Goal: Task Accomplishment & Management: Complete application form

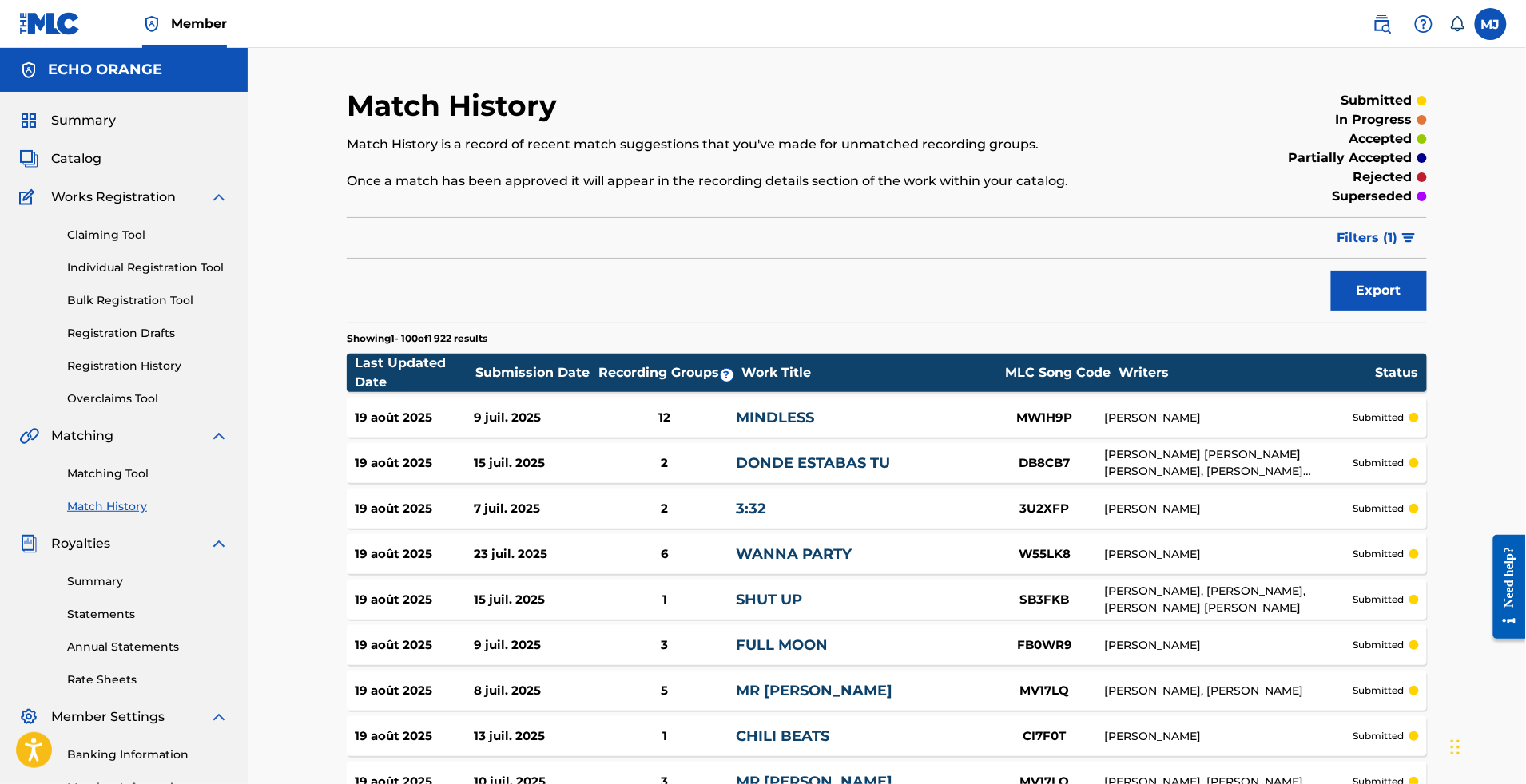
click at [100, 131] on span "Summary" at bounding box center [83, 120] width 64 height 19
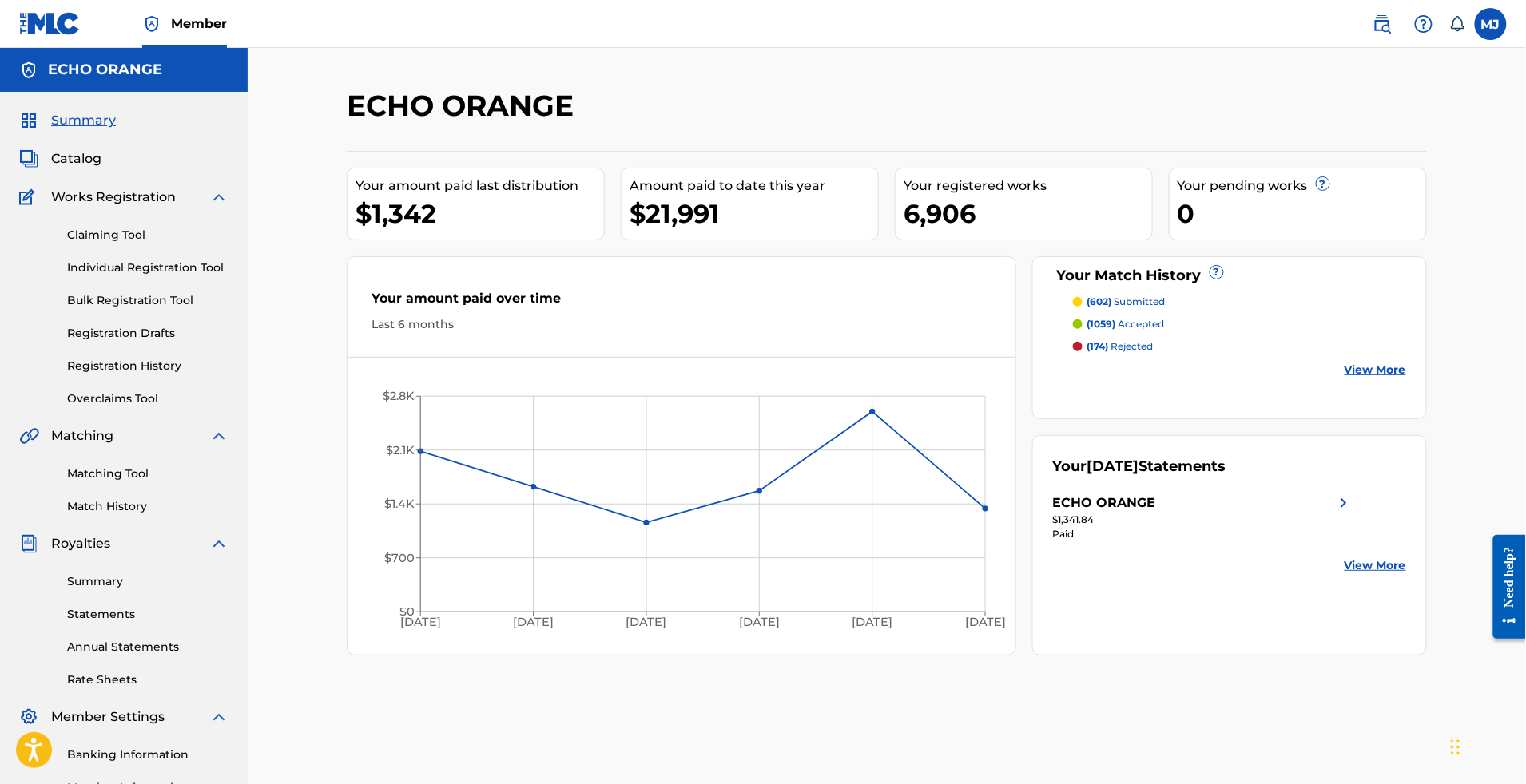
click at [160, 375] on link "Registration History" at bounding box center [148, 366] width 162 height 17
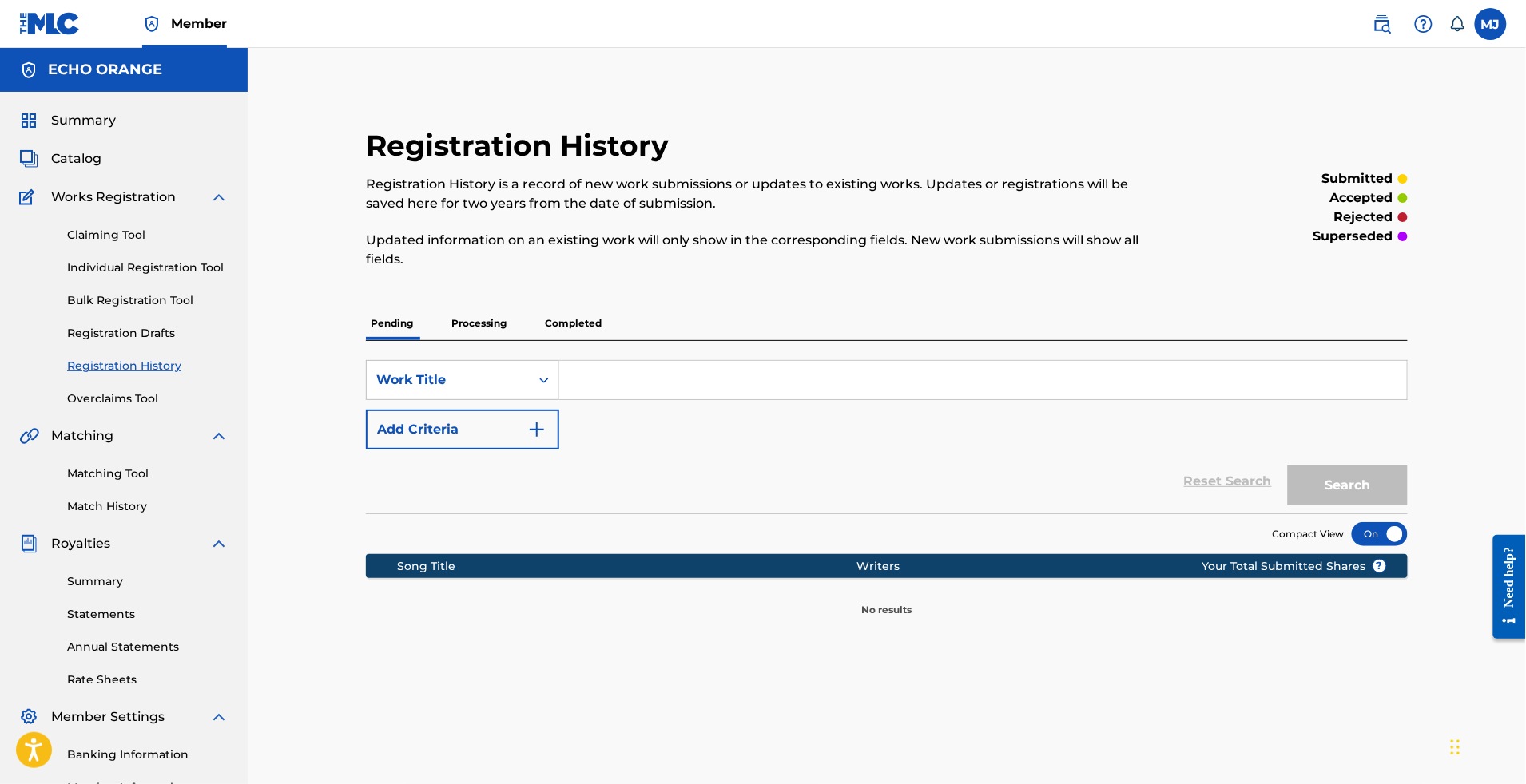
click at [447, 340] on p "Processing" at bounding box center [479, 322] width 64 height 33
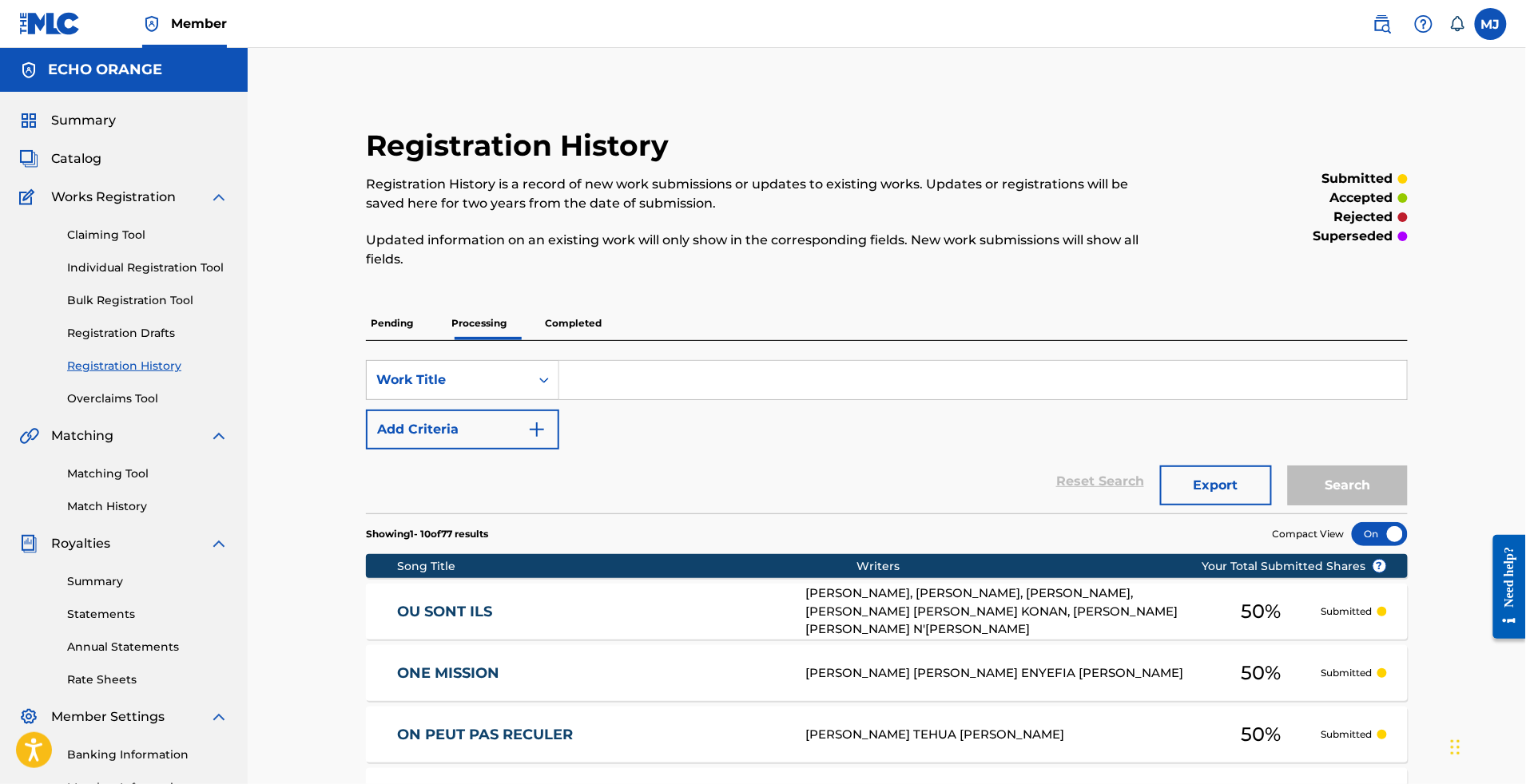
click at [556, 333] on p "Completed" at bounding box center [573, 322] width 66 height 33
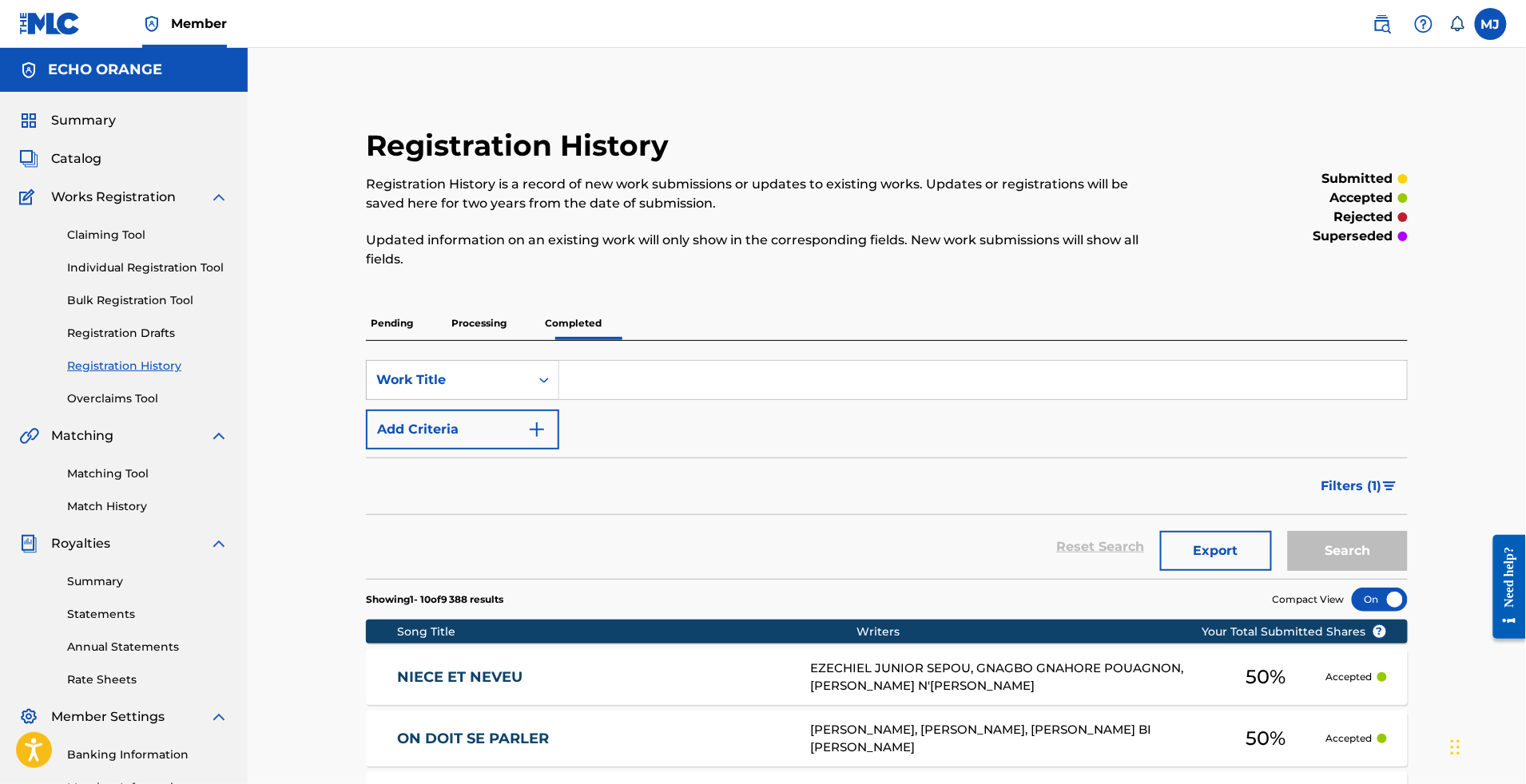
click at [447, 340] on p "Processing" at bounding box center [479, 322] width 64 height 33
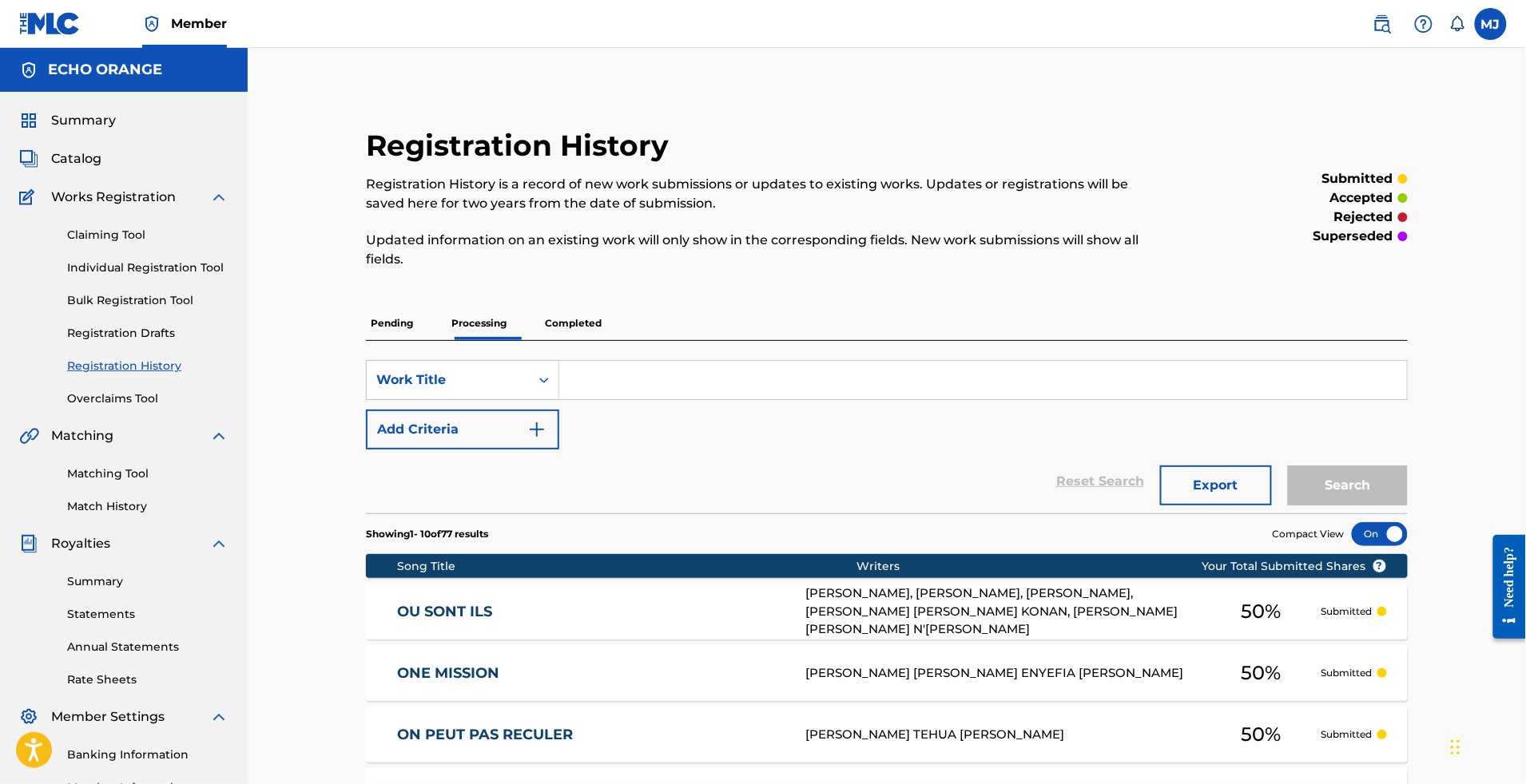
click at [164, 276] on link "Individual Registration Tool" at bounding box center [148, 269] width 162 height 17
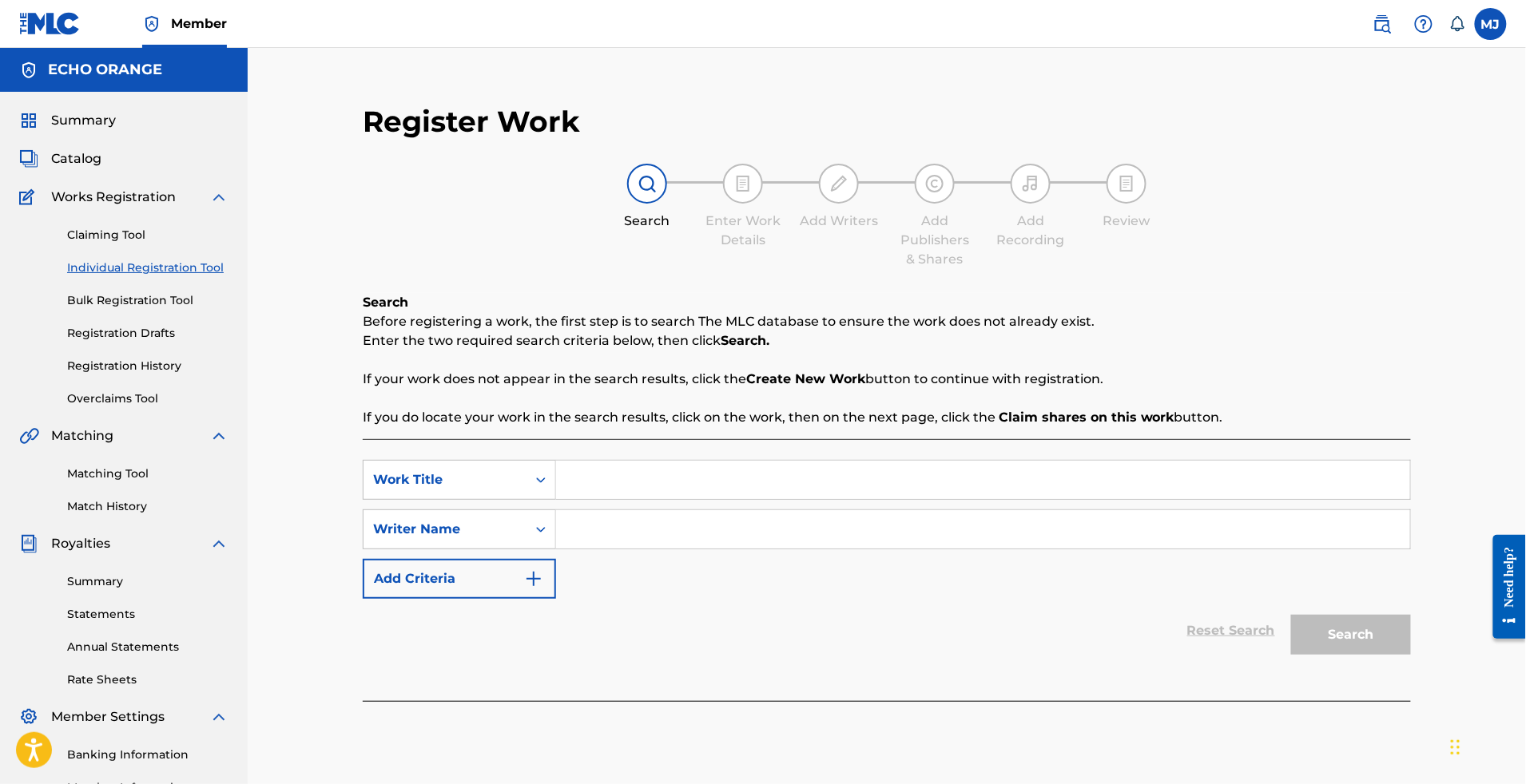
click at [169, 276] on link "Individual Registration Tool" at bounding box center [148, 269] width 162 height 17
click at [767, 499] on input "Search Form" at bounding box center [983, 479] width 854 height 39
paste input "OUBLIER"
type input "OUBLIER"
click at [644, 549] on input "Search Form" at bounding box center [983, 530] width 854 height 39
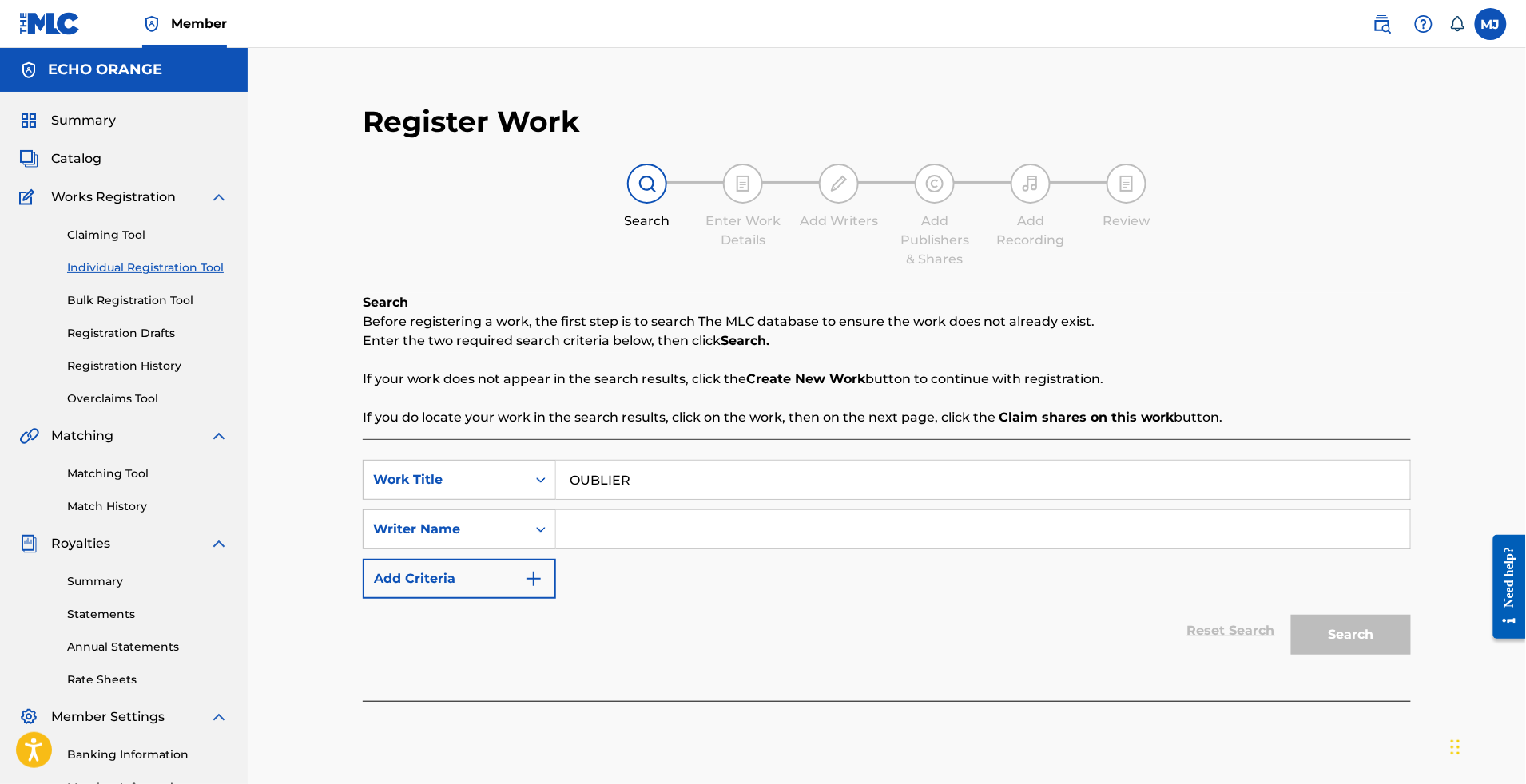
click at [644, 549] on input "Search Form" at bounding box center [983, 530] width 854 height 39
paste input "KOUE FOUELO [PERSON_NAME]"
type input "KOUE FOUELO [PERSON_NAME]"
click at [1412, 655] on button "Search" at bounding box center [1351, 635] width 120 height 40
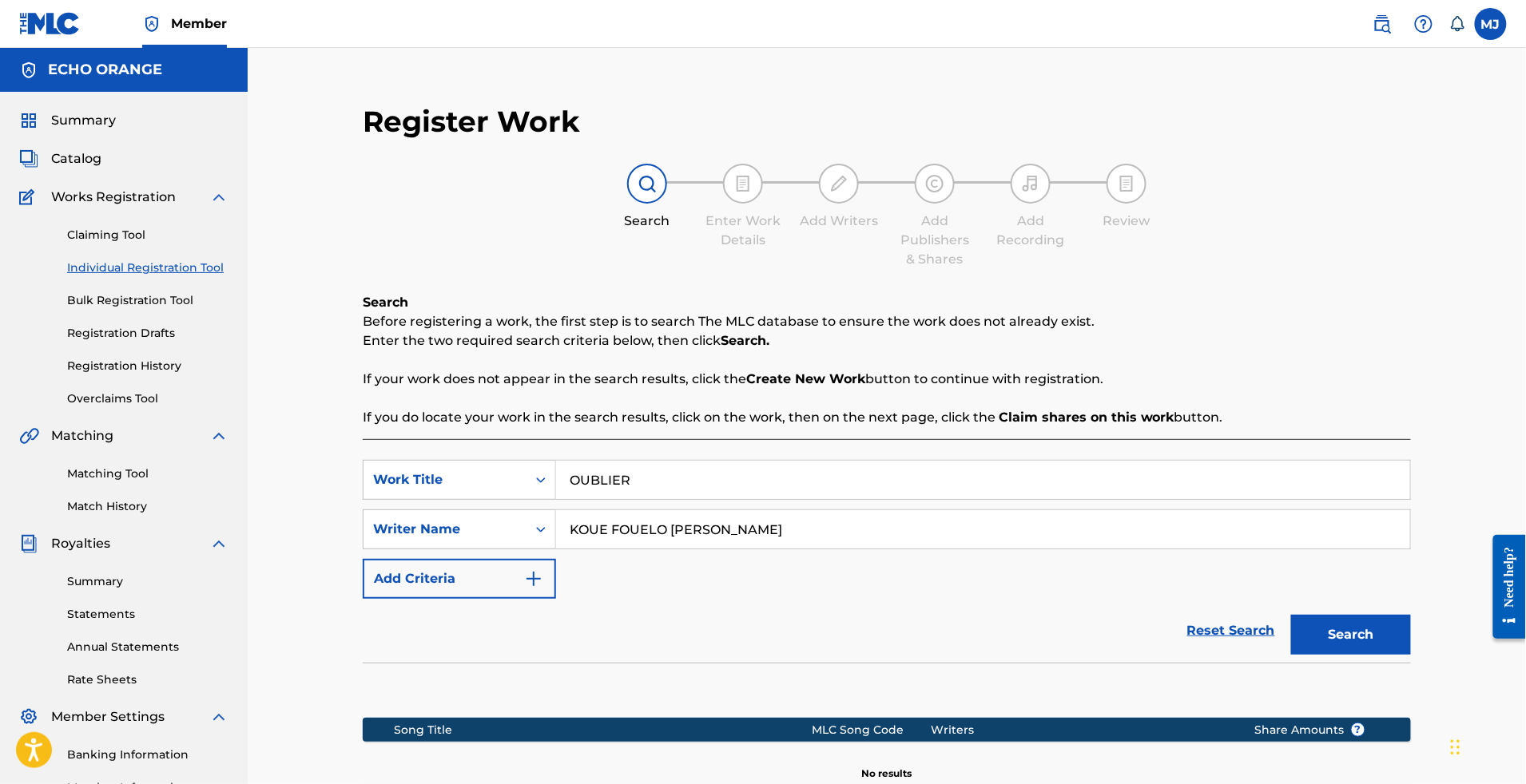
scroll to position [220, 0]
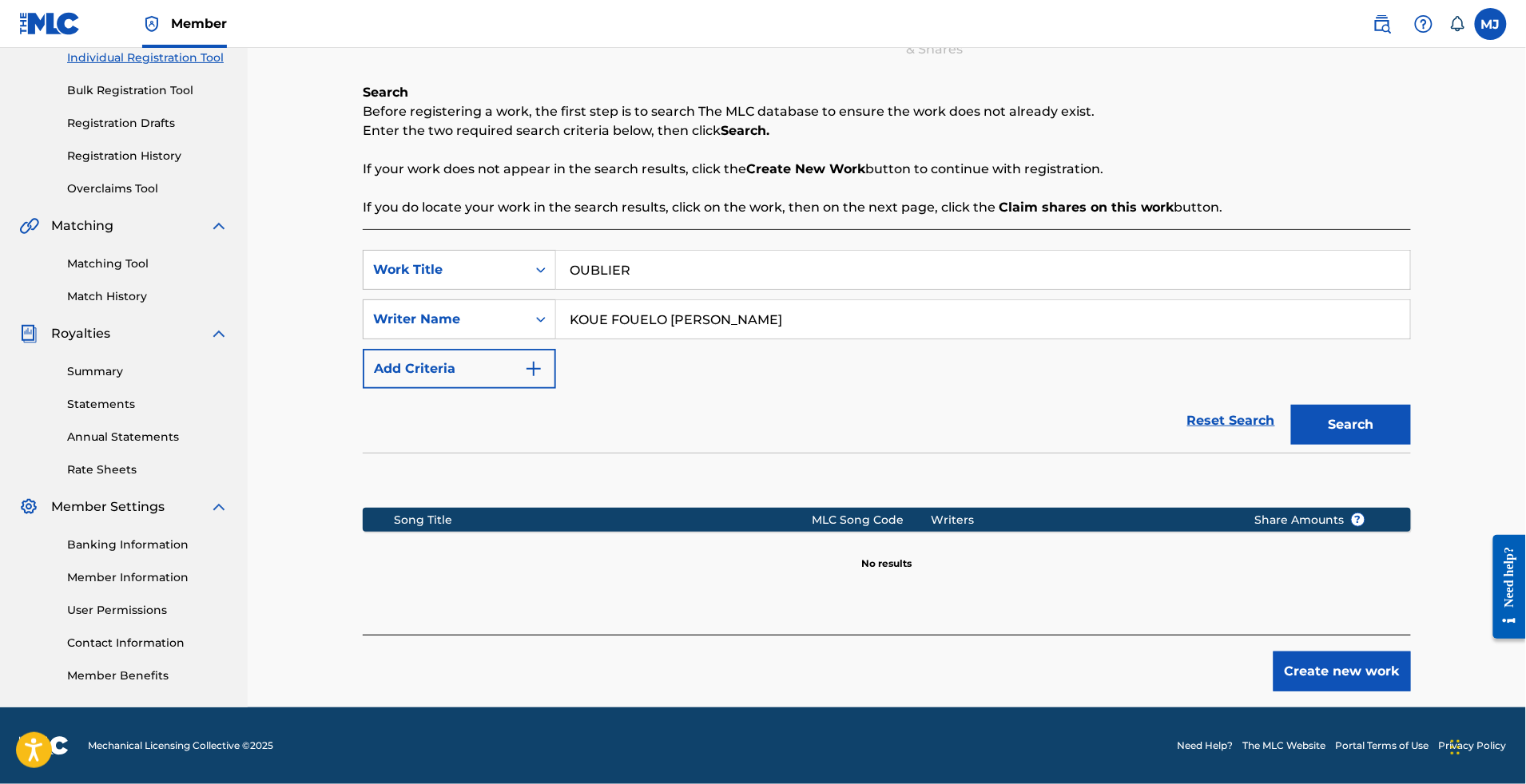
click at [1407, 691] on button "Create new work" at bounding box center [1342, 671] width 137 height 40
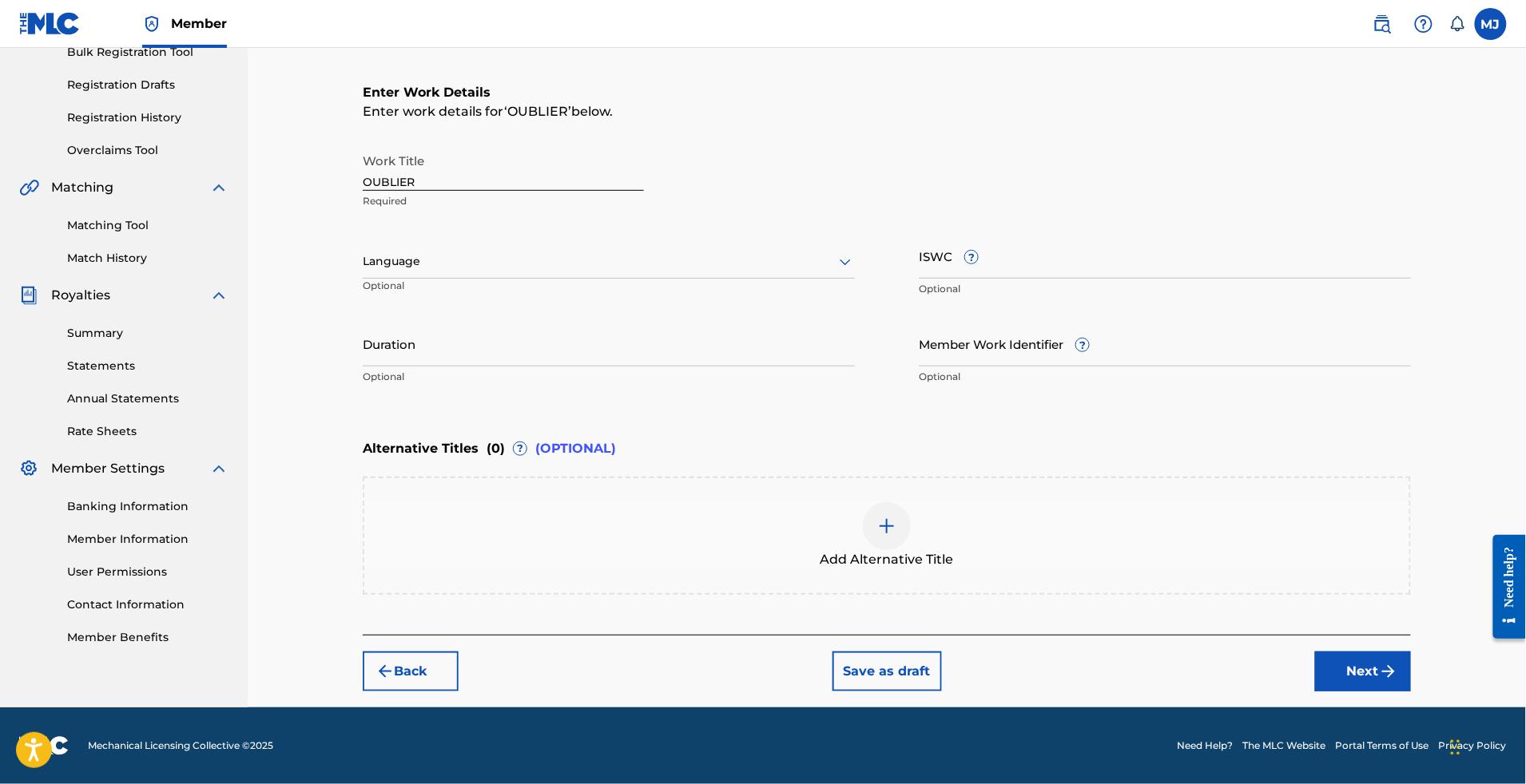
click at [1391, 660] on button "Next" at bounding box center [1362, 671] width 96 height 40
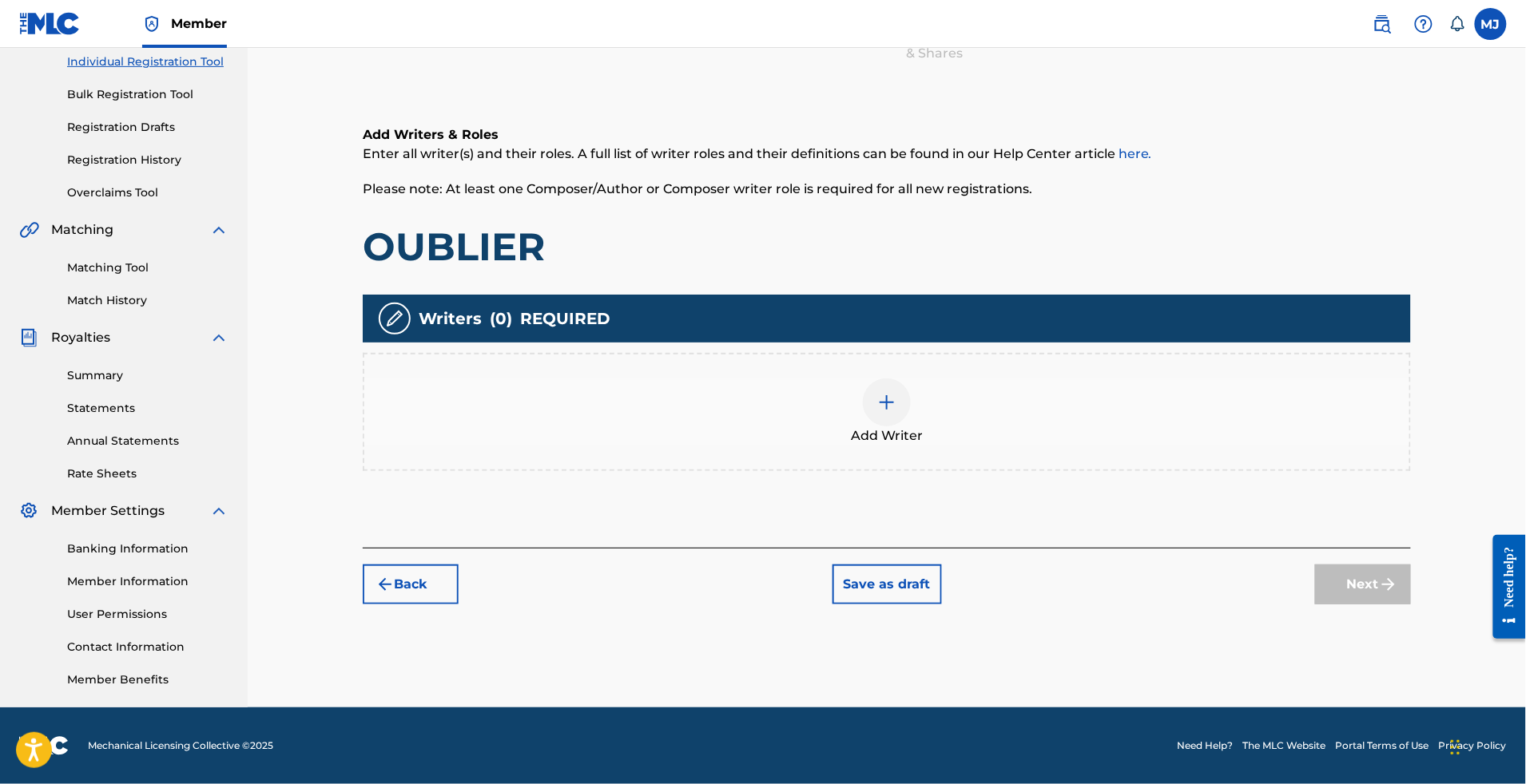
click at [1107, 378] on div "Add Writer" at bounding box center [886, 411] width 1045 height 67
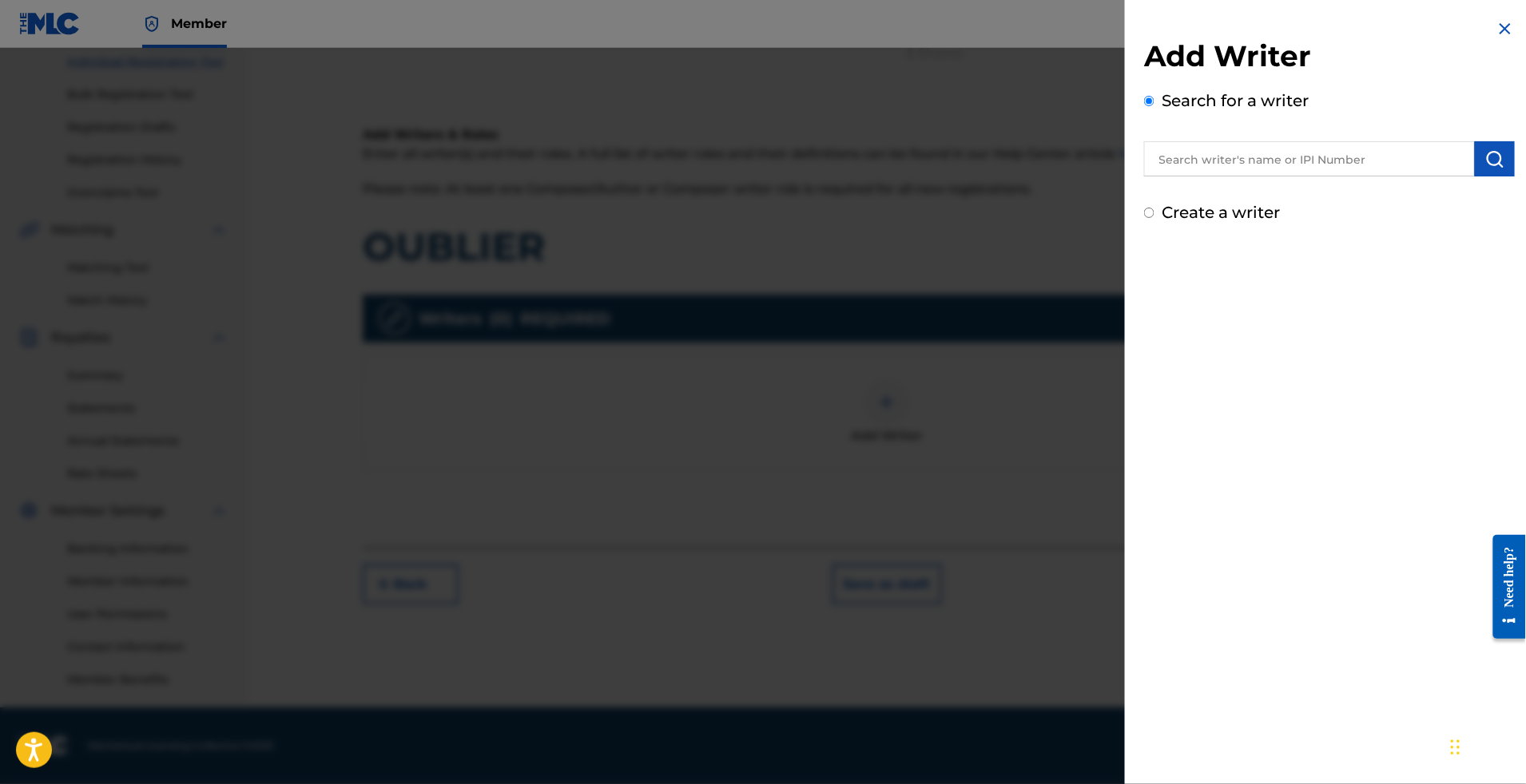
click at [1242, 177] on input "text" at bounding box center [1309, 158] width 331 height 35
paste input "KOUE FOUELO [PERSON_NAME]"
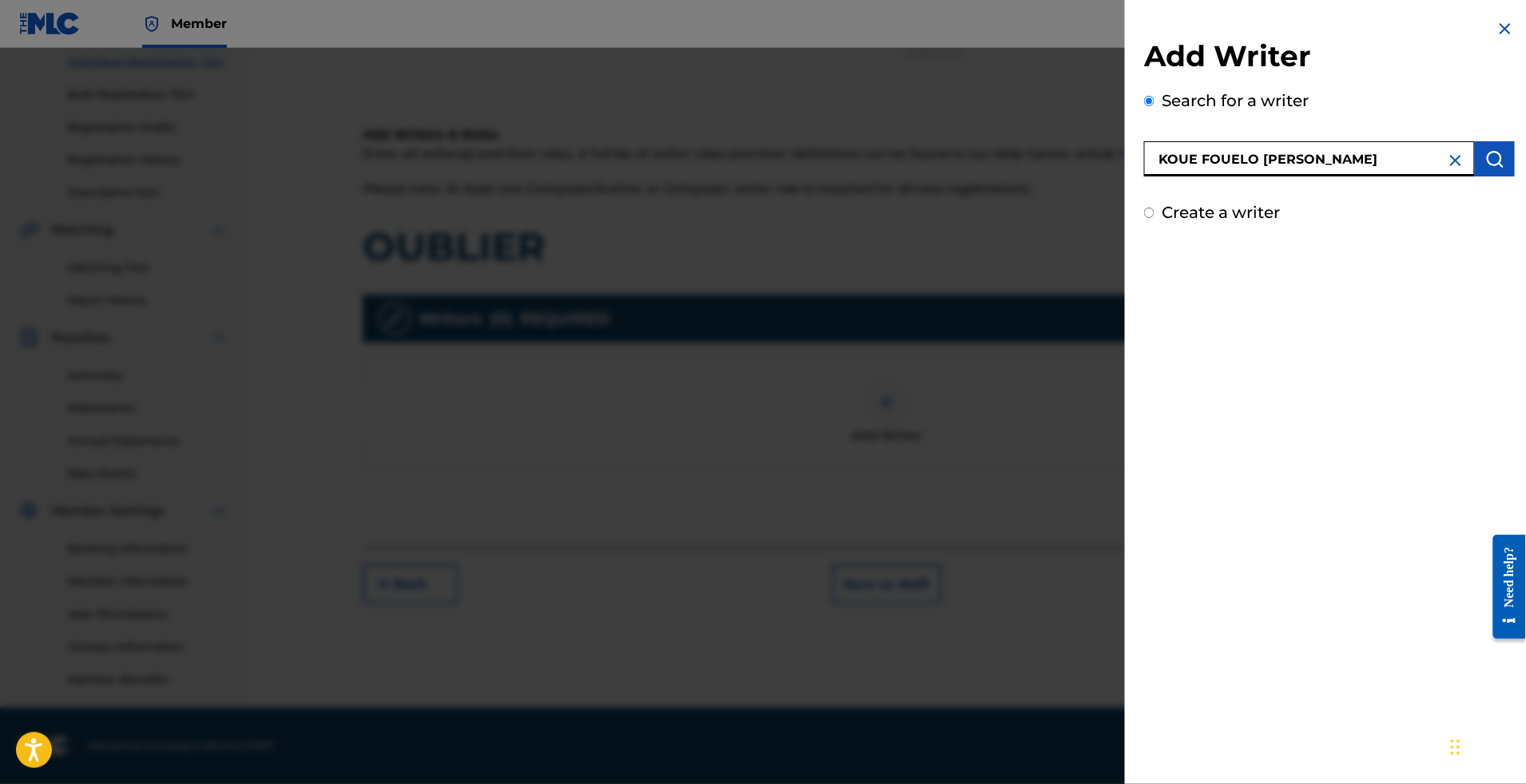
type input "KOUE FOUELO [PERSON_NAME]"
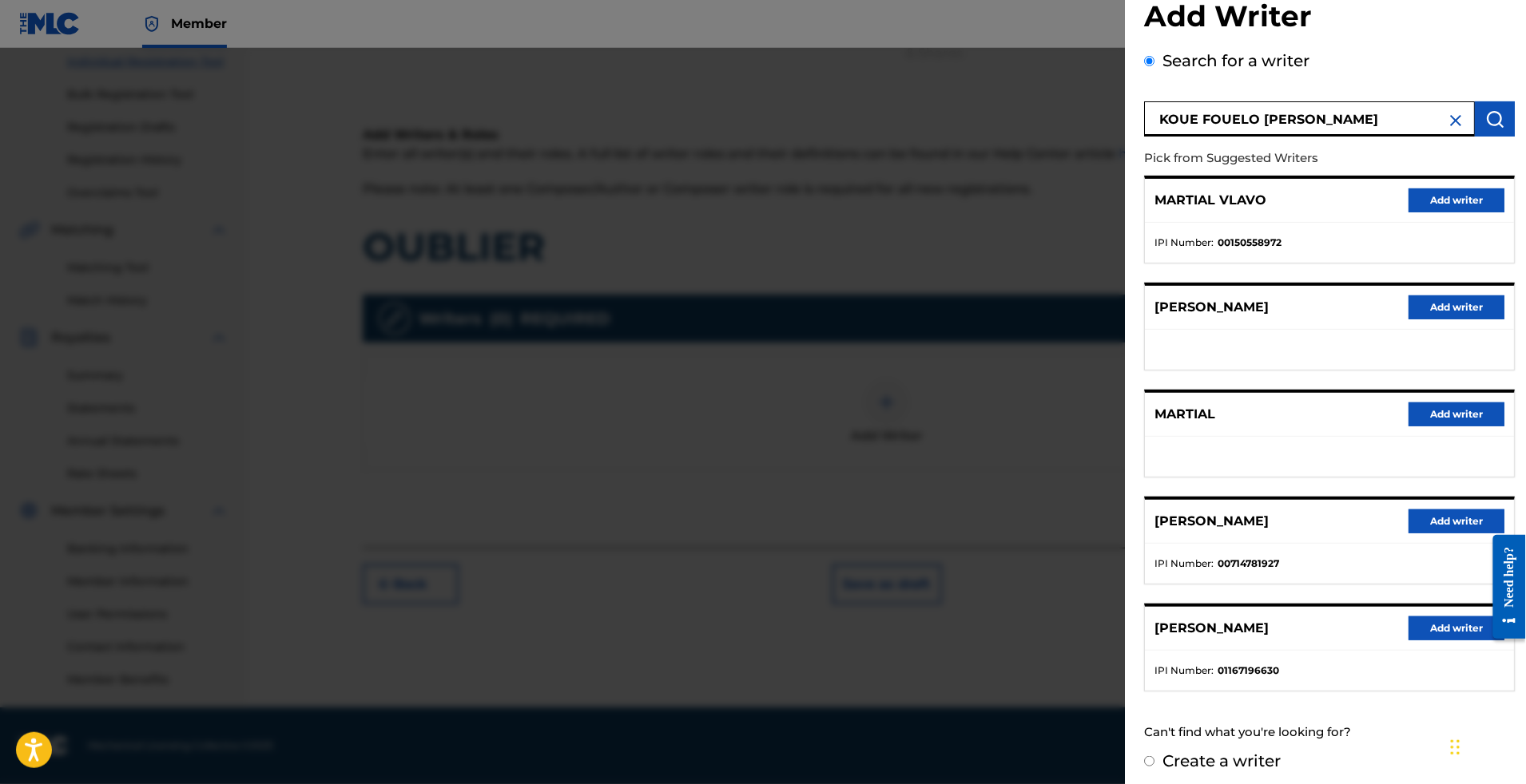
scroll to position [183, 0]
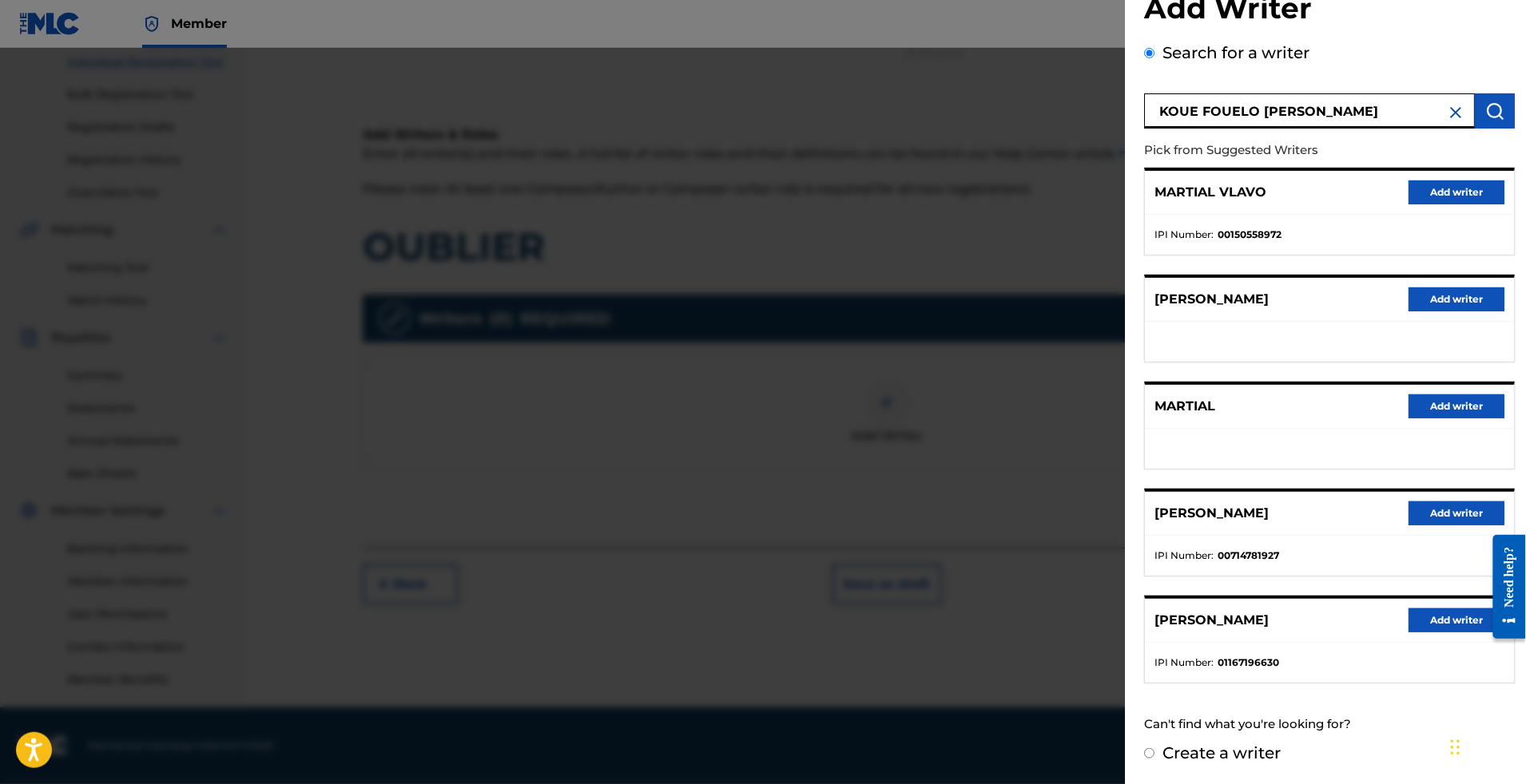
click at [1430, 501] on button "Add writer" at bounding box center [1456, 513] width 96 height 24
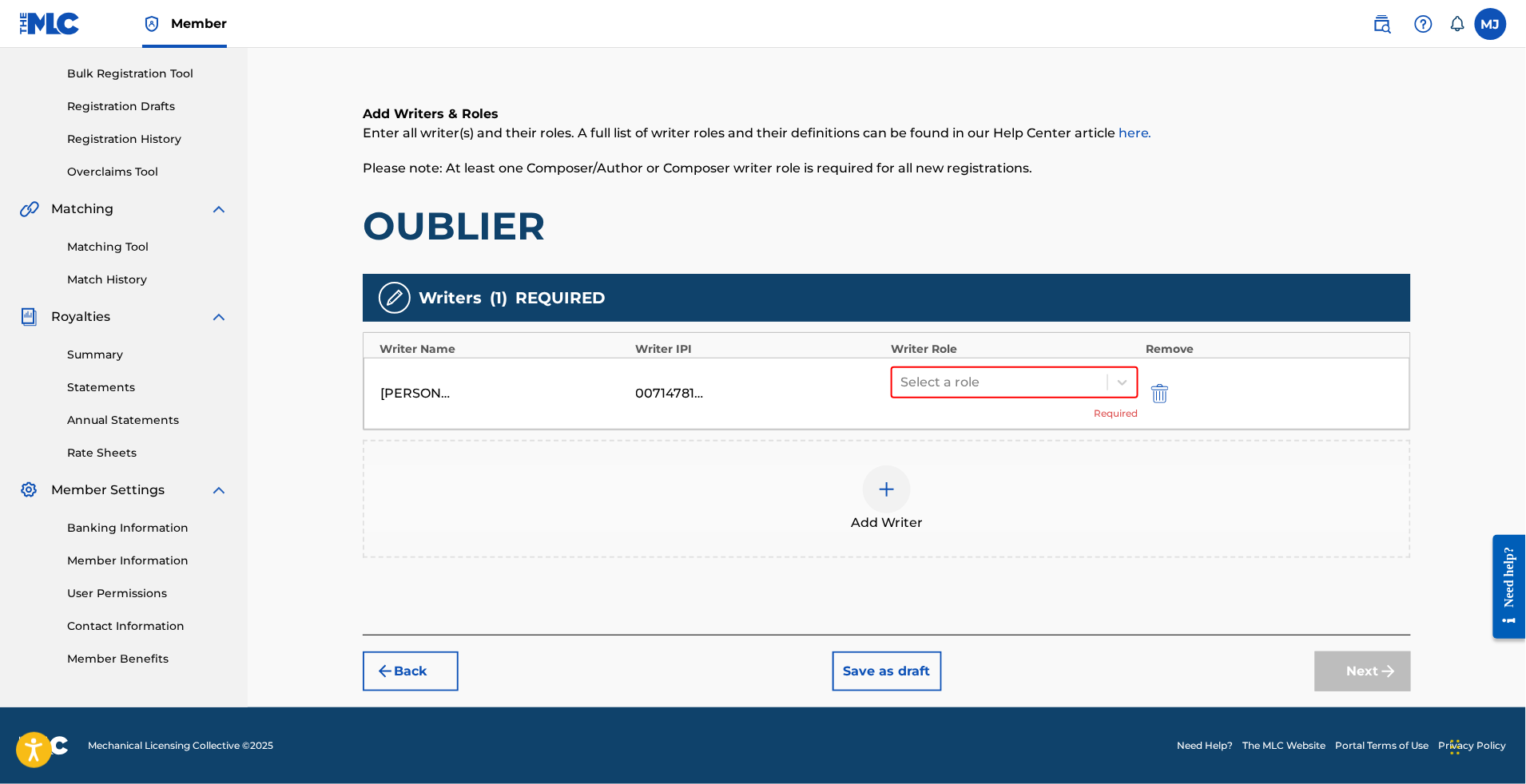
click at [1088, 367] on div "Select a role Required" at bounding box center [1015, 393] width 248 height 54
click at [1093, 372] on div at bounding box center [1000, 383] width 199 height 23
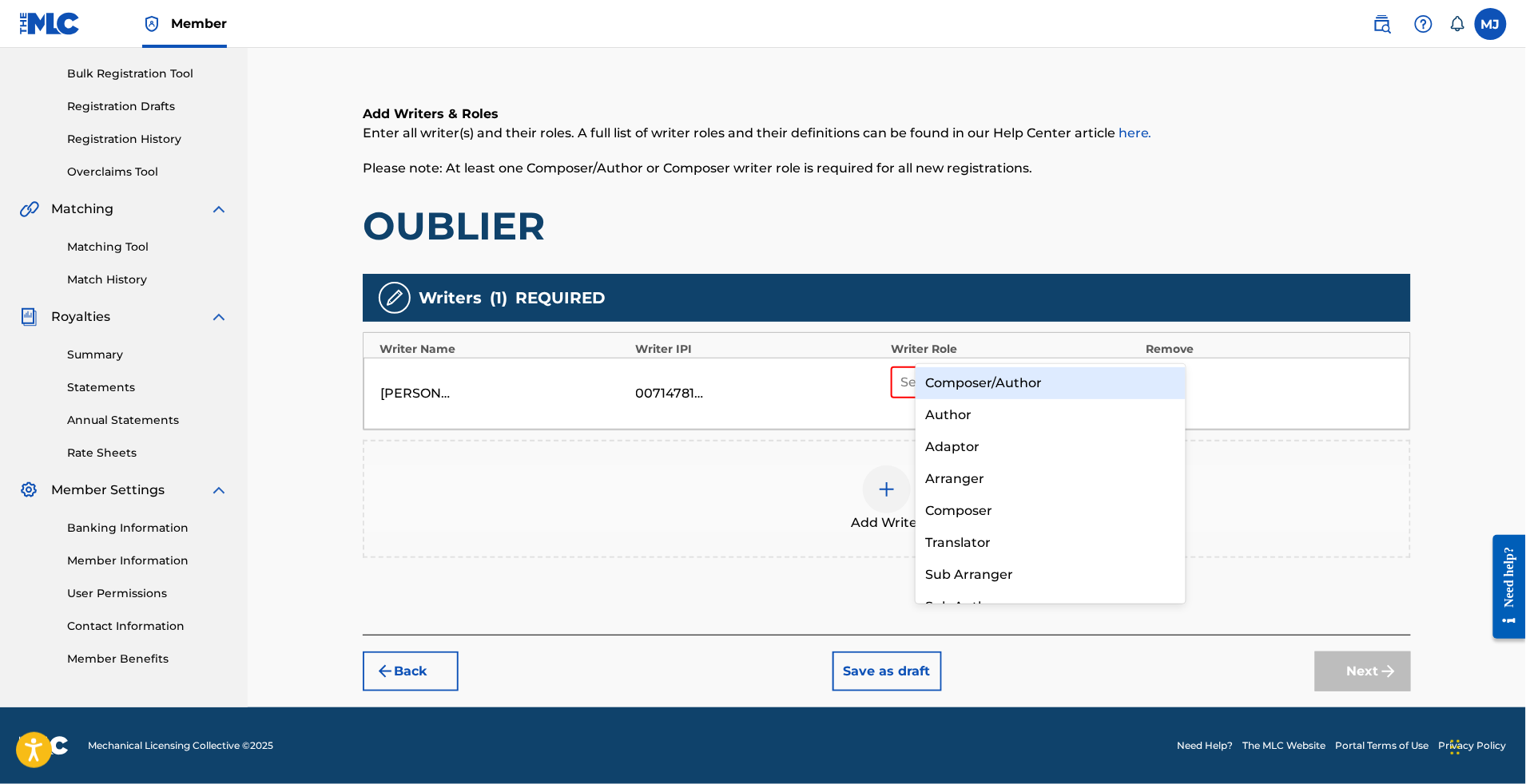
click at [1065, 378] on div "Composer/Author" at bounding box center [1050, 384] width 270 height 32
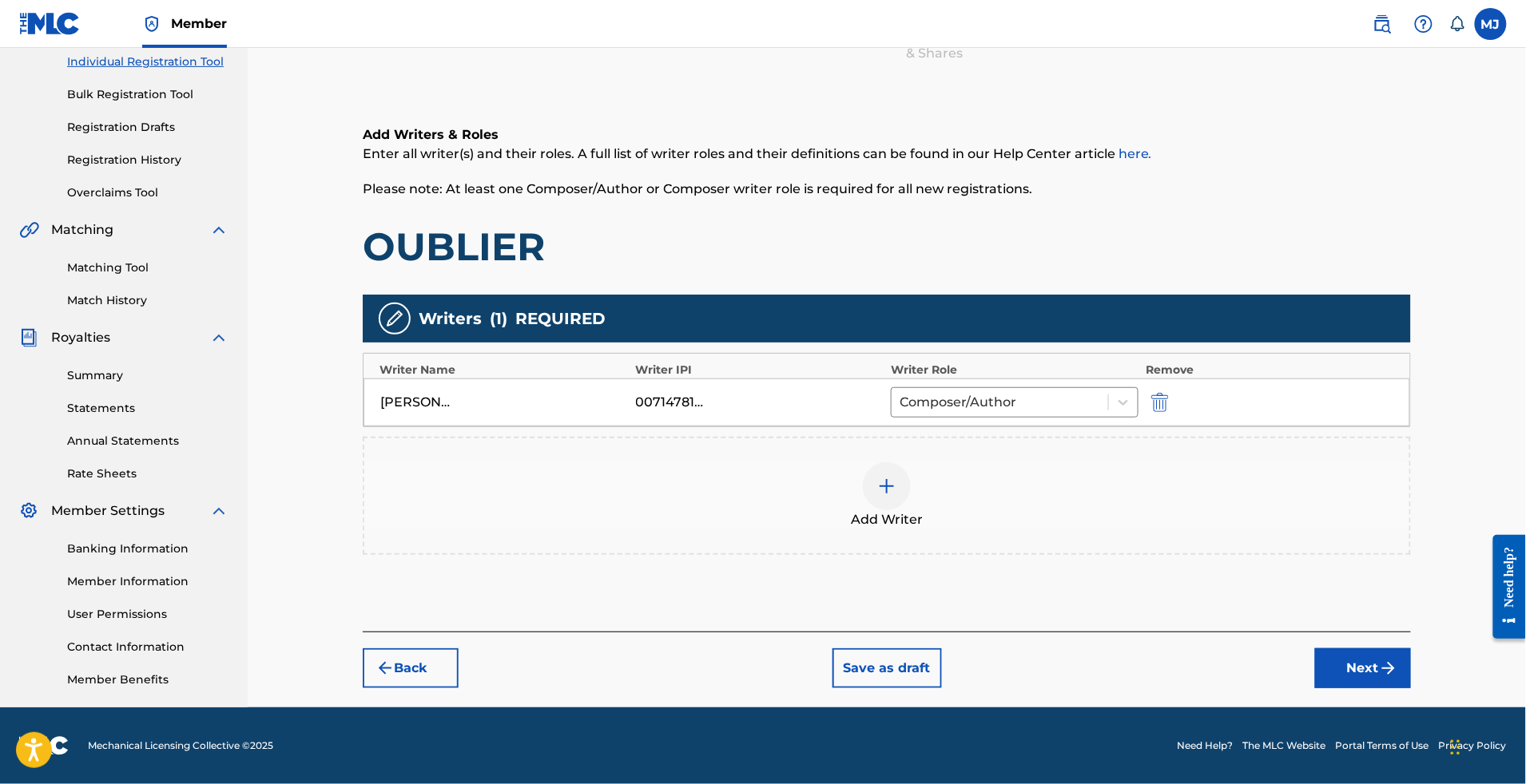
click at [897, 477] on img at bounding box center [886, 486] width 19 height 19
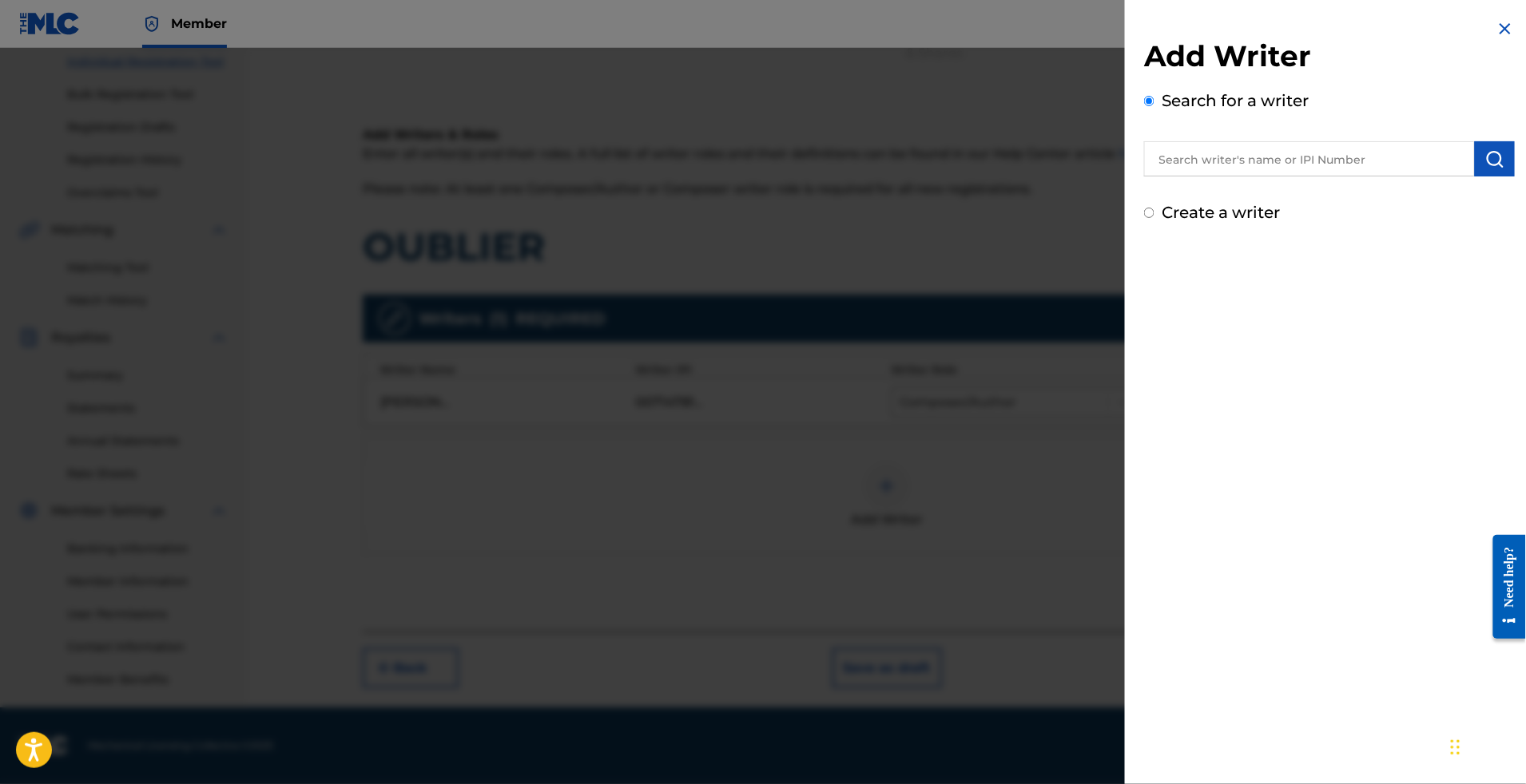
click at [1145, 177] on input "text" at bounding box center [1309, 158] width 331 height 35
paste input "ODJE NADRAUD [PERSON_NAME]"
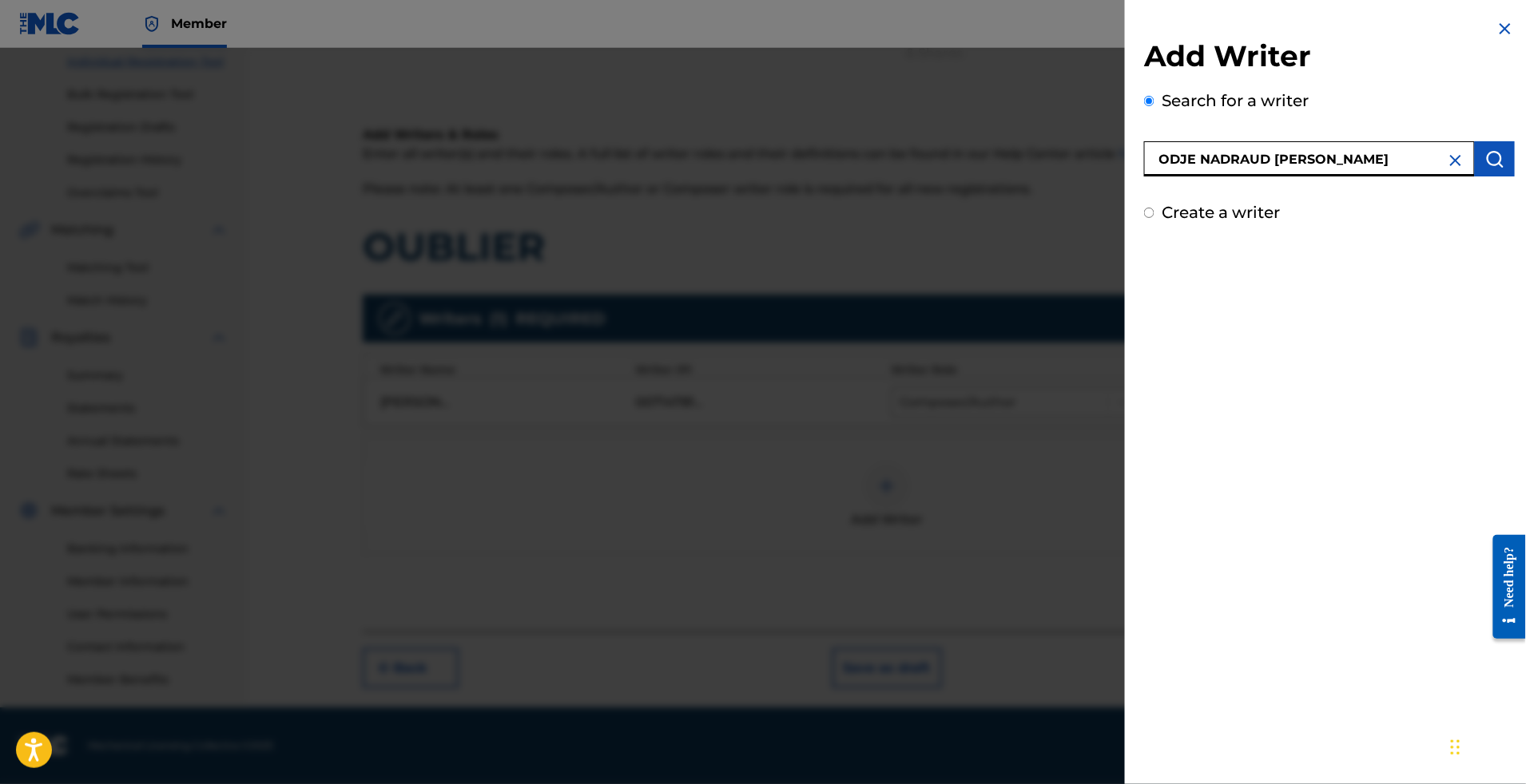
type input "ODJE NADRAUD [PERSON_NAME]"
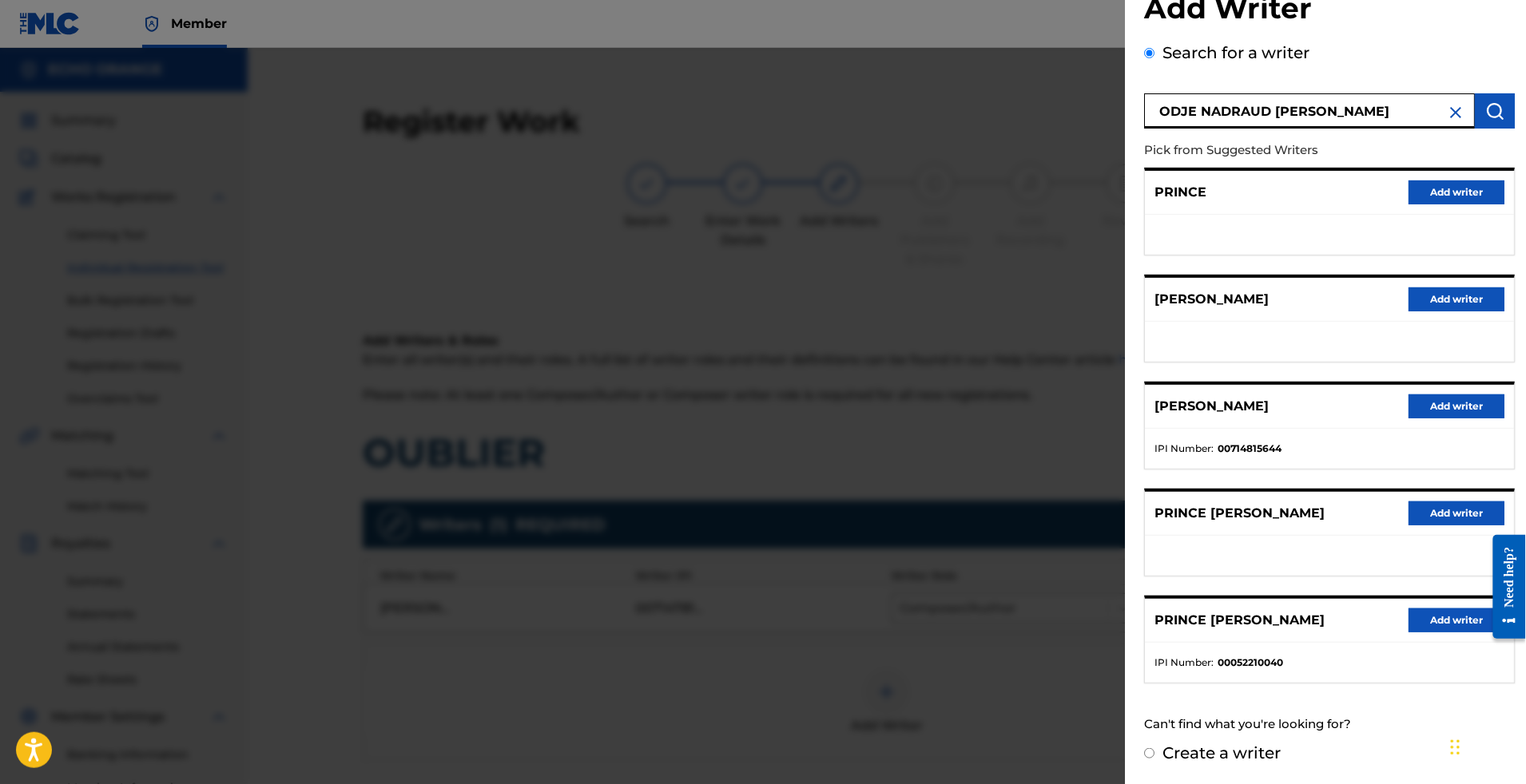
scroll to position [212, 0]
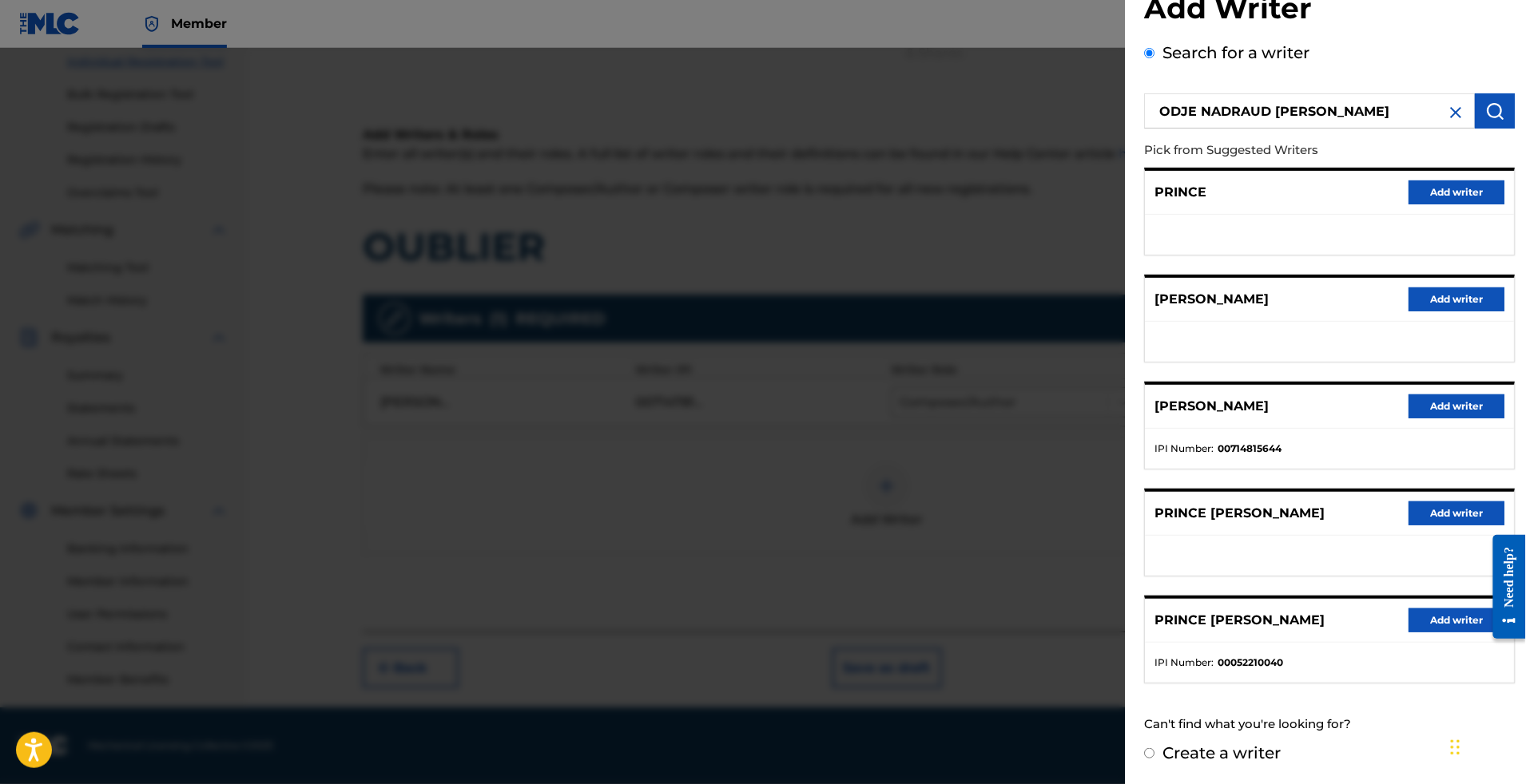
click at [1429, 394] on button "Add writer" at bounding box center [1456, 406] width 96 height 24
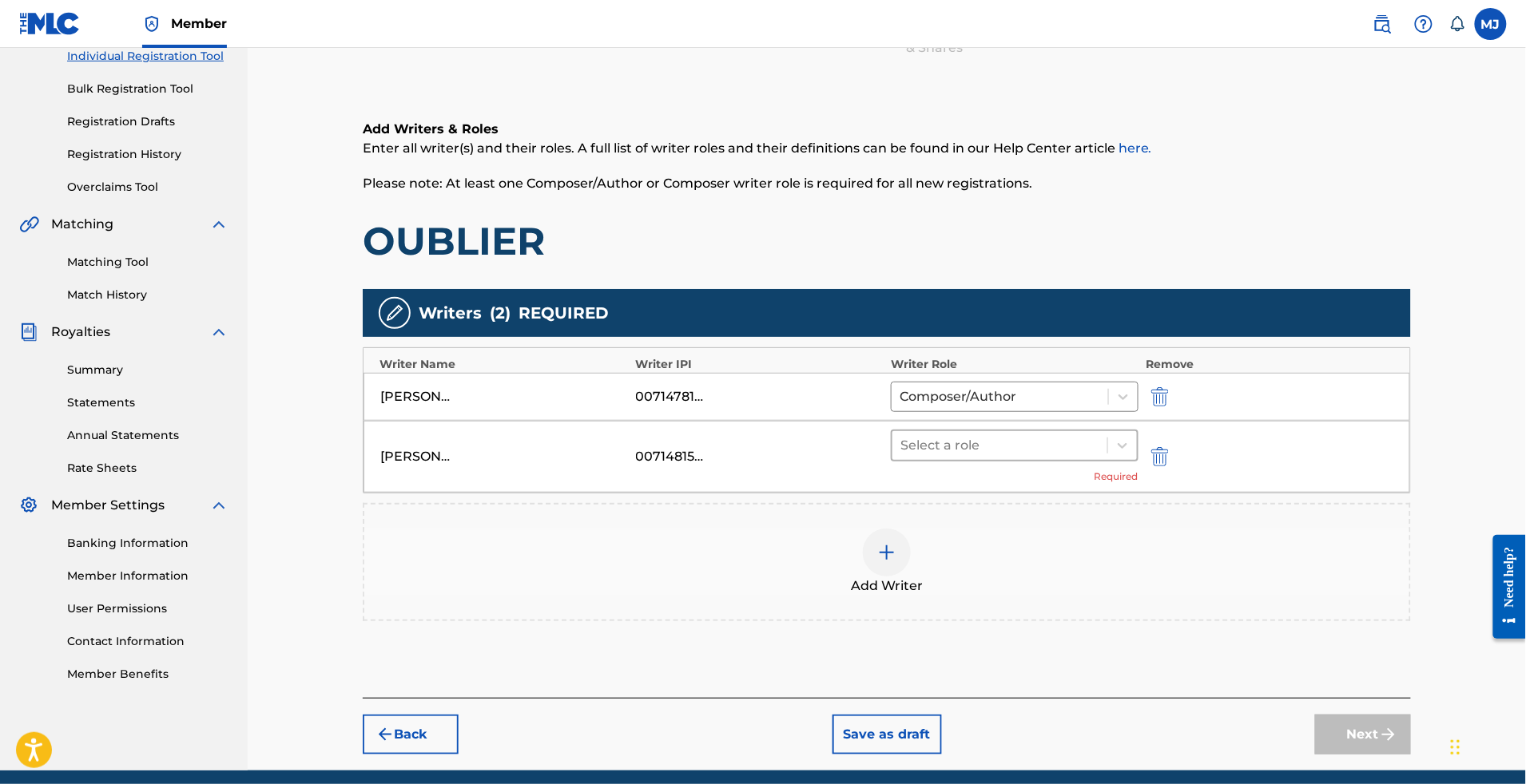
click at [1099, 457] on div at bounding box center [1000, 445] width 199 height 23
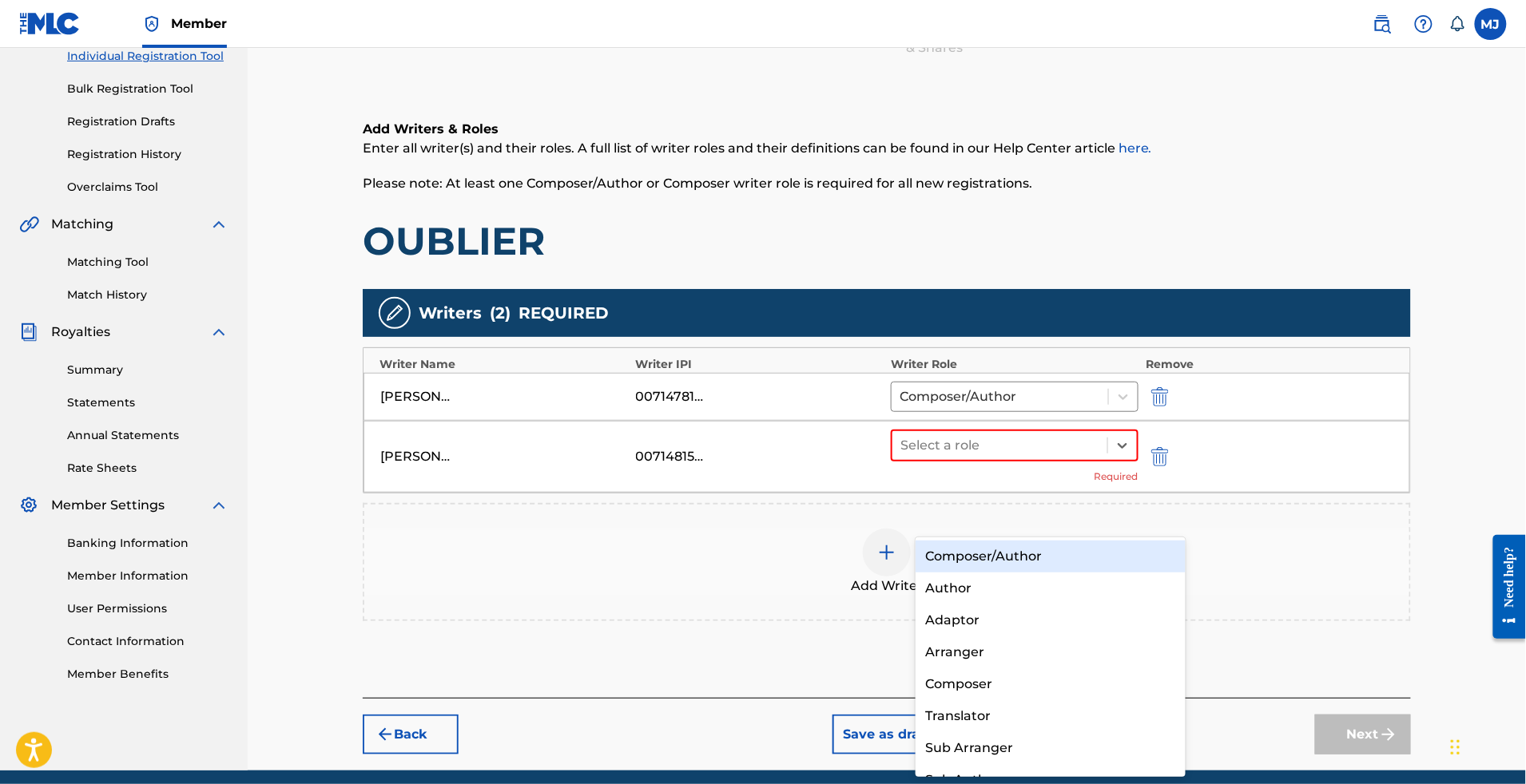
click at [1079, 551] on div "Composer/Author" at bounding box center [1050, 557] width 270 height 32
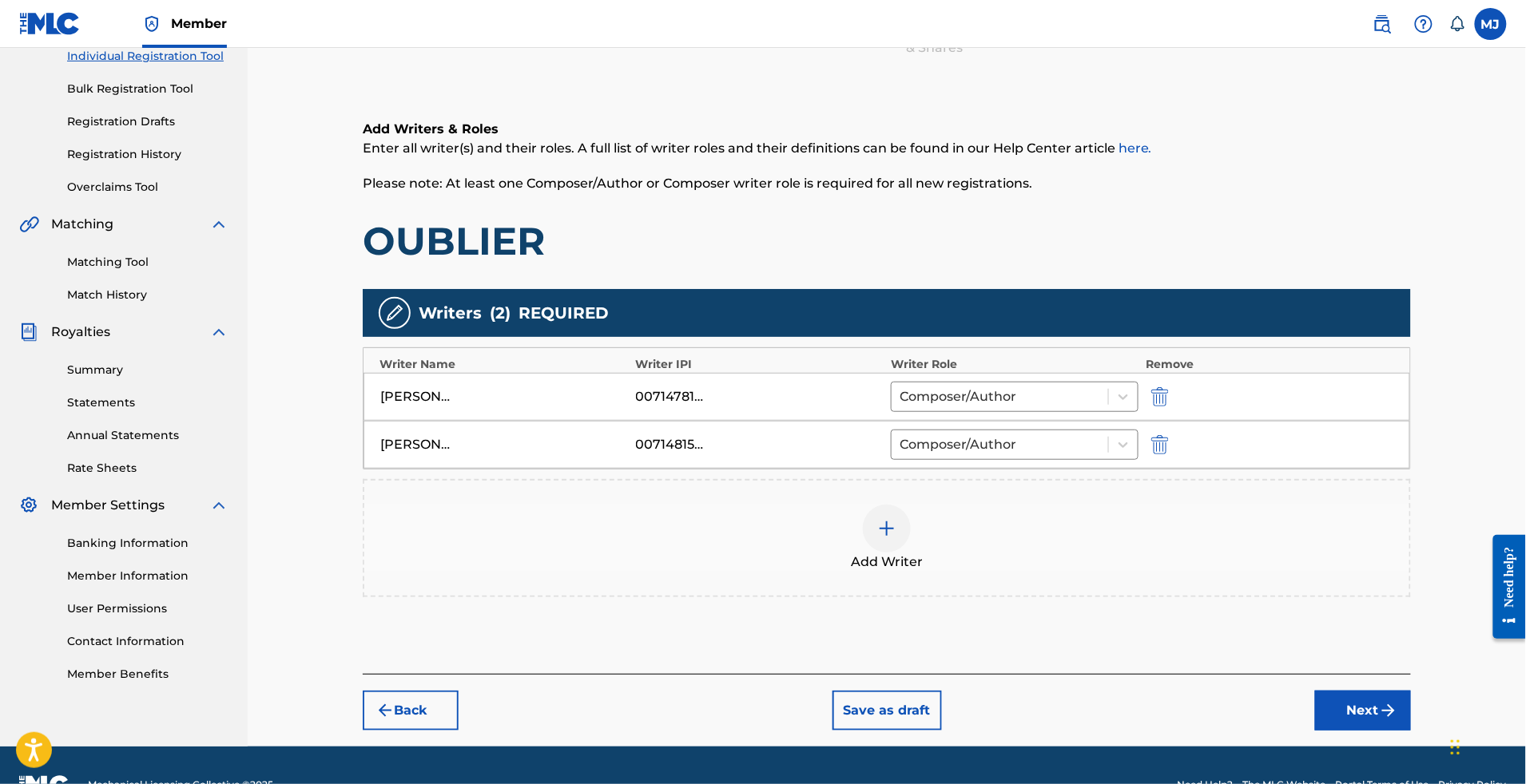
click at [956, 572] on div "Add Writer" at bounding box center [886, 538] width 1045 height 67
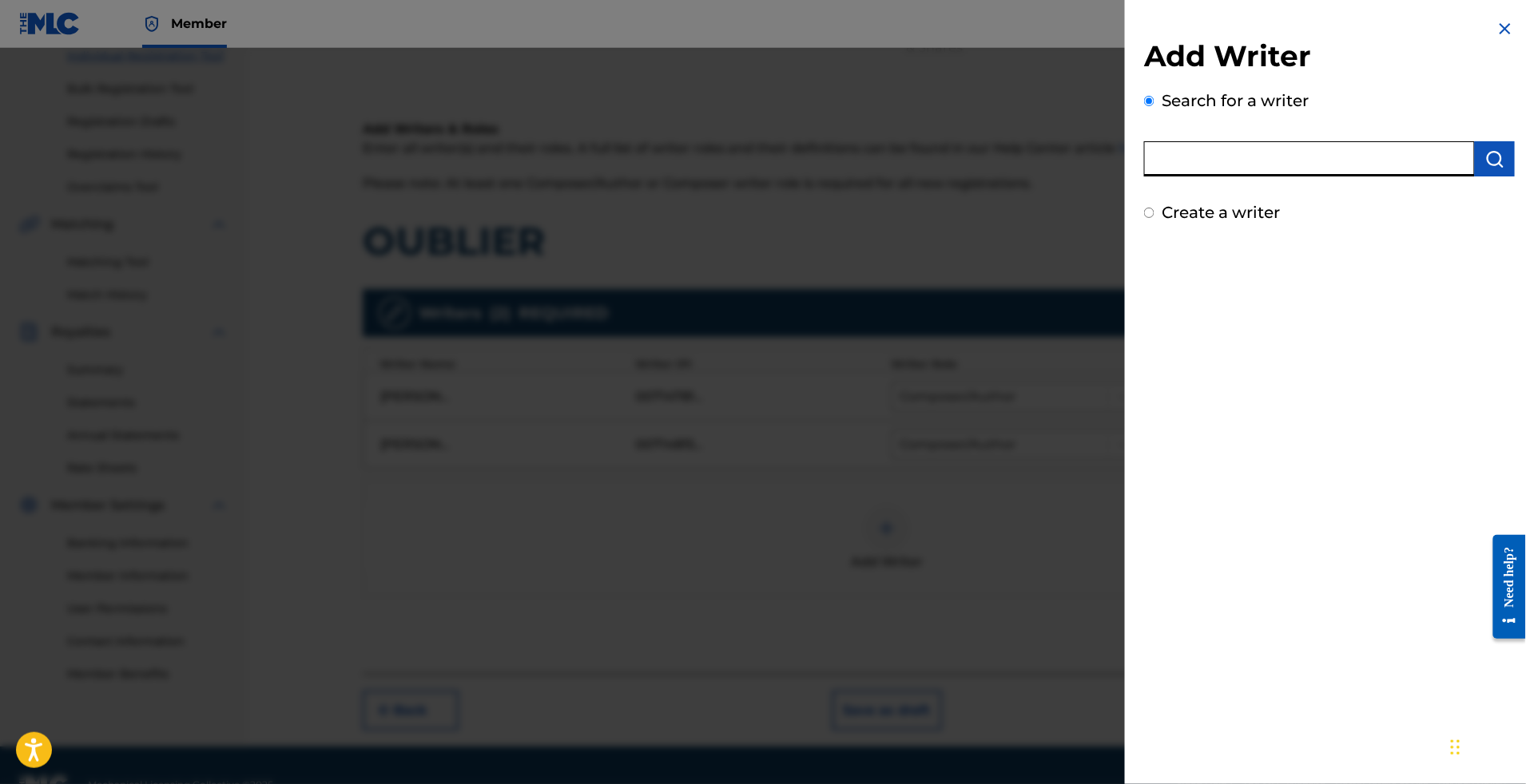
click at [1229, 177] on input "text" at bounding box center [1309, 158] width 331 height 35
paste input "VAMI BI GOLE SAINT PIERRE"
type input "VAMI BI GOLE SAINT PIERRE"
click at [1507, 177] on button "submit" at bounding box center [1495, 158] width 40 height 35
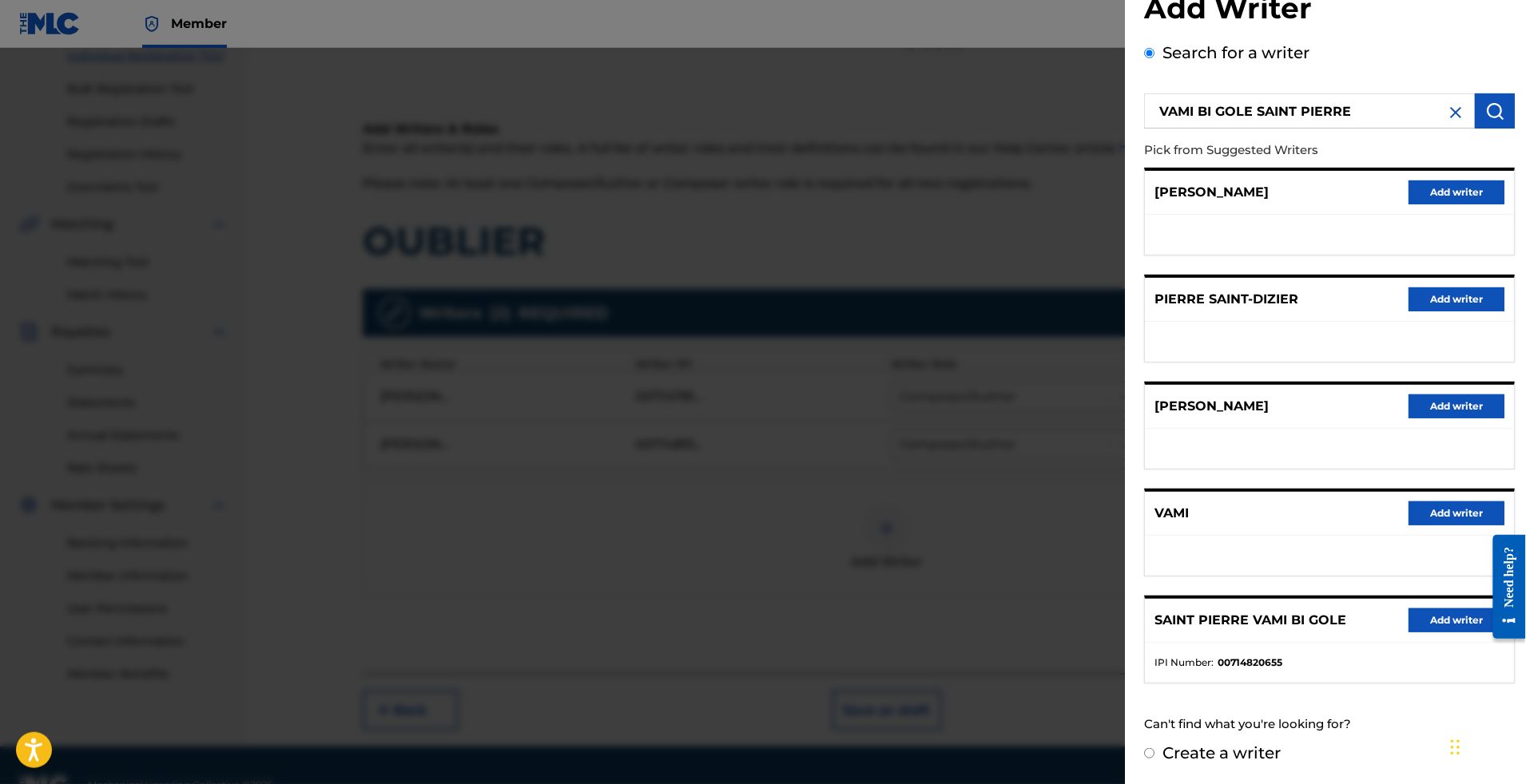
scroll to position [183, 0]
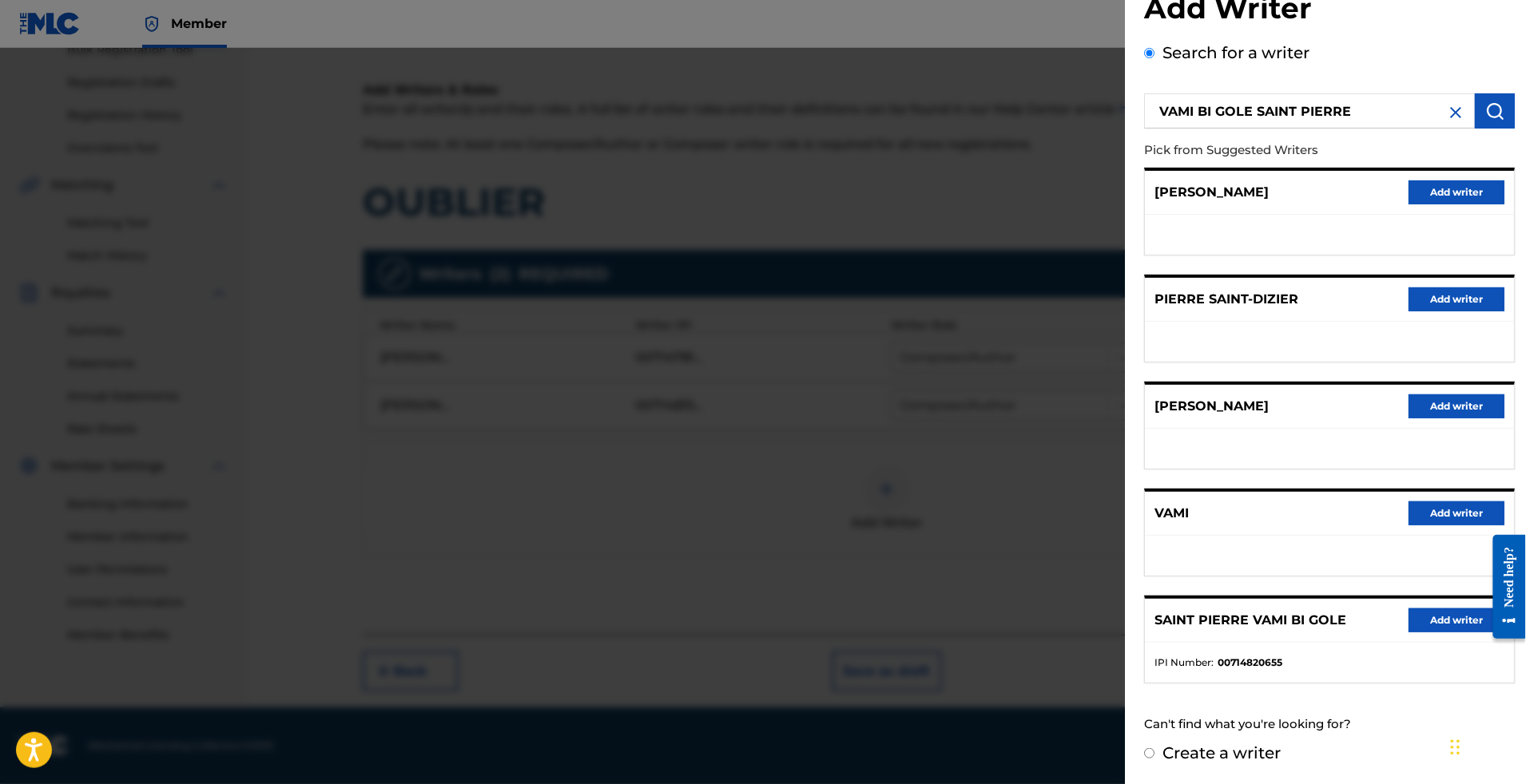
click at [1409, 609] on button "Add writer" at bounding box center [1456, 620] width 96 height 24
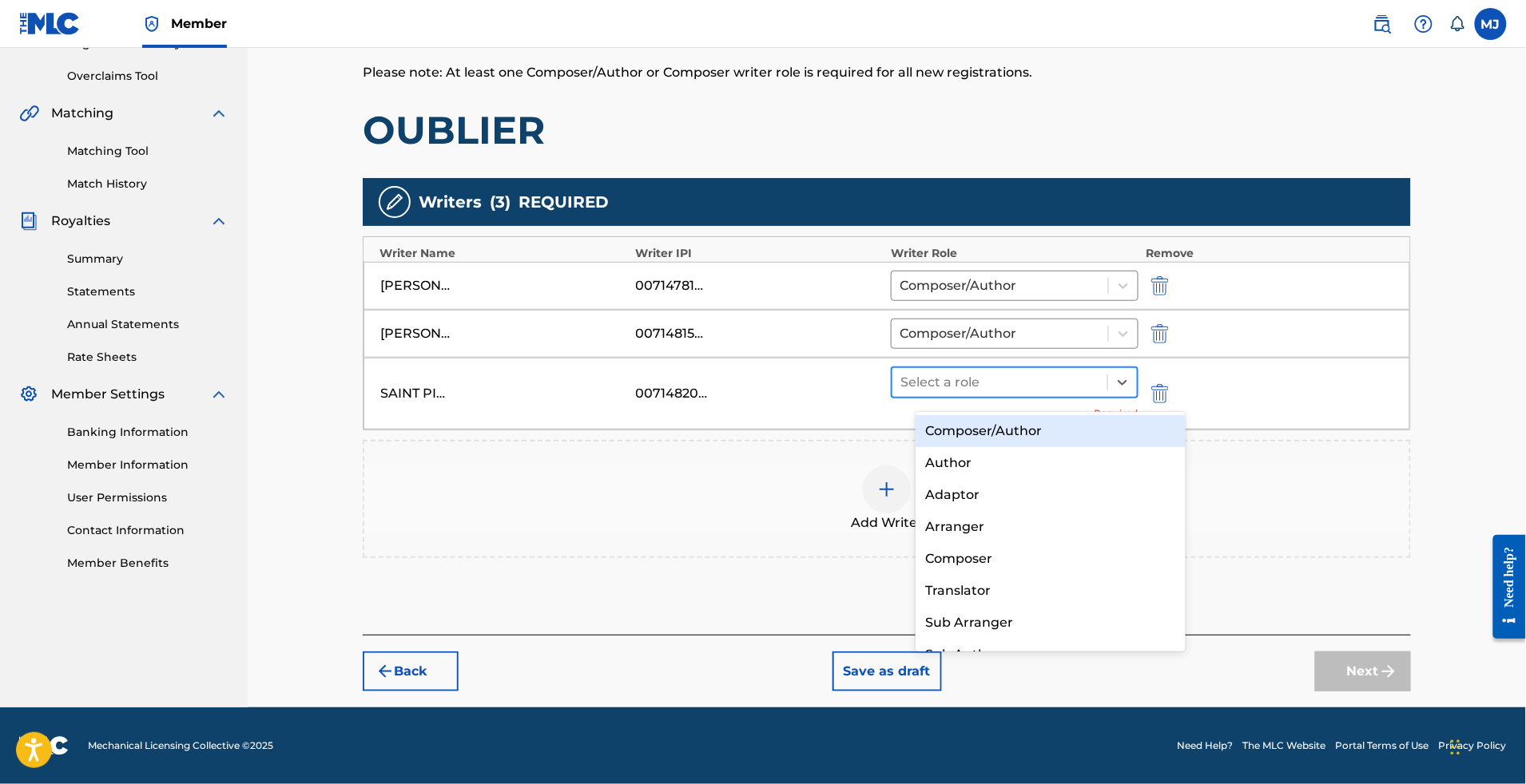
click at [1099, 387] on div at bounding box center [1000, 383] width 199 height 23
click at [1041, 433] on div "Composer/Author" at bounding box center [1050, 431] width 270 height 32
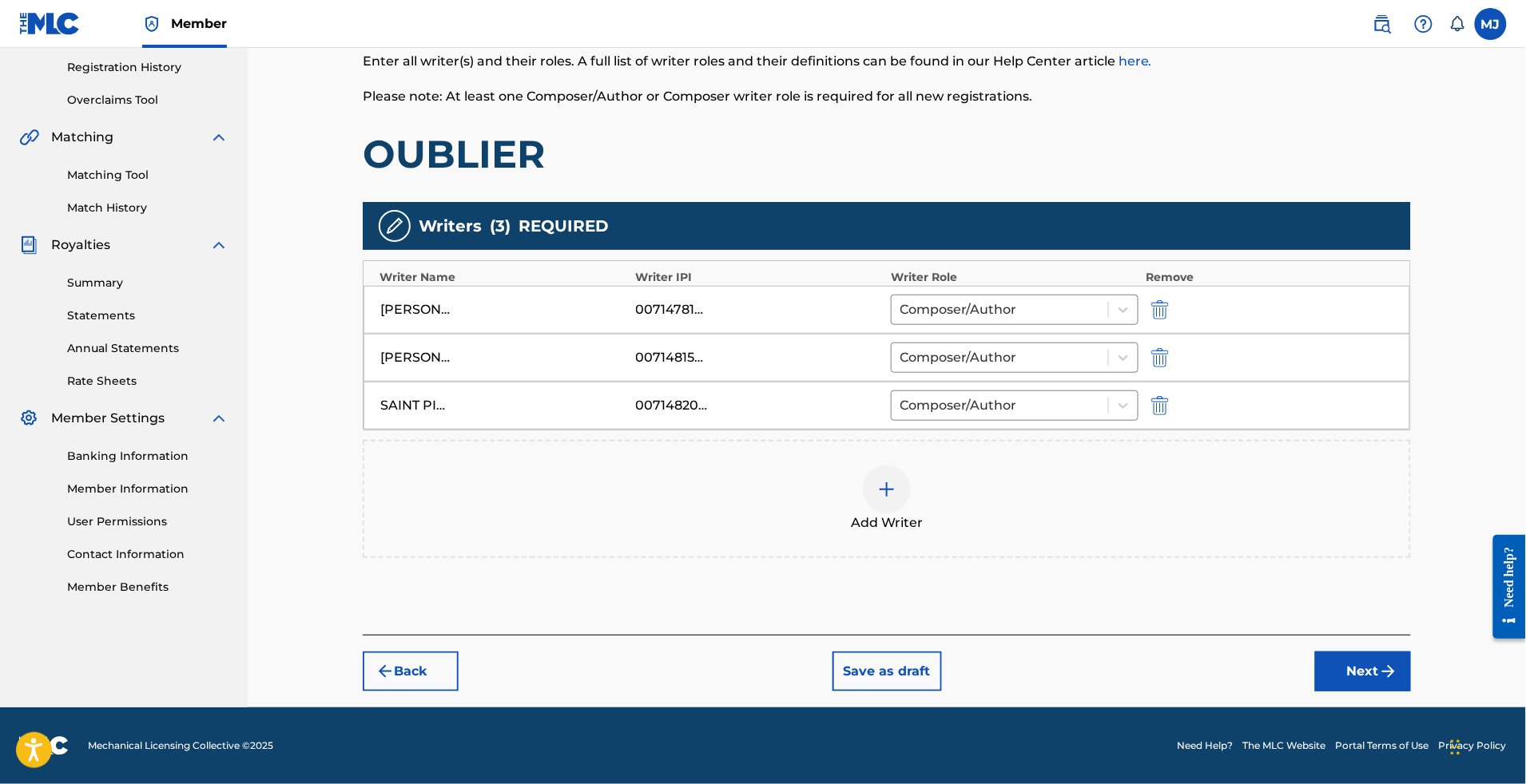
click at [849, 491] on div "Add Writer" at bounding box center [886, 498] width 1045 height 67
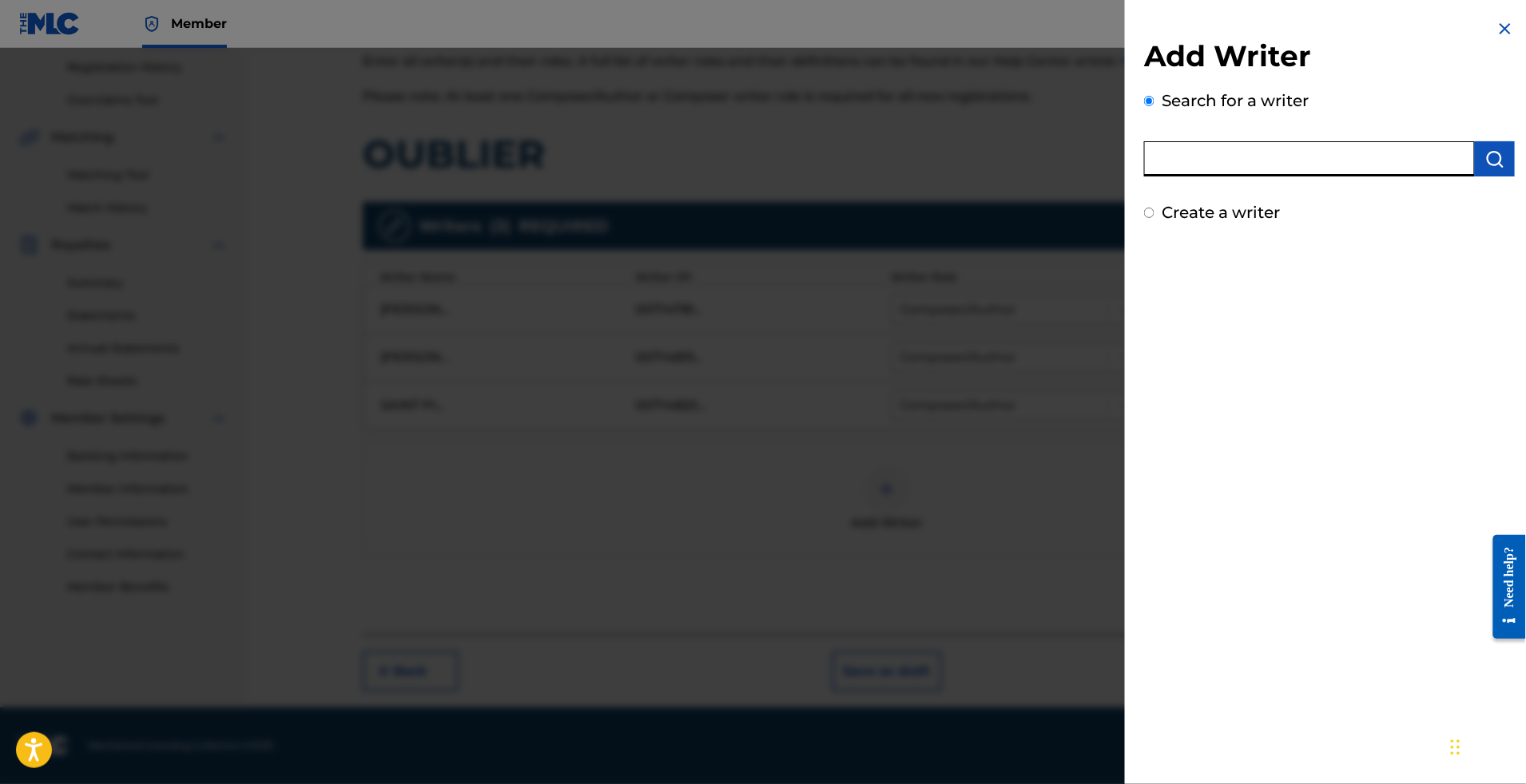
click at [1250, 177] on input "text" at bounding box center [1309, 158] width 331 height 35
paste input "[PERSON_NAME]"
type input "[PERSON_NAME]"
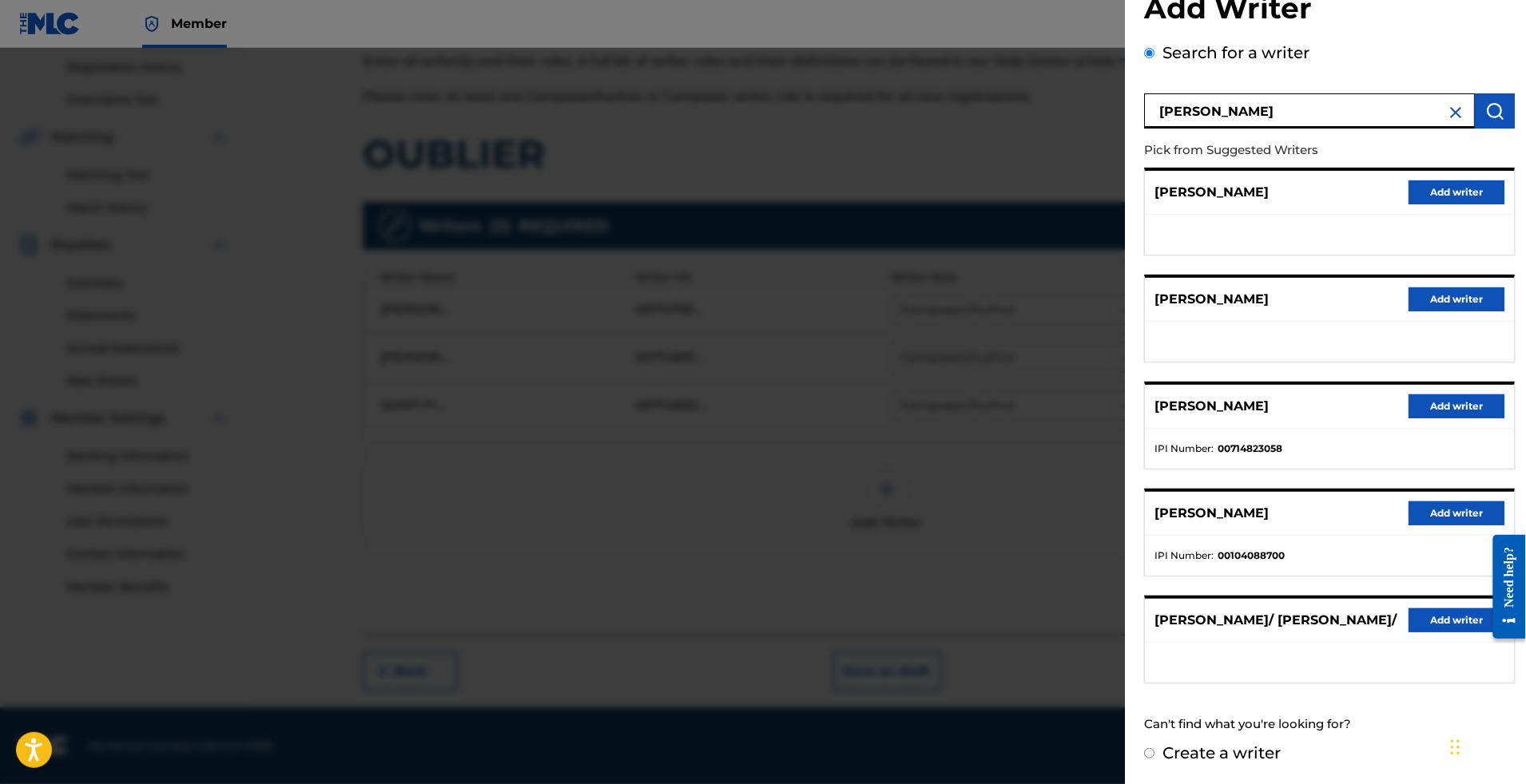
scroll to position [134, 0]
click at [1412, 394] on button "Add writer" at bounding box center [1456, 406] width 96 height 24
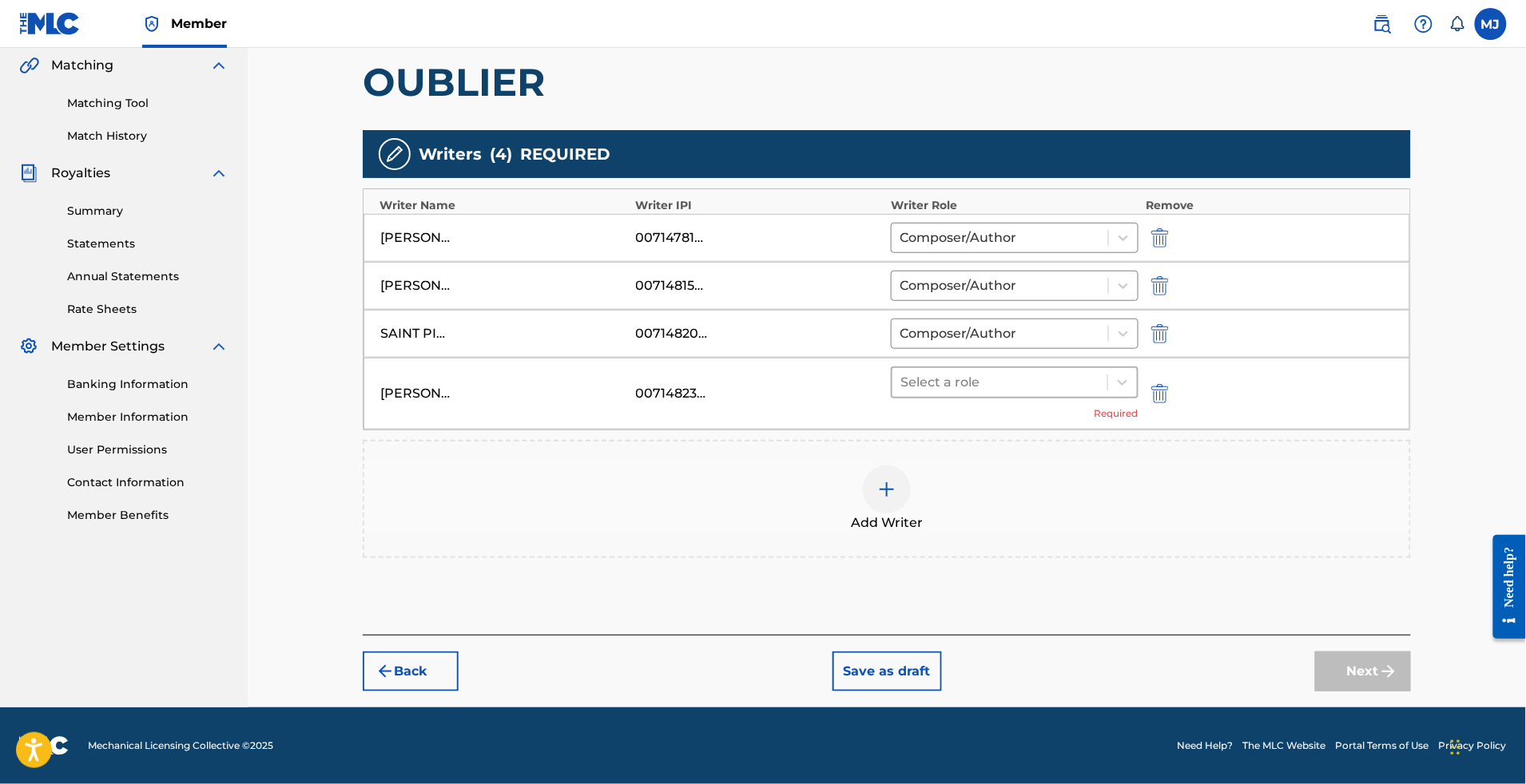
click at [1099, 381] on div at bounding box center [1000, 383] width 199 height 23
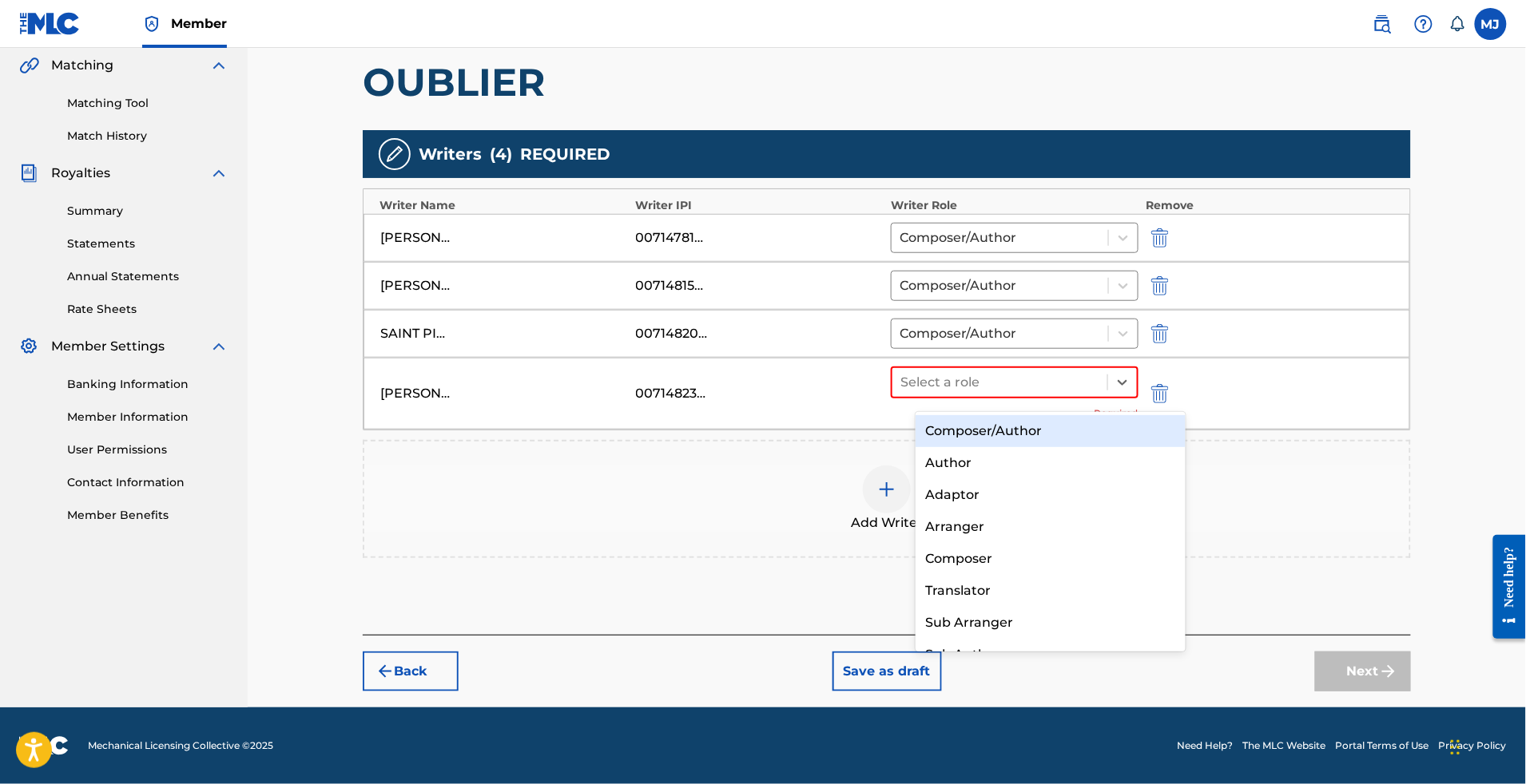
click at [1061, 440] on div "Composer/Author" at bounding box center [1050, 431] width 270 height 32
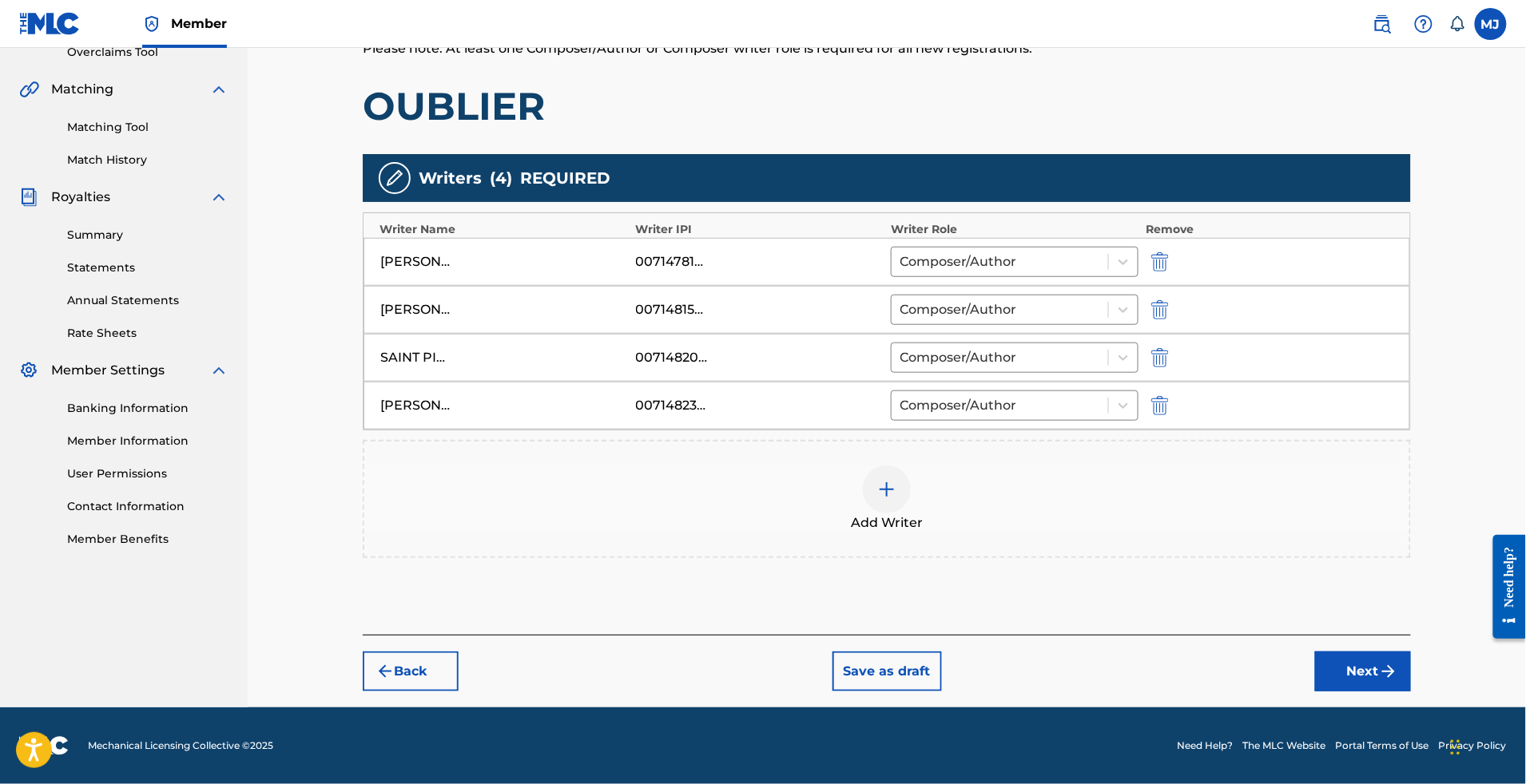
click at [1395, 652] on button "Next" at bounding box center [1362, 671] width 96 height 40
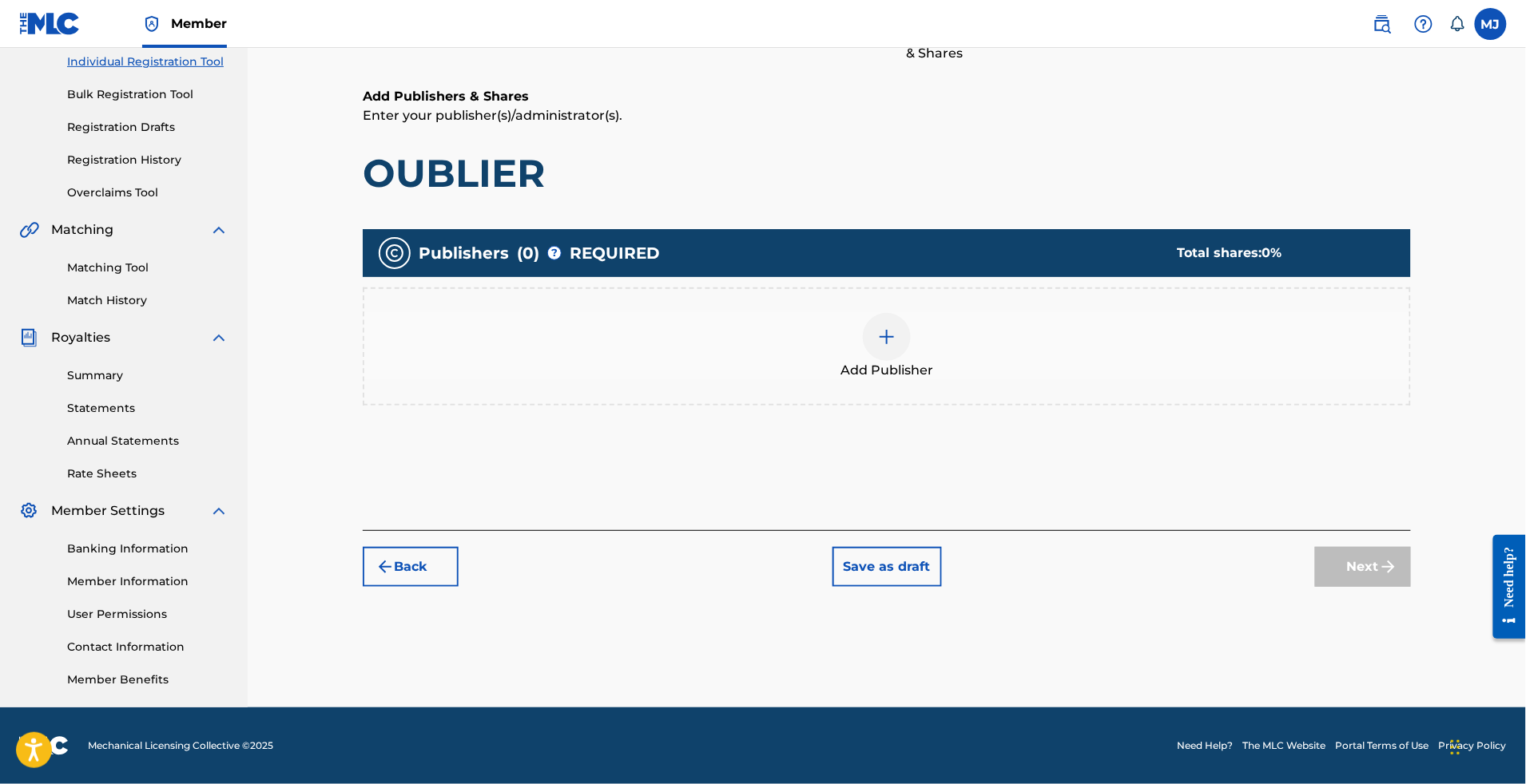
click at [1026, 340] on div "Add Publisher" at bounding box center [886, 346] width 1048 height 118
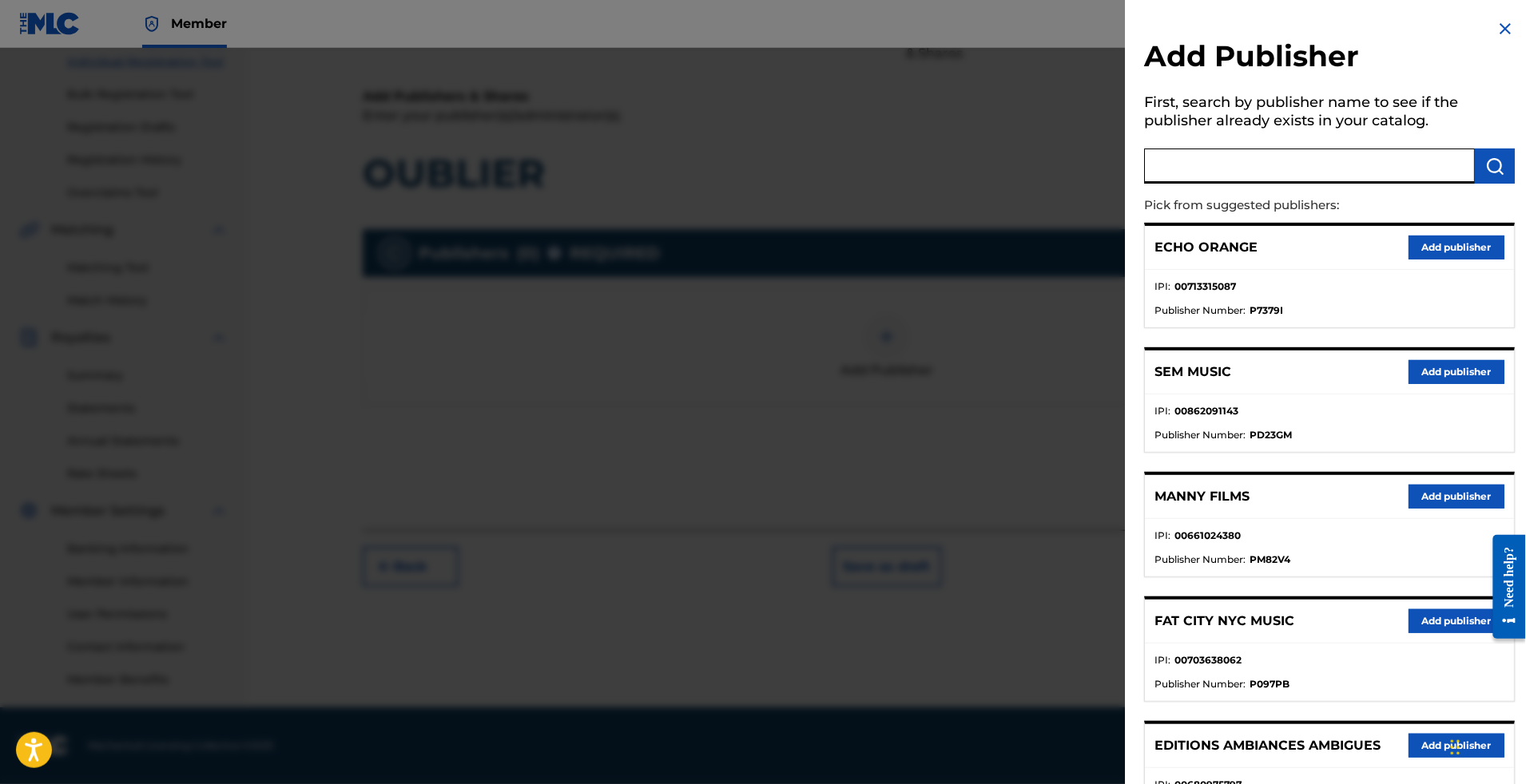
click at [1170, 171] on input "text" at bounding box center [1309, 166] width 331 height 35
type input "appeal"
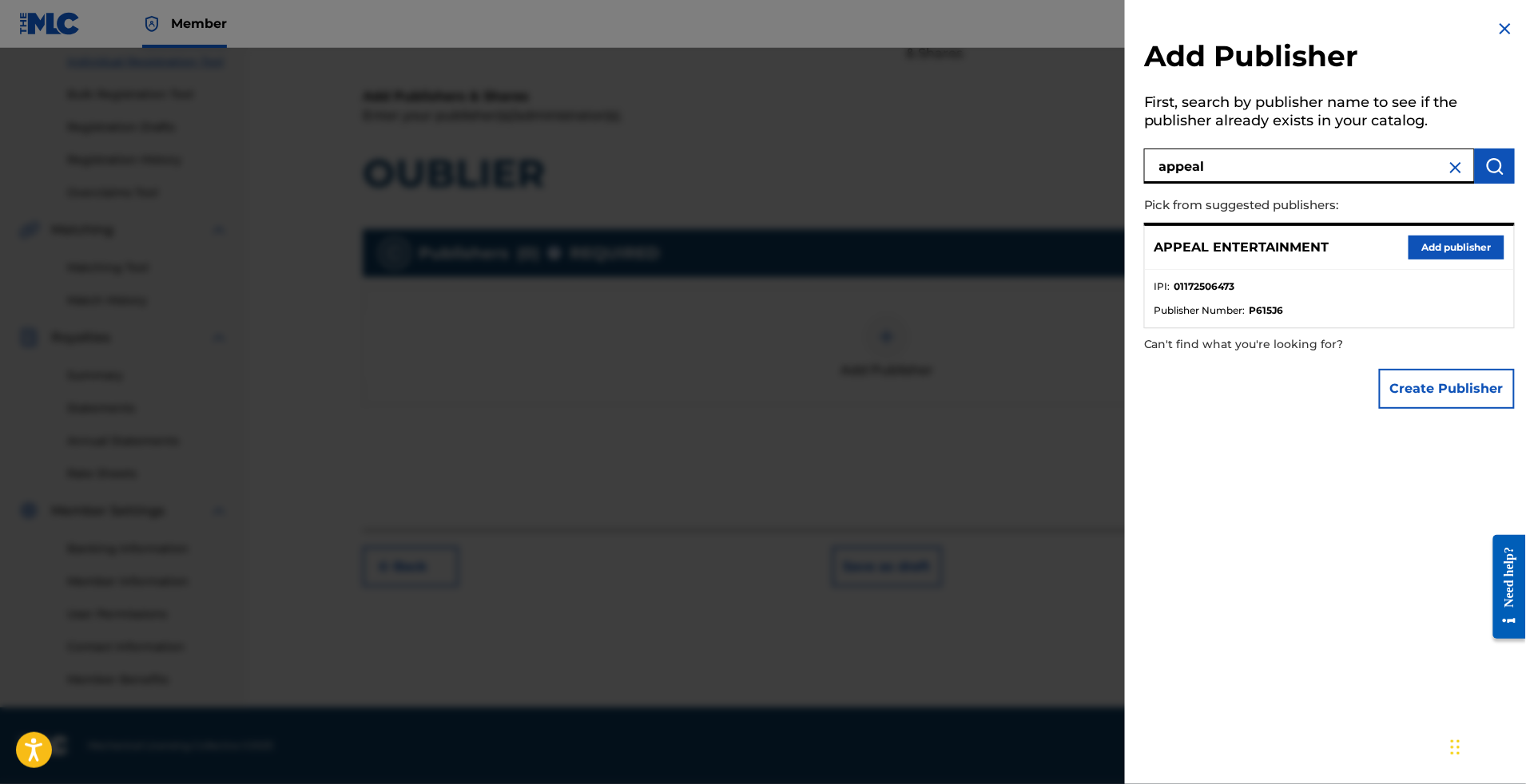
click at [1409, 260] on button "Add publisher" at bounding box center [1456, 247] width 96 height 24
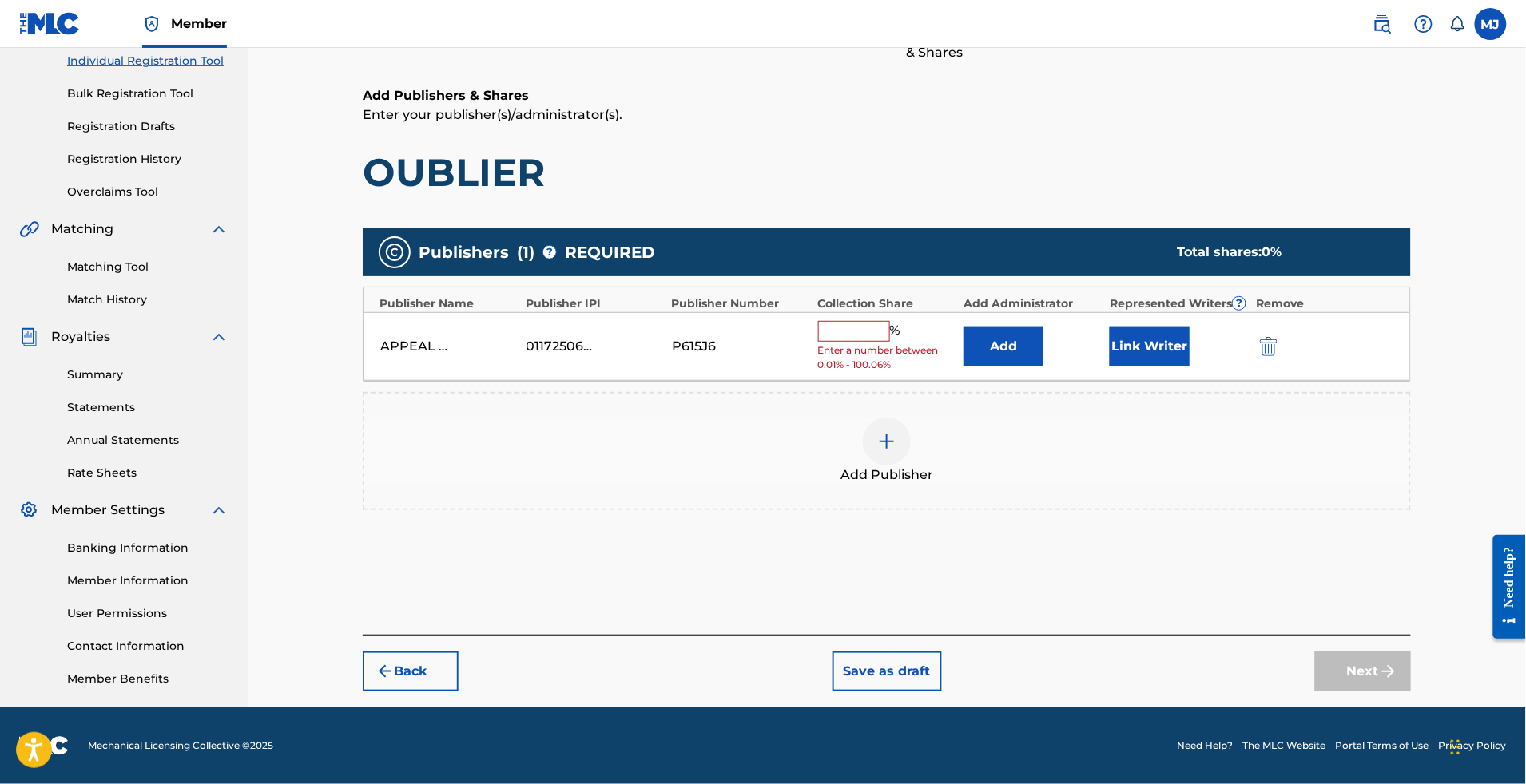
click at [1052, 312] on div "APPEAL ENTERTAINMENT 01172506473 P615J6 % Enter a number between 0.01% - 100.06…" at bounding box center [886, 346] width 1046 height 69
click at [1044, 326] on button "Add" at bounding box center [1004, 346] width 79 height 40
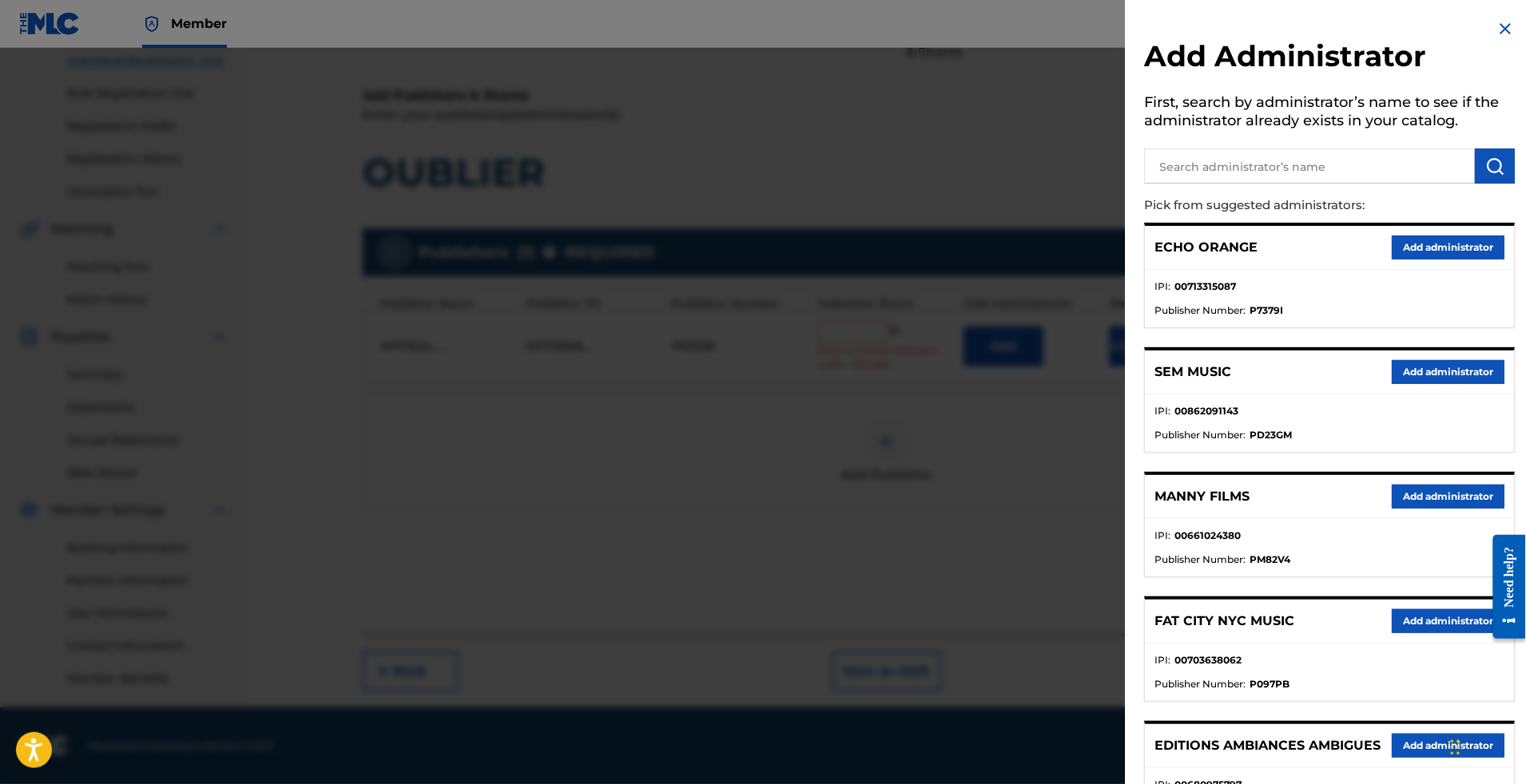
click at [1439, 260] on button "Add administrator" at bounding box center [1447, 247] width 113 height 24
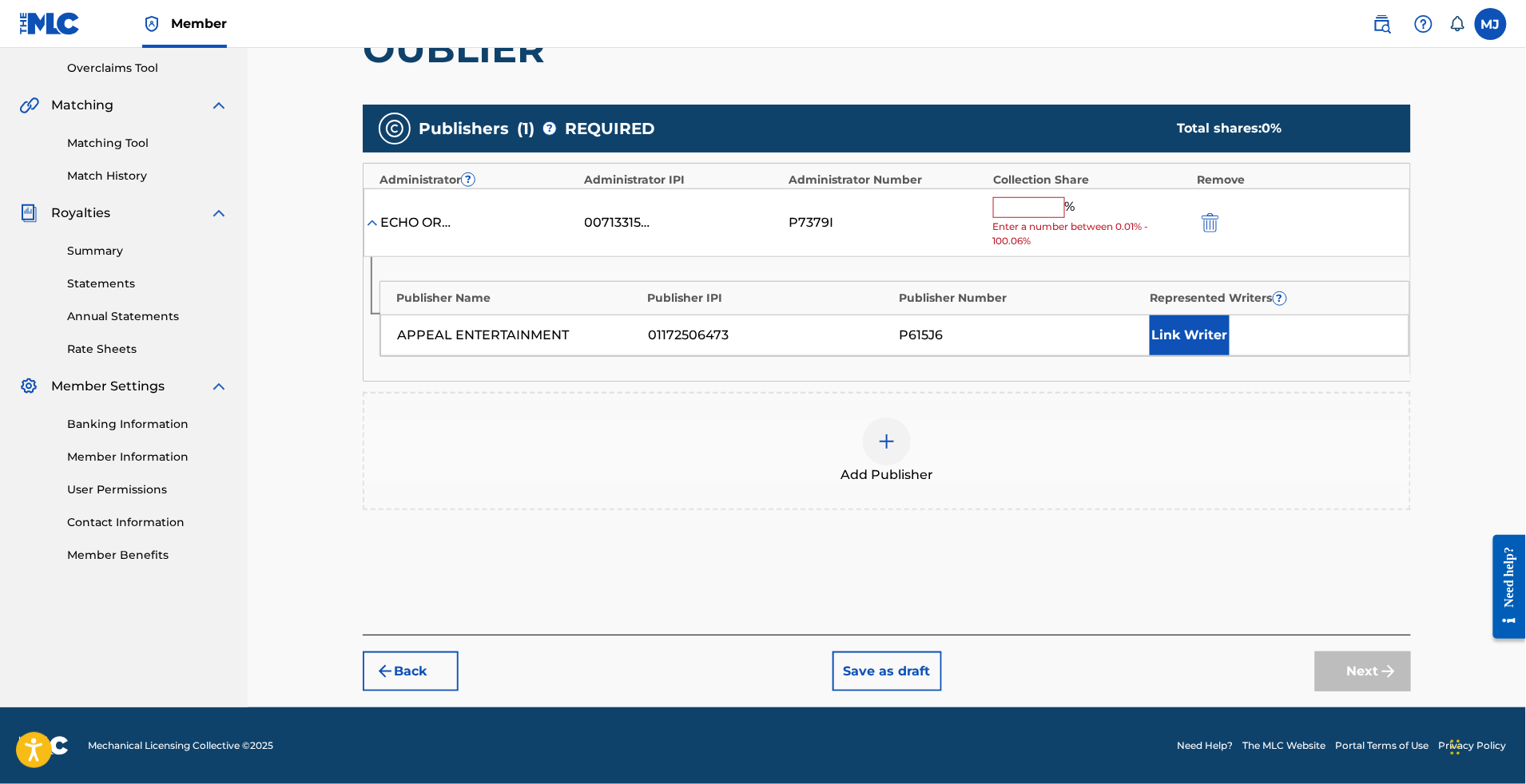
click at [1065, 218] on input "text" at bounding box center [1029, 208] width 72 height 21
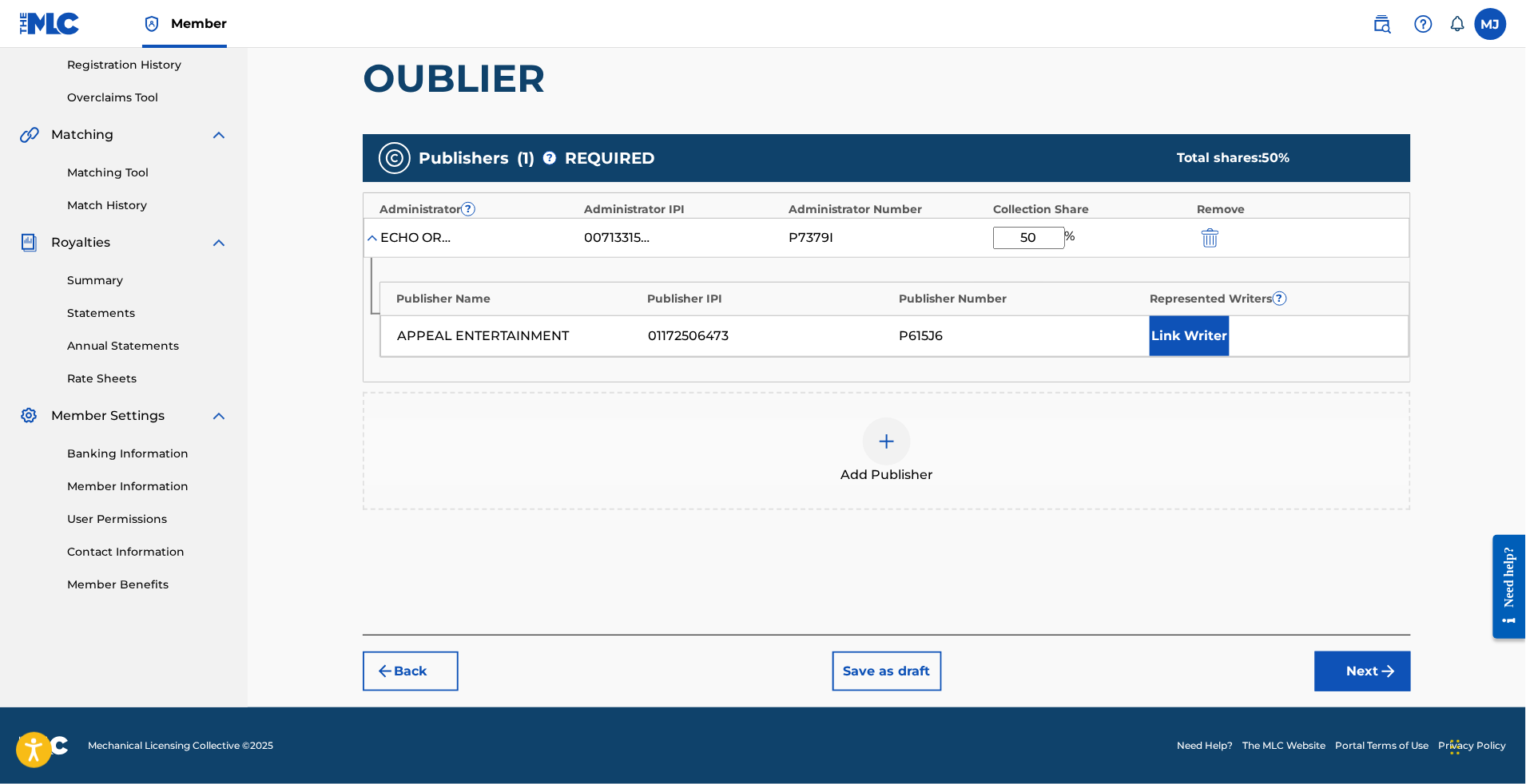
type input "50"
click at [1230, 357] on button "Link Writer" at bounding box center [1189, 336] width 79 height 40
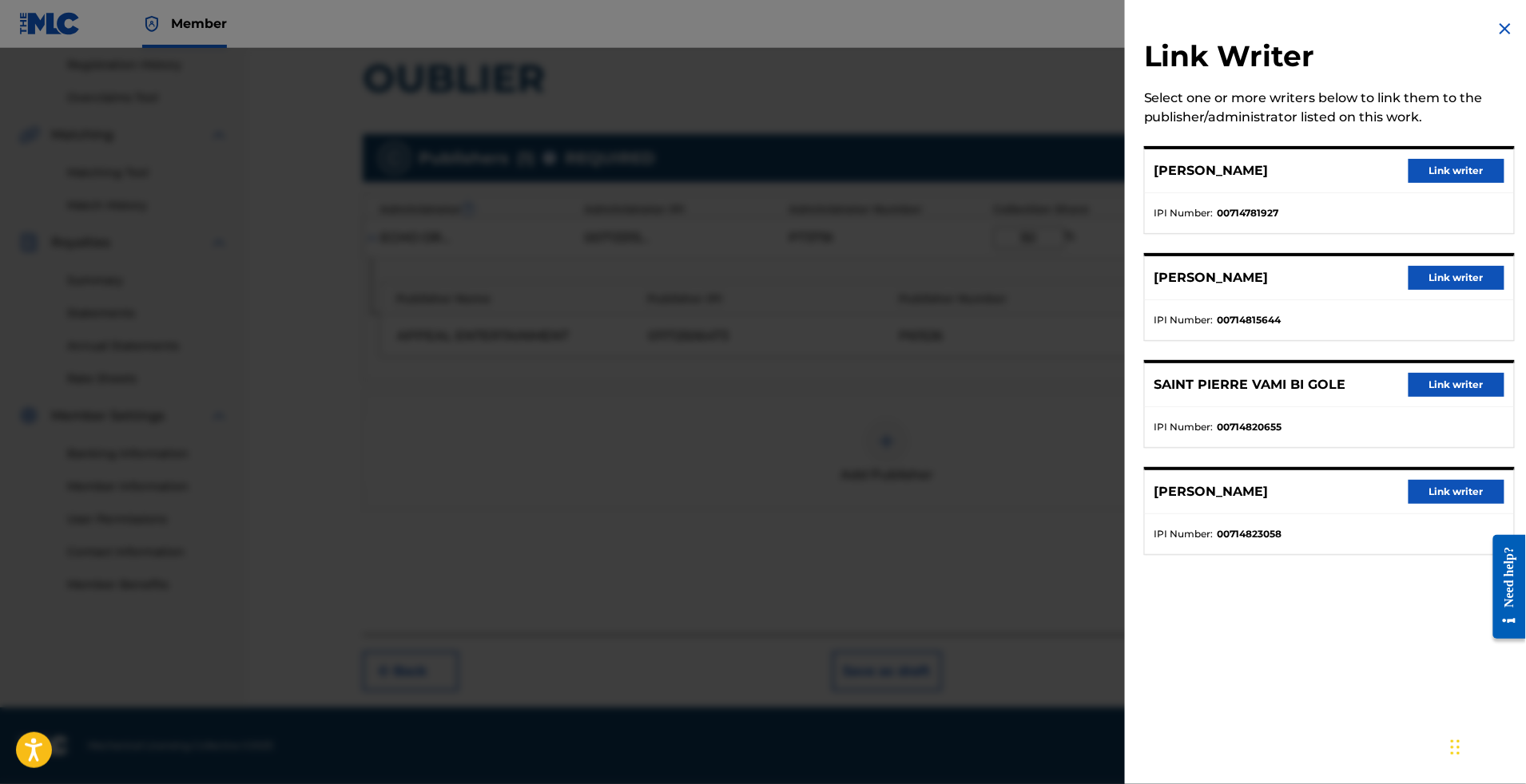
click at [1432, 290] on button "Link writer" at bounding box center [1456, 277] width 96 height 24
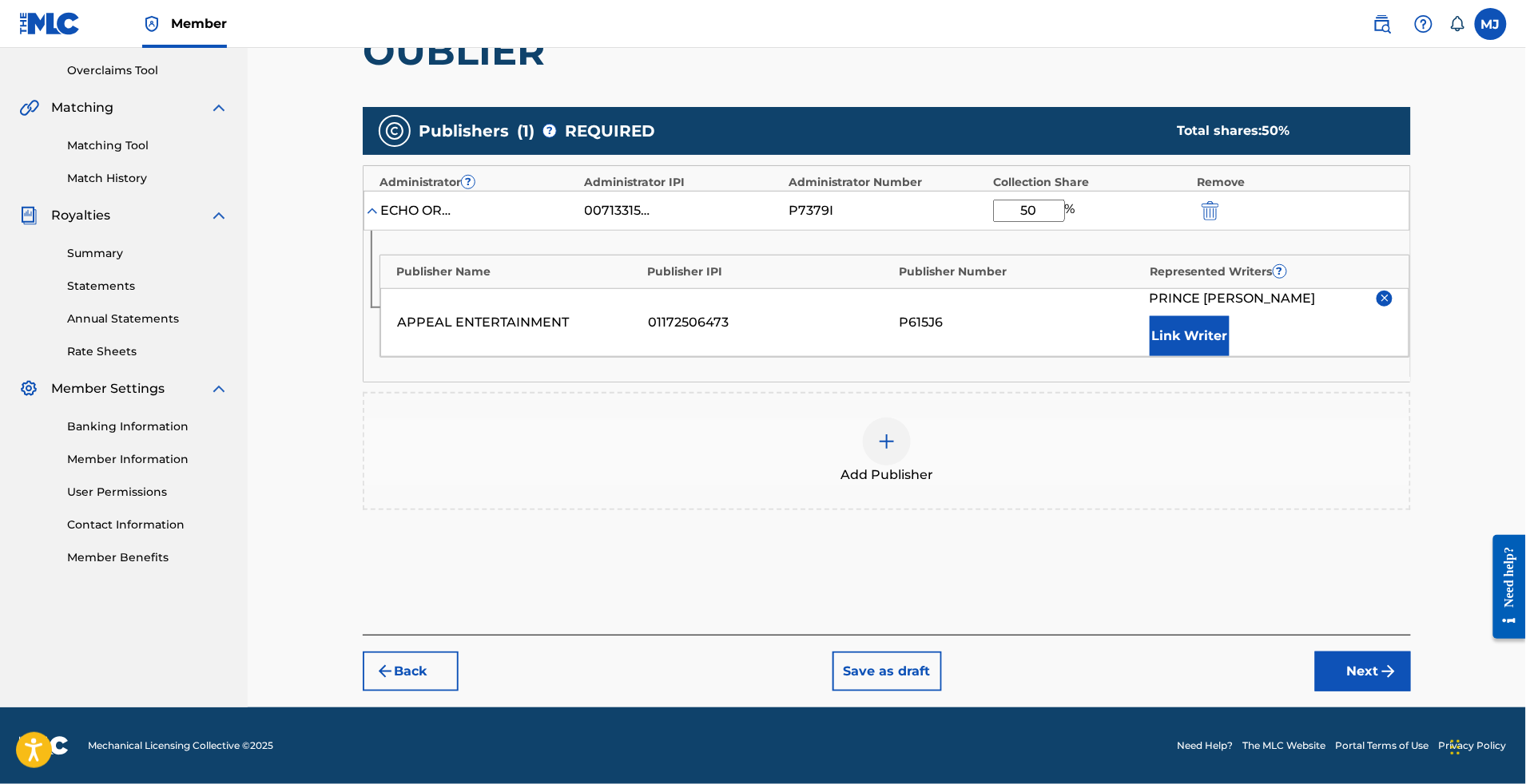
click at [1230, 357] on button "Link Writer" at bounding box center [1189, 336] width 79 height 40
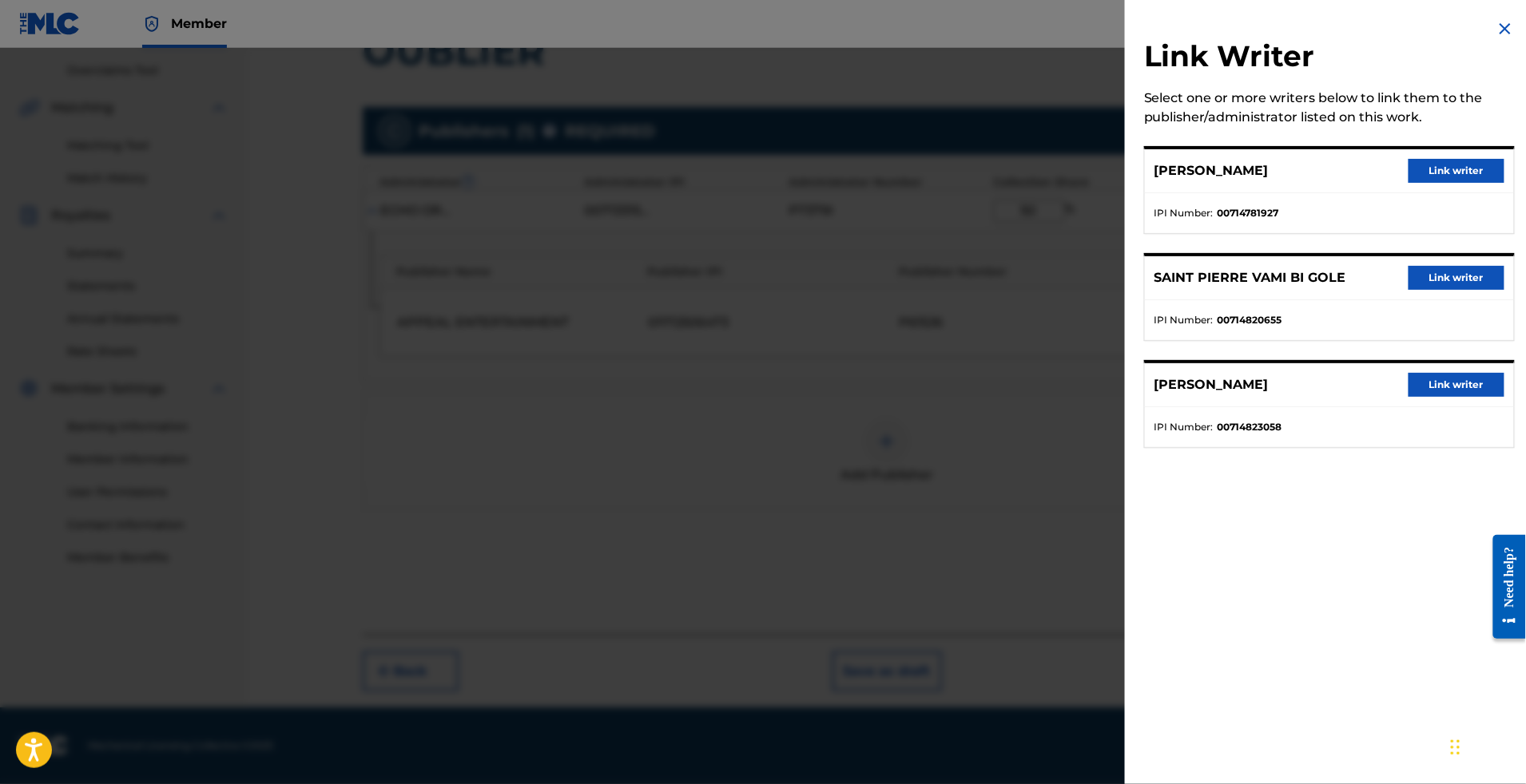
click at [1409, 183] on button "Link writer" at bounding box center [1456, 170] width 96 height 24
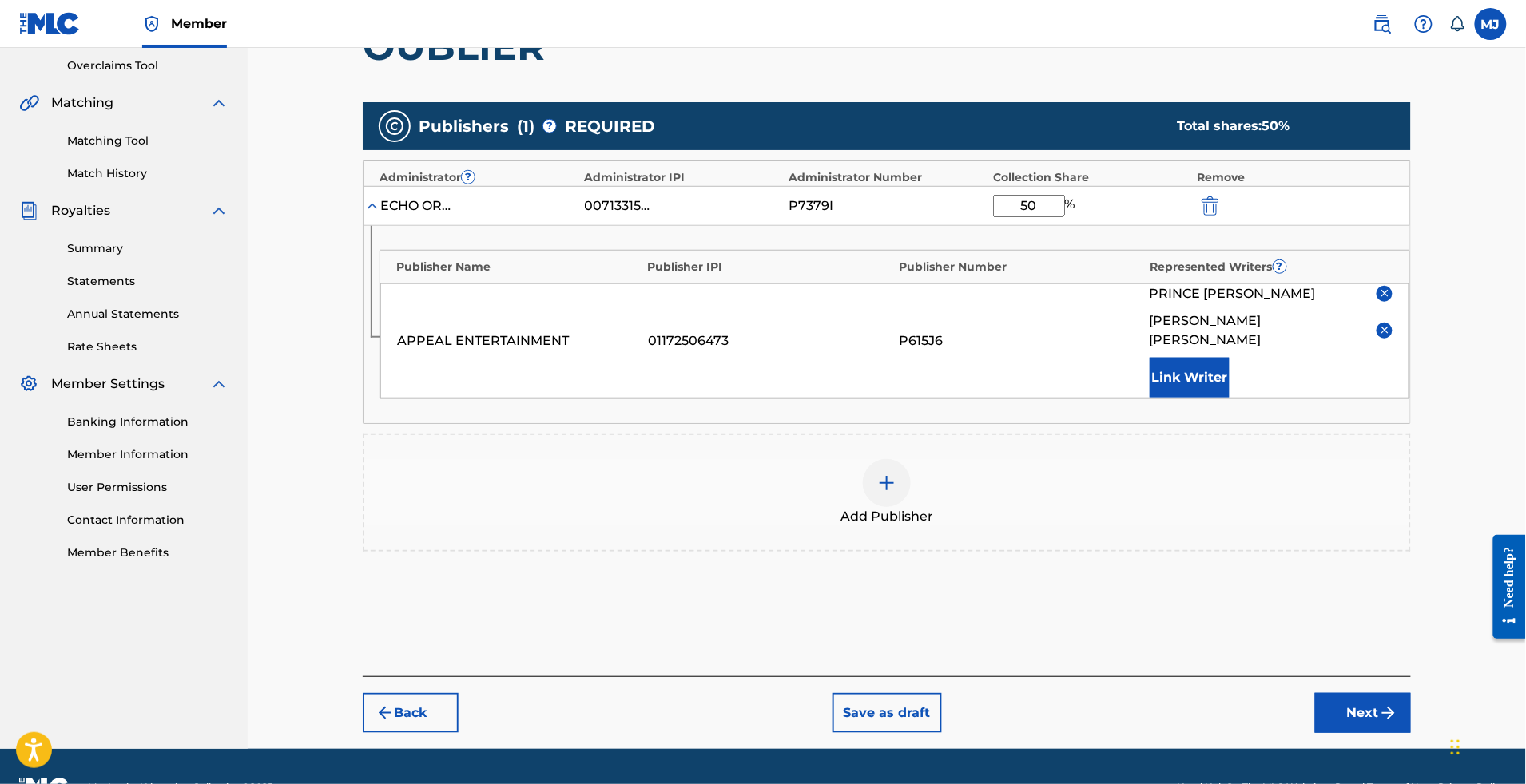
click at [1230, 398] on button "Link Writer" at bounding box center [1189, 377] width 79 height 40
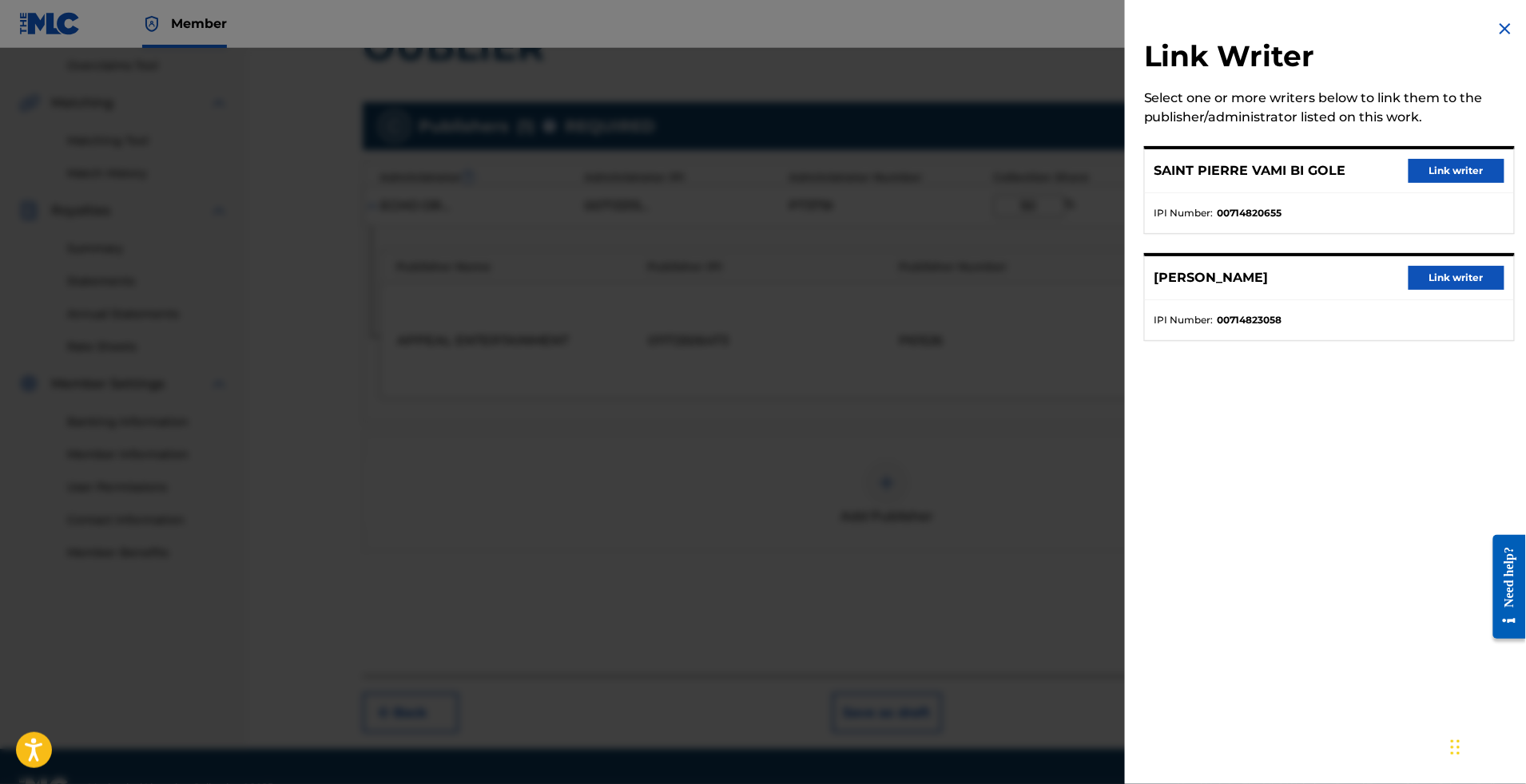
click at [1419, 182] on button "Link writer" at bounding box center [1456, 170] width 96 height 24
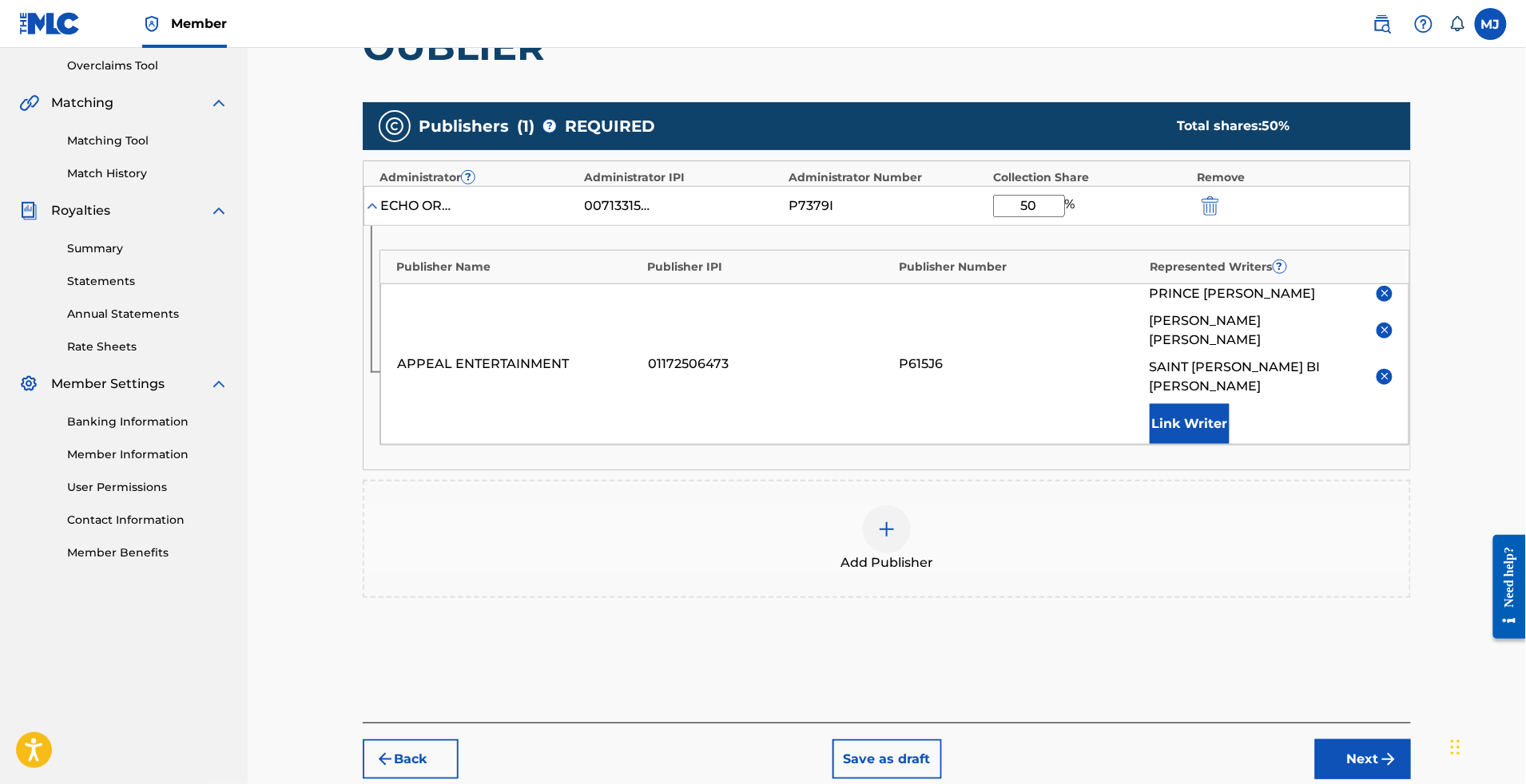
click at [1230, 444] on button "Link Writer" at bounding box center [1189, 424] width 79 height 40
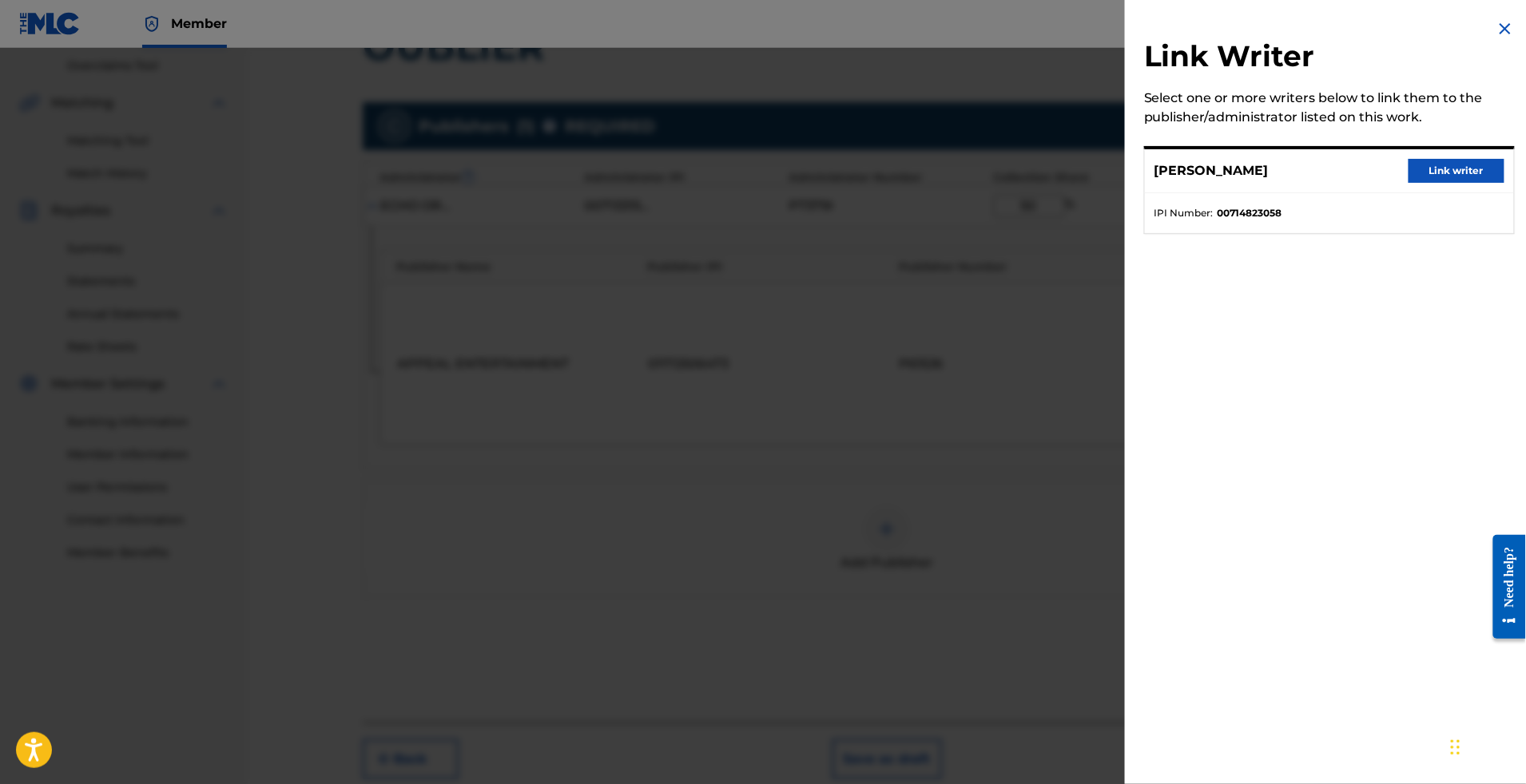
click at [1420, 181] on button "Link writer" at bounding box center [1456, 170] width 96 height 24
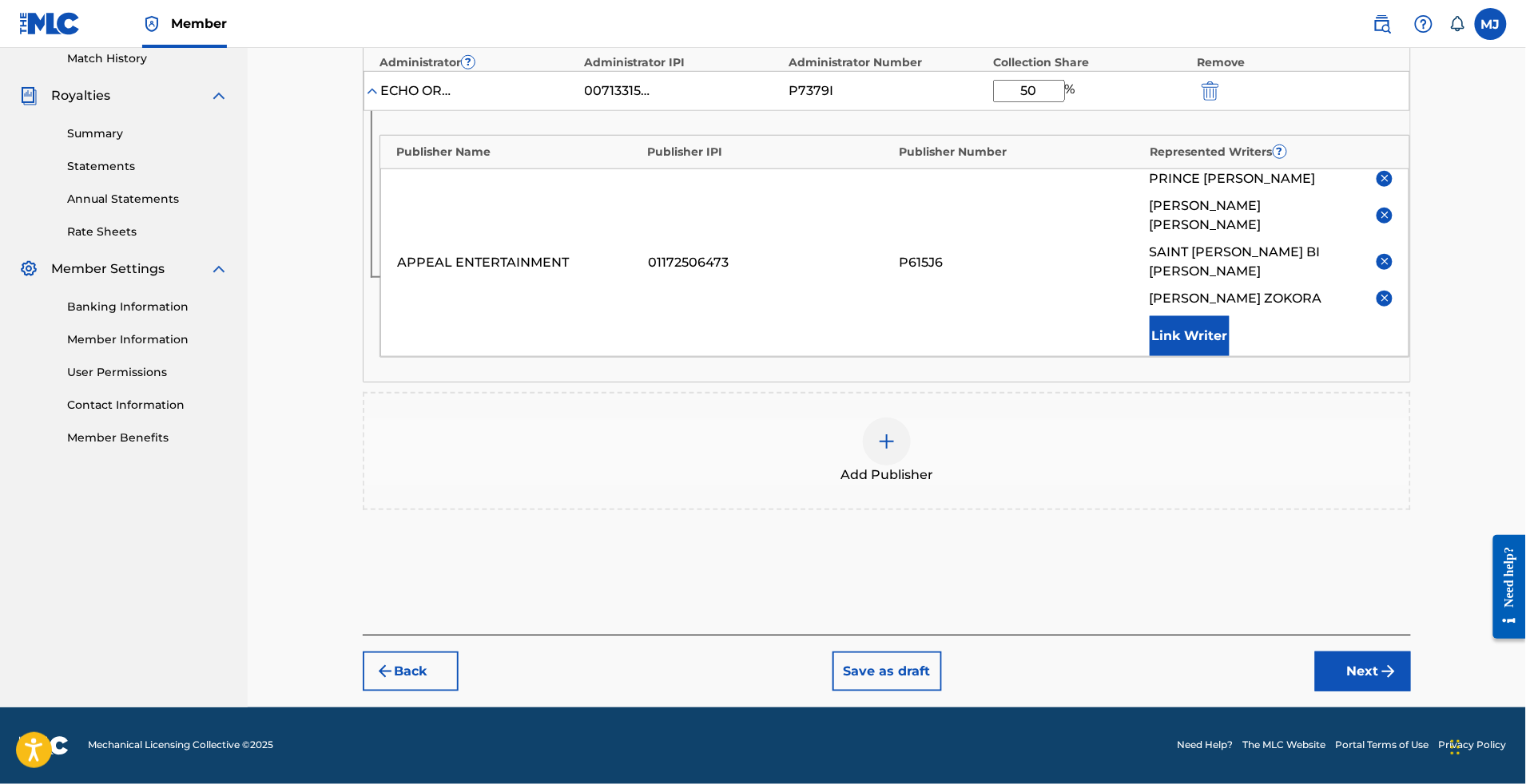
click at [1401, 652] on button "Next" at bounding box center [1362, 671] width 96 height 40
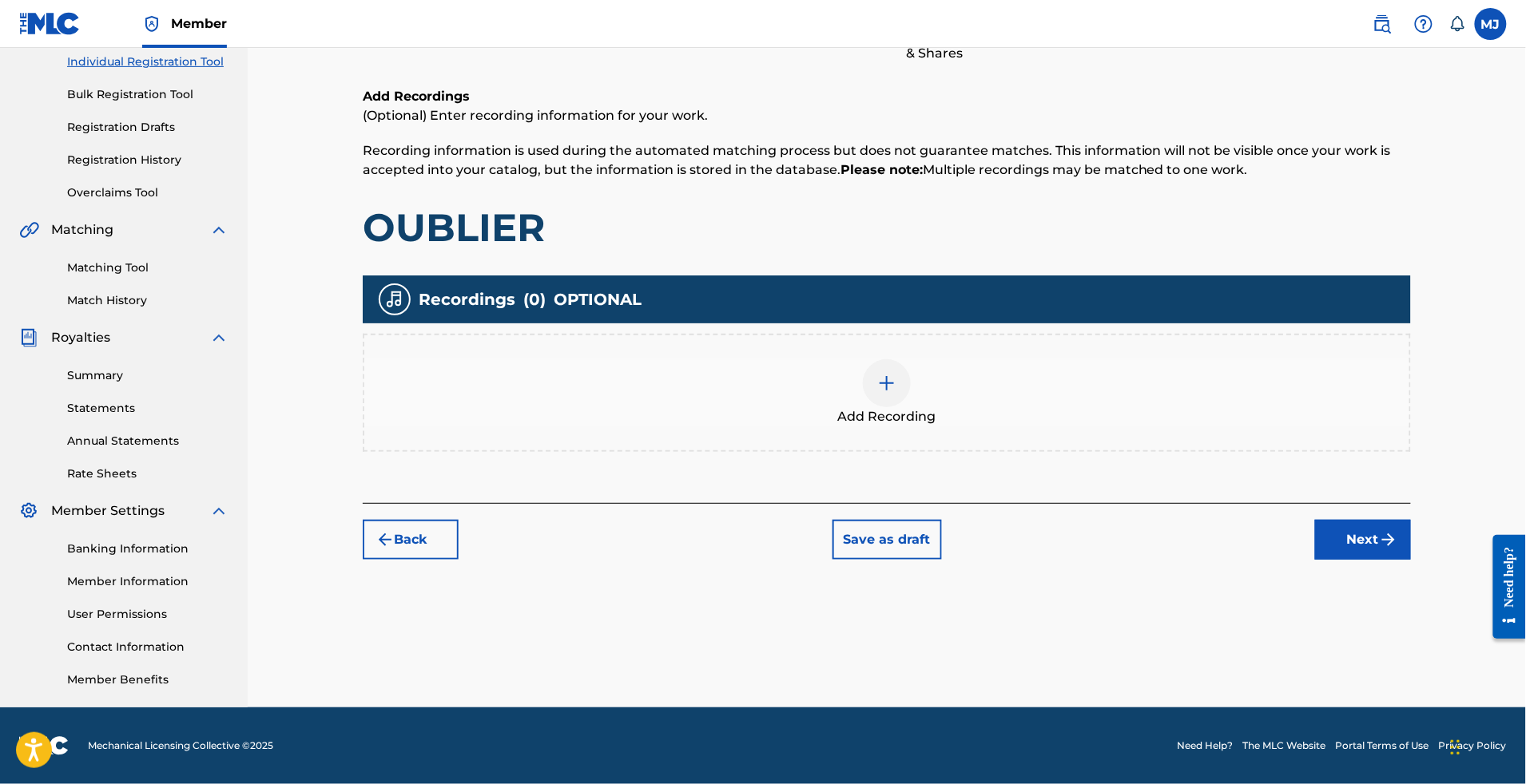
click at [1400, 542] on div "Register Work Search Enter Work Details Add Writers Add Publishers & Shares Add…" at bounding box center [887, 229] width 1080 height 694
click at [1412, 520] on button "Next" at bounding box center [1362, 540] width 96 height 40
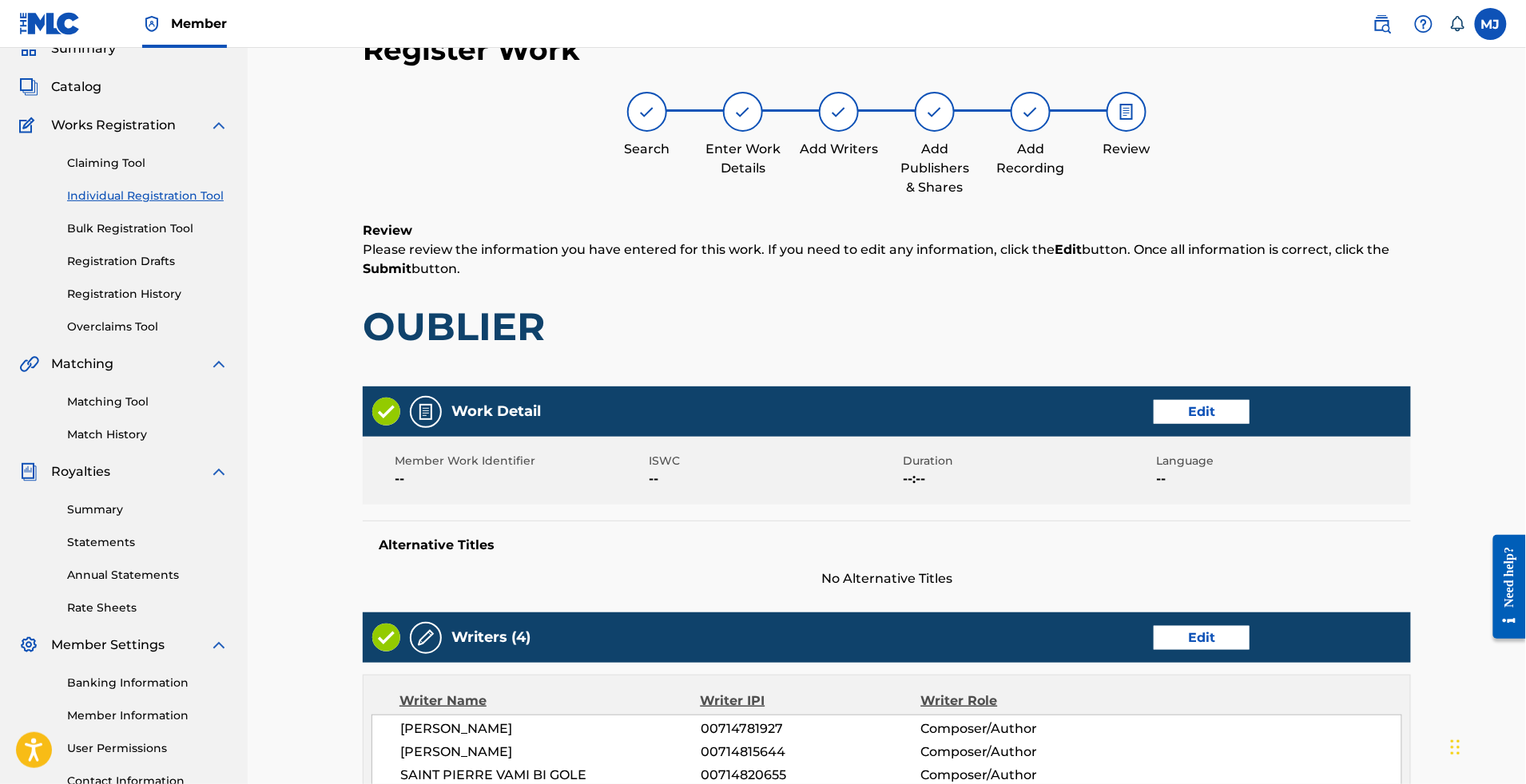
scroll to position [915, 0]
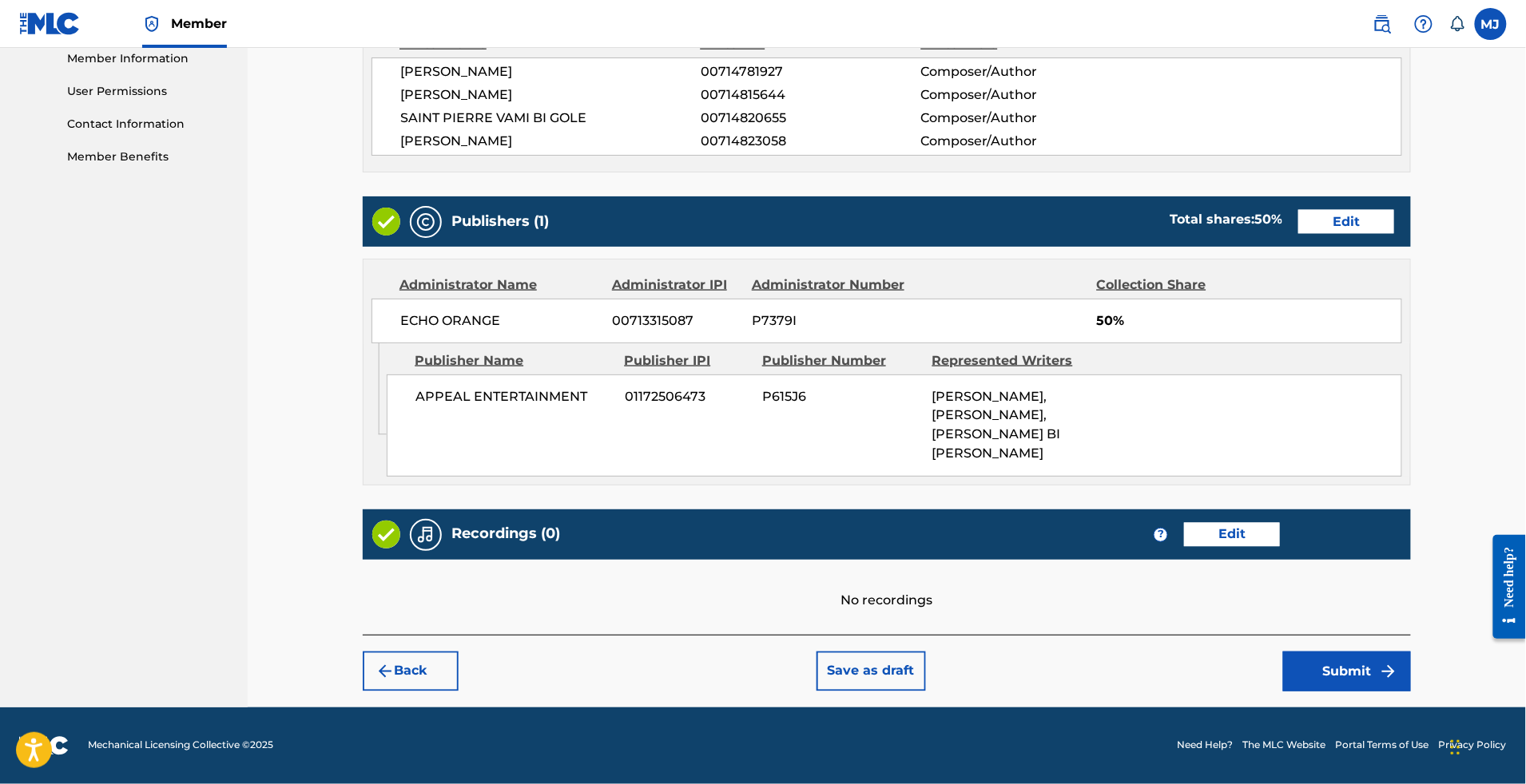
click at [1386, 652] on button "Submit" at bounding box center [1346, 671] width 128 height 40
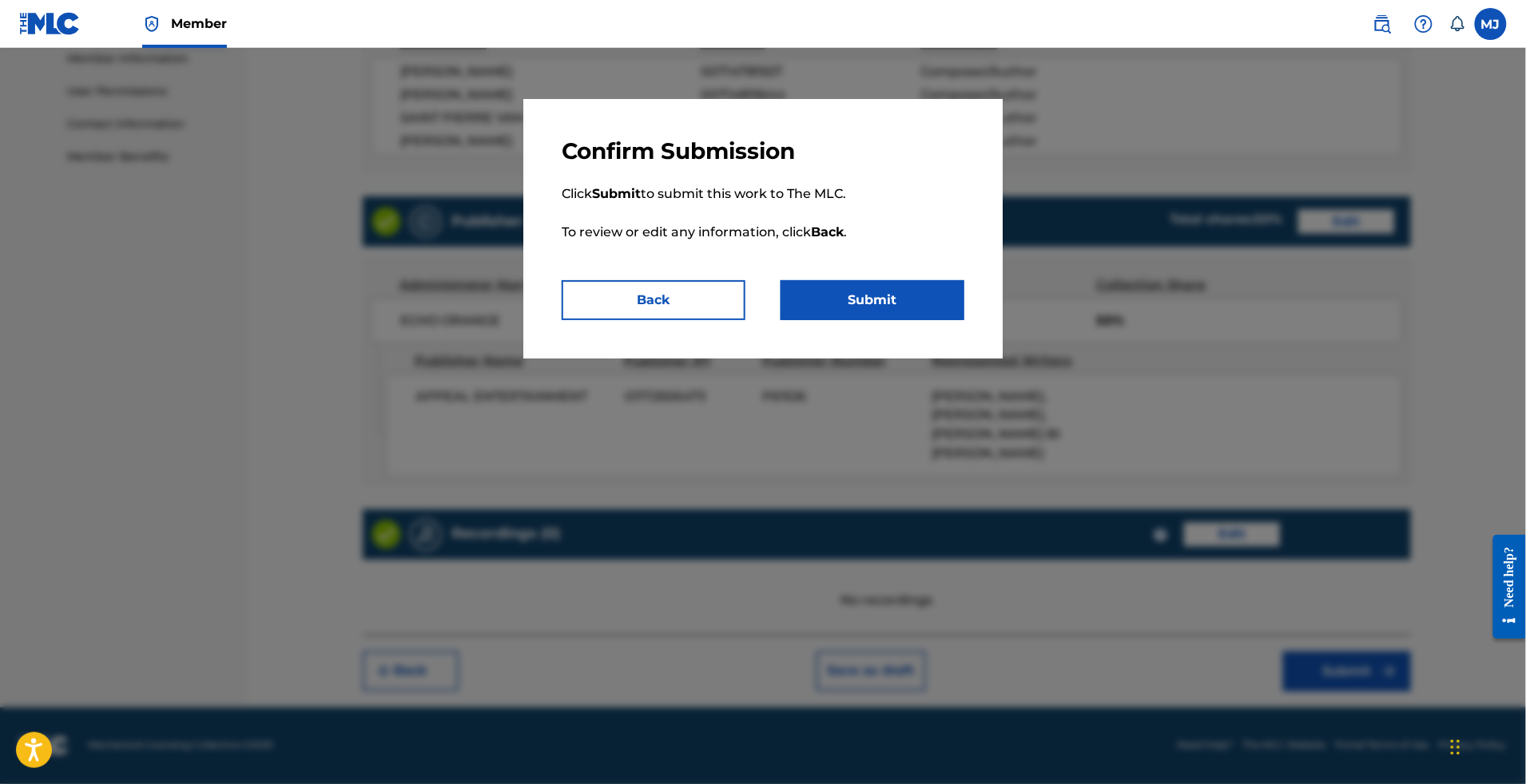
click at [964, 321] on button "Submit" at bounding box center [872, 300] width 184 height 40
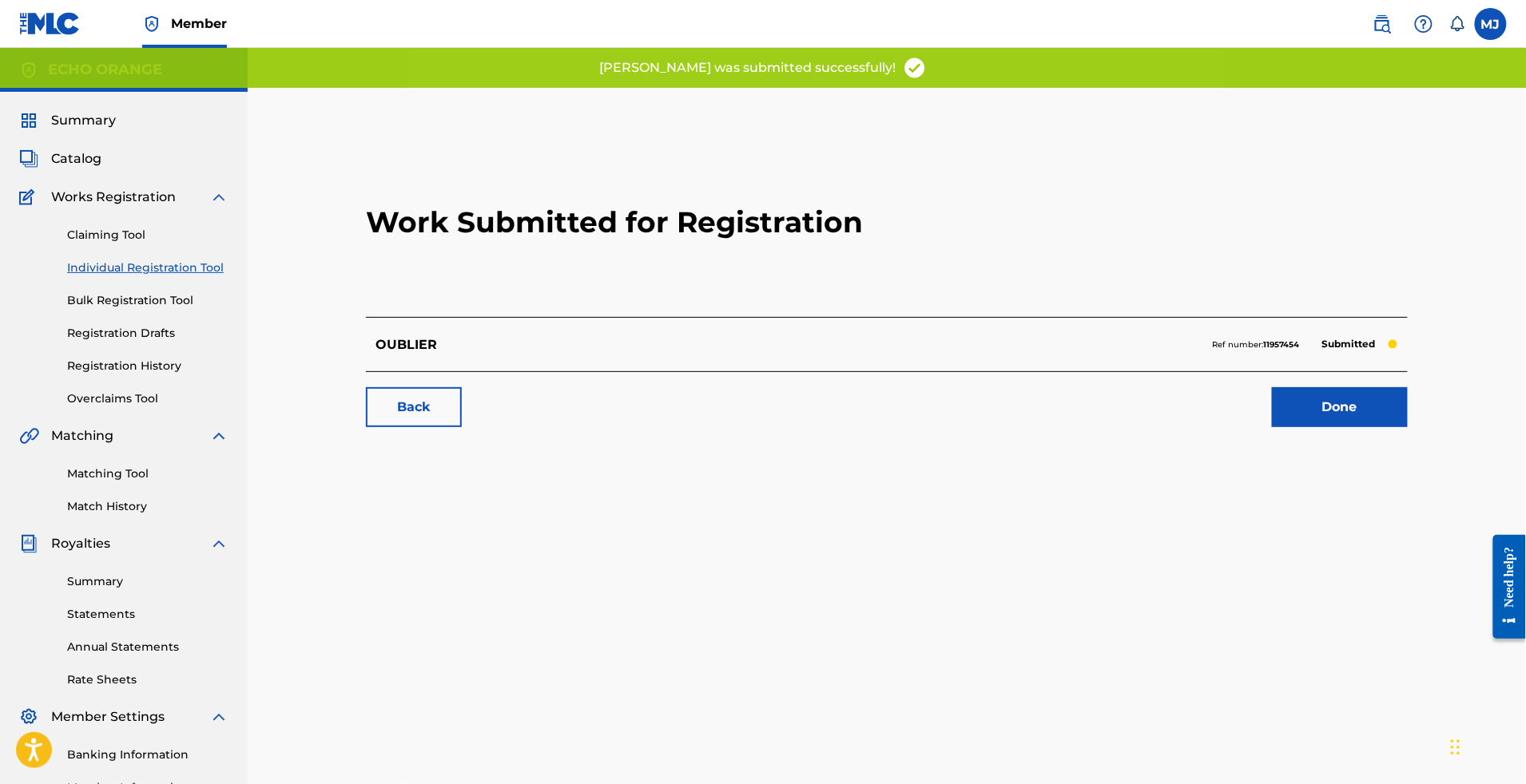
click at [1369, 427] on link "Done" at bounding box center [1341, 408] width 136 height 40
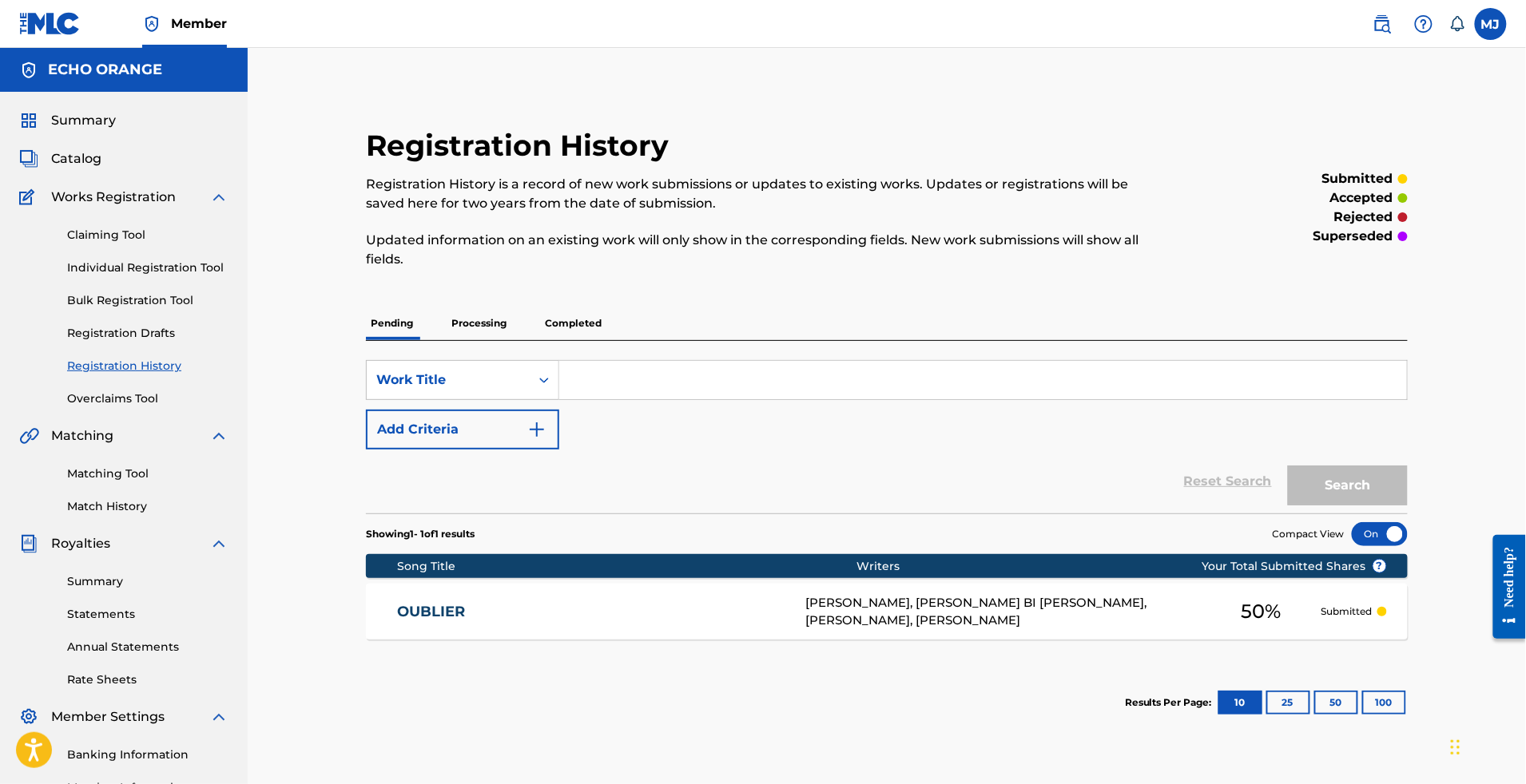
click at [167, 276] on link "Individual Registration Tool" at bounding box center [148, 269] width 162 height 17
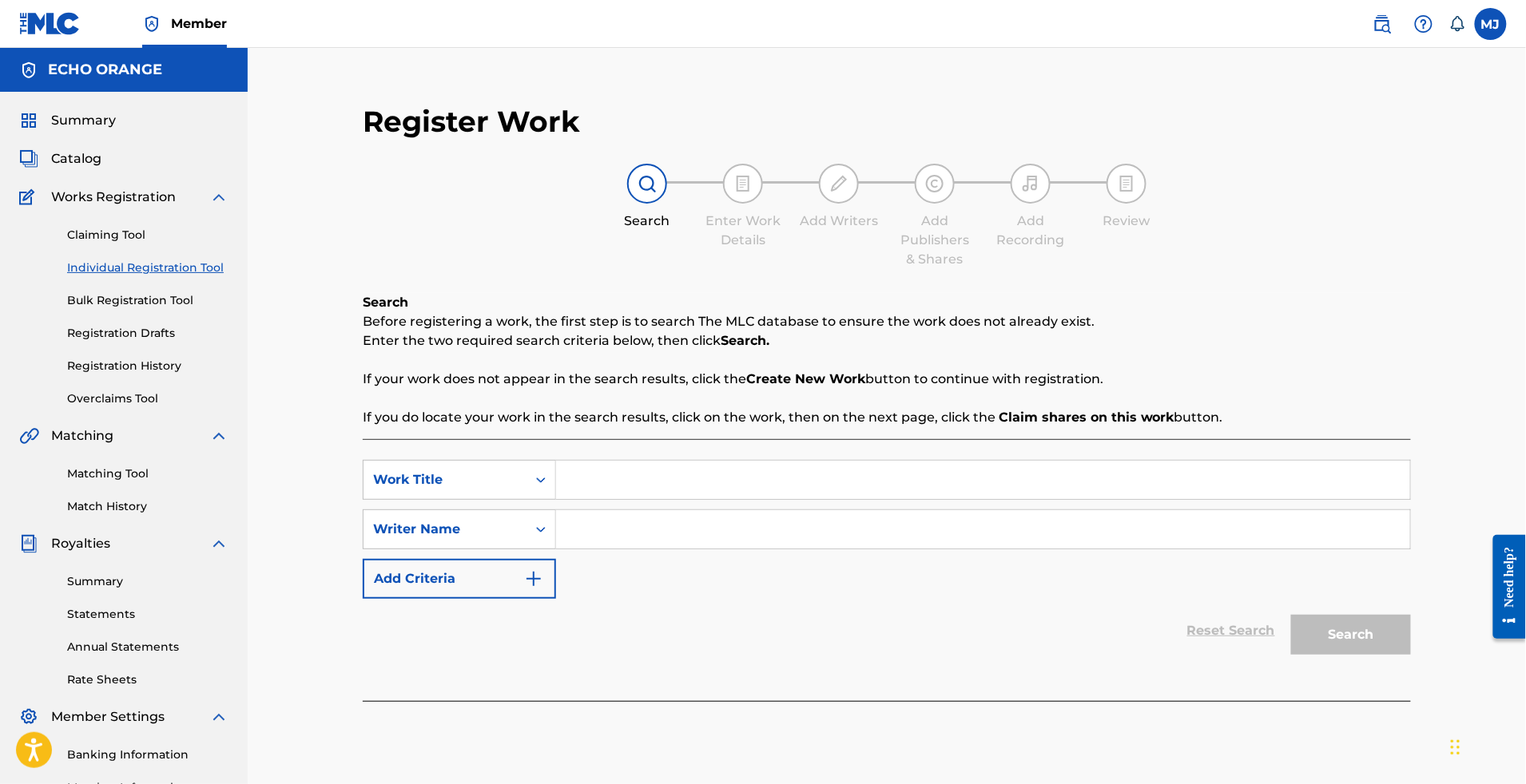
click at [728, 499] on input "Search Form" at bounding box center [983, 479] width 854 height 39
paste input "OUTRO"
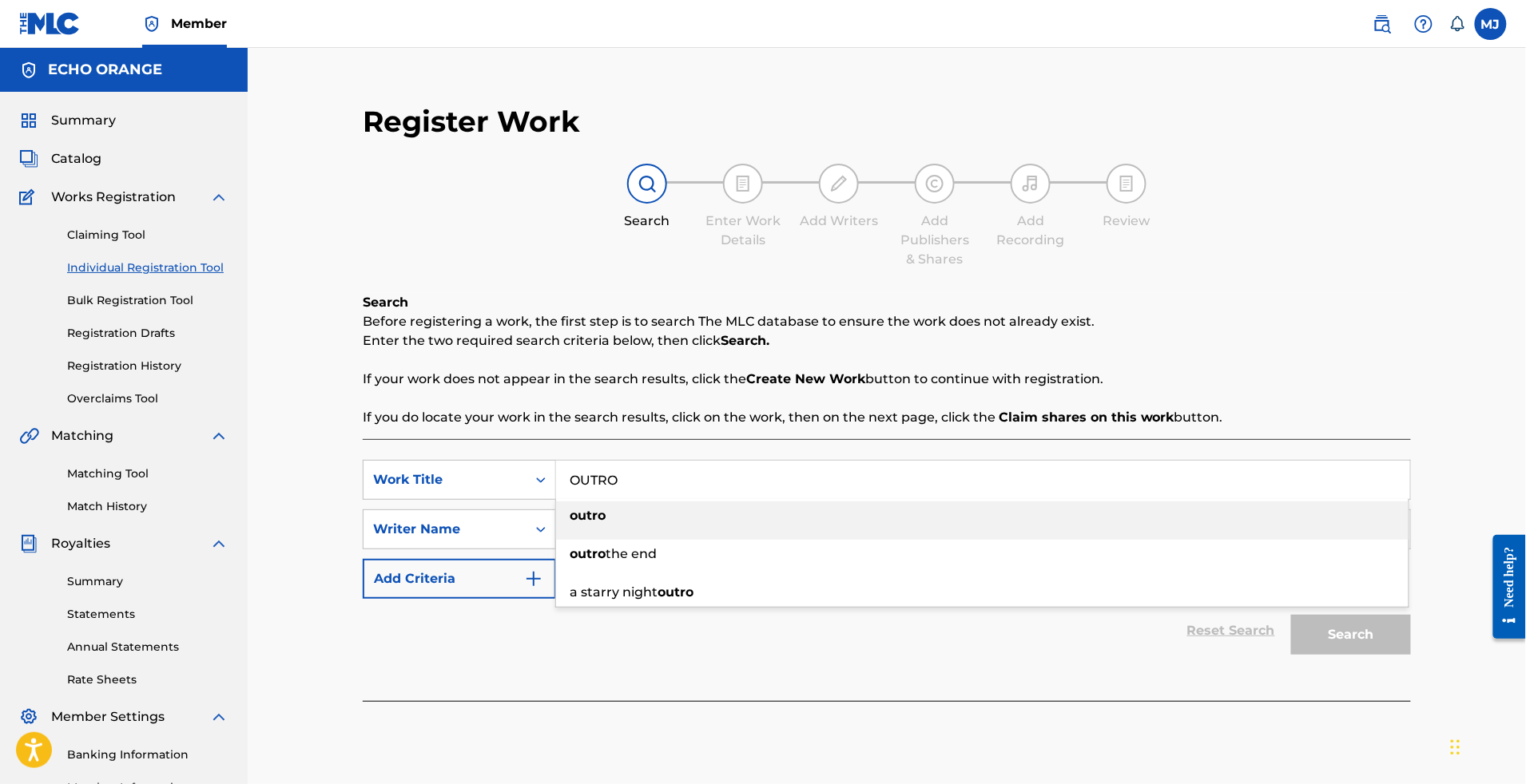
type input "OUTRO"
click at [558, 663] on div "Reset Search Search" at bounding box center [886, 631] width 1048 height 64
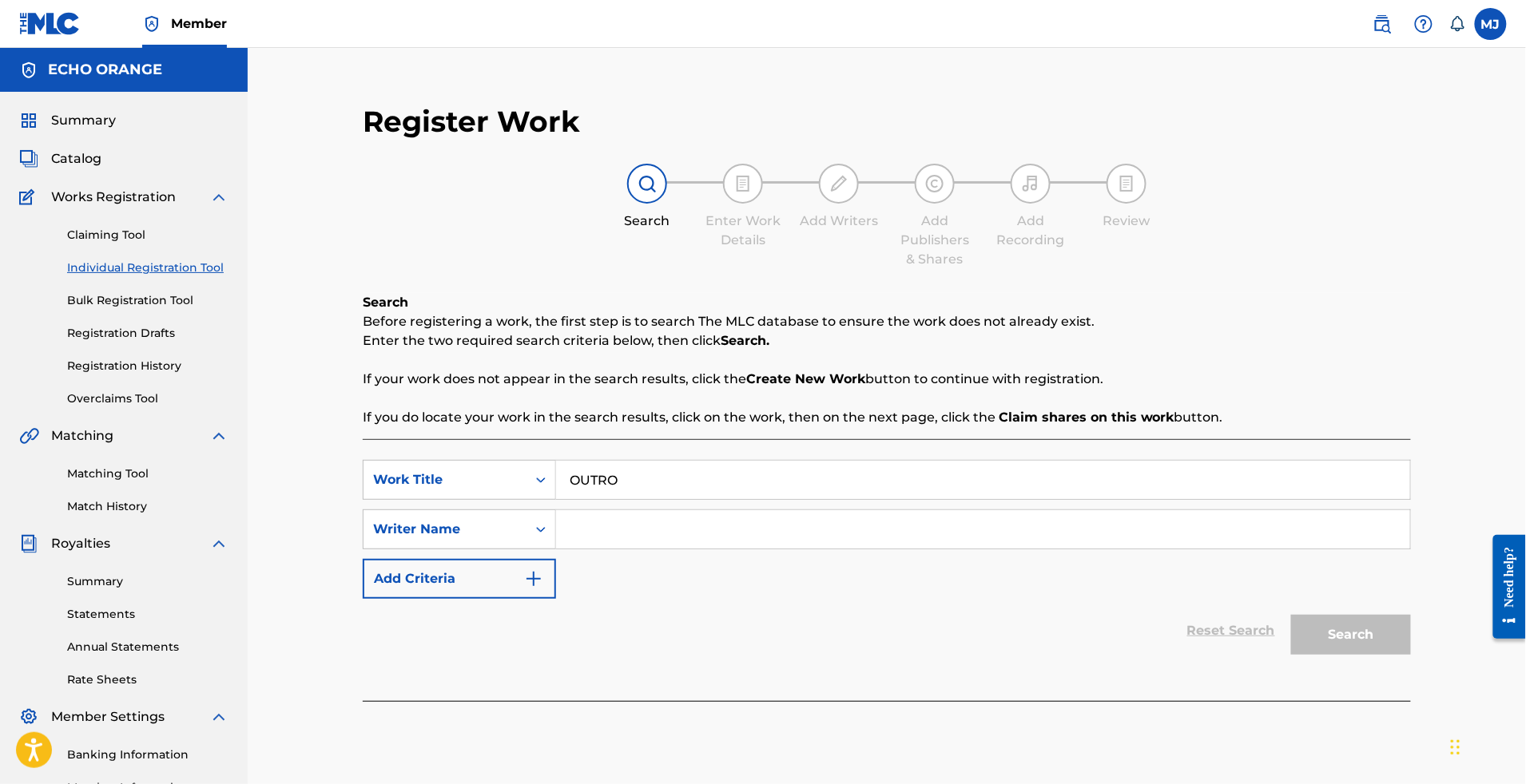
click at [599, 599] on div "SearchWithCriteria692dc214-b167-465a-b09a-6174c284cc95 Work Title OUTRO SearchW…" at bounding box center [886, 530] width 1048 height 139
click at [605, 549] on input "Search Form" at bounding box center [983, 530] width 854 height 39
paste input "KACOU KLOZIAN GUY"
type input "KACOU KLOZIAN GUY"
click at [1412, 655] on button "Search" at bounding box center [1351, 635] width 120 height 40
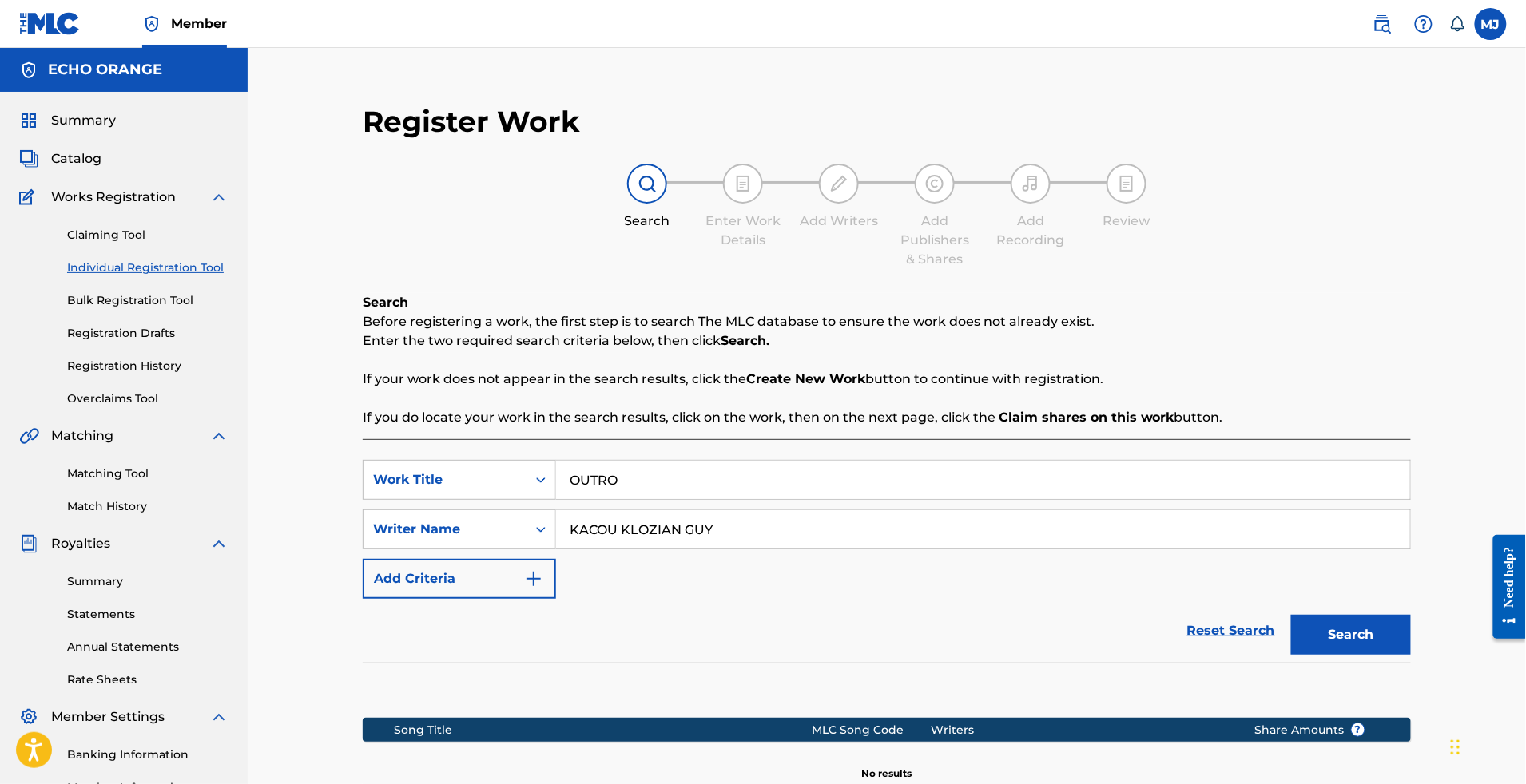
scroll to position [341, 0]
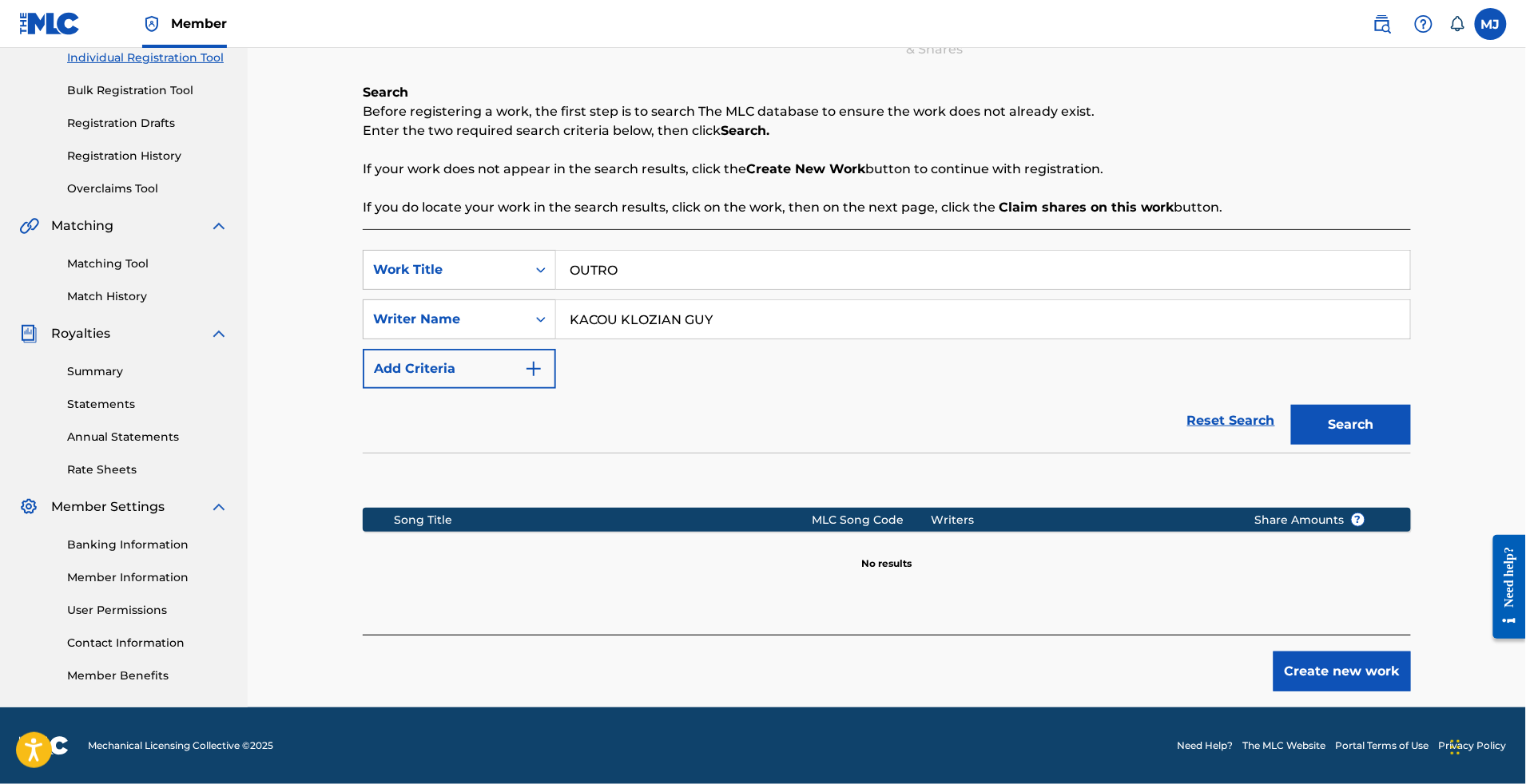
click at [1371, 652] on button "Create new work" at bounding box center [1342, 671] width 137 height 40
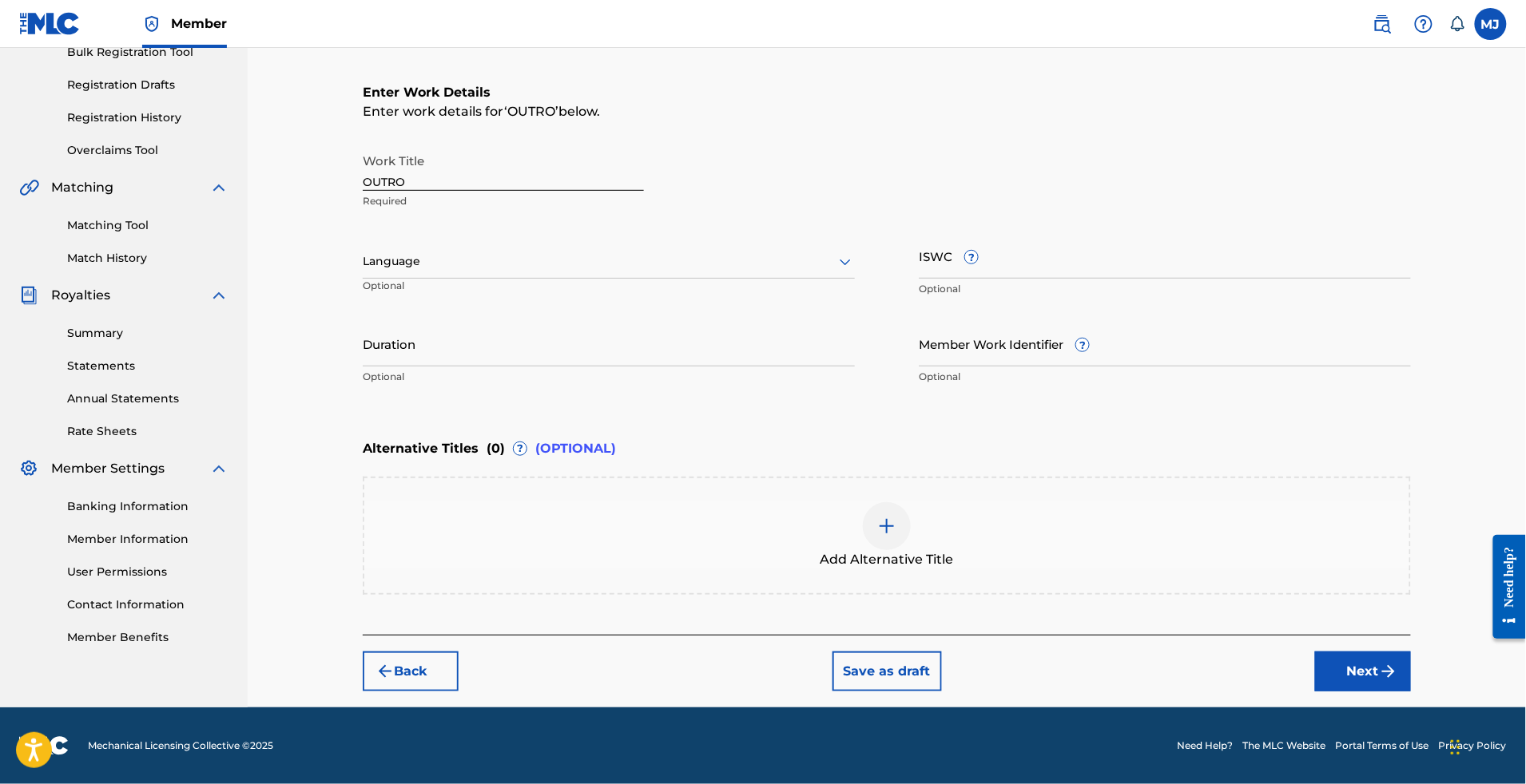
click at [1412, 691] on div "Back Save as draft Next" at bounding box center [886, 663] width 1048 height 57
click at [1412, 691] on button "Next" at bounding box center [1362, 671] width 96 height 40
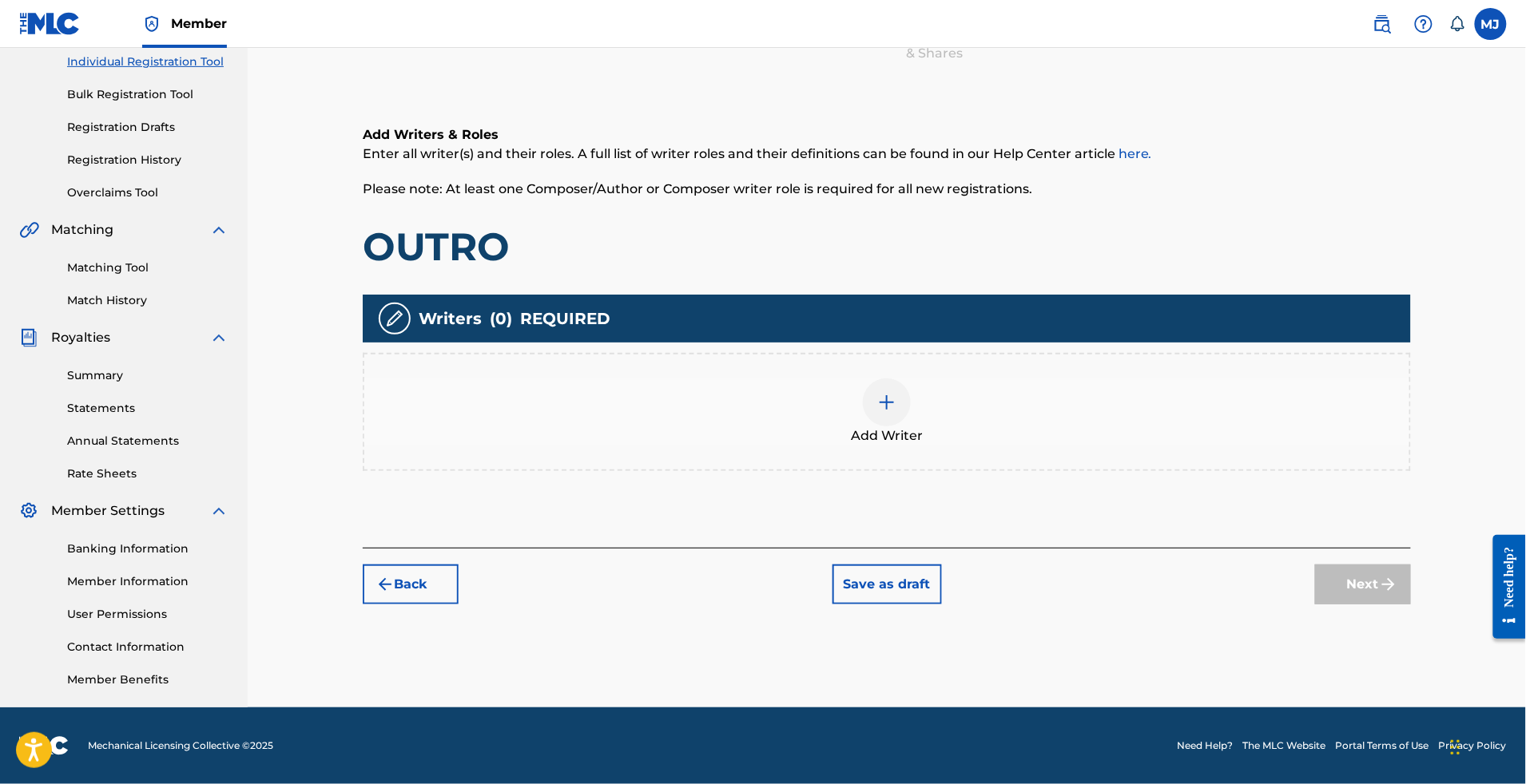
scroll to position [333, 0]
click at [911, 378] on div at bounding box center [886, 402] width 48 height 48
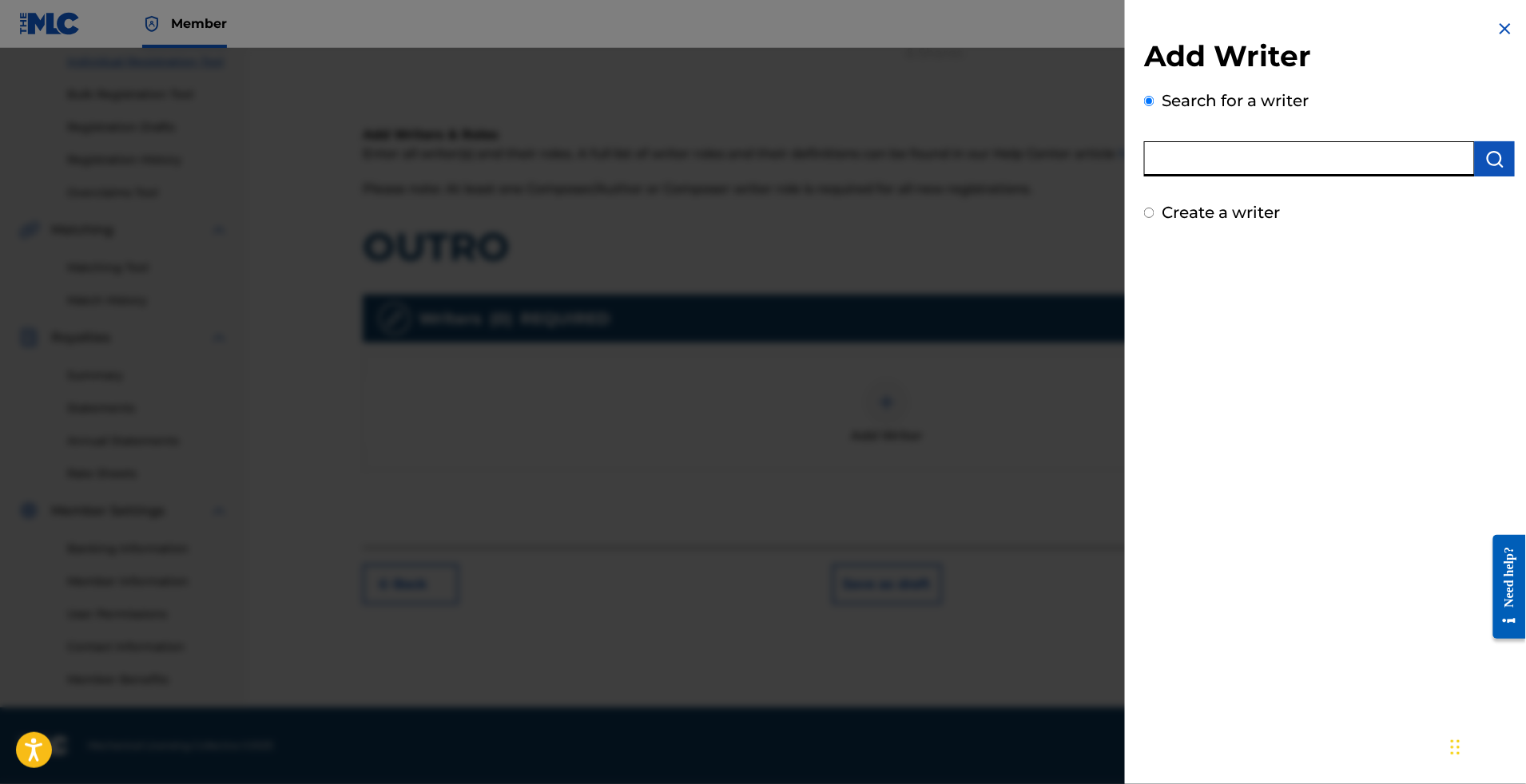
click at [1183, 177] on input "text" at bounding box center [1309, 158] width 331 height 35
paste input "KACOU KLOZIAN GUY"
type input "KACOU KLOZIAN GUY"
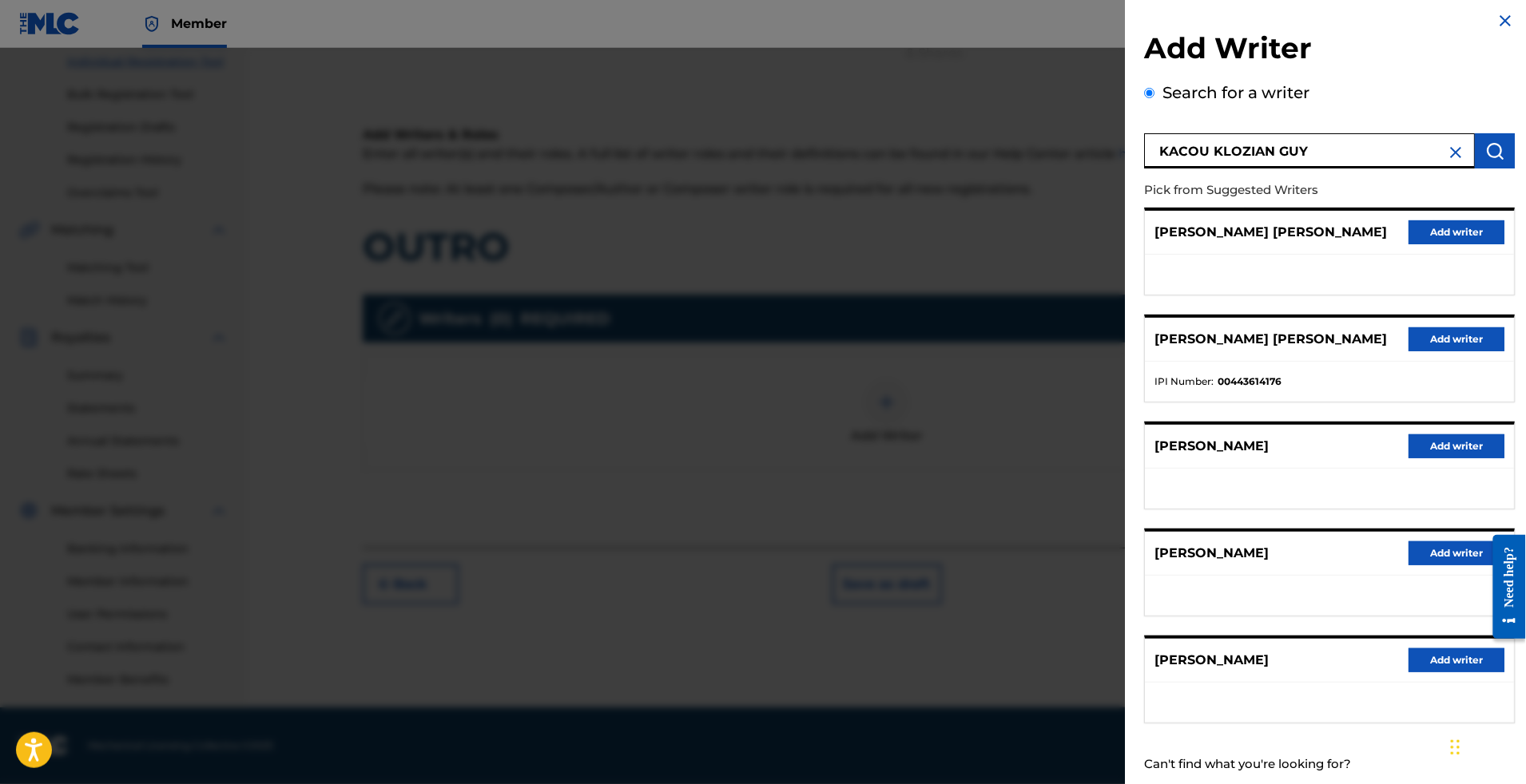
scroll to position [174, 0]
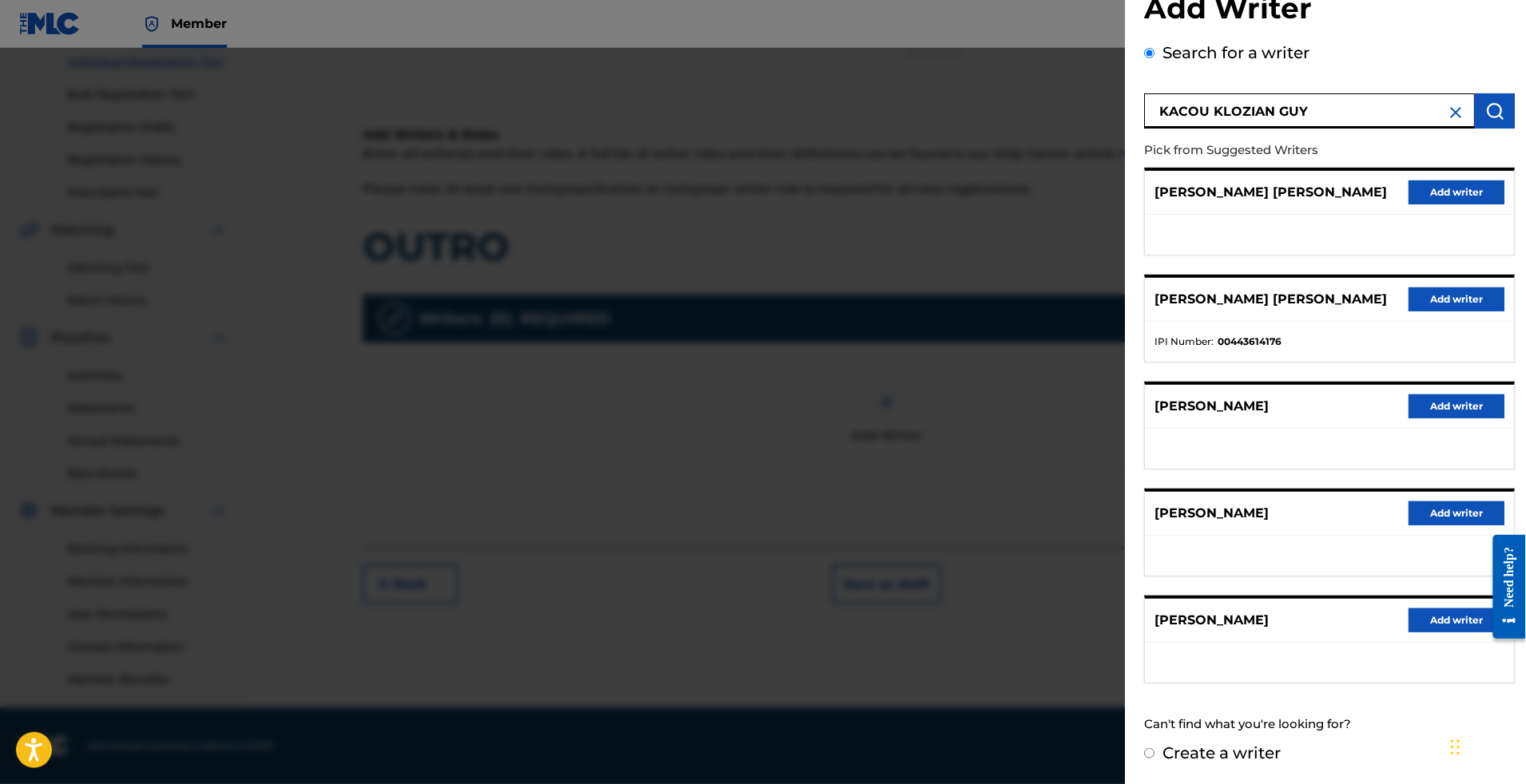
click at [1409, 609] on button "Add writer" at bounding box center [1456, 620] width 96 height 24
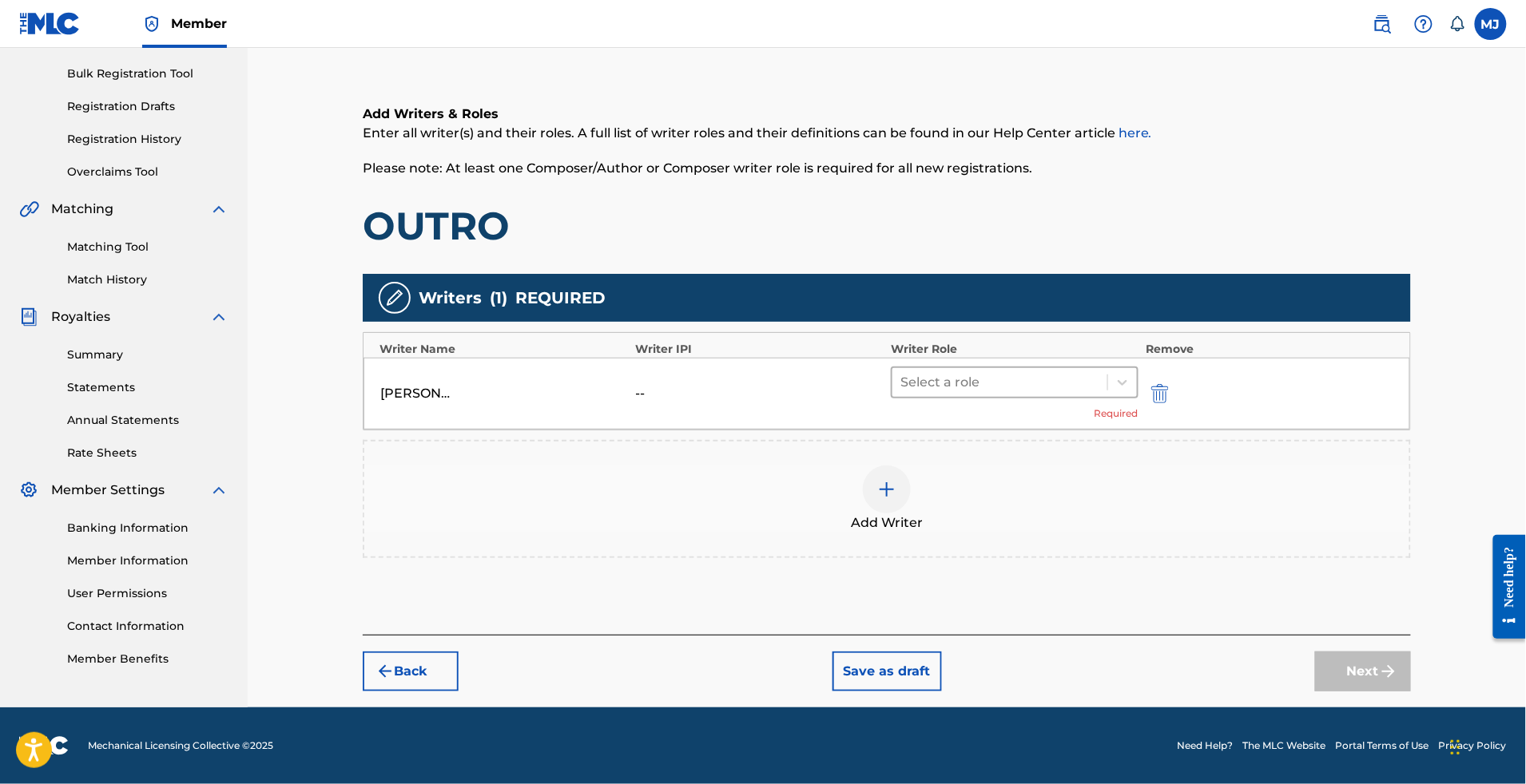
click at [1066, 372] on div at bounding box center [1000, 383] width 199 height 23
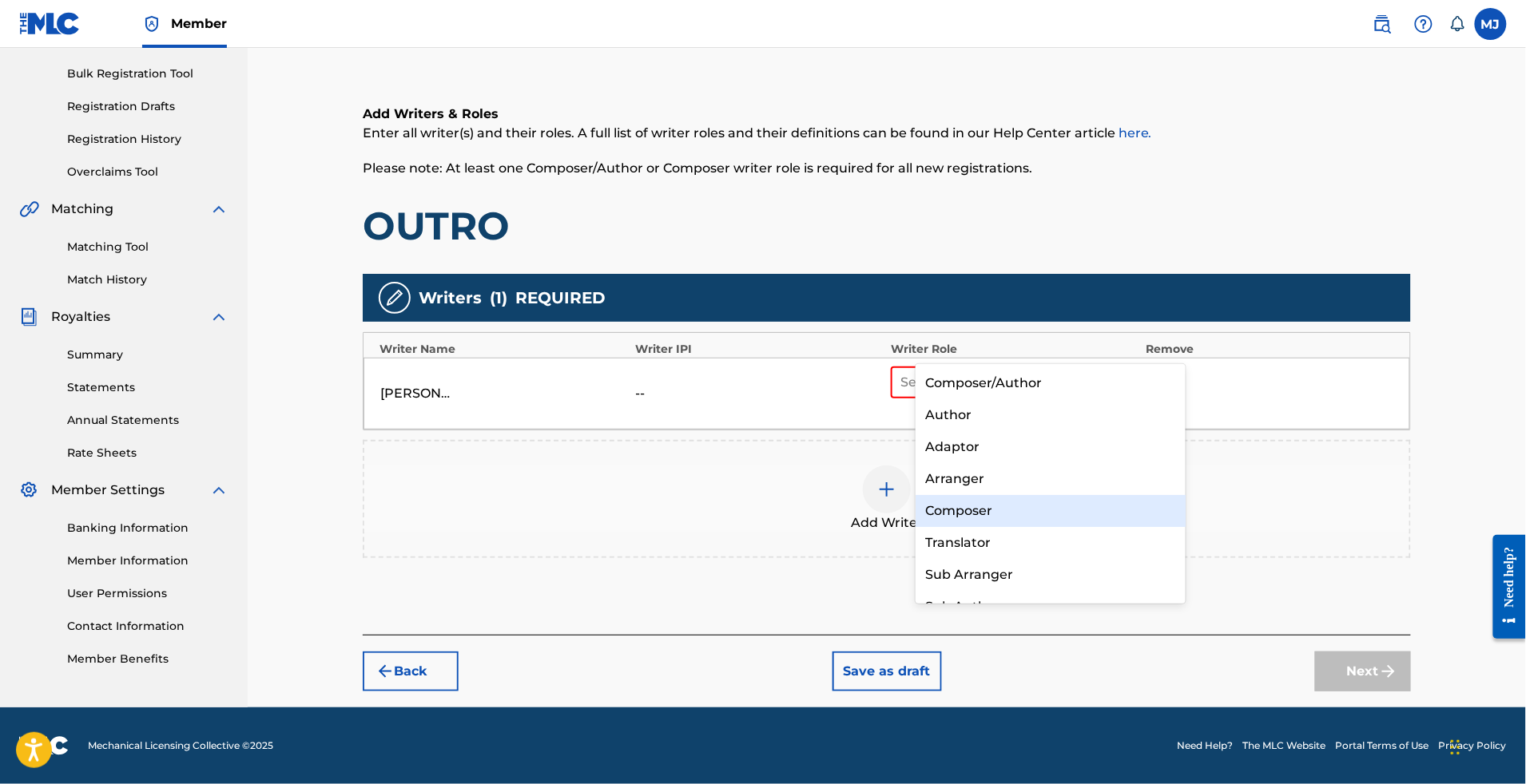
click at [991, 506] on div "Composer" at bounding box center [1050, 512] width 270 height 32
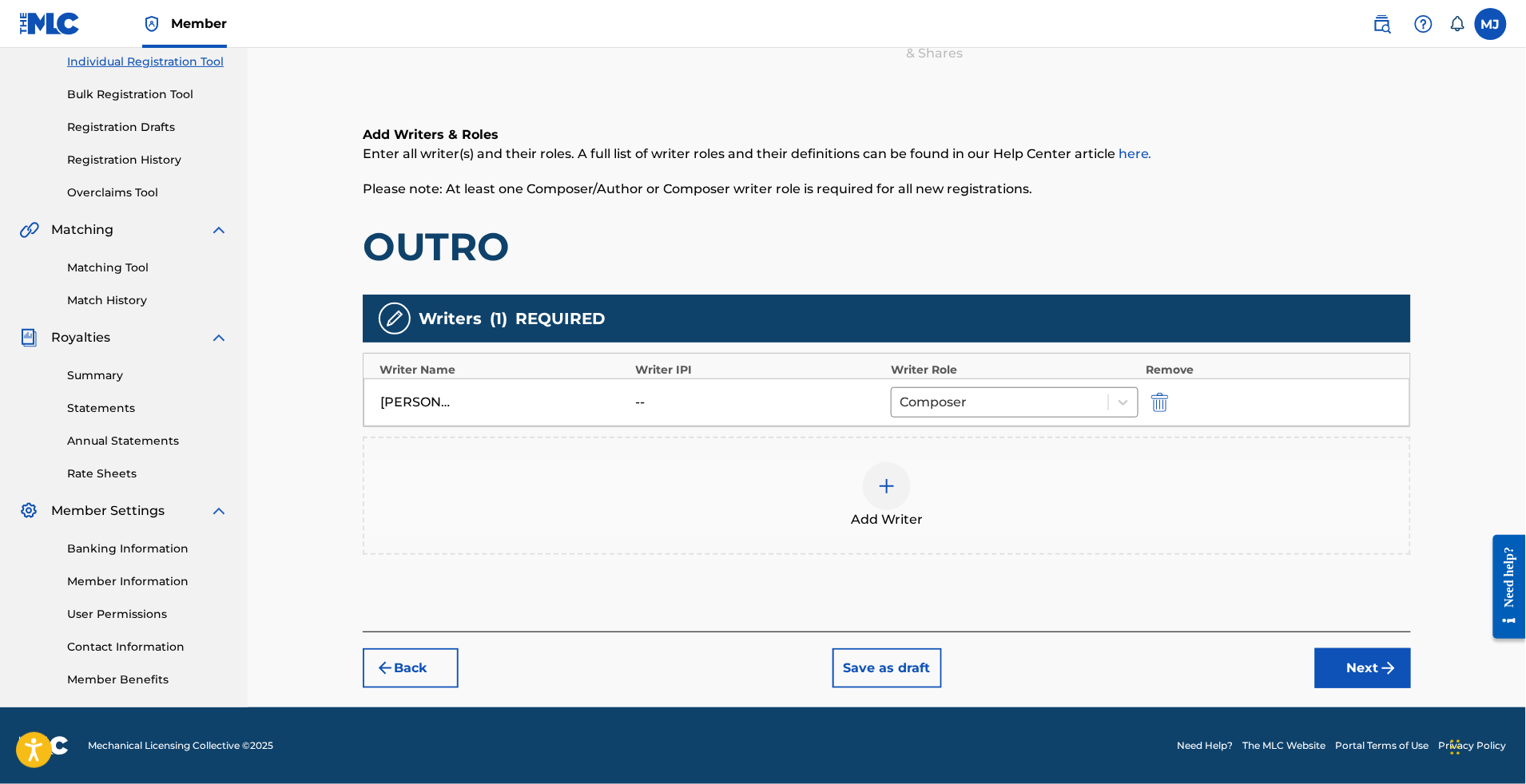
click at [991, 462] on div "Add Writer" at bounding box center [886, 496] width 1045 height 67
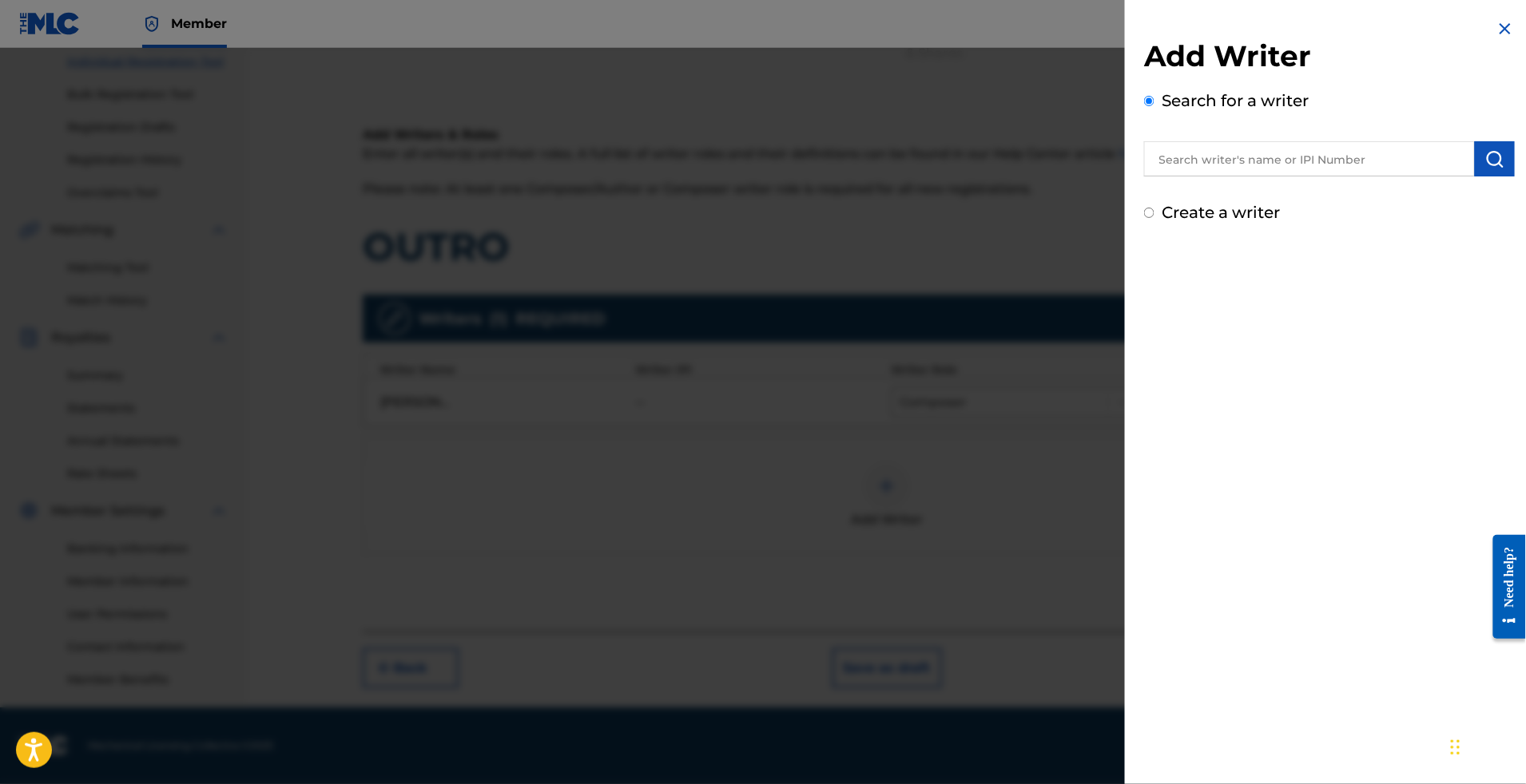
click at [1144, 177] on input "text" at bounding box center [1309, 158] width 331 height 35
paste input "[PERSON_NAME]"
type input "[PERSON_NAME]"
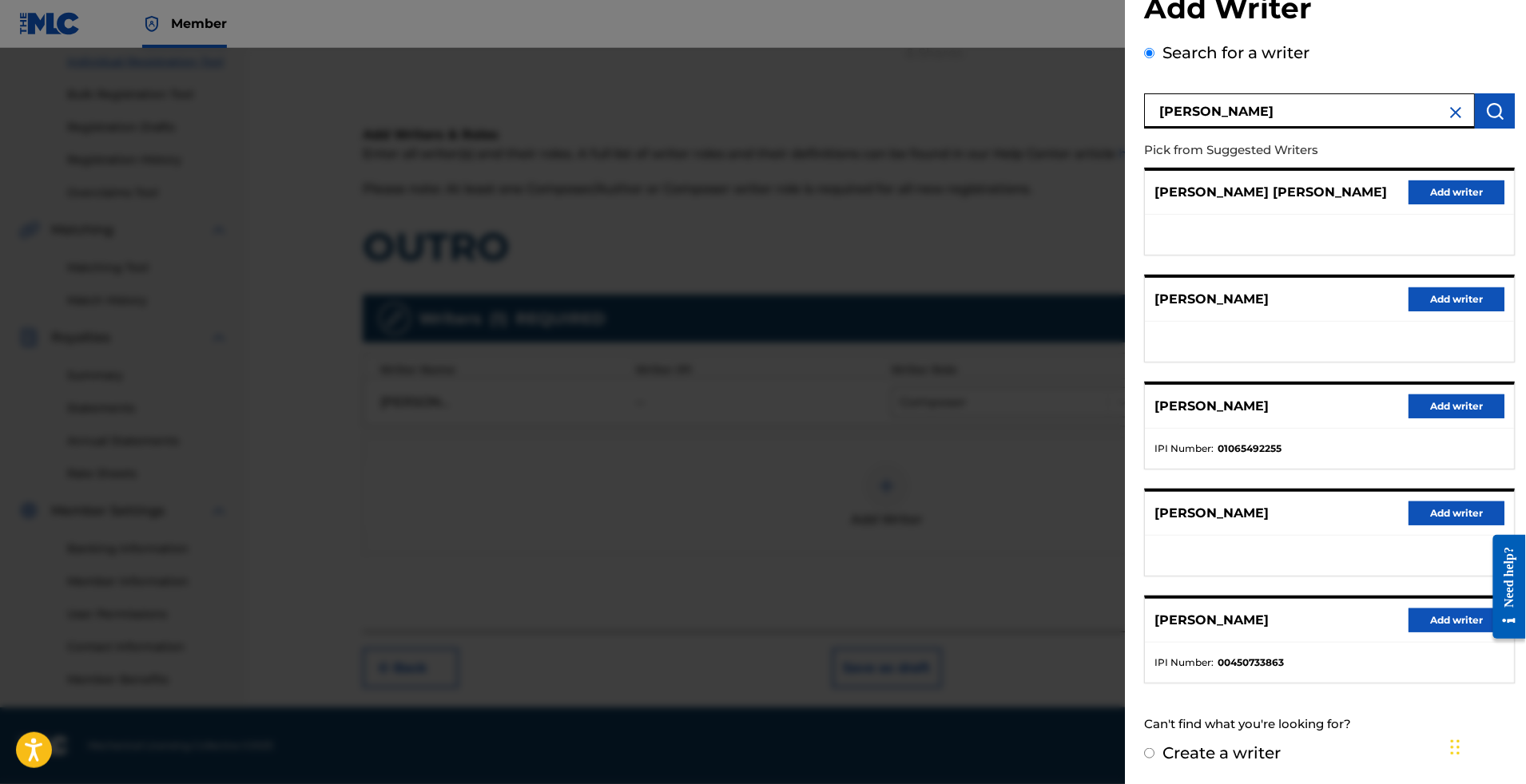
scroll to position [183, 0]
click at [1447, 394] on button "Add writer" at bounding box center [1456, 406] width 96 height 24
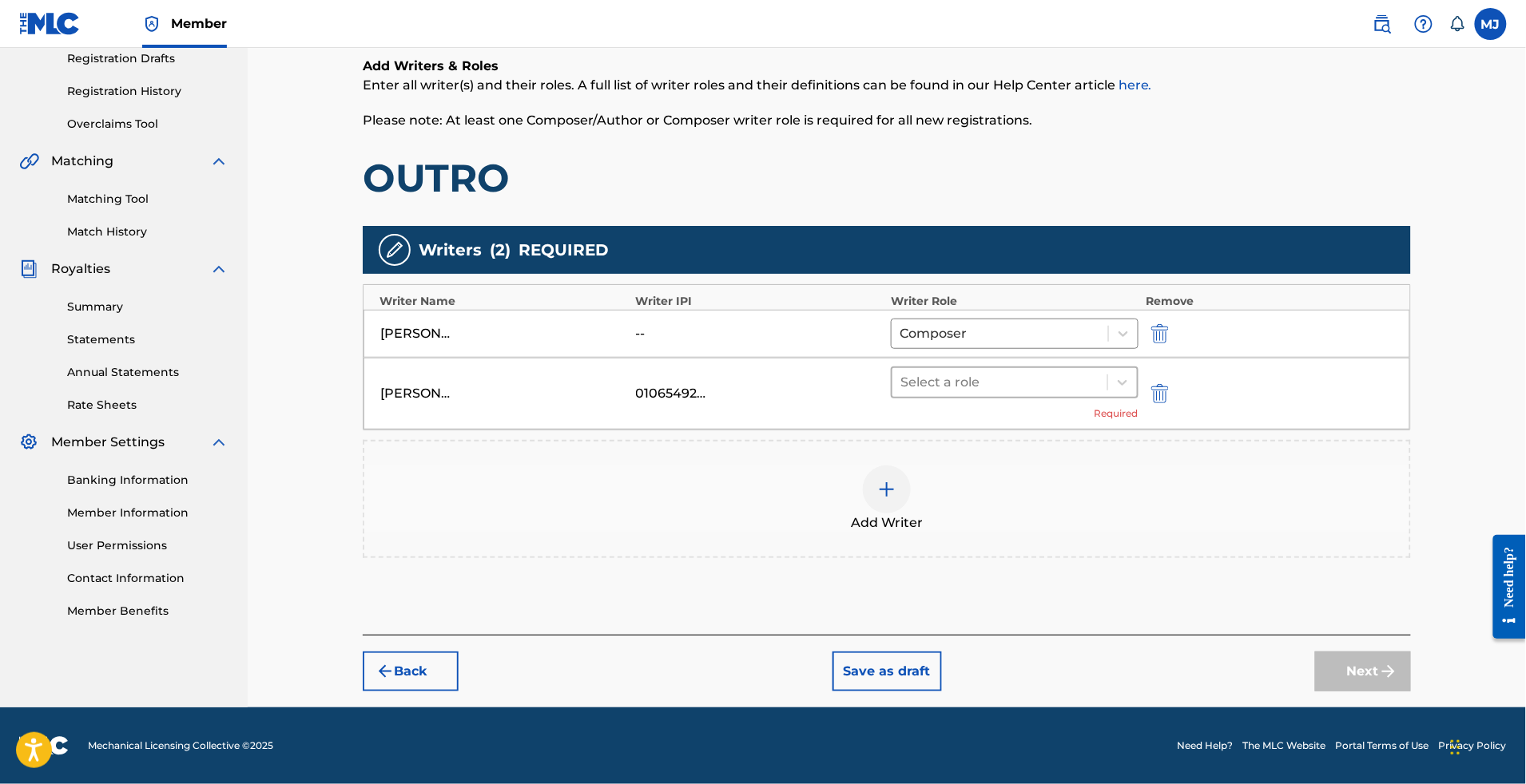
click at [1080, 397] on div "Select a role" at bounding box center [999, 382] width 215 height 28
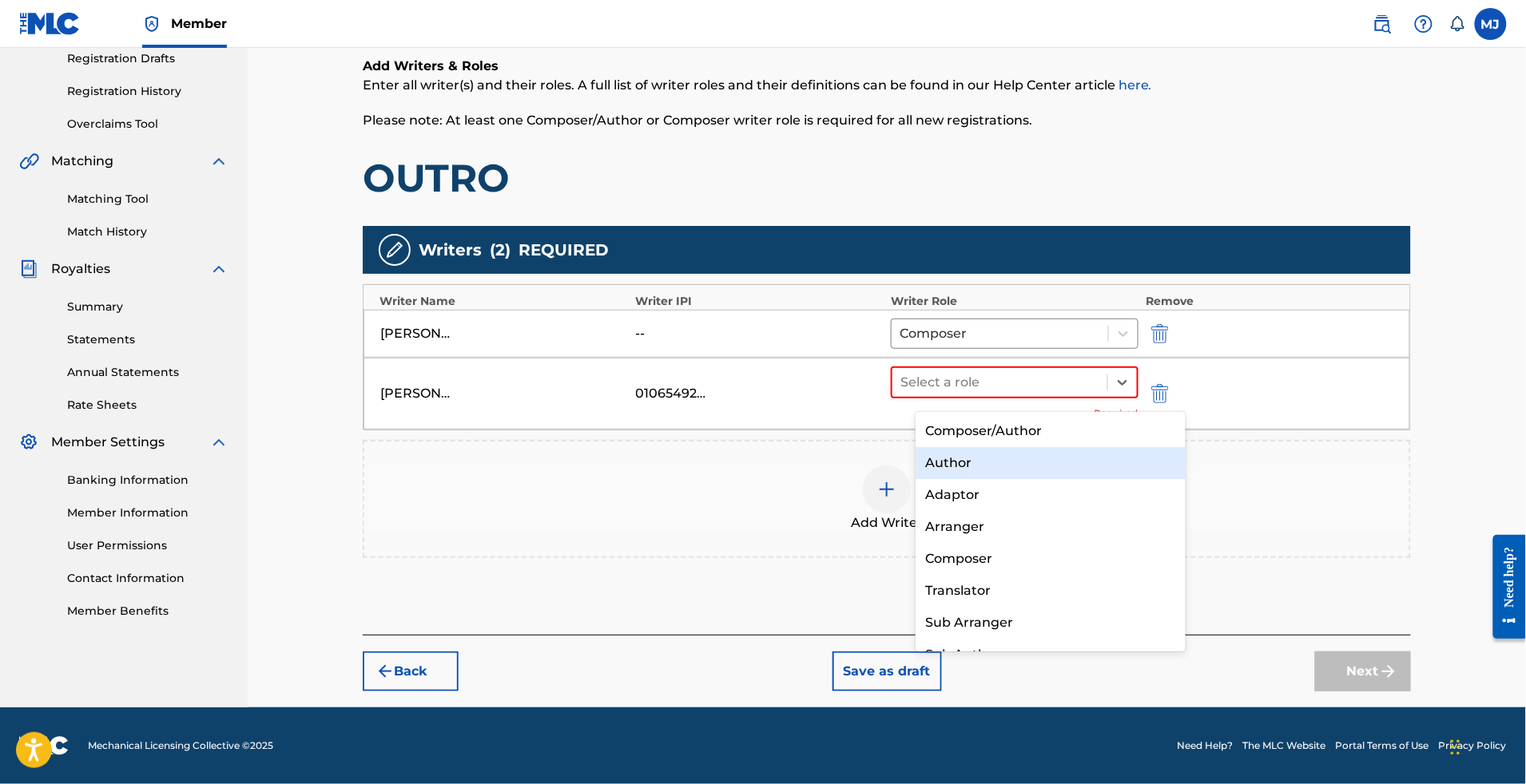
click at [1010, 460] on div "Author" at bounding box center [1050, 463] width 270 height 32
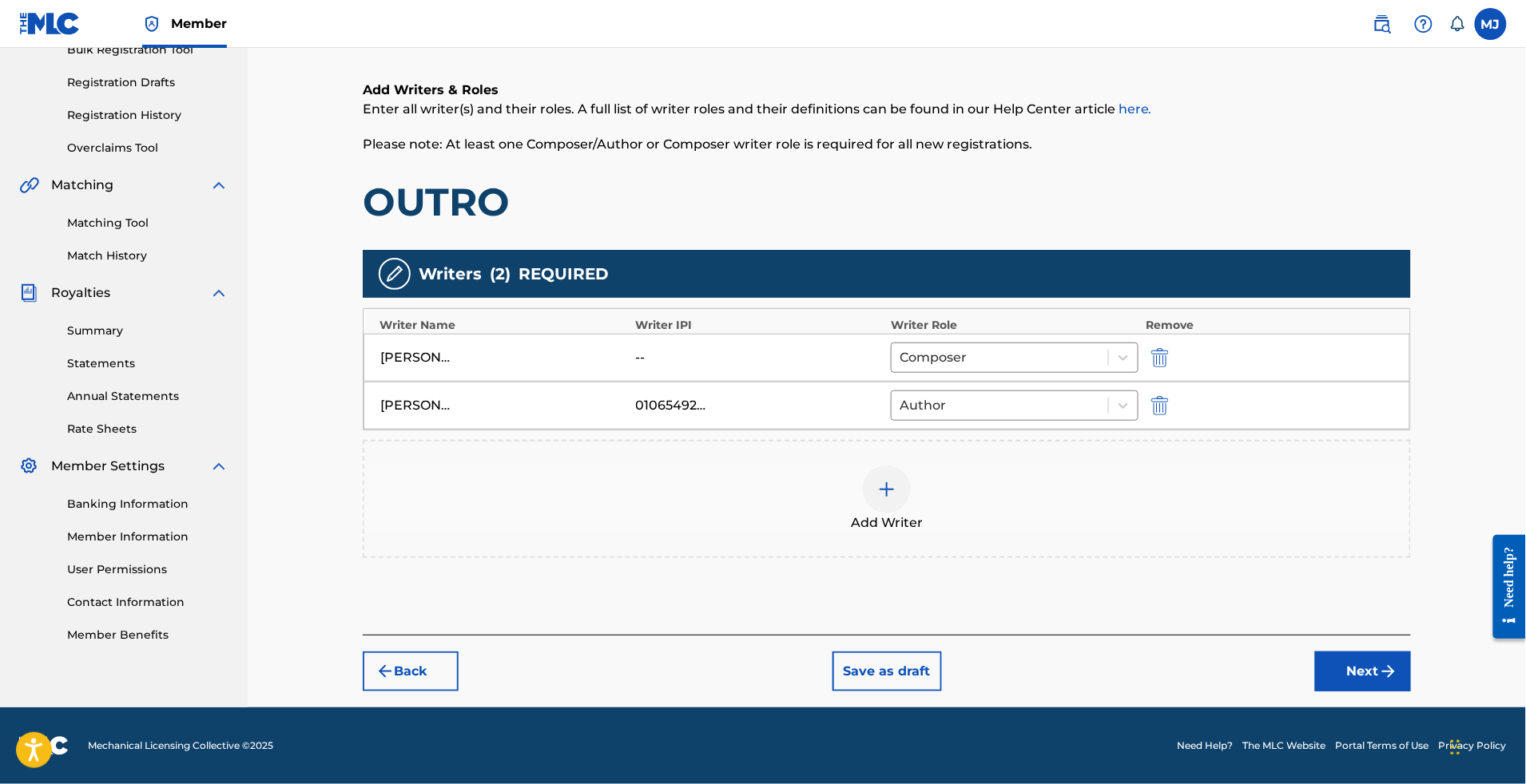
click at [1412, 671] on button "Next" at bounding box center [1362, 671] width 96 height 40
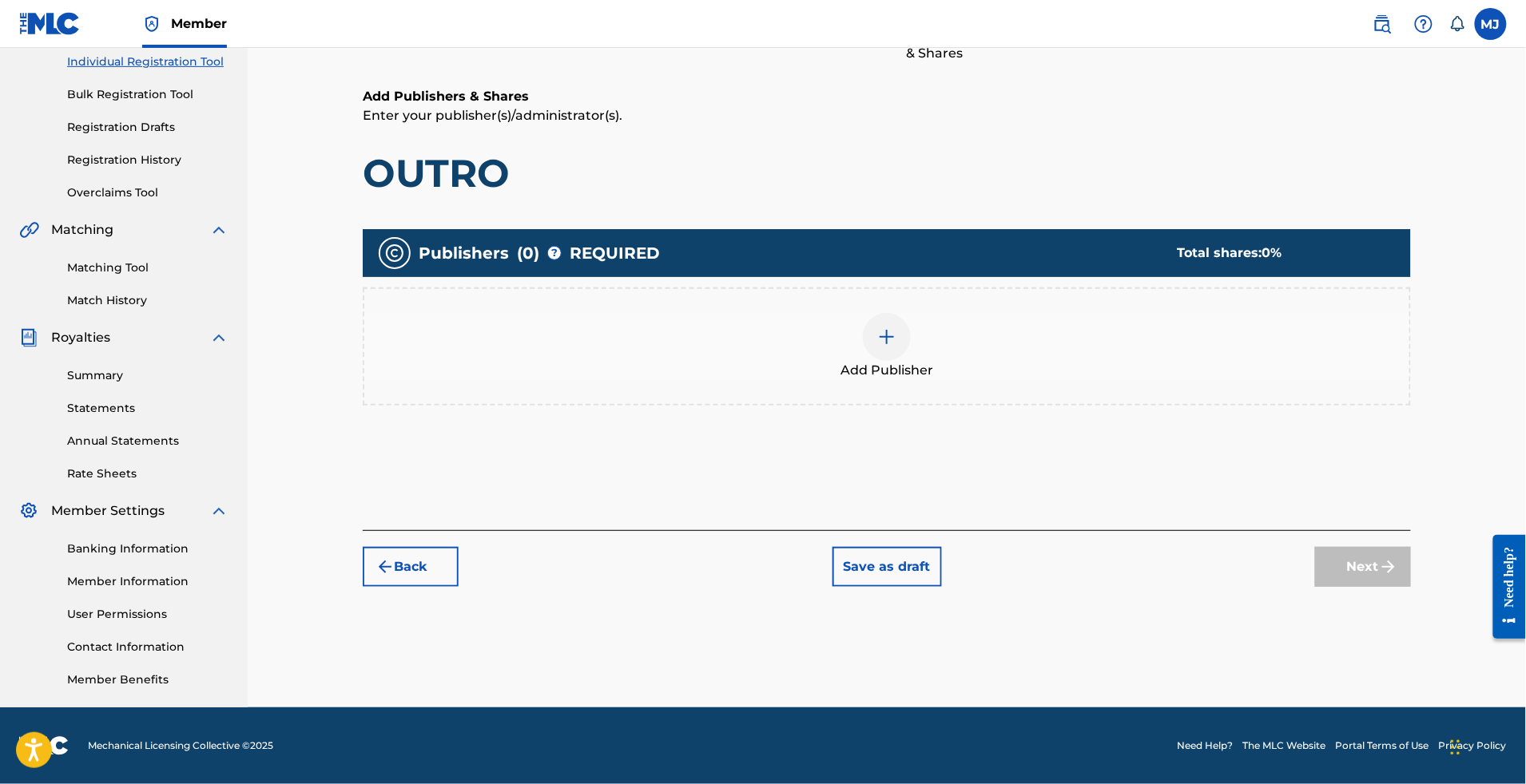
click at [1412, 548] on div "Next" at bounding box center [1362, 567] width 96 height 40
click at [953, 325] on div "Add Publisher" at bounding box center [886, 346] width 1048 height 118
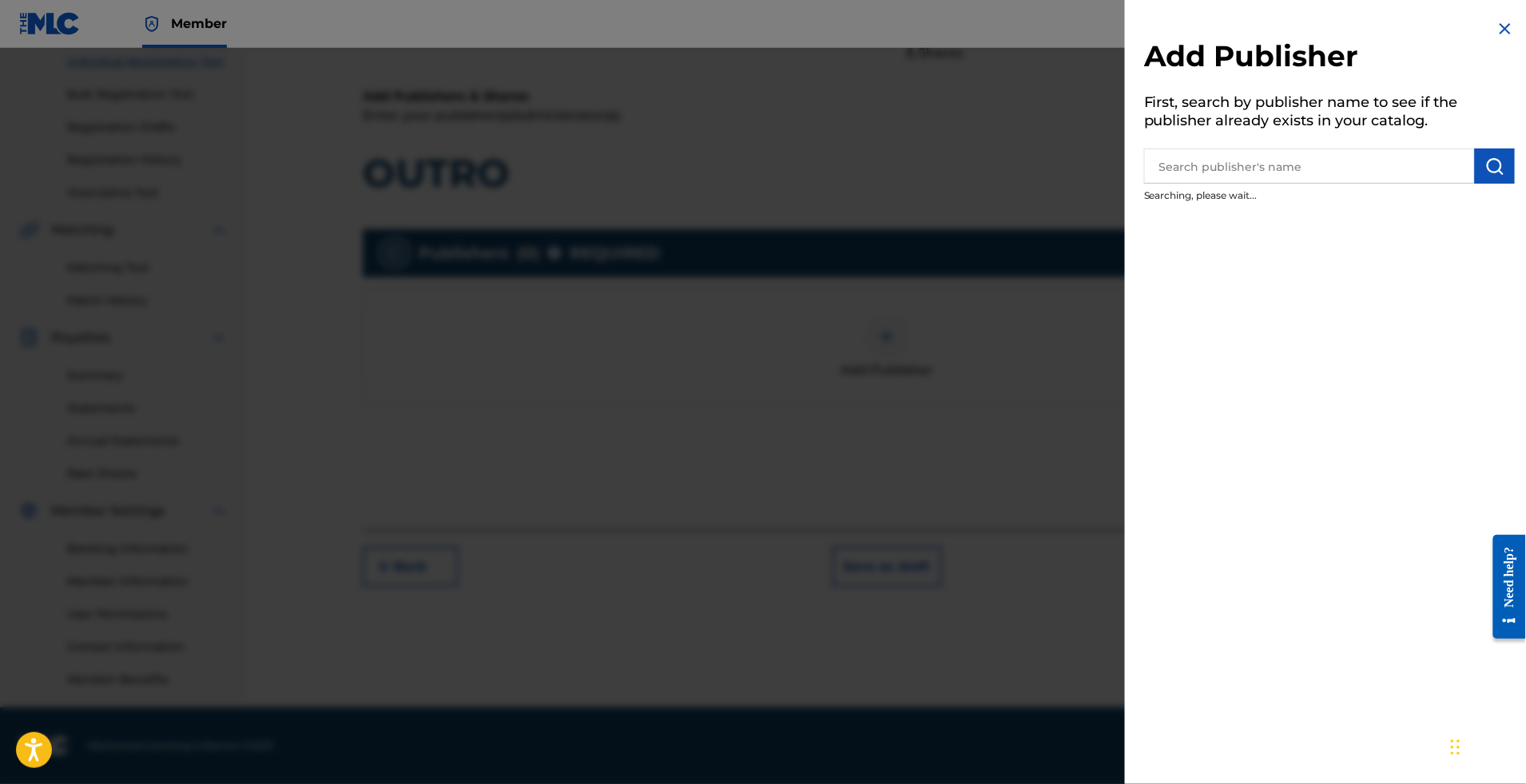
click at [1144, 159] on div at bounding box center [1329, 164] width 371 height 40
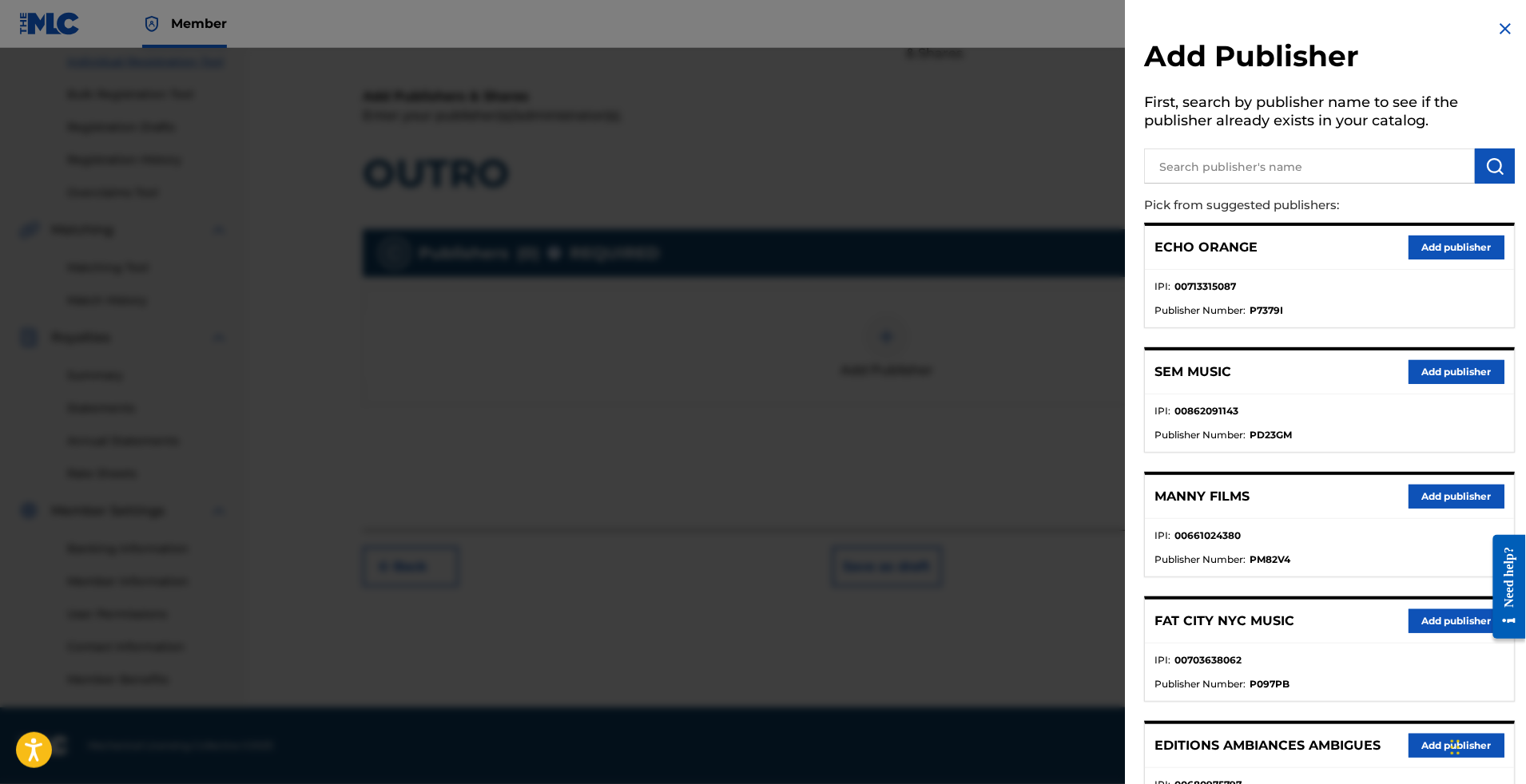
click at [1144, 168] on input "text" at bounding box center [1309, 166] width 331 height 35
type input "appeal"
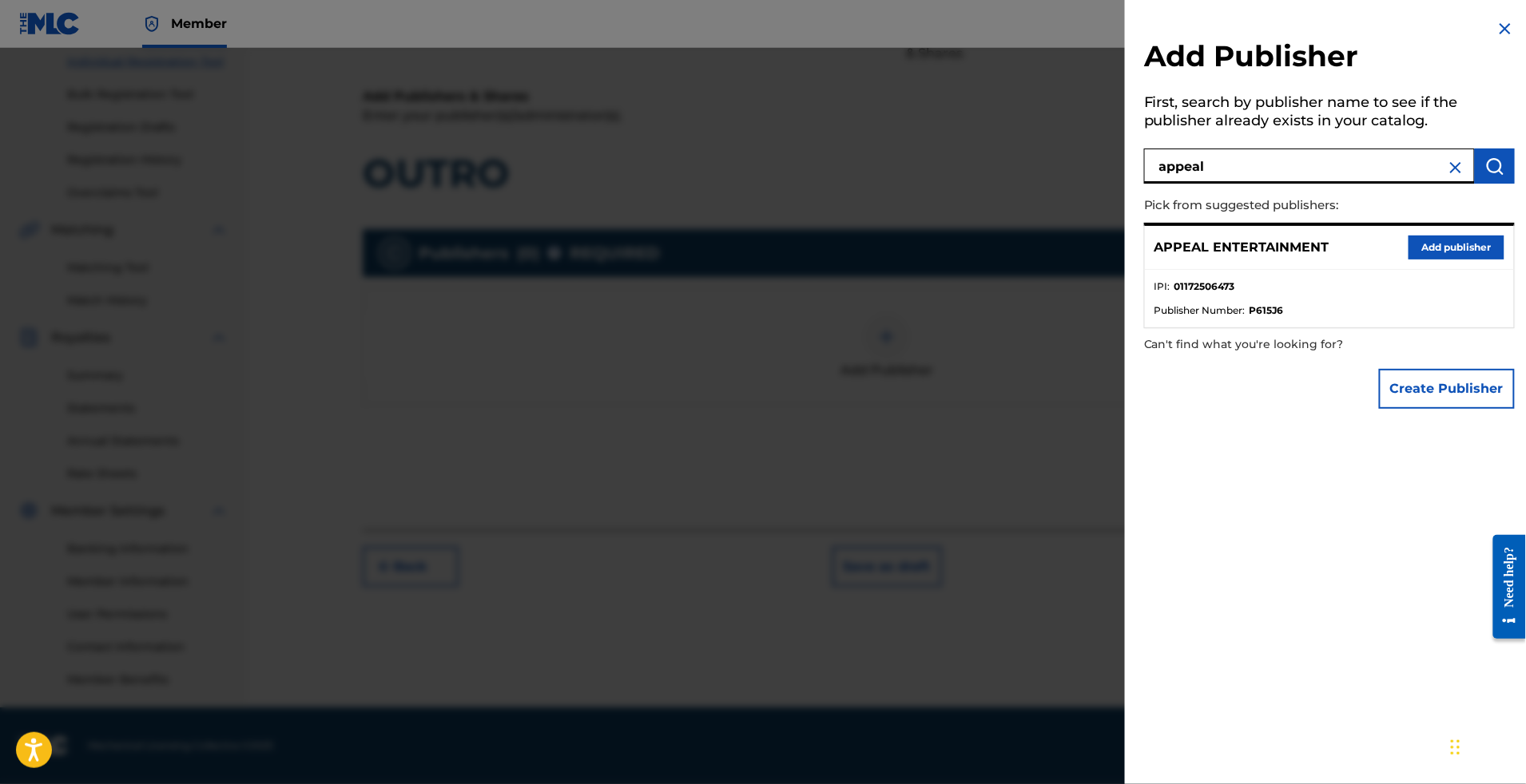
click at [1479, 260] on button "Add publisher" at bounding box center [1456, 247] width 96 height 24
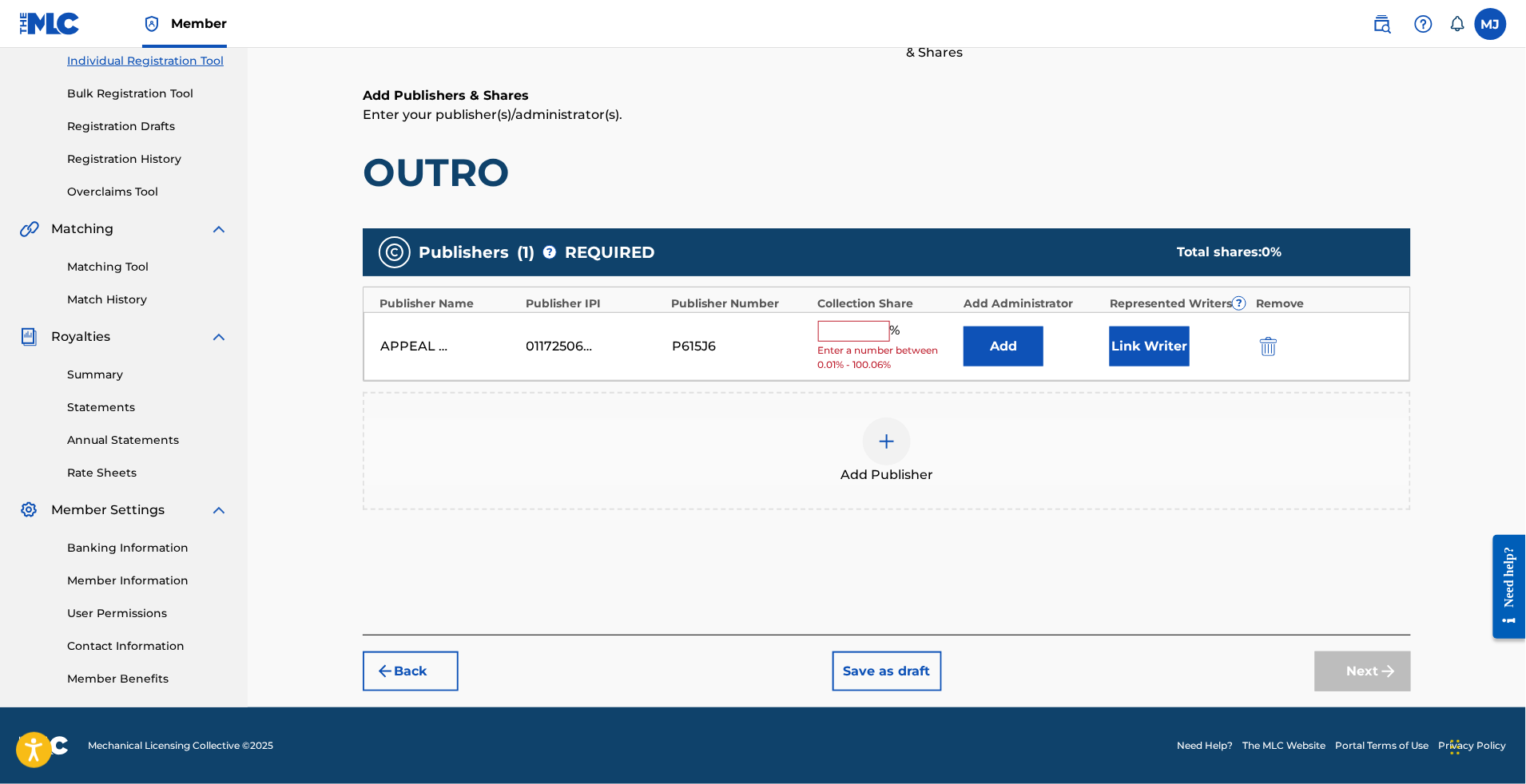
click at [1044, 326] on button "Add" at bounding box center [1004, 346] width 79 height 40
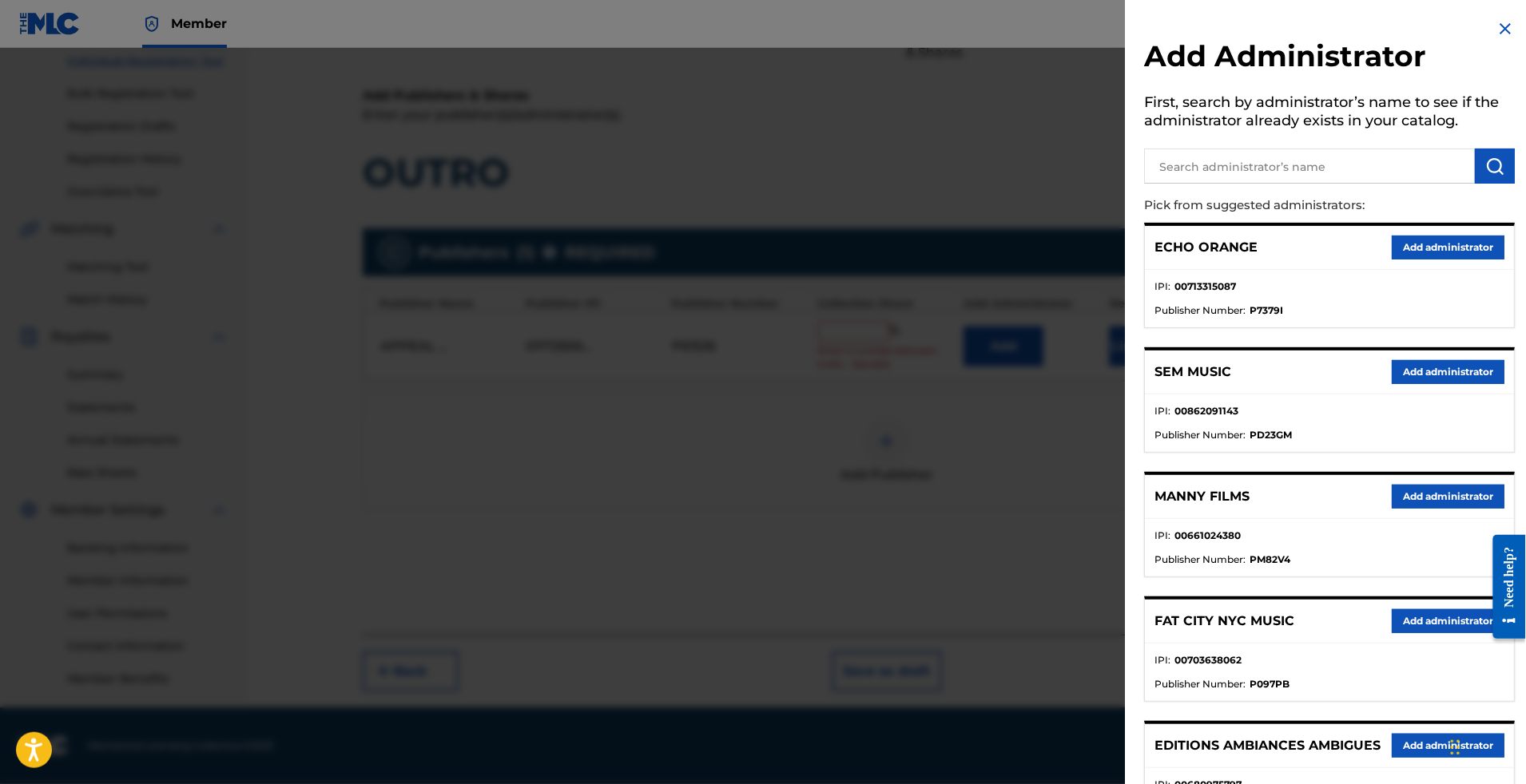
click at [1433, 260] on div "ECHO ORANGE Add administrator" at bounding box center [1329, 248] width 369 height 44
click at [1452, 260] on button "Add administrator" at bounding box center [1447, 247] width 113 height 24
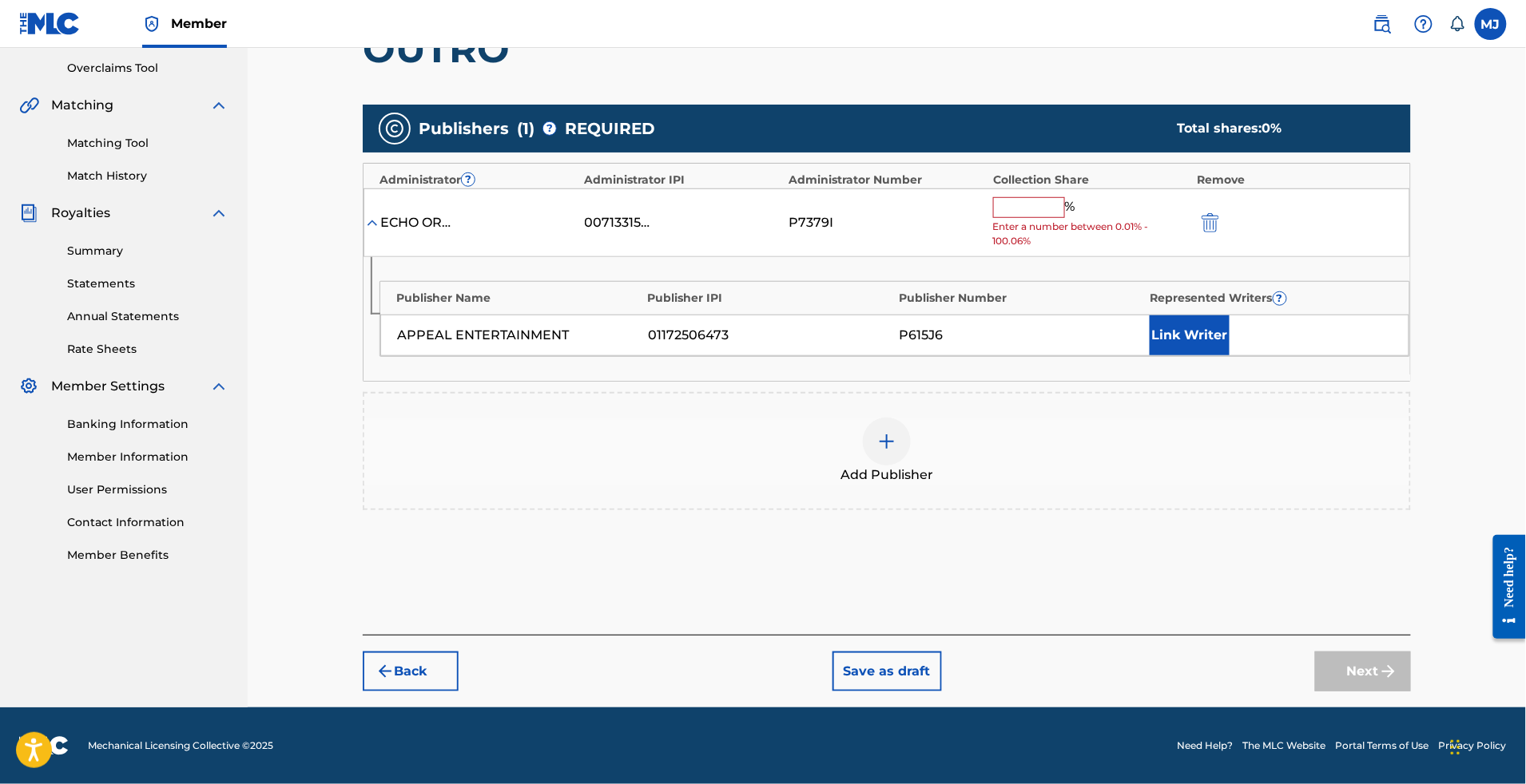
click at [1048, 218] on input "text" at bounding box center [1029, 208] width 72 height 21
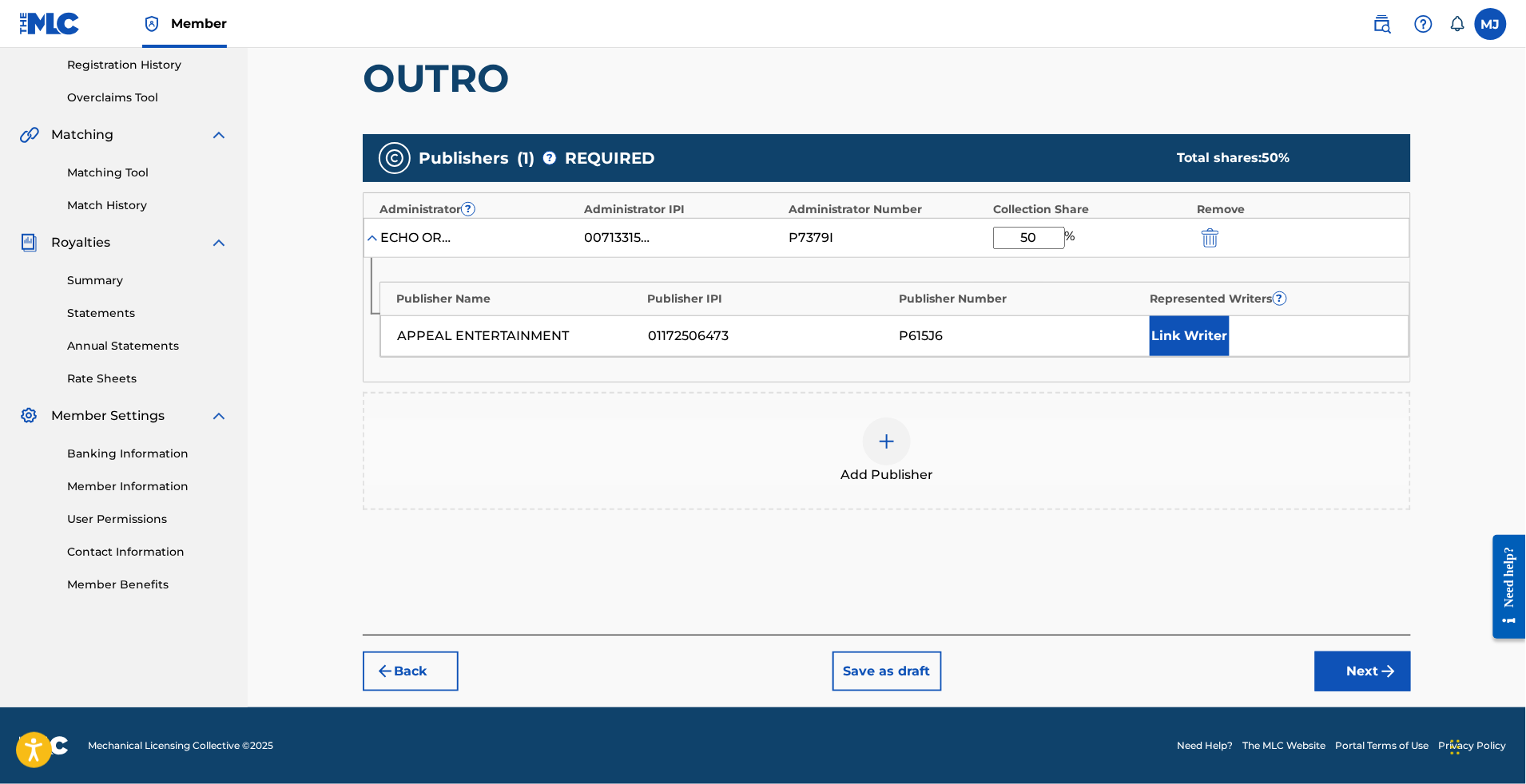
type input "50"
drag, startPoint x: 1293, startPoint y: 398, endPoint x: 1279, endPoint y: 395, distance: 14.3
click at [1230, 357] on button "Link Writer" at bounding box center [1189, 336] width 79 height 40
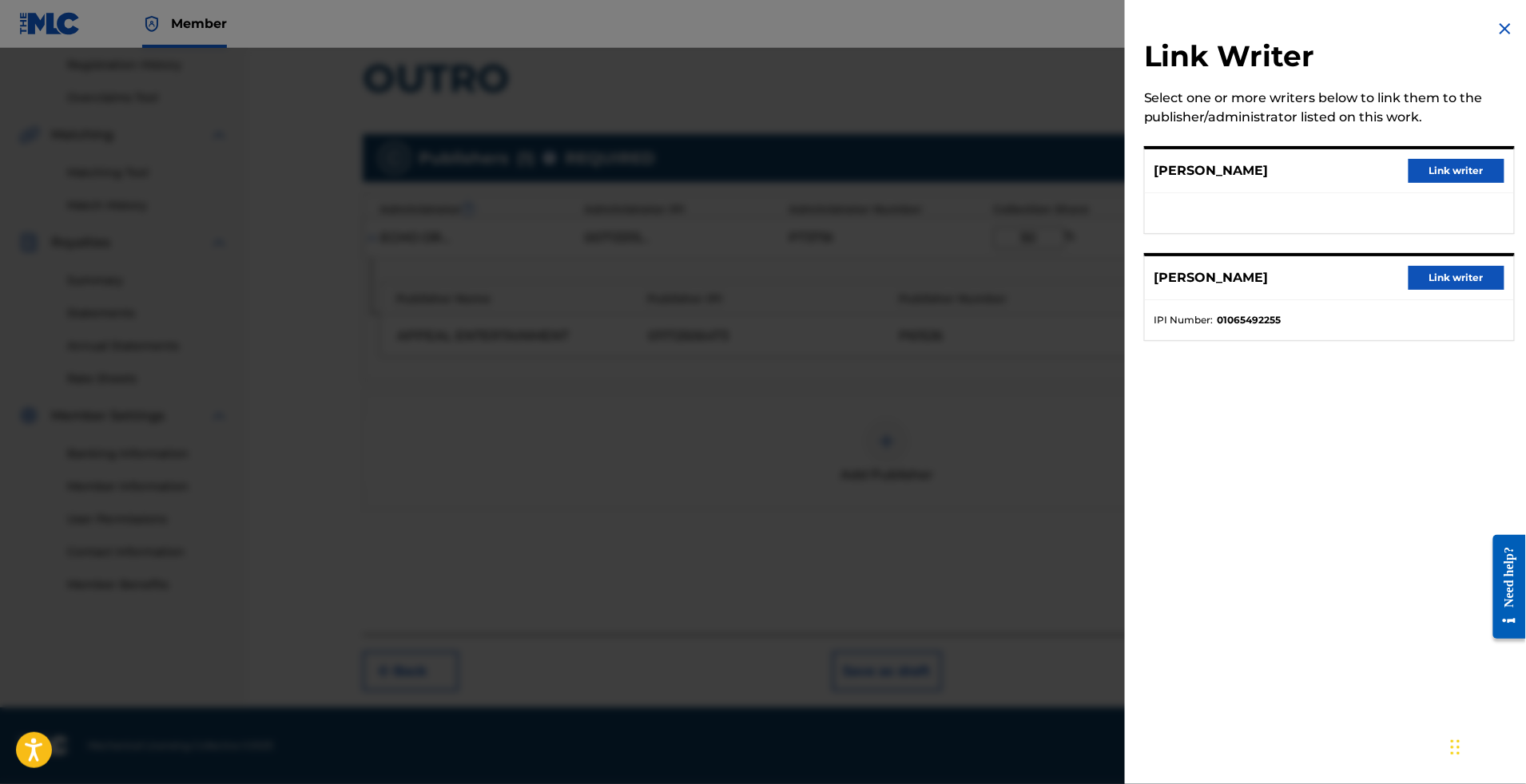
click at [1212, 340] on ul "IPI Number : 01065492255" at bounding box center [1329, 321] width 369 height 40
click at [1436, 290] on button "Link writer" at bounding box center [1456, 277] width 96 height 24
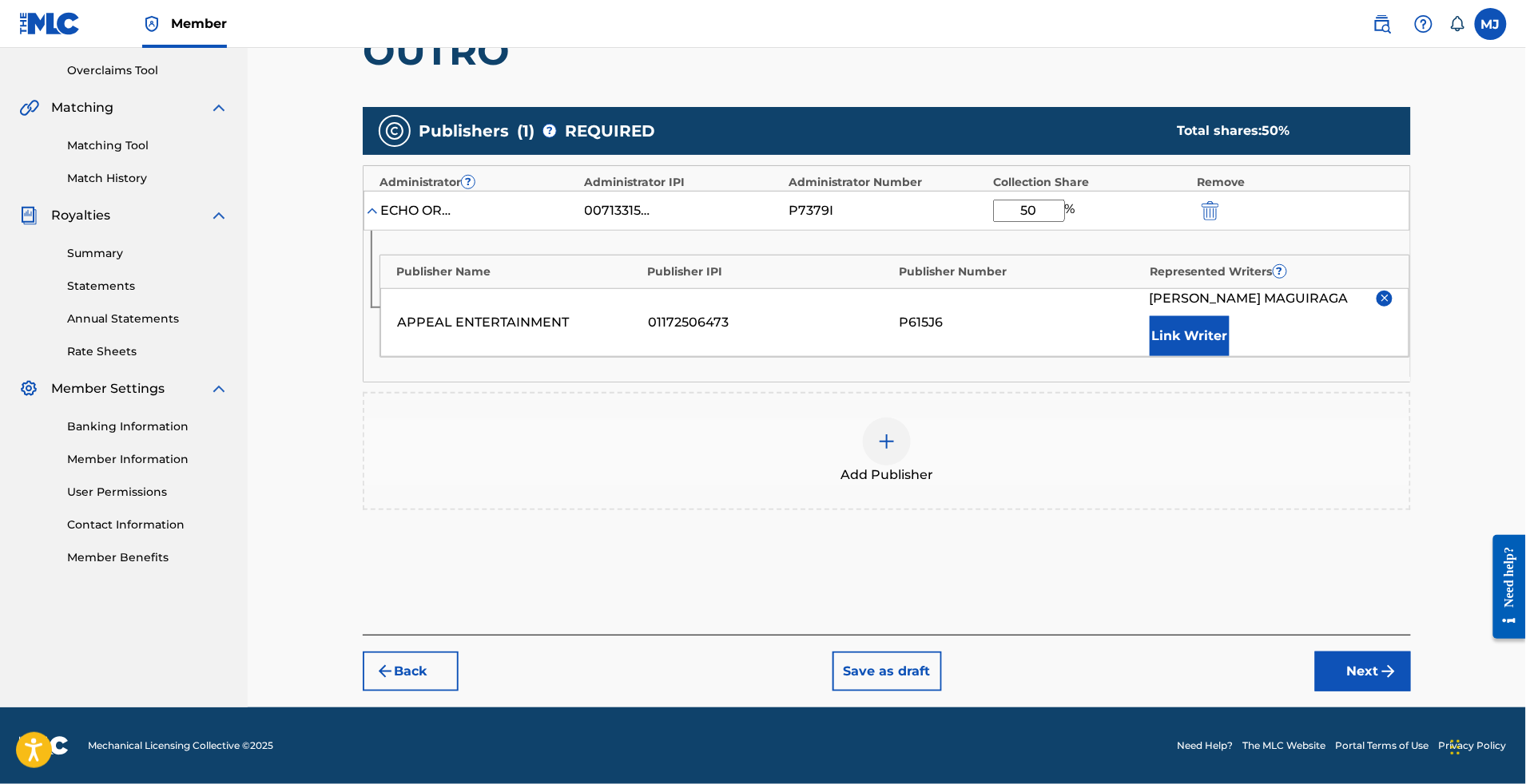
click at [1271, 308] on span "[PERSON_NAME]" at bounding box center [1249, 299] width 199 height 19
click at [1230, 357] on button "Link Writer" at bounding box center [1189, 336] width 79 height 40
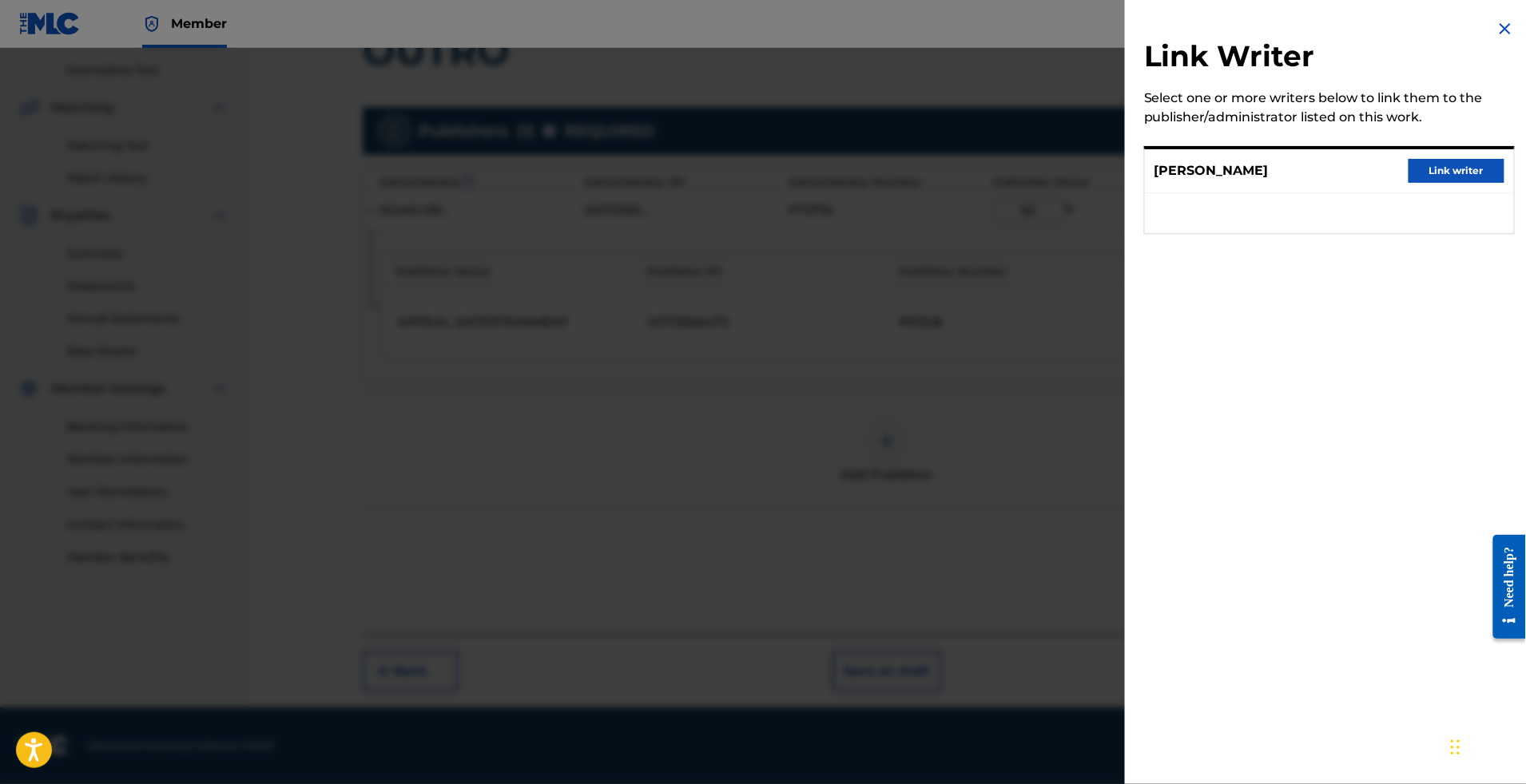
click at [1432, 183] on button "Link writer" at bounding box center [1456, 170] width 96 height 24
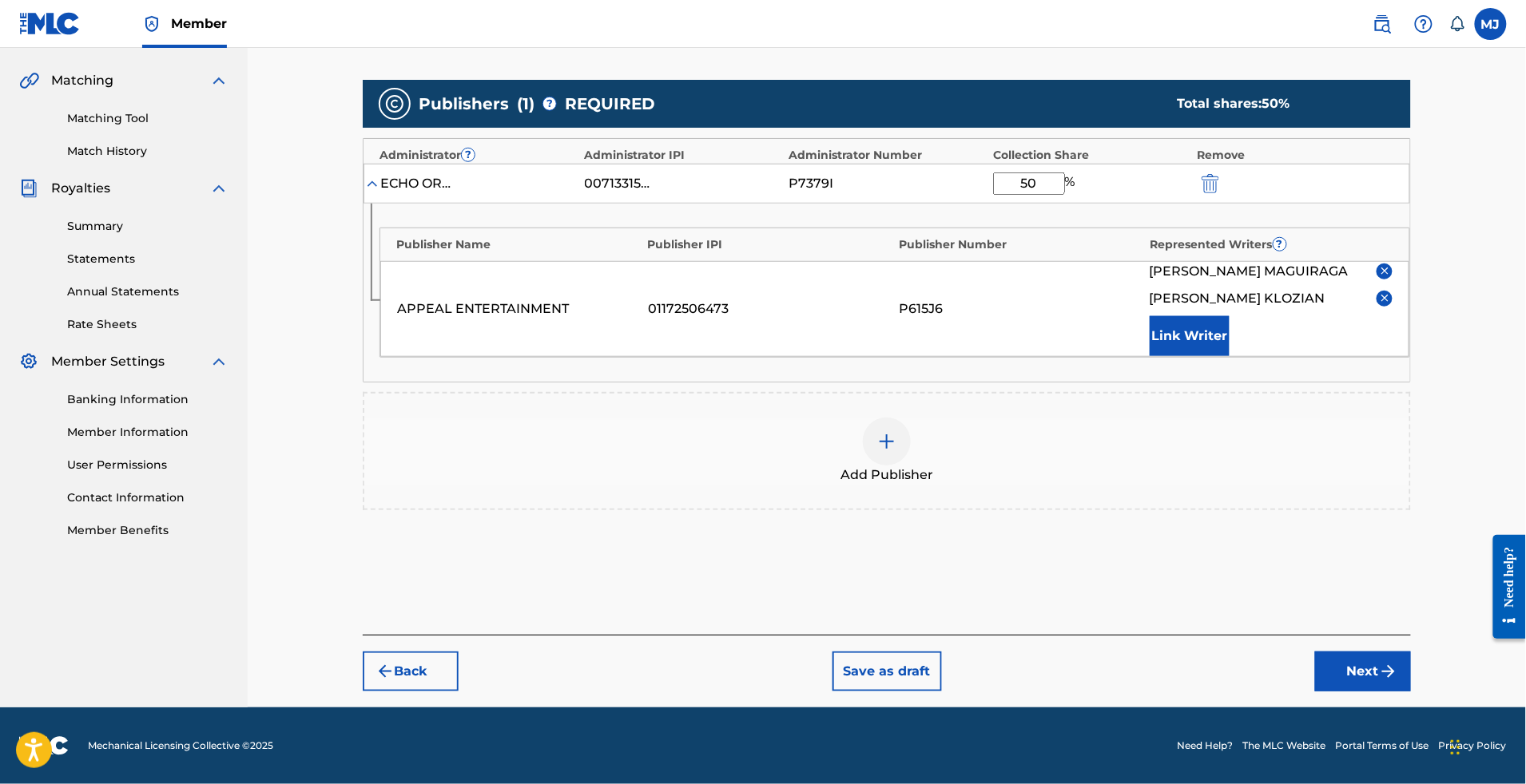
click at [1411, 657] on button "Next" at bounding box center [1362, 671] width 96 height 40
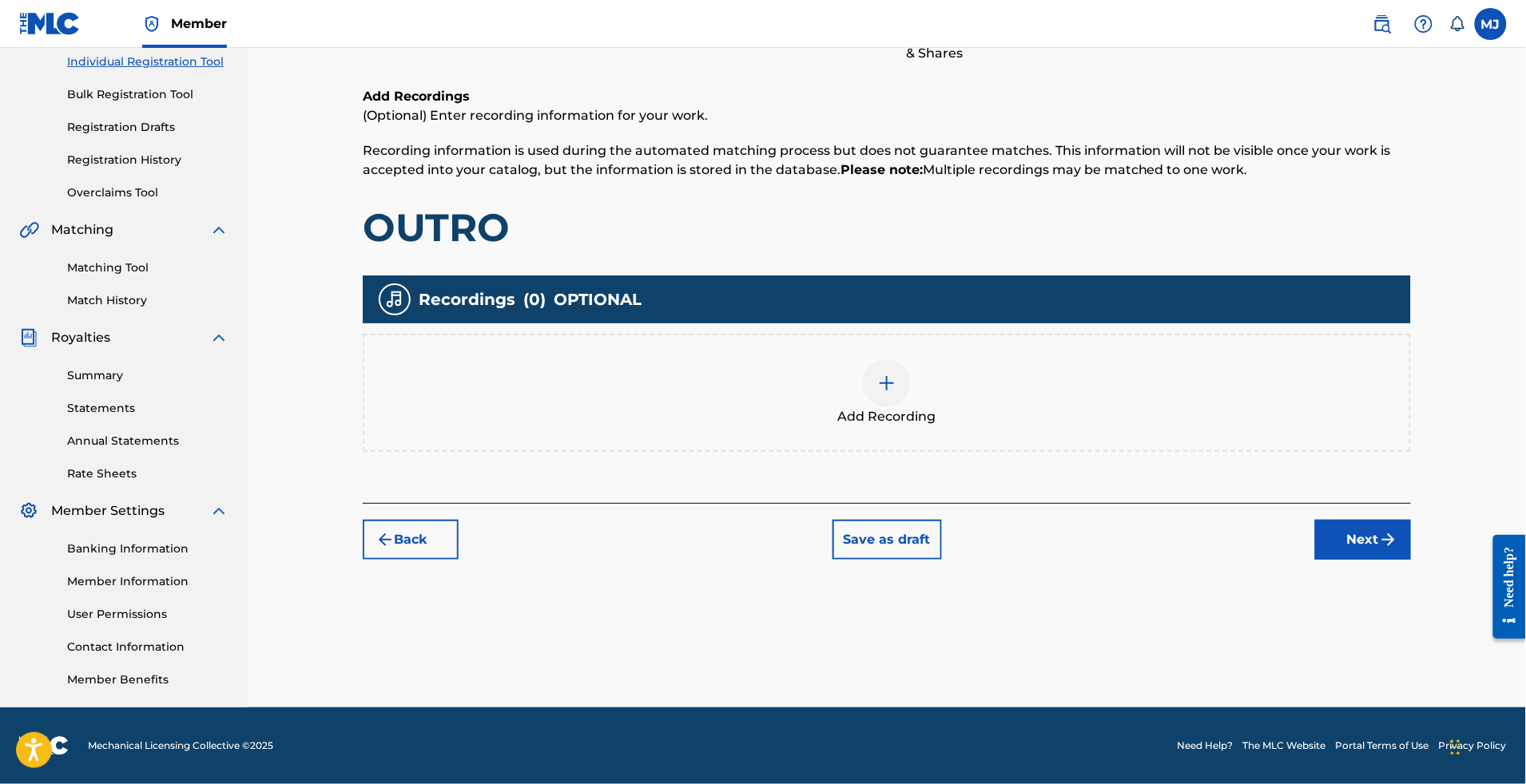
click at [1412, 503] on div "Back Save as draft Next" at bounding box center [886, 531] width 1048 height 57
click at [1412, 520] on button "Next" at bounding box center [1362, 540] width 96 height 40
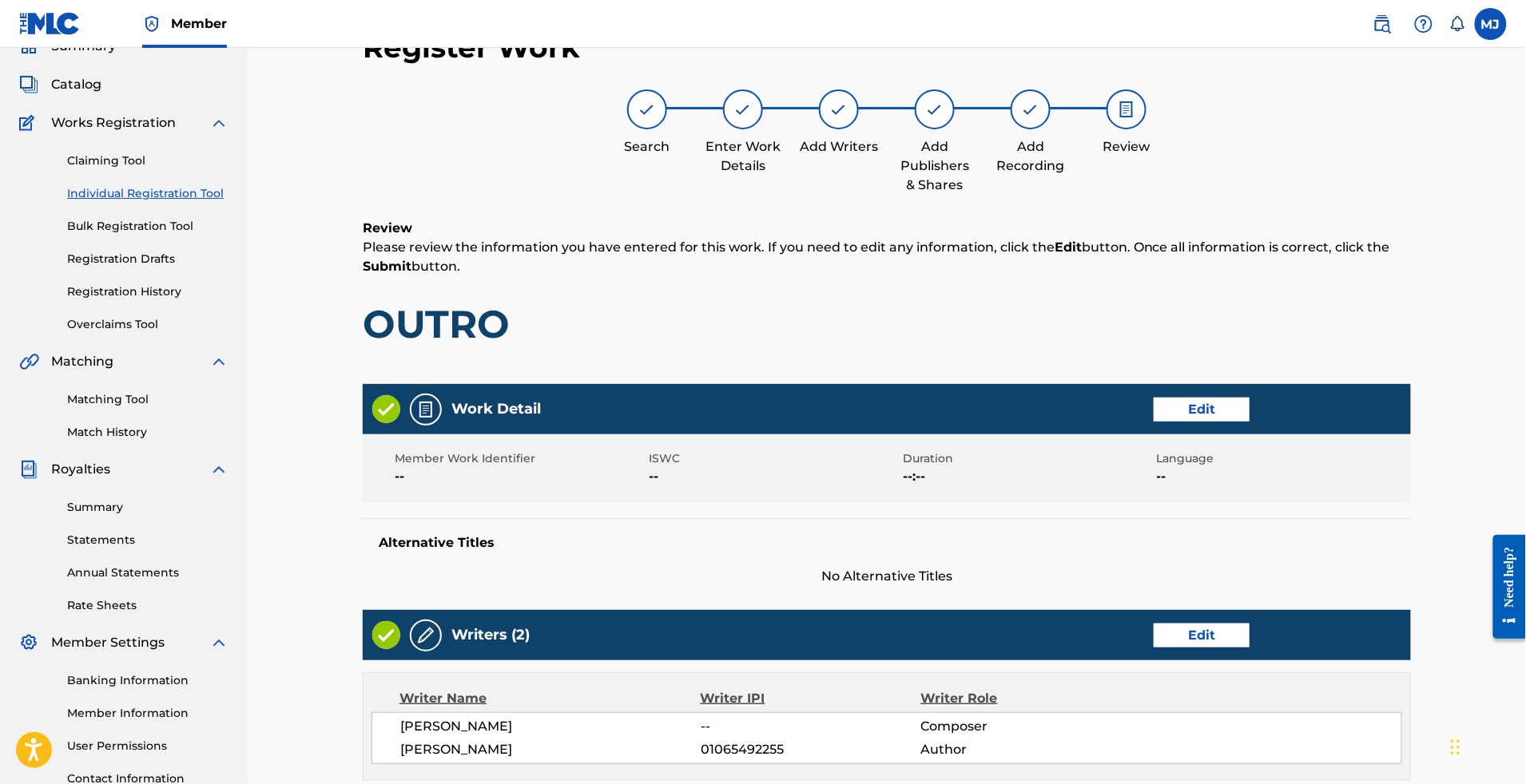
scroll to position [829, 0]
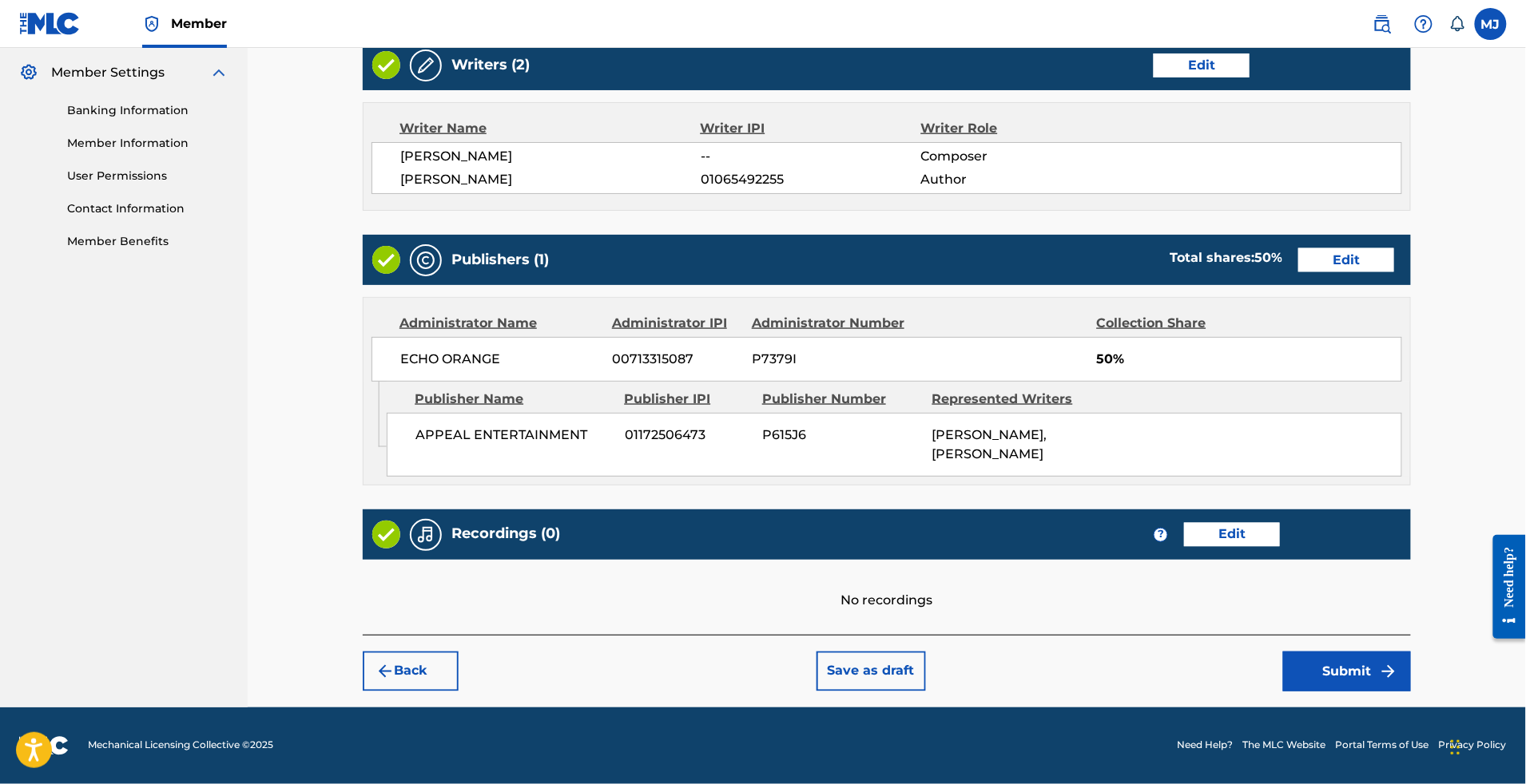
click at [1407, 652] on button "Submit" at bounding box center [1346, 671] width 128 height 40
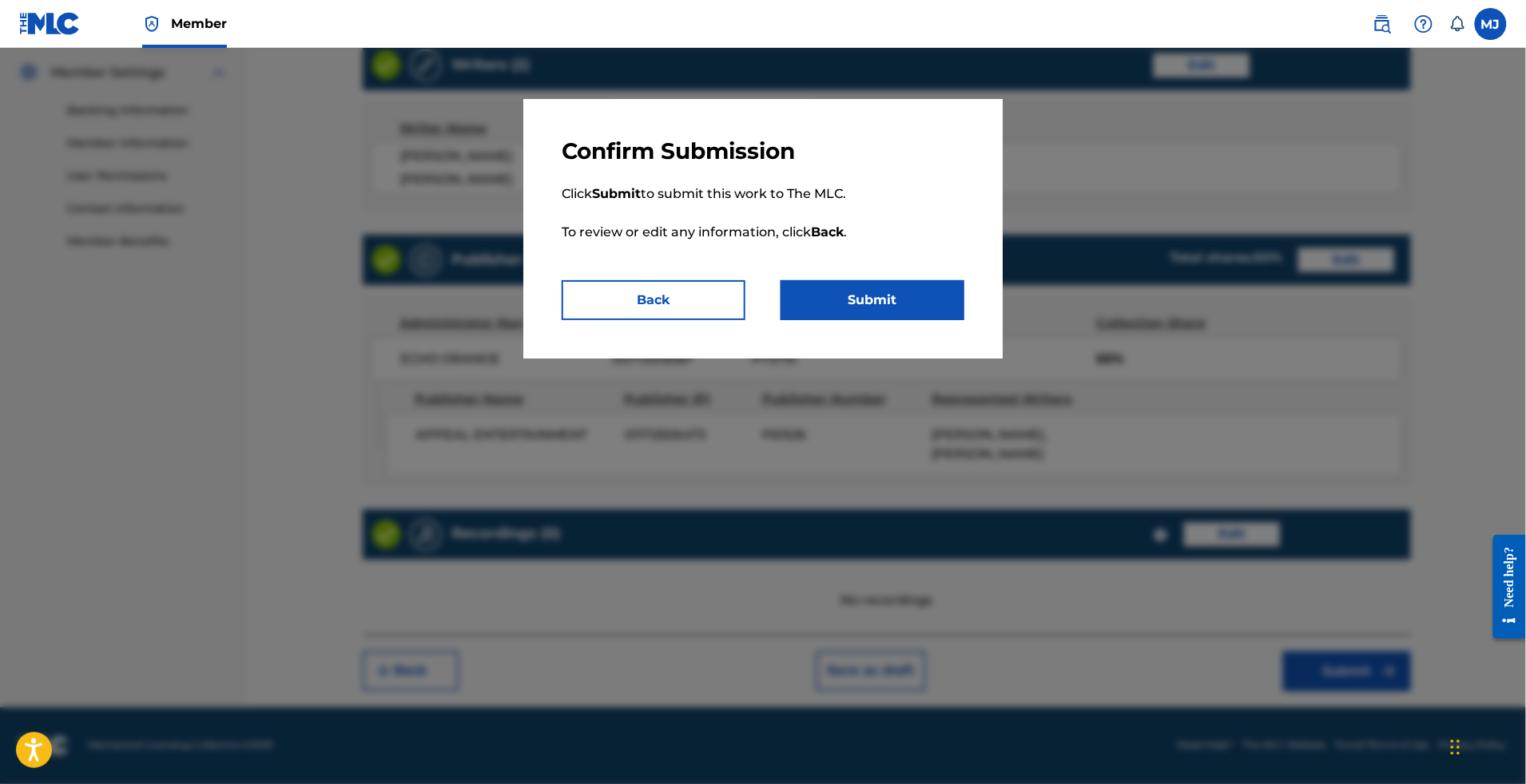
click at [960, 358] on div "Confirm Submission Click Submit to submit this work to The MLC. To review or ed…" at bounding box center [763, 229] width 480 height 260
click at [964, 321] on button "Submit" at bounding box center [872, 300] width 184 height 40
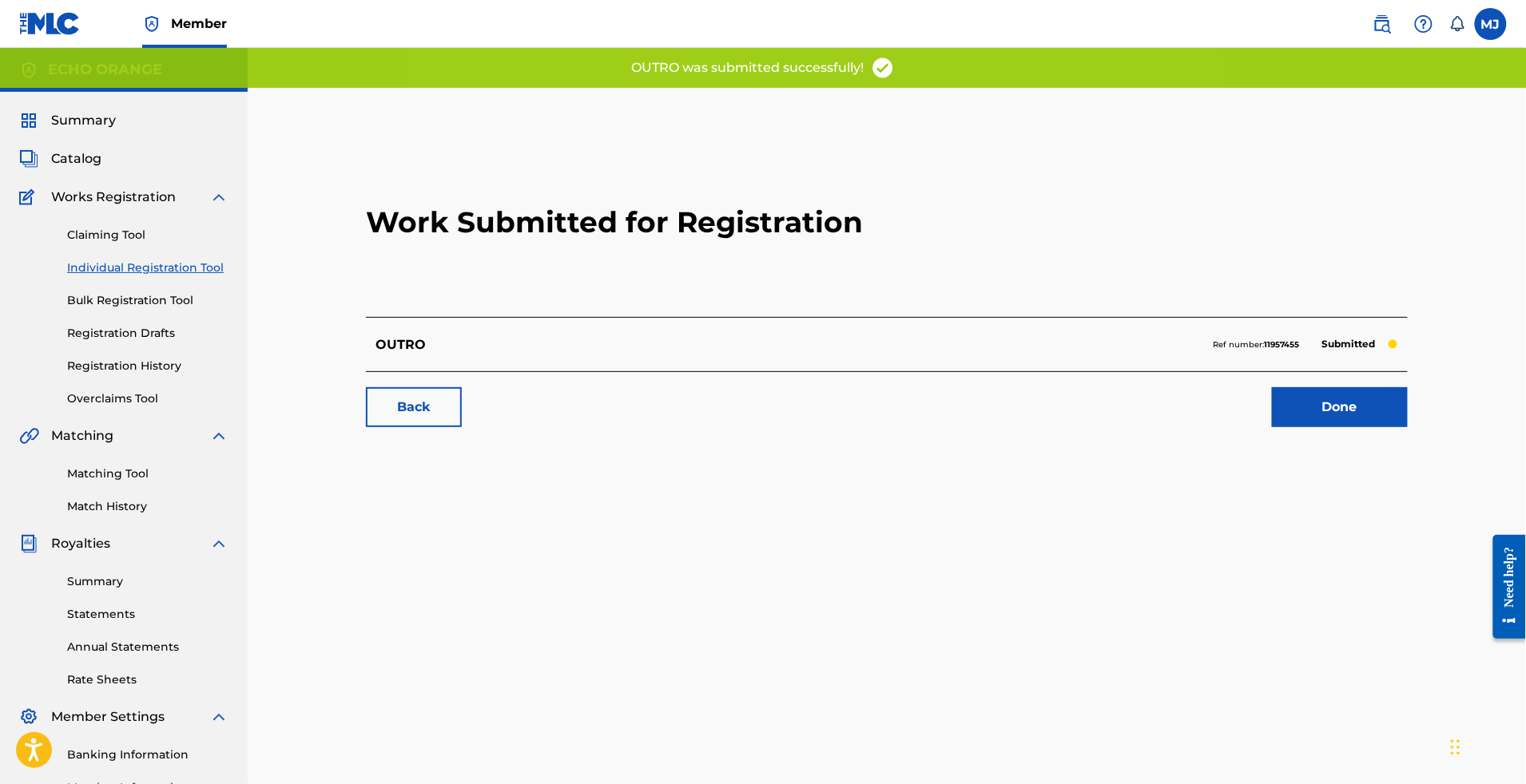
click at [1408, 427] on link "Done" at bounding box center [1341, 408] width 136 height 40
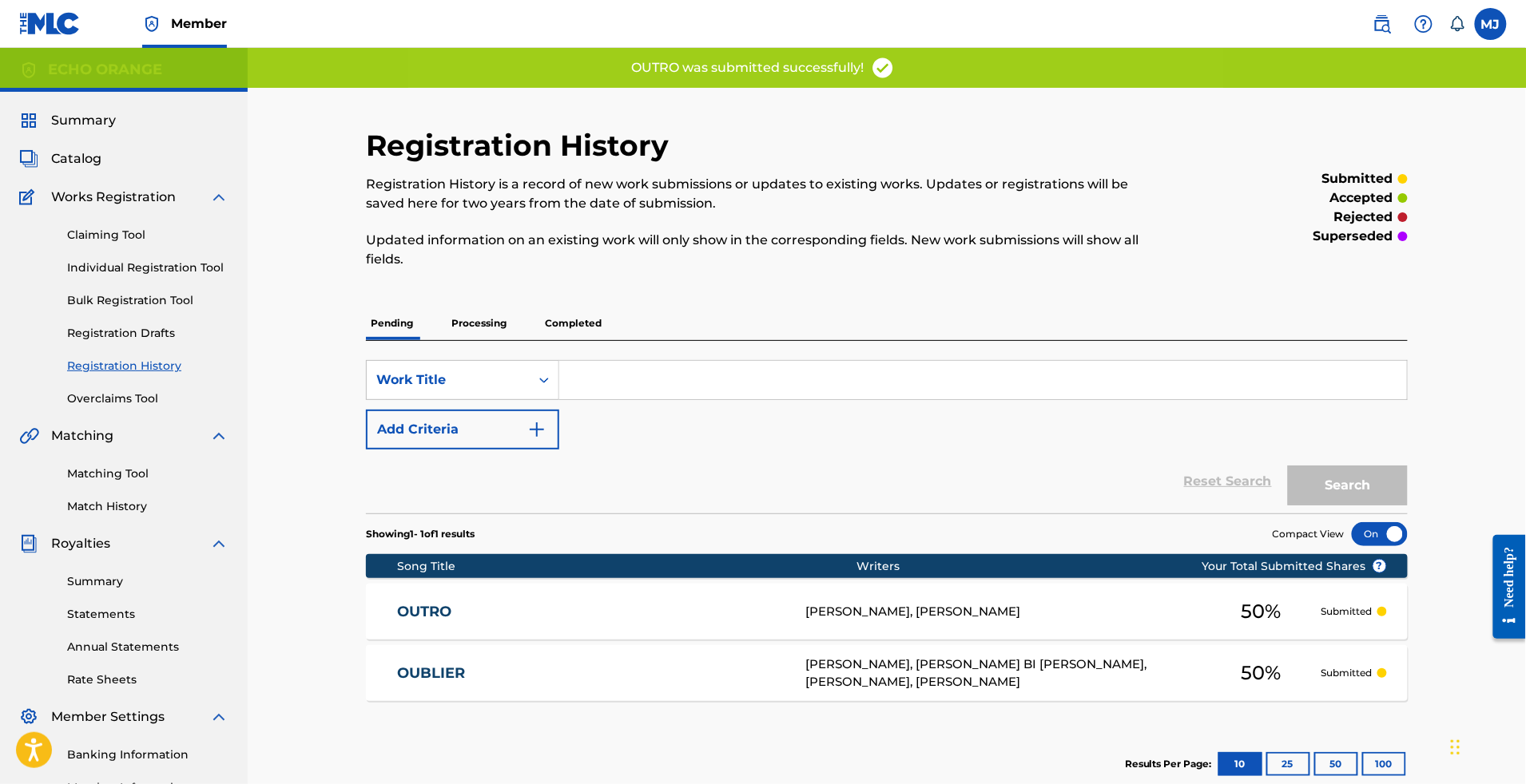
click at [115, 131] on span "Summary" at bounding box center [83, 120] width 64 height 19
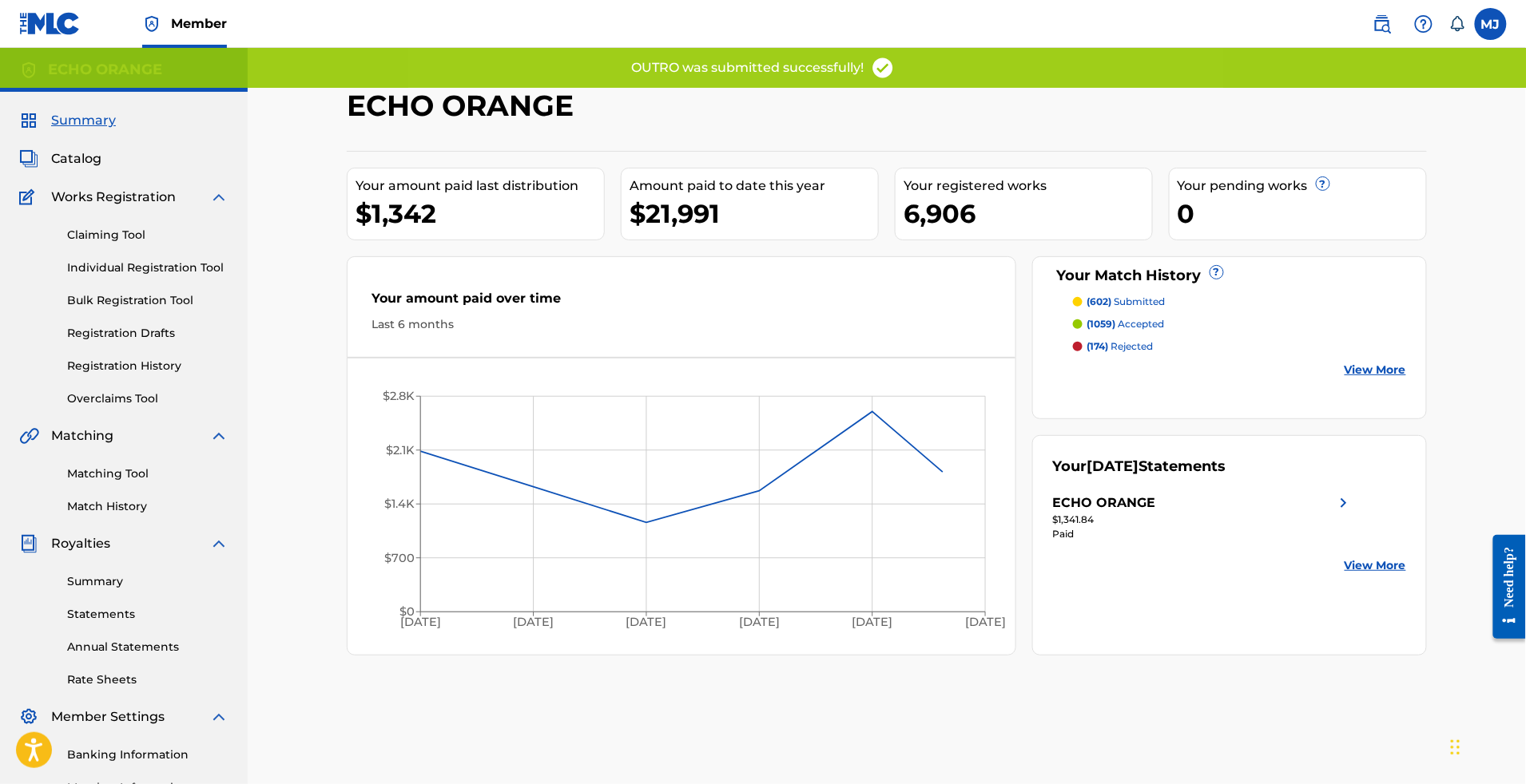
click at [174, 276] on link "Individual Registration Tool" at bounding box center [148, 269] width 162 height 17
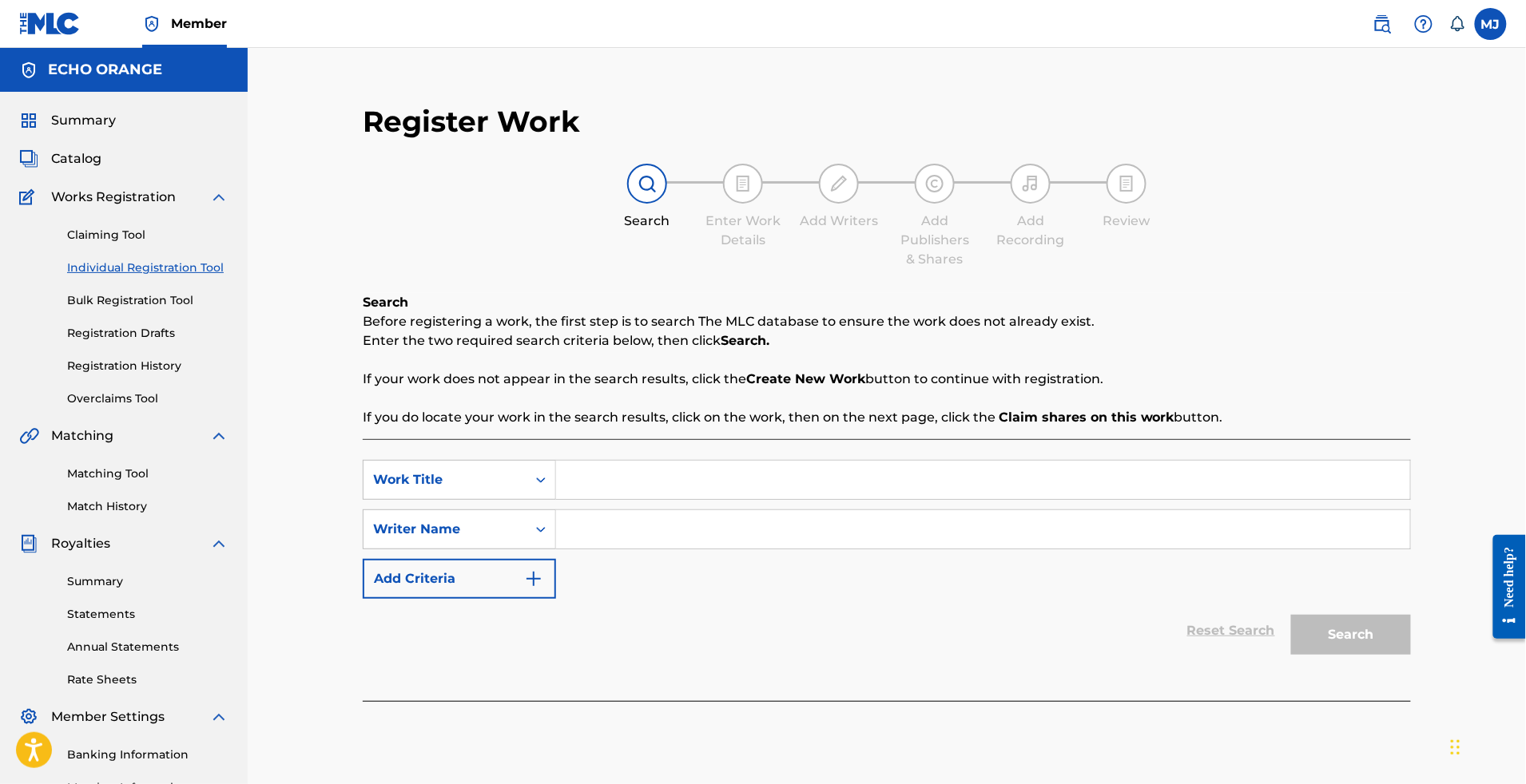
click at [729, 499] on input "Search Form" at bounding box center [983, 479] width 854 height 39
paste input "OUTRO"
type input "OUTRO"
click at [697, 663] on div "Reset Search Search" at bounding box center [886, 631] width 1048 height 64
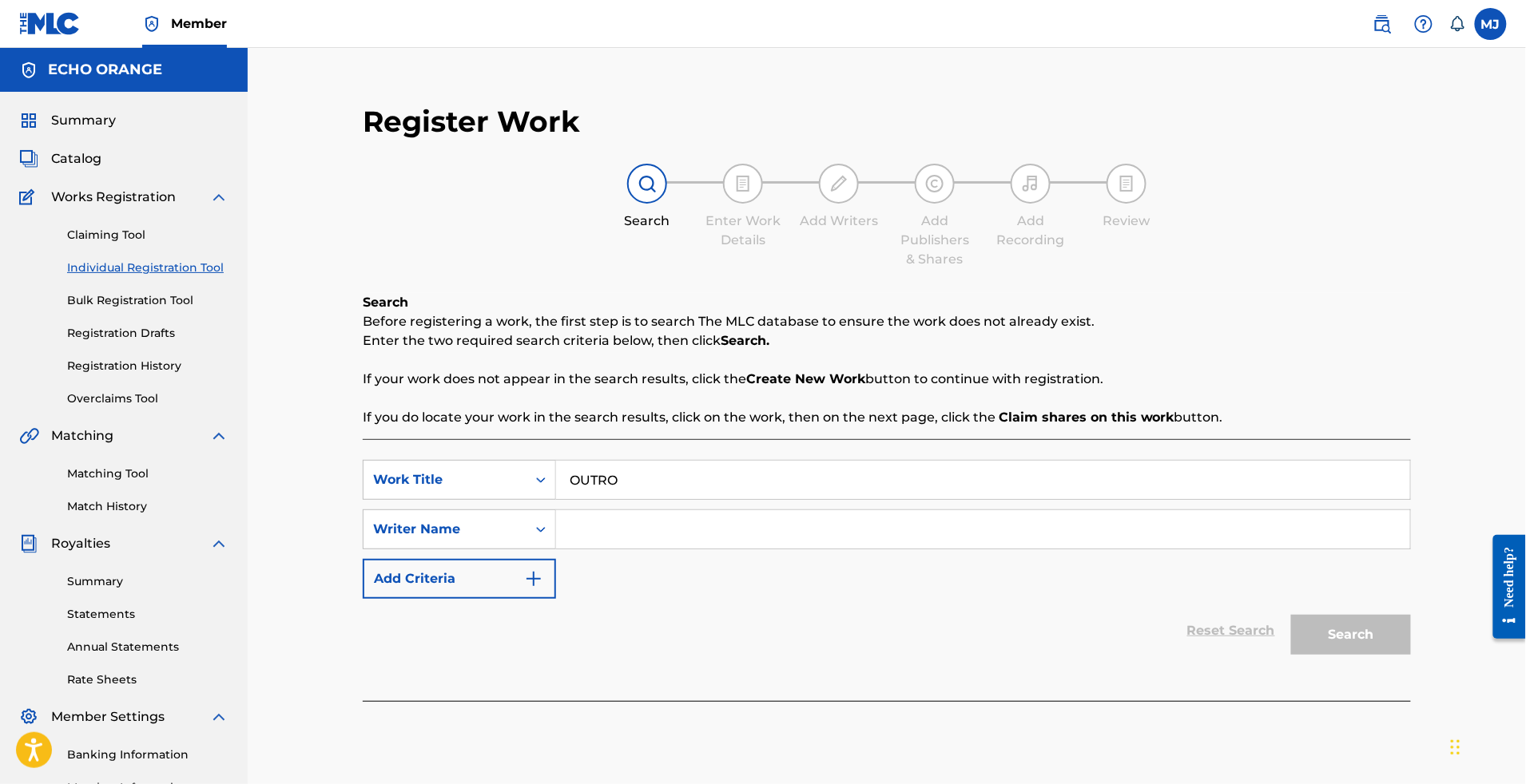
click at [678, 554] on div "SearchWithCriteria692dc214-b167-465a-b09a-6174c284cc95 Work Title OUTRO SearchW…" at bounding box center [886, 530] width 1048 height 139
click at [682, 549] on input "Search Form" at bounding box center [983, 530] width 854 height 39
paste input "[PERSON_NAME] LOIC"
type input "[PERSON_NAME] LOIC"
click at [1412, 655] on button "Search" at bounding box center [1351, 635] width 120 height 40
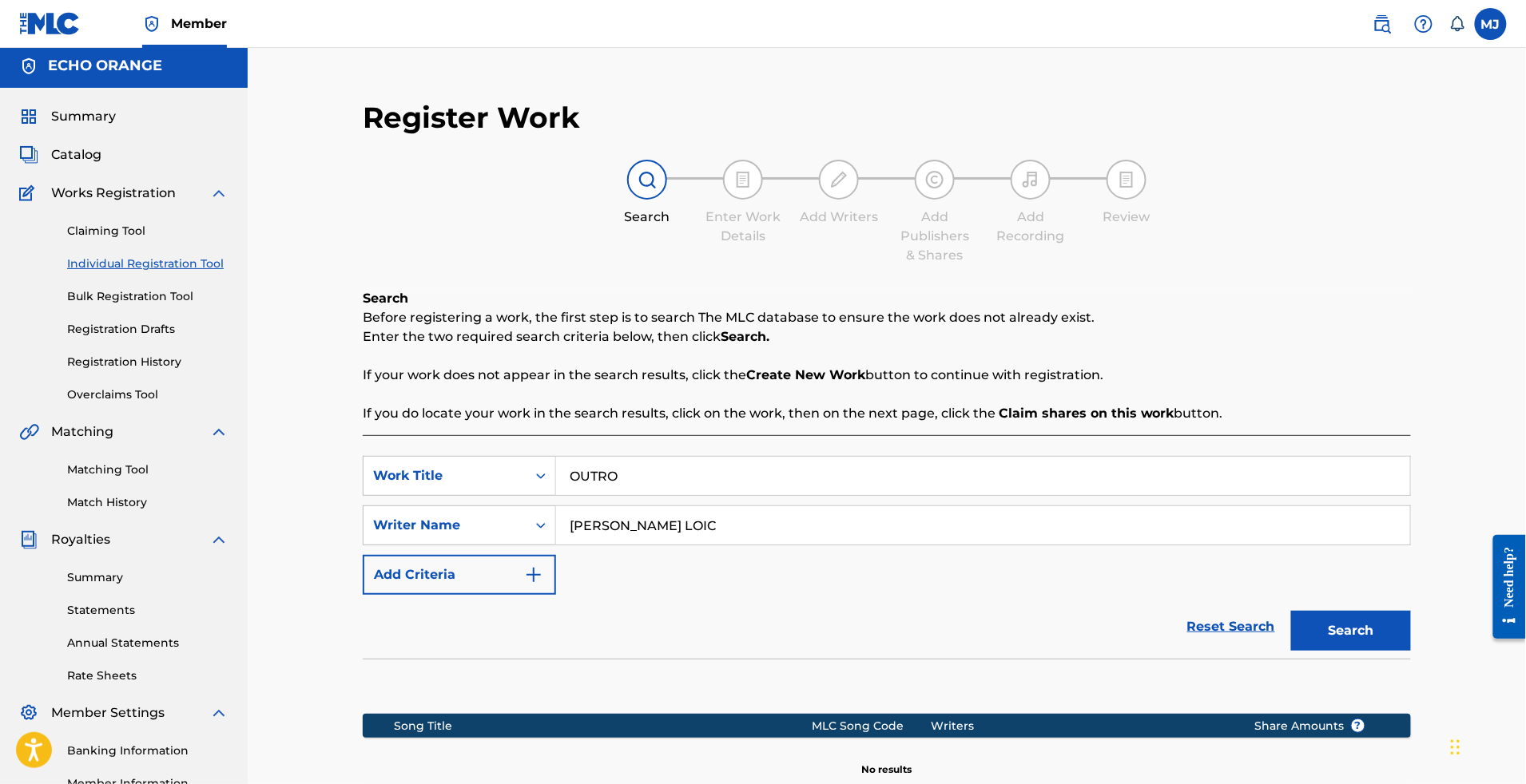
scroll to position [341, 0]
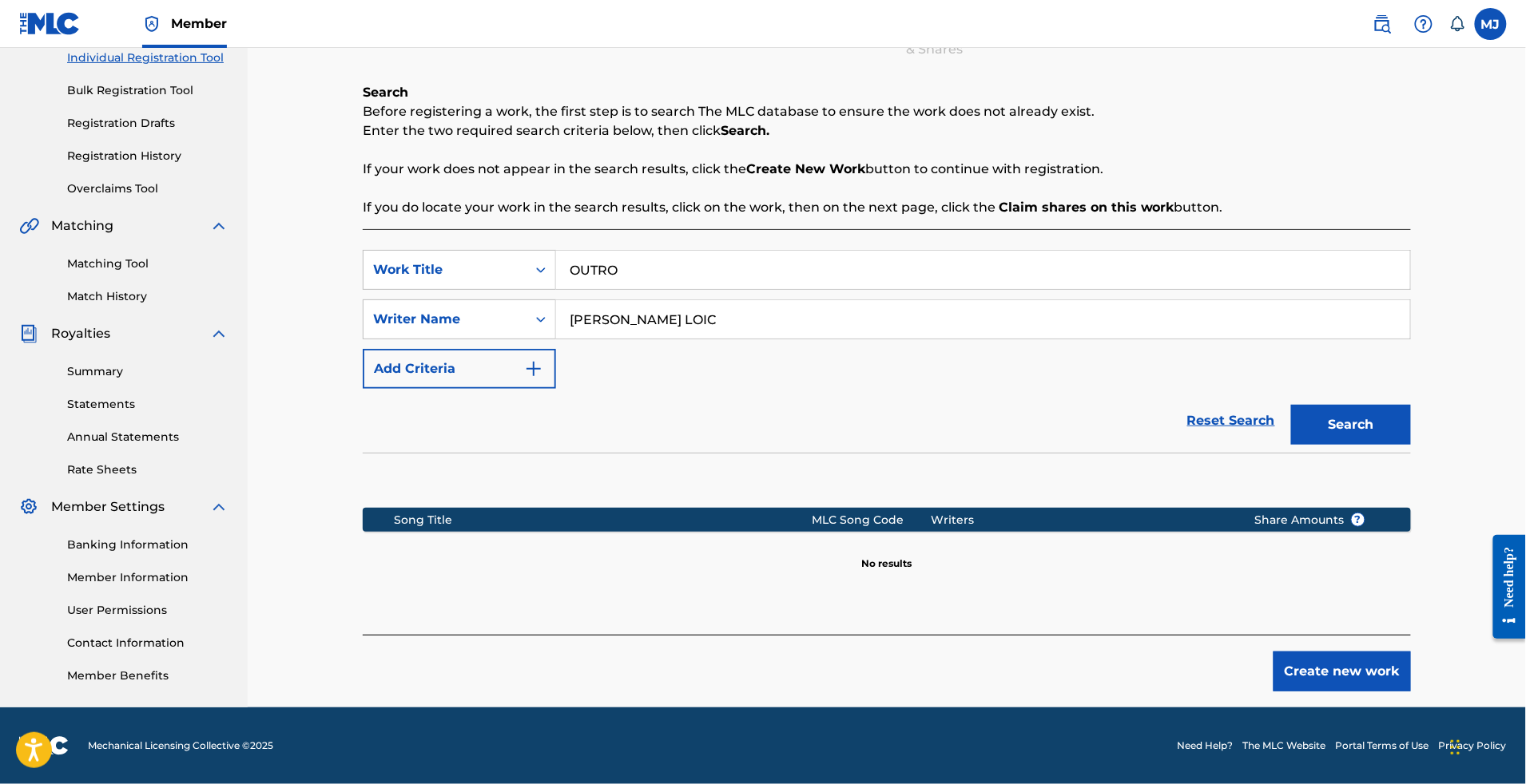
click at [1366, 660] on button "Create new work" at bounding box center [1342, 671] width 137 height 40
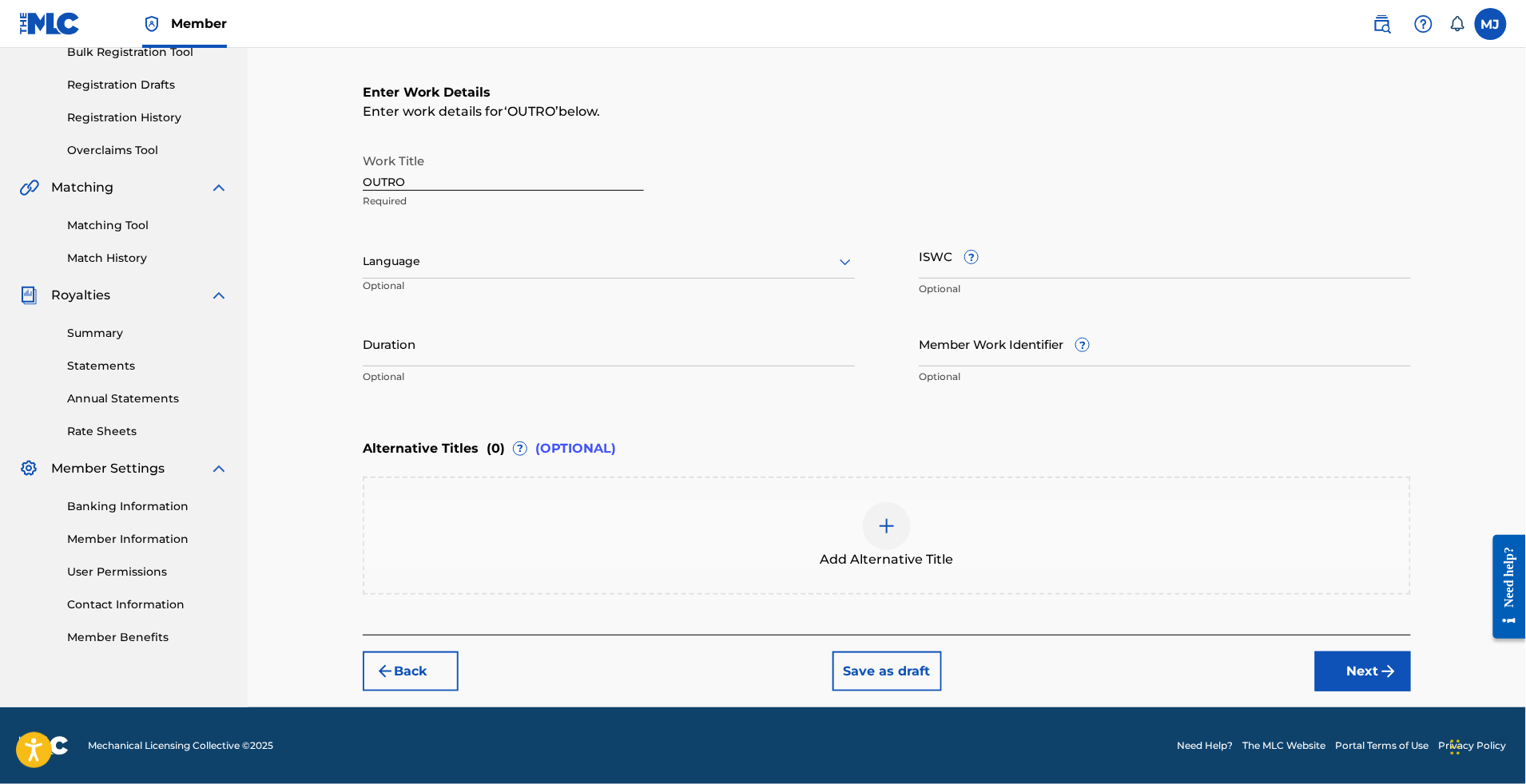
click at [1388, 635] on div "Enter Work Details Enter work details for ‘ OUTRO ’ below. Work Title OUTRO Req…" at bounding box center [886, 340] width 1048 height 590
click at [1401, 691] on button "Next" at bounding box center [1362, 671] width 96 height 40
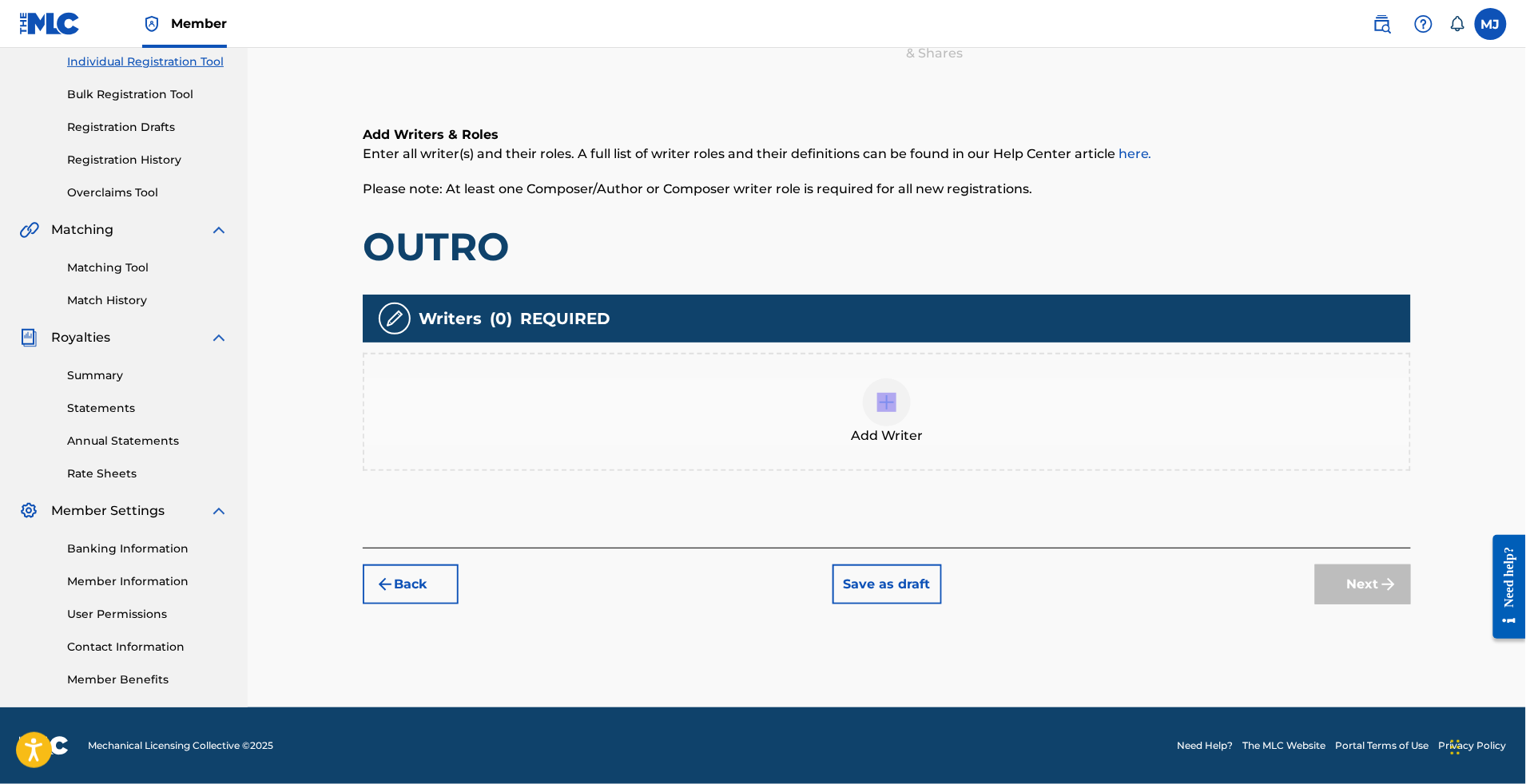
drag, startPoint x: 825, startPoint y: 353, endPoint x: 848, endPoint y: 357, distance: 23.3
click at [848, 378] on div "Add Writer" at bounding box center [886, 411] width 1045 height 67
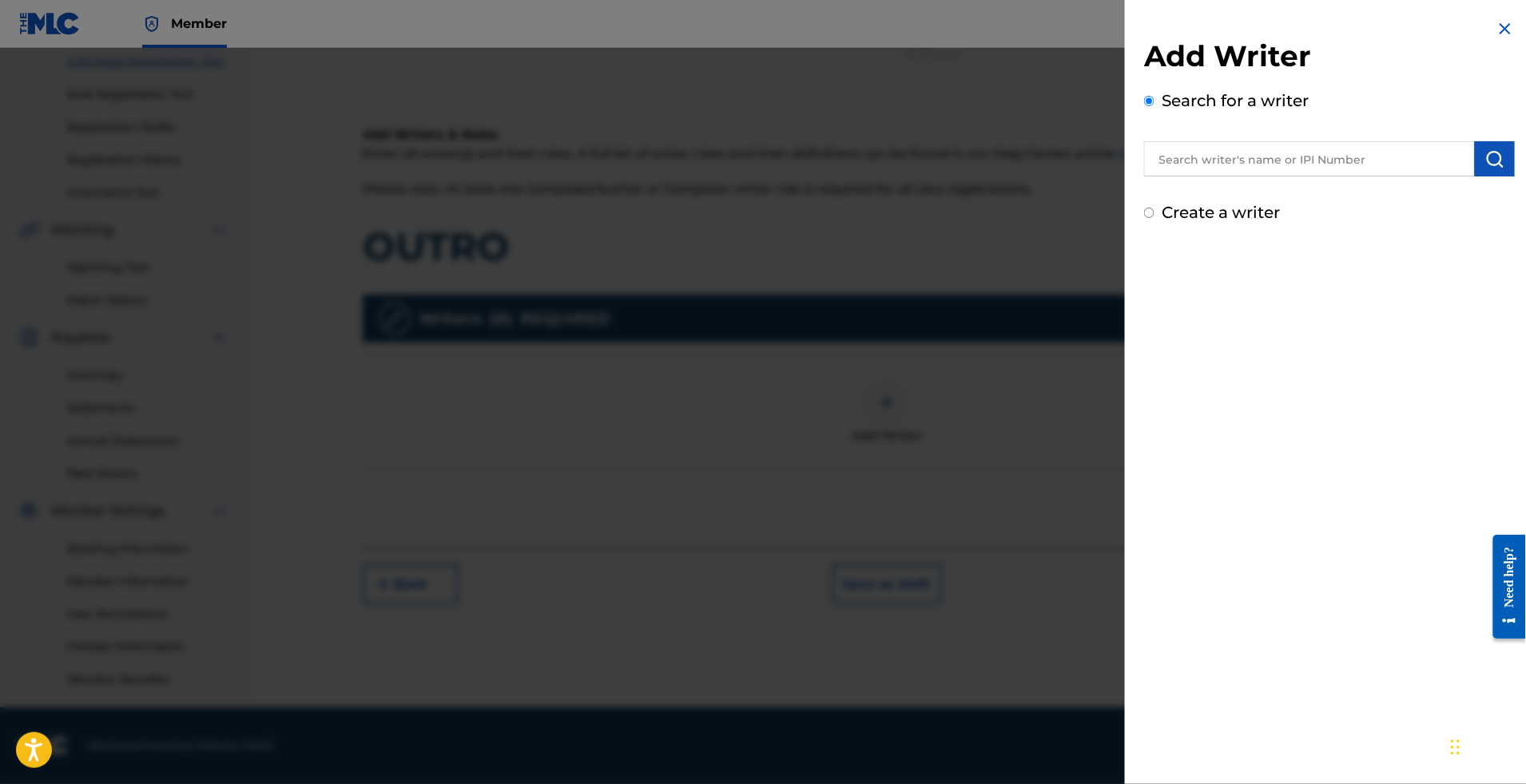
click at [1185, 177] on input "text" at bounding box center [1309, 158] width 331 height 35
paste input "[PERSON_NAME] LOIC"
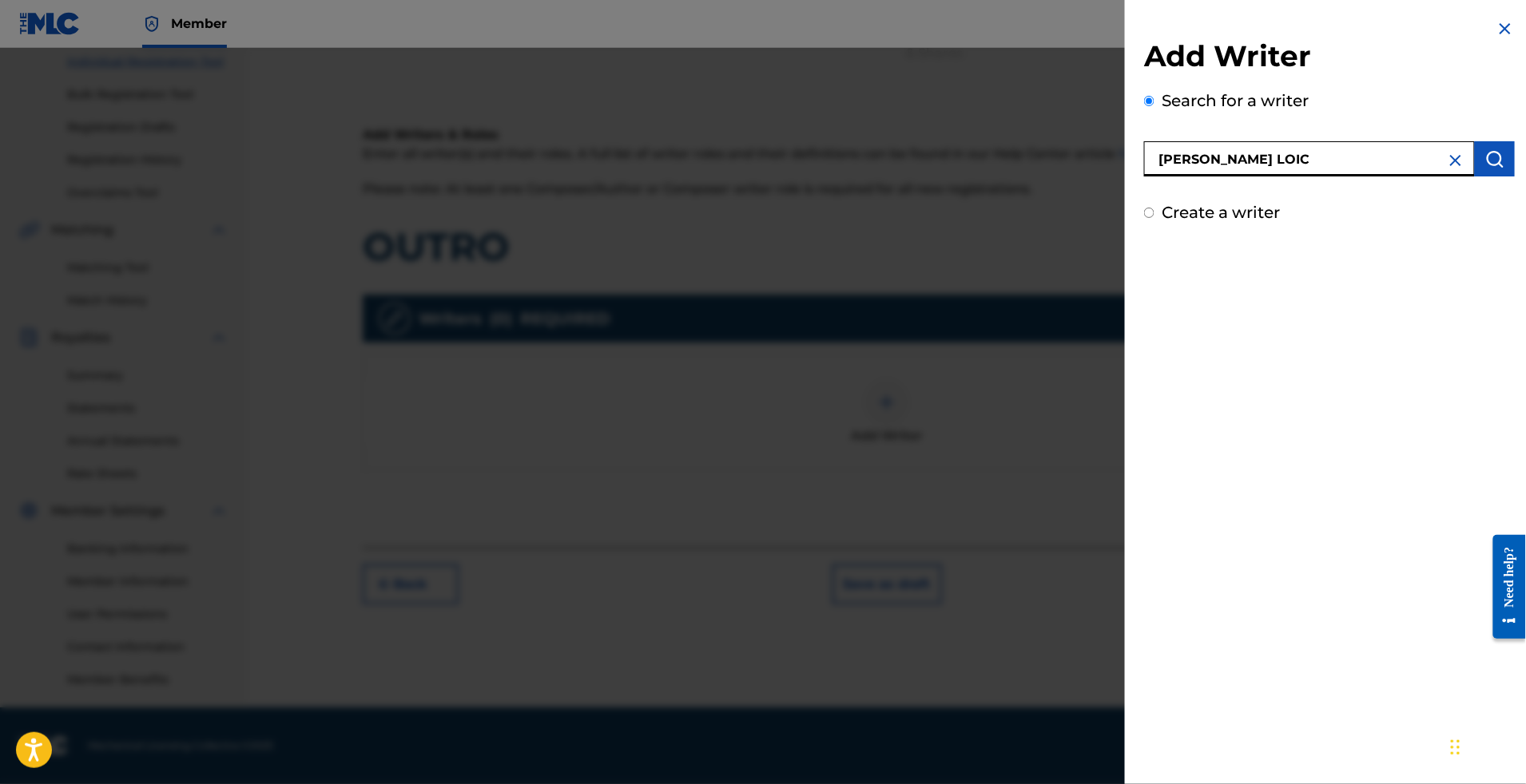
type input "[PERSON_NAME] LOIC"
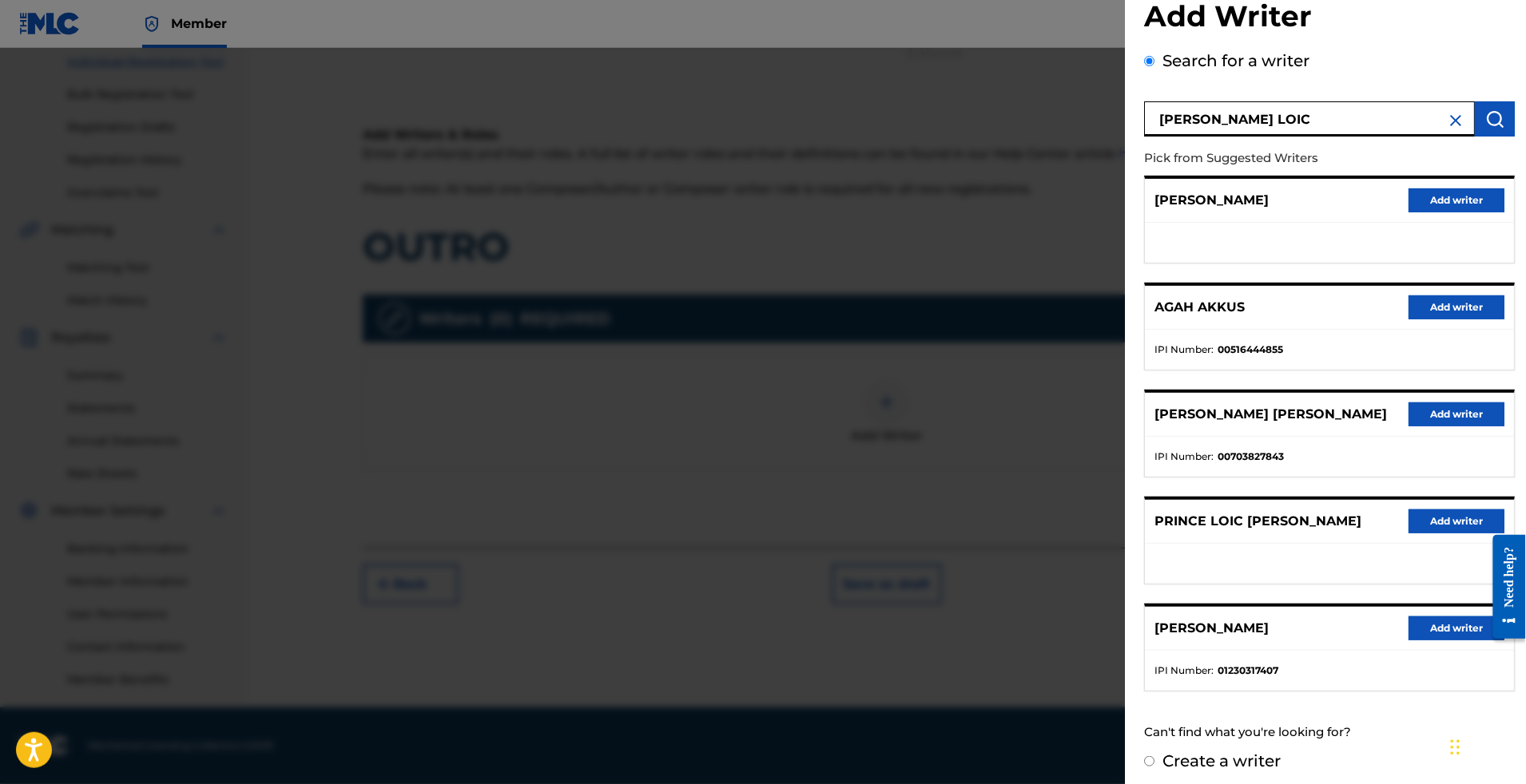
scroll to position [183, 0]
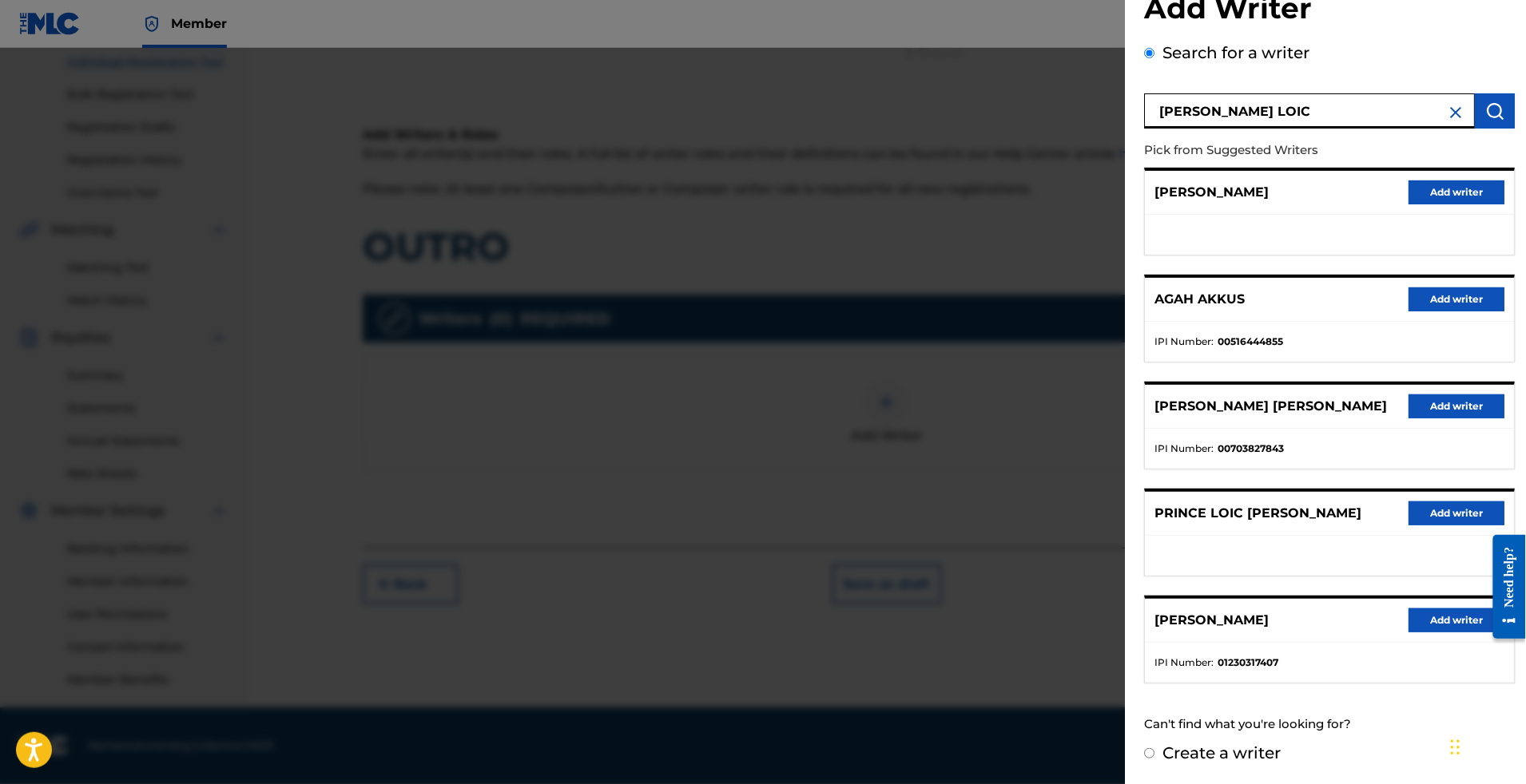
click at [1432, 501] on button "Add writer" at bounding box center [1456, 513] width 96 height 24
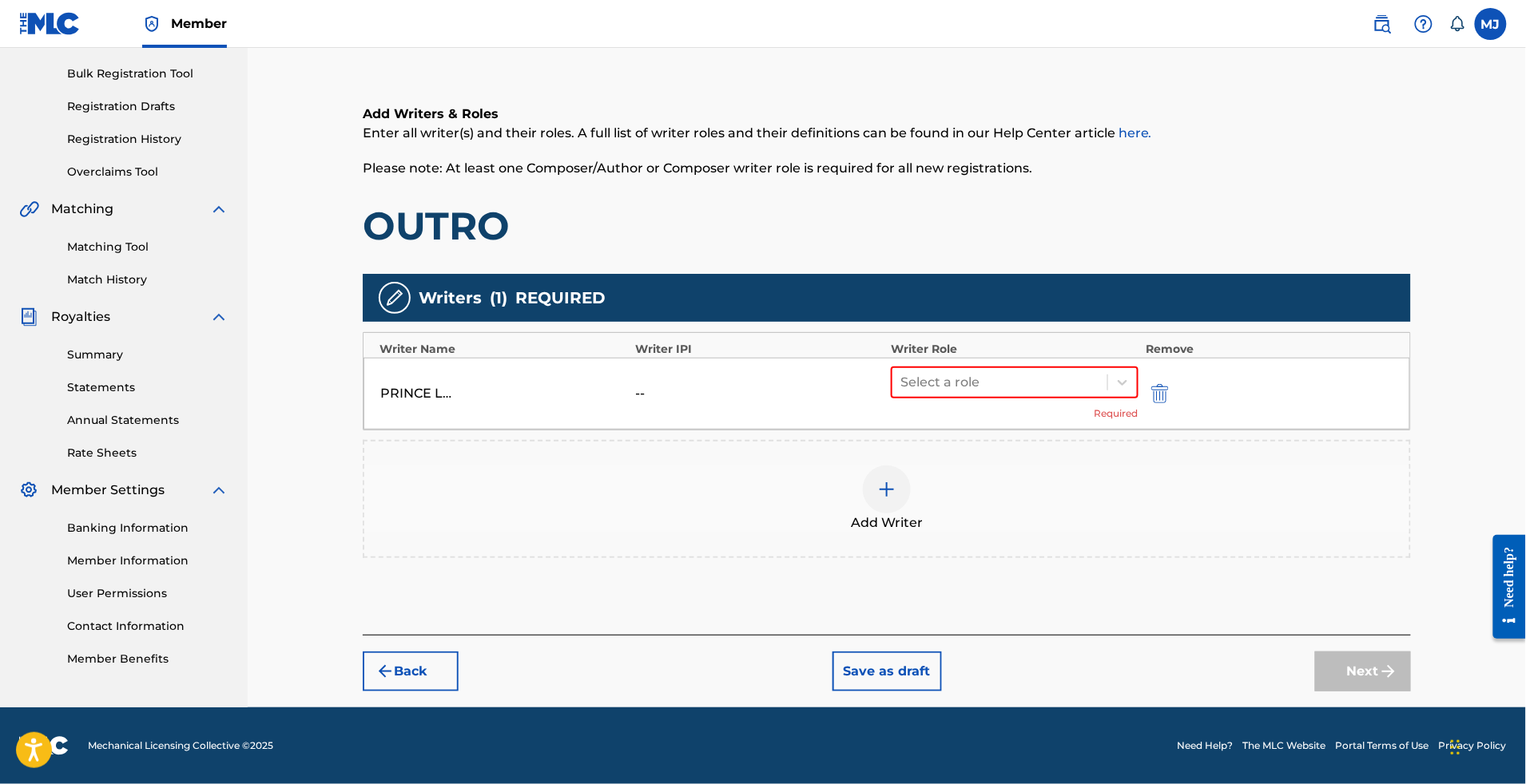
click at [1131, 357] on div "PRINCE LOIC [PERSON_NAME] -- Select a role Required" at bounding box center [886, 393] width 1046 height 72
click at [1099, 372] on div at bounding box center [1000, 383] width 199 height 23
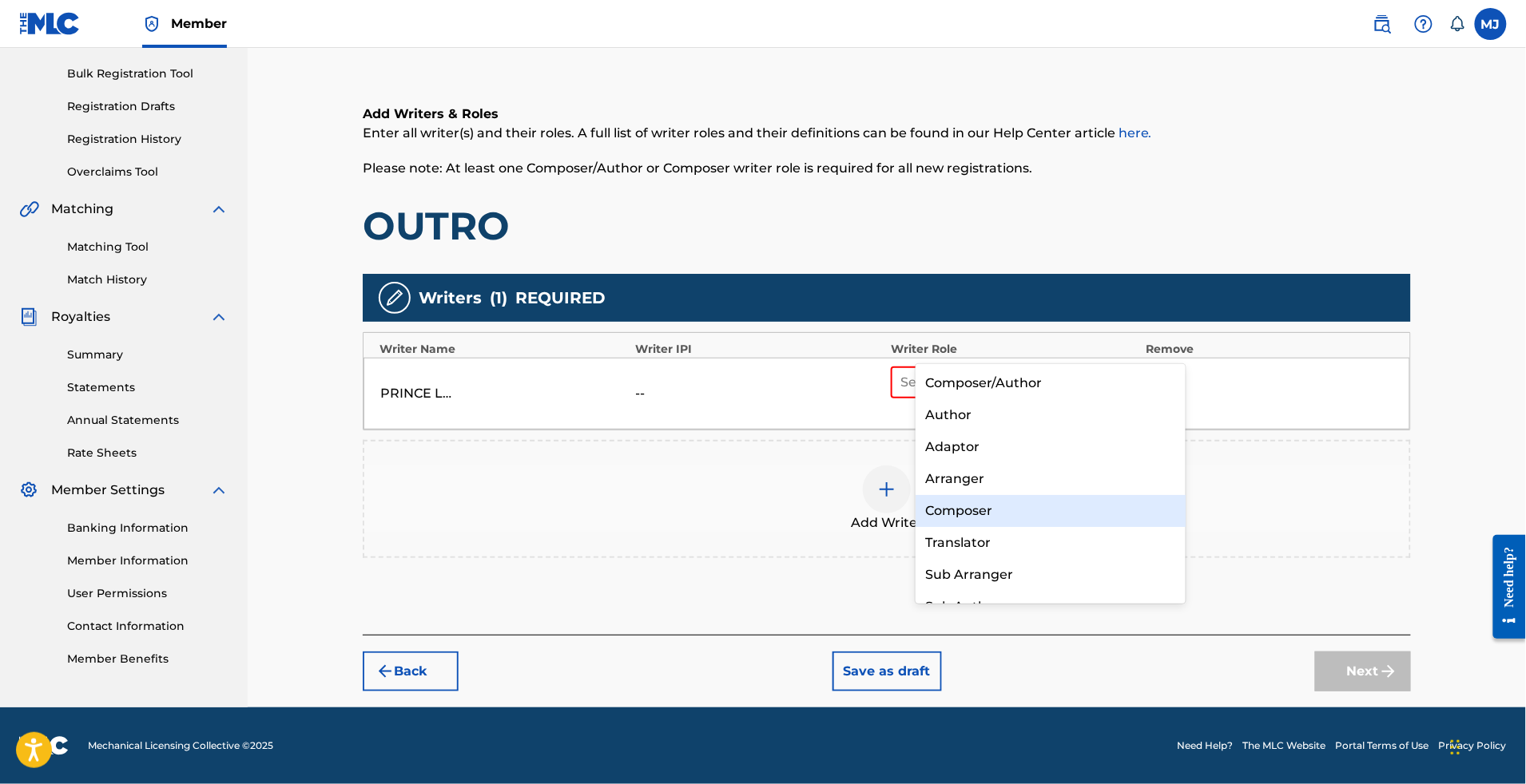
click at [1062, 504] on div "Composer" at bounding box center [1050, 512] width 270 height 32
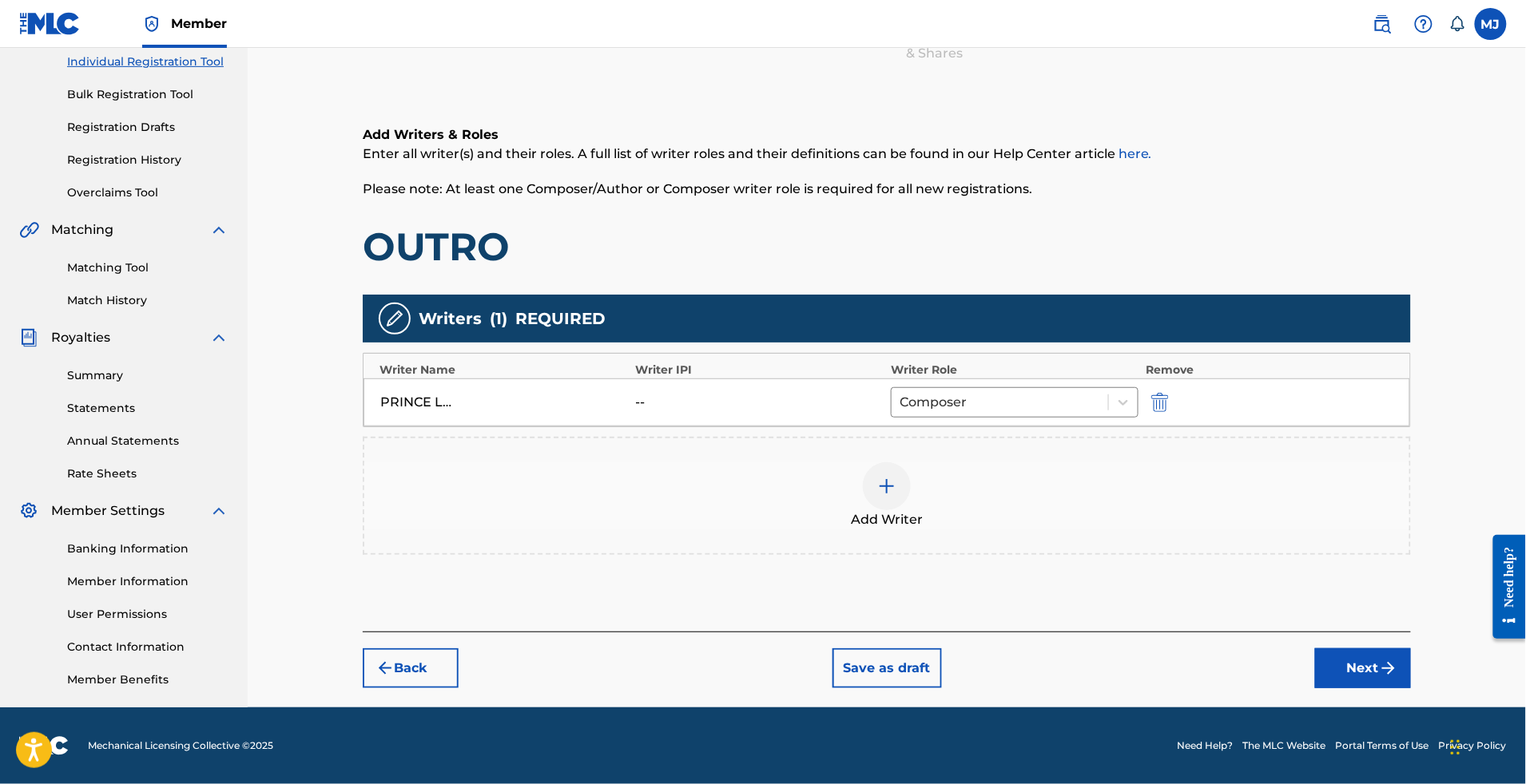
click at [975, 462] on div "Add Writer" at bounding box center [886, 496] width 1045 height 67
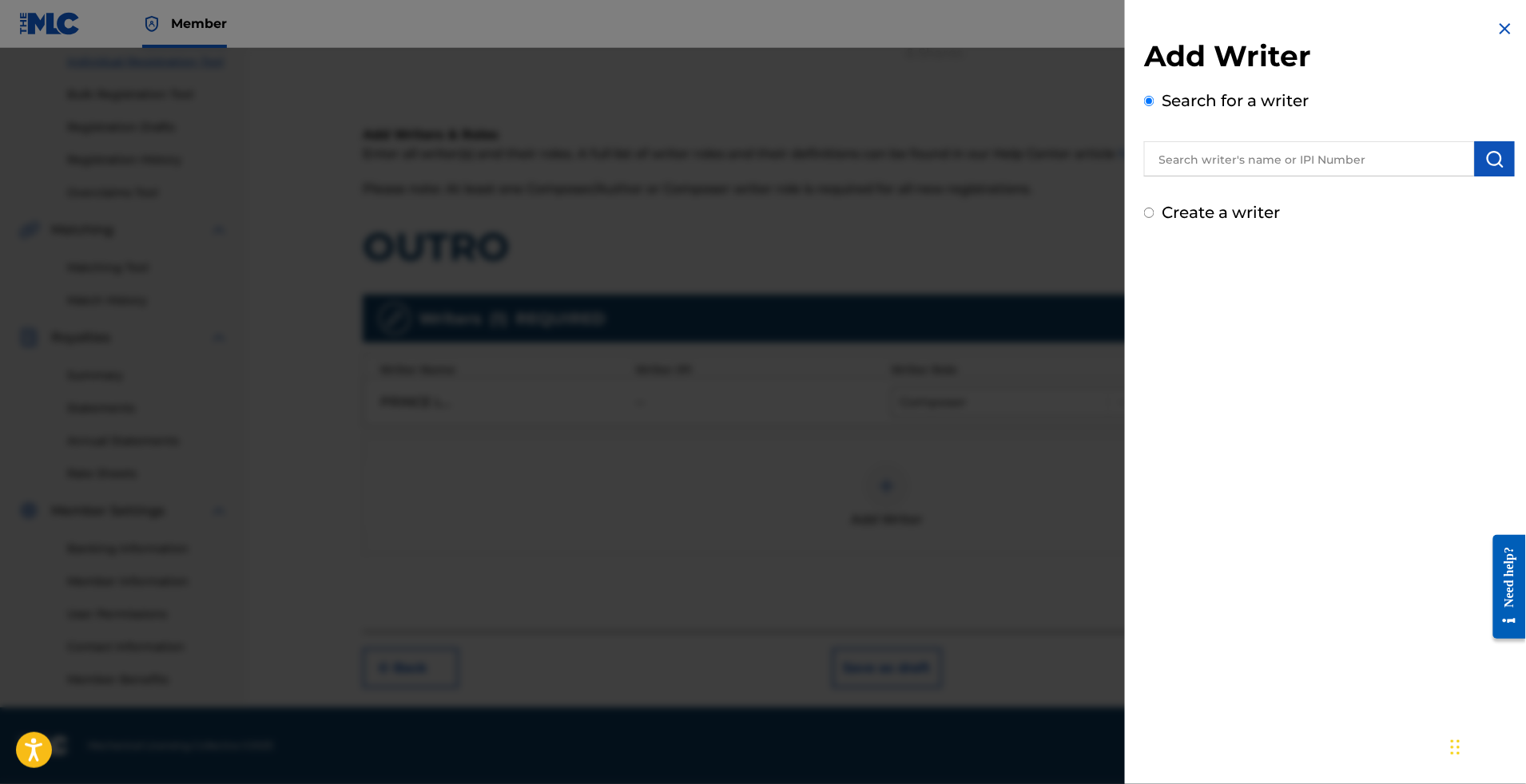
click at [1238, 177] on input "text" at bounding box center [1309, 158] width 331 height 35
paste input "[PERSON_NAME]"
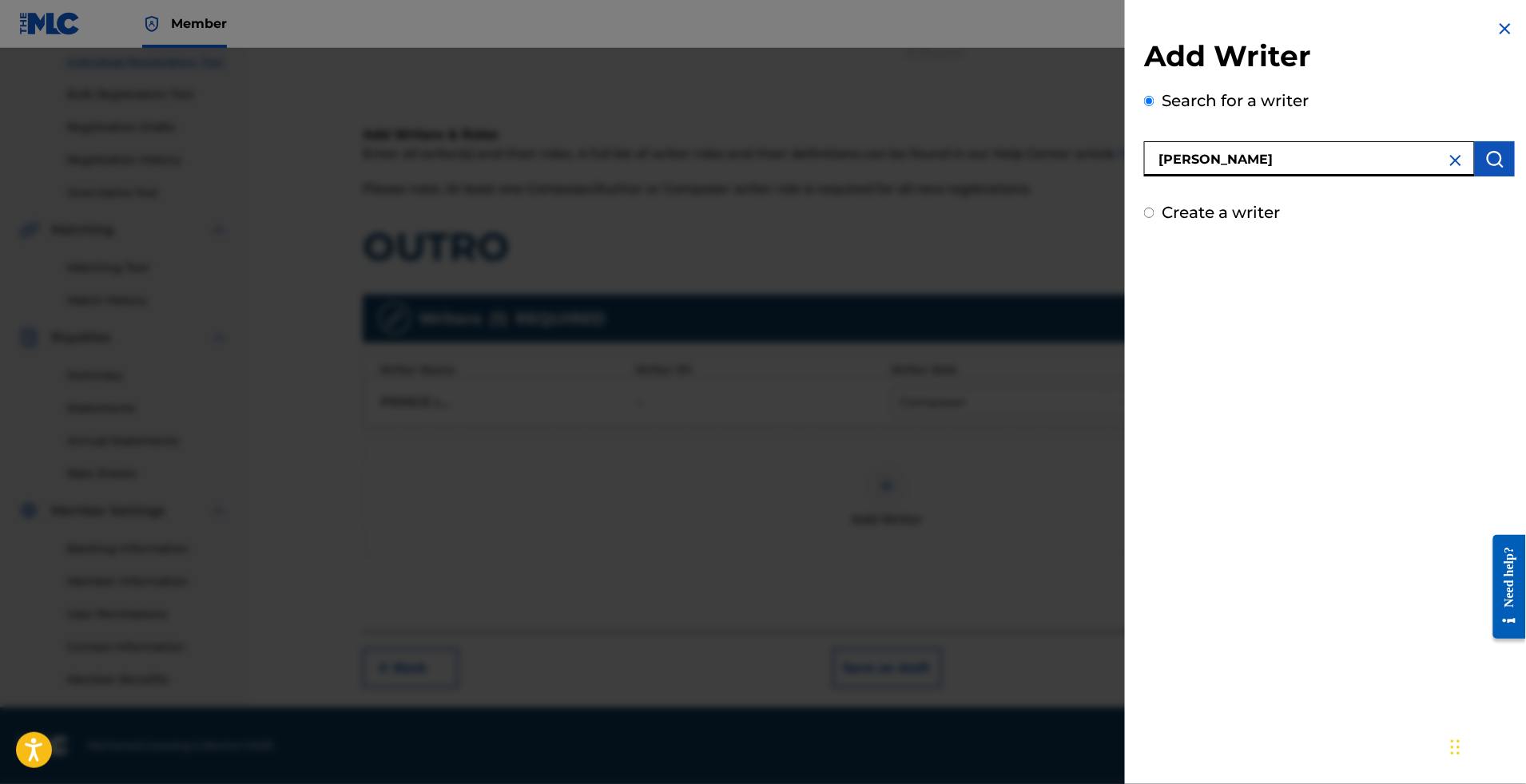
type input "[PERSON_NAME]"
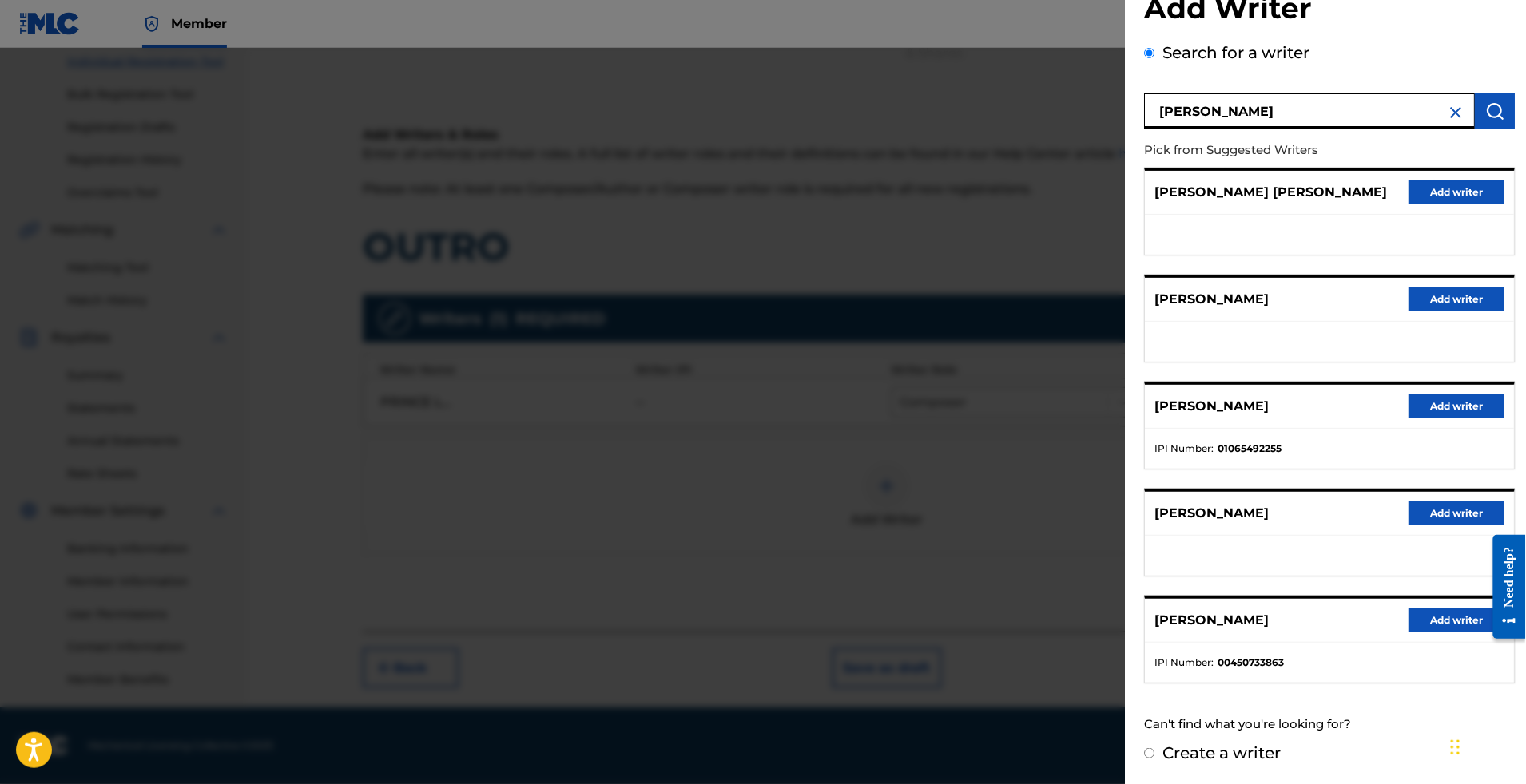
click at [1410, 394] on button "Add writer" at bounding box center [1456, 406] width 96 height 24
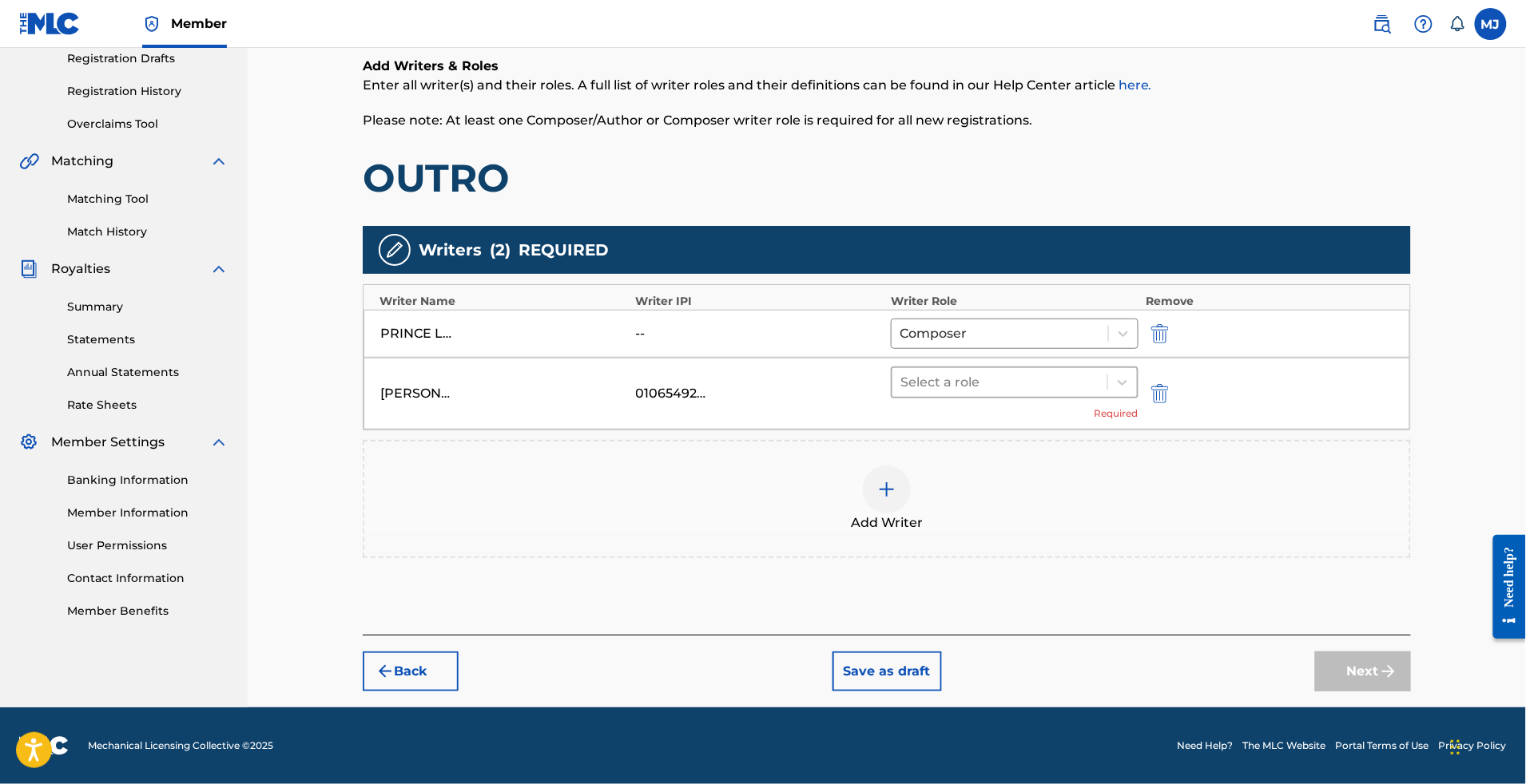
click at [1091, 393] on div at bounding box center [1000, 383] width 199 height 23
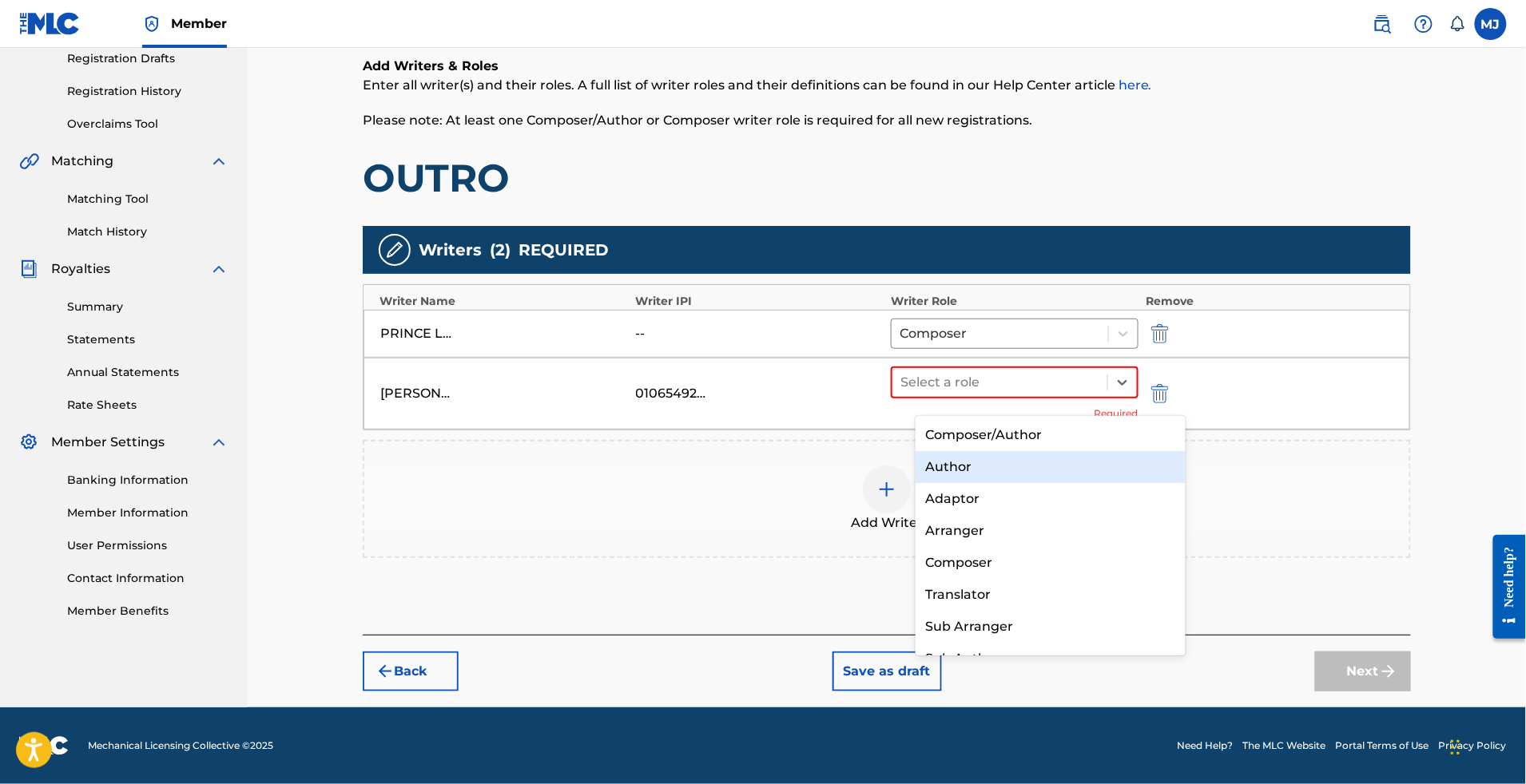
click at [989, 462] on div "Author" at bounding box center [1050, 467] width 270 height 32
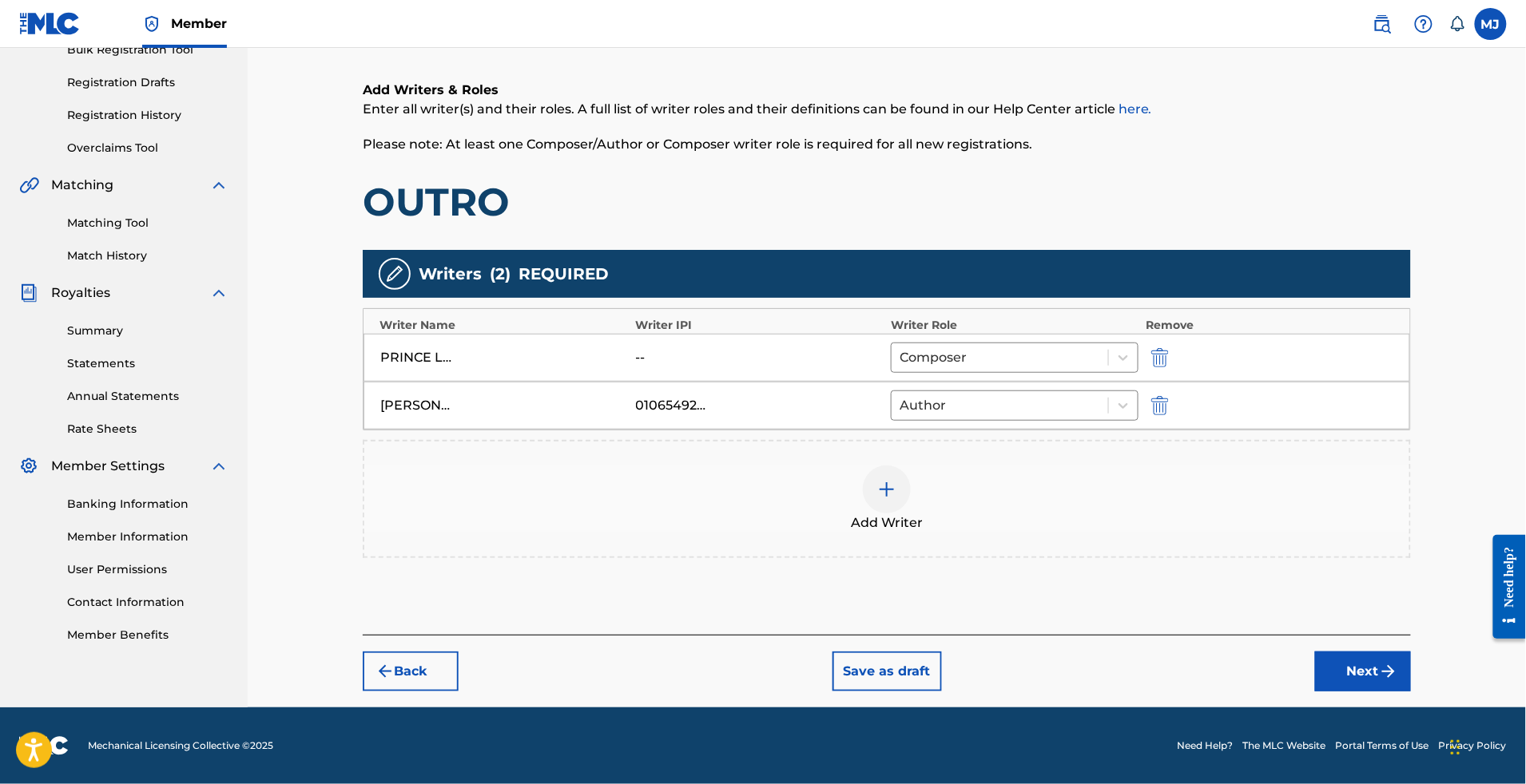
click at [1386, 691] on button "Next" at bounding box center [1362, 671] width 96 height 40
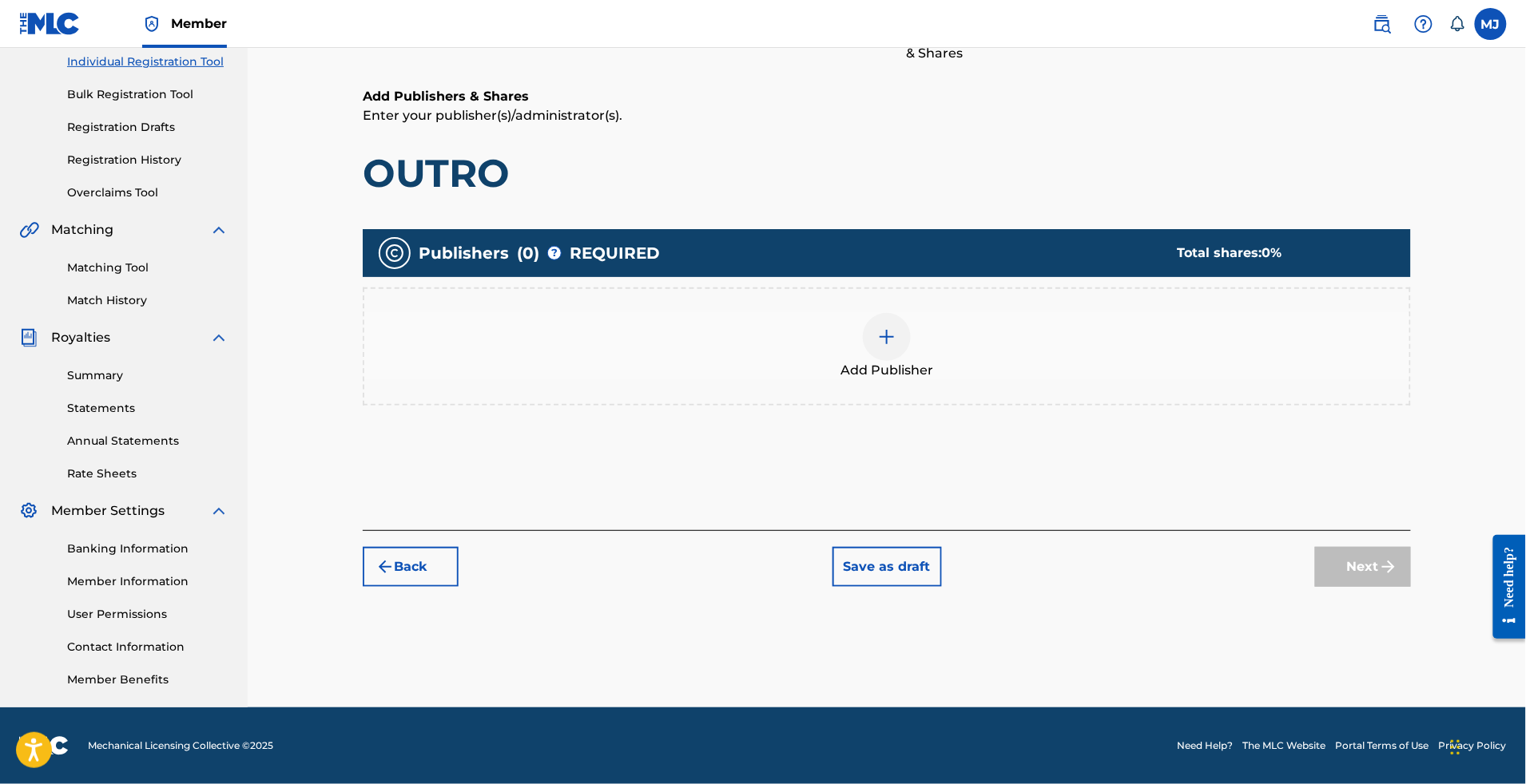
scroll to position [71, 0]
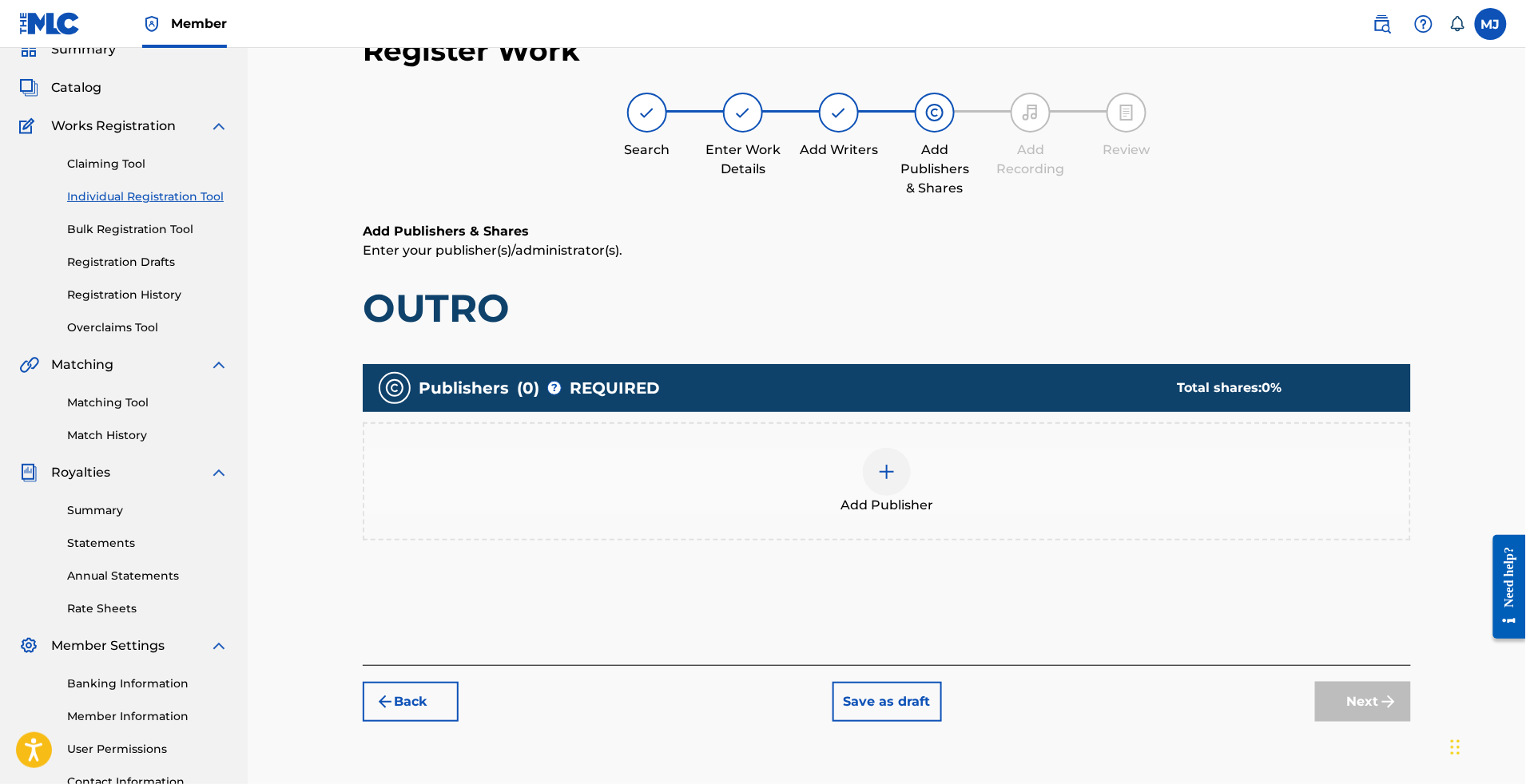
click at [1024, 515] on div "Add Publisher" at bounding box center [886, 481] width 1045 height 67
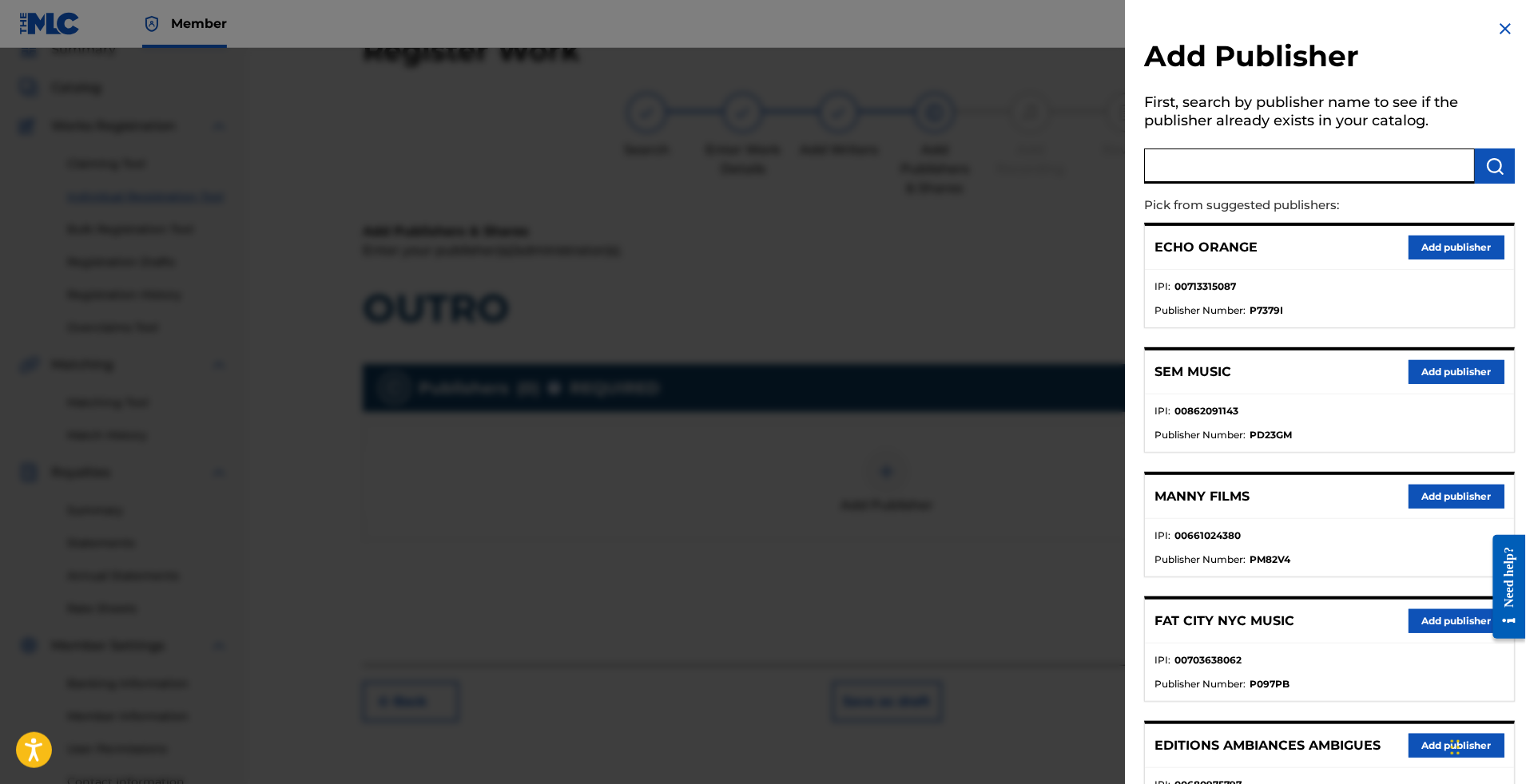
click at [1272, 183] on input "text" at bounding box center [1309, 166] width 331 height 35
type input "appeal"
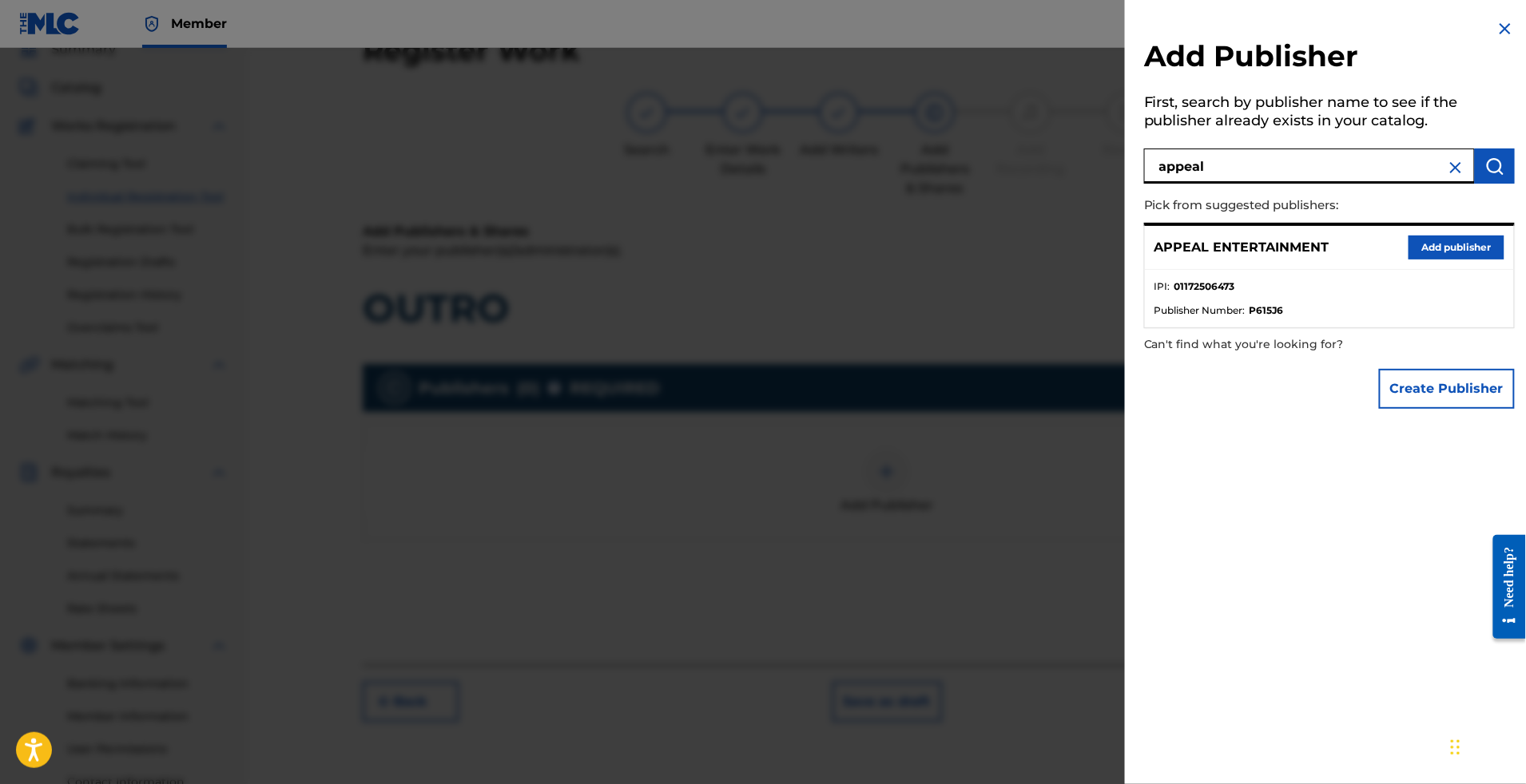
click at [1423, 260] on button "Add publisher" at bounding box center [1456, 247] width 96 height 24
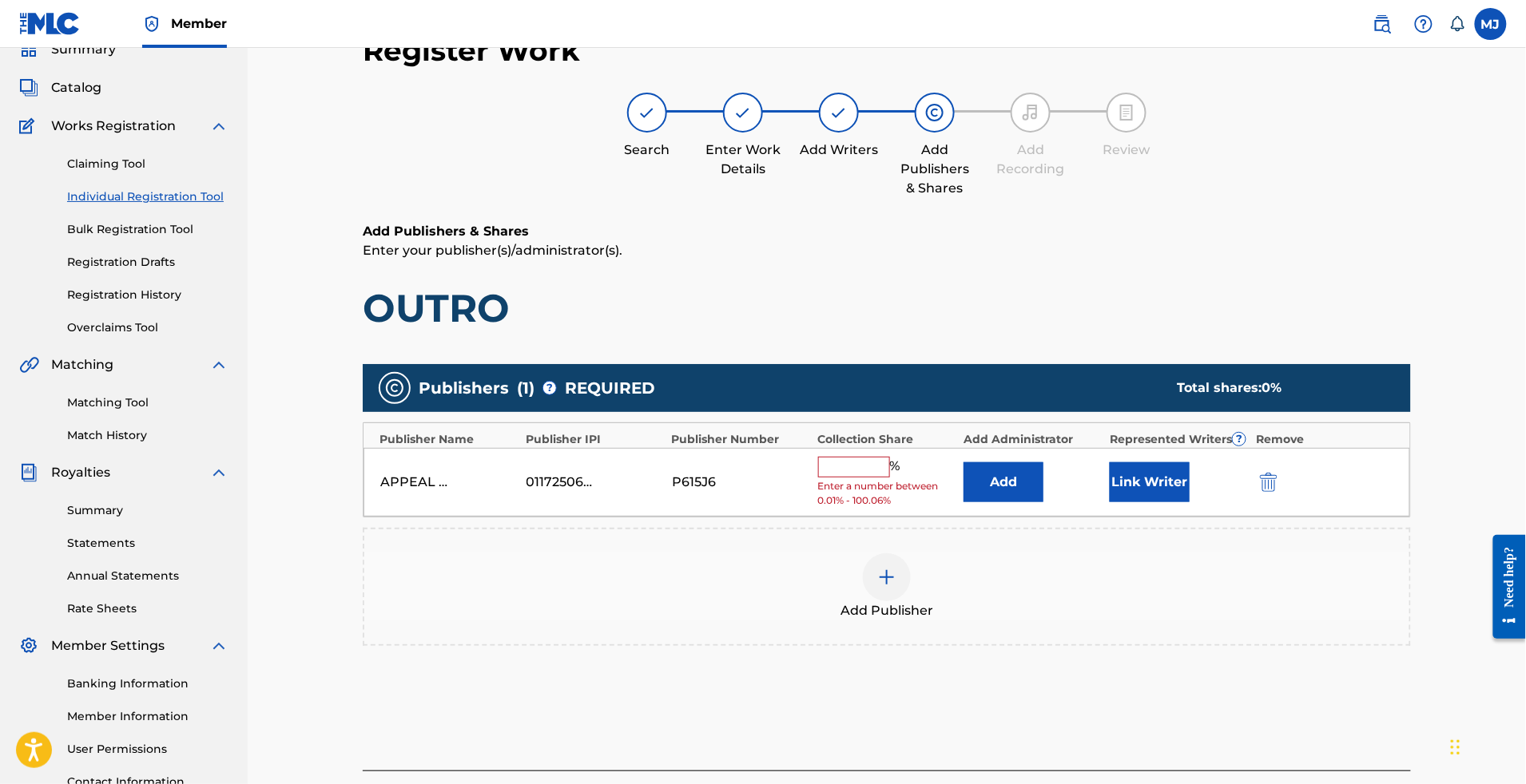
click at [1044, 502] on button "Add" at bounding box center [1004, 482] width 79 height 40
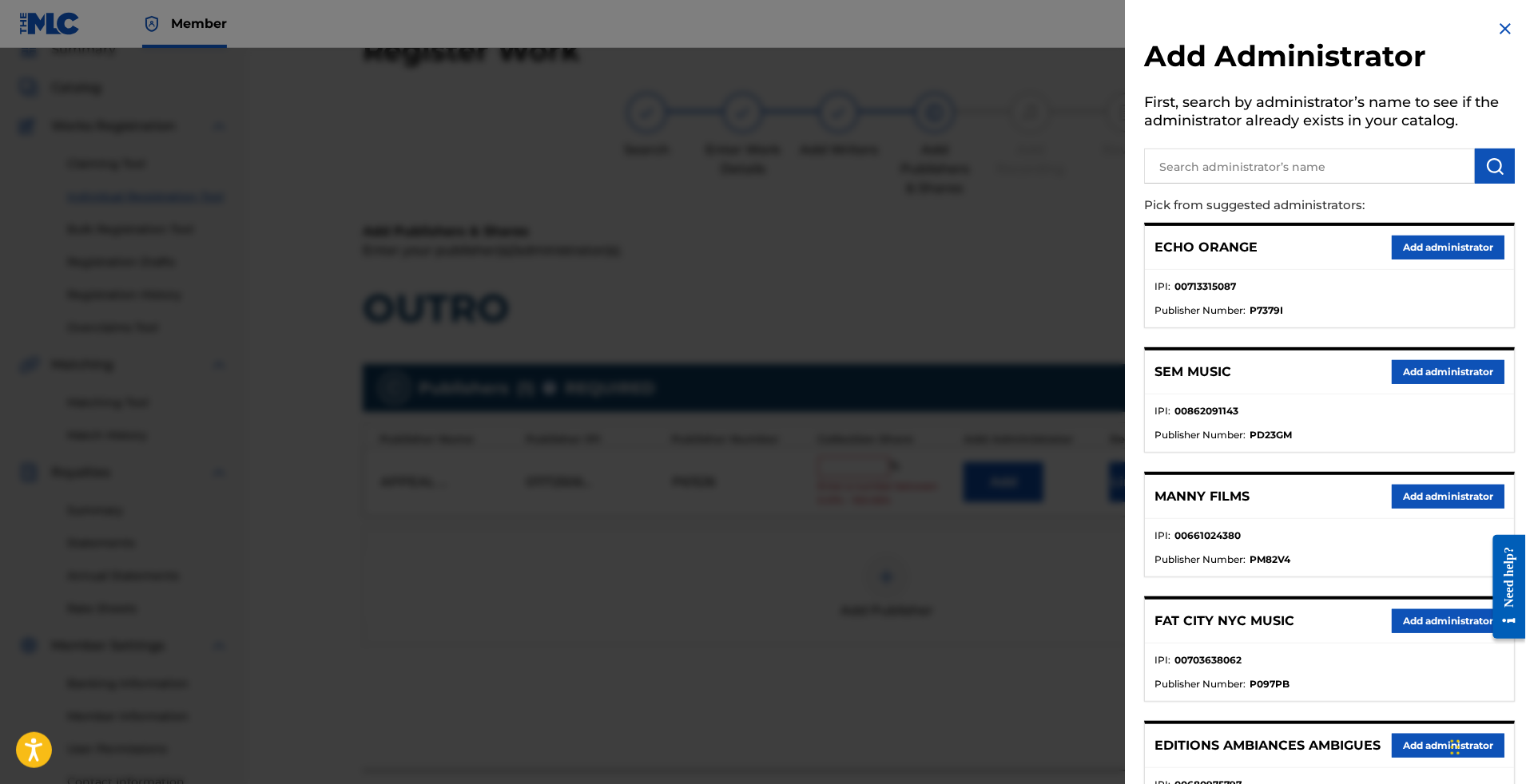
click at [1486, 260] on button "Add administrator" at bounding box center [1447, 247] width 113 height 24
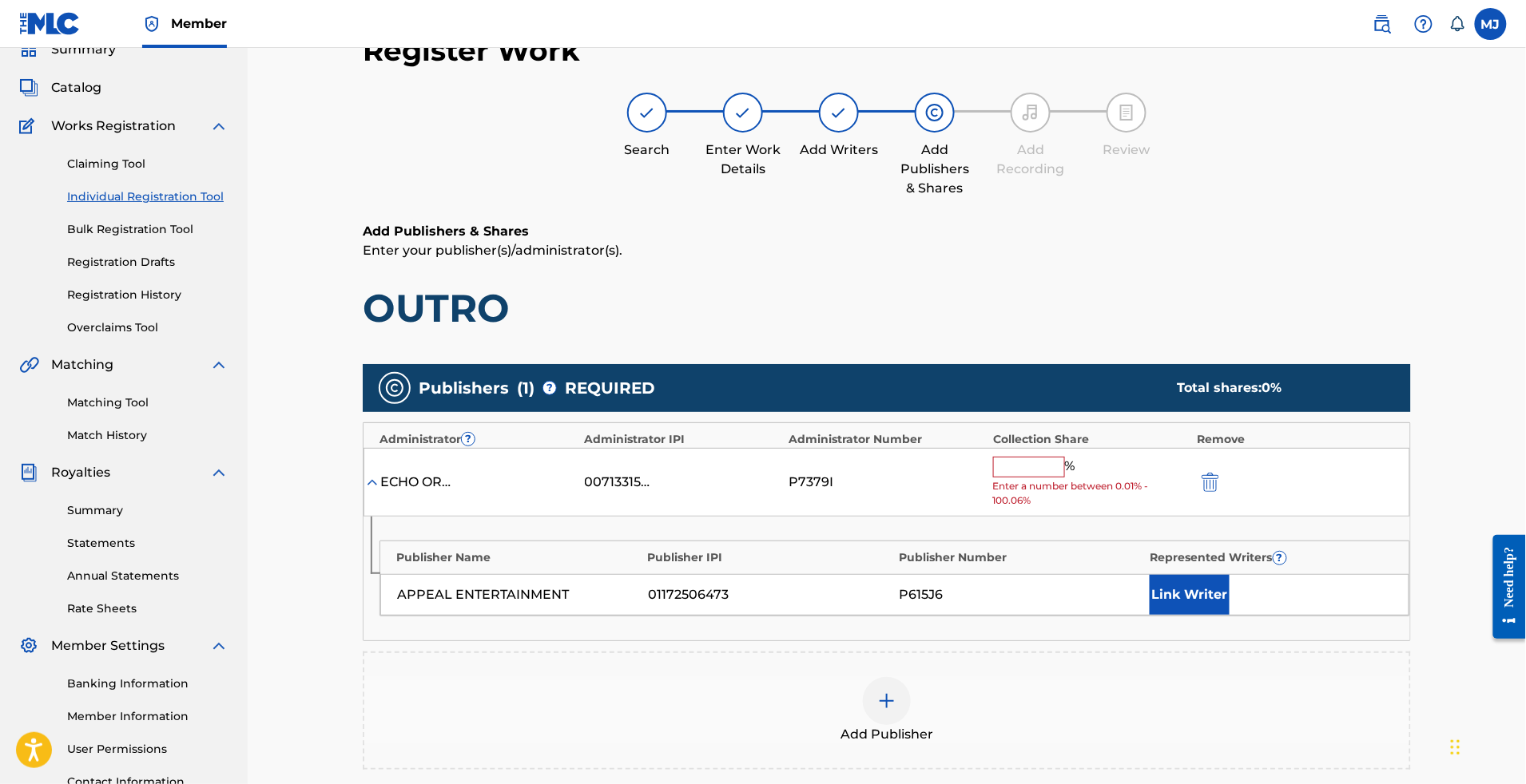
click at [985, 492] on div "P7379I" at bounding box center [887, 482] width 197 height 19
click at [1034, 478] on input "text" at bounding box center [1029, 467] width 72 height 21
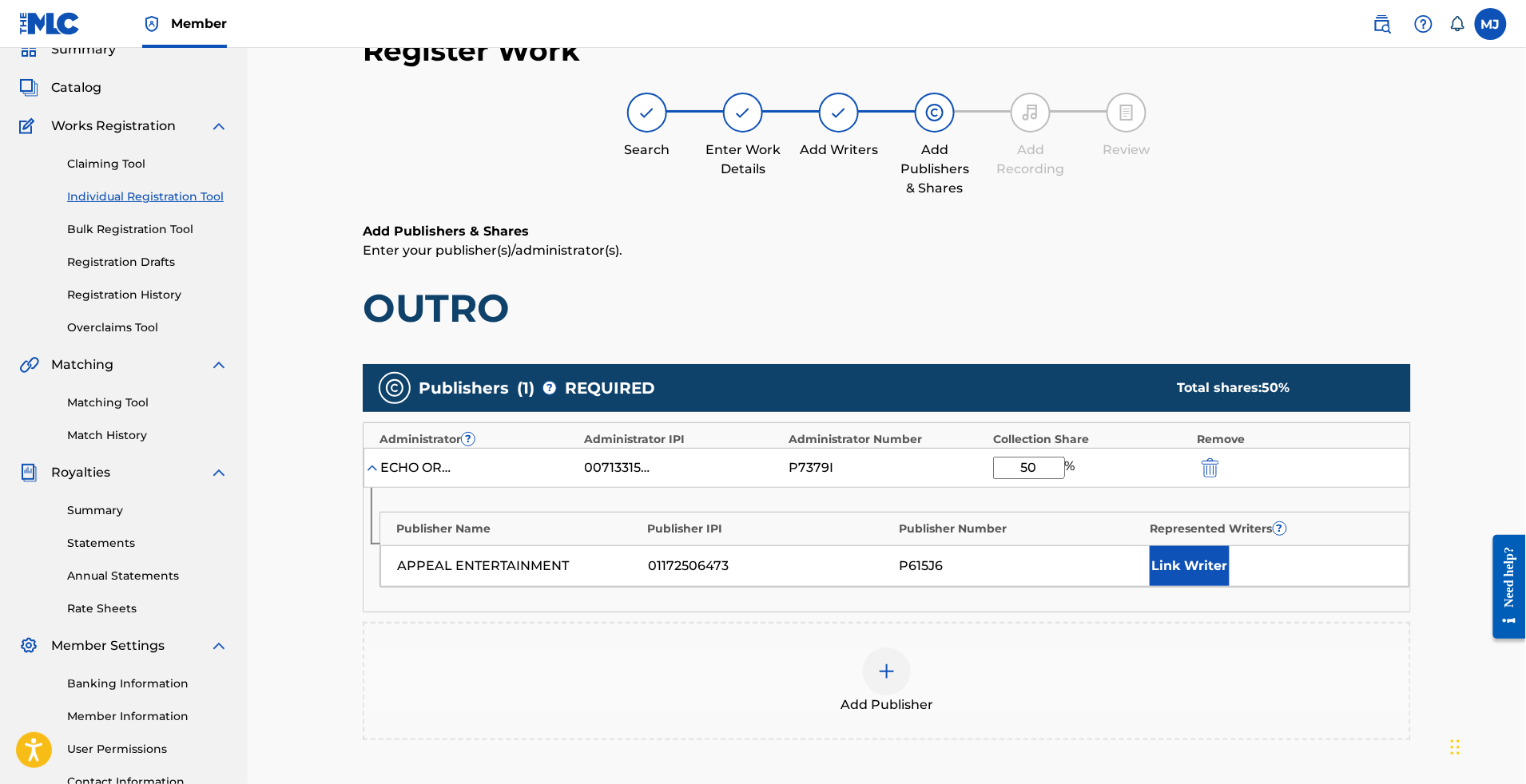
type input "50"
click at [1230, 586] on button "Link Writer" at bounding box center [1189, 566] width 79 height 40
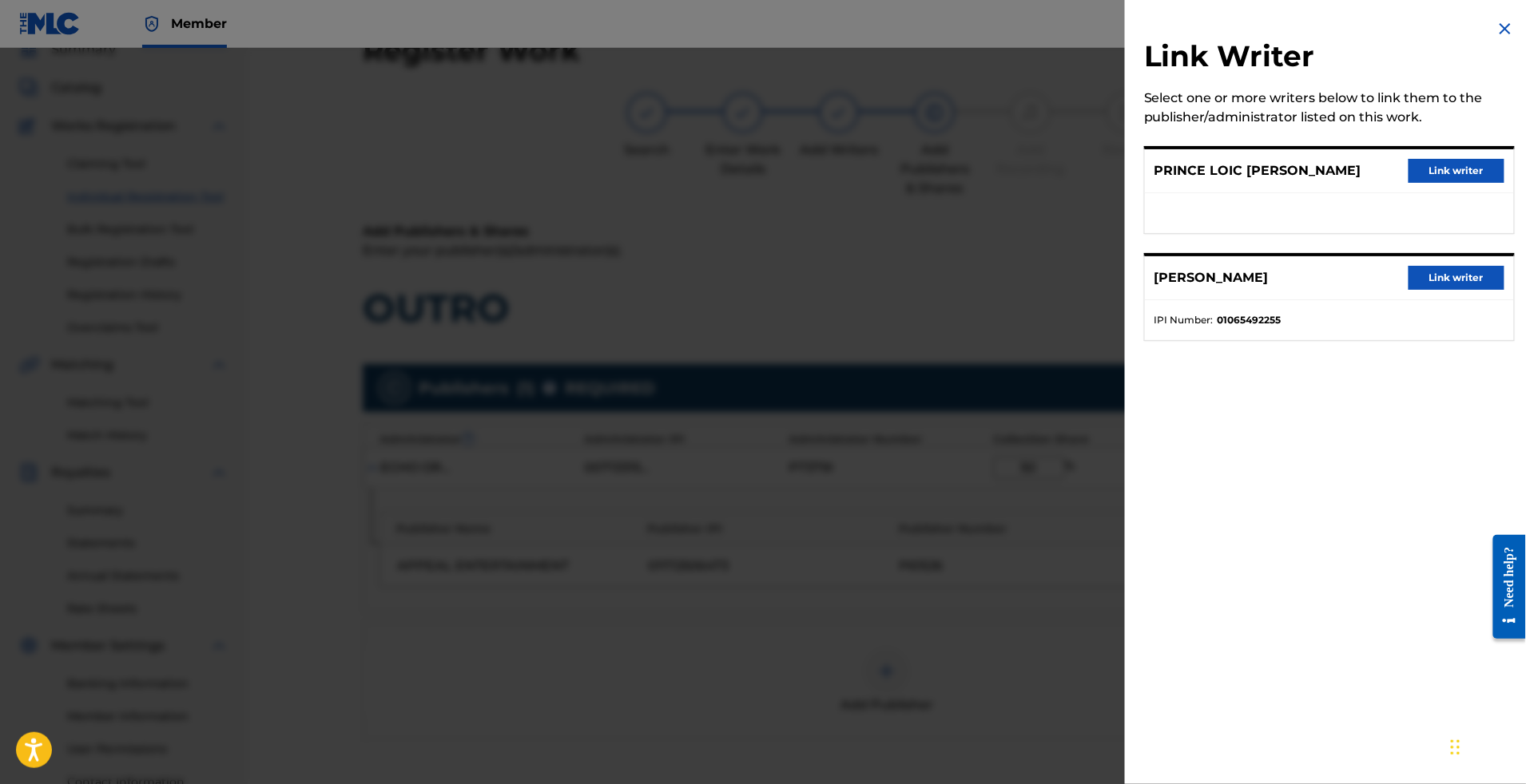
click at [1424, 300] on div "[PERSON_NAME] Link writer" at bounding box center [1329, 278] width 369 height 44
click at [1421, 290] on button "Link writer" at bounding box center [1456, 277] width 96 height 24
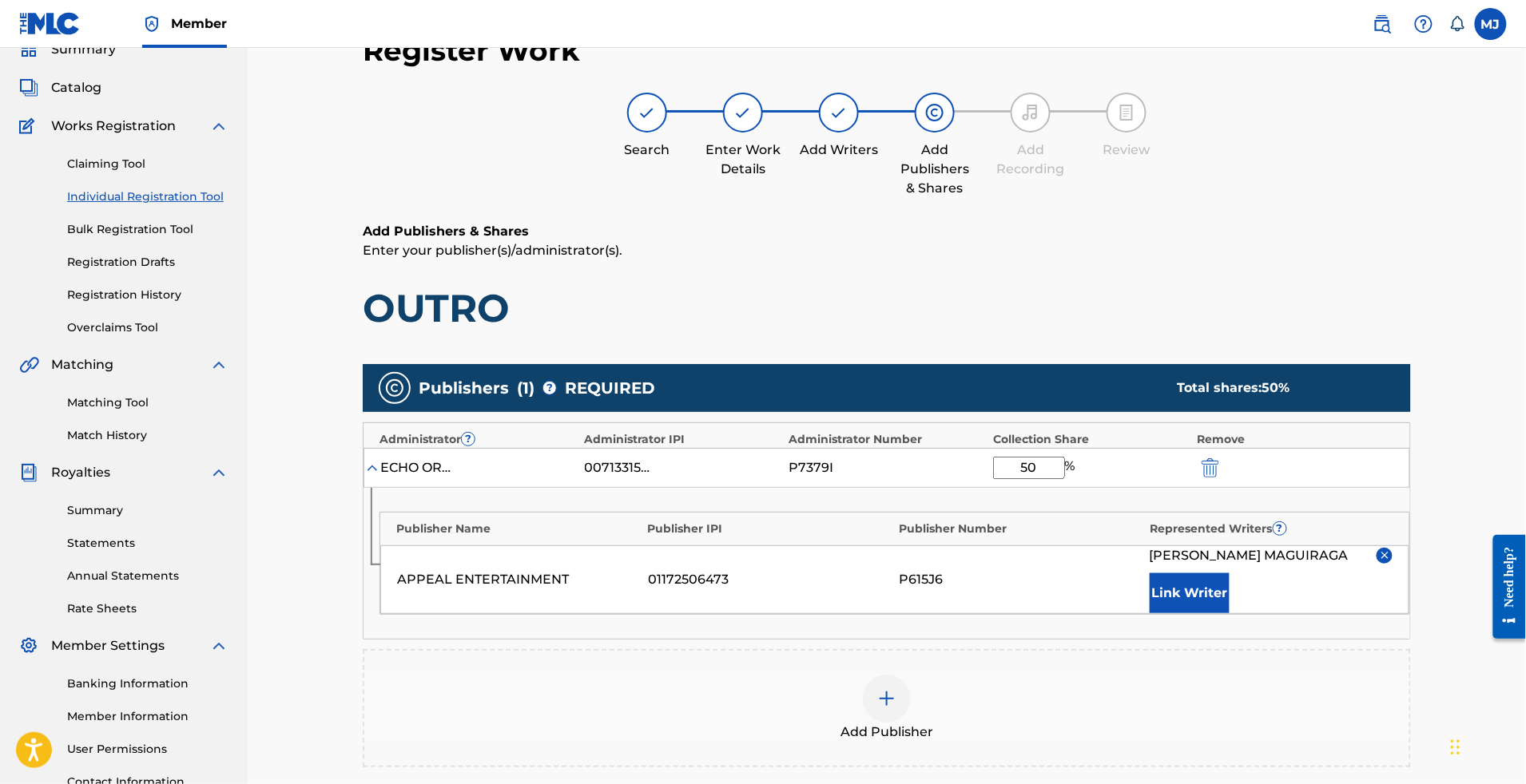
click at [1215, 614] on button "Link Writer" at bounding box center [1189, 593] width 79 height 40
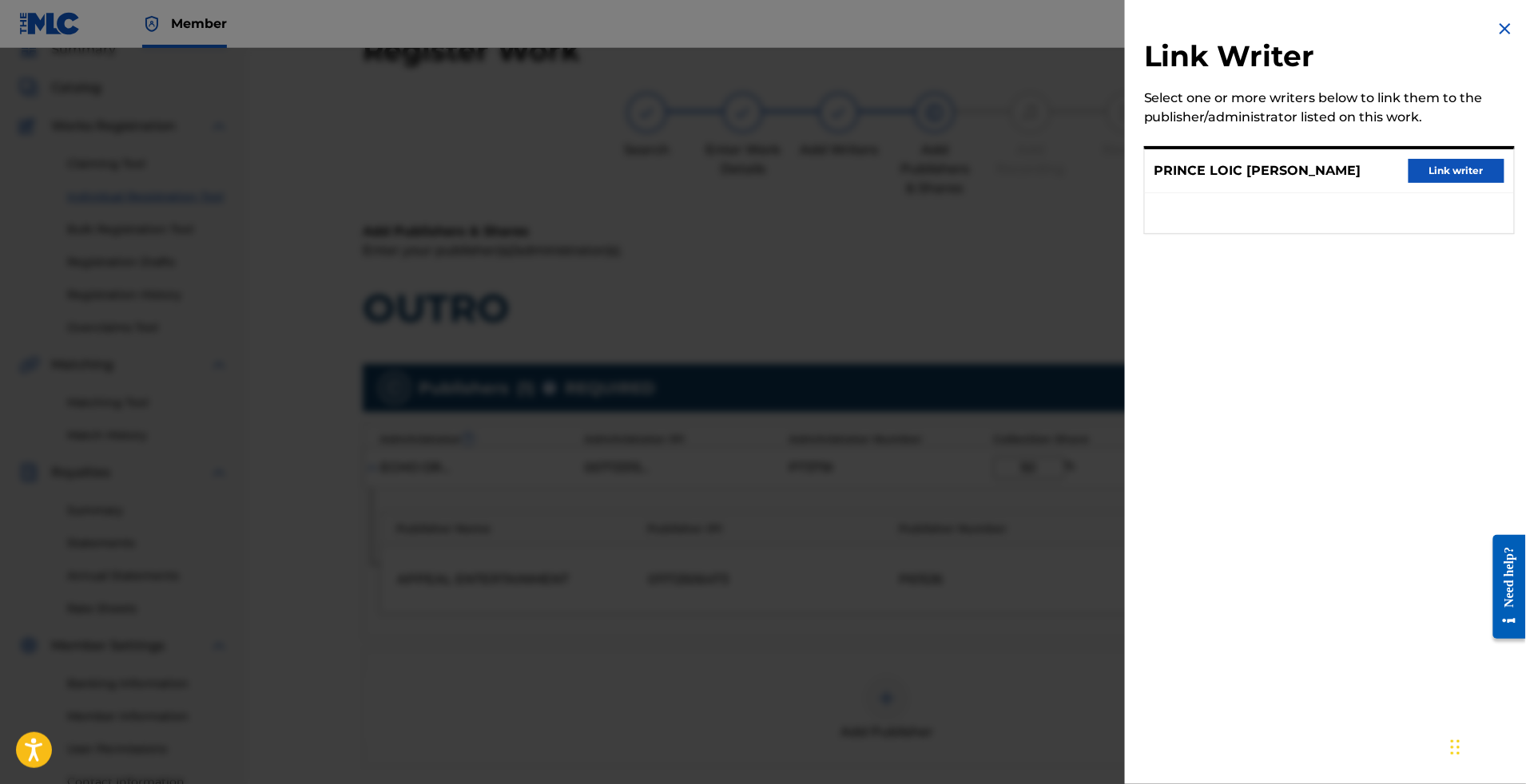
click at [1410, 193] on div "PRINCE LOIC [PERSON_NAME] Link writer" at bounding box center [1329, 171] width 369 height 44
click at [1436, 183] on button "Link writer" at bounding box center [1456, 170] width 96 height 24
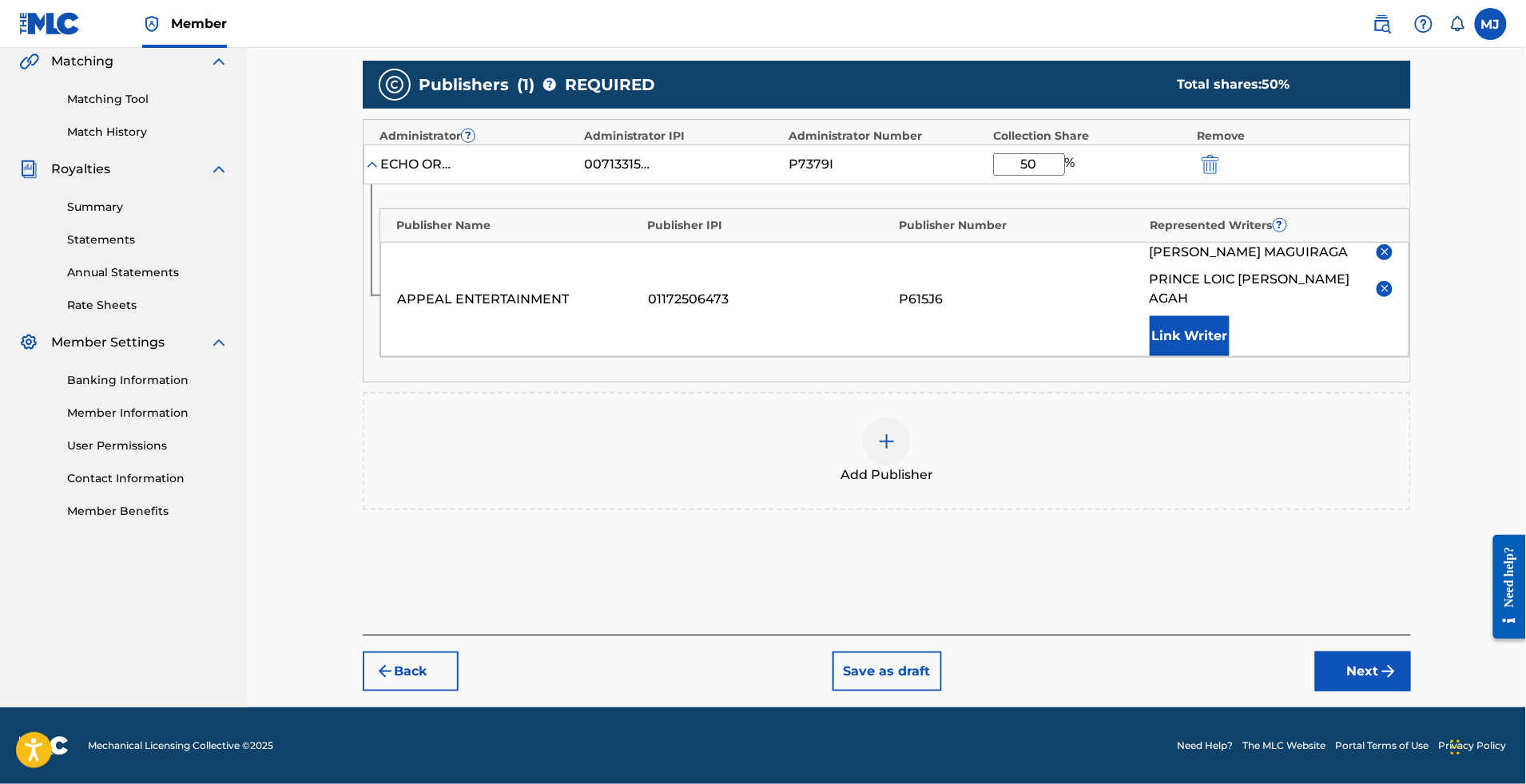
click at [1412, 652] on button "Next" at bounding box center [1362, 671] width 96 height 40
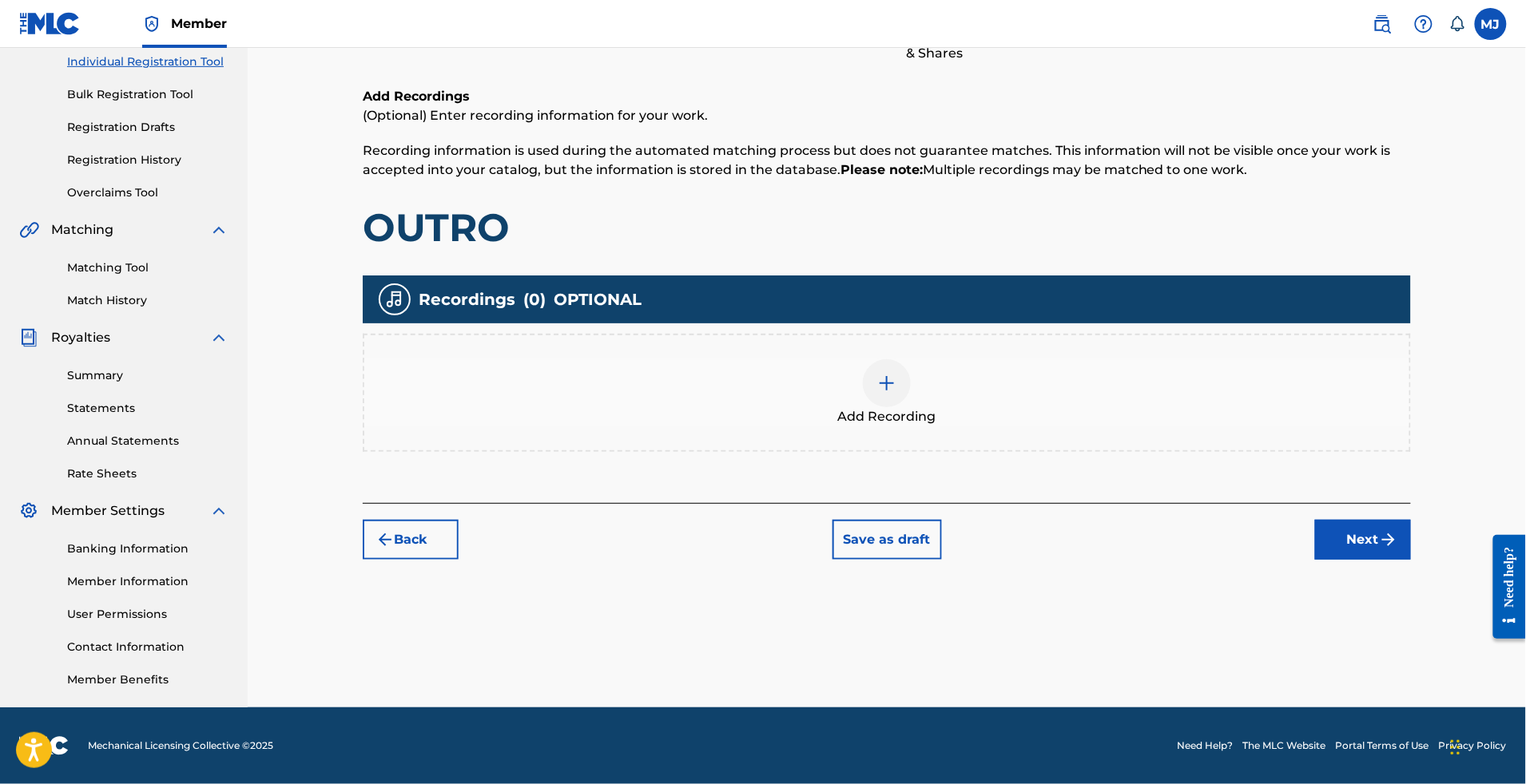
scroll to position [333, 0]
click at [1427, 535] on div "Register Work Search Enter Work Details Add Writers Add Publishers & Shares Add…" at bounding box center [887, 229] width 1080 height 694
click at [1427, 534] on div "Register Work Search Enter Work Details Add Writers Add Publishers & Shares Add…" at bounding box center [887, 229] width 1080 height 694
click at [1412, 526] on button "Next" at bounding box center [1362, 540] width 96 height 40
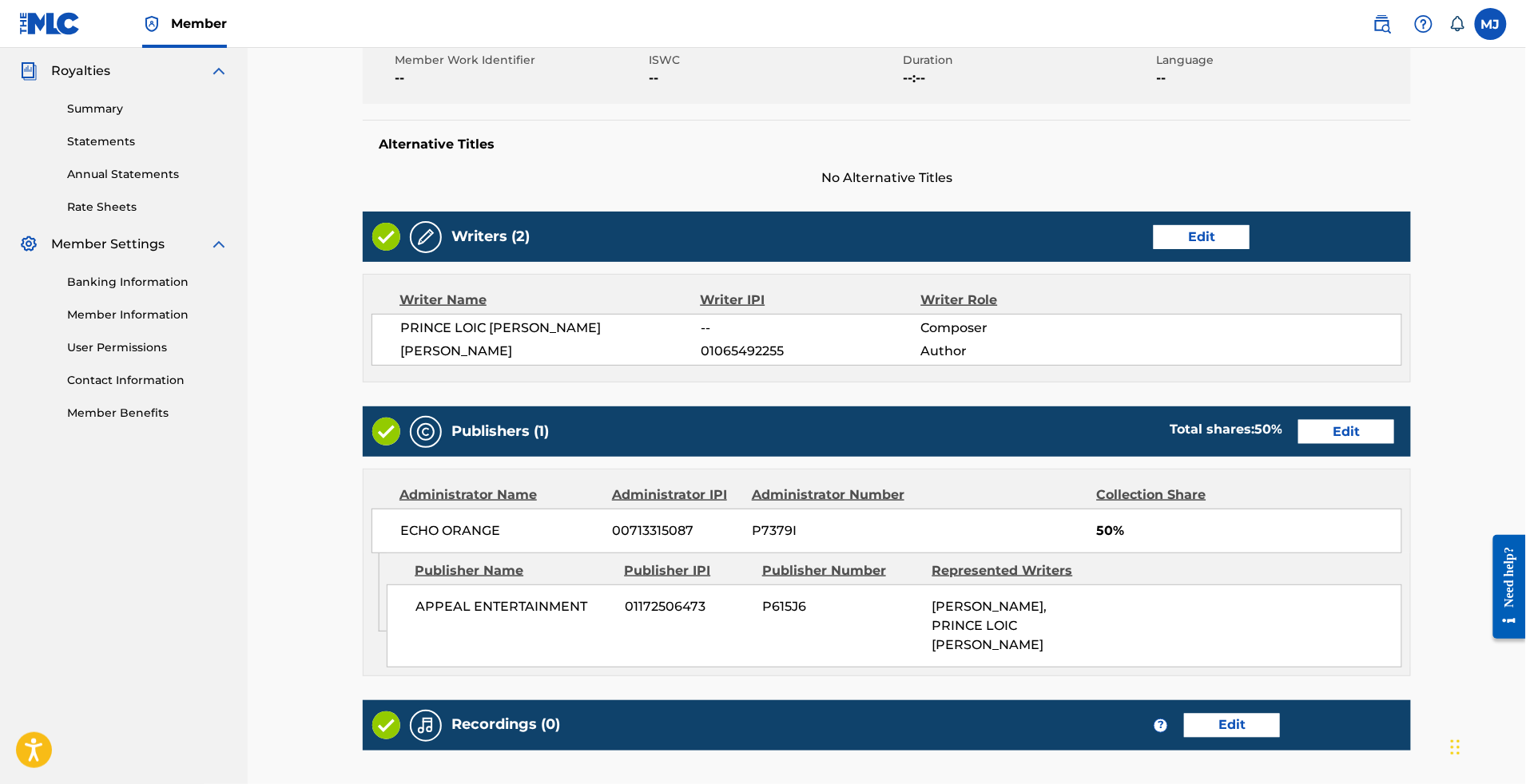
scroll to position [829, 0]
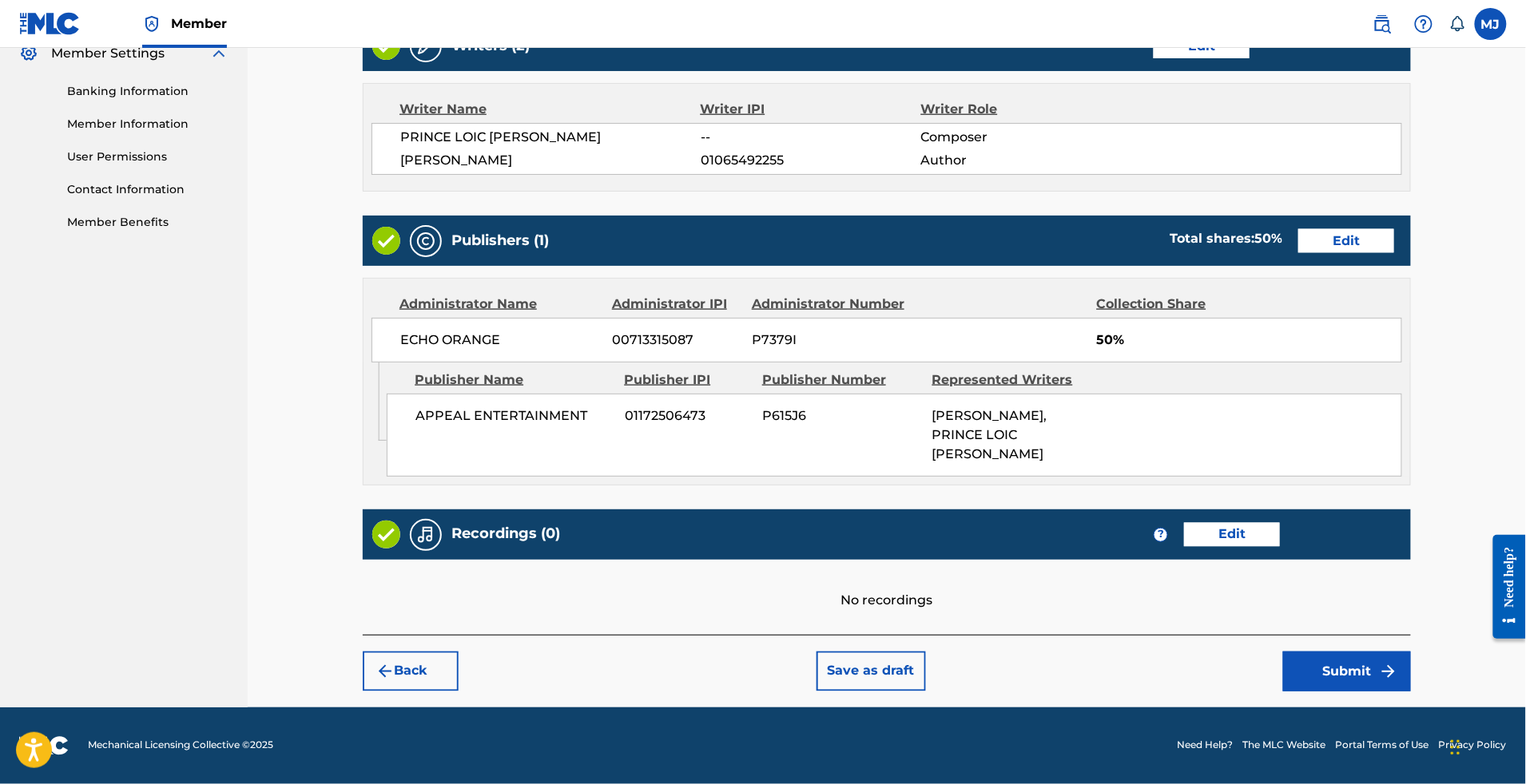
click at [1396, 635] on div "Back Save as draft Submit" at bounding box center [886, 663] width 1048 height 57
click at [1397, 652] on button "Submit" at bounding box center [1346, 671] width 128 height 40
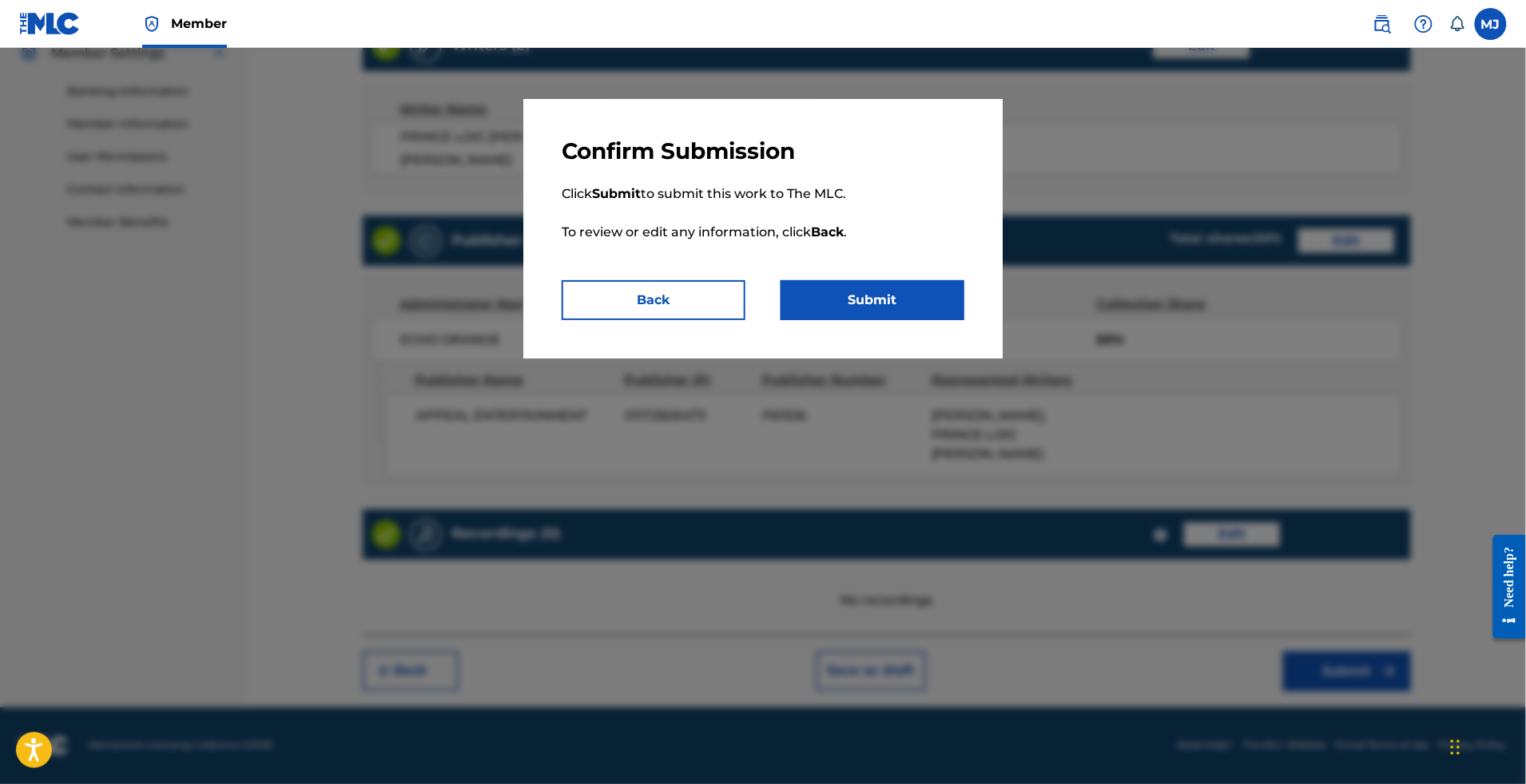
click at [963, 321] on button "Submit" at bounding box center [872, 300] width 184 height 40
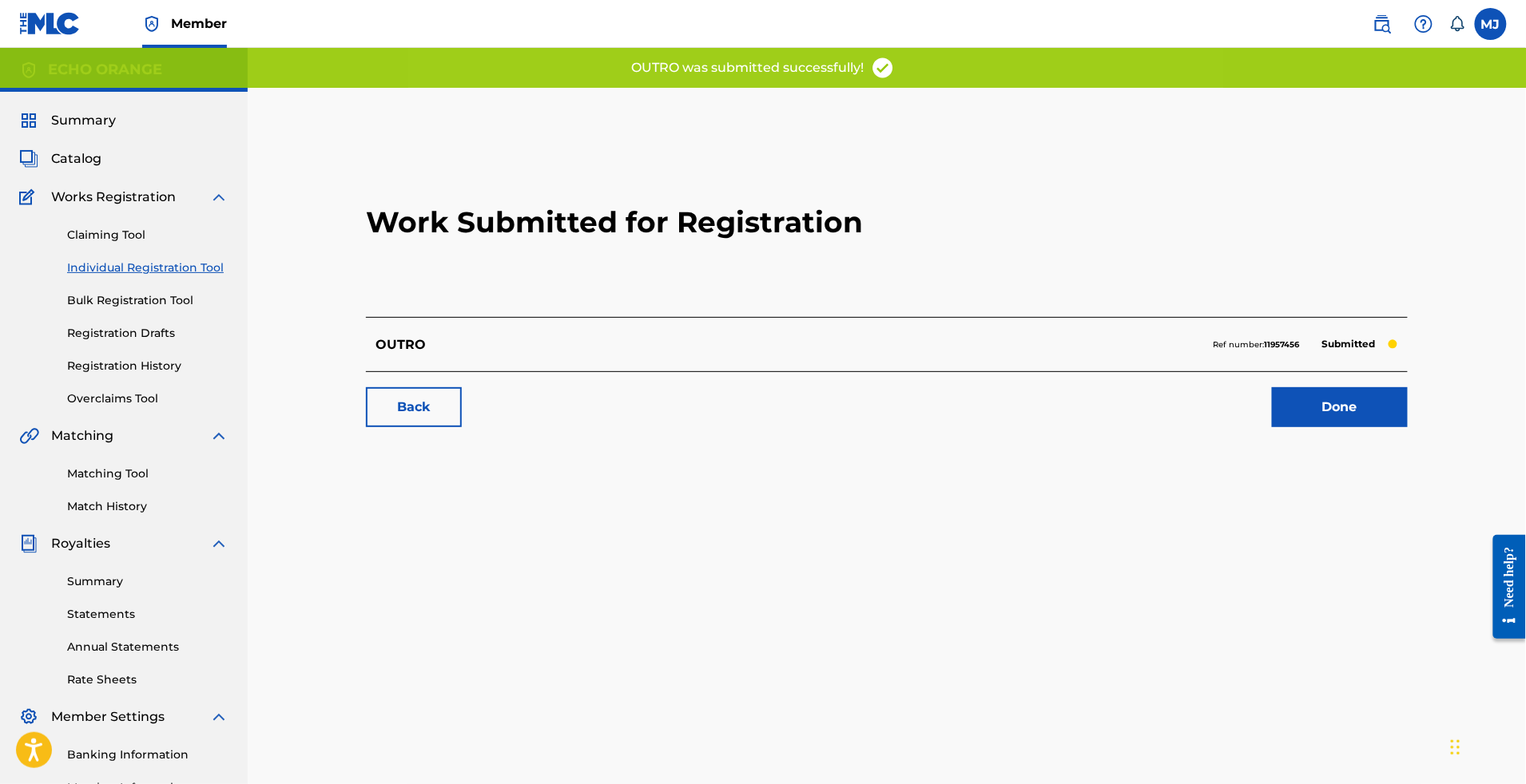
click at [1408, 427] on link "Done" at bounding box center [1341, 408] width 136 height 40
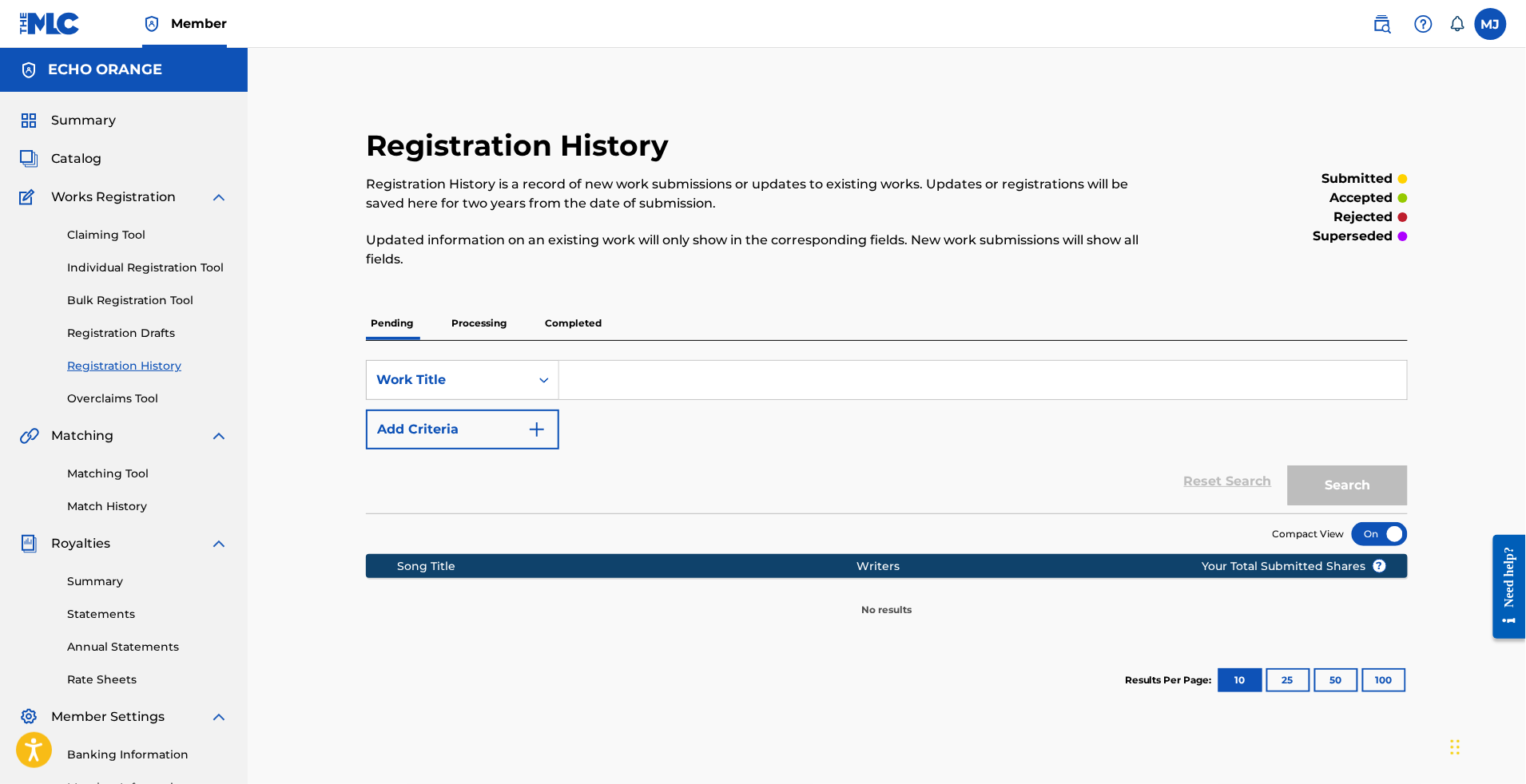
click at [164, 276] on link "Individual Registration Tool" at bounding box center [148, 269] width 162 height 17
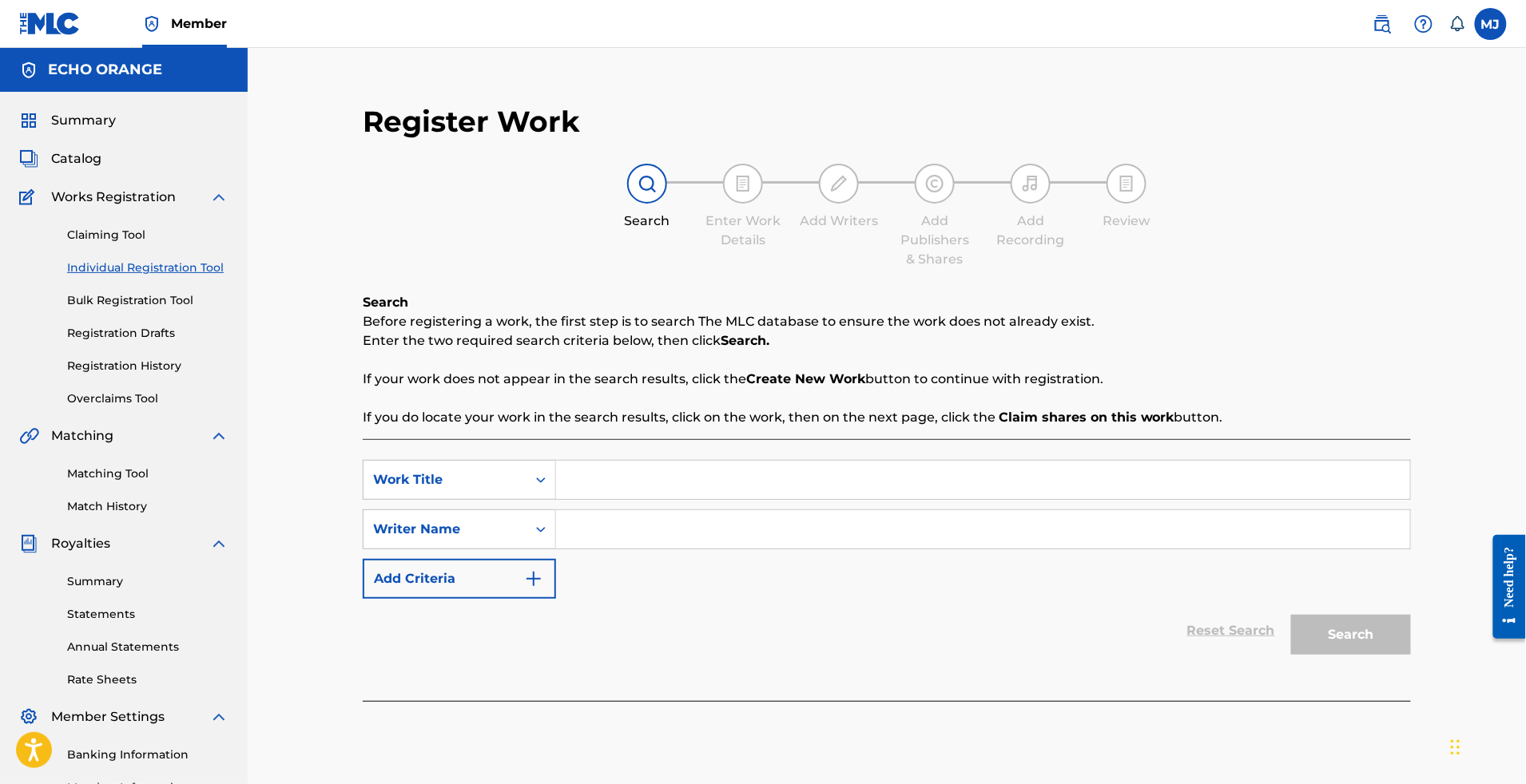
click at [610, 499] on input "Search Form" at bounding box center [983, 479] width 854 height 39
paste input "OUYE MAMI"
type input "OUYE MAMI"
click at [732, 549] on input "Search Form" at bounding box center [983, 530] width 854 height 39
paste input "BEDE [PERSON_NAME]"
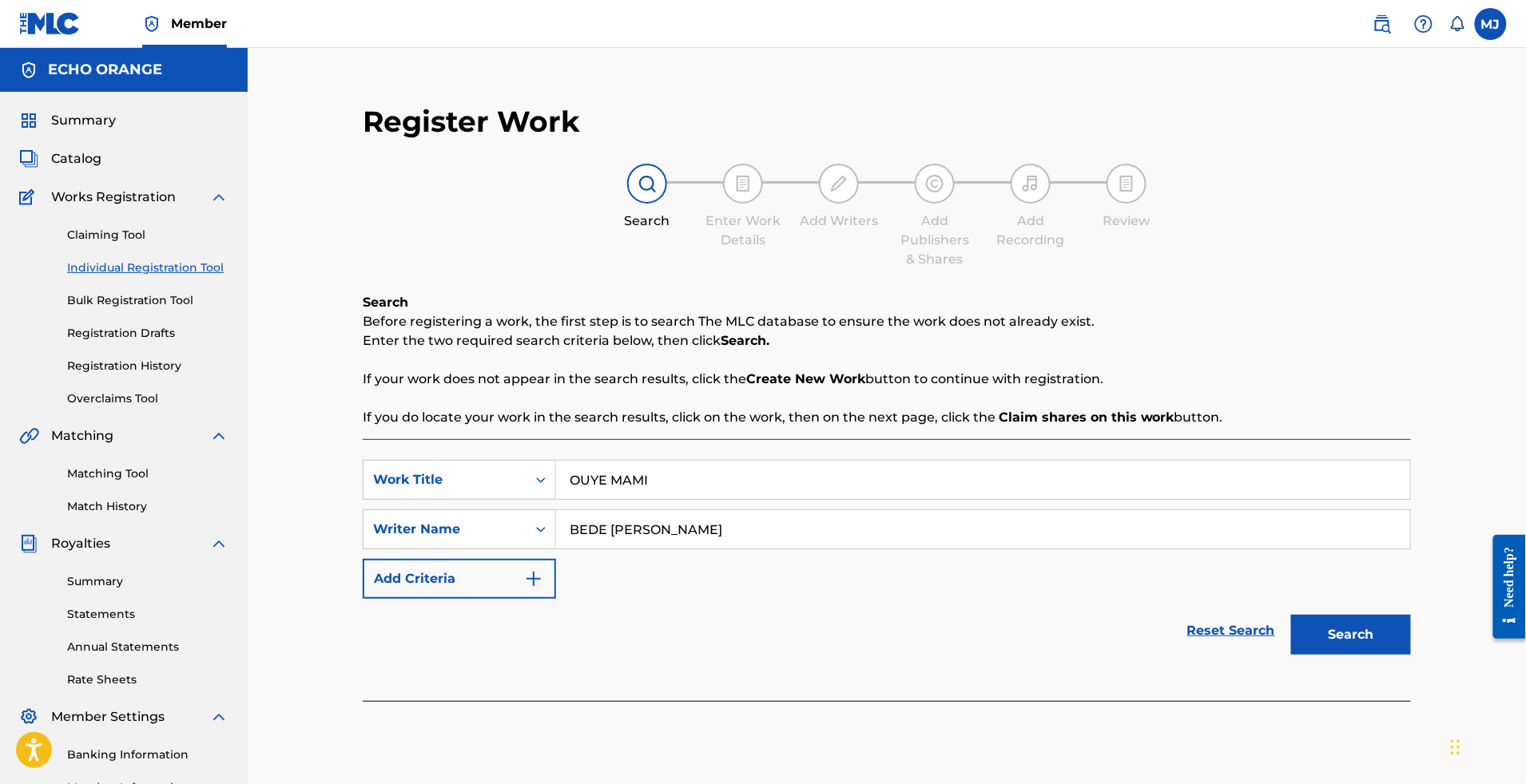
type input "BEDE [PERSON_NAME]"
click at [1412, 655] on button "Search" at bounding box center [1351, 635] width 120 height 40
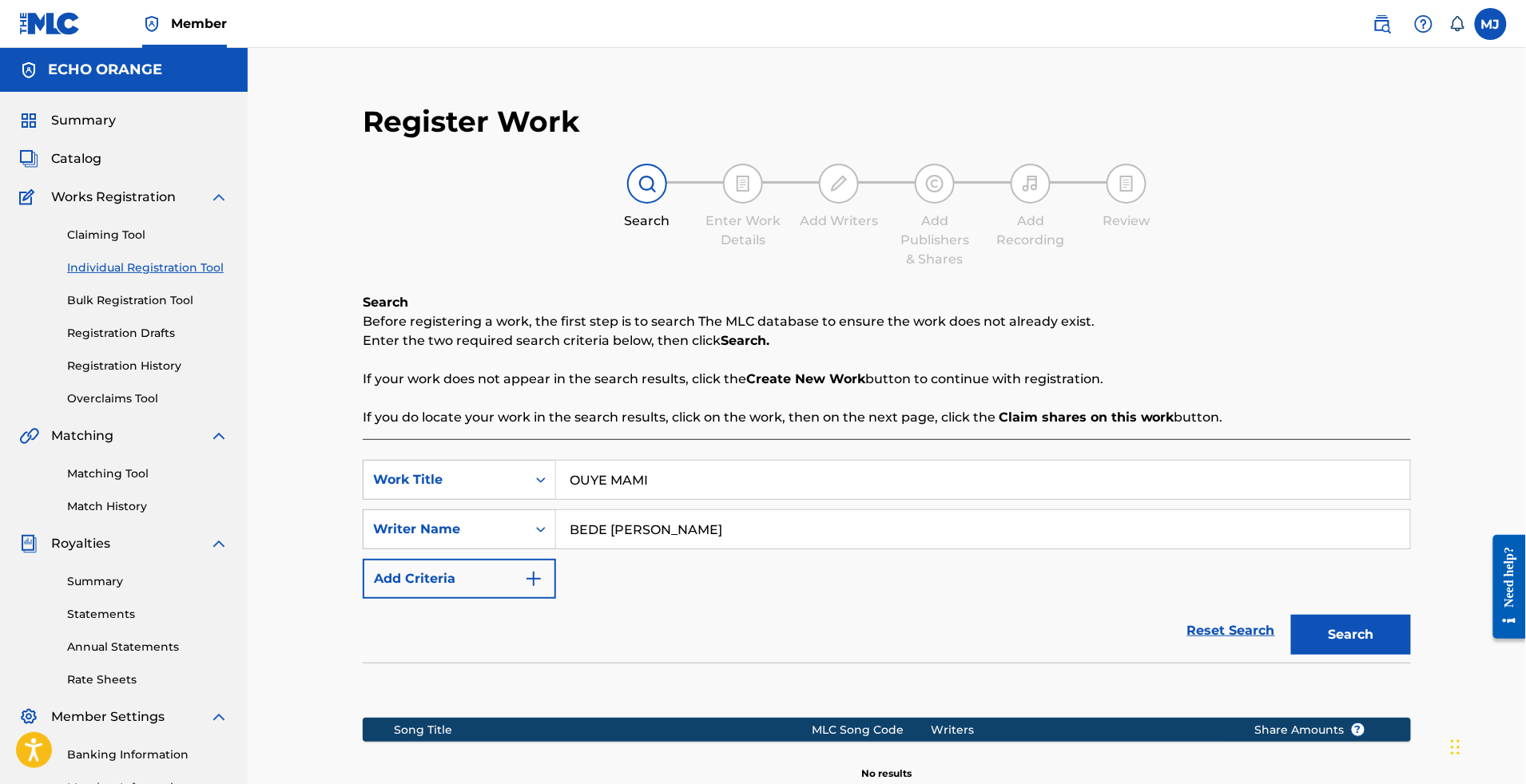
scroll to position [341, 0]
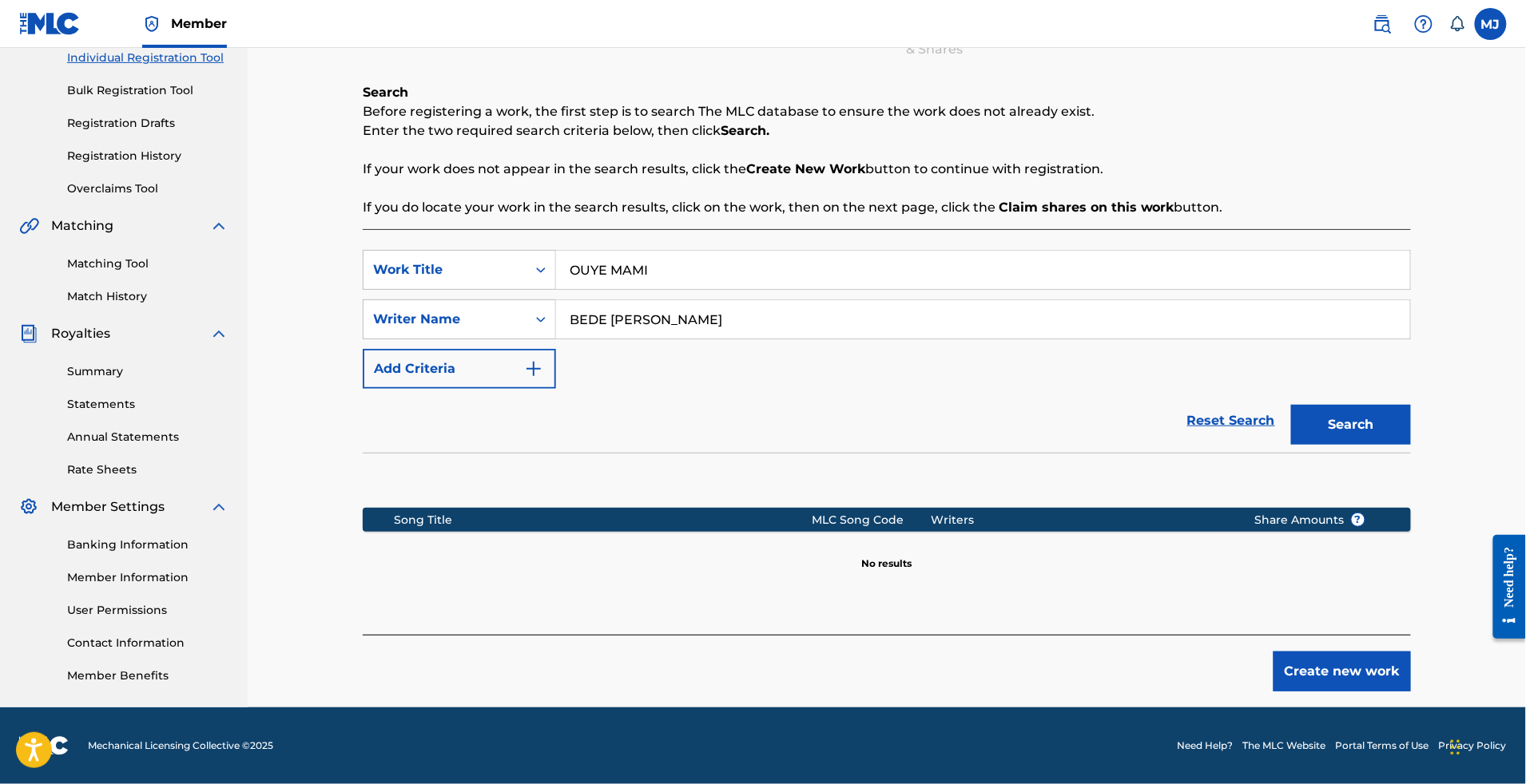
click at [1407, 655] on button "Create new work" at bounding box center [1342, 671] width 137 height 40
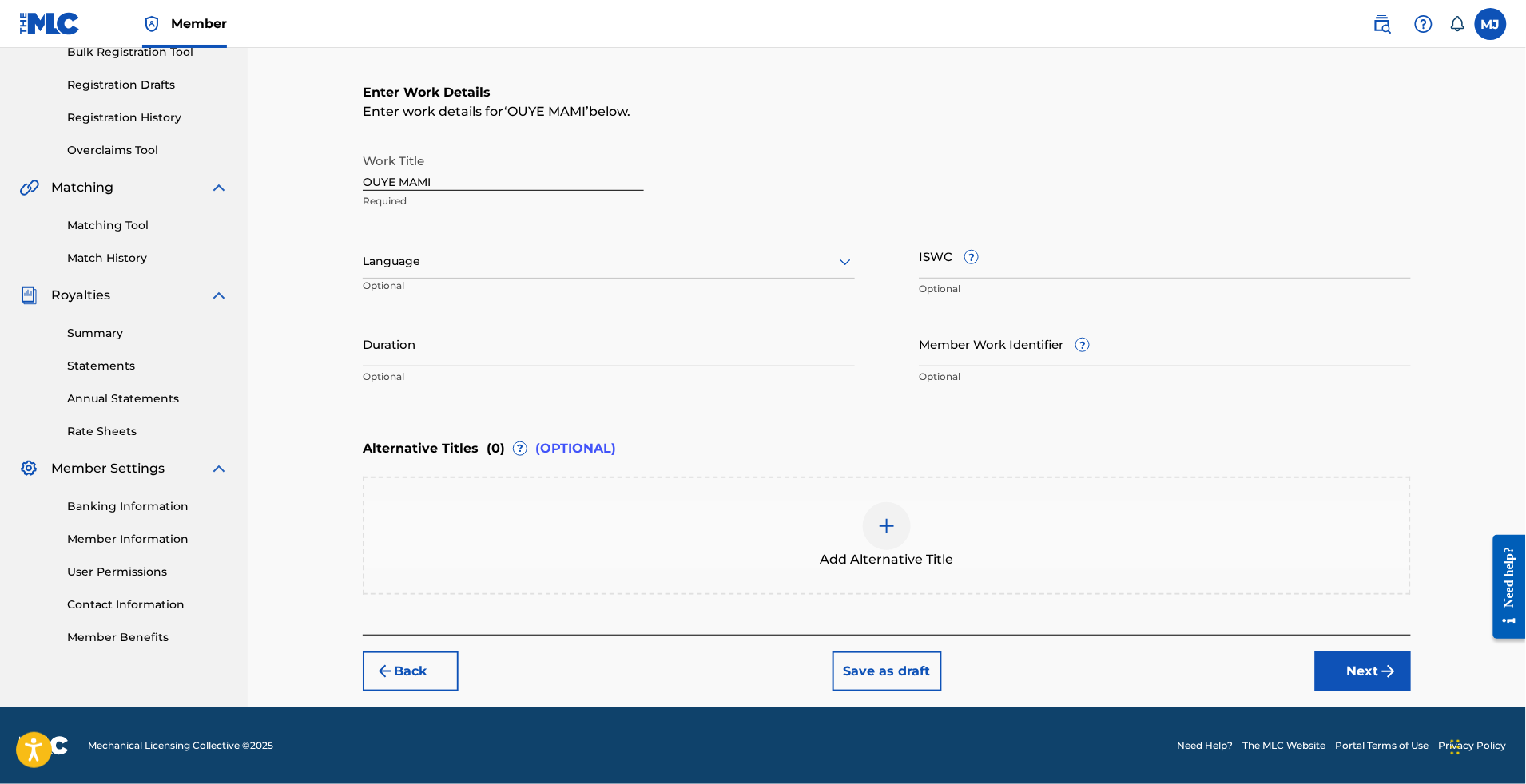
click at [1394, 691] on button "Next" at bounding box center [1362, 671] width 96 height 40
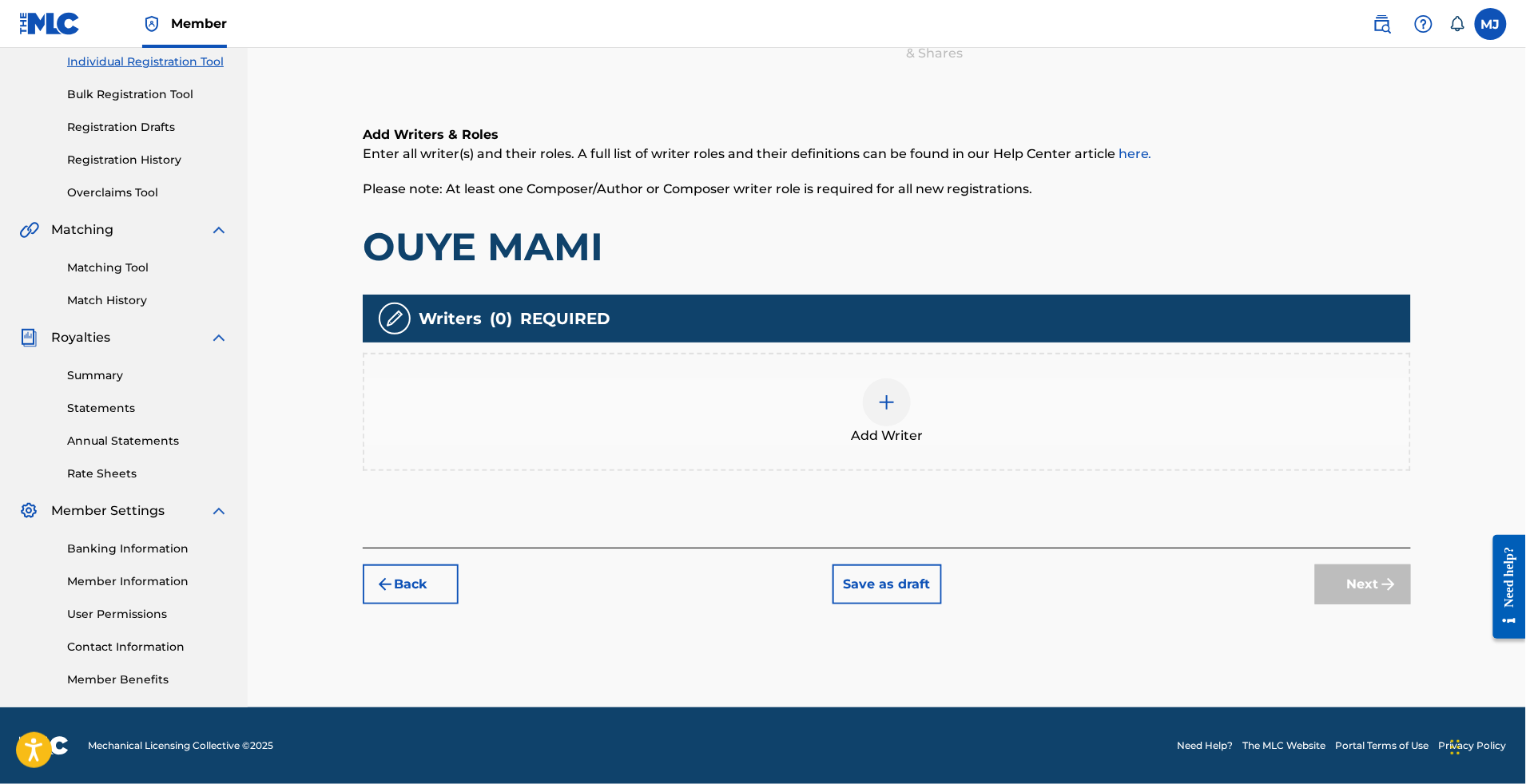
click at [979, 378] on div "Add Writer" at bounding box center [886, 411] width 1045 height 67
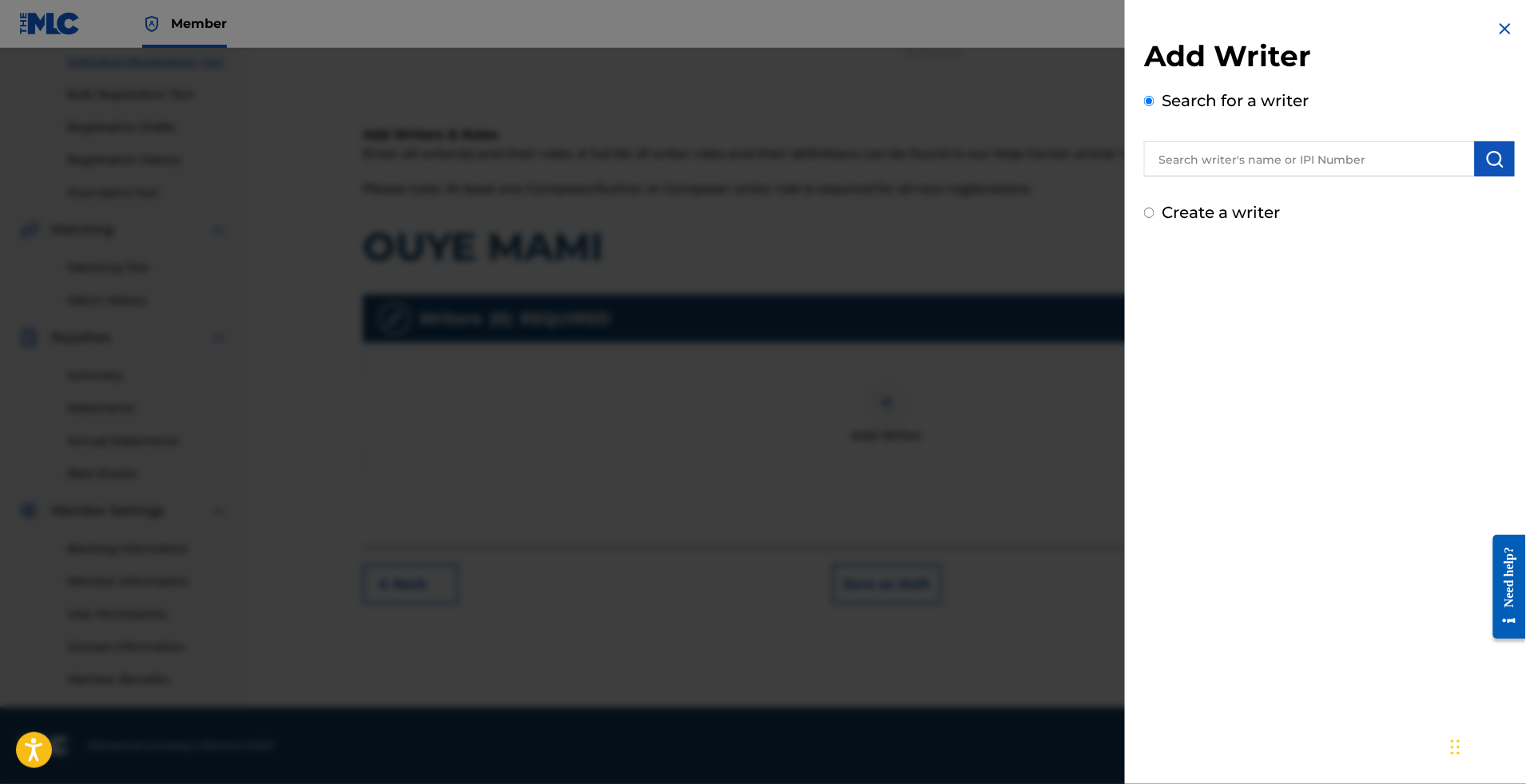
click at [1235, 177] on input "text" at bounding box center [1309, 158] width 331 height 35
paste input "BEDE [PERSON_NAME]"
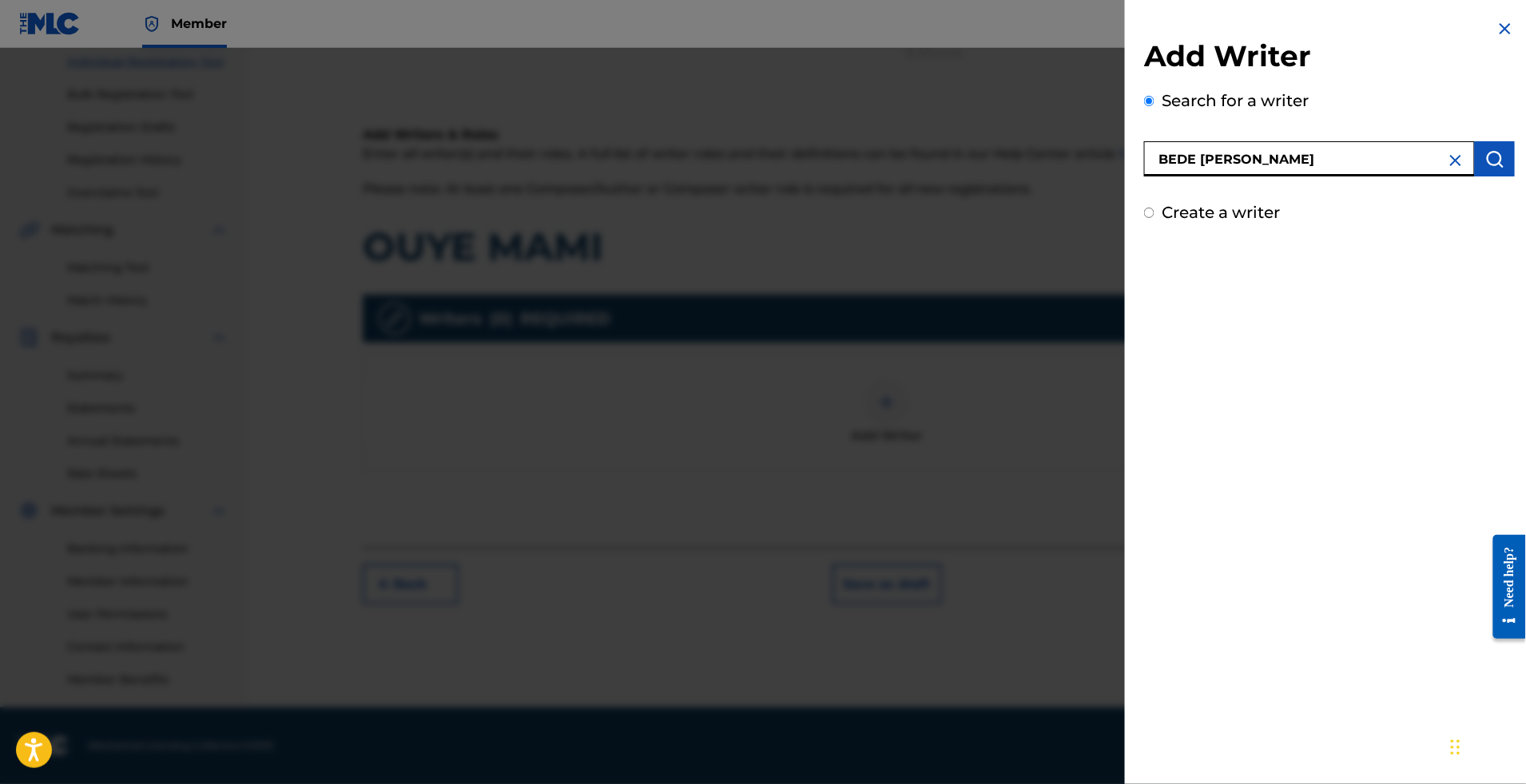
type input "BEDE [PERSON_NAME]"
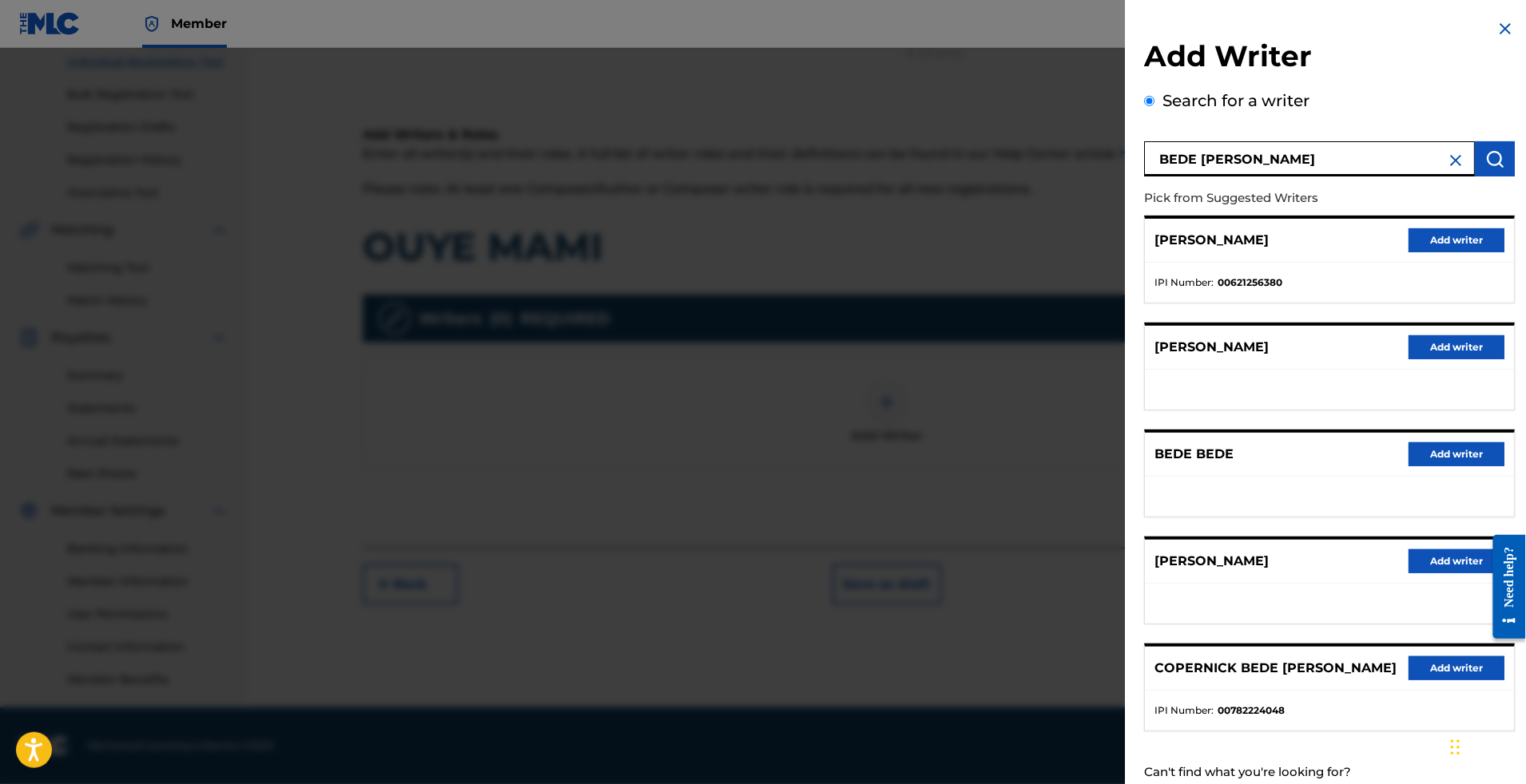
scroll to position [183, 0]
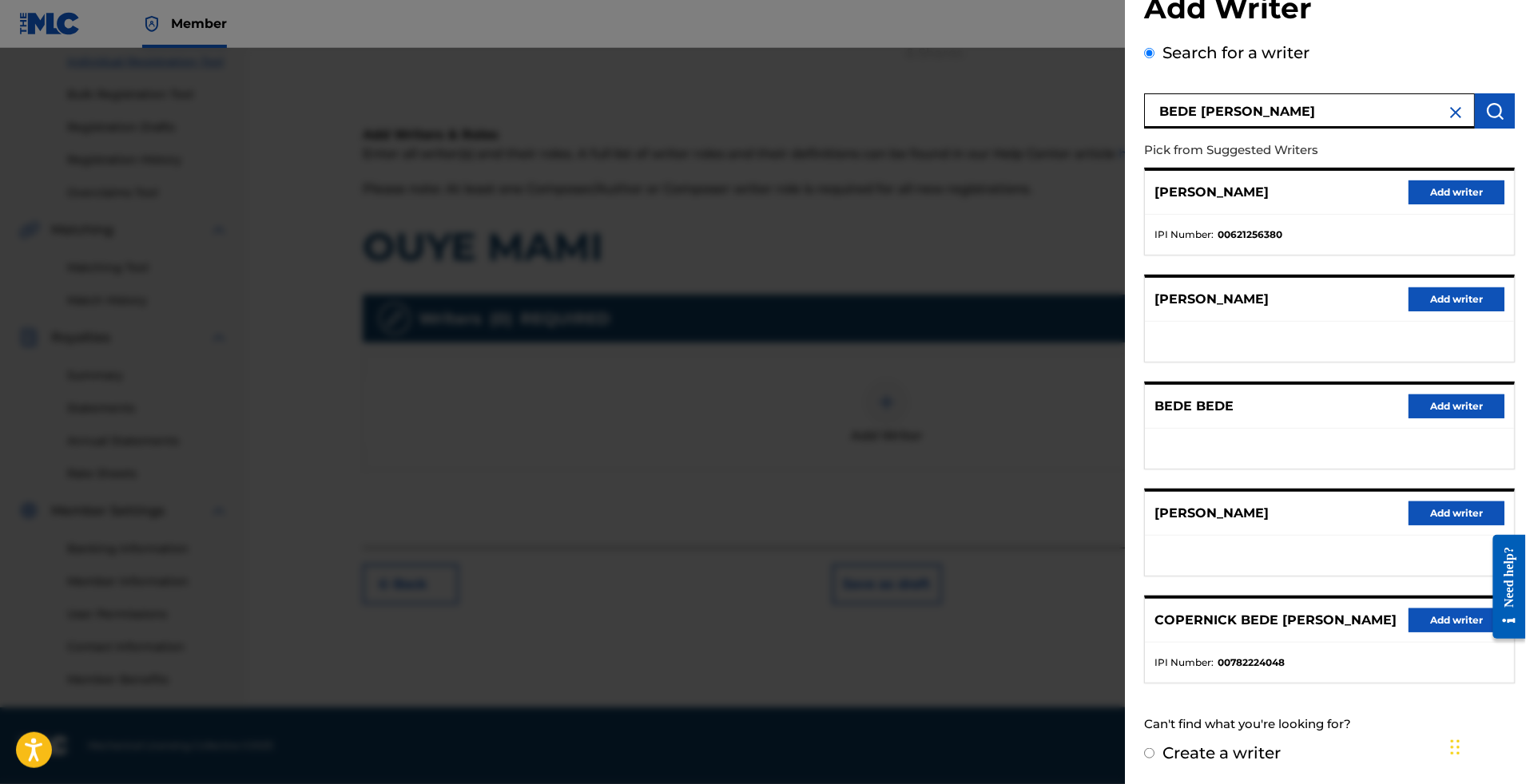
drag, startPoint x: 1435, startPoint y: 584, endPoint x: 1417, endPoint y: 573, distance: 21.1
click at [1435, 609] on button "Add writer" at bounding box center [1456, 620] width 96 height 24
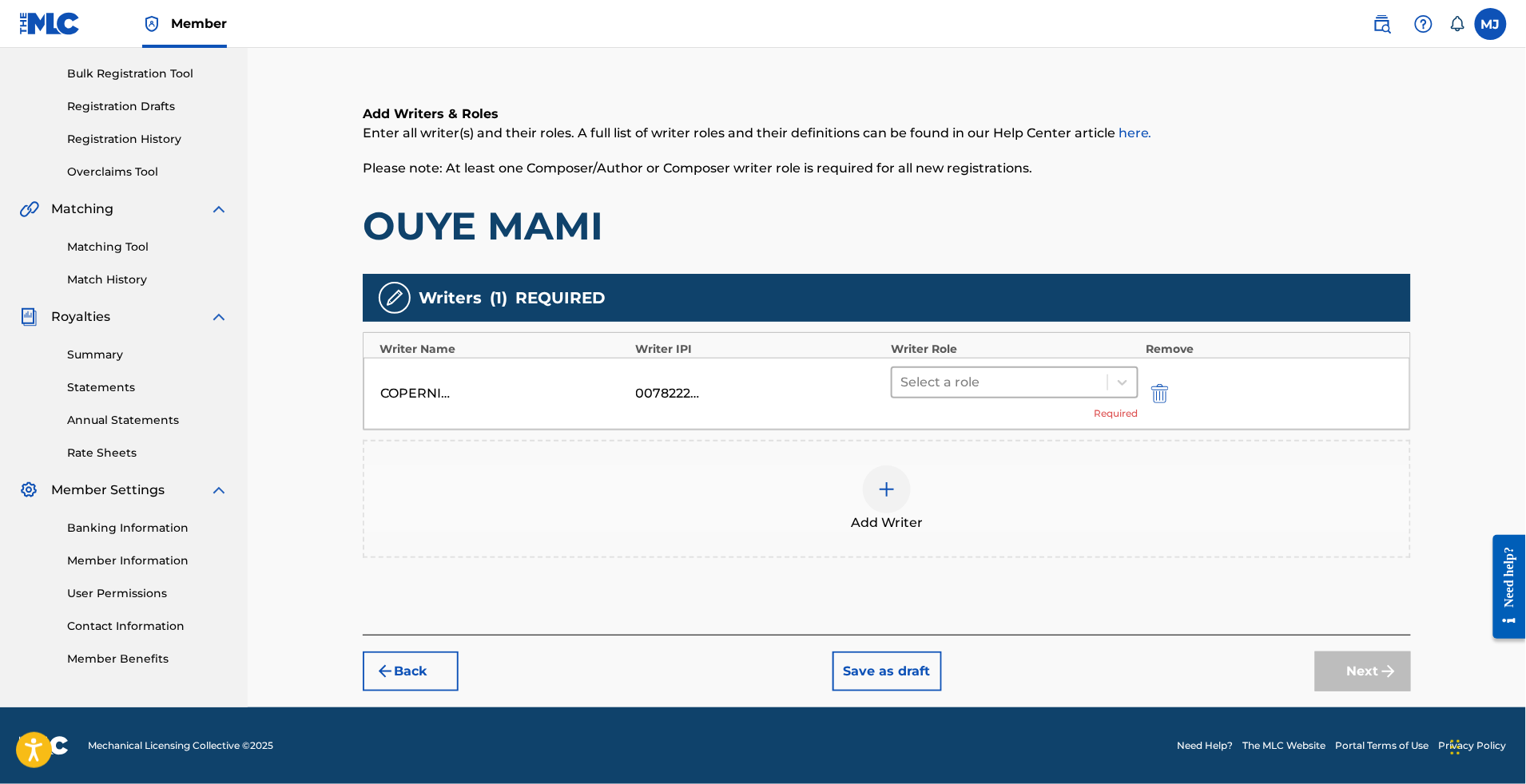
click at [988, 372] on div at bounding box center [1000, 383] width 199 height 23
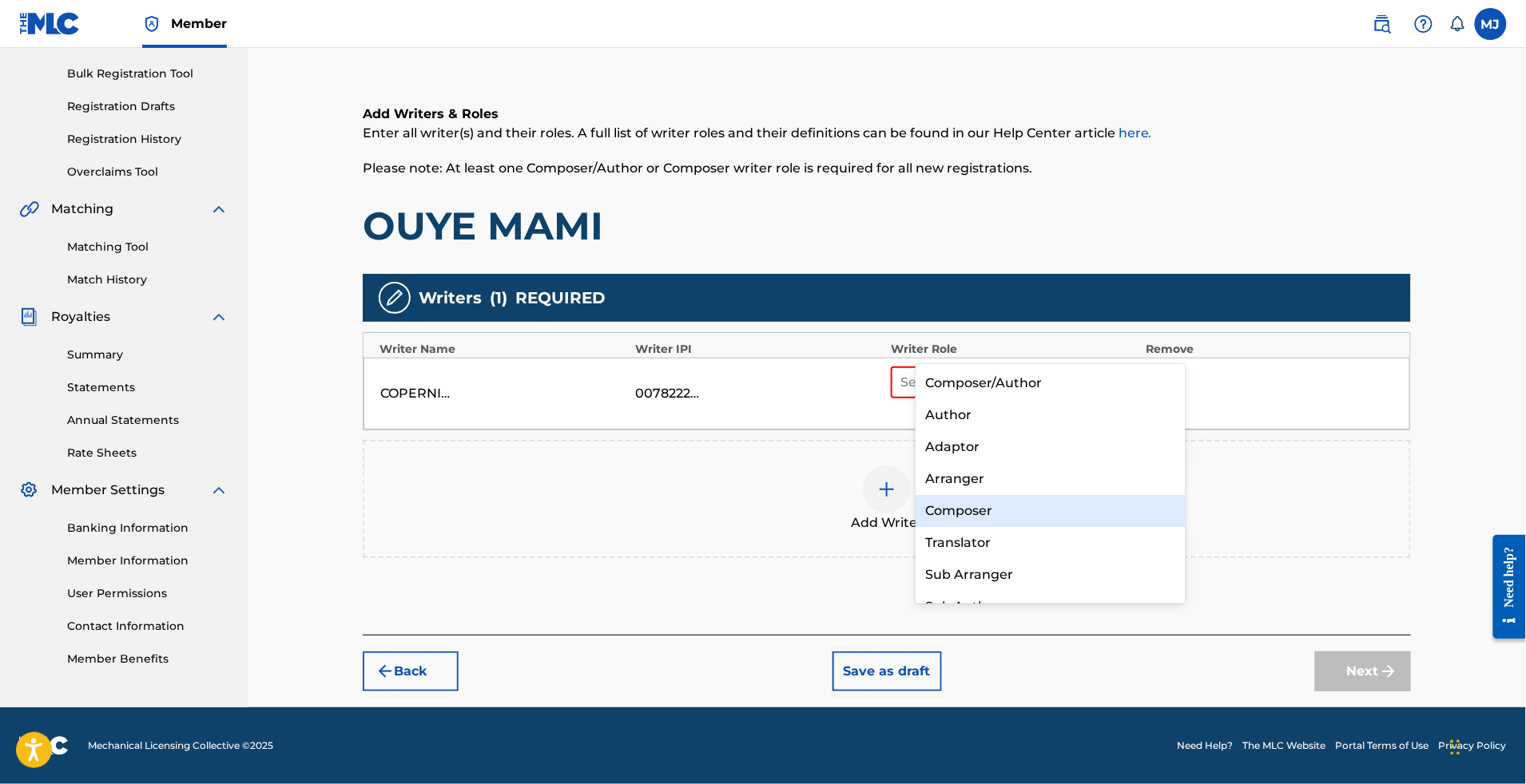
click at [985, 509] on div "Composer" at bounding box center [1050, 512] width 270 height 32
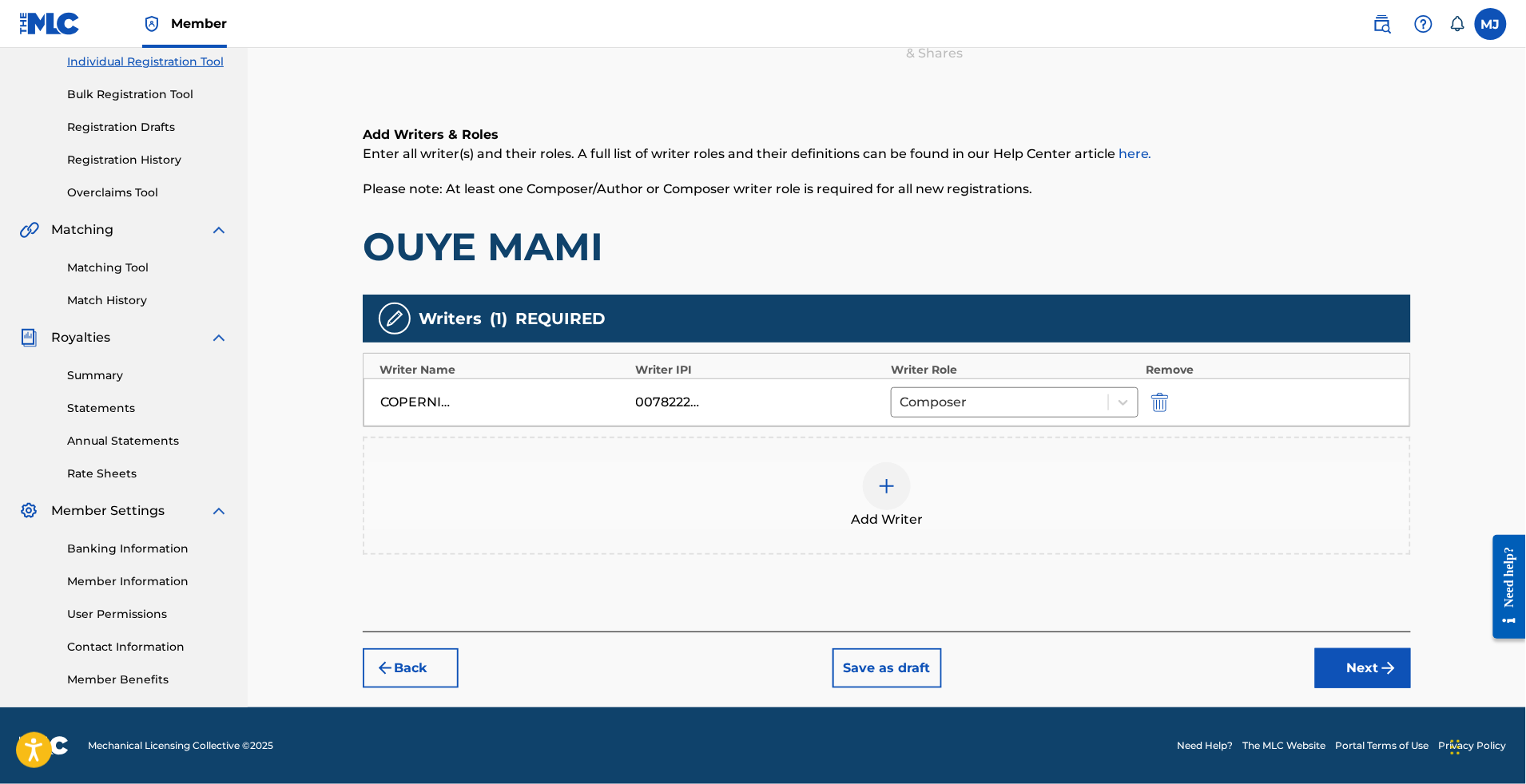
click at [966, 462] on div "Add Writer" at bounding box center [886, 496] width 1045 height 67
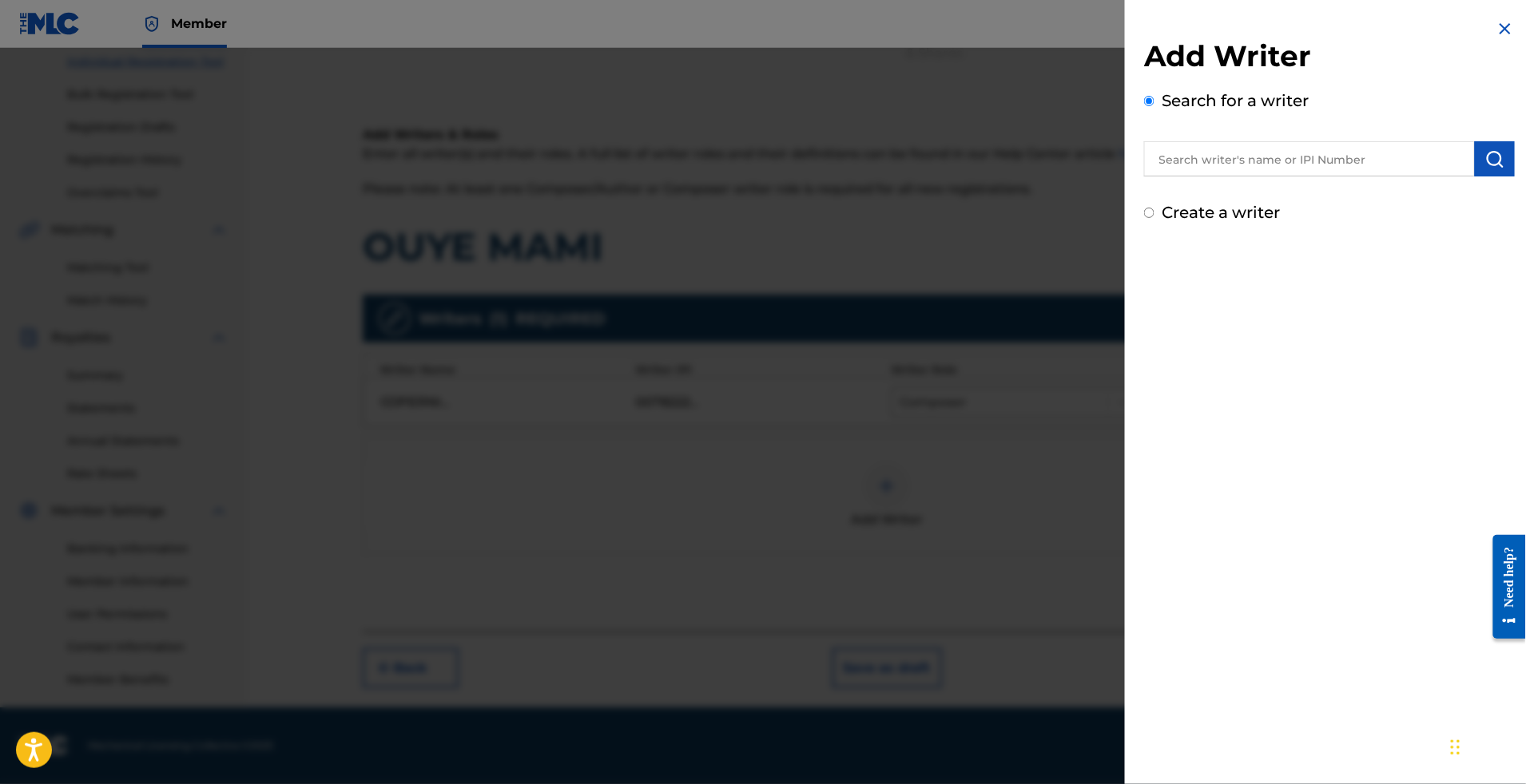
click at [1160, 199] on div "Add Writer Search for a writer Create a writer" at bounding box center [1329, 131] width 371 height 186
click at [1186, 174] on input "text" at bounding box center [1309, 158] width 331 height 35
paste input "AHONDJON [PERSON_NAME]"
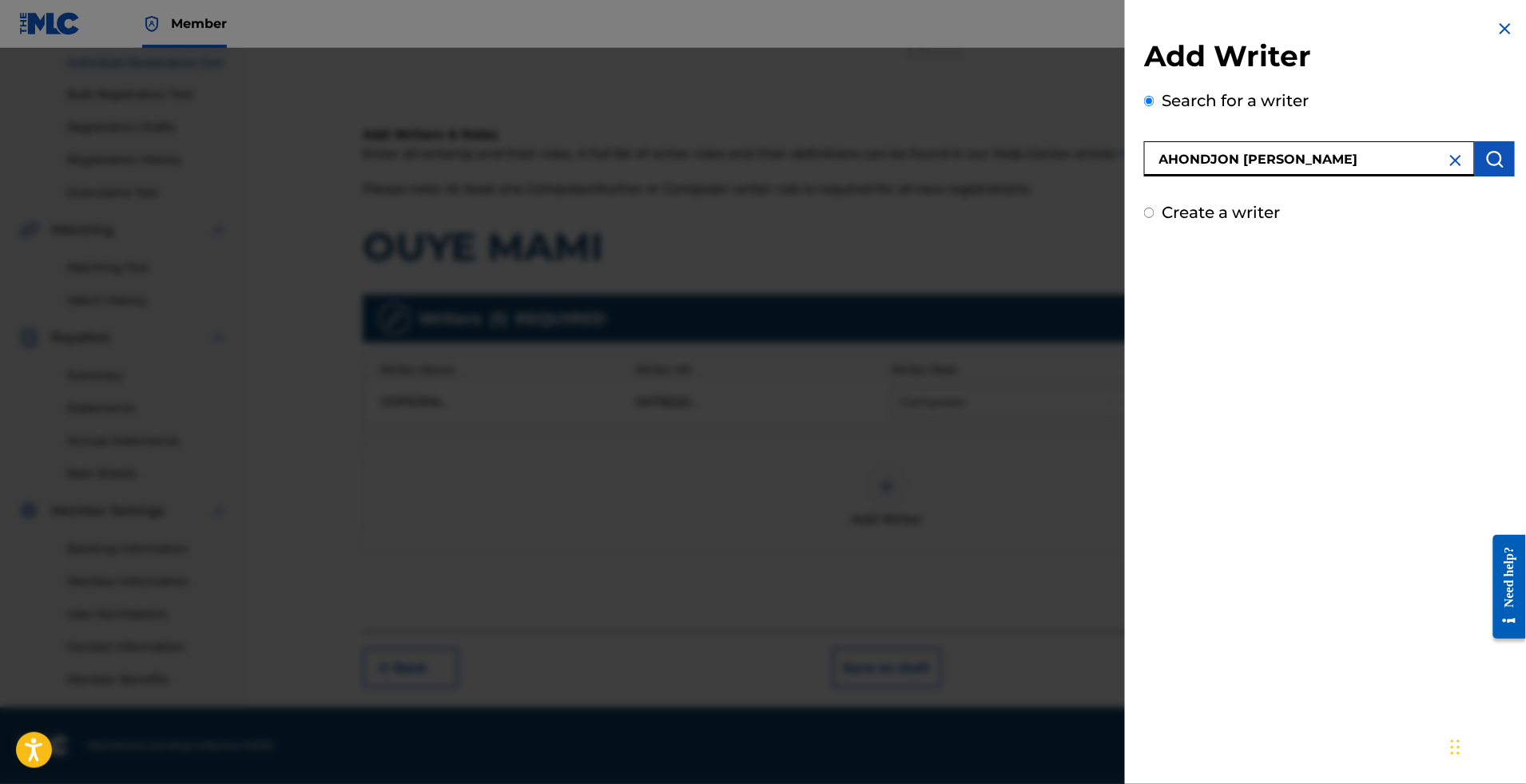
type input "AHONDJON [PERSON_NAME]"
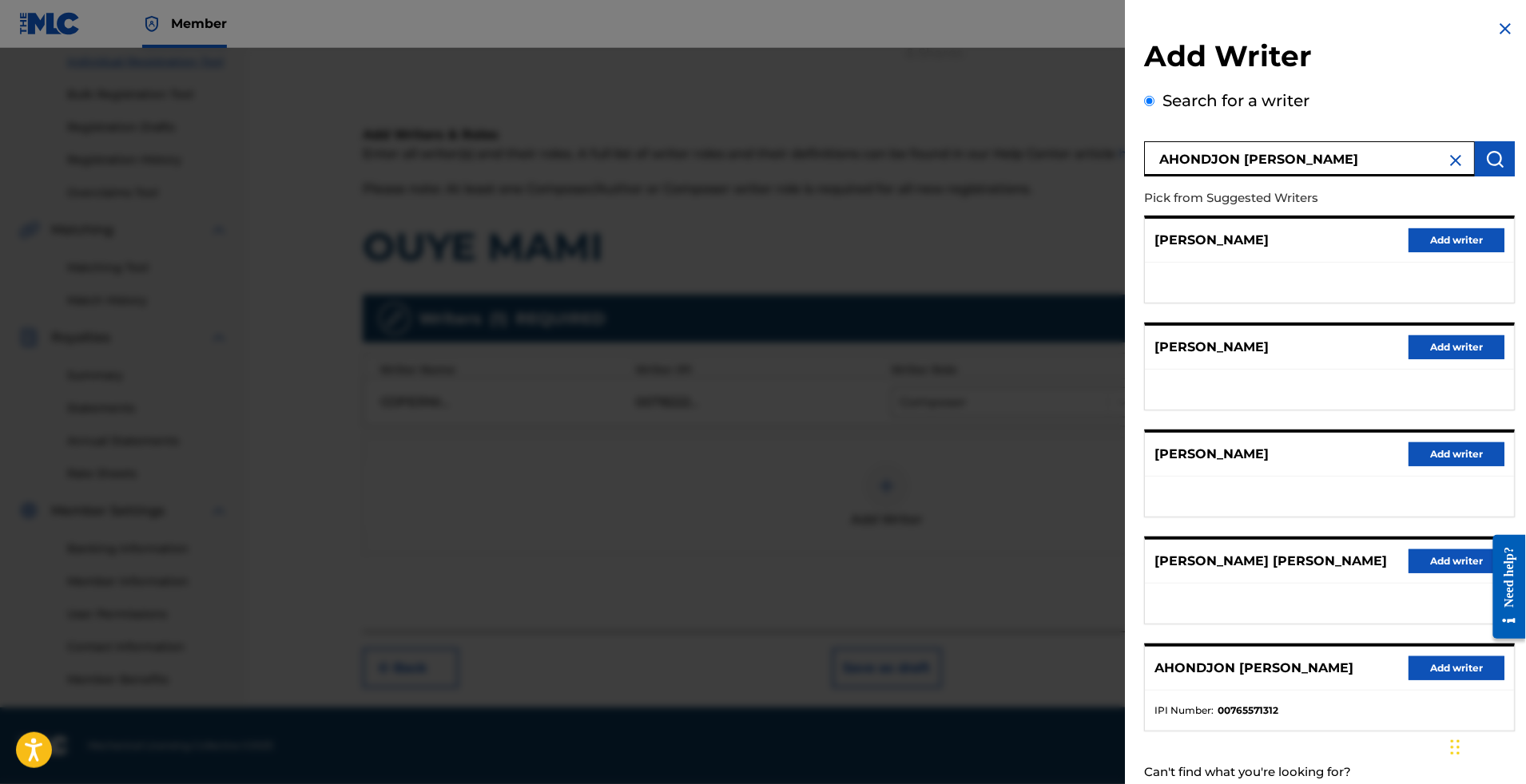
scroll to position [337, 0]
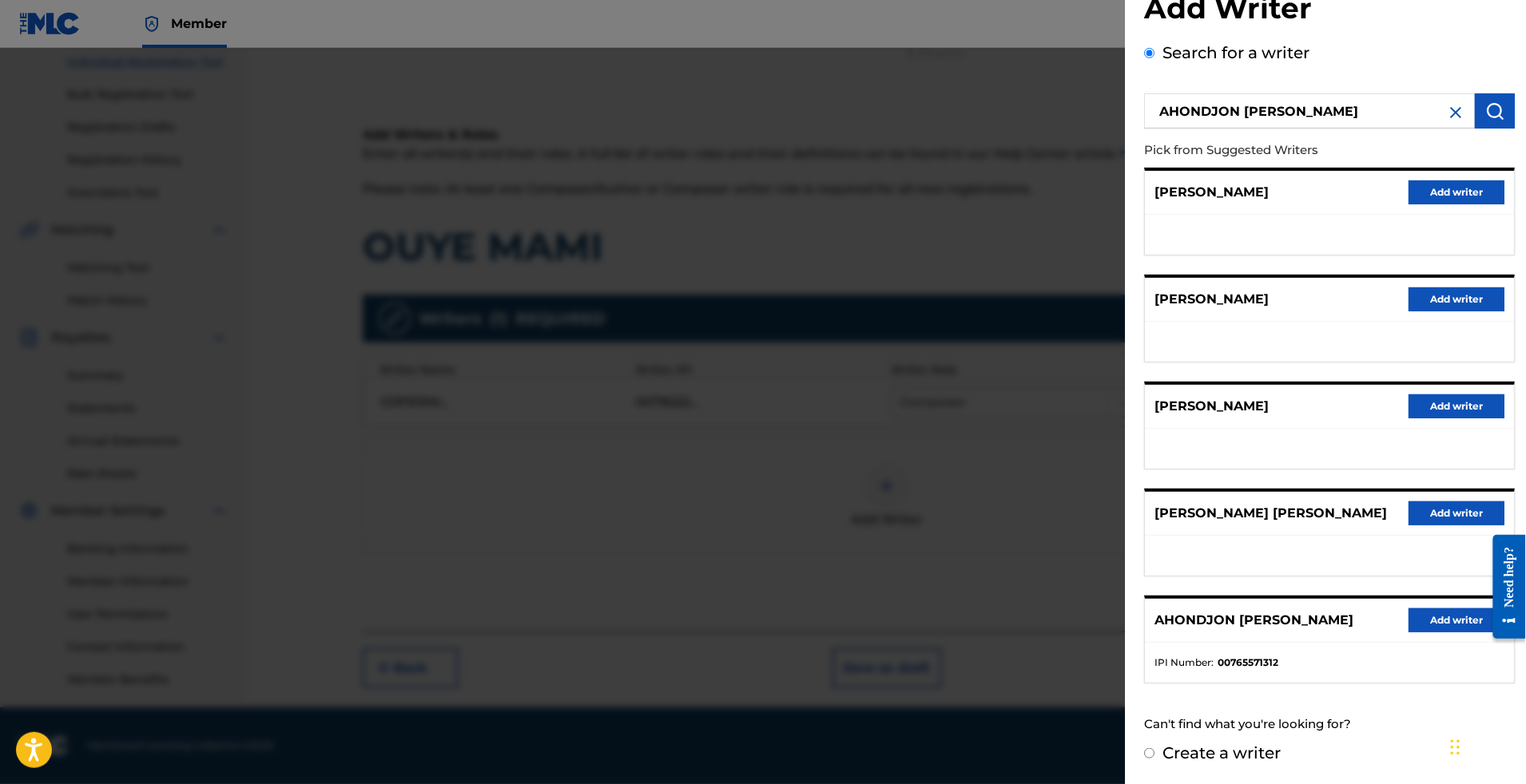
click at [1440, 609] on button "Add writer" at bounding box center [1456, 620] width 96 height 24
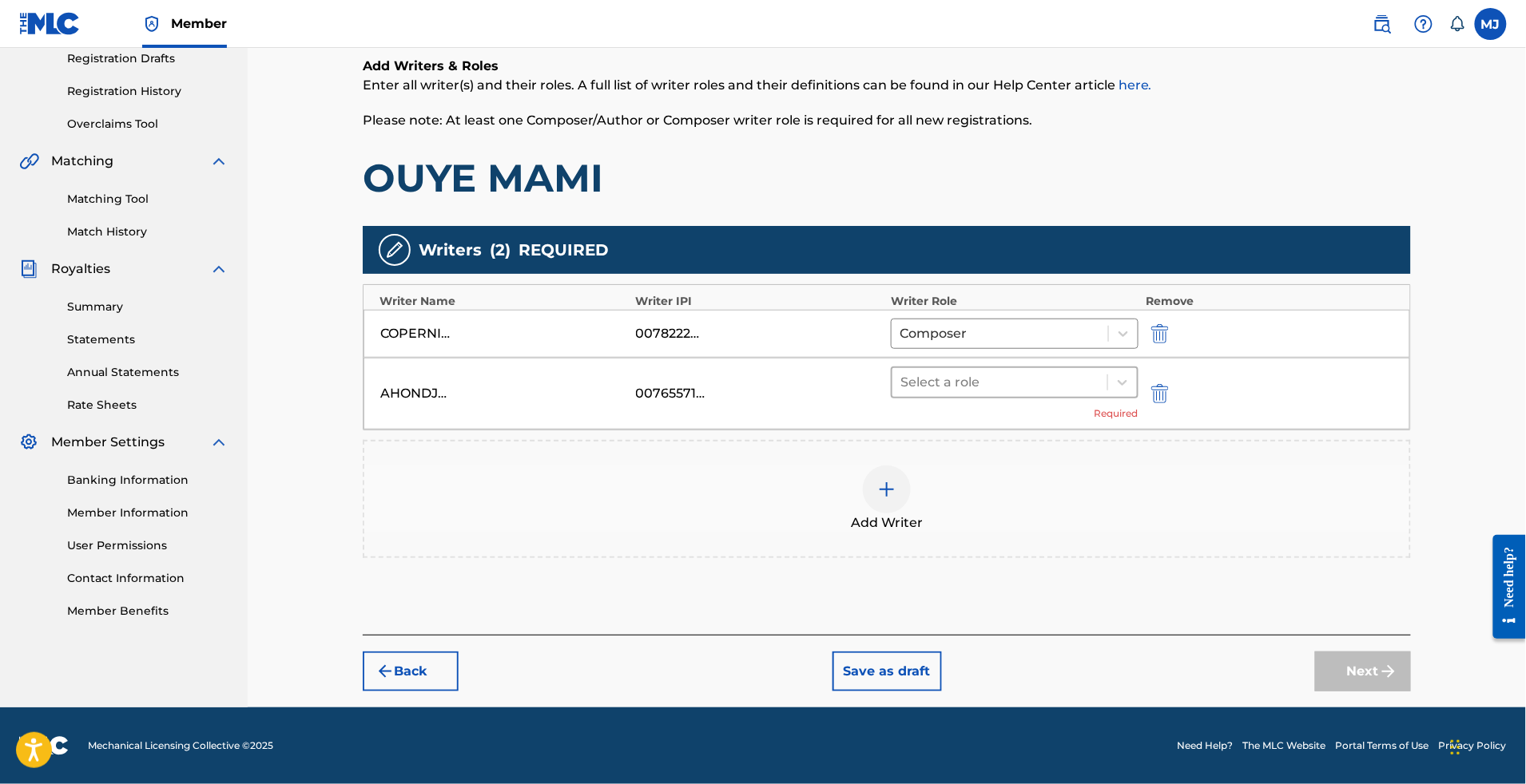
click at [983, 388] on div at bounding box center [1000, 383] width 199 height 23
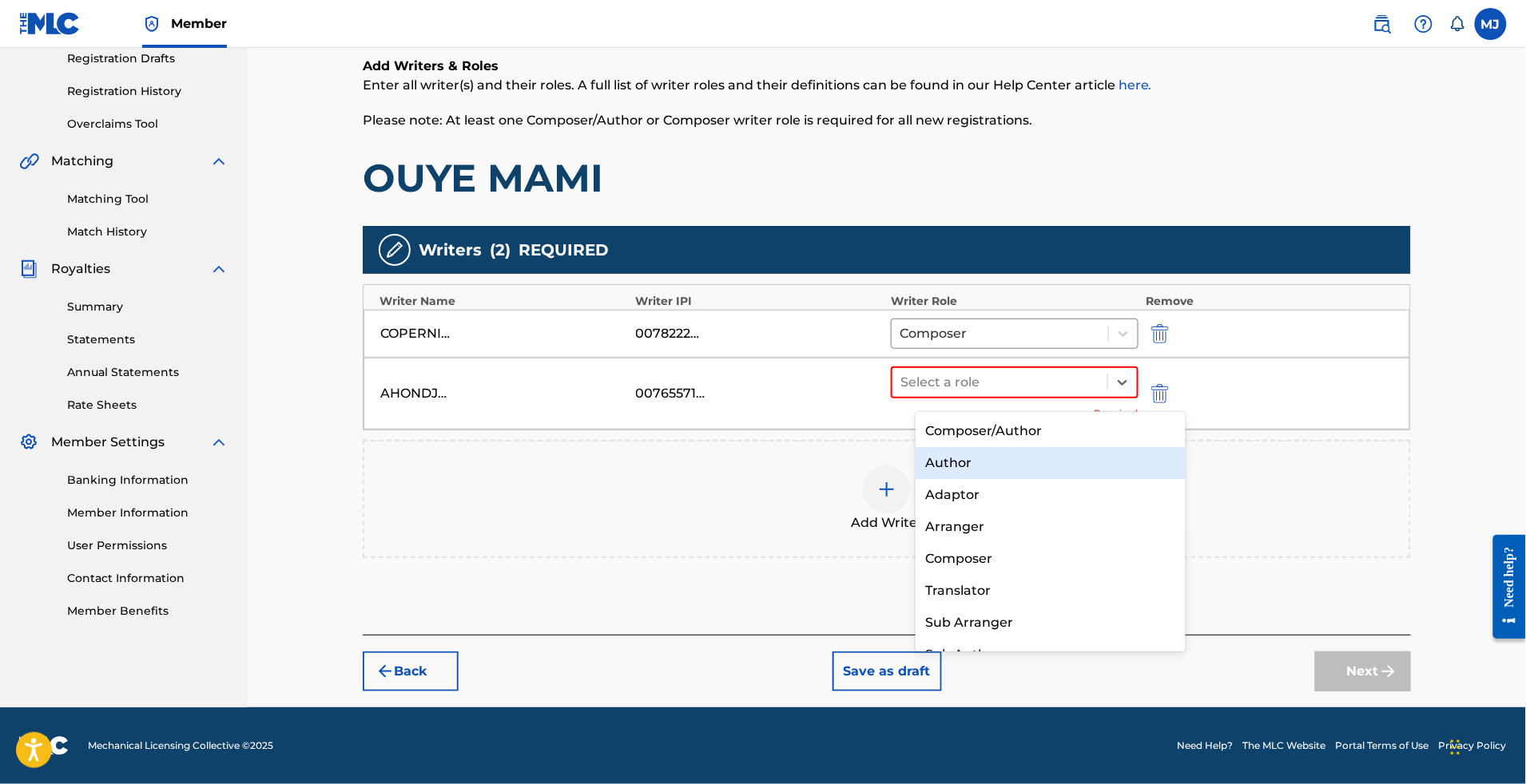
click at [974, 468] on div "Author" at bounding box center [1050, 463] width 270 height 32
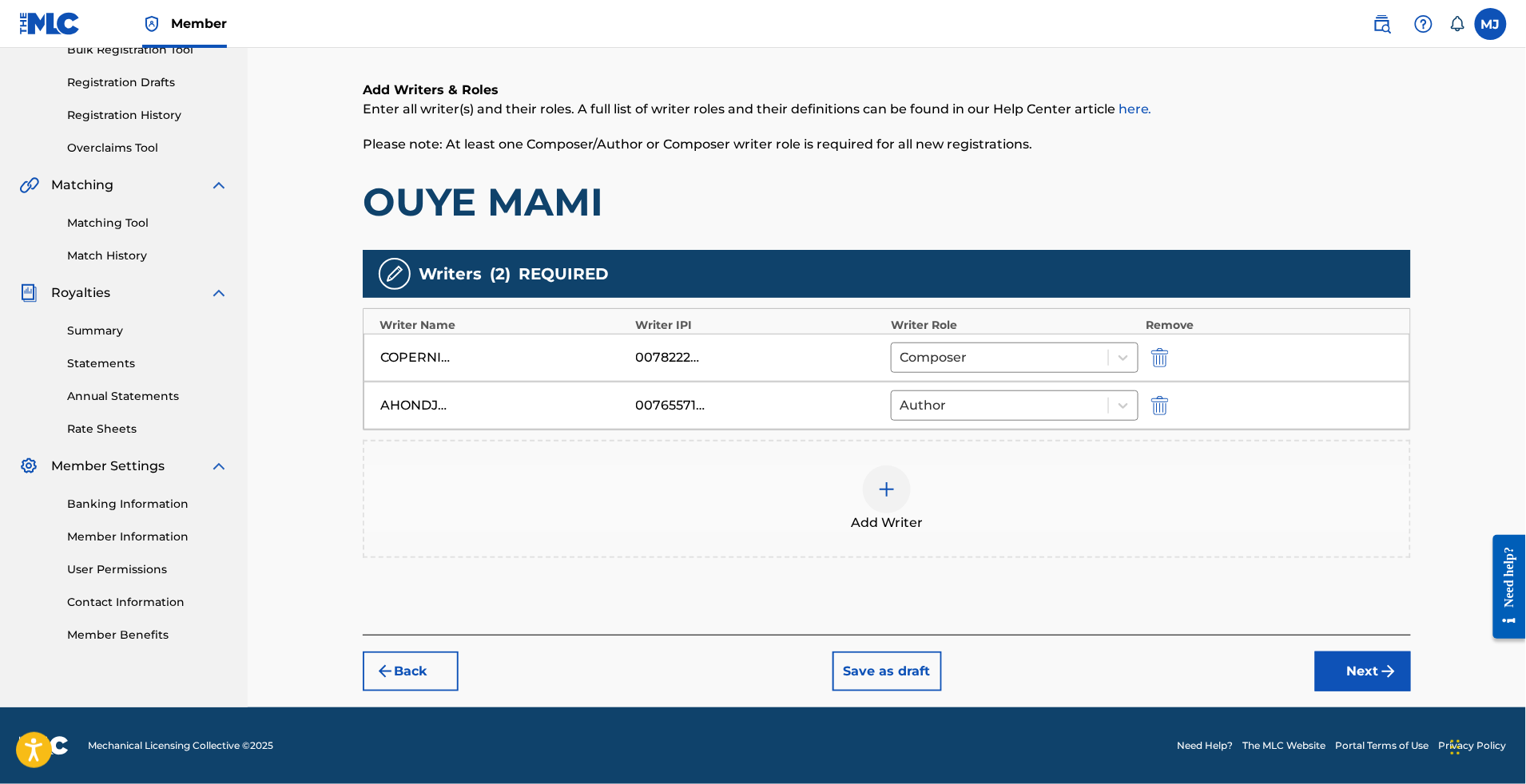
click at [1410, 691] on button "Next" at bounding box center [1362, 671] width 96 height 40
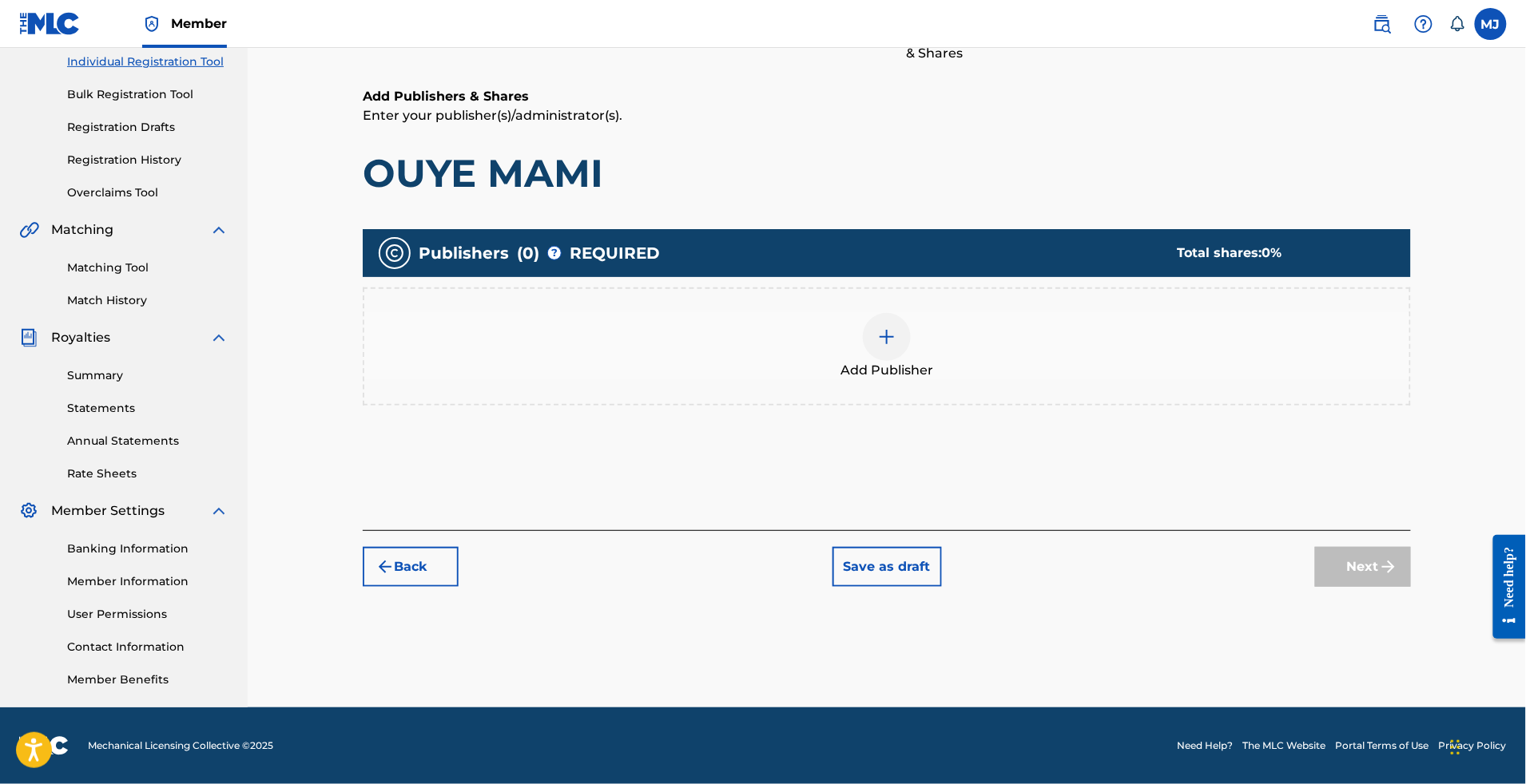
click at [944, 369] on div "Publishers ( 0 ) ? REQUIRED Total shares: 0 % Add Publisher" at bounding box center [886, 325] width 1048 height 193
click at [989, 319] on div "Add Publisher" at bounding box center [886, 346] width 1045 height 67
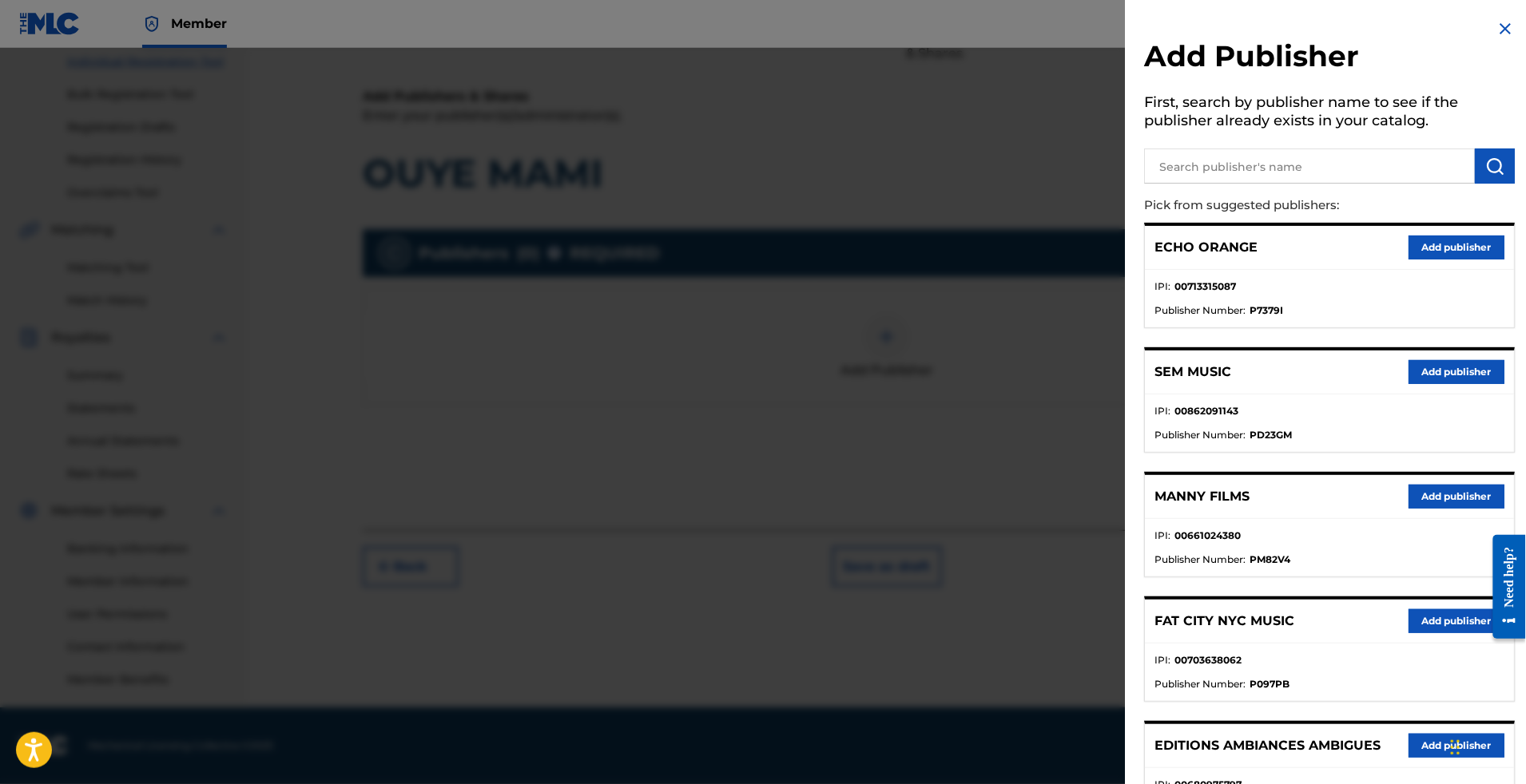
click at [1193, 178] on input "text" at bounding box center [1309, 166] width 331 height 35
type input "appeal"
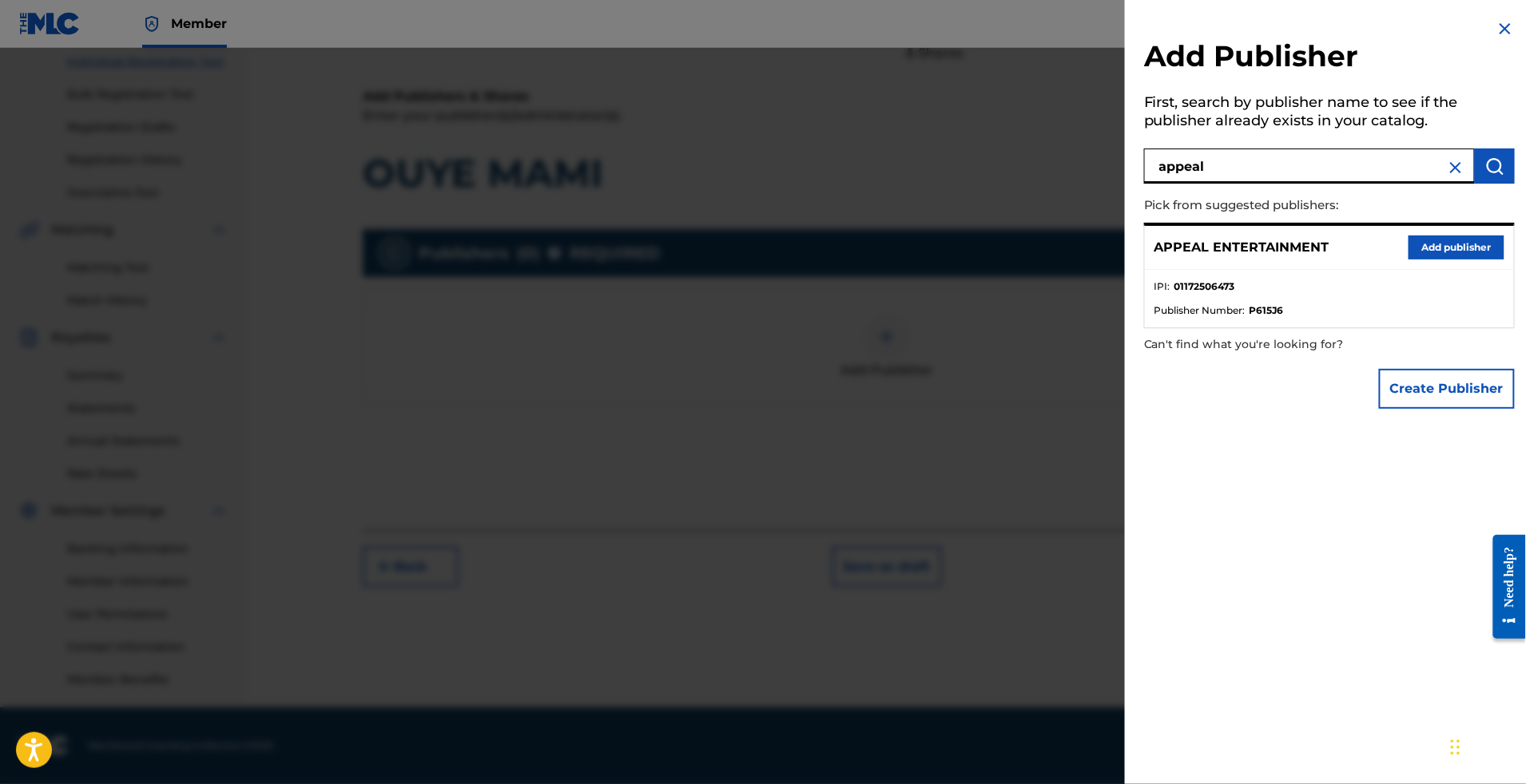
click at [1409, 260] on button "Add publisher" at bounding box center [1456, 247] width 96 height 24
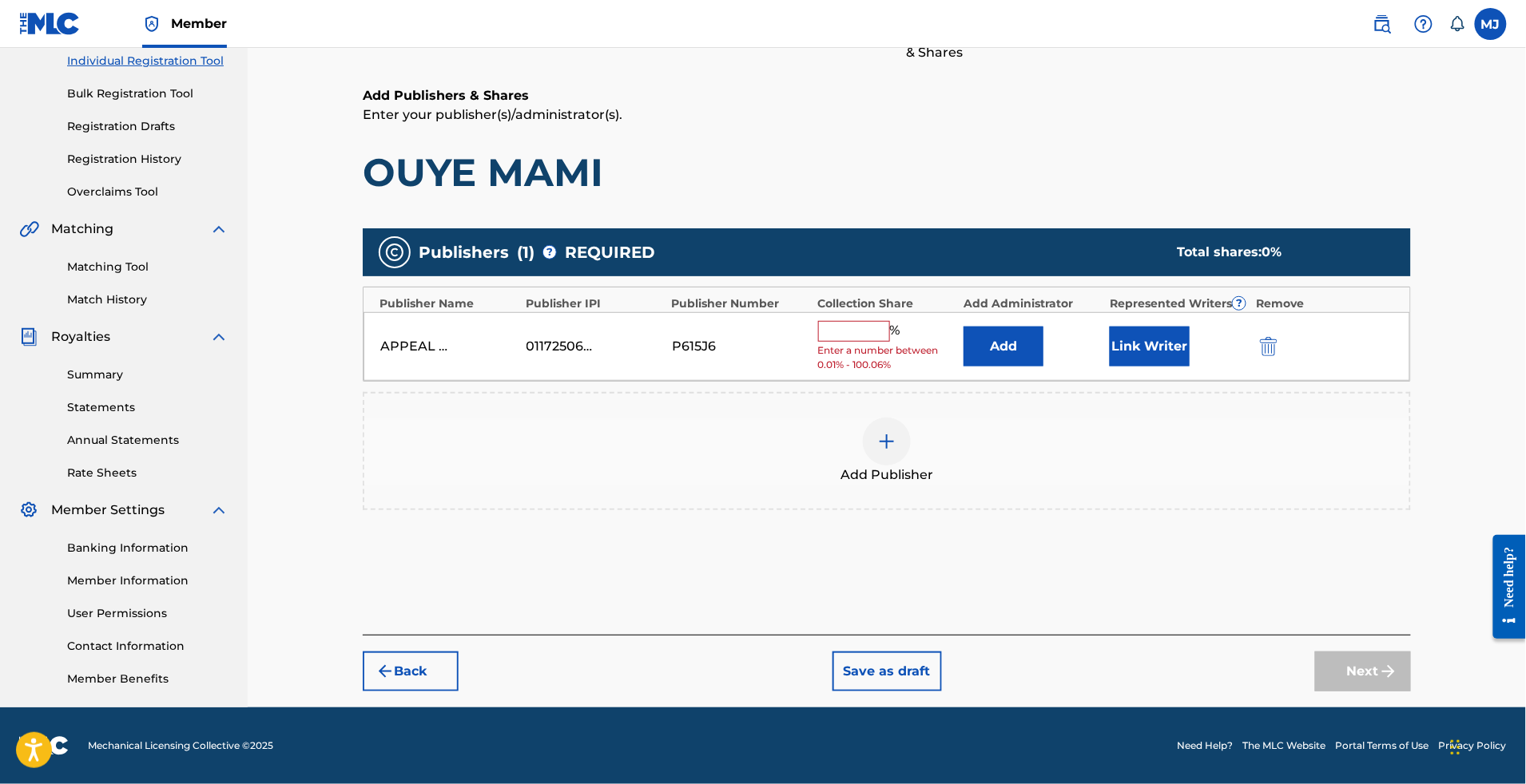
click at [956, 322] on div "% Enter a number between 0.01% - 100.06%" at bounding box center [887, 347] width 138 height 52
click at [994, 312] on div "APPEAL ENTERTAINMENT 01172506473 P615J6 % Enter a number between 0.01% - 100.06…" at bounding box center [886, 346] width 1046 height 69
click at [1020, 326] on button "Add" at bounding box center [1004, 346] width 79 height 40
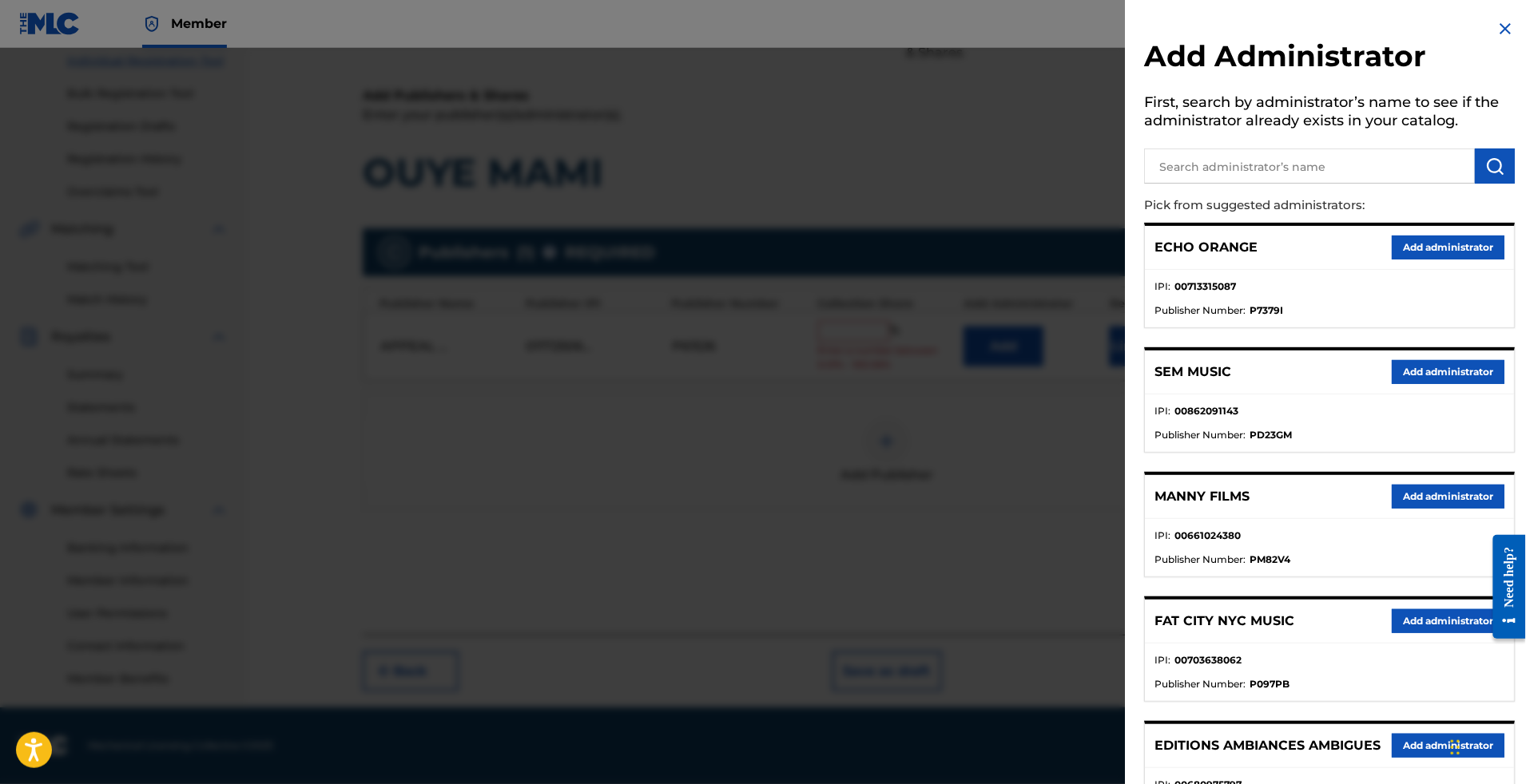
scroll to position [78, 0]
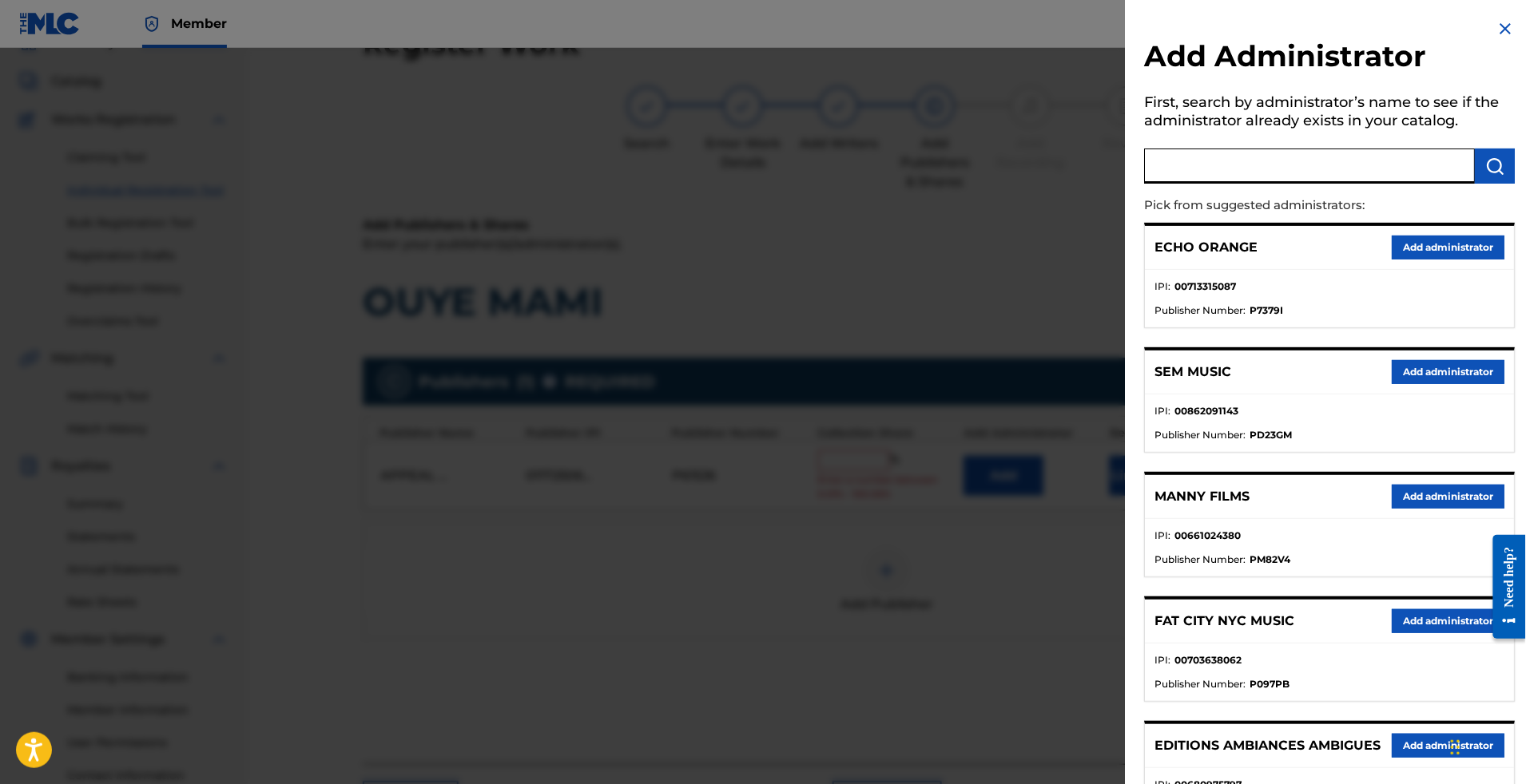
click at [1183, 183] on input "text" at bounding box center [1309, 166] width 331 height 35
type input "appe"
click at [1183, 183] on input "appe" at bounding box center [1309, 166] width 331 height 35
click at [1456, 260] on button "Add administrator" at bounding box center [1447, 247] width 113 height 24
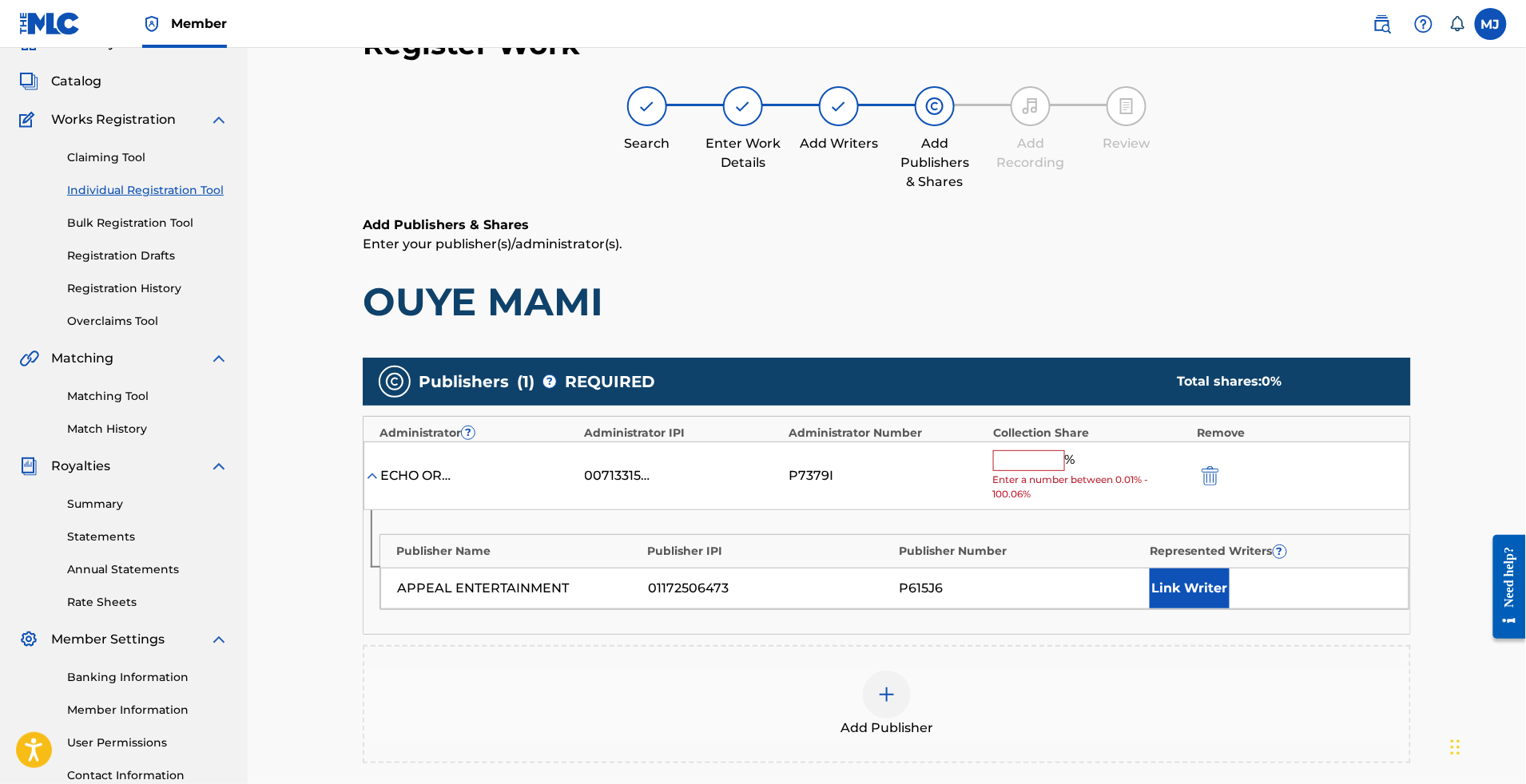
click at [1056, 500] on div "ECHO ORANGE 00713315087 P7379I % Enter a number between 0.01% - 100.06%" at bounding box center [886, 476] width 1046 height 69
click at [1059, 506] on div "ECHO ORANGE 00713315087 P7379I % Enter a number between 0.01% - 100.06%" at bounding box center [886, 476] width 1046 height 69
click at [1059, 471] on input "text" at bounding box center [1029, 461] width 72 height 21
type input "5"
click at [1221, 485] on button "submit" at bounding box center [1208, 475] width 24 height 18
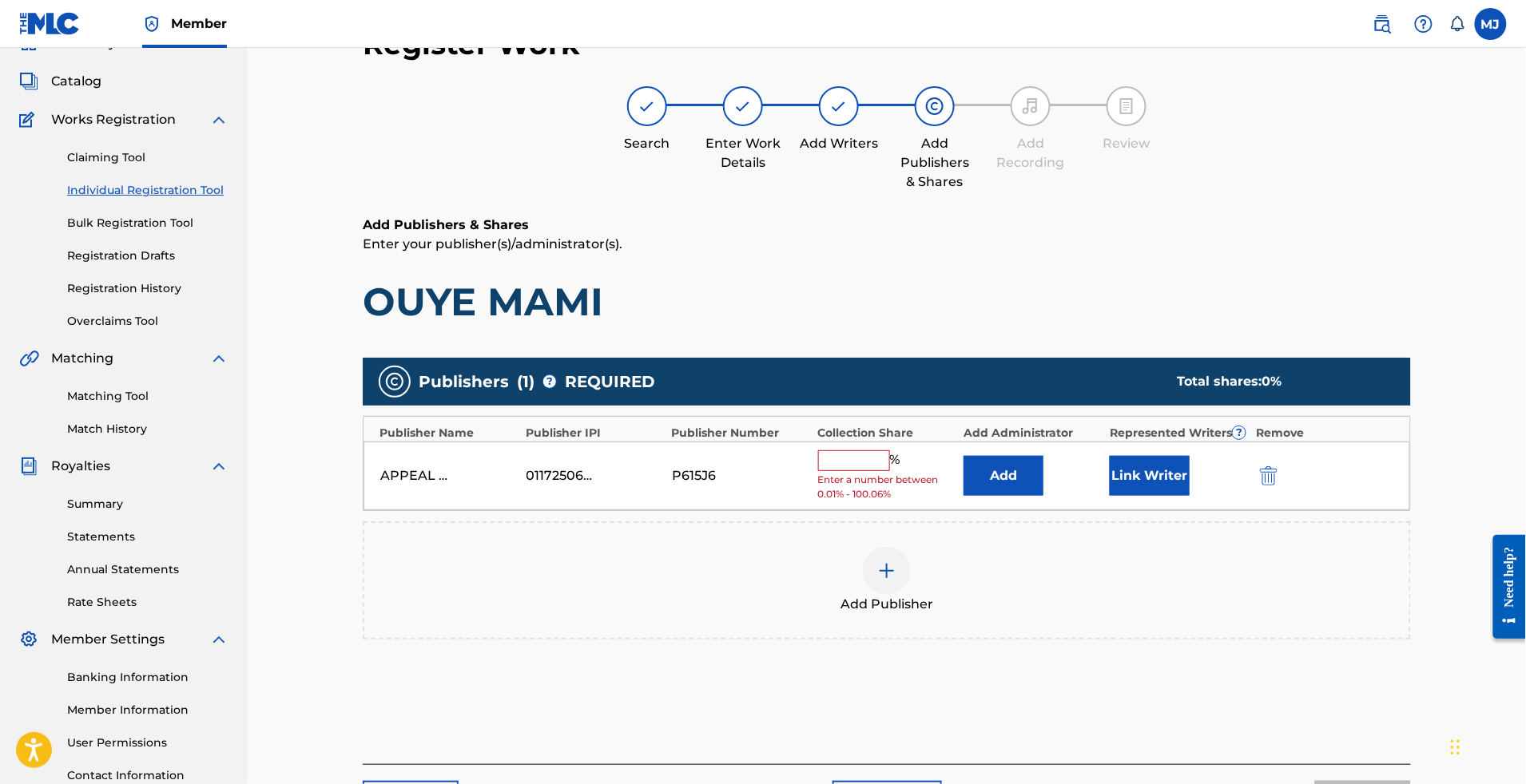
click at [890, 471] on input "text" at bounding box center [854, 461] width 72 height 21
click at [1026, 497] on button "Add" at bounding box center [1004, 476] width 79 height 40
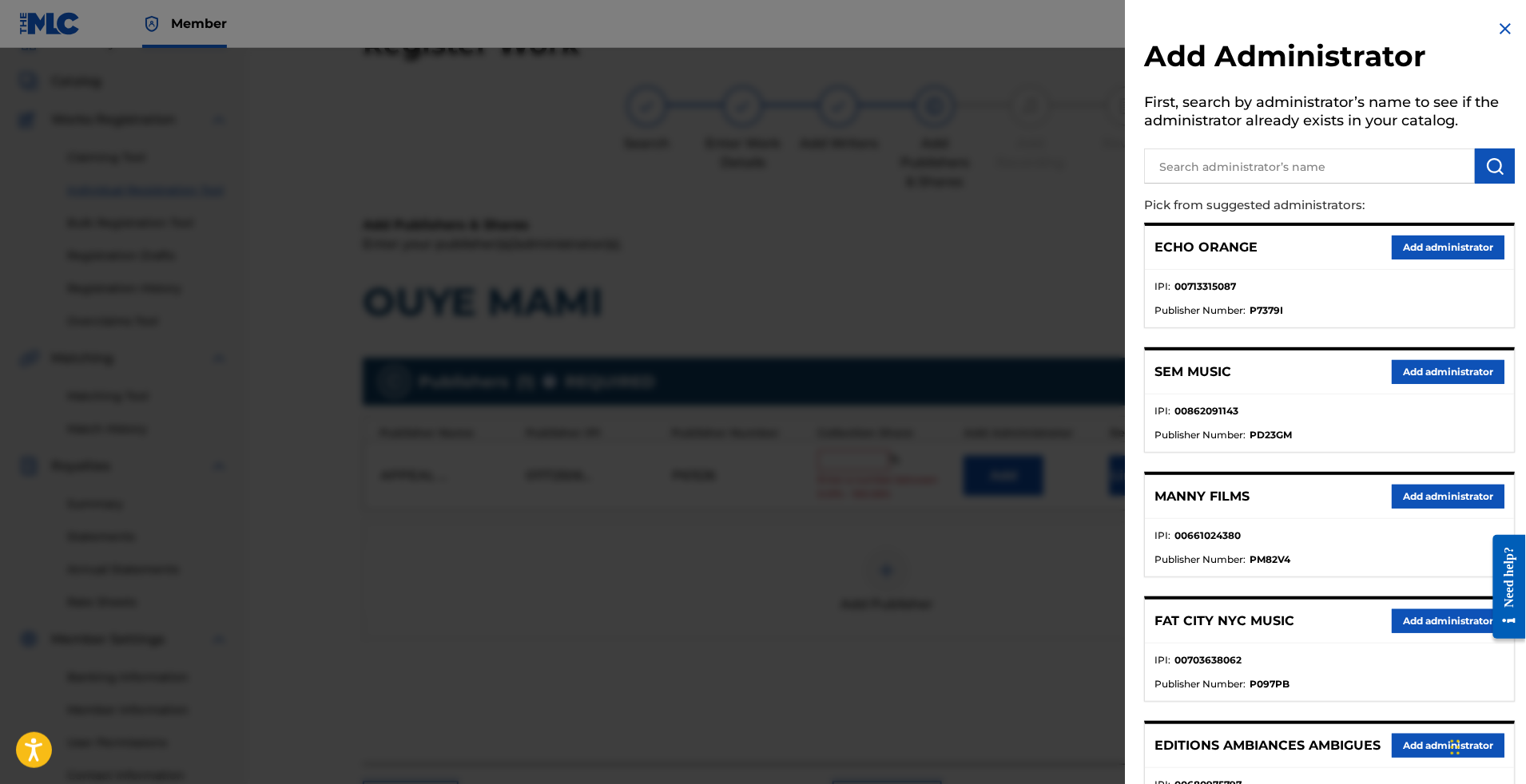
click at [1447, 260] on button "Add administrator" at bounding box center [1447, 247] width 113 height 24
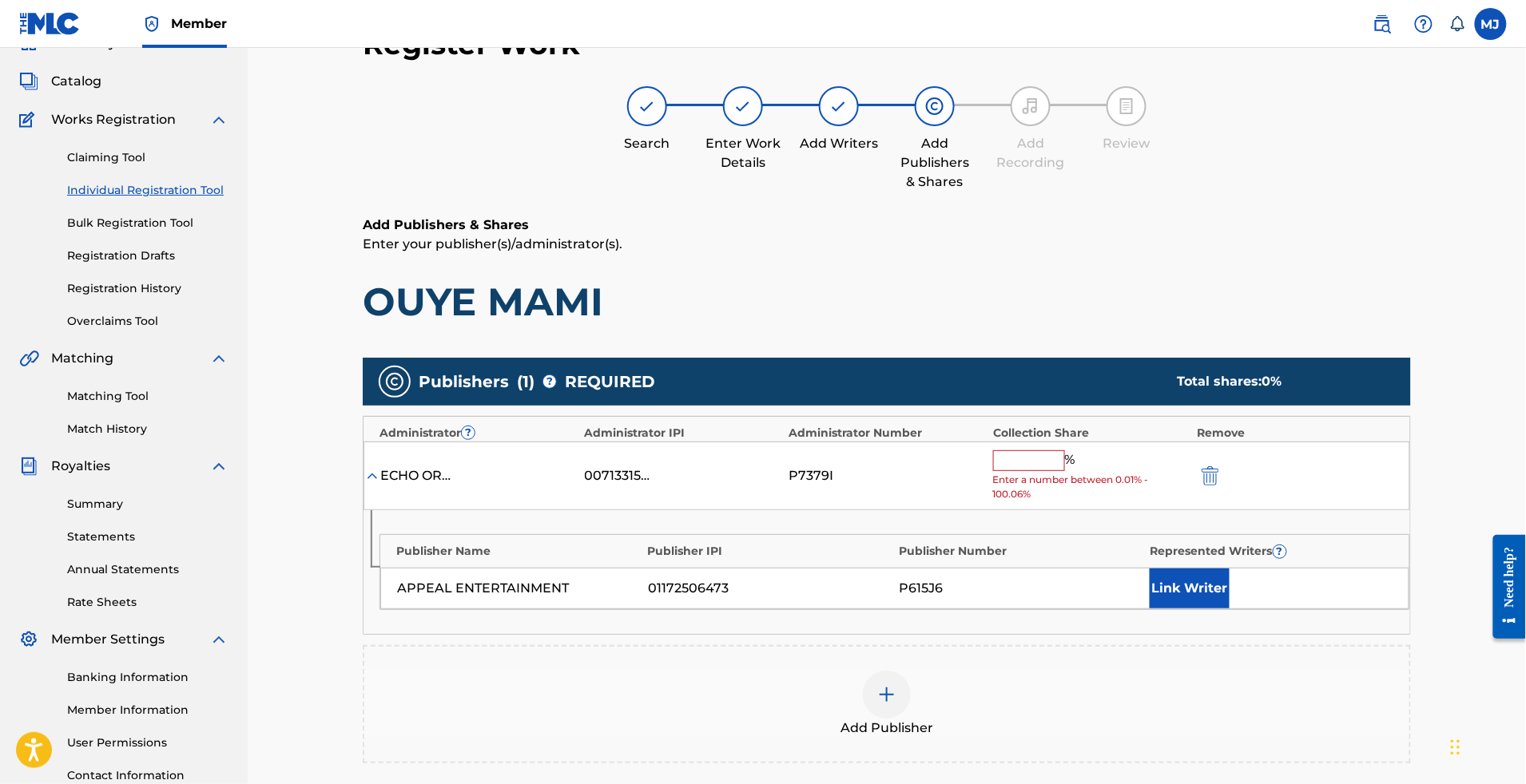
click at [1064, 471] on input "text" at bounding box center [1029, 461] width 72 height 21
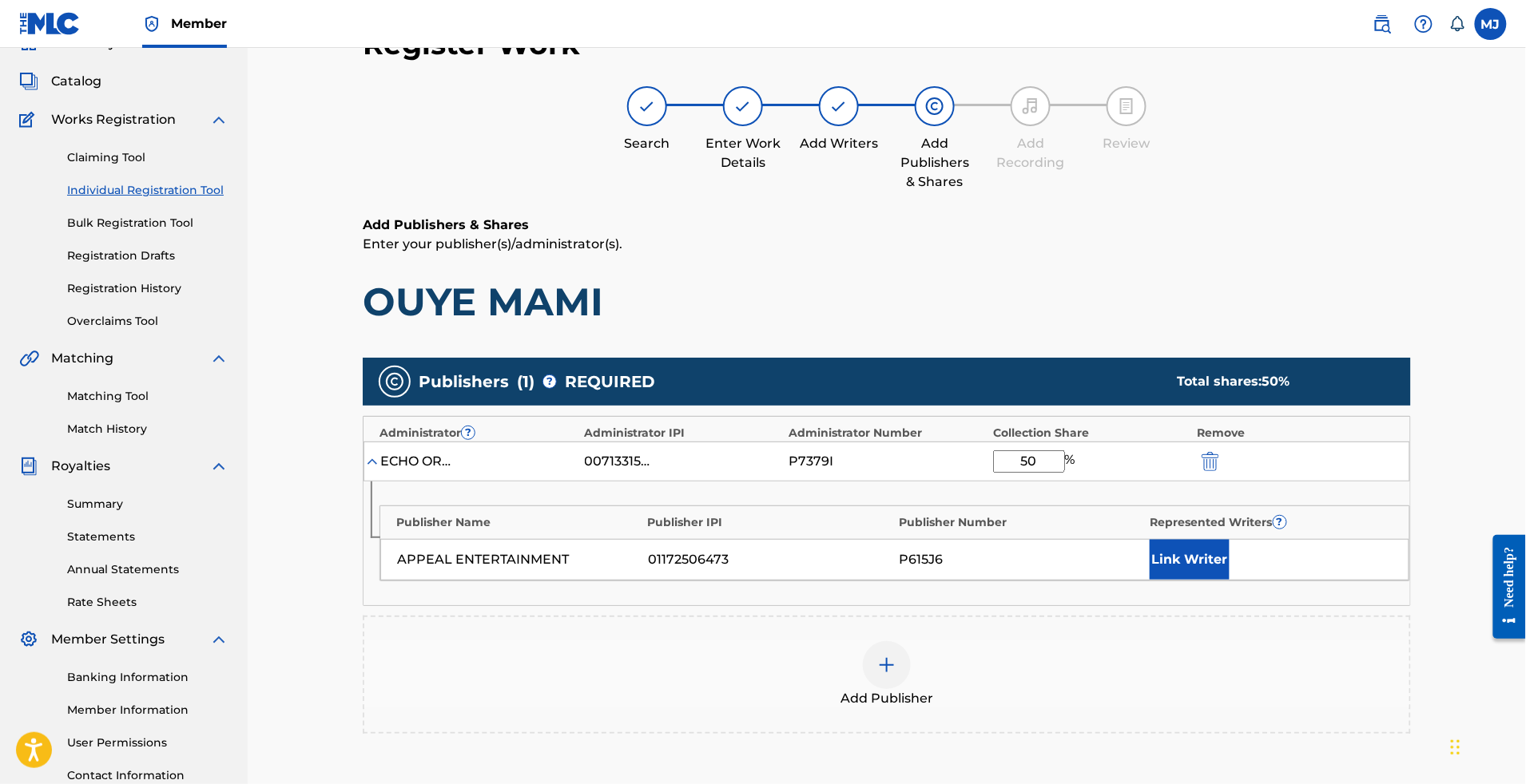
type input "50"
click at [1305, 531] on div "Represented Writers ?" at bounding box center [1272, 523] width 244 height 17
click at [1230, 580] on button "Link Writer" at bounding box center [1189, 560] width 79 height 40
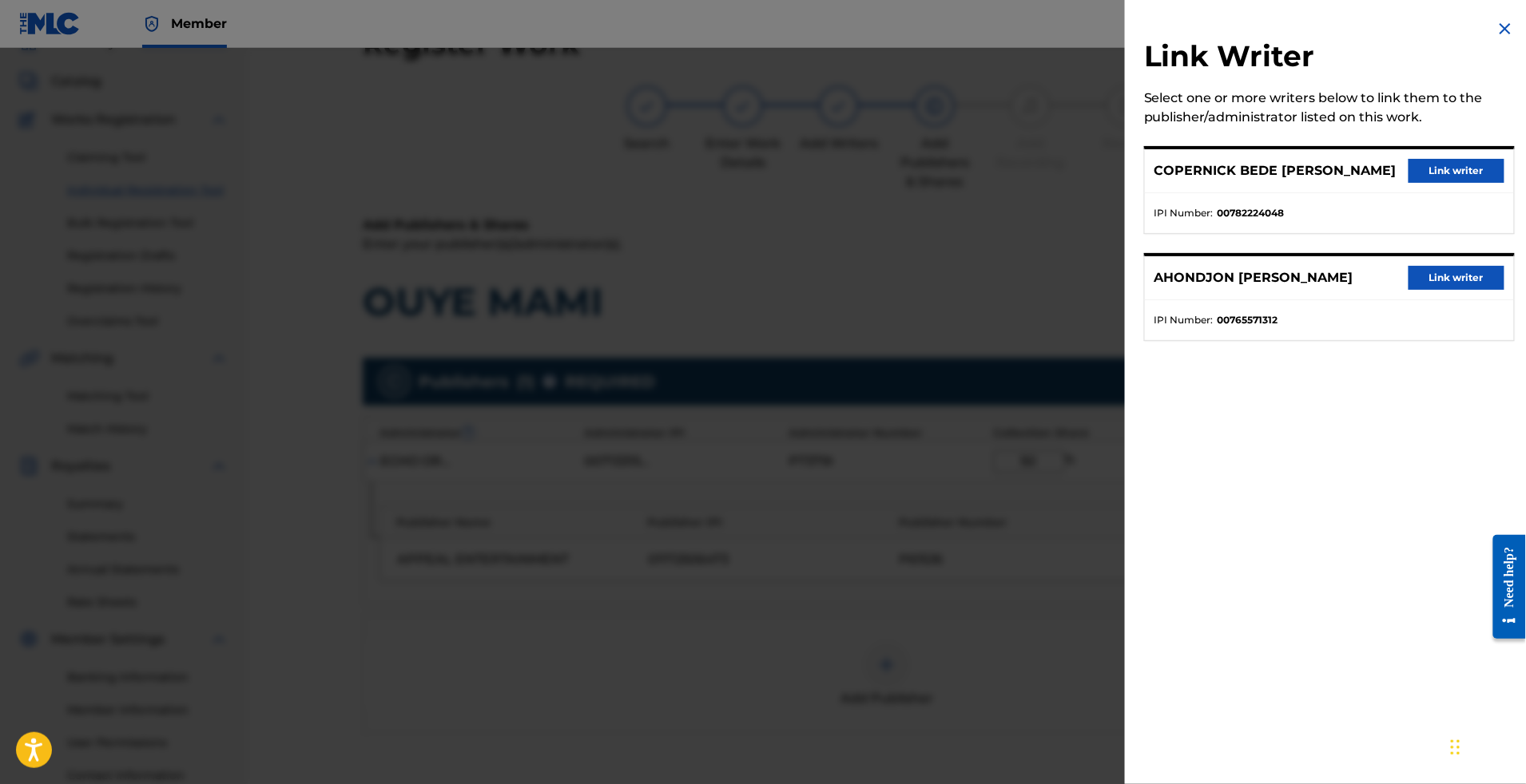
click at [1498, 301] on div "AHONDJON [PERSON_NAME] Link writer" at bounding box center [1329, 278] width 369 height 44
click at [1472, 290] on button "Link writer" at bounding box center [1456, 277] width 96 height 24
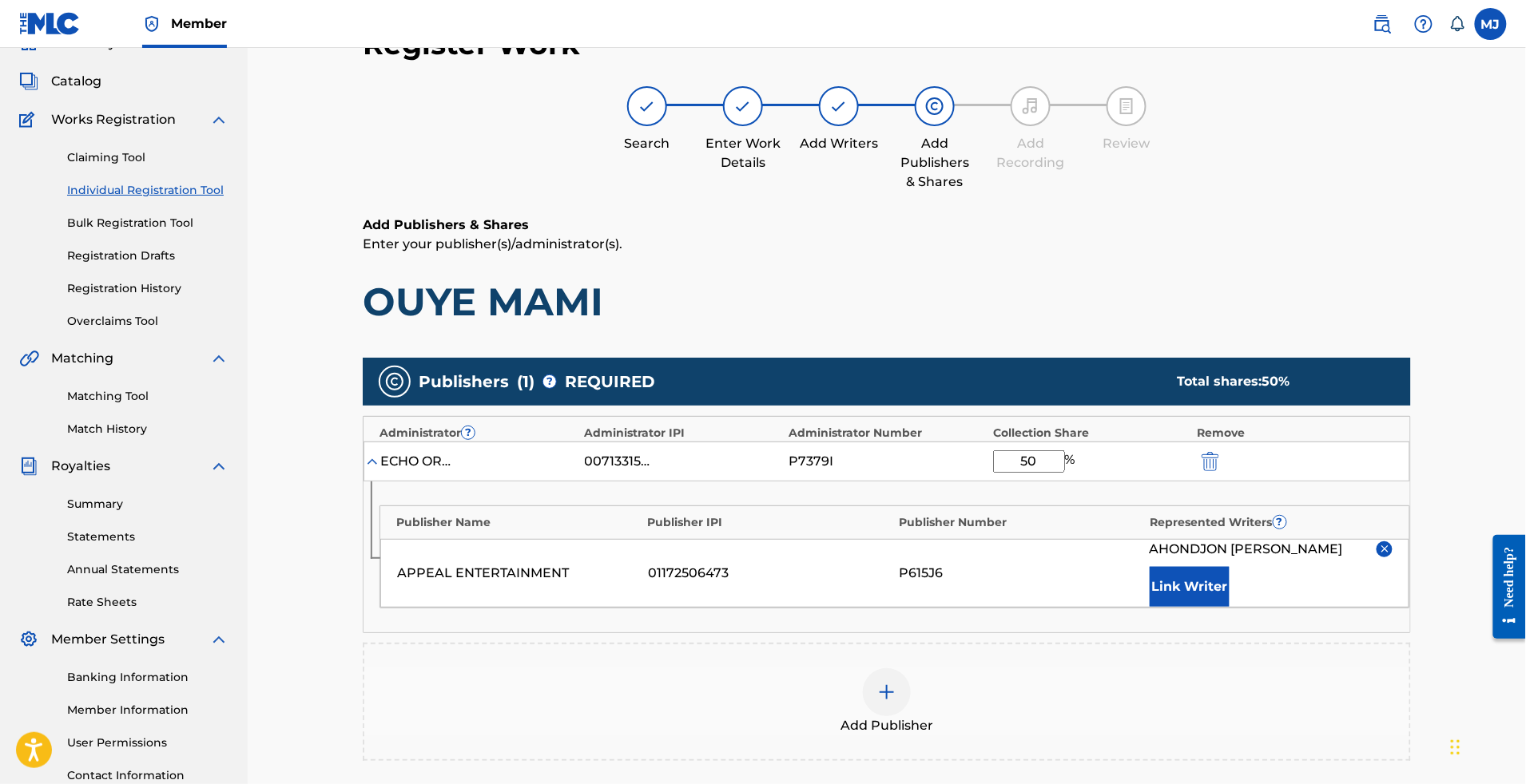
click at [1230, 607] on button "Link Writer" at bounding box center [1189, 587] width 79 height 40
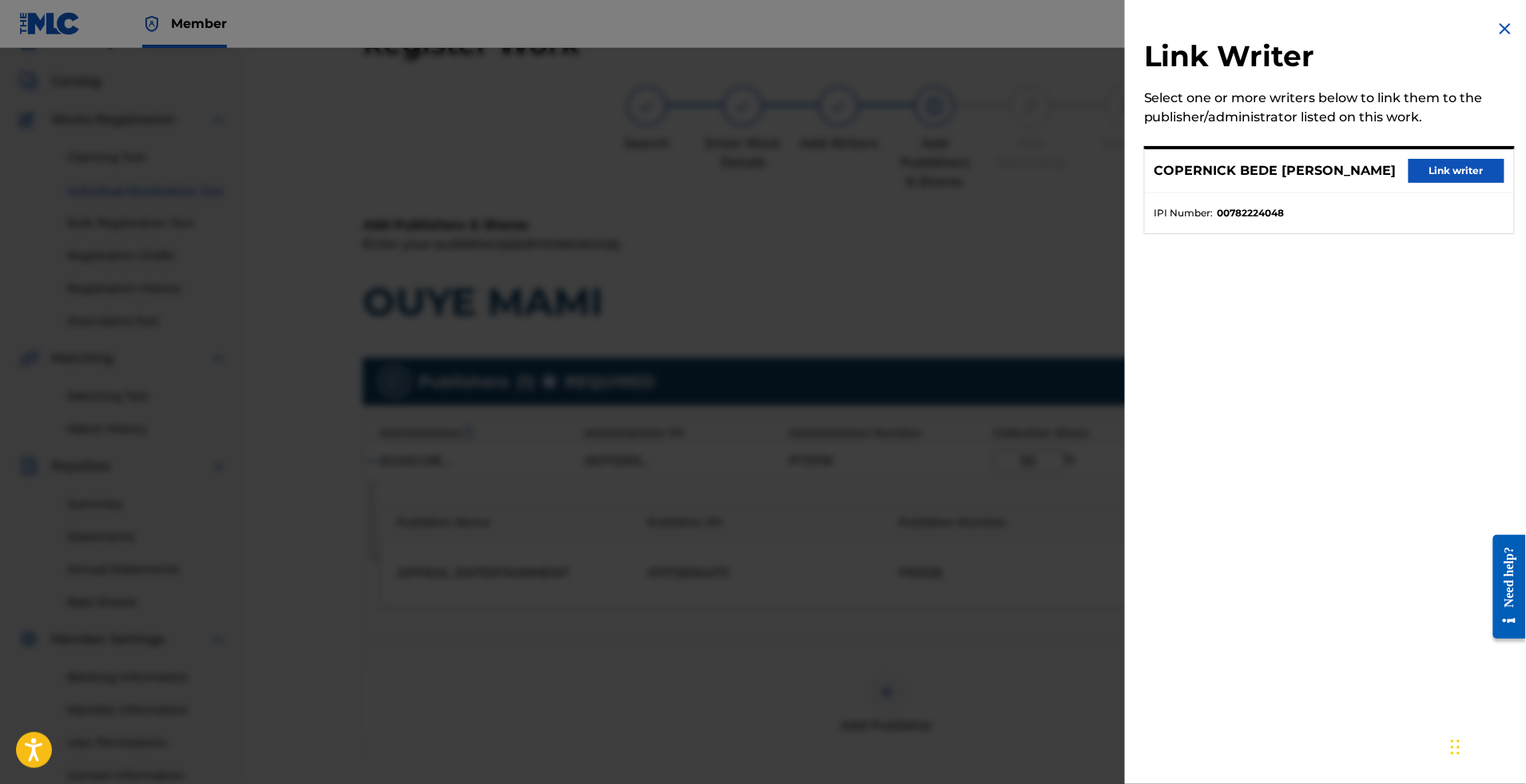
click at [1423, 183] on button "Link writer" at bounding box center [1456, 170] width 96 height 24
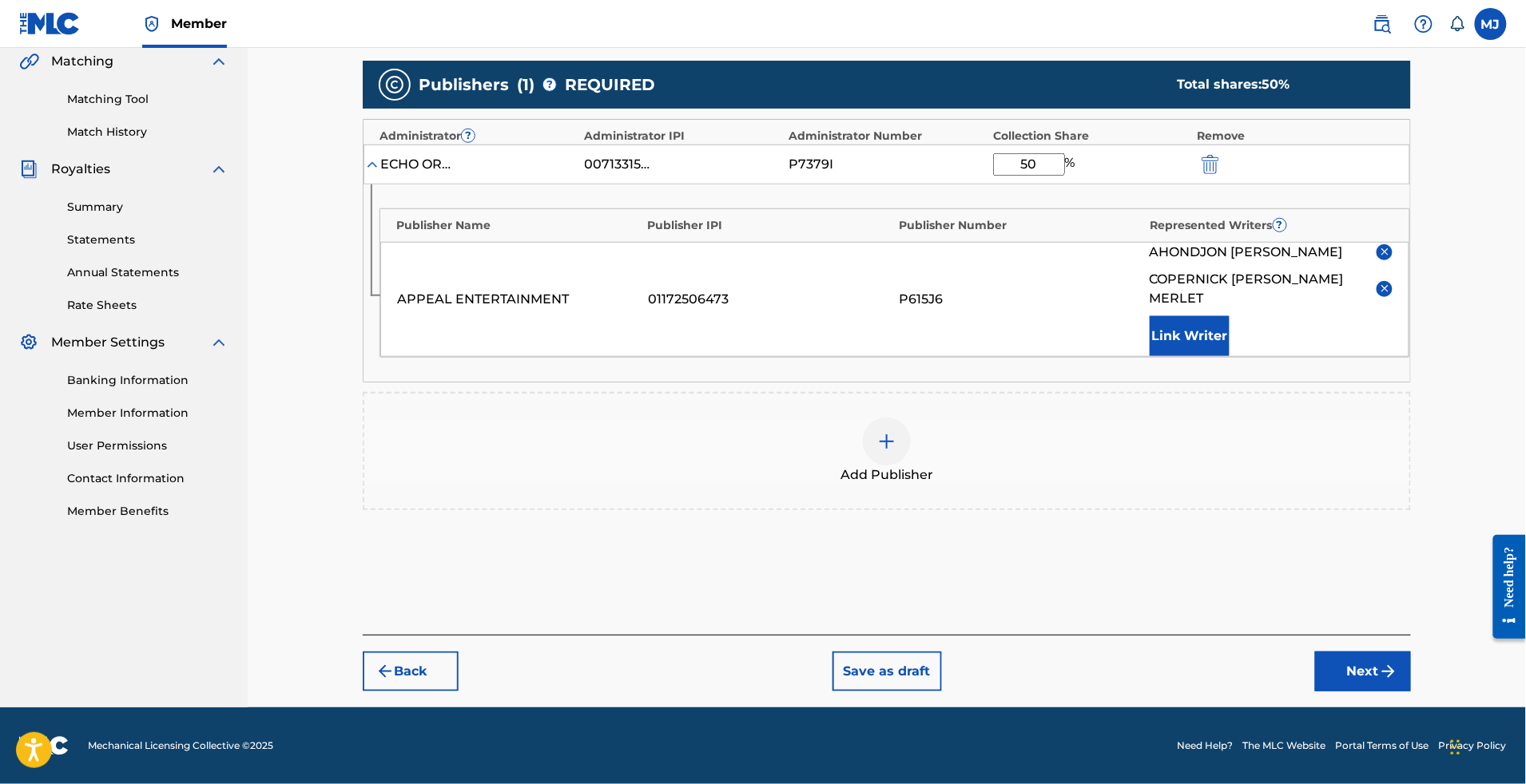
click at [1412, 652] on button "Next" at bounding box center [1362, 671] width 96 height 40
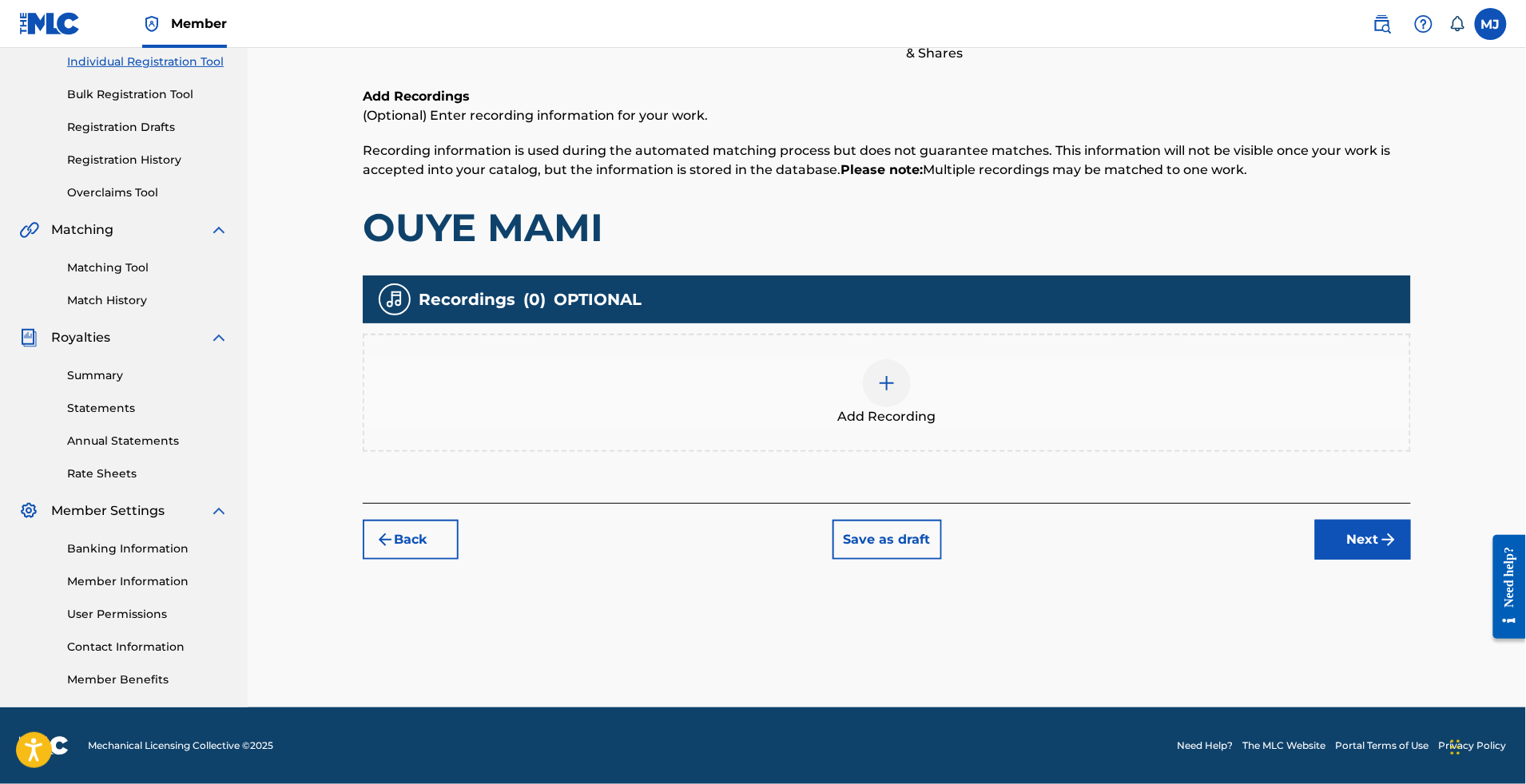
click at [1412, 527] on button "Next" at bounding box center [1362, 540] width 96 height 40
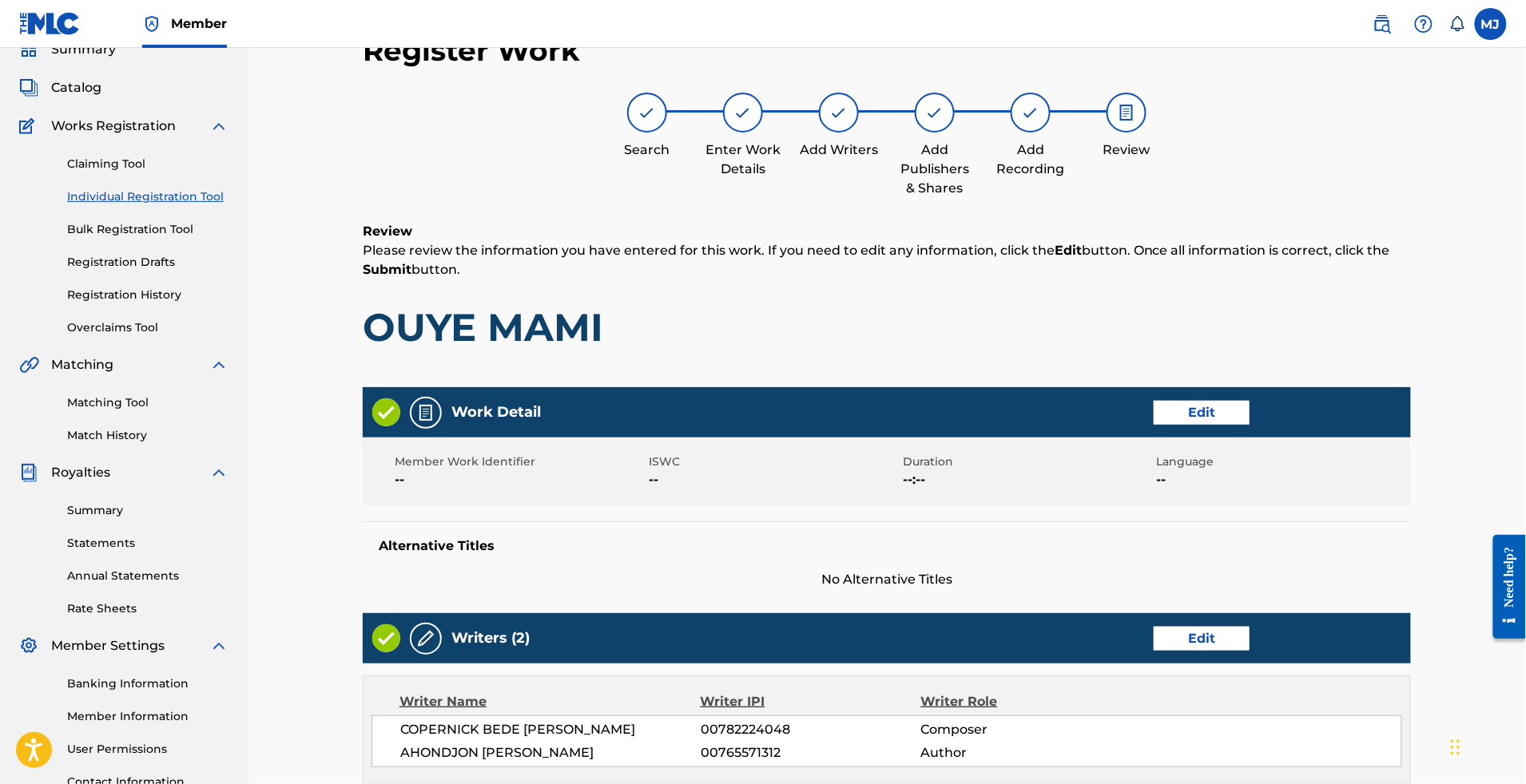
scroll to position [829, 0]
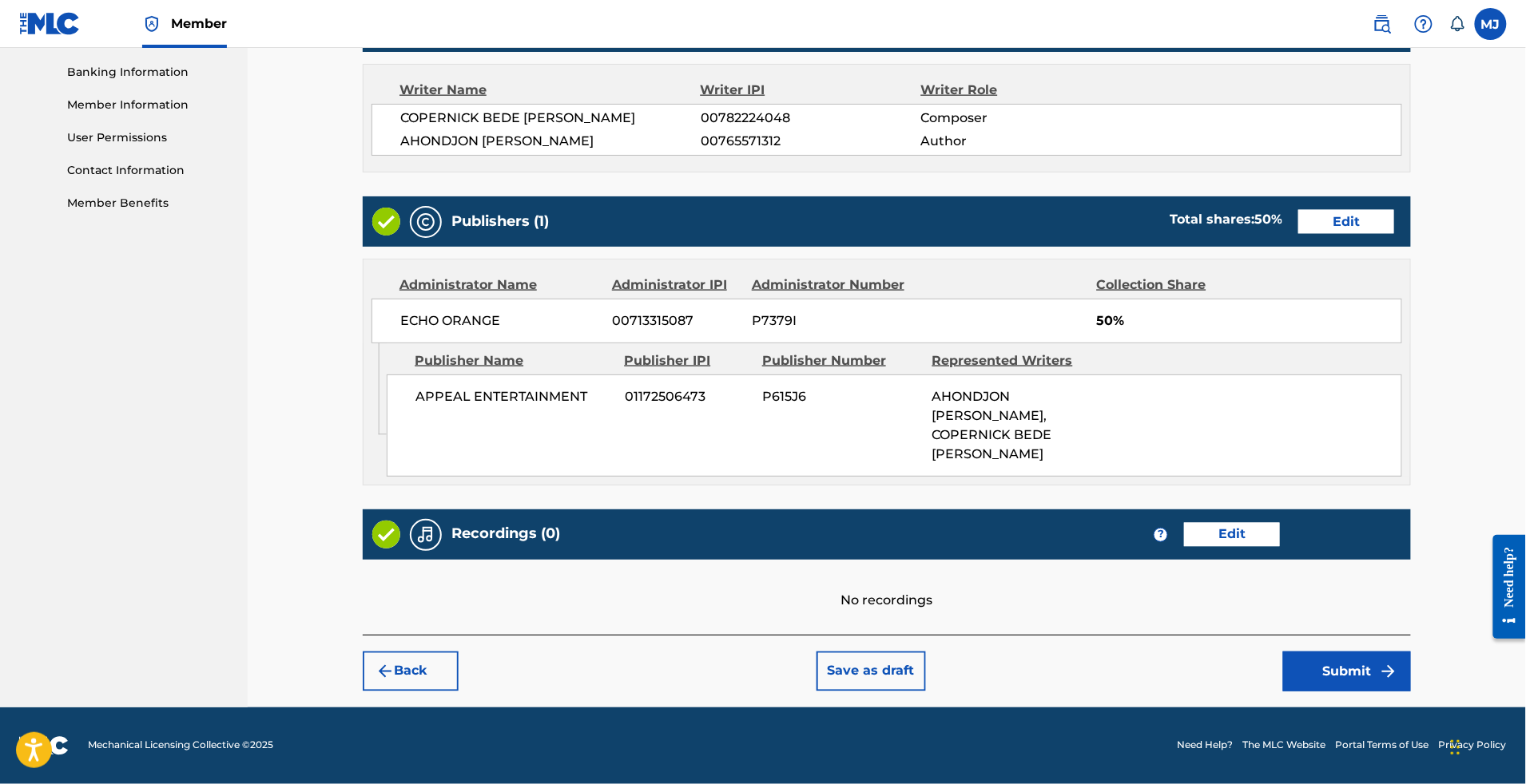
click at [1386, 653] on button "Submit" at bounding box center [1346, 671] width 128 height 40
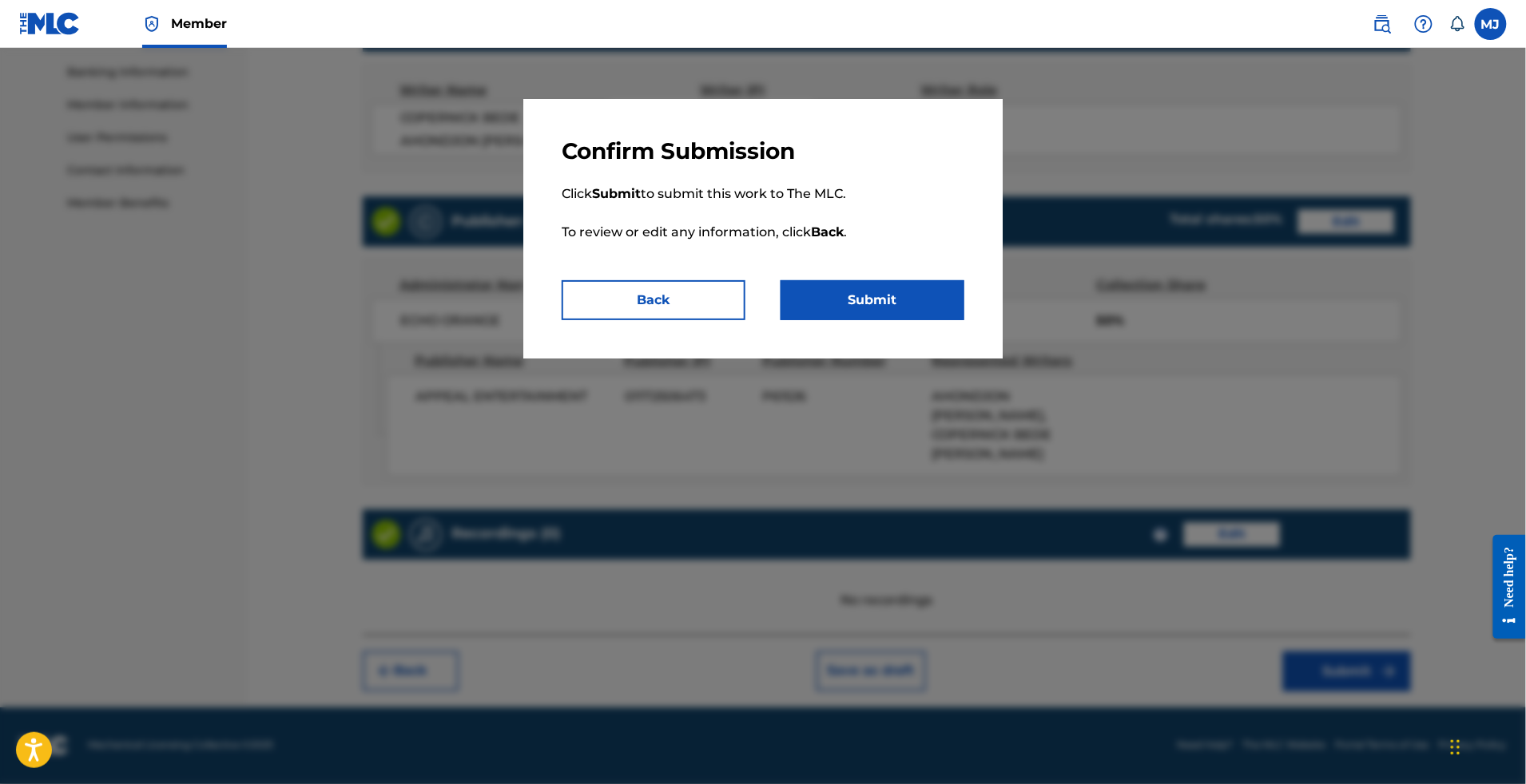
click at [915, 321] on button "Submit" at bounding box center [872, 300] width 184 height 40
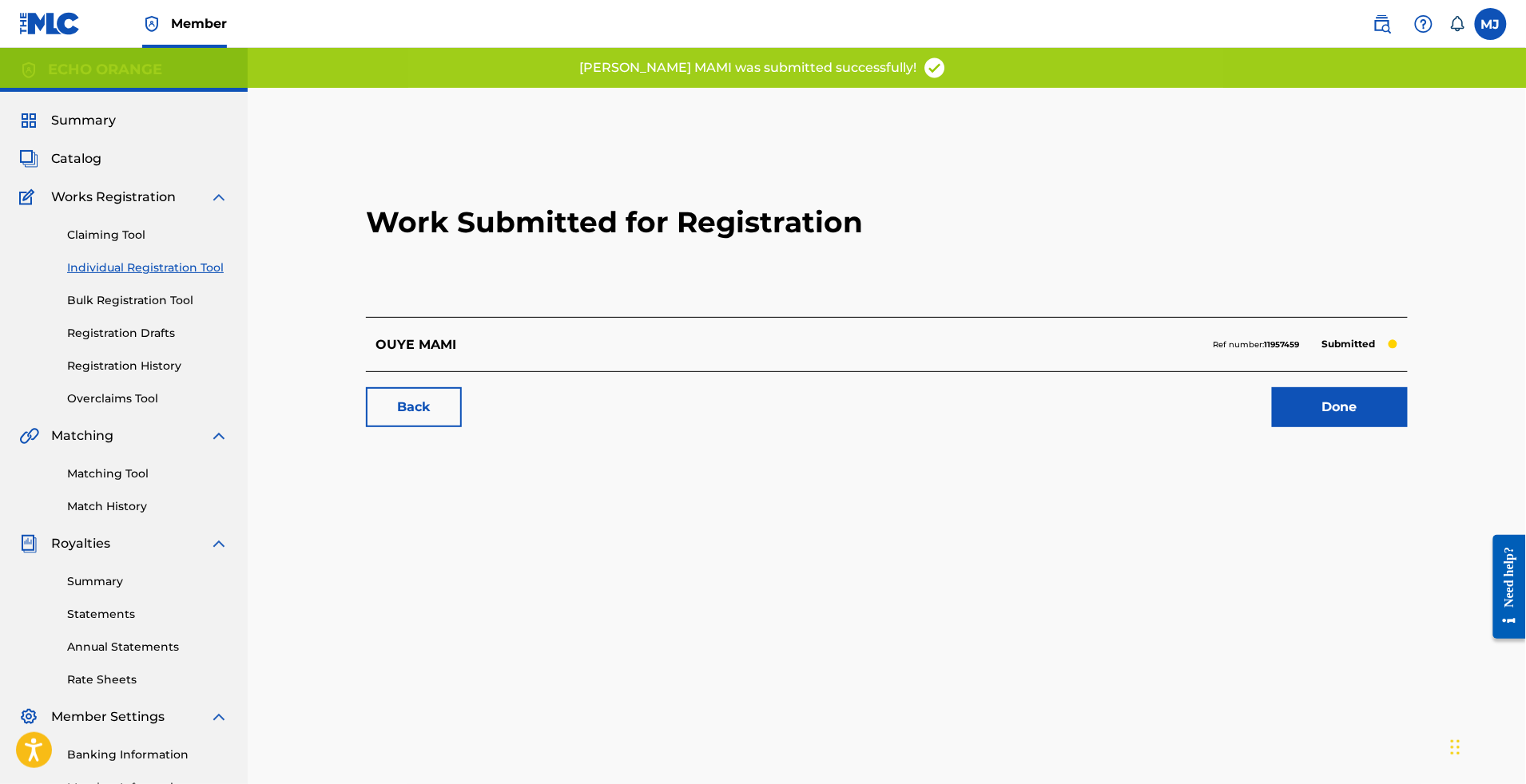
click at [1378, 427] on link "Done" at bounding box center [1341, 408] width 136 height 40
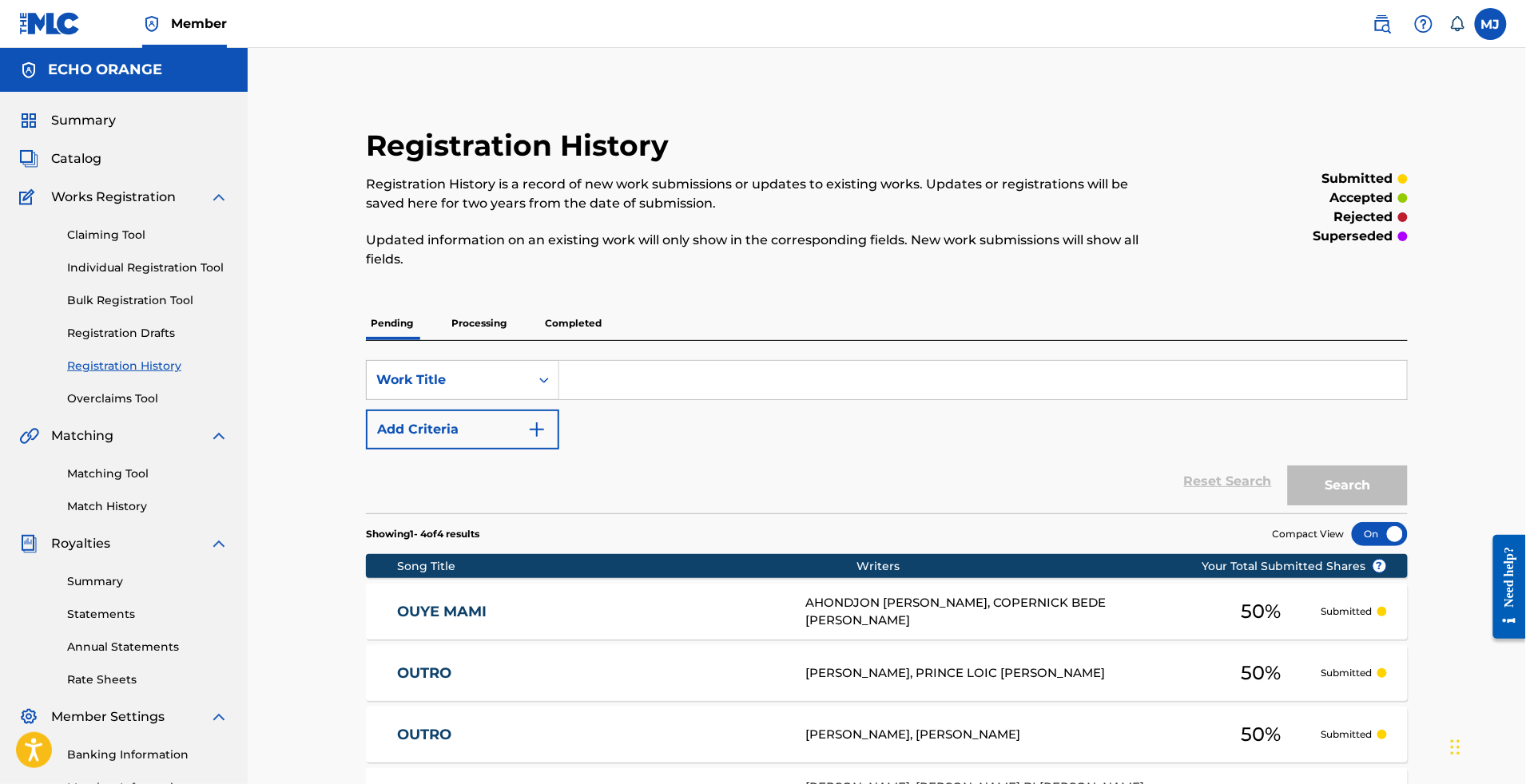
click at [602, 399] on input "Search Form" at bounding box center [983, 380] width 848 height 39
click at [195, 276] on link "Individual Registration Tool" at bounding box center [148, 269] width 162 height 17
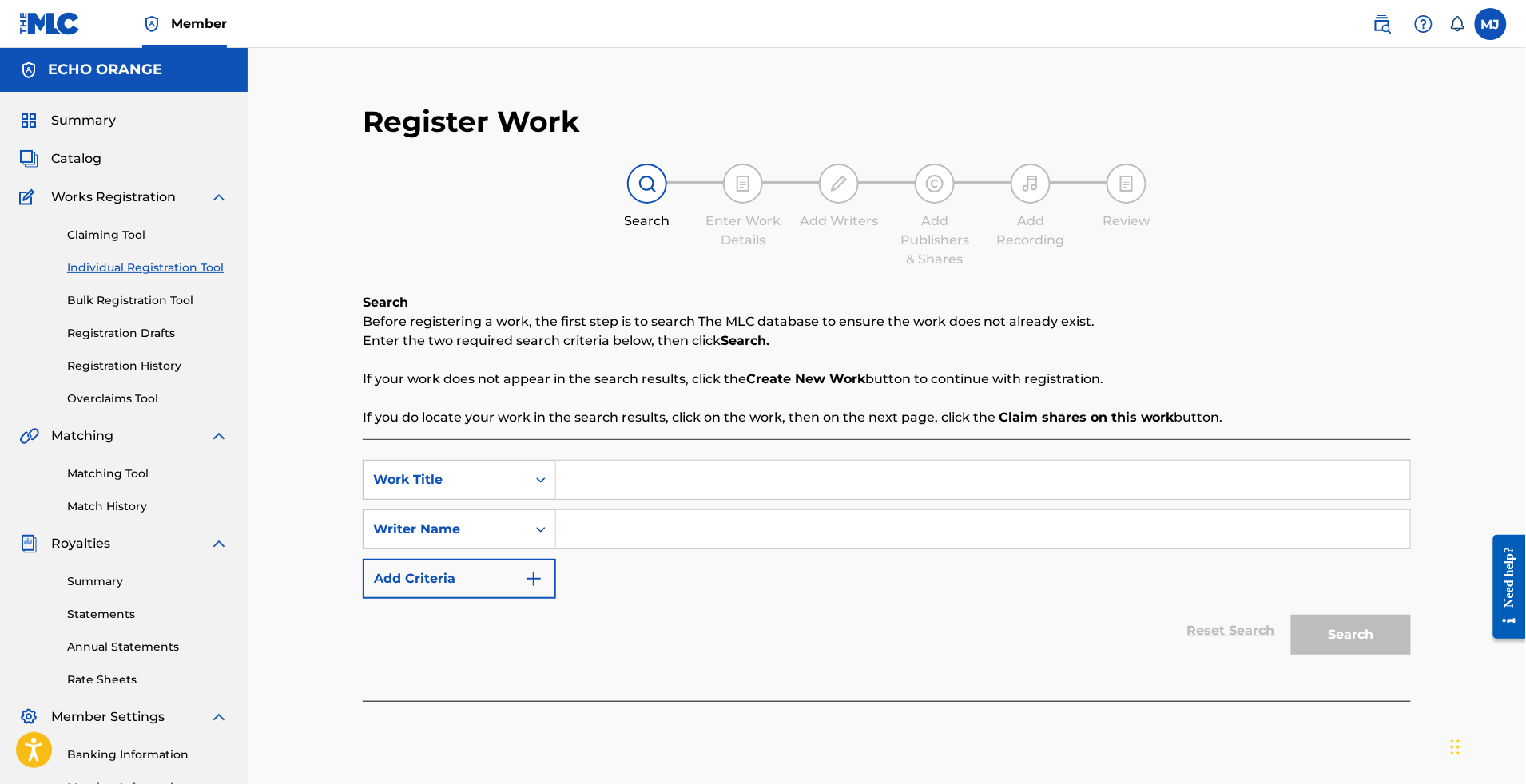
click at [652, 496] on div "SearchWithCriteria692dc214-b167-465a-b09a-6174c284cc95 Work Title SearchWithCri…" at bounding box center [886, 570] width 1048 height 262
click at [653, 499] on input "Search Form" at bounding box center [983, 479] width 854 height 39
paste input "PAIN"
type input "PAIN"
click at [596, 599] on div "SearchWithCriteria692dc214-b167-465a-b09a-6174c284cc95 Work Title PAIN le pain …" at bounding box center [886, 530] width 1048 height 139
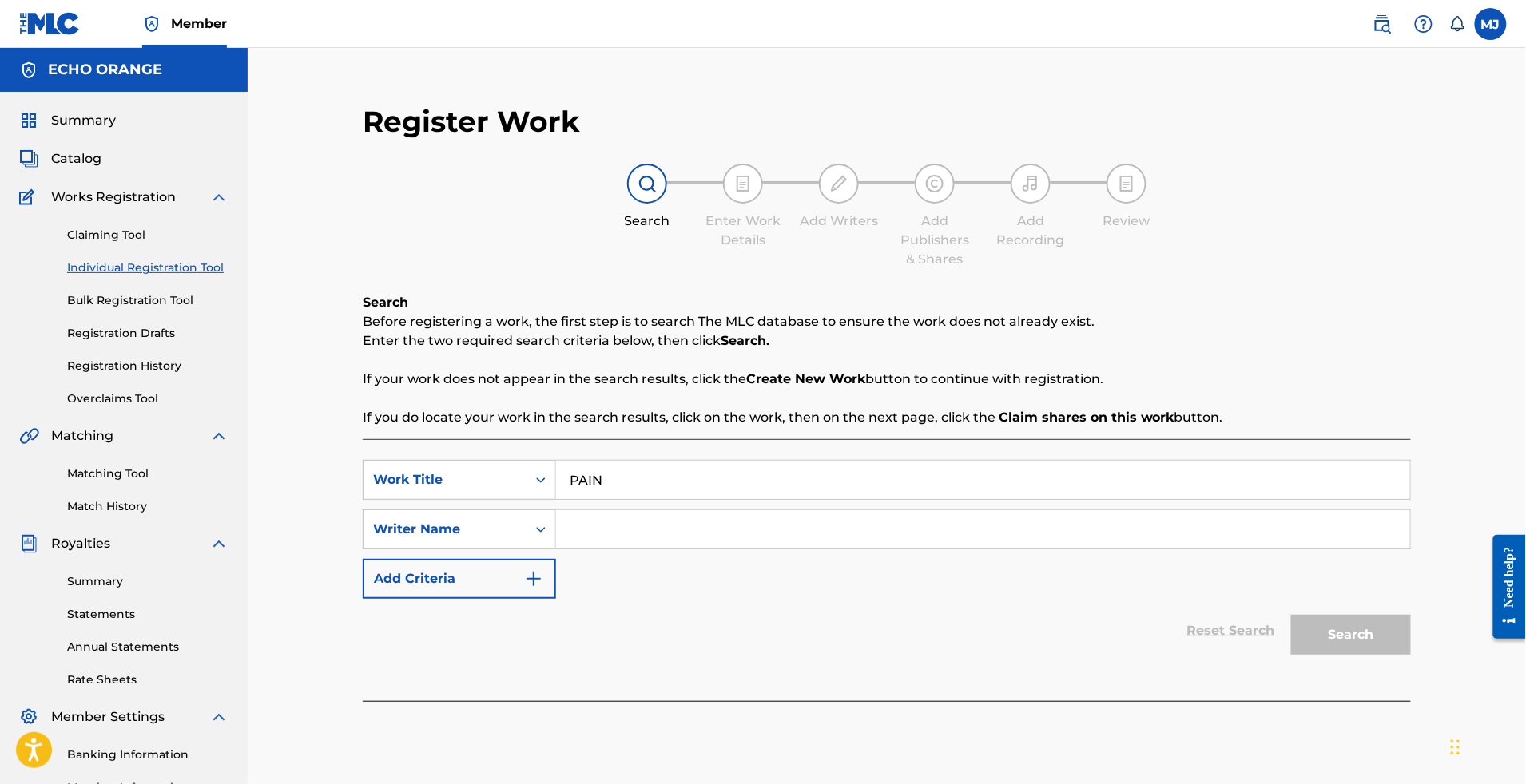
click at [621, 549] on input "Search Form" at bounding box center [983, 530] width 854 height 39
paste input "OGOU FREJUSS-DECOSTHER JUNIOR"
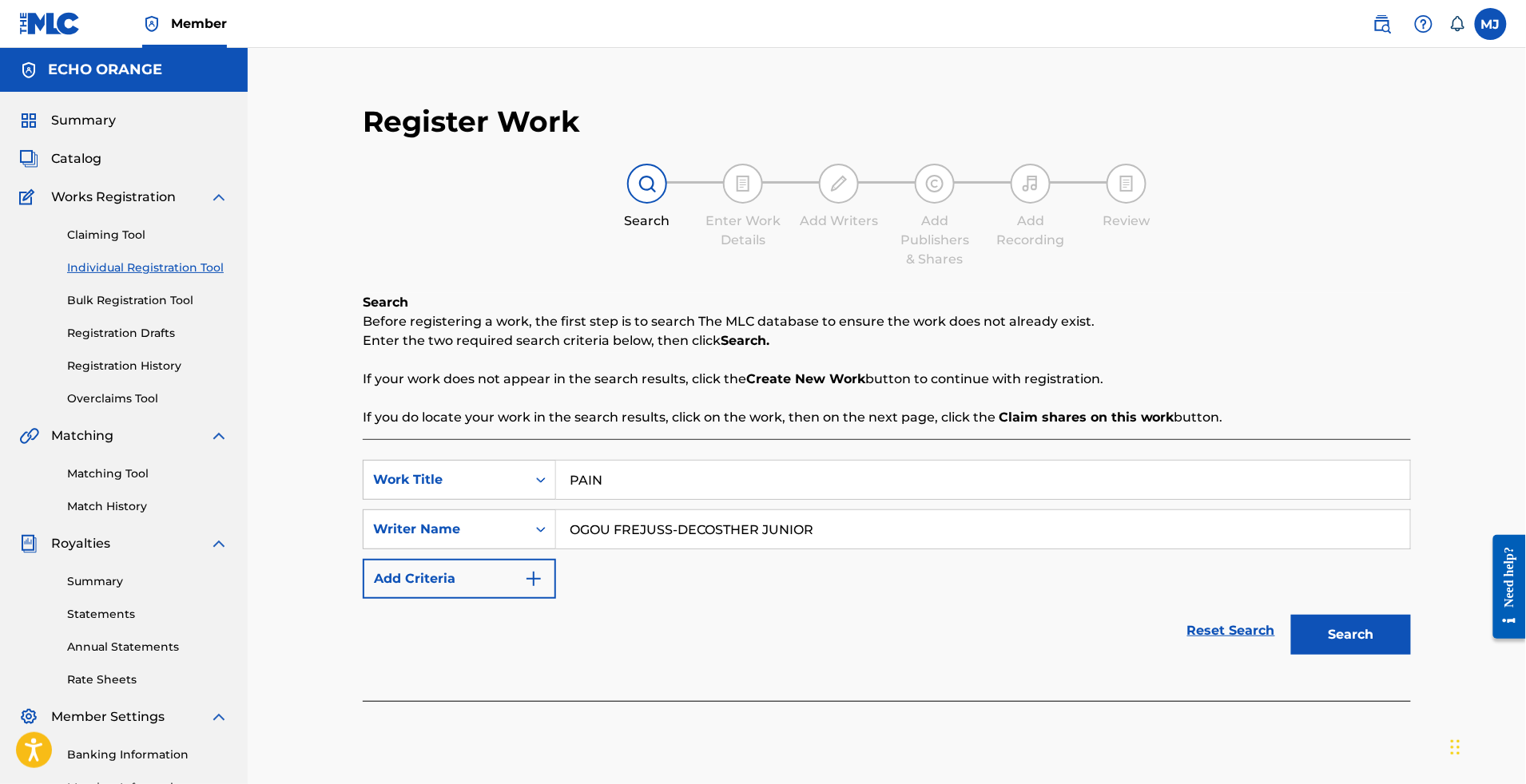
type input "OGOU FREJUSS-DECOSTHER JUNIOR"
click at [1412, 655] on button "Search" at bounding box center [1351, 635] width 120 height 40
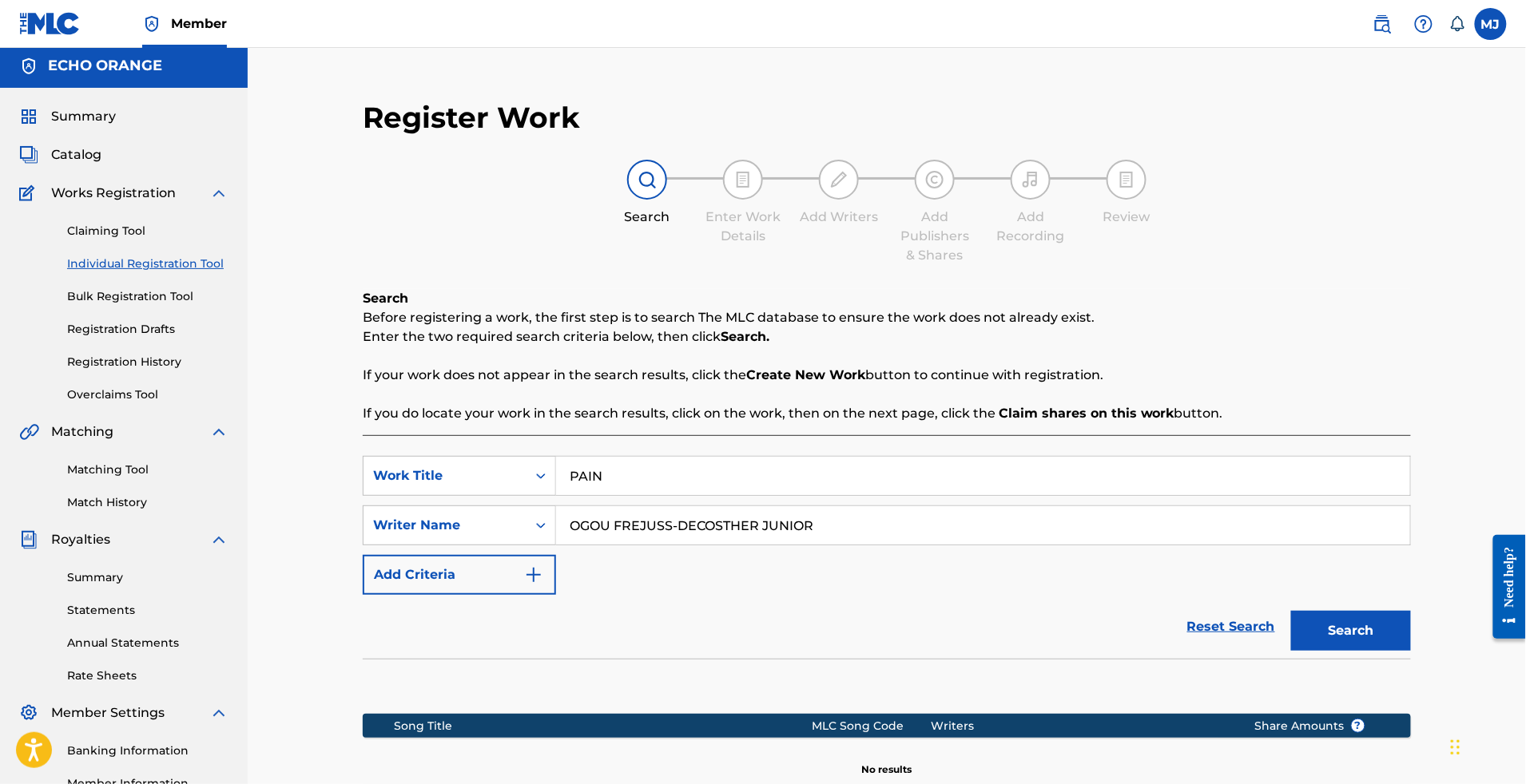
scroll to position [341, 0]
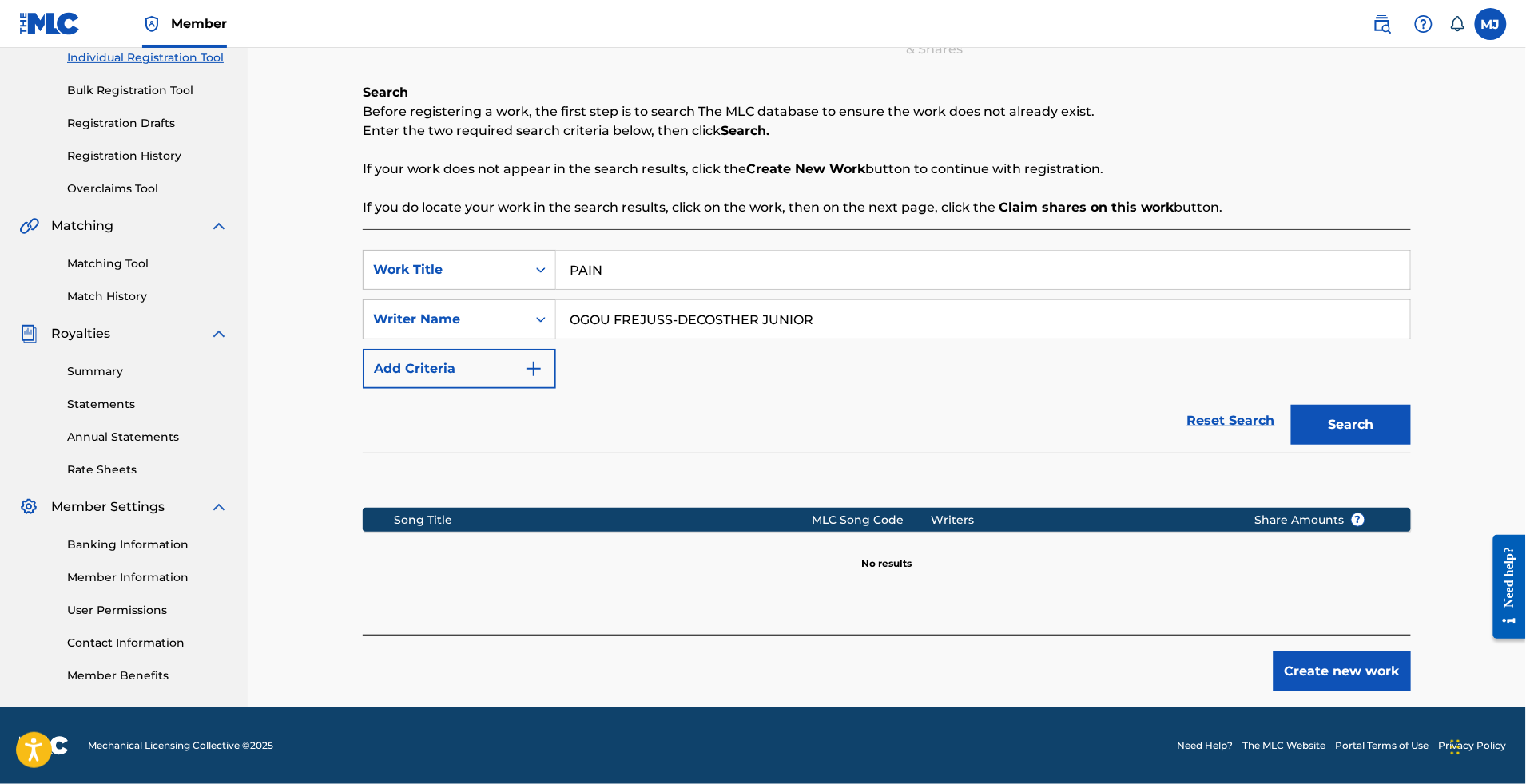
click at [1388, 652] on button "Create new work" at bounding box center [1342, 671] width 137 height 40
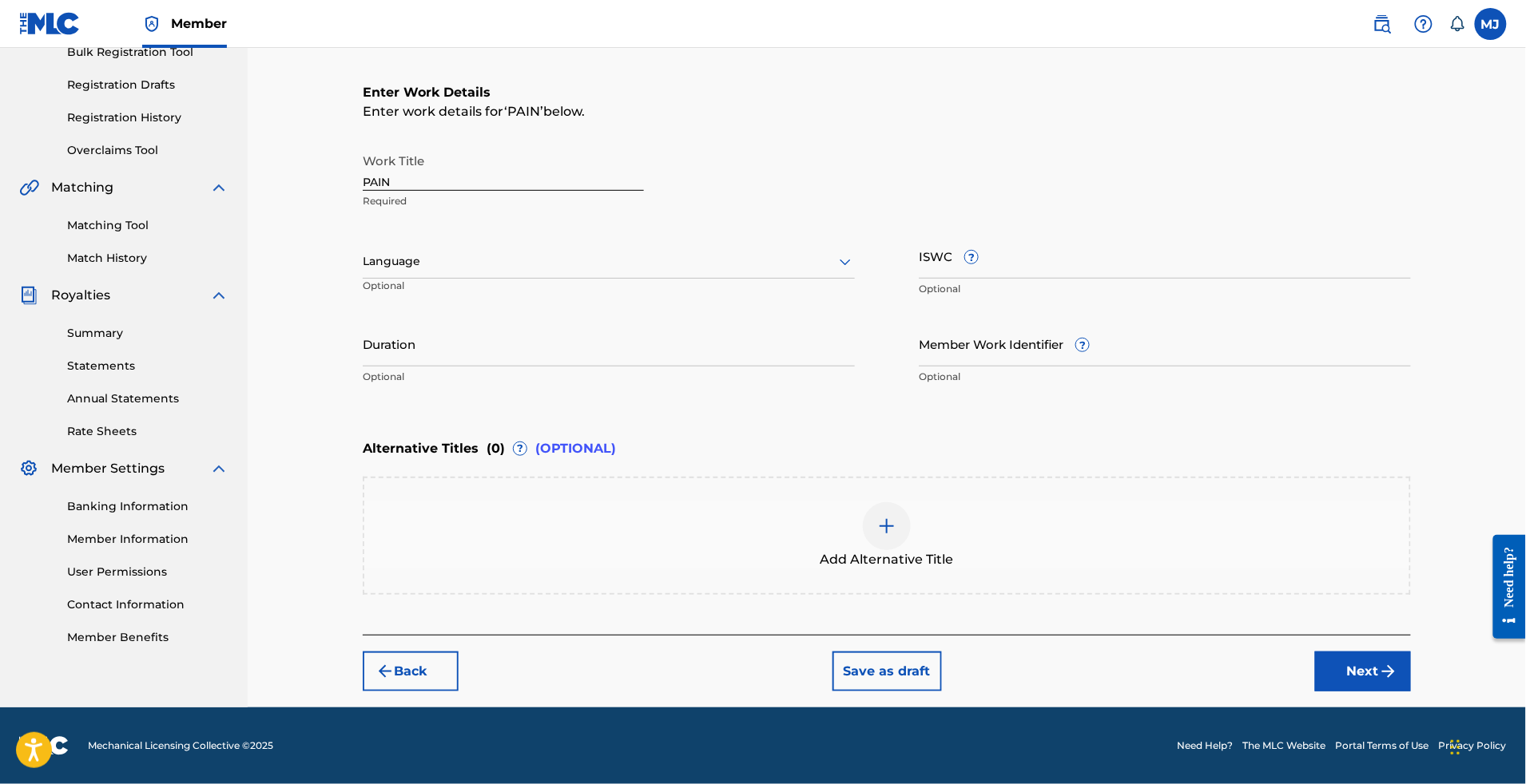
click at [1412, 691] on button "Next" at bounding box center [1362, 671] width 96 height 40
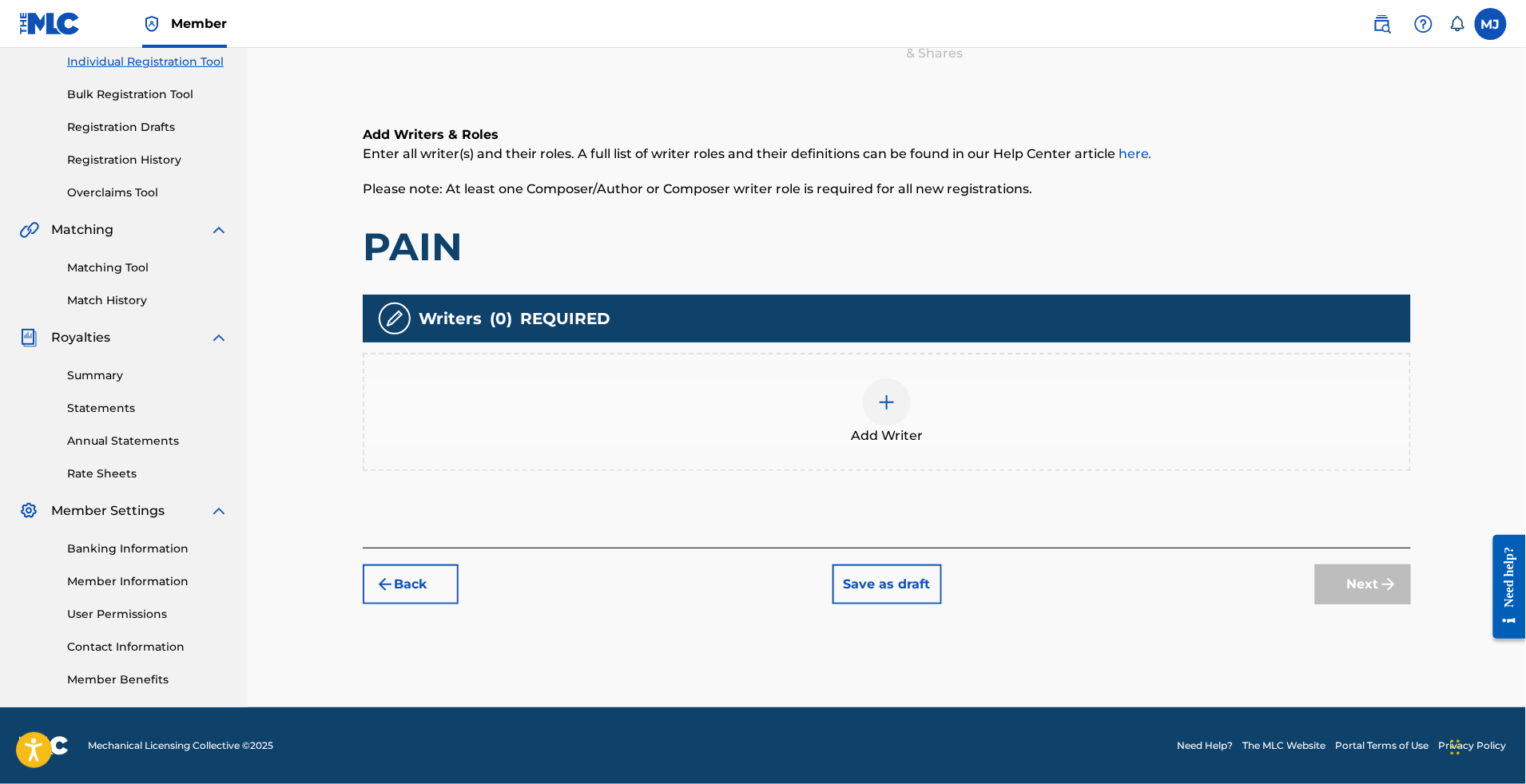
scroll to position [333, 0]
click at [1202, 409] on div "Add Writer" at bounding box center [886, 411] width 1048 height 118
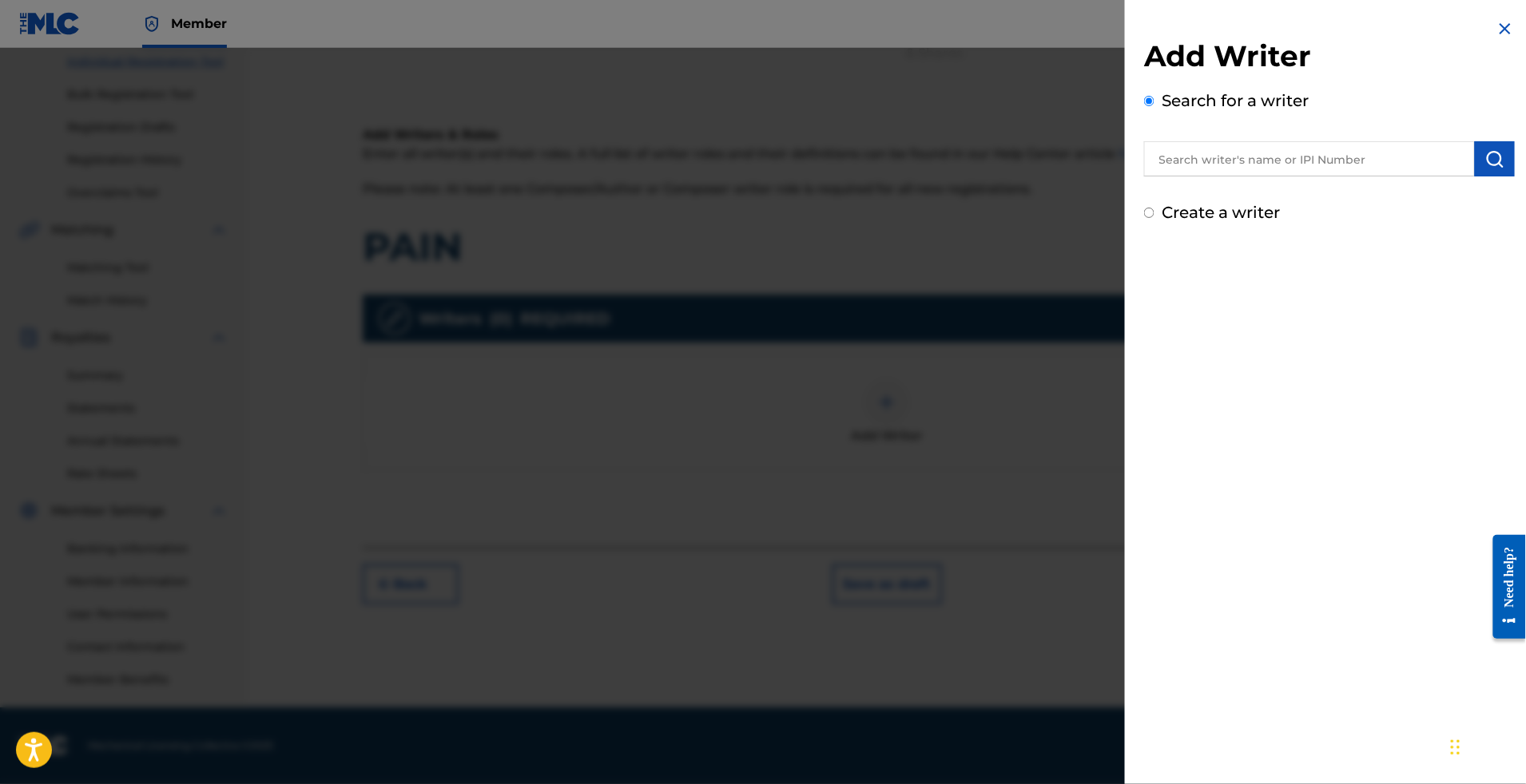
click at [1222, 154] on div at bounding box center [1329, 156] width 371 height 40
click at [1221, 162] on input "text" at bounding box center [1309, 158] width 331 height 35
paste input "OGOU FREJUSS-DECOSTHER JUNIOR"
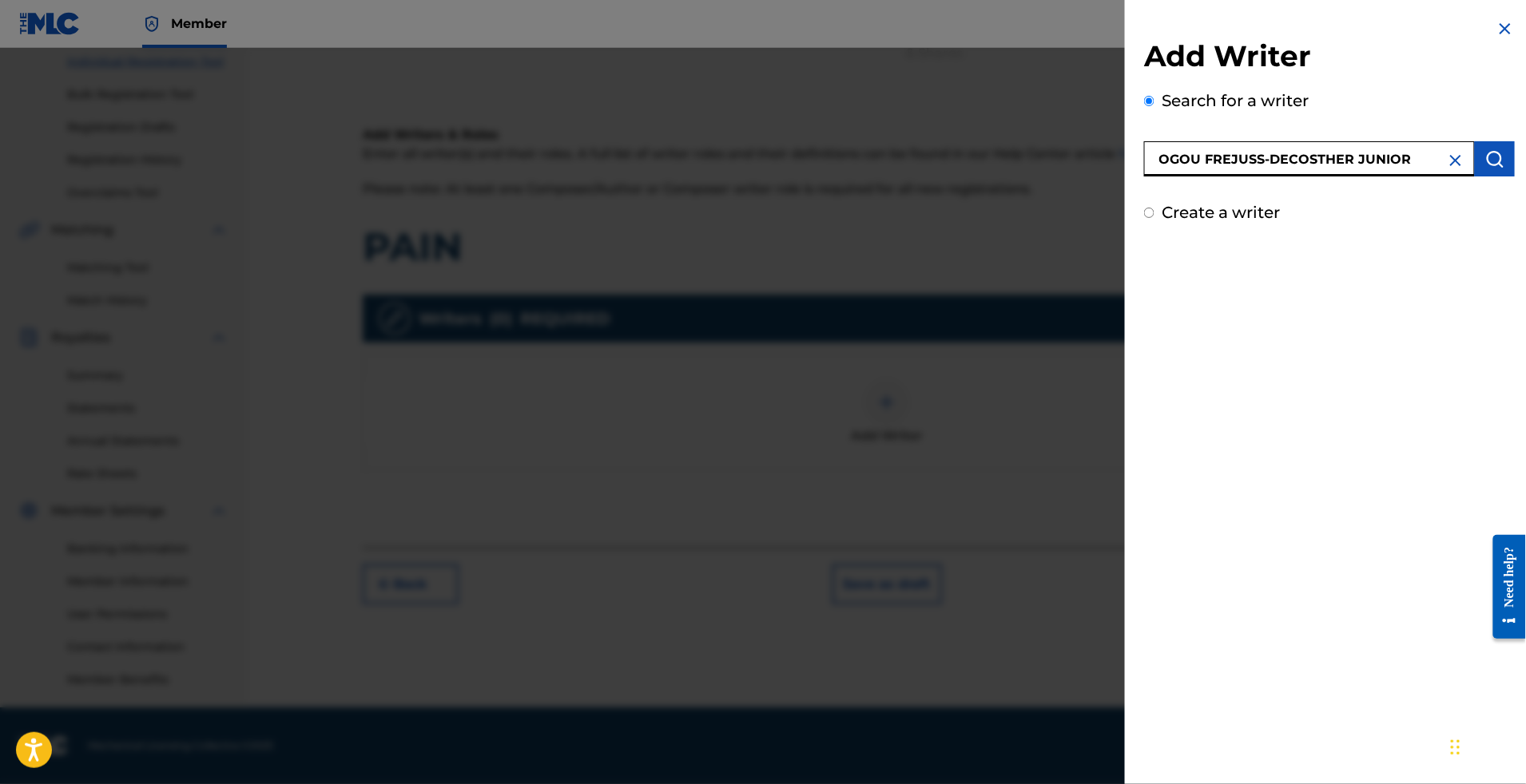
type input "OGOU FREJUSS-DECOSTHER JUNIOR"
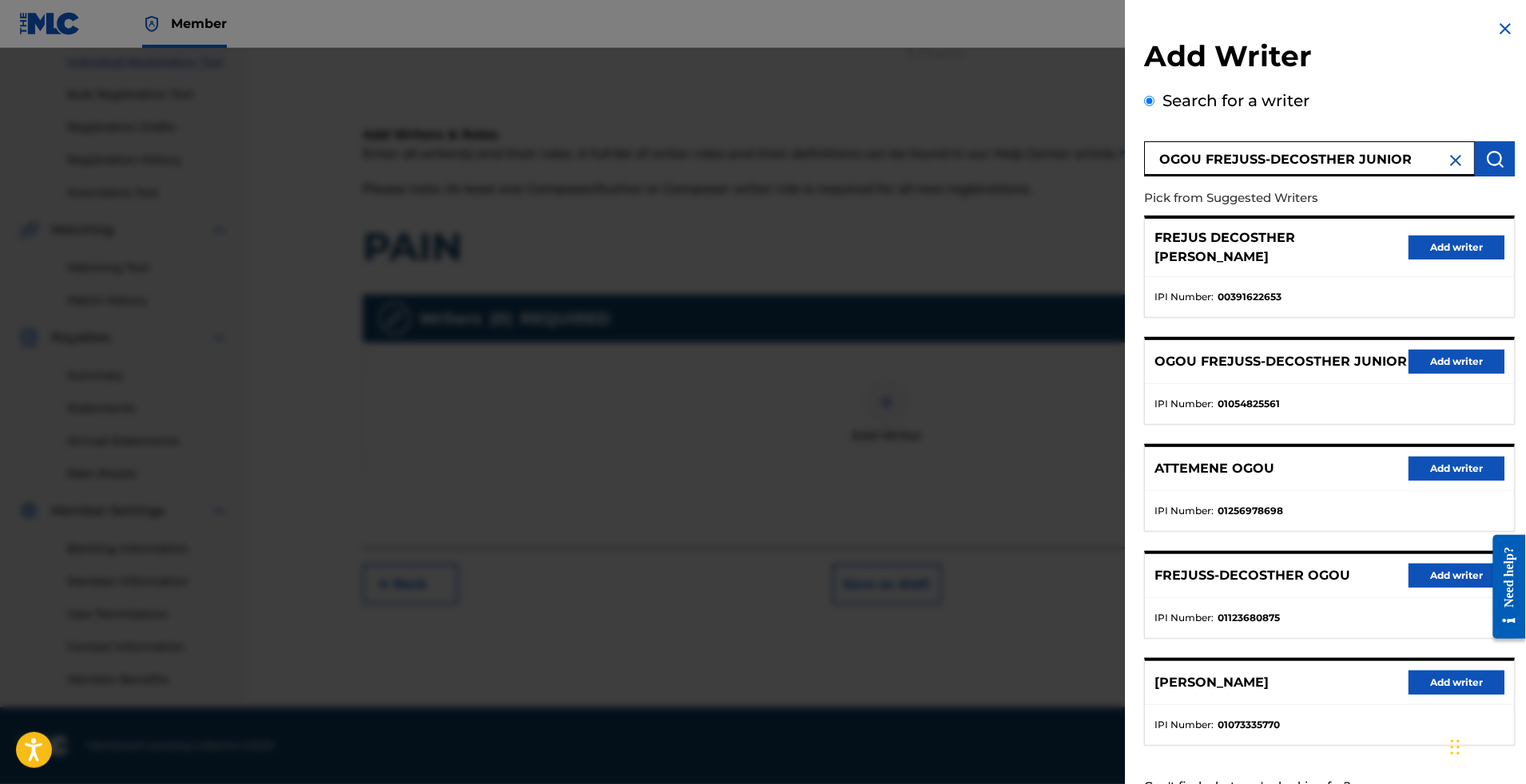
click at [1408, 252] on div "FREJUS DECOSTHER JUNIOR OGOU Add writer" at bounding box center [1329, 248] width 369 height 59
click at [1417, 260] on button "Add writer" at bounding box center [1456, 247] width 96 height 24
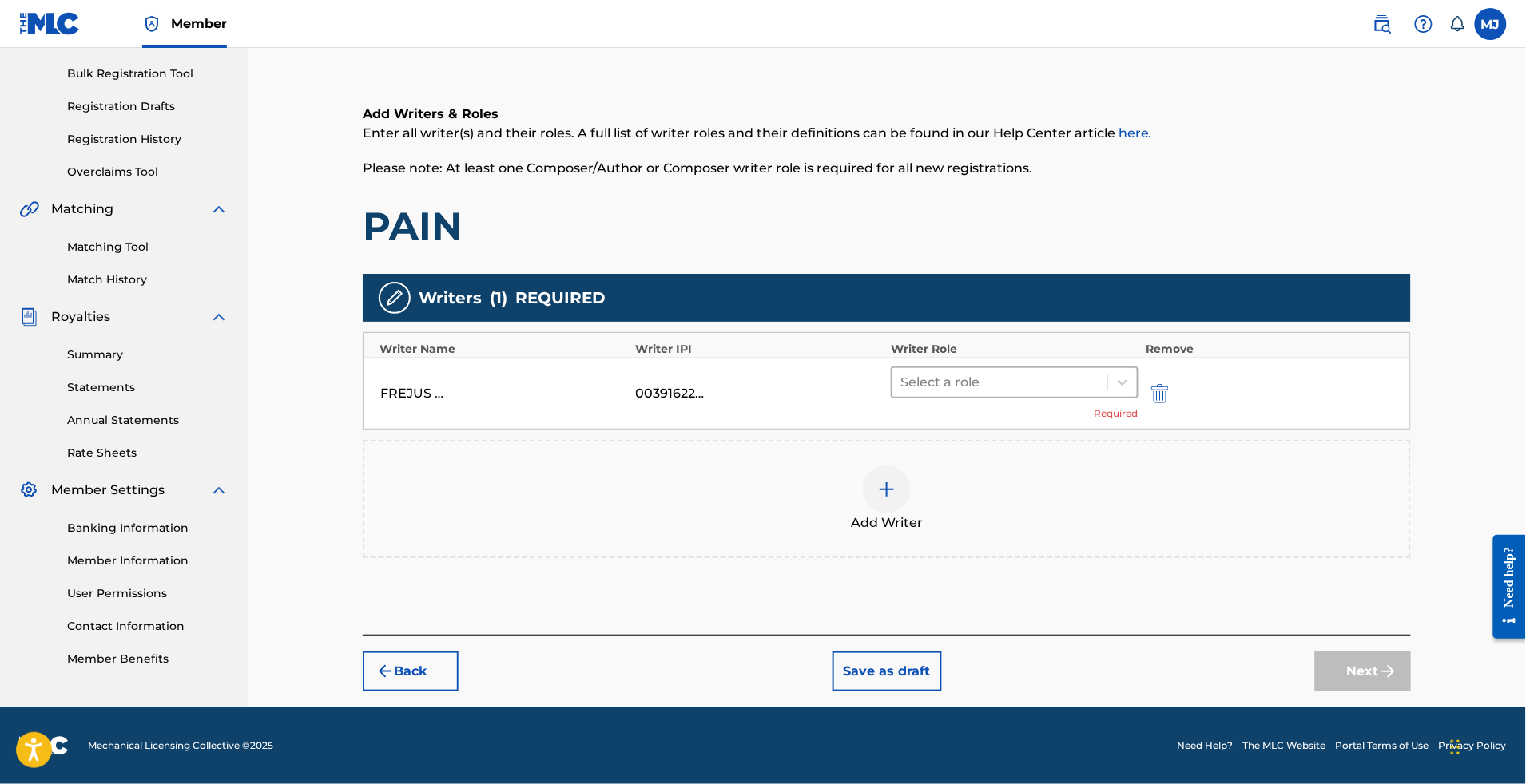
click at [1058, 372] on div at bounding box center [1000, 383] width 199 height 23
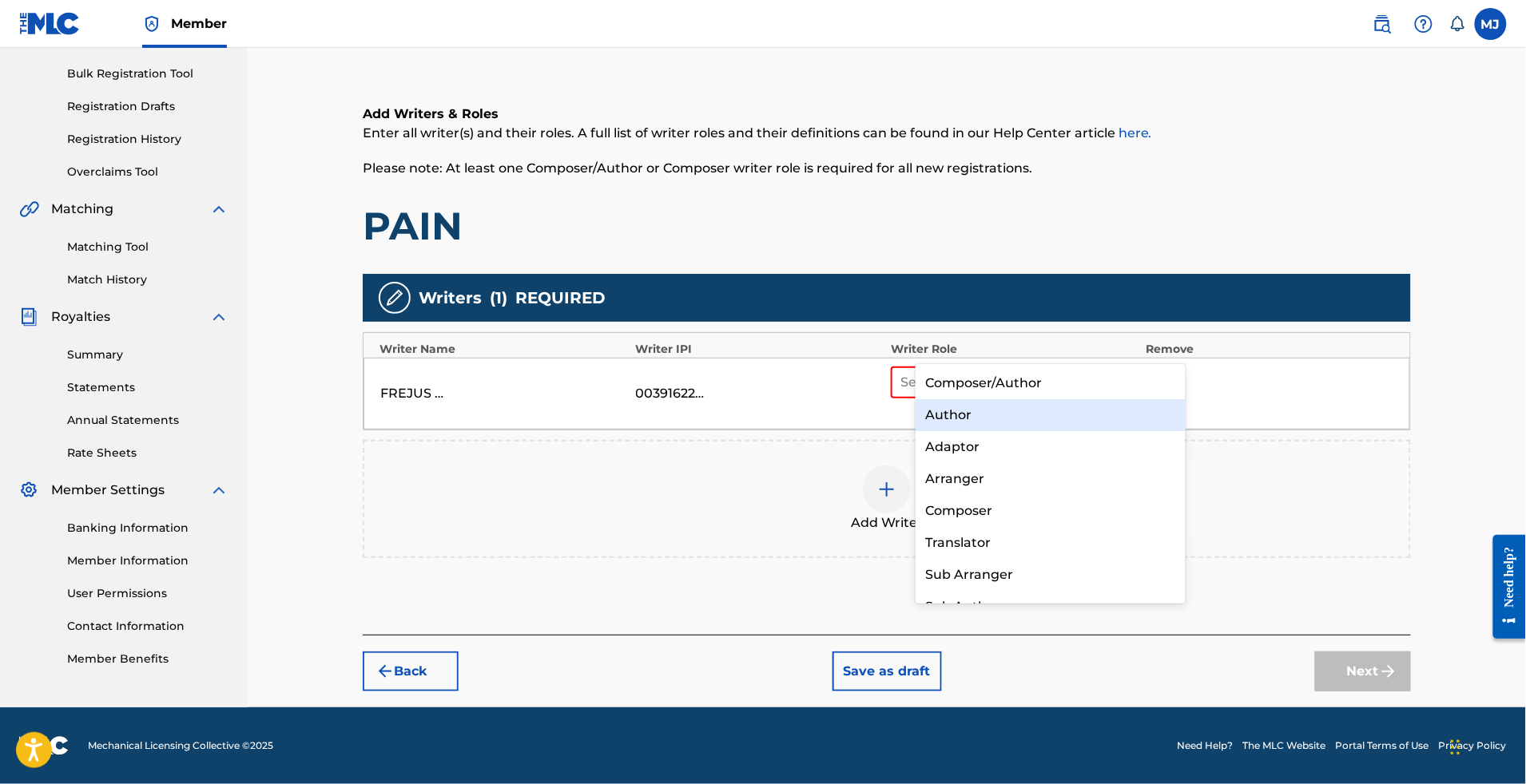
click at [1014, 388] on div "Composer/Author" at bounding box center [1050, 384] width 270 height 32
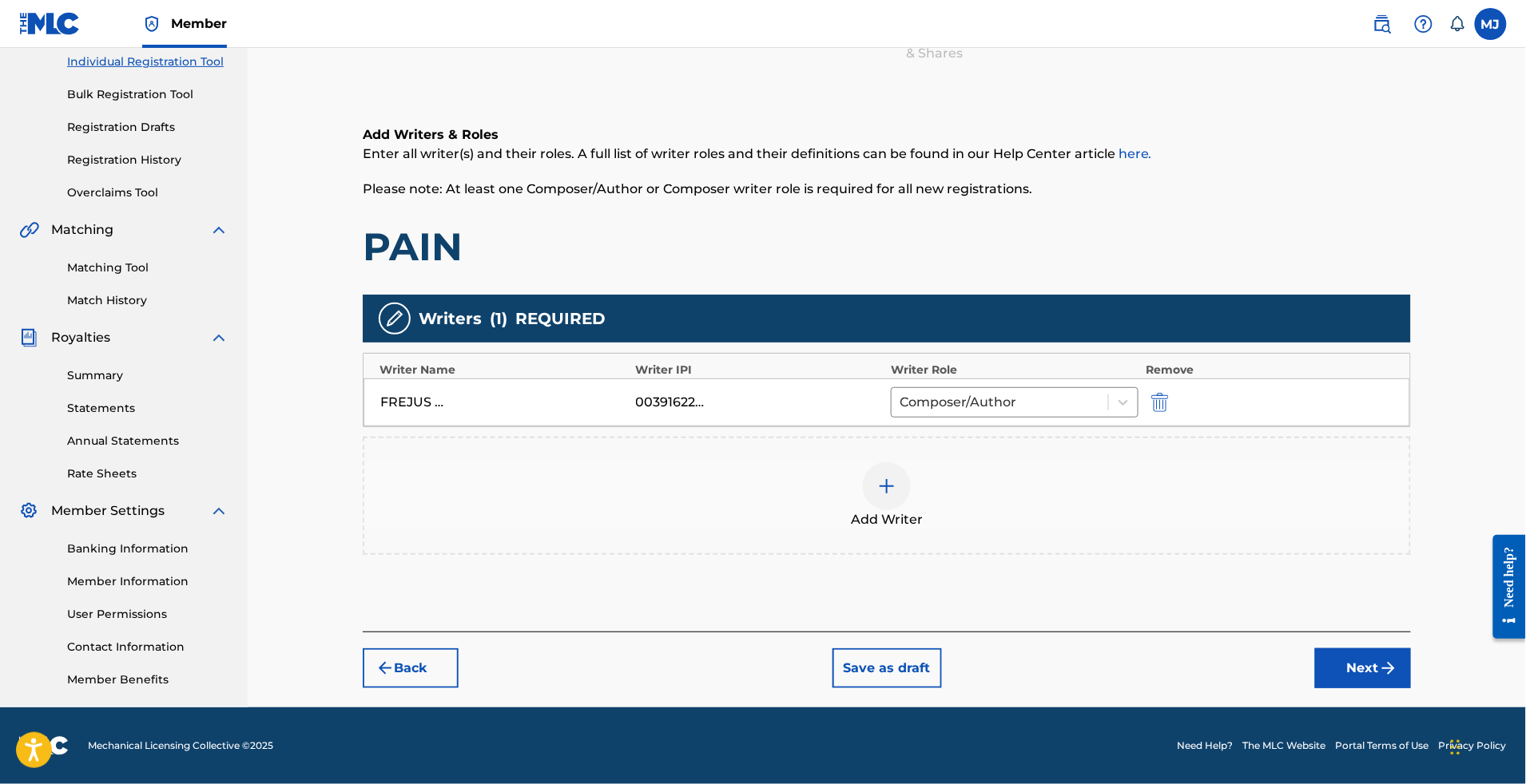
click at [897, 477] on img at bounding box center [886, 486] width 19 height 19
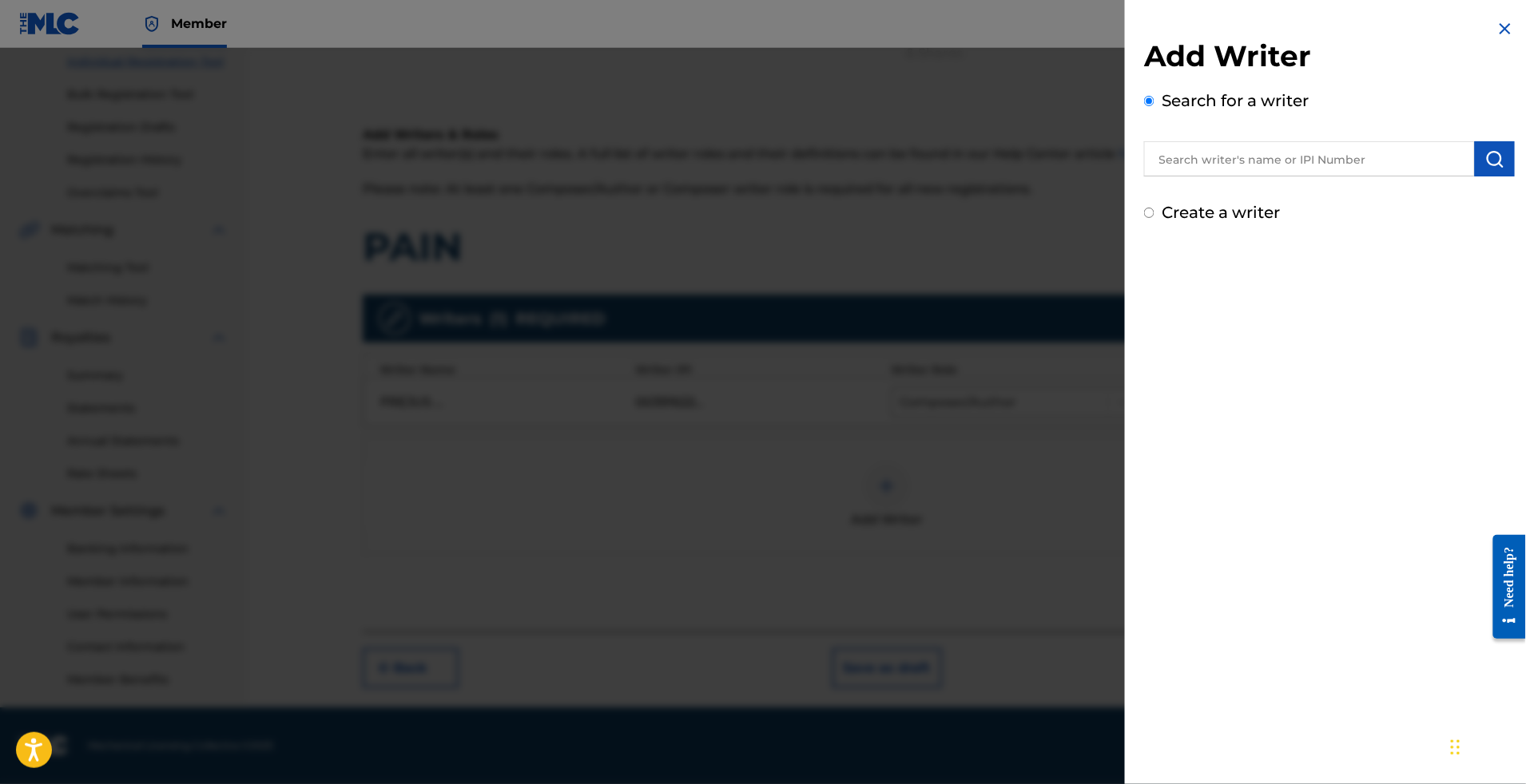
drag, startPoint x: 1200, startPoint y: 327, endPoint x: 1115, endPoint y: 340, distance: 86.0
click at [1200, 330] on div "Add Writer Search for a writer Create a writer" at bounding box center [1329, 392] width 409 height 784
click at [1174, 167] on input "text" at bounding box center [1309, 158] width 331 height 35
paste input "[PERSON_NAME] [PERSON_NAME] [PERSON_NAME]"
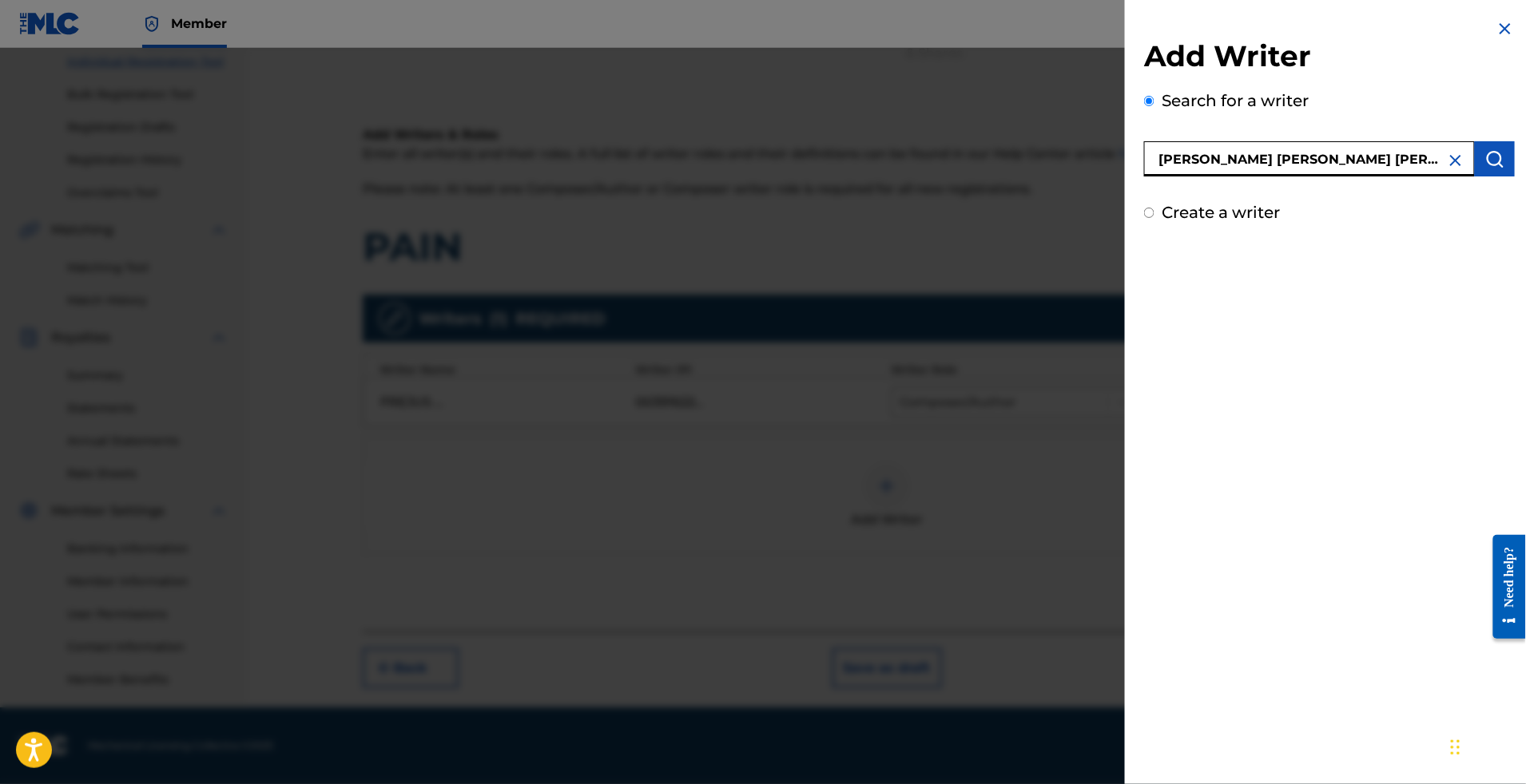
type input "[PERSON_NAME] [PERSON_NAME] [PERSON_NAME]"
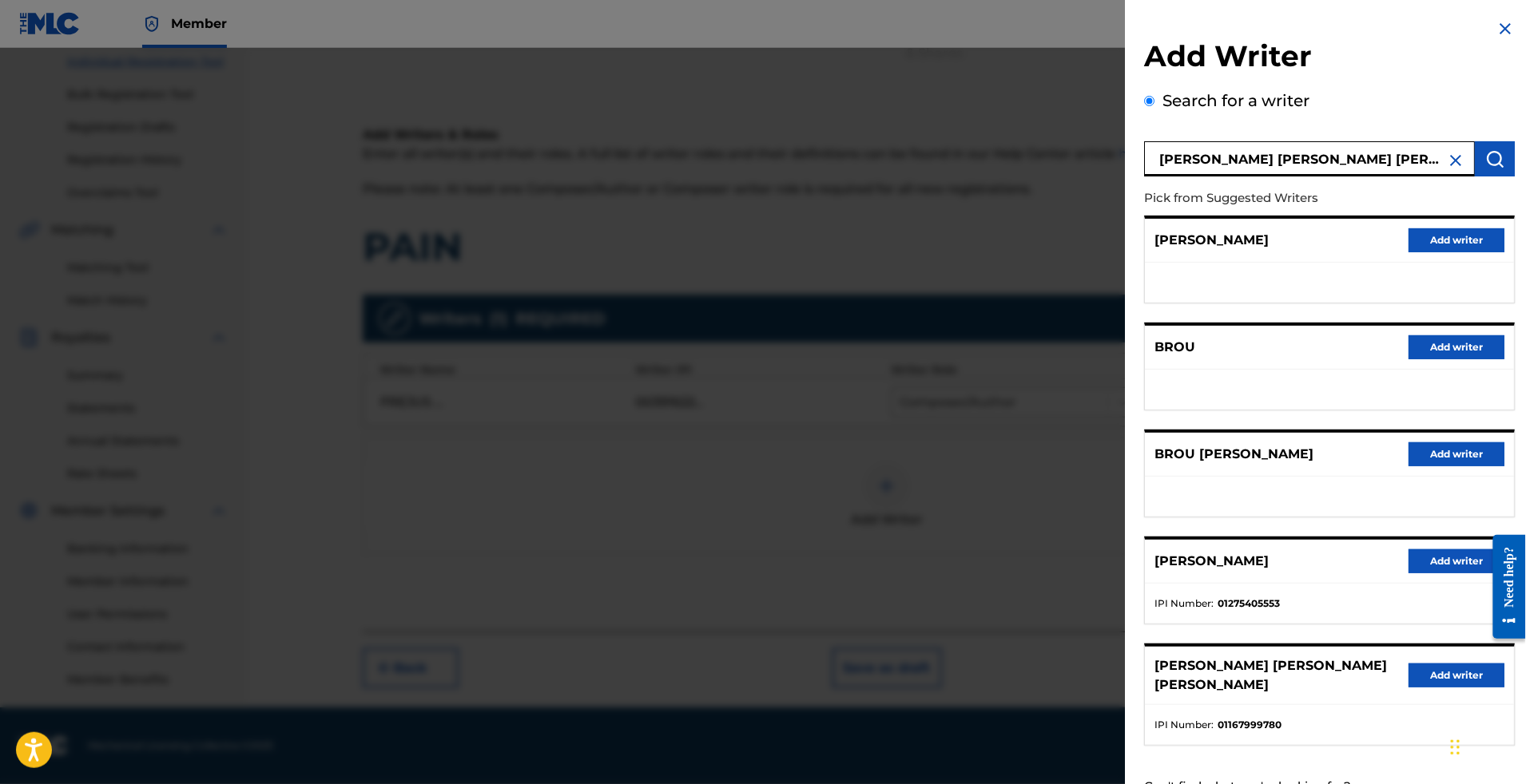
scroll to position [183, 0]
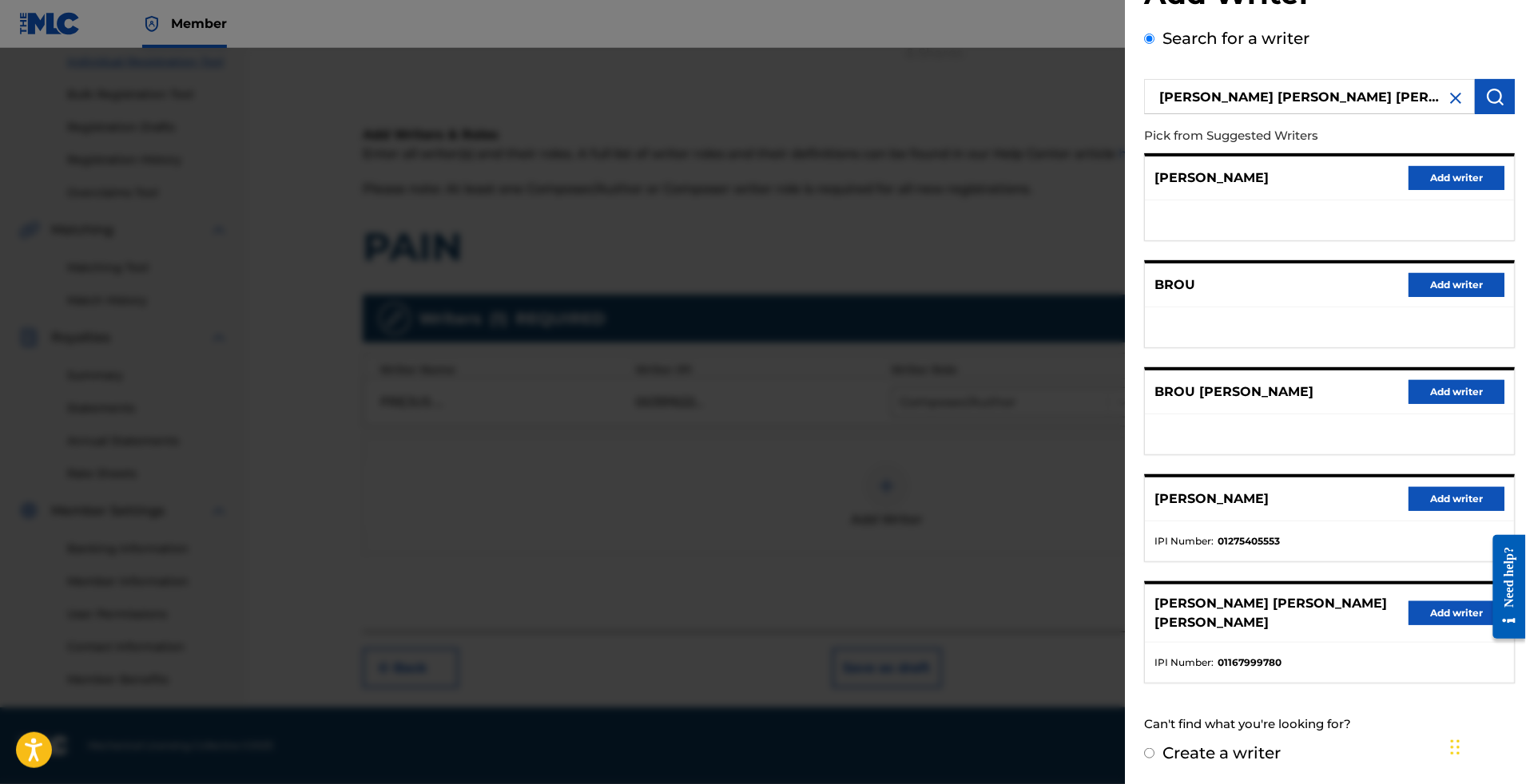
click at [1376, 597] on div "[PERSON_NAME] [PERSON_NAME] [PERSON_NAME] Add writer" at bounding box center [1329, 614] width 369 height 59
click at [1409, 601] on button "Add writer" at bounding box center [1456, 613] width 96 height 24
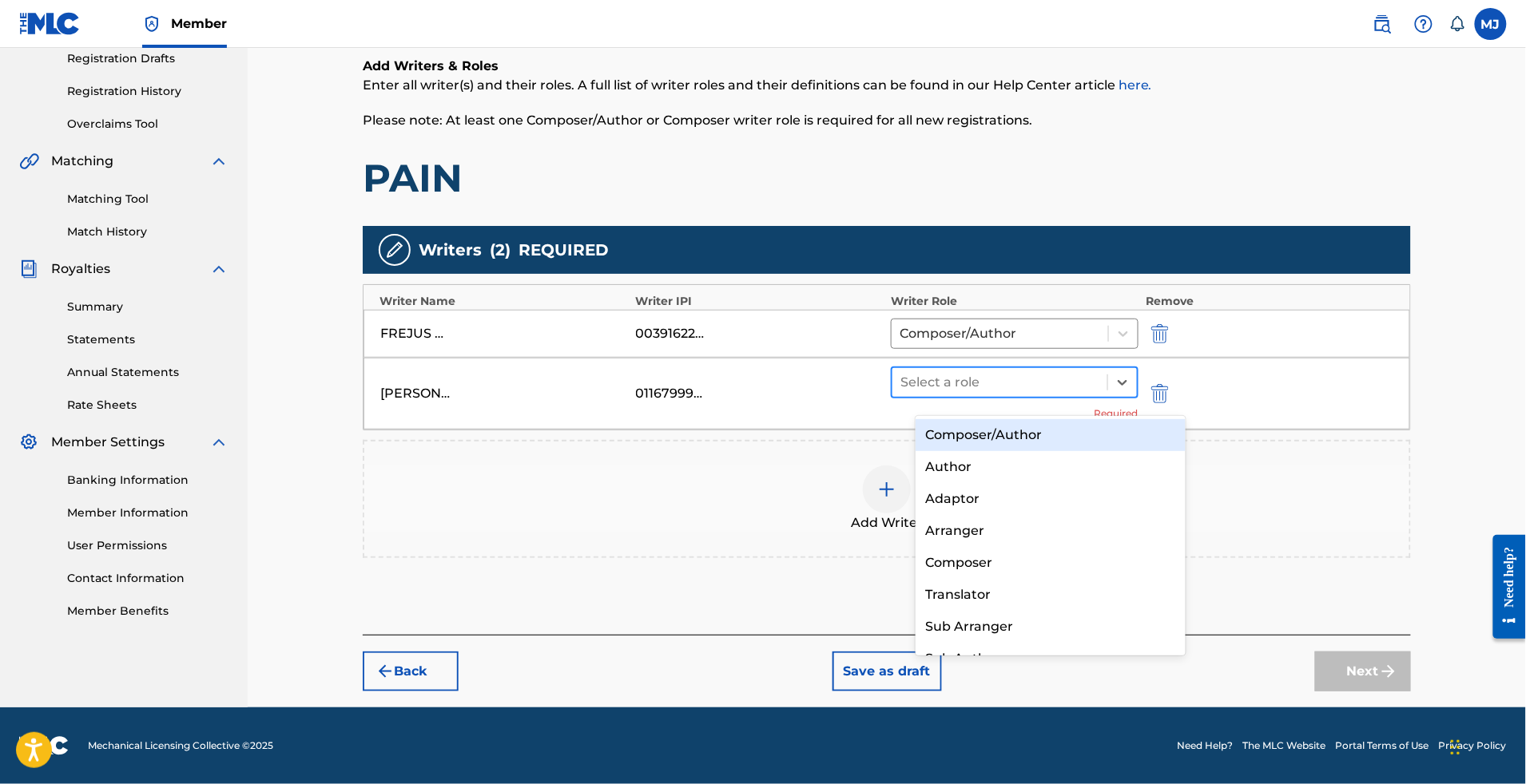
click at [1059, 392] on div at bounding box center [1000, 383] width 199 height 23
click at [995, 445] on div "Composer/Author" at bounding box center [1050, 435] width 270 height 32
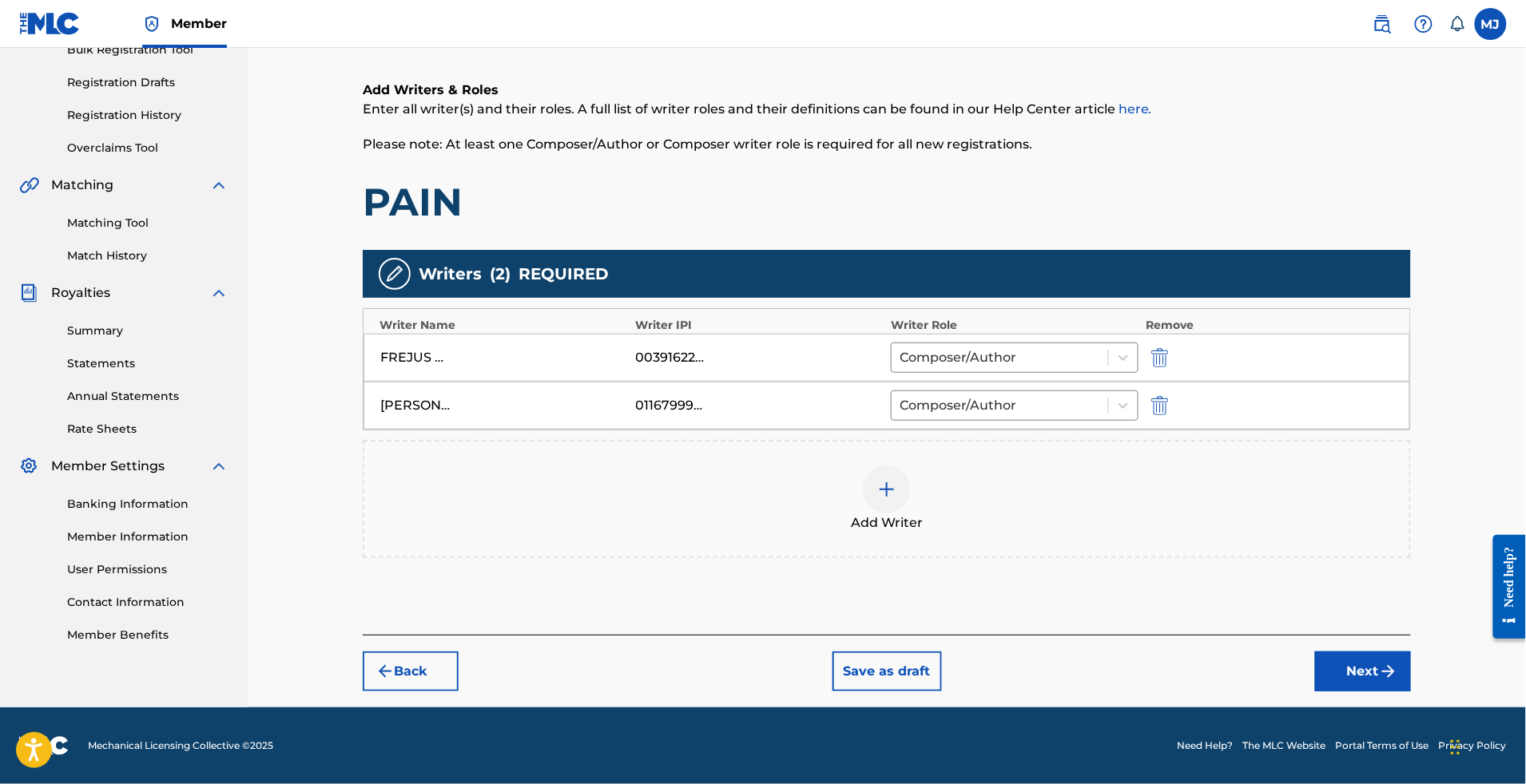
click at [1412, 691] on button "Next" at bounding box center [1362, 671] width 96 height 40
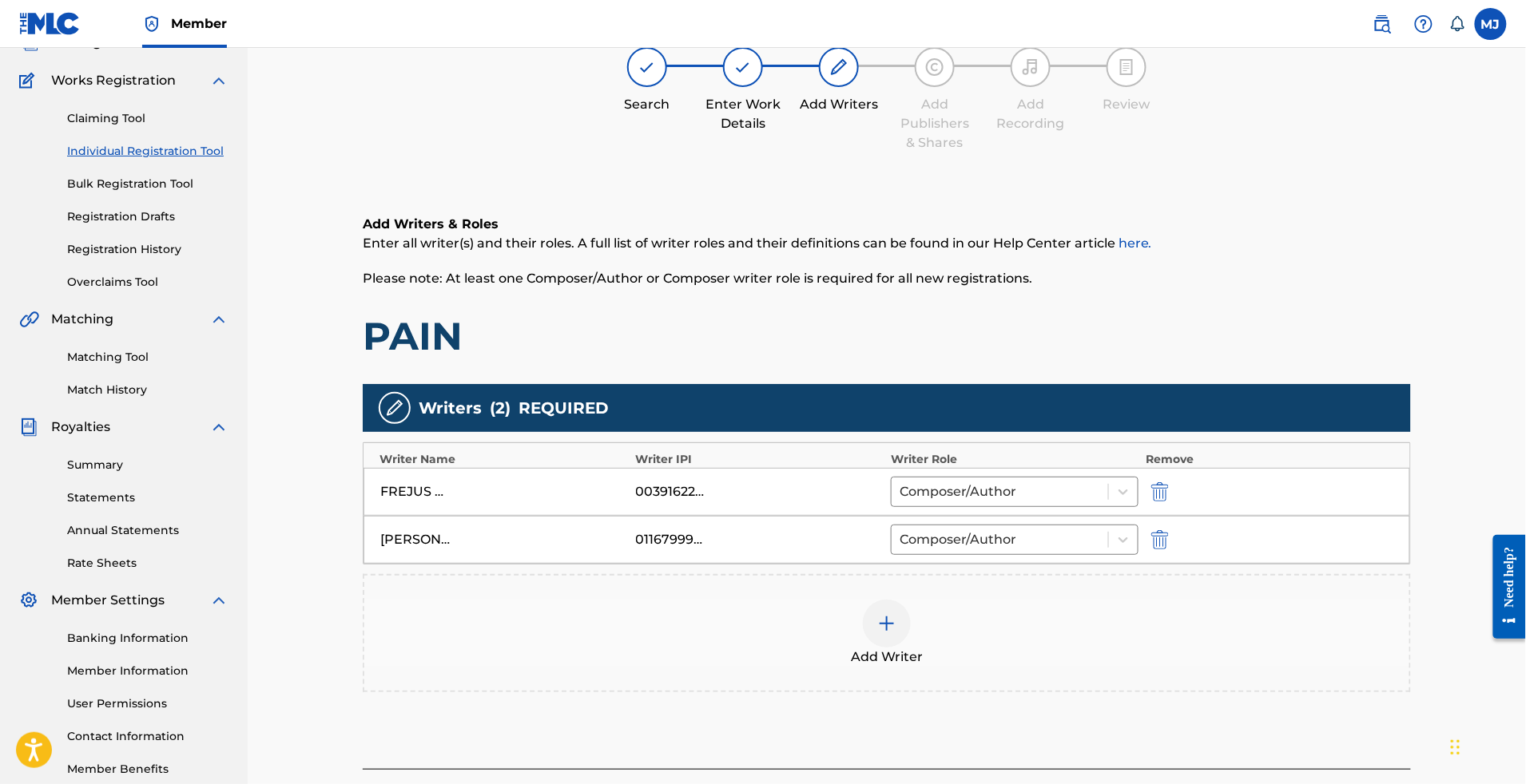
scroll to position [71, 0]
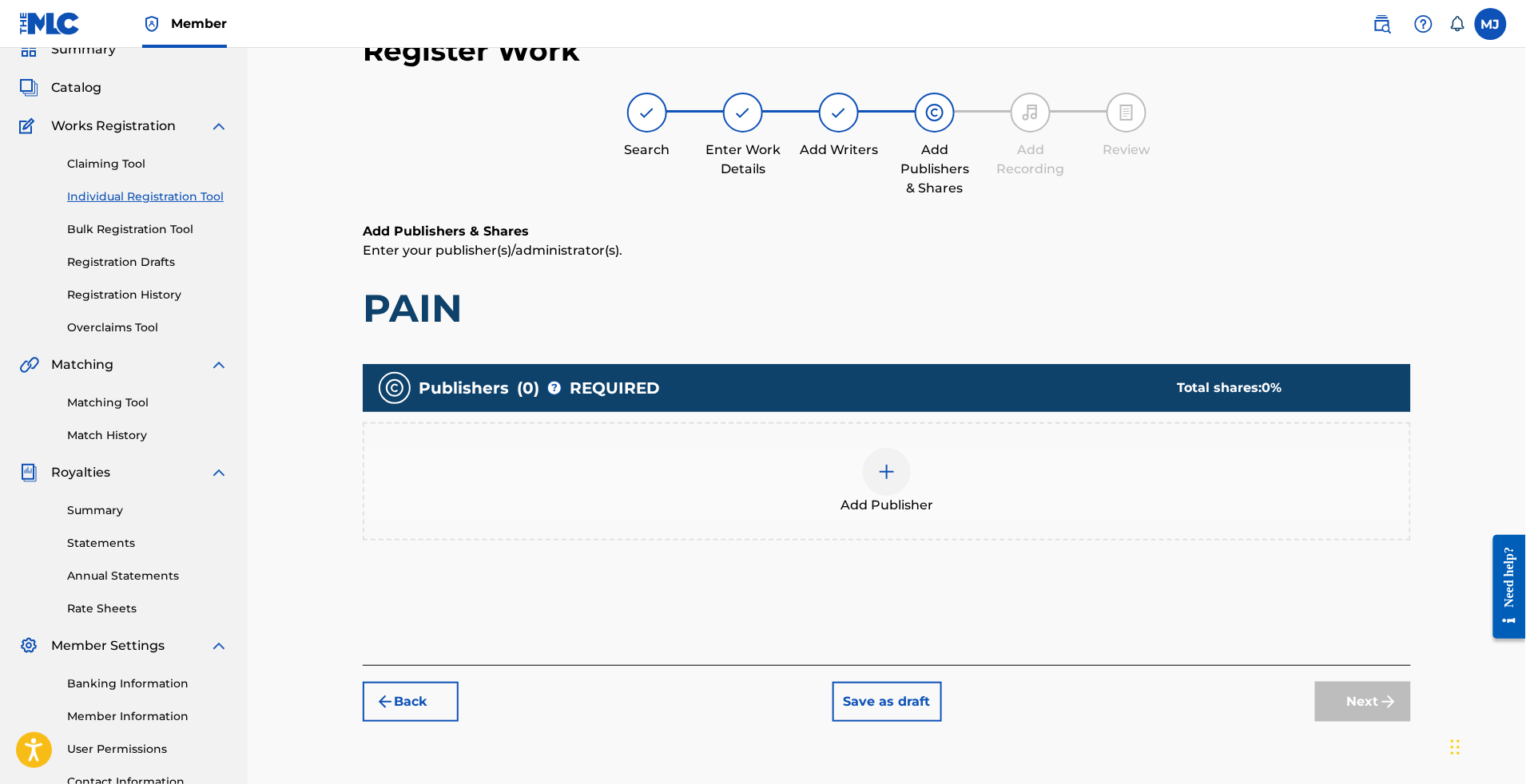
click at [1052, 515] on div "Add Publisher" at bounding box center [886, 481] width 1045 height 67
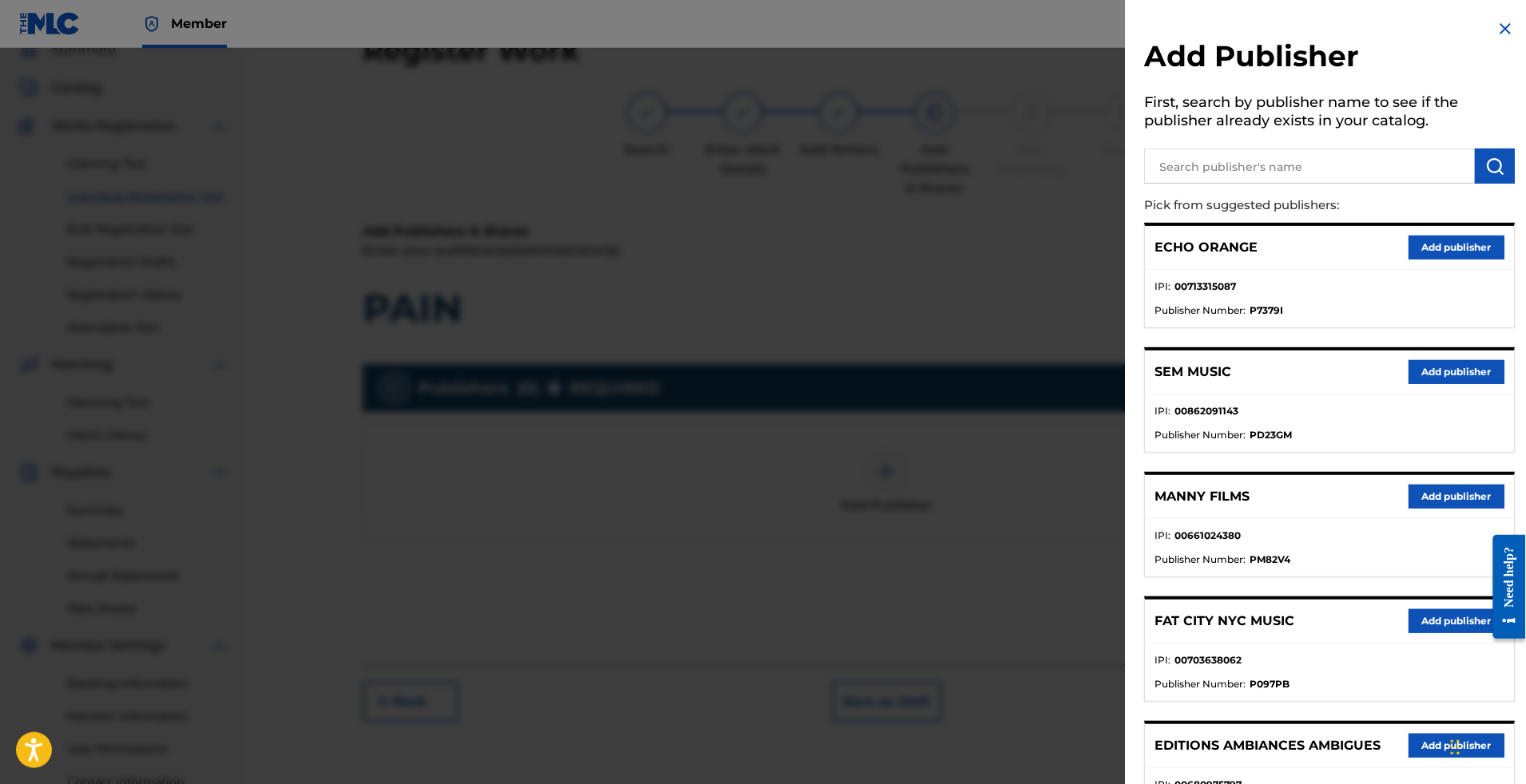
click at [1256, 183] on input "text" at bounding box center [1309, 166] width 331 height 35
type input "appeal"
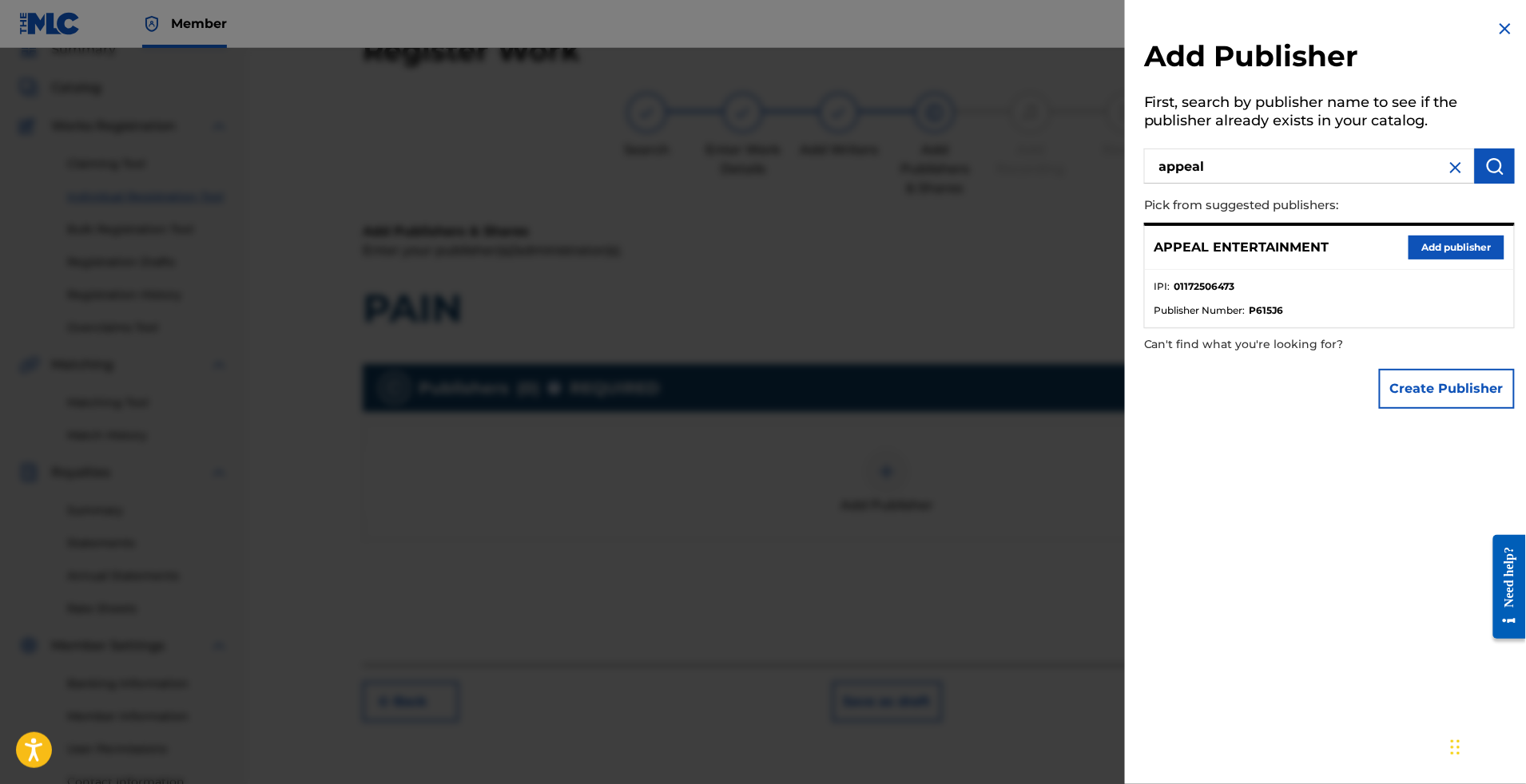
click at [1427, 260] on button "Add publisher" at bounding box center [1456, 247] width 96 height 24
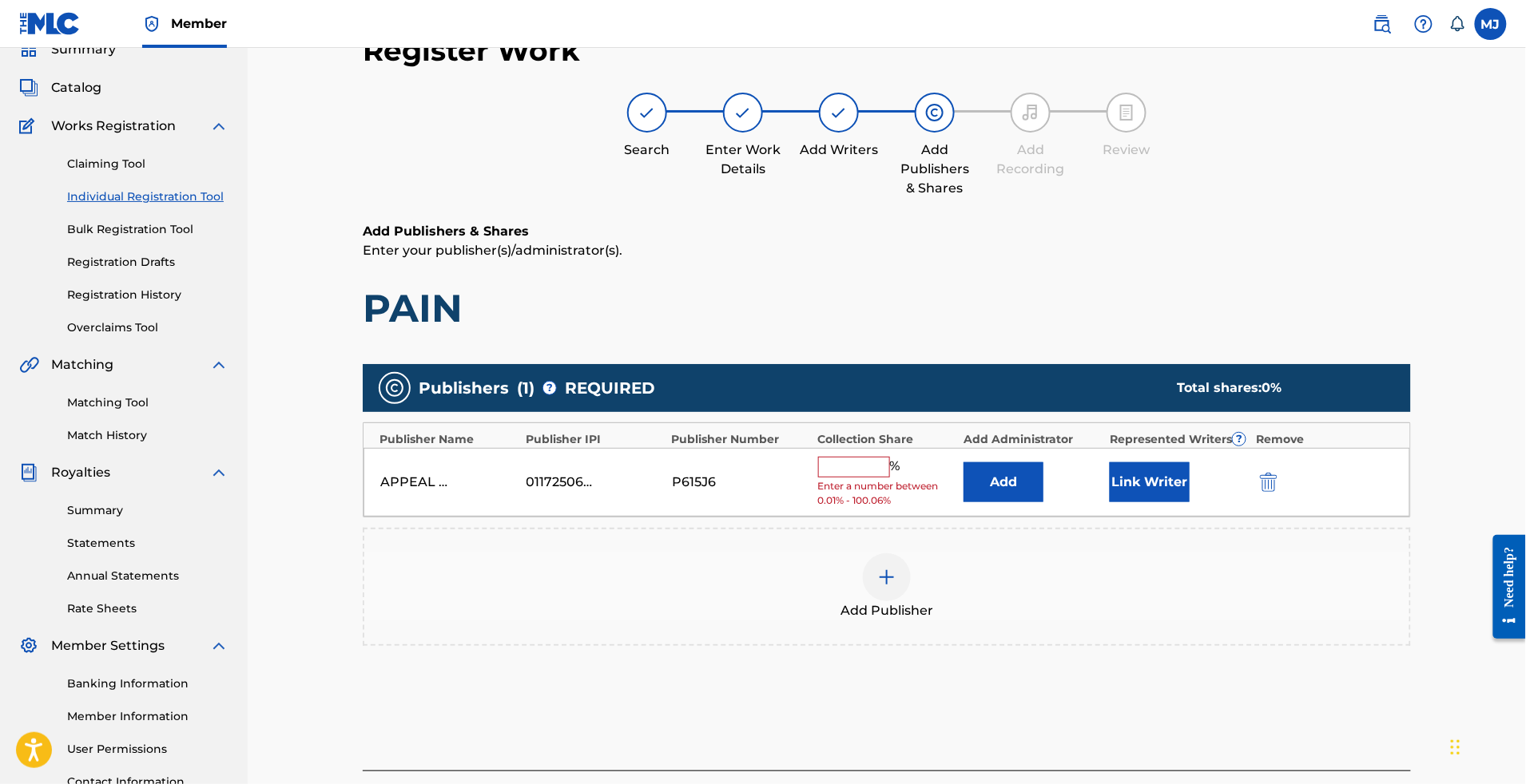
click at [1039, 502] on button "Add" at bounding box center [1004, 482] width 79 height 40
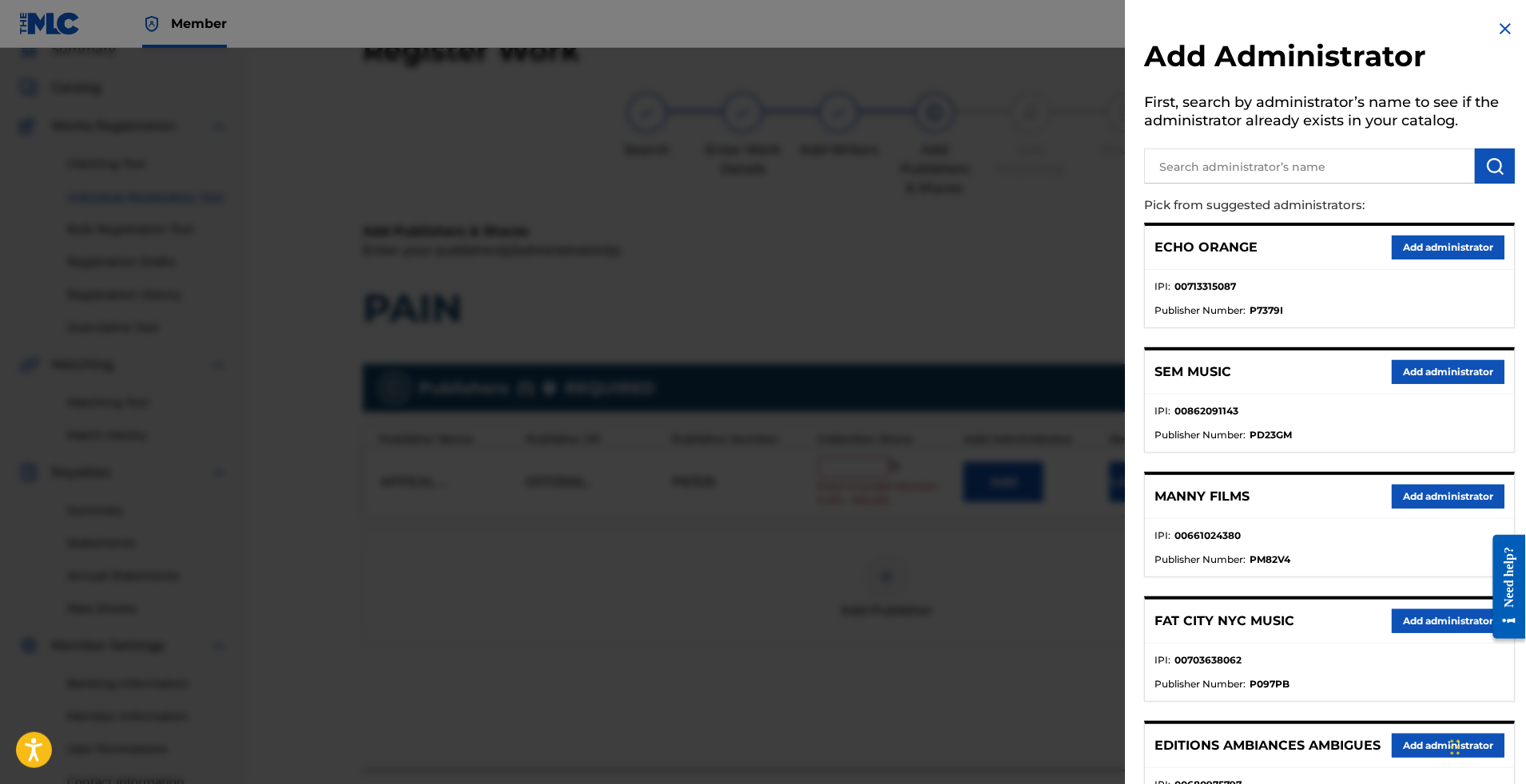
click at [1422, 260] on button "Add administrator" at bounding box center [1447, 247] width 113 height 24
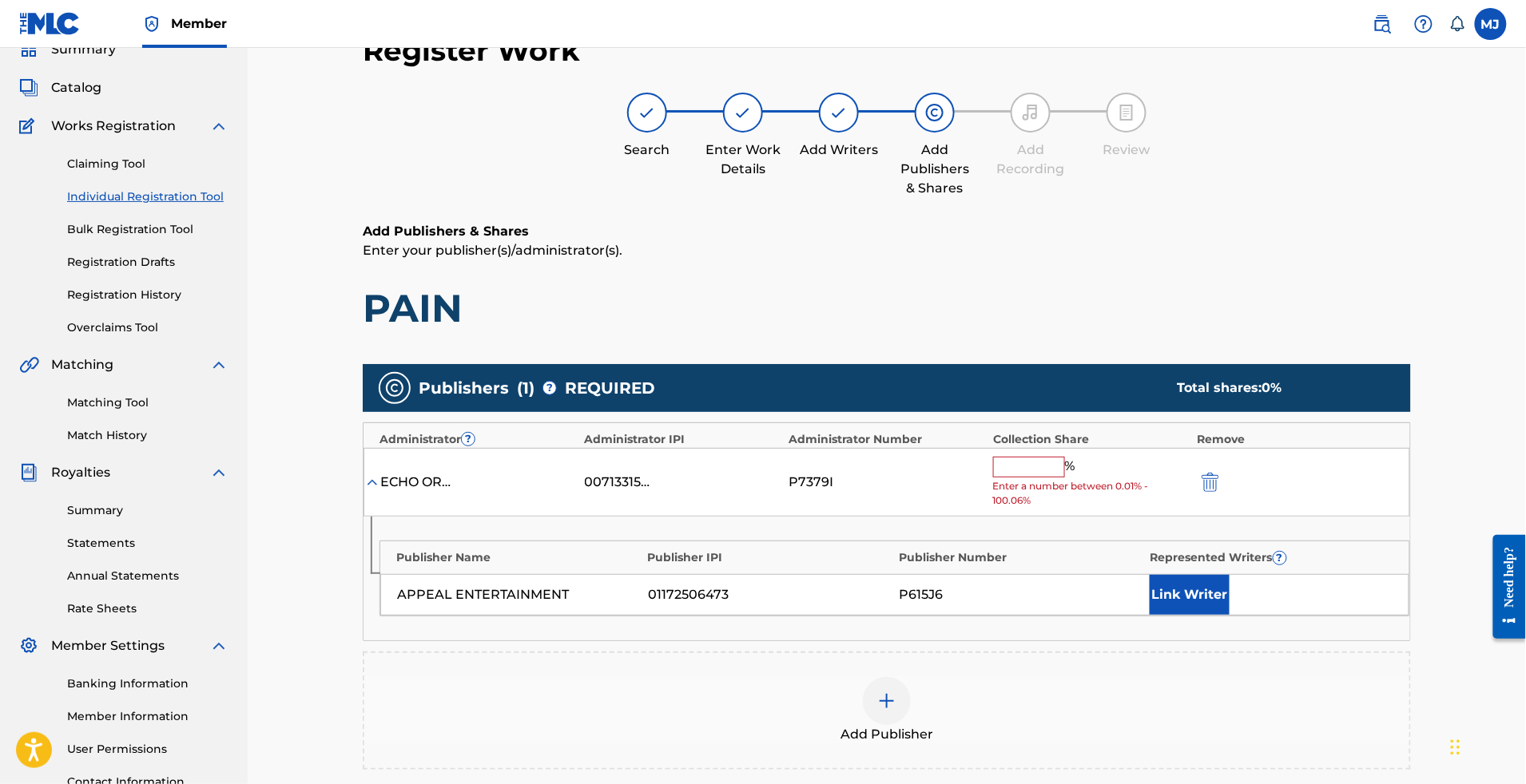
click at [1057, 478] on input "text" at bounding box center [1029, 467] width 72 height 21
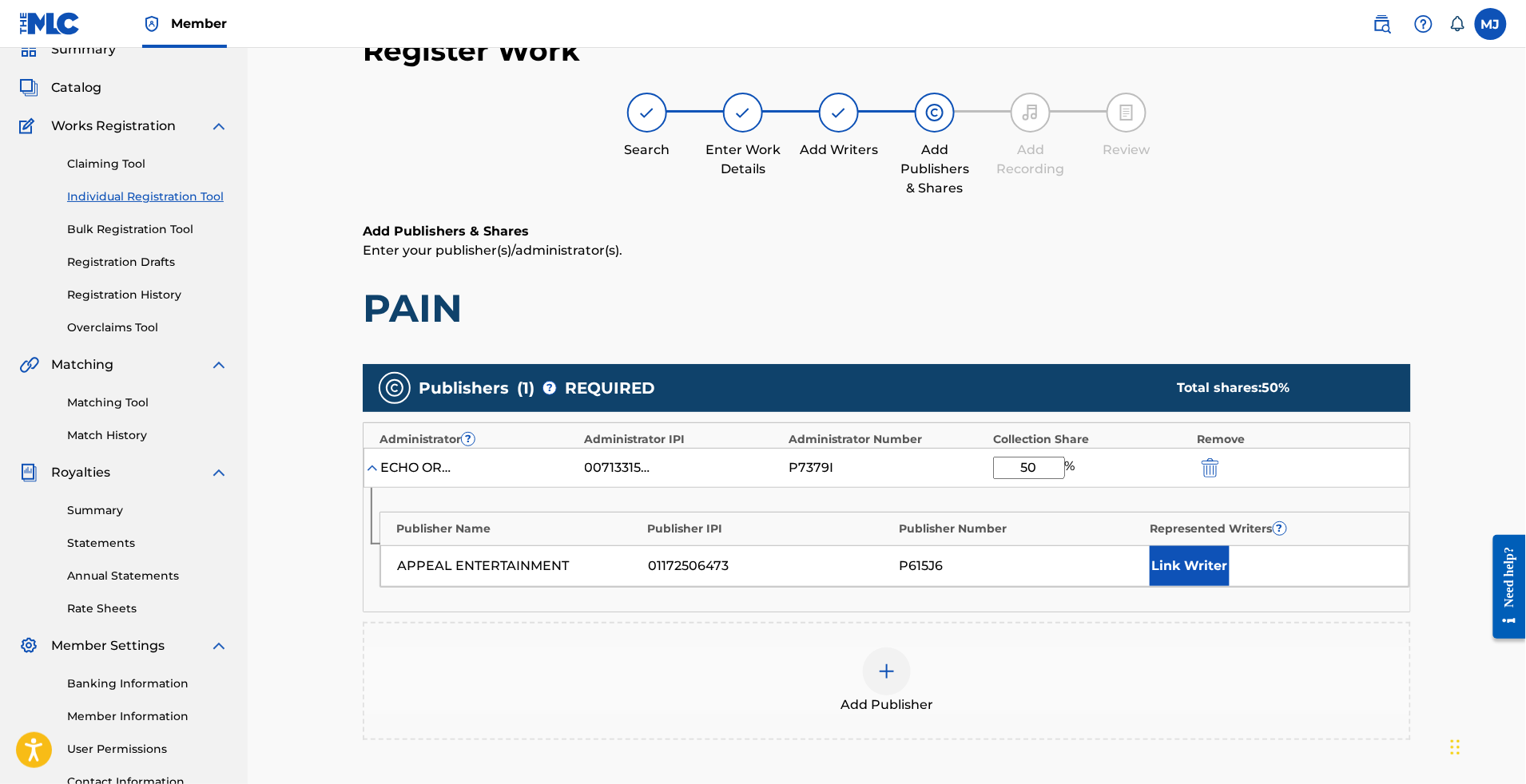
type input "50"
click at [1299, 586] on div "Link Writer" at bounding box center [1271, 566] width 243 height 40
click at [1230, 586] on button "Link Writer" at bounding box center [1189, 566] width 79 height 40
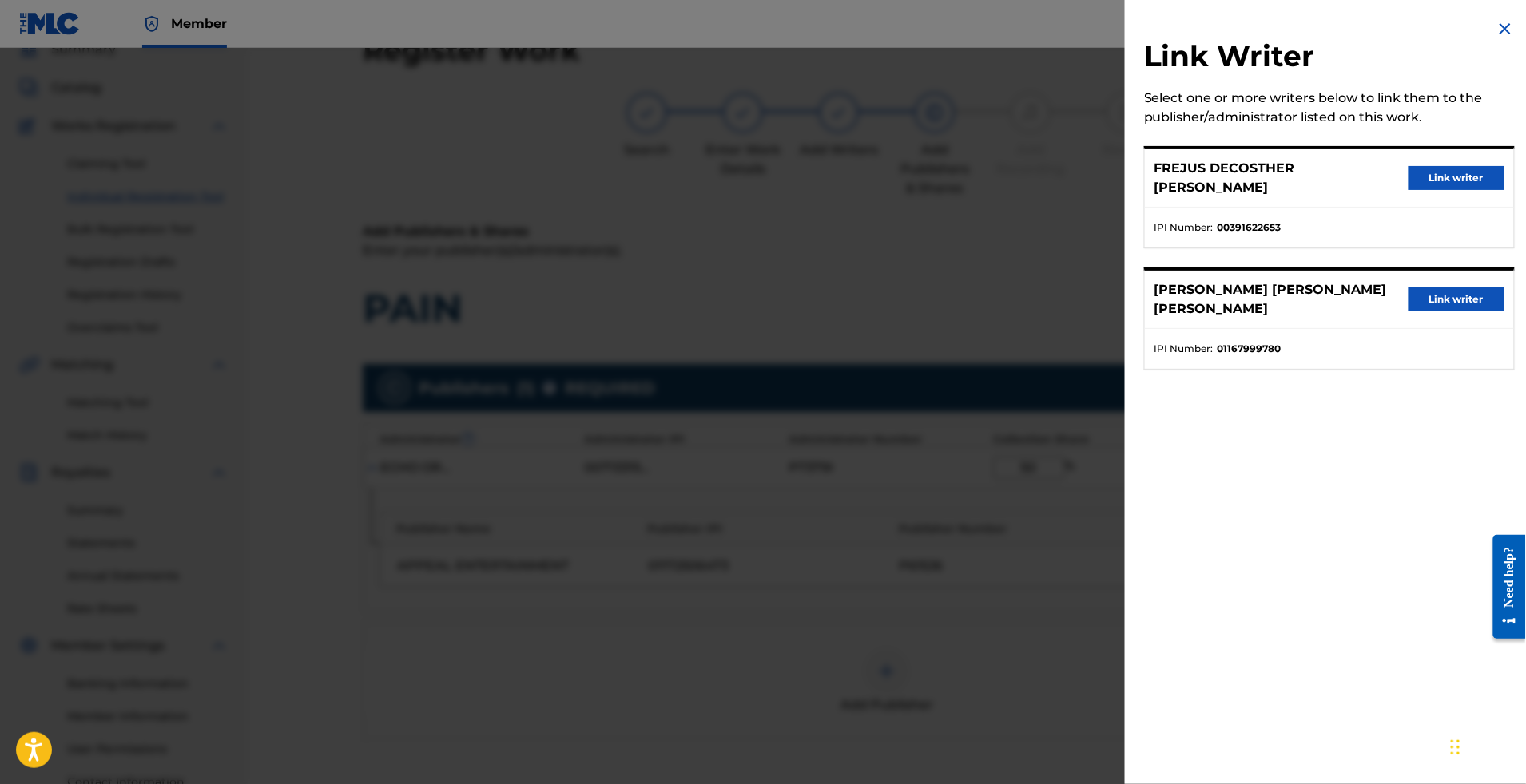
click at [1486, 272] on div "Link Writer Select one or more writers below to link them to the publisher/admi…" at bounding box center [1329, 204] width 409 height 409
click at [1470, 305] on button "Link writer" at bounding box center [1456, 299] width 96 height 24
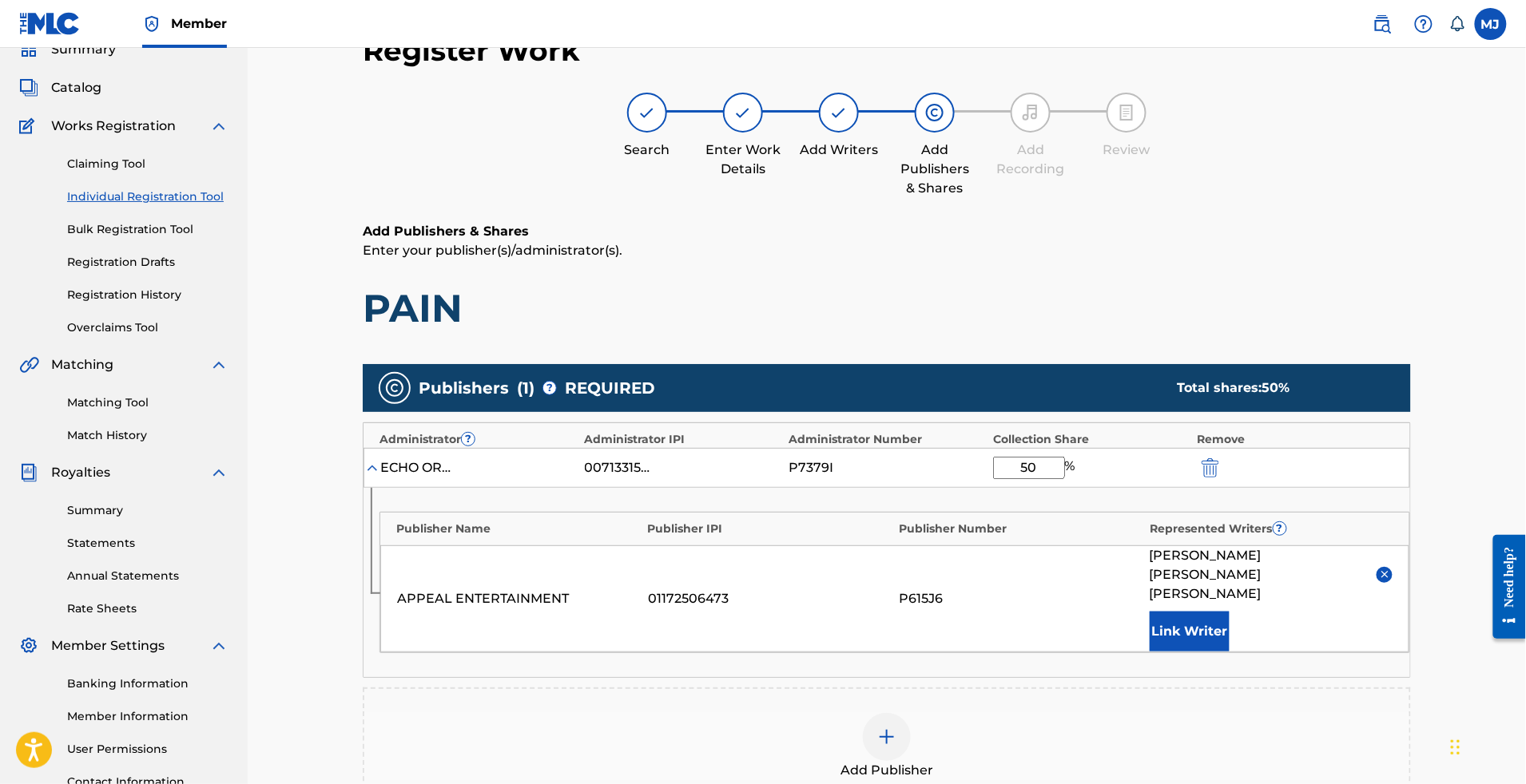
click at [1230, 652] on button "Link Writer" at bounding box center [1189, 632] width 79 height 40
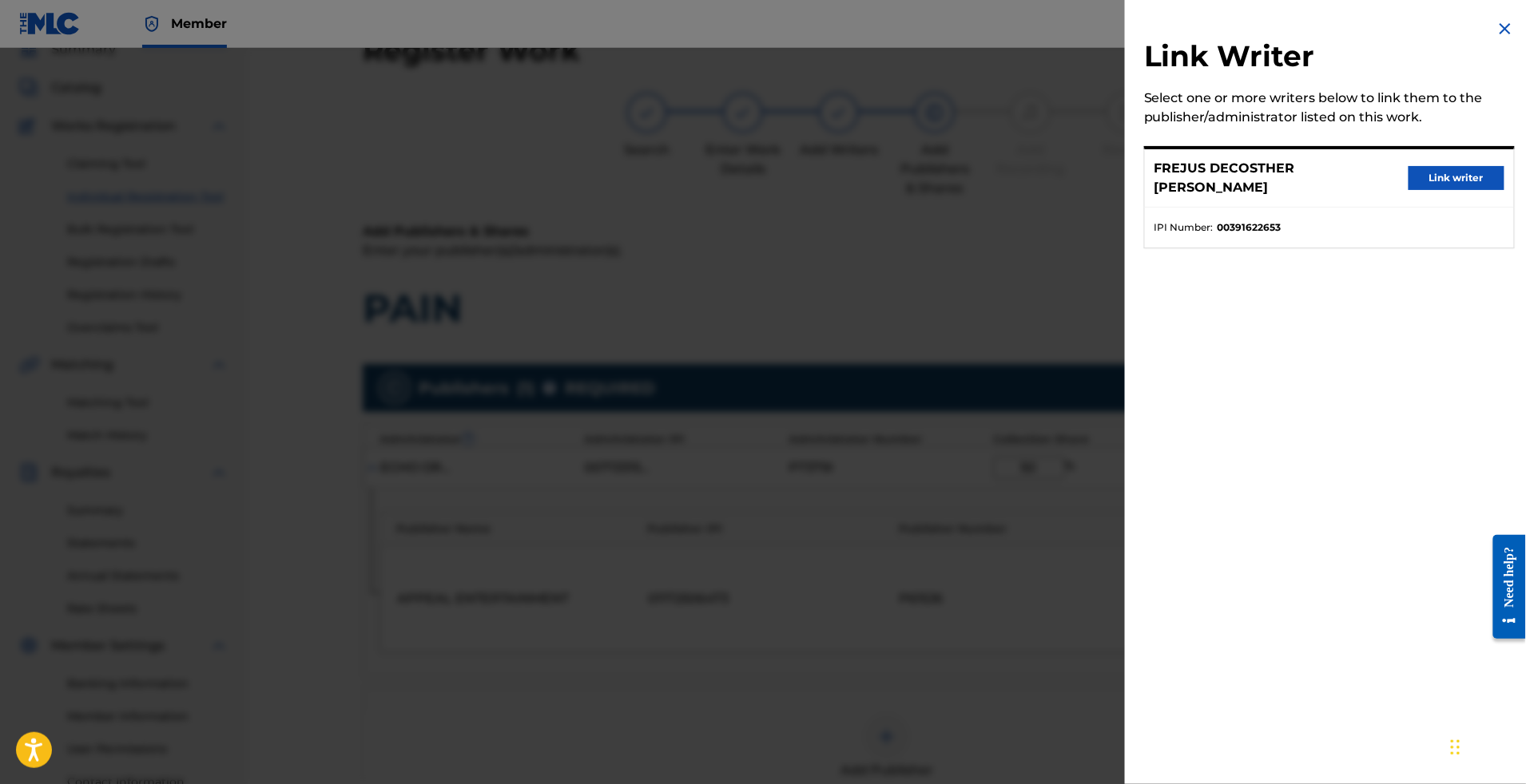
click at [1438, 190] on button "Link writer" at bounding box center [1456, 178] width 96 height 24
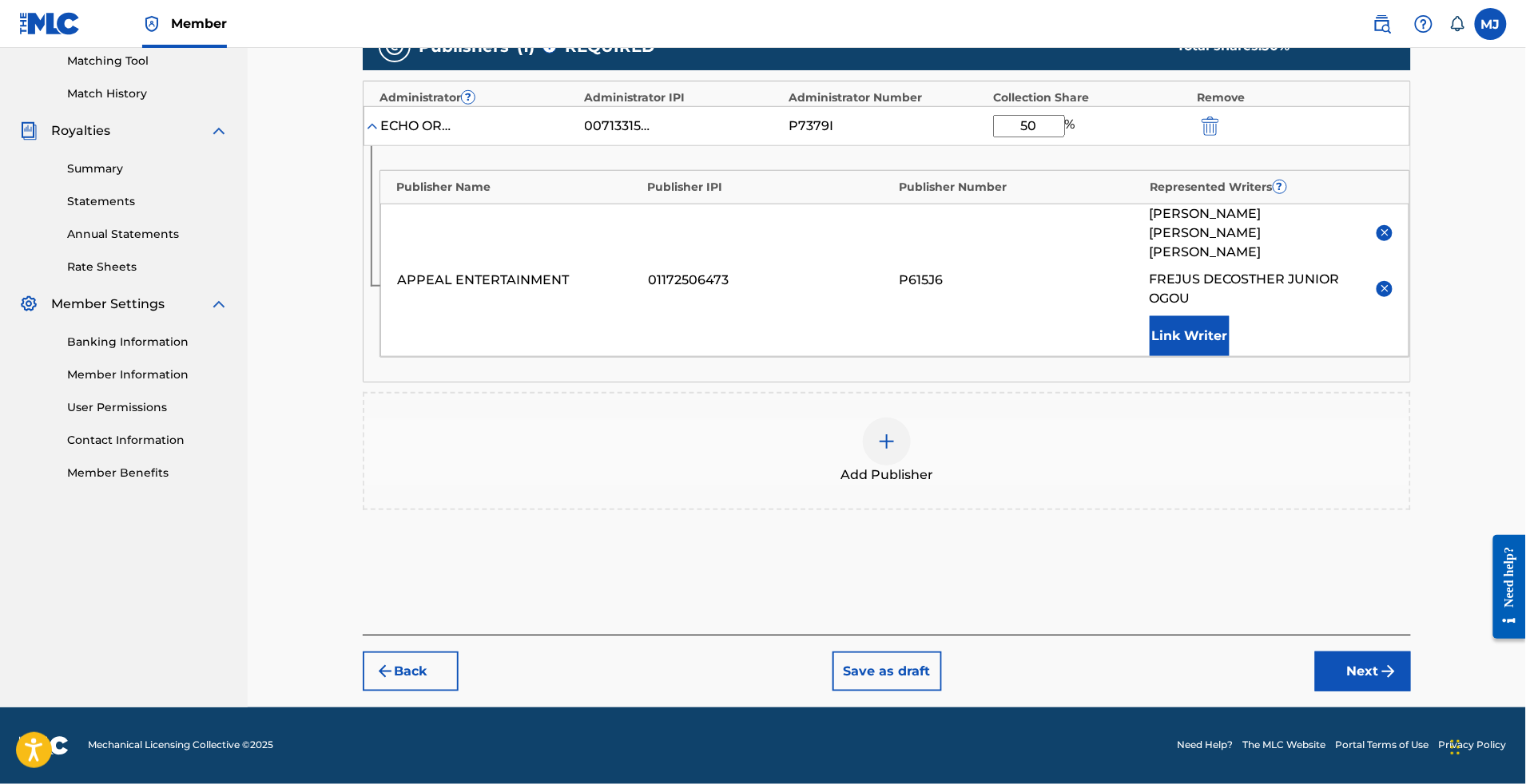
click at [1412, 656] on button "Next" at bounding box center [1362, 671] width 96 height 40
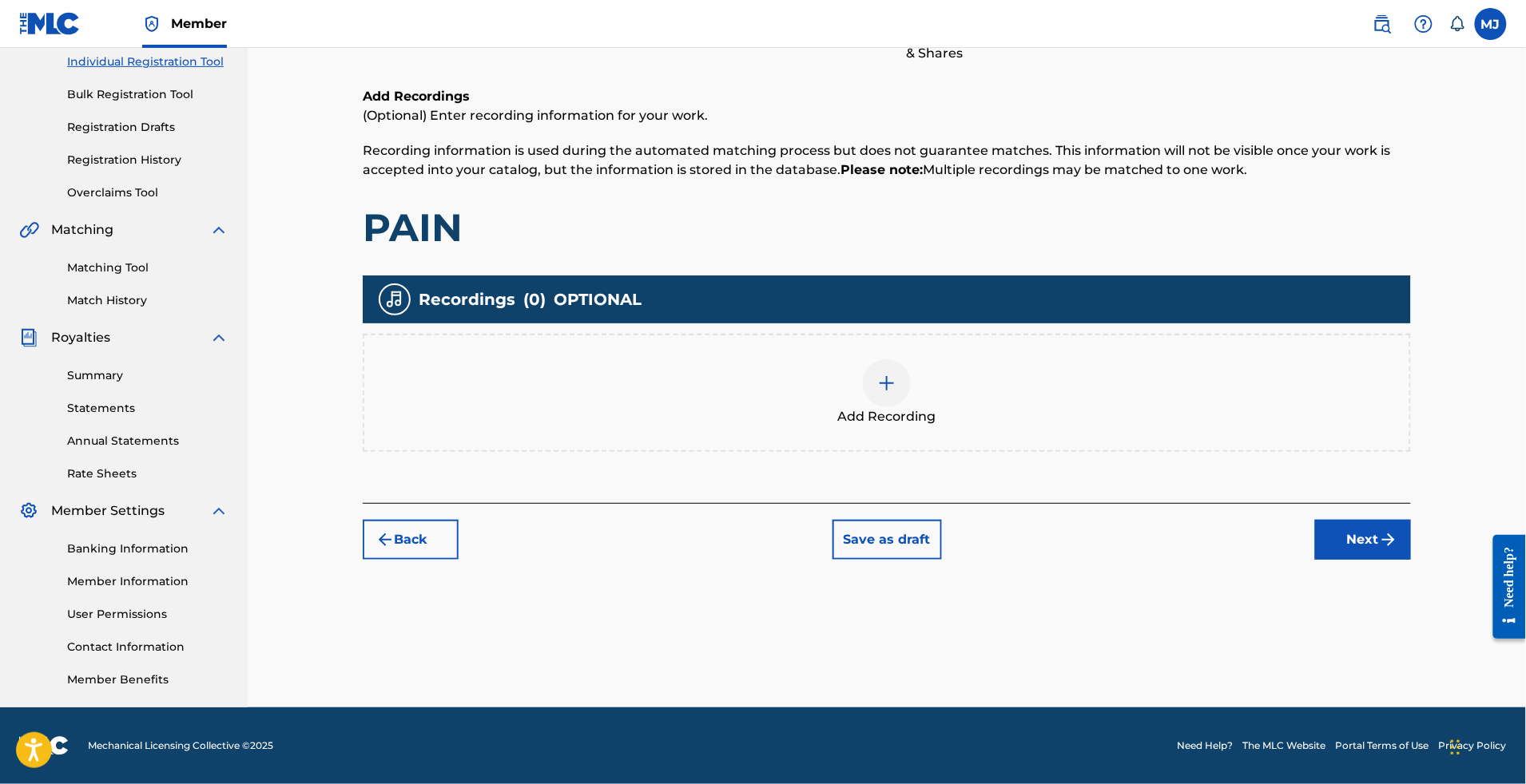
click at [1412, 520] on button "Next" at bounding box center [1362, 540] width 96 height 40
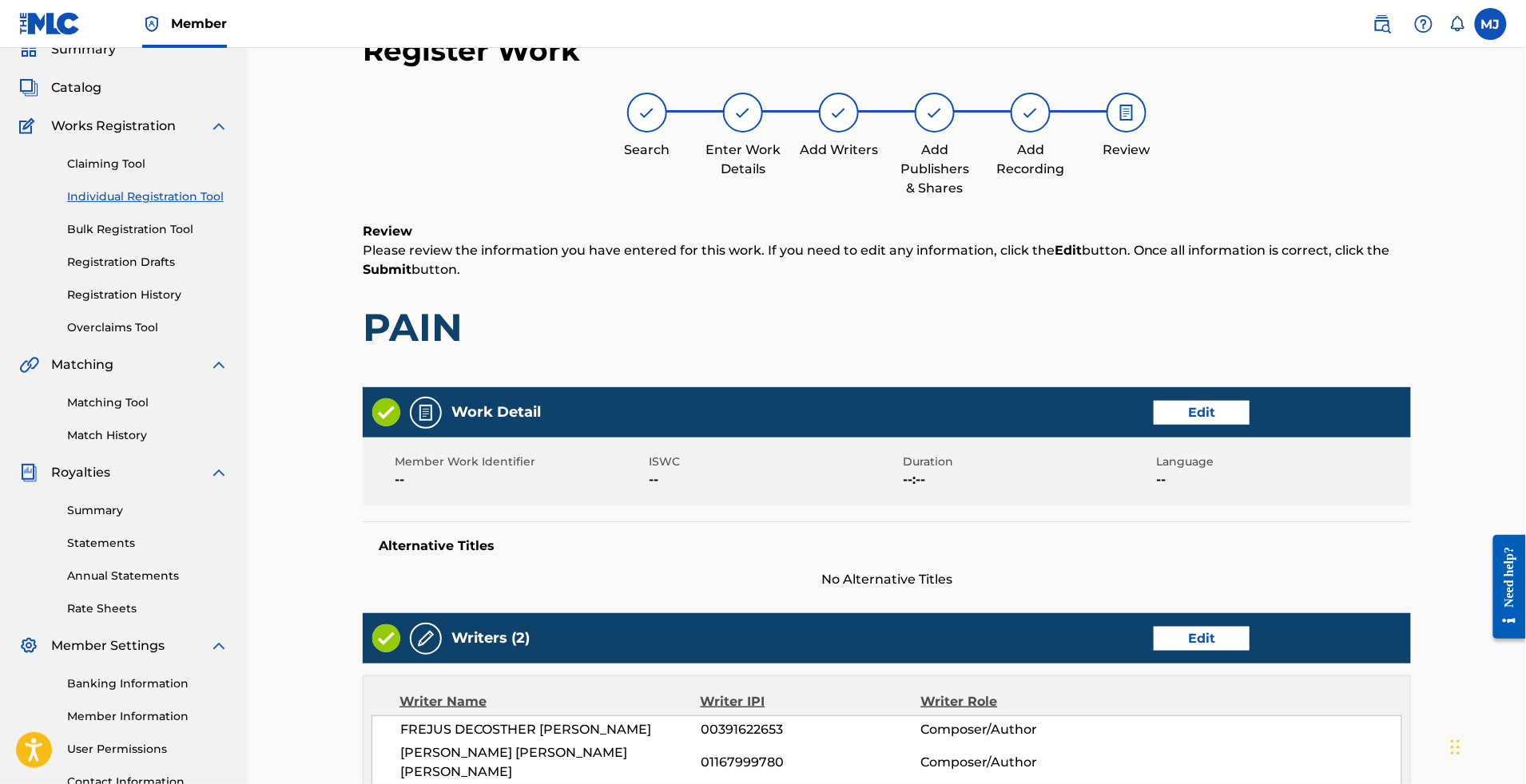
scroll to position [848, 0]
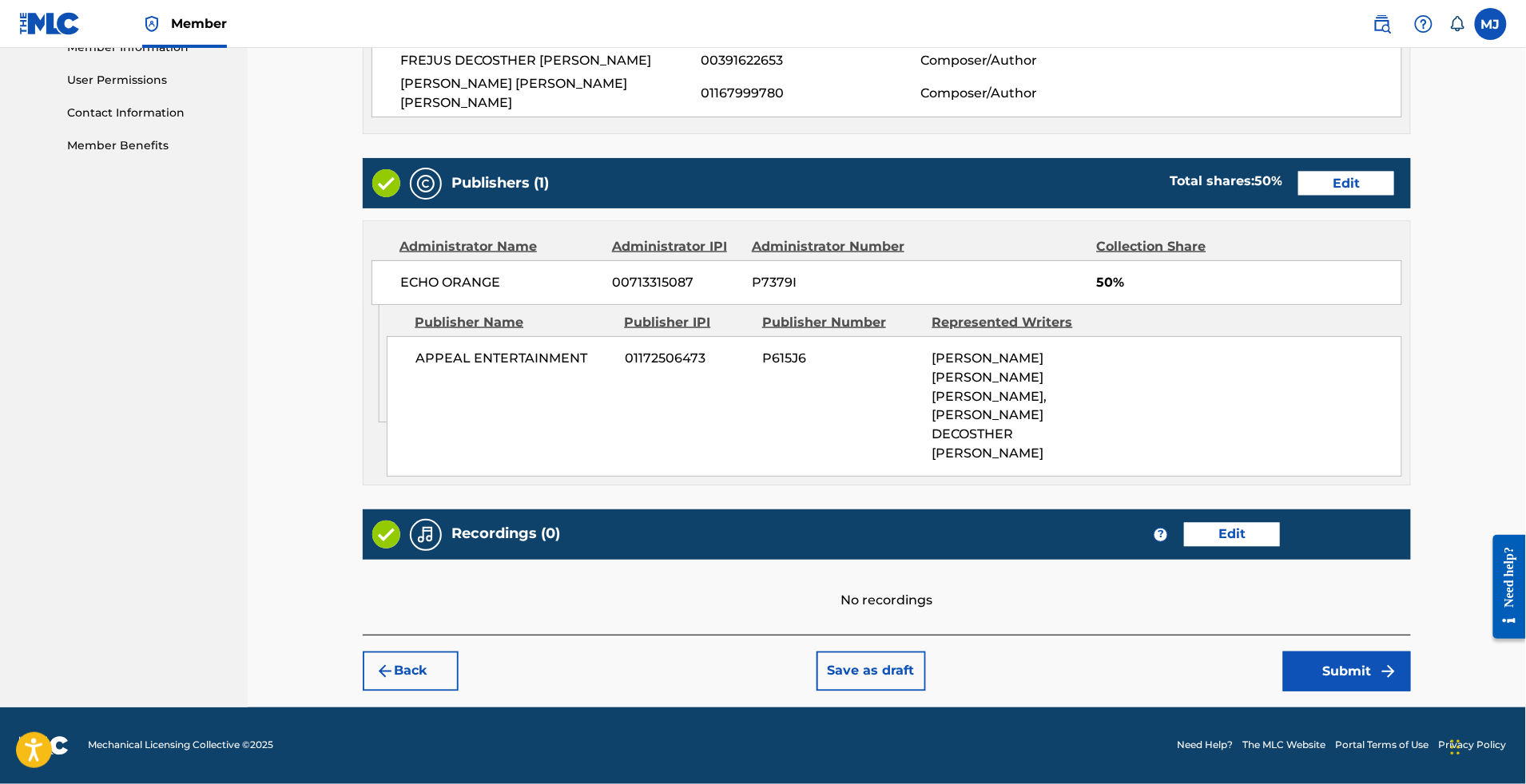
click at [1369, 652] on button "Submit" at bounding box center [1346, 671] width 128 height 40
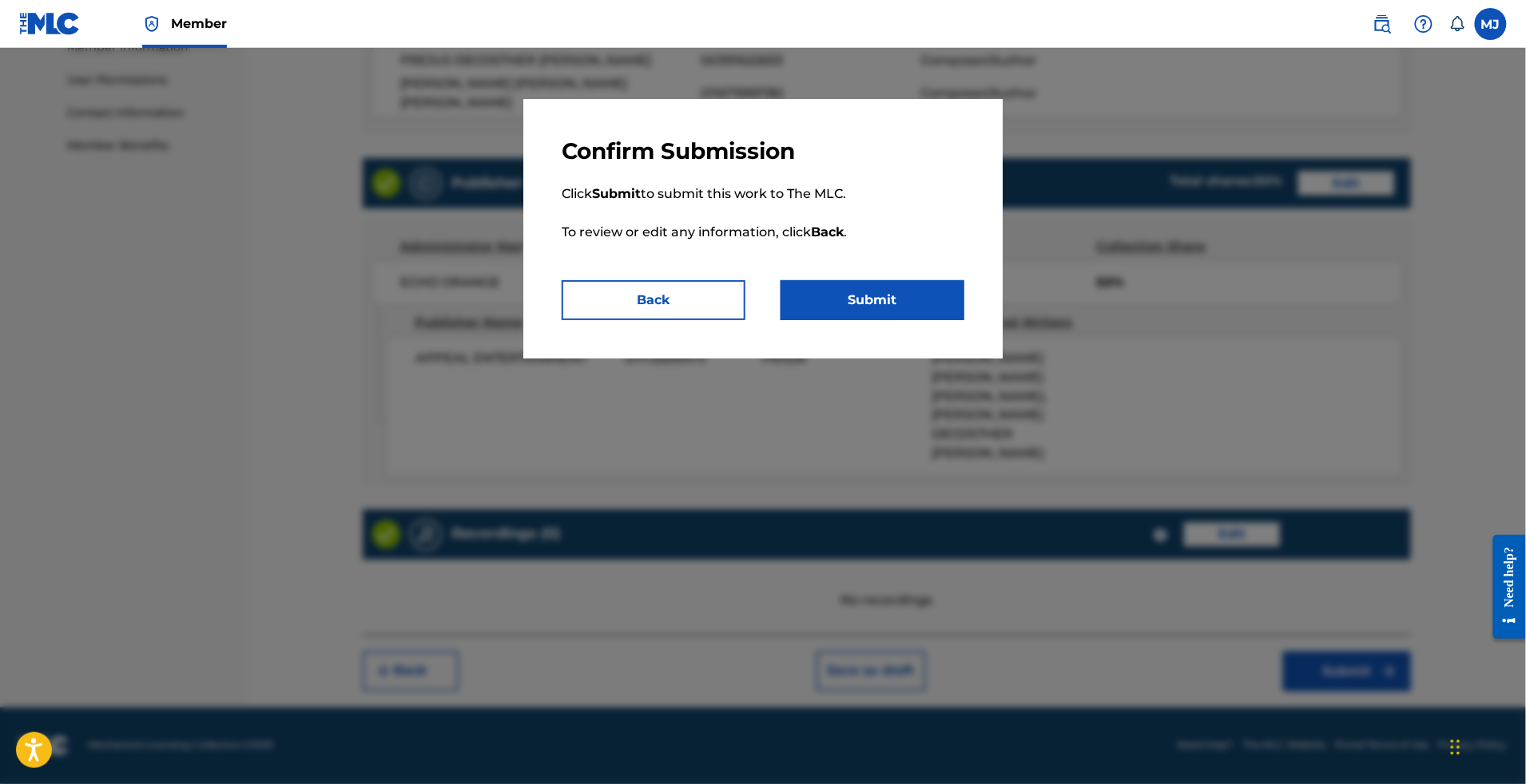
click at [925, 321] on button "Submit" at bounding box center [872, 300] width 184 height 40
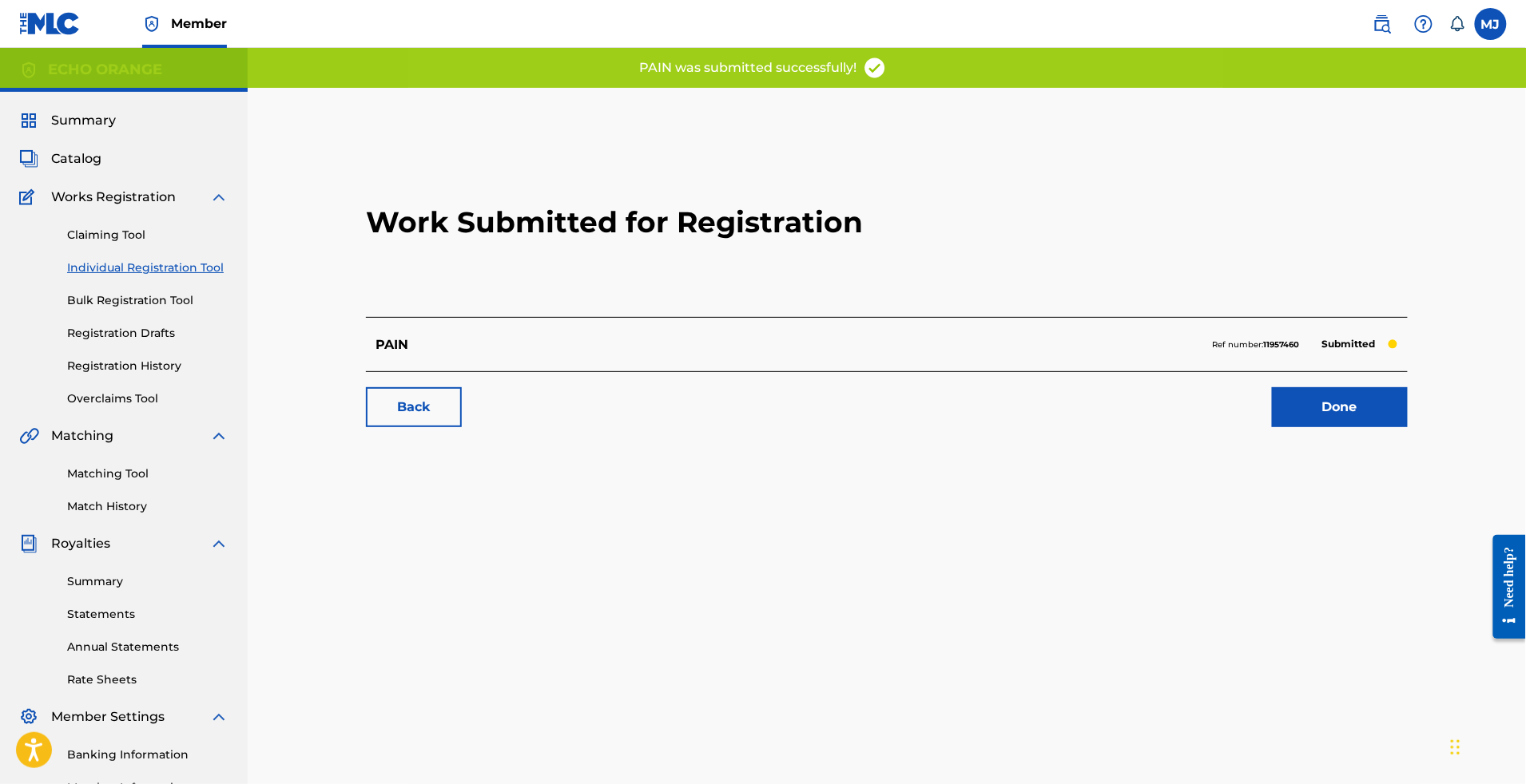
click at [1391, 444] on div "Work Submitted for Registration PAIN Ref number: 11957460 Submitted Back Done" at bounding box center [887, 286] width 1080 height 316
click at [1407, 427] on link "Done" at bounding box center [1341, 408] width 136 height 40
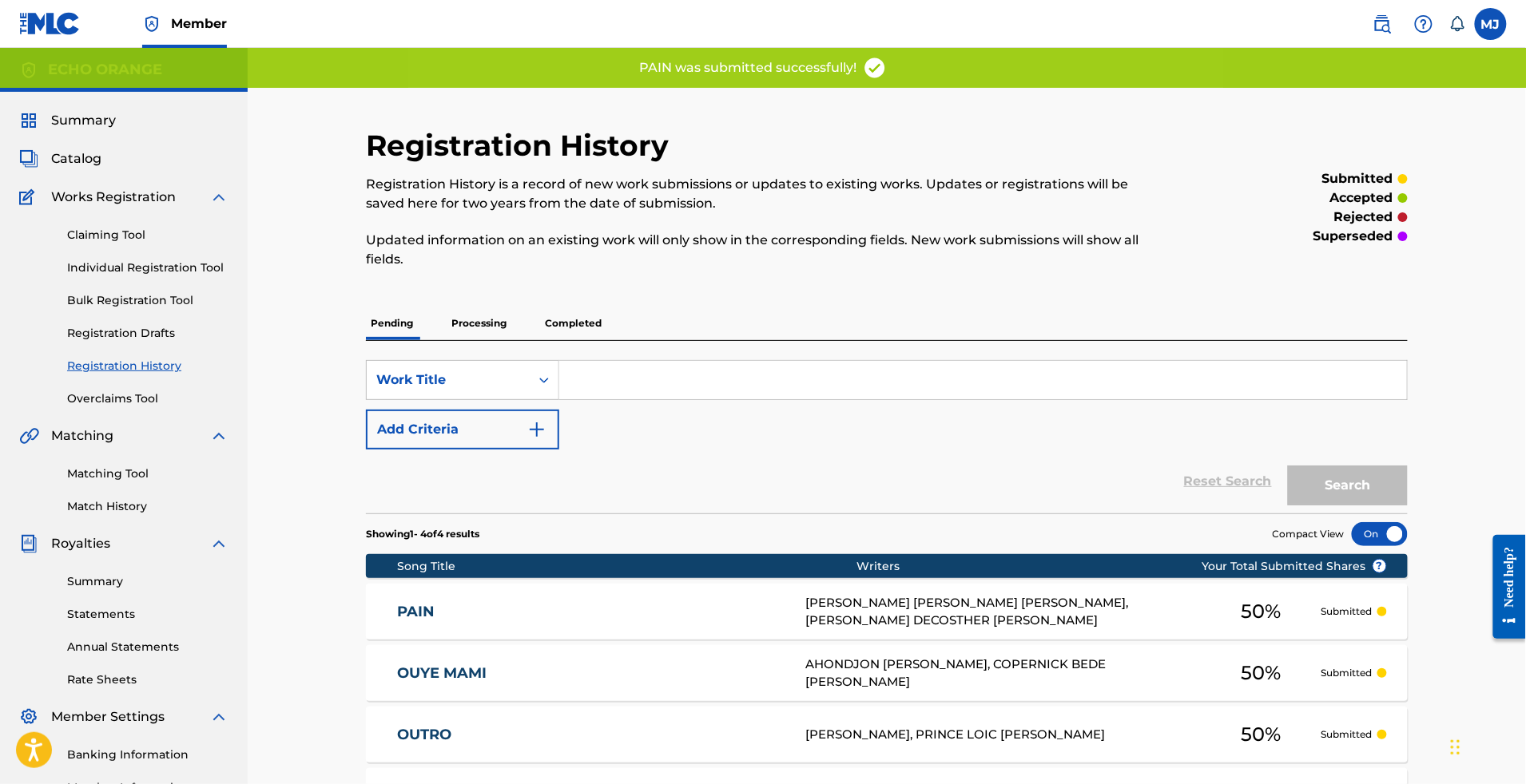
click at [106, 131] on span "Summary" at bounding box center [83, 120] width 64 height 19
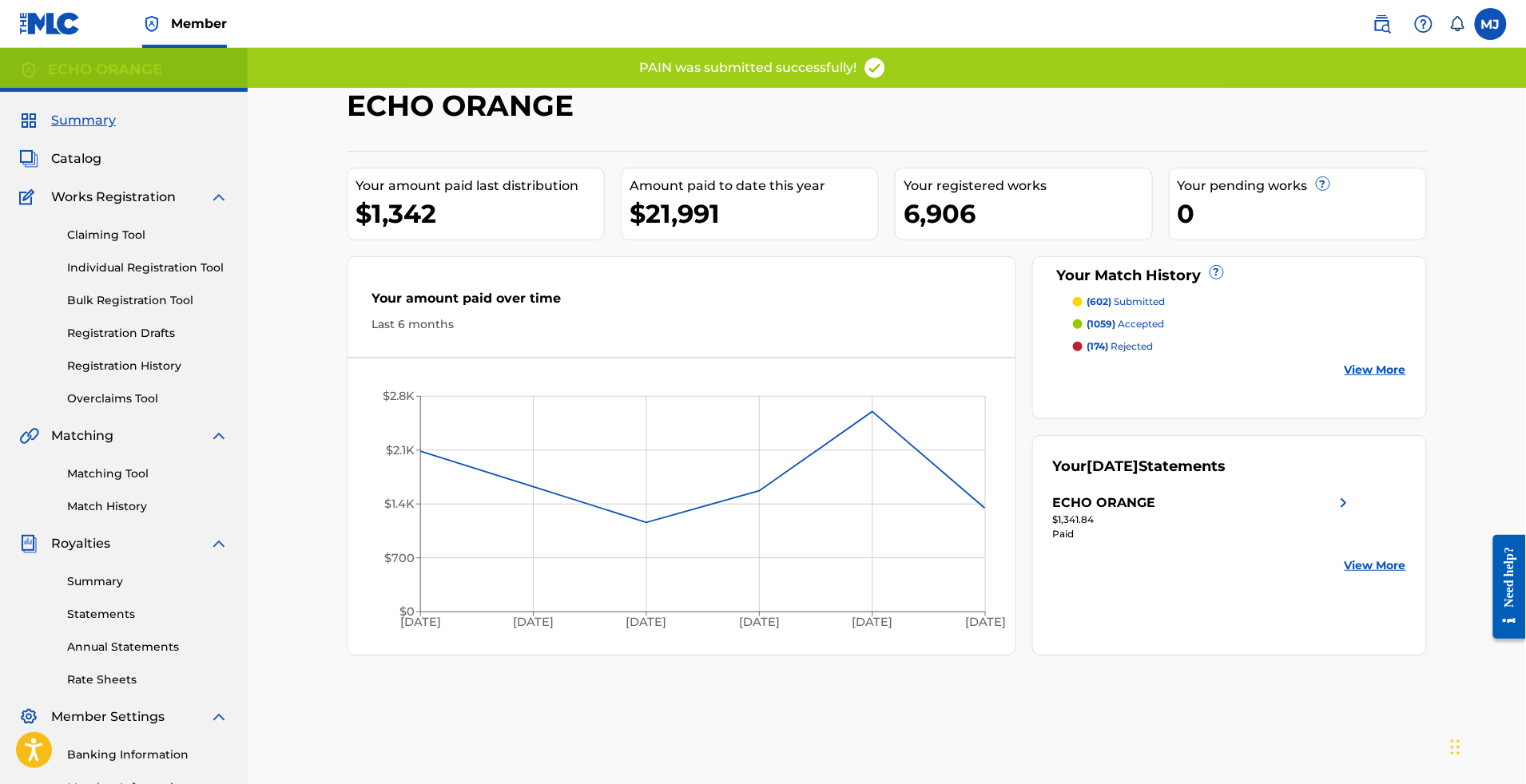
click at [132, 276] on link "Individual Registration Tool" at bounding box center [148, 269] width 162 height 17
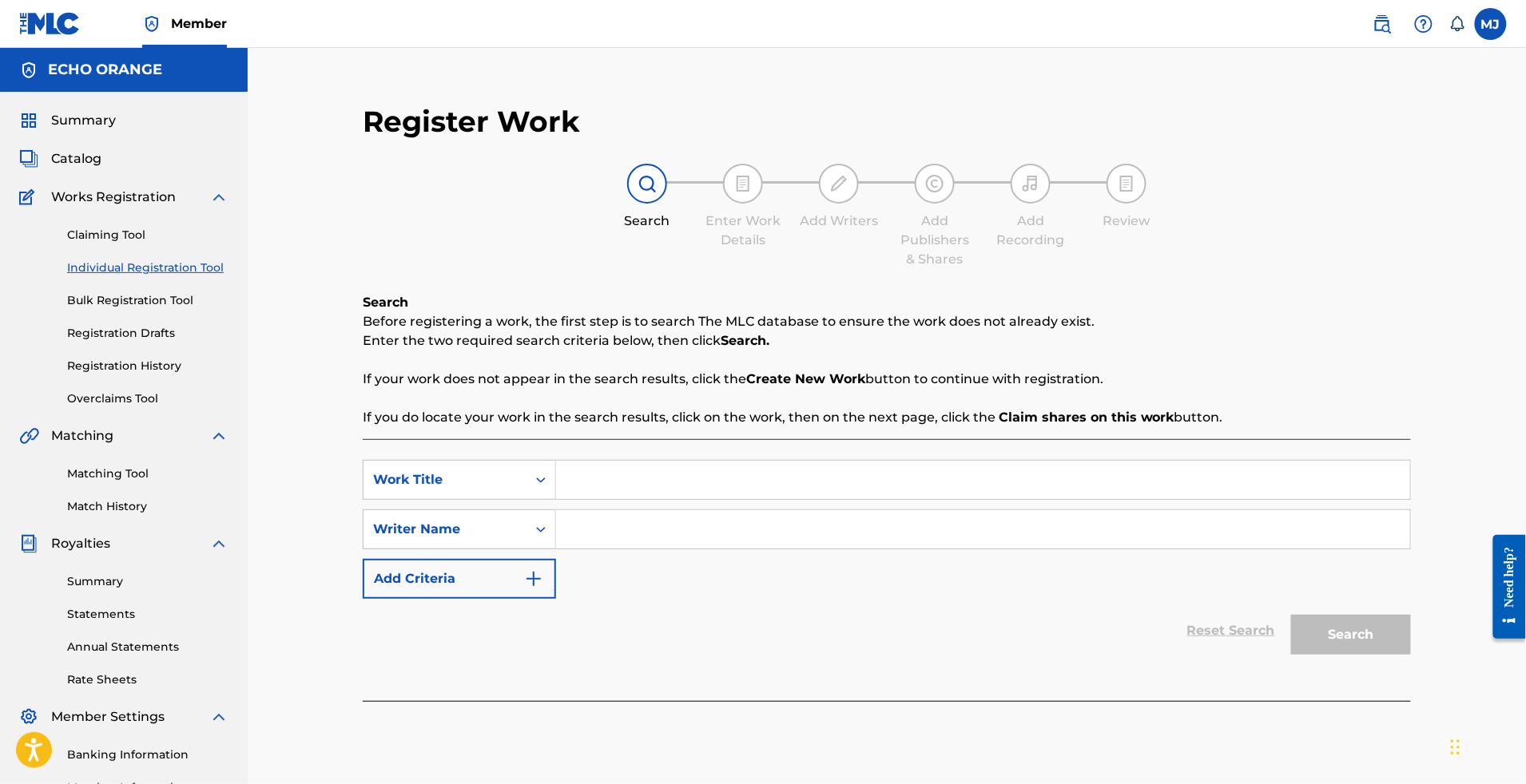
click at [723, 499] on input "Search Form" at bounding box center [983, 479] width 854 height 39
paste input "PAKPATATOU"
type input "PAKPATATOU"
click at [723, 549] on input "Search Form" at bounding box center [983, 530] width 854 height 39
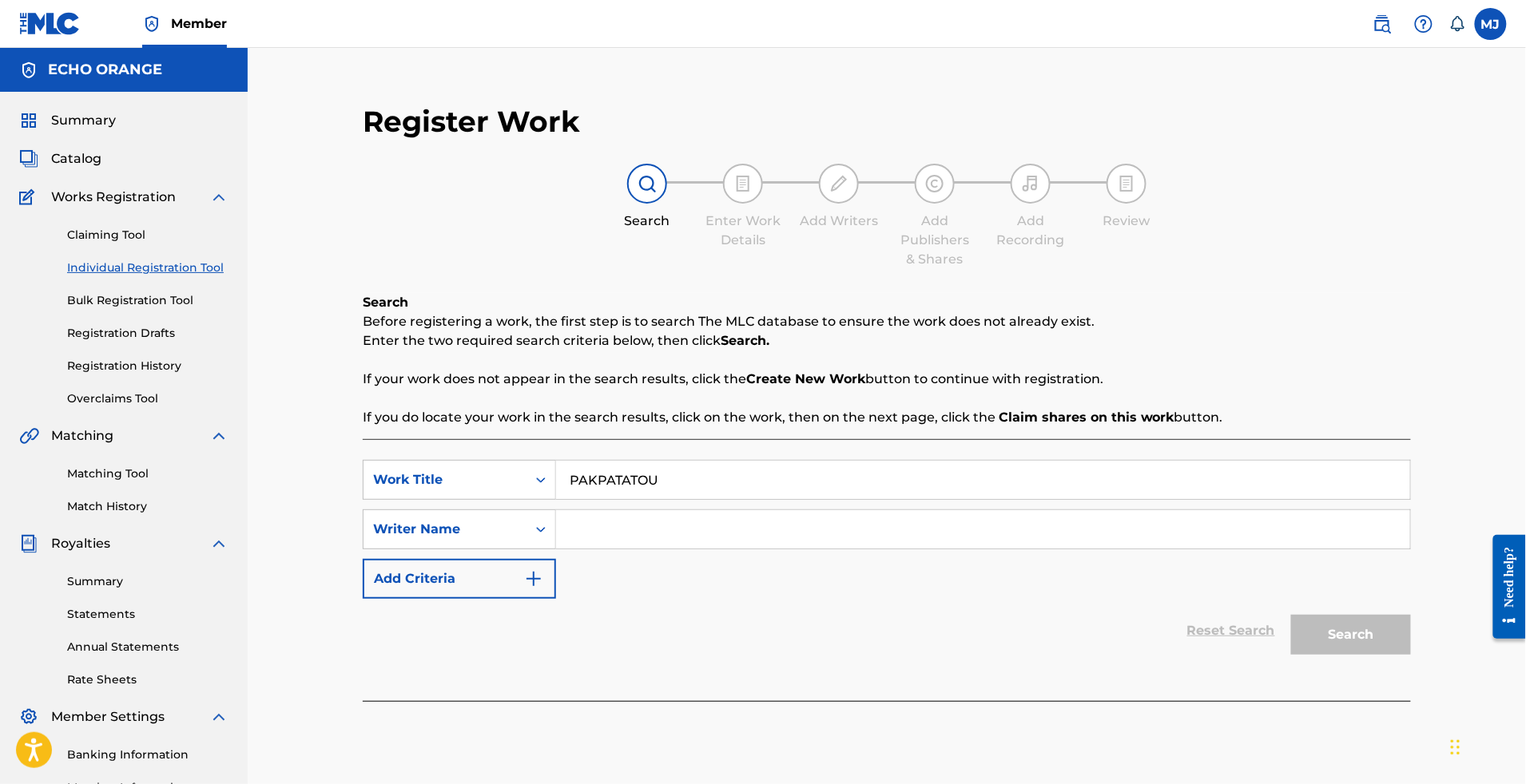
click at [723, 549] on input "Search Form" at bounding box center [983, 530] width 854 height 39
paste input "IHOSHA GREAT"
type input "IHOSHA GREAT"
click at [1412, 655] on button "Search" at bounding box center [1351, 635] width 120 height 40
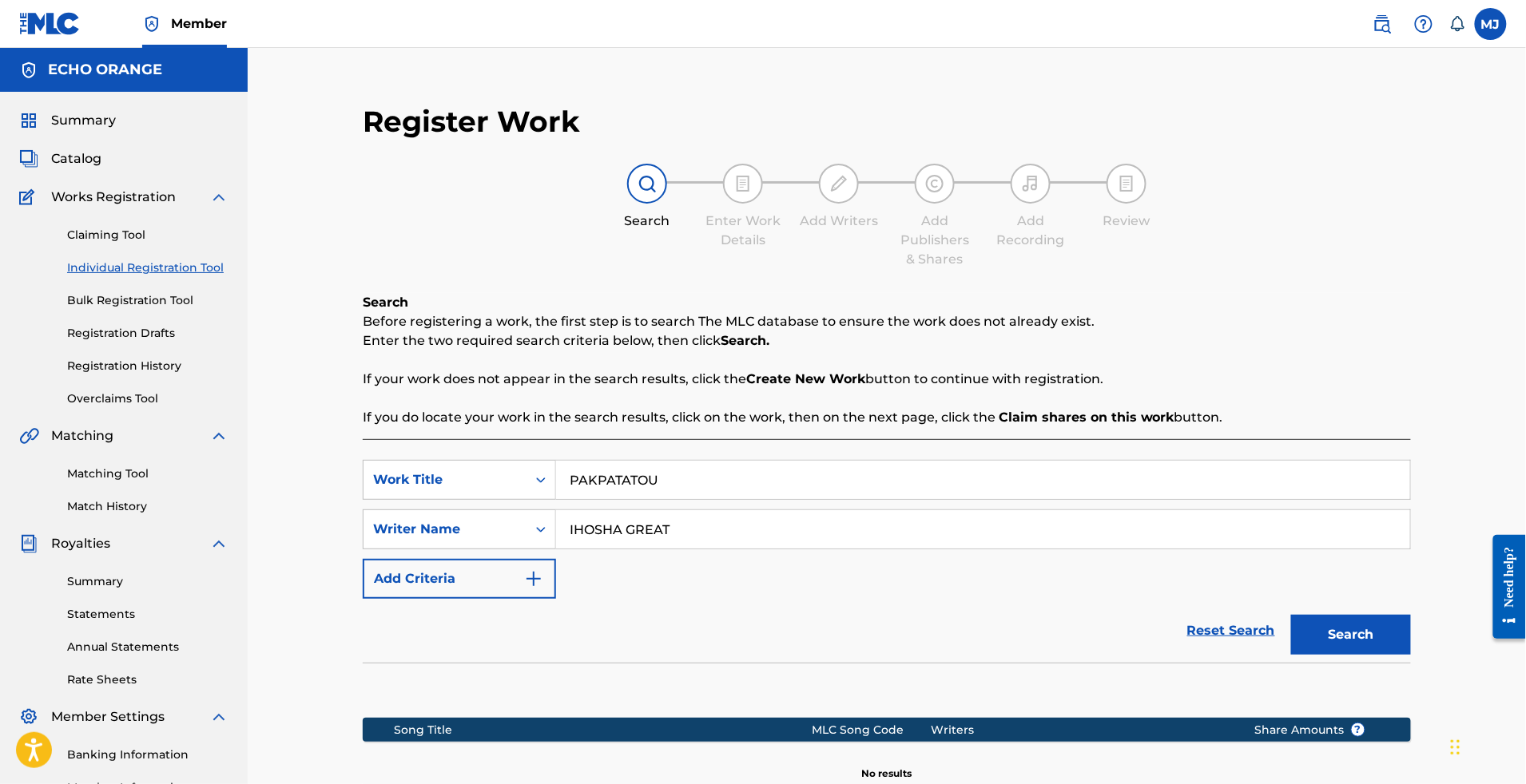
scroll to position [341, 0]
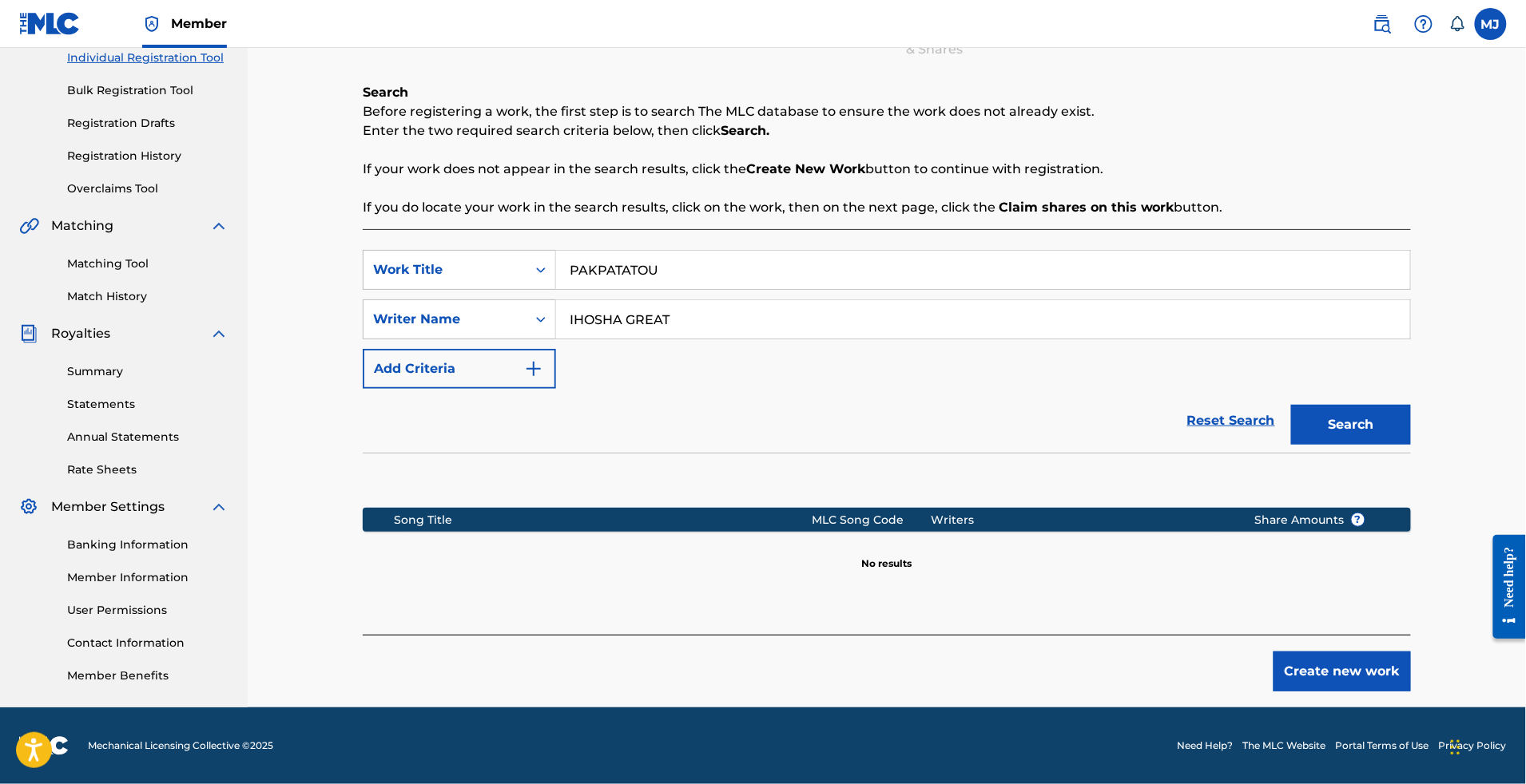
click at [1333, 636] on div "Create new work" at bounding box center [886, 663] width 1048 height 57
click at [1388, 652] on button "Create new work" at bounding box center [1342, 671] width 137 height 40
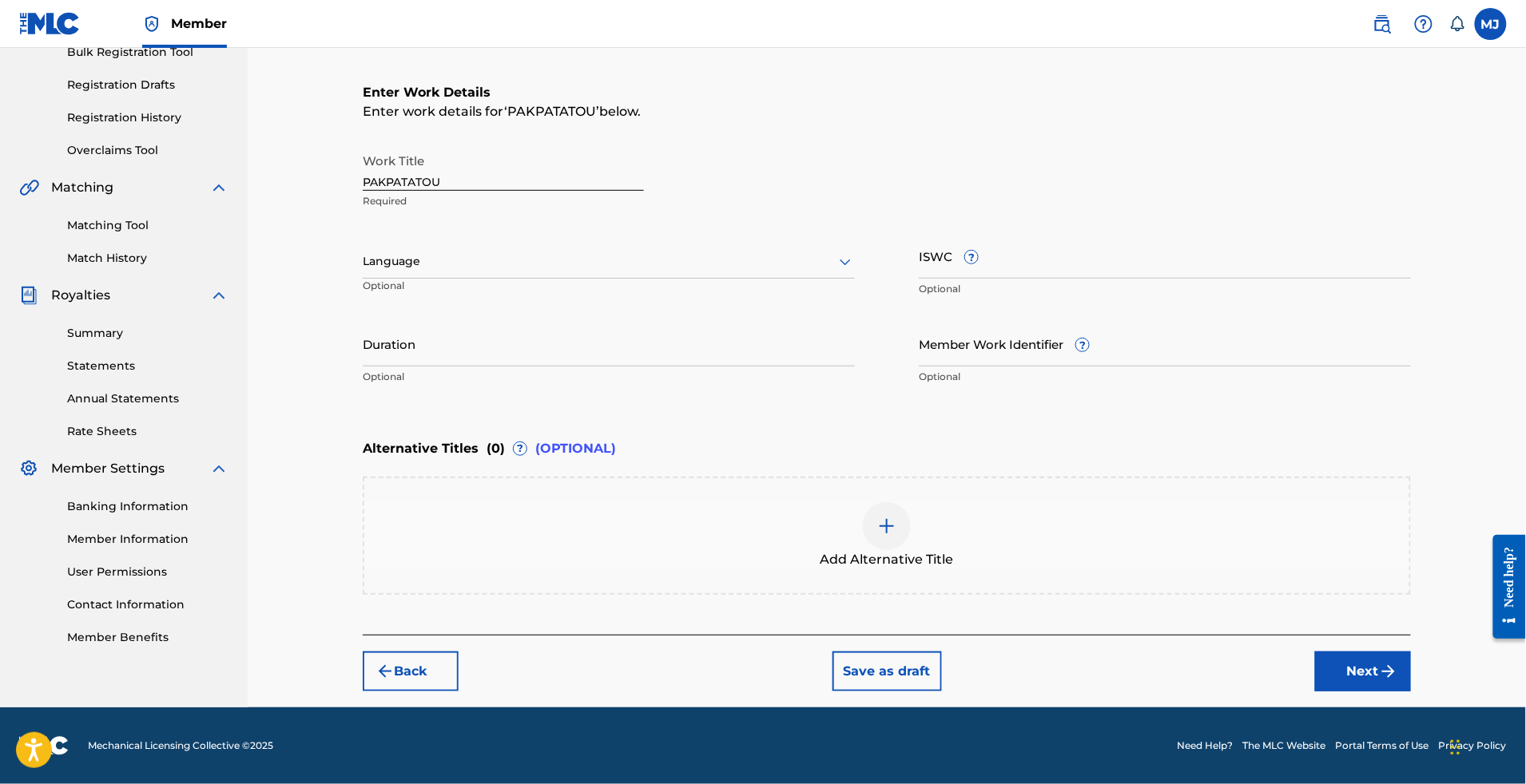
click at [1361, 691] on div "Back Save as draft Next" at bounding box center [886, 663] width 1048 height 57
click at [1386, 691] on button "Next" at bounding box center [1362, 671] width 96 height 40
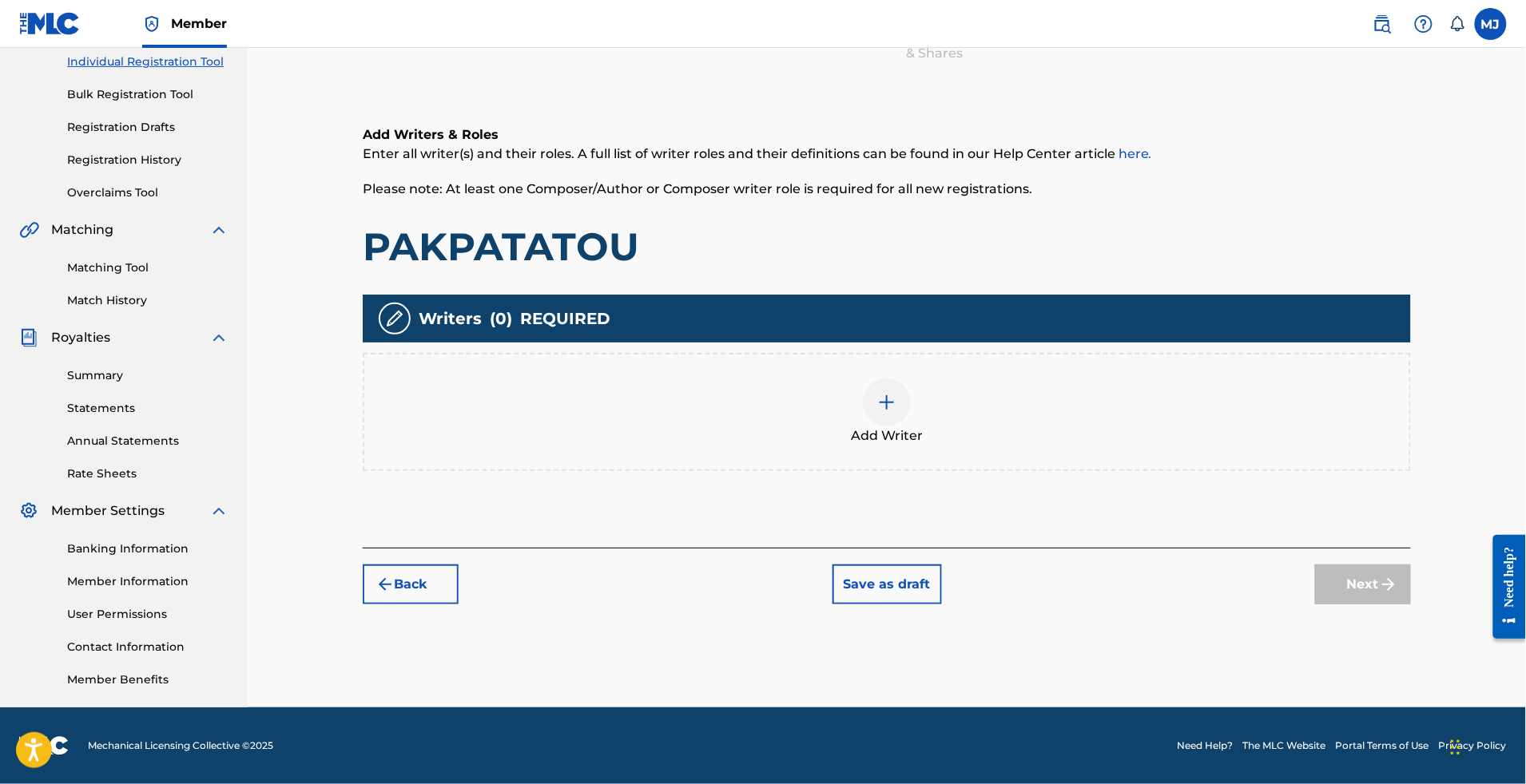
click at [1048, 378] on div "Add Writer" at bounding box center [886, 411] width 1045 height 67
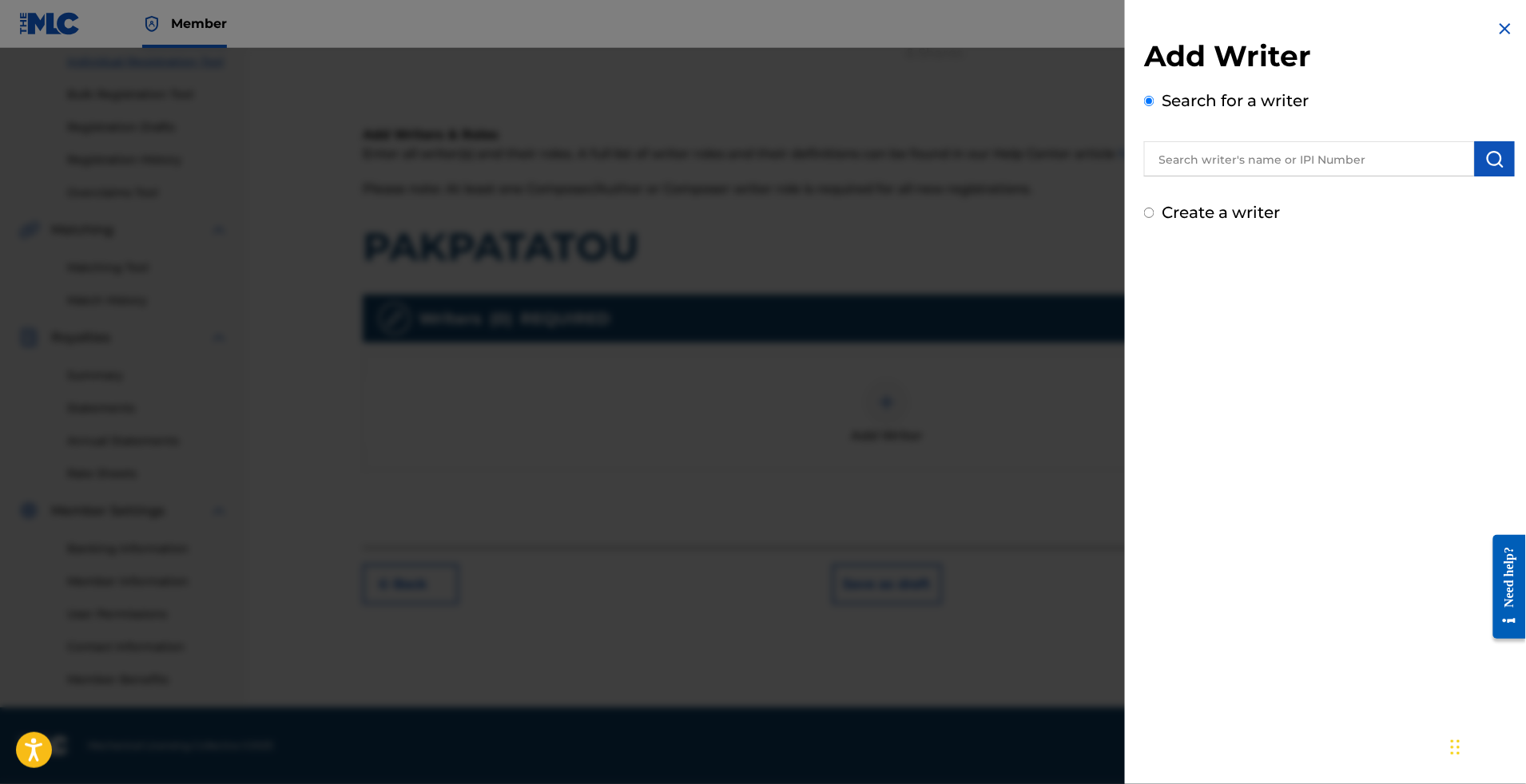
click at [1175, 156] on input "text" at bounding box center [1309, 158] width 331 height 35
click at [1177, 167] on input "text" at bounding box center [1309, 158] width 331 height 35
paste input "IHOSHA GREAT"
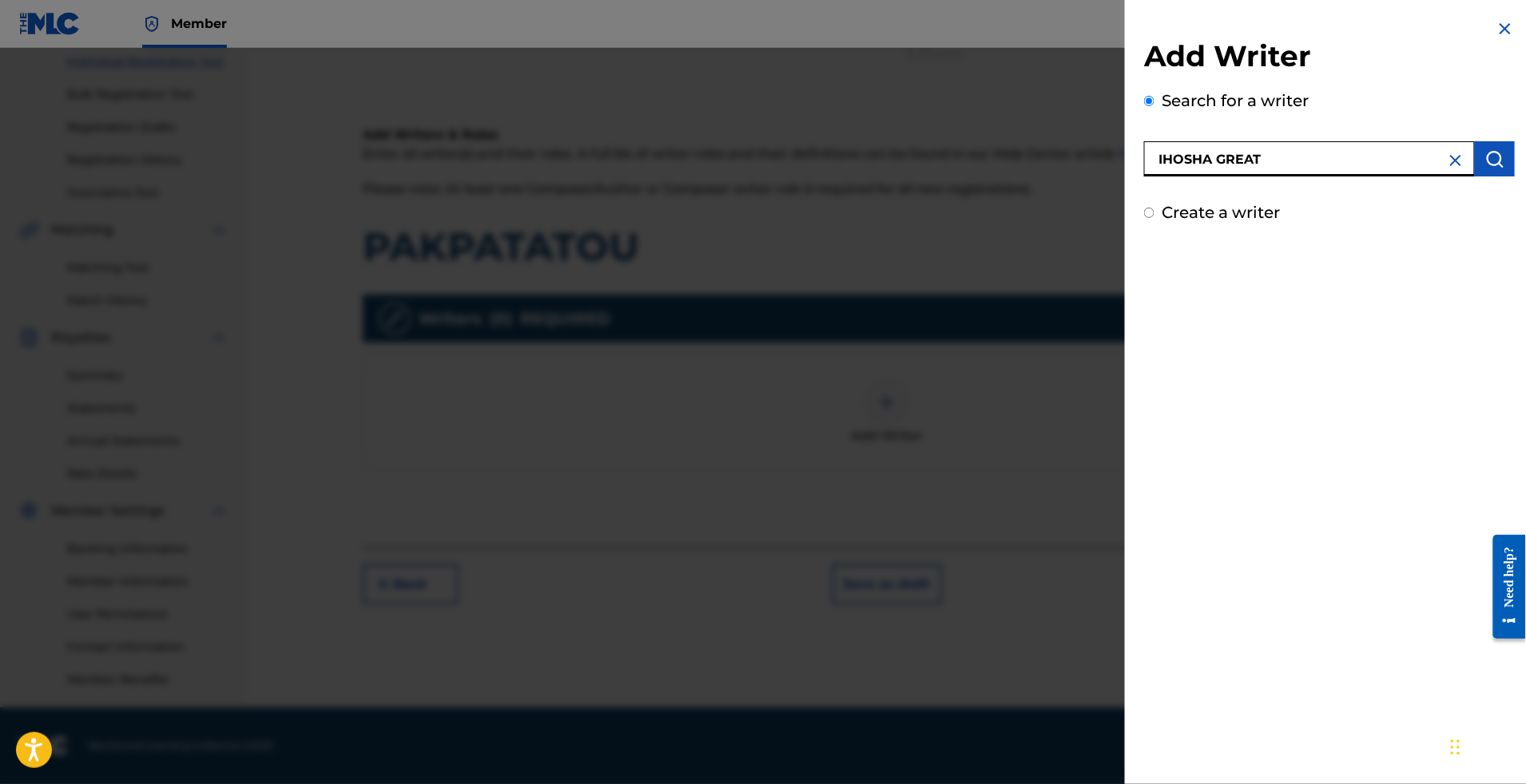
type input "IHOSHA GREAT"
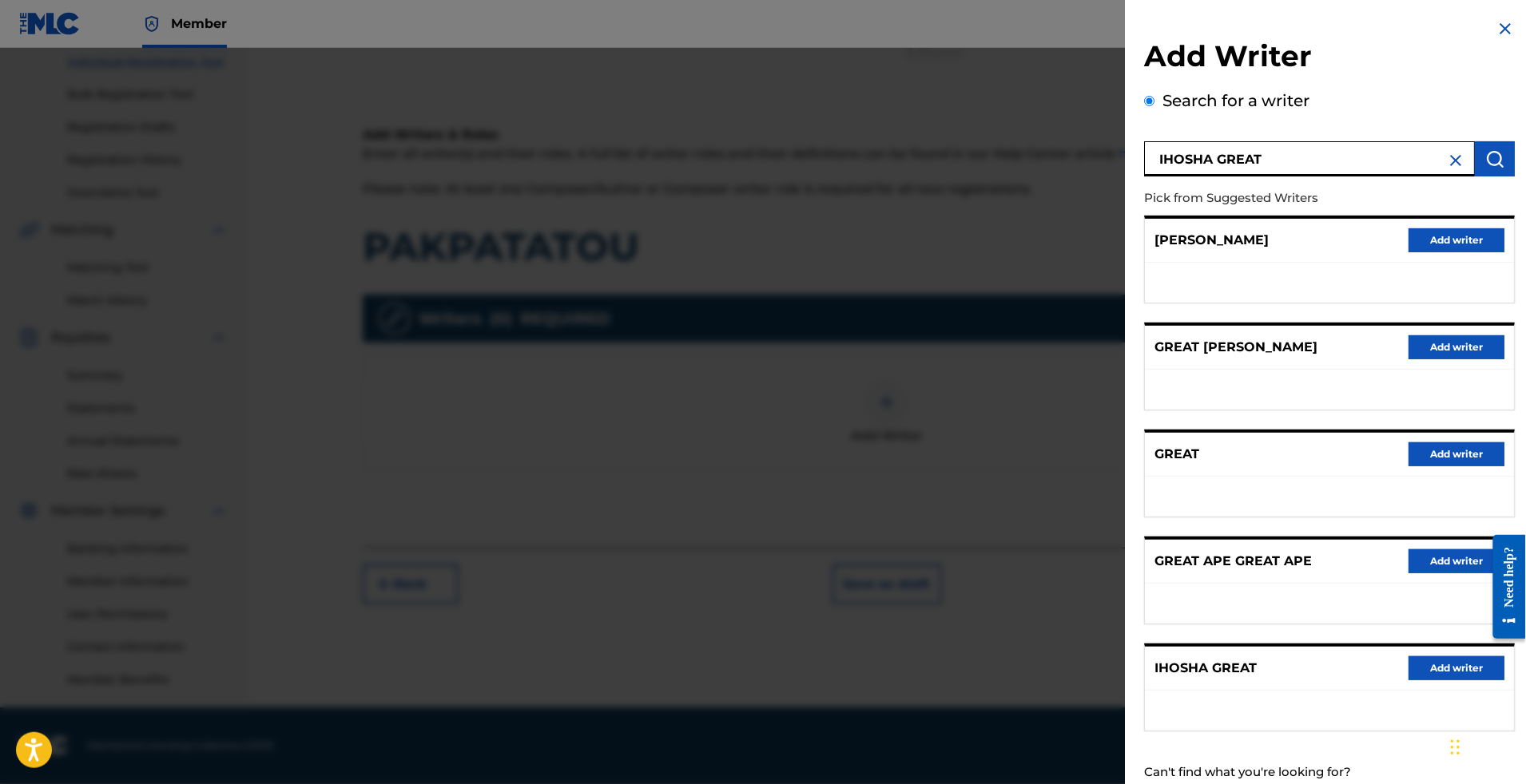
scroll to position [183, 0]
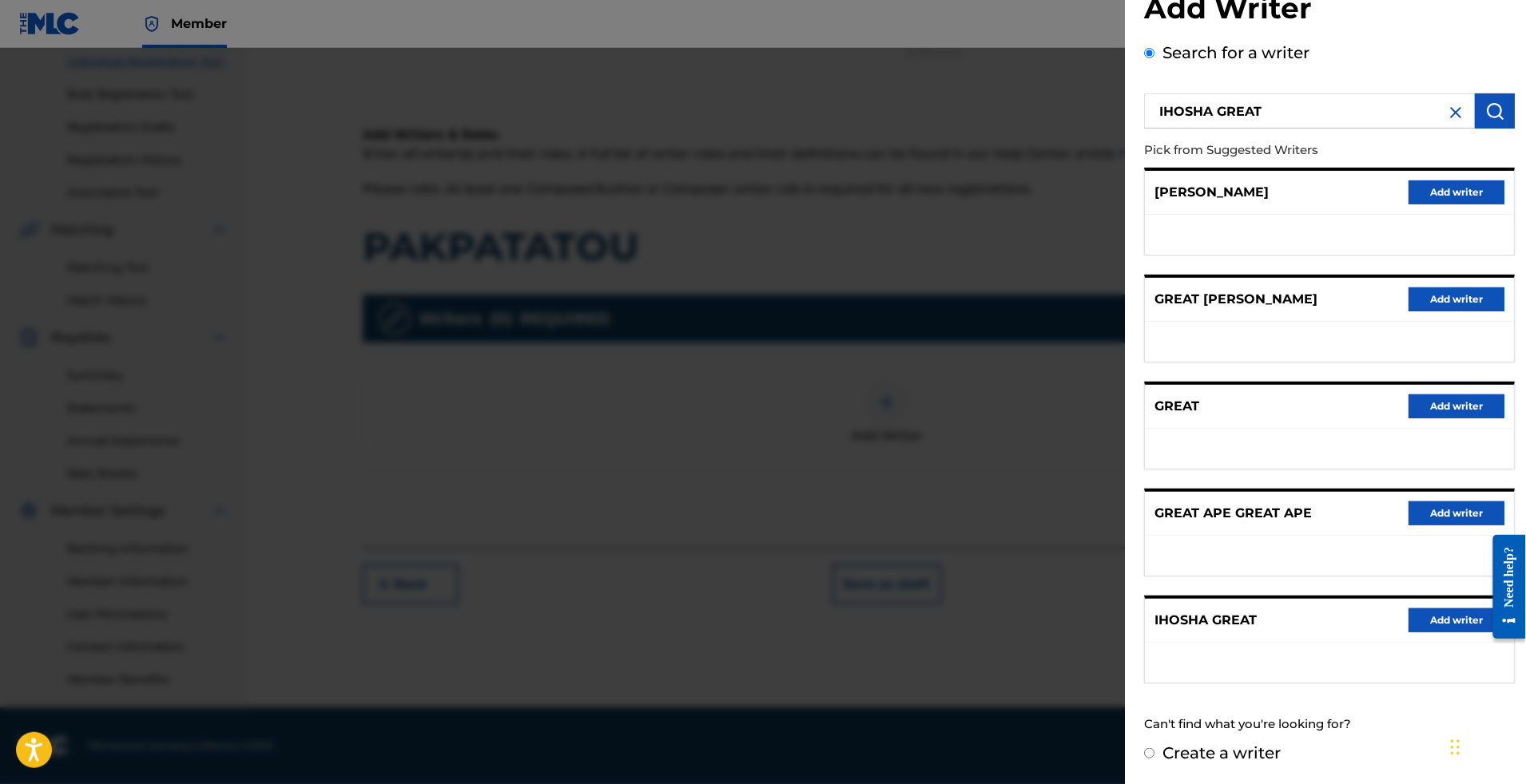
click at [1409, 609] on button "Add writer" at bounding box center [1456, 620] width 96 height 24
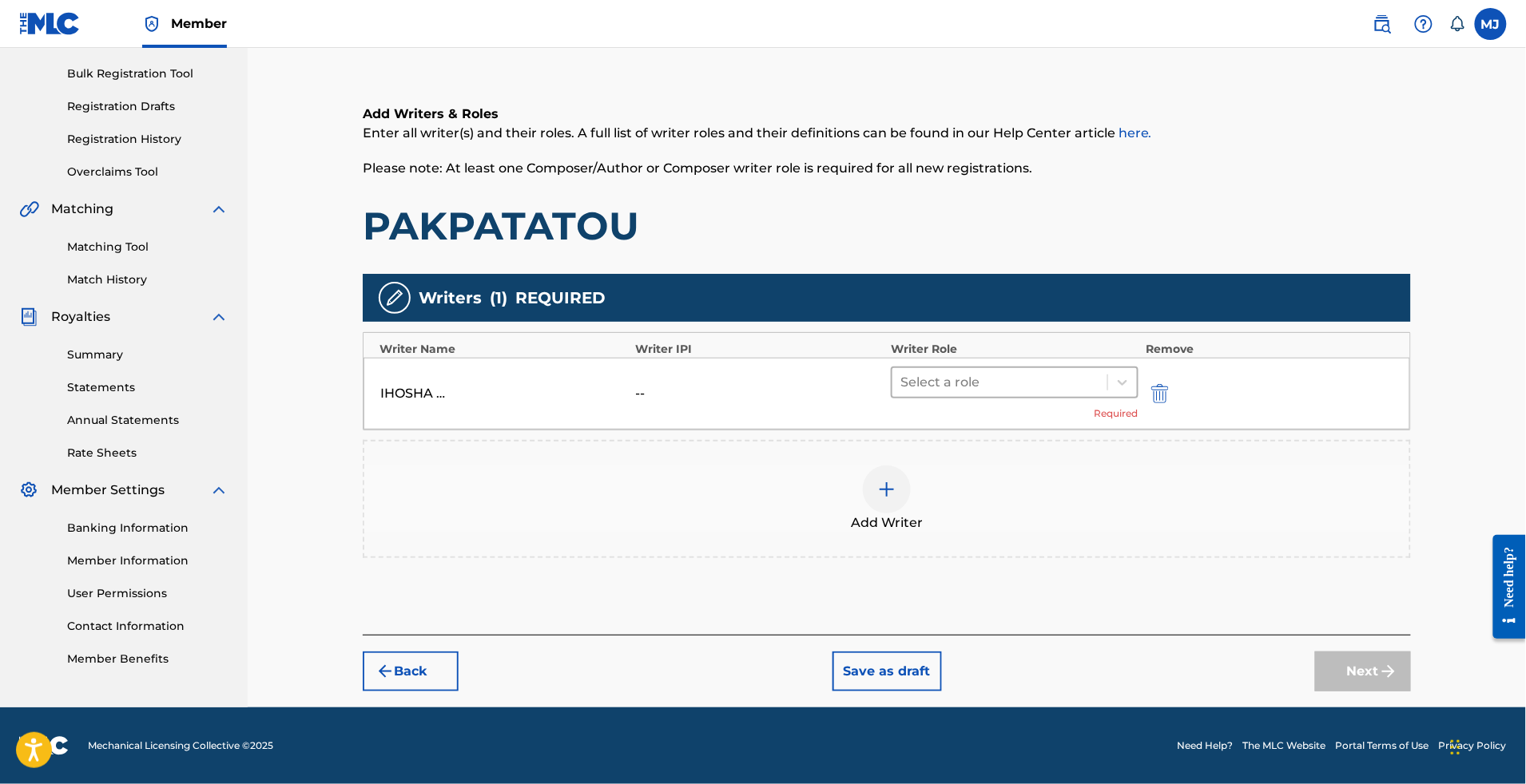
click at [1071, 372] on div at bounding box center [1000, 383] width 199 height 23
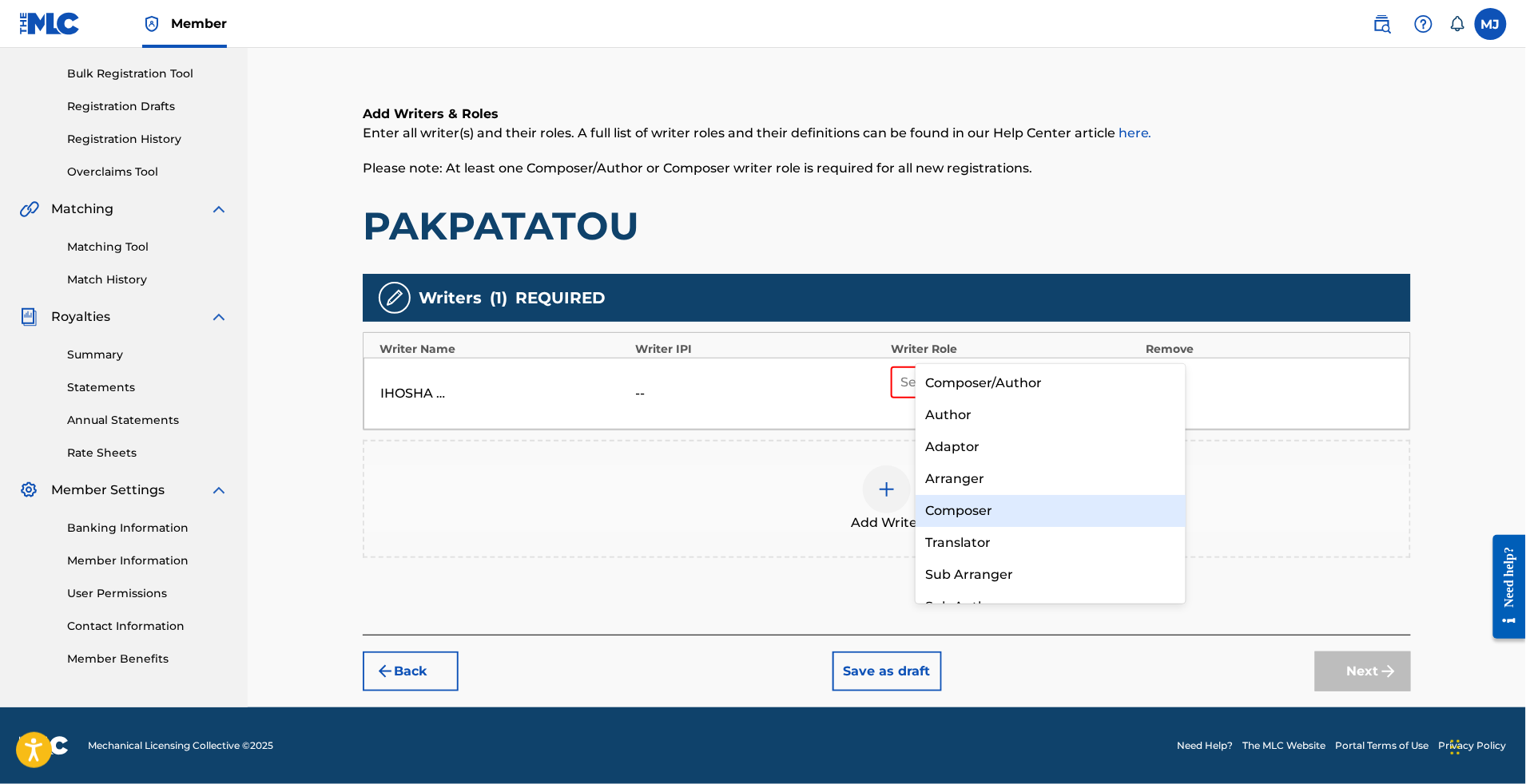
click at [1033, 519] on div "Composer" at bounding box center [1050, 512] width 270 height 32
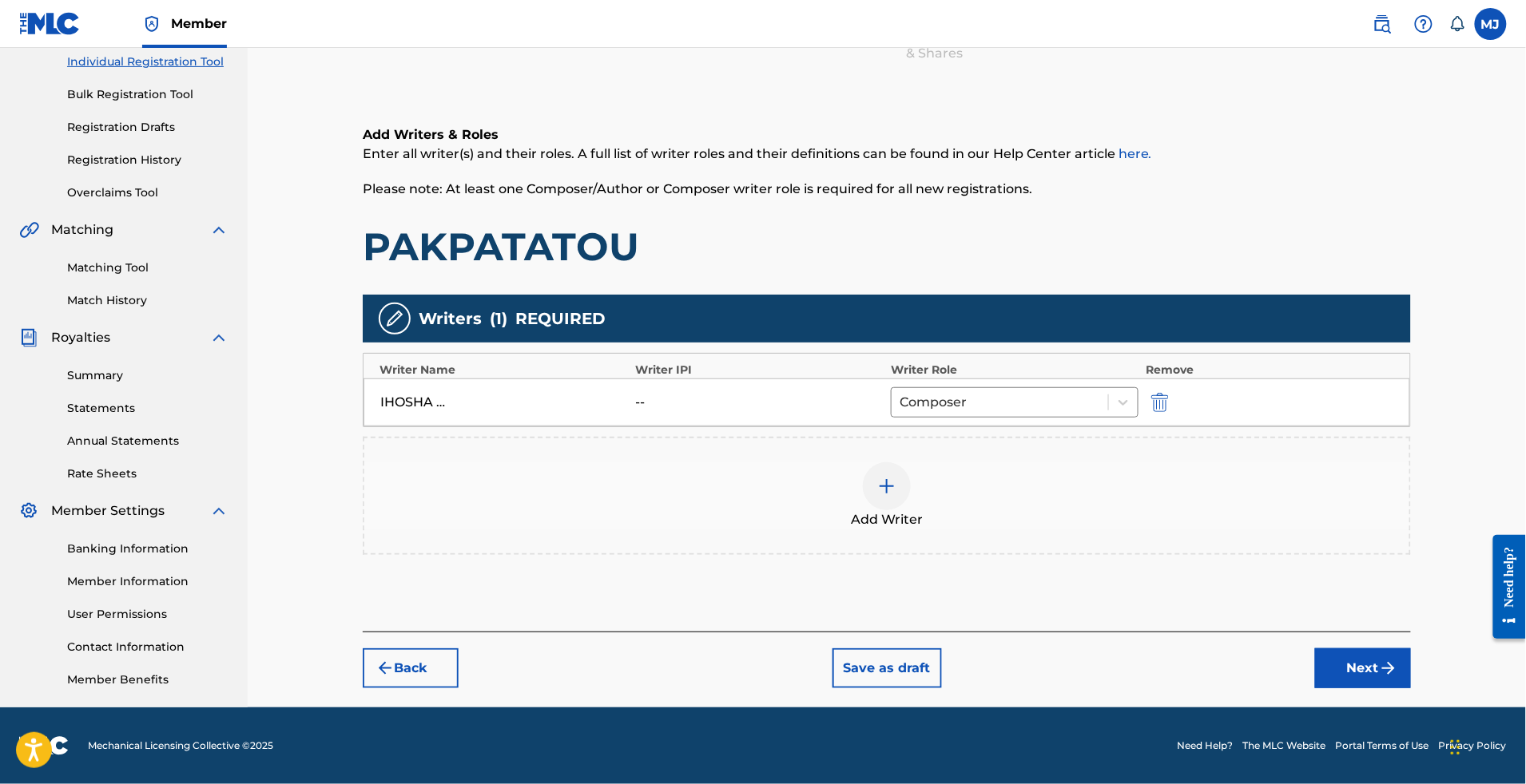
click at [956, 462] on div "Add Writer" at bounding box center [886, 496] width 1045 height 67
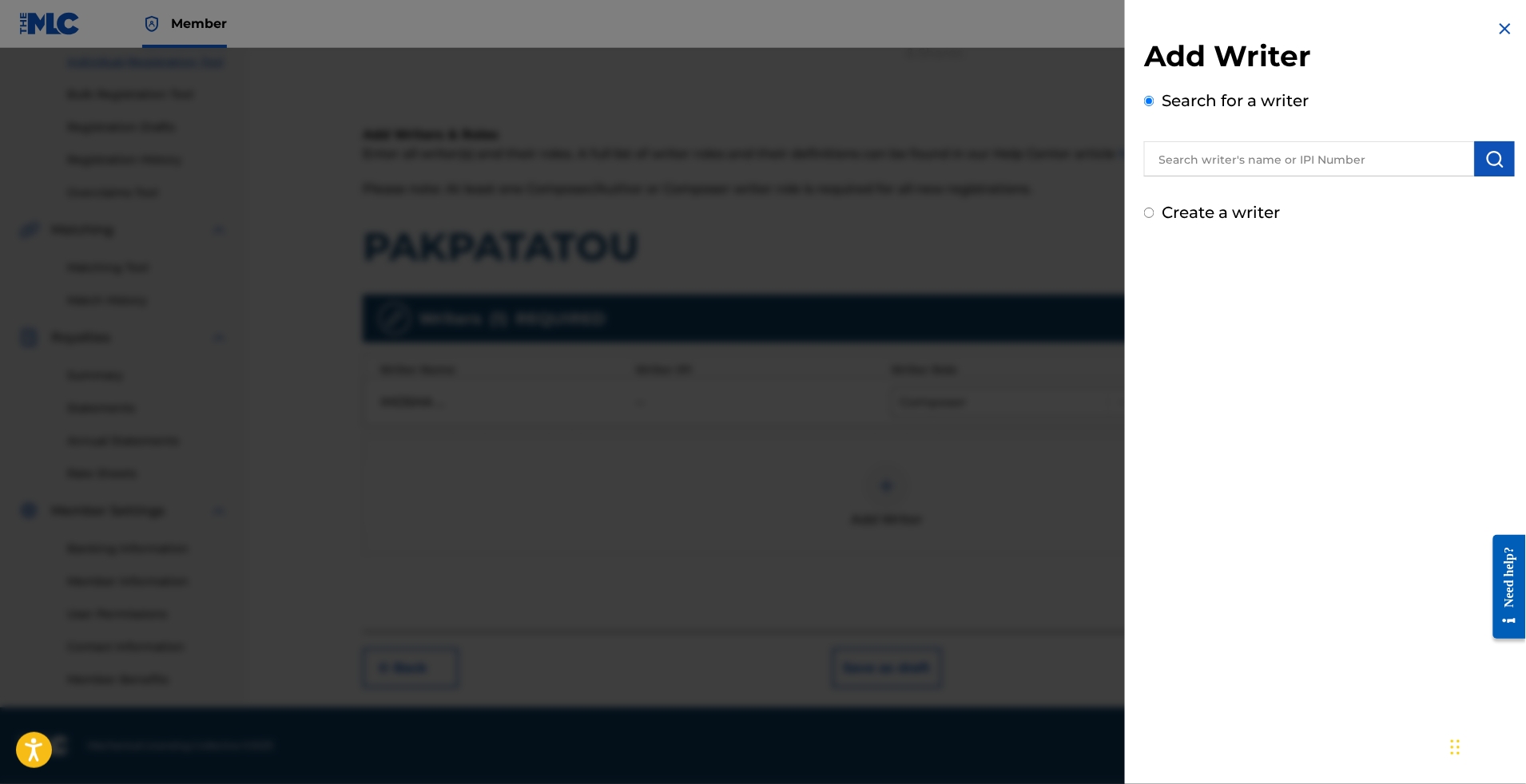
click at [1167, 161] on input "text" at bounding box center [1309, 158] width 331 height 35
paste input "GBANE [PERSON_NAME] [PERSON_NAME] ASSOUMA"
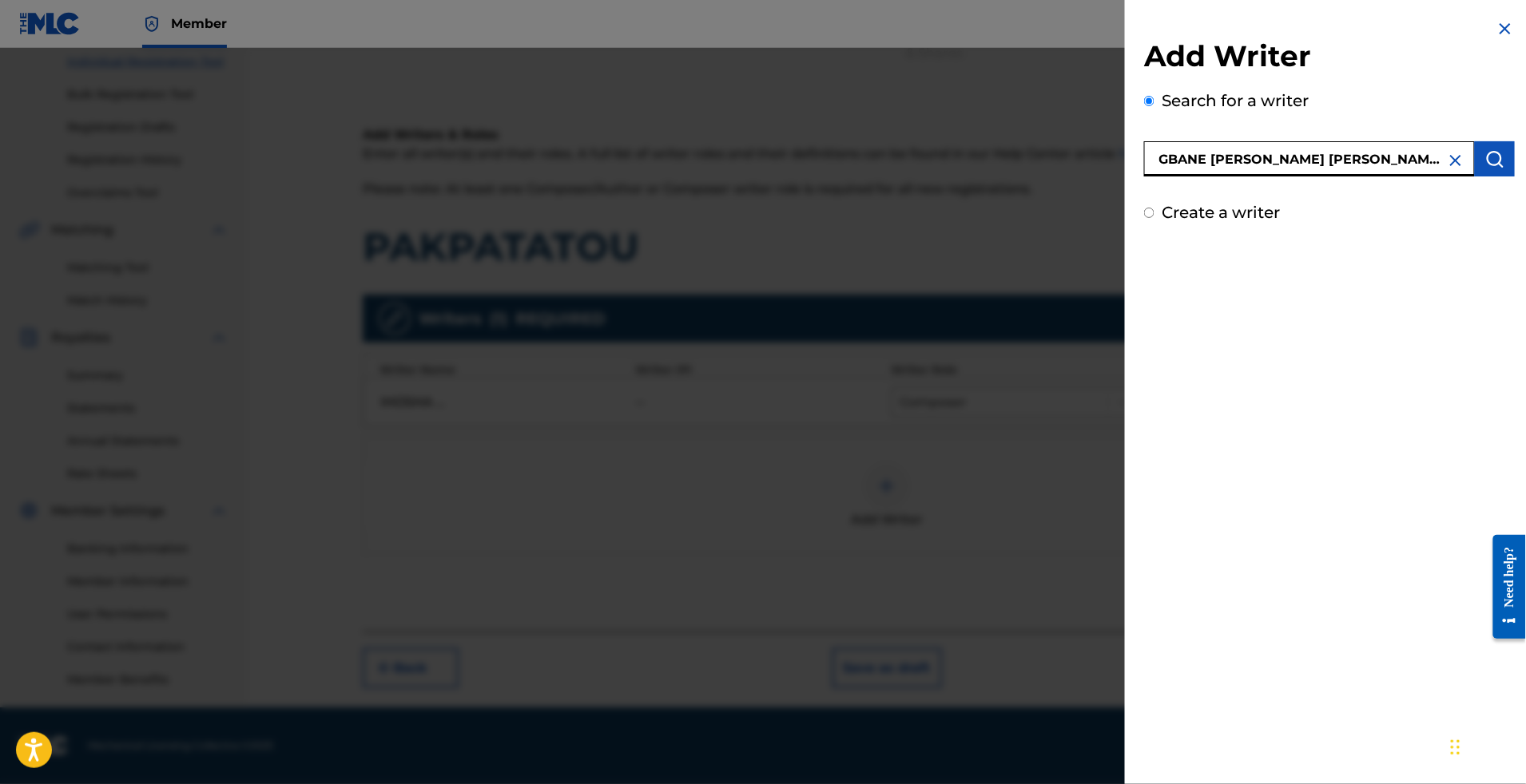
type input "GBANE [PERSON_NAME] [PERSON_NAME] ASSOUMA"
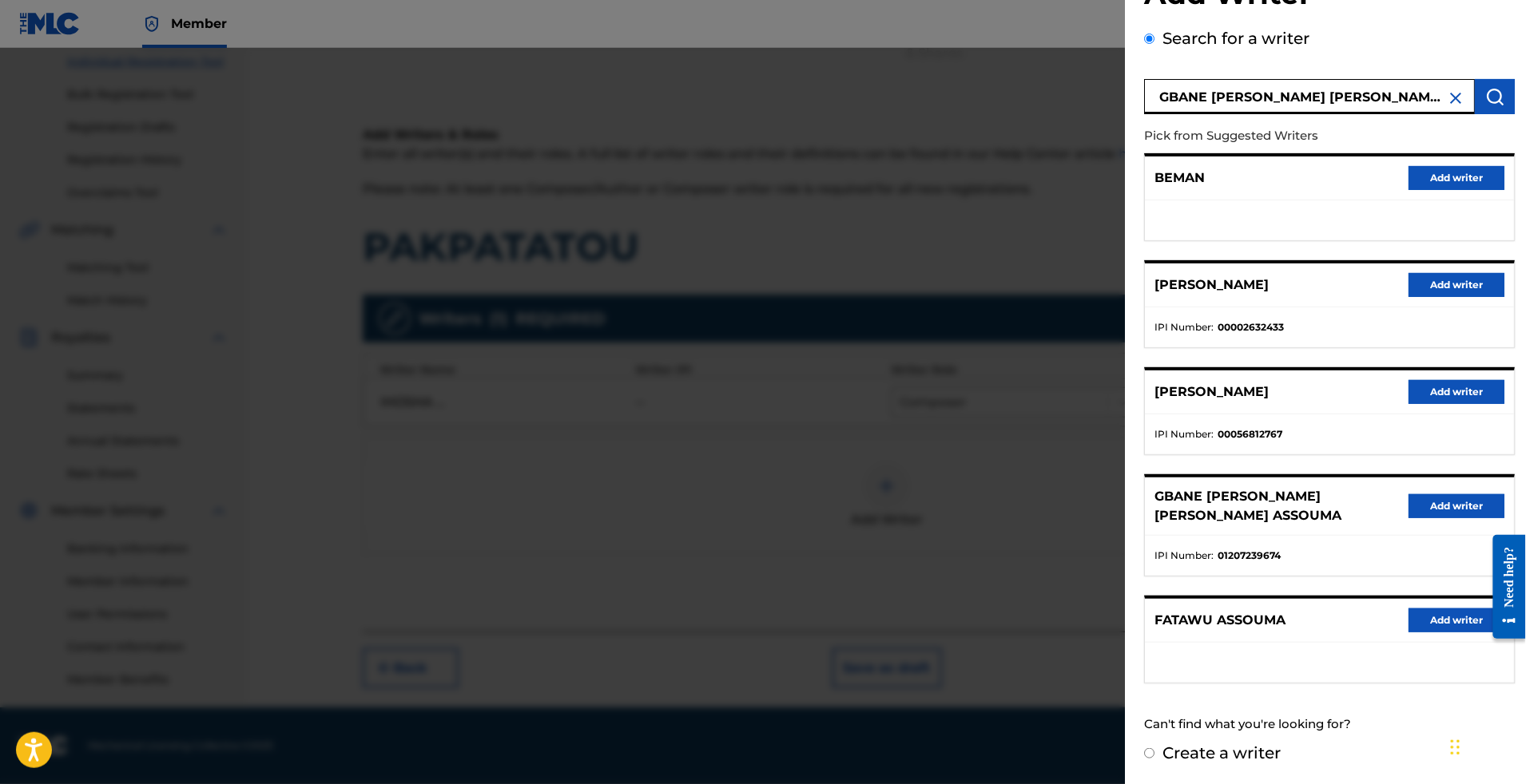
scroll to position [337, 0]
click at [1422, 495] on button "Add writer" at bounding box center [1456, 506] width 96 height 24
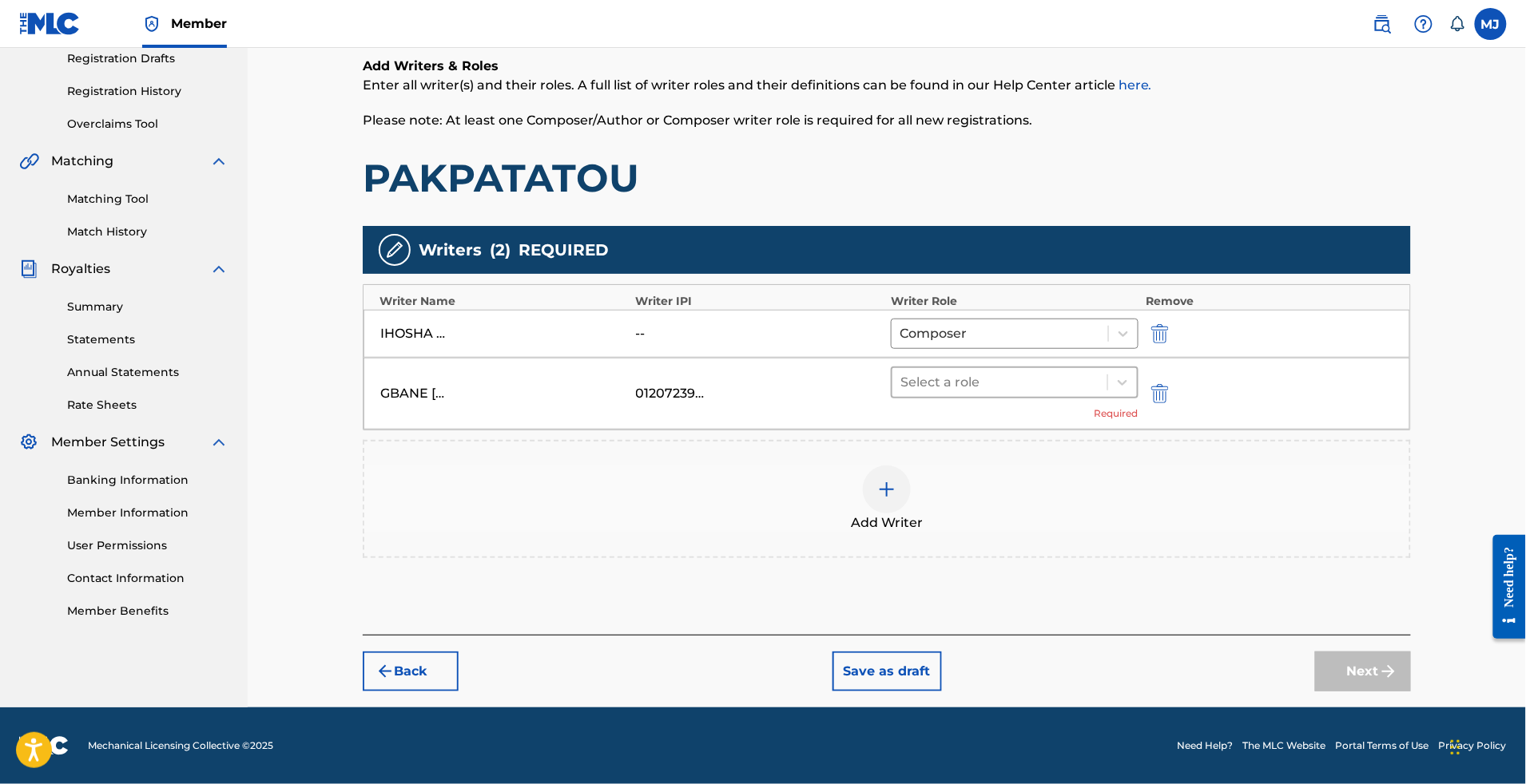
click at [1040, 373] on div "Select a role" at bounding box center [1015, 383] width 248 height 32
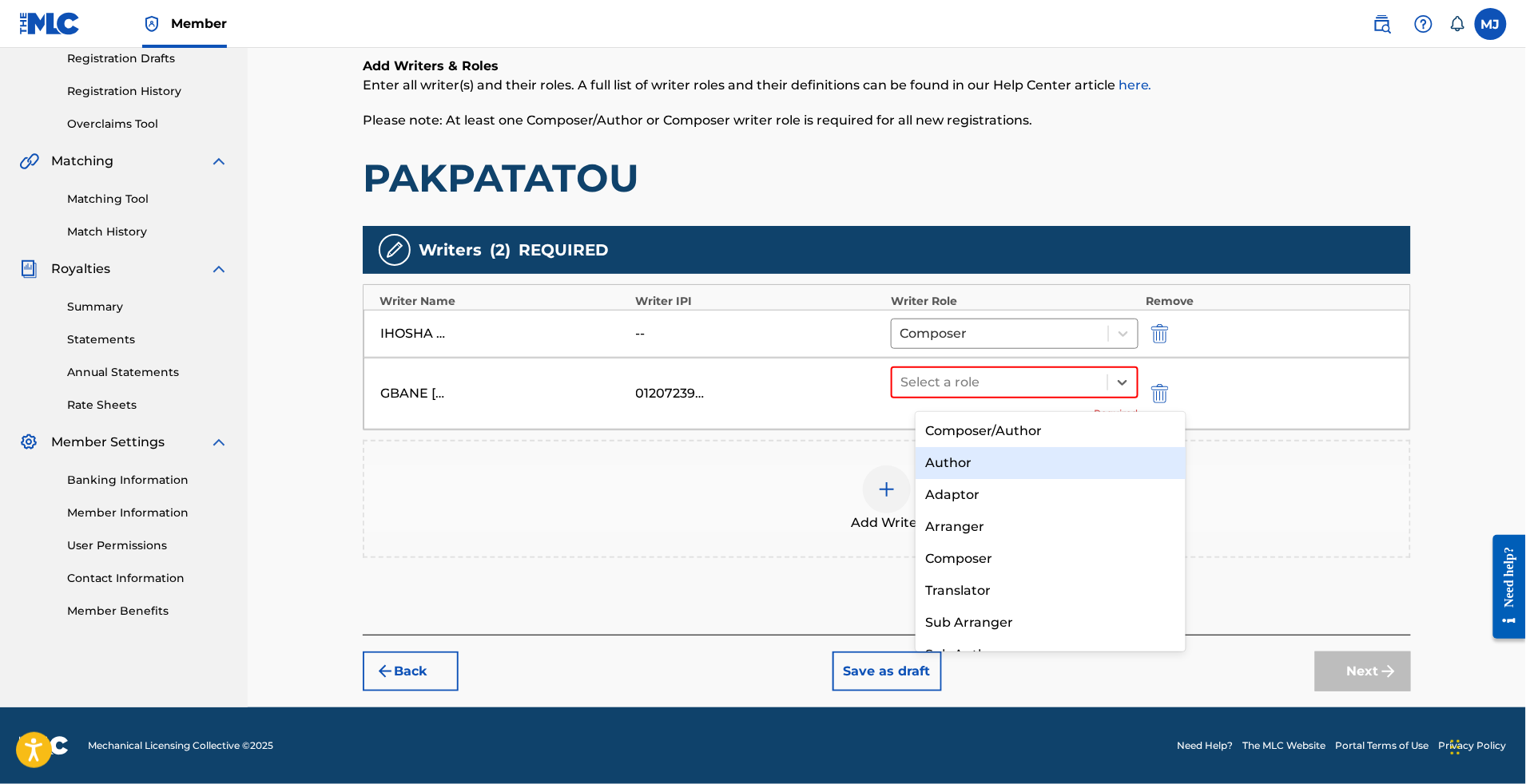
click at [1011, 455] on div "Author" at bounding box center [1050, 463] width 270 height 32
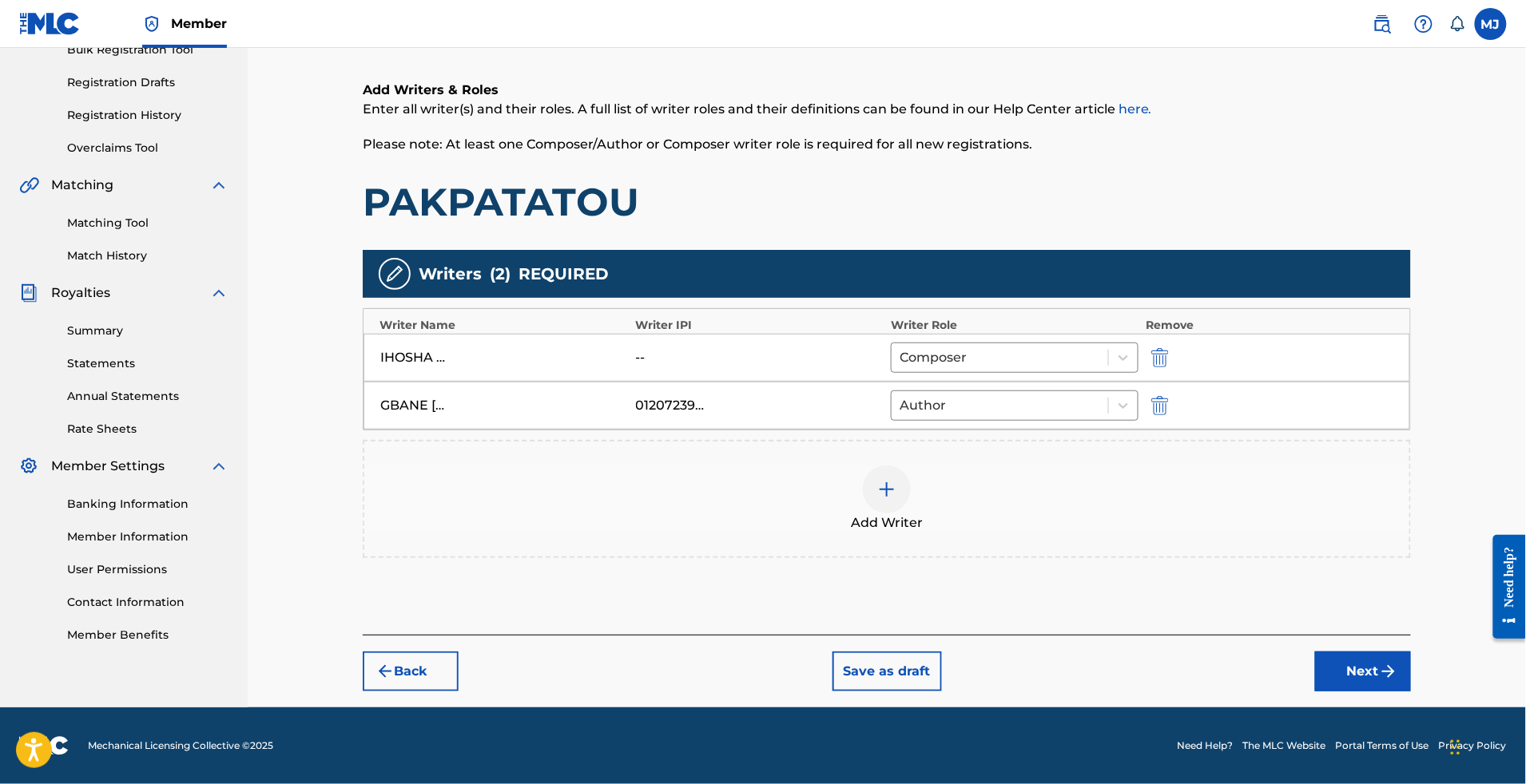
click at [1387, 691] on button "Next" at bounding box center [1362, 671] width 96 height 40
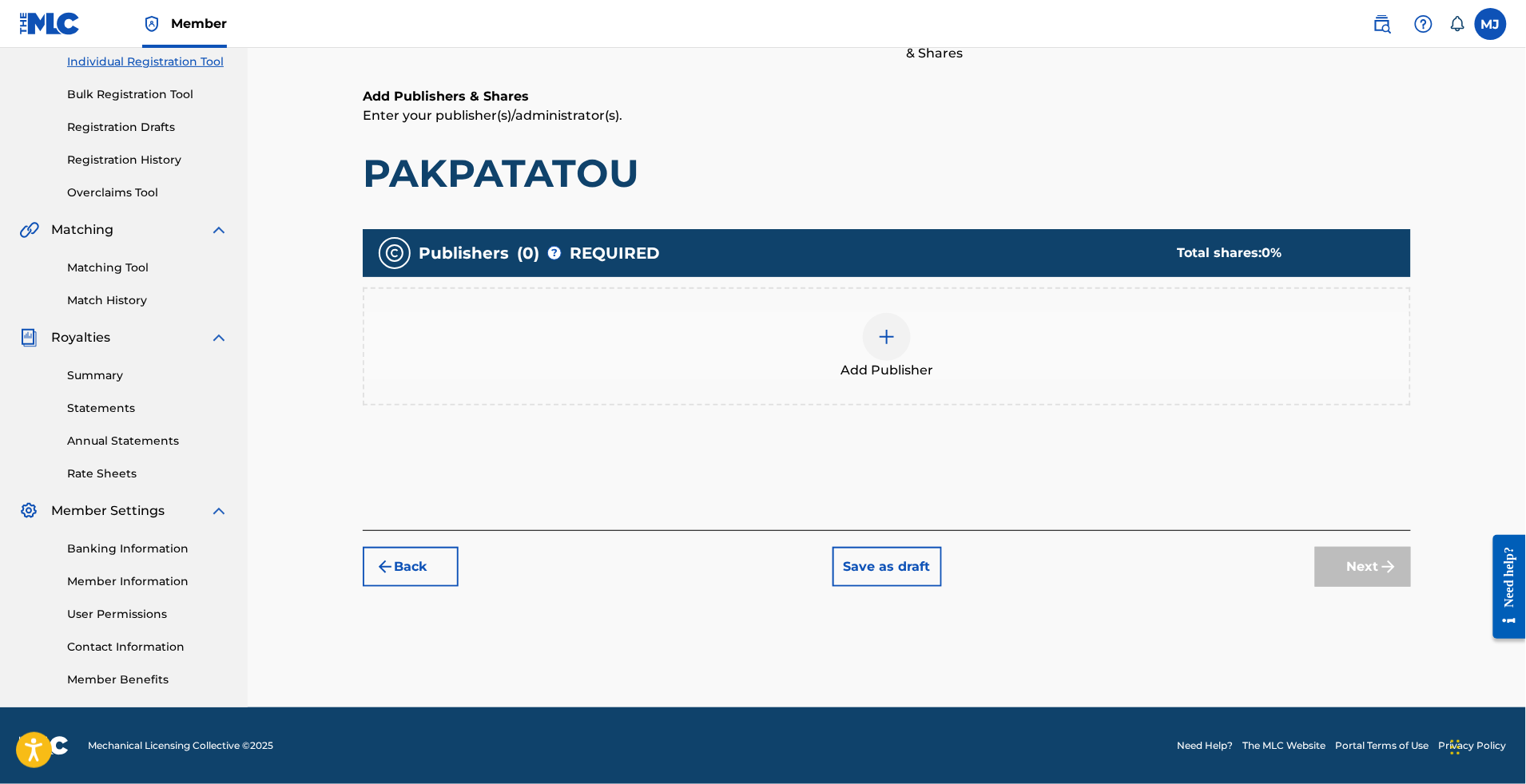
click at [1058, 335] on div "Add Publisher" at bounding box center [886, 346] width 1048 height 118
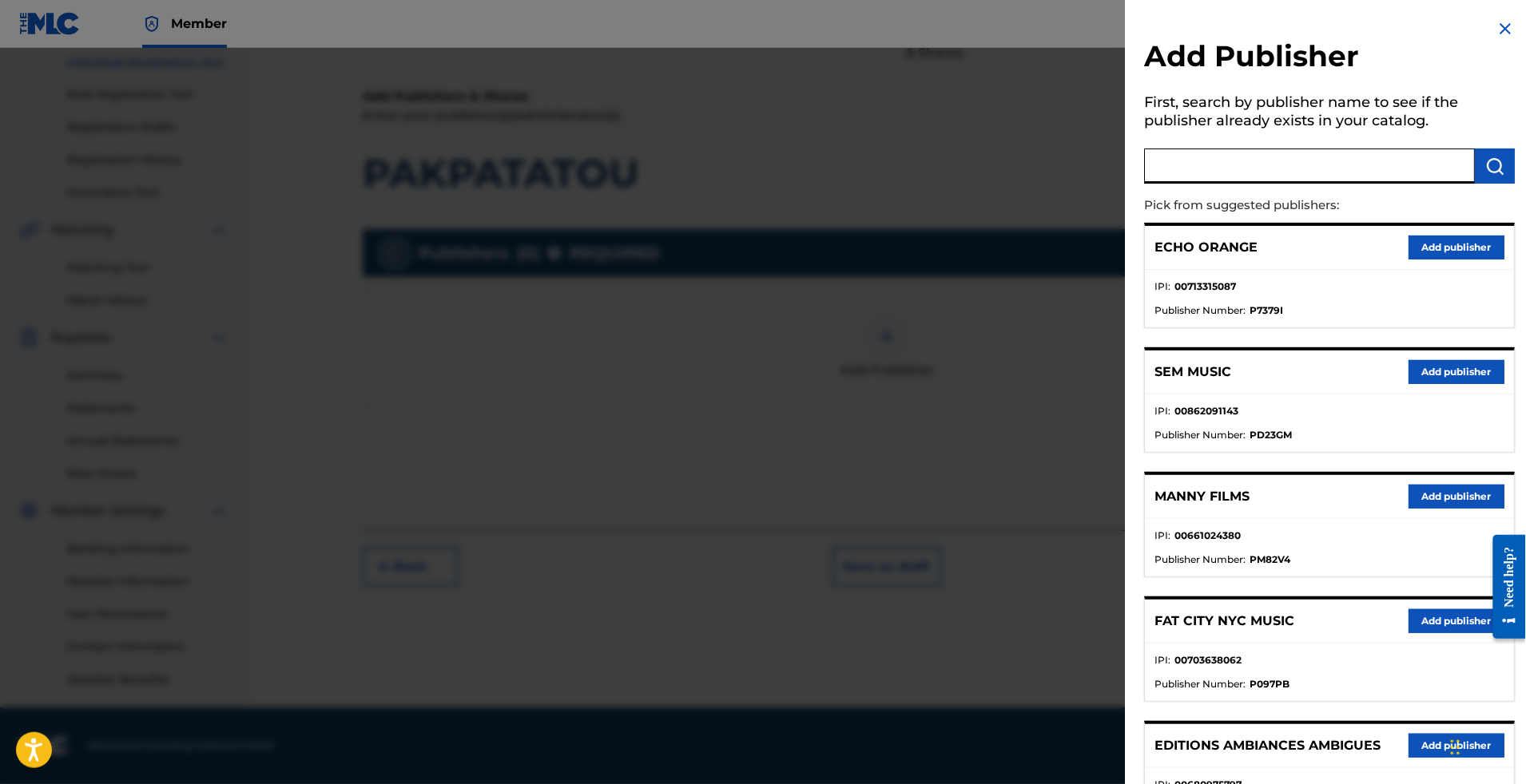
click at [1160, 183] on input "text" at bounding box center [1309, 166] width 331 height 35
type input "appeal"
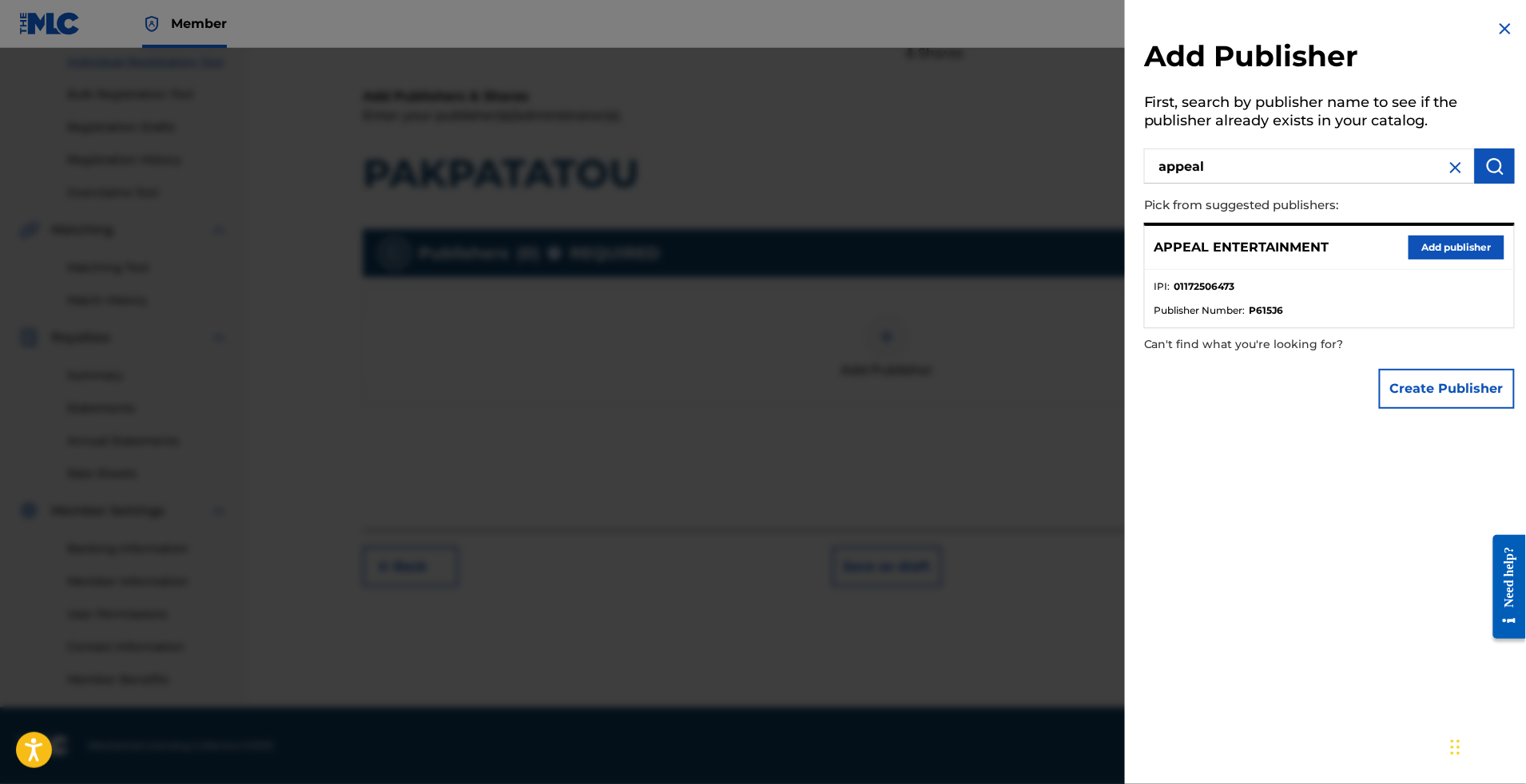
click at [1440, 260] on button "Add publisher" at bounding box center [1456, 247] width 96 height 24
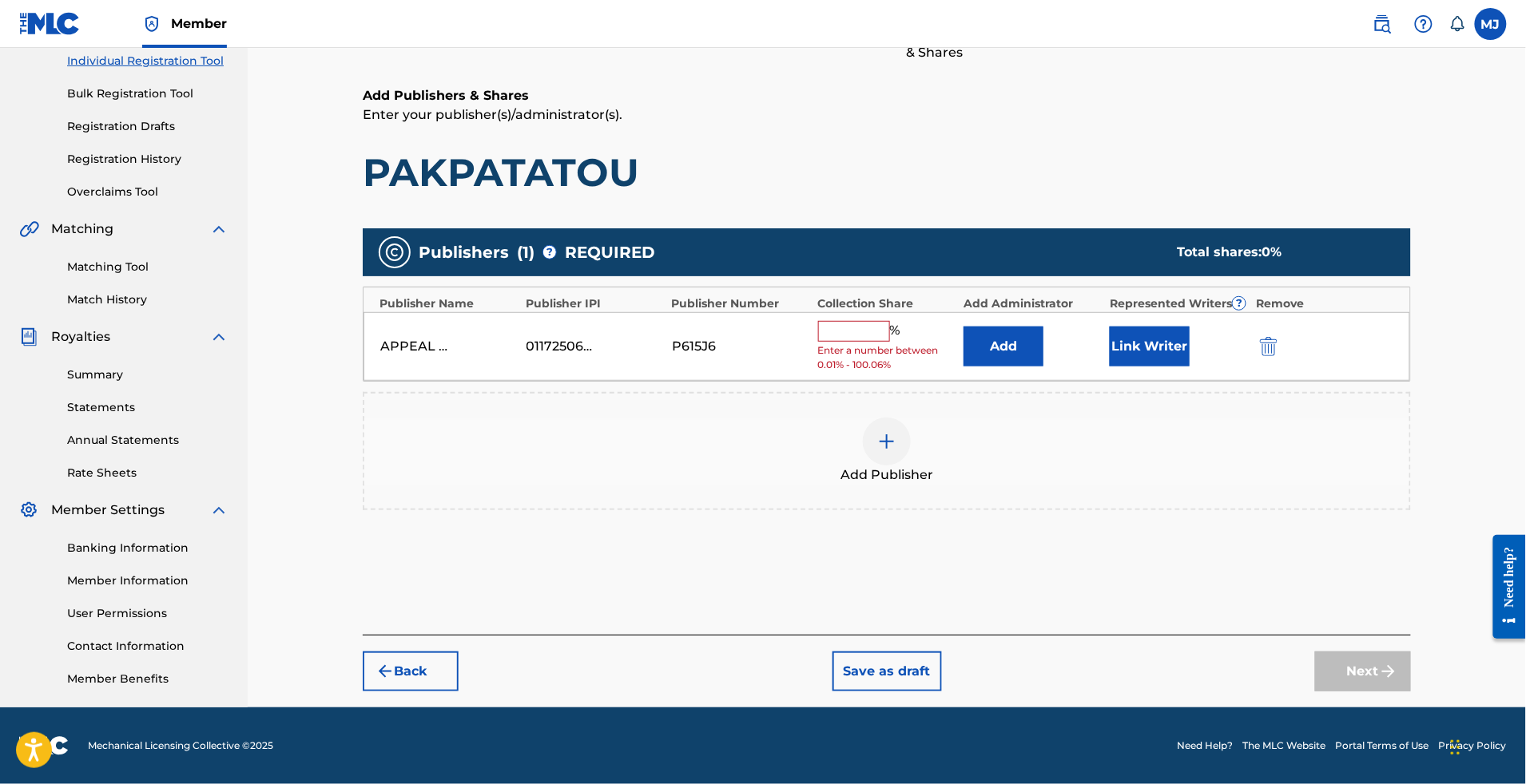
click at [1044, 326] on button "Add" at bounding box center [1004, 346] width 79 height 40
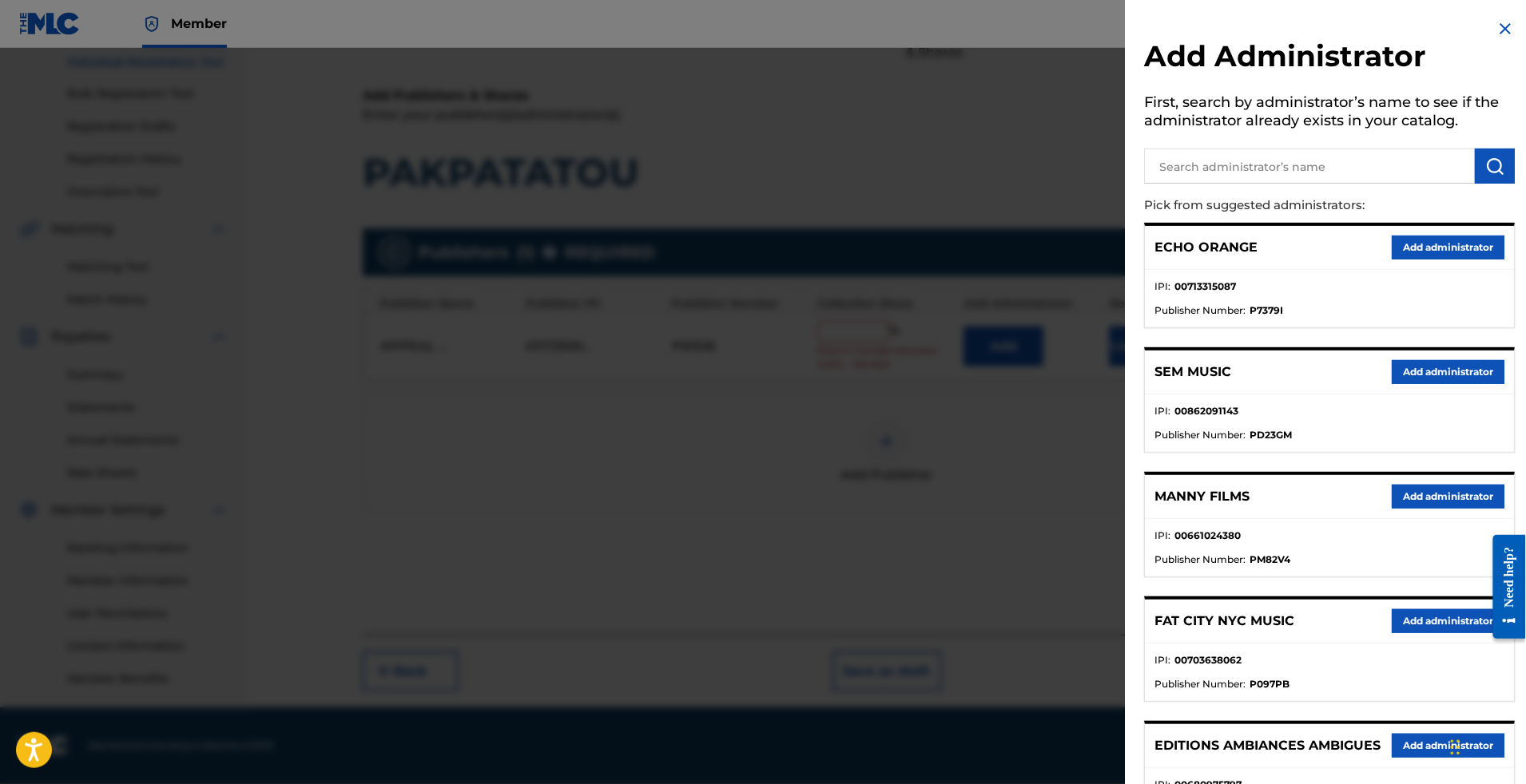
click at [1449, 260] on button "Add administrator" at bounding box center [1447, 247] width 113 height 24
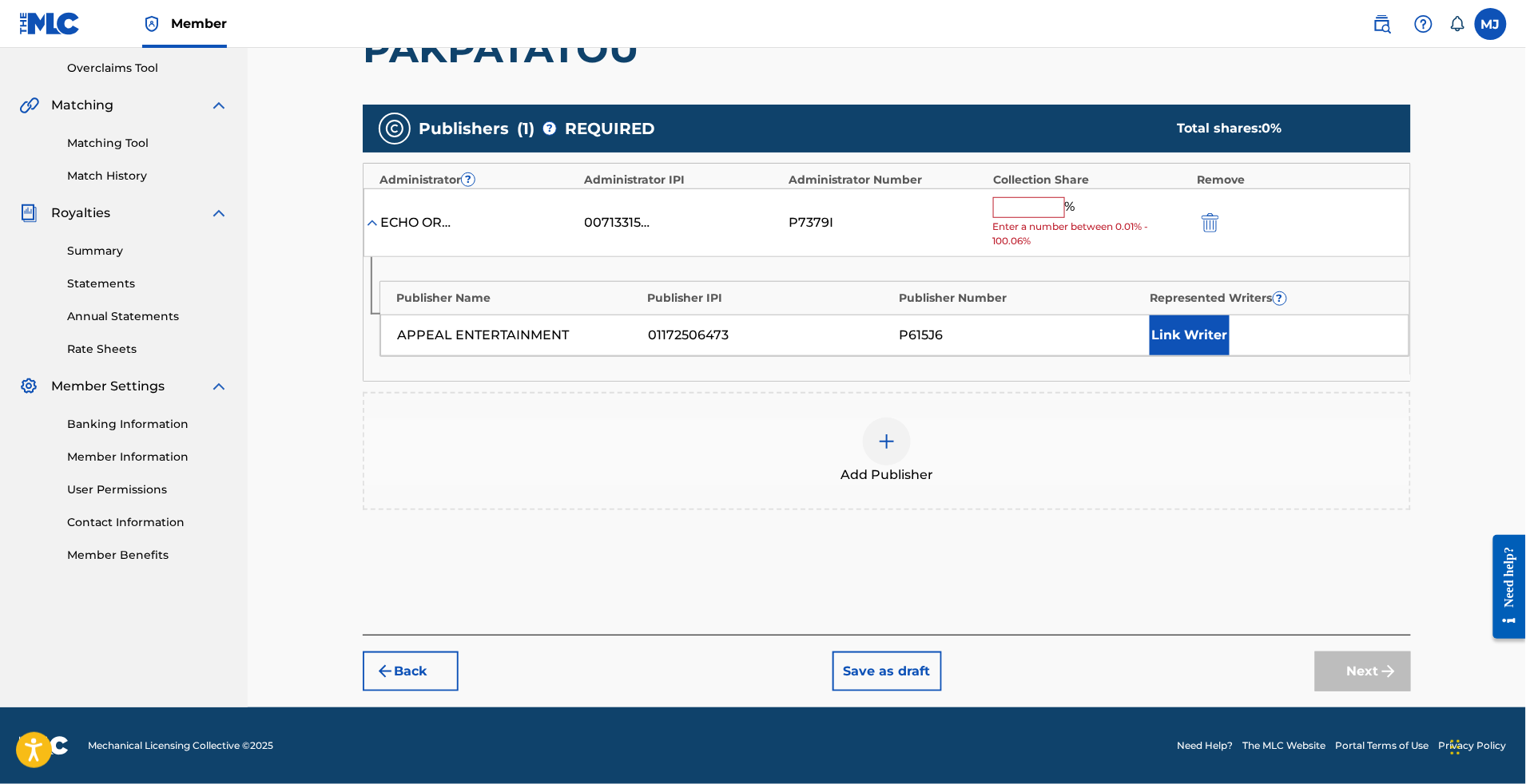
click at [1062, 218] on input "text" at bounding box center [1029, 208] width 72 height 21
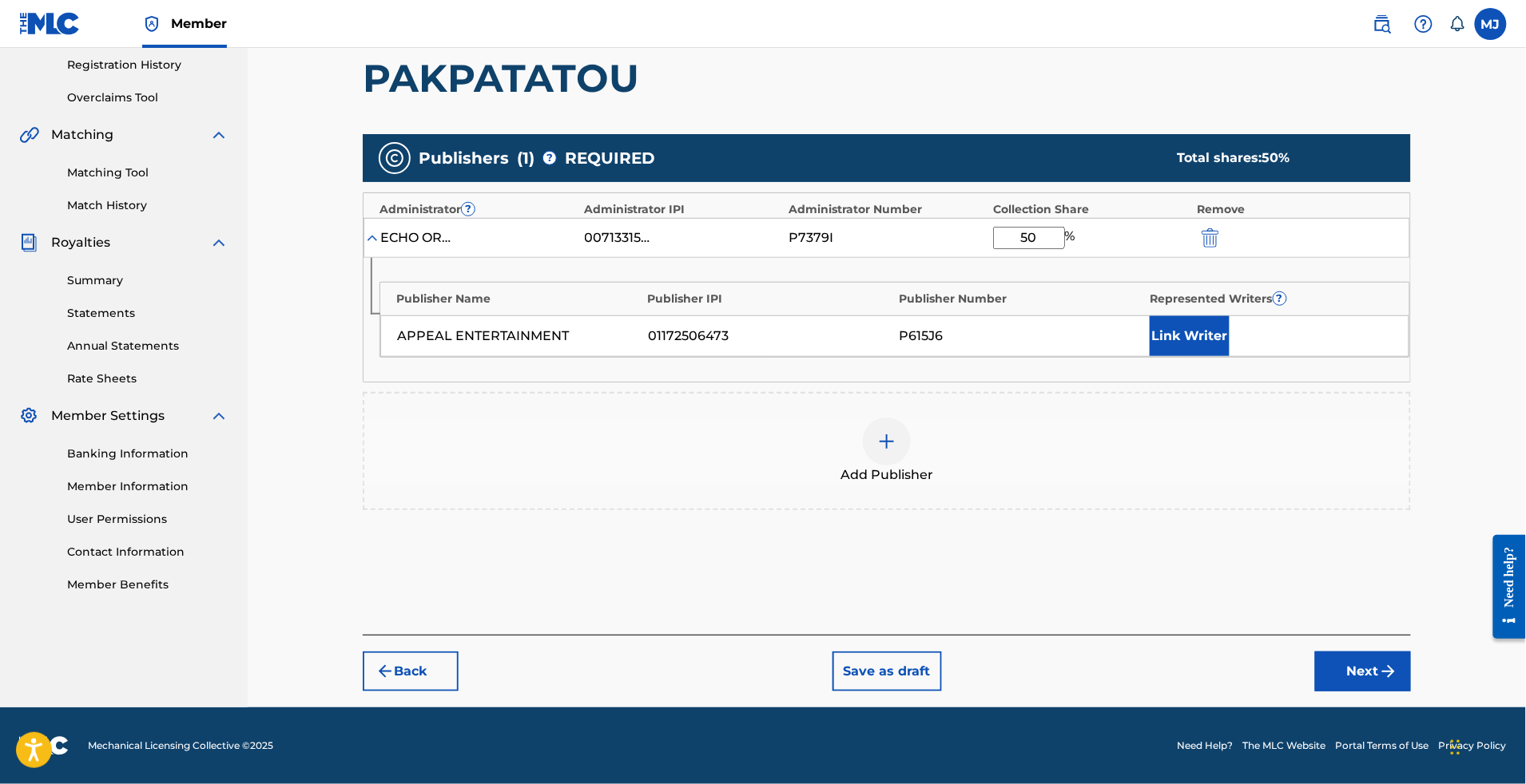
type input "50"
click at [1230, 357] on button "Link Writer" at bounding box center [1189, 336] width 79 height 40
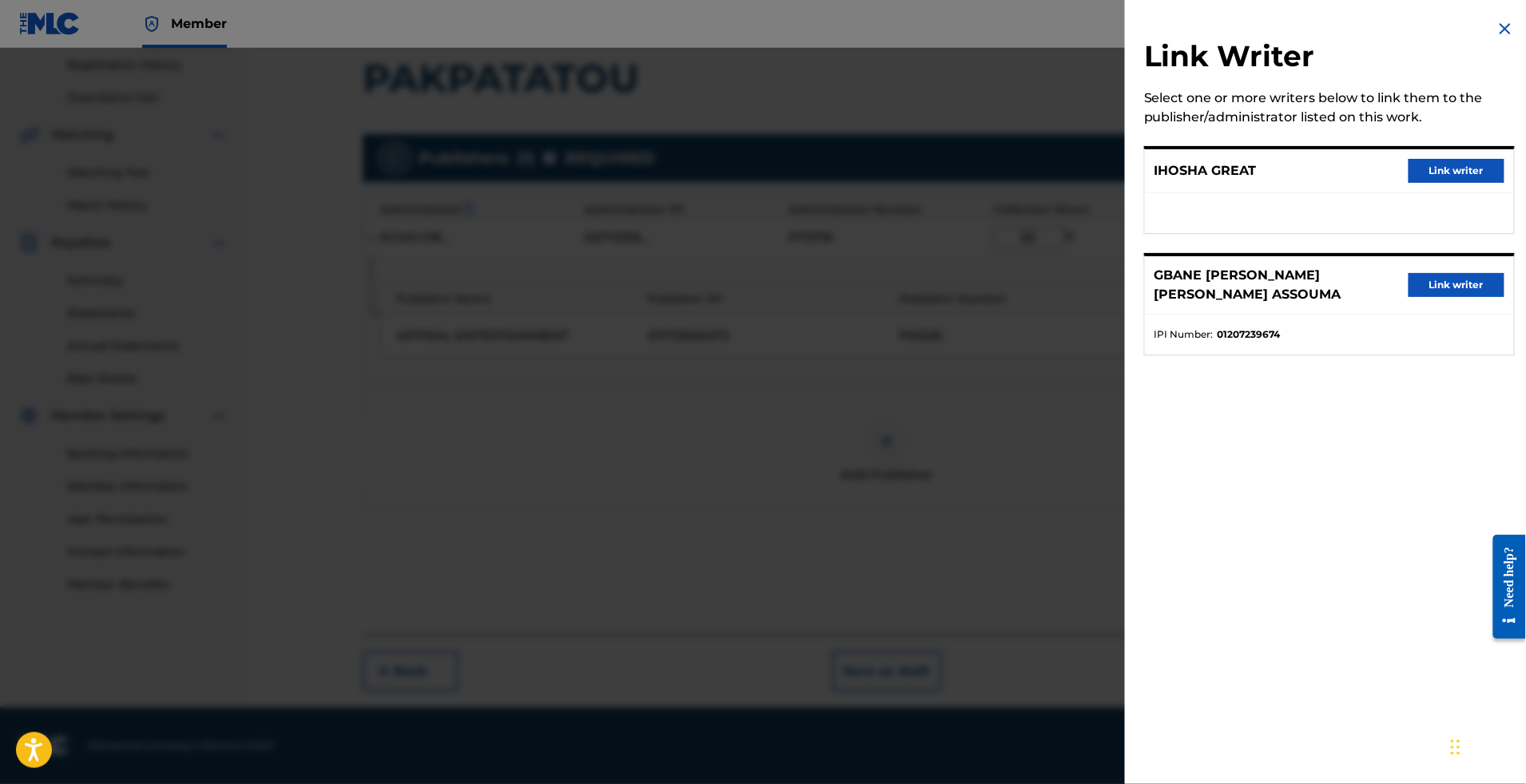
click at [1409, 297] on button "Link writer" at bounding box center [1456, 285] width 96 height 24
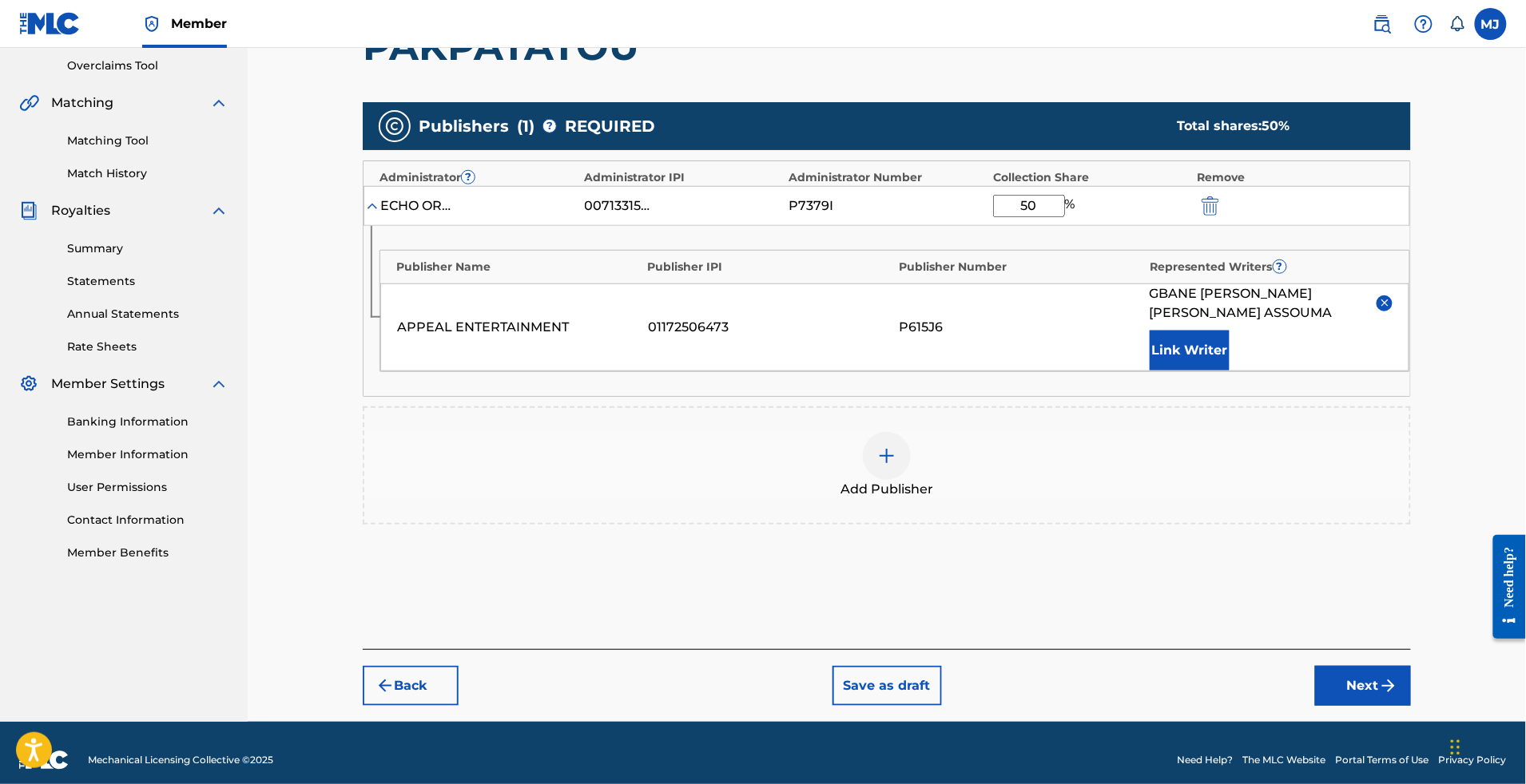
click at [1230, 371] on button "Link Writer" at bounding box center [1189, 351] width 79 height 40
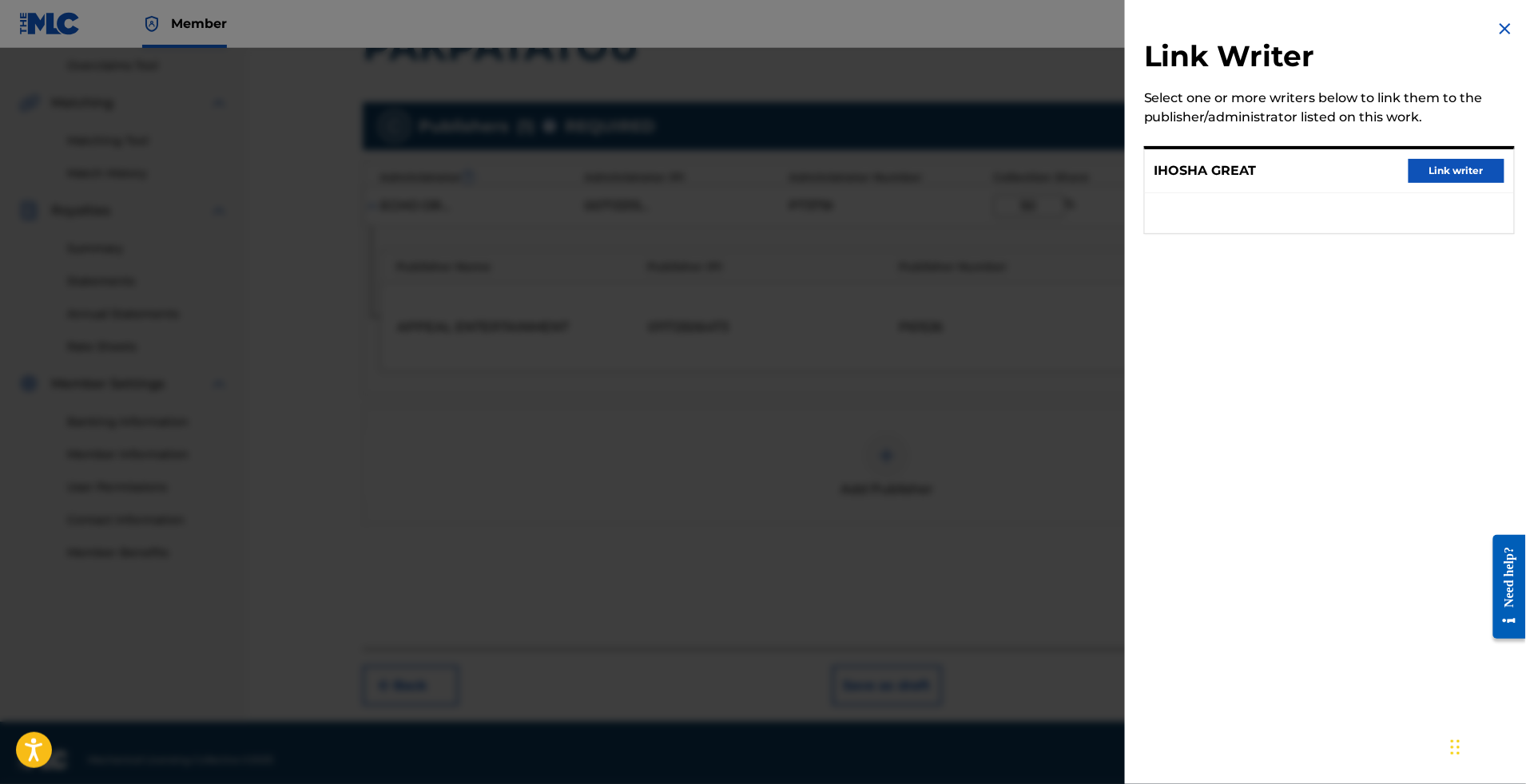
click at [1411, 183] on button "Link writer" at bounding box center [1456, 170] width 96 height 24
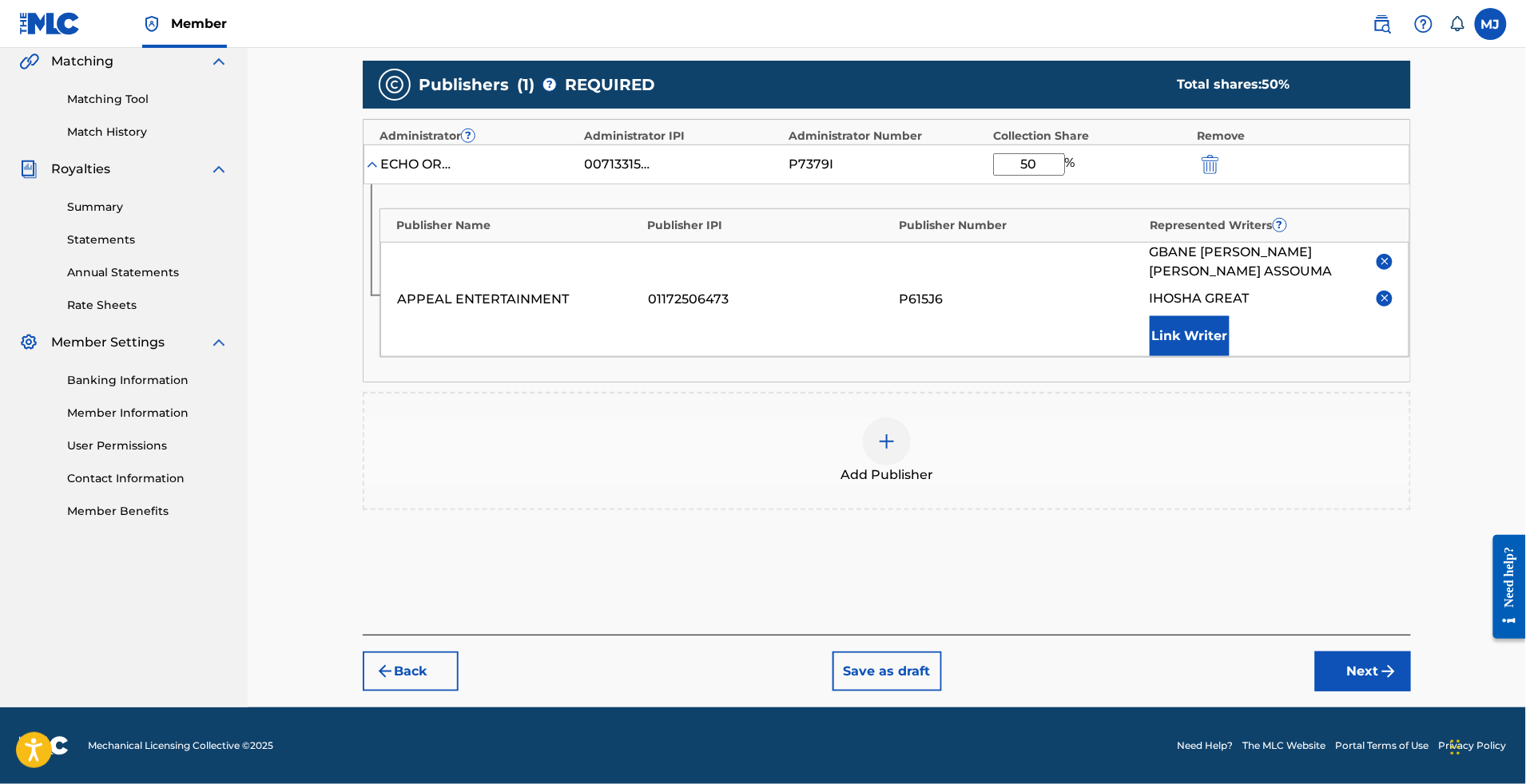
click at [1391, 635] on div "Back Save as draft Next" at bounding box center [886, 663] width 1048 height 57
click at [1395, 652] on button "Next" at bounding box center [1362, 671] width 96 height 40
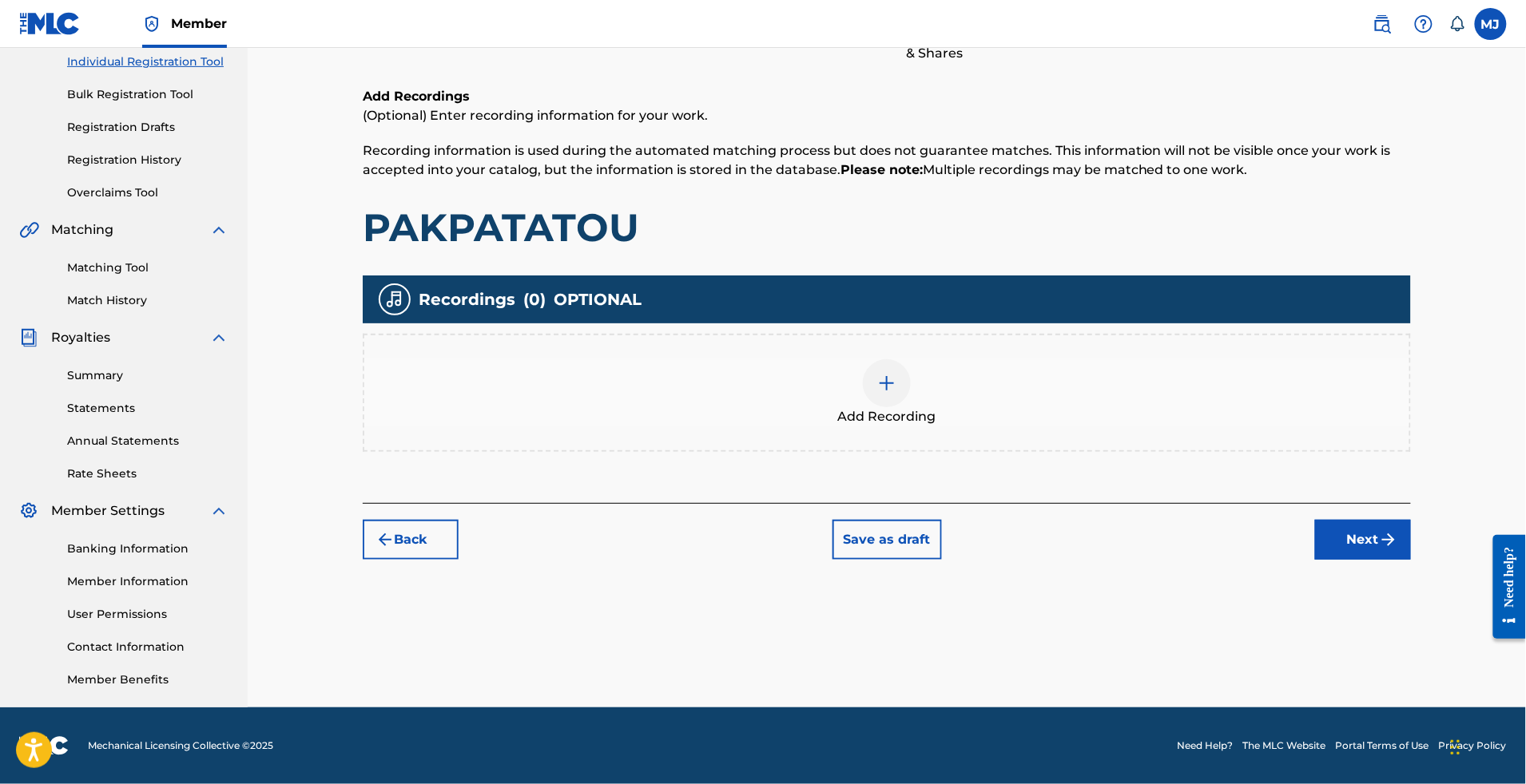
click at [1401, 520] on button "Next" at bounding box center [1362, 540] width 96 height 40
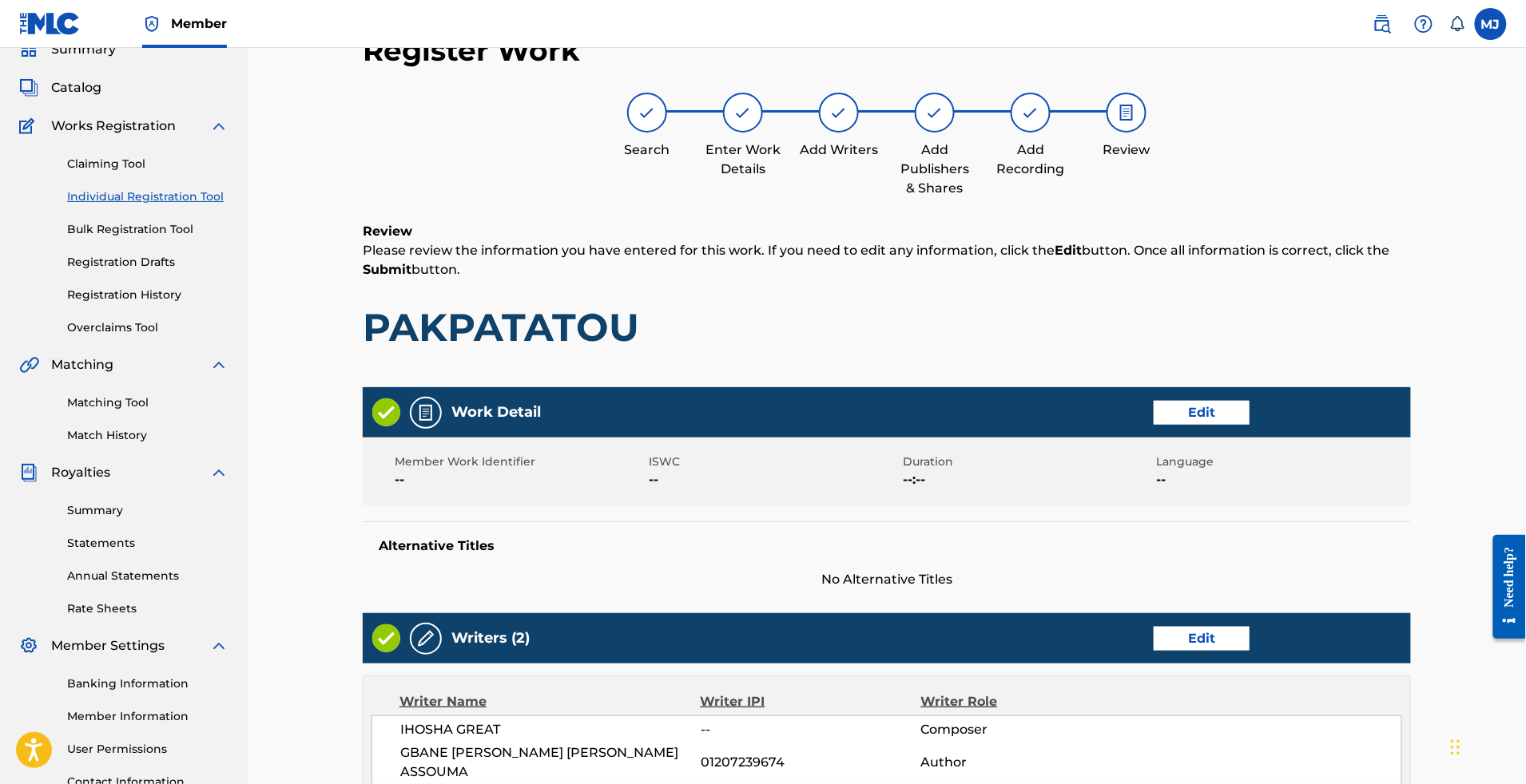
scroll to position [829, 0]
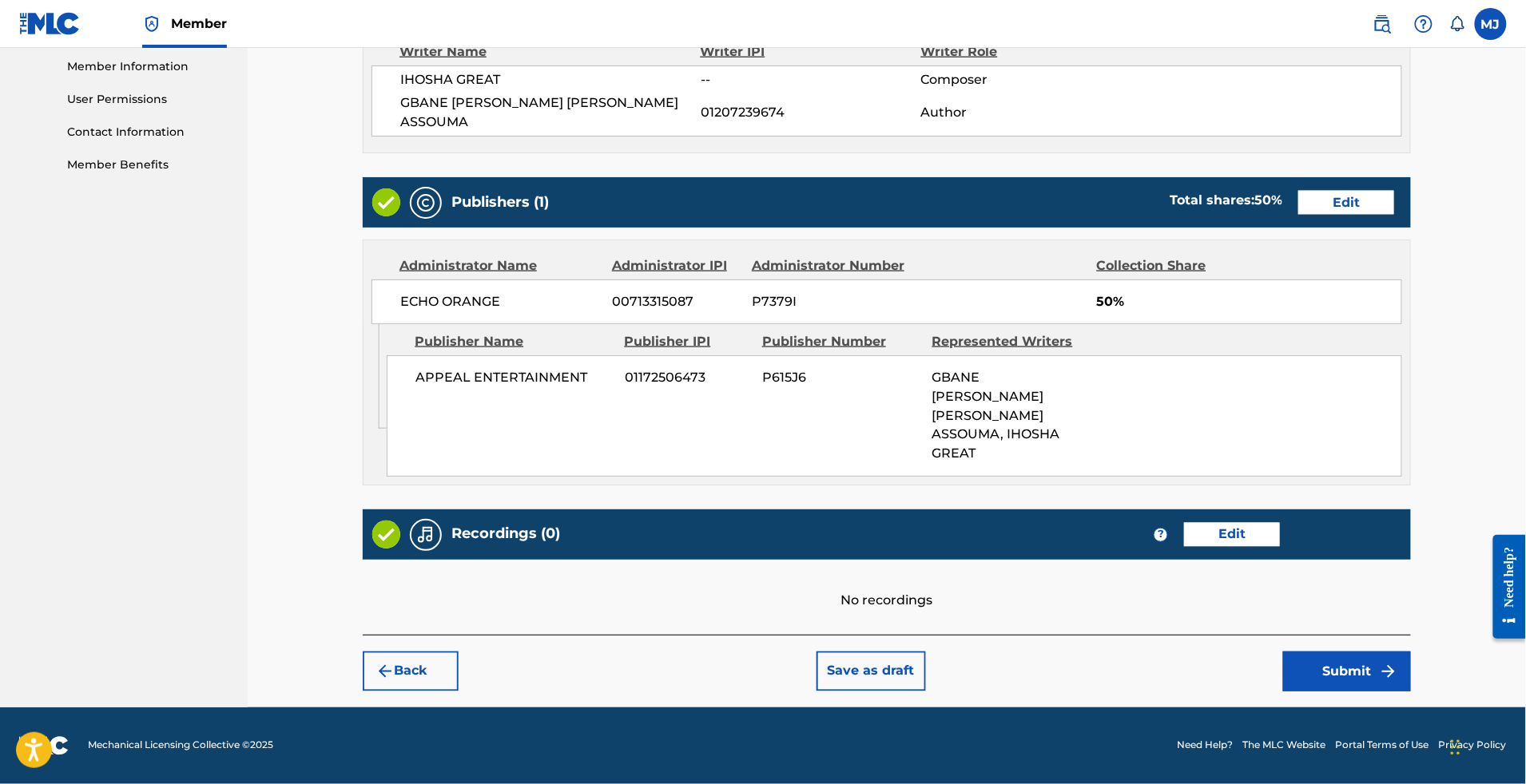
click at [1389, 656] on button "Submit" at bounding box center [1346, 671] width 128 height 40
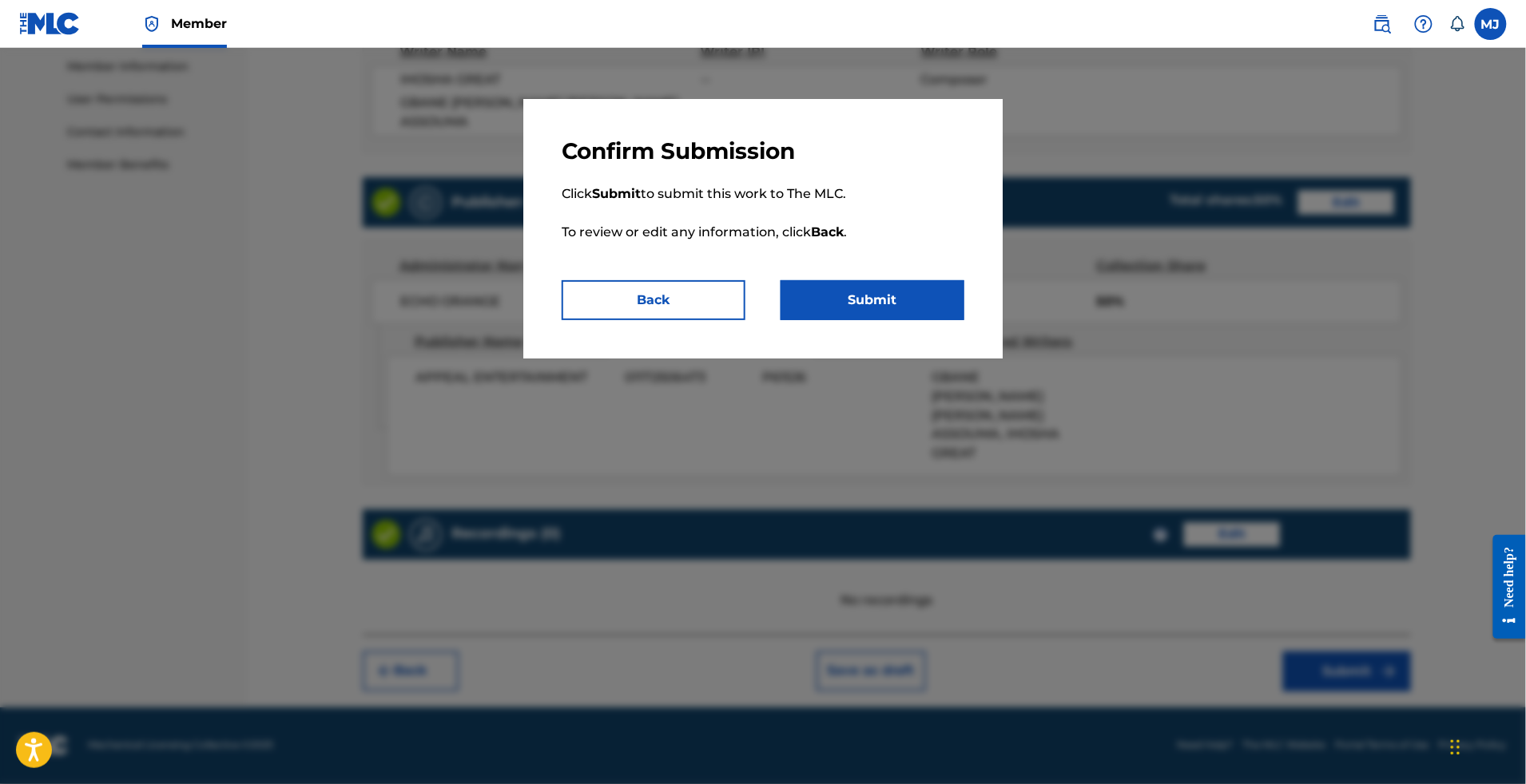
click at [938, 321] on button "Submit" at bounding box center [872, 300] width 184 height 40
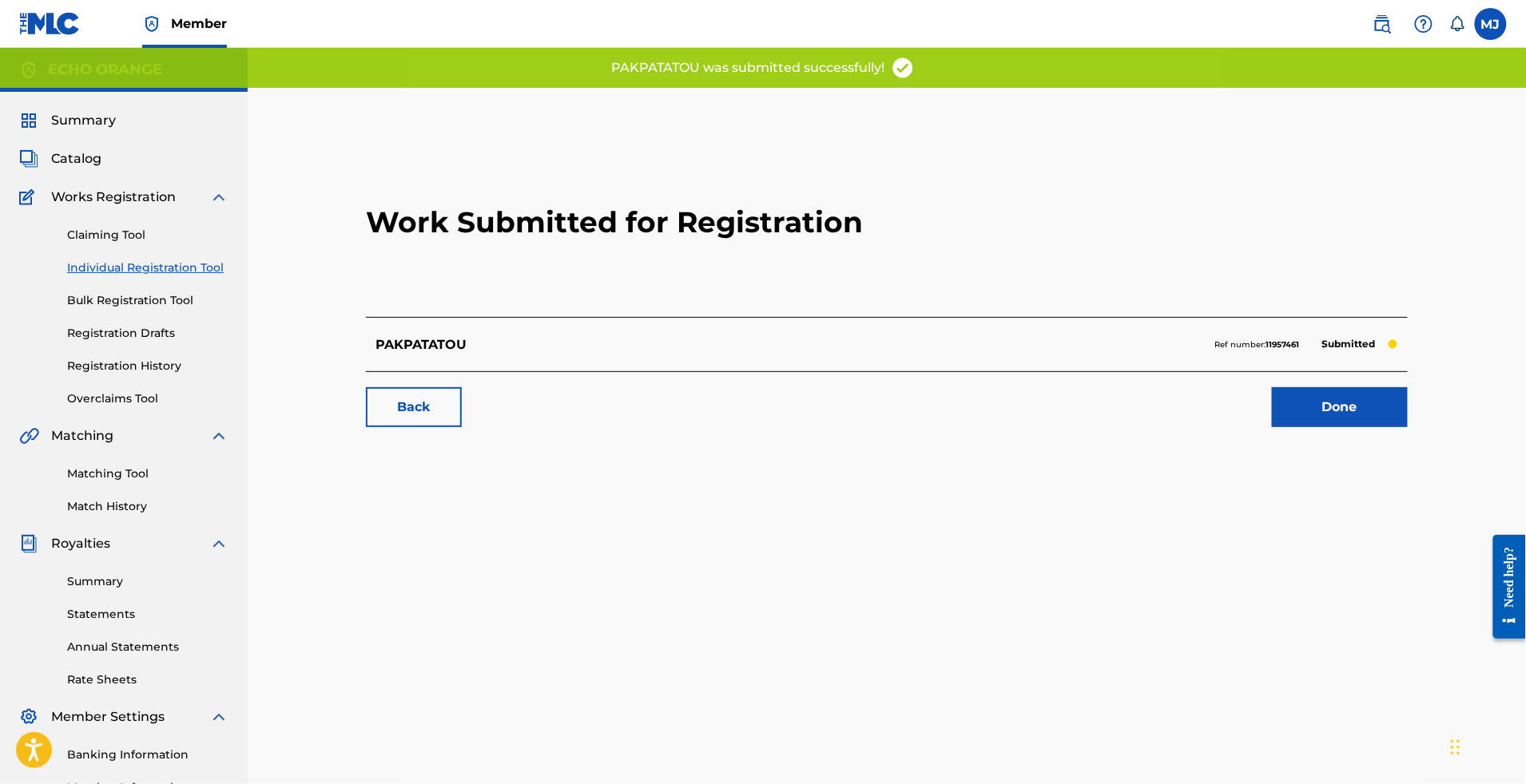
click at [1342, 427] on link "Done" at bounding box center [1341, 408] width 136 height 40
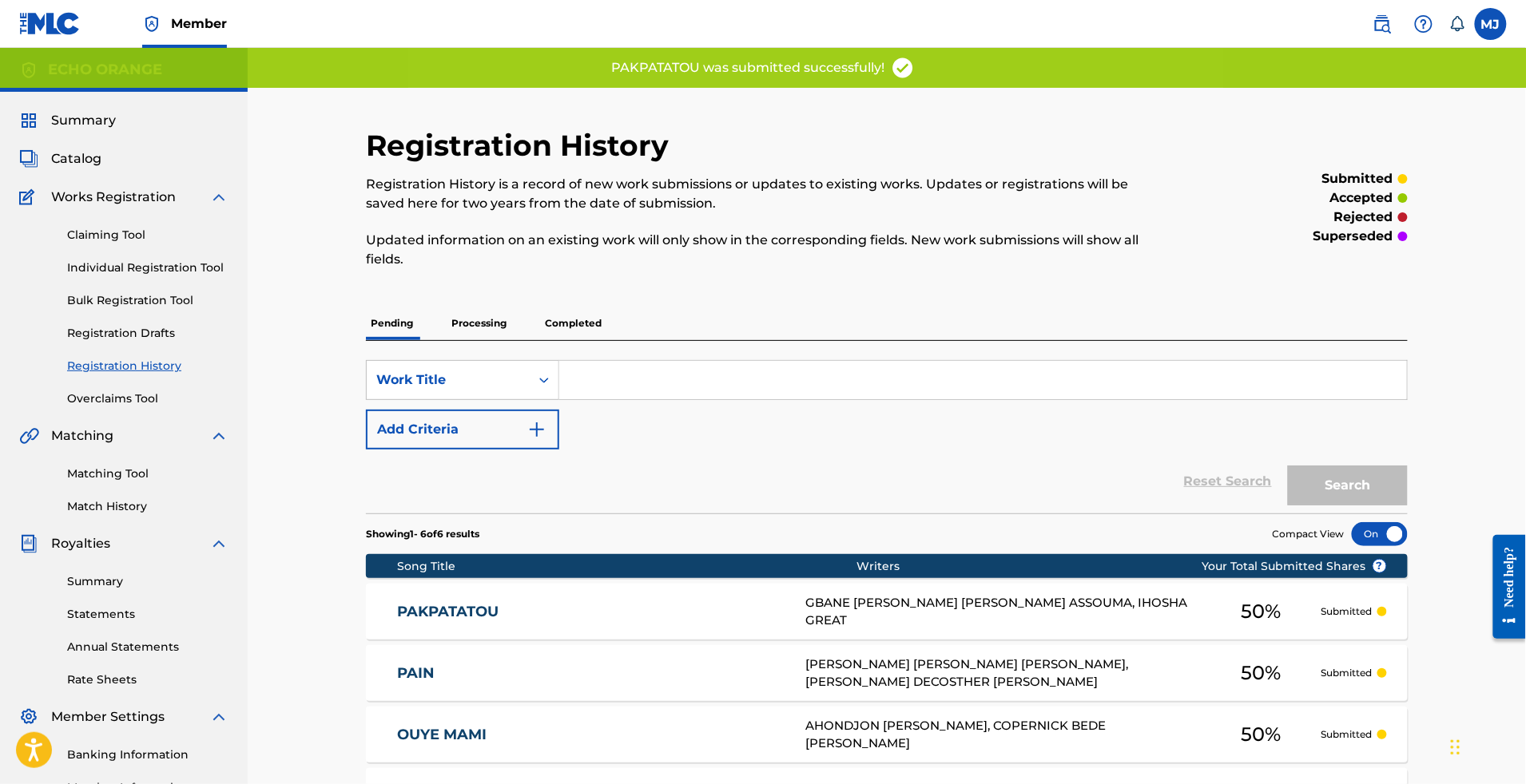
click at [209, 276] on link "Individual Registration Tool" at bounding box center [148, 269] width 162 height 17
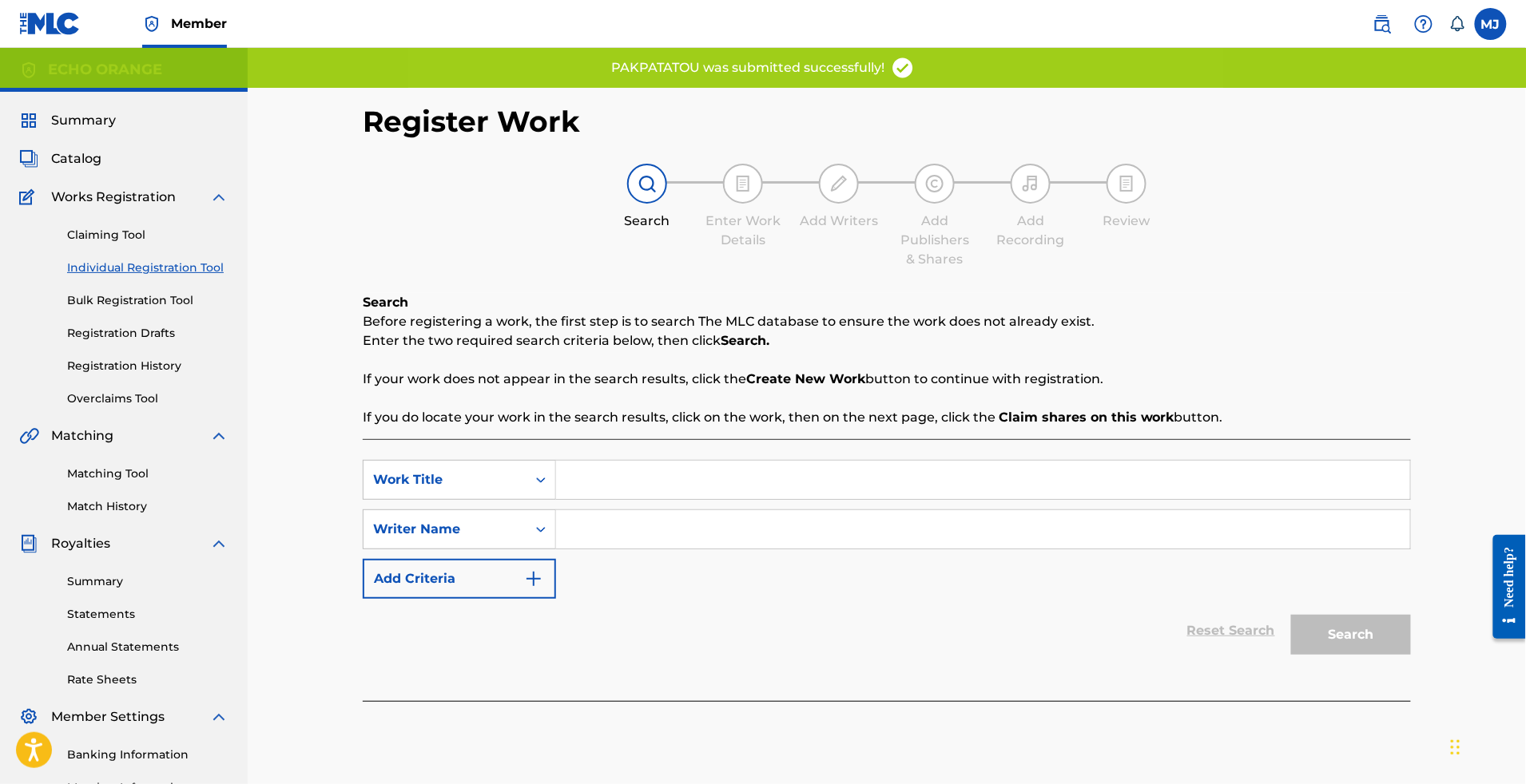
click at [630, 499] on input "Search Form" at bounding box center [983, 479] width 854 height 39
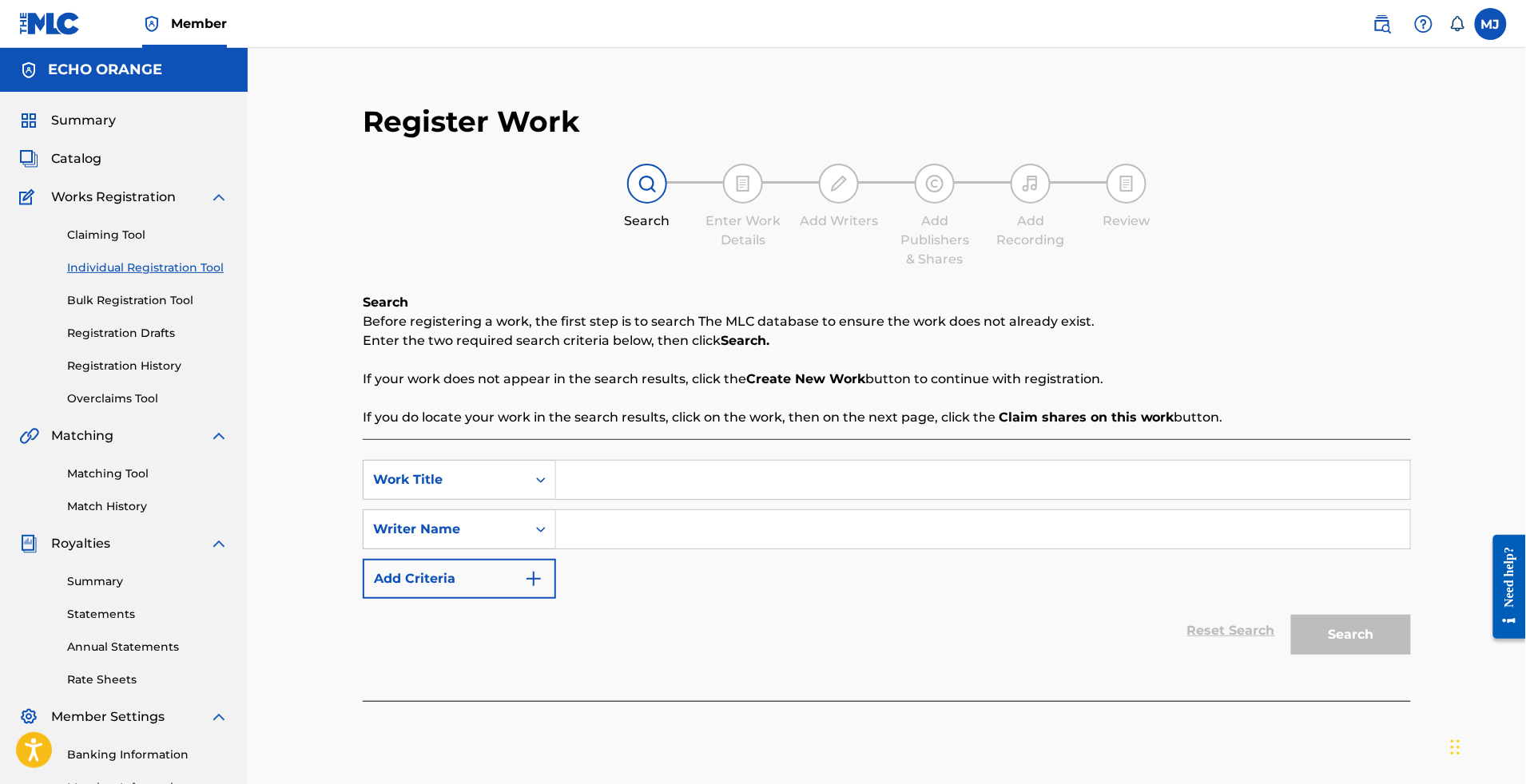
paste input "PALE"
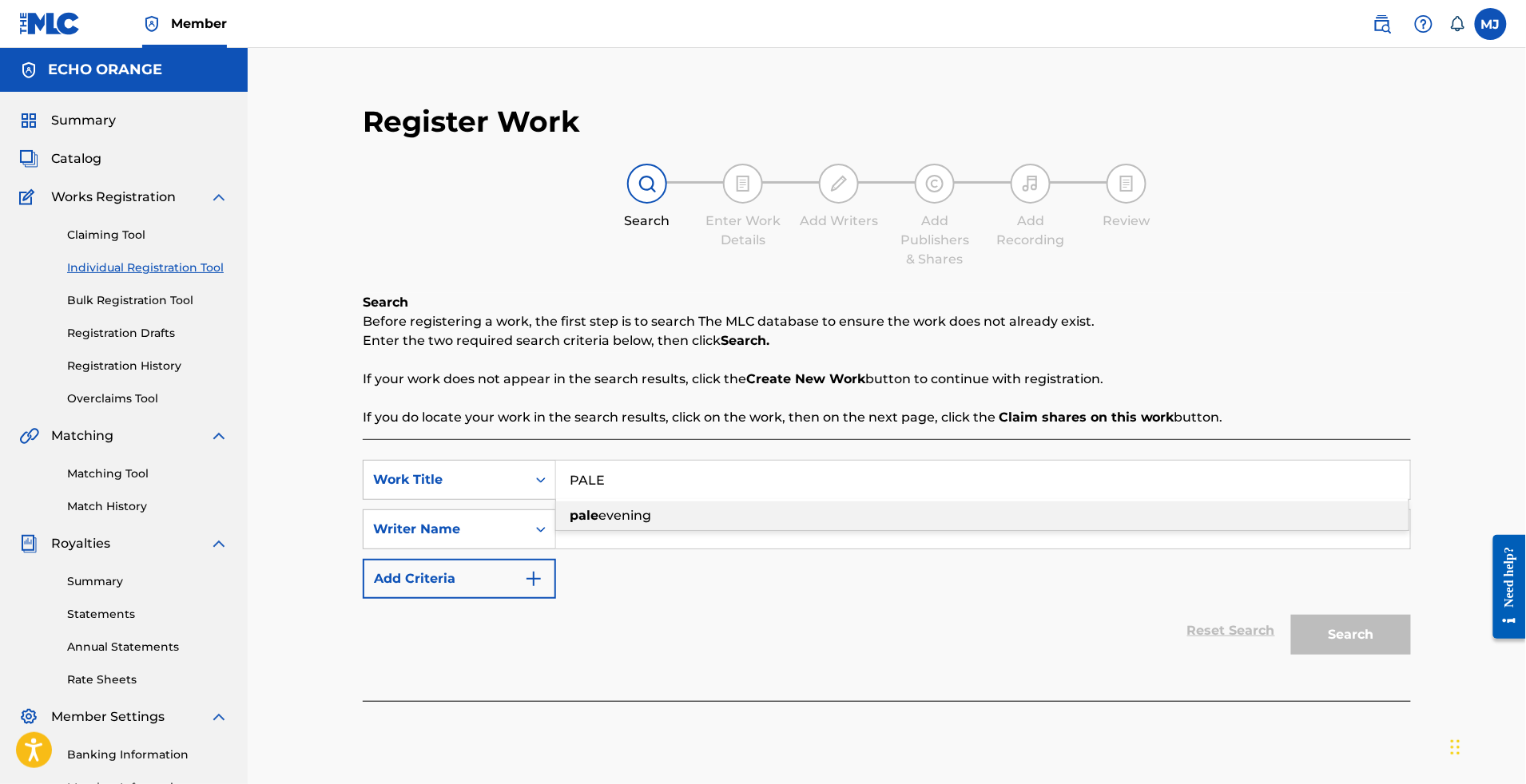
type input "PALE"
click at [638, 549] on input "Search Form" at bounding box center [983, 530] width 854 height 39
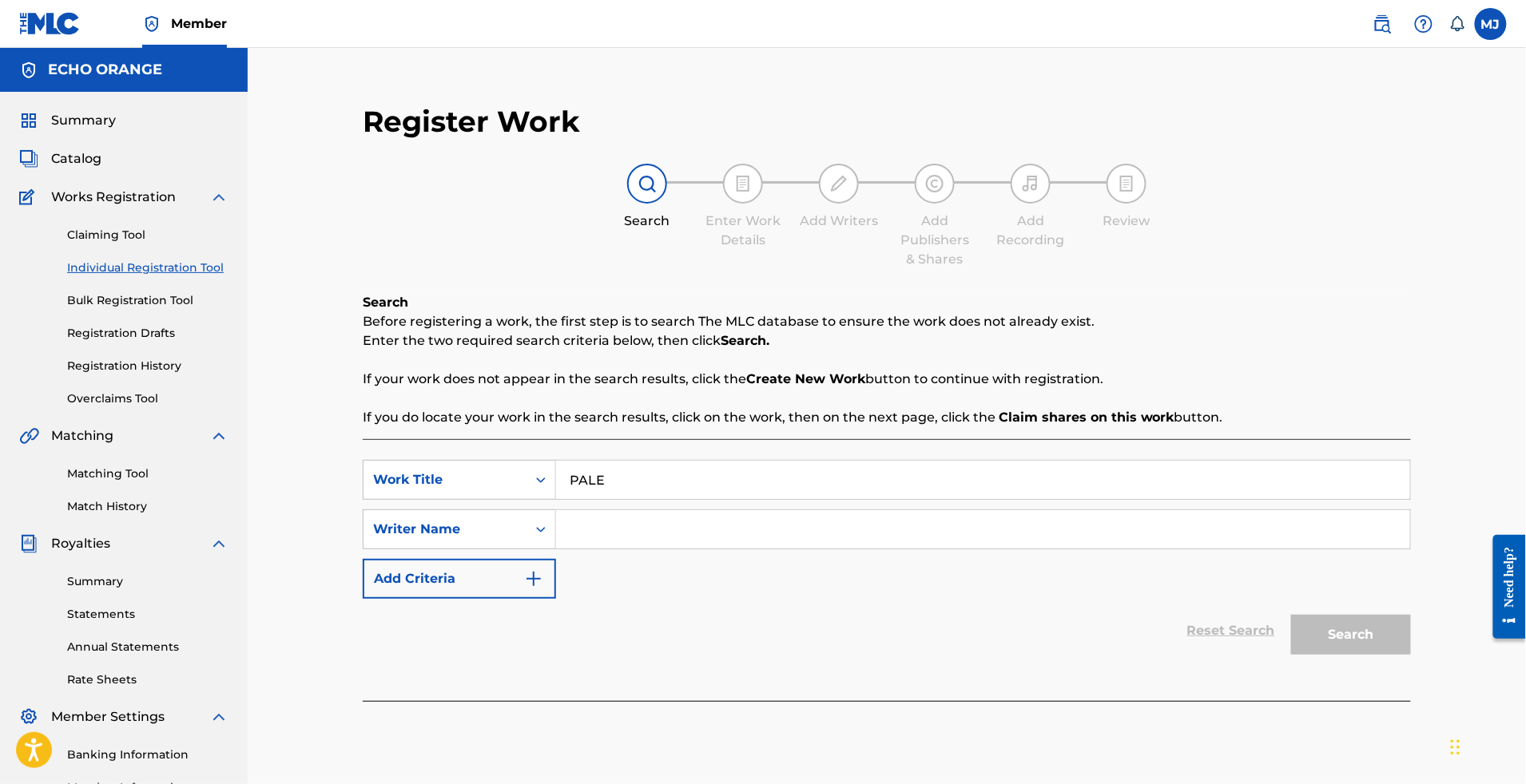
paste input "[PERSON_NAME]"
type input "[PERSON_NAME]"
click at [1412, 655] on button "Search" at bounding box center [1351, 635] width 120 height 40
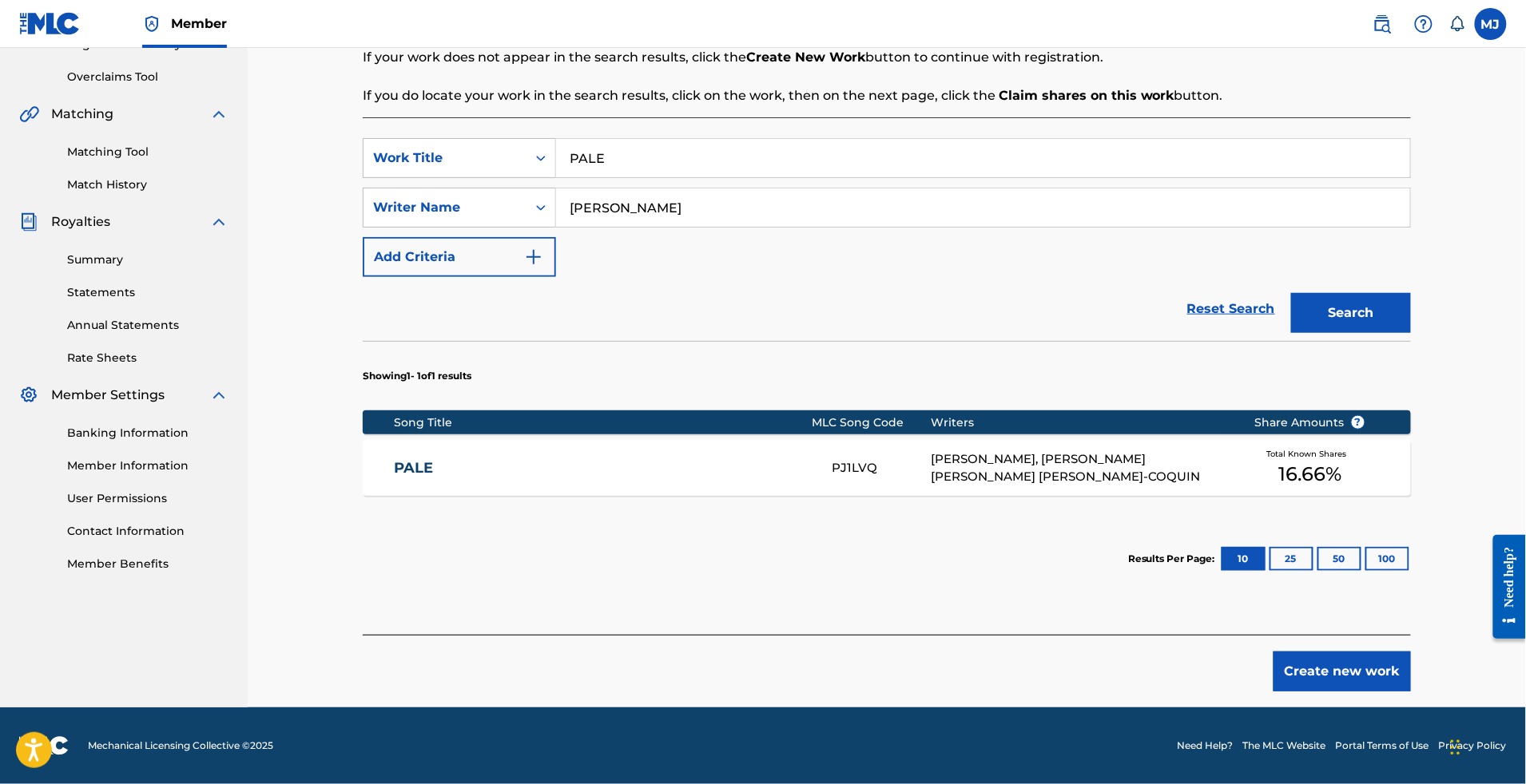
click at [1391, 657] on button "Create new work" at bounding box center [1342, 671] width 137 height 40
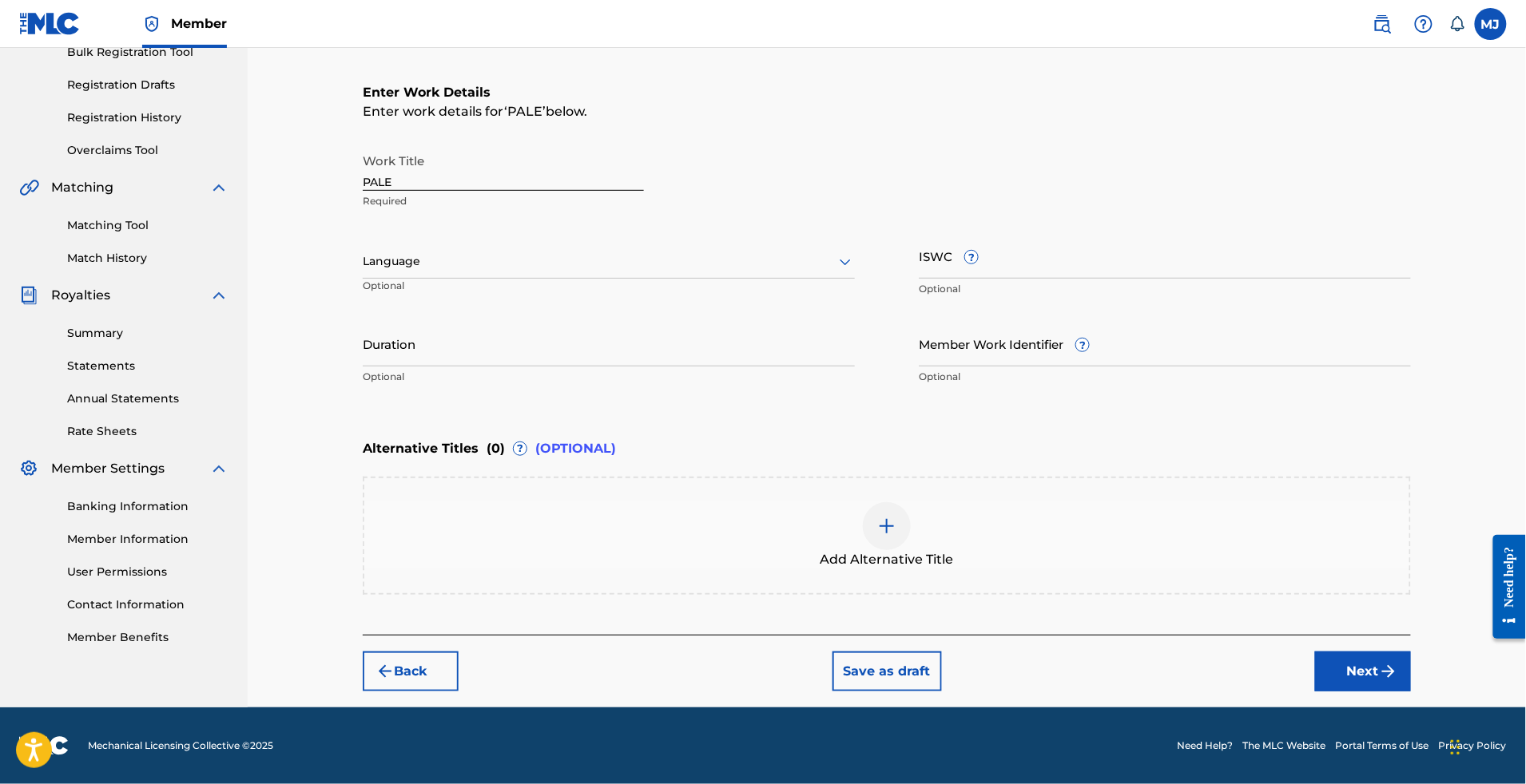
click at [378, 652] on button "Back" at bounding box center [410, 671] width 96 height 40
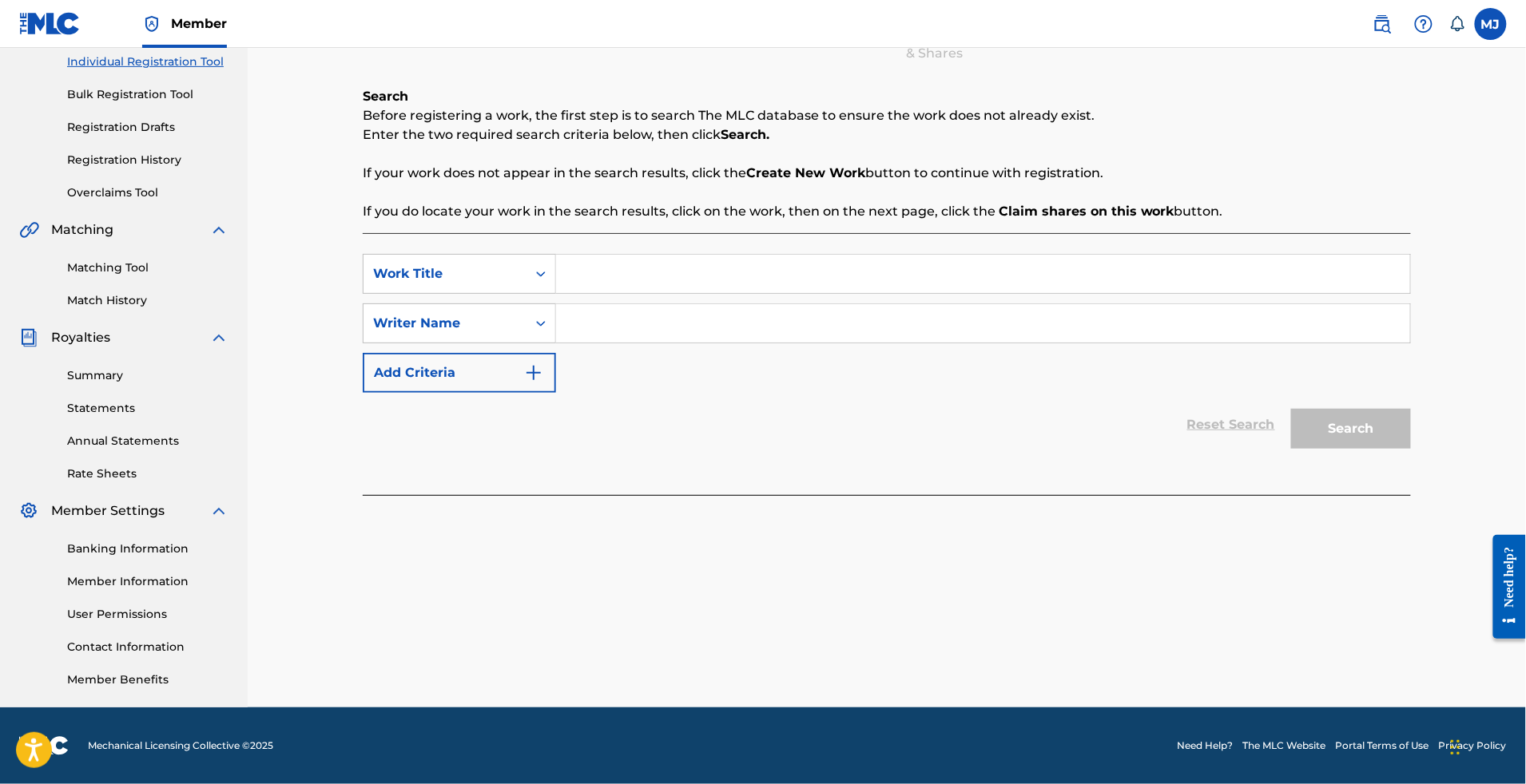
scroll to position [333, 0]
click at [649, 254] on input "Search Form" at bounding box center [983, 273] width 854 height 39
click at [911, 254] on input "Search Form" at bounding box center [983, 273] width 854 height 39
paste input "PALE"
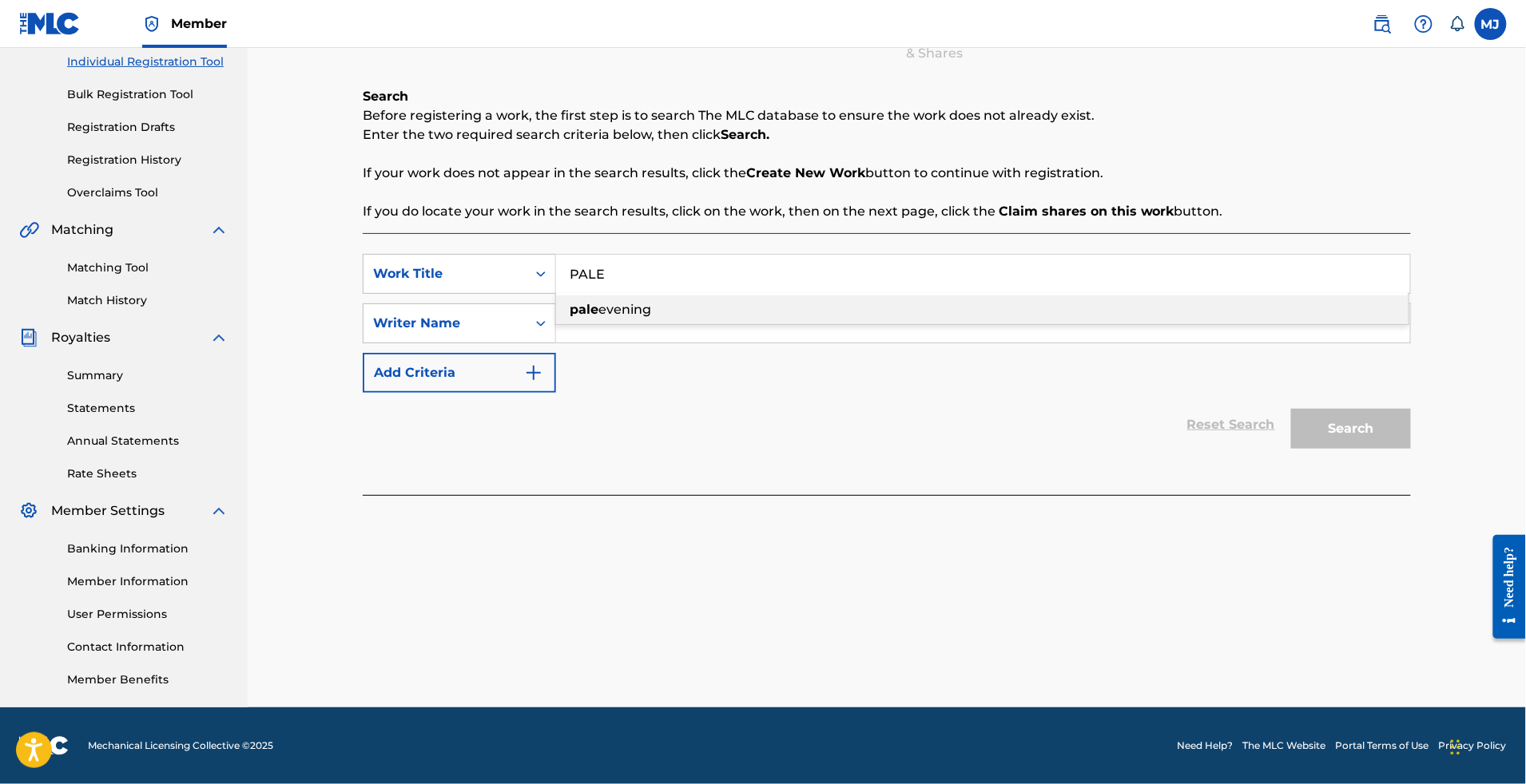
click at [761, 296] on div "pale evening" at bounding box center [982, 310] width 852 height 28
type input "pale evening"
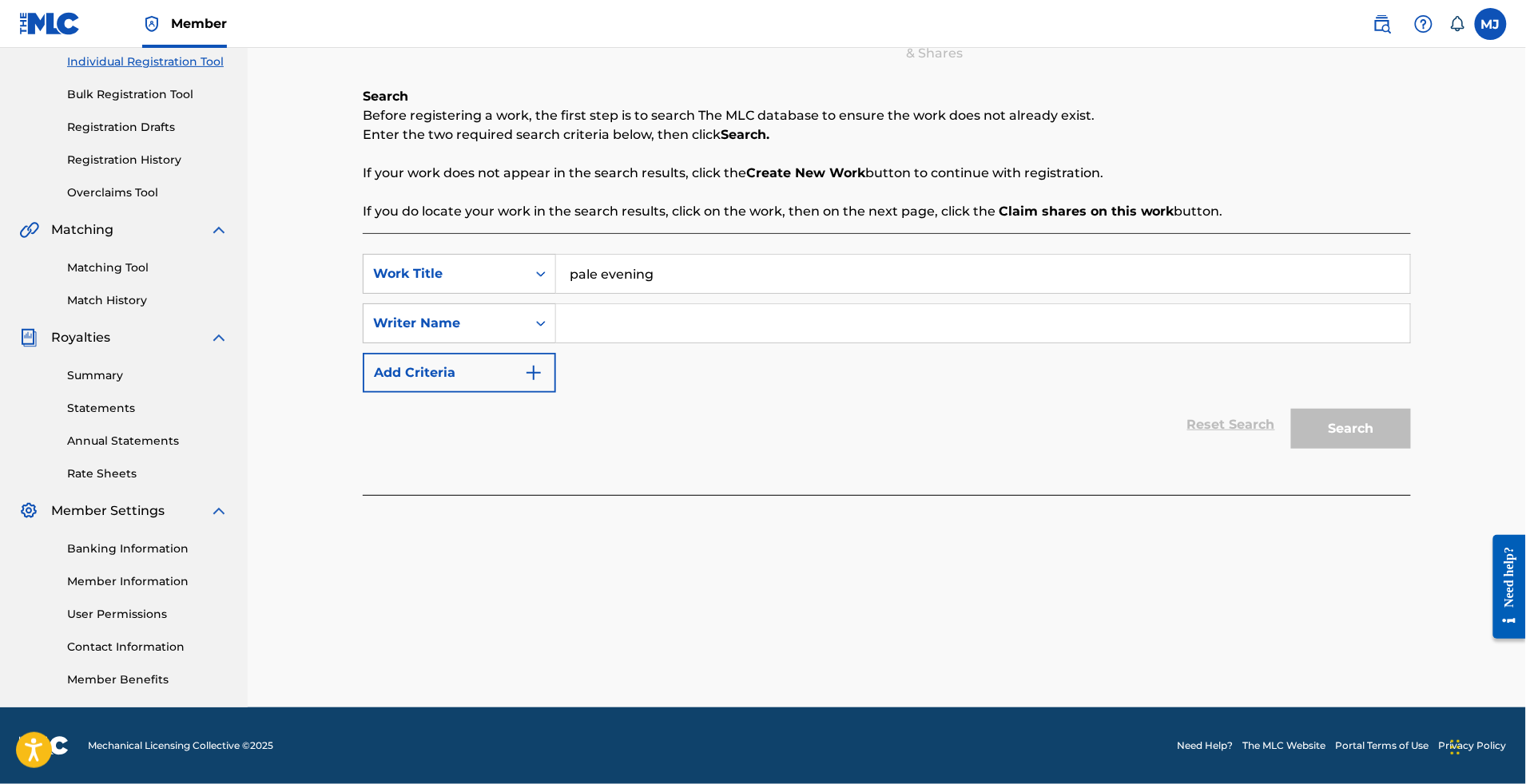
click at [761, 305] on input "Search Form" at bounding box center [983, 323] width 854 height 39
paste input "[PERSON_NAME]"
type input "[PERSON_NAME]"
click at [1412, 409] on button "Search" at bounding box center [1351, 428] width 120 height 40
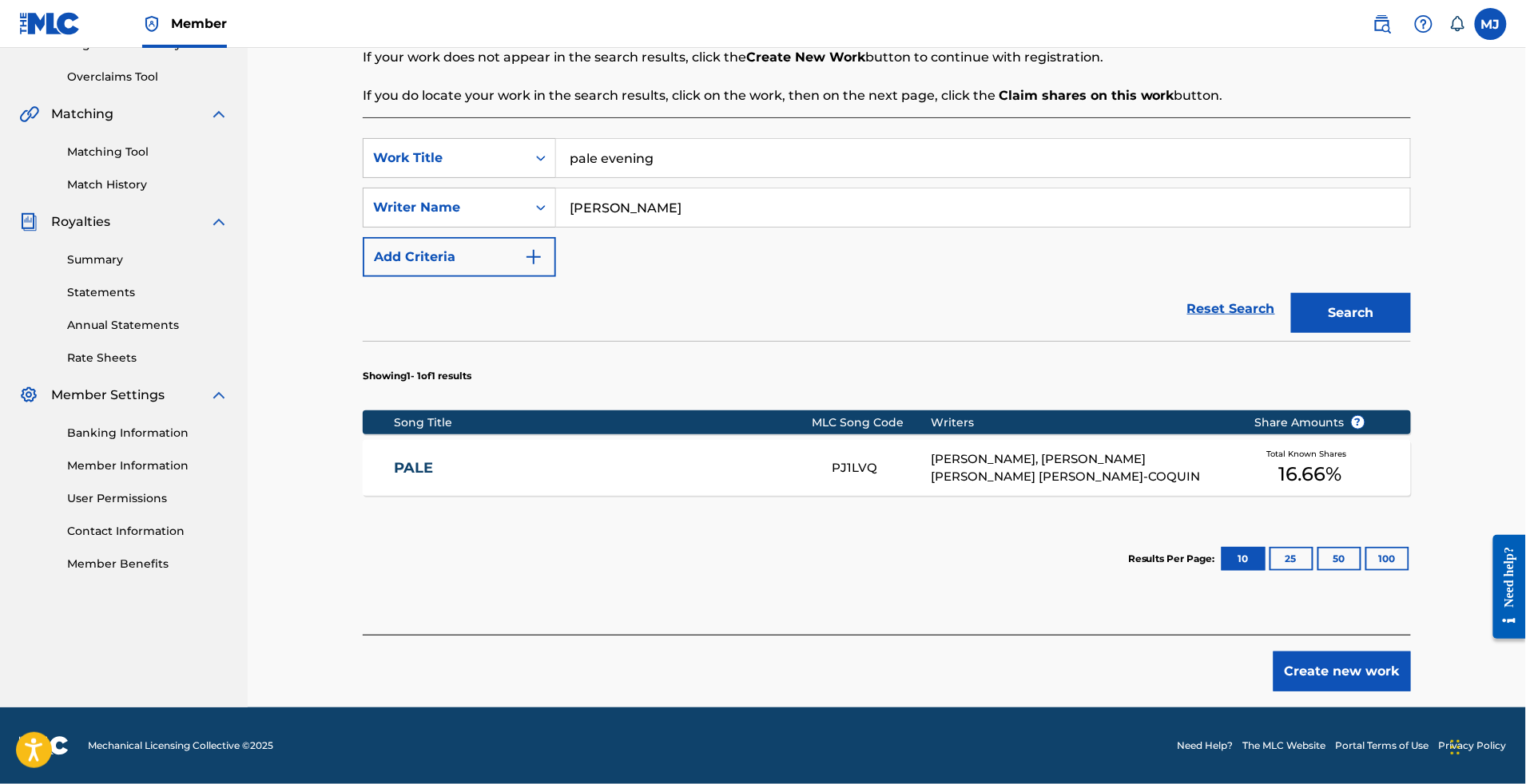
click at [88, 161] on link "Matching Tool" at bounding box center [148, 152] width 162 height 17
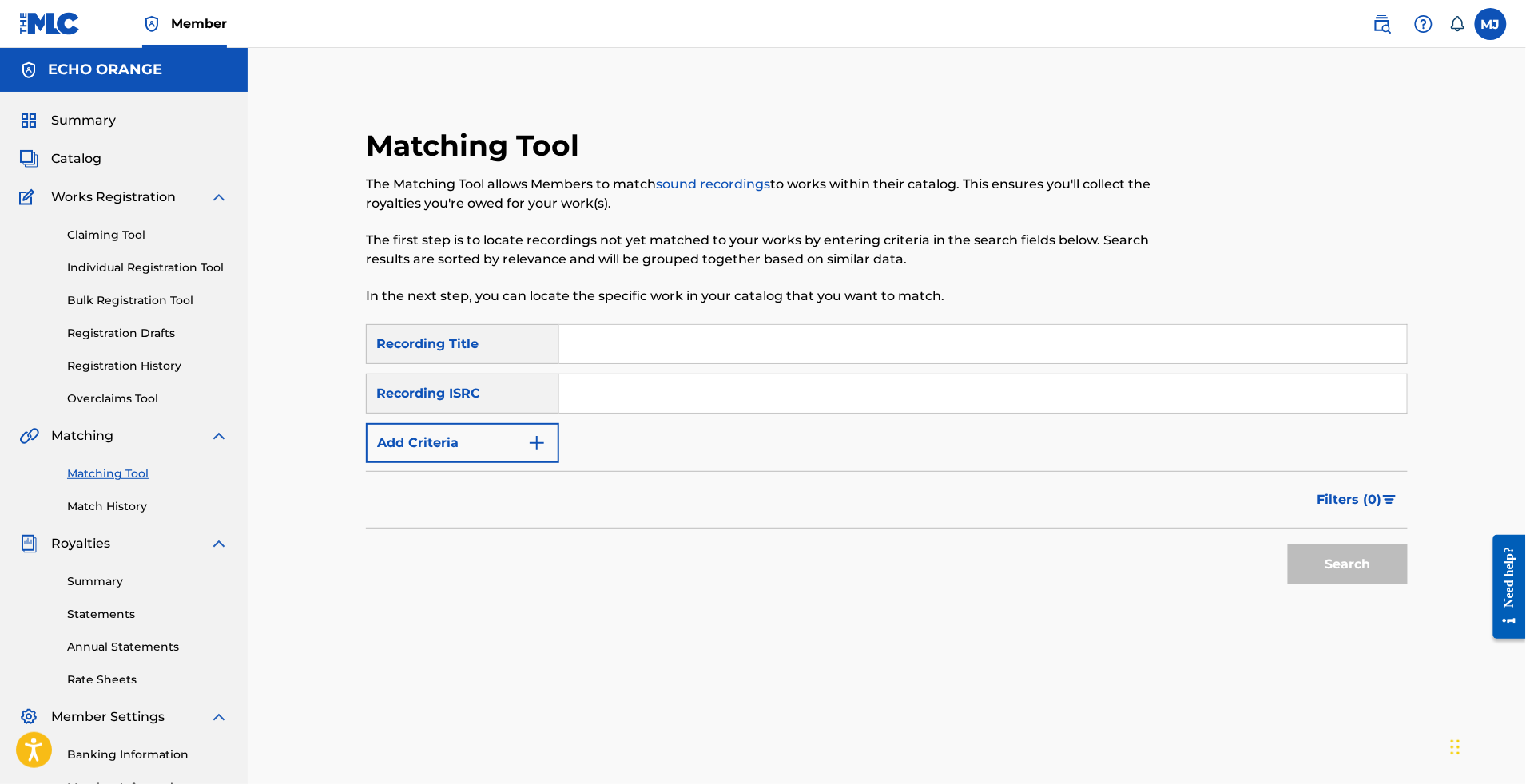
drag, startPoint x: 115, startPoint y: 276, endPoint x: 172, endPoint y: 281, distance: 57.2
click at [115, 244] on link "Claiming Tool" at bounding box center [148, 235] width 162 height 17
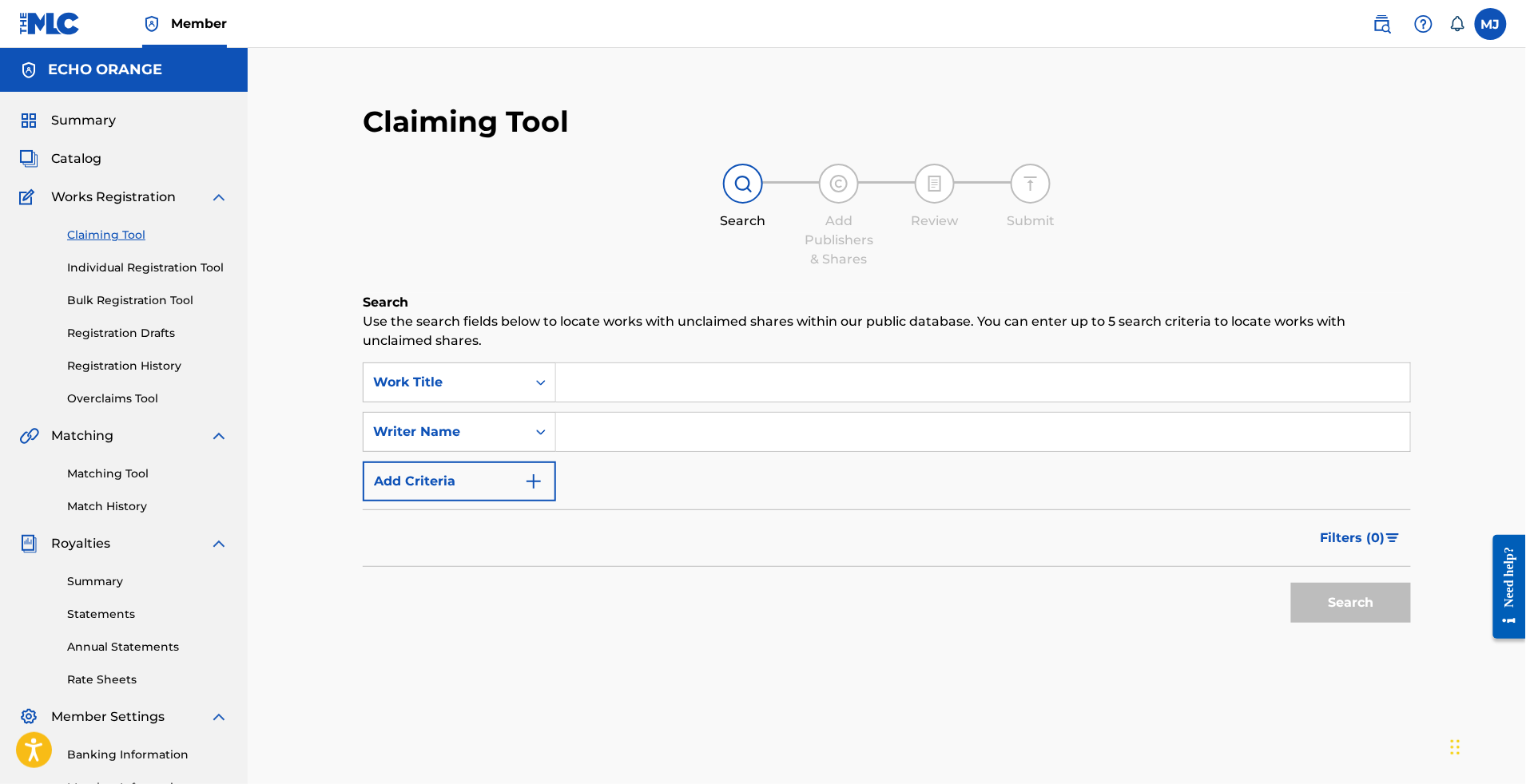
click at [607, 402] on input "Search Form" at bounding box center [983, 382] width 854 height 39
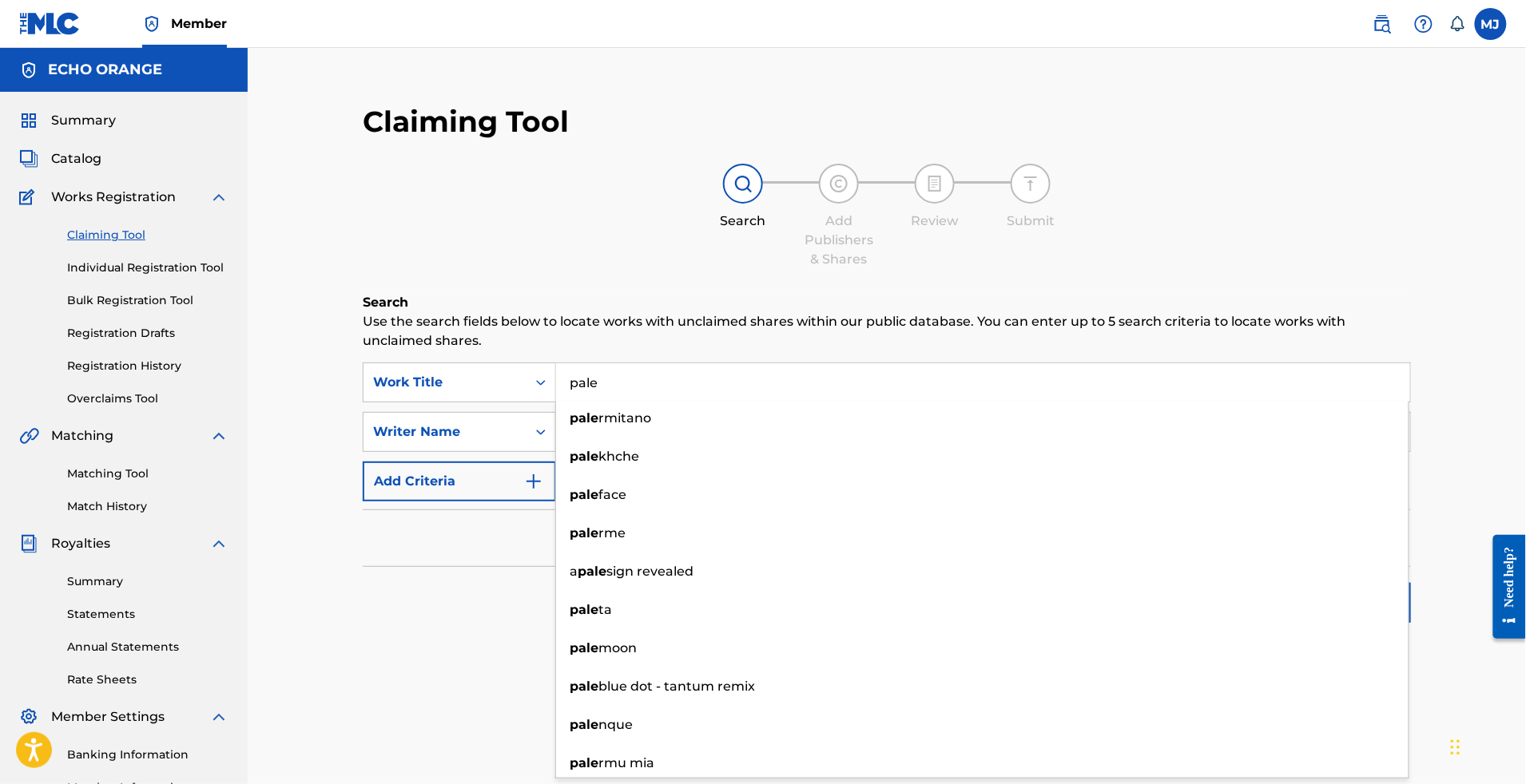
type input "pale"
click at [461, 631] on div "Search" at bounding box center [886, 600] width 1048 height 64
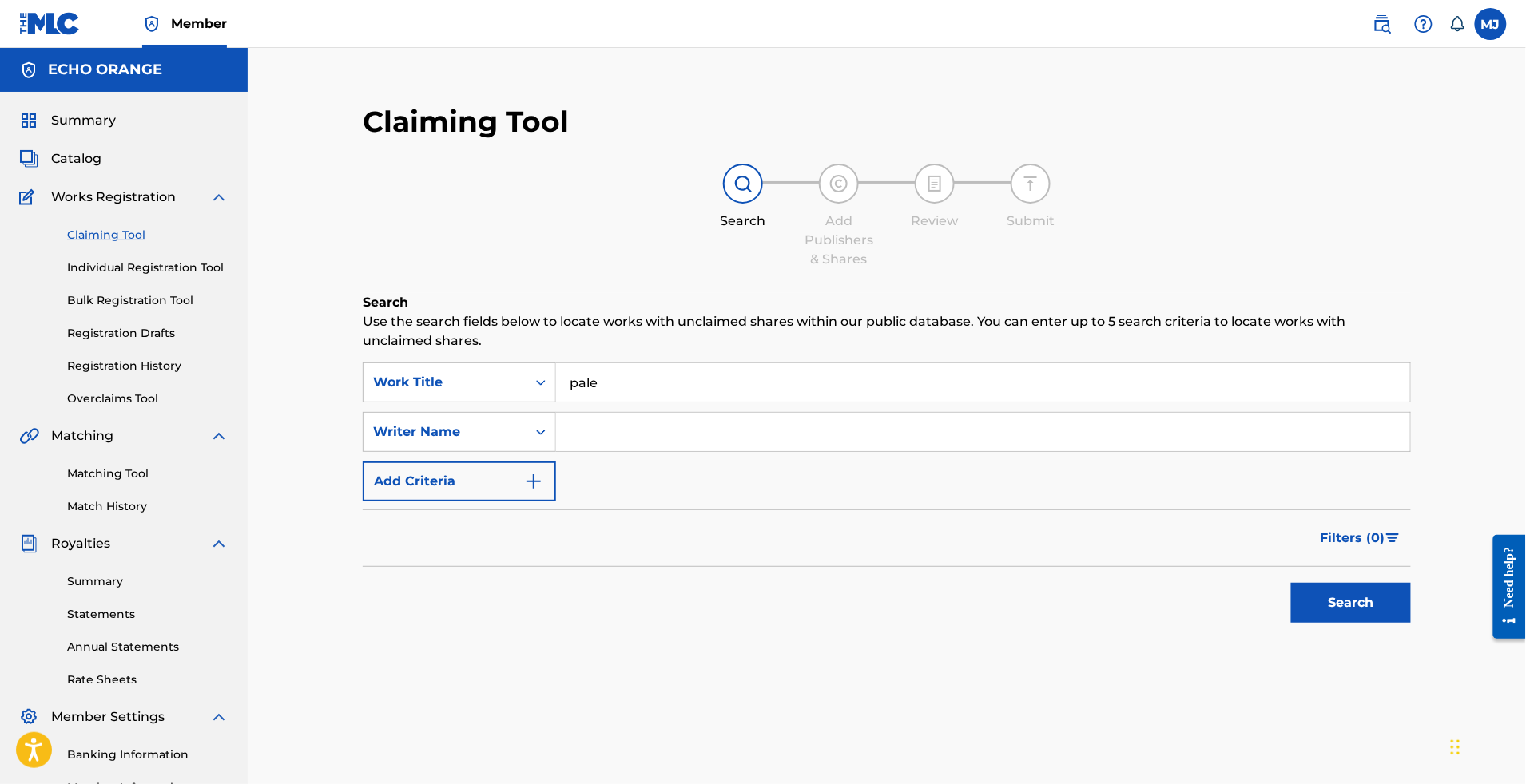
click at [1359, 631] on div "Search" at bounding box center [1346, 600] width 128 height 64
click at [1365, 623] on button "Search" at bounding box center [1351, 603] width 120 height 40
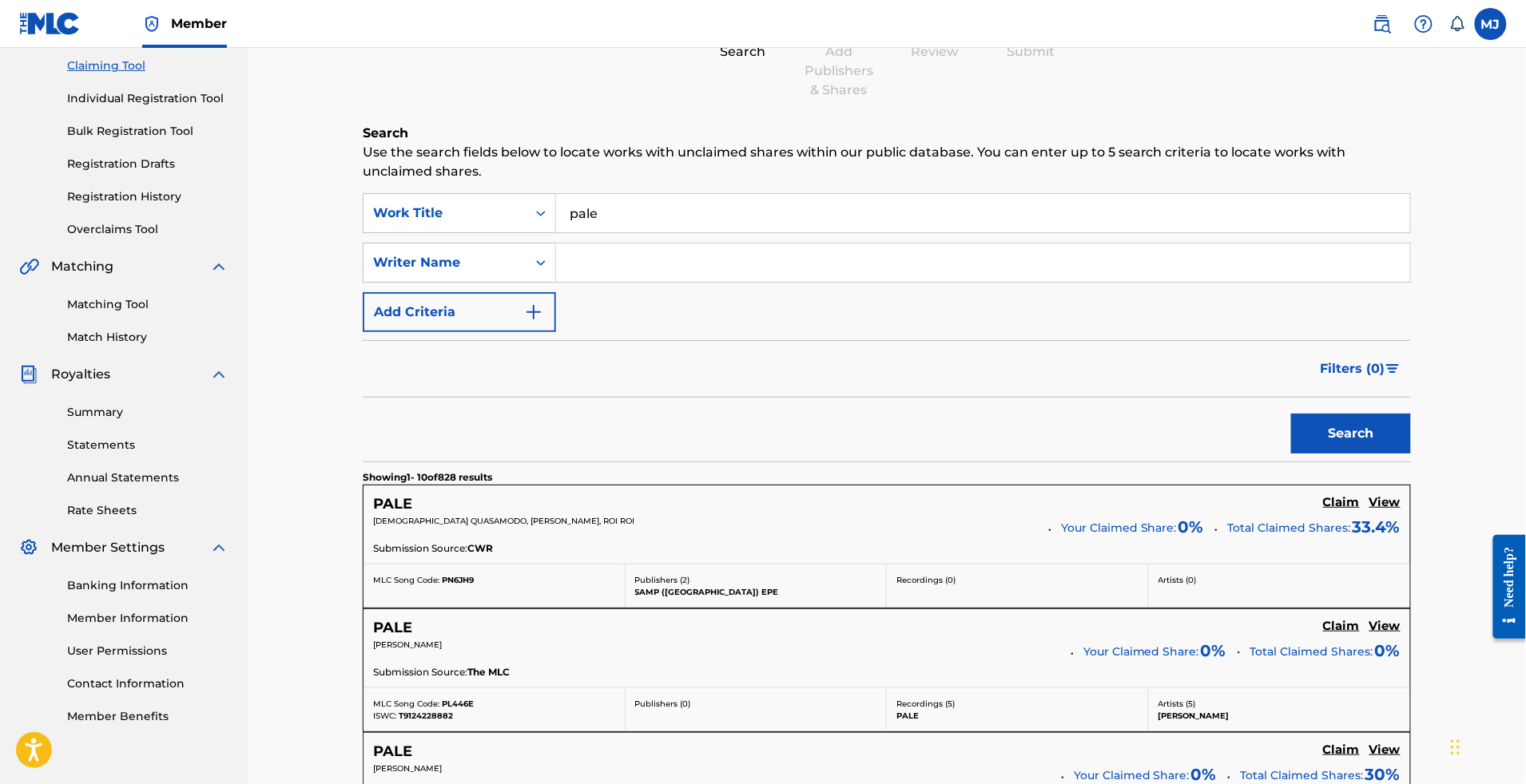
click at [721, 332] on div "SearchWithCriteria692dc214-b167-465a-b09a-6174c284cc95 Work Title pale SearchWi…" at bounding box center [886, 262] width 1048 height 139
click at [740, 282] on input "Search Form" at bounding box center [983, 263] width 854 height 39
paste input "[PERSON_NAME]"
type input "[PERSON_NAME]"
click at [1367, 454] on button "Search" at bounding box center [1351, 434] width 120 height 40
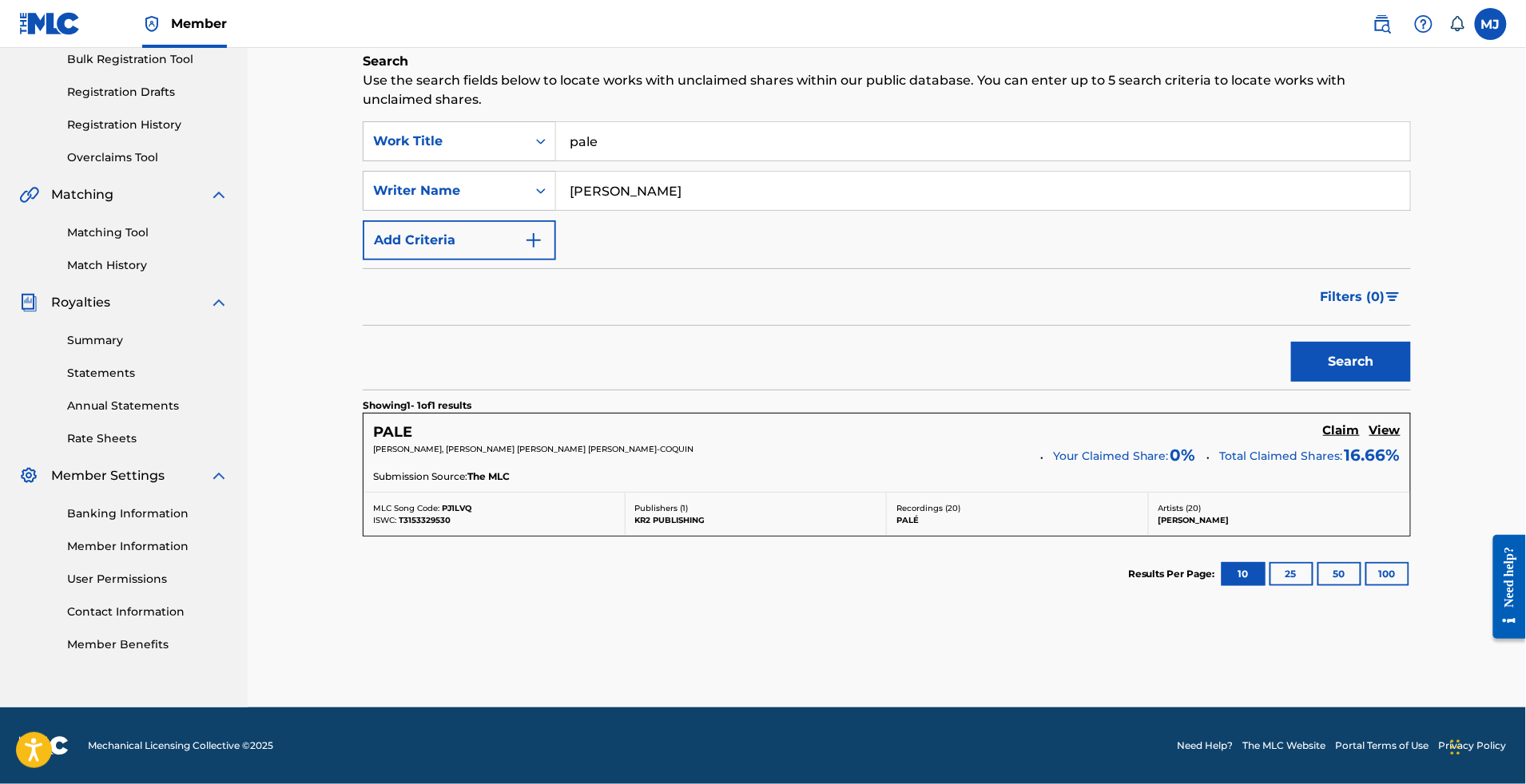
scroll to position [288, 0]
click at [1360, 439] on h5 "Claim" at bounding box center [1342, 431] width 37 height 15
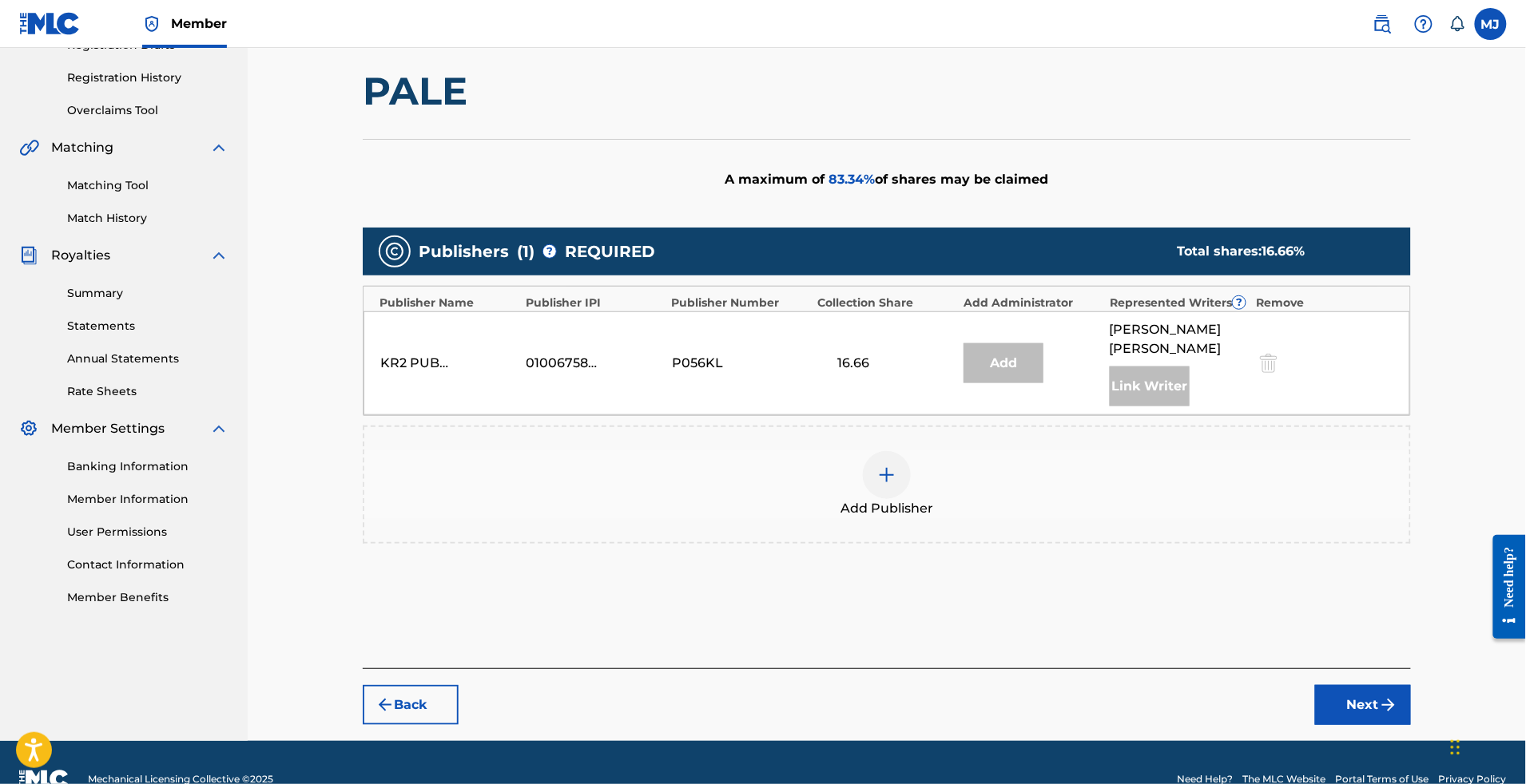
click at [854, 518] on div "Add Publisher" at bounding box center [886, 484] width 1045 height 67
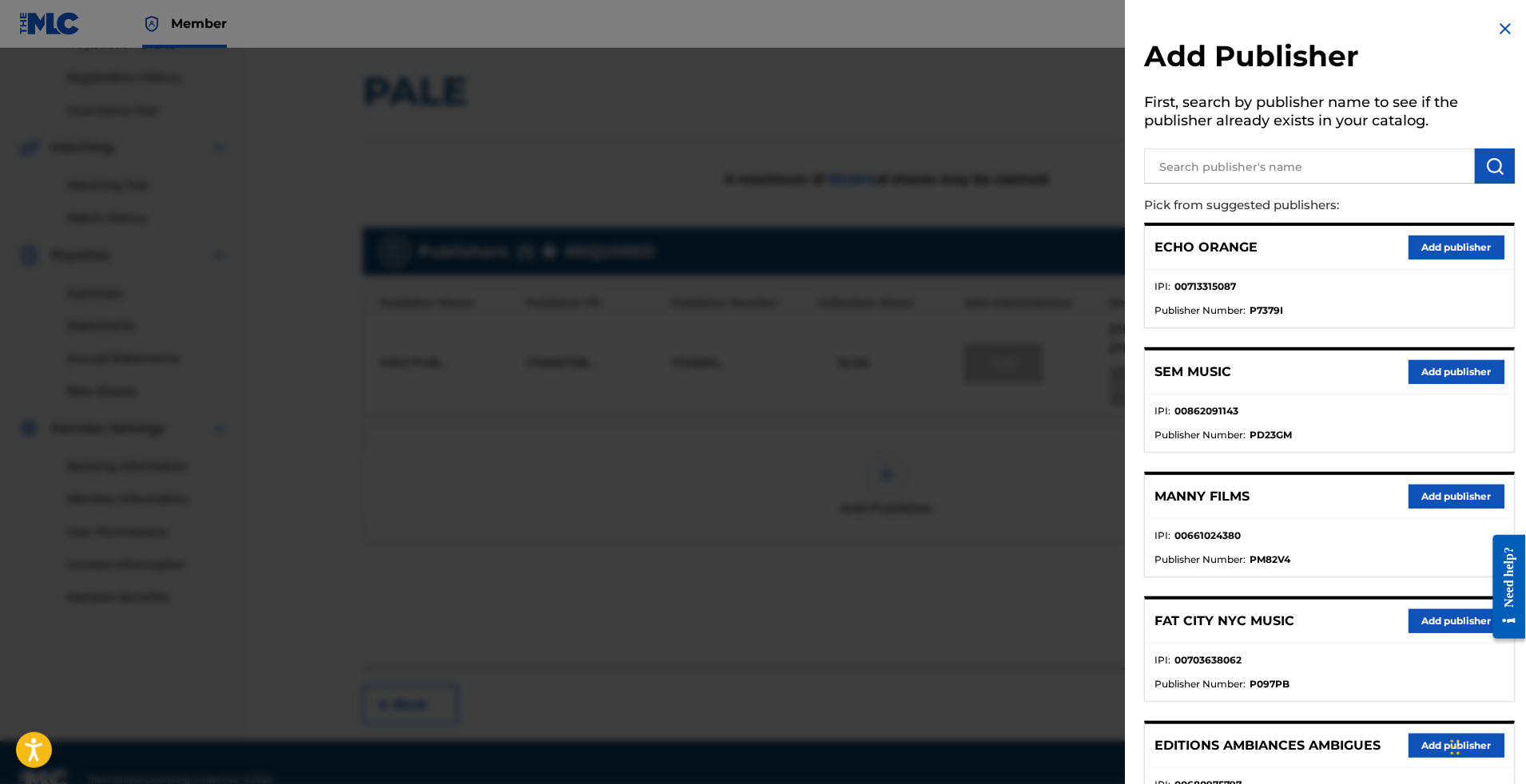
click at [1211, 183] on input "text" at bounding box center [1309, 166] width 331 height 35
type input "appeal"
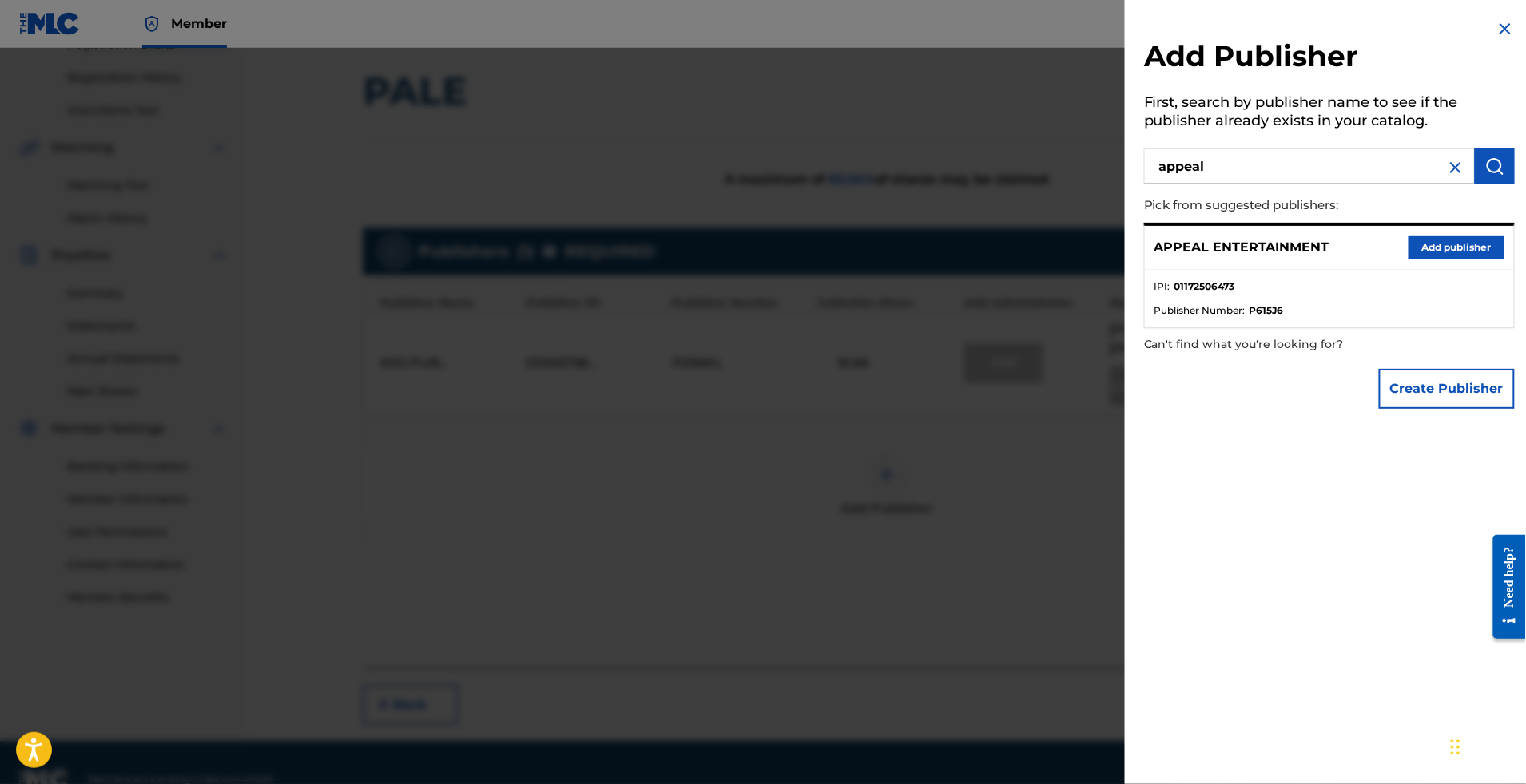
click at [1429, 260] on button "Add publisher" at bounding box center [1456, 247] width 96 height 24
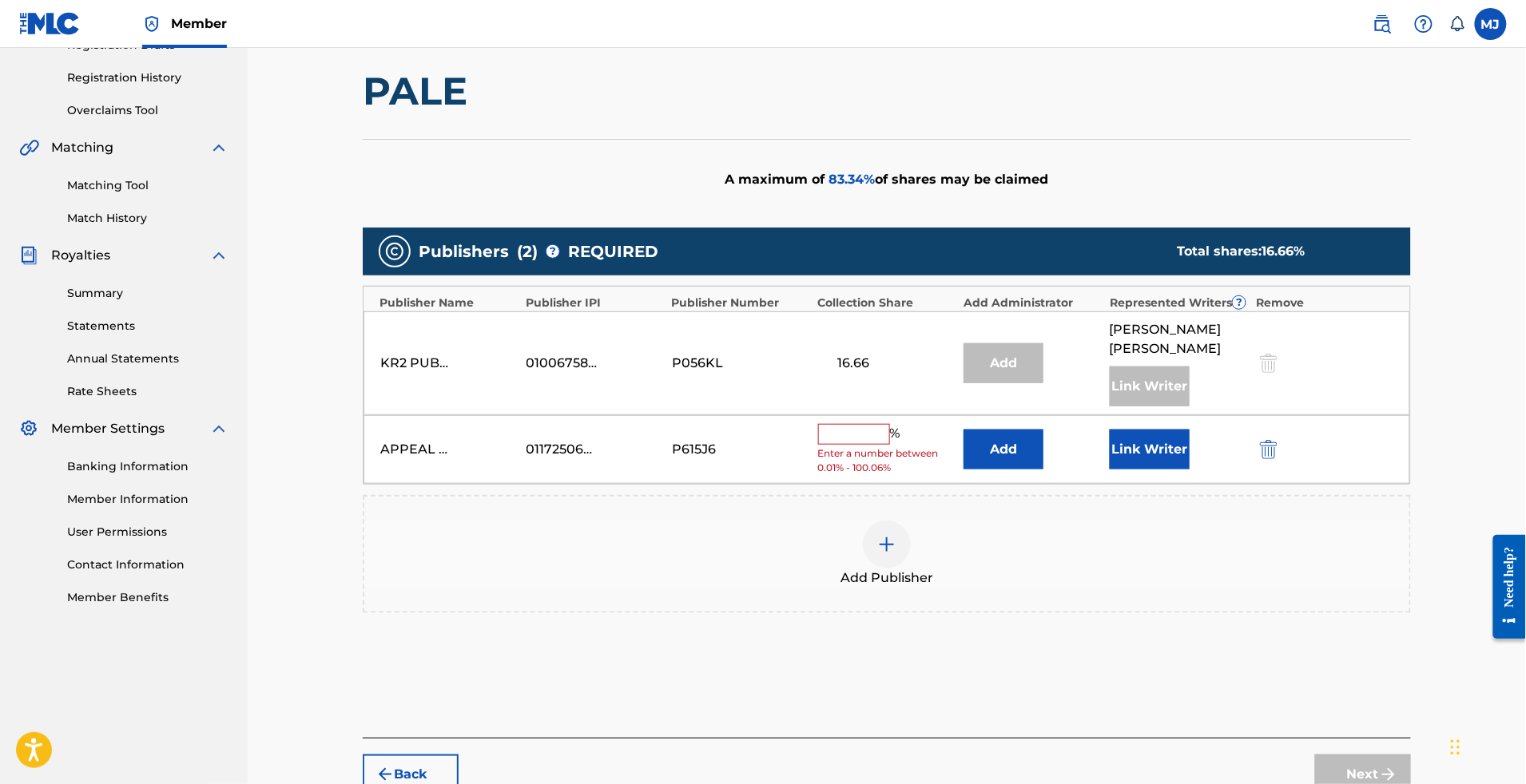
click at [1040, 470] on button "Add" at bounding box center [1004, 449] width 79 height 40
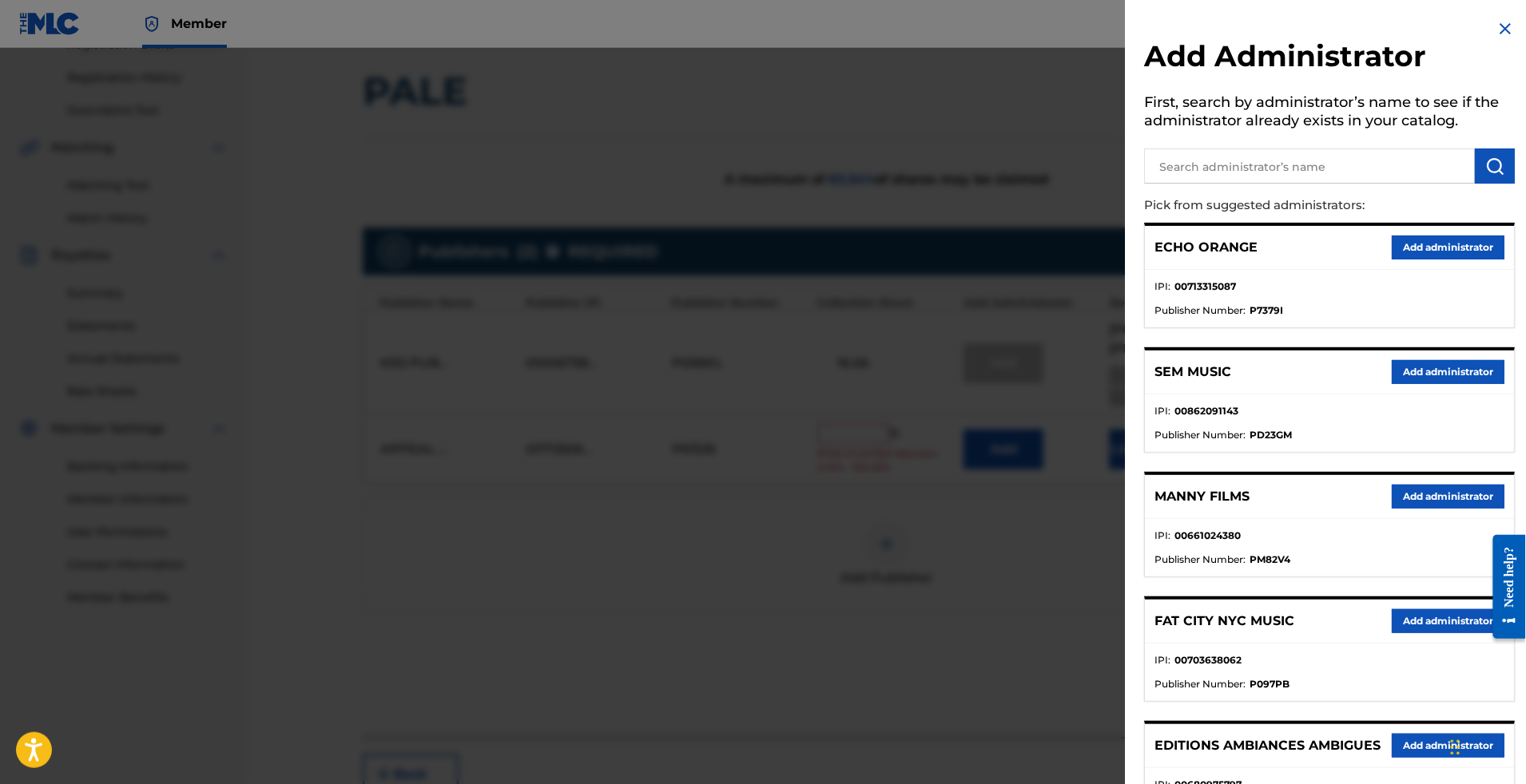
click at [1392, 260] on button "Add administrator" at bounding box center [1447, 247] width 113 height 24
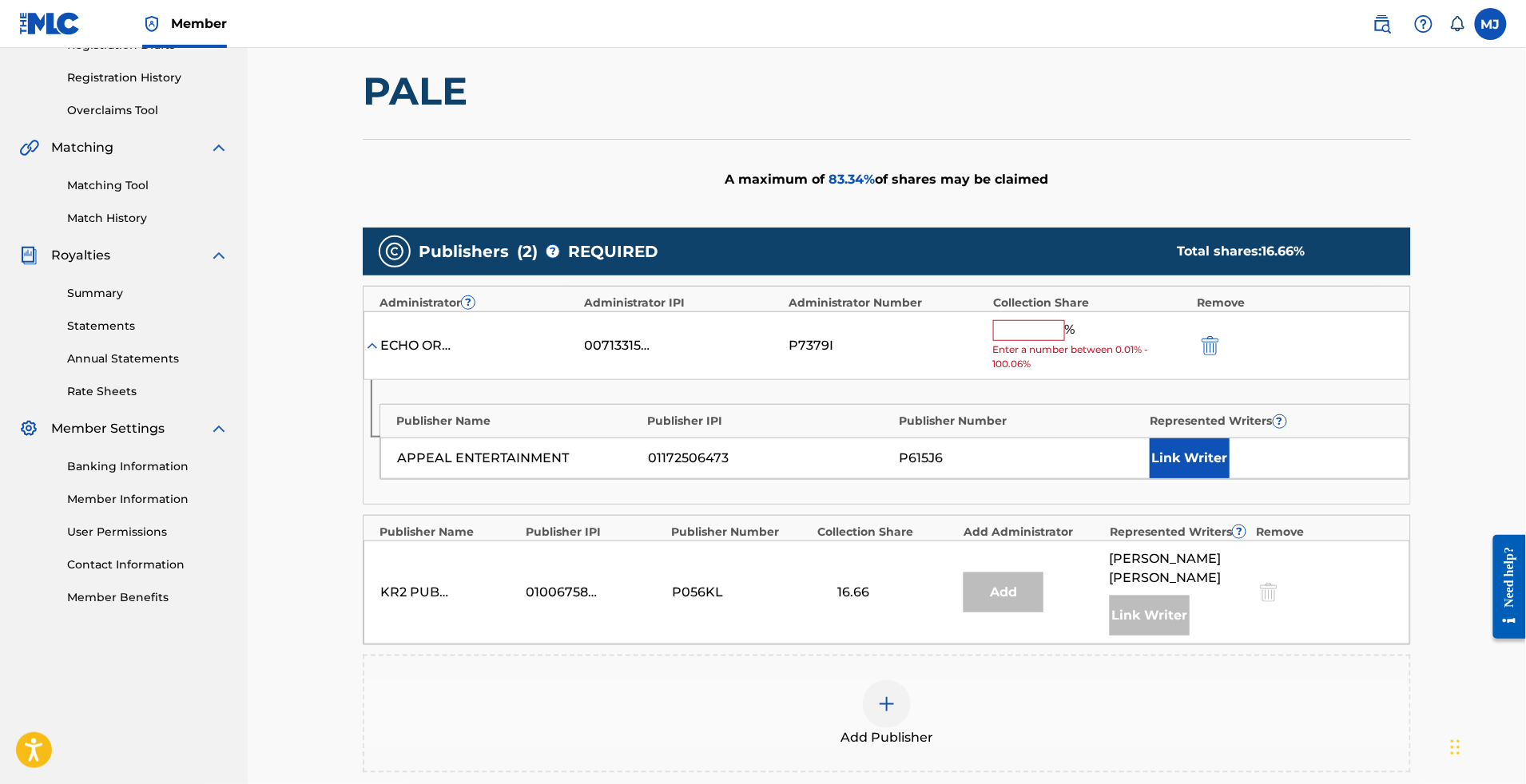
click at [1065, 341] on input "text" at bounding box center [1029, 331] width 72 height 21
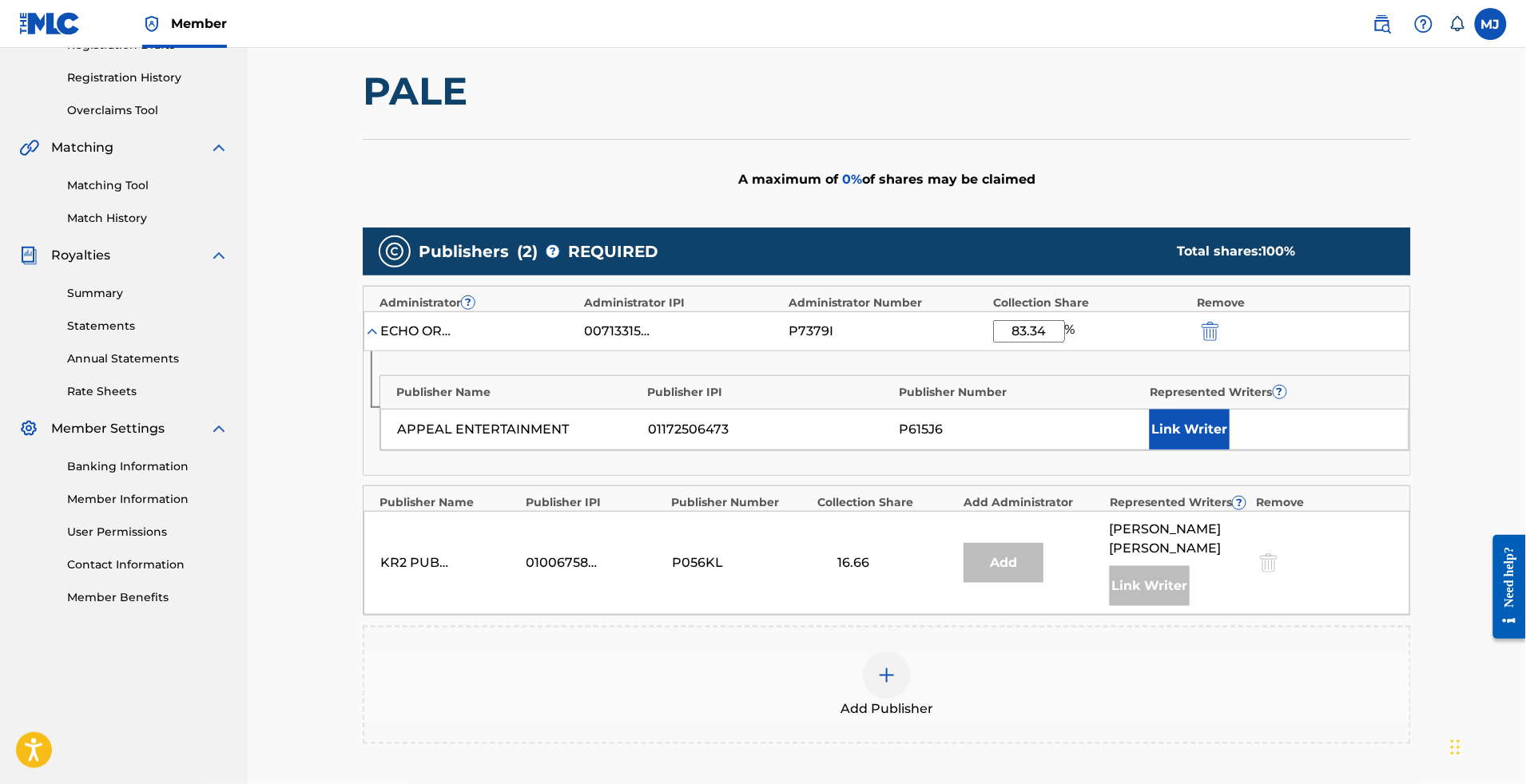
type input "83.34"
click at [1230, 450] on button "Link Writer" at bounding box center [1189, 429] width 79 height 40
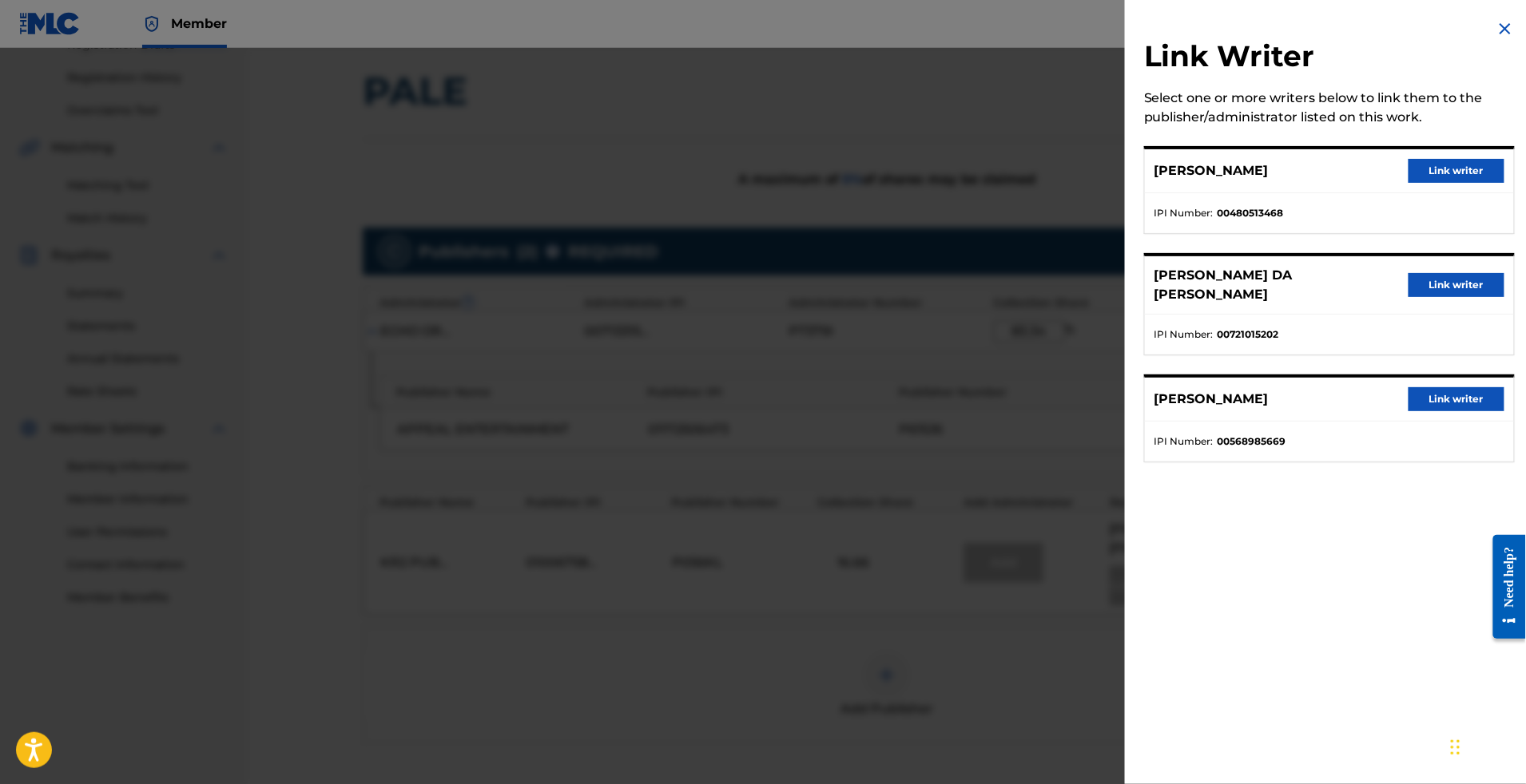
click at [1385, 417] on div "[PERSON_NAME]-COQUIN Link writer IPI Number : 00568985669" at bounding box center [1329, 418] width 371 height 88
click at [1389, 422] on div "[PERSON_NAME]-COQUIN Link writer" at bounding box center [1329, 400] width 369 height 44
click at [1446, 411] on button "Link writer" at bounding box center [1456, 399] width 96 height 24
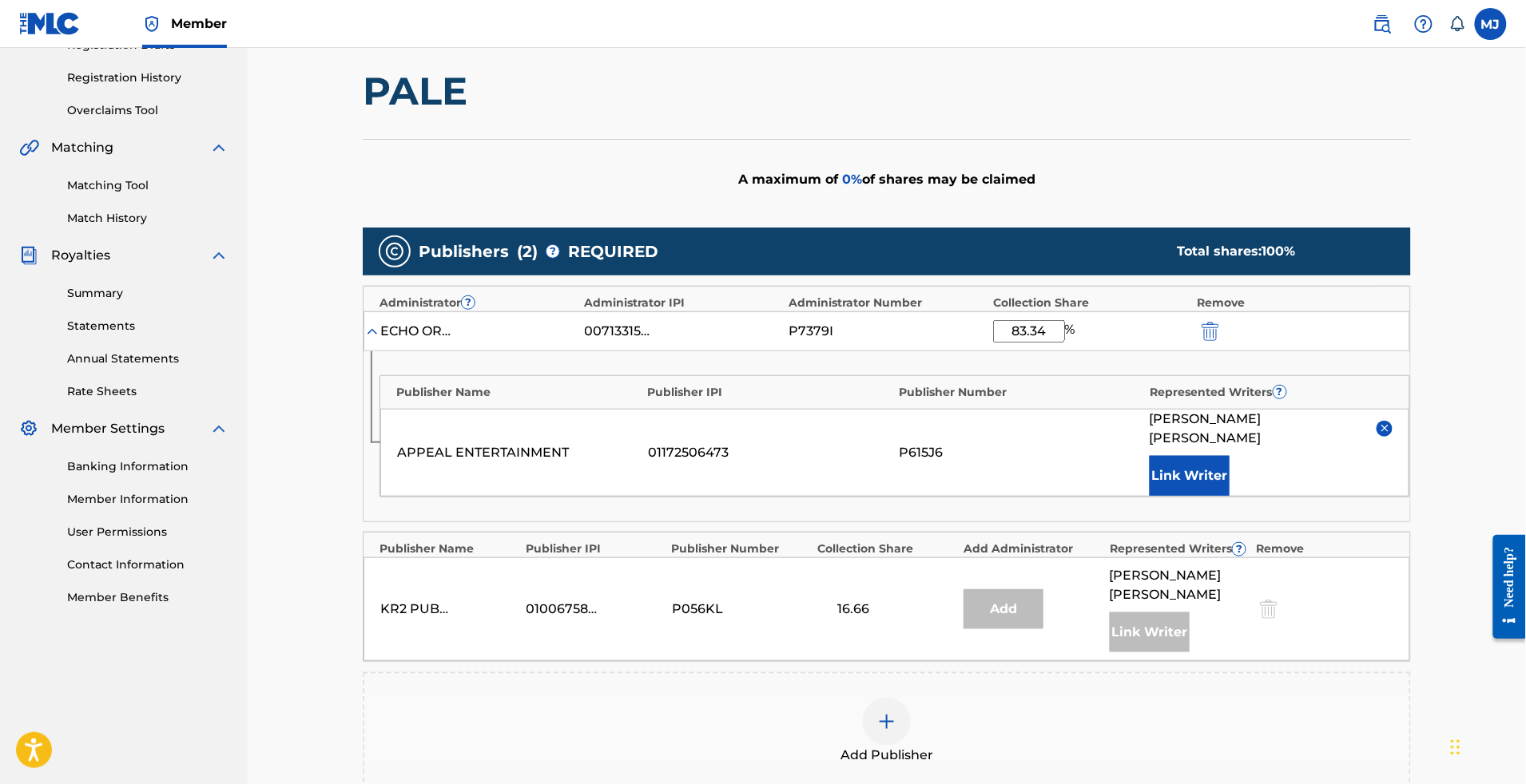
click at [1168, 497] on div "APPEAL ENTERTAINMENT 01172506473 P615J6 [PERSON_NAME] Link Writer" at bounding box center [895, 452] width 1029 height 88
click at [1230, 497] on button "Link Writer" at bounding box center [1189, 476] width 79 height 40
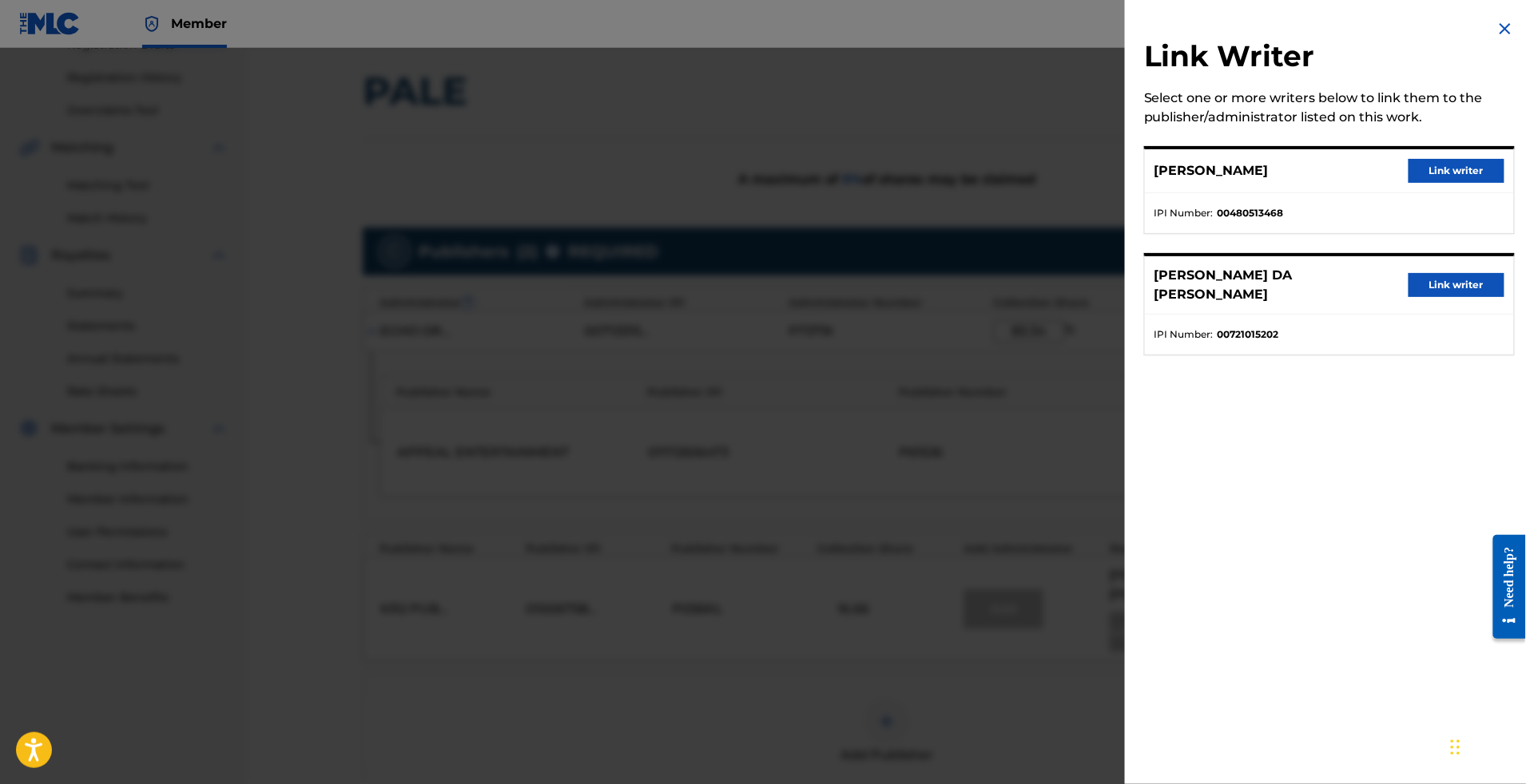
click at [1453, 297] on button "Link writer" at bounding box center [1456, 285] width 96 height 24
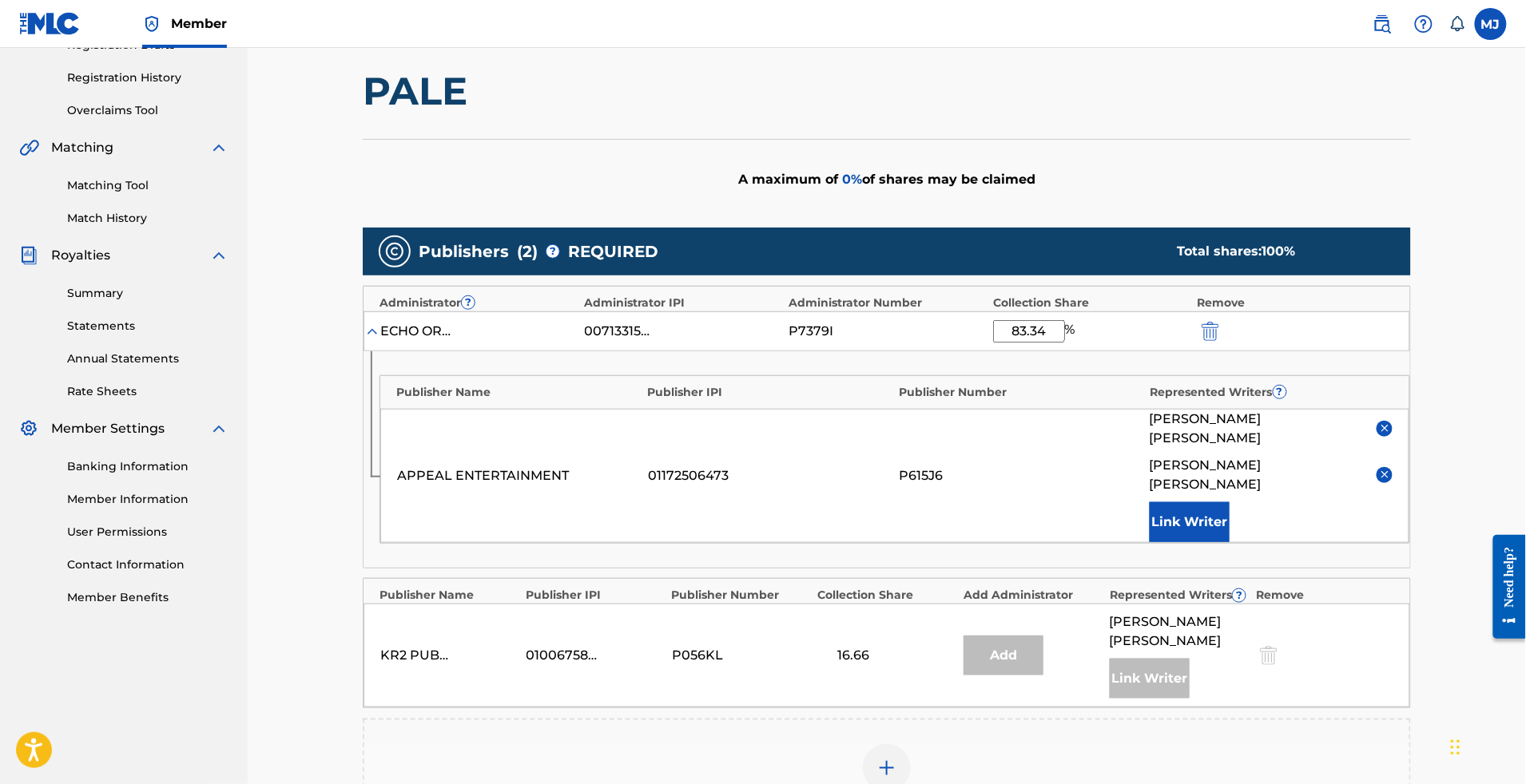
click at [1230, 542] on button "Link Writer" at bounding box center [1189, 522] width 79 height 40
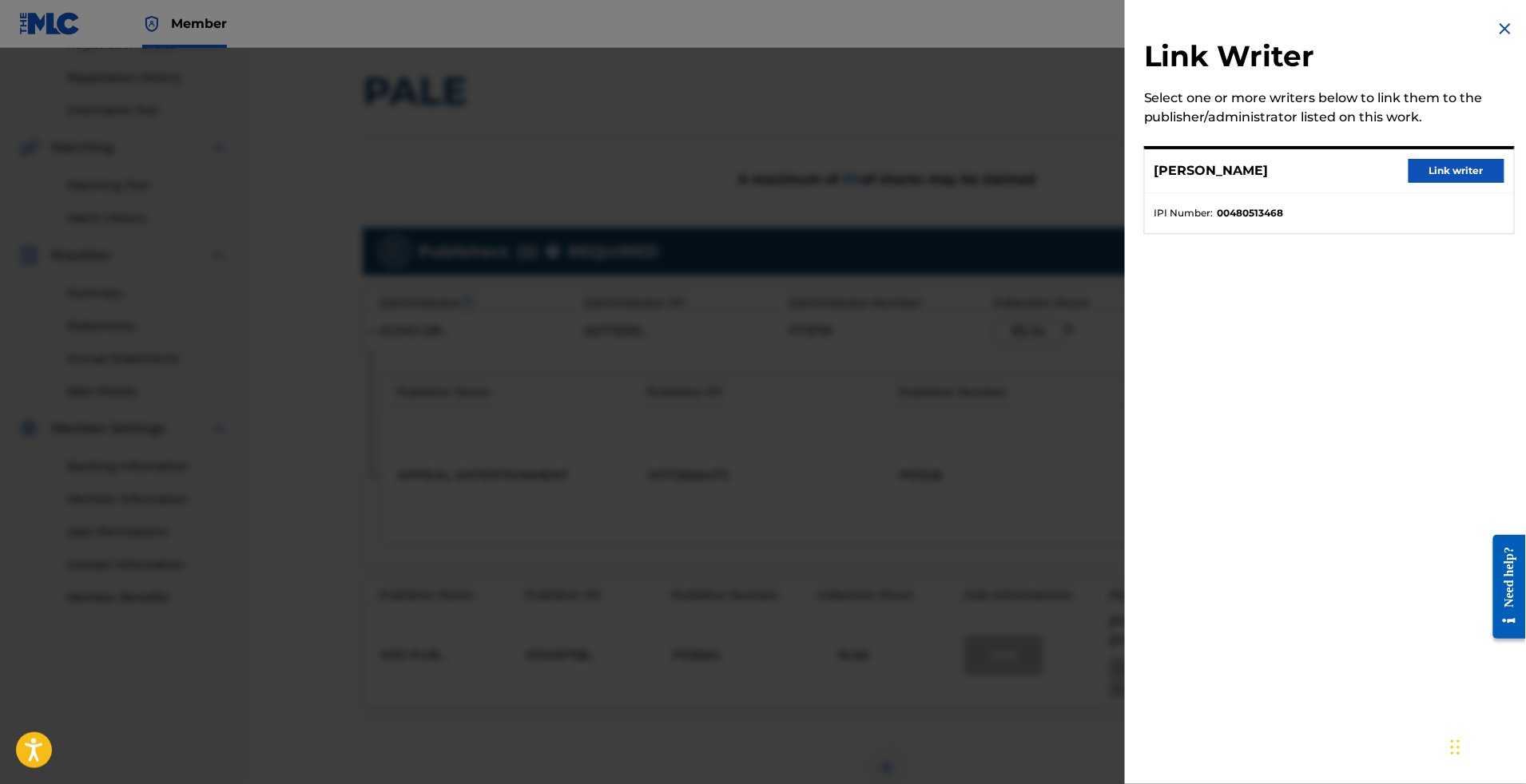
click at [1453, 193] on div "[PERSON_NAME] Link writer" at bounding box center [1329, 171] width 369 height 44
click at [1456, 183] on button "Link writer" at bounding box center [1456, 170] width 96 height 24
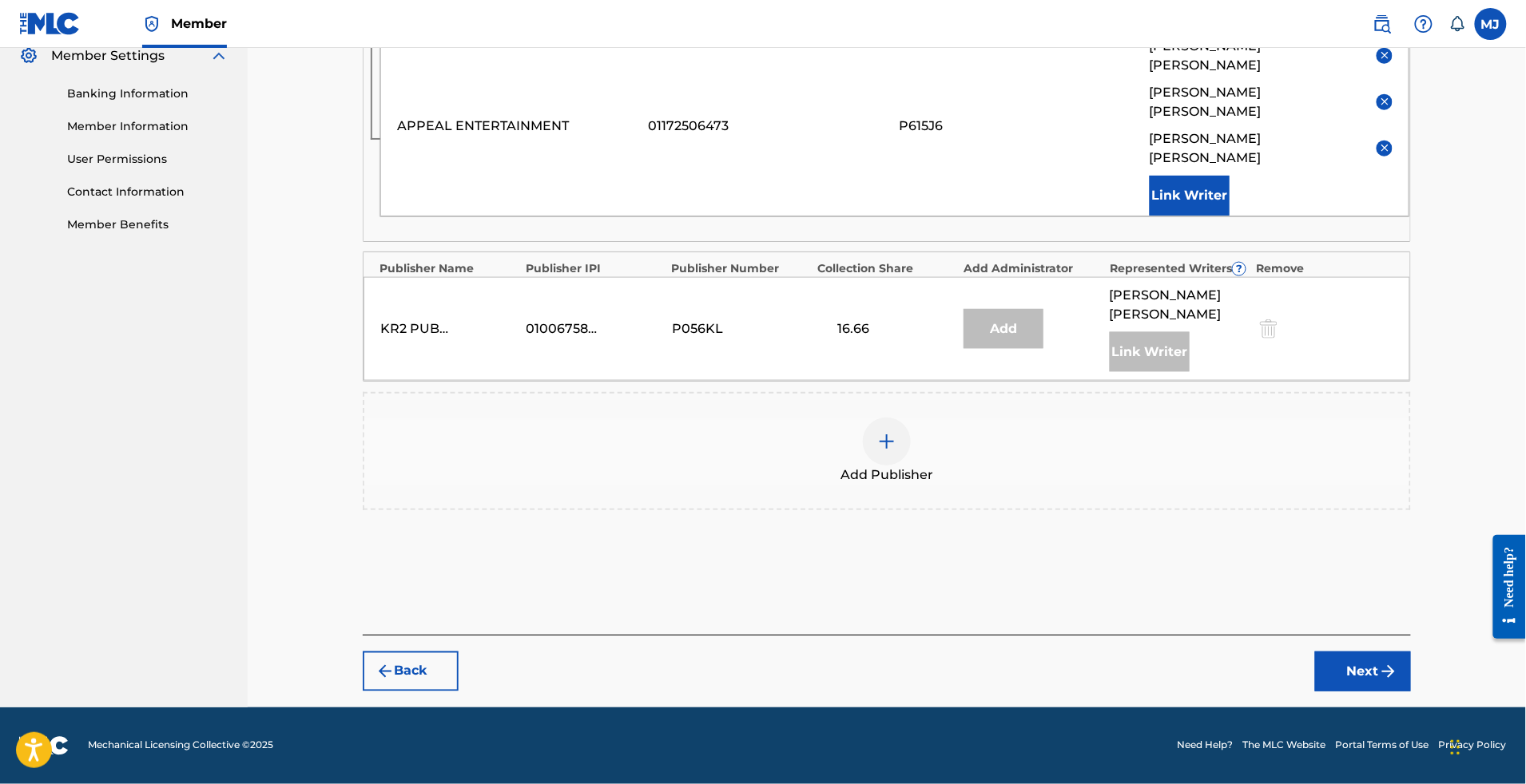
click at [1381, 652] on button "Next" at bounding box center [1362, 671] width 96 height 40
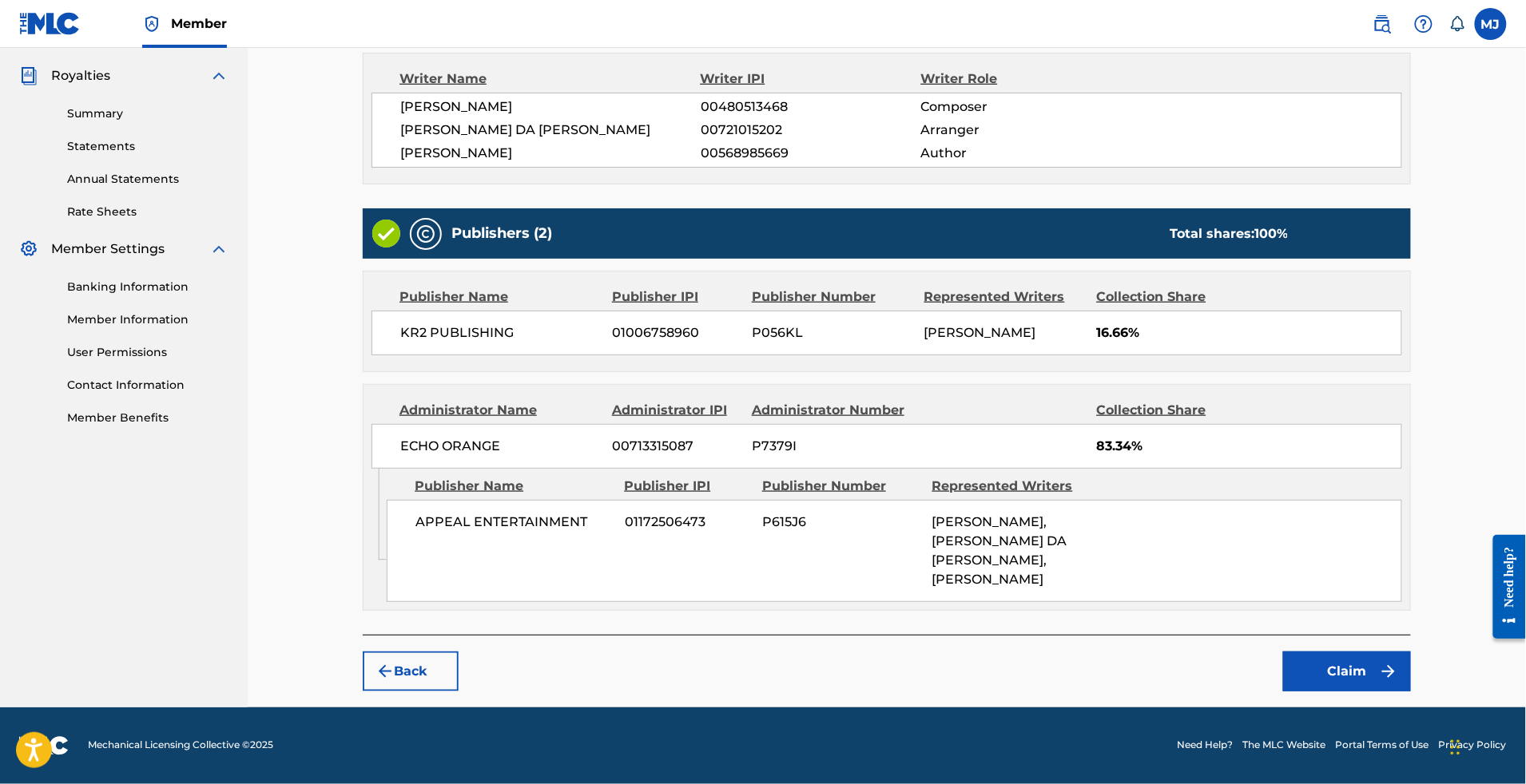
scroll to position [636, 0]
click at [1400, 652] on button "Claim" at bounding box center [1346, 671] width 128 height 40
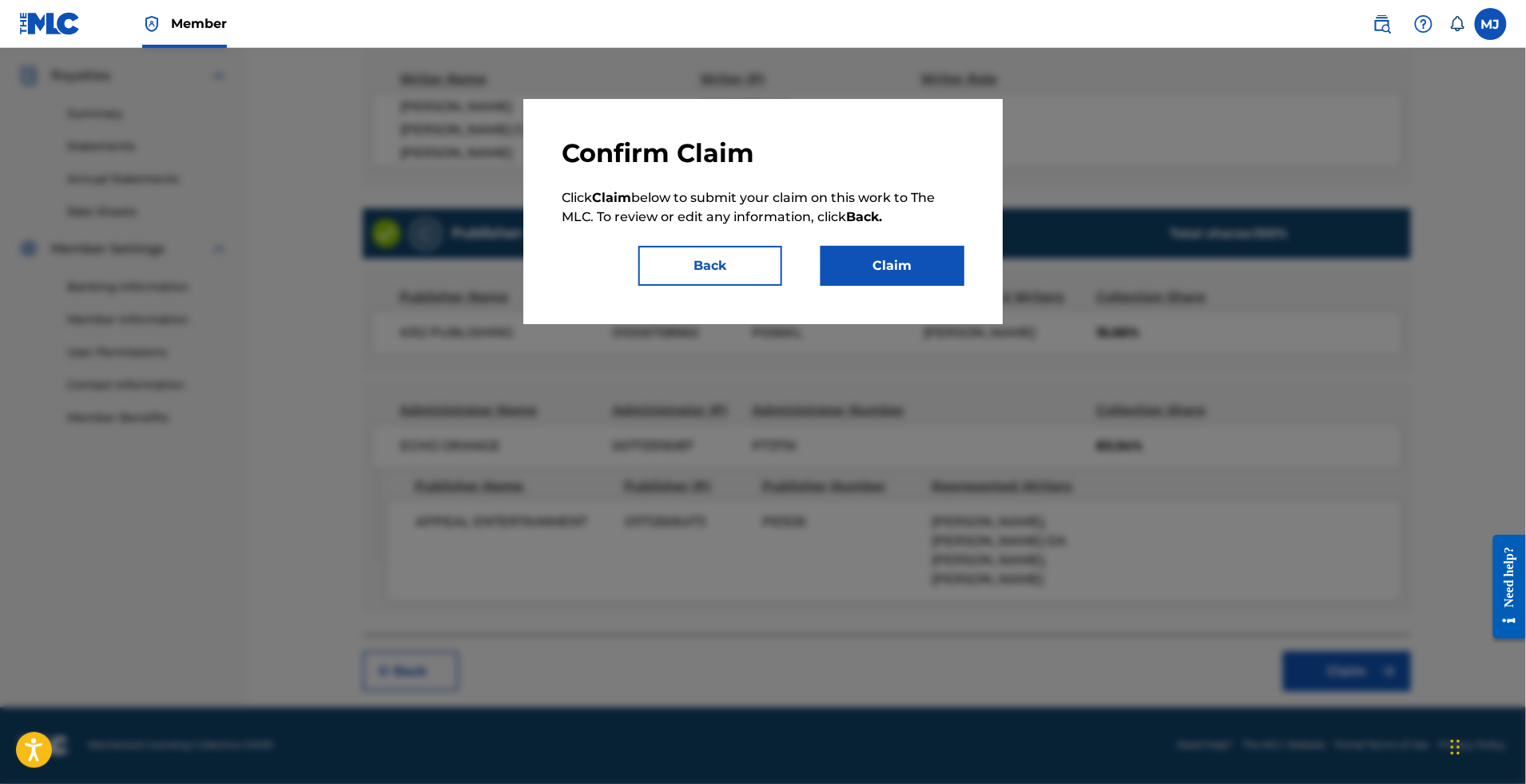
click at [963, 324] on div "Confirm Claim Click Claim below to submit your claim on this work to The MLC. T…" at bounding box center [763, 212] width 480 height 225
click at [964, 324] on div "Confirm Claim Click Claim below to submit your claim on this work to The MLC. T…" at bounding box center [763, 212] width 480 height 225
click at [964, 286] on button "Claim" at bounding box center [892, 266] width 144 height 40
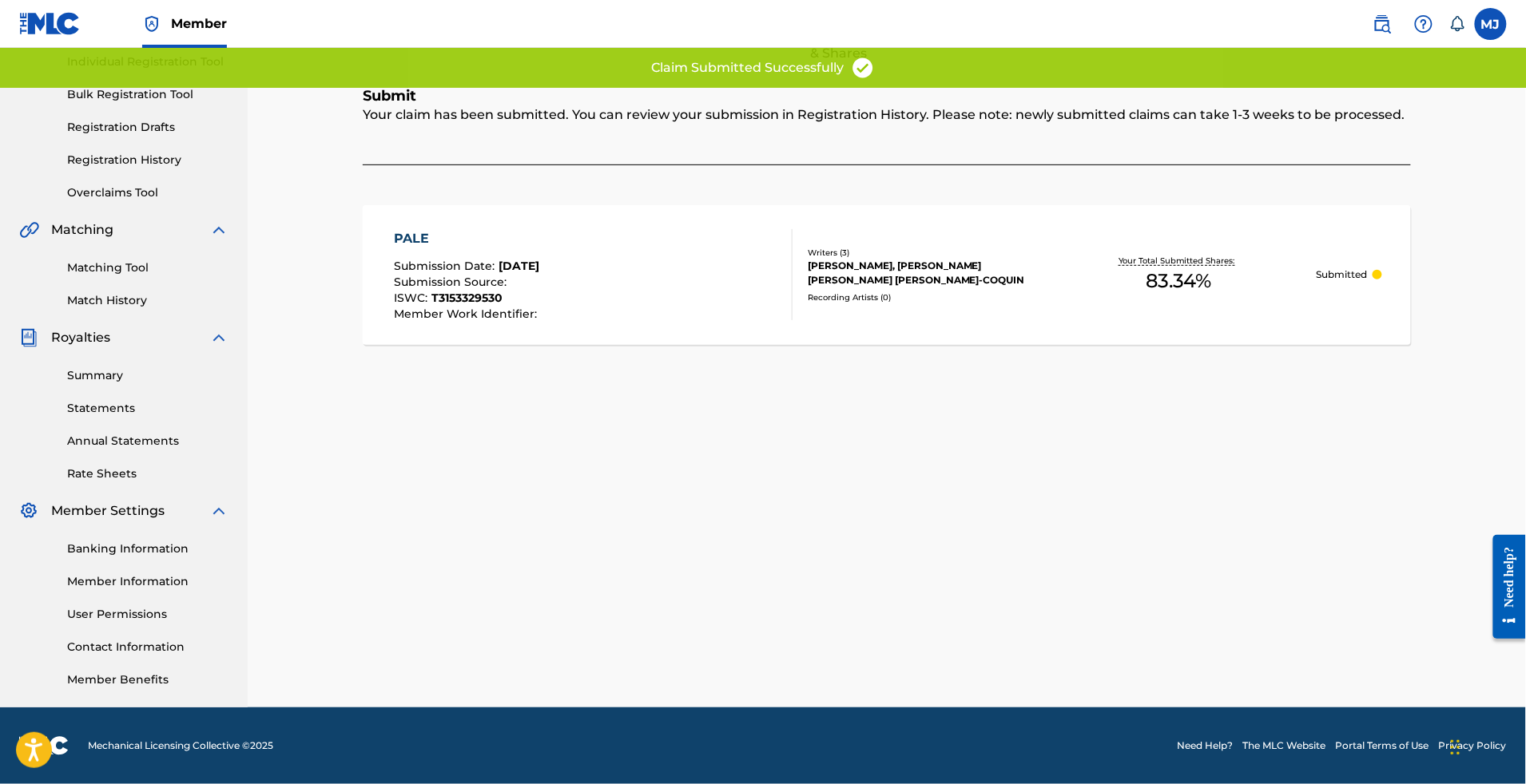
scroll to position [0, 0]
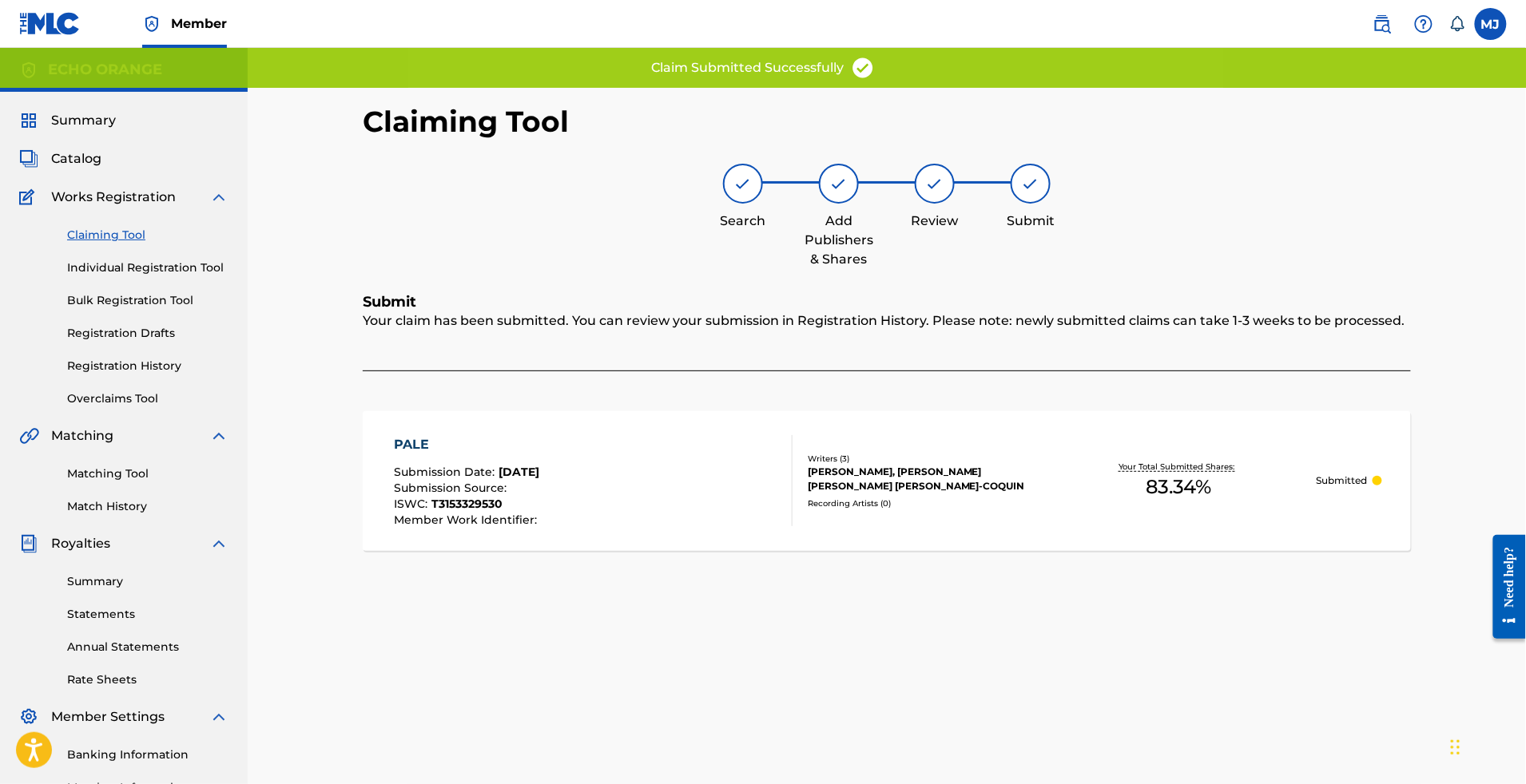
click at [123, 276] on link "Individual Registration Tool" at bounding box center [148, 269] width 162 height 17
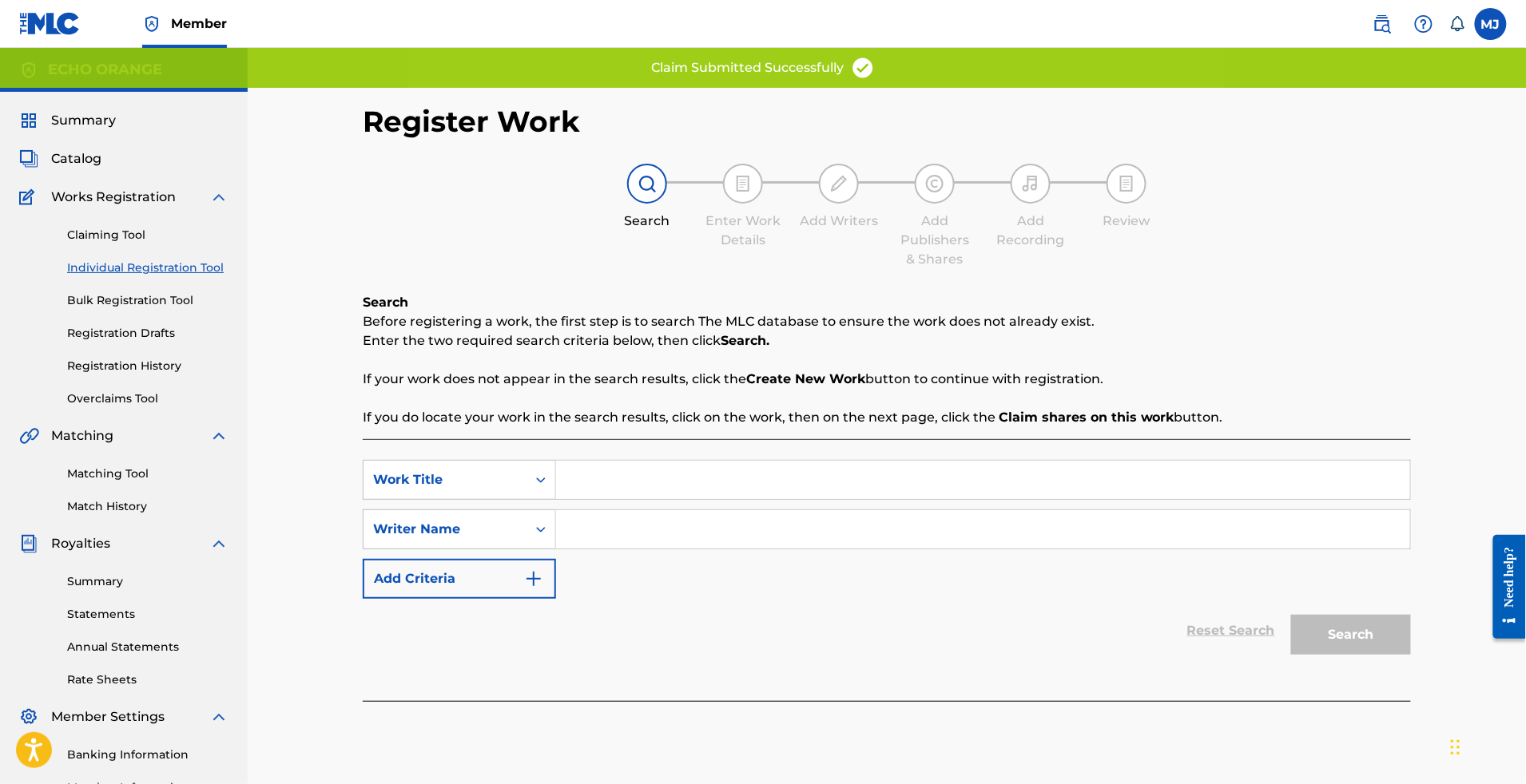
click at [106, 375] on link "Registration History" at bounding box center [148, 366] width 162 height 17
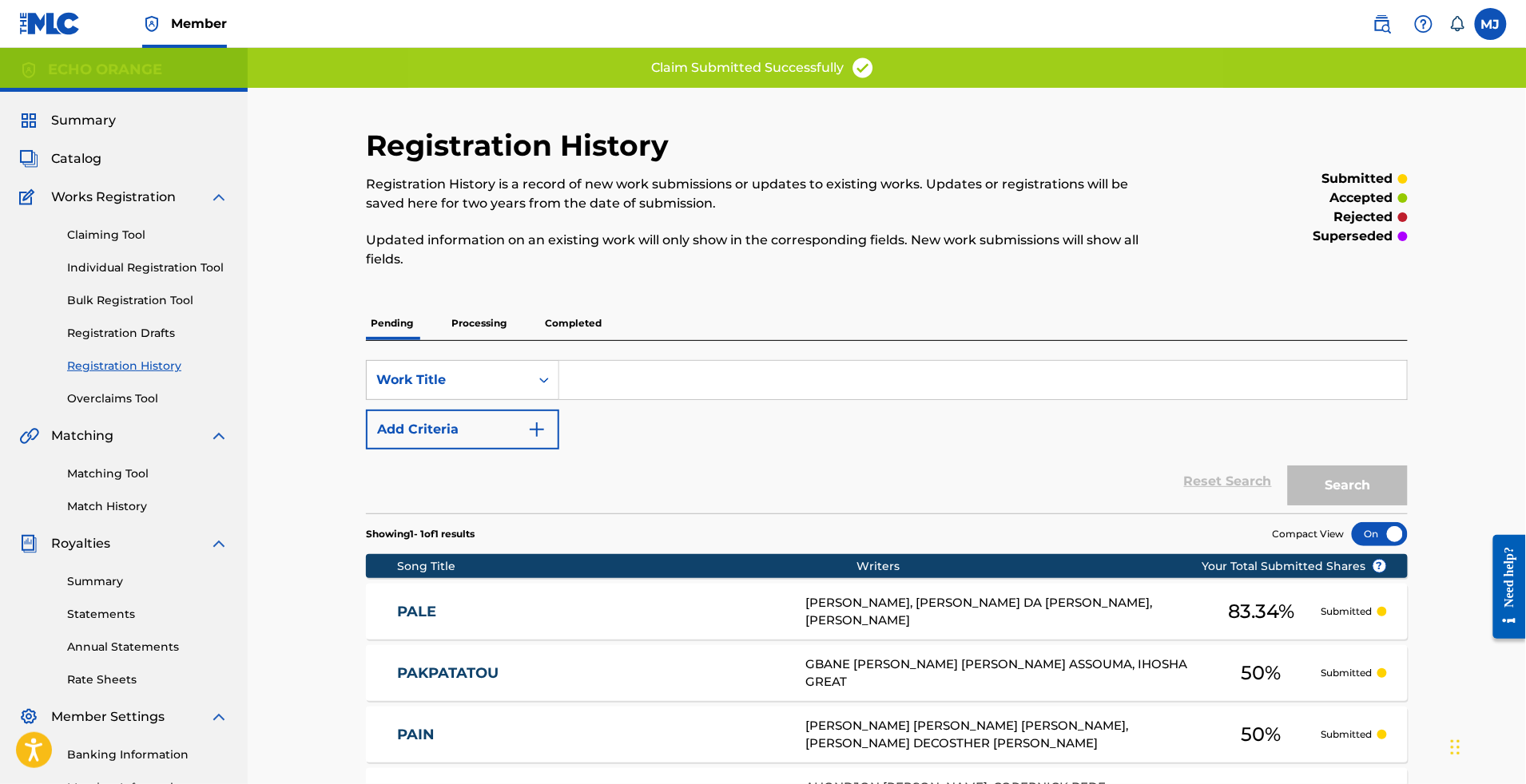
drag, startPoint x: 461, startPoint y: 337, endPoint x: 474, endPoint y: 357, distance: 23.9
click at [461, 337] on p "Processing" at bounding box center [479, 322] width 64 height 33
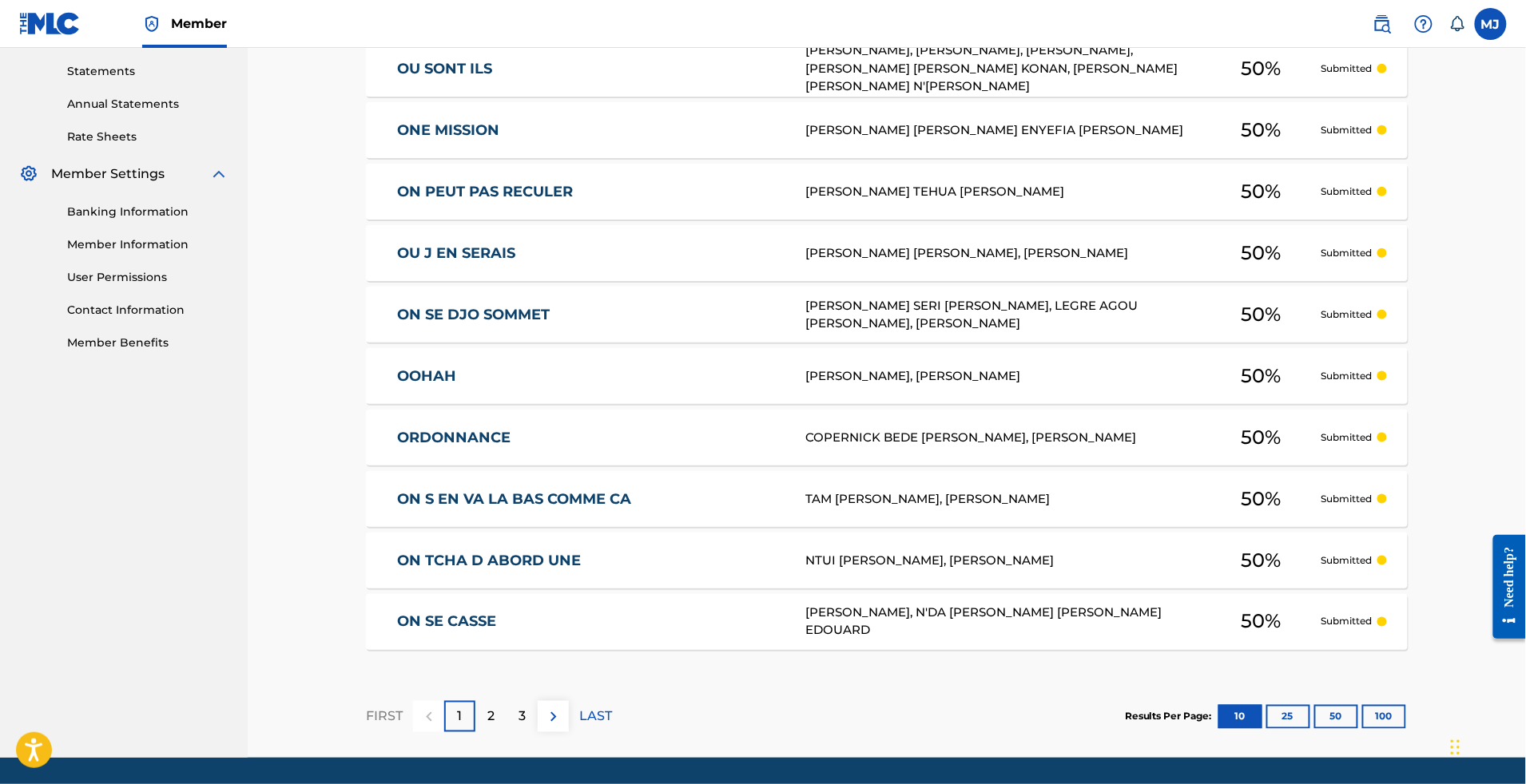
scroll to position [588, 0]
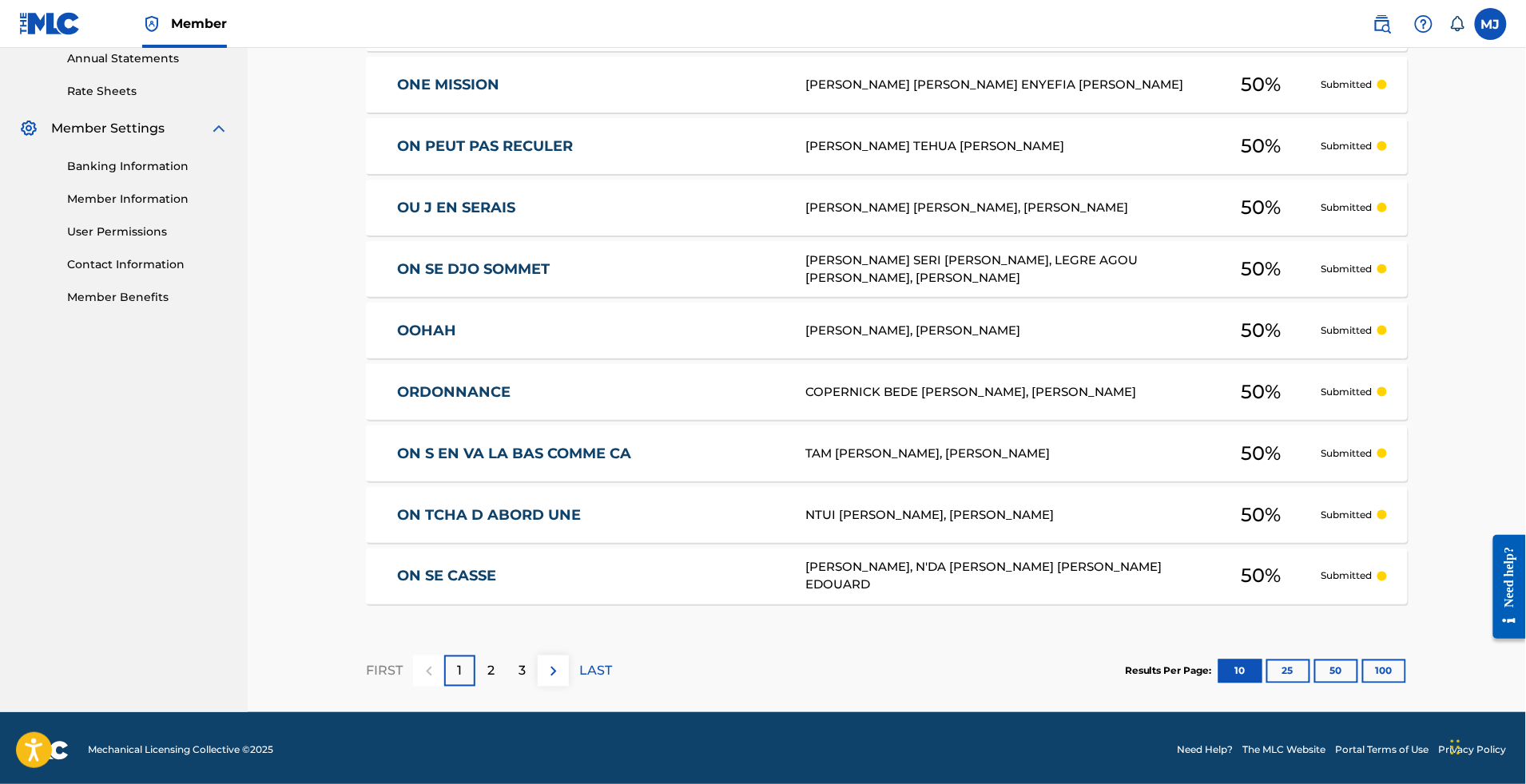
click at [1453, 737] on div "Widget de chat" at bounding box center [1486, 745] width 79 height 77
click at [1442, 739] on iframe "Widget de chat" at bounding box center [1482, 745] width 79 height 77
click at [1407, 684] on button "100" at bounding box center [1384, 671] width 44 height 24
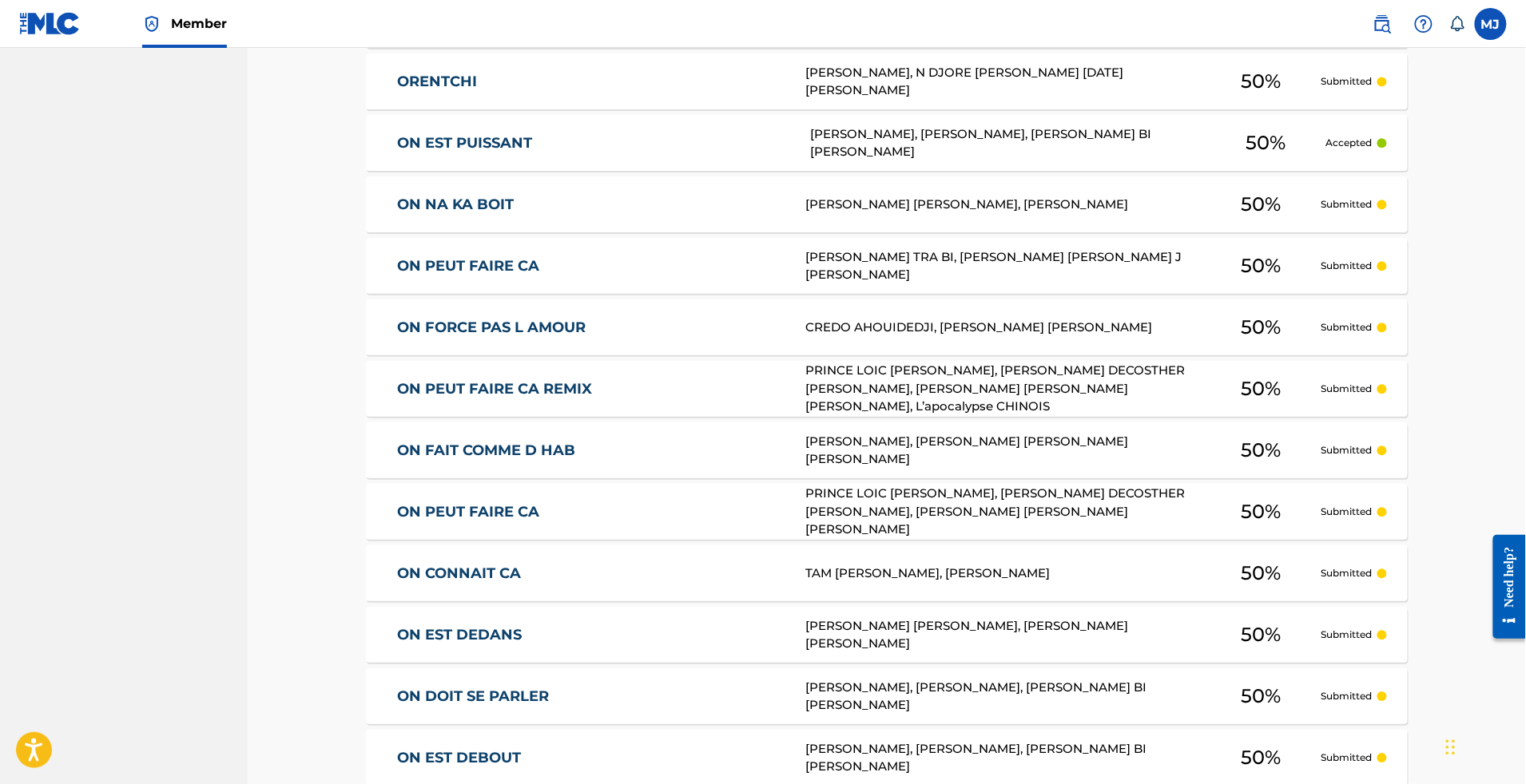
scroll to position [0, 0]
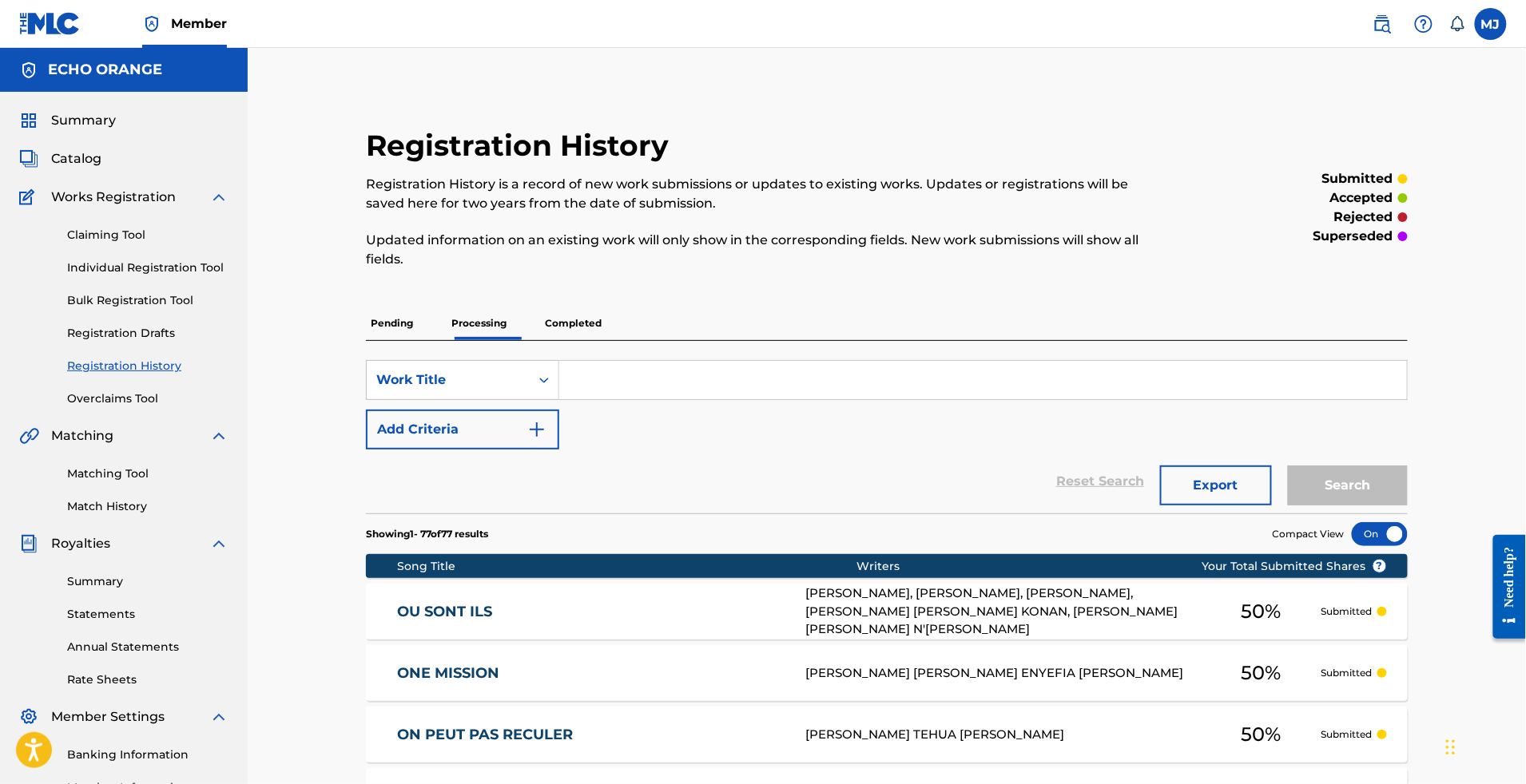
click at [141, 276] on link "Individual Registration Tool" at bounding box center [148, 269] width 162 height 17
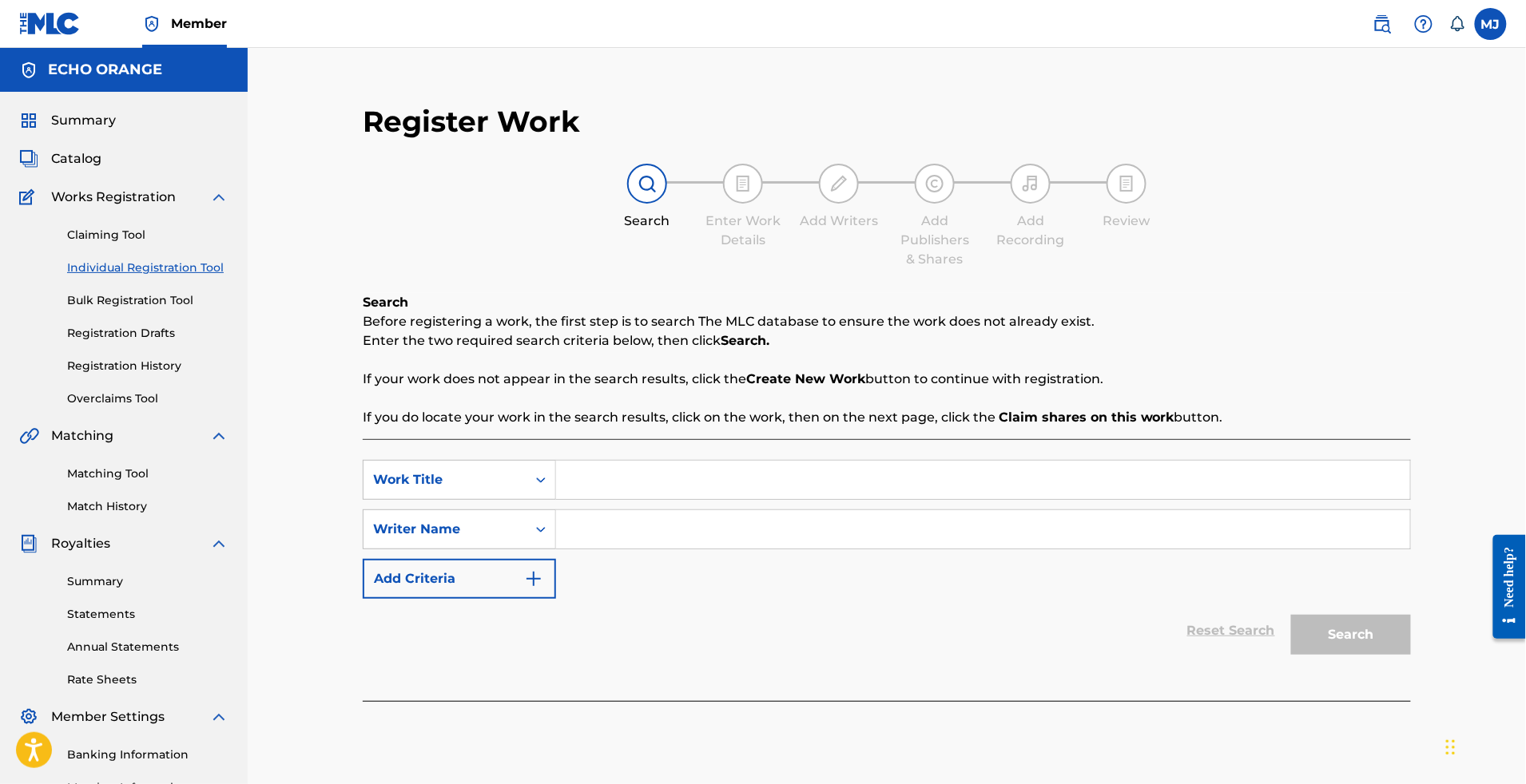
click at [167, 309] on link "Bulk Registration Tool" at bounding box center [148, 301] width 162 height 17
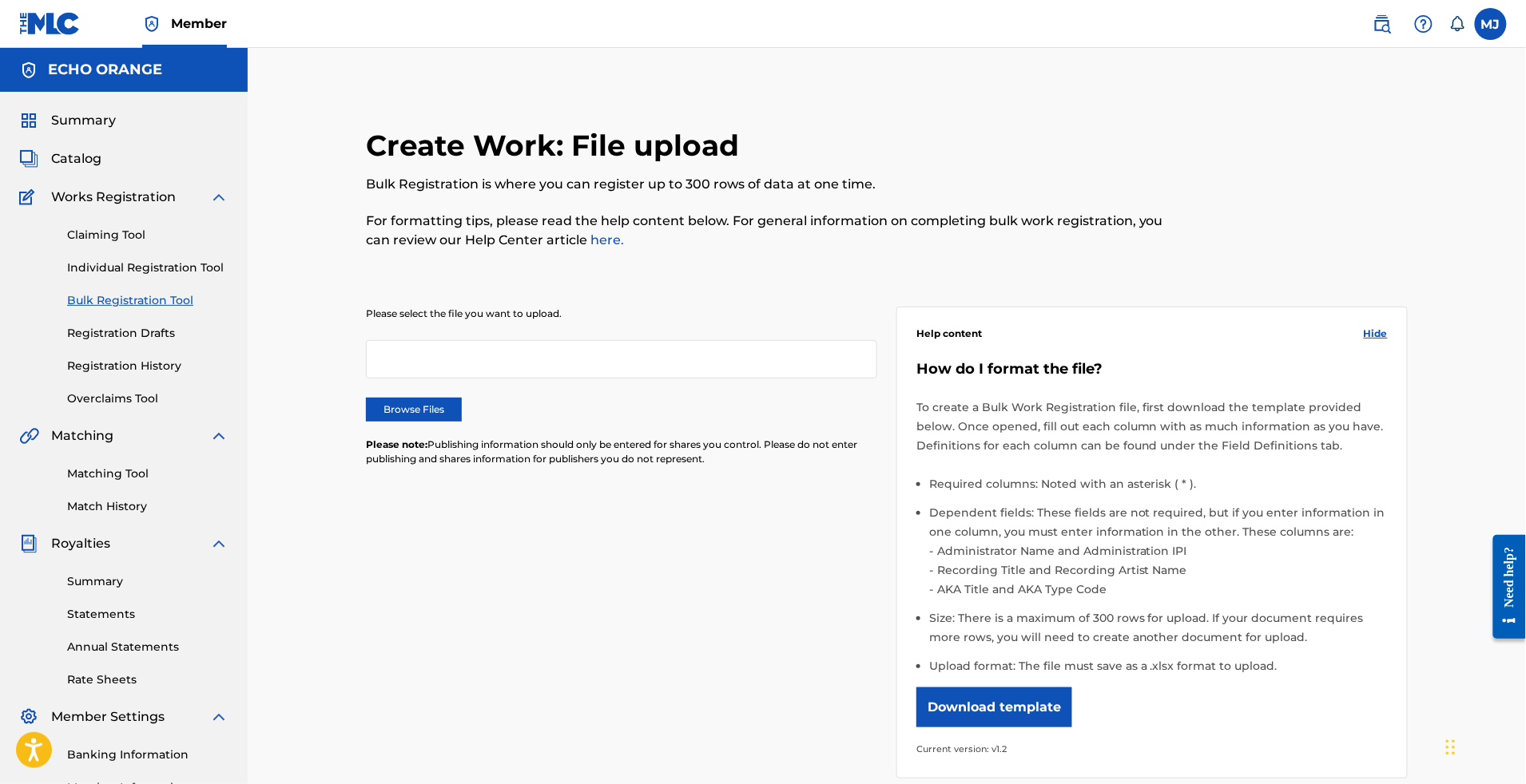
click at [155, 375] on link "Registration History" at bounding box center [148, 366] width 162 height 17
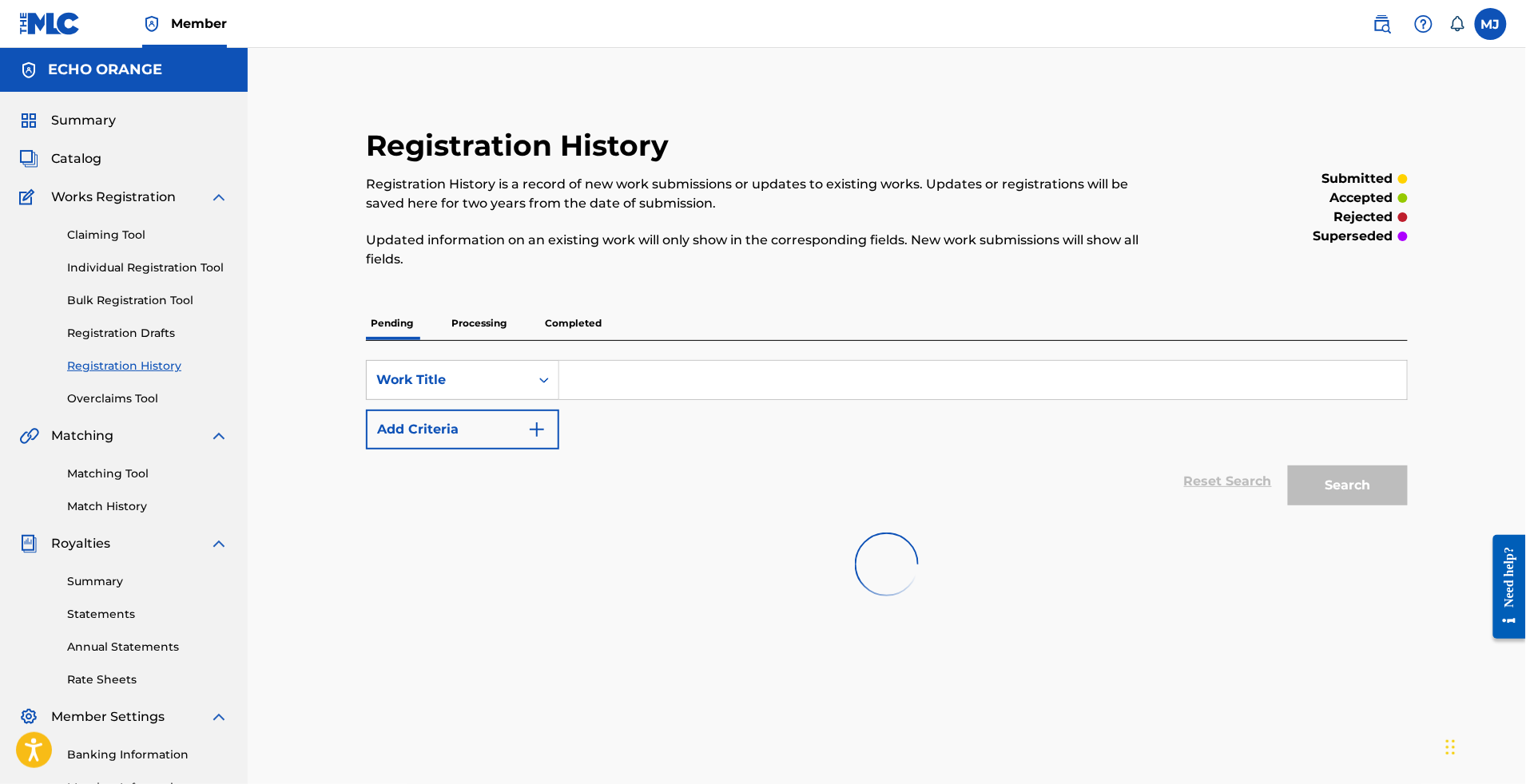
click at [459, 334] on p "Processing" at bounding box center [479, 322] width 64 height 33
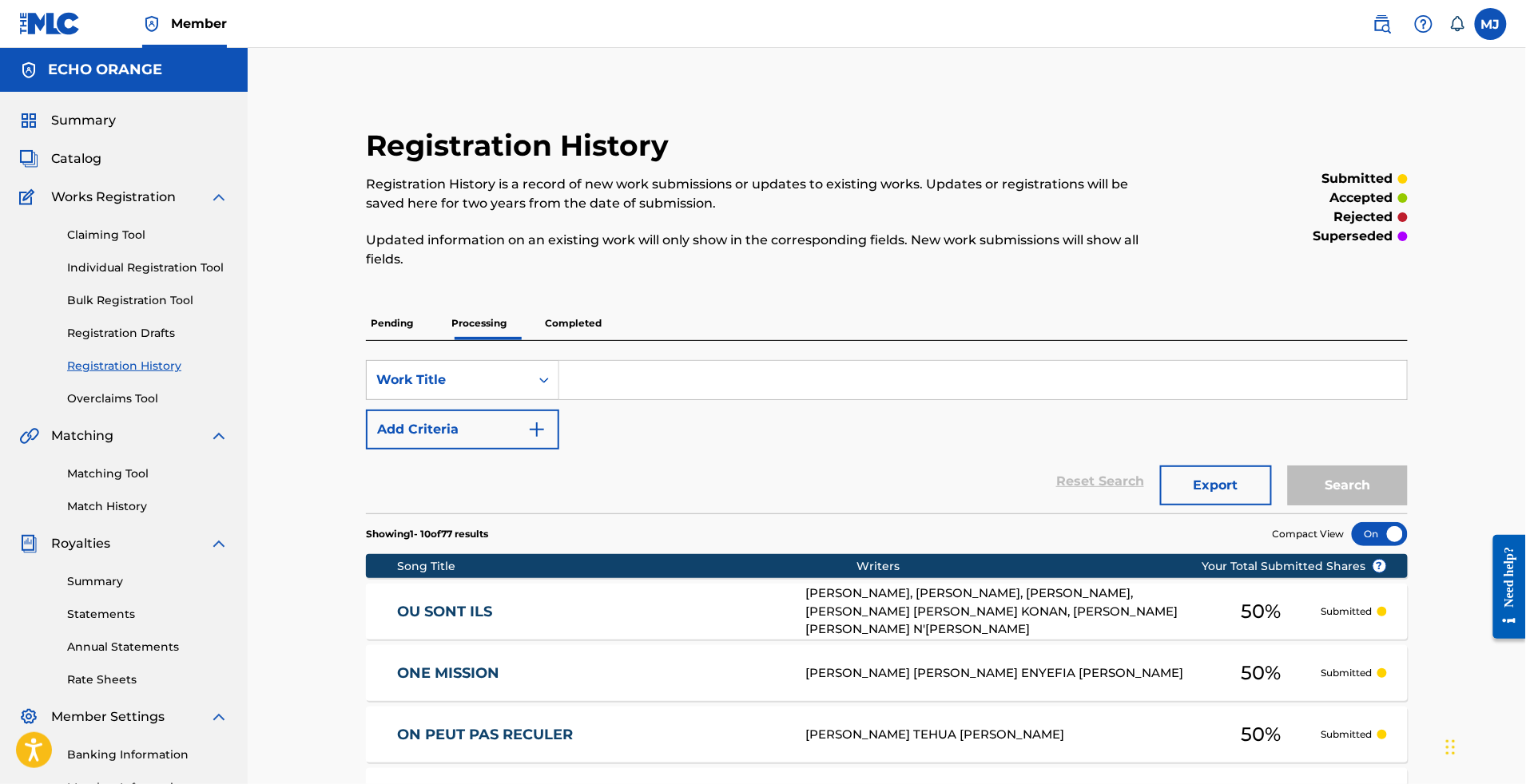
click at [366, 340] on p "Pending" at bounding box center [392, 322] width 52 height 33
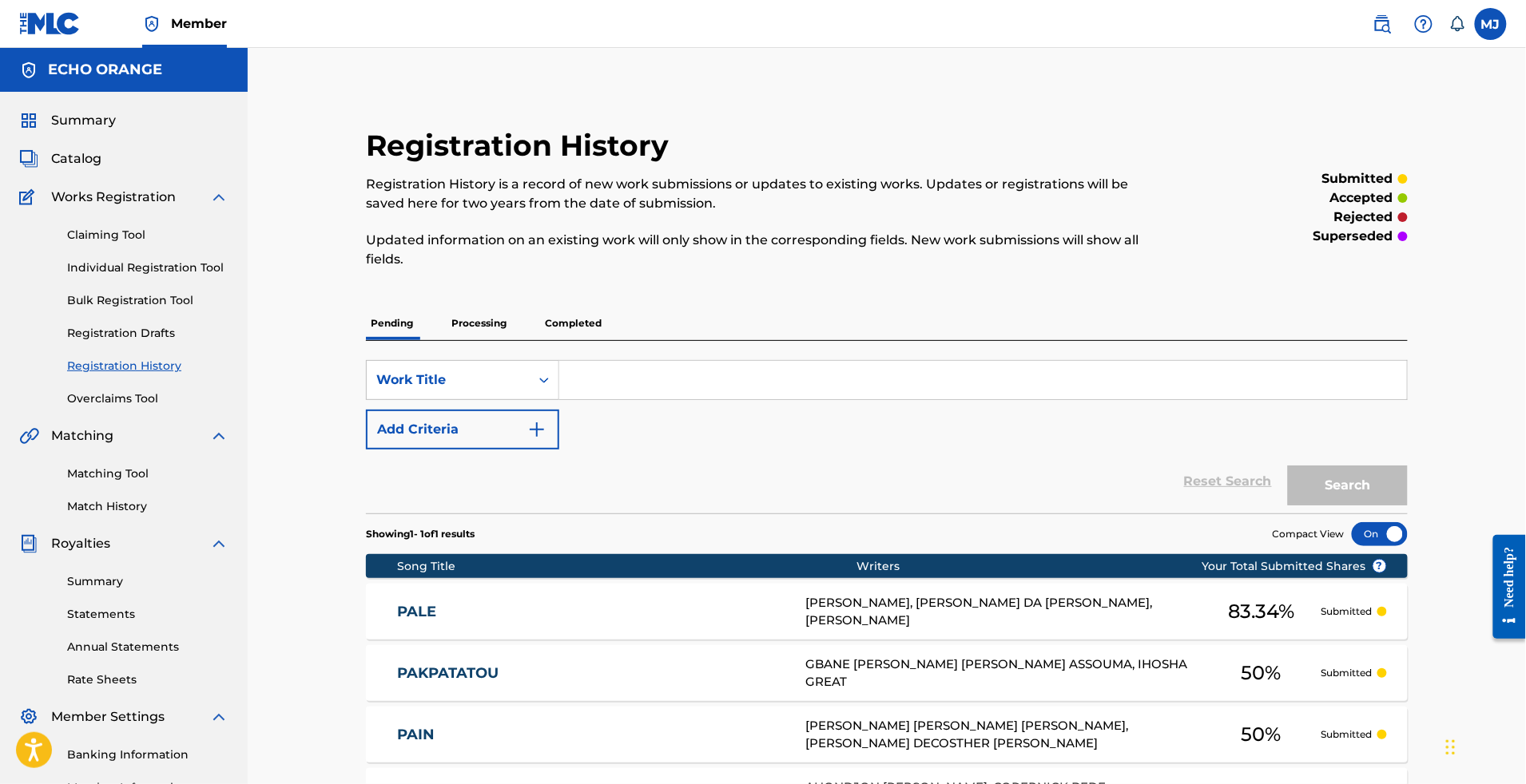
click at [112, 276] on link "Individual Registration Tool" at bounding box center [148, 269] width 162 height 17
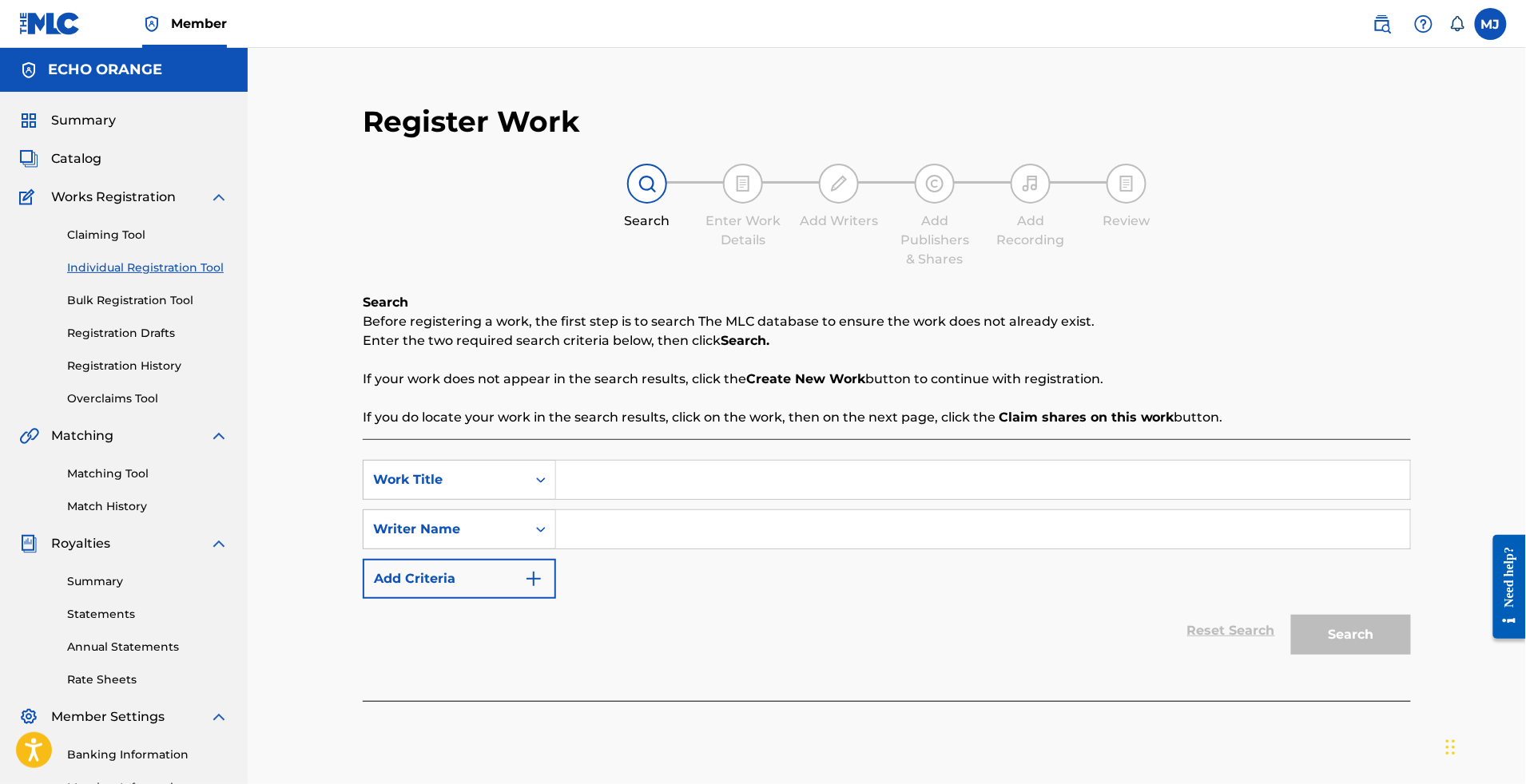
click at [806, 499] on input "Search Form" at bounding box center [983, 479] width 854 height 39
paste input "PAPA DES SOLDATS"
type input "PAPA DES SOLDATS"
click at [788, 549] on input "Search Form" at bounding box center [983, 530] width 854 height 39
paste input "AMBATCHE NIAVA DOGBO EZECHIEL"
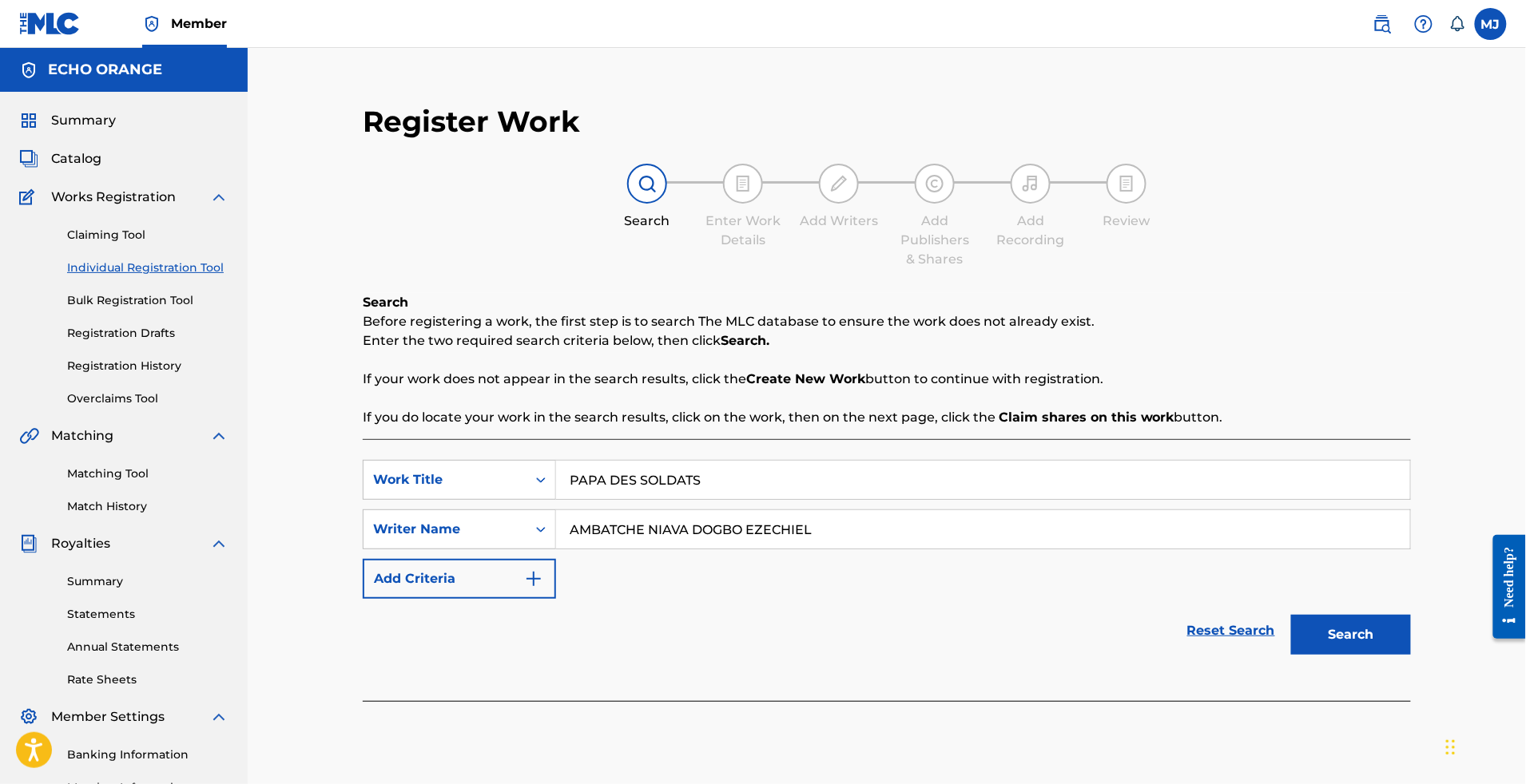
type input "AMBATCHE NIAVA DOGBO EZECHIEL"
click at [1412, 655] on button "Search" at bounding box center [1351, 635] width 120 height 40
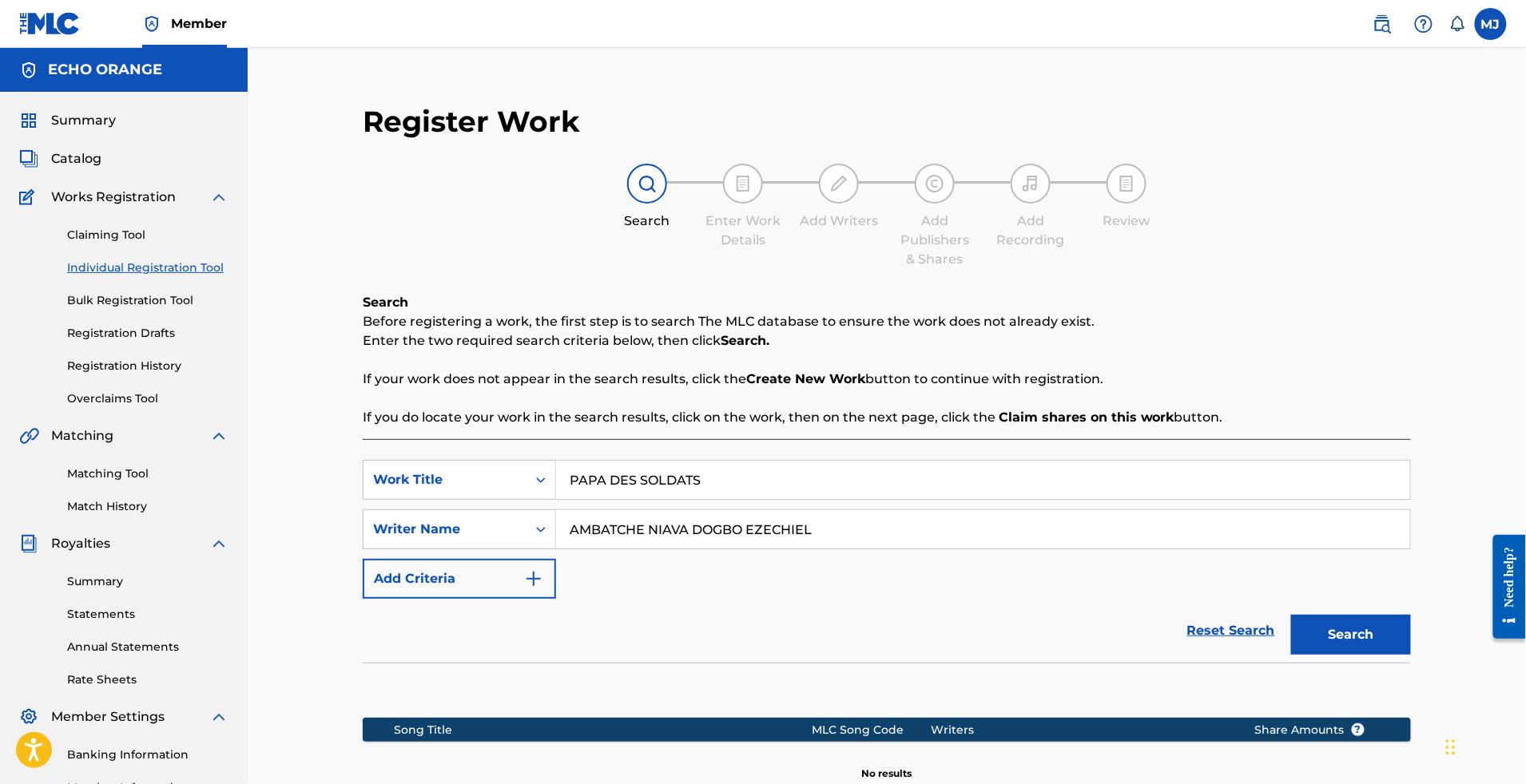
scroll to position [341, 0]
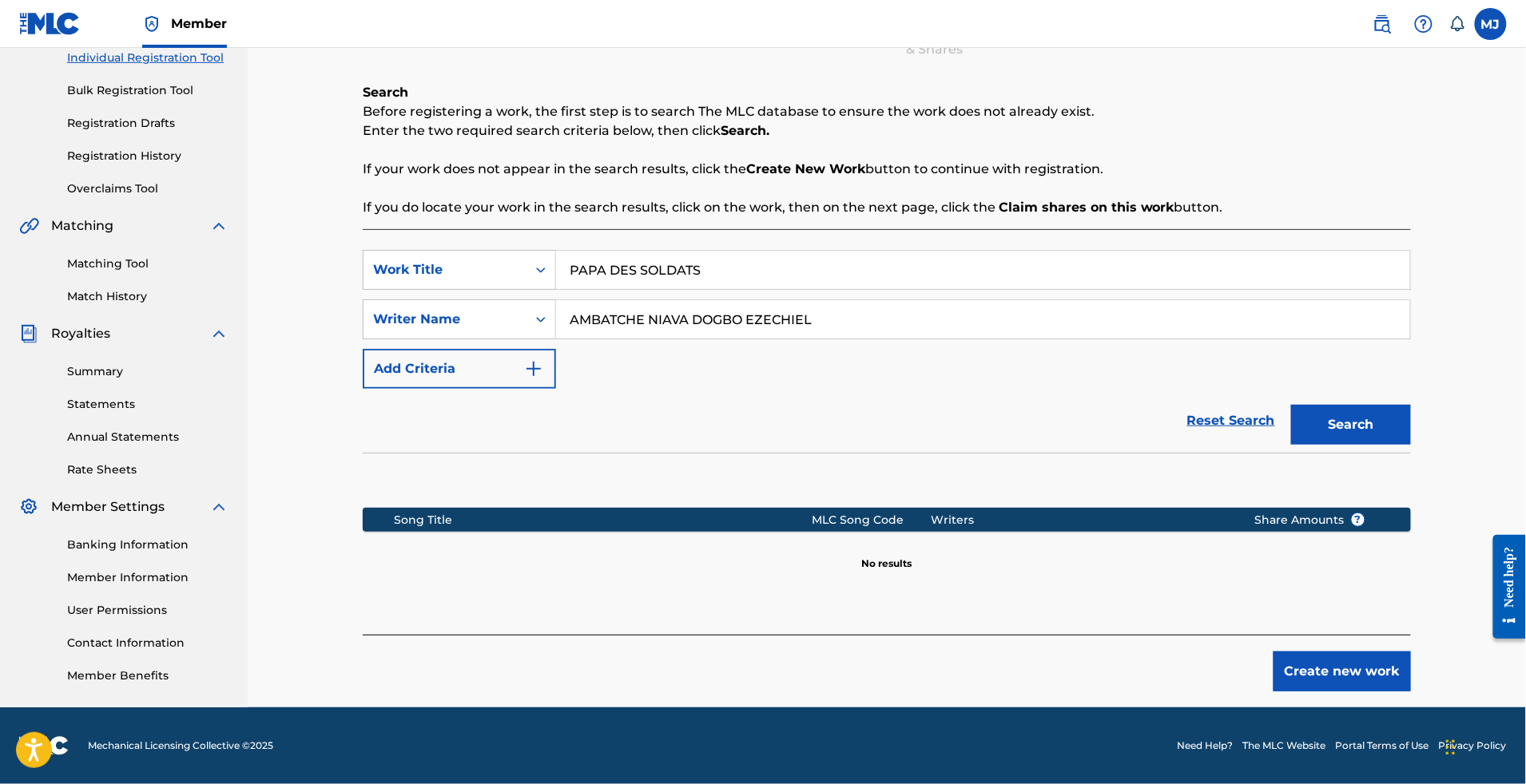
click at [1403, 653] on button "Create new work" at bounding box center [1342, 671] width 137 height 40
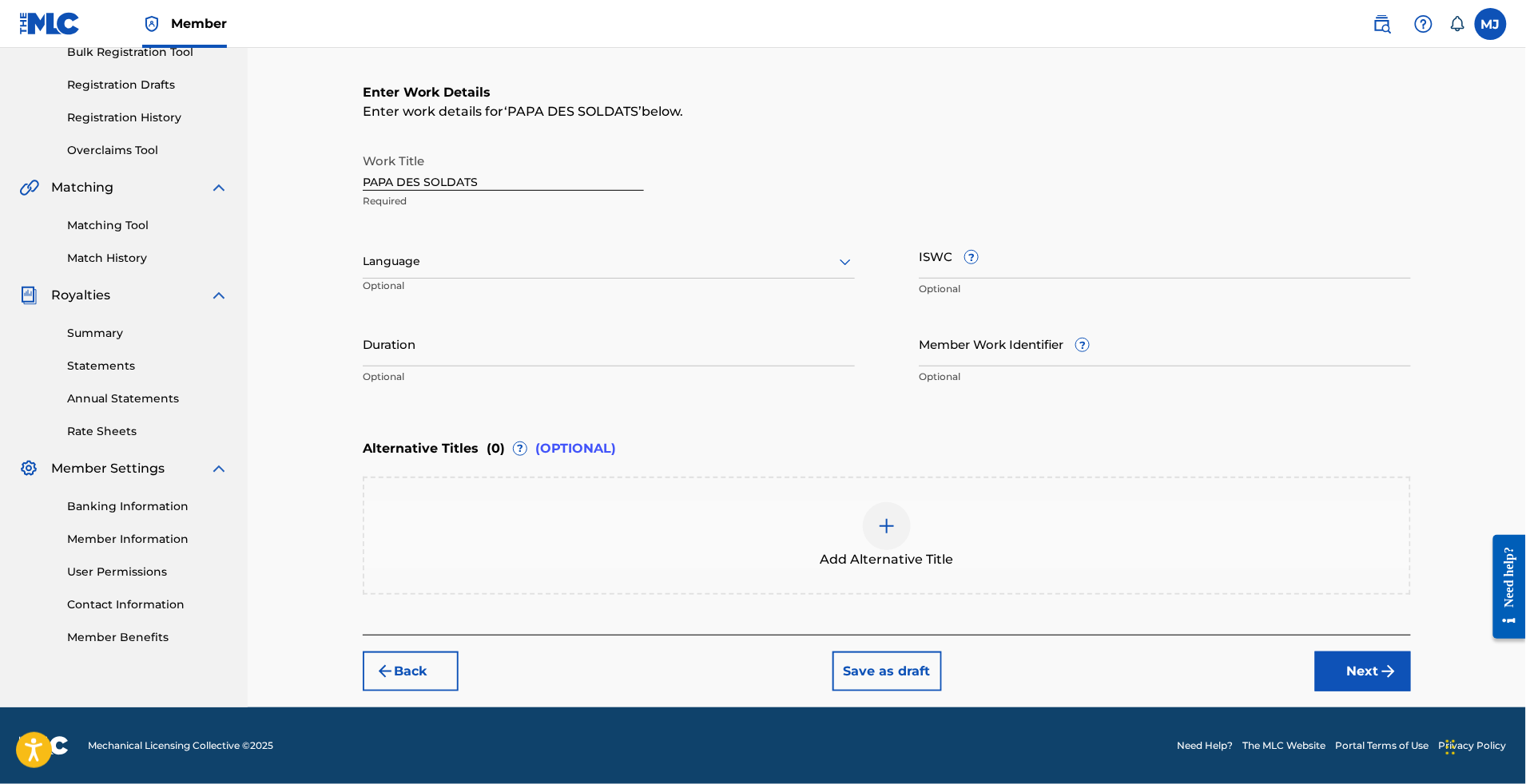
click at [1412, 691] on button "Next" at bounding box center [1362, 671] width 96 height 40
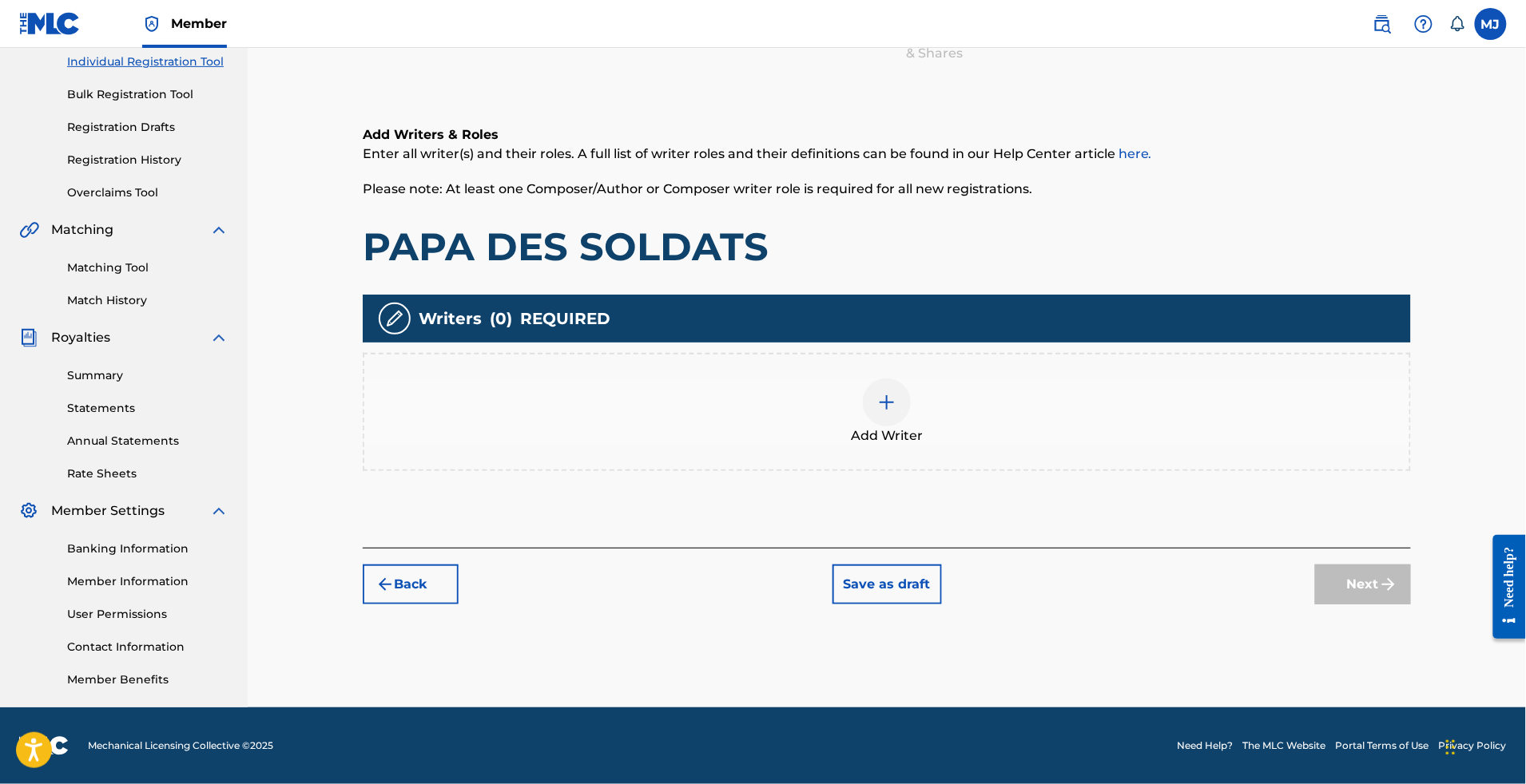
click at [1062, 427] on div "Add Writers & Roles Enter all writer(s) and their roles. A full list of writer …" at bounding box center [886, 317] width 1048 height 461
click at [1098, 378] on div "Add Writer" at bounding box center [886, 411] width 1045 height 67
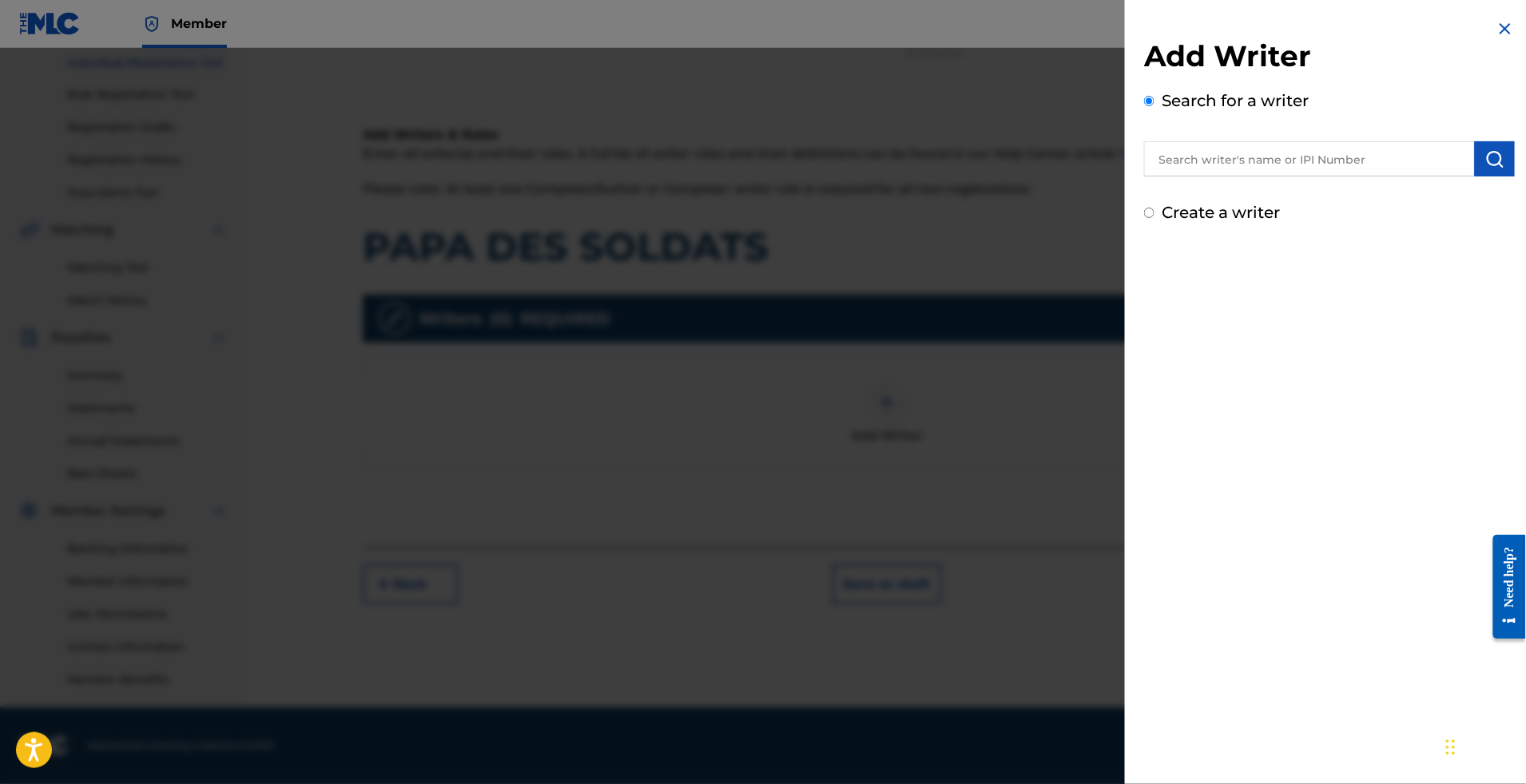
click at [1227, 177] on input "text" at bounding box center [1309, 158] width 331 height 35
paste input "AMBATCHE NIAVA DOGBO EZECHIEL"
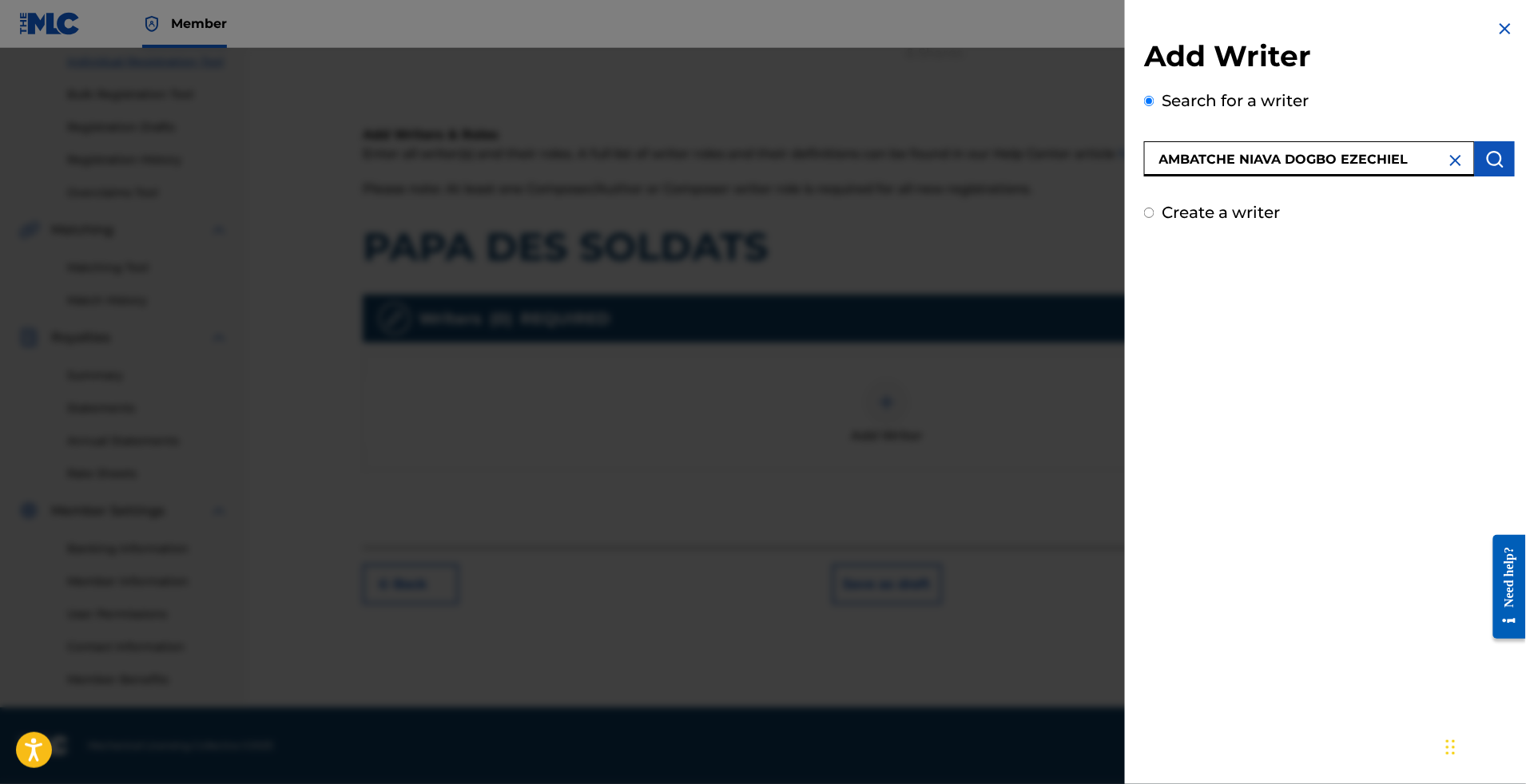
type input "AMBATCHE NIAVA DOGBO EZECHIEL"
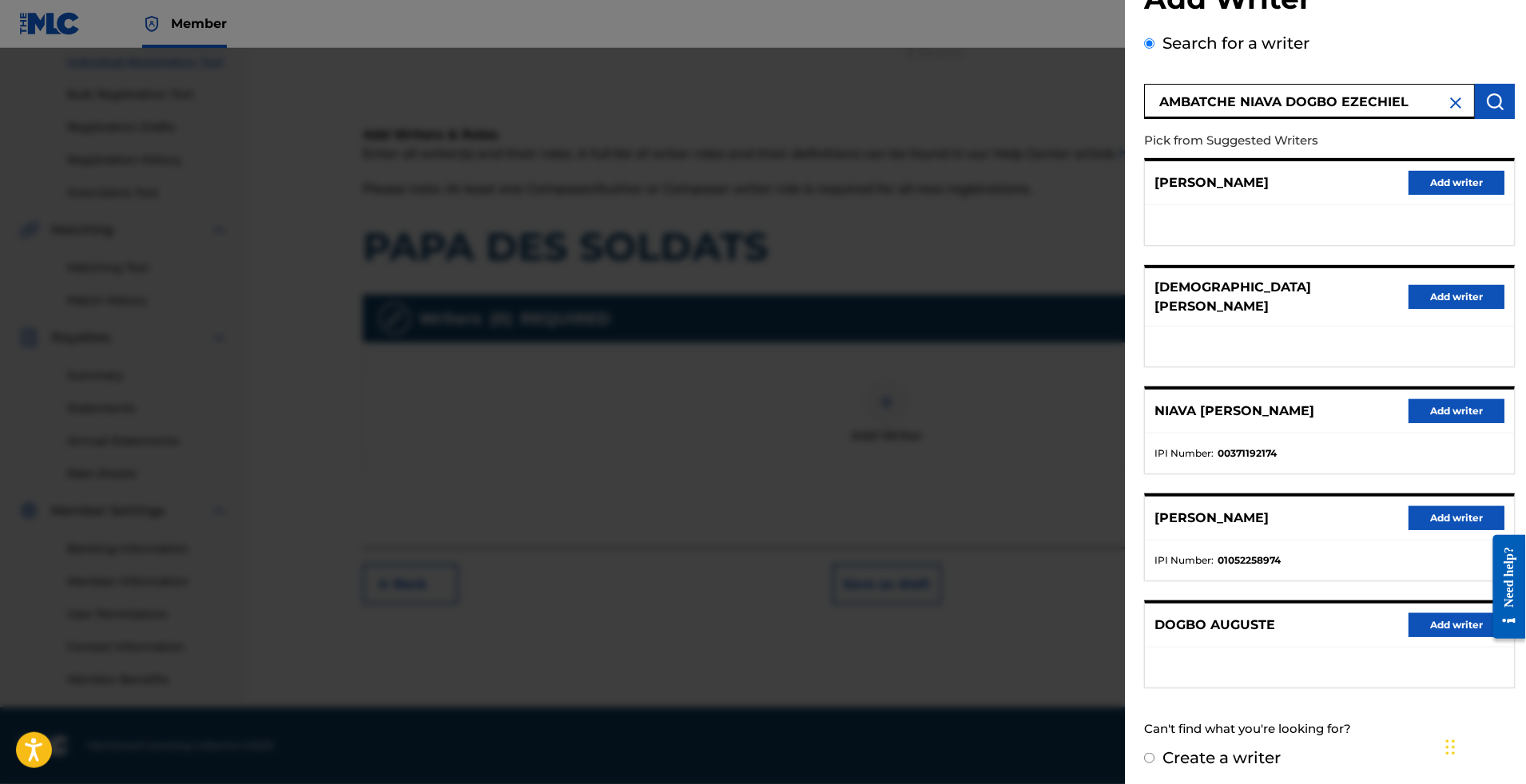
scroll to position [183, 0]
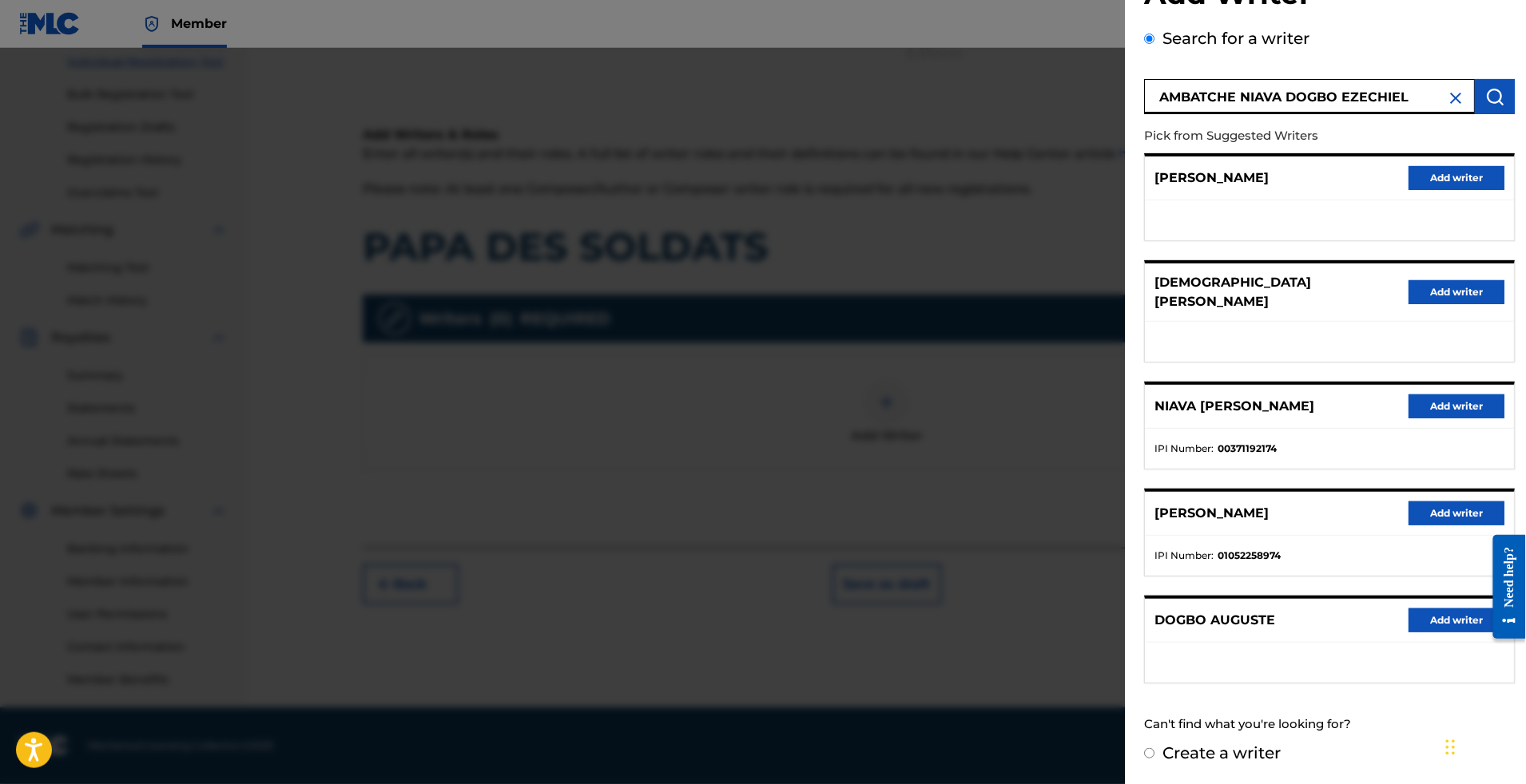
click at [1426, 394] on button "Add writer" at bounding box center [1456, 406] width 96 height 24
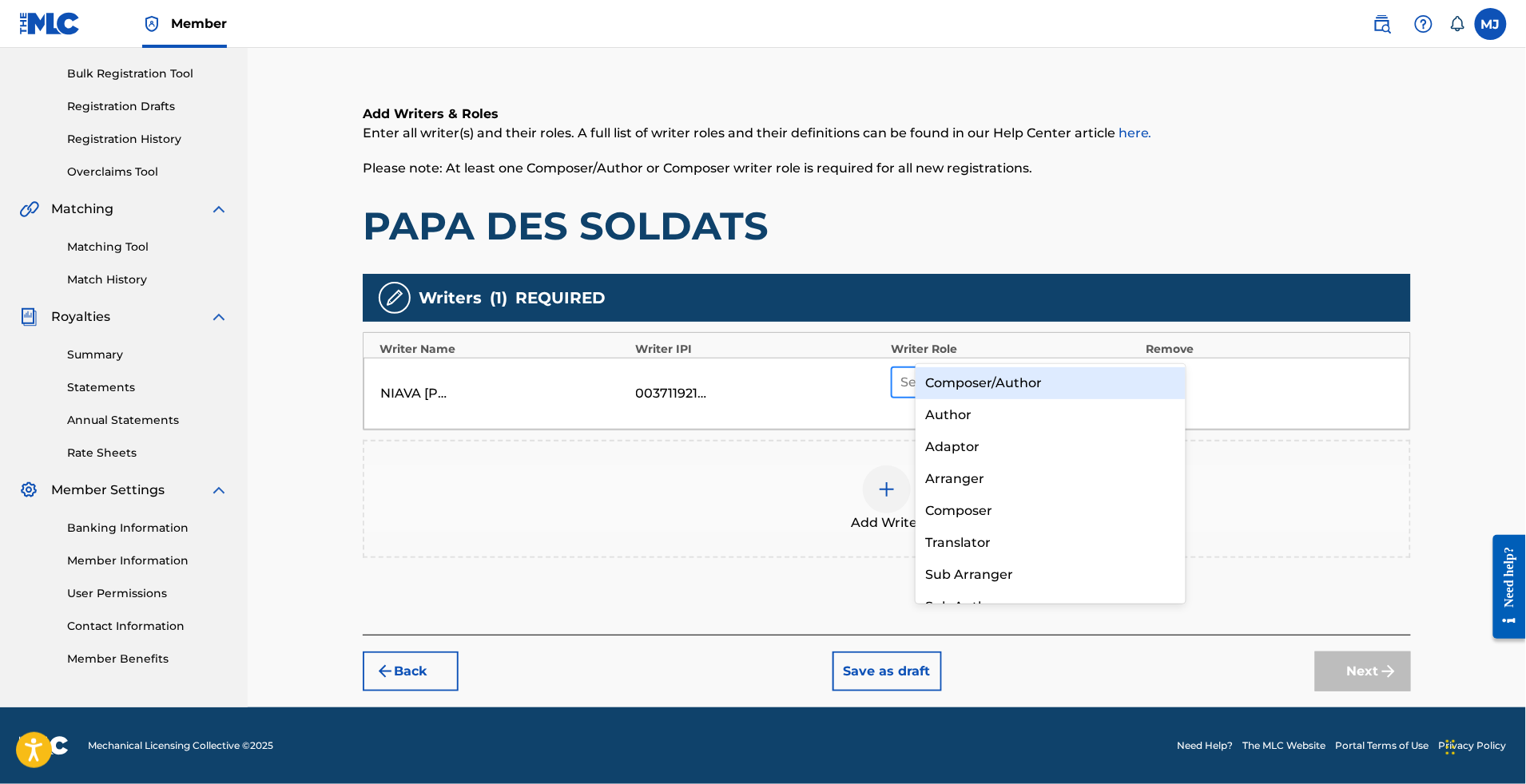
click at [1010, 372] on div at bounding box center [1000, 383] width 199 height 23
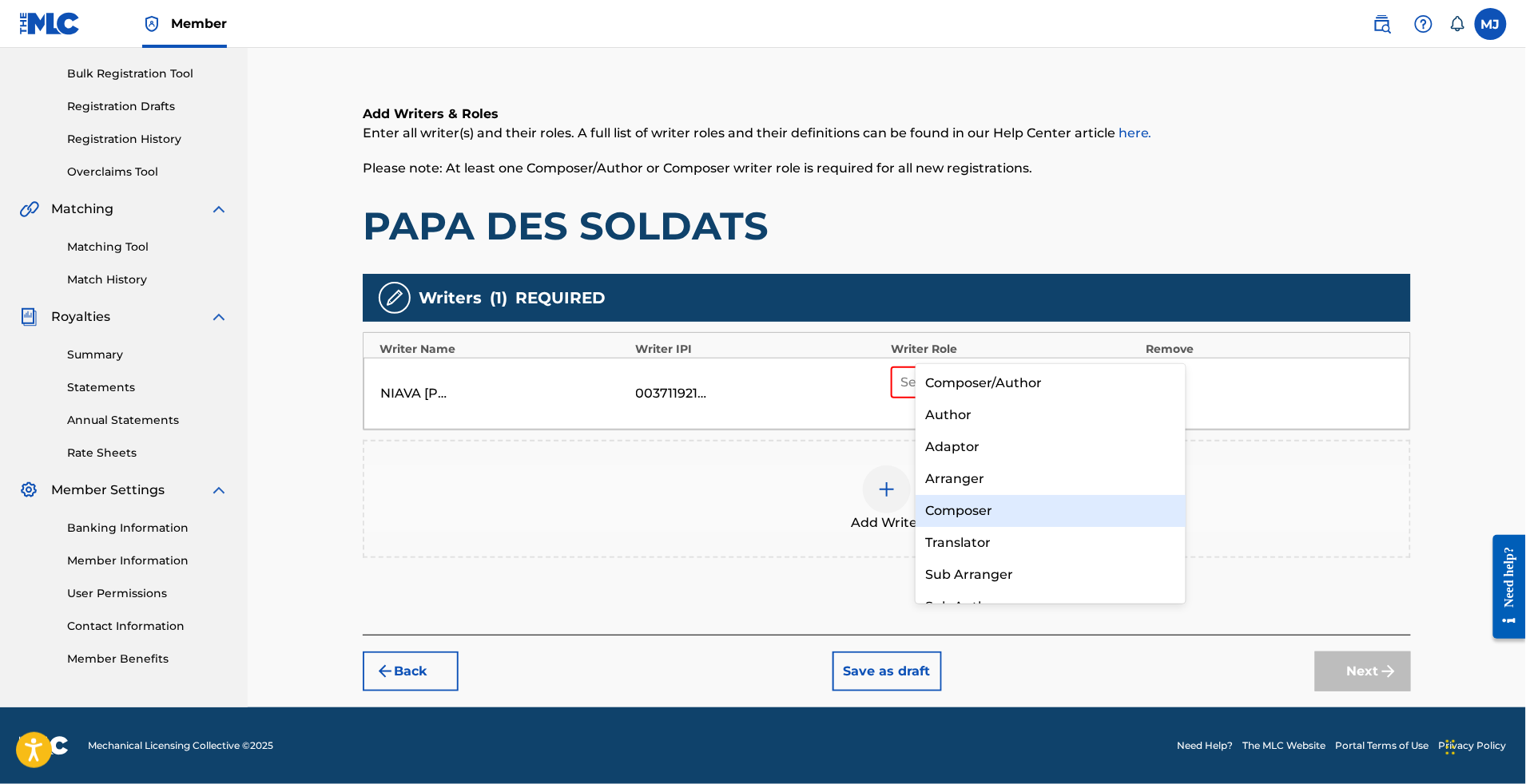
click at [999, 496] on div "Composer" at bounding box center [1050, 512] width 270 height 32
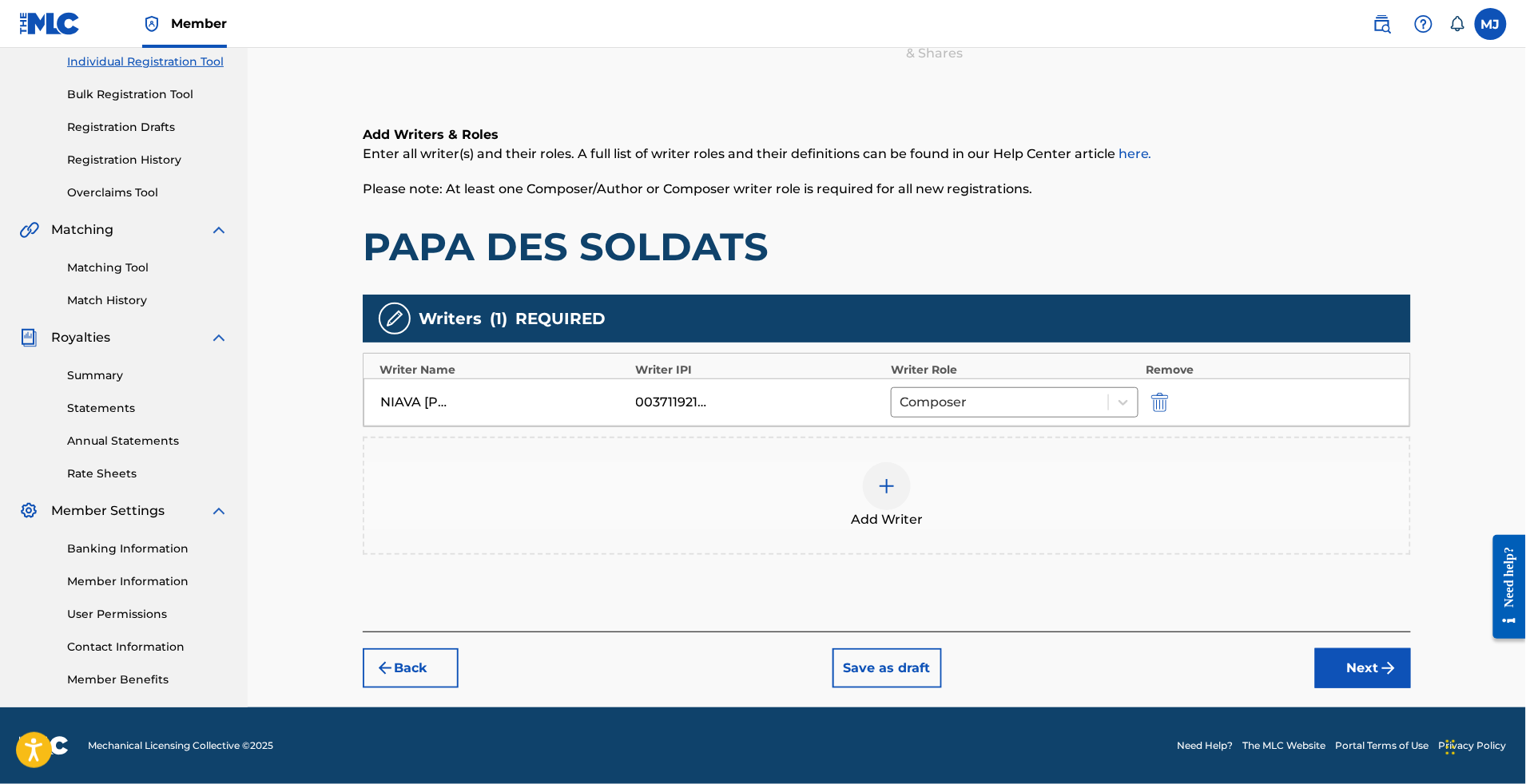
click at [1129, 462] on div "Add Writer" at bounding box center [886, 496] width 1045 height 67
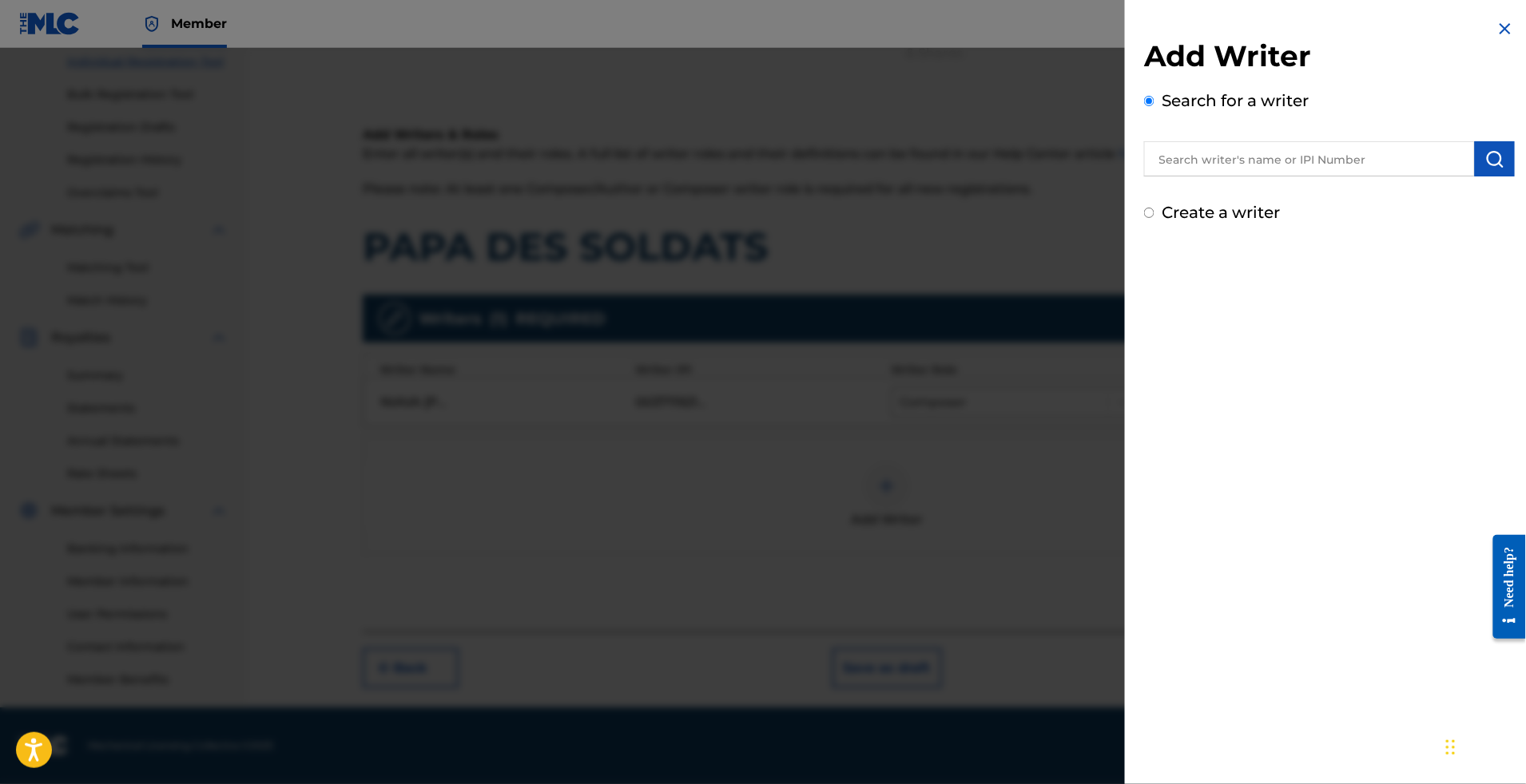
click at [1252, 172] on input "text" at bounding box center [1309, 158] width 331 height 35
paste input "[PERSON_NAME]"
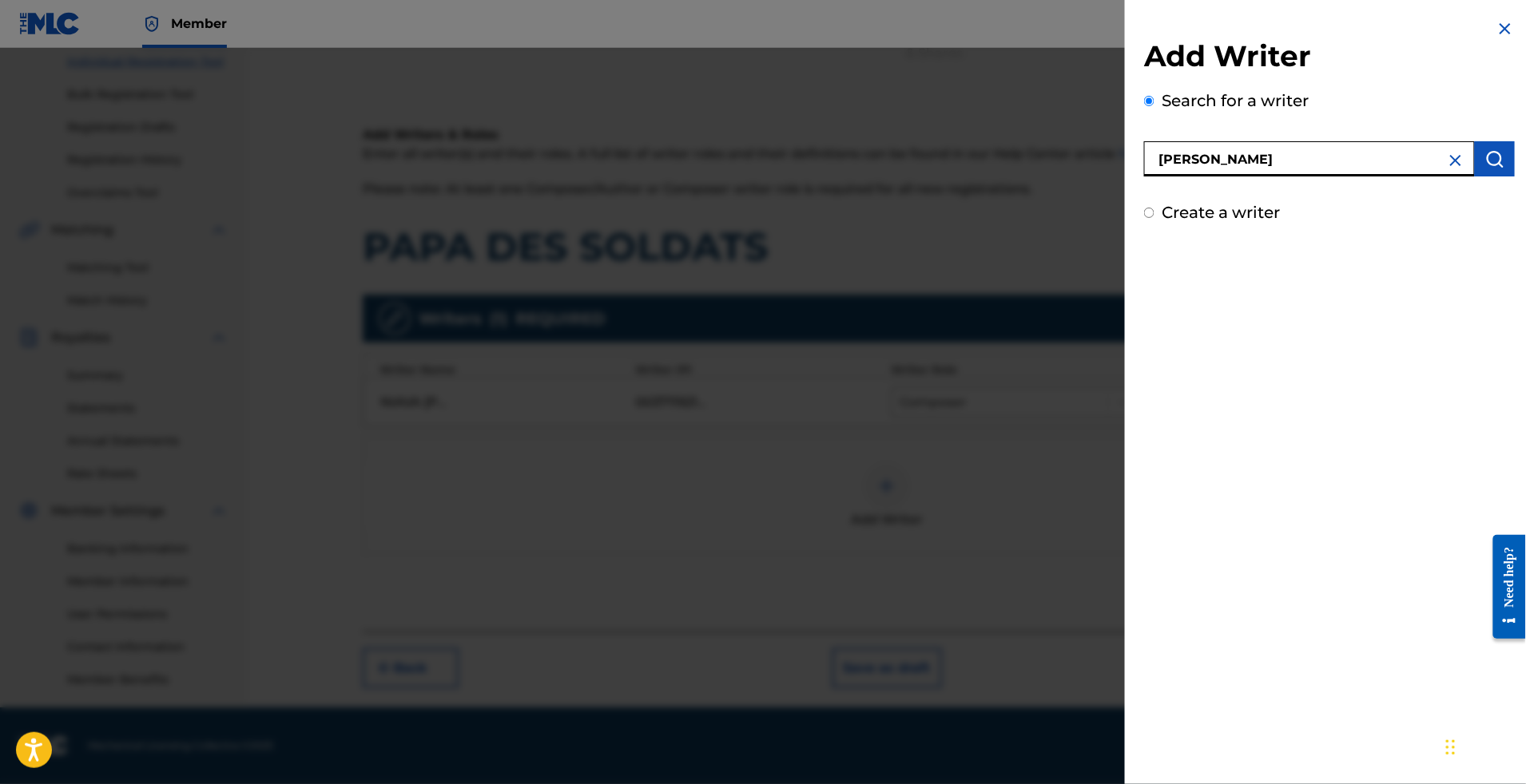
type input "[PERSON_NAME]"
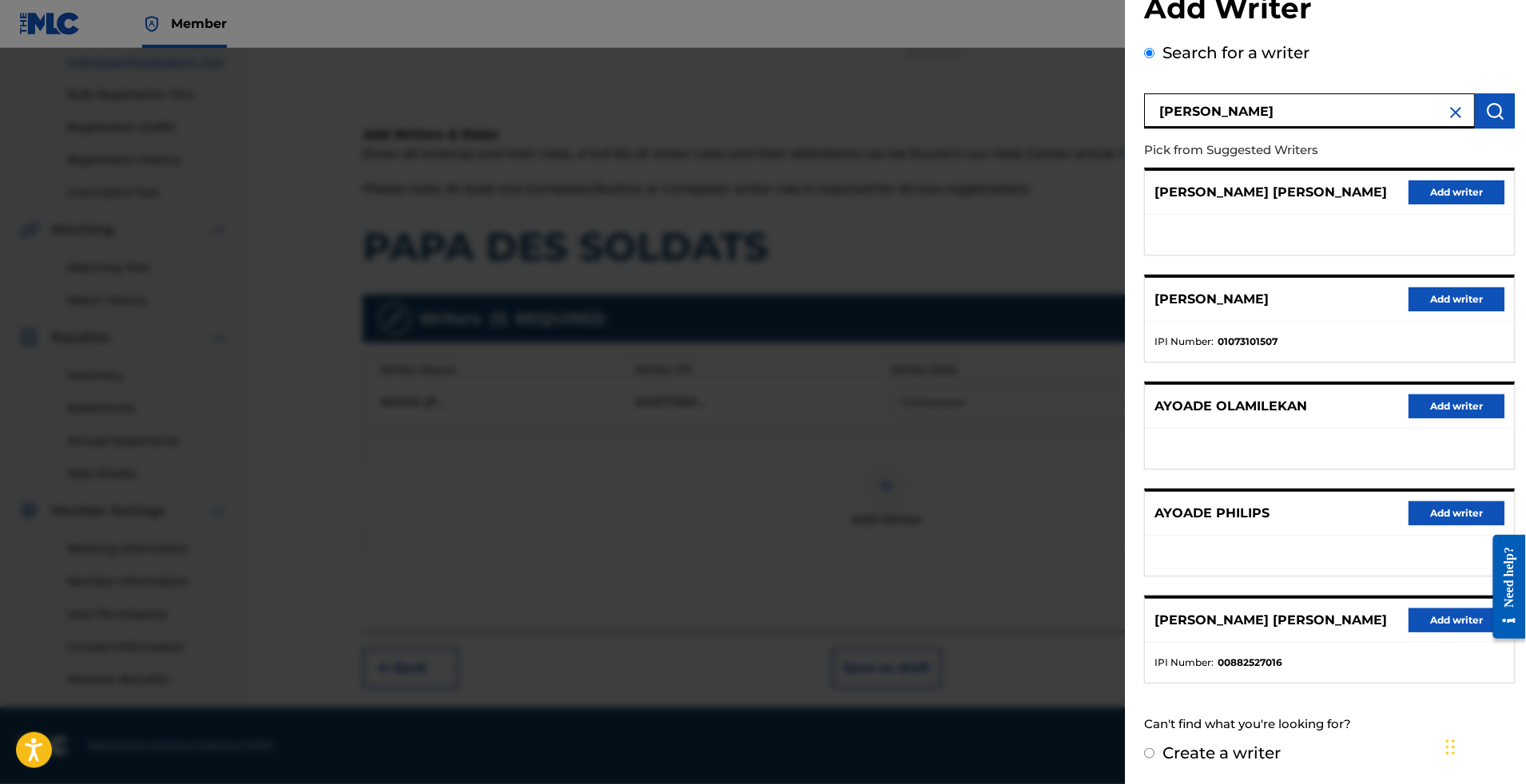
scroll to position [337, 0]
click at [1409, 609] on button "Add writer" at bounding box center [1456, 620] width 96 height 24
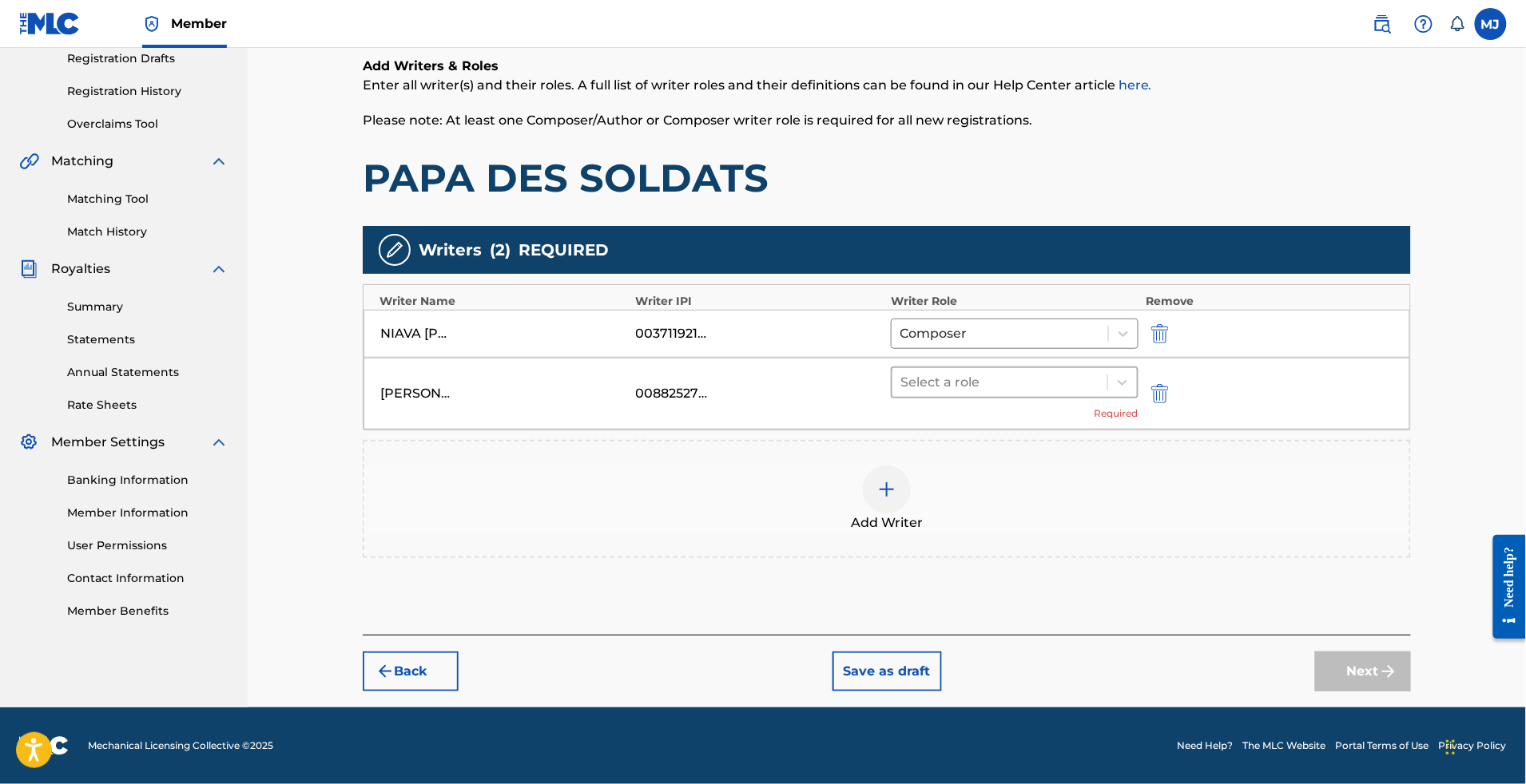
click at [1069, 393] on div at bounding box center [1000, 383] width 199 height 23
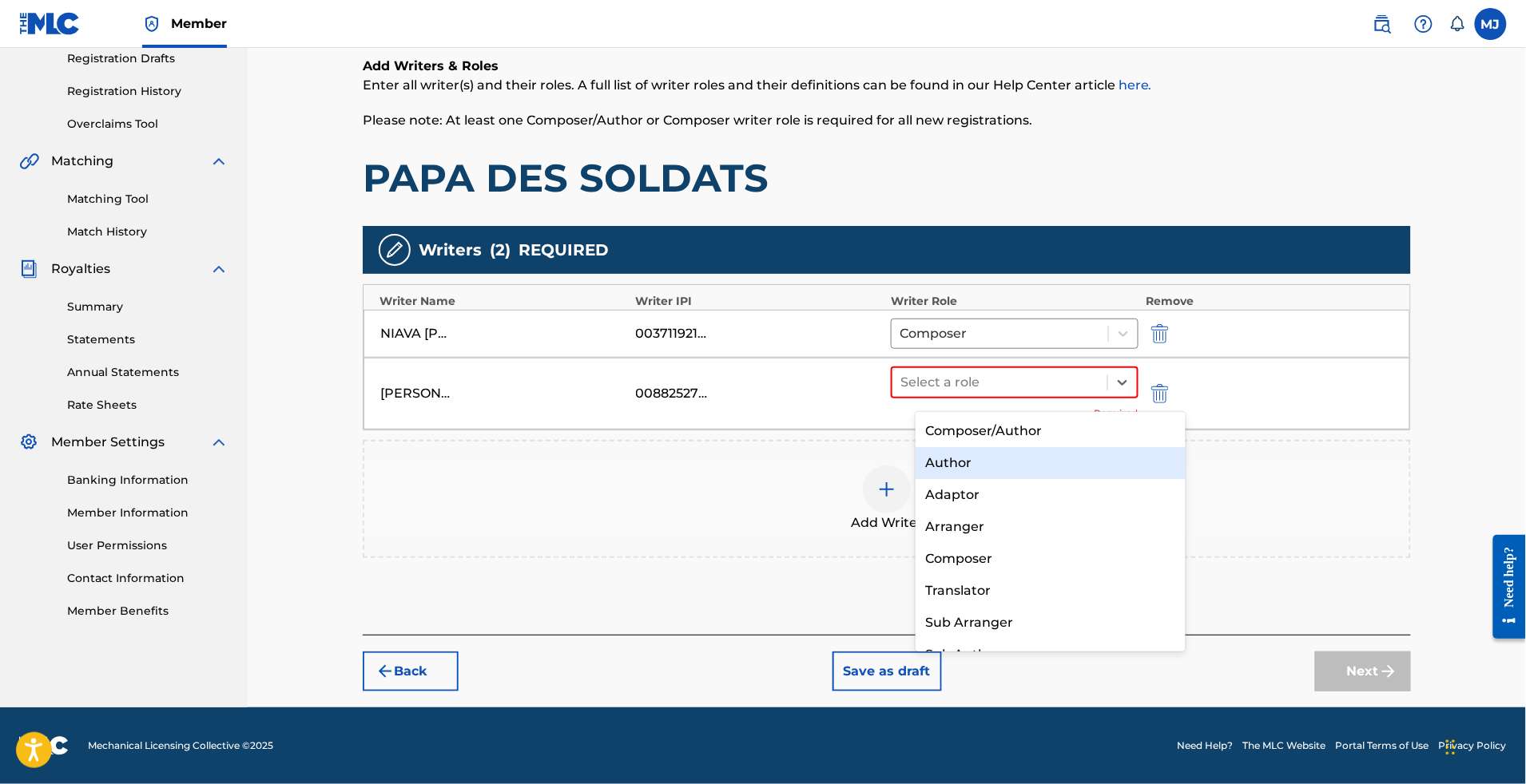
click at [1008, 465] on div "Author" at bounding box center [1050, 463] width 270 height 32
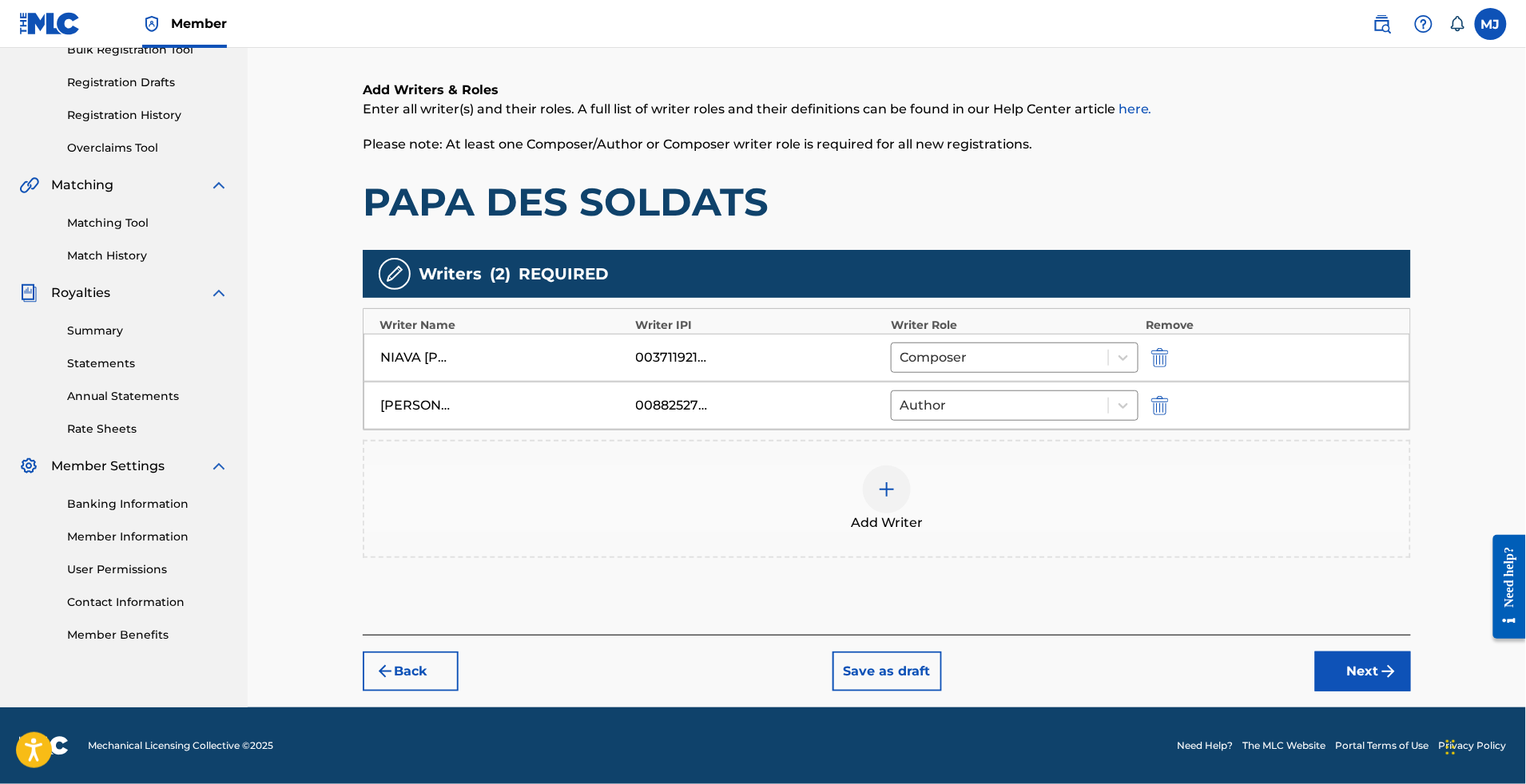
click at [1412, 666] on button "Next" at bounding box center [1362, 671] width 96 height 40
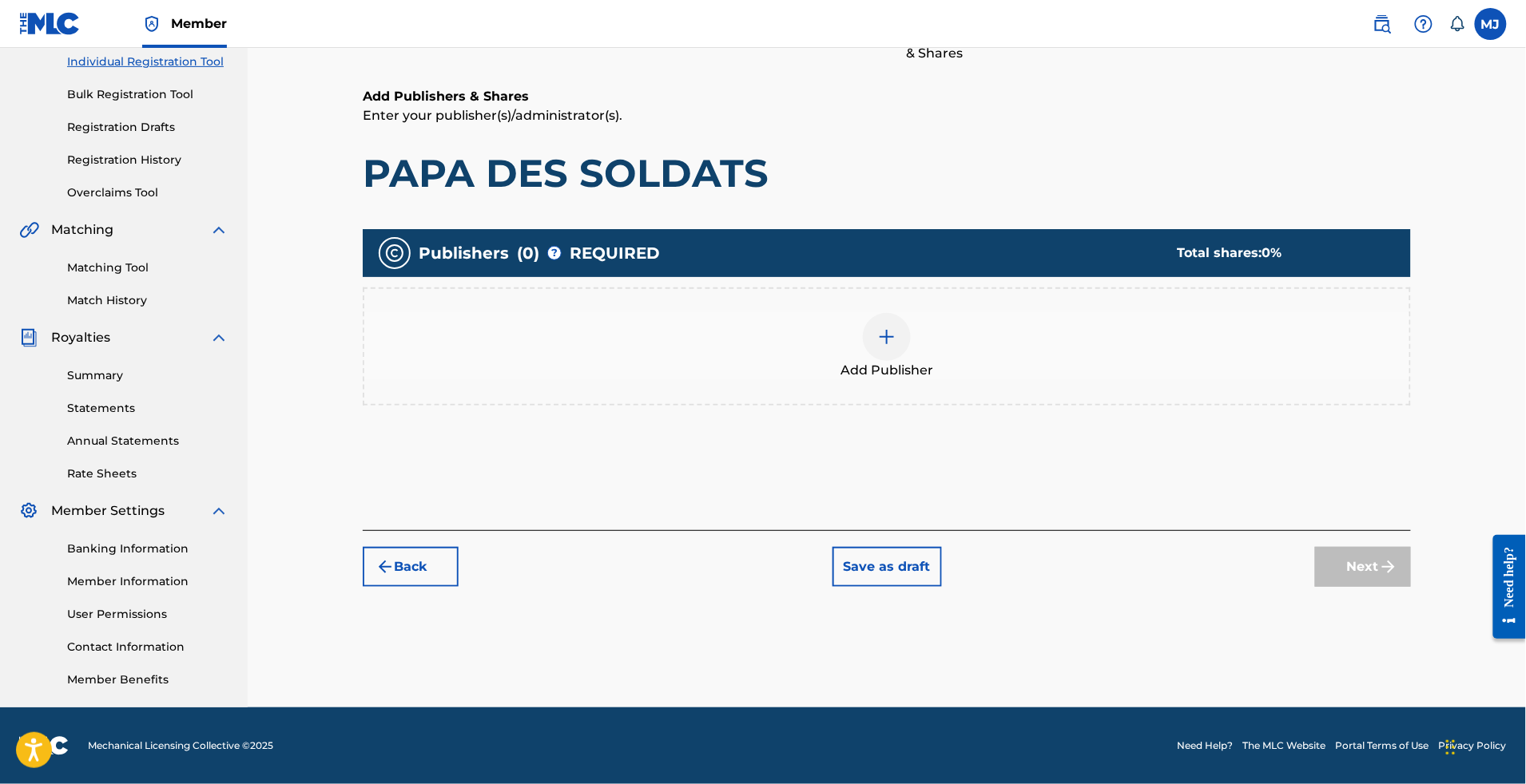
click at [1082, 313] on div "Add Publisher" at bounding box center [886, 346] width 1045 height 67
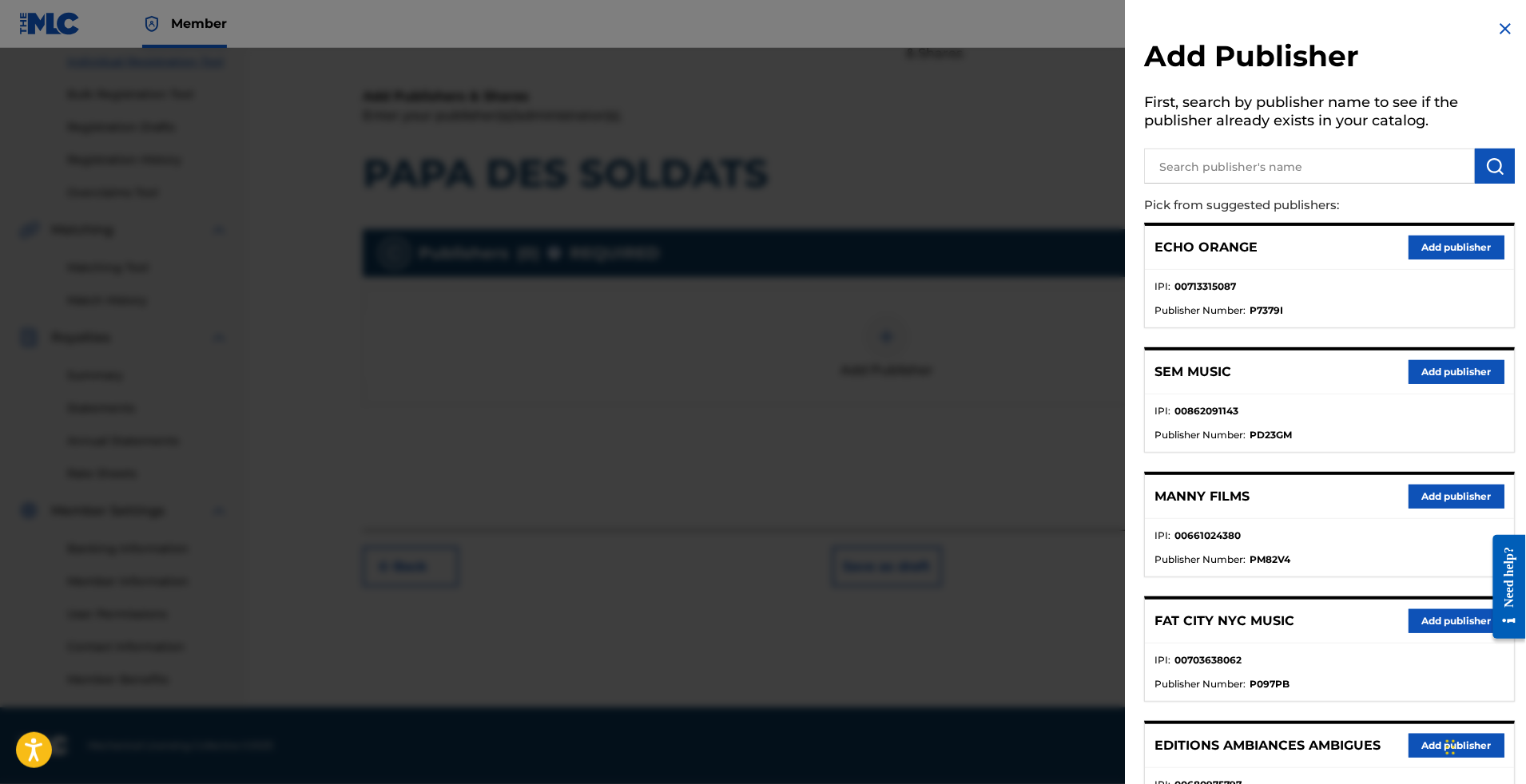
click at [1229, 183] on input "text" at bounding box center [1309, 166] width 331 height 35
type input "appeal"
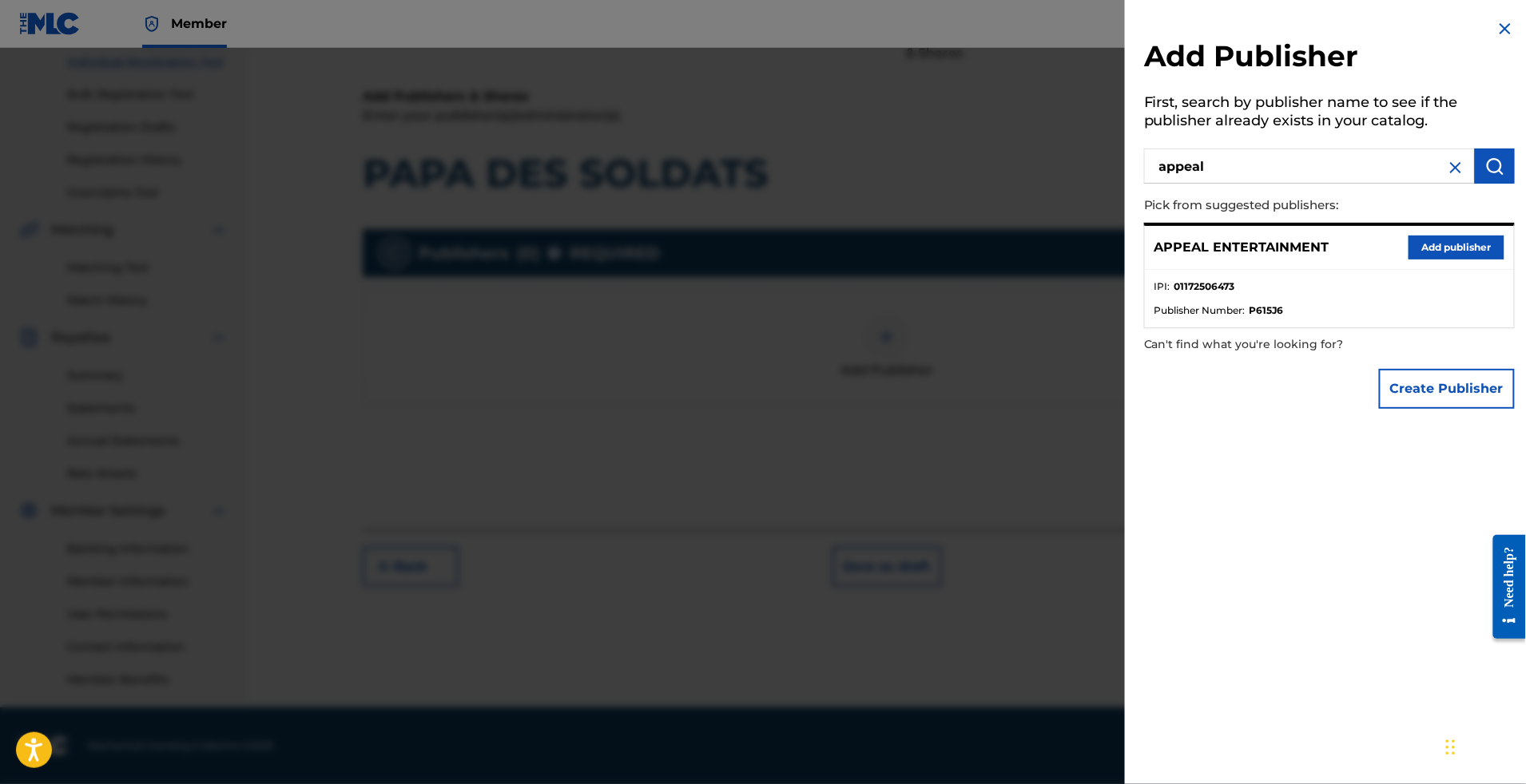
click at [1436, 261] on div "APPEAL ENTERTAINMENT Add publisher" at bounding box center [1329, 248] width 369 height 44
click at [1430, 260] on button "Add publisher" at bounding box center [1456, 247] width 96 height 24
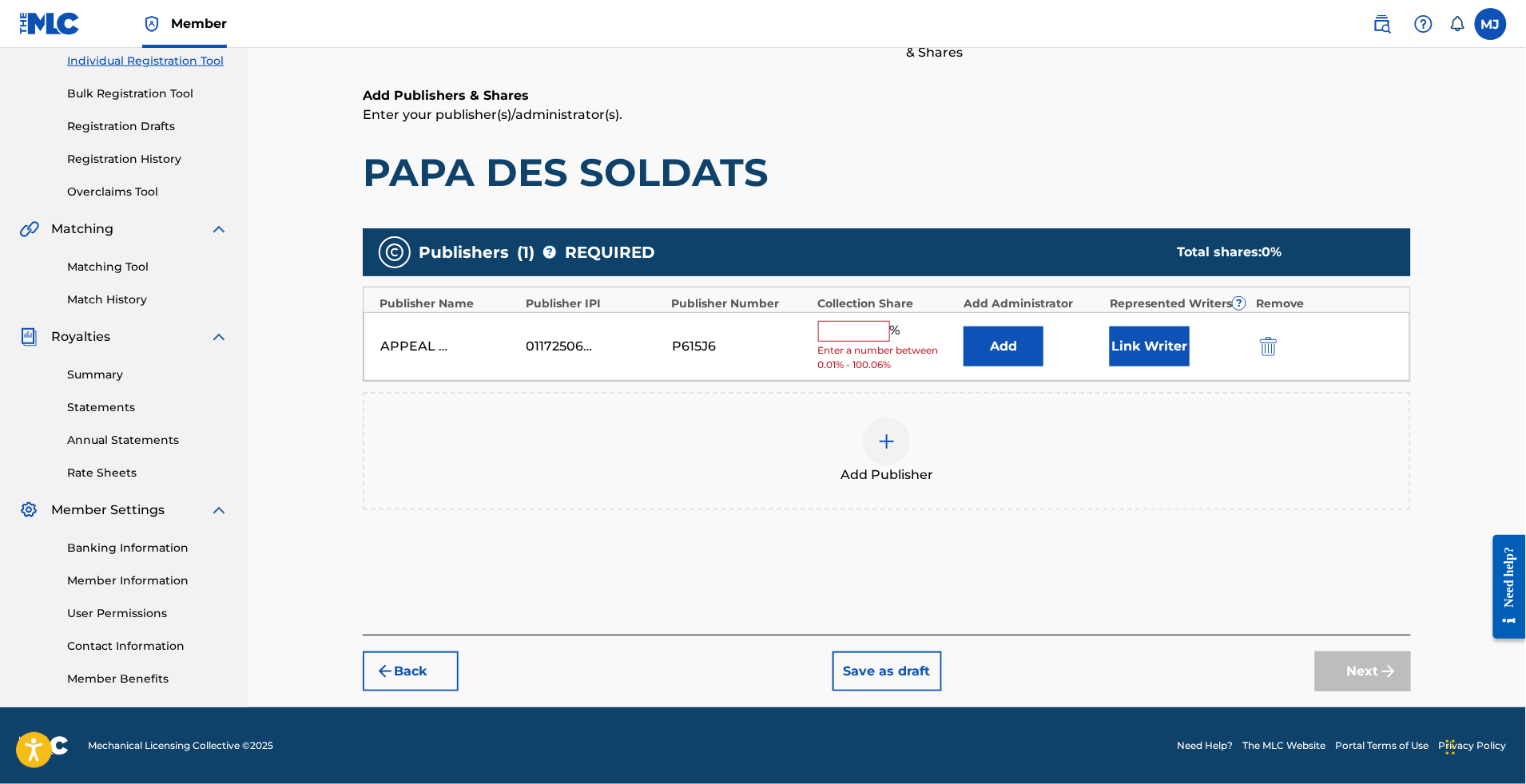
click at [1026, 326] on button "Add" at bounding box center [1004, 346] width 79 height 40
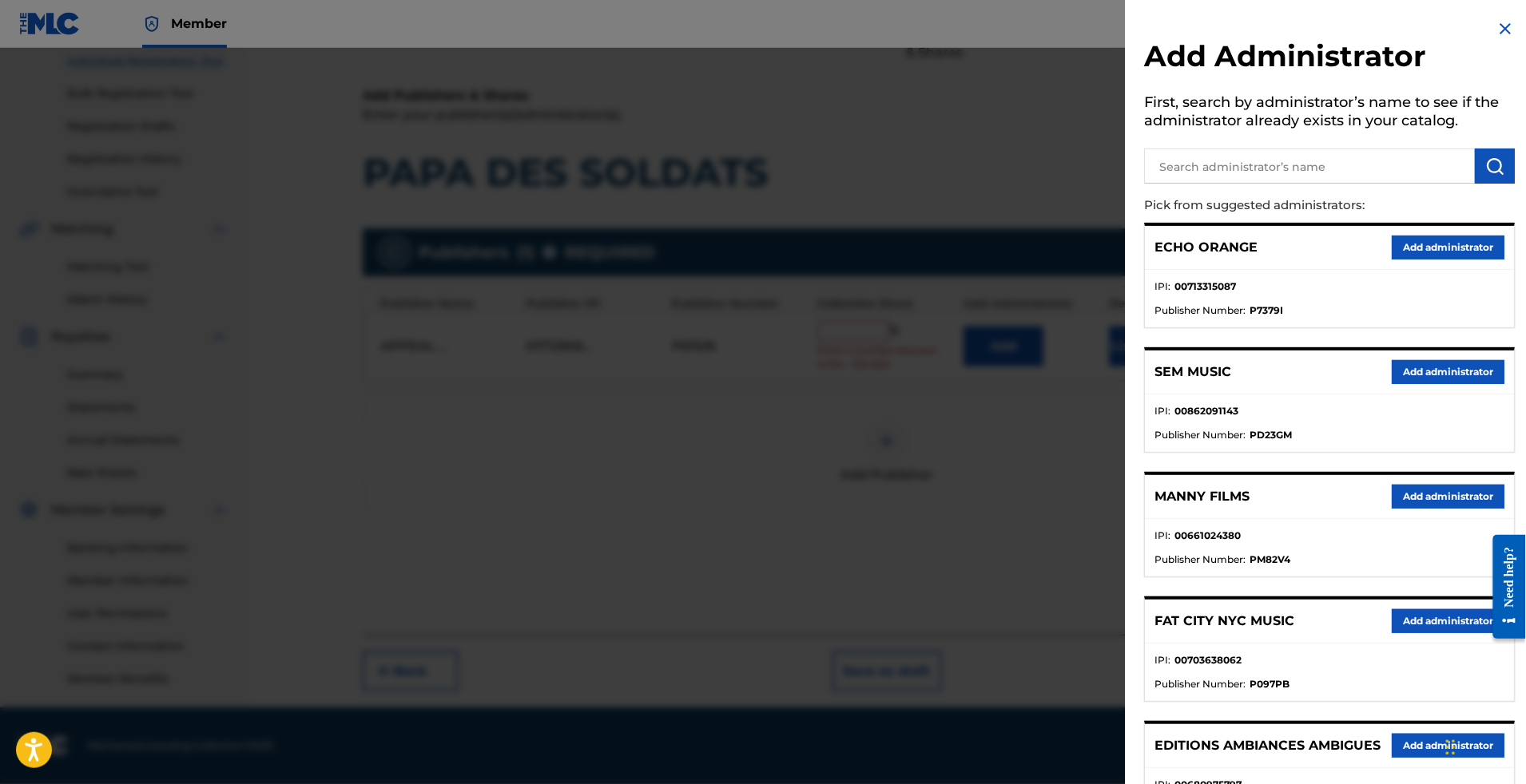
click at [1397, 260] on button "Add administrator" at bounding box center [1447, 247] width 113 height 24
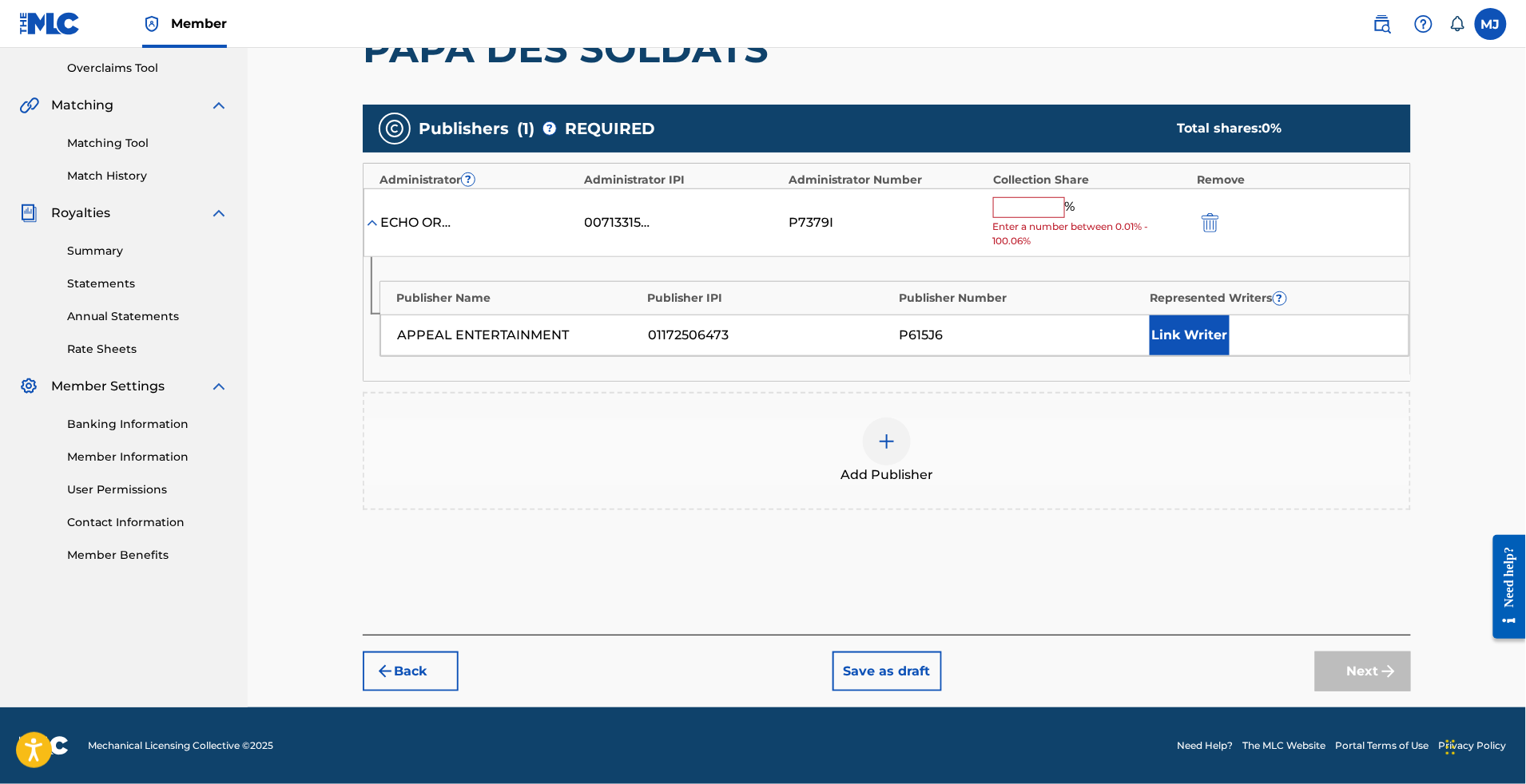
click at [1065, 218] on input "text" at bounding box center [1029, 208] width 72 height 21
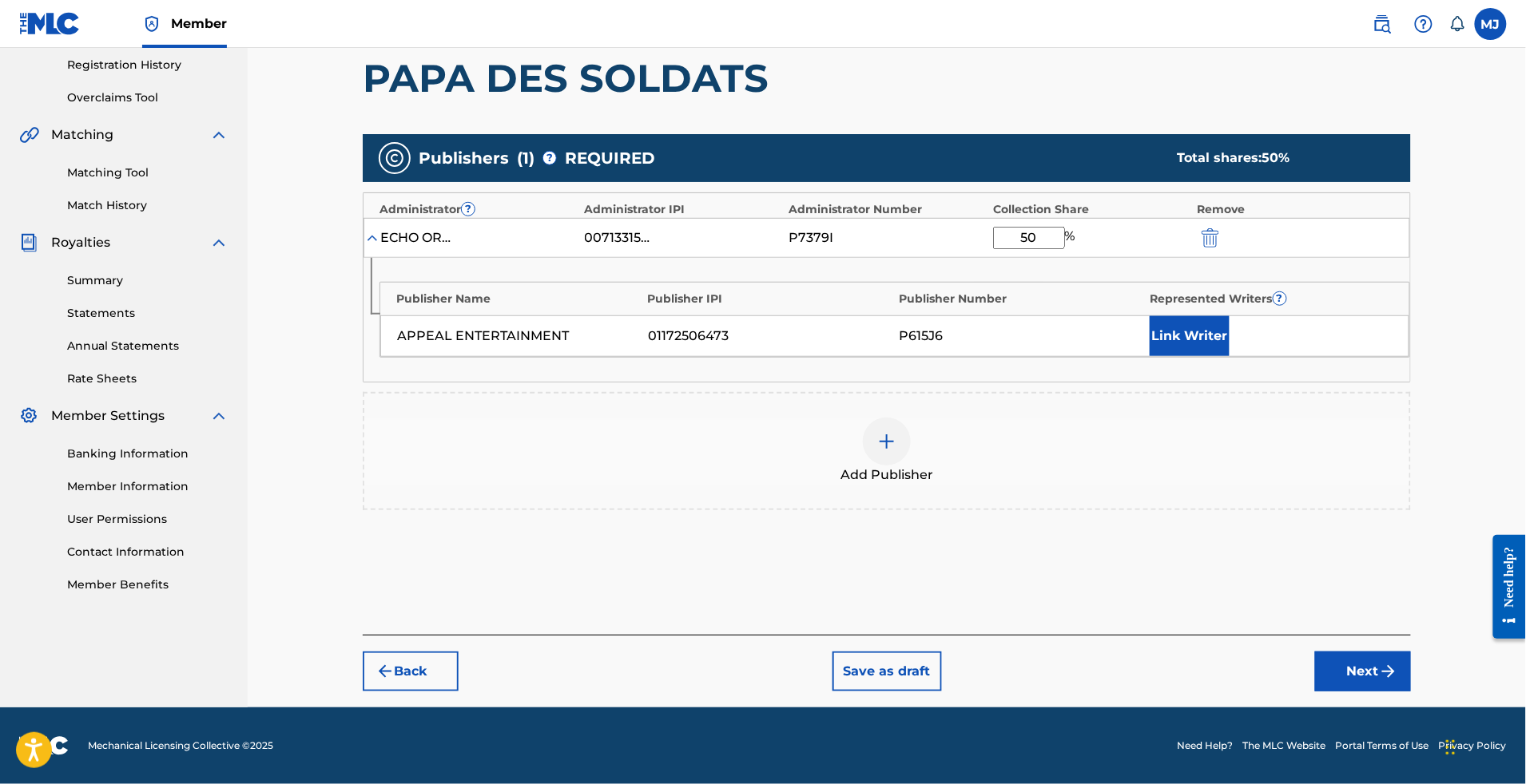
type input "50"
click at [1230, 357] on button "Link Writer" at bounding box center [1189, 336] width 79 height 40
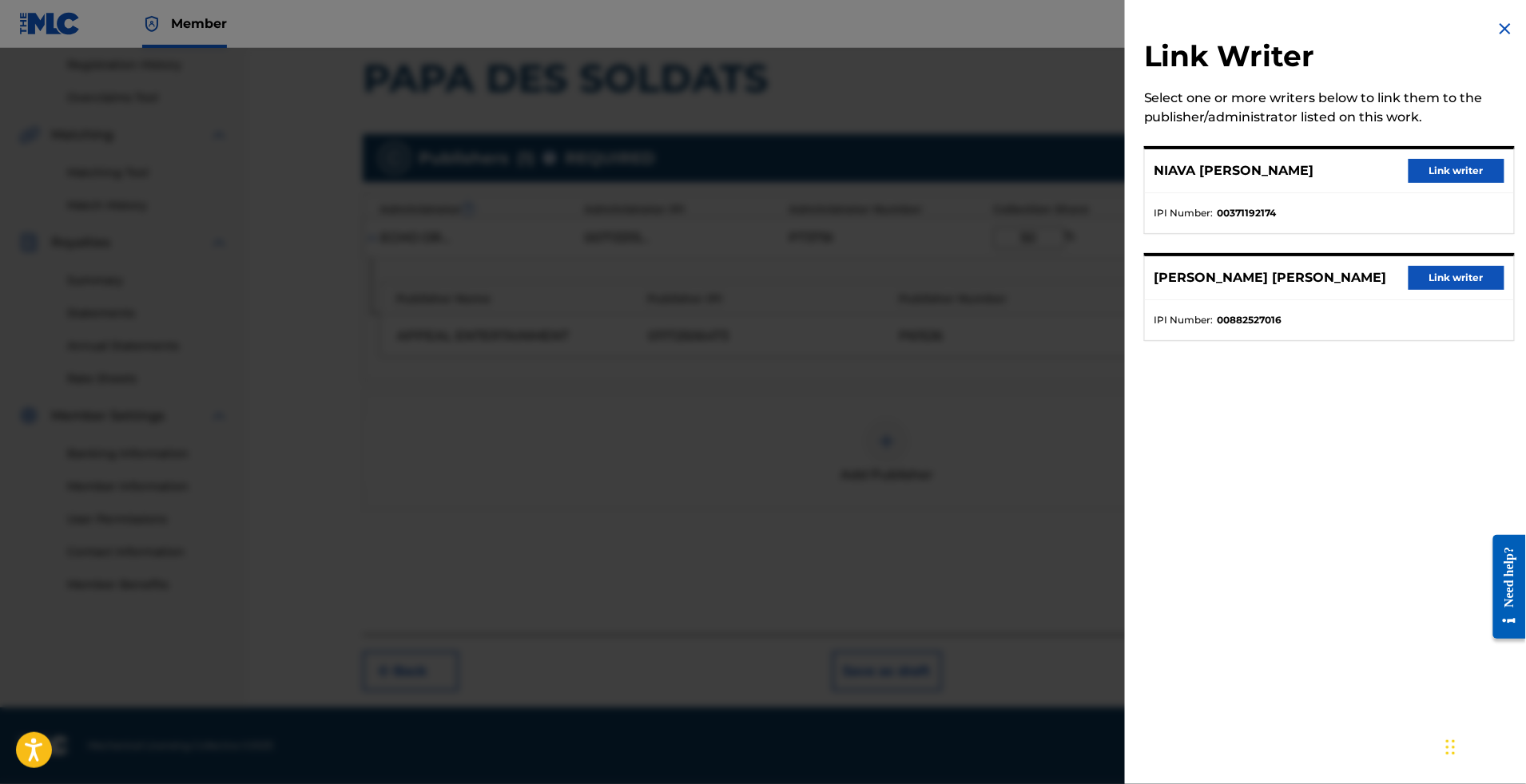
click at [1430, 290] on button "Link writer" at bounding box center [1456, 277] width 96 height 24
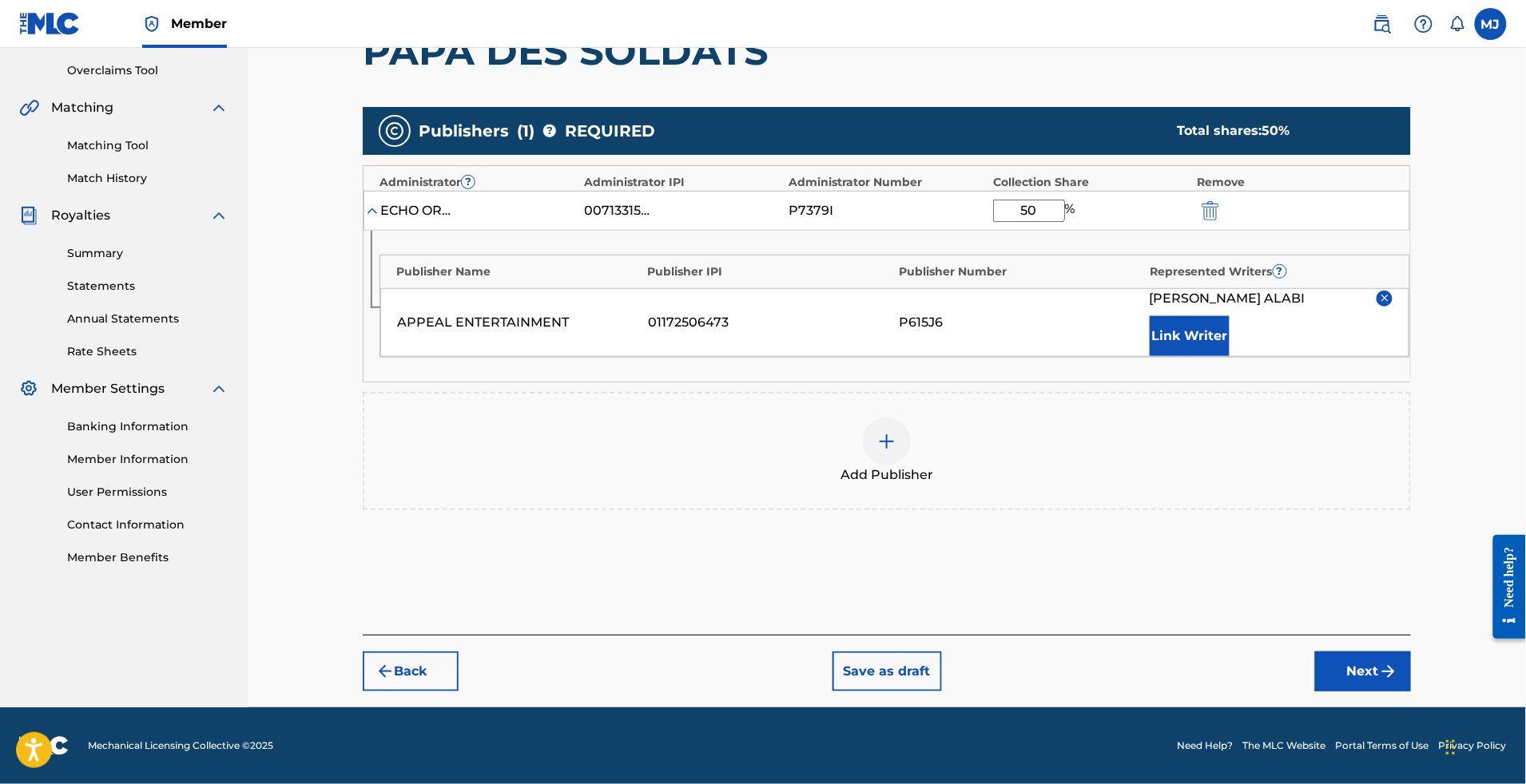
drag, startPoint x: 1110, startPoint y: 400, endPoint x: 1256, endPoint y: 400, distance: 146.0
click at [1111, 357] on div "APPEAL ENTERTAINMENT 01172506473 P615J6 [PERSON_NAME] [PERSON_NAME] Link Writer" at bounding box center [895, 322] width 1029 height 69
click at [1230, 357] on button "Link Writer" at bounding box center [1189, 336] width 79 height 40
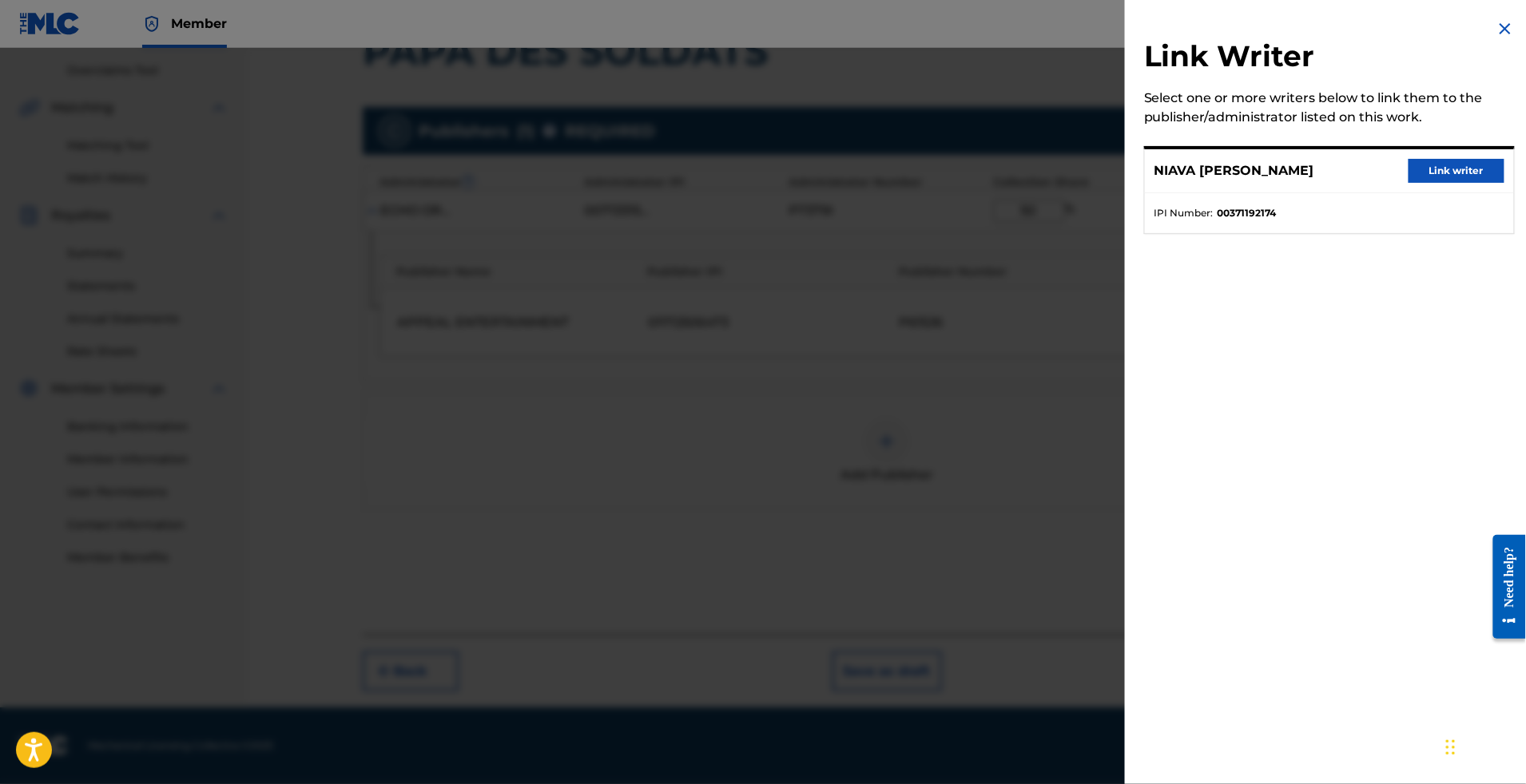
click at [1488, 166] on div "[PERSON_NAME] Link writer" at bounding box center [1329, 171] width 369 height 44
click at [1472, 183] on button "Link writer" at bounding box center [1456, 170] width 96 height 24
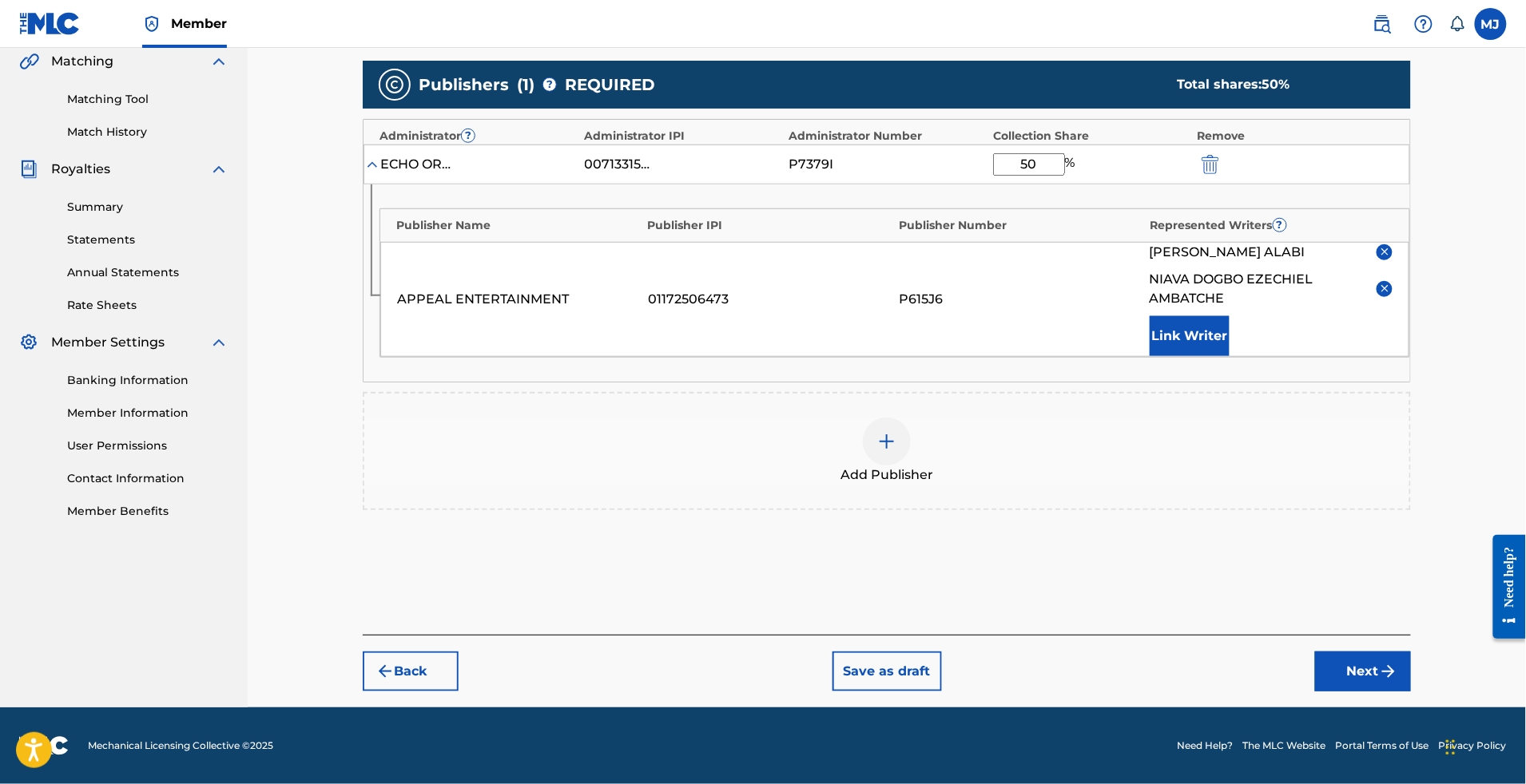
click at [1412, 652] on button "Next" at bounding box center [1362, 671] width 96 height 40
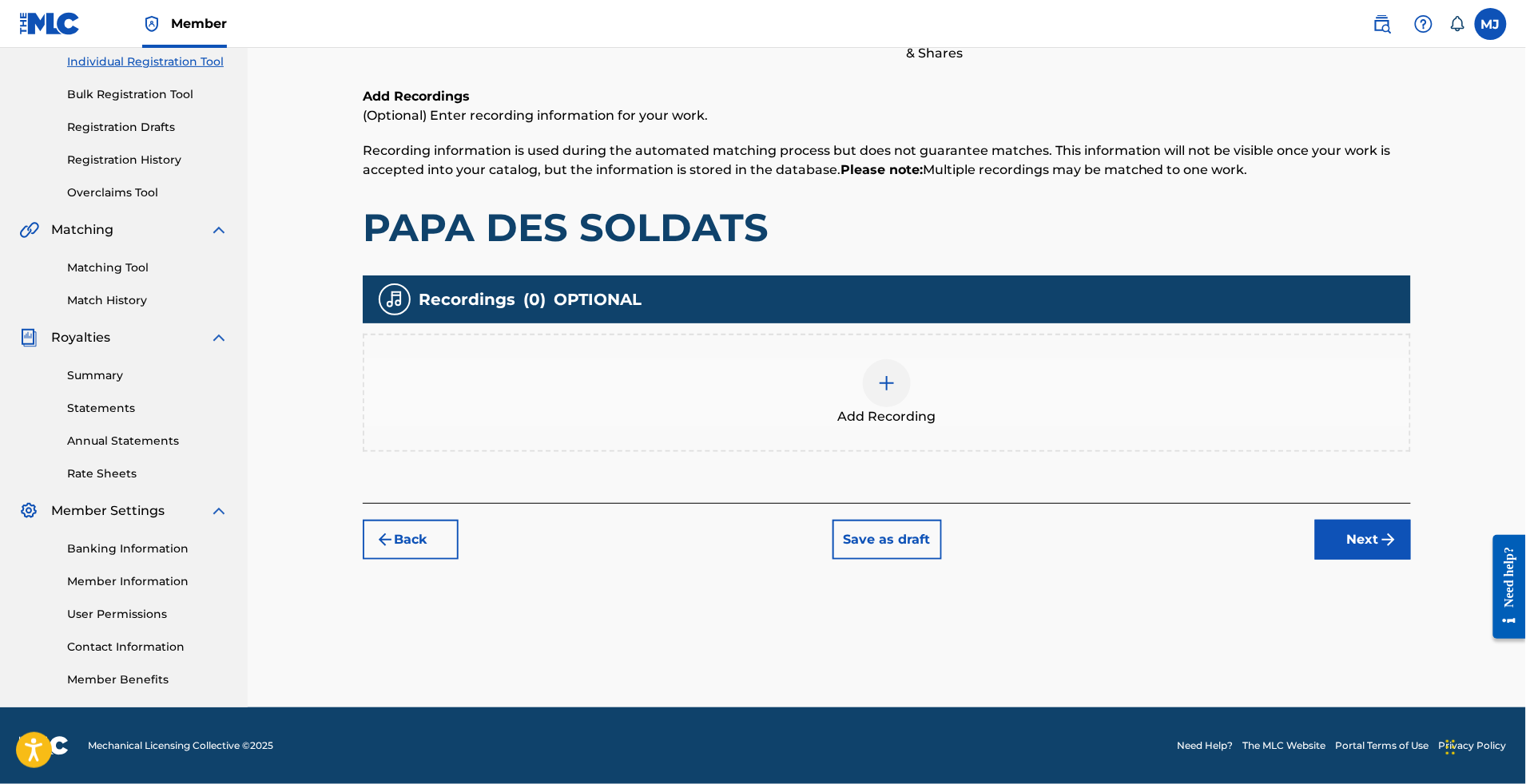
click at [1412, 520] on button "Next" at bounding box center [1362, 540] width 96 height 40
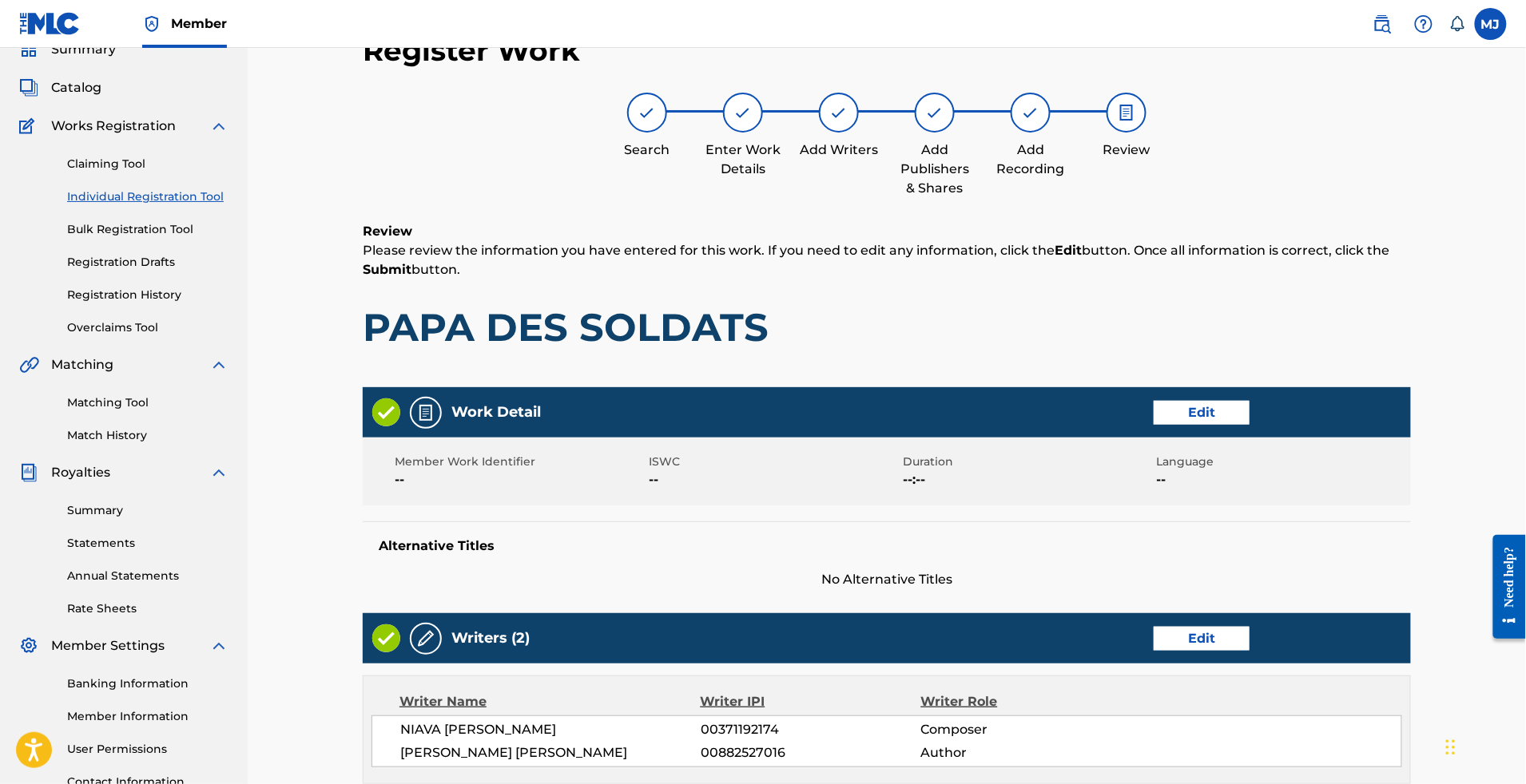
scroll to position [829, 0]
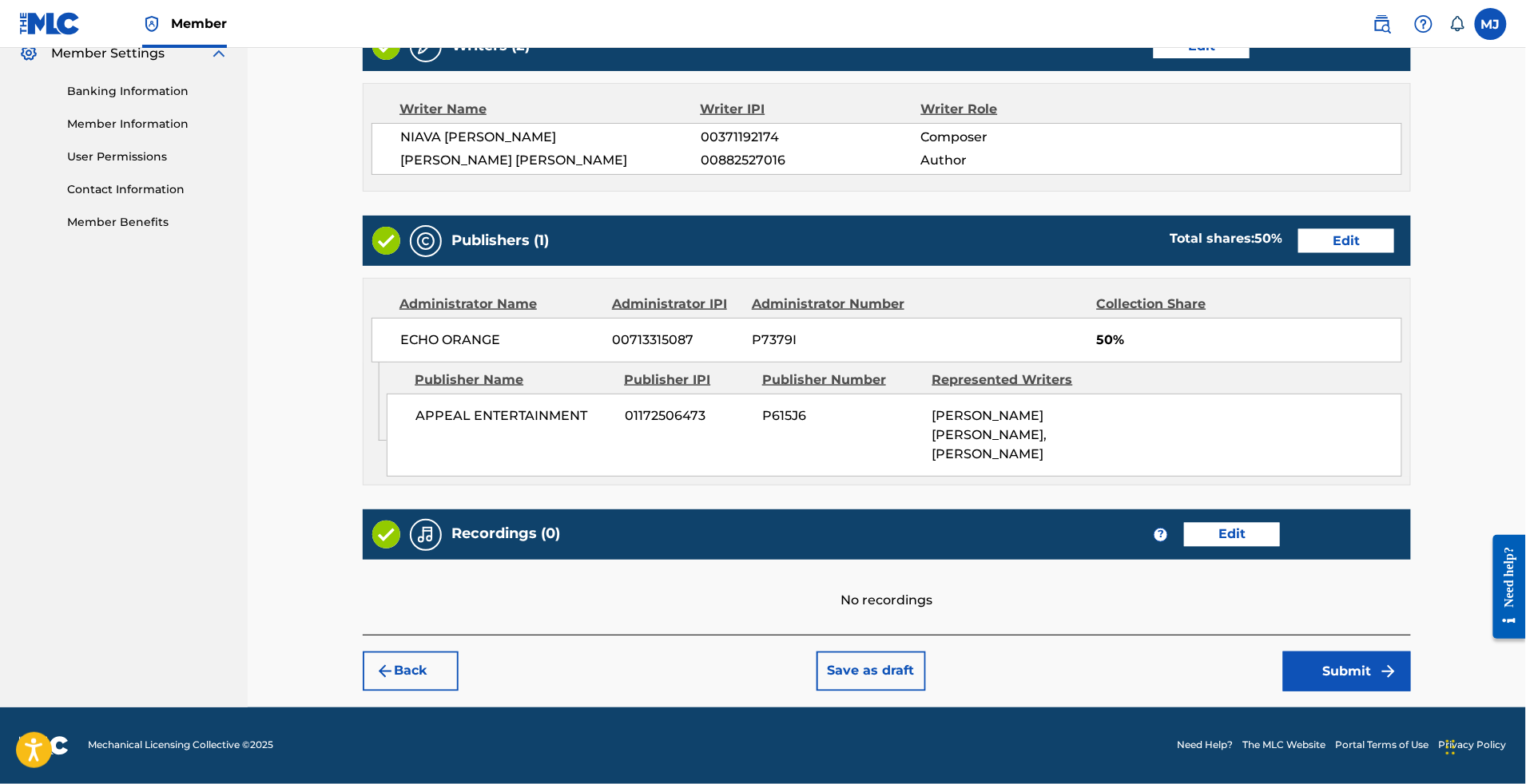
click at [1370, 652] on button "Submit" at bounding box center [1346, 671] width 128 height 40
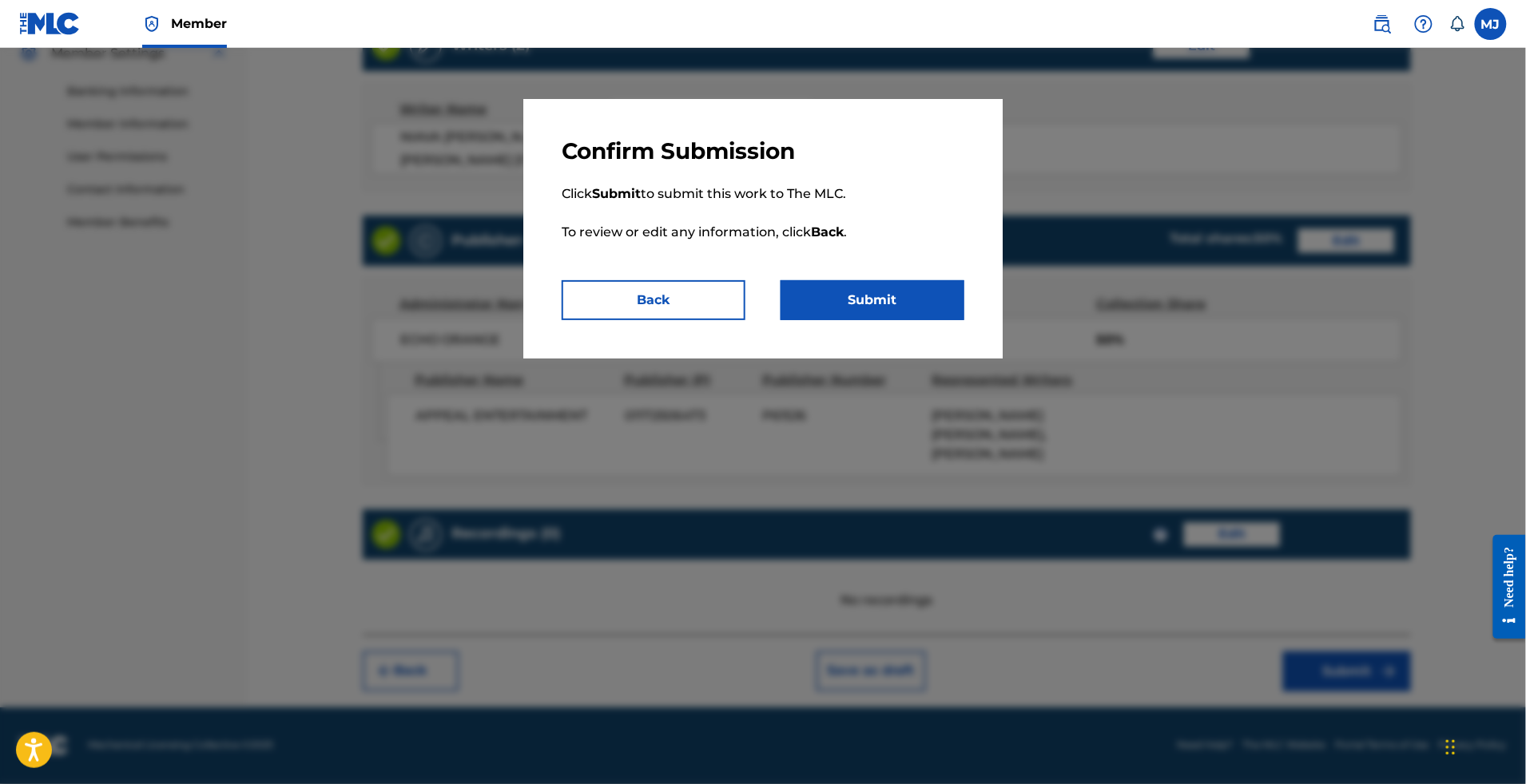
click at [964, 280] on p "Click Submit to submit this work to The MLC. To review or edit any information,…" at bounding box center [763, 223] width 403 height 115
click at [953, 321] on button "Submit" at bounding box center [872, 300] width 184 height 40
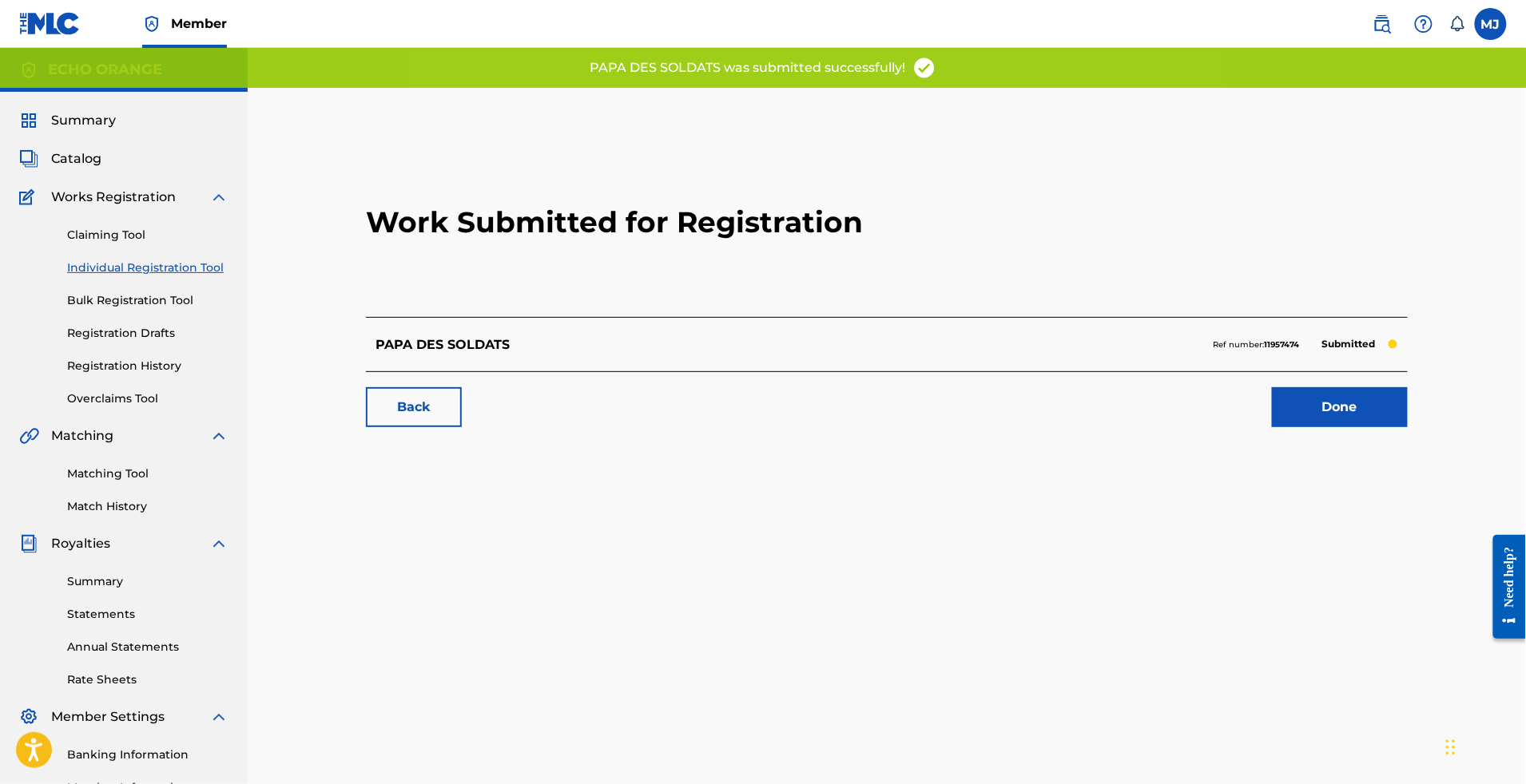
click at [1344, 427] on link "Done" at bounding box center [1341, 408] width 136 height 40
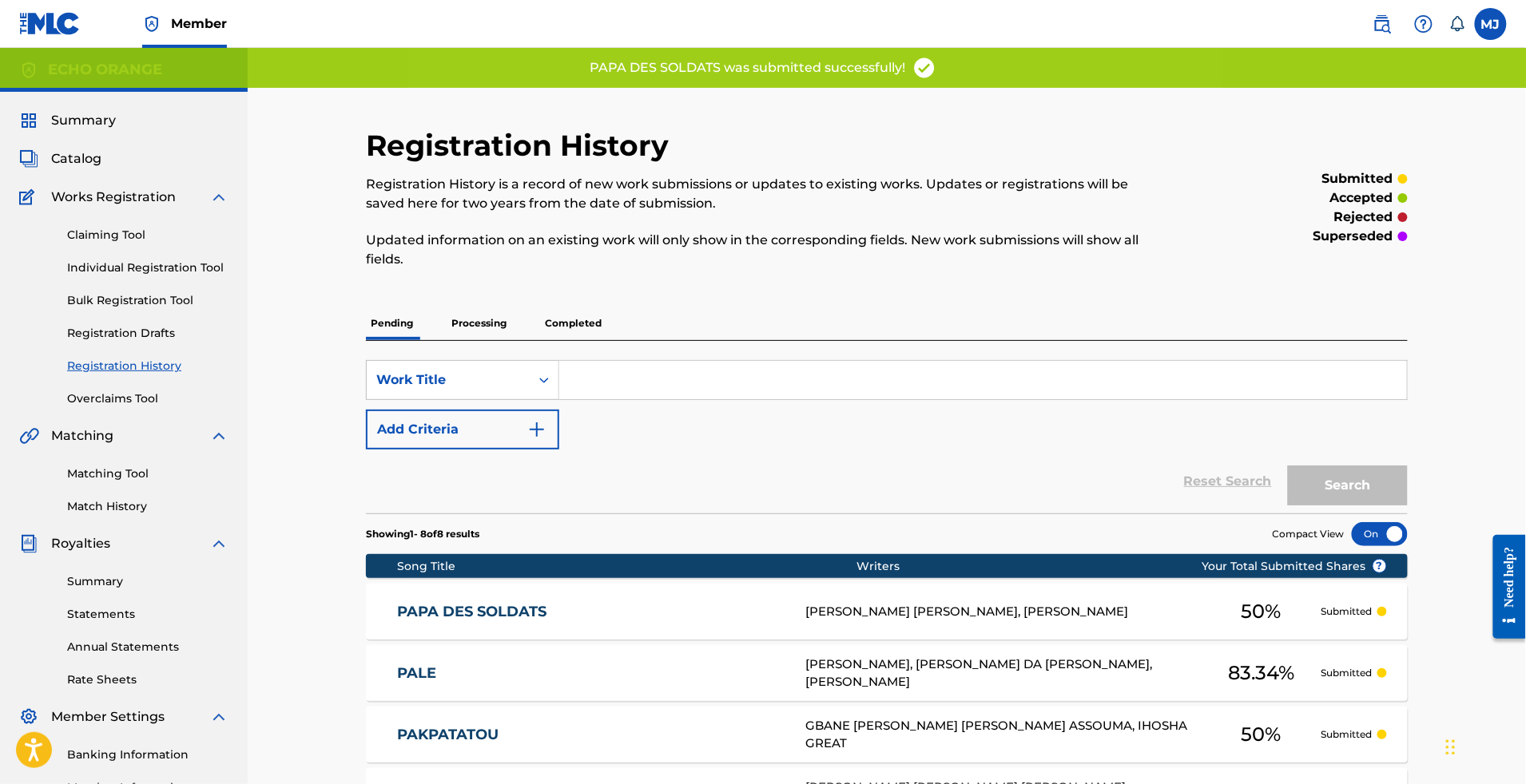
click at [167, 276] on link "Individual Registration Tool" at bounding box center [148, 269] width 162 height 17
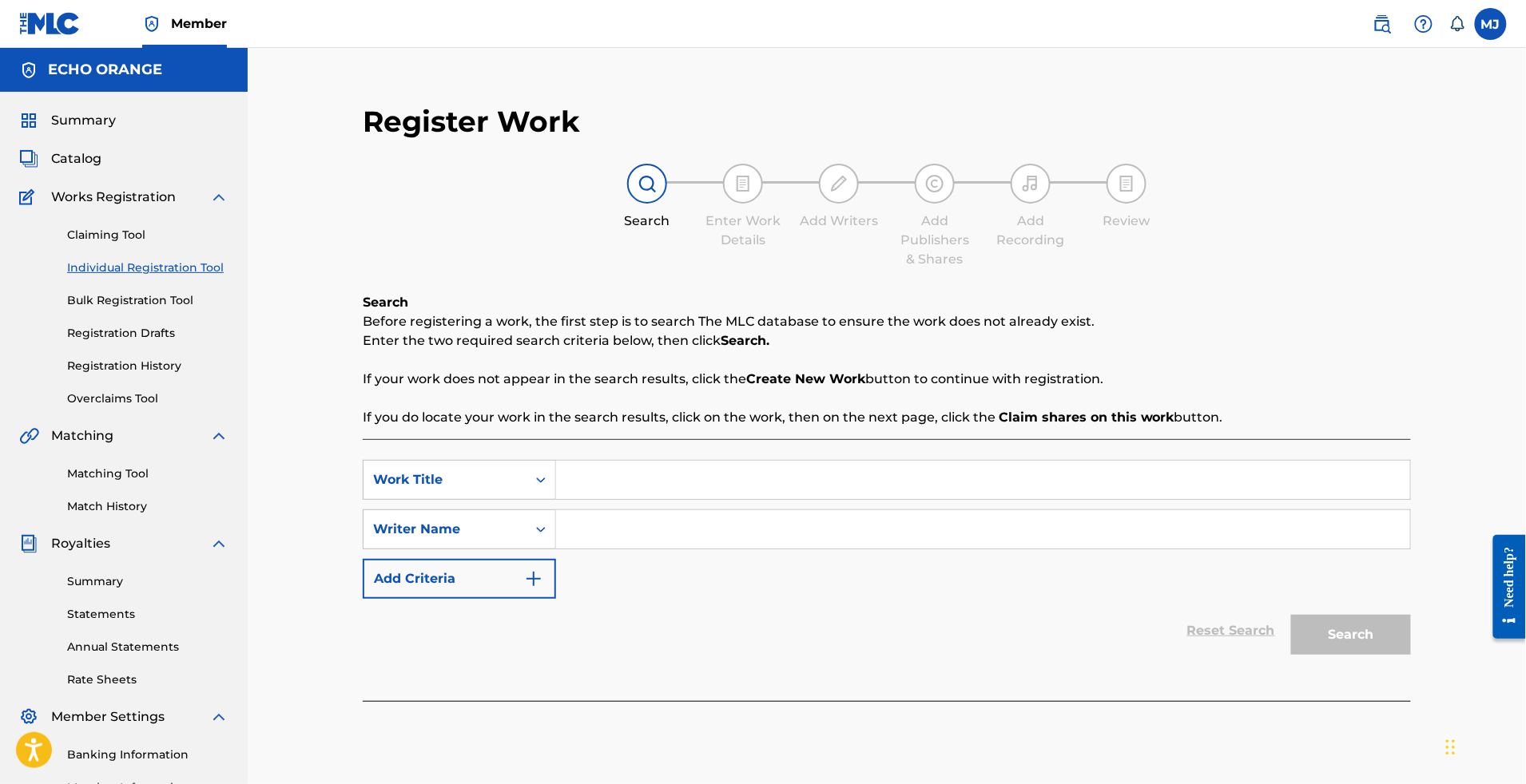
click at [698, 499] on input "Search Form" at bounding box center [983, 479] width 854 height 39
paste input "PAPAPOLO"
type input "PAPAPOLO"
click at [733, 549] on input "Search Form" at bounding box center [983, 530] width 854 height 39
paste input "GBEADA [PERSON_NAME]"
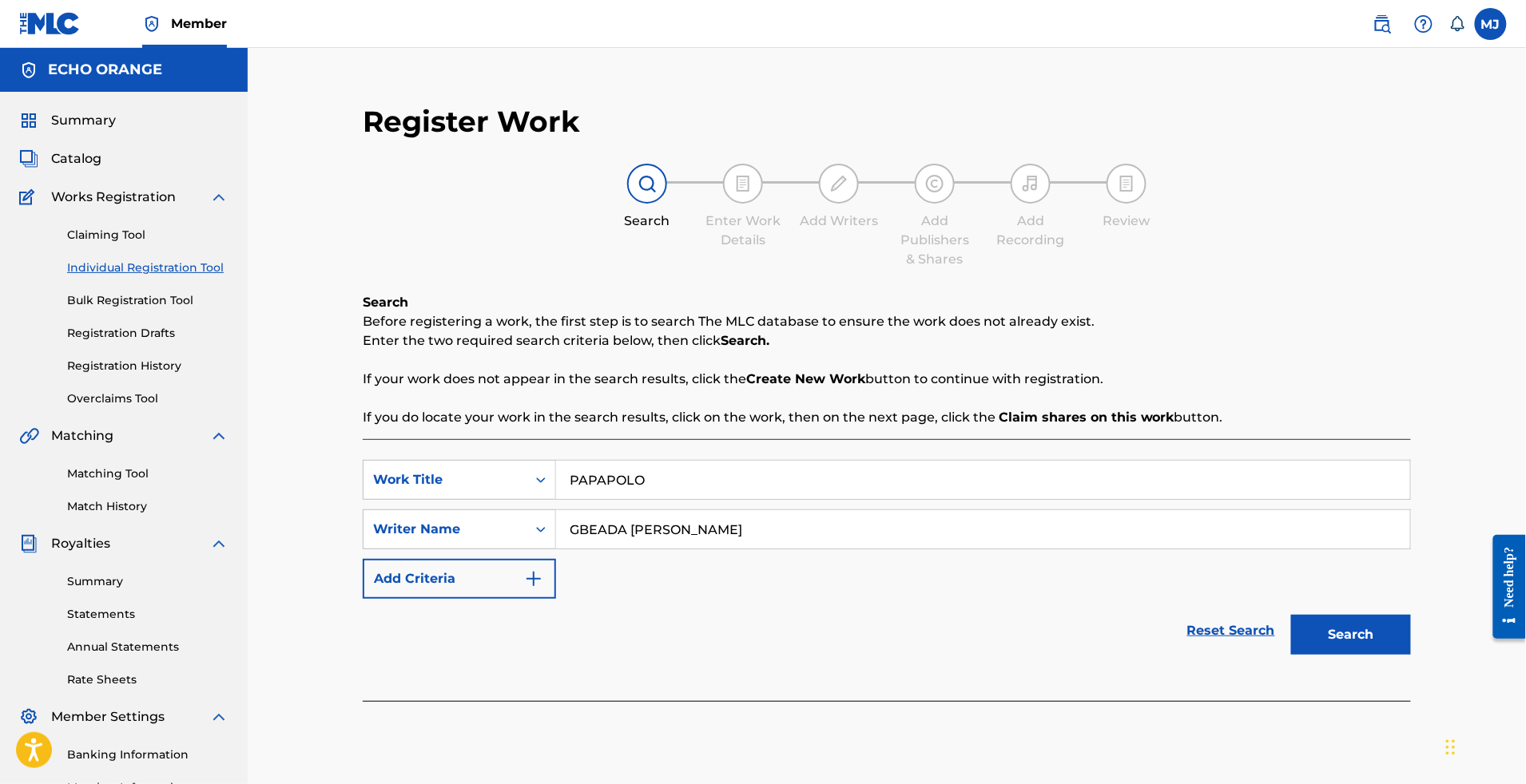
type input "GBEADA [PERSON_NAME]"
click at [1412, 655] on button "Search" at bounding box center [1351, 635] width 120 height 40
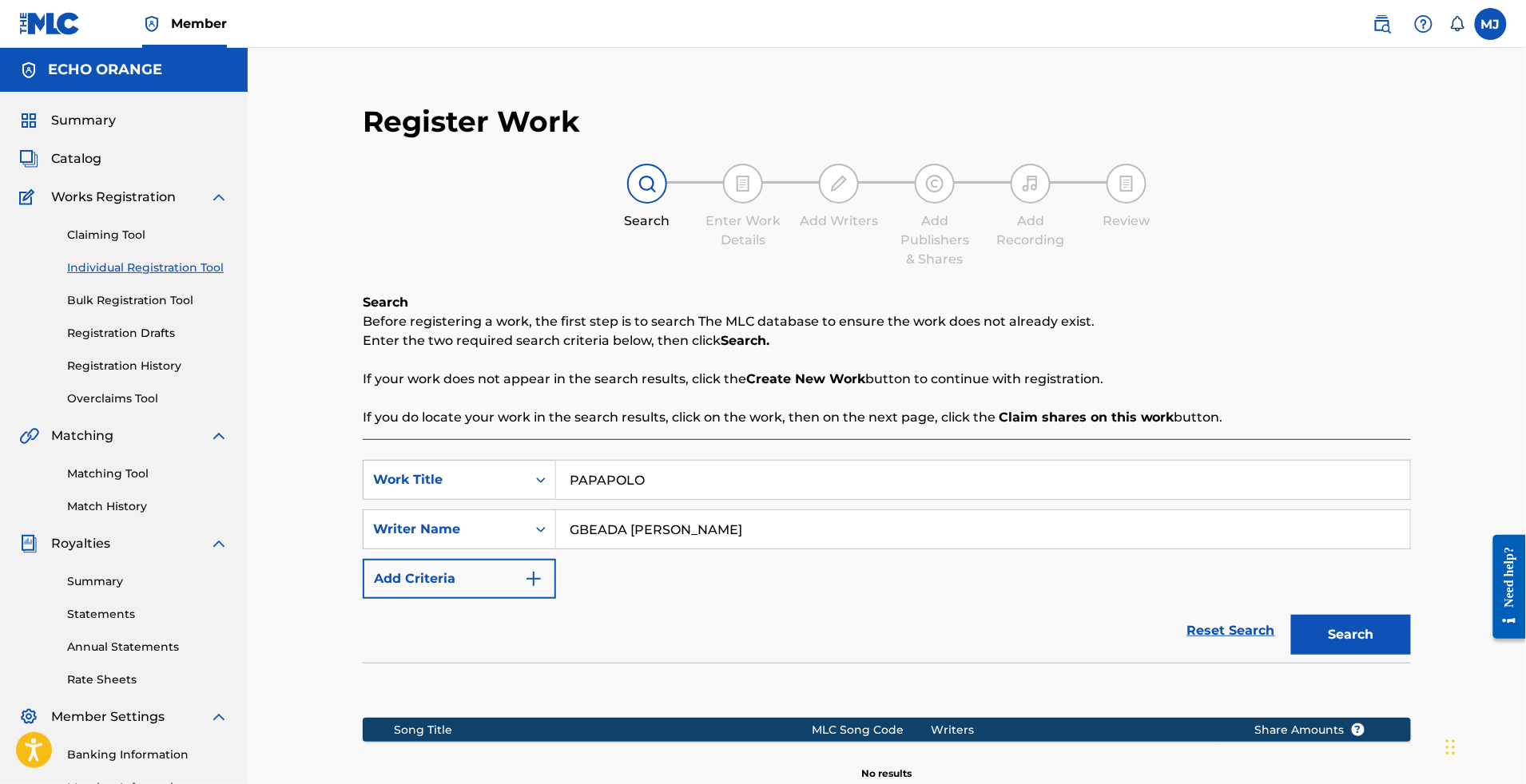
scroll to position [341, 0]
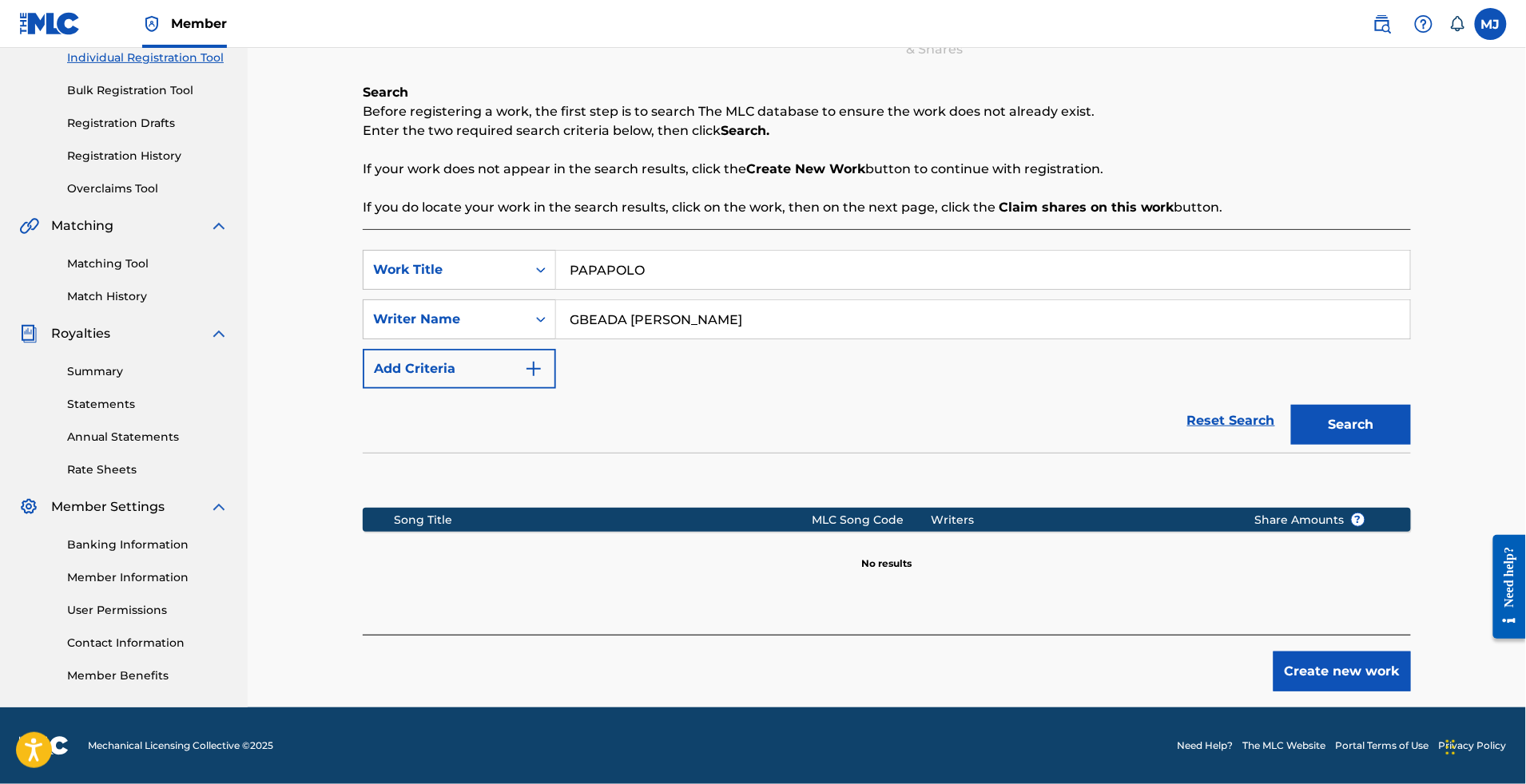
click at [1403, 652] on button "Create new work" at bounding box center [1342, 671] width 137 height 40
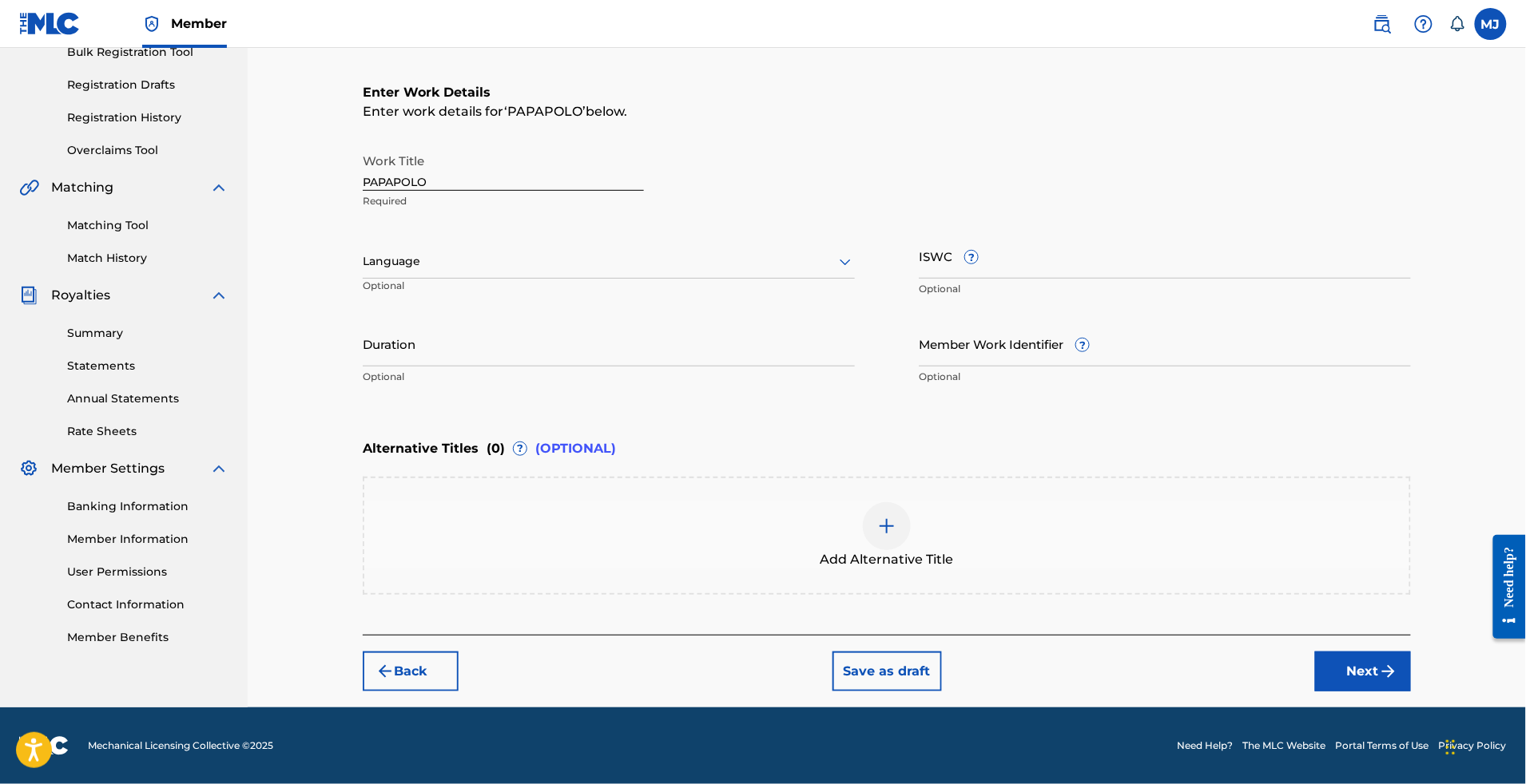
click at [1410, 691] on button "Next" at bounding box center [1362, 671] width 96 height 40
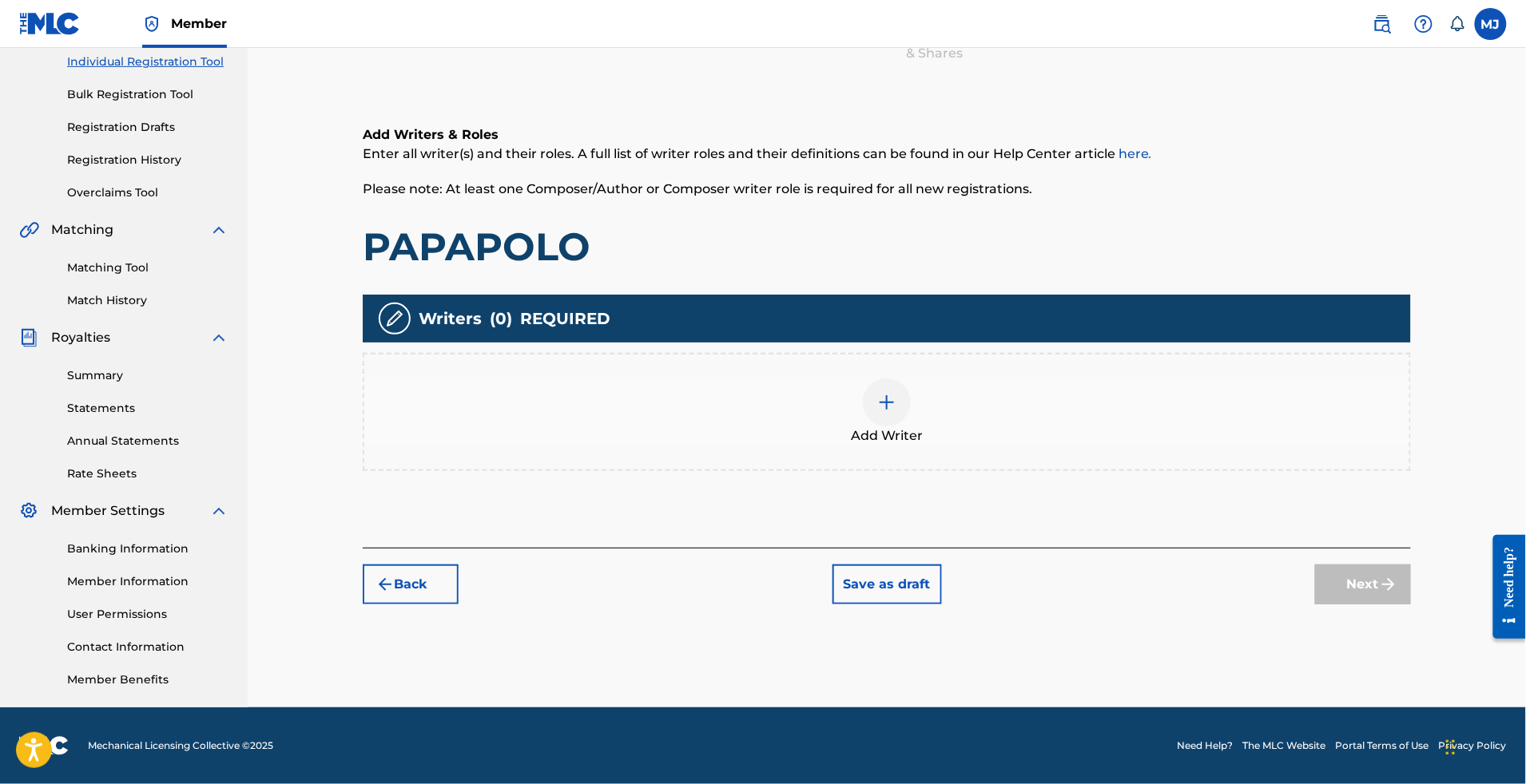
scroll to position [333, 0]
click at [1250, 400] on div "Add Writer" at bounding box center [886, 411] width 1048 height 118
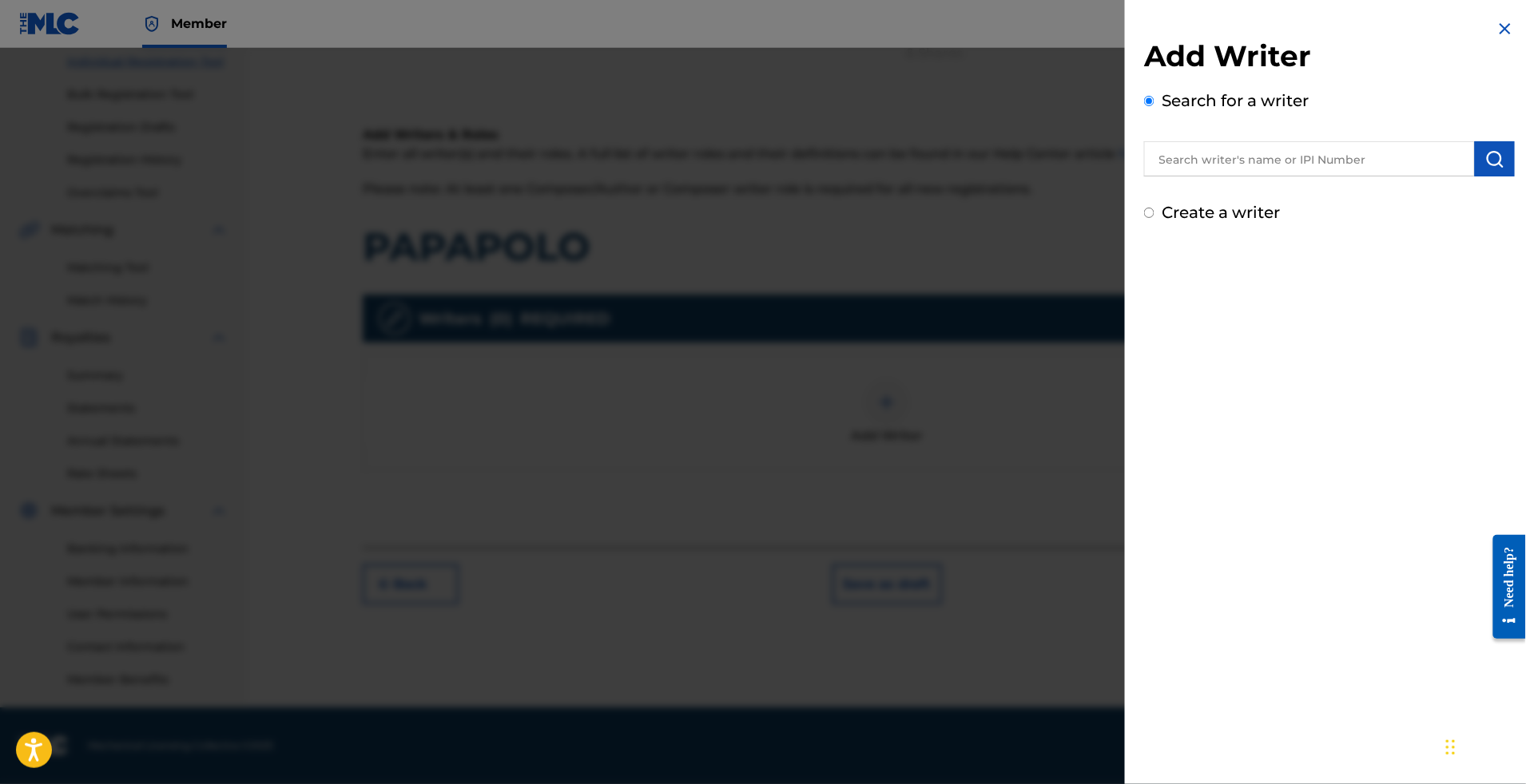
click at [1324, 177] on input "text" at bounding box center [1309, 158] width 331 height 35
paste input "GBEADA [PERSON_NAME]"
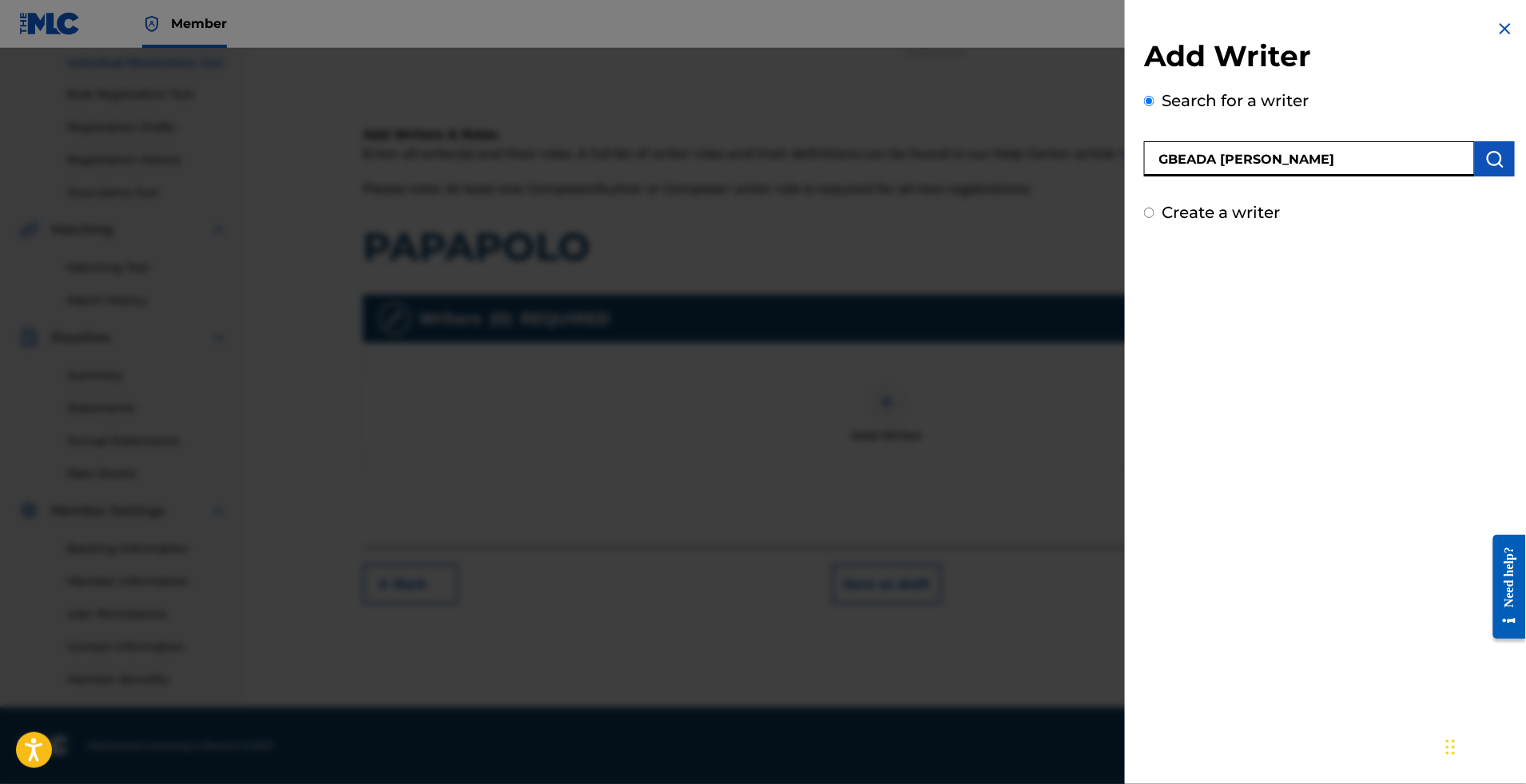
type input "GBEADA [PERSON_NAME]"
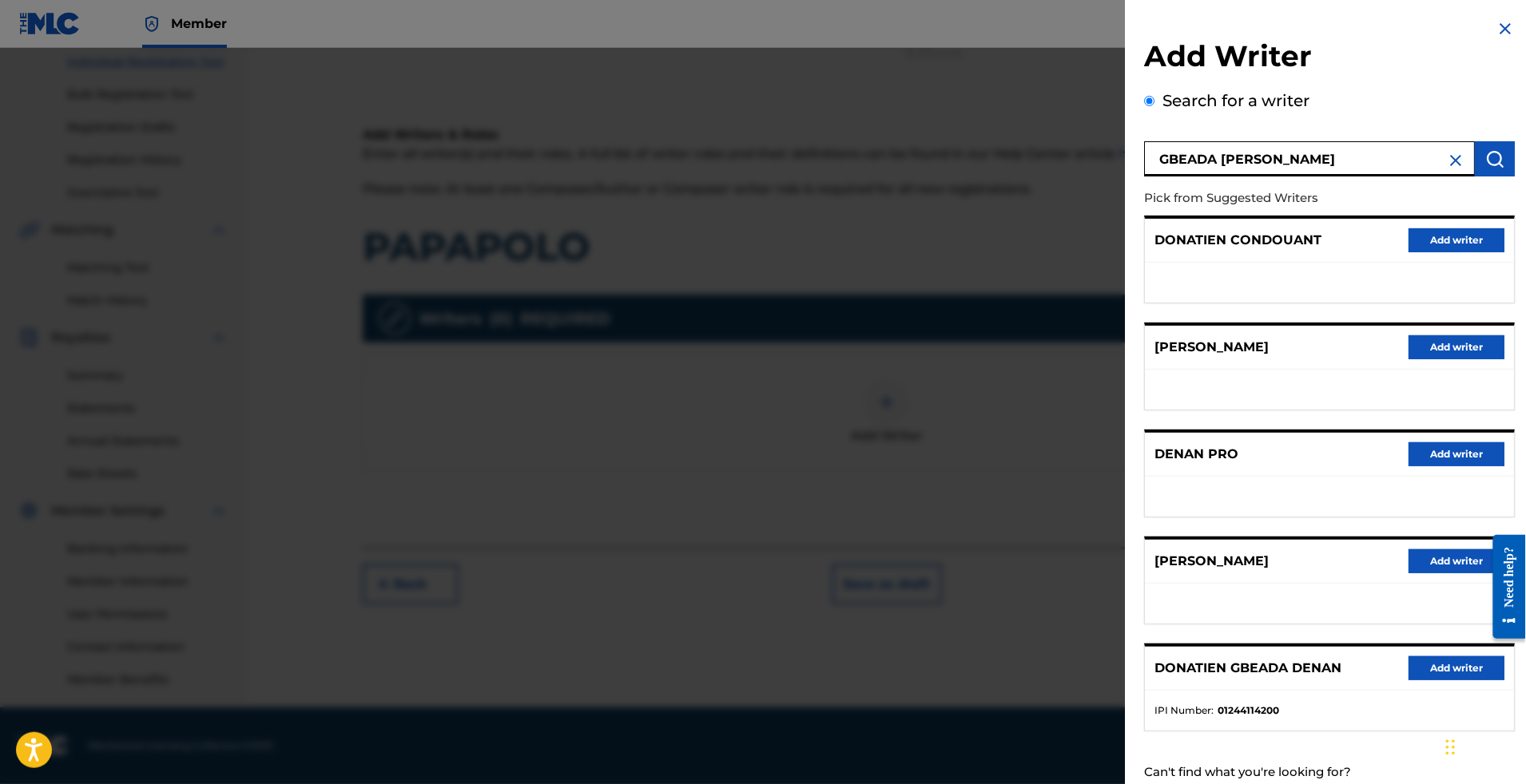
scroll to position [183, 0]
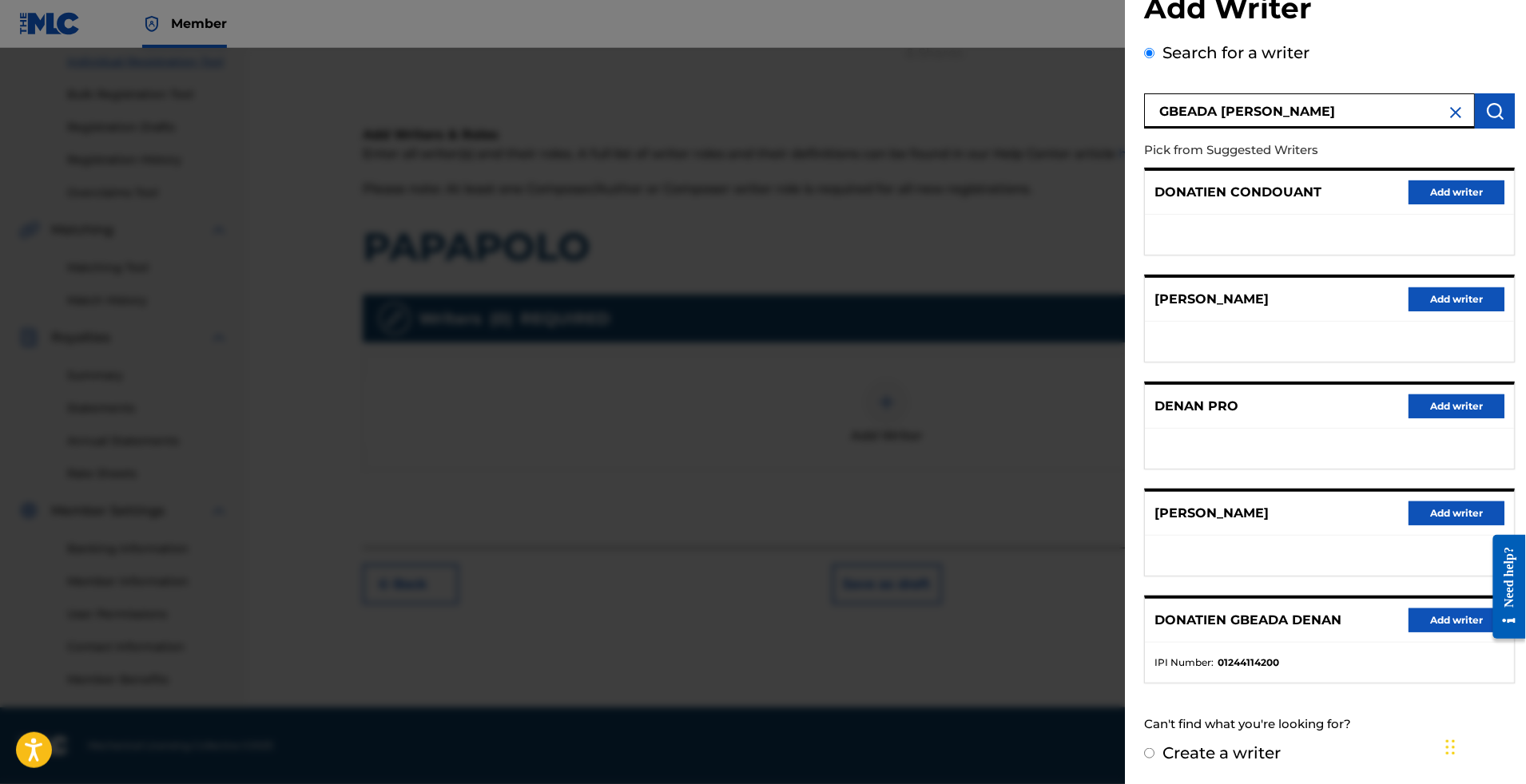
click at [1409, 609] on button "Add writer" at bounding box center [1456, 620] width 96 height 24
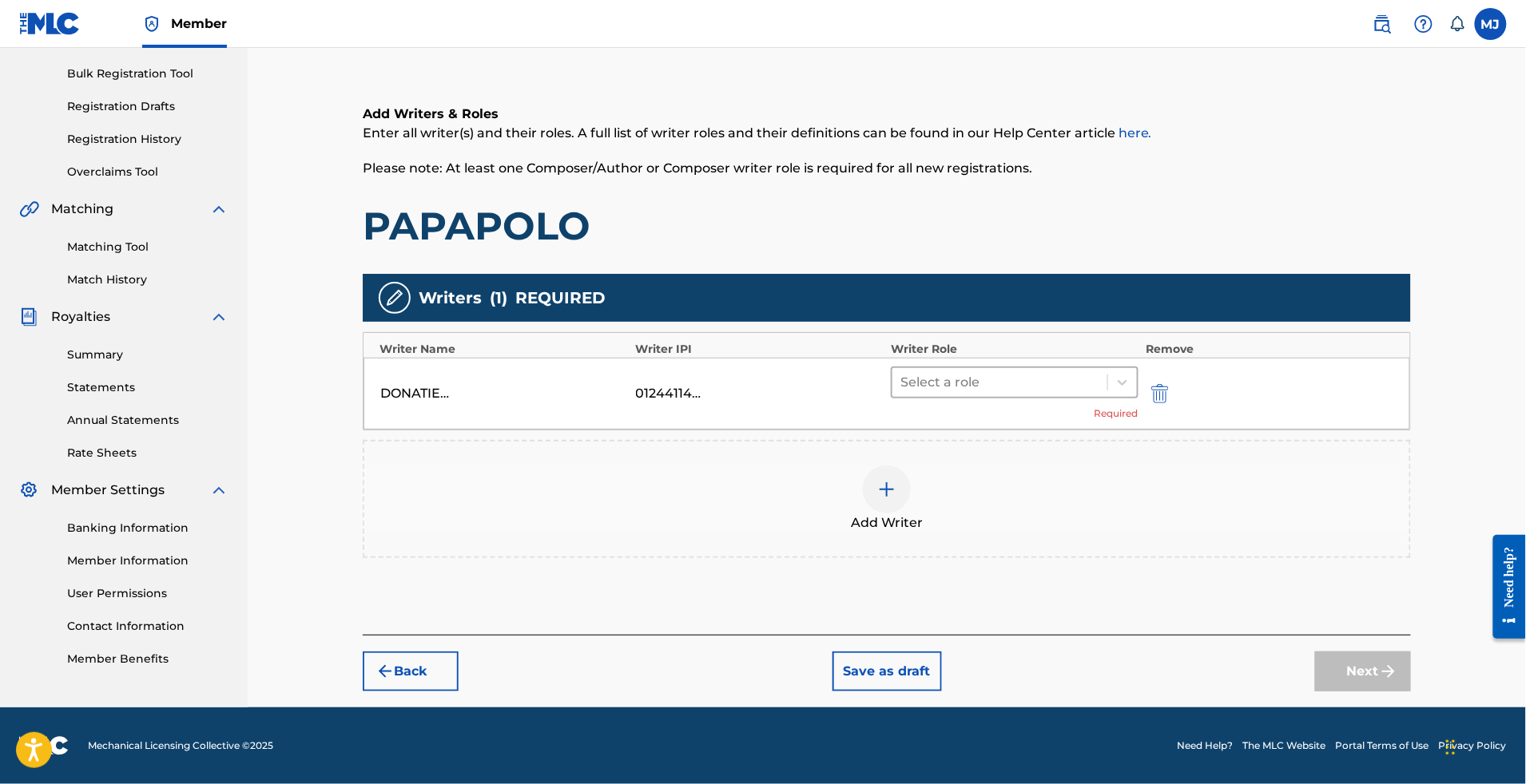
click at [990, 372] on div at bounding box center [1000, 383] width 199 height 23
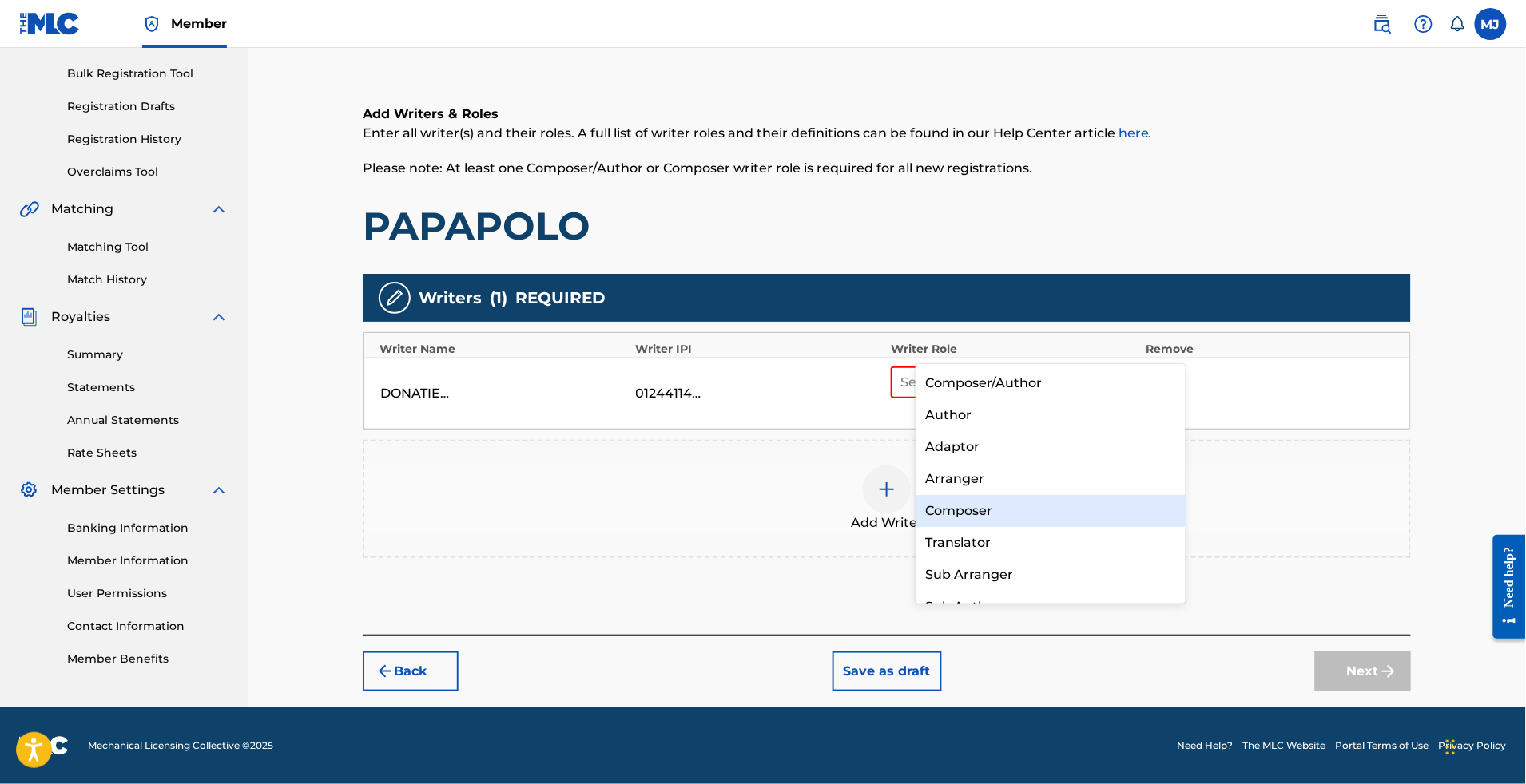
click at [994, 506] on div "Composer" at bounding box center [1050, 512] width 270 height 32
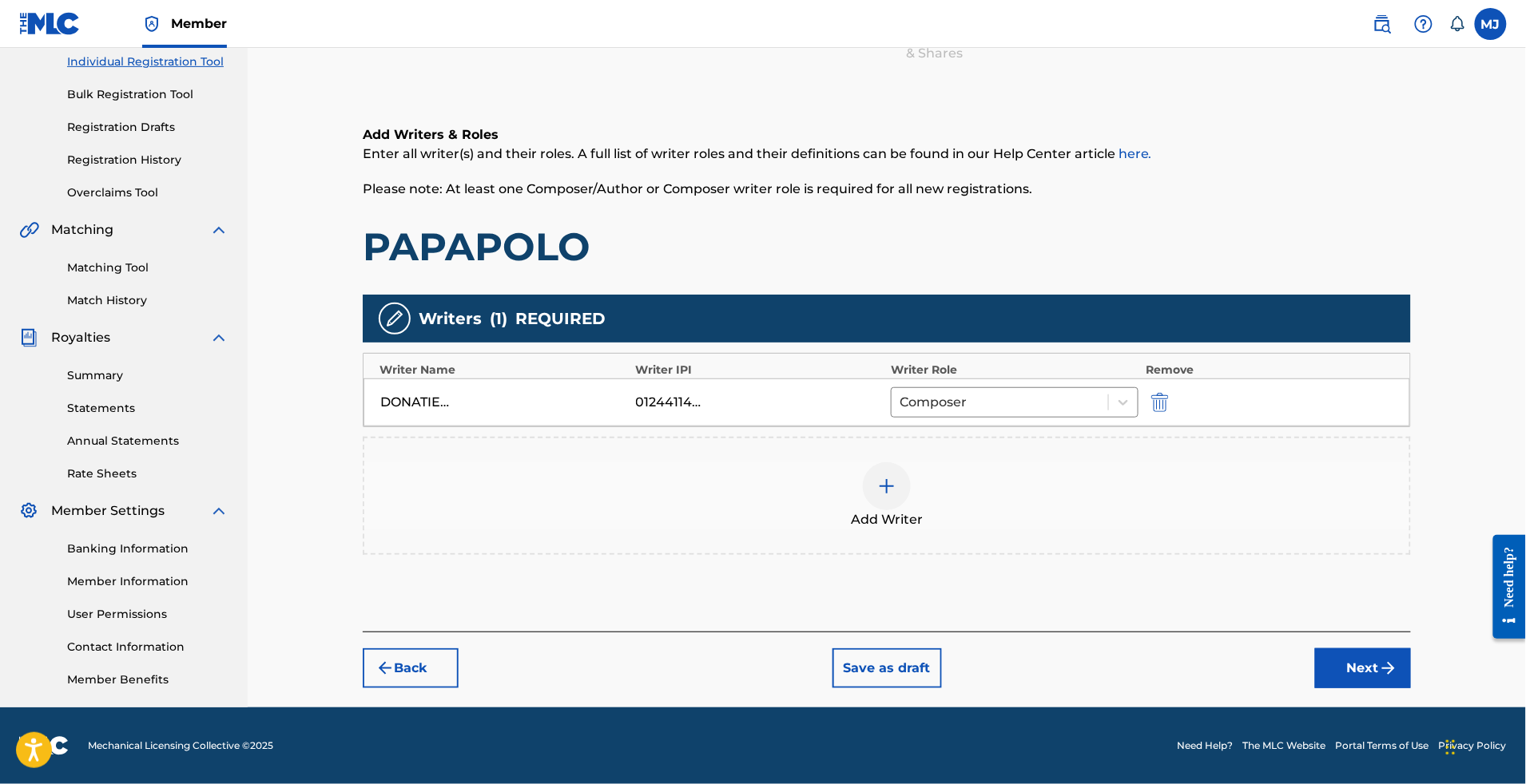
click at [911, 464] on div at bounding box center [886, 486] width 48 height 48
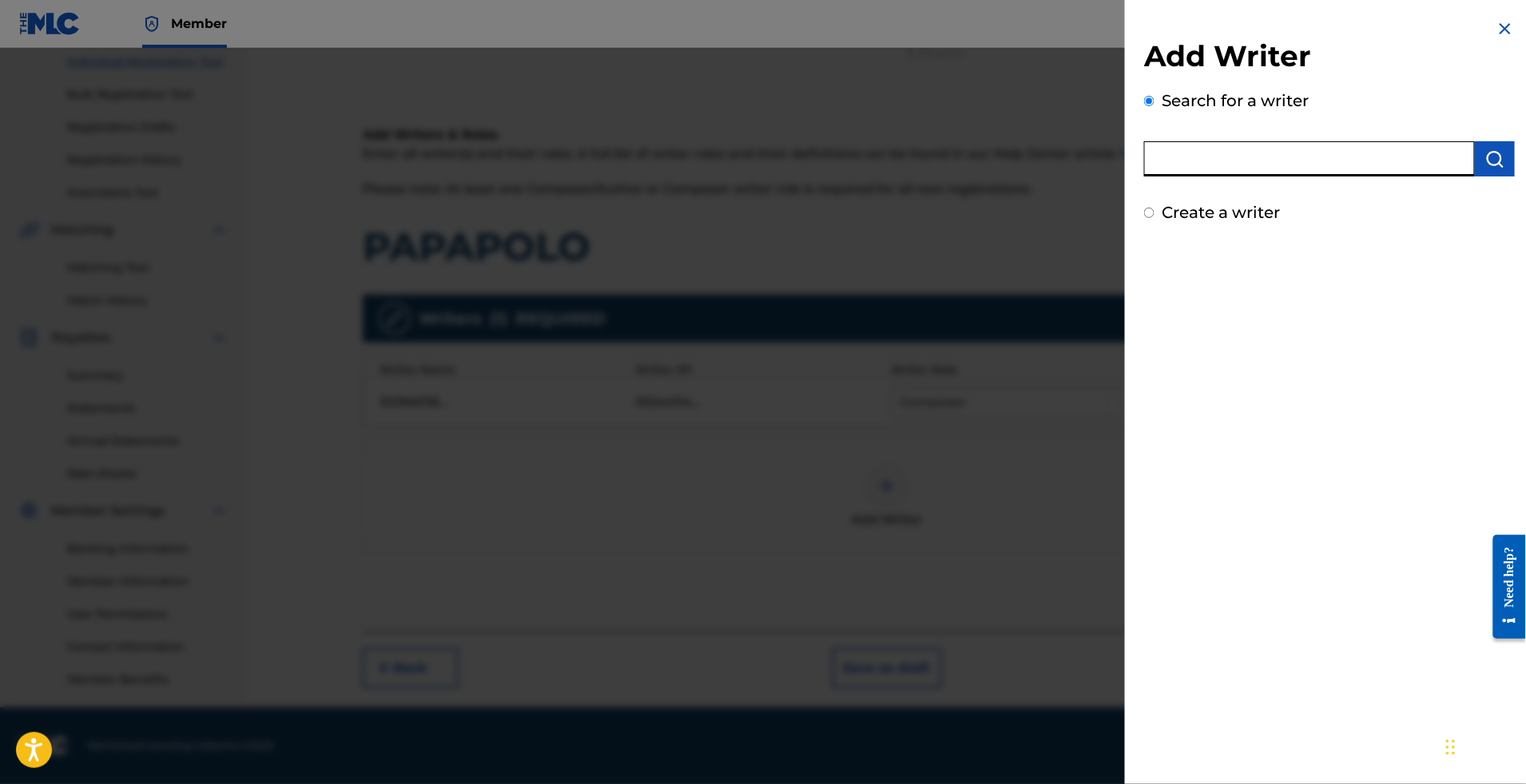
click at [1212, 167] on input "text" at bounding box center [1309, 158] width 331 height 35
paste input "KUO SAHIE [PERSON_NAME]"
type input "KUO SAHIE [PERSON_NAME]"
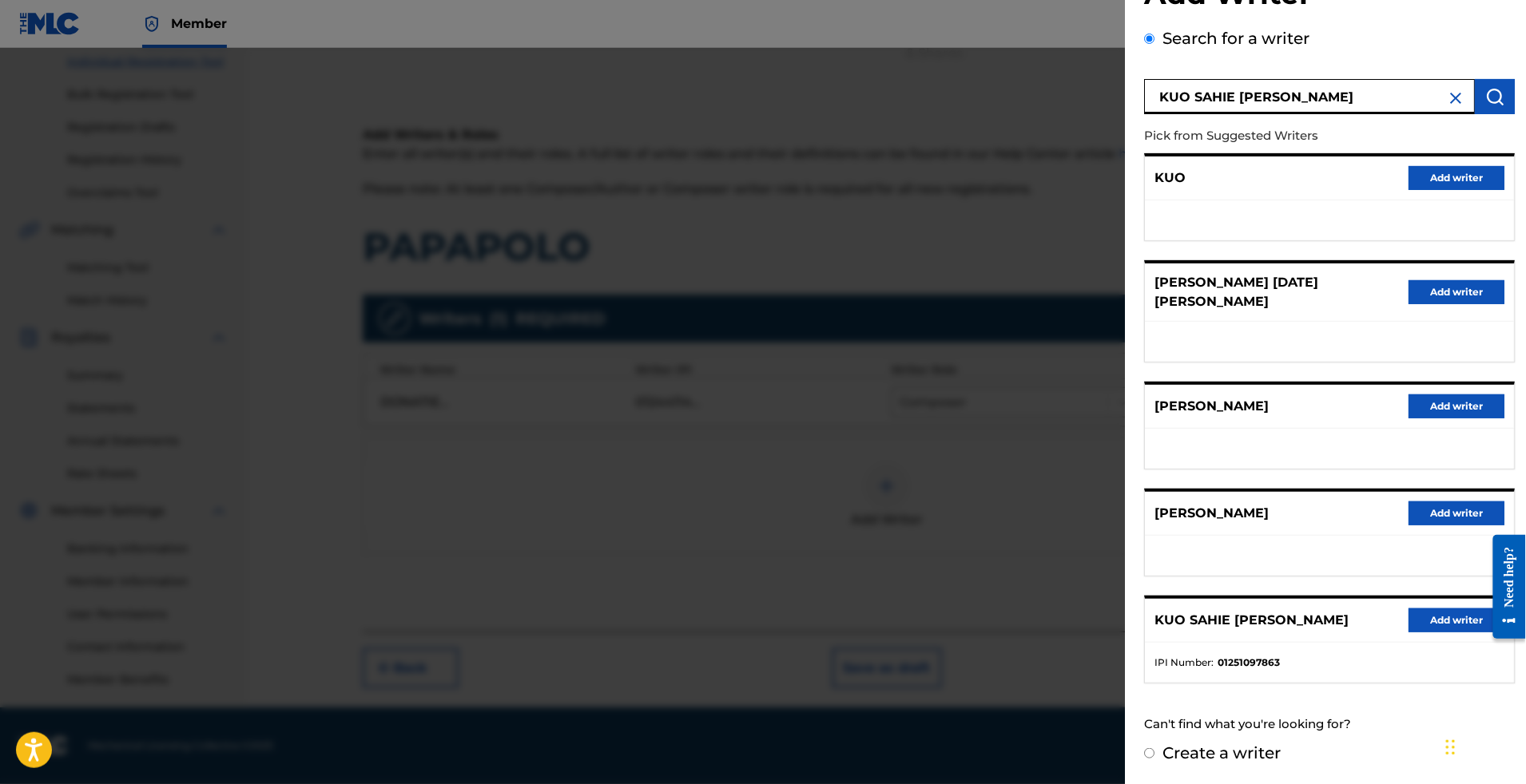
scroll to position [337, 0]
click at [1465, 609] on button "Add writer" at bounding box center [1456, 620] width 96 height 24
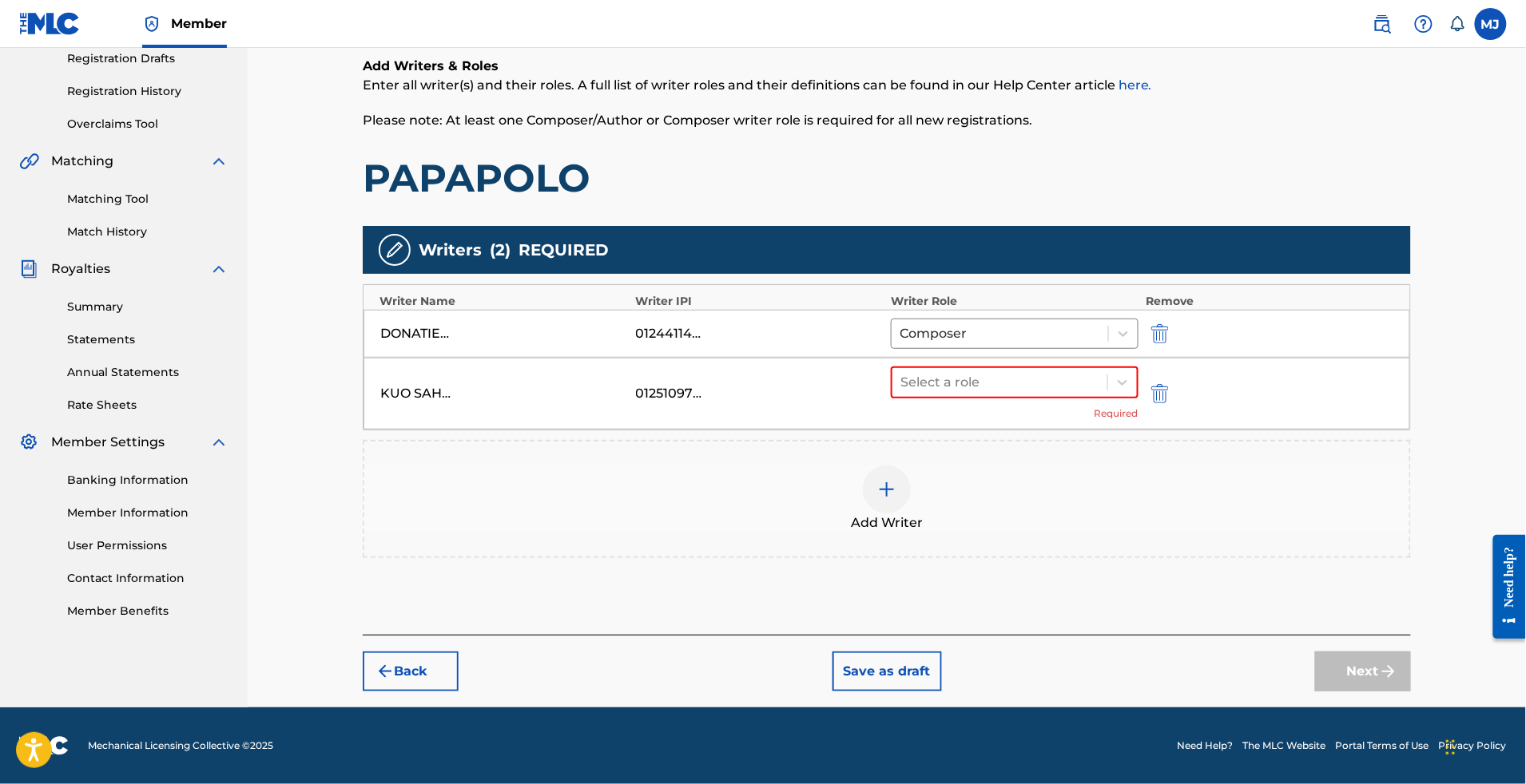
click at [1046, 413] on div "Select a role Required" at bounding box center [1015, 393] width 248 height 54
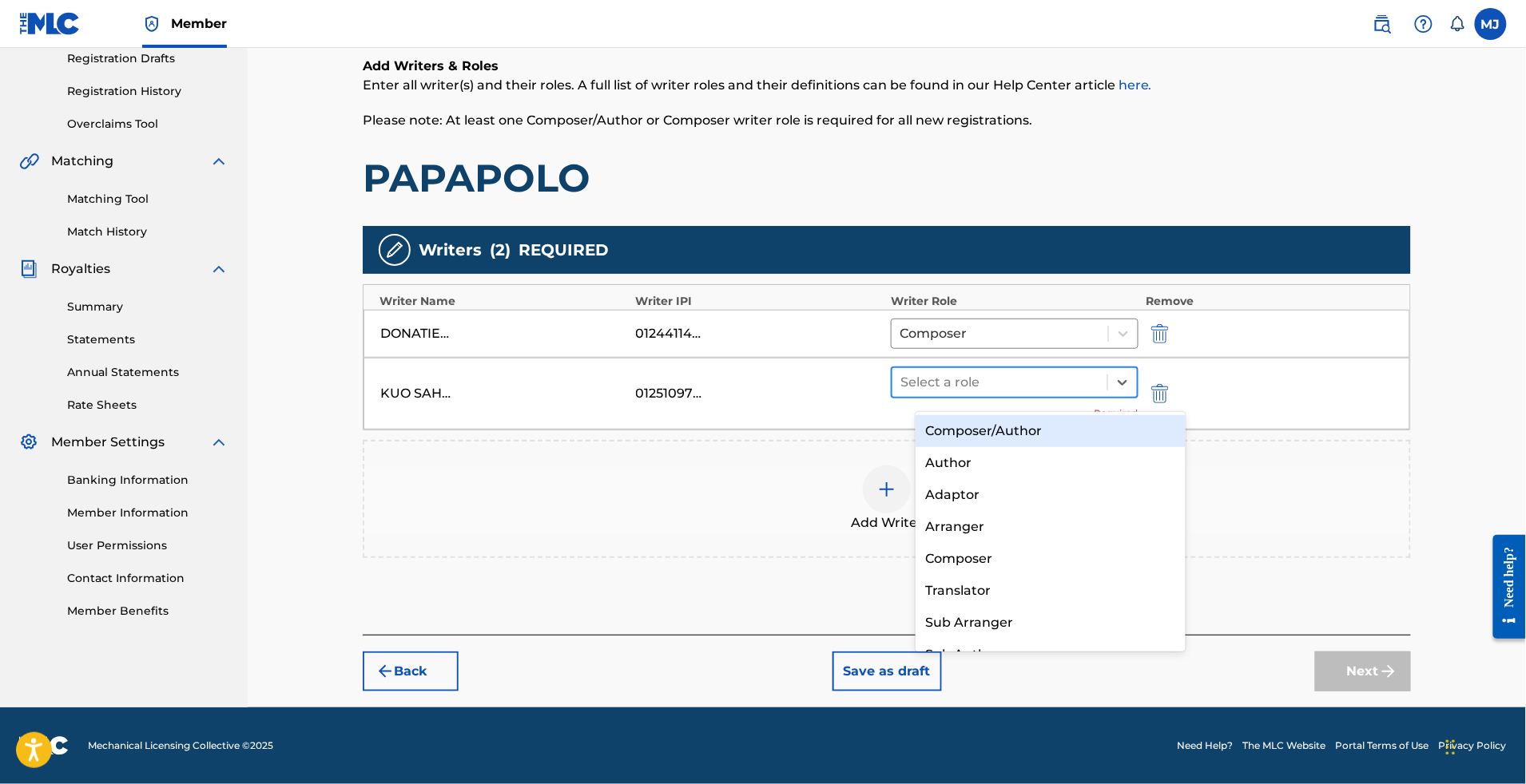
click at [1060, 393] on div at bounding box center [1000, 383] width 199 height 23
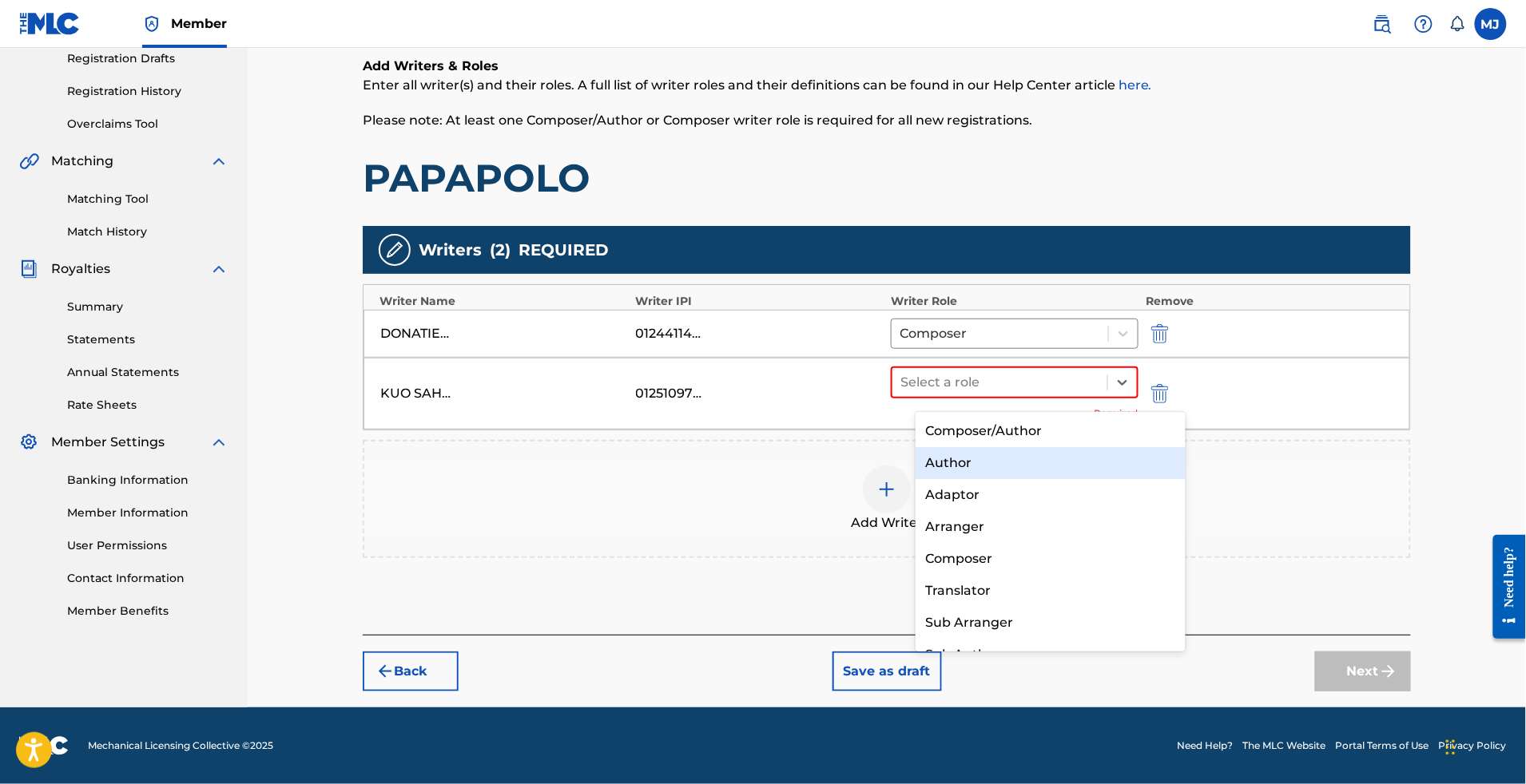
click at [1014, 470] on div "Author" at bounding box center [1050, 463] width 270 height 32
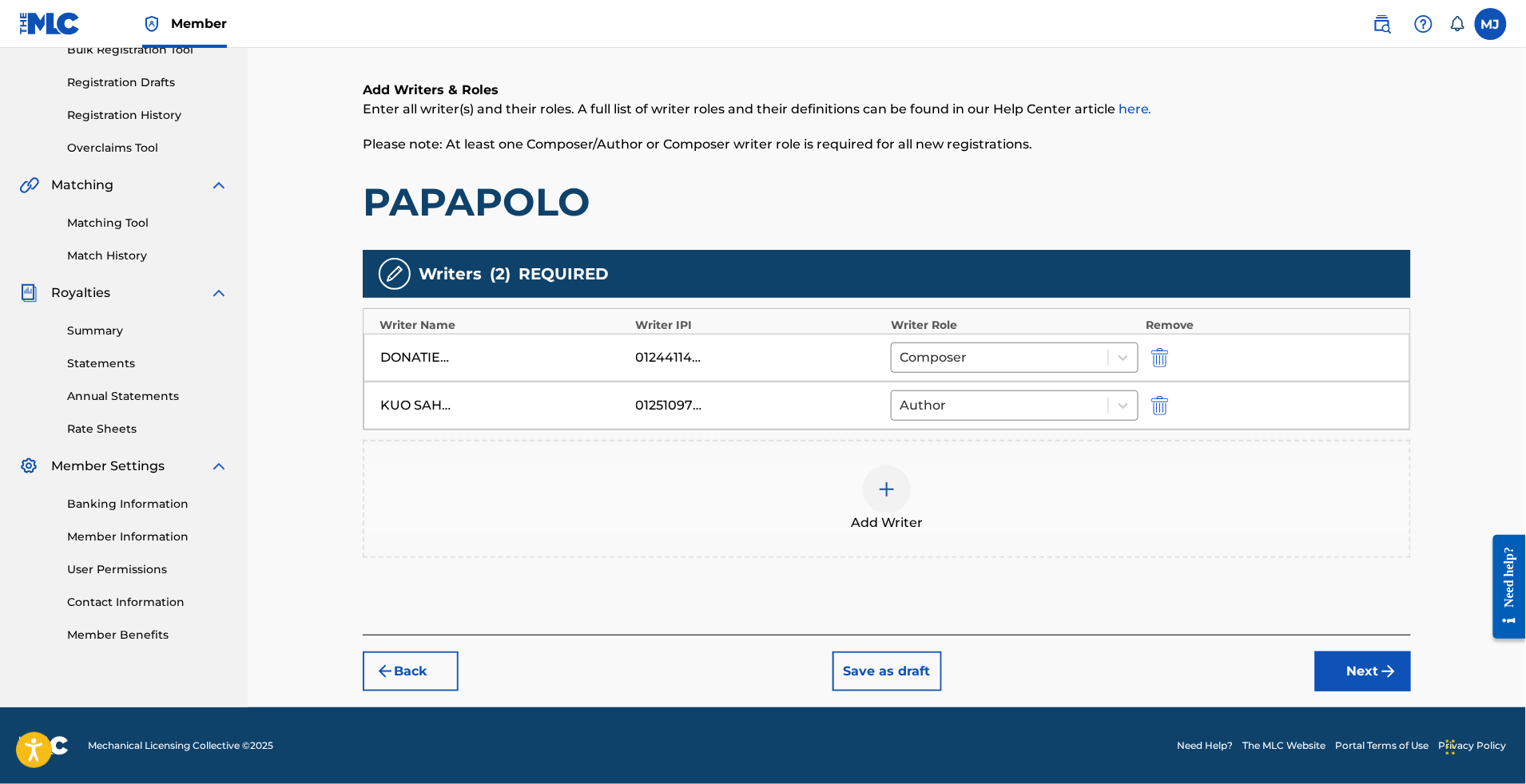
click at [1412, 691] on button "Next" at bounding box center [1362, 671] width 96 height 40
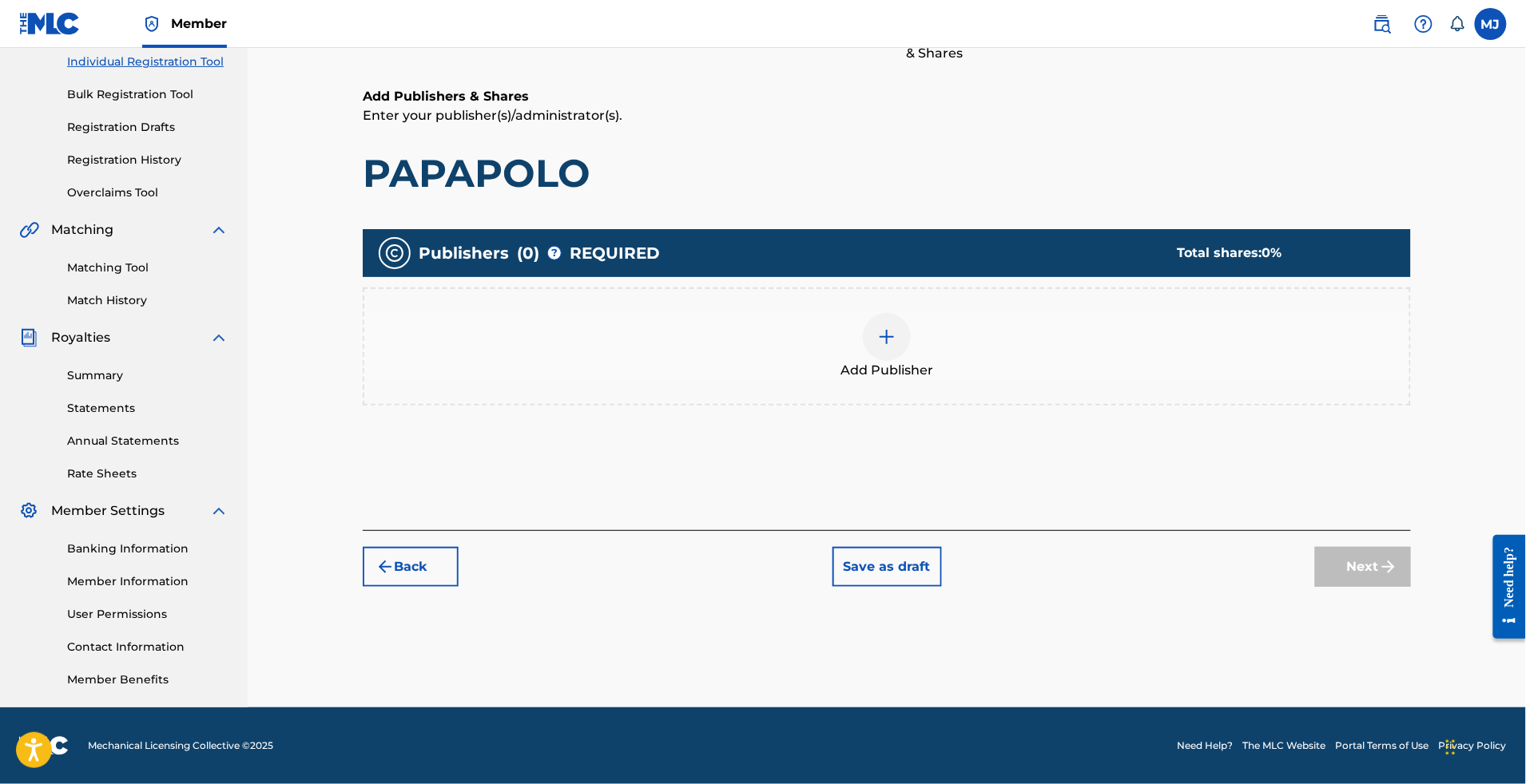
click at [1103, 330] on div "Add Publisher" at bounding box center [886, 346] width 1048 height 118
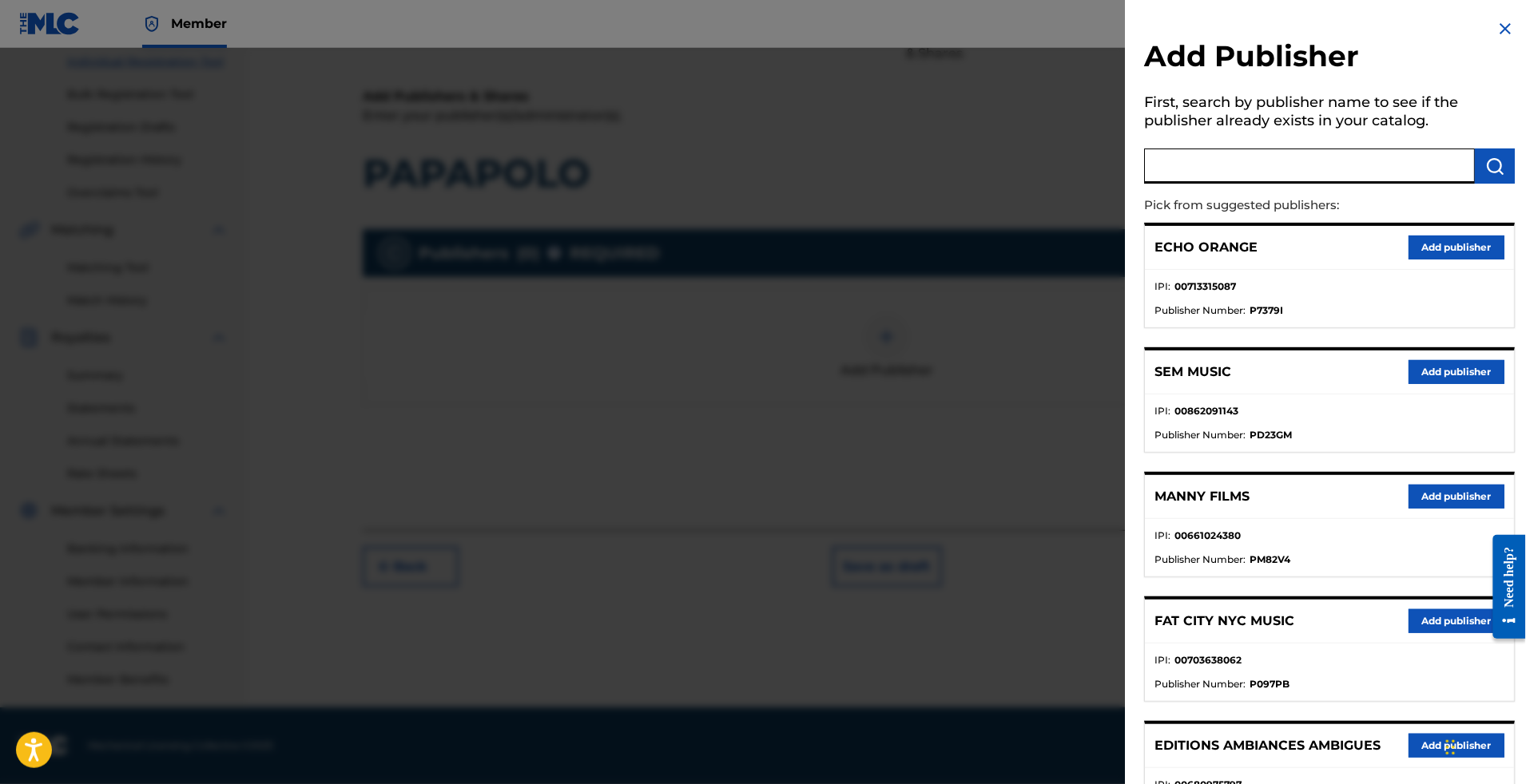
click at [1243, 175] on input "text" at bounding box center [1309, 166] width 331 height 35
type input "appeal"
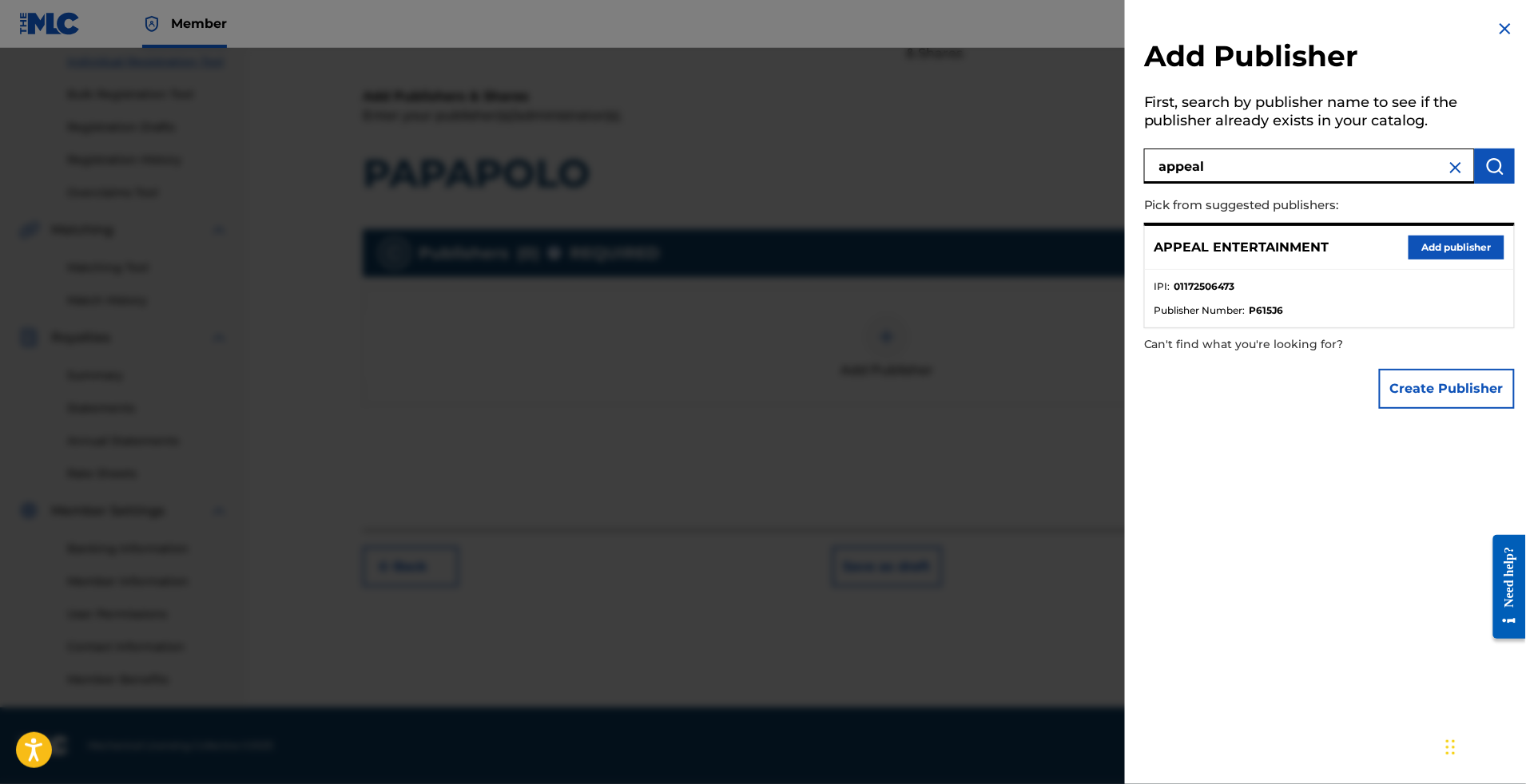
click at [1412, 260] on button "Add publisher" at bounding box center [1456, 247] width 96 height 24
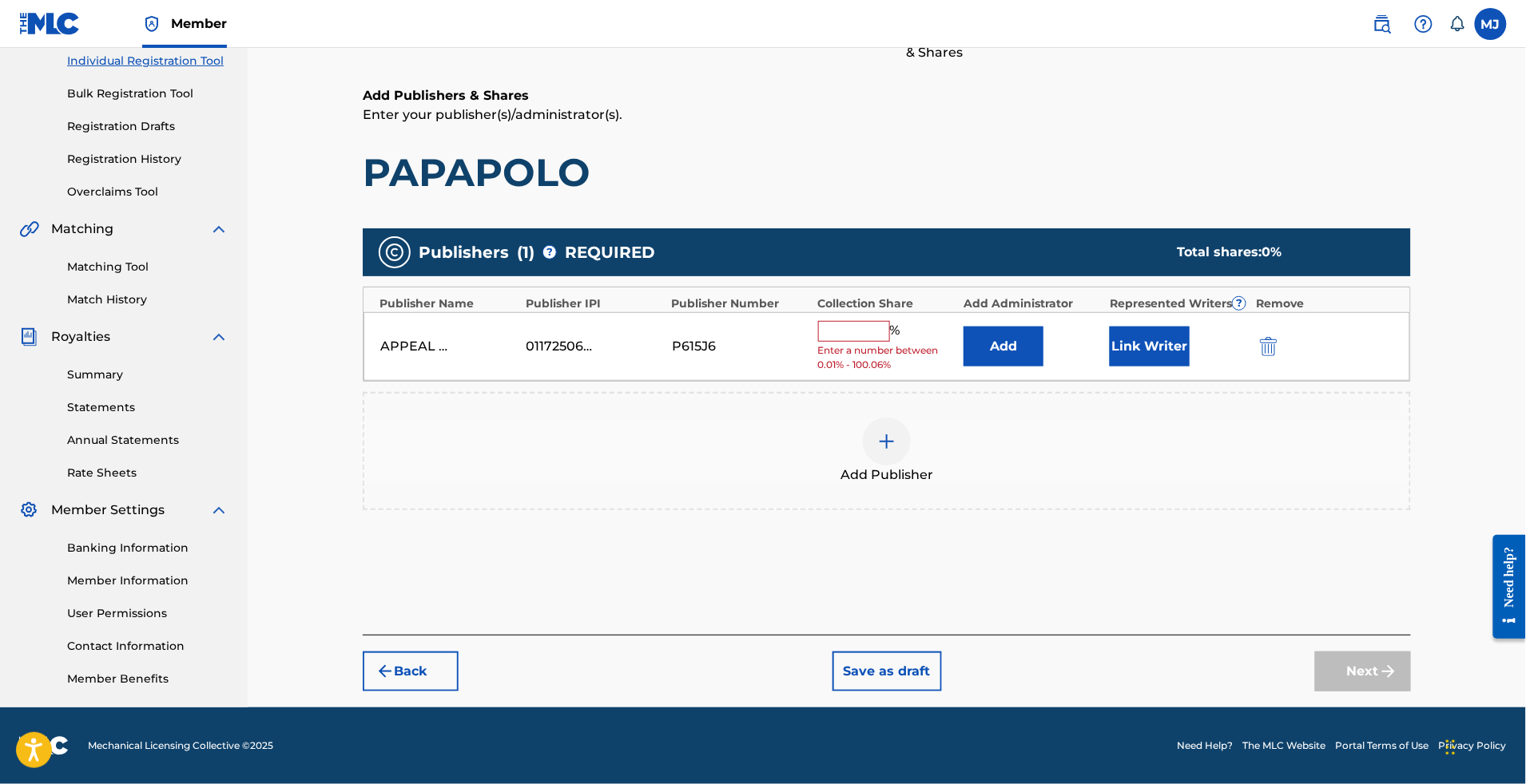
click at [1044, 326] on button "Add" at bounding box center [1004, 346] width 79 height 40
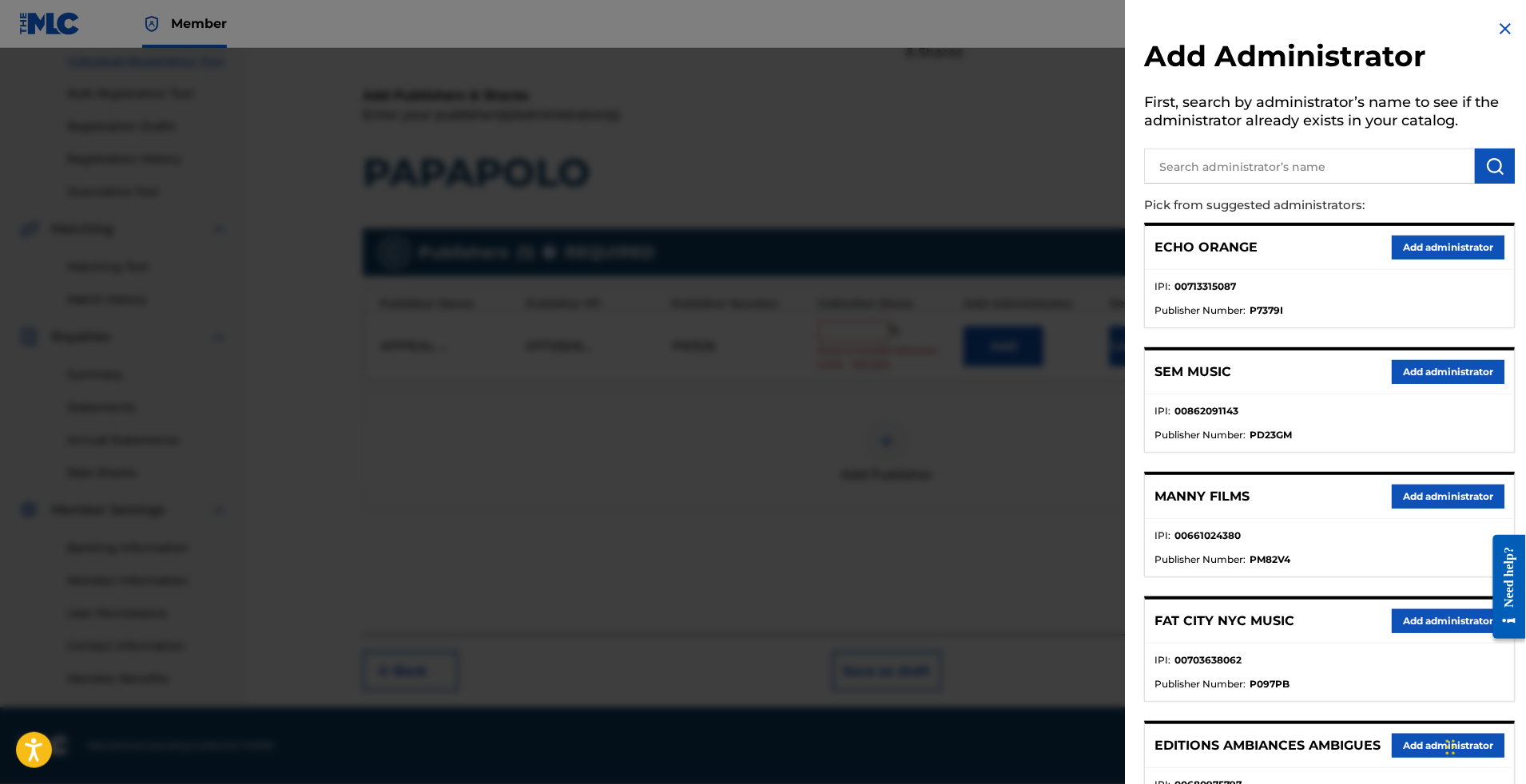
click at [1421, 270] on div "ECHO ORANGE Add administrator" at bounding box center [1329, 248] width 369 height 44
click at [1426, 260] on button "Add administrator" at bounding box center [1447, 247] width 113 height 24
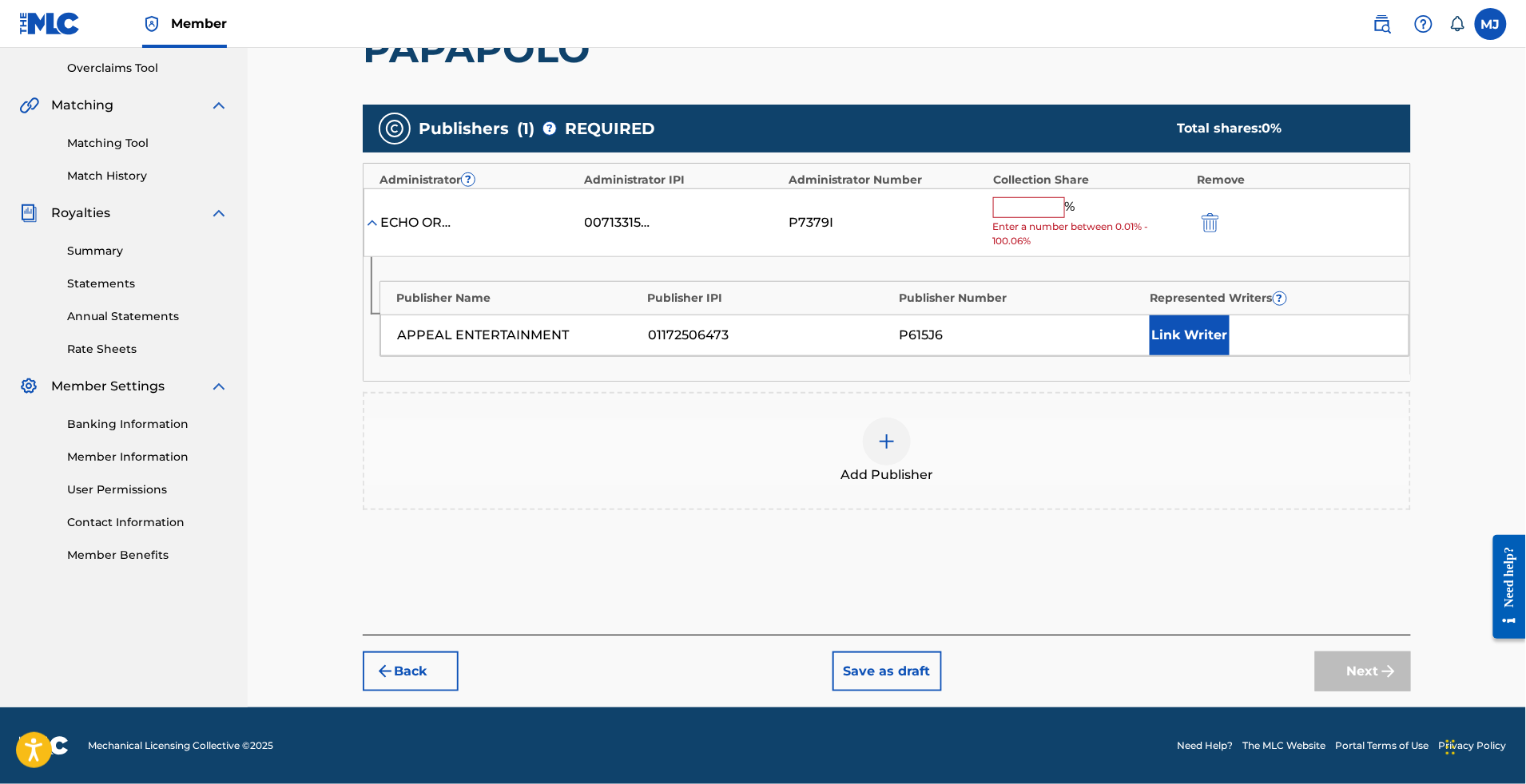
click at [1065, 218] on input "text" at bounding box center [1029, 208] width 72 height 21
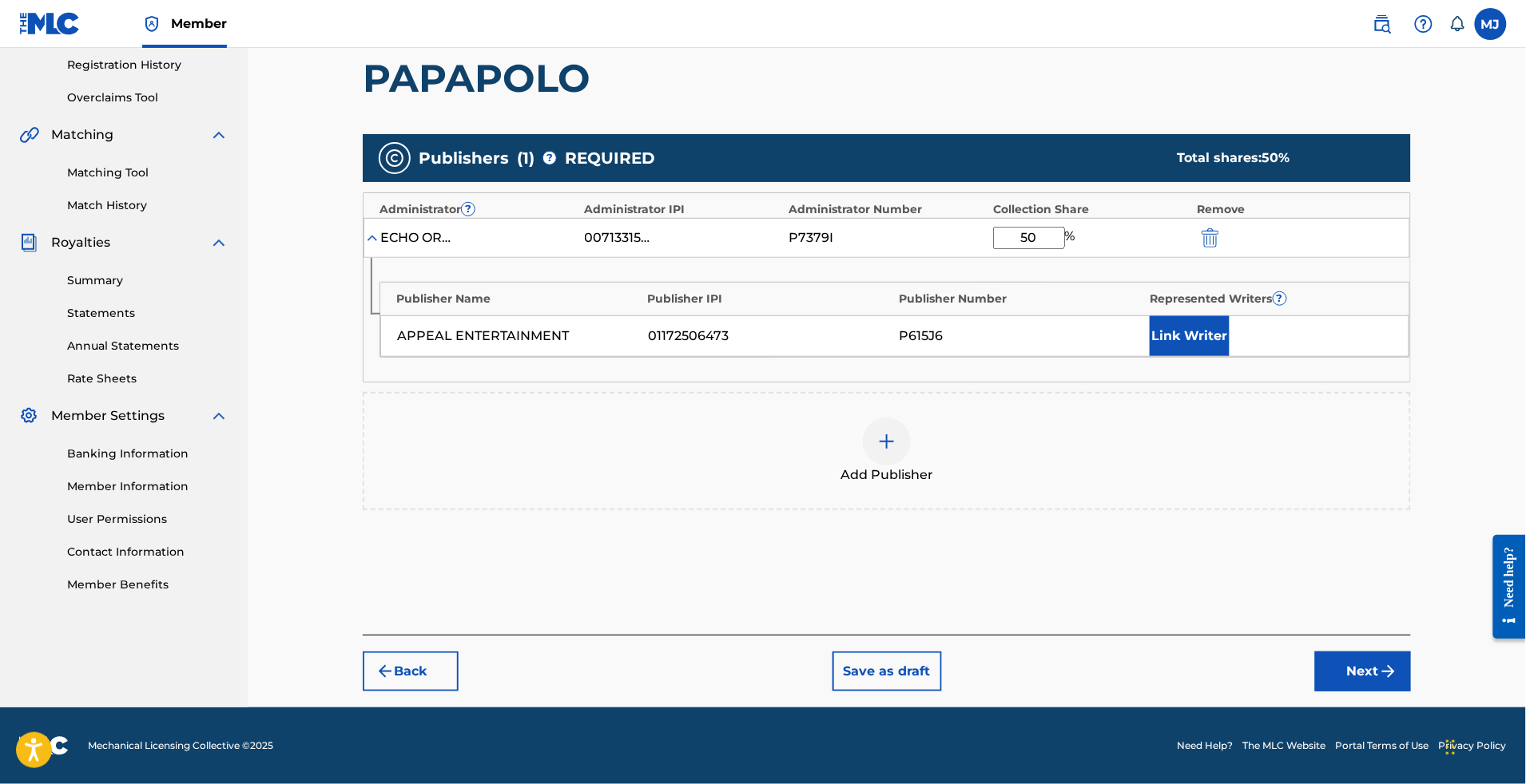
type input "50"
click at [1230, 357] on button "Link Writer" at bounding box center [1189, 336] width 79 height 40
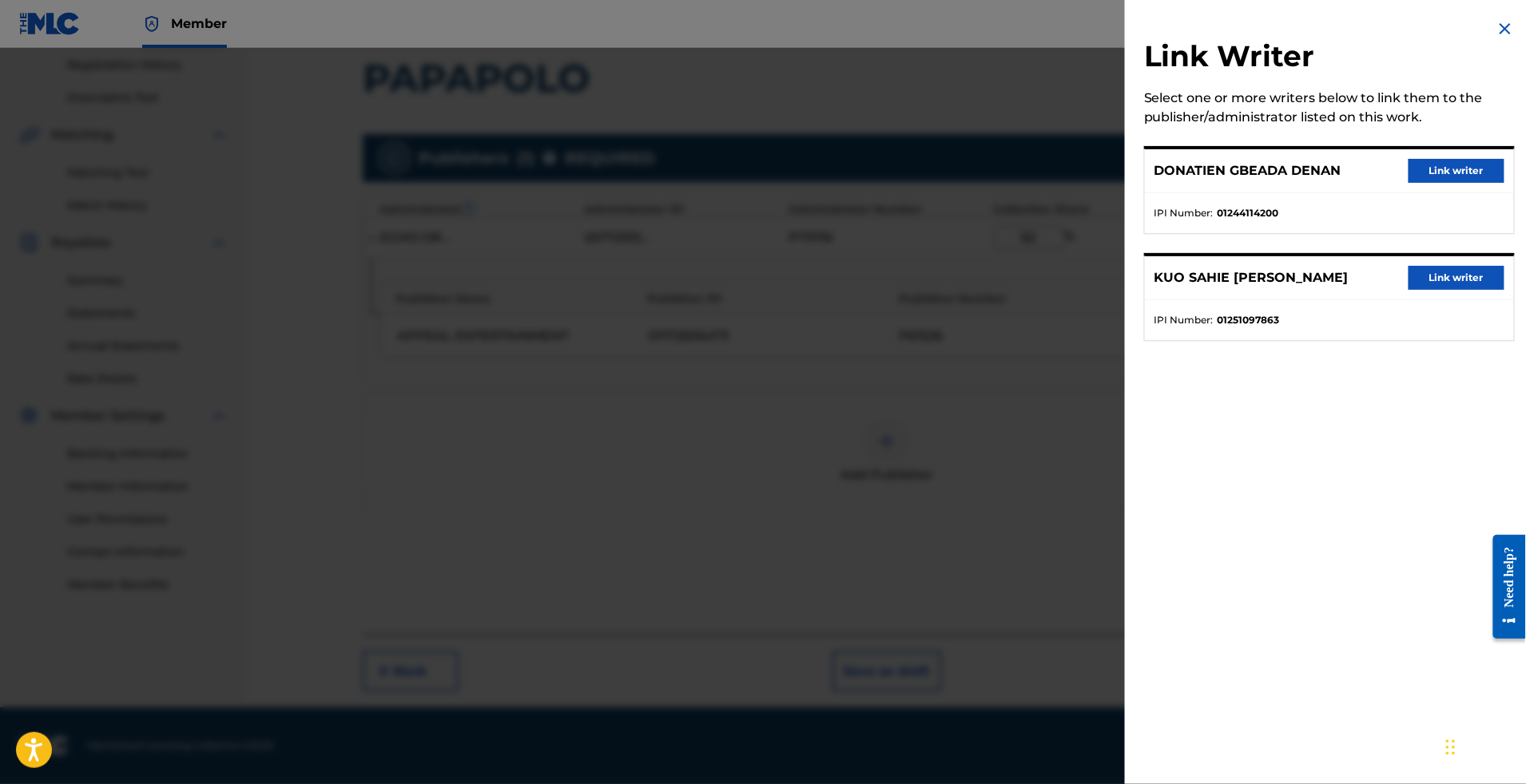
click at [1463, 298] on div "KUO SAHIE [PERSON_NAME] [PERSON_NAME] writer" at bounding box center [1329, 278] width 369 height 44
click at [1456, 290] on button "Link writer" at bounding box center [1456, 277] width 96 height 24
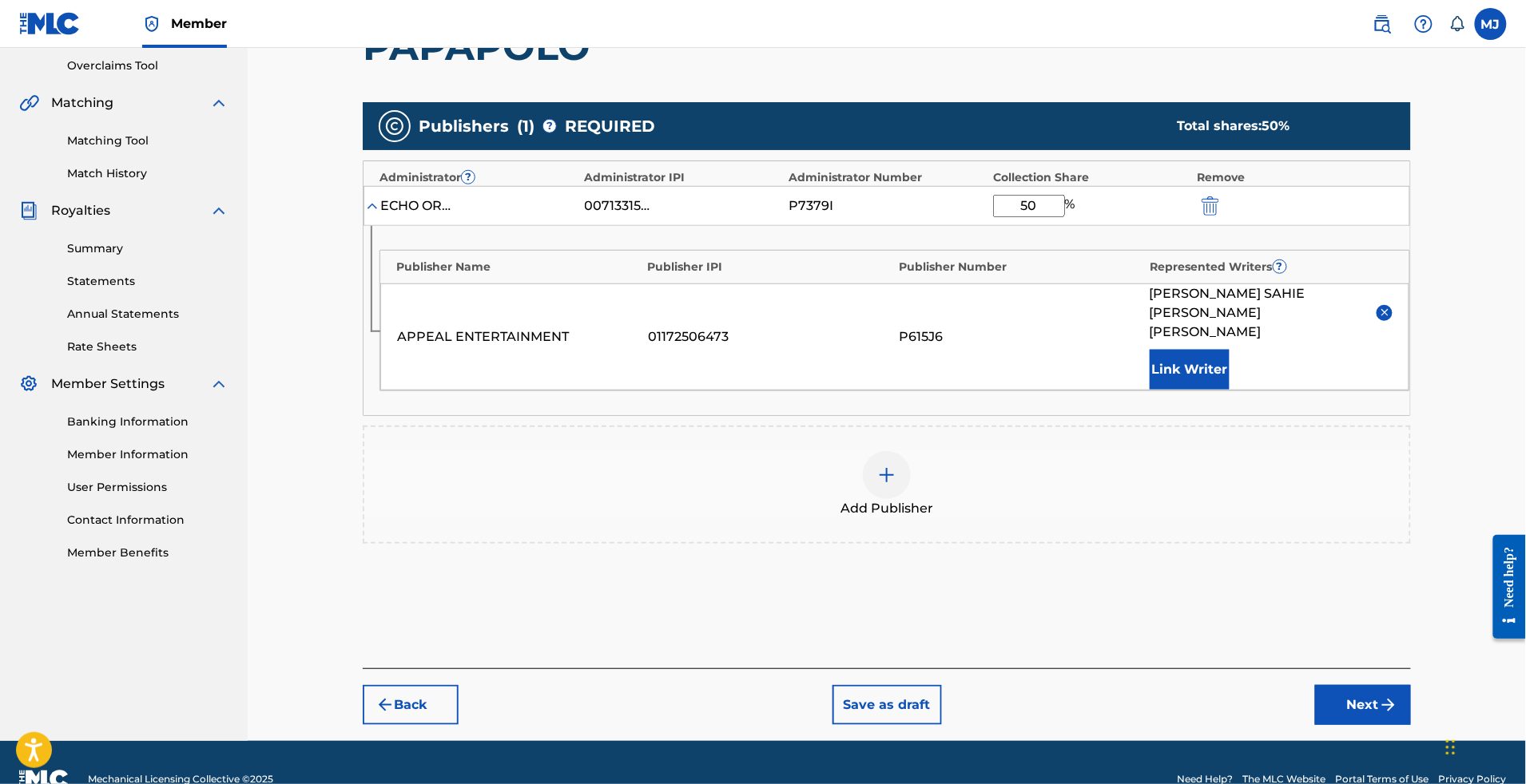
click at [1252, 341] on span "KUO SAHIE [PERSON_NAME]" at bounding box center [1256, 313] width 215 height 58
click at [1230, 390] on button "Link Writer" at bounding box center [1189, 370] width 79 height 40
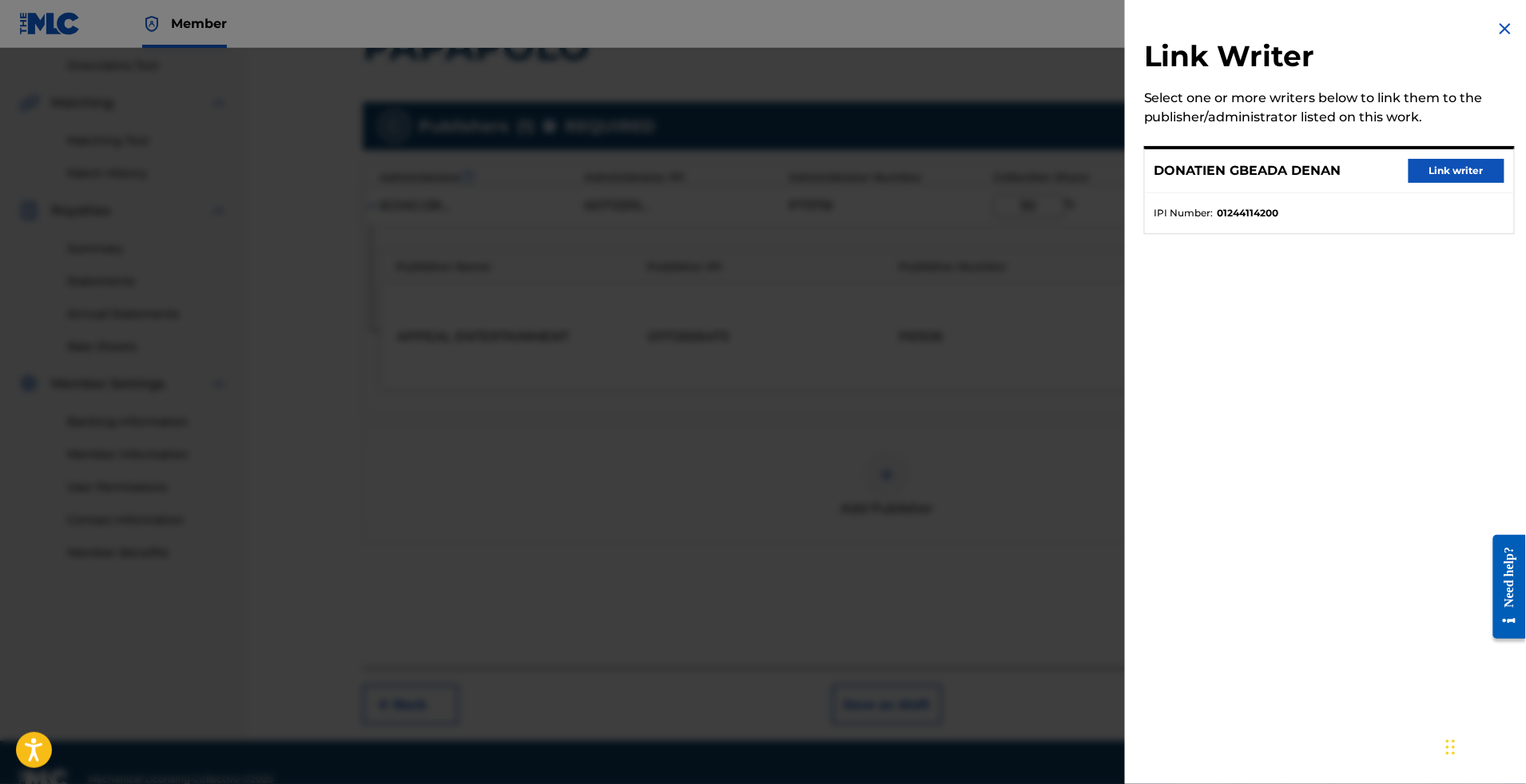
click at [1438, 183] on button "Link writer" at bounding box center [1456, 170] width 96 height 24
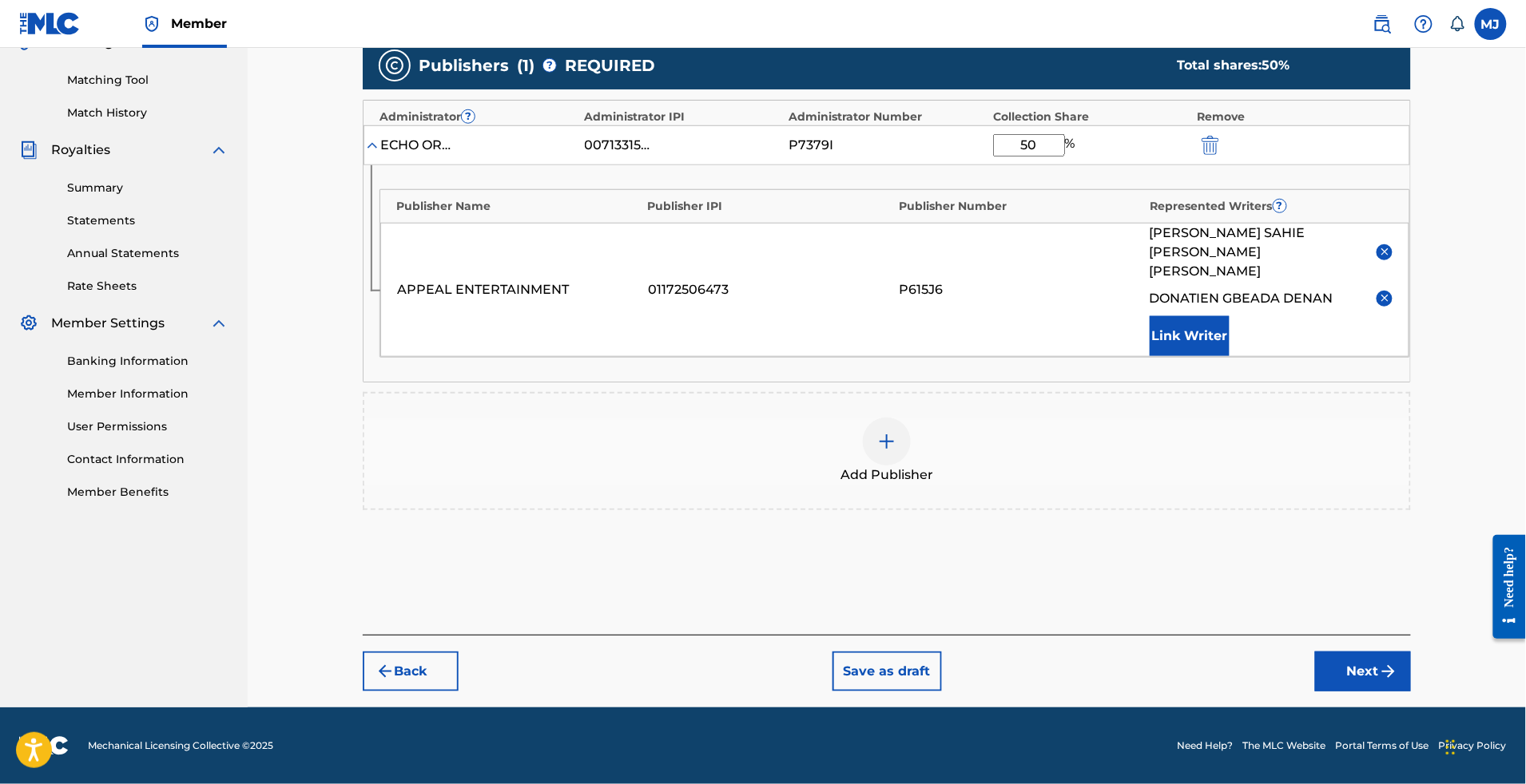
click at [1407, 682] on div "Register Work Search Enter Work Details Add Writers Add Publishers & Shares Add…" at bounding box center [887, 201] width 1080 height 1014
click at [1412, 652] on button "Next" at bounding box center [1362, 671] width 96 height 40
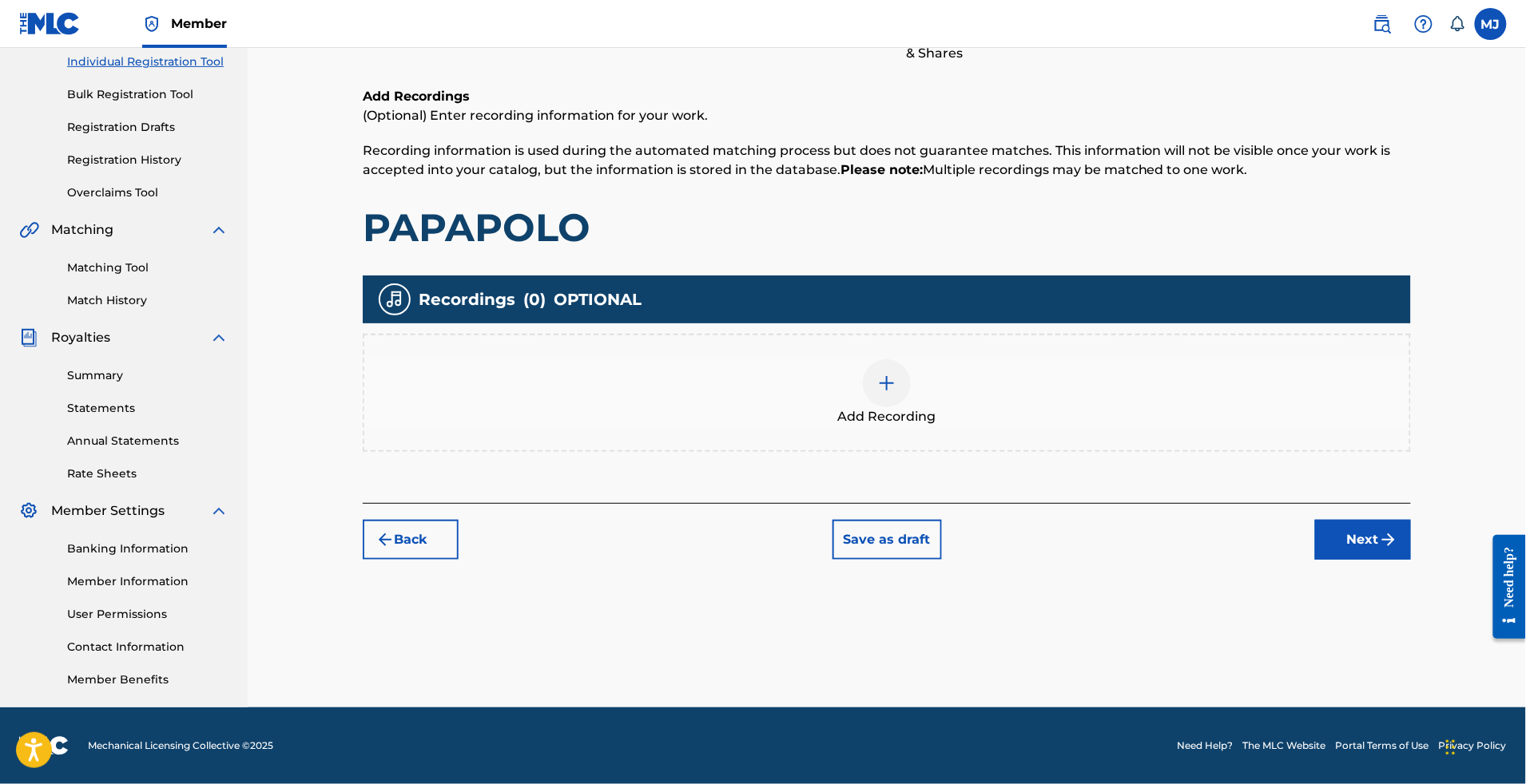
click at [1412, 520] on button "Next" at bounding box center [1362, 540] width 96 height 40
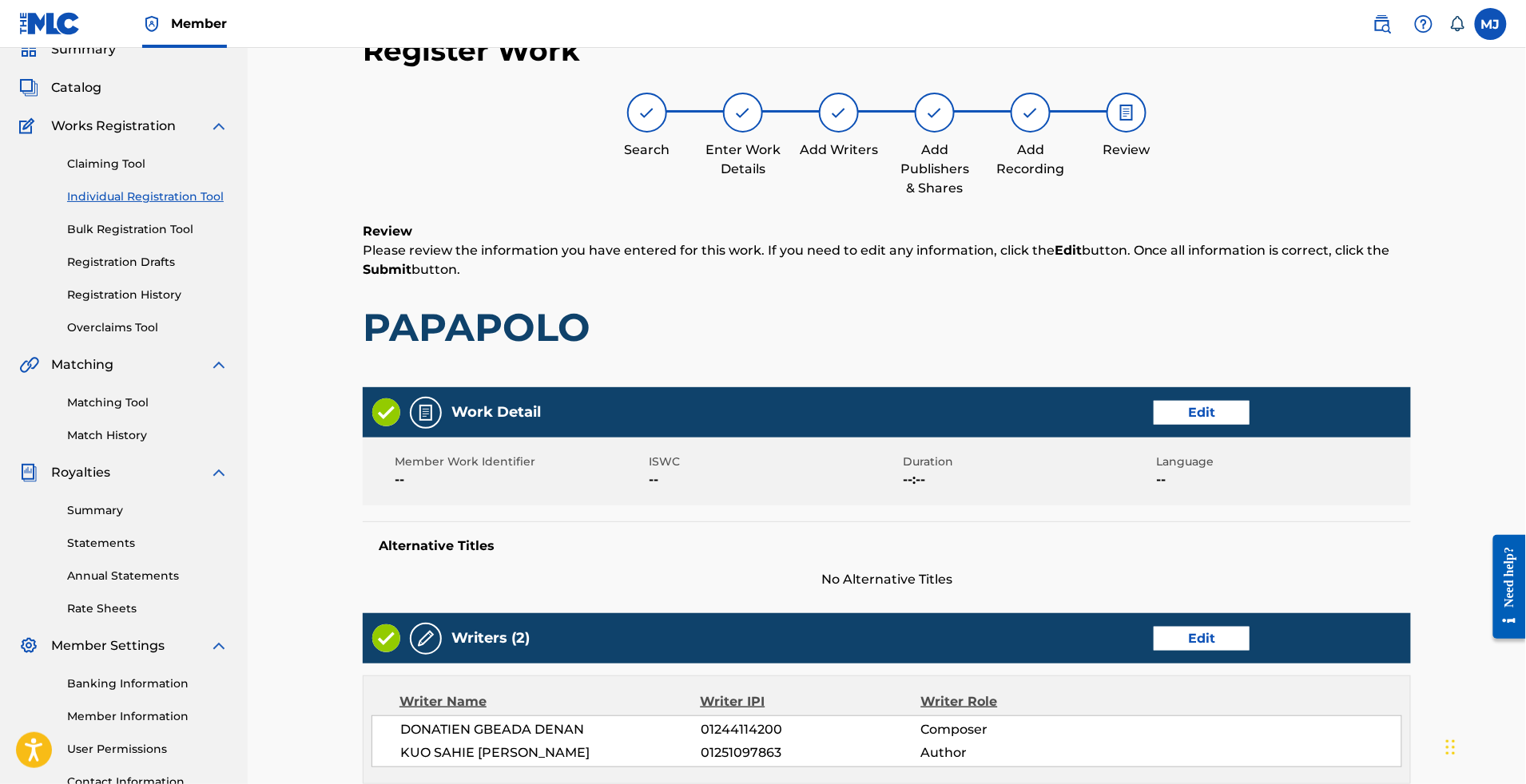
scroll to position [829, 0]
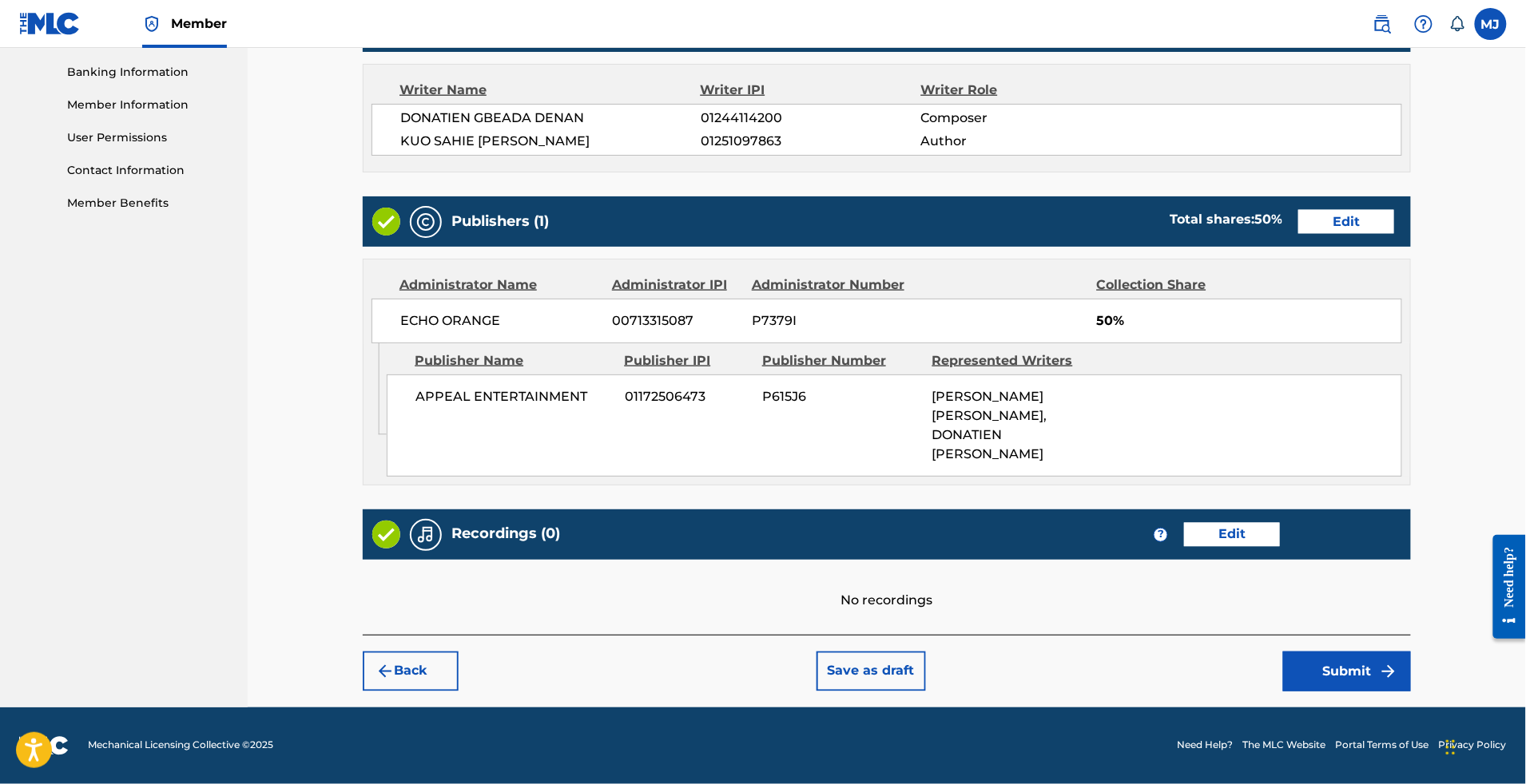
click at [1377, 652] on button "Submit" at bounding box center [1346, 671] width 128 height 40
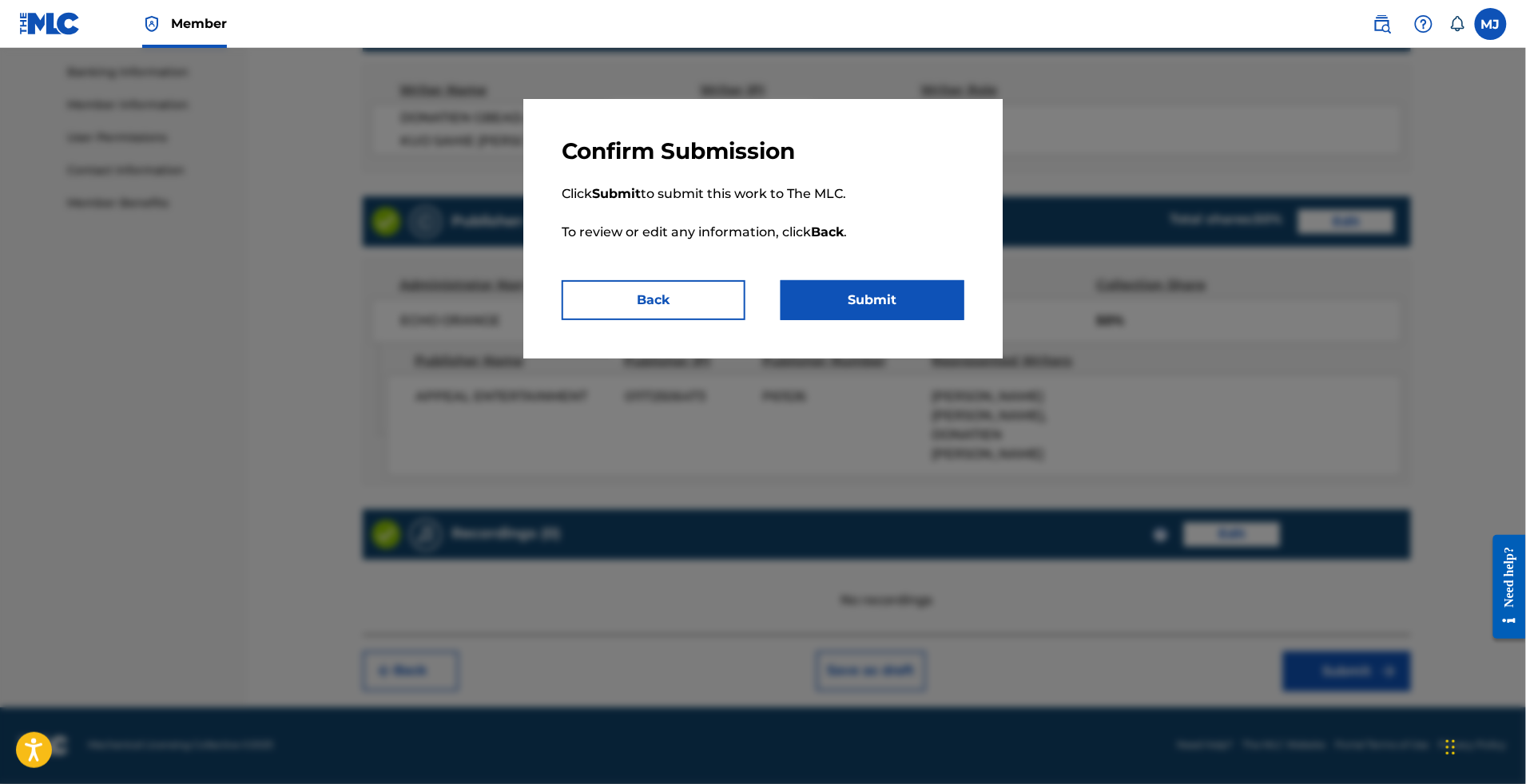
click at [906, 321] on button "Submit" at bounding box center [872, 300] width 184 height 40
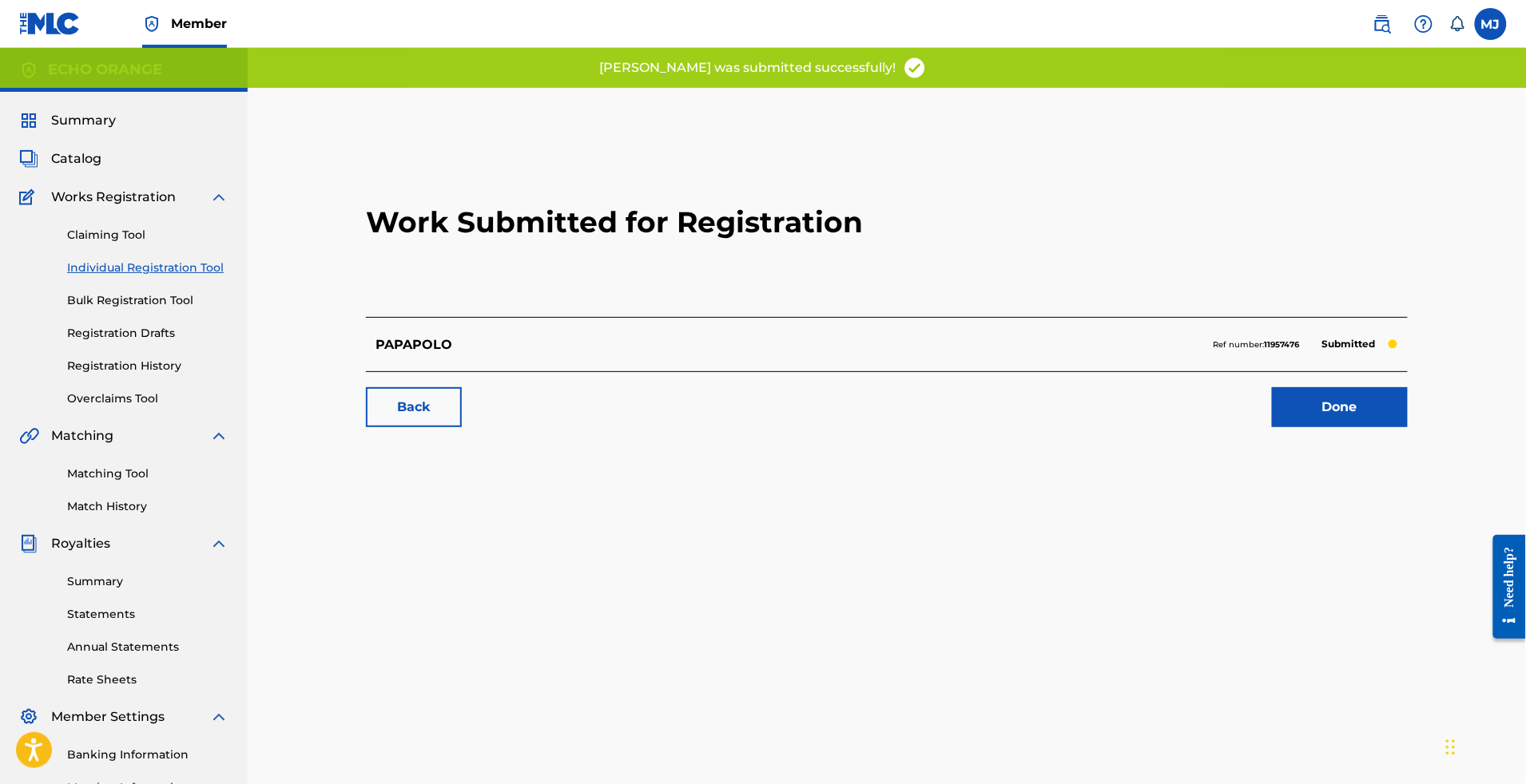
click at [1366, 427] on link "Done" at bounding box center [1341, 408] width 136 height 40
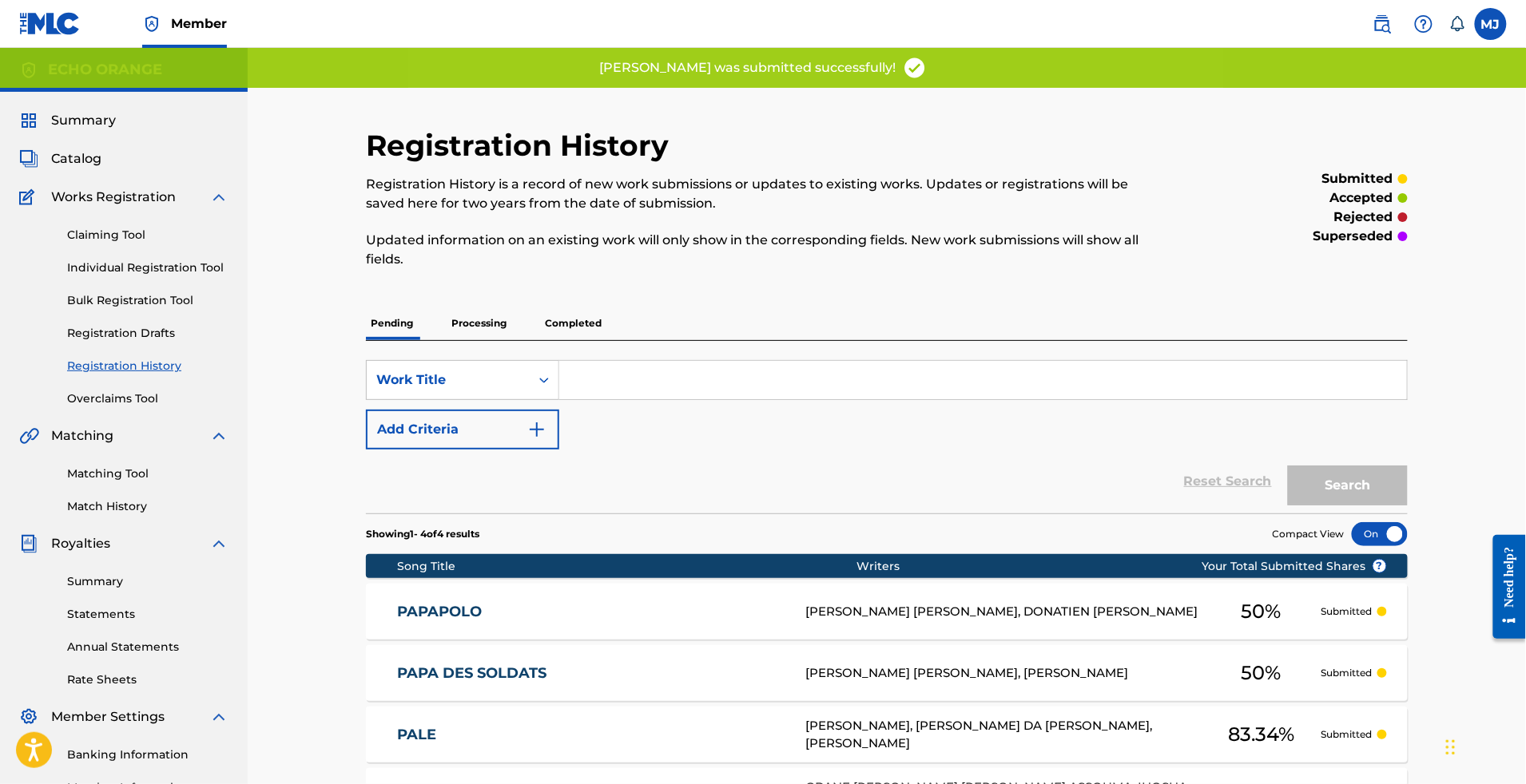
click at [164, 276] on link "Individual Registration Tool" at bounding box center [148, 269] width 162 height 17
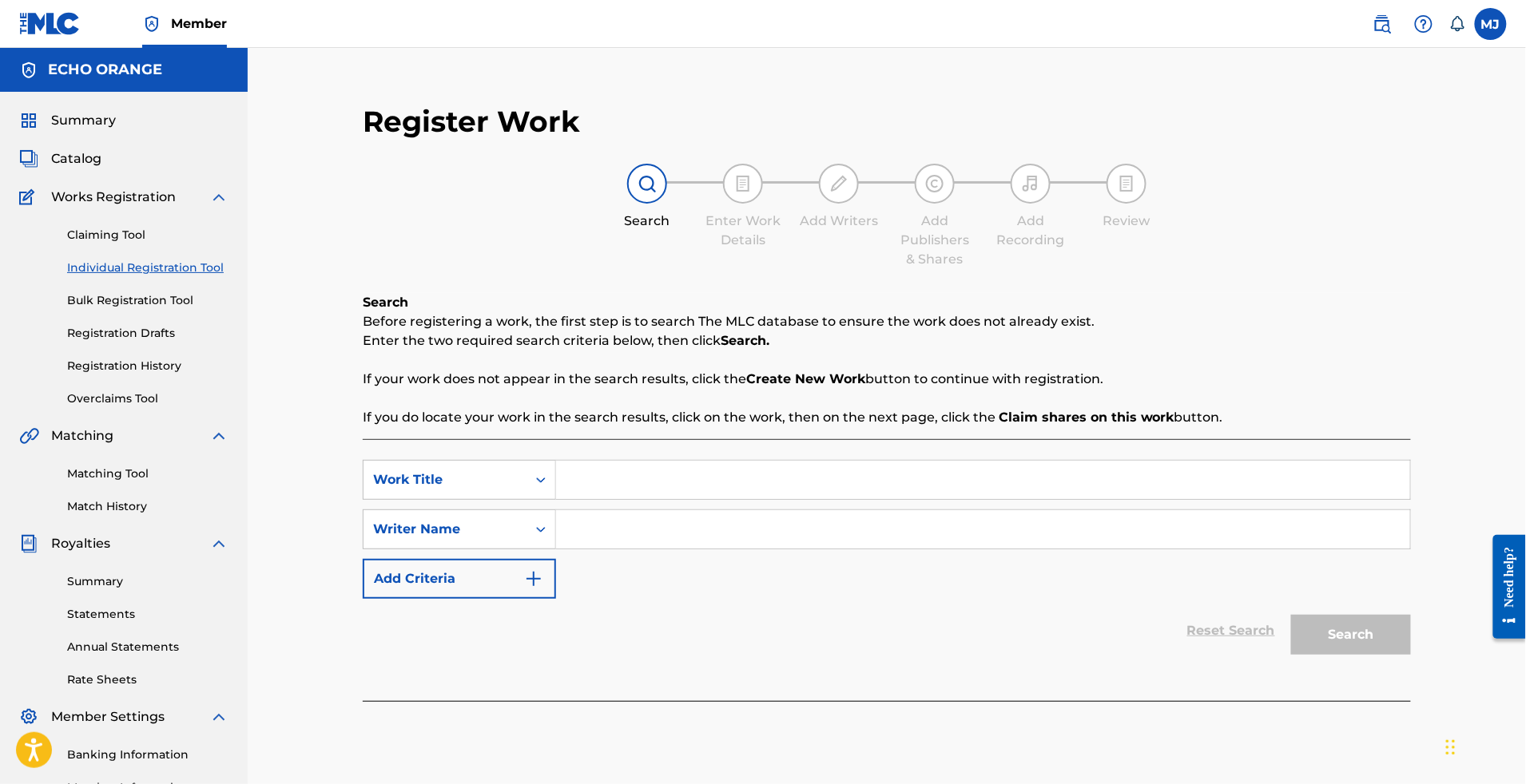
click at [656, 499] on input "Search Form" at bounding box center [983, 479] width 854 height 39
paste input "PAQUINOU PRESSE"
type input "PAQUINOU PRESSE"
click at [686, 549] on input "Search Form" at bounding box center [983, 530] width 854 height 39
paste input "SERI GNONEGNON [PERSON_NAME]"
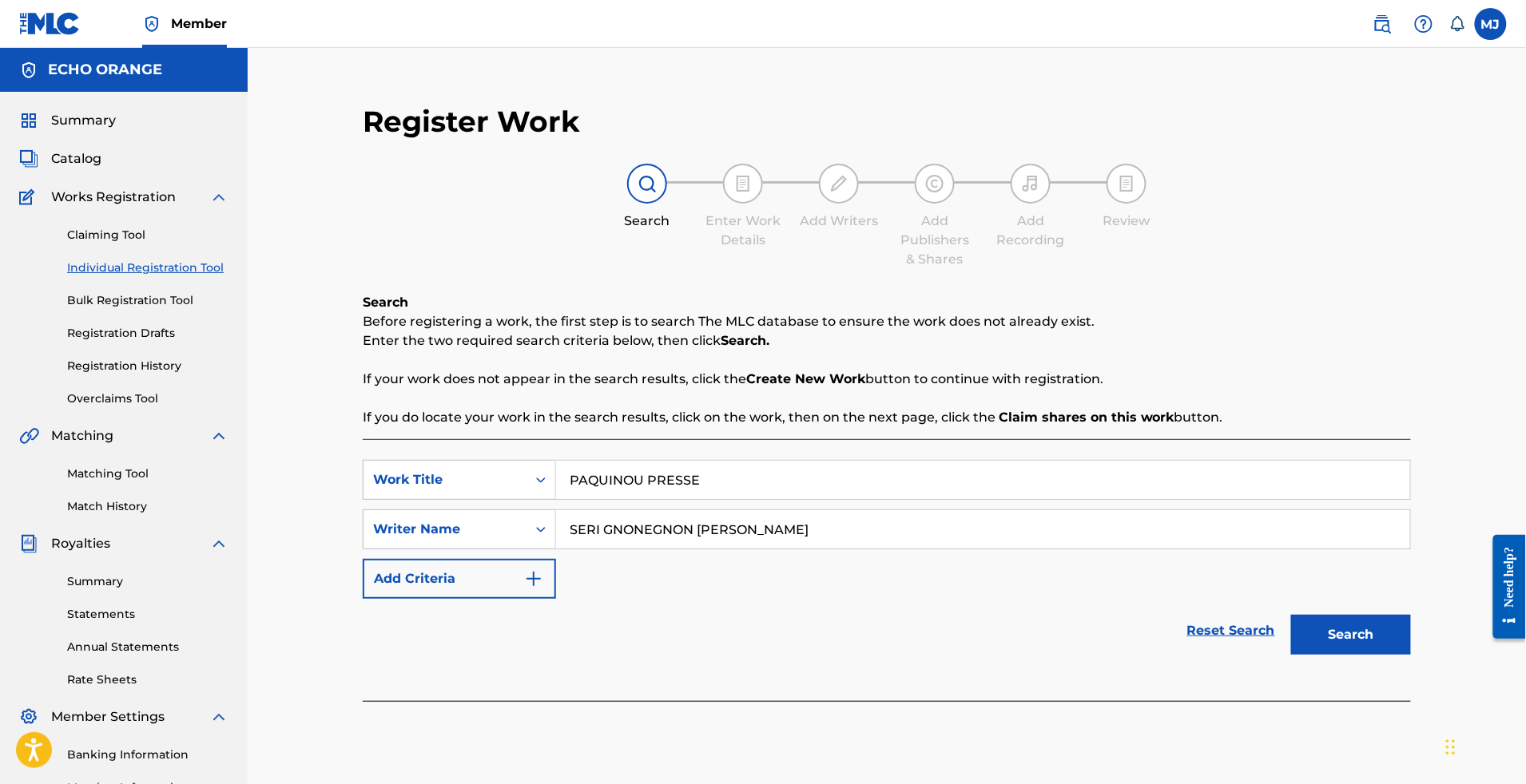
type input "SERI GNONEGNON [PERSON_NAME]"
click at [1412, 655] on button "Search" at bounding box center [1351, 635] width 120 height 40
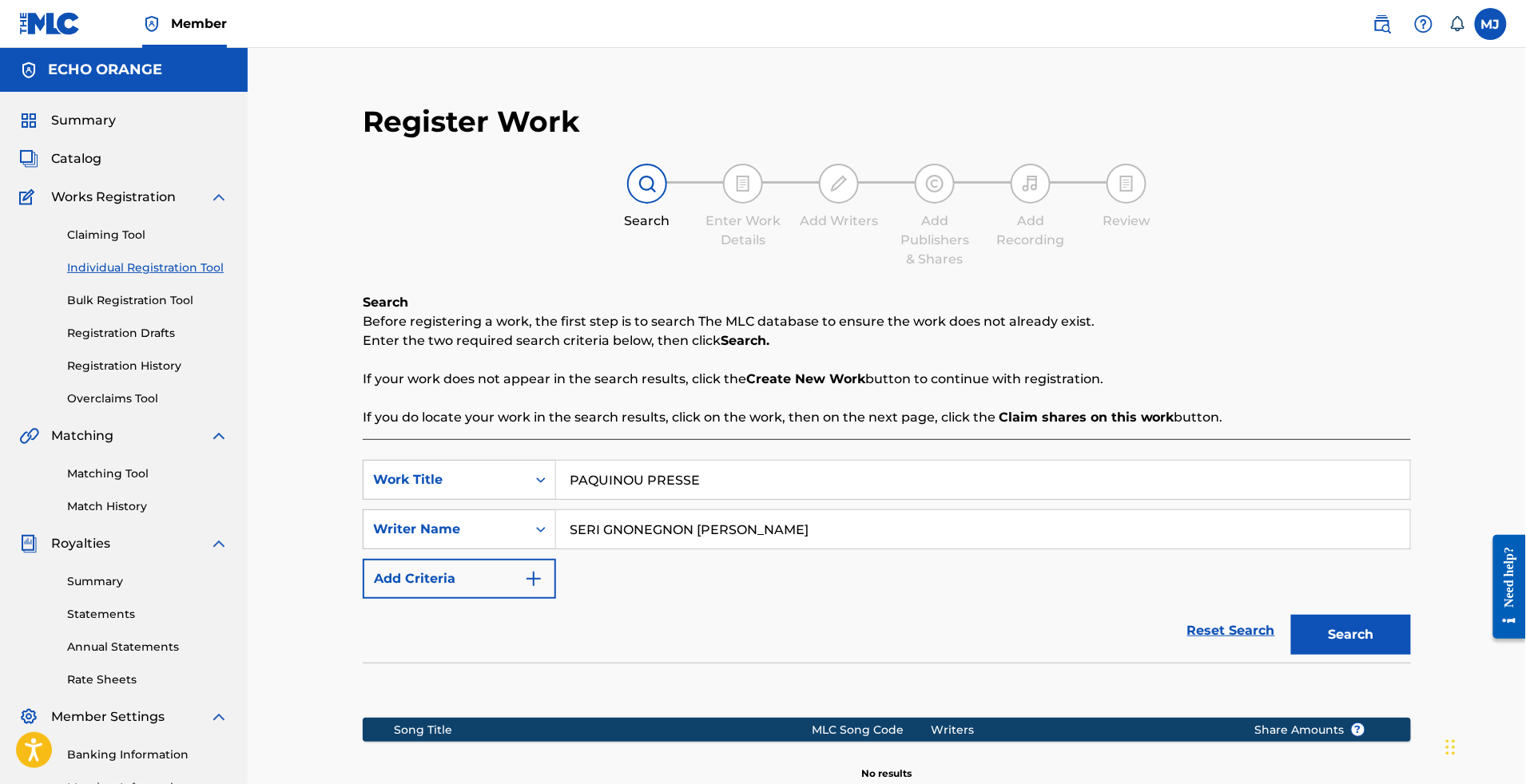
scroll to position [341, 0]
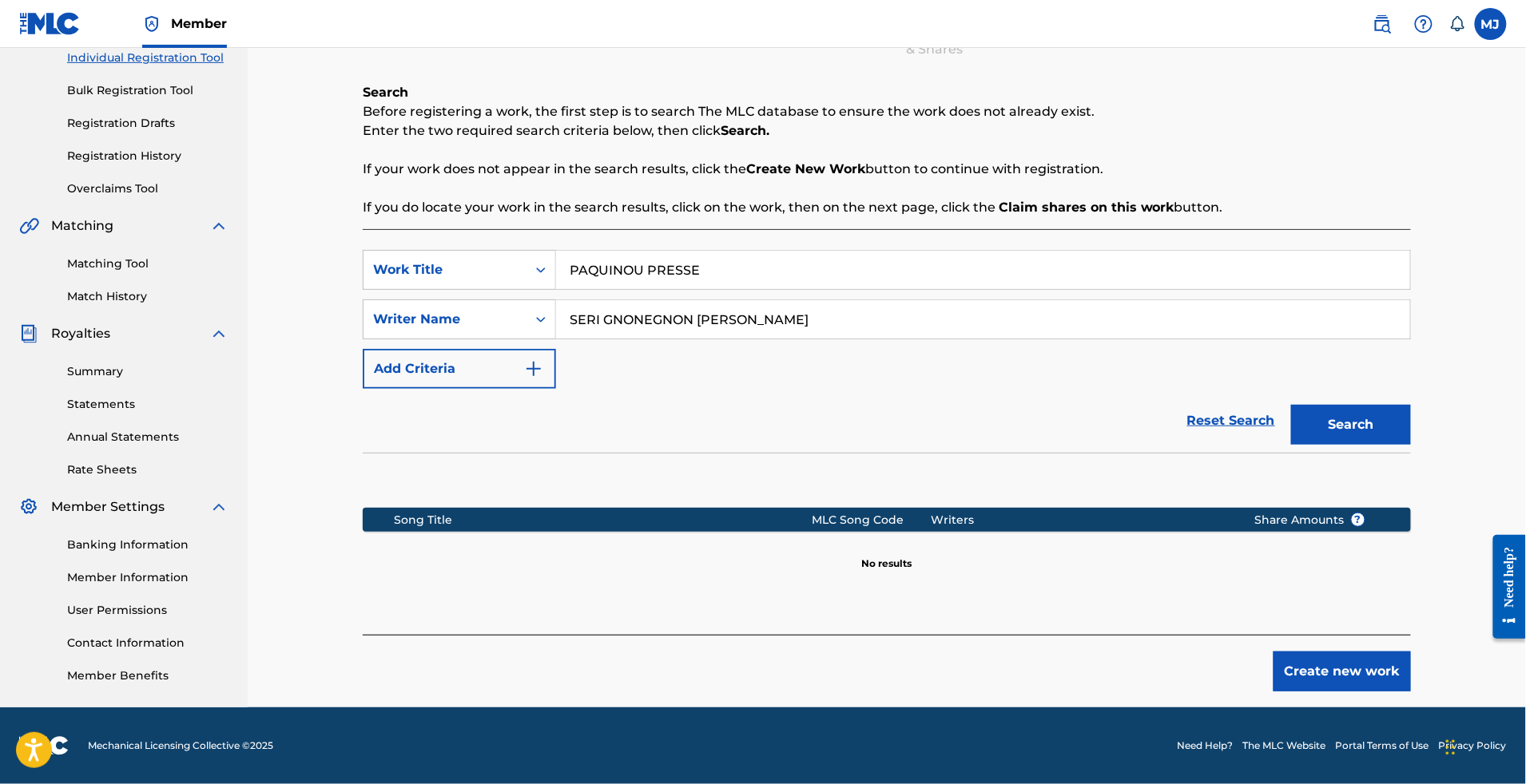
click at [1412, 662] on button "Create new work" at bounding box center [1342, 671] width 137 height 40
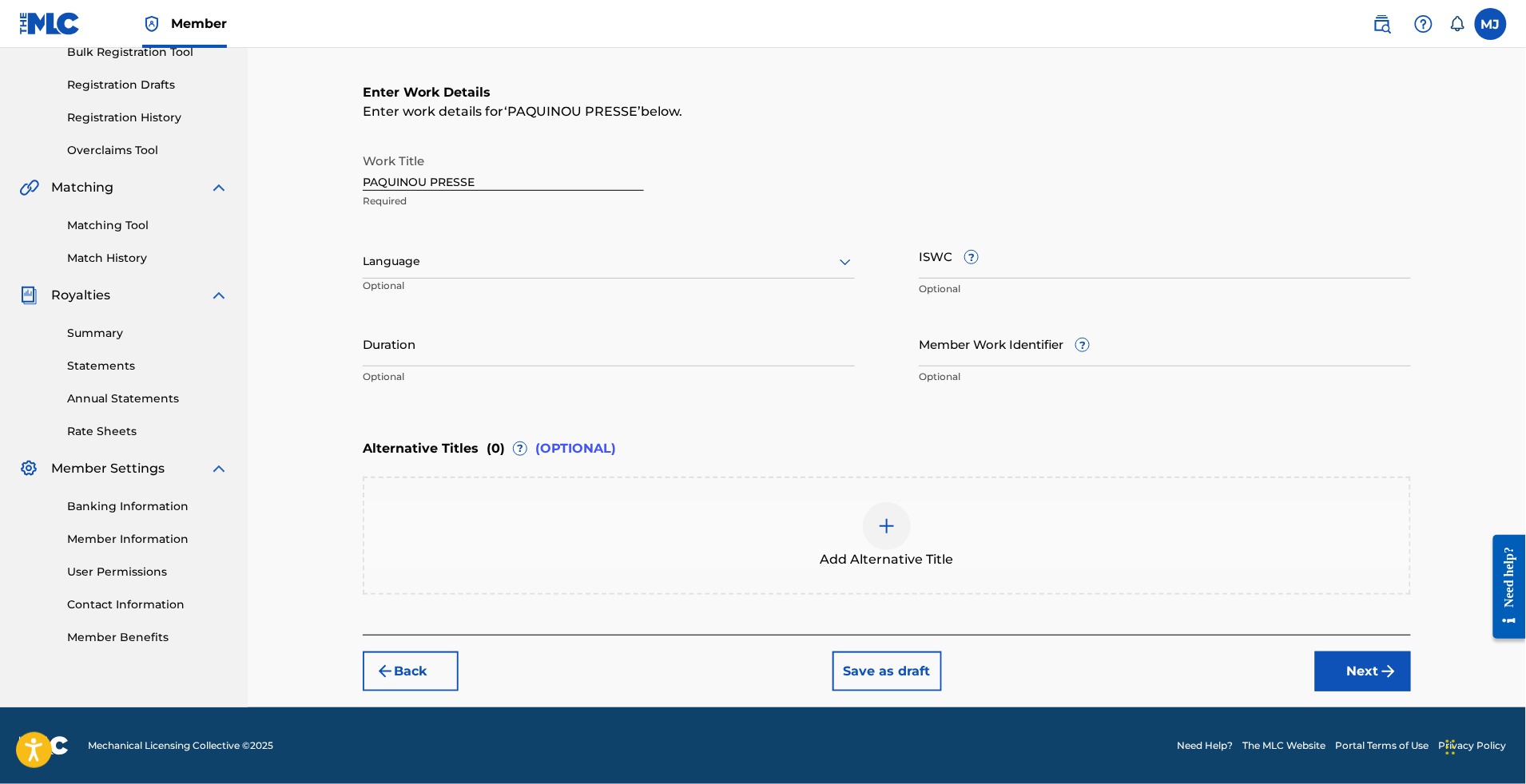
click at [1412, 691] on div "Back Save as draft Next" at bounding box center [886, 663] width 1048 height 57
click at [1412, 691] on button "Next" at bounding box center [1362, 671] width 96 height 40
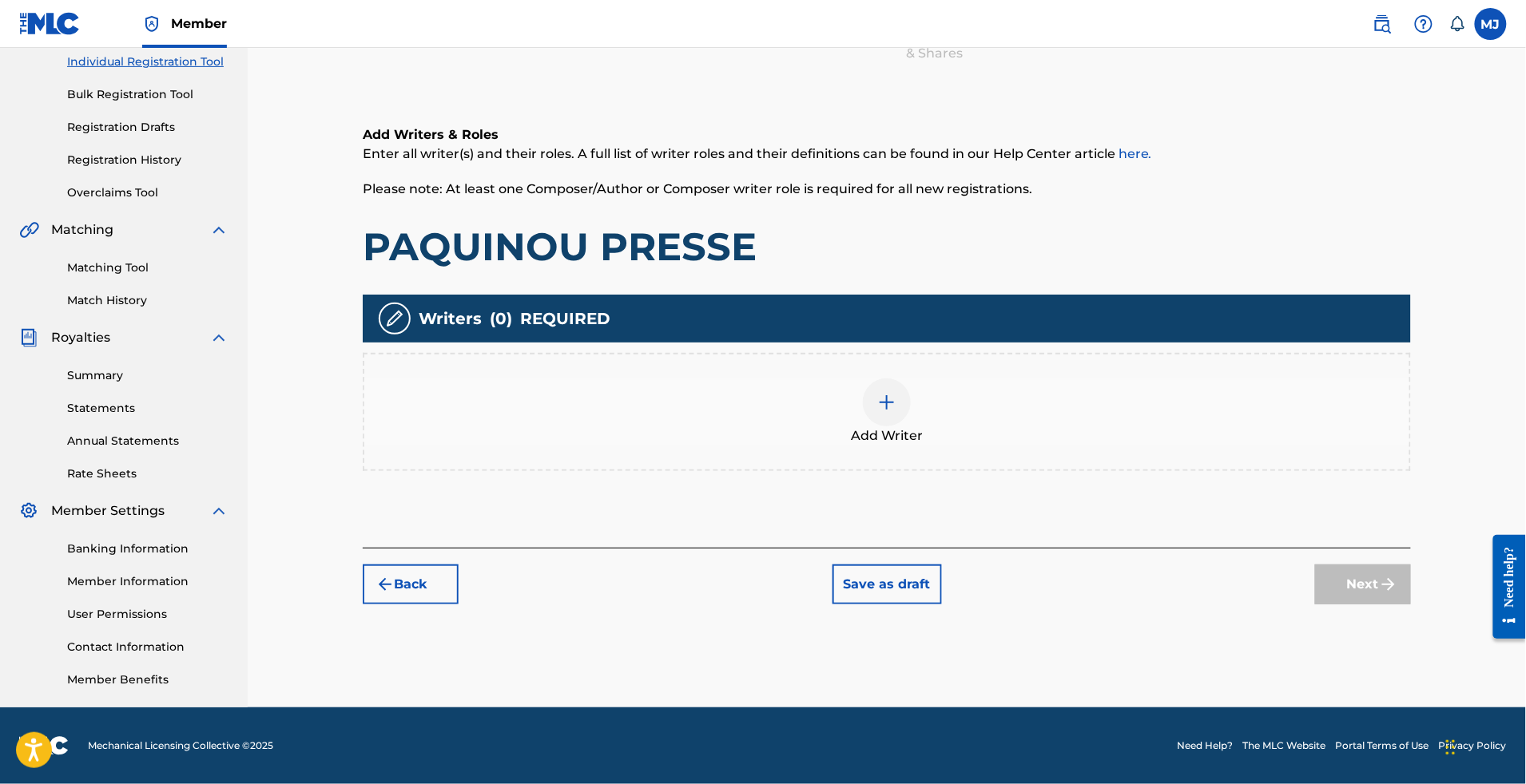
click at [1052, 378] on div "Add Writer" at bounding box center [886, 411] width 1045 height 67
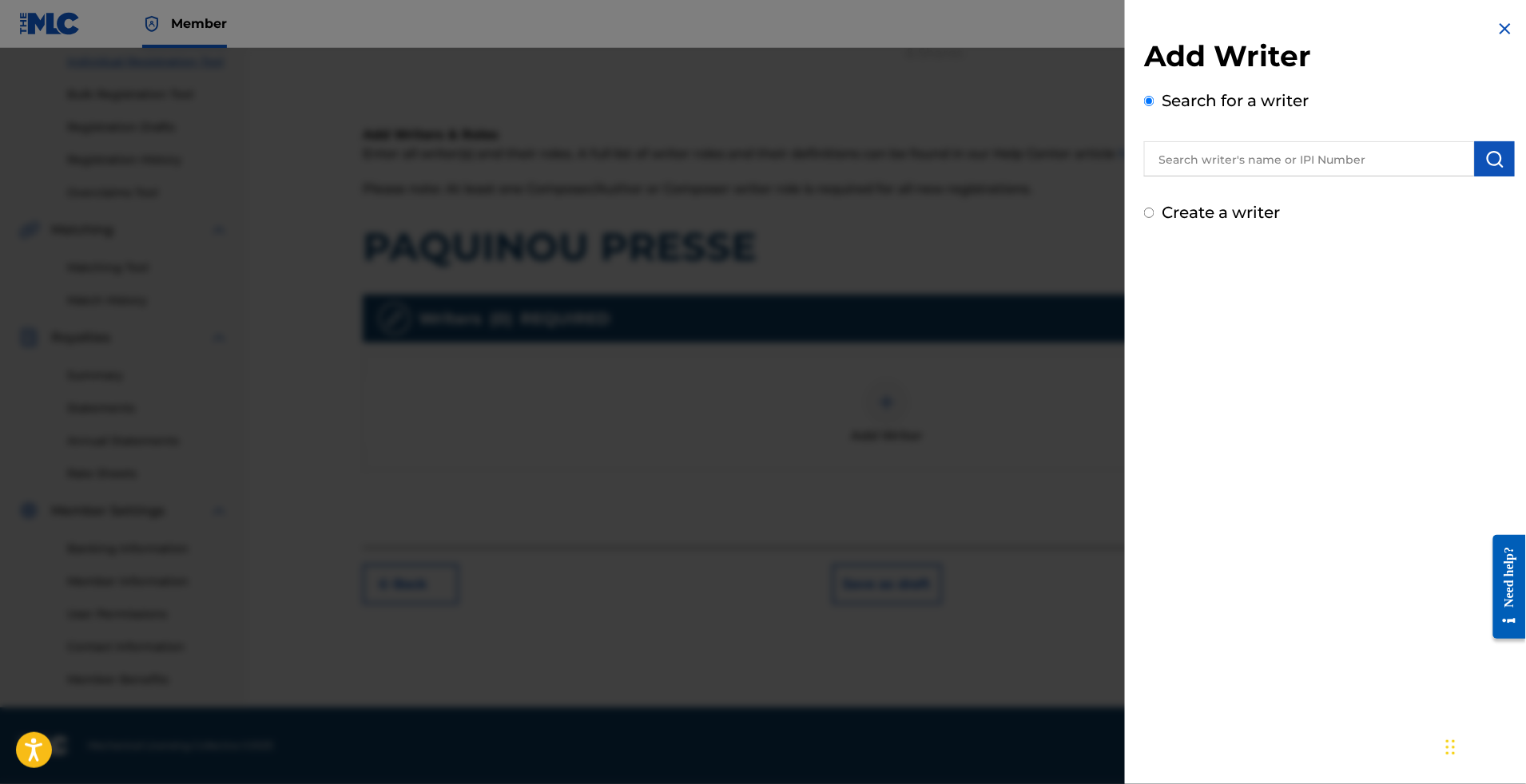
click at [1275, 175] on input "text" at bounding box center [1309, 158] width 331 height 35
paste input "SERI GNONEGNON [PERSON_NAME]"
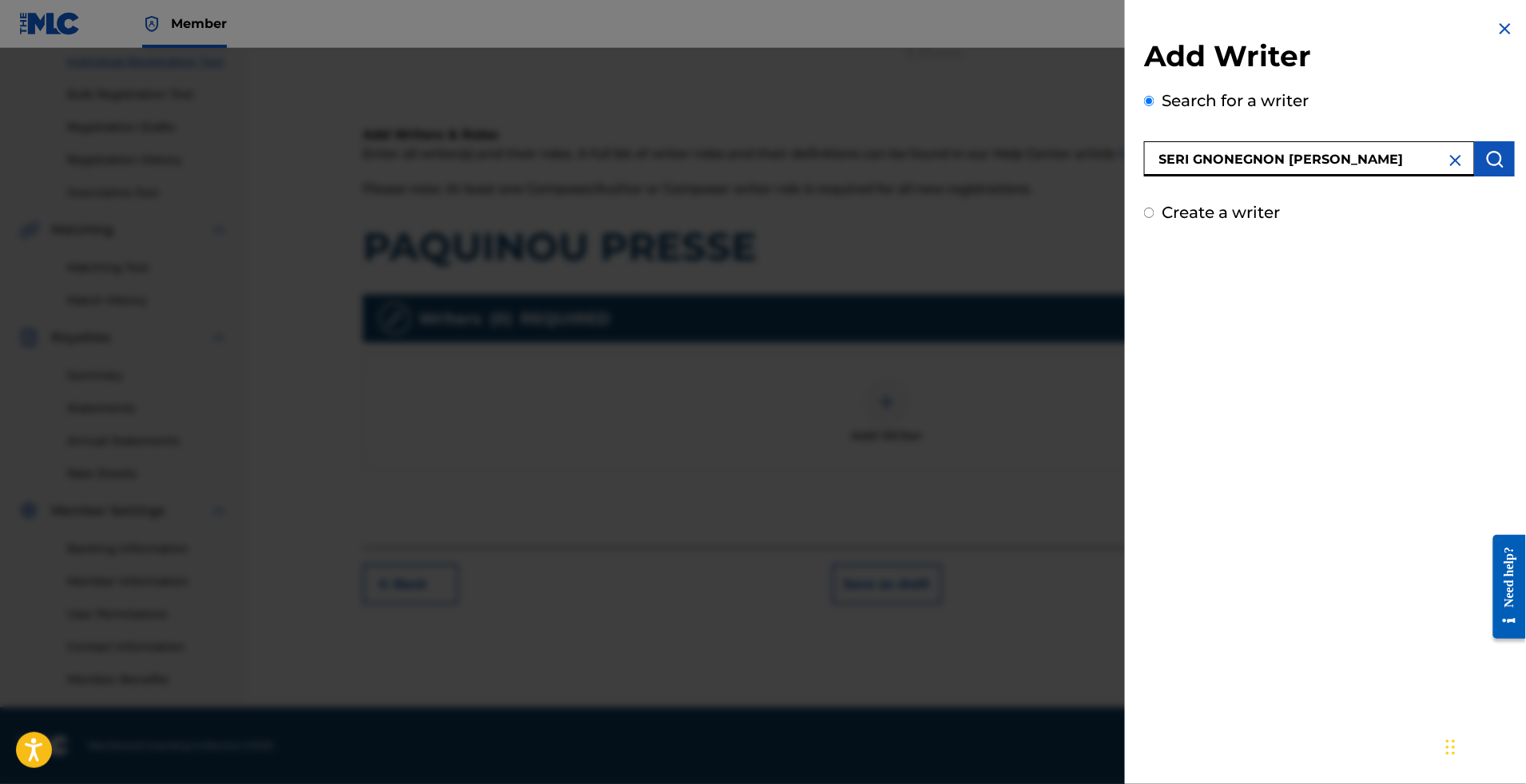
type input "SERI GNONEGNON [PERSON_NAME]"
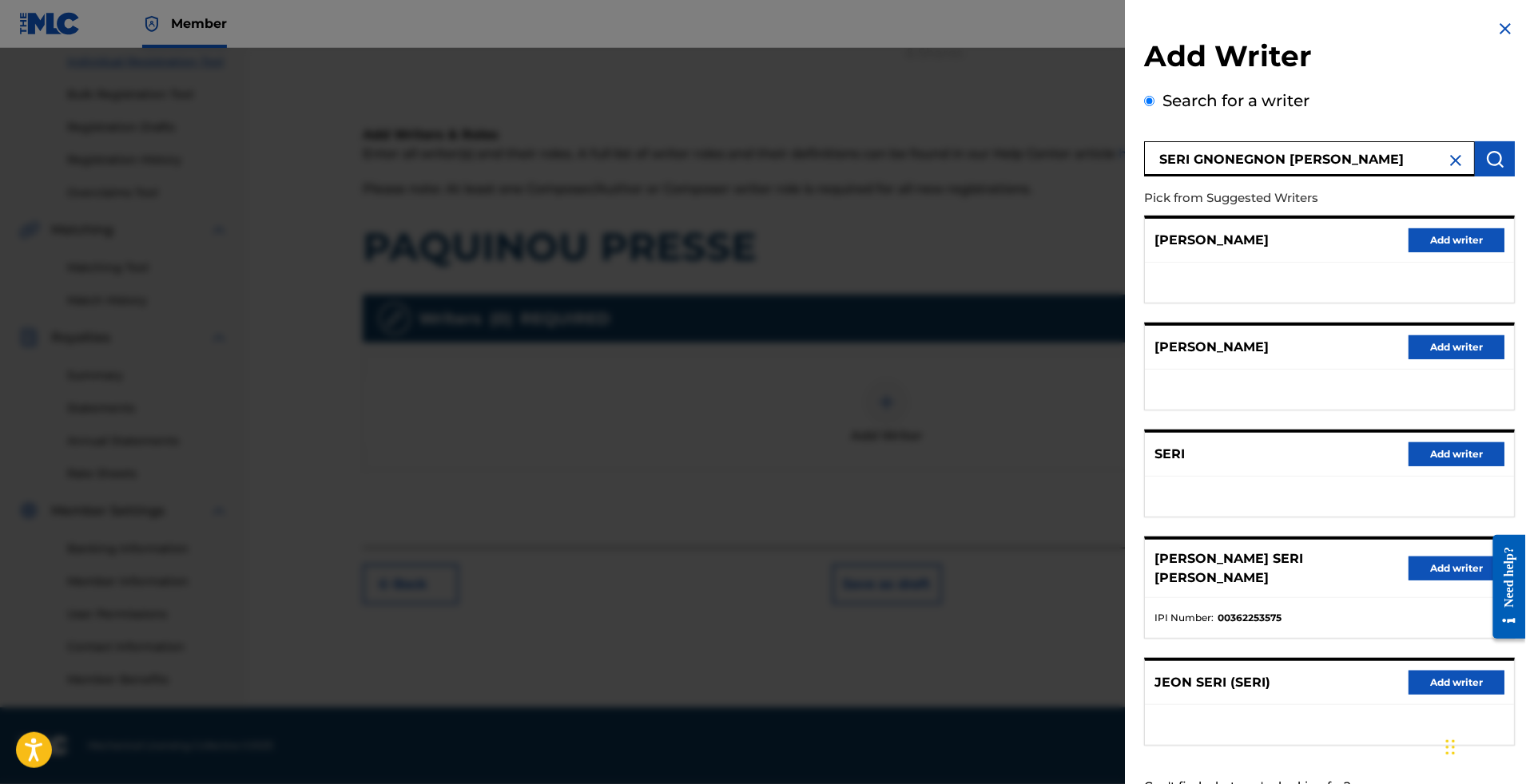
scroll to position [183, 0]
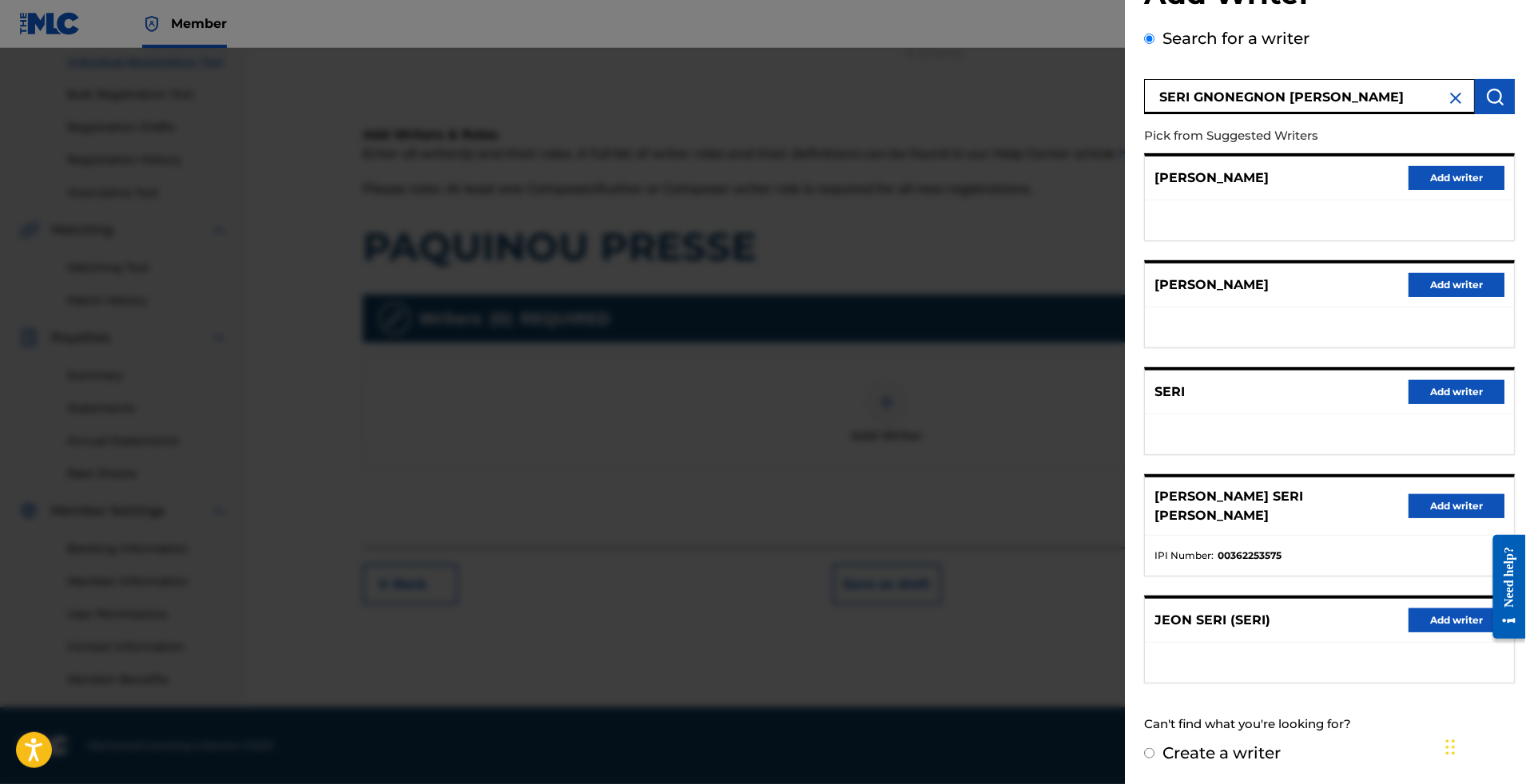
click at [1409, 495] on button "Add writer" at bounding box center [1456, 506] width 96 height 24
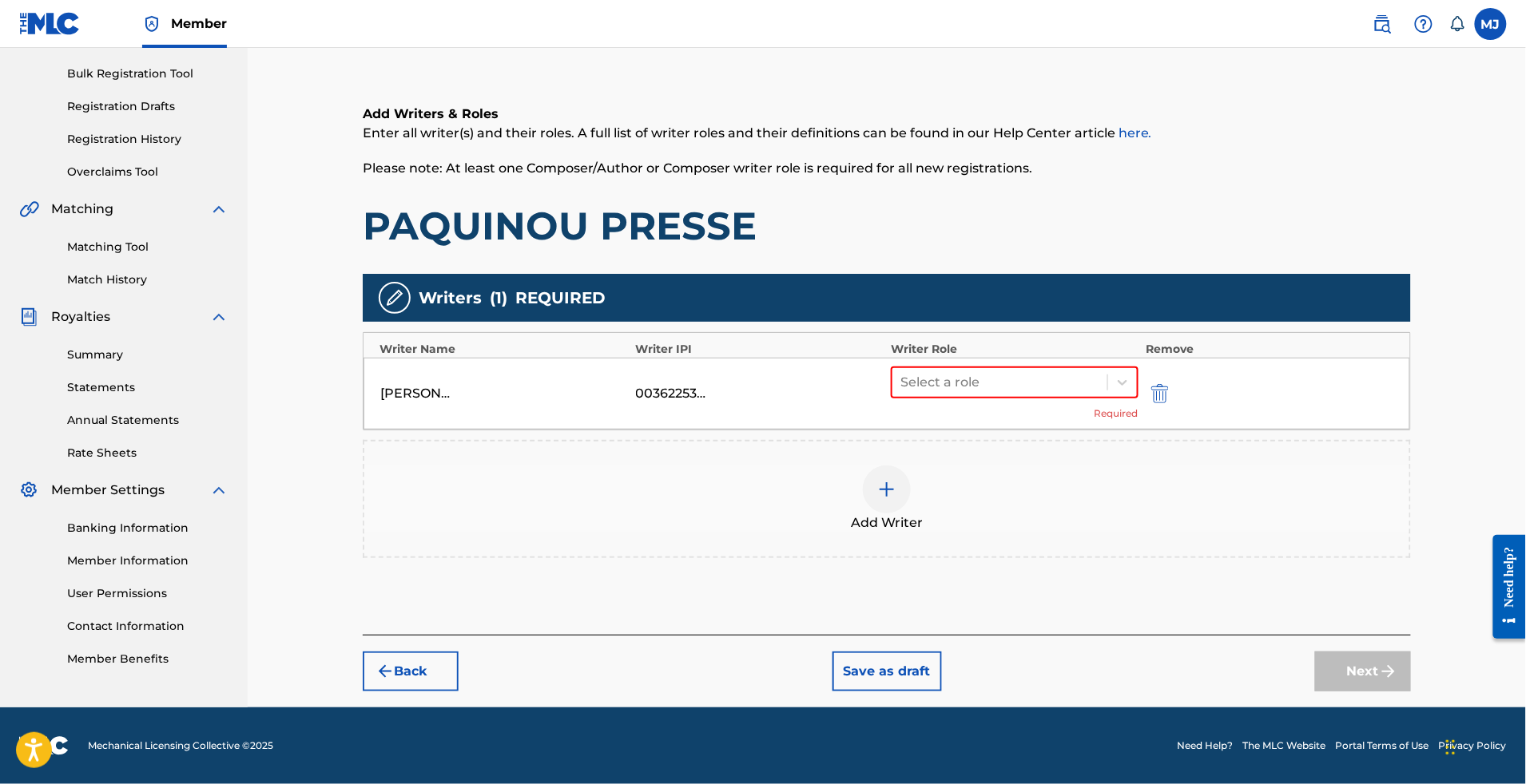
click at [1015, 367] on div "Select a role Required" at bounding box center [1015, 393] width 248 height 54
click at [1020, 368] on div "Select a role" at bounding box center [999, 382] width 215 height 28
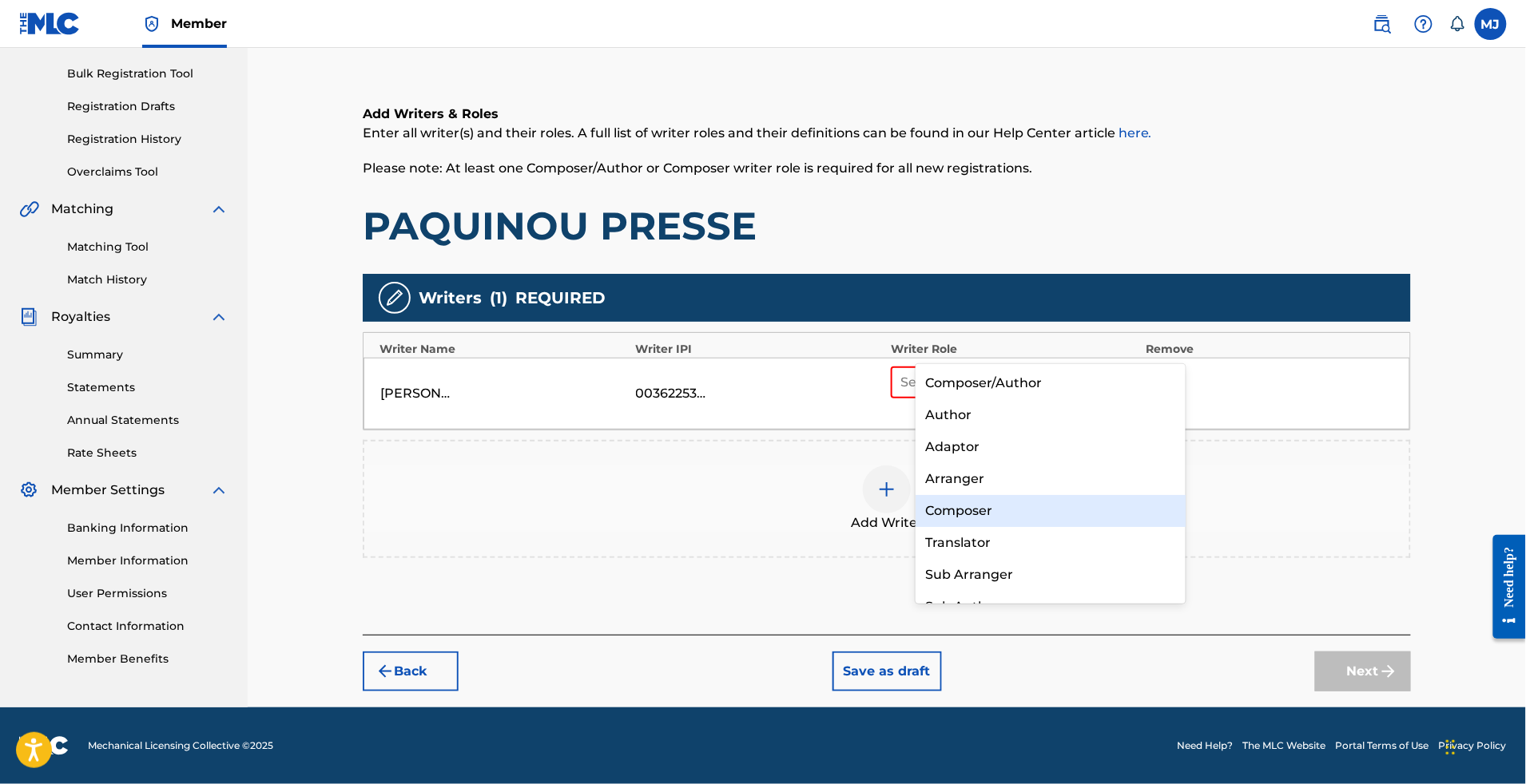
drag, startPoint x: 985, startPoint y: 486, endPoint x: 985, endPoint y: 506, distance: 20.0
click at [985, 506] on div "Composer/Author Author Adaptor Arranger Composer Translator Sub Arranger Sub Au…" at bounding box center [1050, 483] width 270 height 239
click at [985, 506] on div "Composer" at bounding box center [1050, 512] width 270 height 32
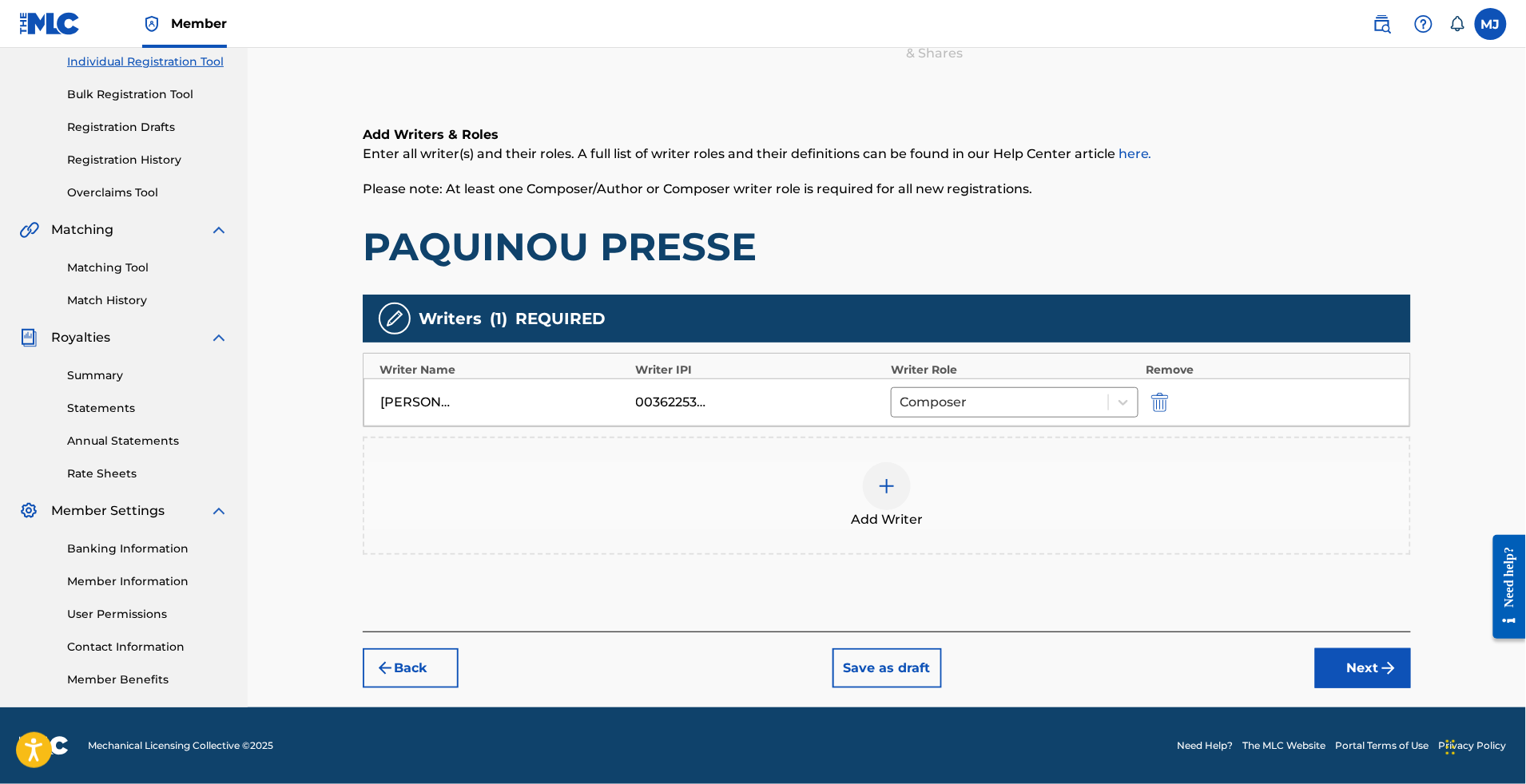
click at [954, 462] on div "Add Writer" at bounding box center [886, 496] width 1045 height 67
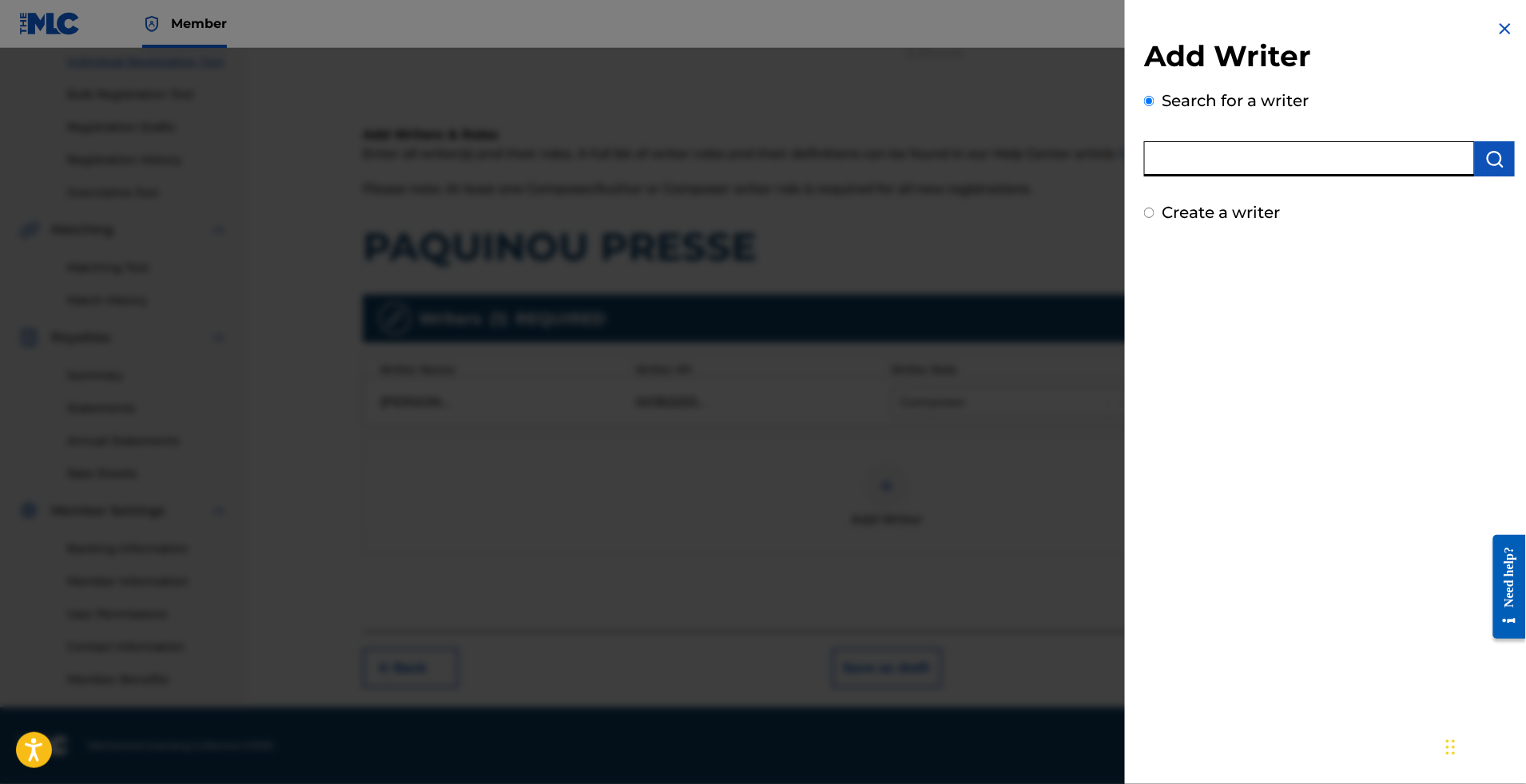
click at [1176, 177] on input "text" at bounding box center [1309, 158] width 331 height 35
paste input "[PERSON_NAME]"
type input "[PERSON_NAME]"
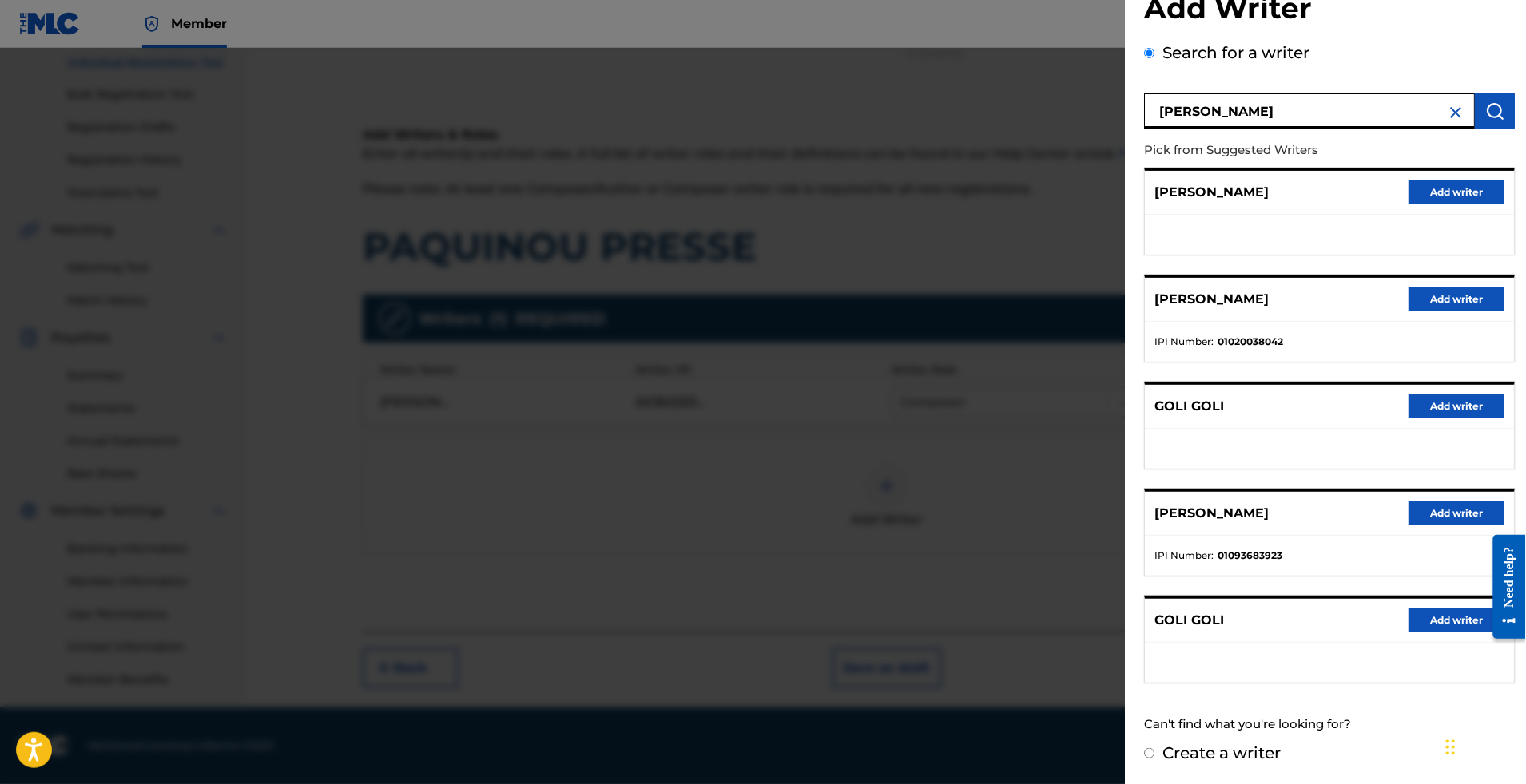
click at [1163, 750] on label "Create a writer" at bounding box center [1221, 753] width 118 height 19
radio input "true"
click at [1144, 750] on input "Create a writer" at bounding box center [1149, 753] width 10 height 10
radio input "false"
radio input "true"
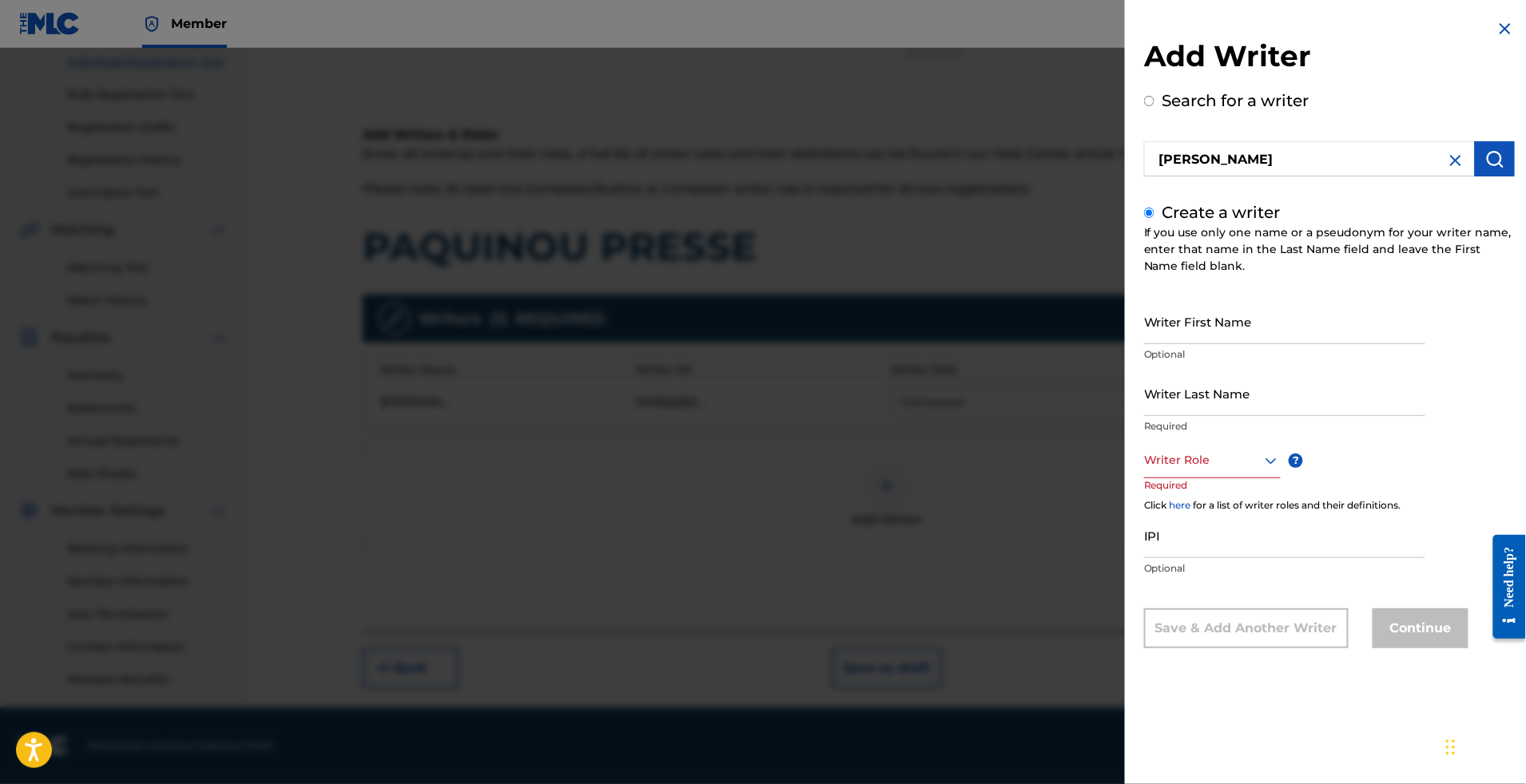
scroll to position [0, 0]
click at [1170, 344] on input "Writer First Name" at bounding box center [1284, 322] width 281 height 45
paste input "[PERSON_NAME]"
drag, startPoint x: 1103, startPoint y: 354, endPoint x: 1007, endPoint y: 358, distance: 96.1
click at [1007, 359] on div "Add Writer Search for a writer [PERSON_NAME] Create a writer If you use only on…" at bounding box center [763, 416] width 1526 height 737
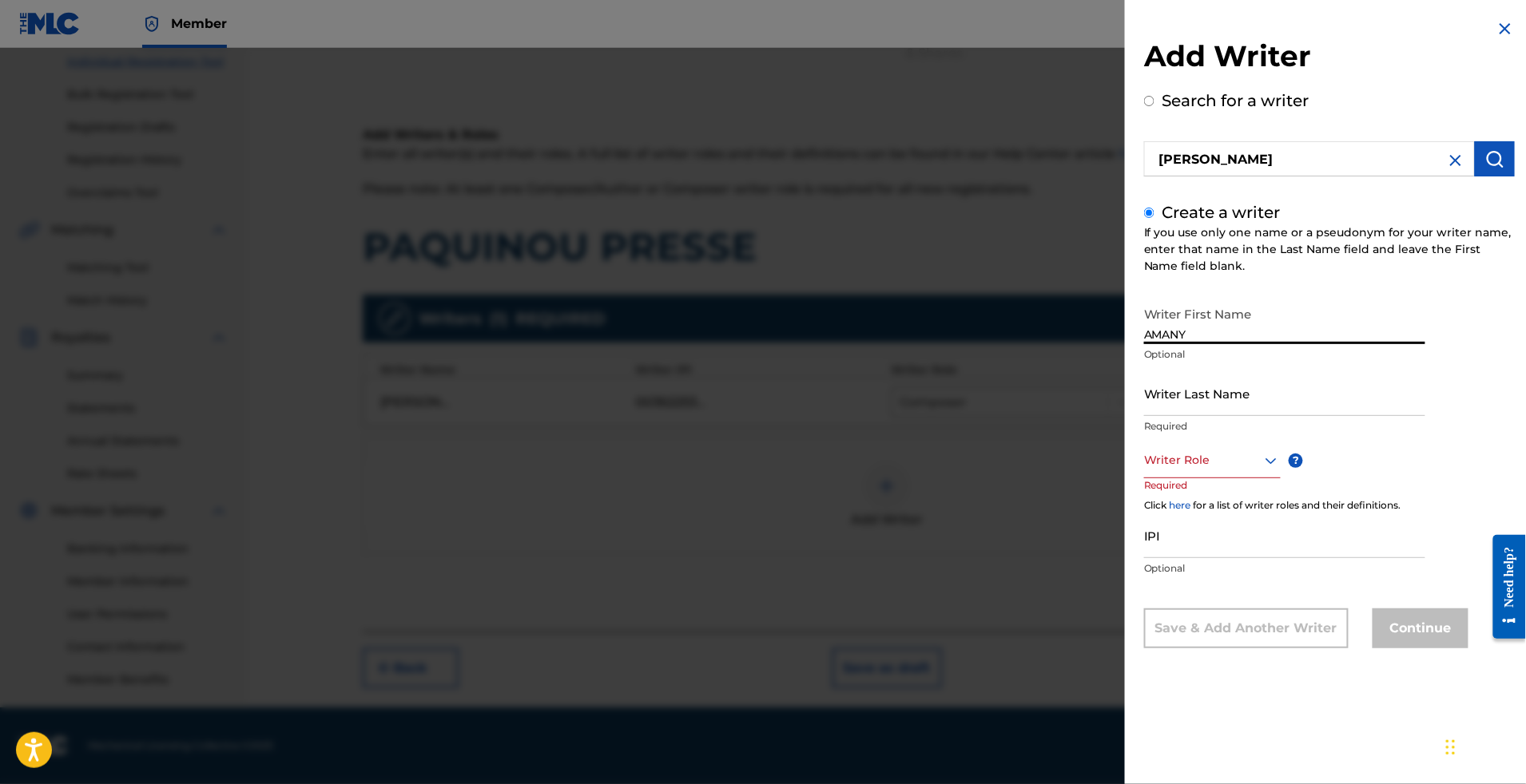
type input "AMANY"
click at [1209, 416] on input "Writer Last Name" at bounding box center [1284, 393] width 281 height 45
paste input "GOLI"
type input "GOLI"
click at [1168, 470] on div at bounding box center [1212, 460] width 136 height 20
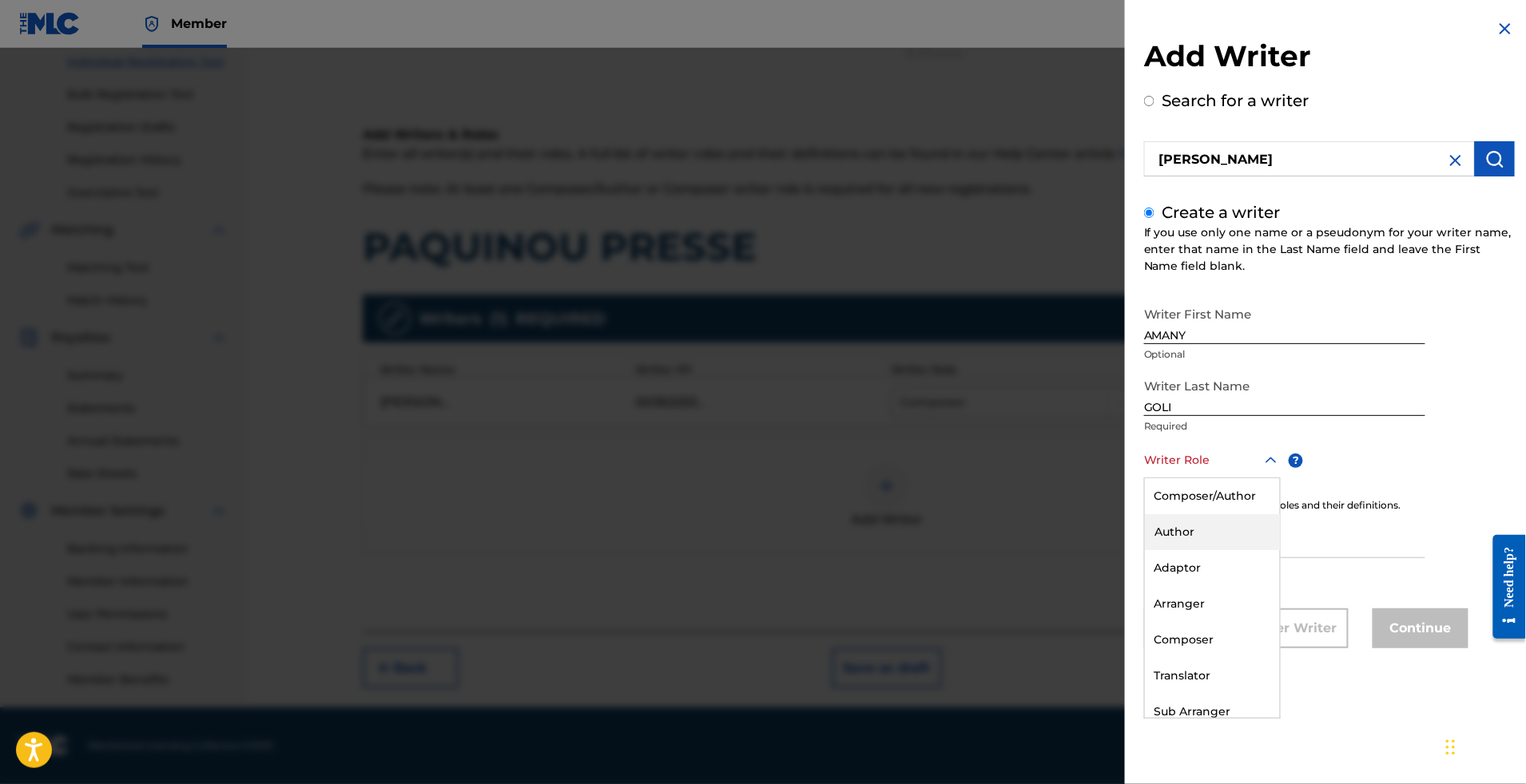
click at [1145, 550] on div "Author" at bounding box center [1212, 532] width 135 height 36
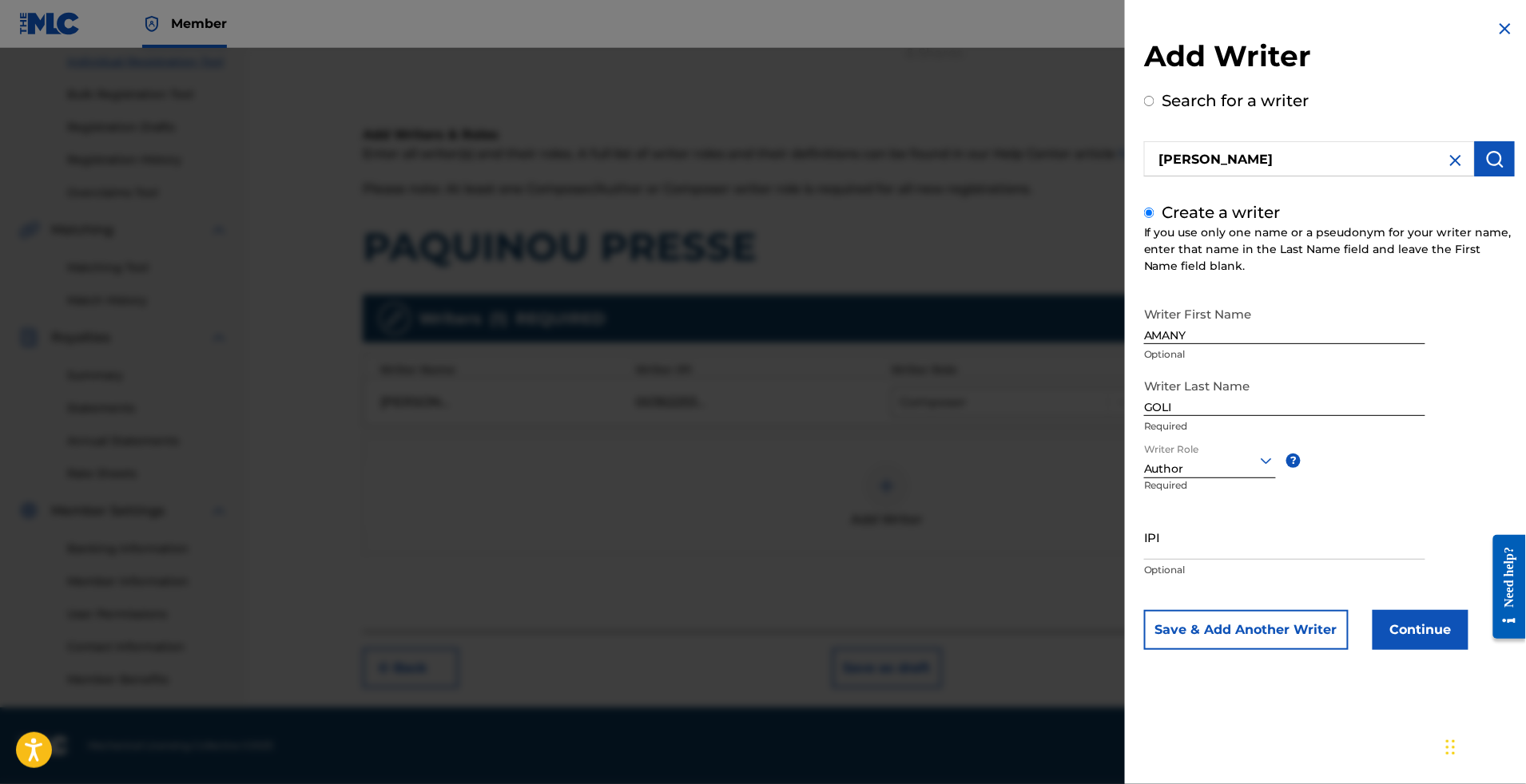
click at [1185, 560] on input "IPI" at bounding box center [1284, 537] width 281 height 45
paste input "1293130667"
type input "1293130667"
click at [1373, 651] on button "Continue" at bounding box center [1420, 630] width 96 height 40
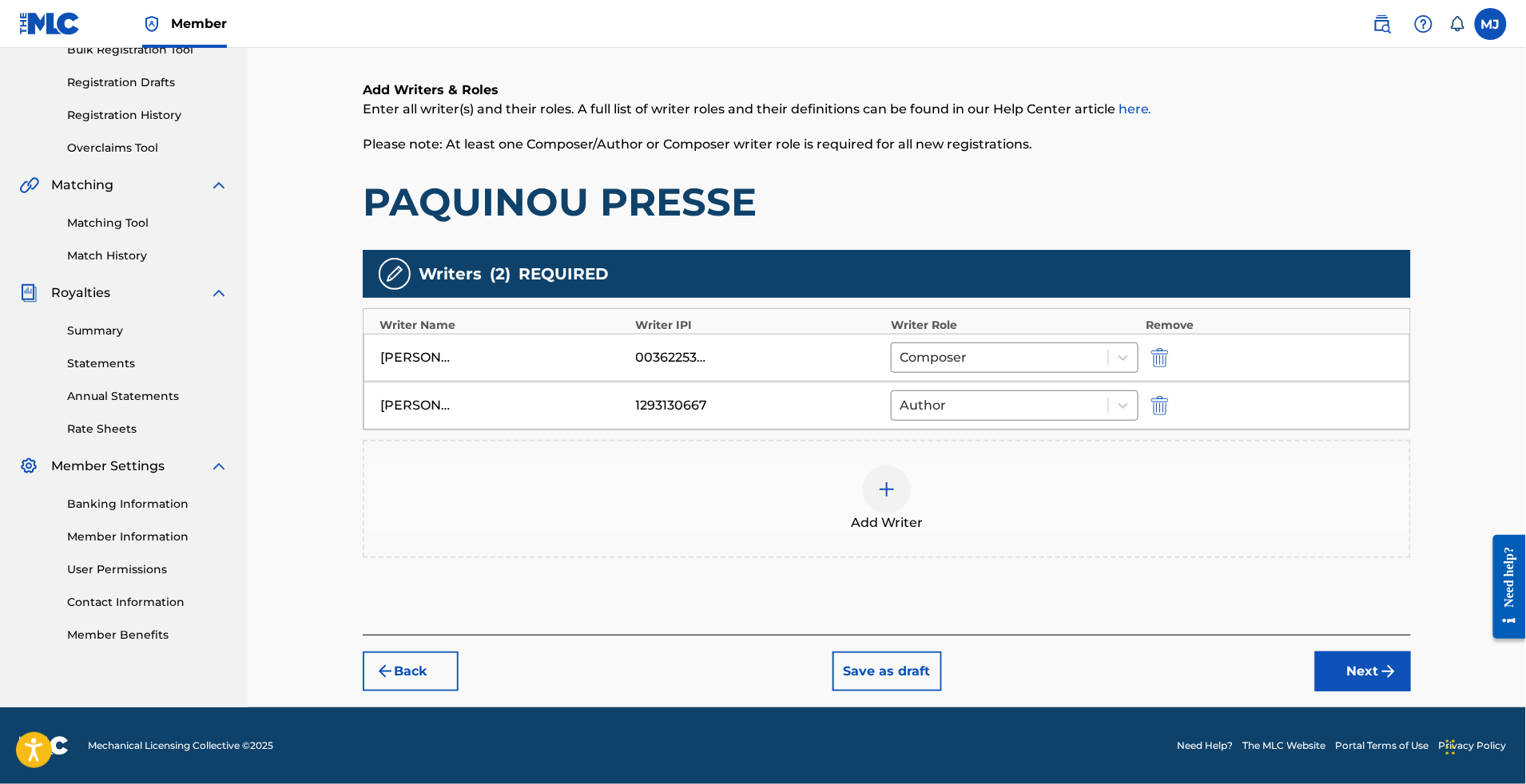
click at [1381, 691] on button "Next" at bounding box center [1362, 671] width 96 height 40
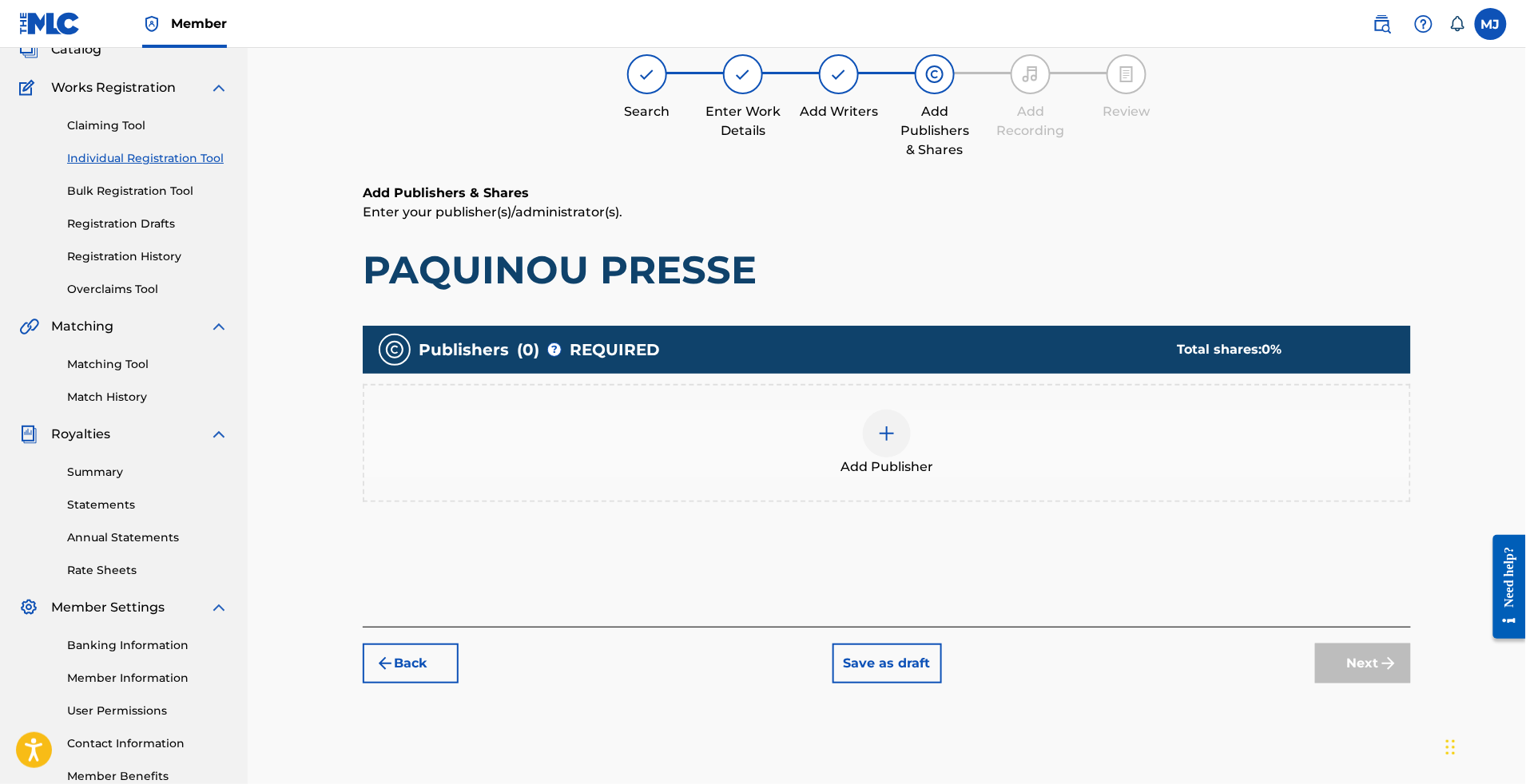
scroll to position [71, 0]
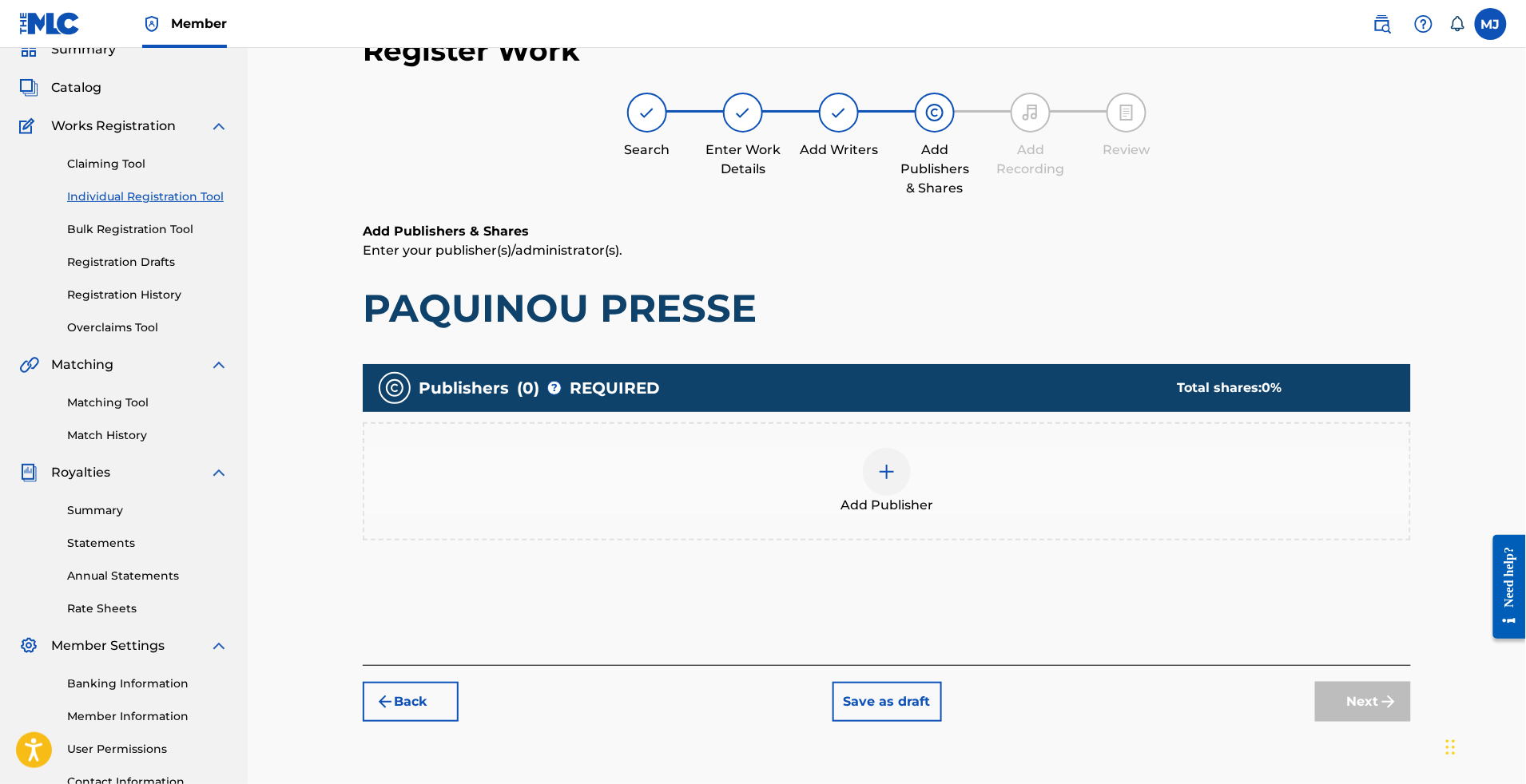
click at [897, 481] on img at bounding box center [886, 472] width 19 height 19
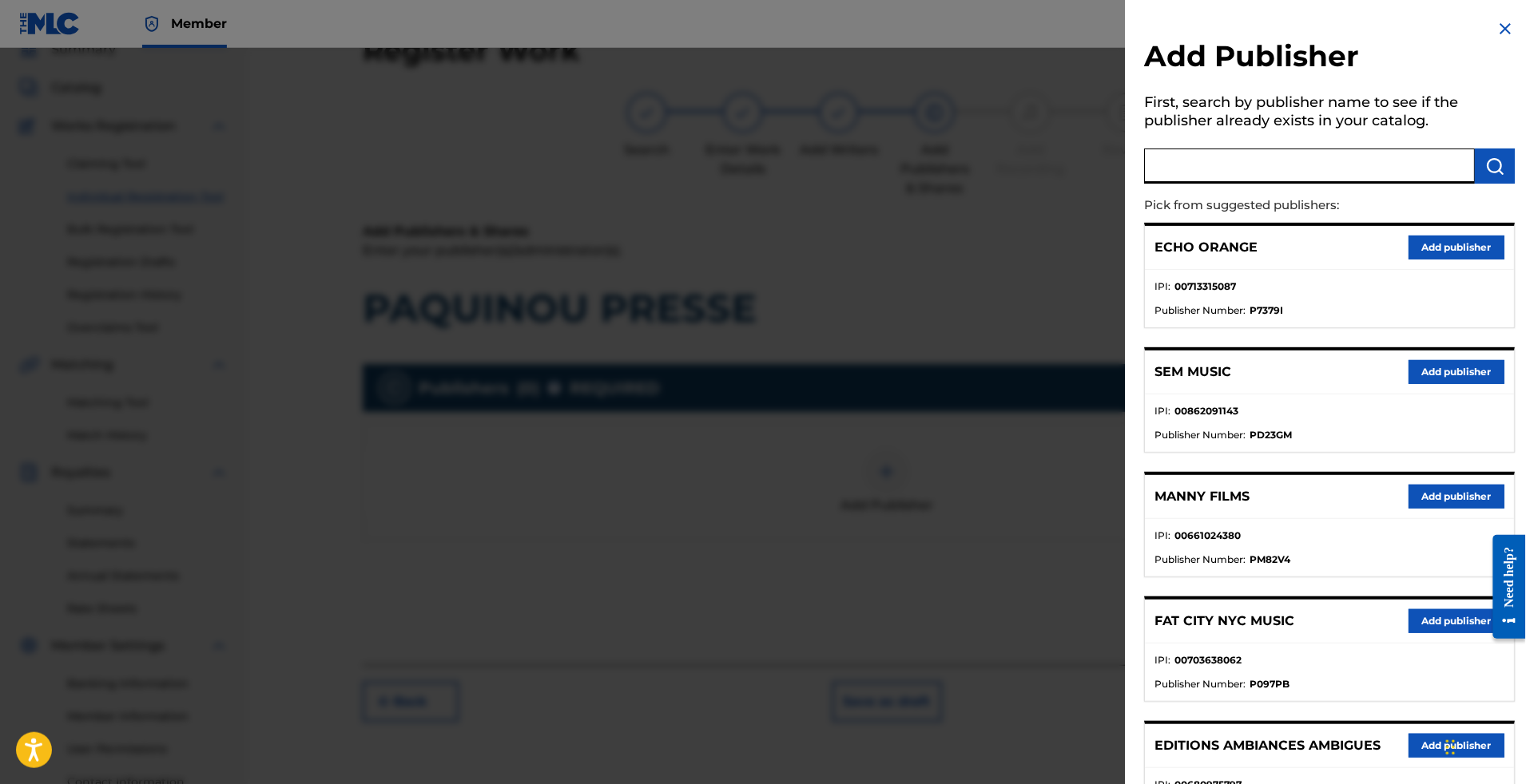
click at [1196, 177] on input "text" at bounding box center [1309, 166] width 331 height 35
type input "appeal"
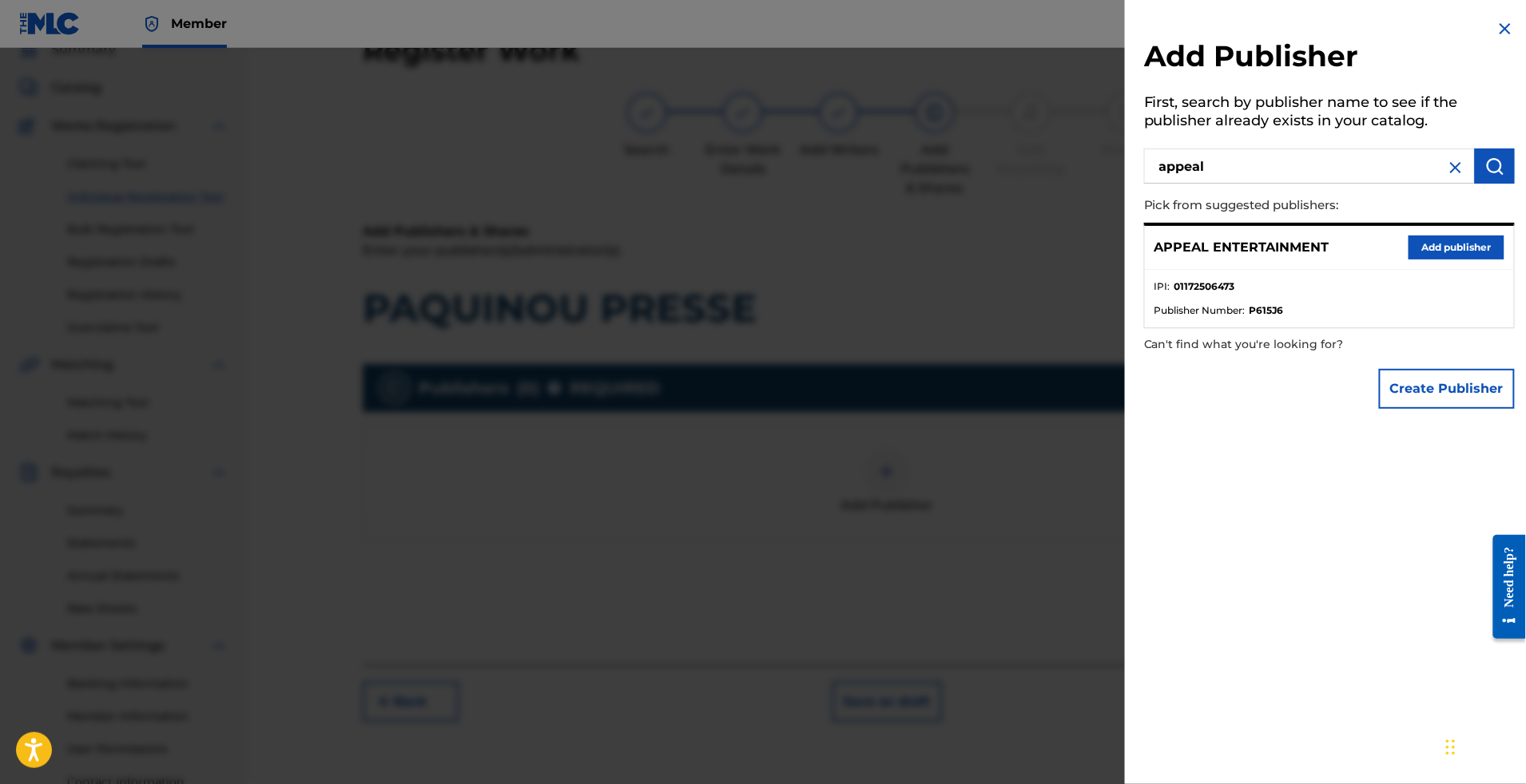
click at [1483, 258] on div "APPEAL ENTERTAINMENT Add publisher" at bounding box center [1329, 248] width 369 height 44
click at [1474, 260] on button "Add publisher" at bounding box center [1456, 247] width 96 height 24
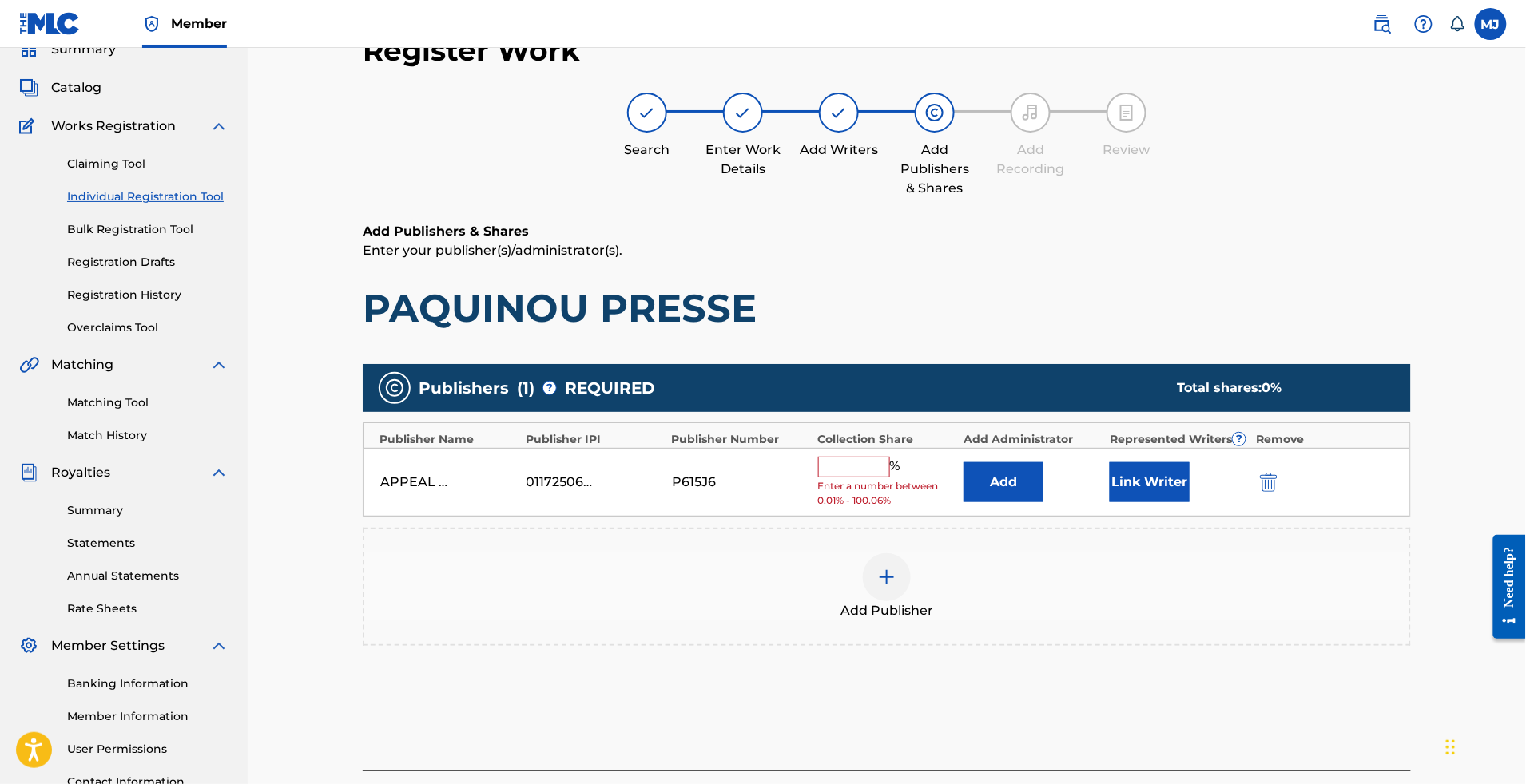
click at [1092, 502] on div "Add" at bounding box center [1033, 482] width 138 height 40
click at [1044, 502] on button "Add" at bounding box center [1004, 482] width 79 height 40
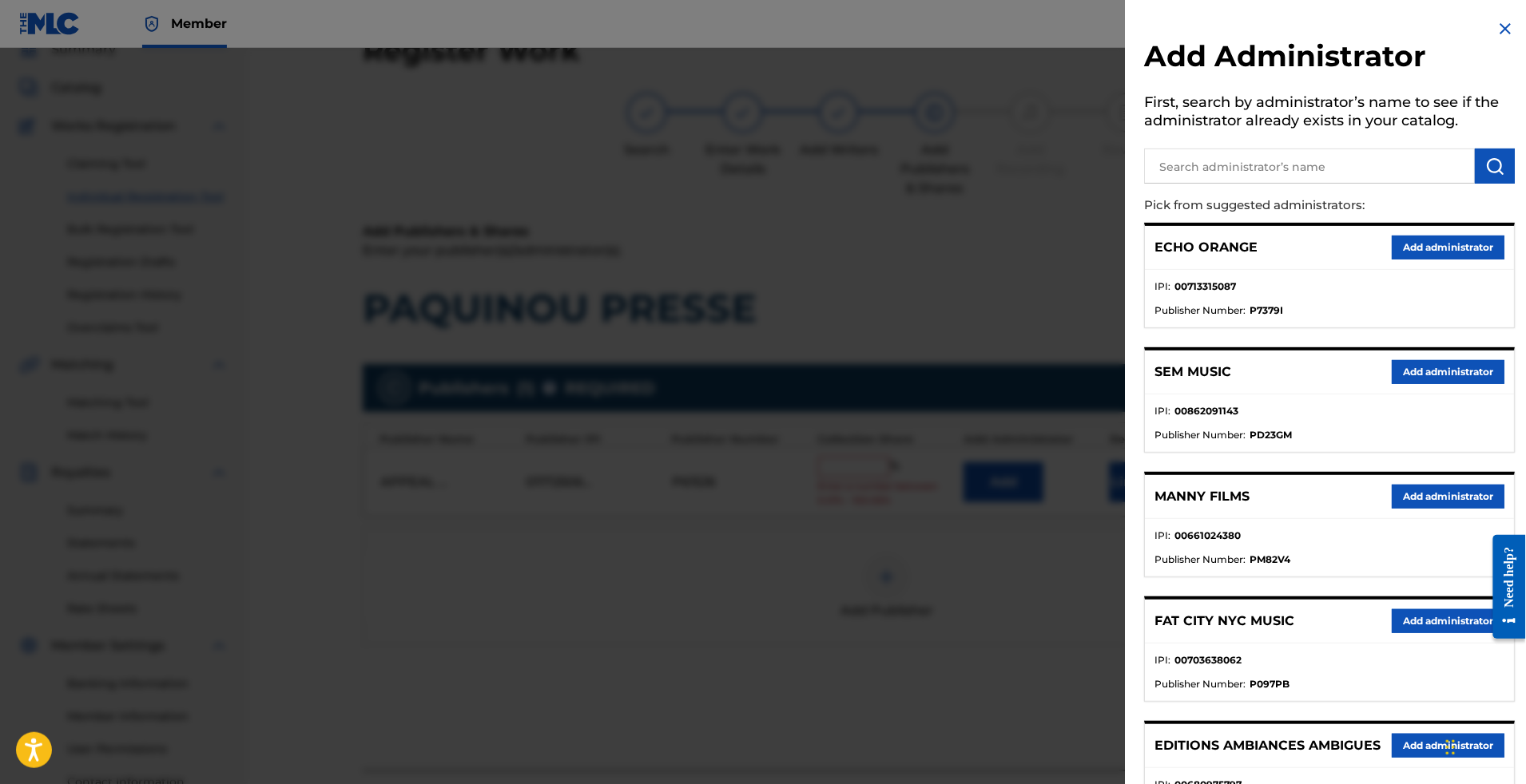
click at [1413, 252] on div "ECHO ORANGE Add administrator" at bounding box center [1329, 248] width 369 height 44
click at [1416, 260] on button "Add administrator" at bounding box center [1447, 247] width 113 height 24
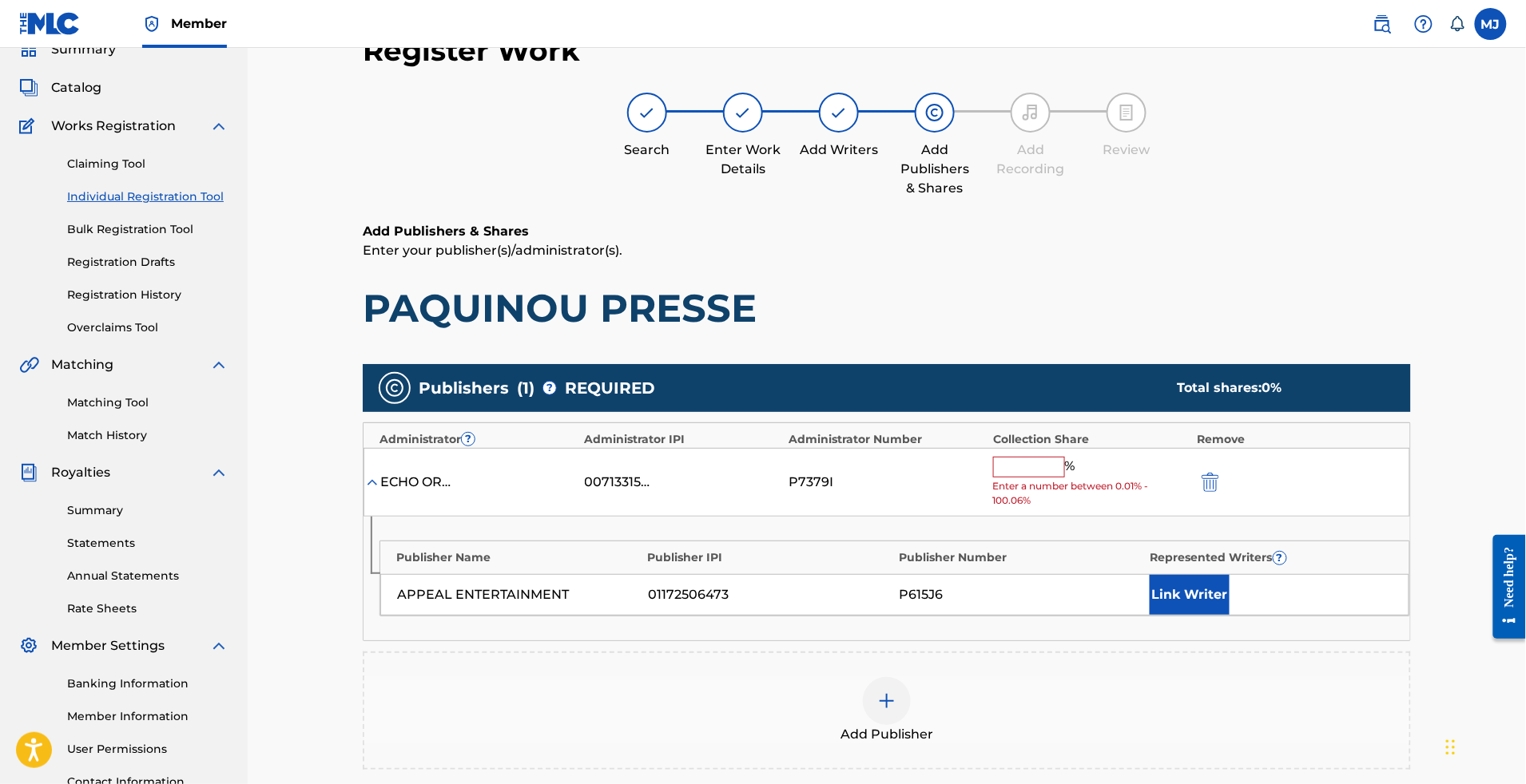
click at [1065, 478] on input "text" at bounding box center [1029, 467] width 72 height 21
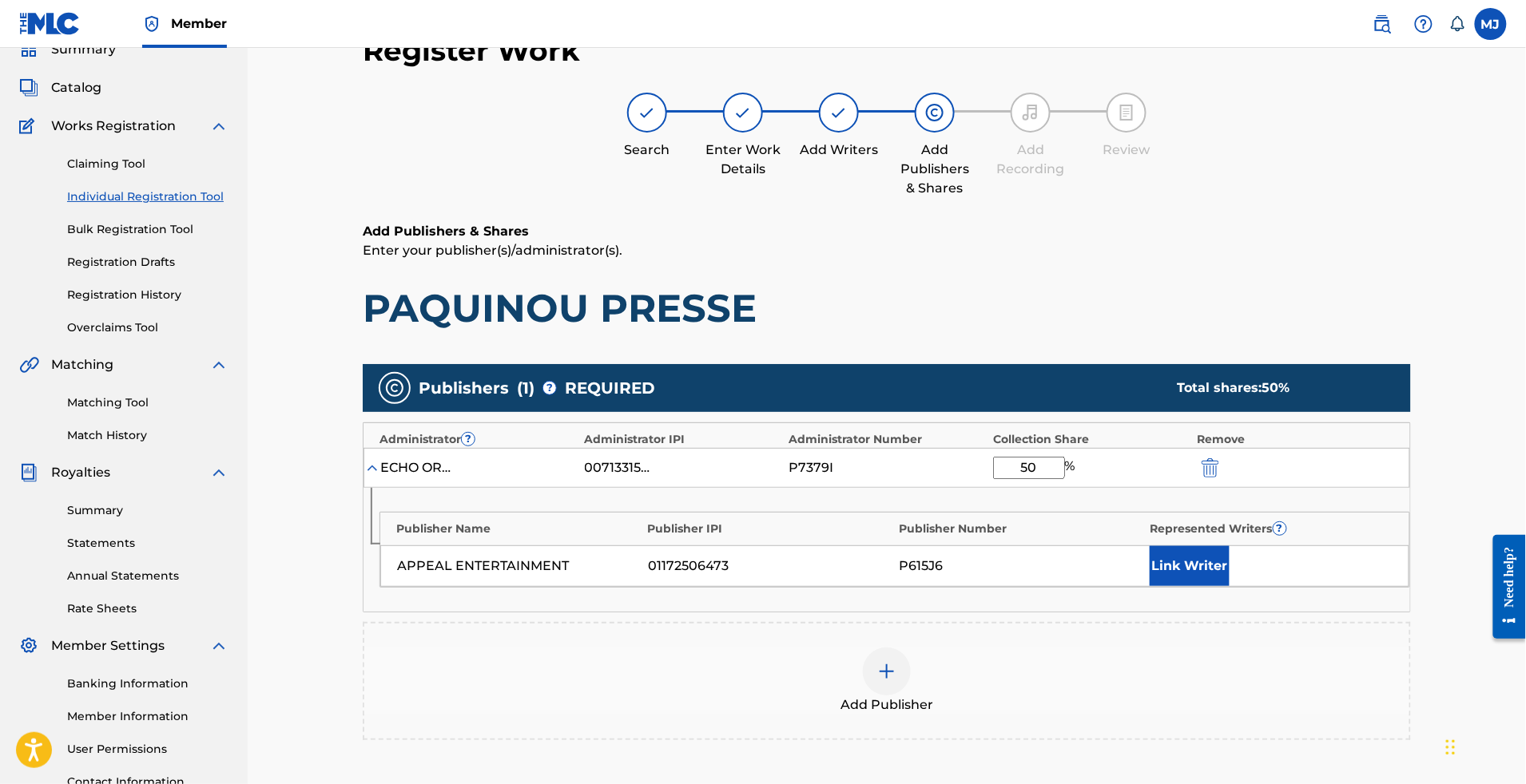
type input "50"
click at [1221, 586] on button "Link Writer" at bounding box center [1189, 566] width 79 height 40
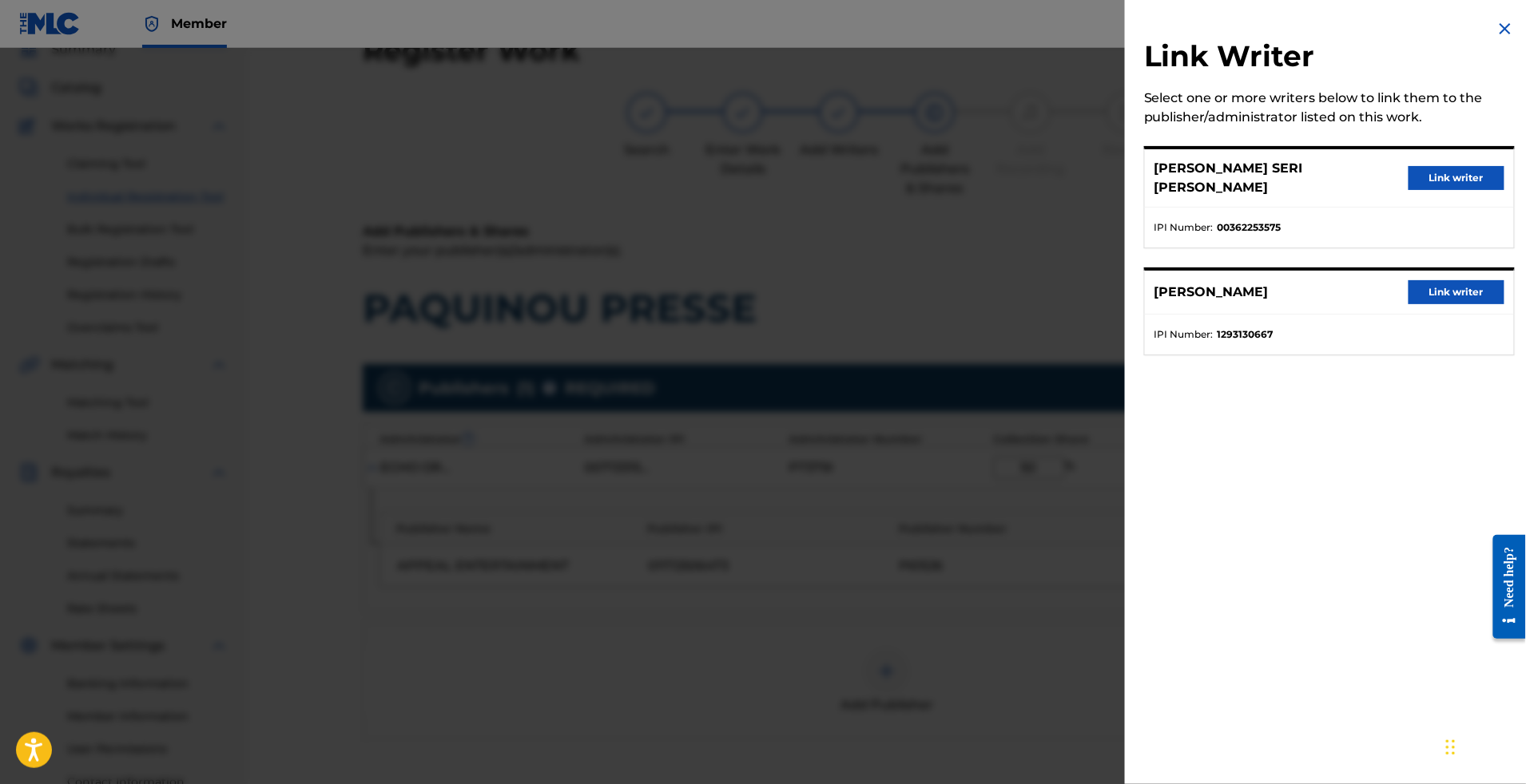
click at [1468, 305] on button "Link writer" at bounding box center [1456, 291] width 96 height 24
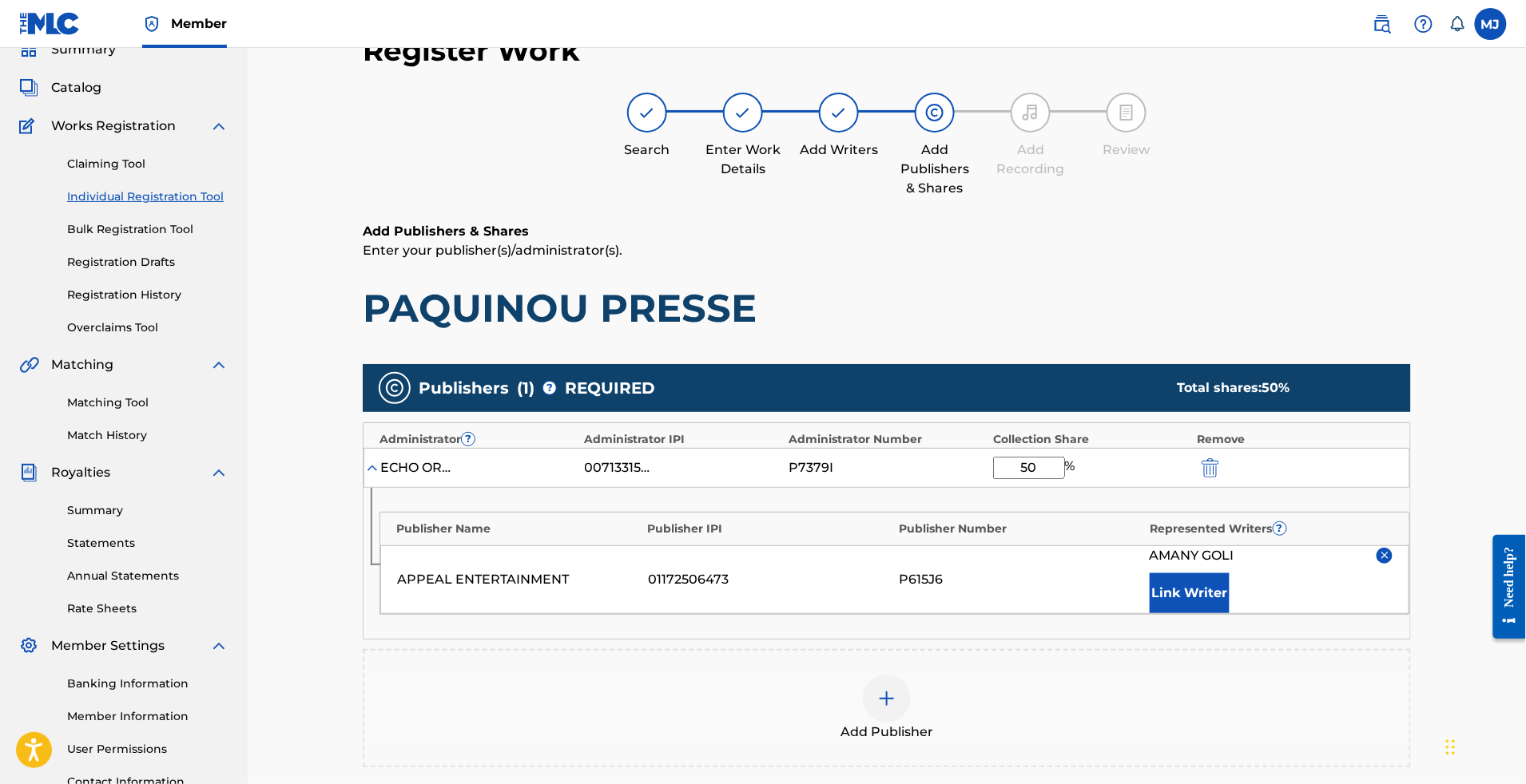
click at [1230, 614] on button "Link Writer" at bounding box center [1189, 593] width 79 height 40
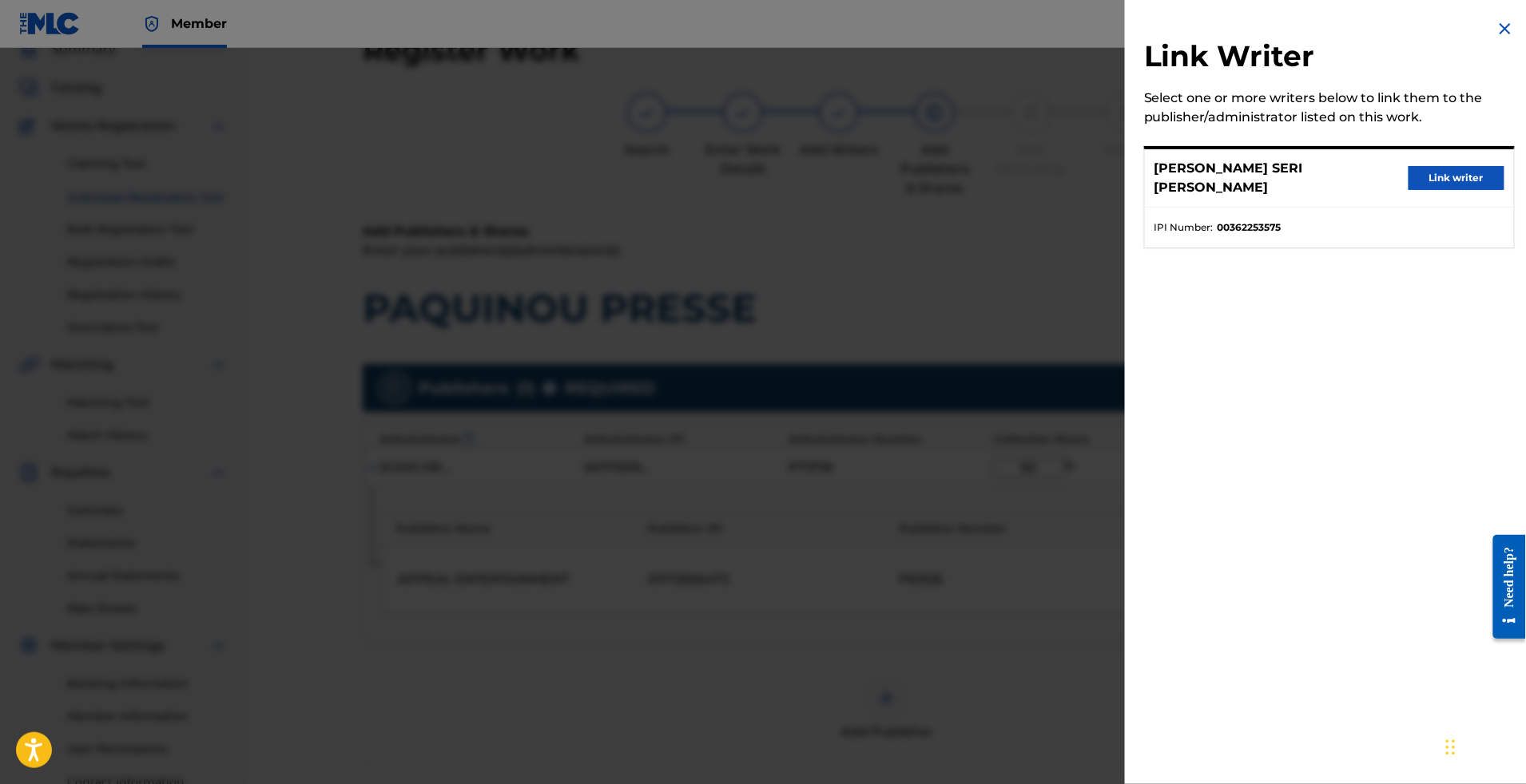
click at [1454, 205] on div "[PERSON_NAME] SERI GNONEGNON Link writer" at bounding box center [1329, 179] width 369 height 59
click at [1448, 190] on button "Link writer" at bounding box center [1456, 178] width 96 height 24
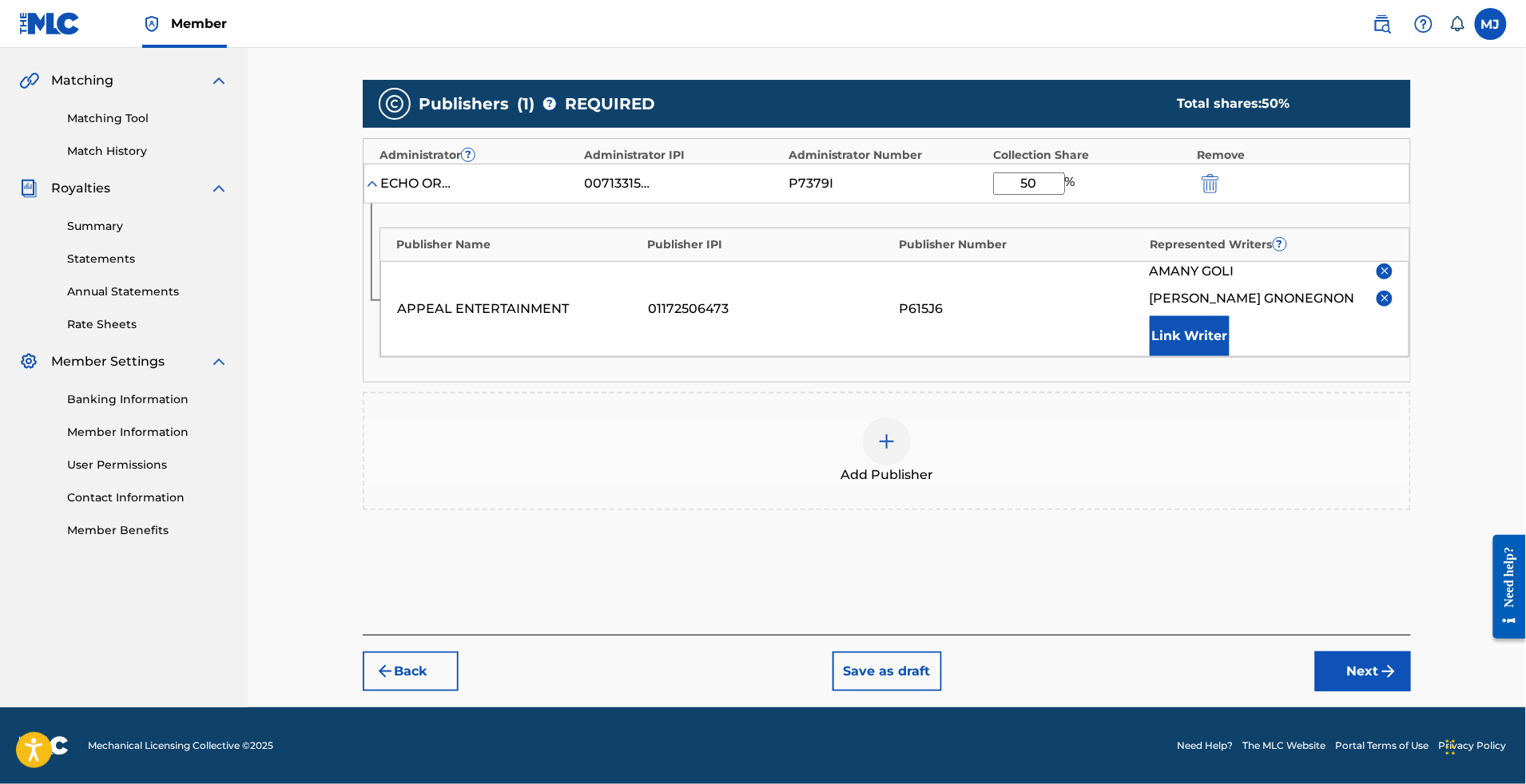
click at [1376, 652] on button "Next" at bounding box center [1362, 671] width 96 height 40
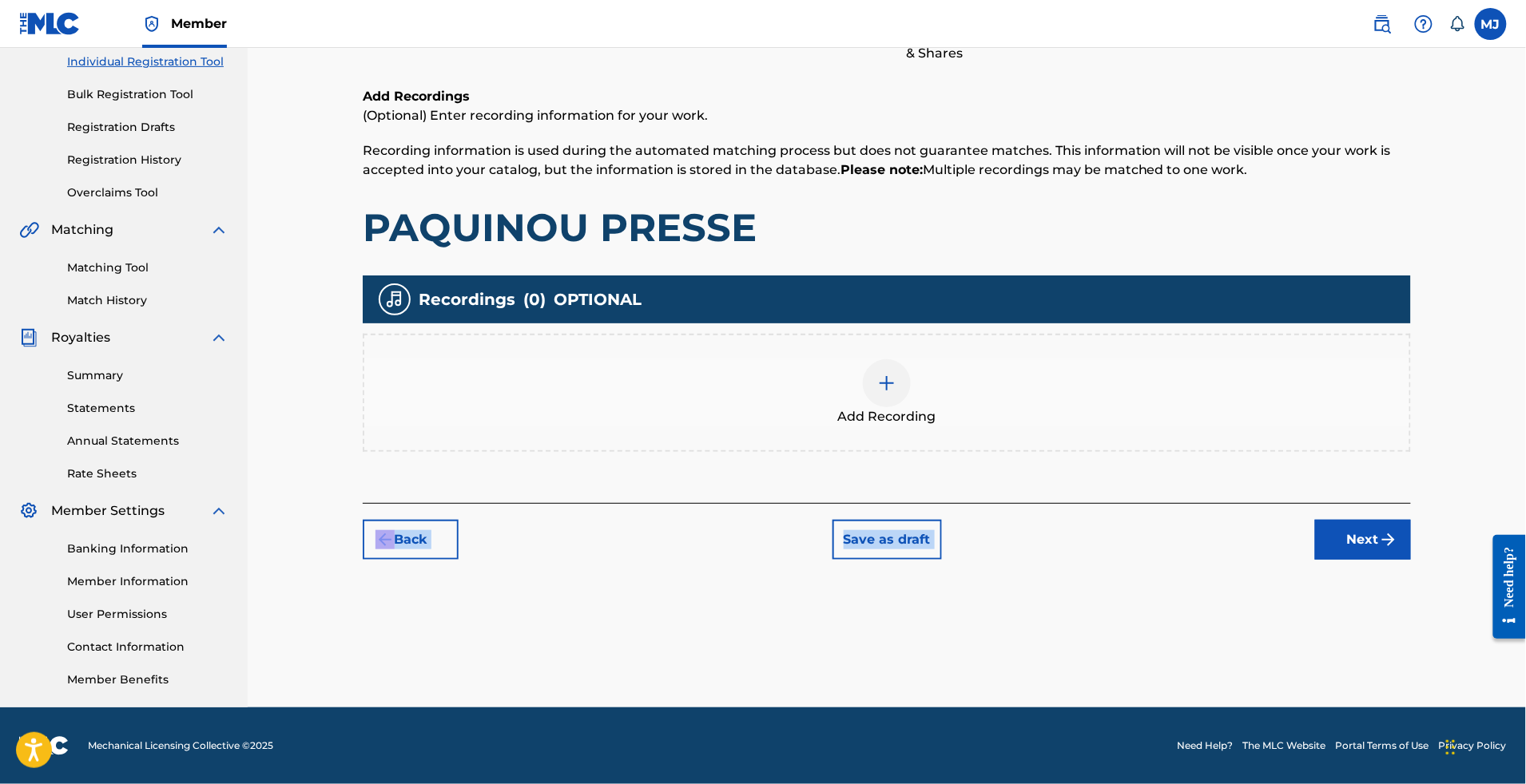
click at [1417, 464] on div "Register Work Search Enter Work Details Add Writers Add Publishers & Shares Add…" at bounding box center [887, 229] width 1080 height 694
click at [1412, 520] on button "Next" at bounding box center [1362, 540] width 96 height 40
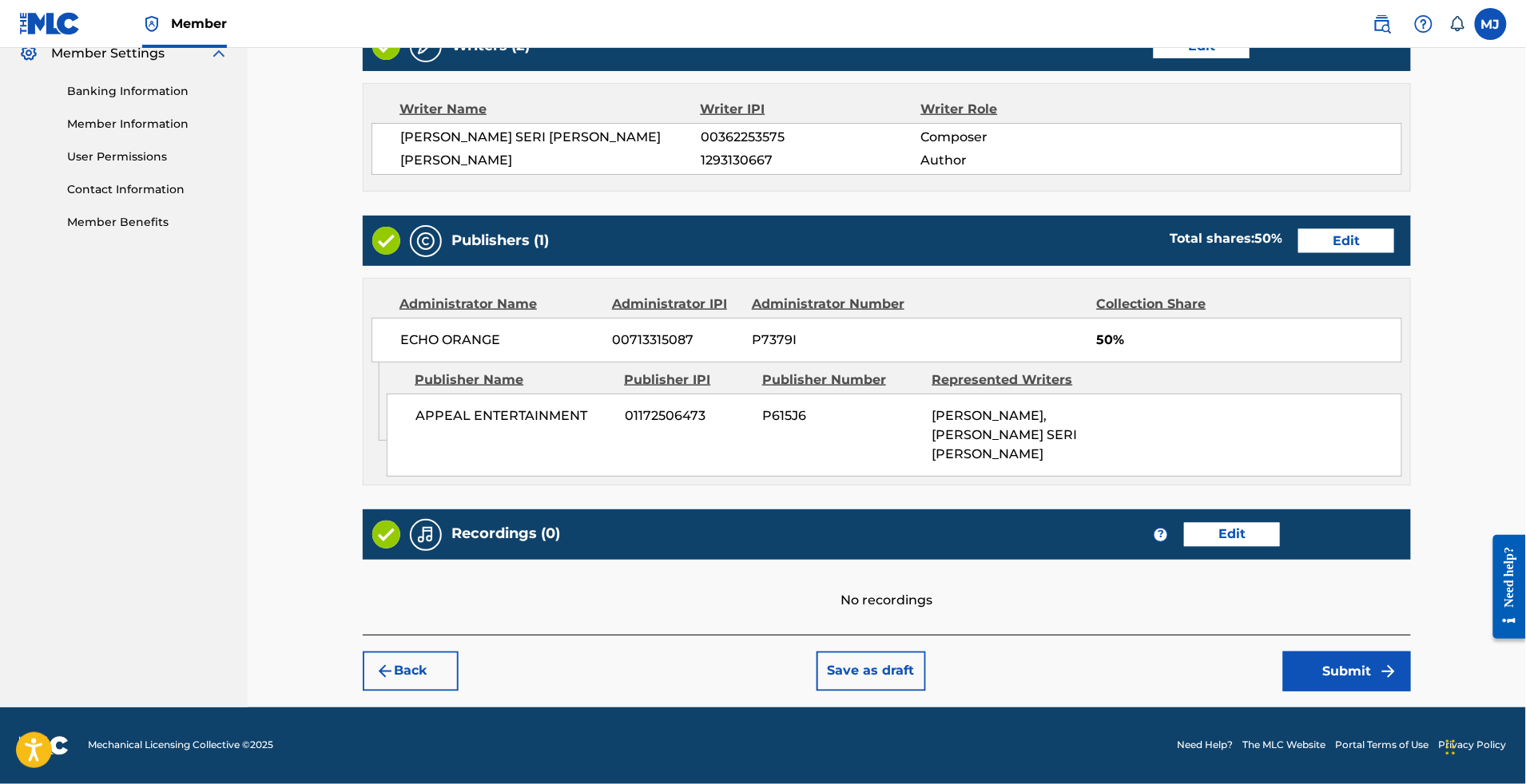
scroll to position [810, 0]
click at [1400, 652] on button "Submit" at bounding box center [1346, 671] width 128 height 40
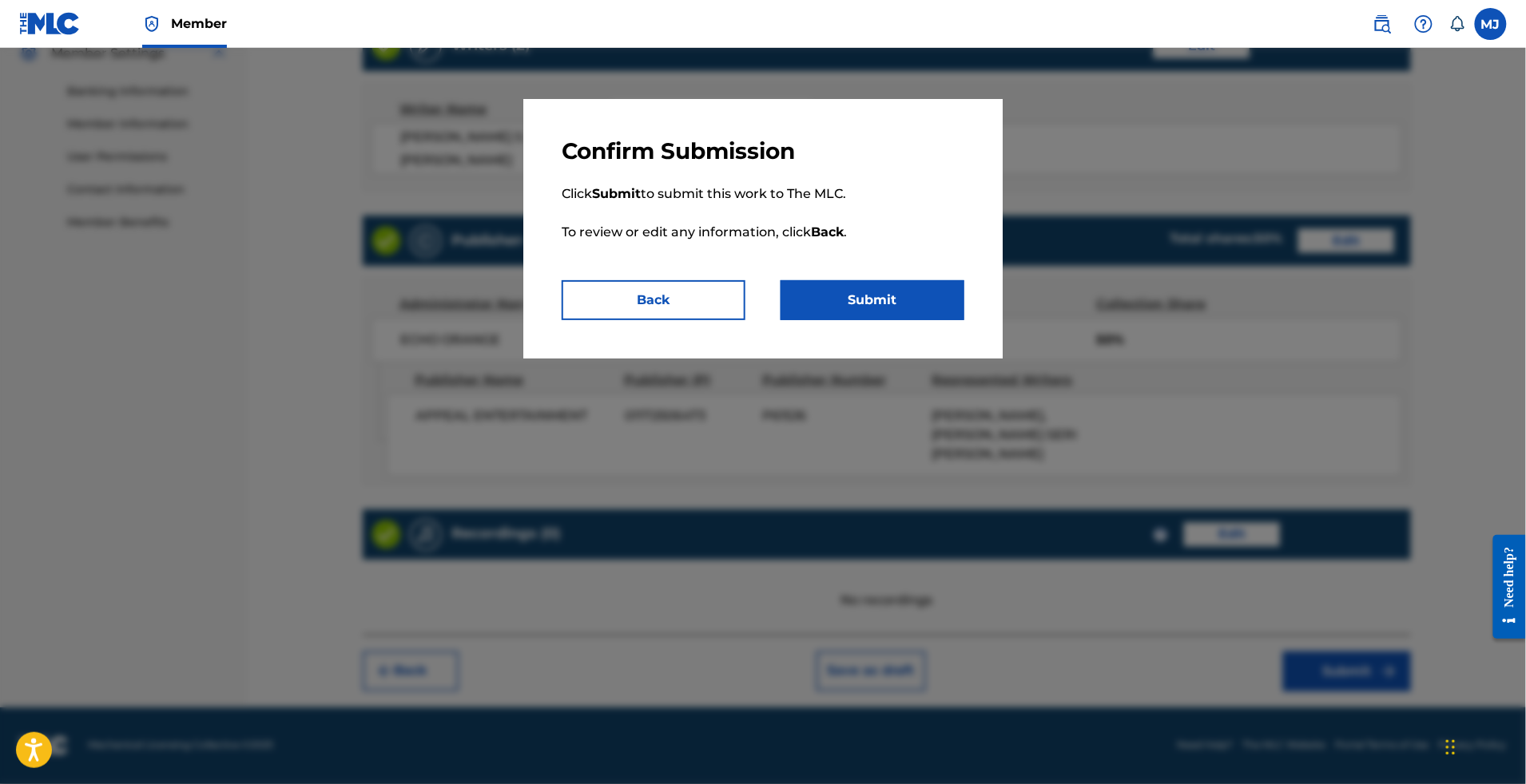
click at [880, 321] on button "Submit" at bounding box center [872, 300] width 184 height 40
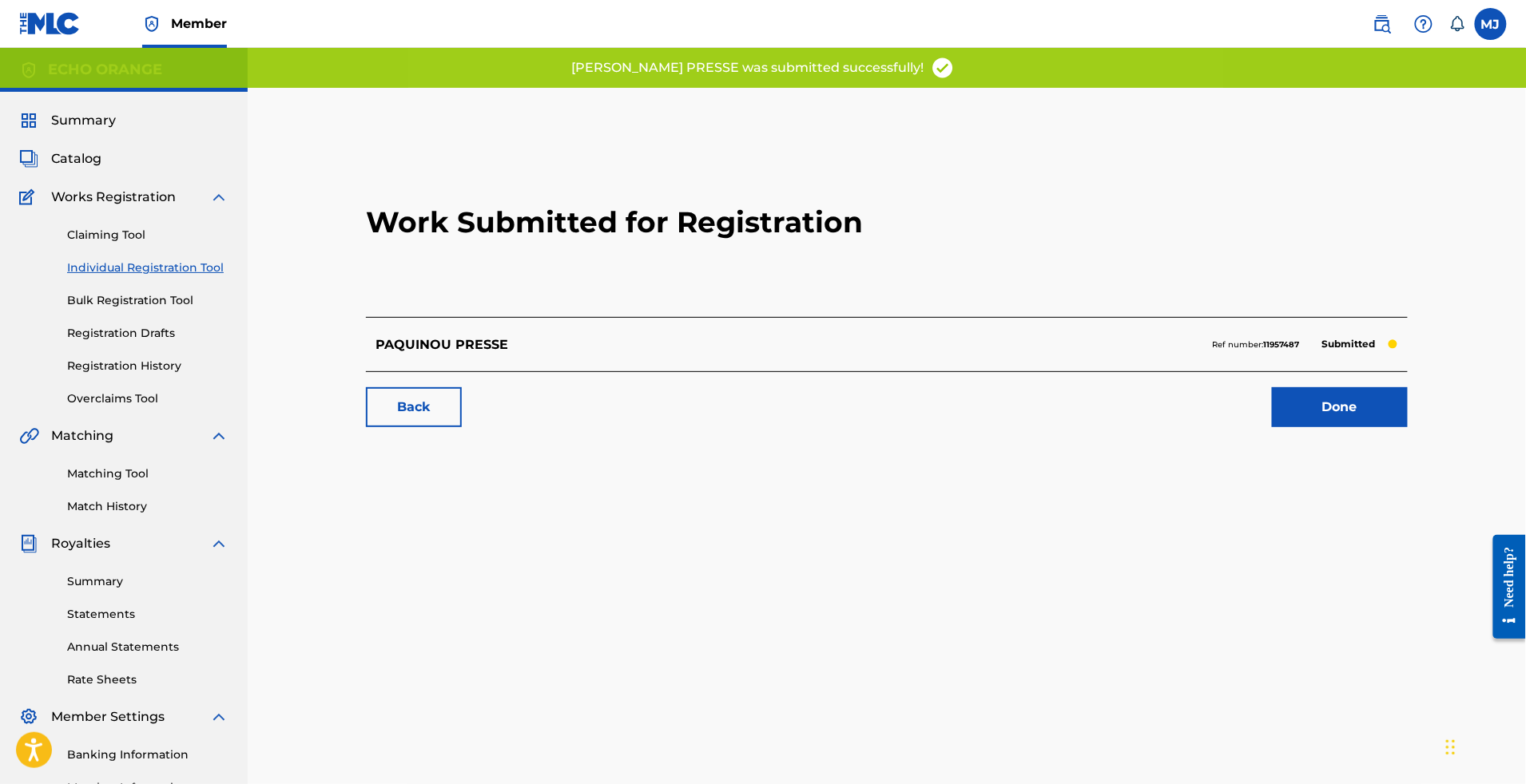
click at [1408, 427] on link "Done" at bounding box center [1341, 408] width 136 height 40
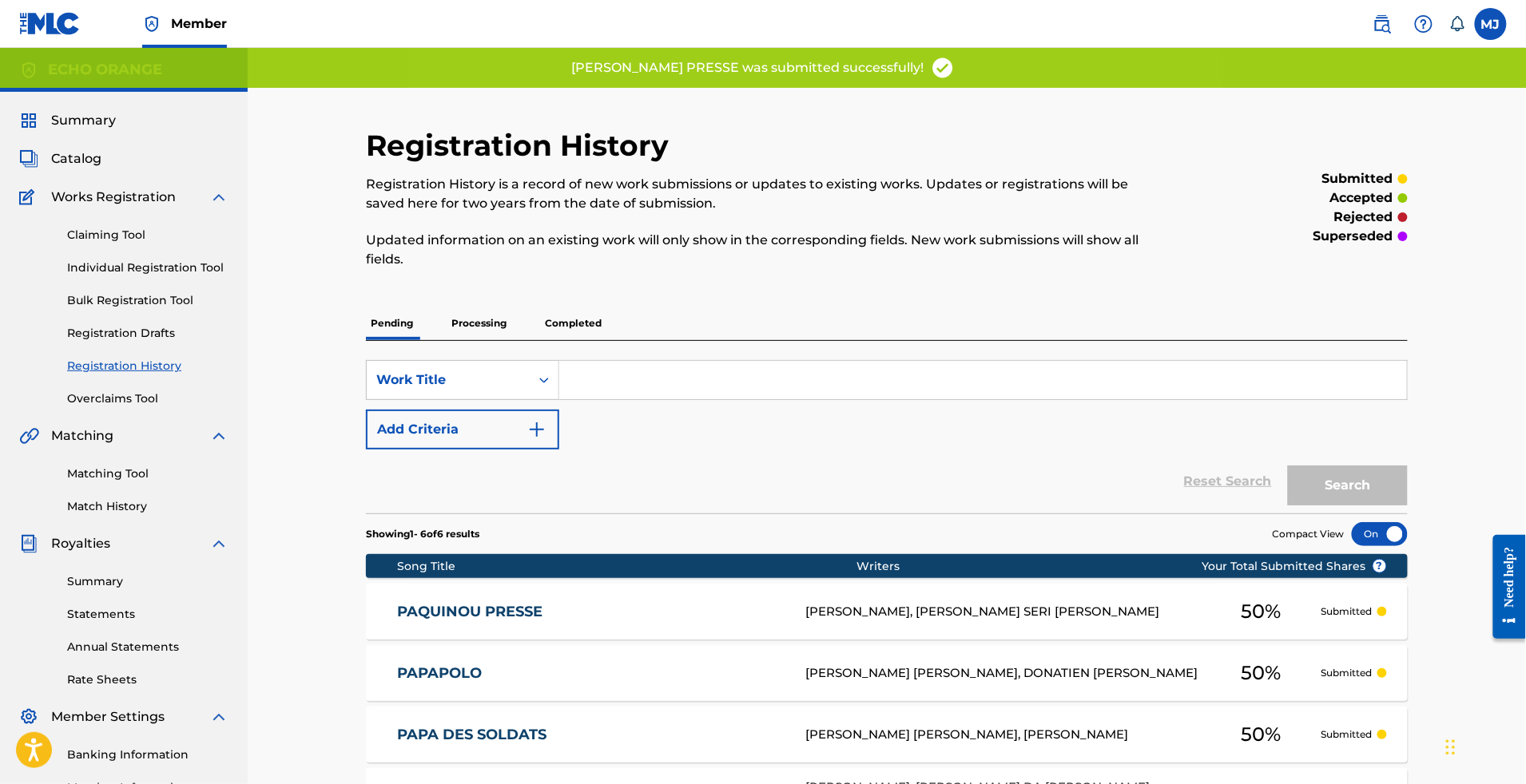
click at [167, 276] on link "Individual Registration Tool" at bounding box center [148, 269] width 162 height 17
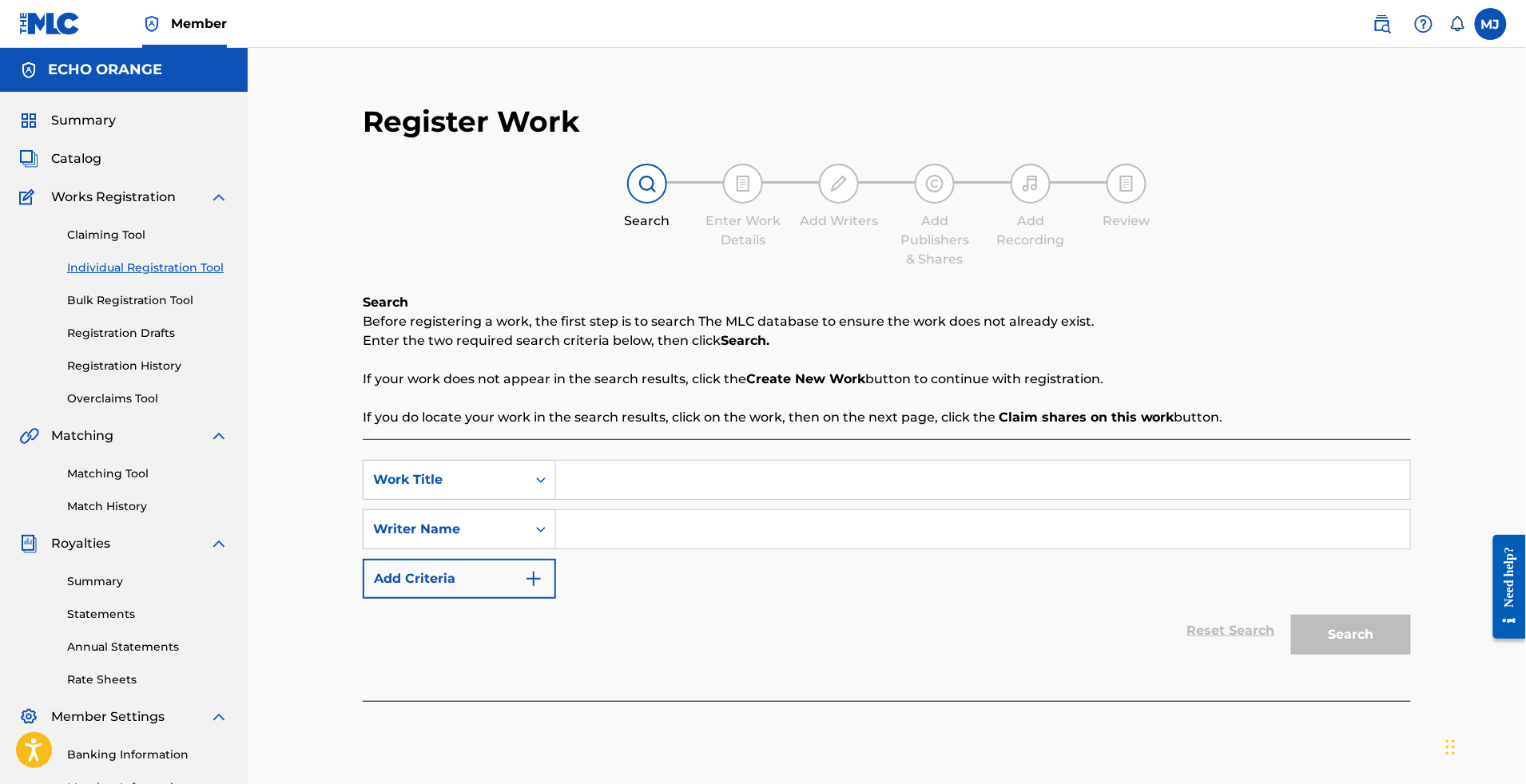
click at [151, 375] on link "Registration History" at bounding box center [148, 366] width 162 height 17
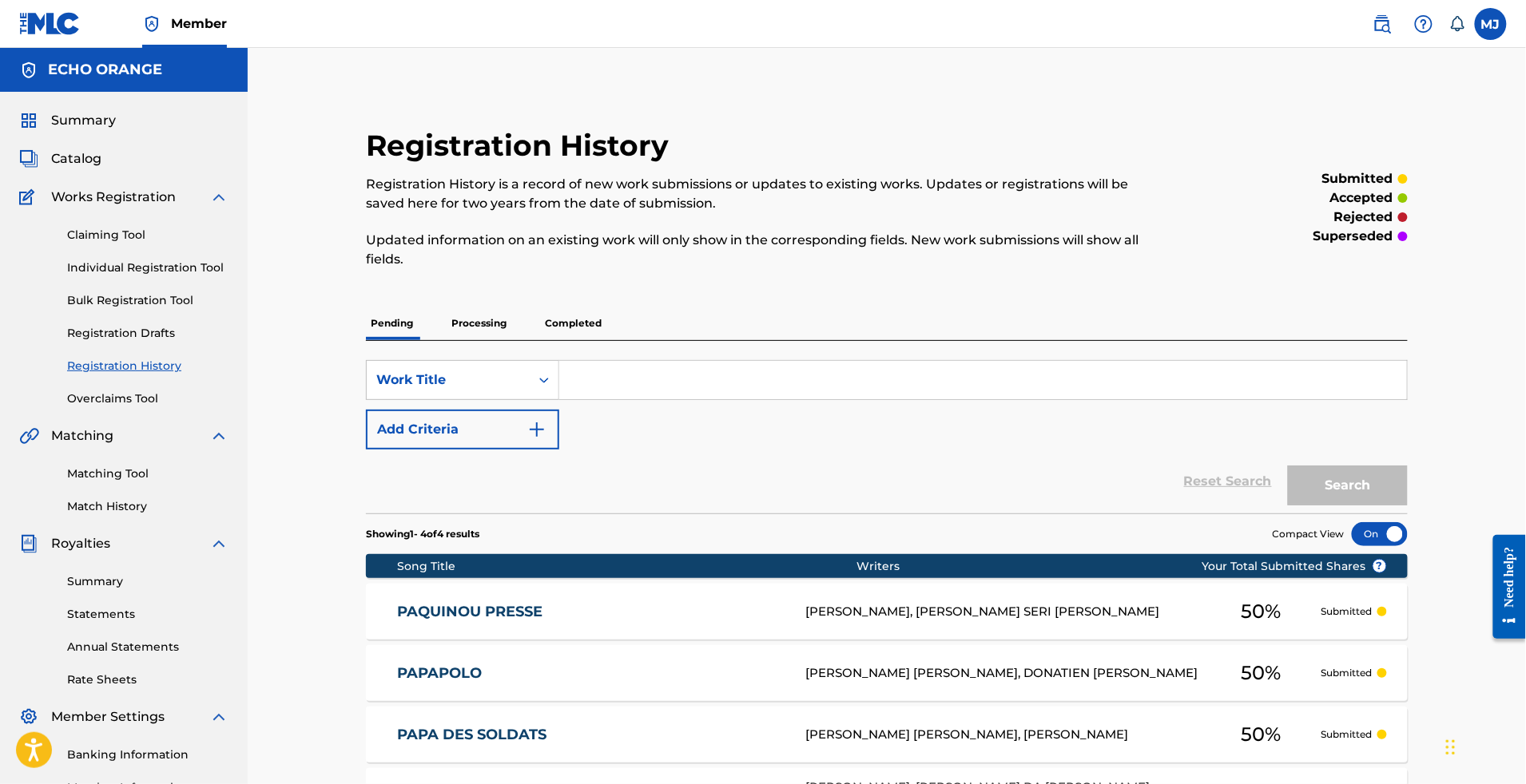
click at [163, 276] on link "Individual Registration Tool" at bounding box center [148, 269] width 162 height 17
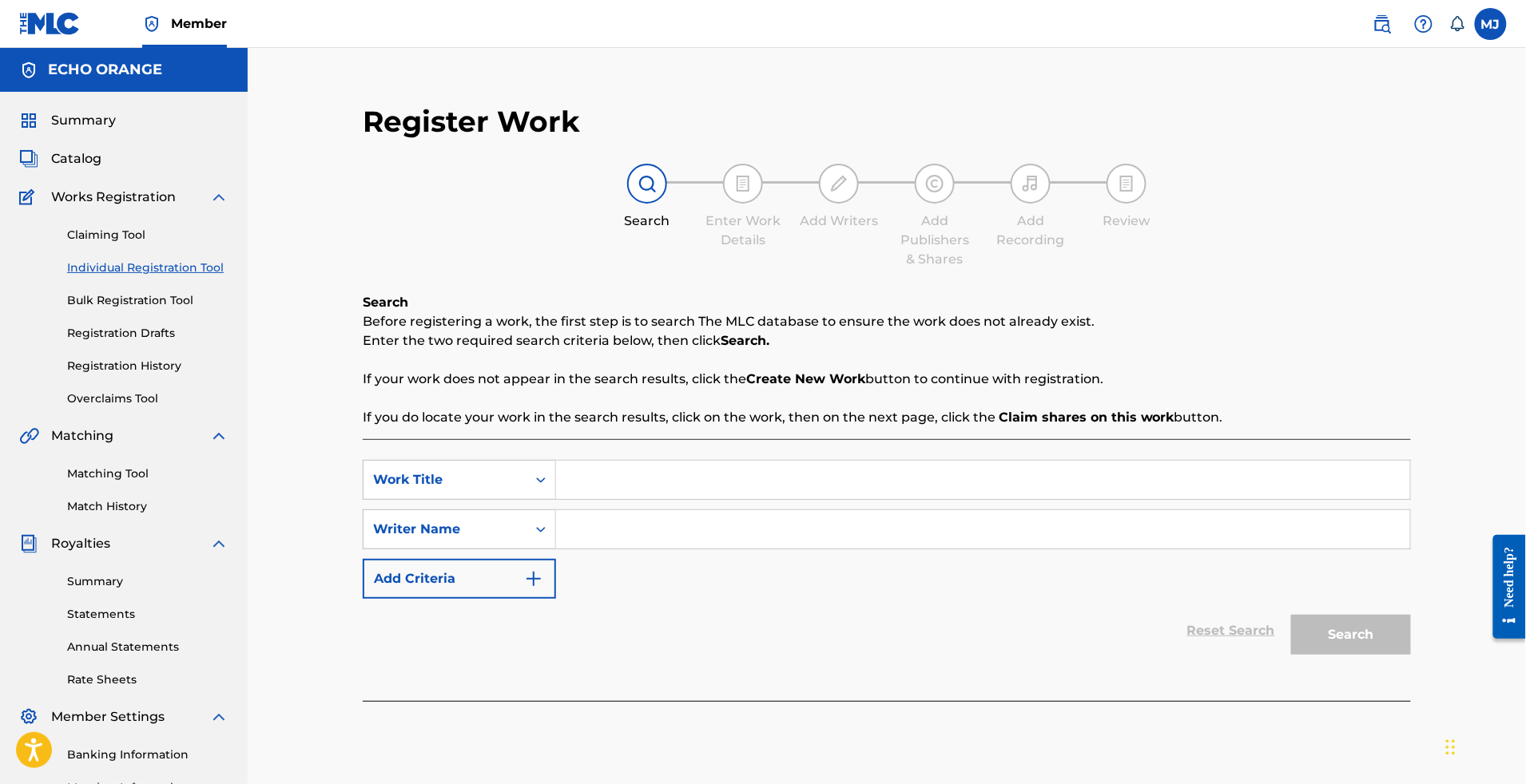
click at [830, 499] on input "Search Form" at bounding box center [983, 479] width 854 height 39
paste input "[GEOGRAPHIC_DATA]"
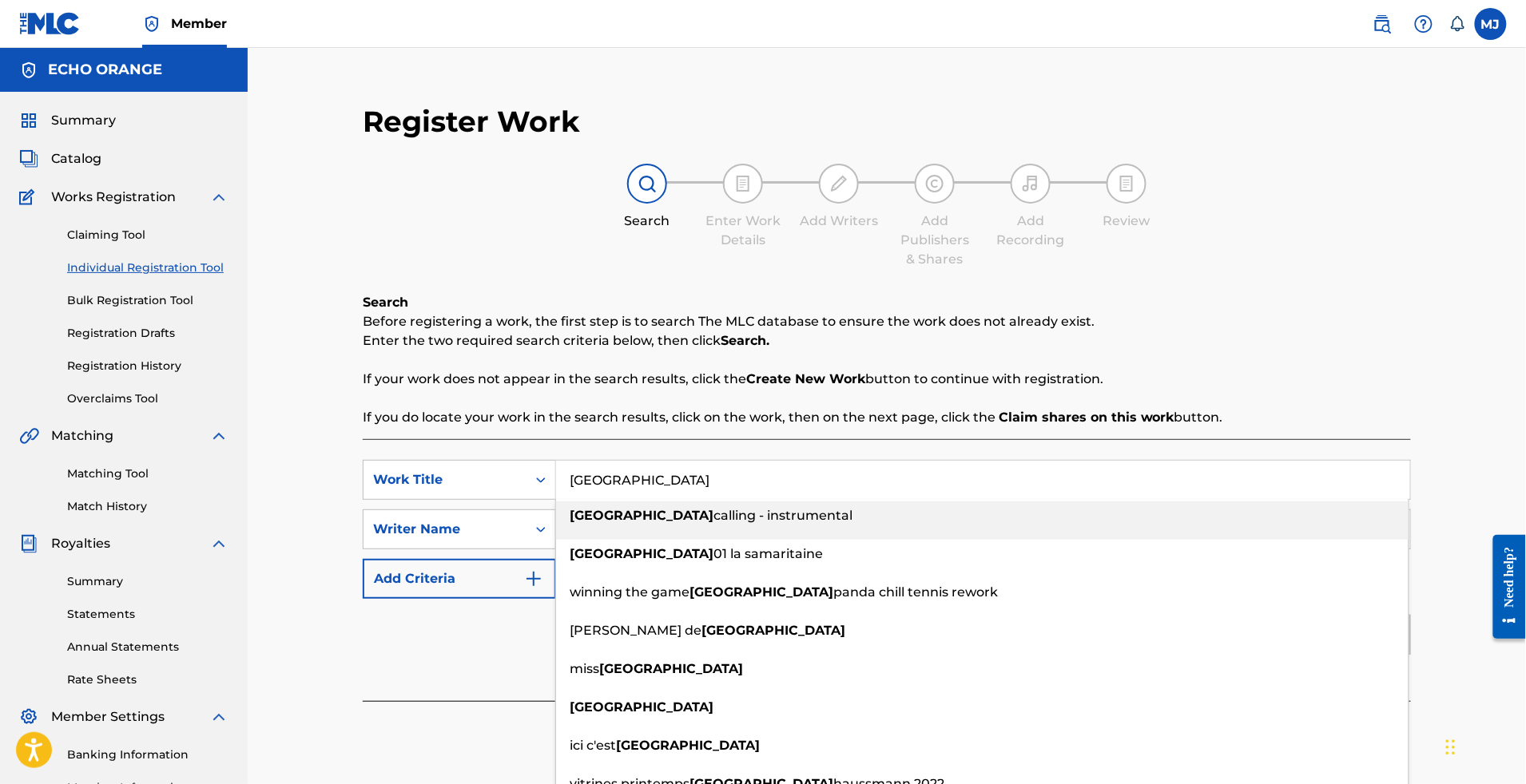
type input "[GEOGRAPHIC_DATA]"
click at [503, 663] on div "Reset Search Search" at bounding box center [886, 631] width 1048 height 64
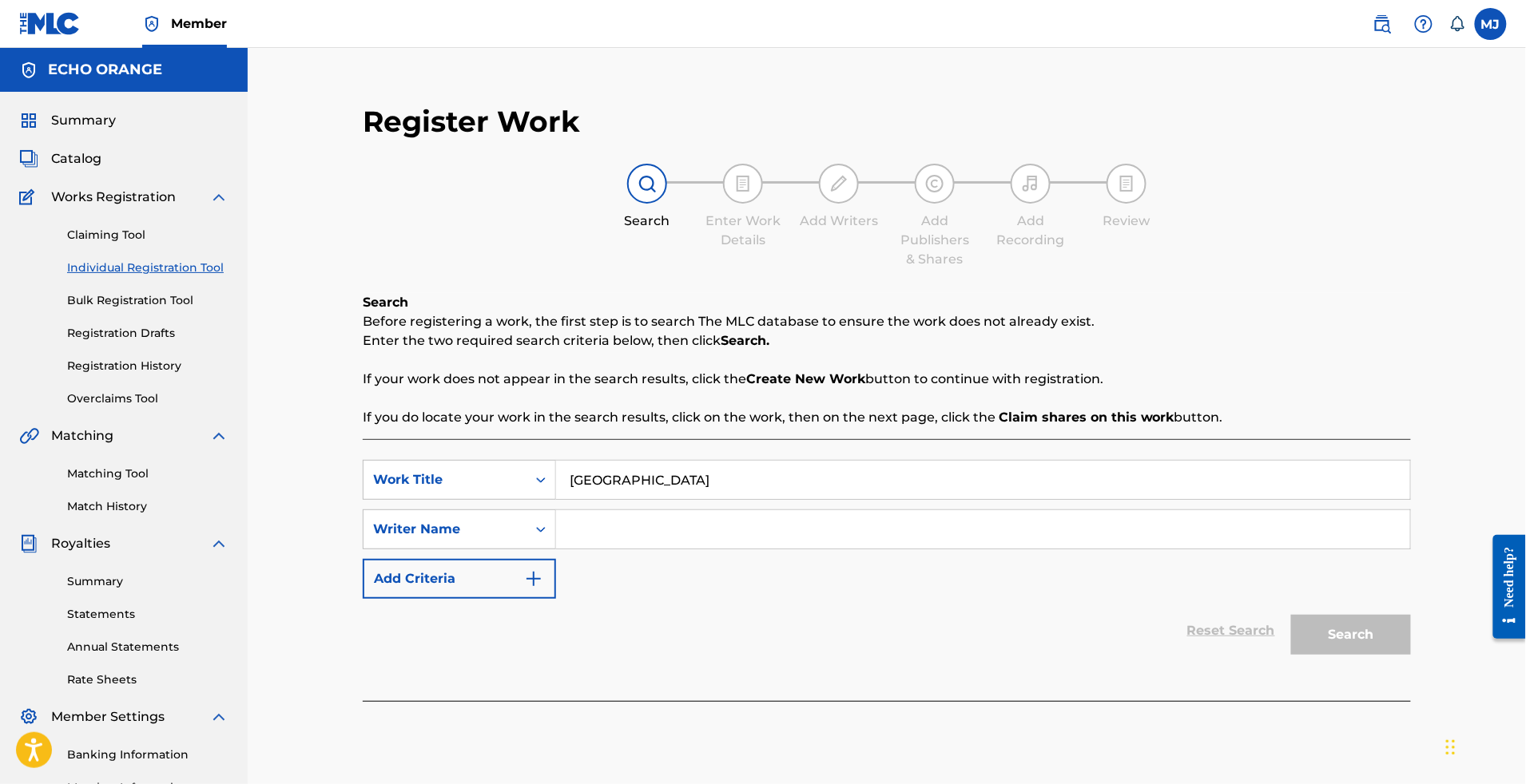
scroll to position [199, 0]
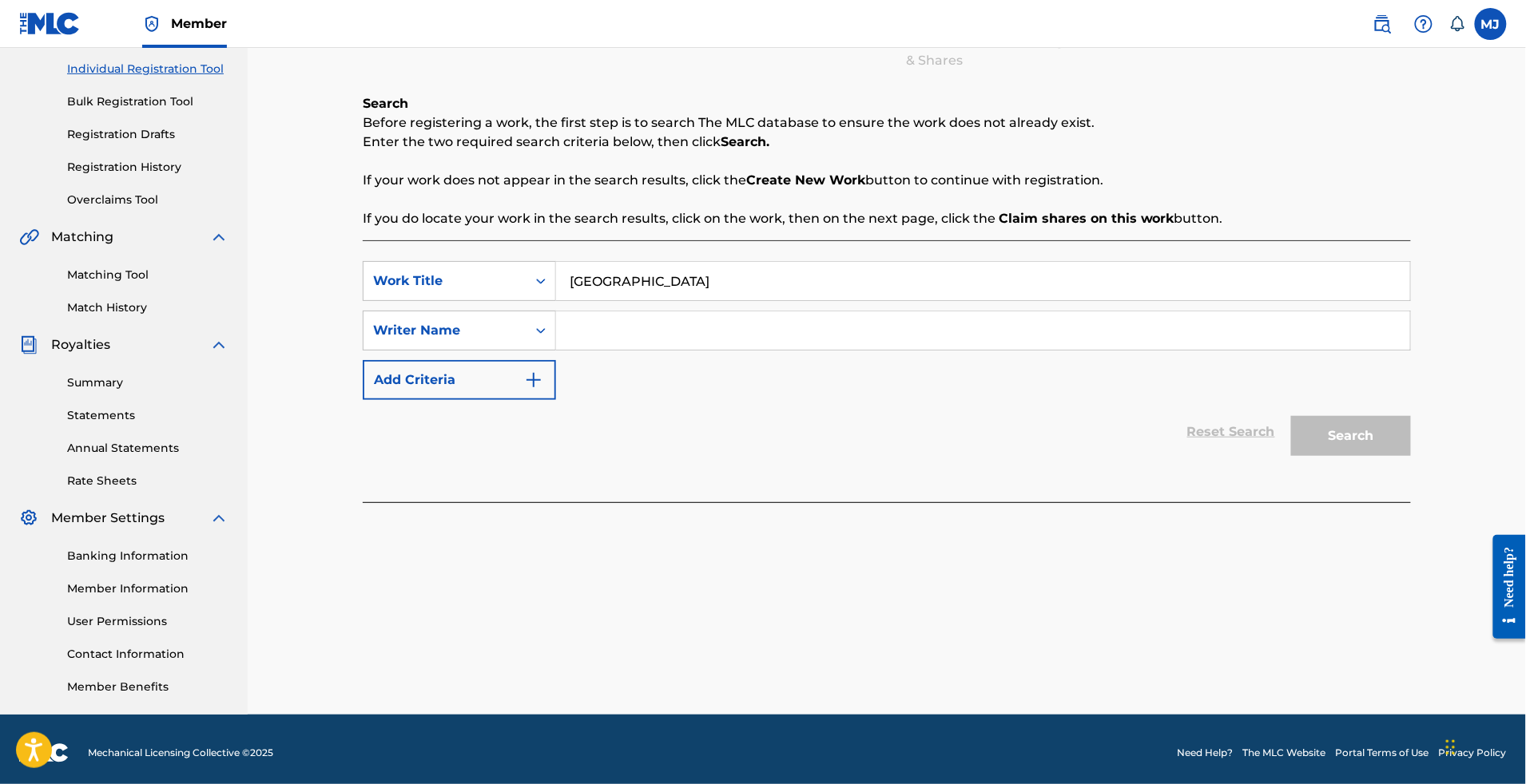
click at [781, 350] on input "Search Form" at bounding box center [983, 330] width 854 height 39
paste input "[PERSON_NAME] [PERSON_NAME]"
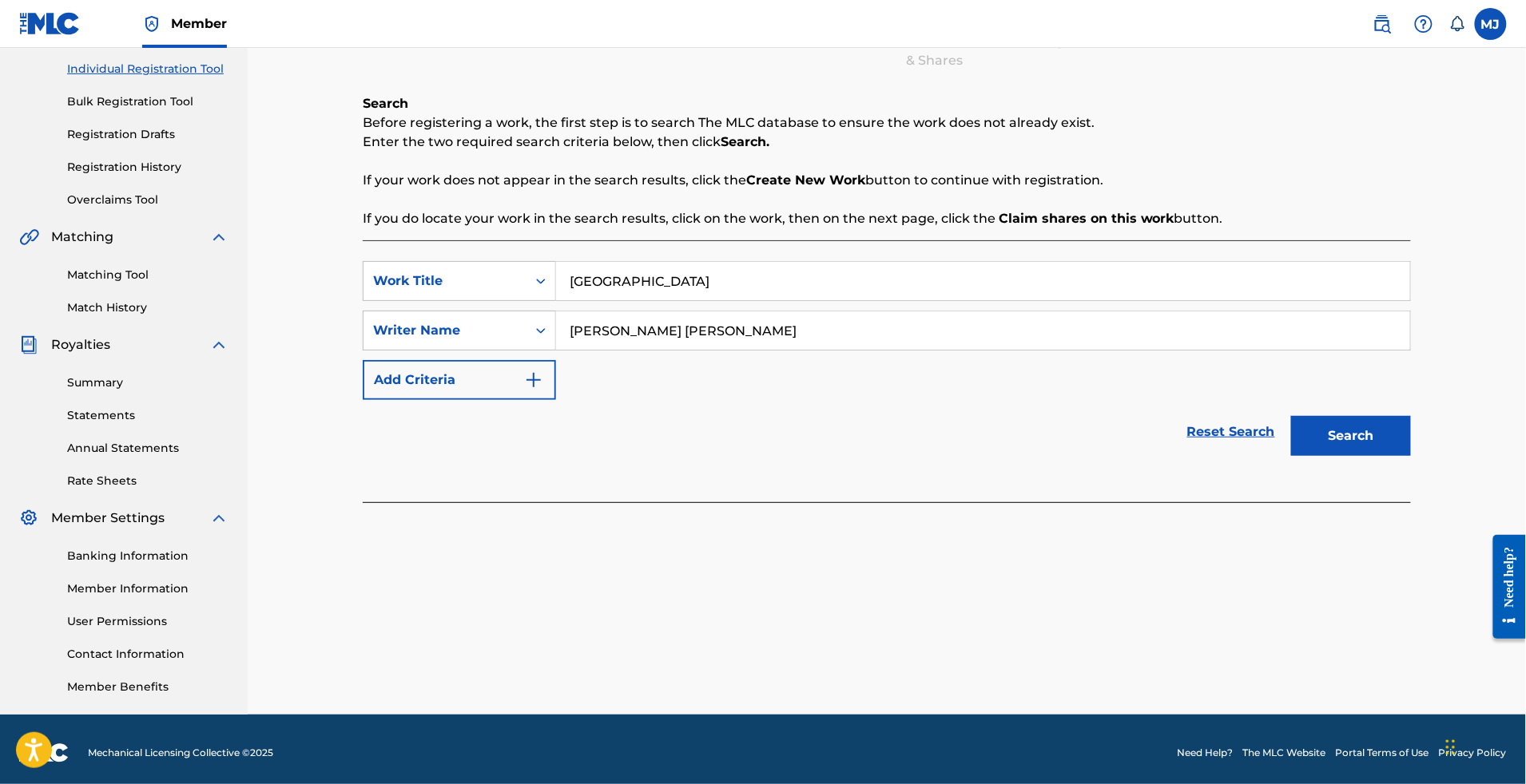
type input "[PERSON_NAME] [PERSON_NAME]"
click at [1412, 456] on button "Search" at bounding box center [1351, 436] width 120 height 40
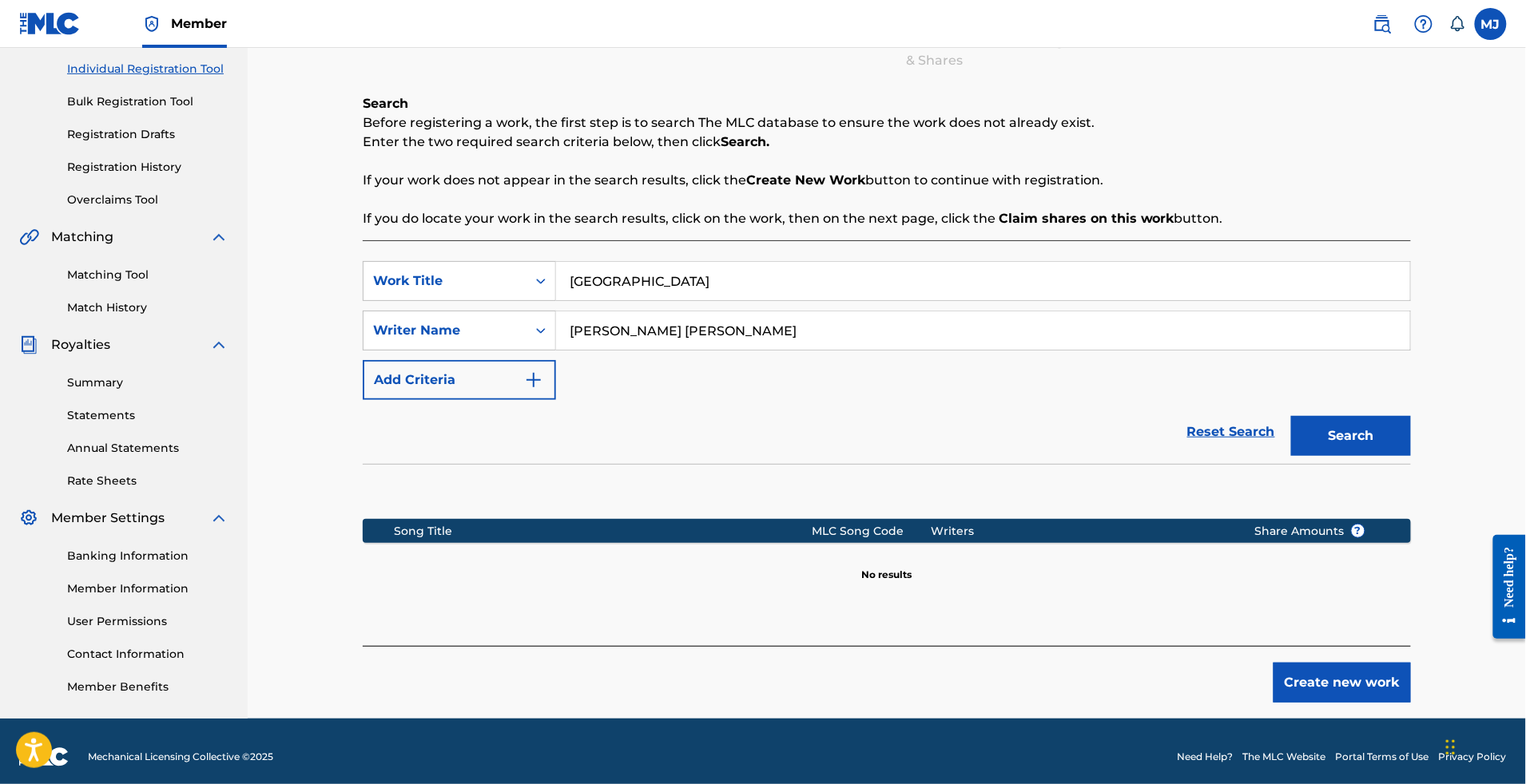
scroll to position [341, 0]
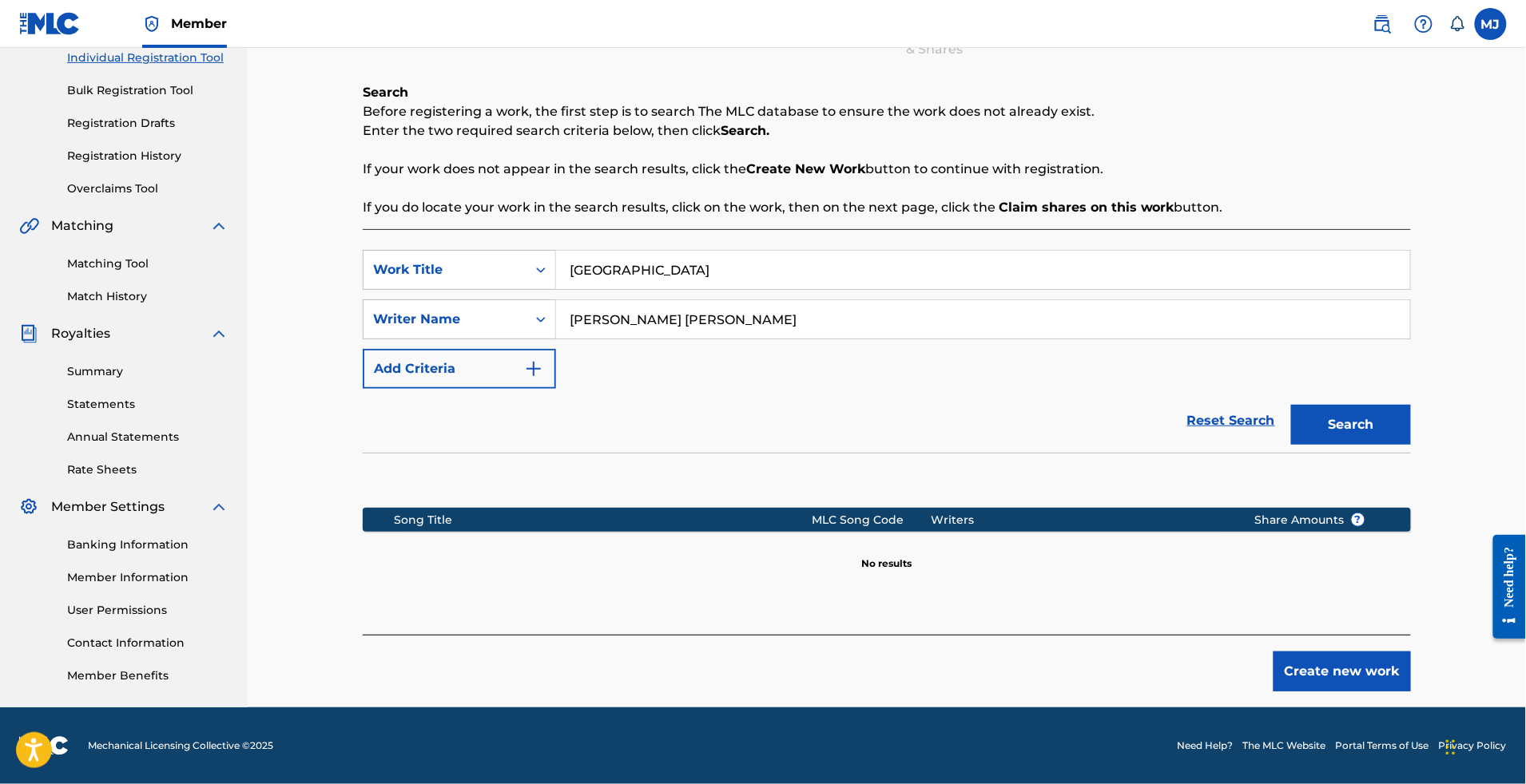
click at [1412, 652] on button "Create new work" at bounding box center [1342, 671] width 137 height 40
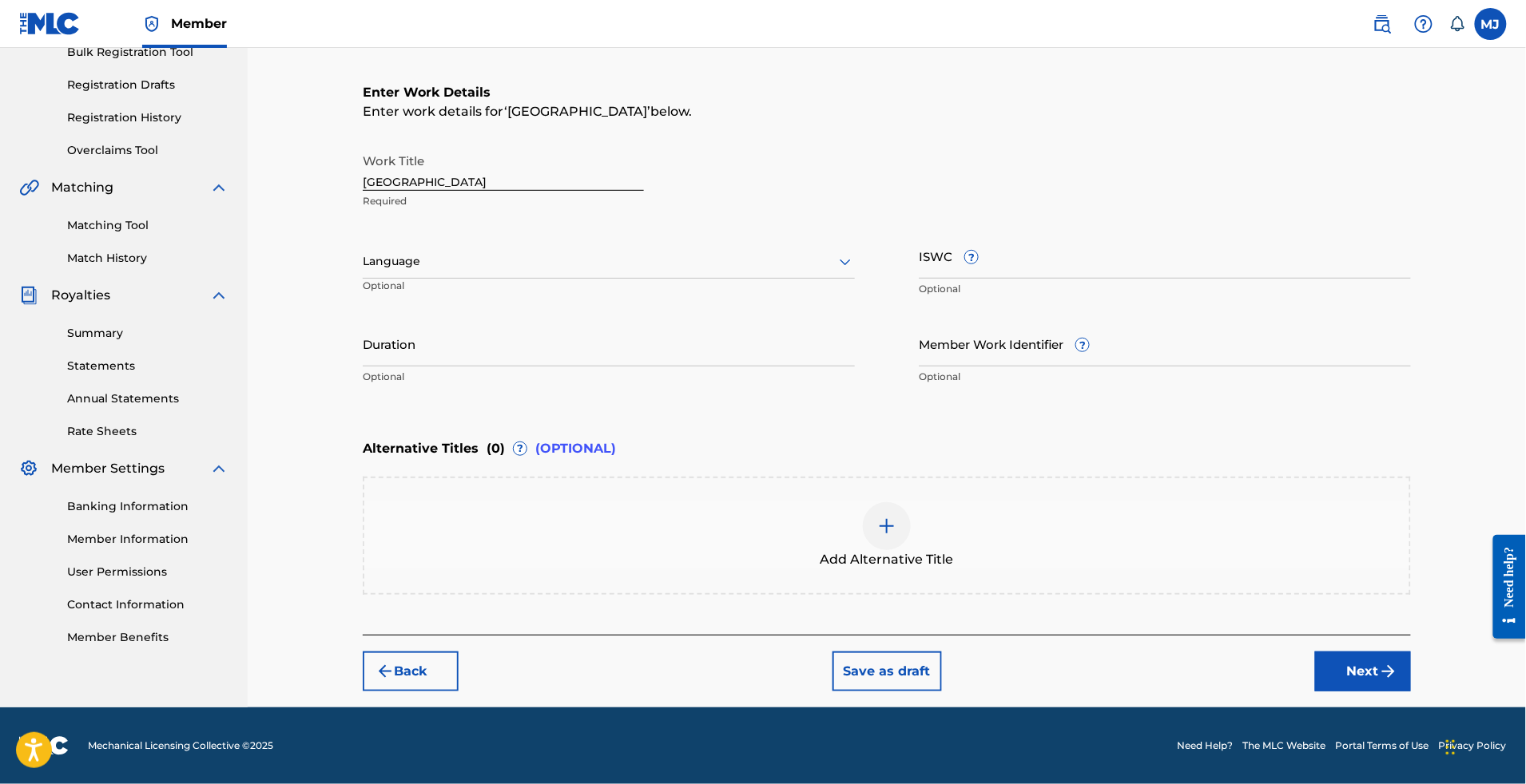
click at [947, 542] on div "Add Alternative Title" at bounding box center [886, 535] width 1045 height 67
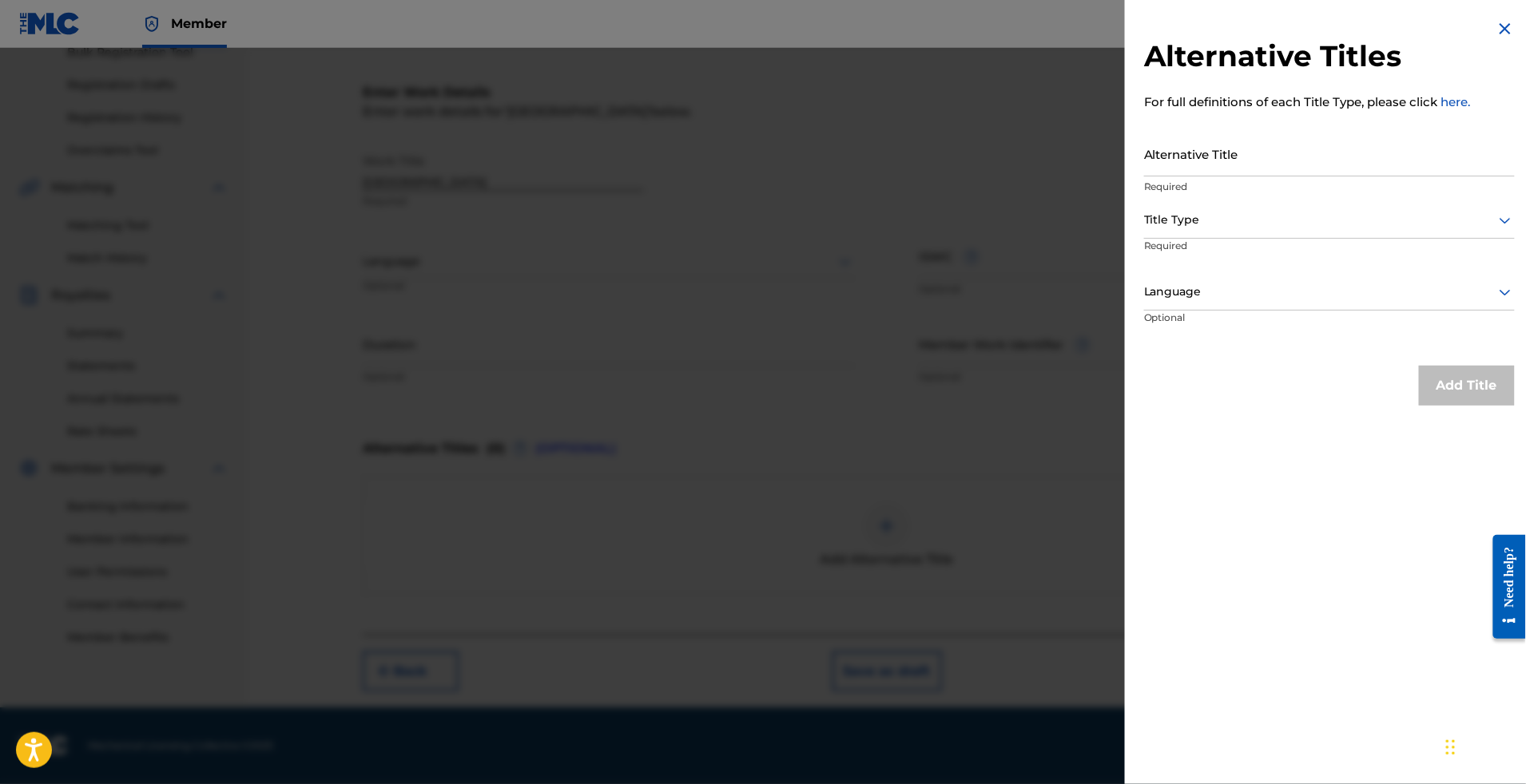
click at [1149, 176] on input "Alternative Title" at bounding box center [1329, 154] width 371 height 45
paste input "MARGINAL [GEOGRAPHIC_DATA]"
type input "MARGINAL [GEOGRAPHIC_DATA]"
click at [1314, 230] on div at bounding box center [1329, 219] width 371 height 20
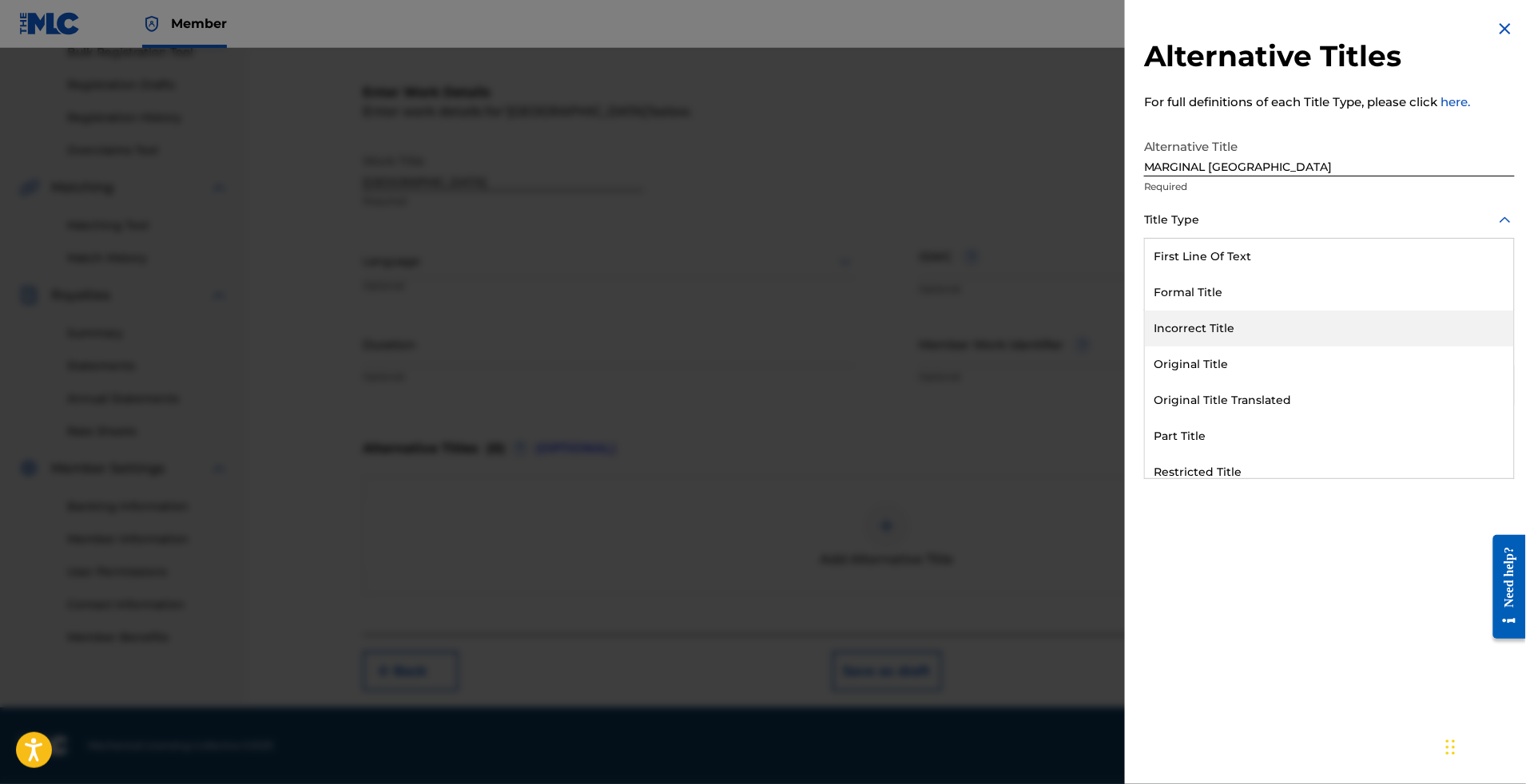
scroll to position [189, 0]
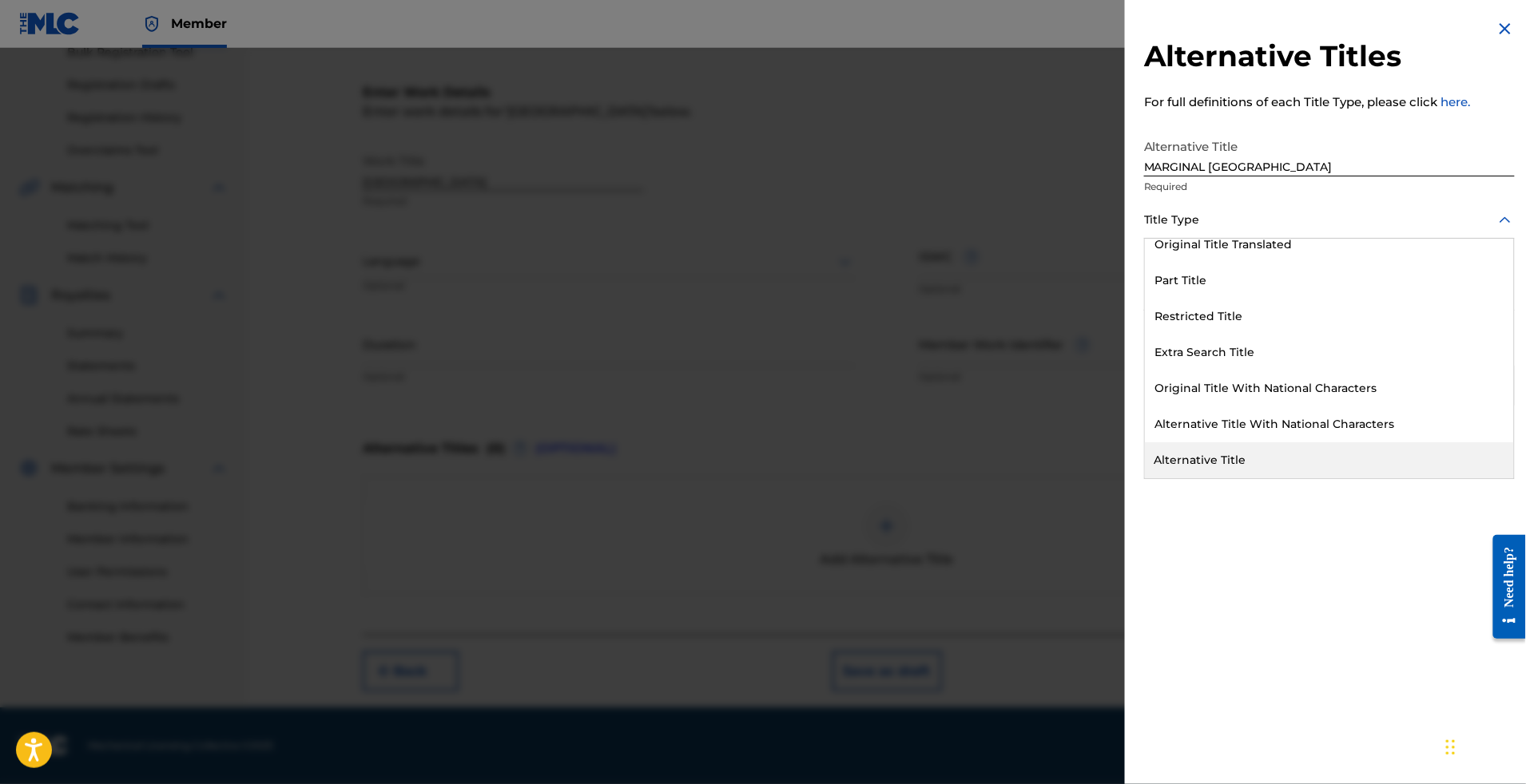
click at [1145, 479] on div "Alternative Title" at bounding box center [1329, 461] width 369 height 36
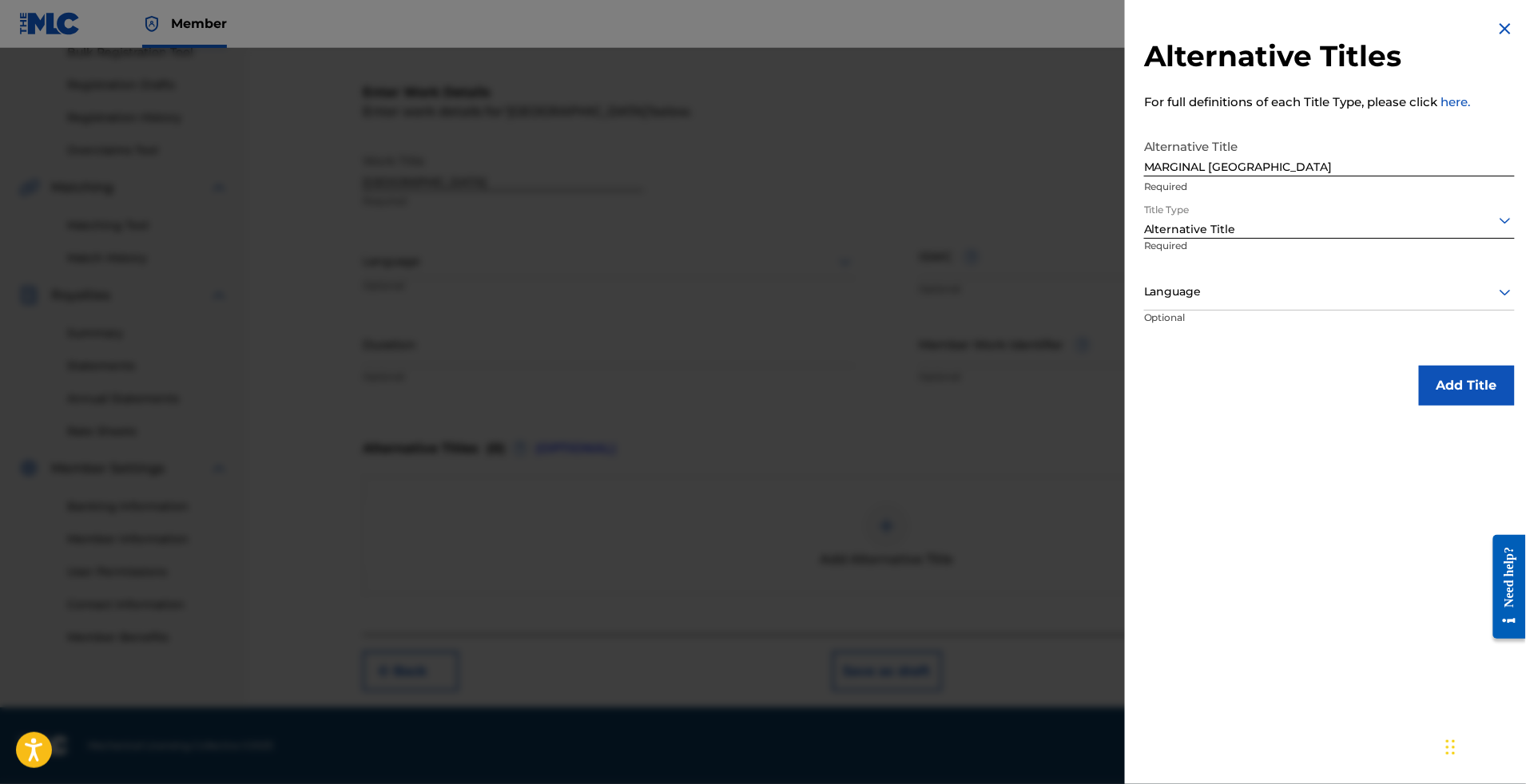
click at [1181, 275] on p "Required" at bounding box center [1201, 257] width 114 height 36
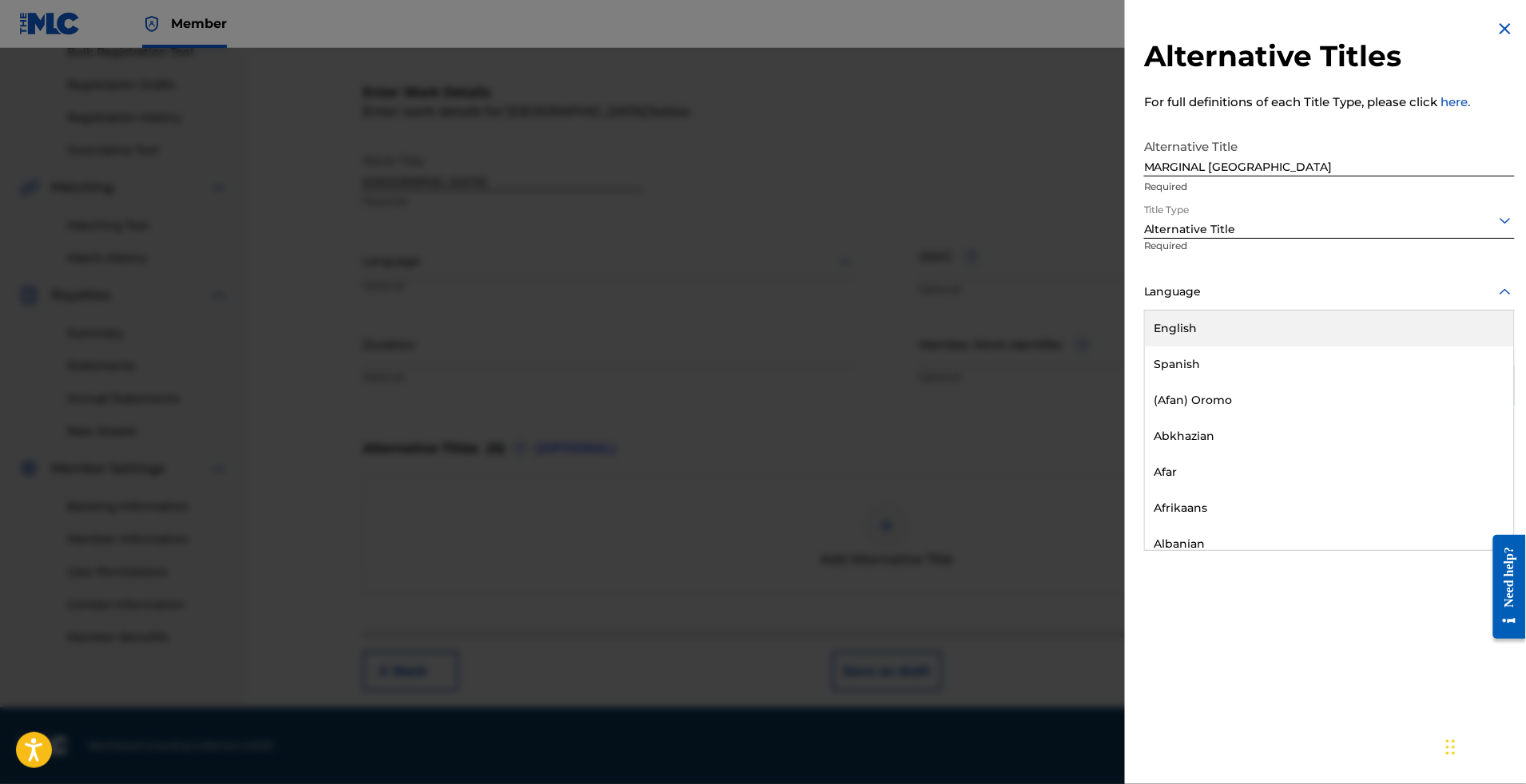
click at [1175, 302] on div at bounding box center [1329, 291] width 371 height 20
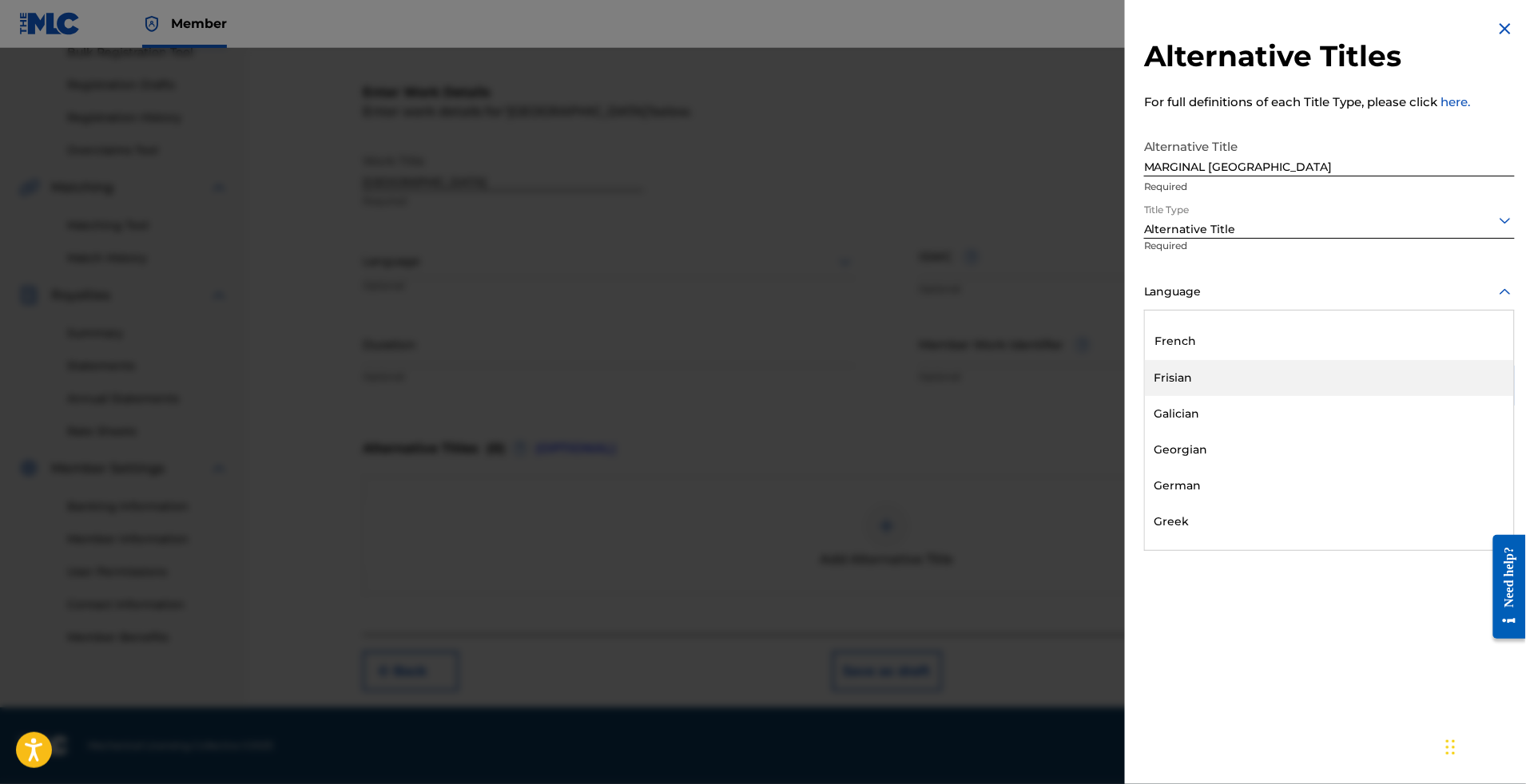
click at [1177, 360] on div "French" at bounding box center [1329, 342] width 369 height 36
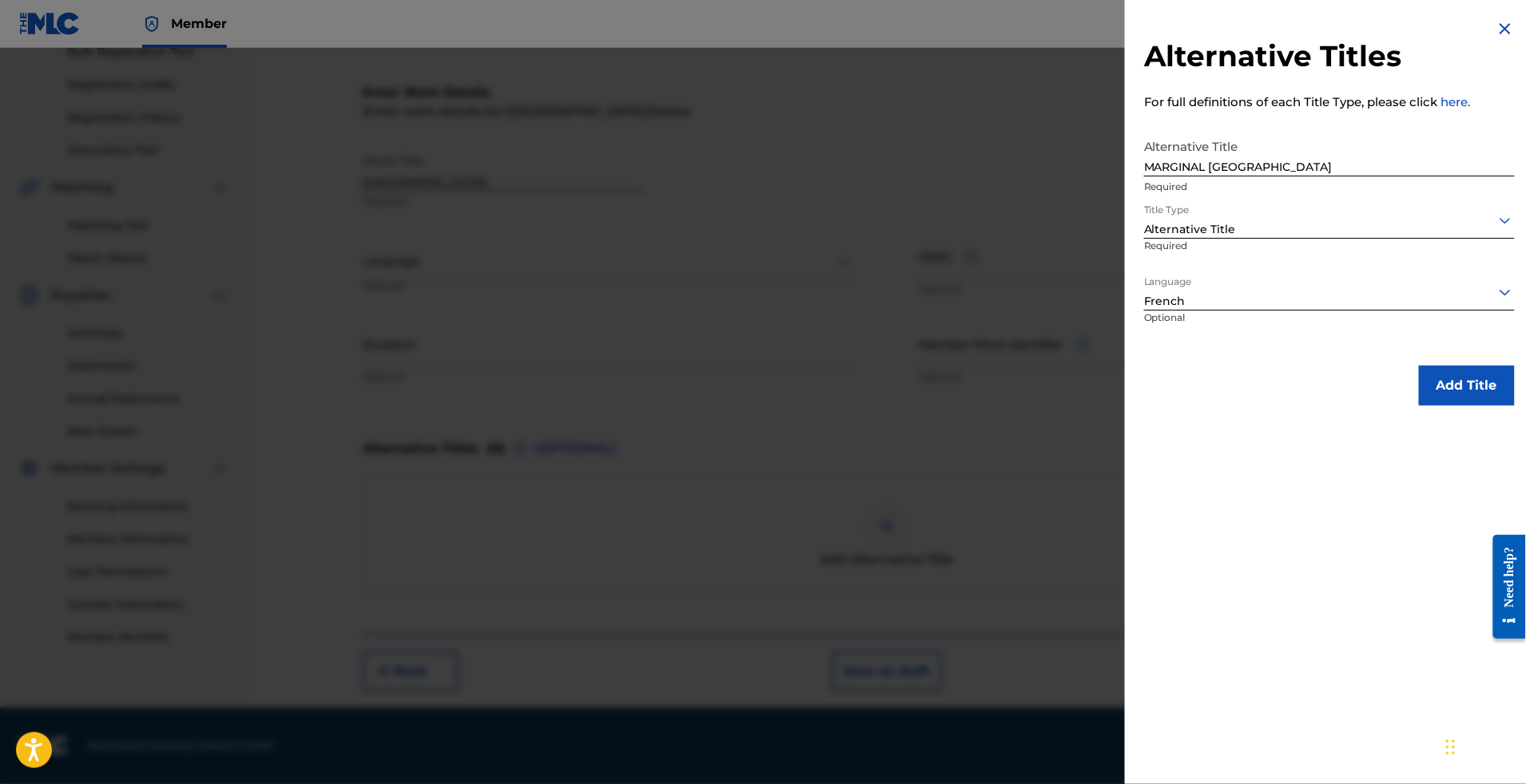
click at [1419, 406] on button "Add Title" at bounding box center [1466, 386] width 96 height 40
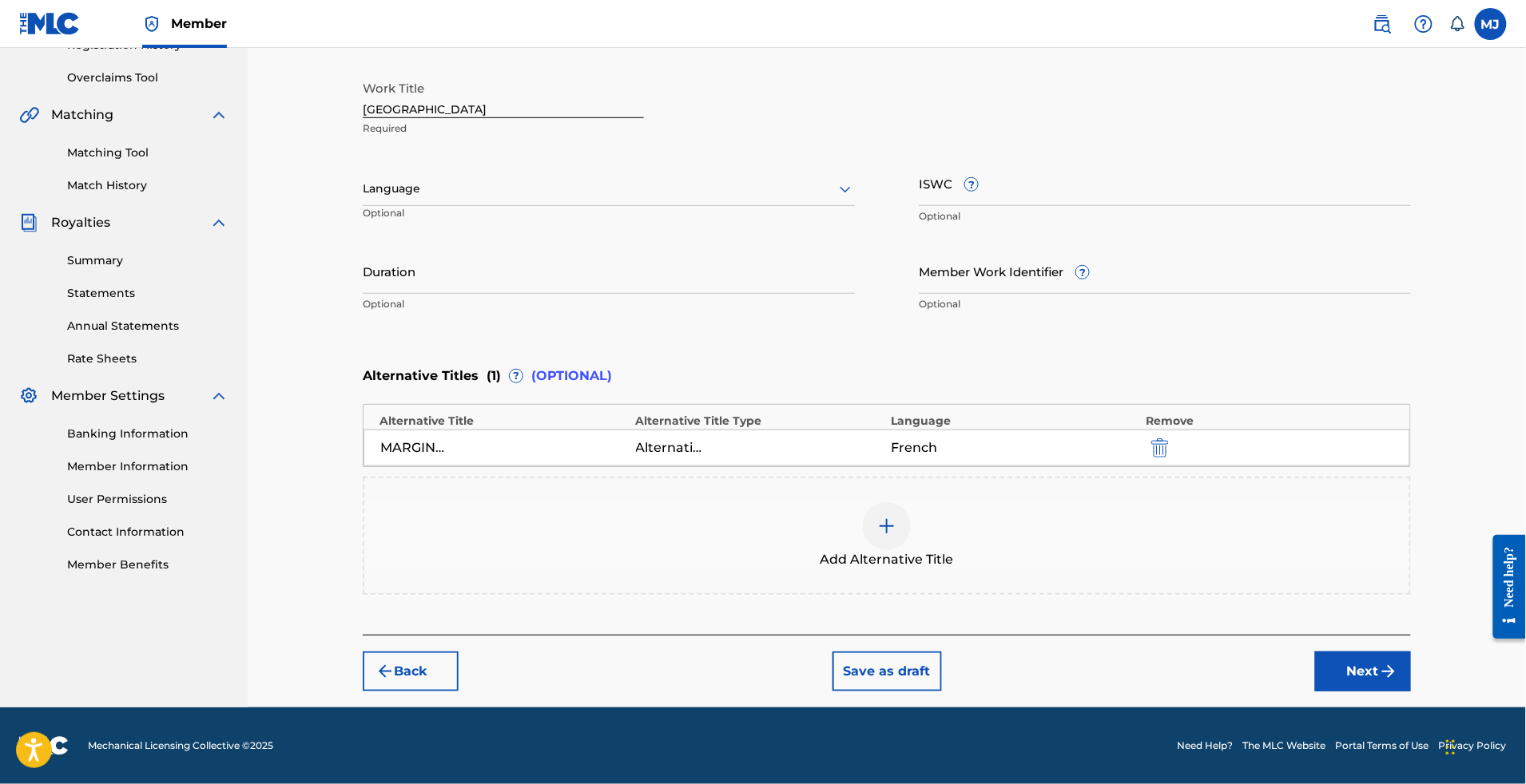
click at [1412, 656] on button "Next" at bounding box center [1362, 671] width 96 height 40
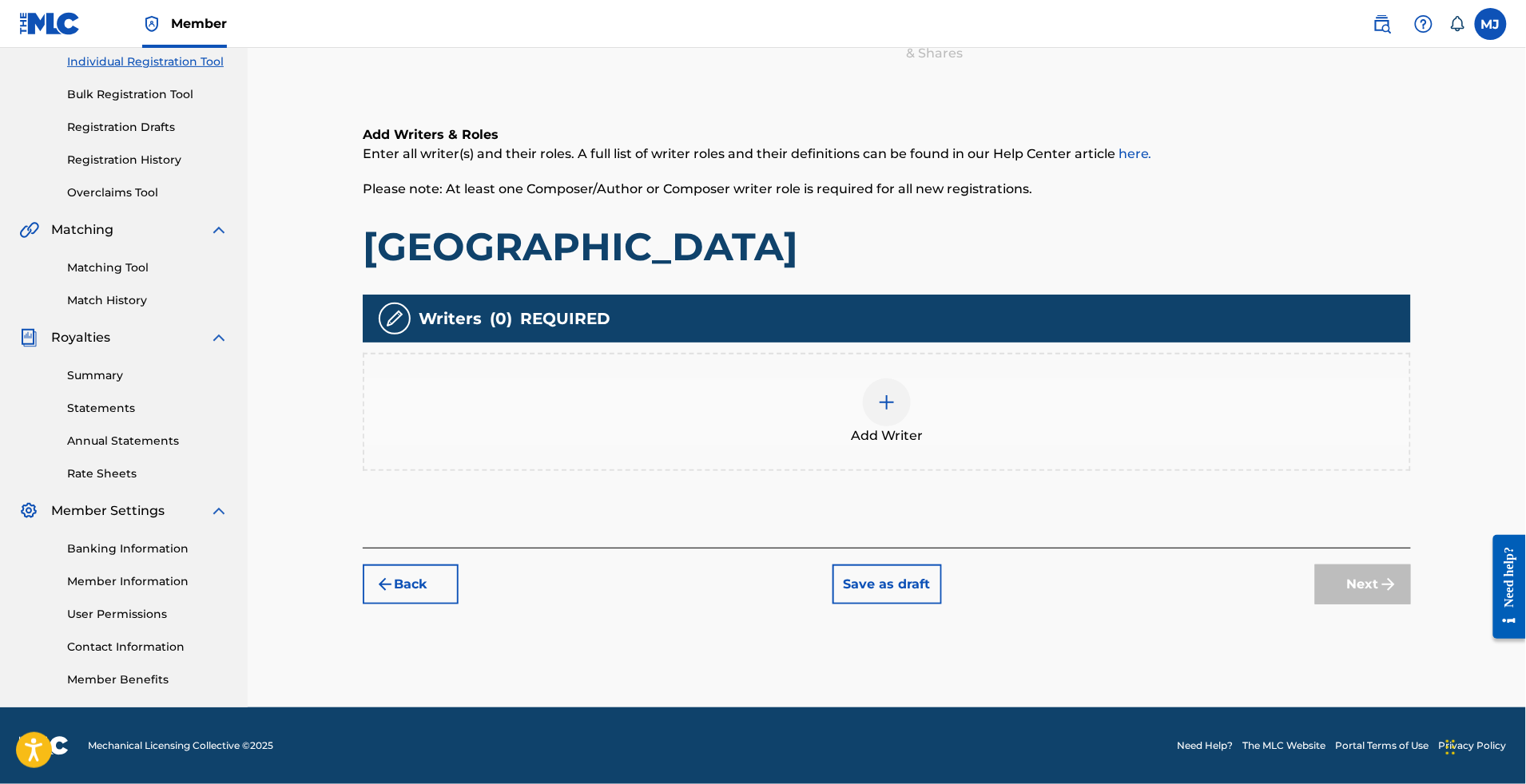
scroll to position [333, 0]
click at [923, 427] on span "Add Writer" at bounding box center [887, 436] width 72 height 19
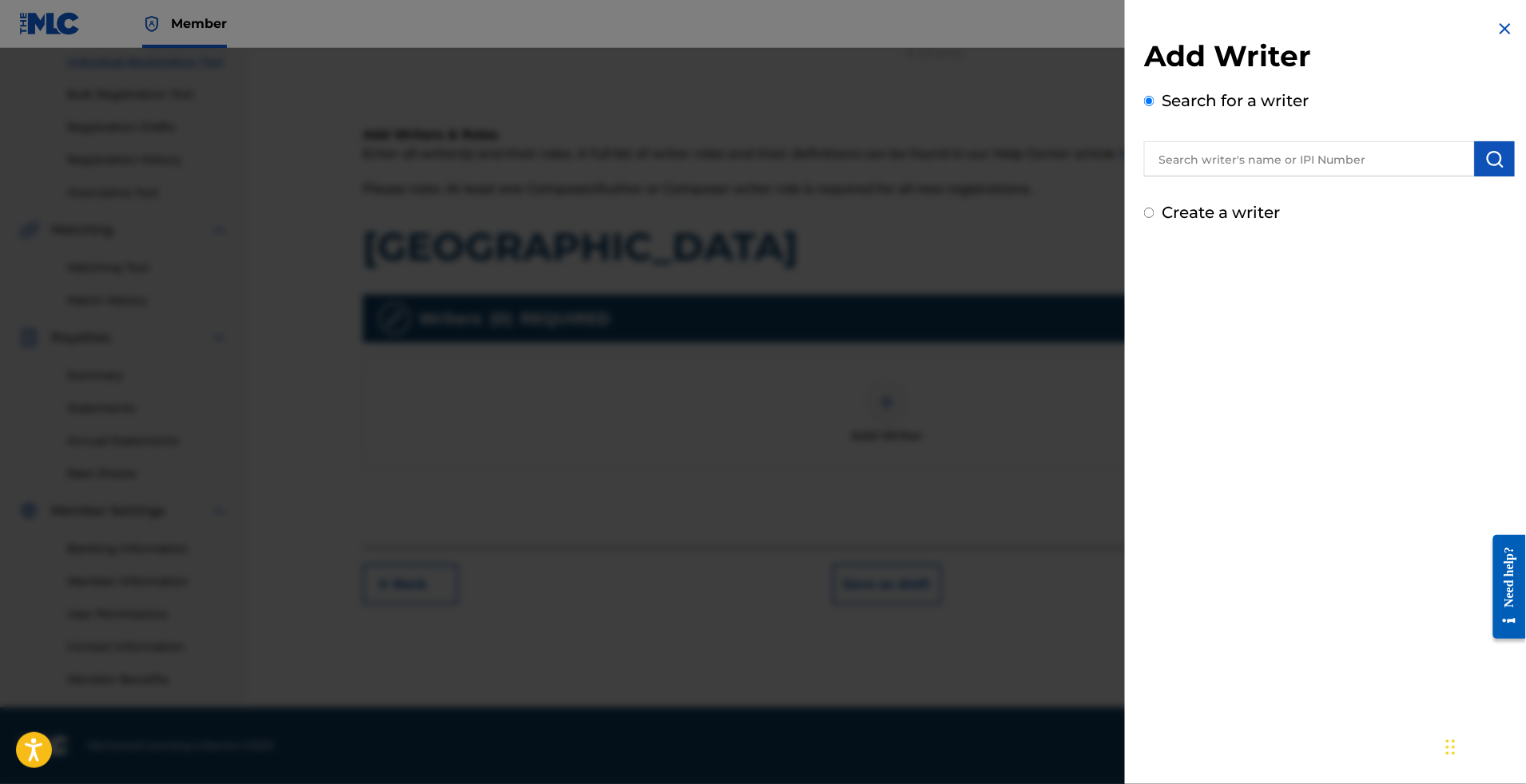
click at [1308, 175] on input "text" at bounding box center [1309, 158] width 331 height 35
paste input "[PERSON_NAME] [PERSON_NAME]"
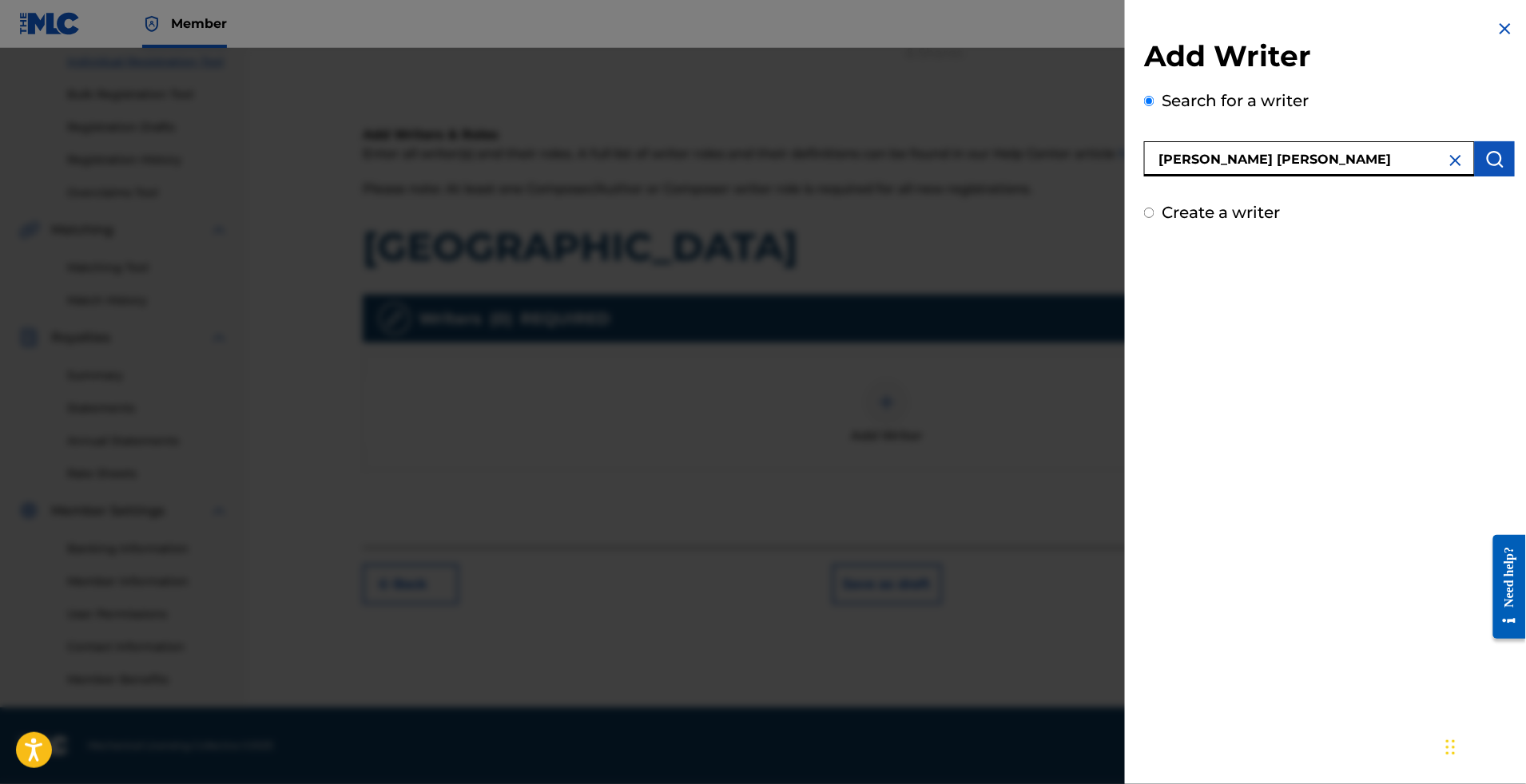
type input "[PERSON_NAME] [PERSON_NAME]"
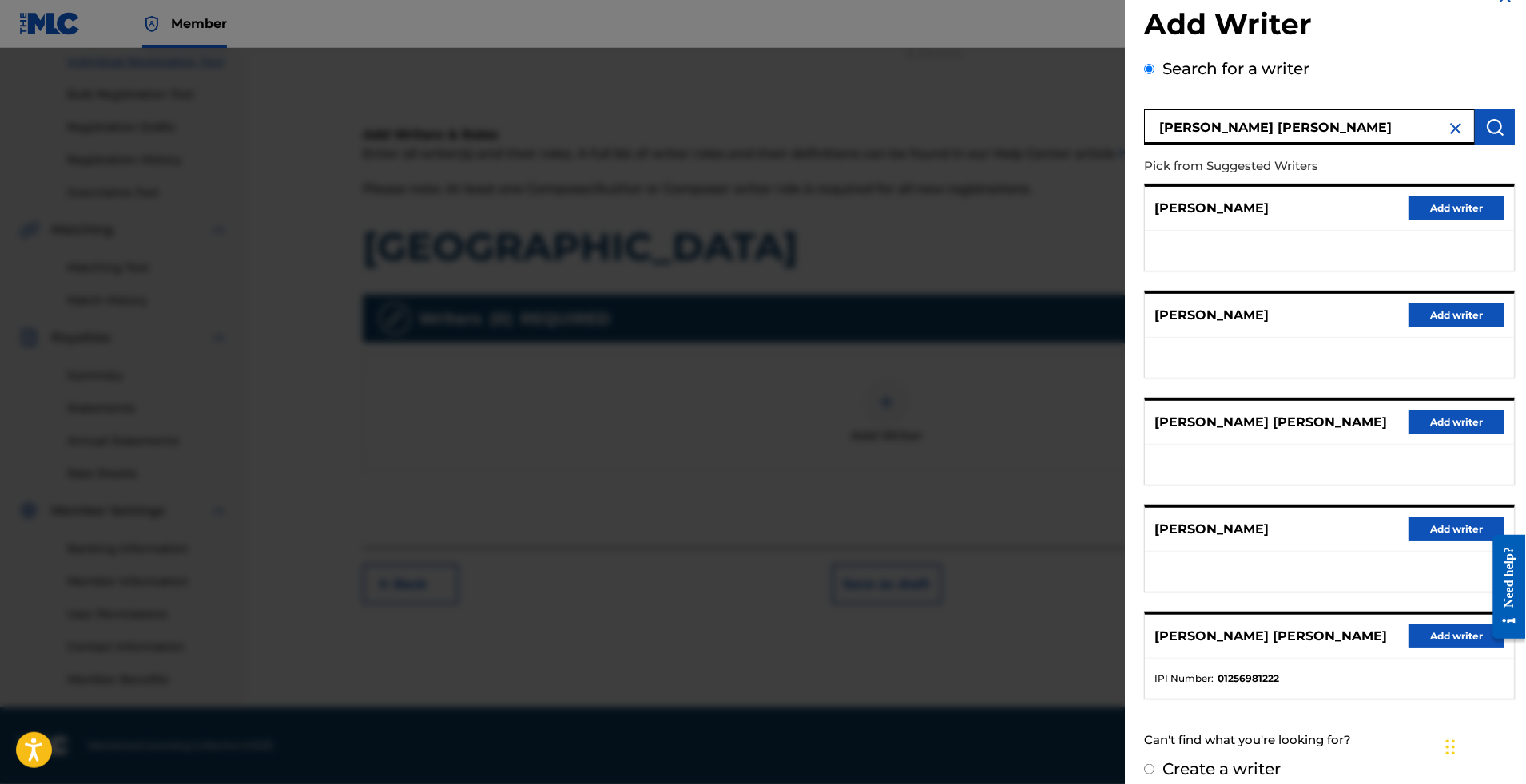
scroll to position [183, 0]
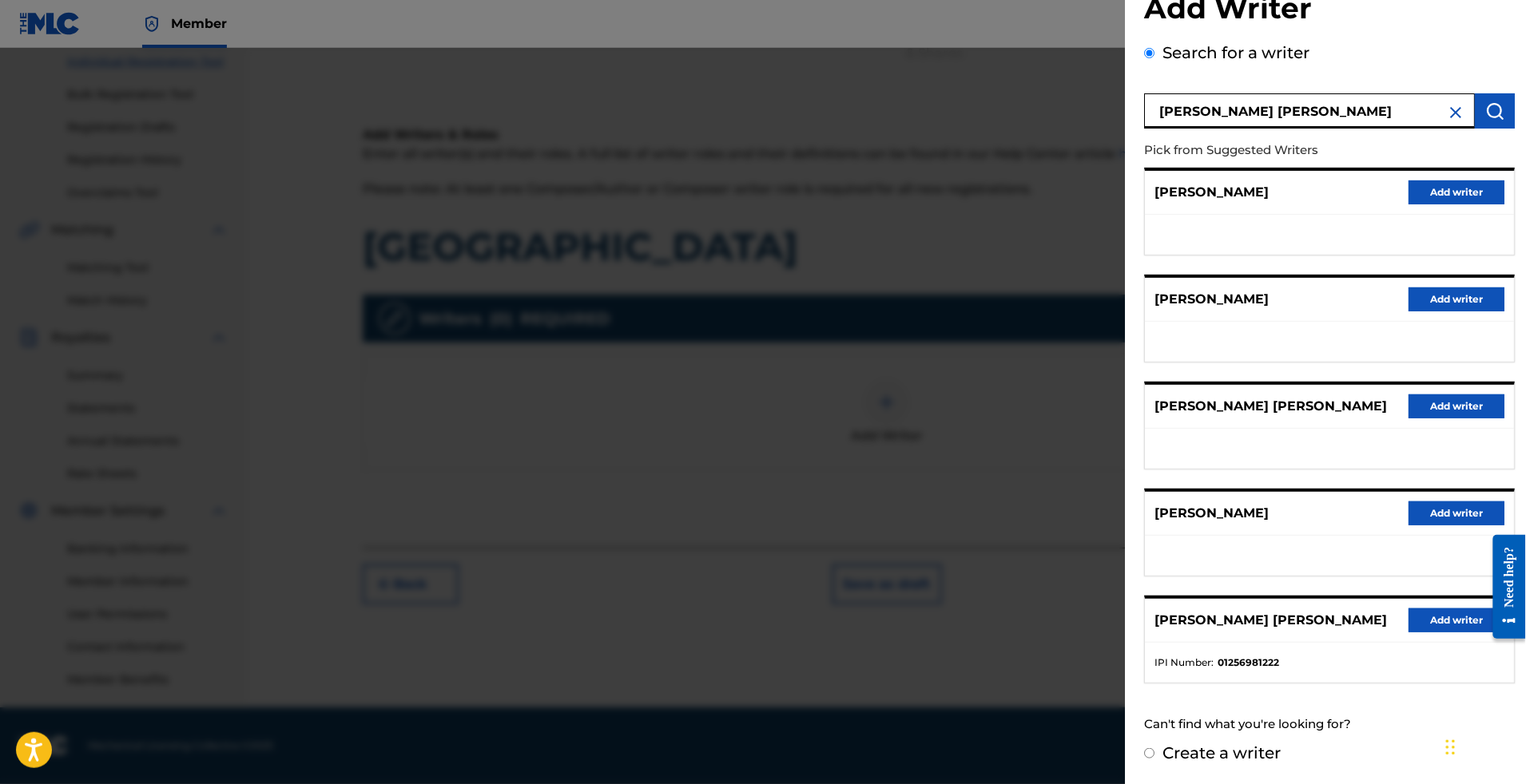
click at [1442, 611] on button "Add writer" at bounding box center [1456, 620] width 96 height 24
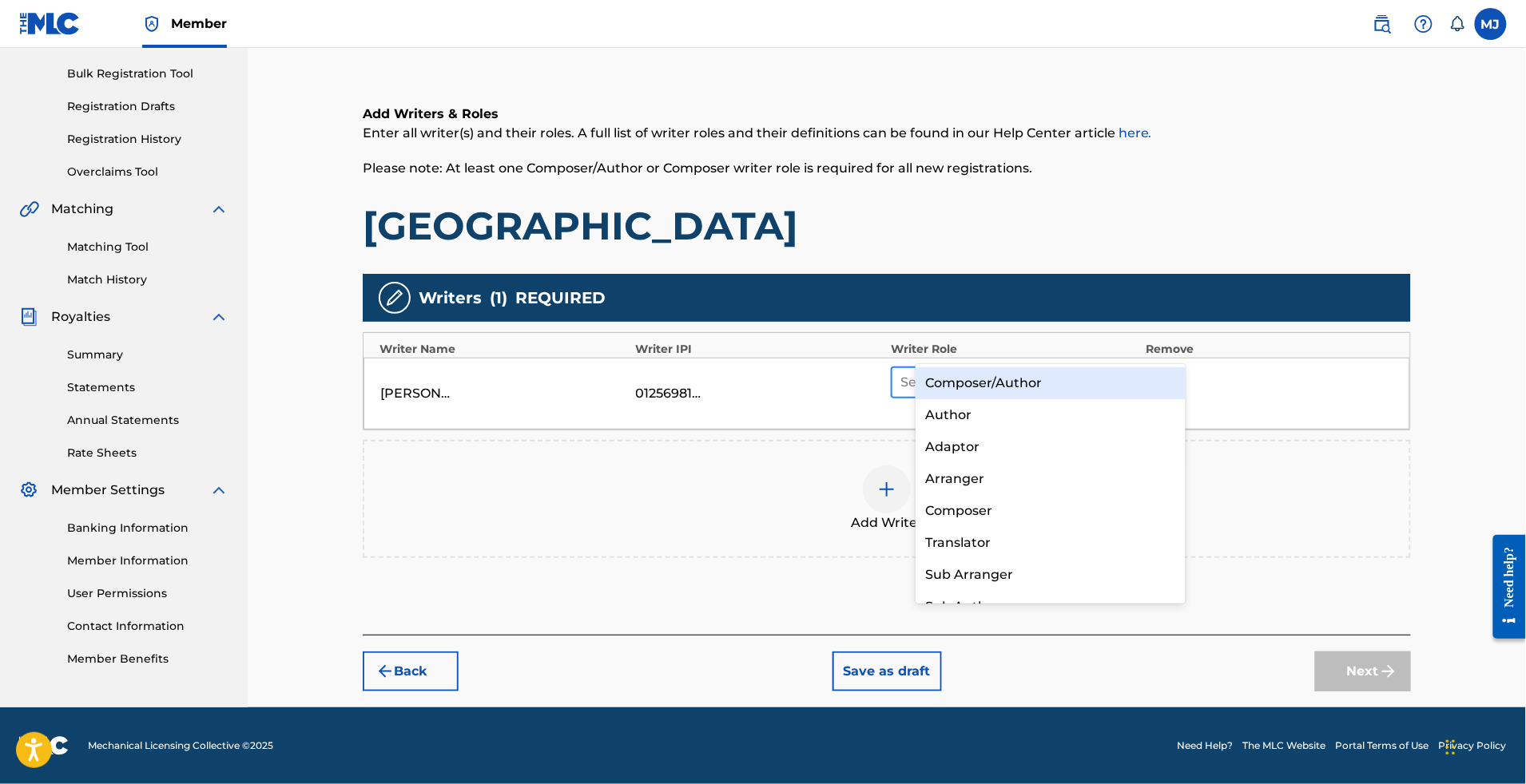
click at [995, 372] on div at bounding box center [1000, 383] width 199 height 23
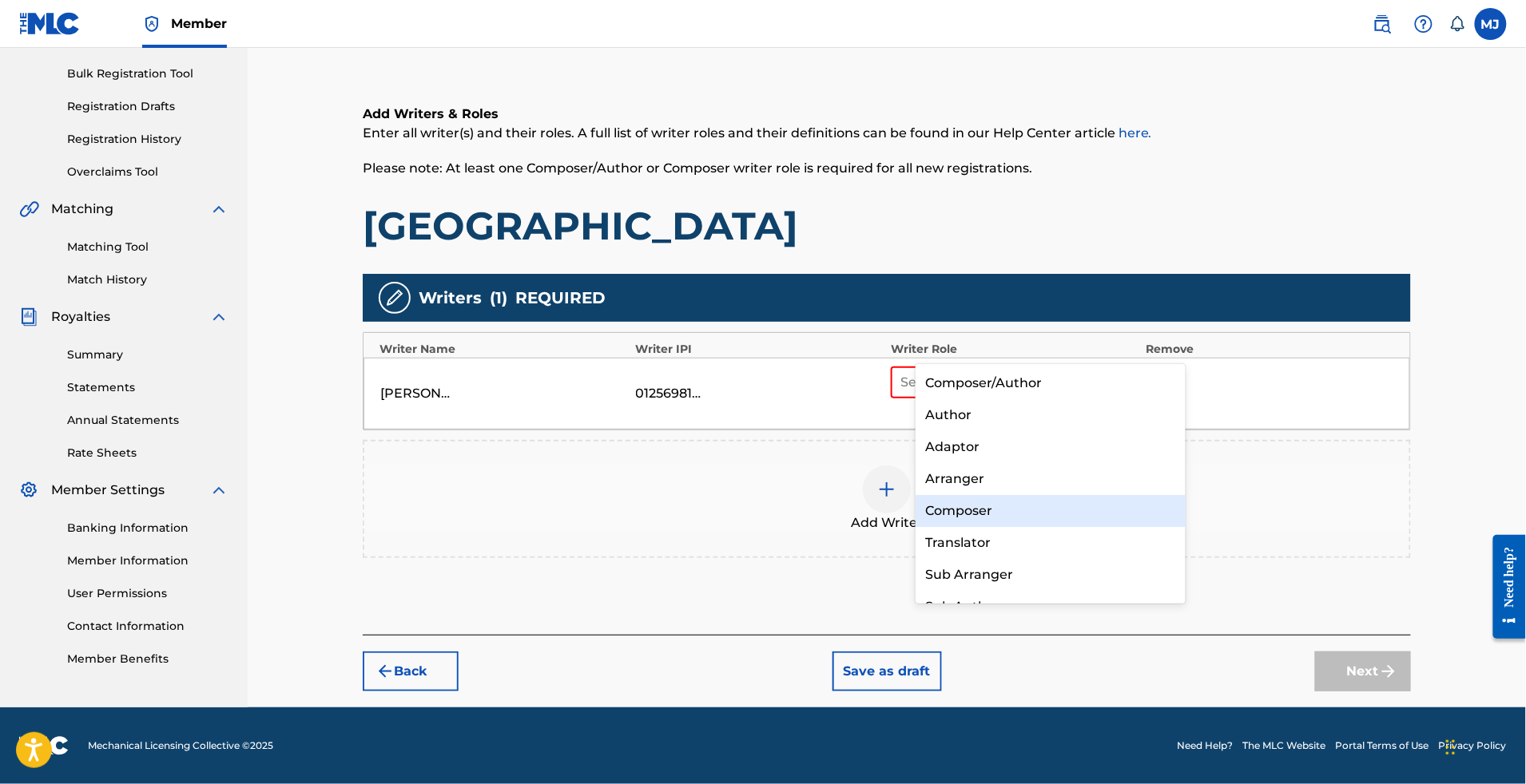
click at [988, 507] on div "Composer" at bounding box center [1050, 512] width 270 height 32
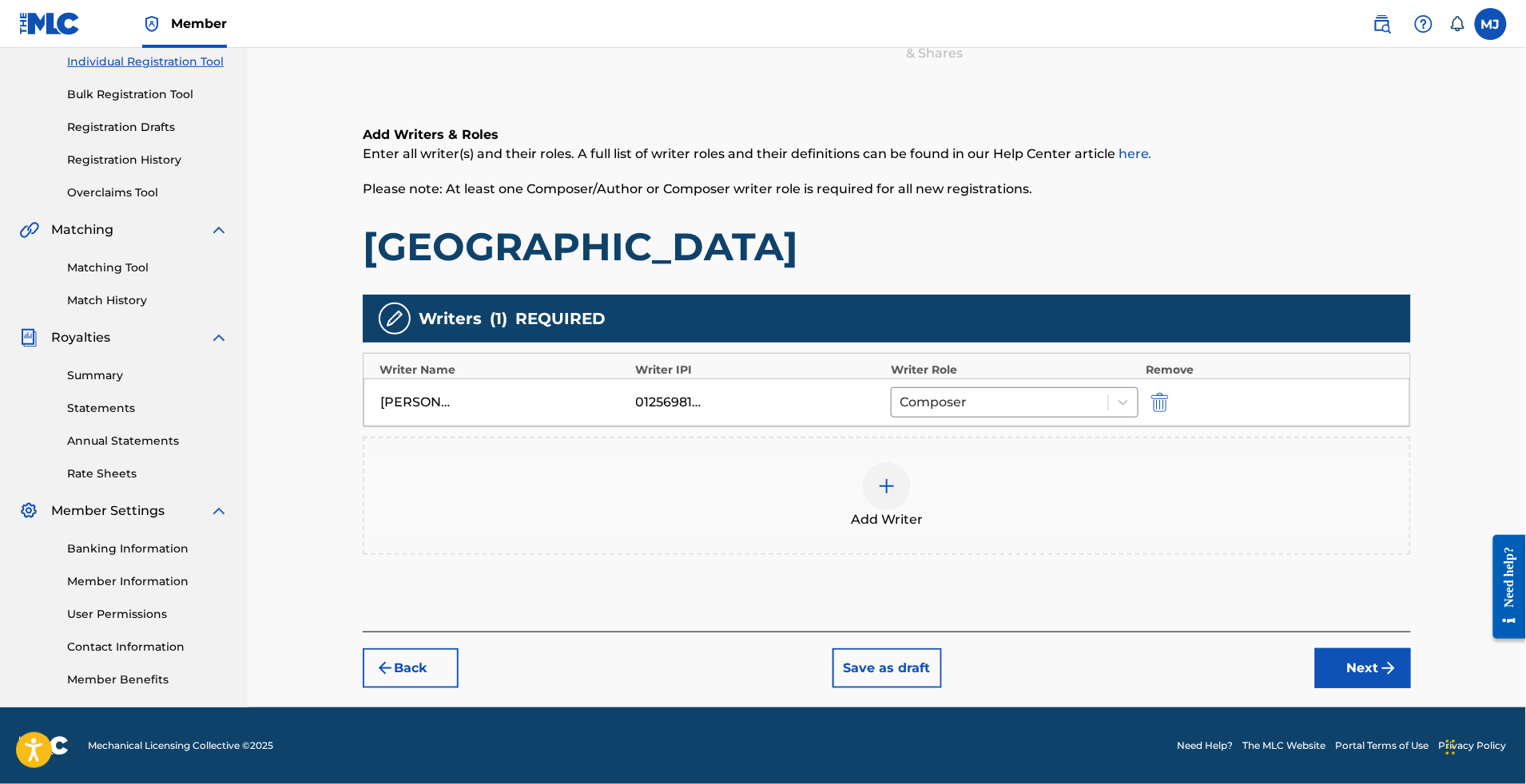
click at [944, 462] on div "Add Writer" at bounding box center [886, 496] width 1045 height 67
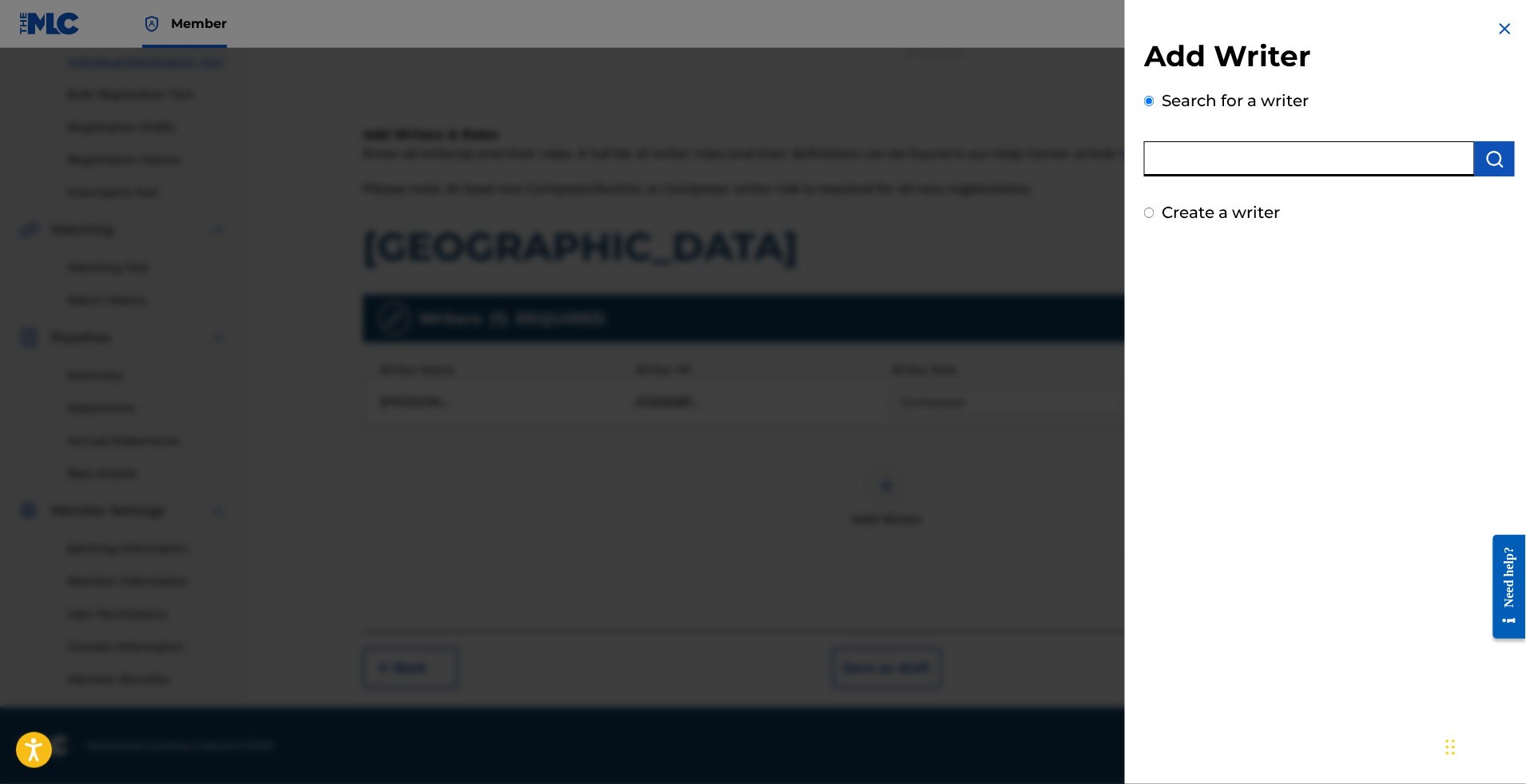
click at [1219, 177] on input "text" at bounding box center [1309, 158] width 331 height 35
paste input "[PERSON_NAME]"
type input "[PERSON_NAME]"
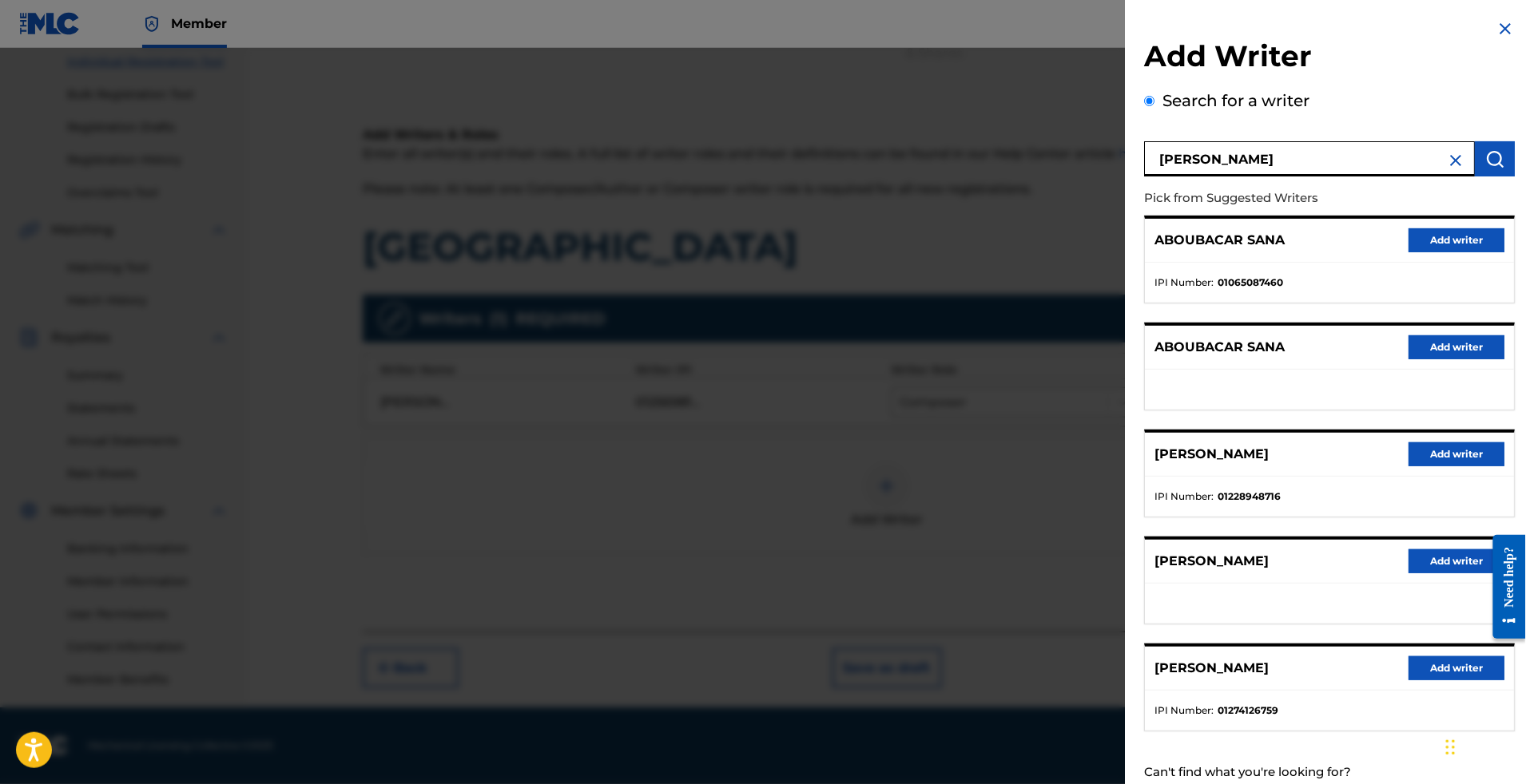
scroll to position [158, 0]
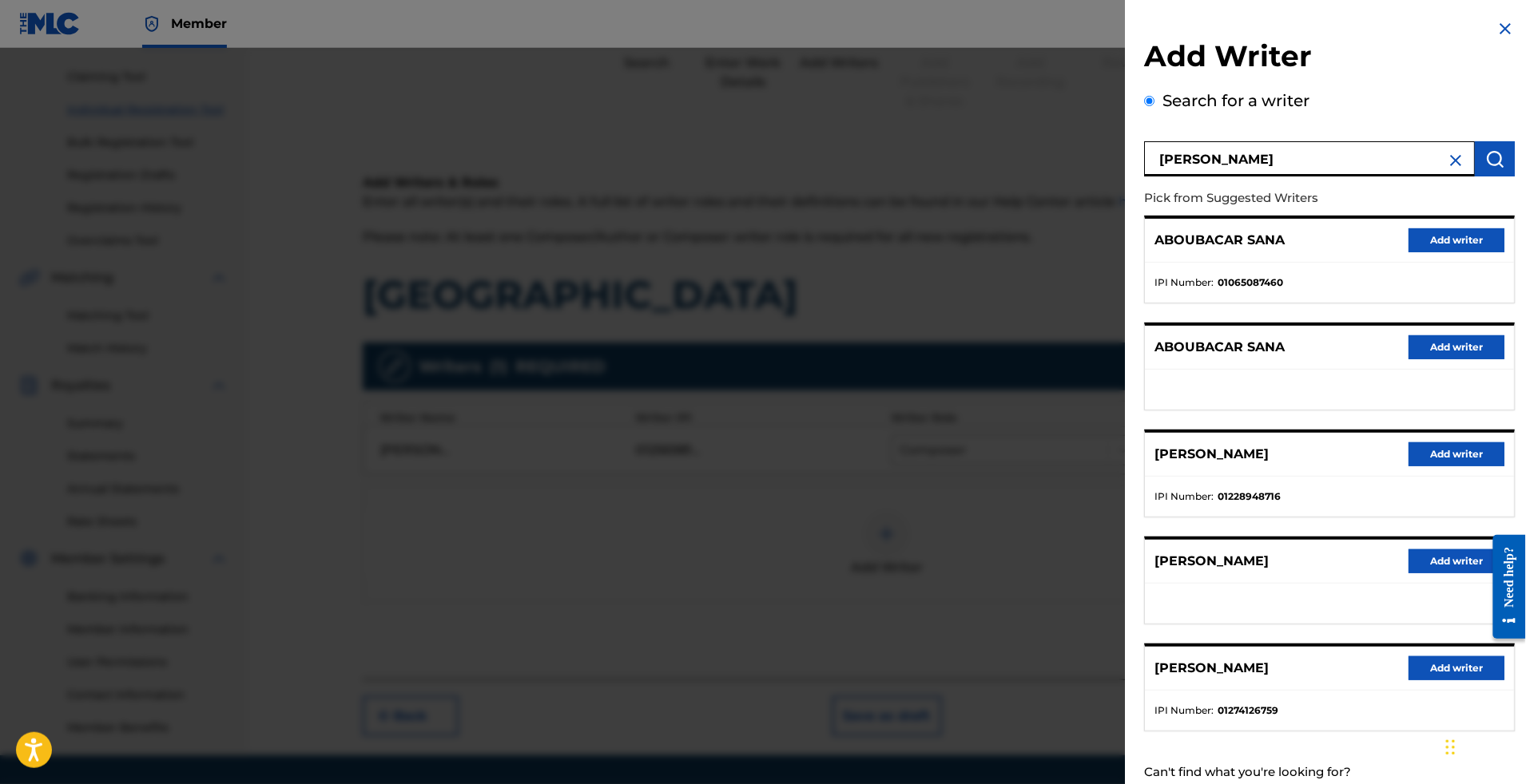
click at [1416, 253] on button "Add writer" at bounding box center [1456, 240] width 96 height 24
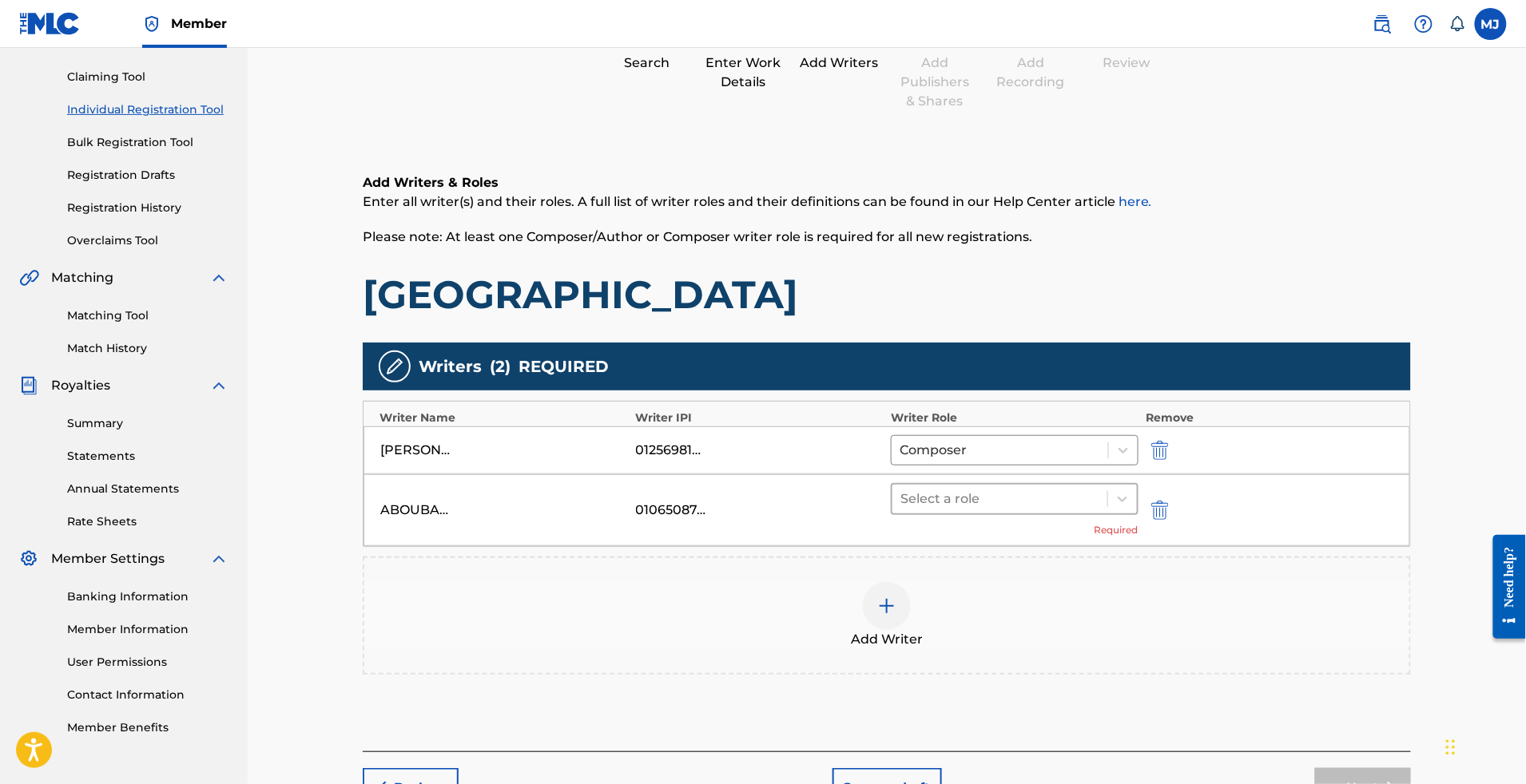
click at [998, 511] on div at bounding box center [1000, 499] width 199 height 23
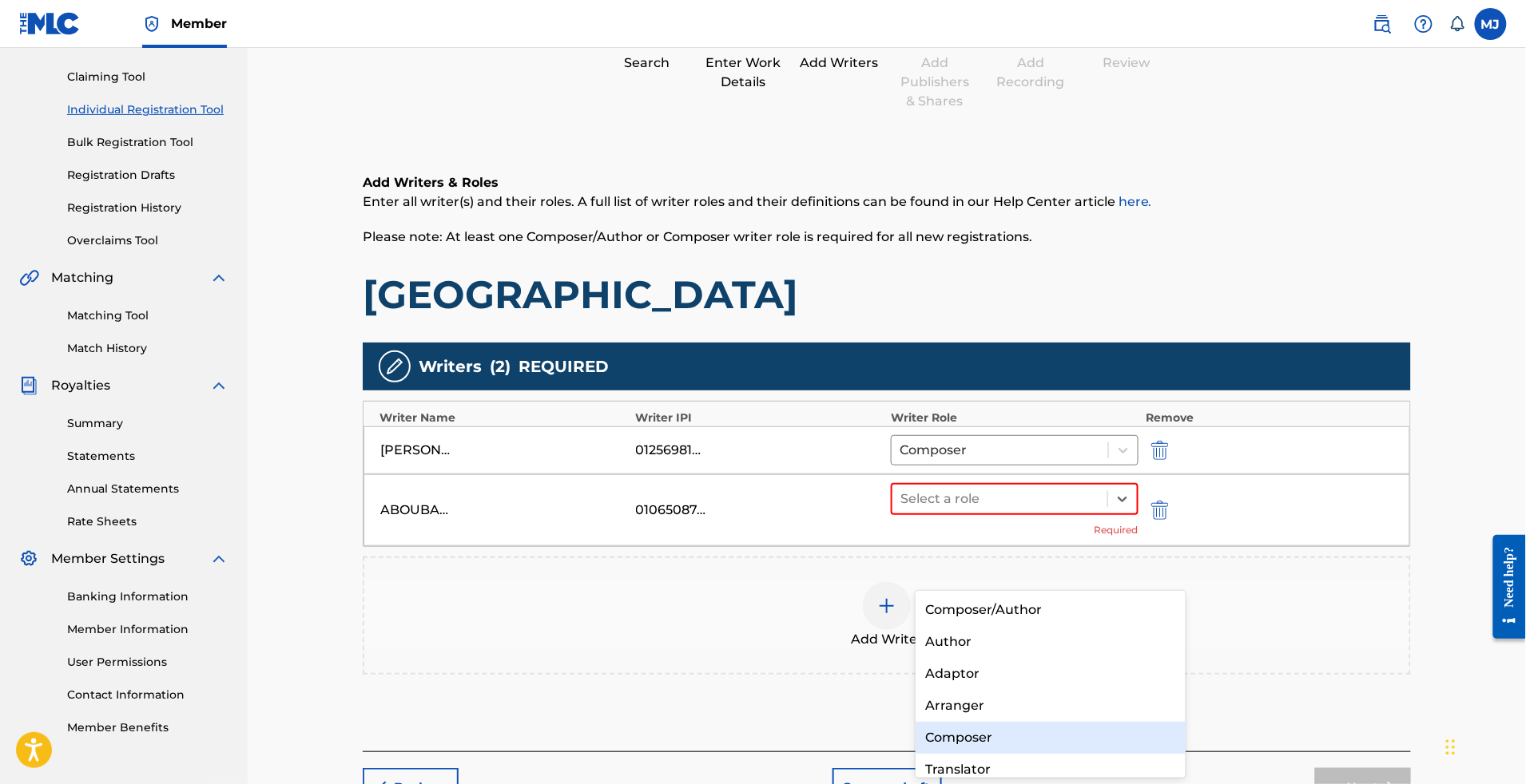
click at [1004, 727] on div "Composer" at bounding box center [1050, 739] width 270 height 32
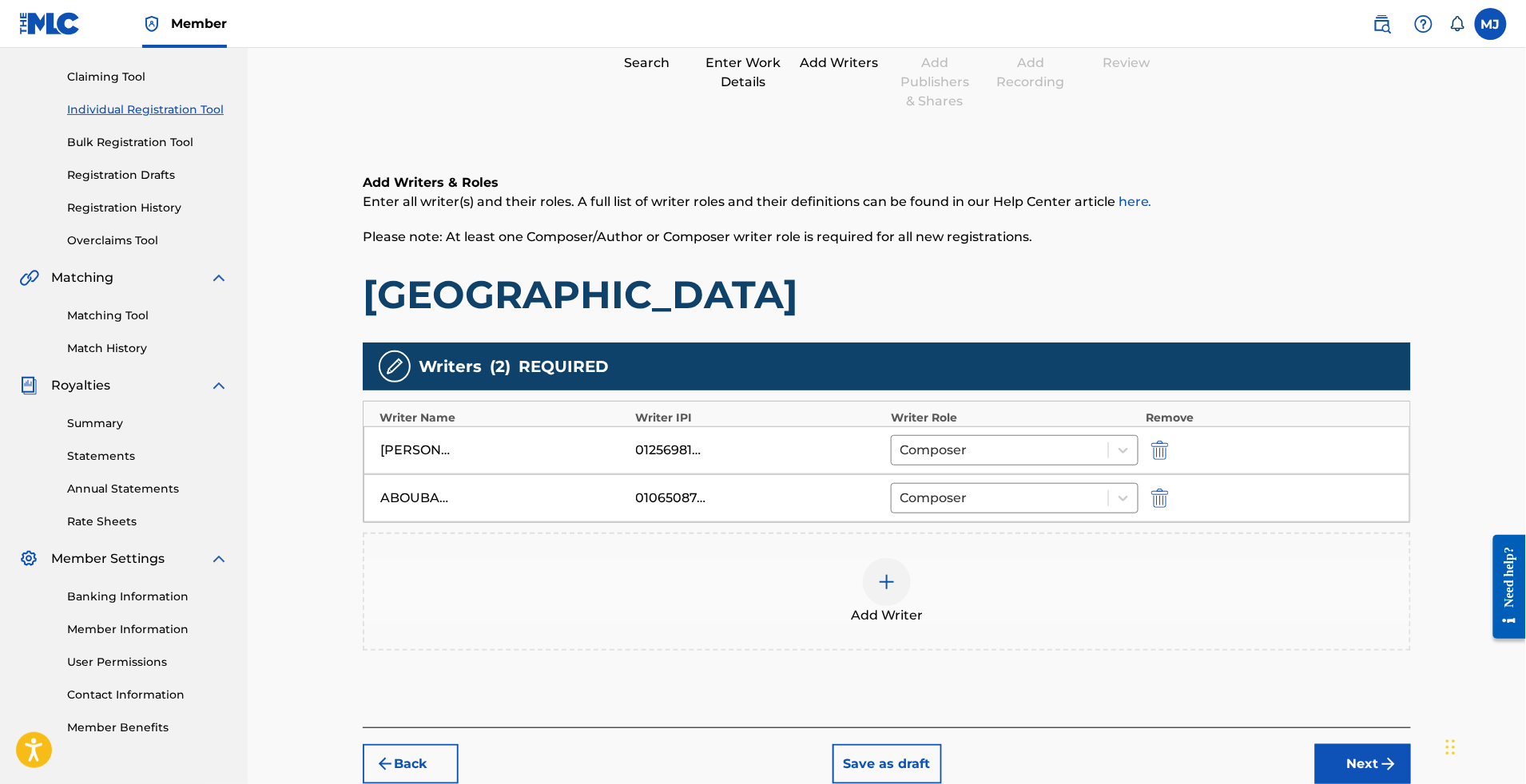
scroll to position [390, 0]
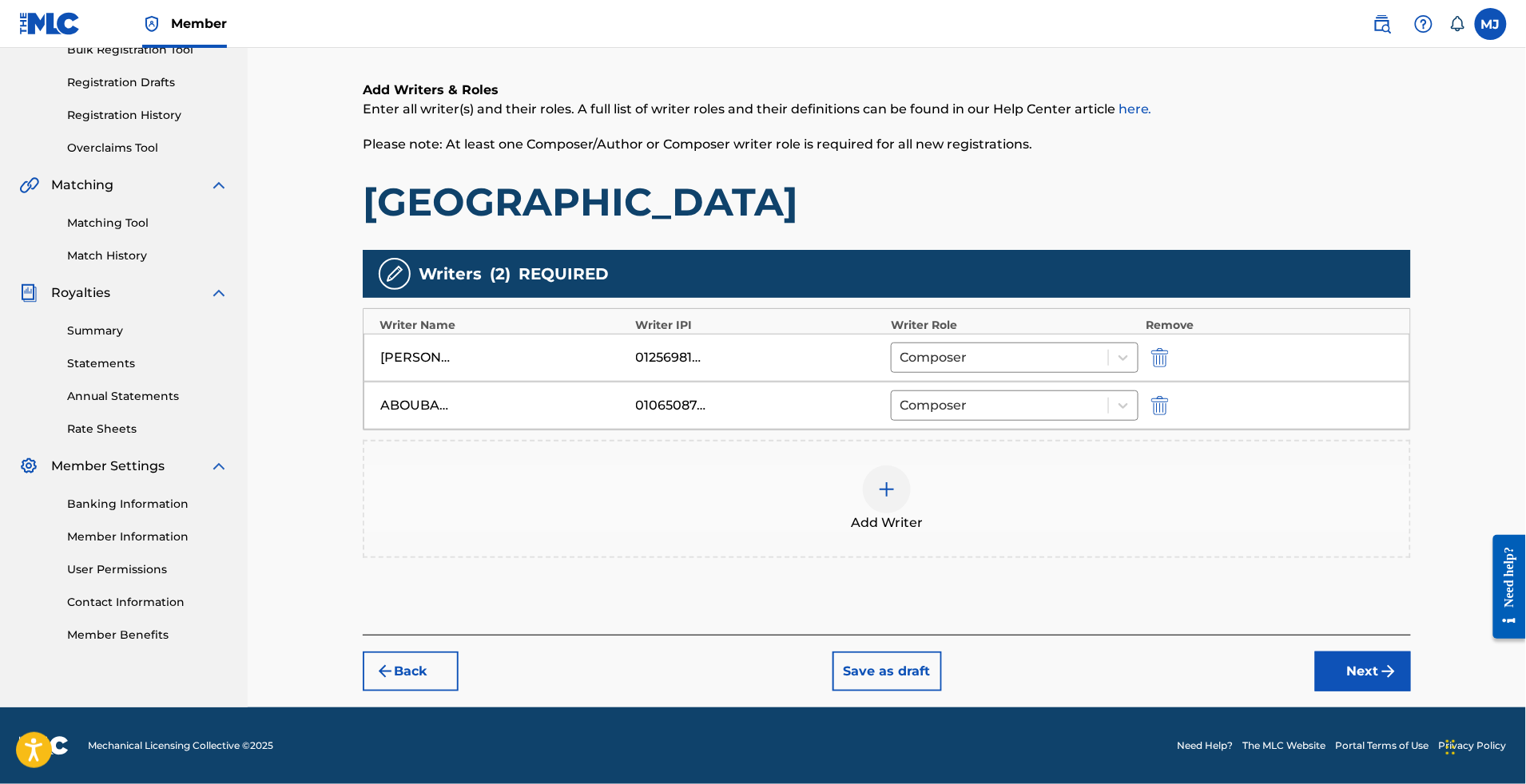
click at [1008, 465] on div "Add Writer" at bounding box center [886, 498] width 1045 height 67
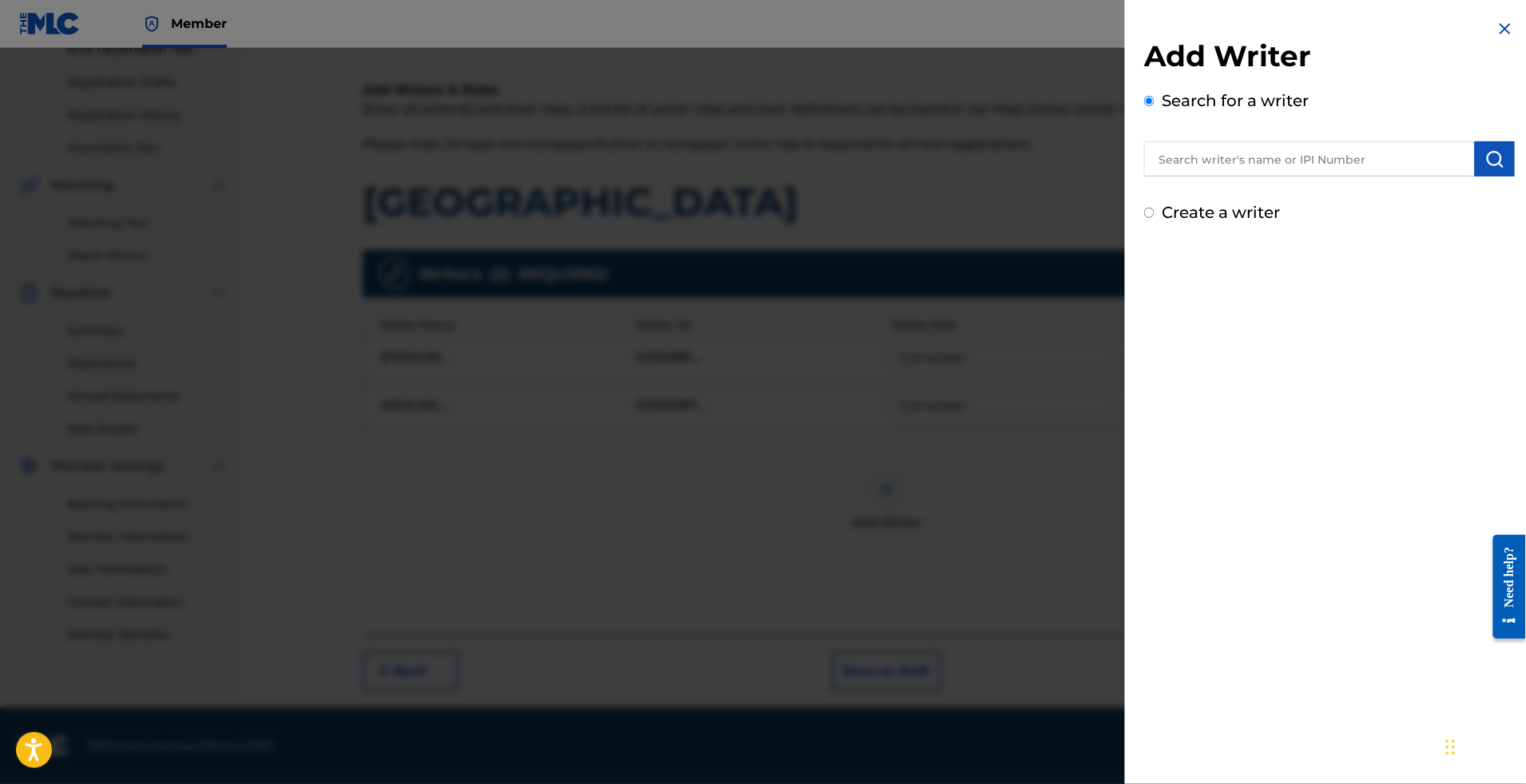
click at [1299, 177] on input "text" at bounding box center [1309, 158] width 331 height 35
paste input "[PERSON_NAME]"
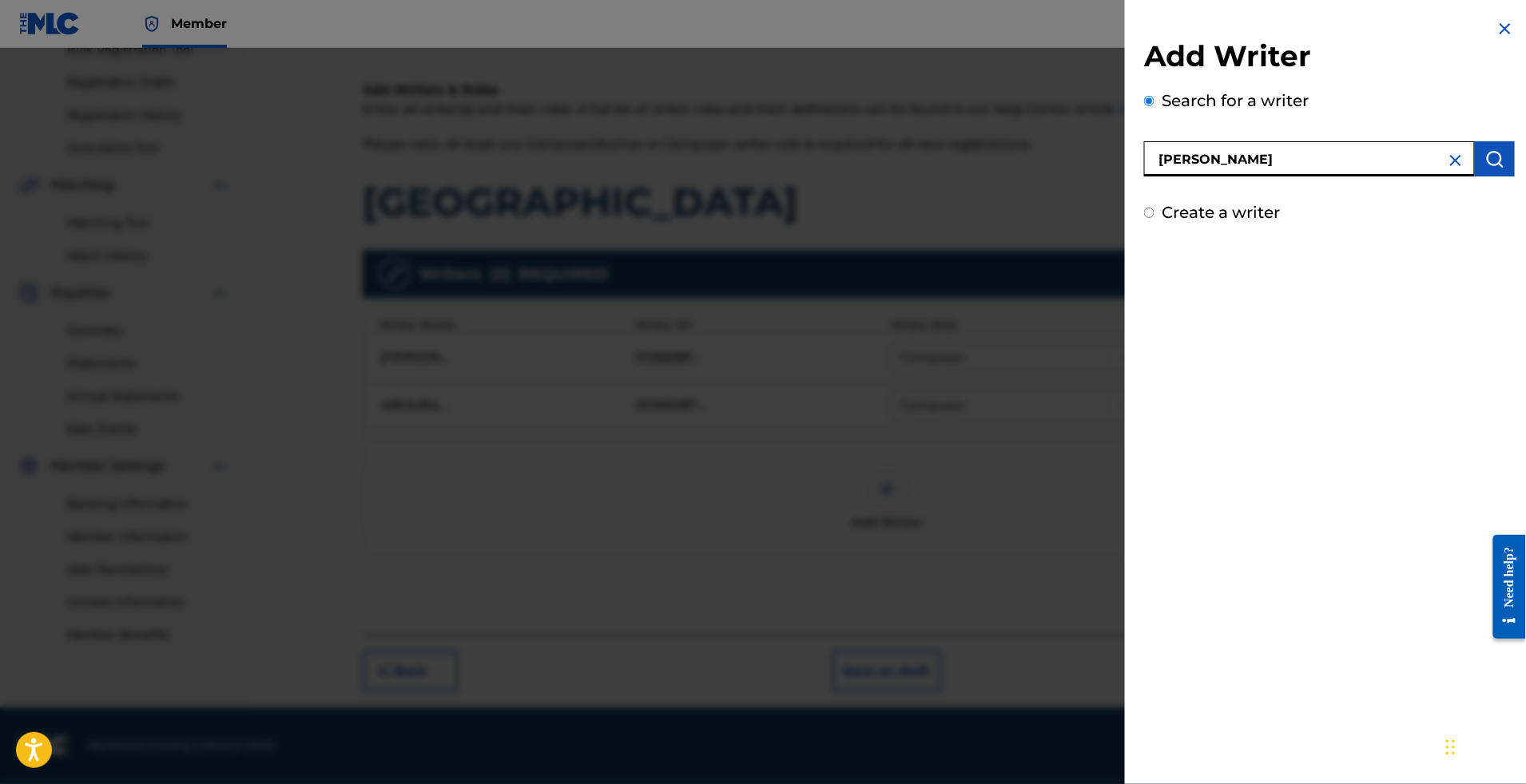
type input "[PERSON_NAME]"
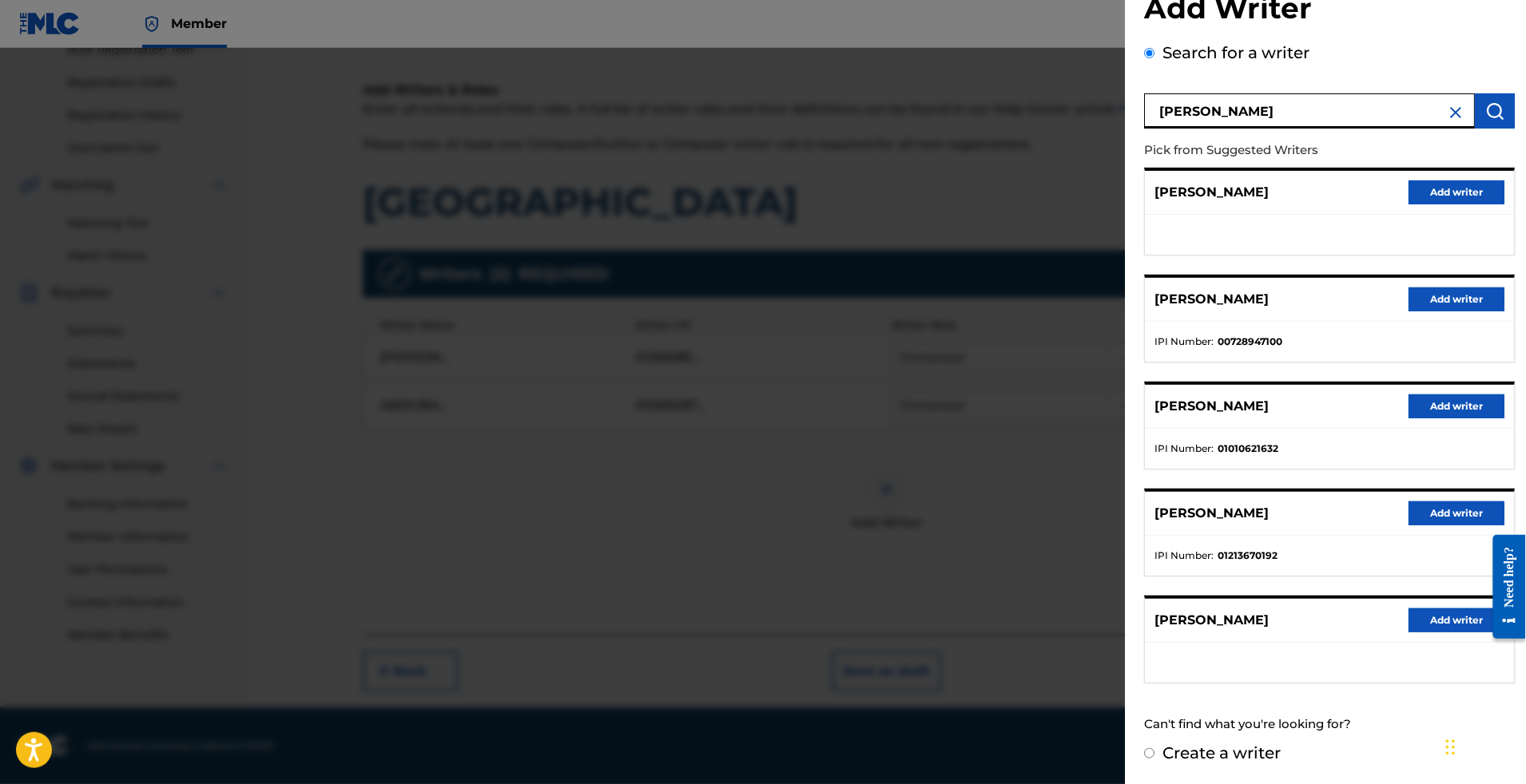
scroll to position [0, 0]
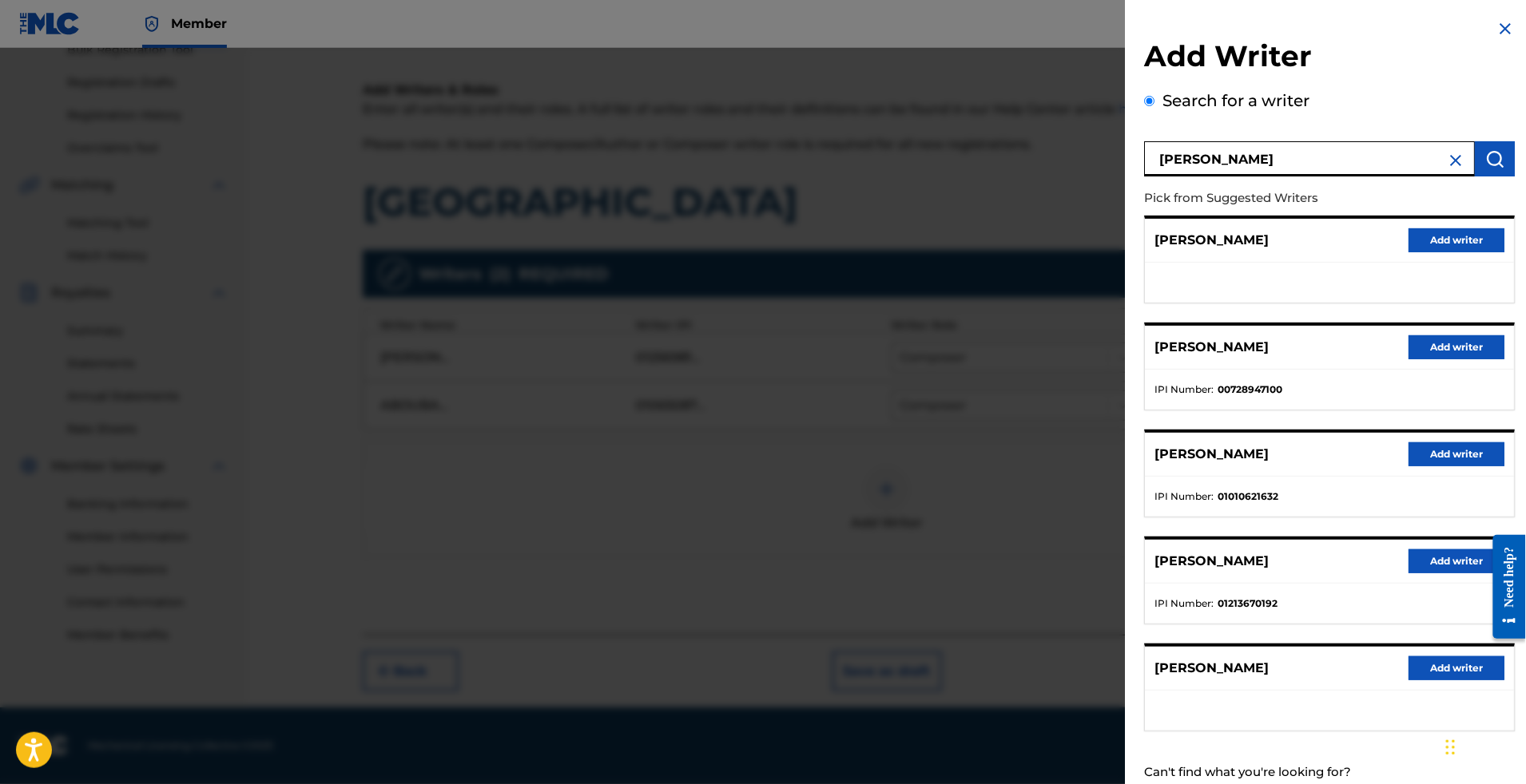
click at [1443, 466] on button "Add writer" at bounding box center [1456, 454] width 96 height 24
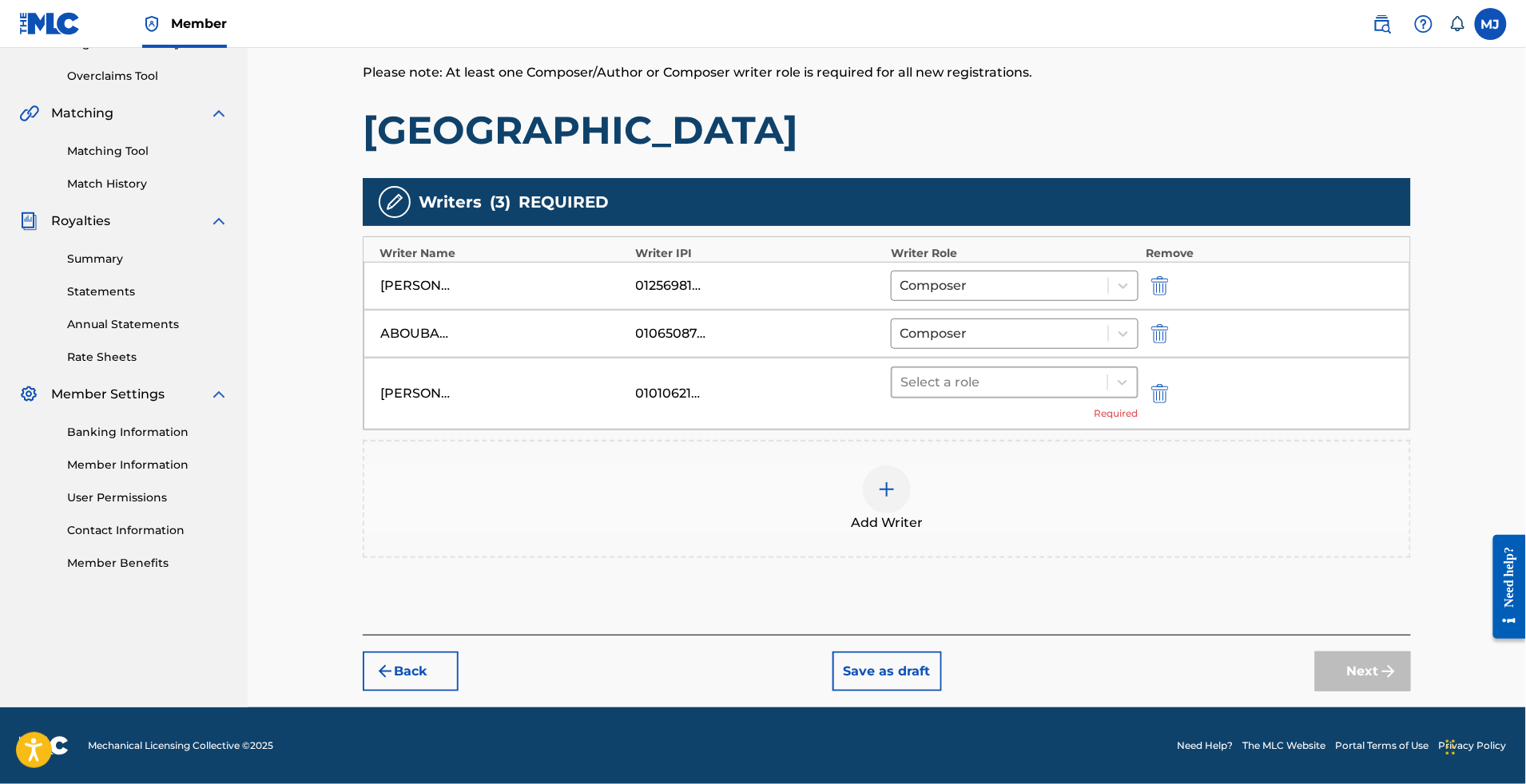
click at [1072, 390] on div at bounding box center [1000, 383] width 199 height 23
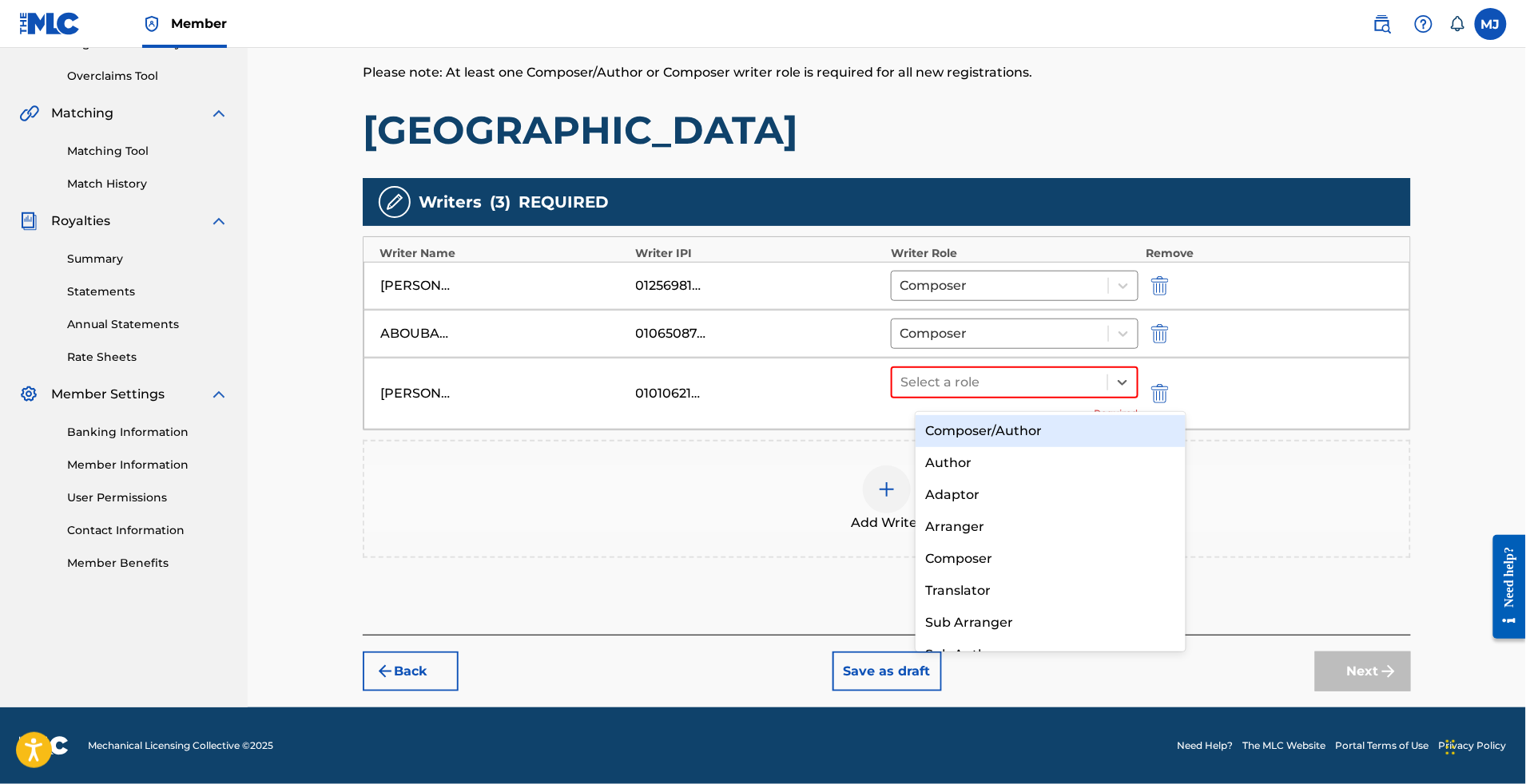
click at [1037, 450] on div "Author" at bounding box center [1050, 463] width 270 height 32
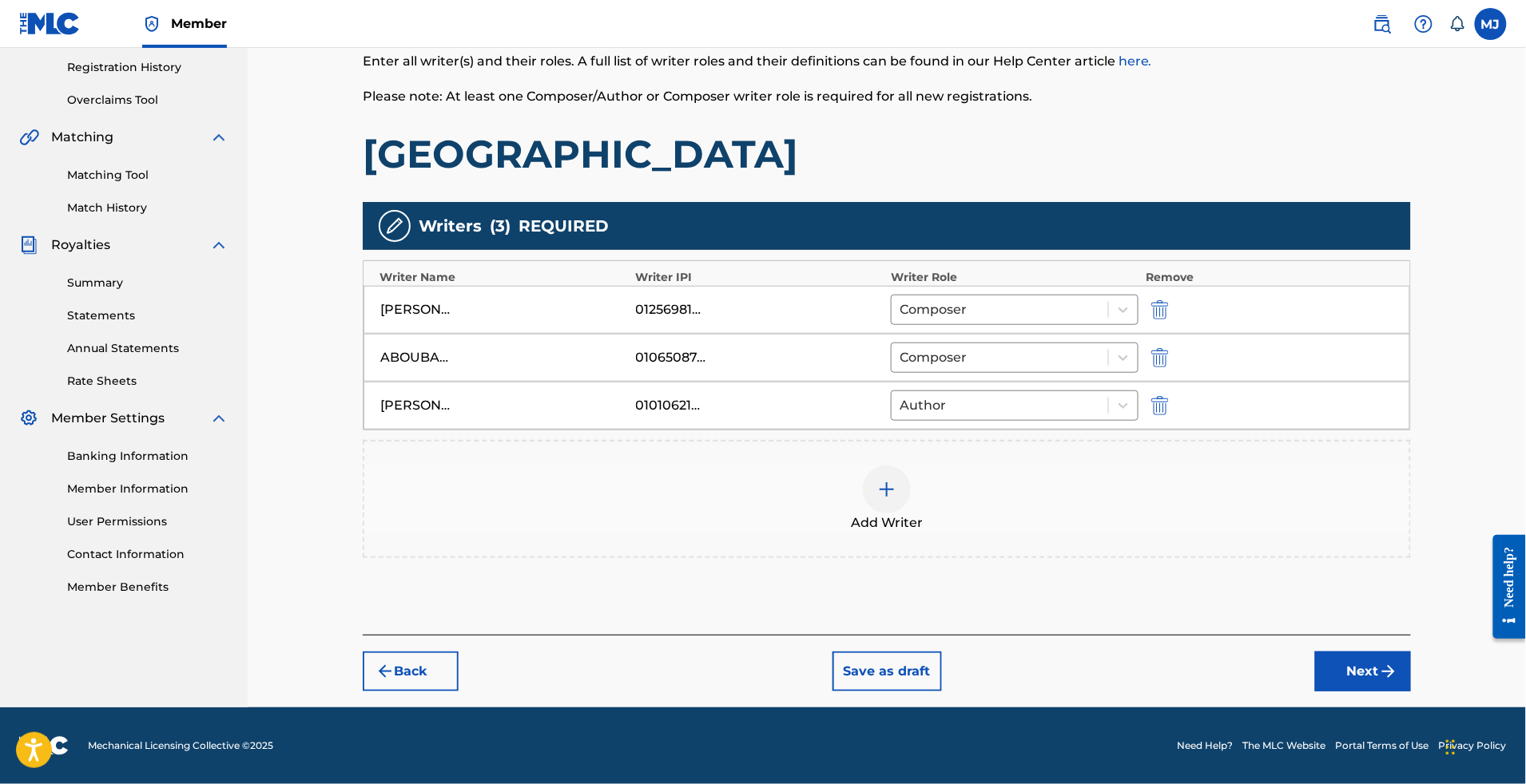
click at [1362, 653] on div "Back Save as draft Next" at bounding box center [886, 663] width 1048 height 57
click at [1395, 655] on button "Next" at bounding box center [1362, 671] width 96 height 40
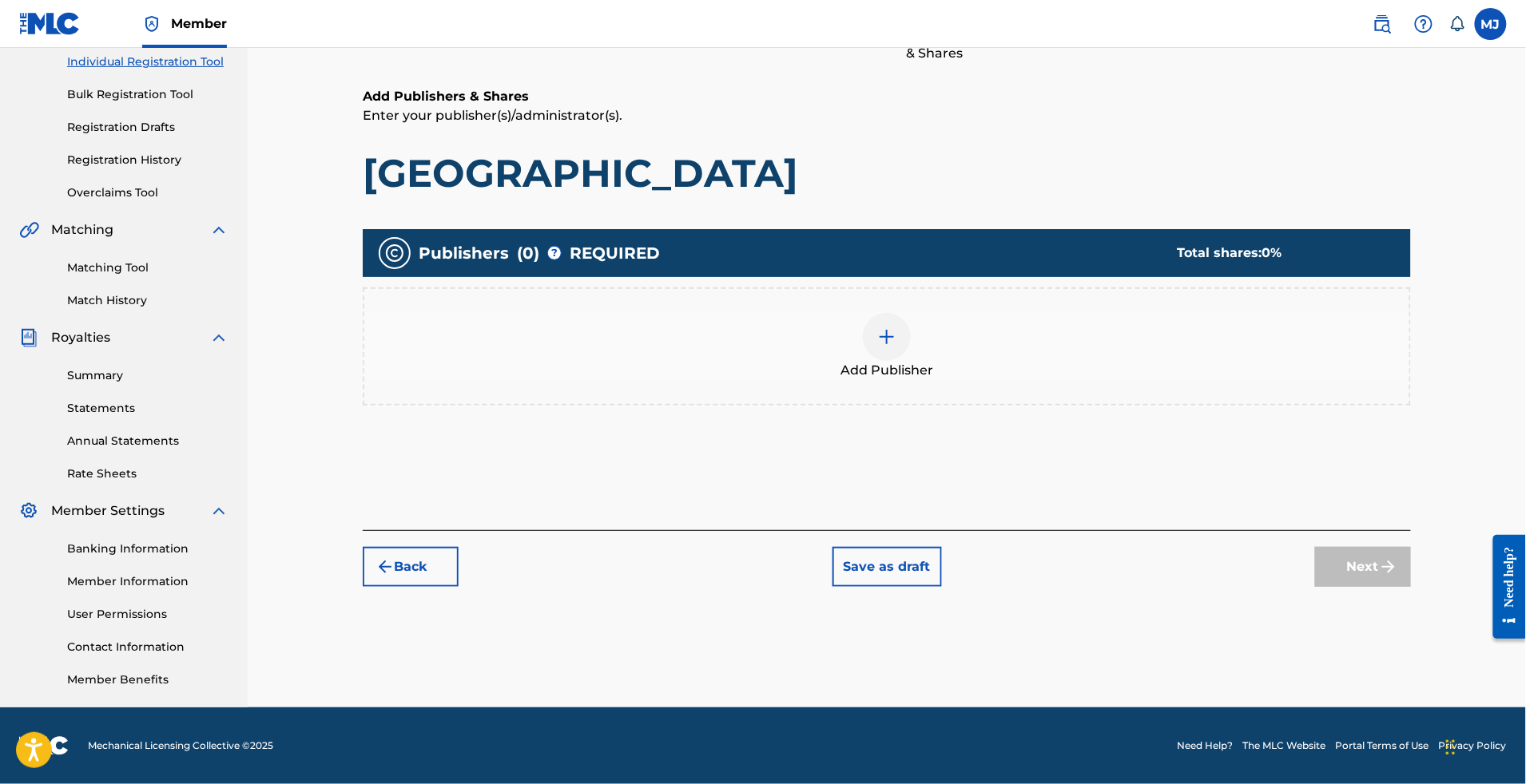
click at [1398, 548] on div "Next" at bounding box center [1362, 567] width 96 height 40
click at [874, 313] on div "Add Publisher" at bounding box center [886, 346] width 1045 height 67
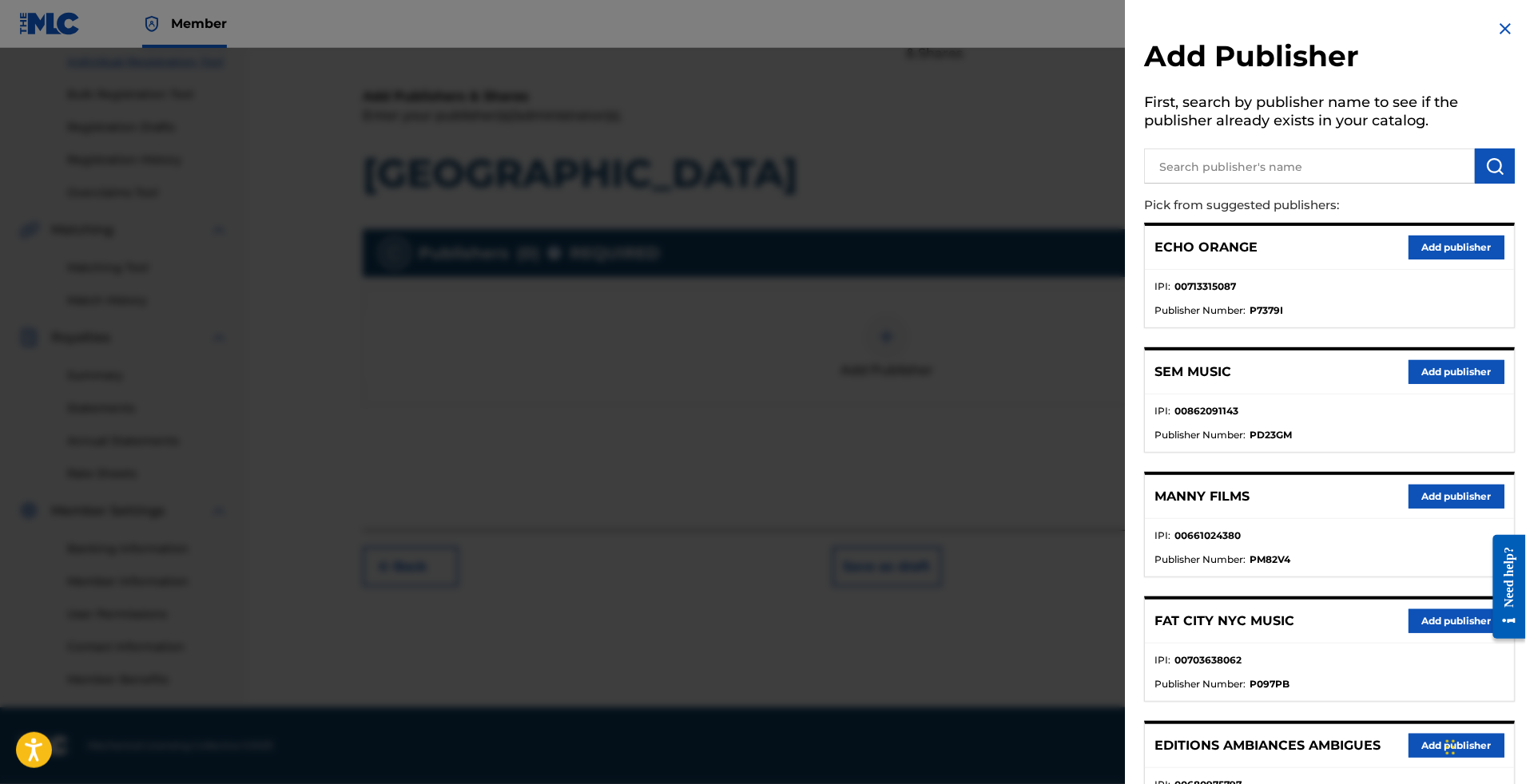
click at [1282, 206] on div "Add Publisher First, search by publisher name to see if the publisher already e…" at bounding box center [1329, 778] width 409 height 1558
click at [1287, 183] on input "text" at bounding box center [1309, 166] width 331 height 35
type input "appeal"
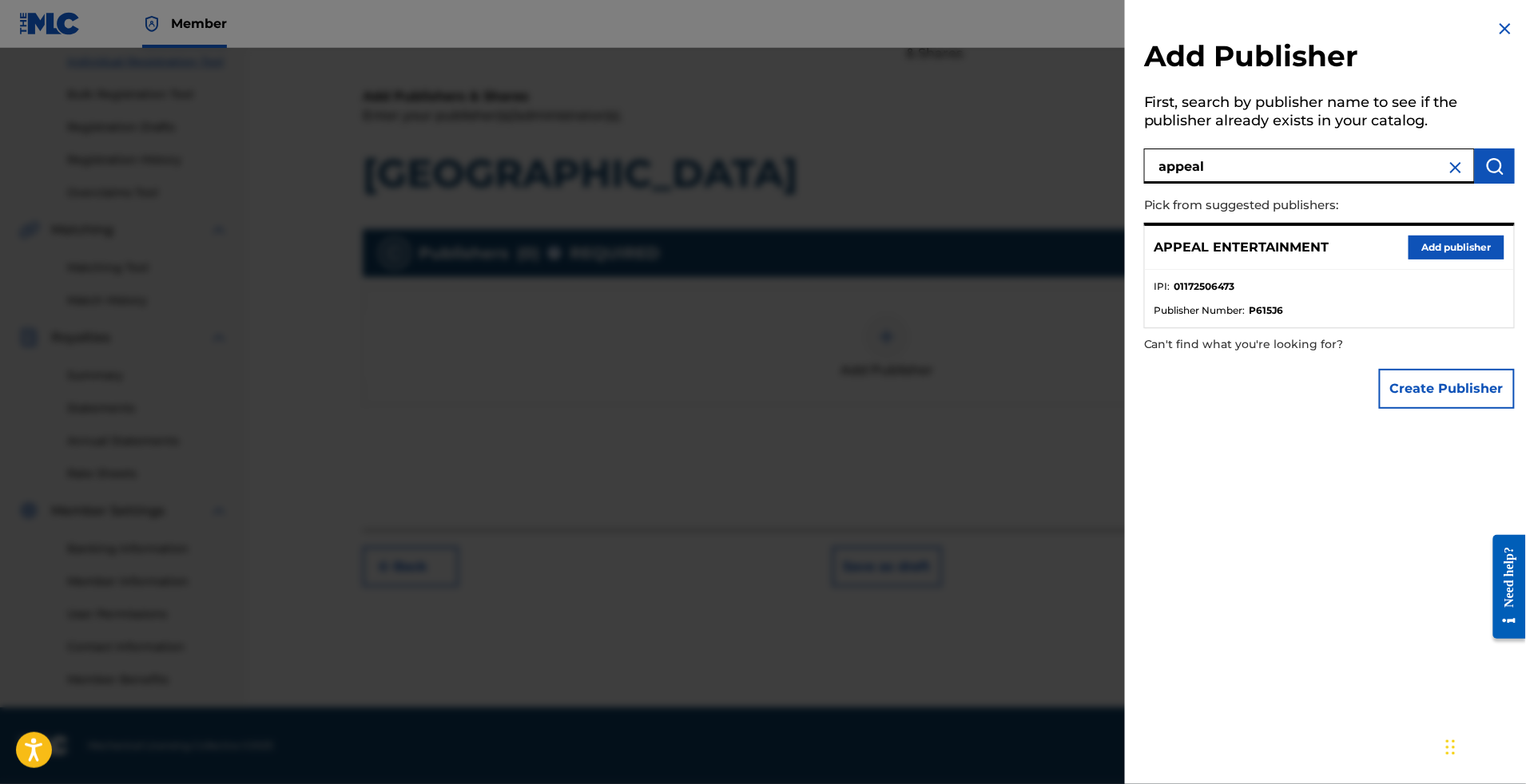
click at [1438, 260] on button "Add publisher" at bounding box center [1456, 247] width 96 height 24
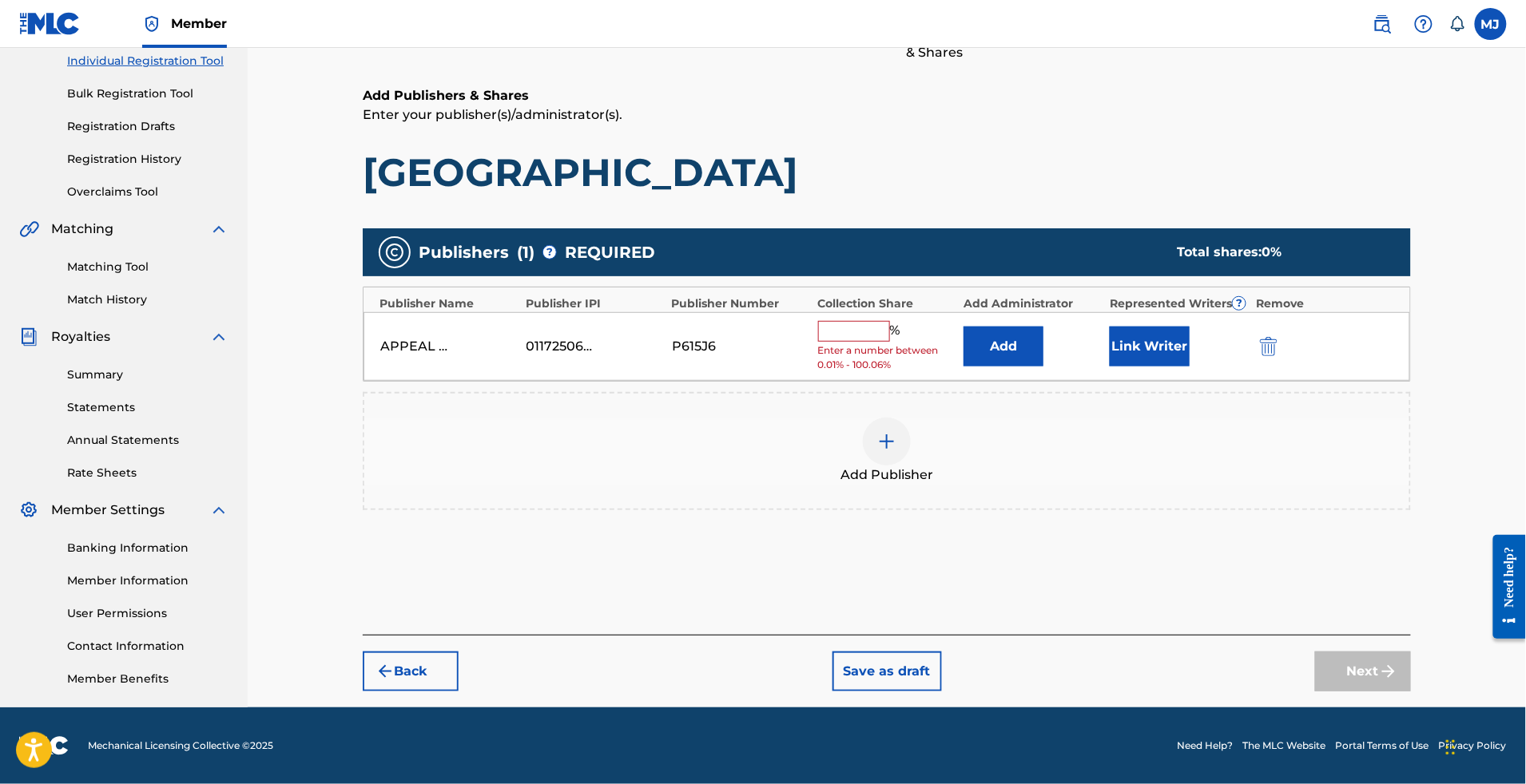
click at [1029, 326] on button "Add" at bounding box center [1004, 346] width 79 height 40
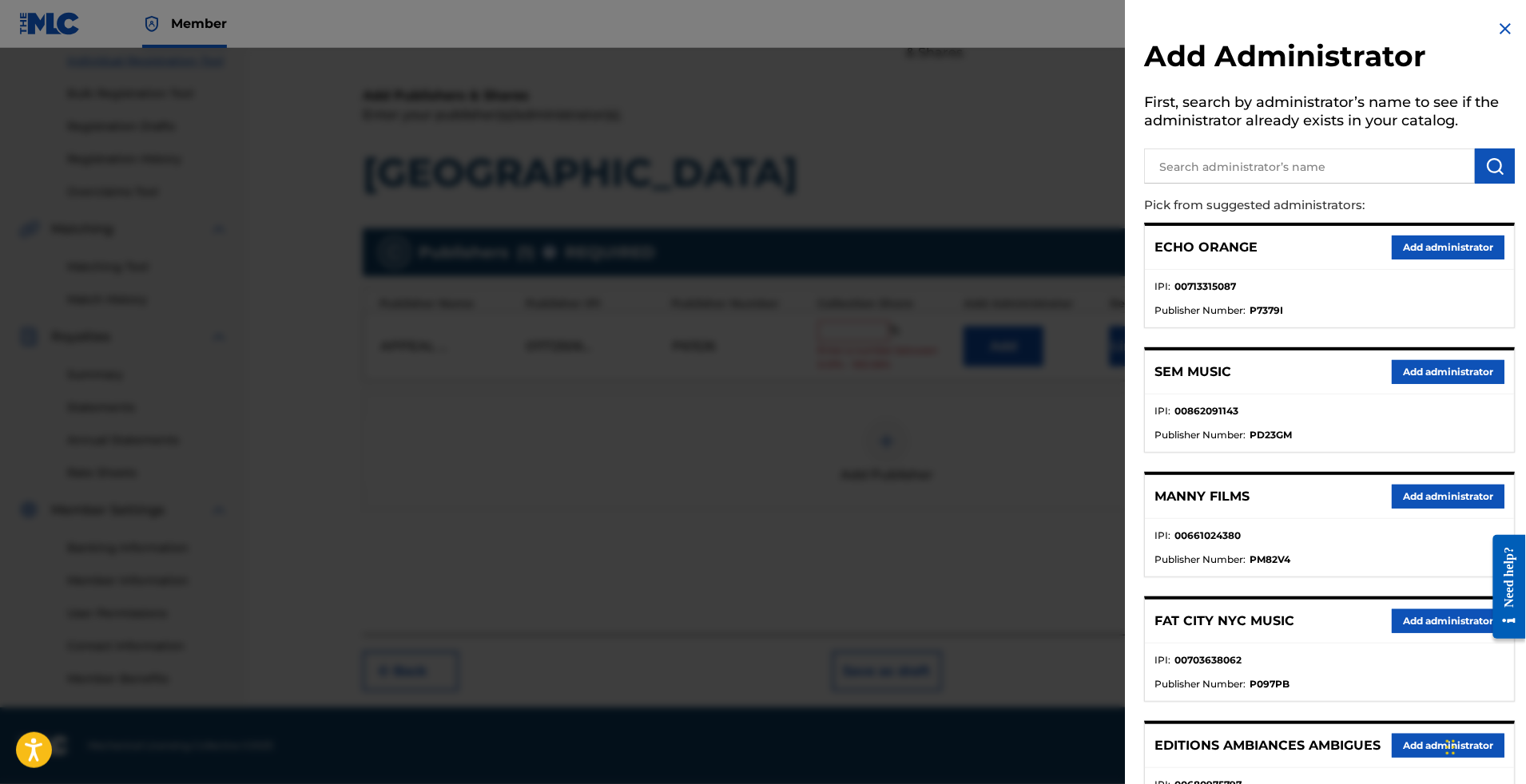
click at [1430, 260] on button "Add administrator" at bounding box center [1447, 247] width 113 height 24
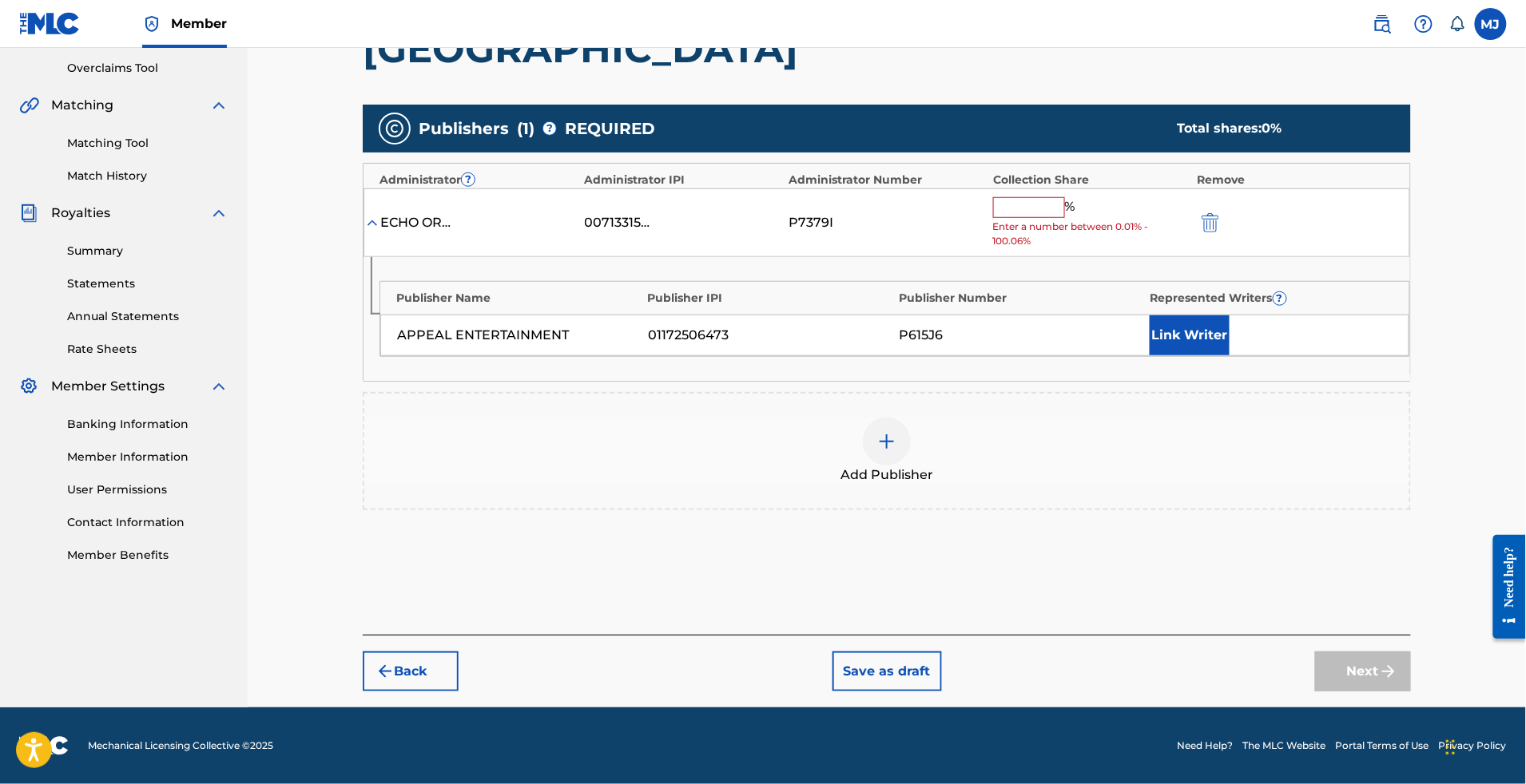
click at [1065, 218] on input "text" at bounding box center [1029, 208] width 72 height 21
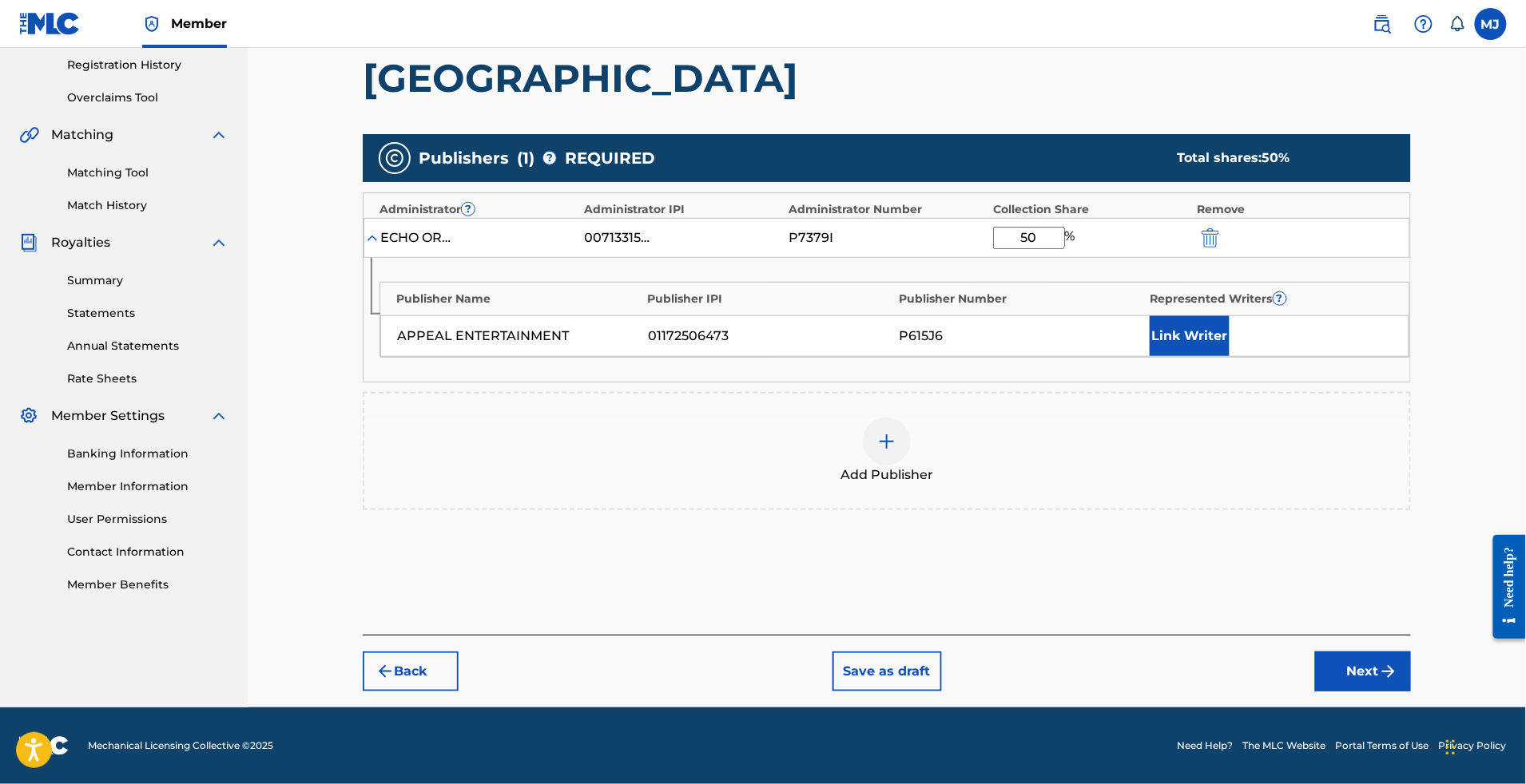
type input "50"
click at [1230, 357] on button "Link Writer" at bounding box center [1189, 336] width 79 height 40
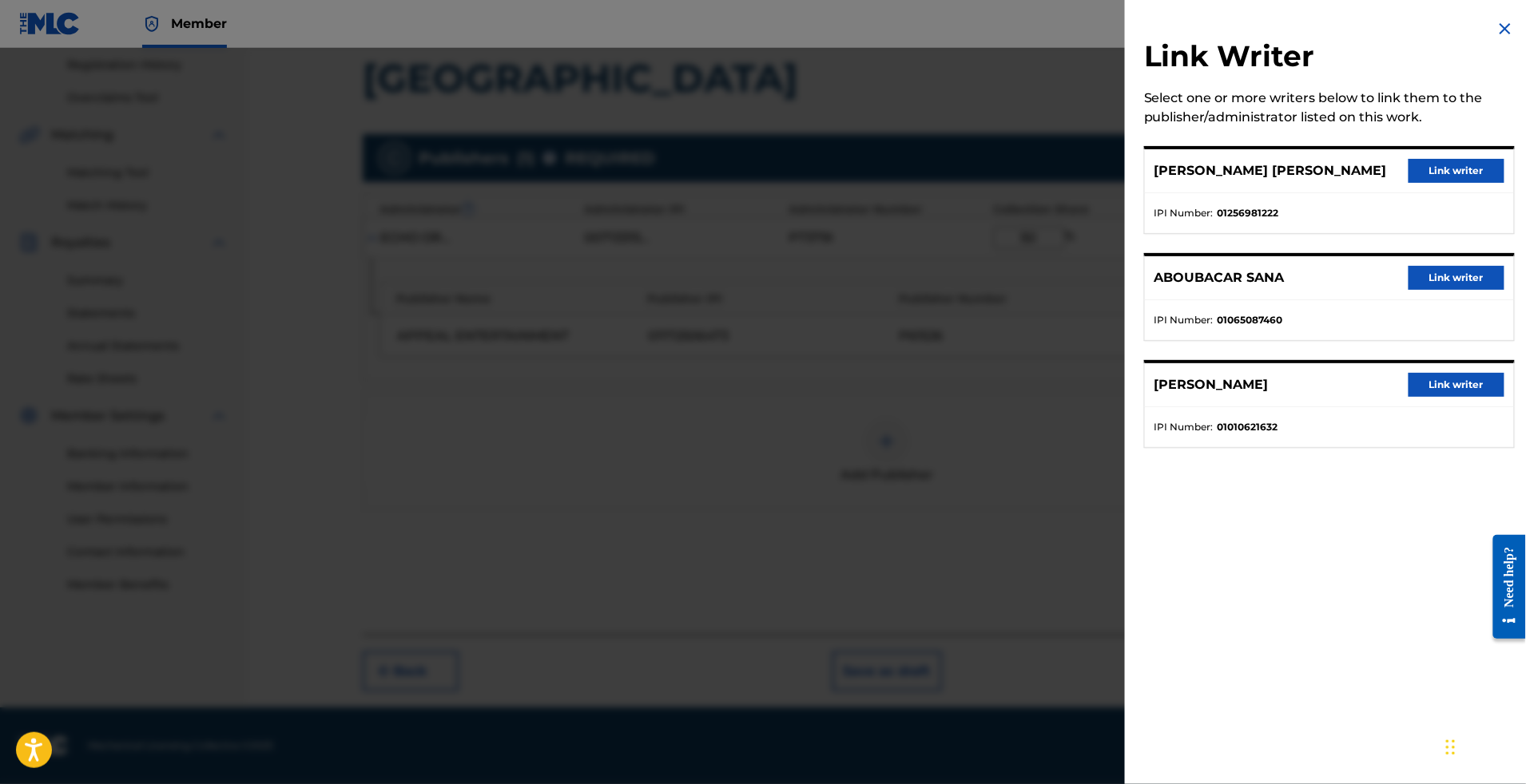
click at [1417, 397] on button "Link writer" at bounding box center [1456, 384] width 96 height 24
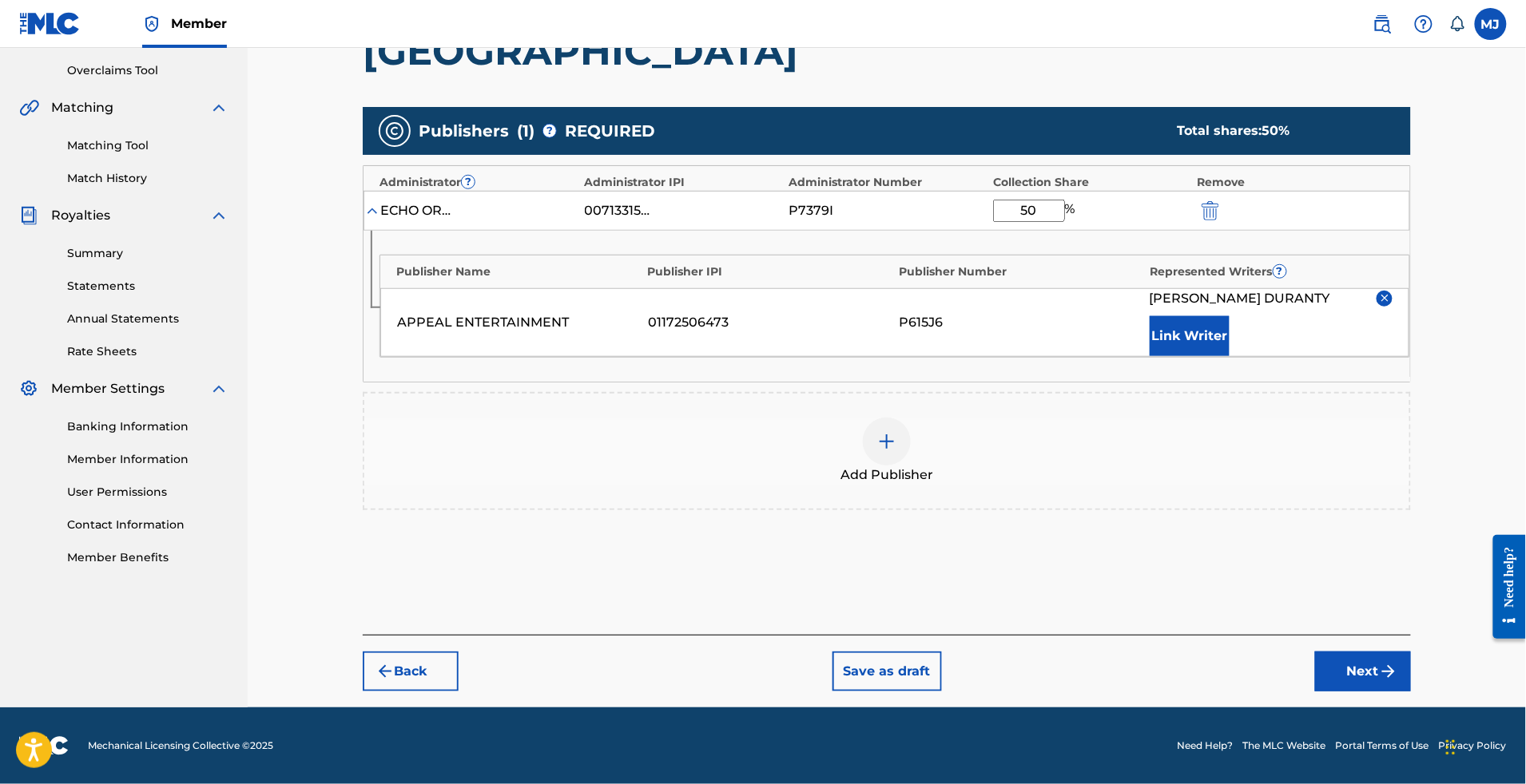
drag, startPoint x: 1181, startPoint y: 409, endPoint x: 1202, endPoint y: 407, distance: 21.1
click at [1183, 357] on div "APPEAL ENTERTAINMENT 01172506473 P615J6 [PERSON_NAME] Link Writer" at bounding box center [895, 322] width 1029 height 69
click at [1215, 357] on button "Link Writer" at bounding box center [1189, 336] width 79 height 40
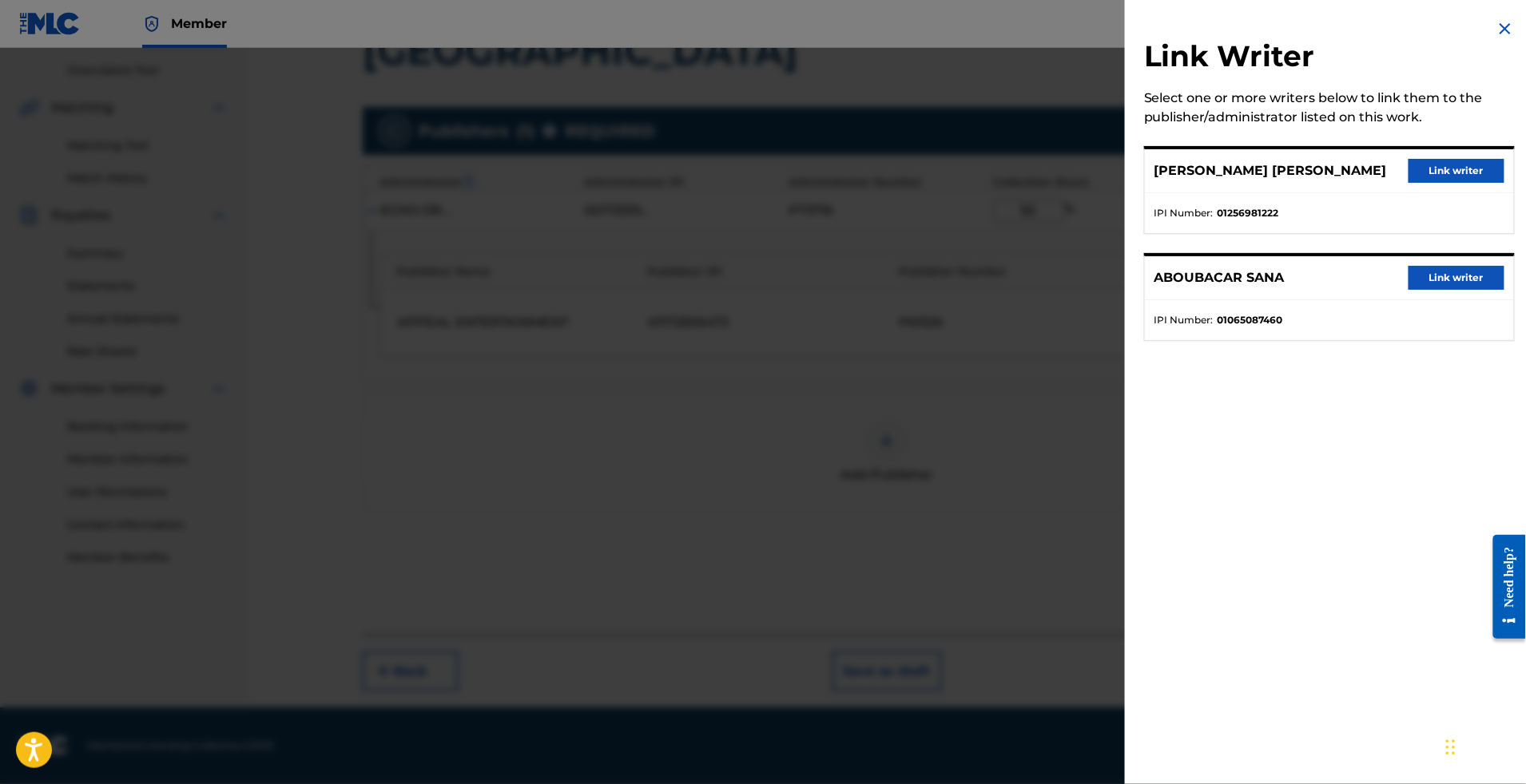
click at [1435, 301] on div "[PERSON_NAME] writer" at bounding box center [1329, 278] width 369 height 44
click at [1435, 290] on button "Link writer" at bounding box center [1456, 277] width 96 height 24
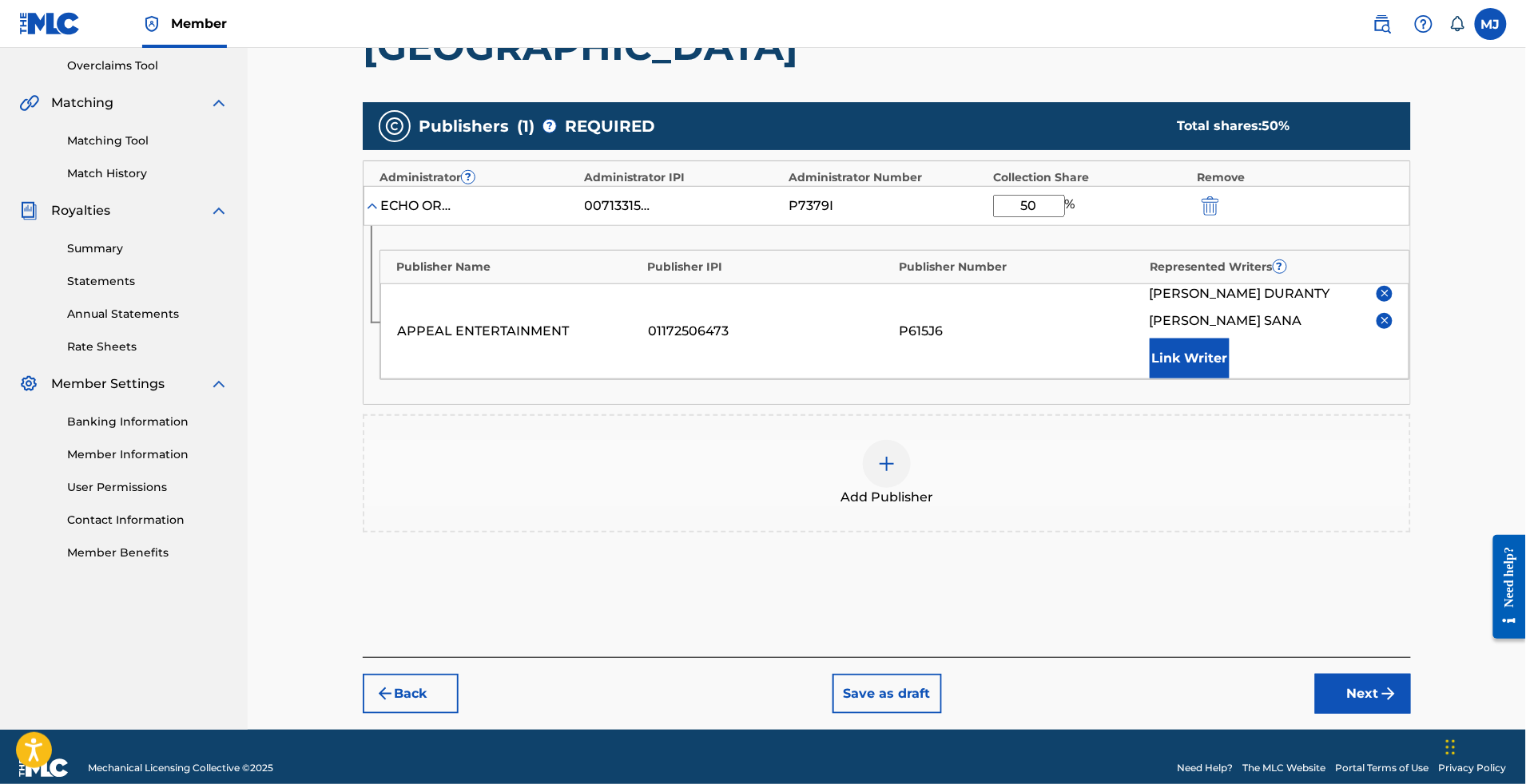
click at [1230, 378] on button "Link Writer" at bounding box center [1189, 358] width 79 height 40
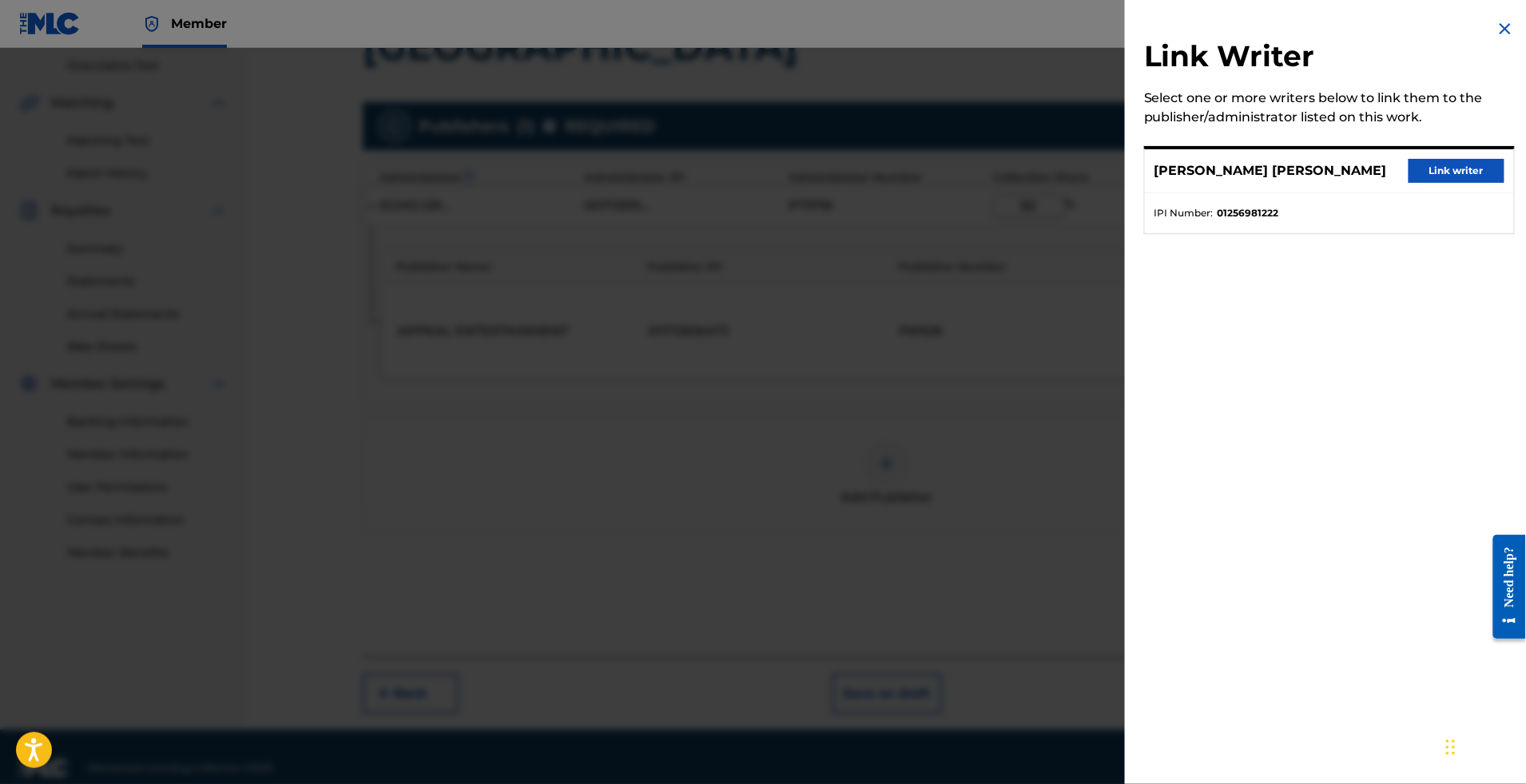
click at [1421, 182] on button "Link writer" at bounding box center [1456, 170] width 96 height 24
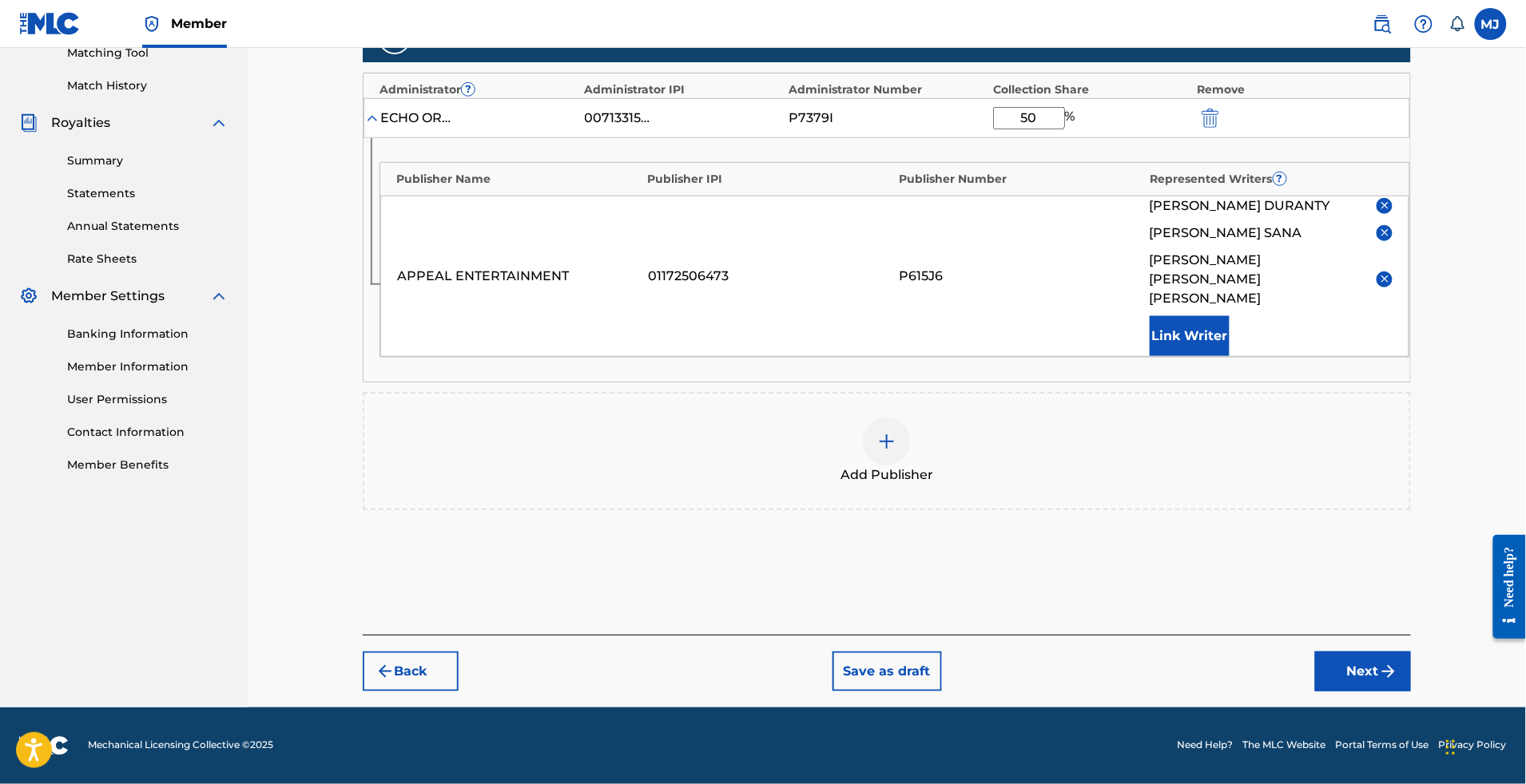
click at [1401, 652] on button "Next" at bounding box center [1362, 671] width 96 height 40
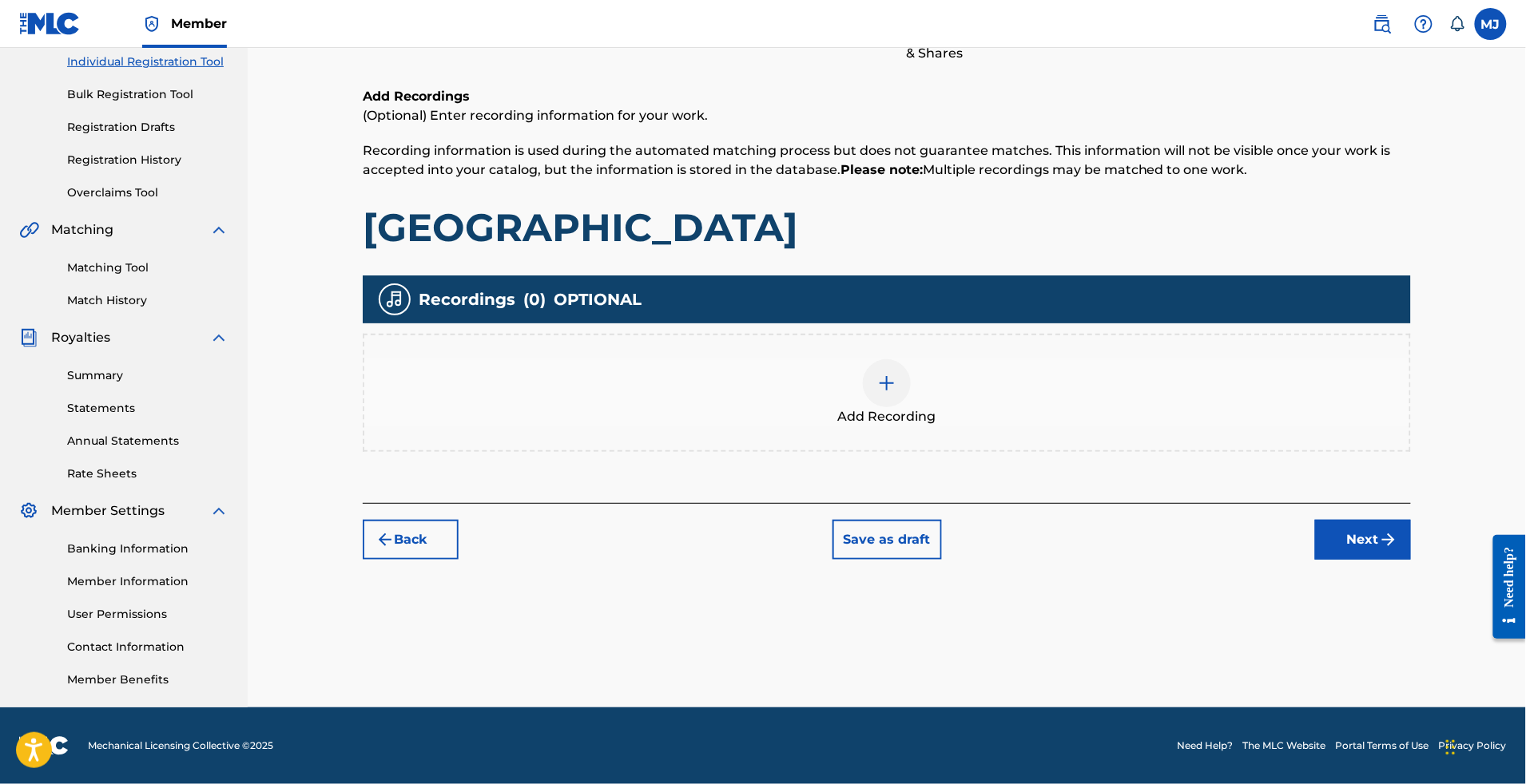
click at [1412, 503] on div "Back Save as draft Next" at bounding box center [886, 531] width 1048 height 57
click at [1412, 520] on button "Next" at bounding box center [1362, 540] width 96 height 40
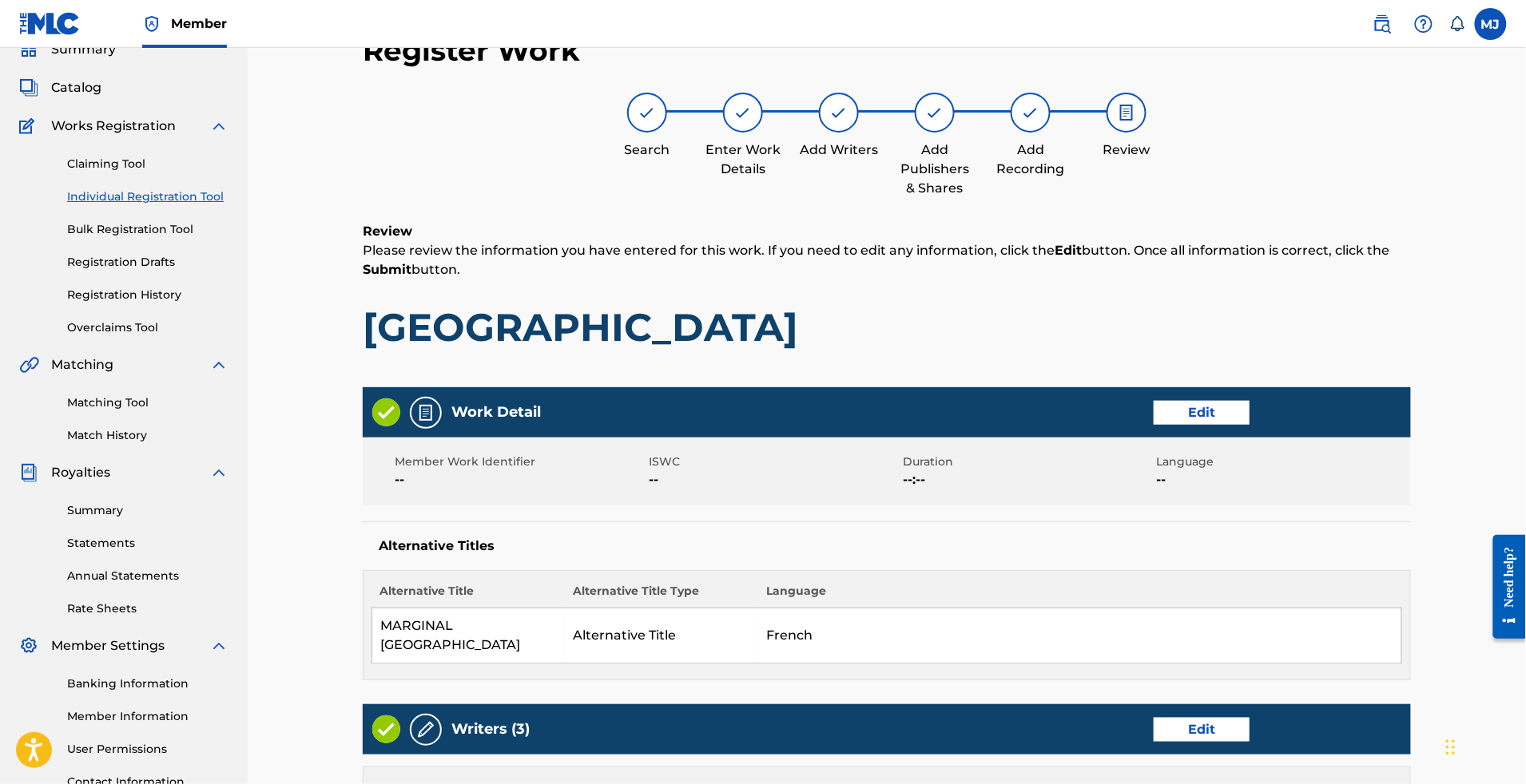
scroll to position [955, 0]
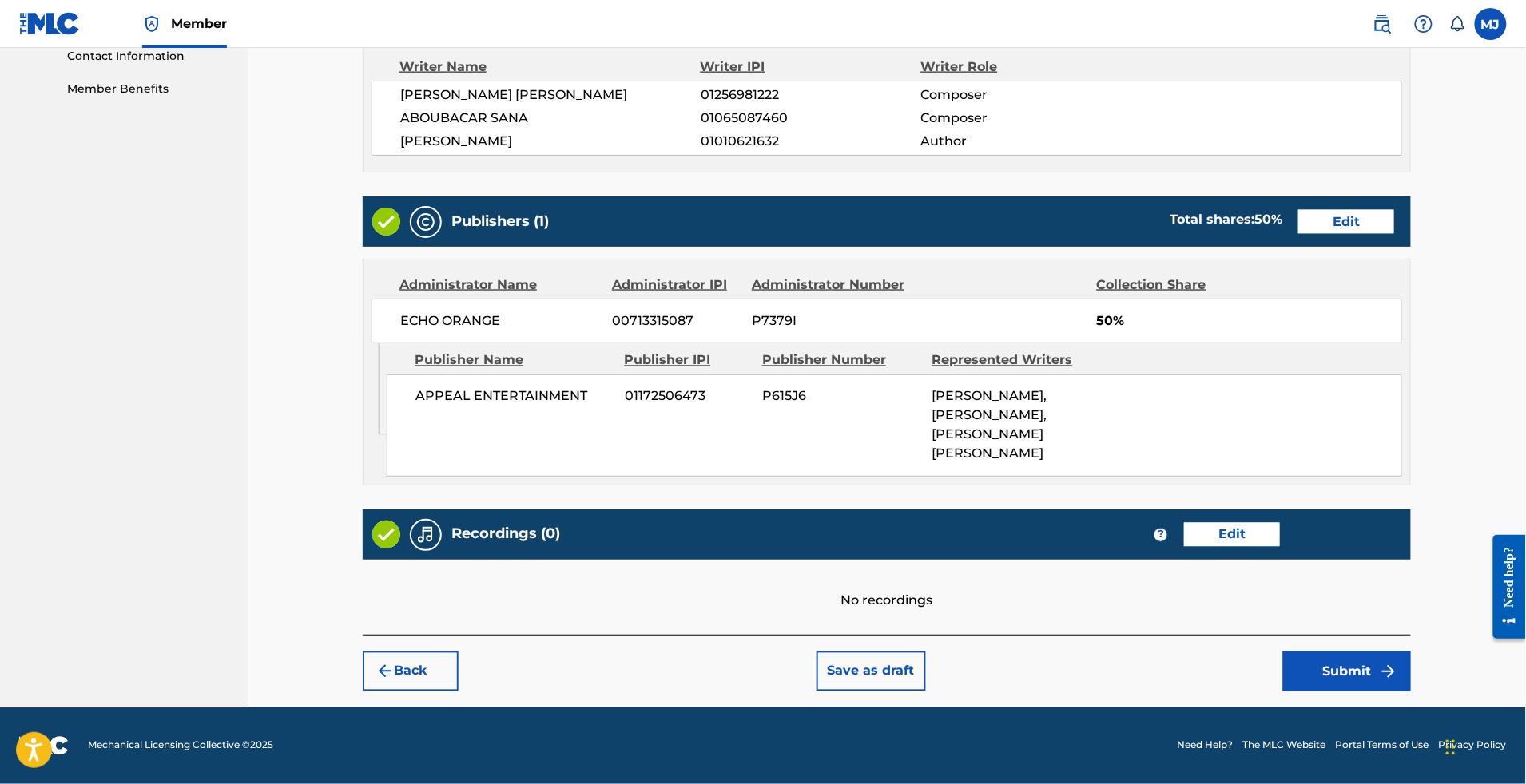
click at [1387, 658] on button "Submit" at bounding box center [1346, 671] width 128 height 40
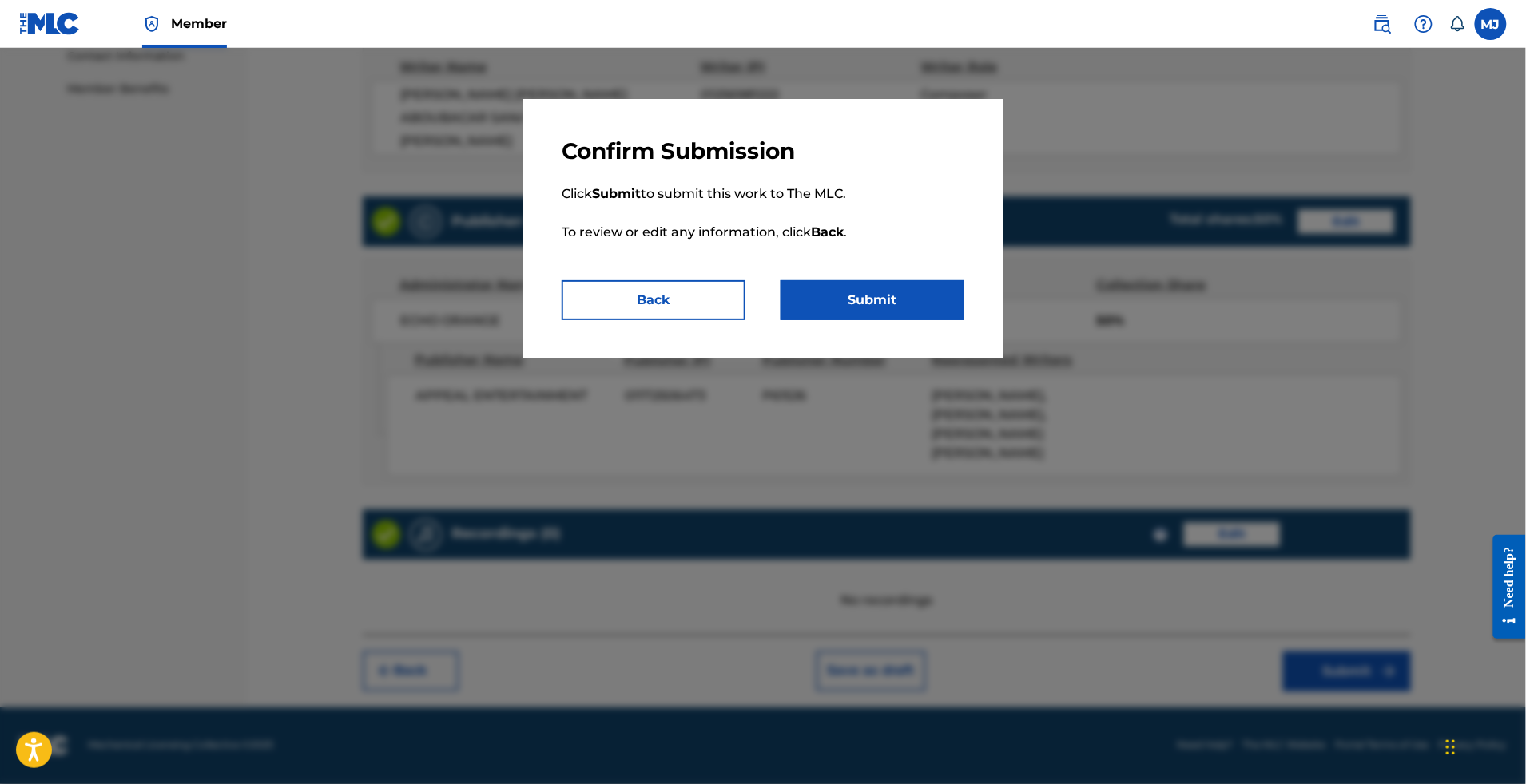
click at [851, 321] on button "Submit" at bounding box center [872, 300] width 184 height 40
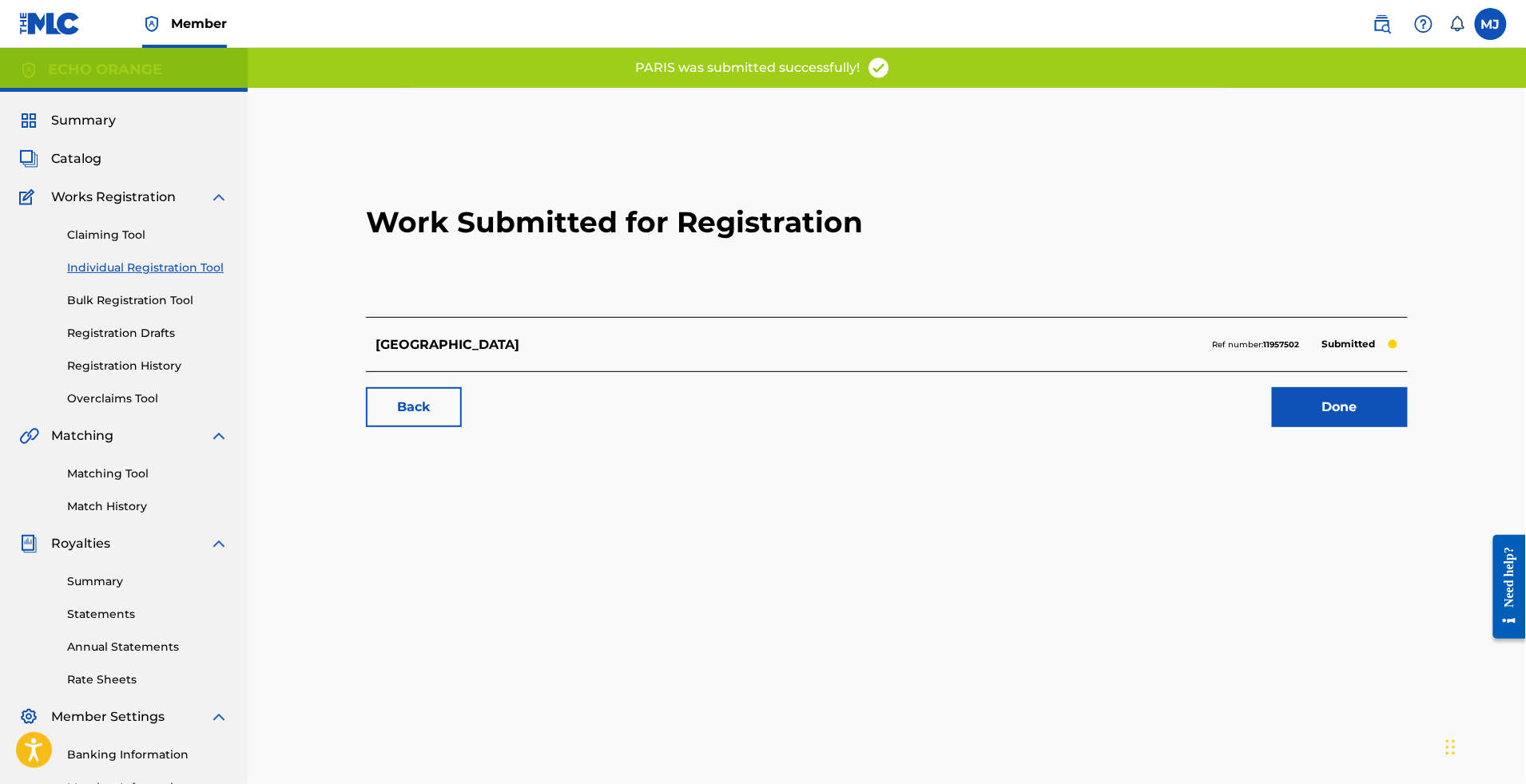
drag, startPoint x: 1299, startPoint y: 489, endPoint x: 1308, endPoint y: 489, distance: 9.0
click at [1302, 427] on div "Back Done" at bounding box center [886, 399] width 1042 height 56
click at [1352, 427] on link "Done" at bounding box center [1341, 408] width 136 height 40
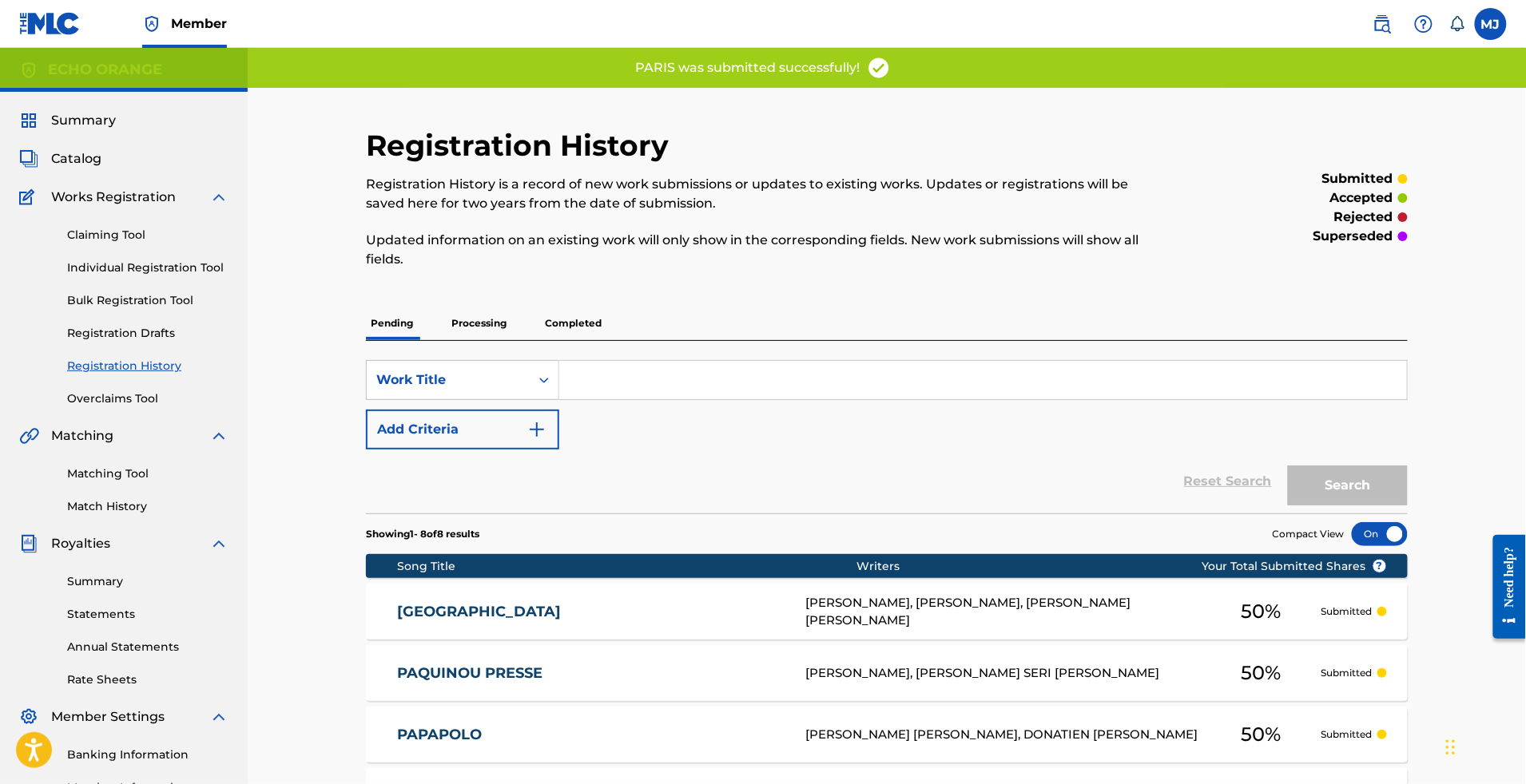
click at [206, 276] on link "Individual Registration Tool" at bounding box center [148, 269] width 162 height 17
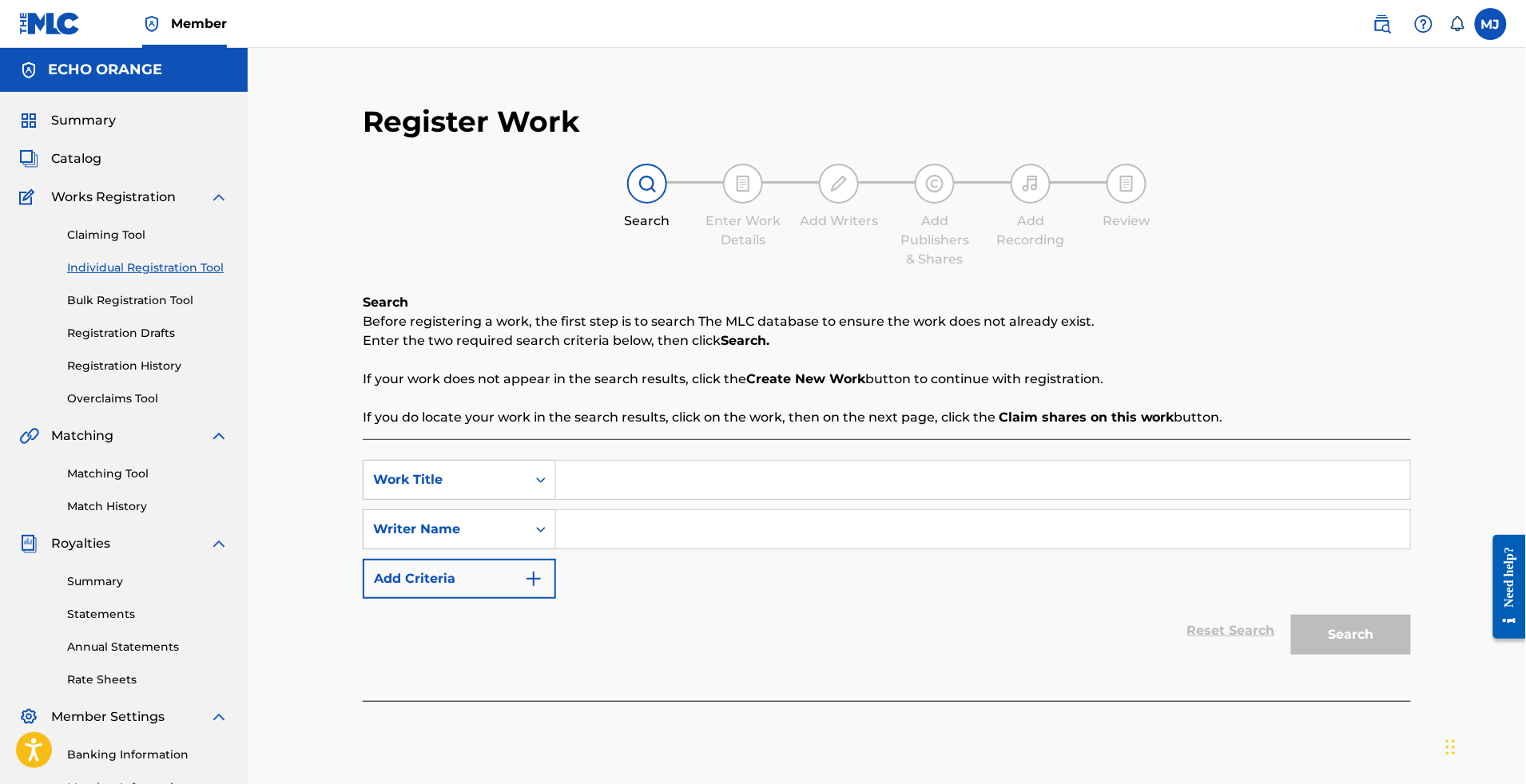
click at [691, 499] on input "Search Form" at bounding box center [983, 479] width 854 height 39
paste input "PAS D AMIS"
type input "PAS D AMIS"
click at [645, 549] on input "Search Form" at bounding box center [983, 530] width 854 height 39
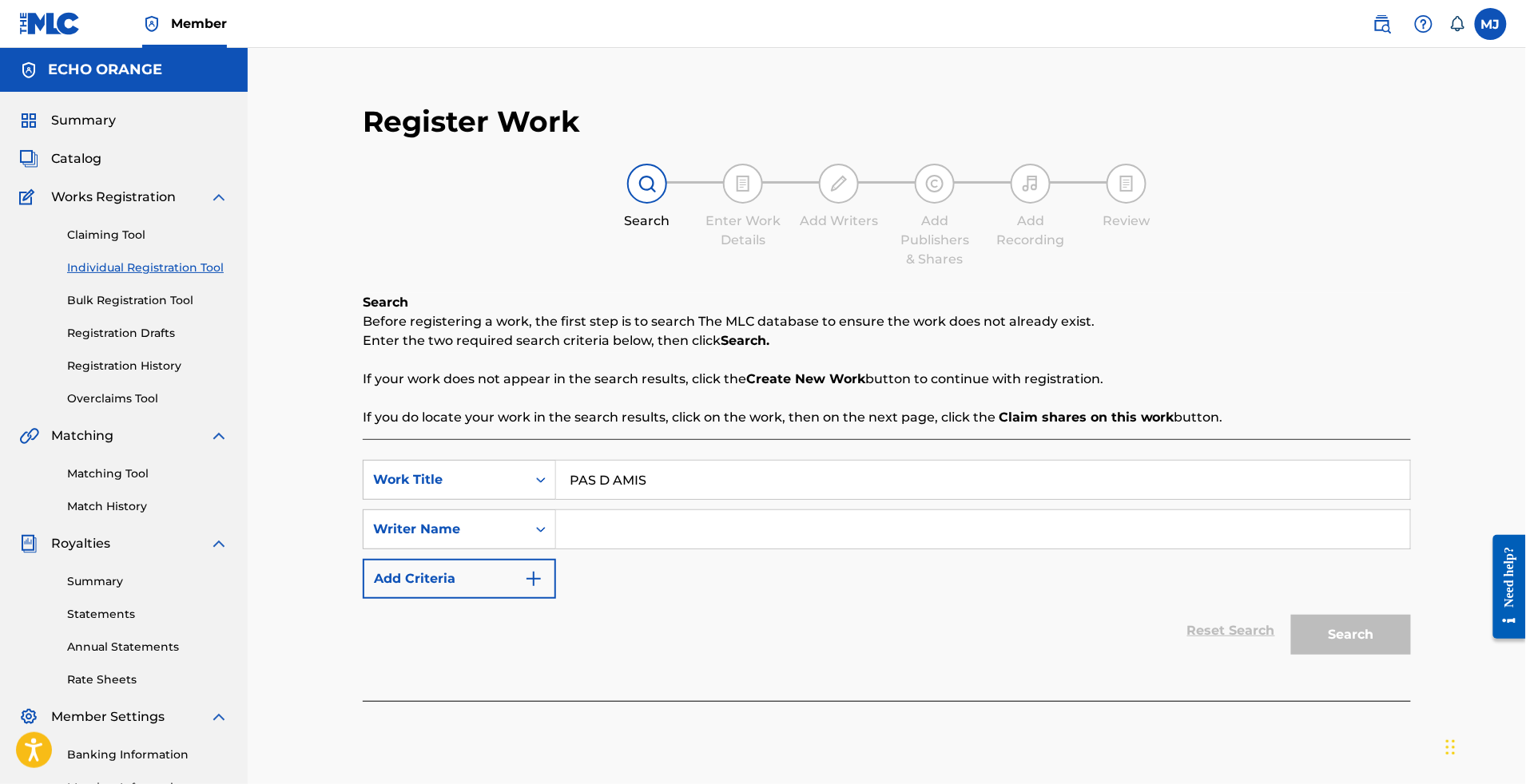
paste input "AHOUIDEDJI CREDO"
type input "AHOUIDEDJI CREDO"
click at [1412, 655] on button "Search" at bounding box center [1351, 635] width 120 height 40
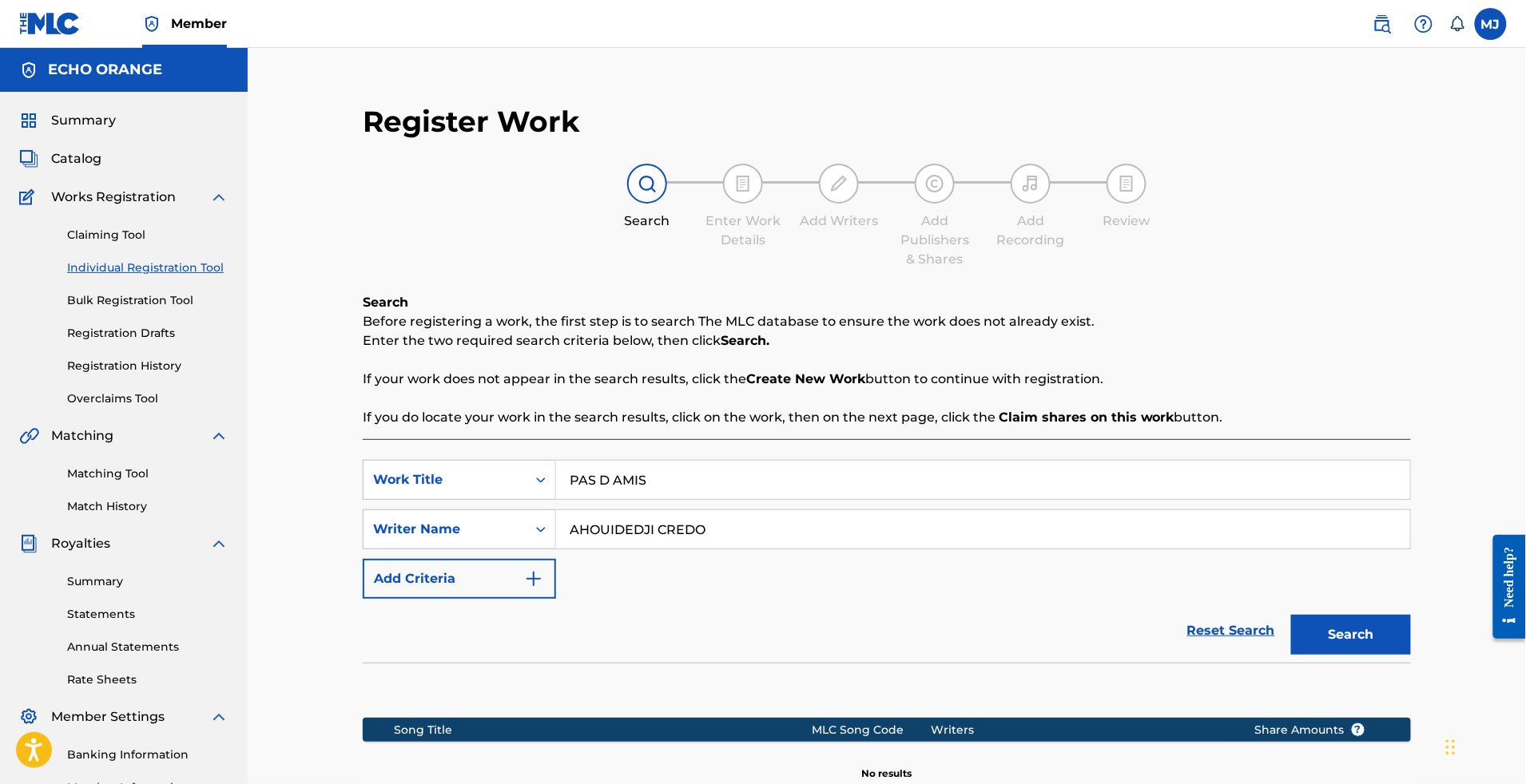
scroll to position [341, 0]
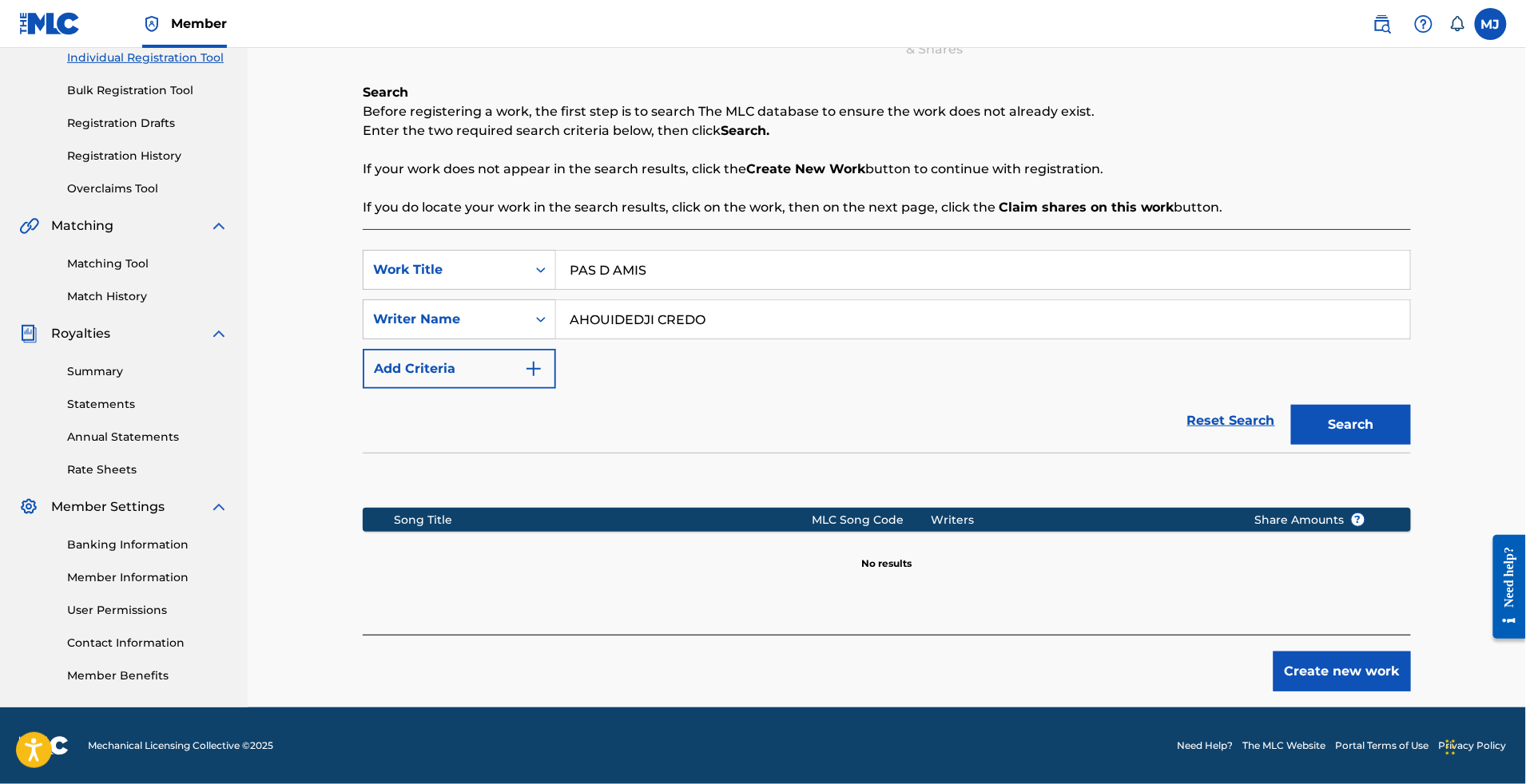
click at [1376, 652] on button "Create new work" at bounding box center [1342, 671] width 137 height 40
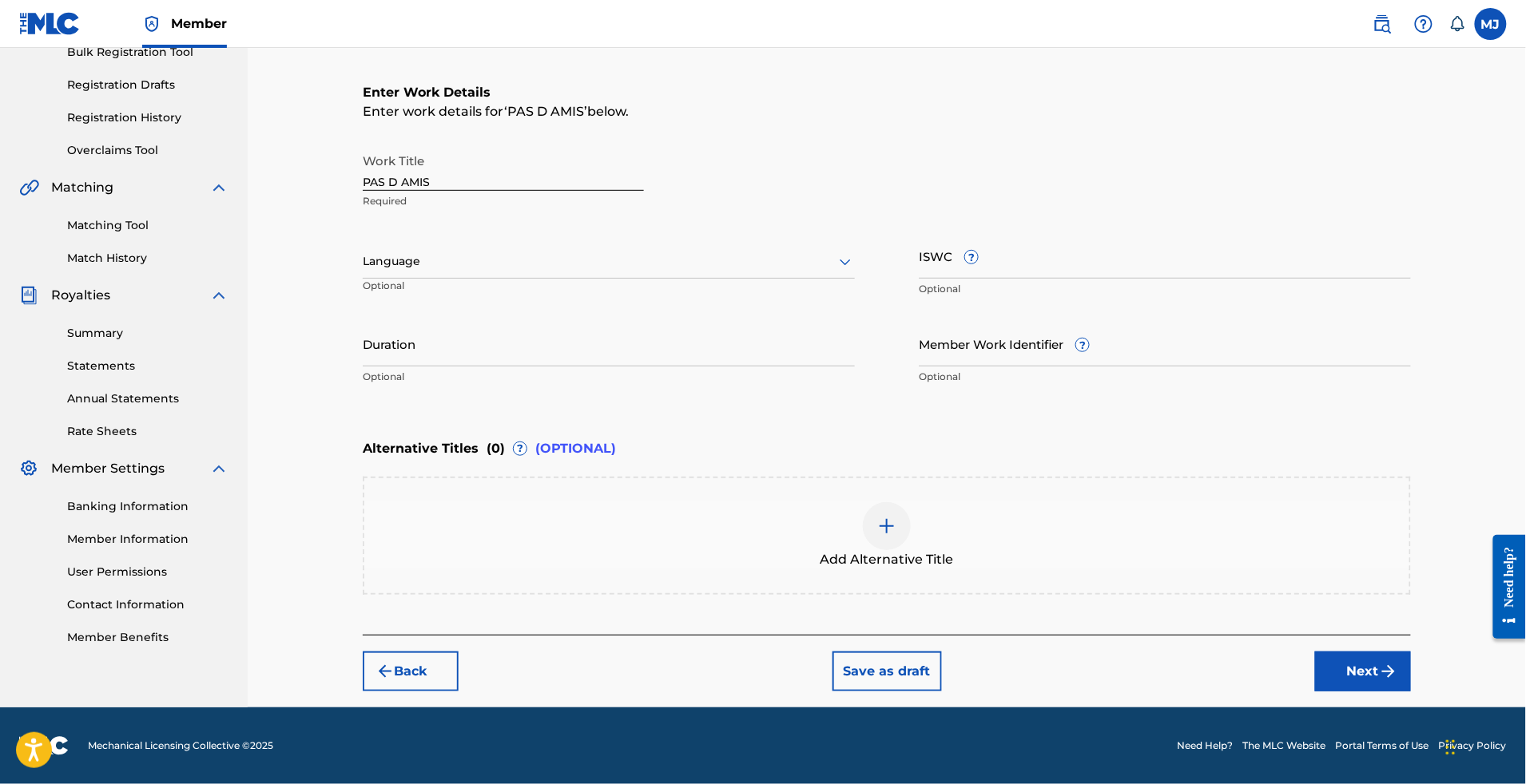
click at [1391, 691] on button "Next" at bounding box center [1362, 671] width 96 height 40
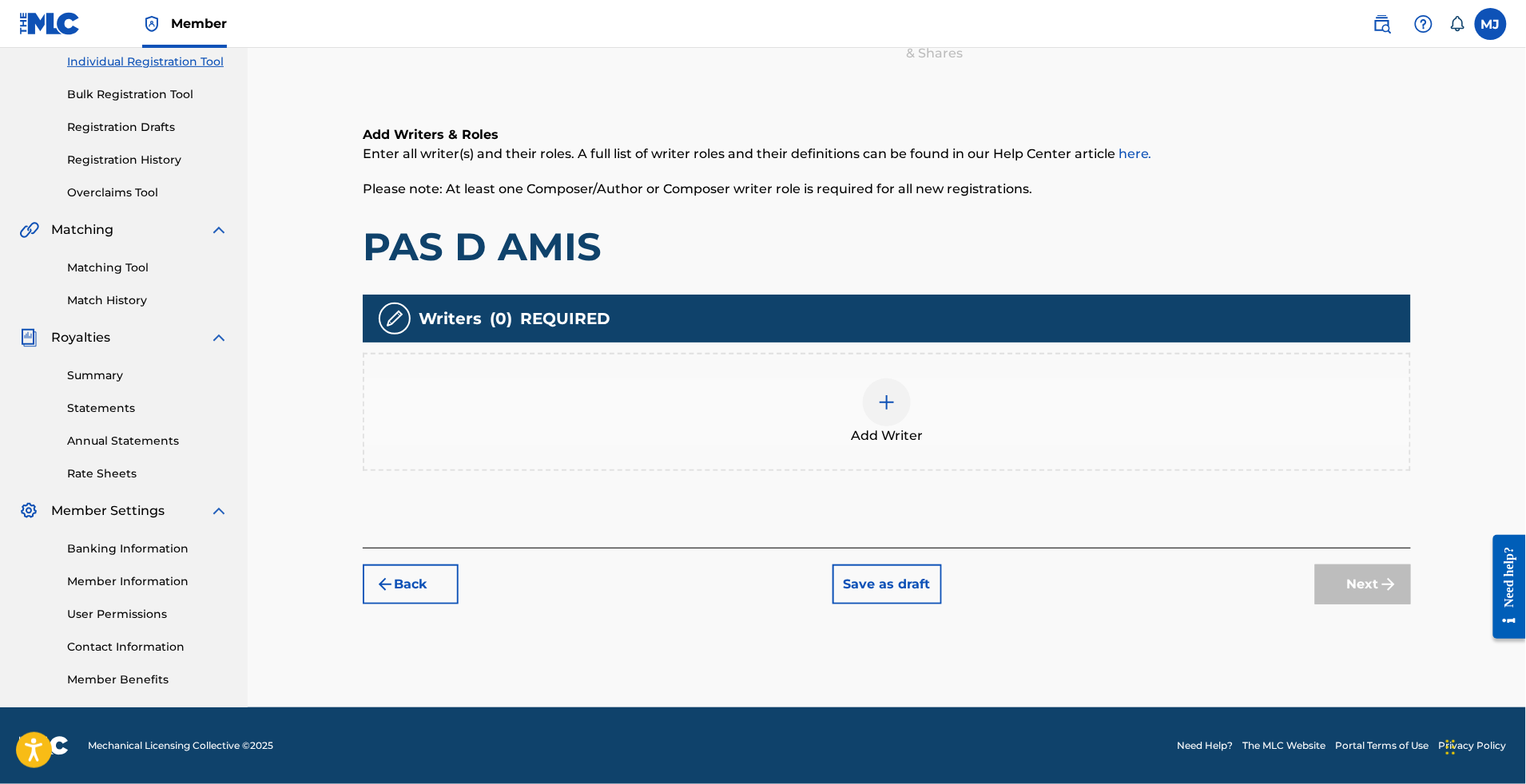
scroll to position [333, 0]
click at [1097, 378] on div "Add Writer" at bounding box center [886, 411] width 1045 height 67
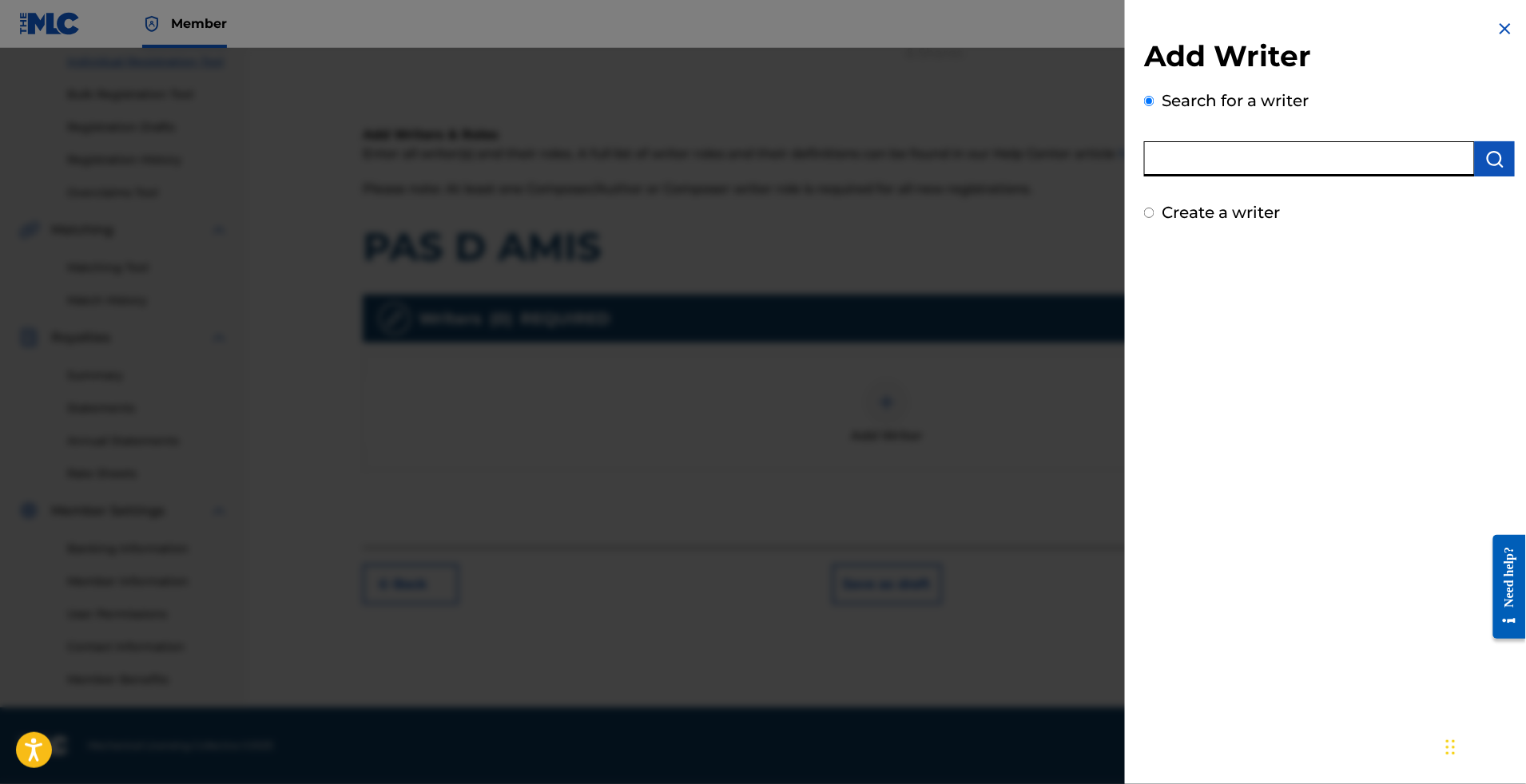
drag, startPoint x: 1158, startPoint y: 162, endPoint x: 1157, endPoint y: 171, distance: 9.1
click at [1158, 162] on input "text" at bounding box center [1309, 158] width 331 height 35
paste input "AHOUIDEDJI CREDO"
type input "AHOUIDEDJI CREDO"
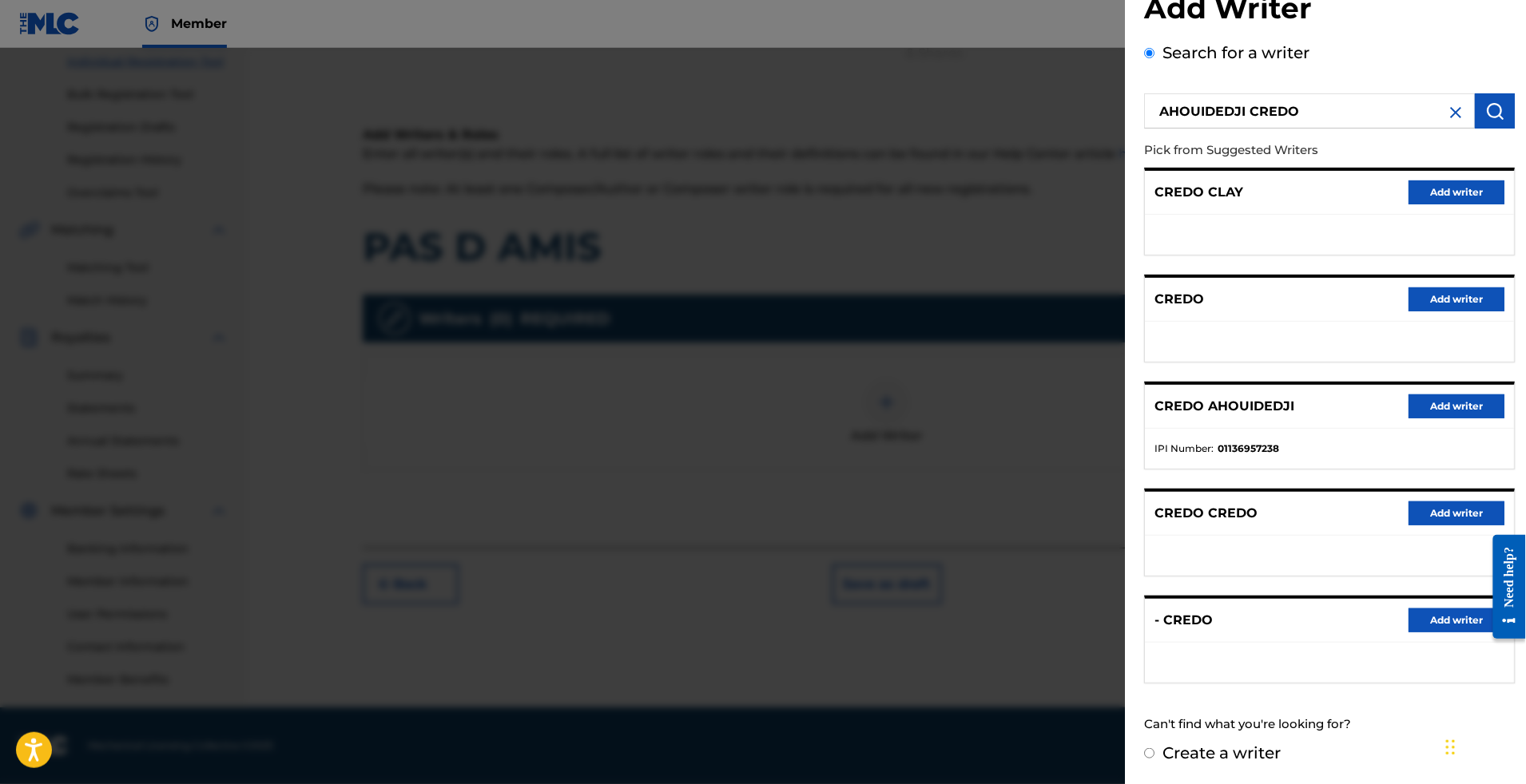
click at [1412, 394] on button "Add writer" at bounding box center [1456, 406] width 96 height 24
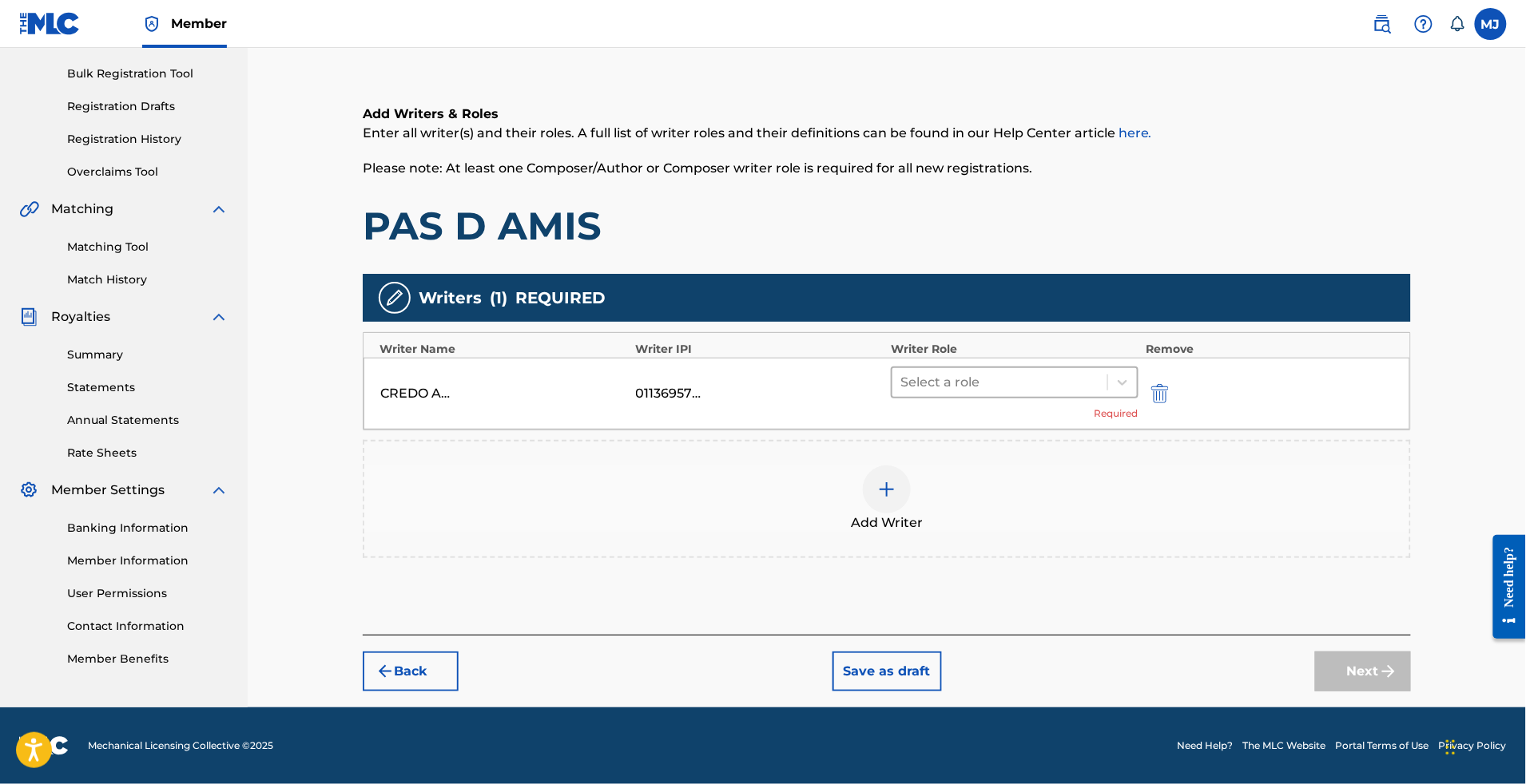
click at [986, 372] on div at bounding box center [1000, 383] width 199 height 23
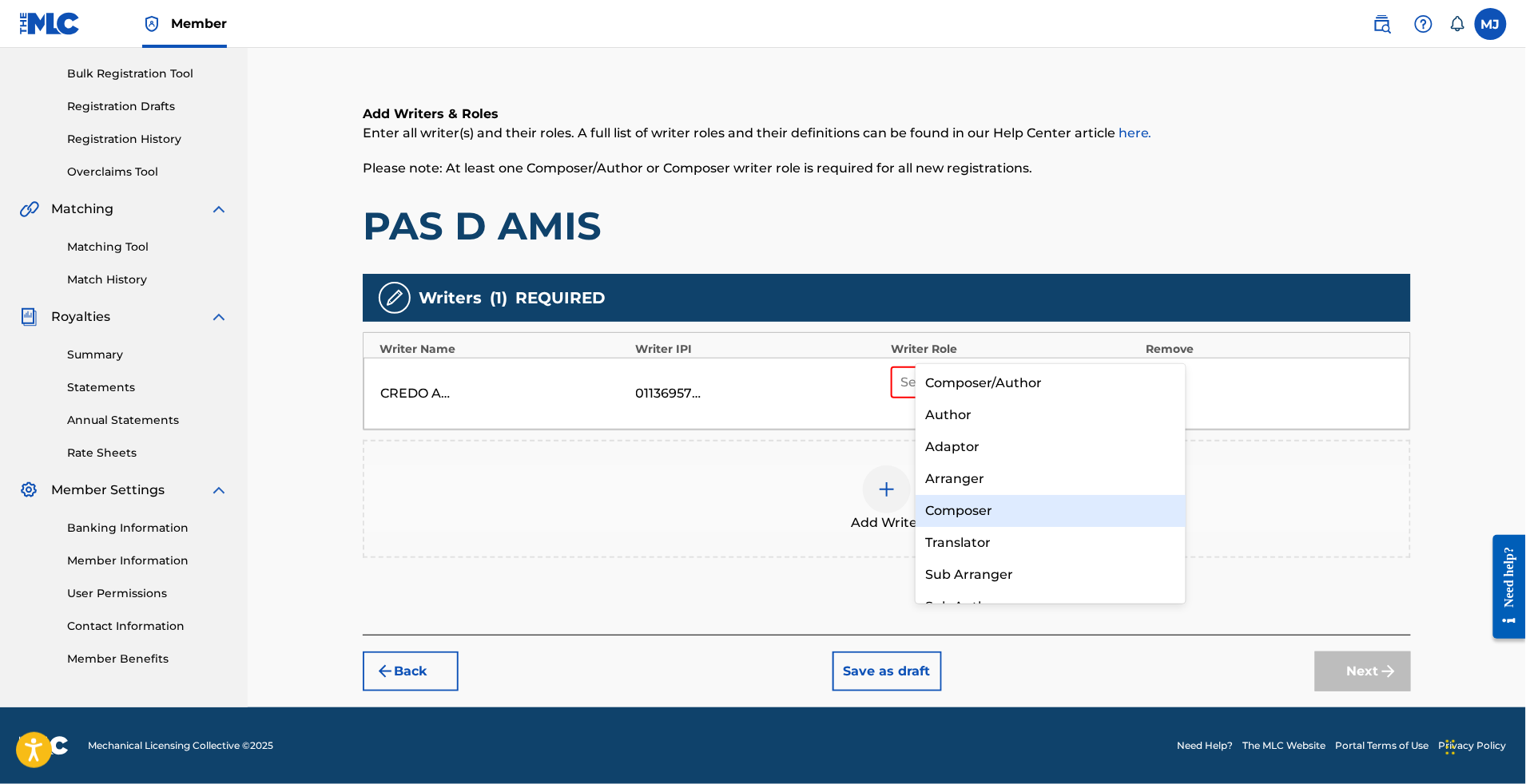
click at [989, 525] on div "Composer" at bounding box center [1050, 512] width 270 height 32
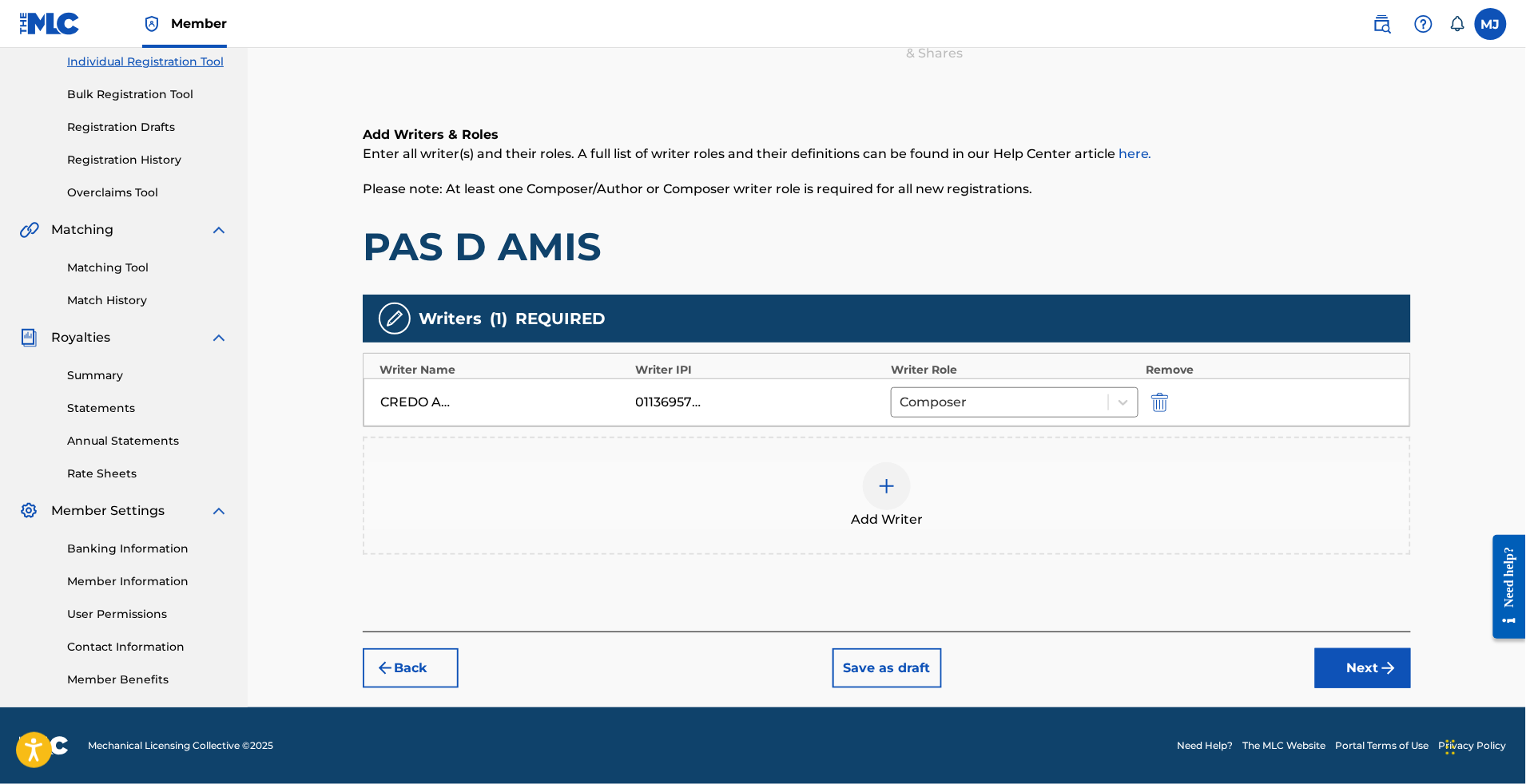
click at [1021, 493] on div "Add Writer" at bounding box center [886, 496] width 1048 height 118
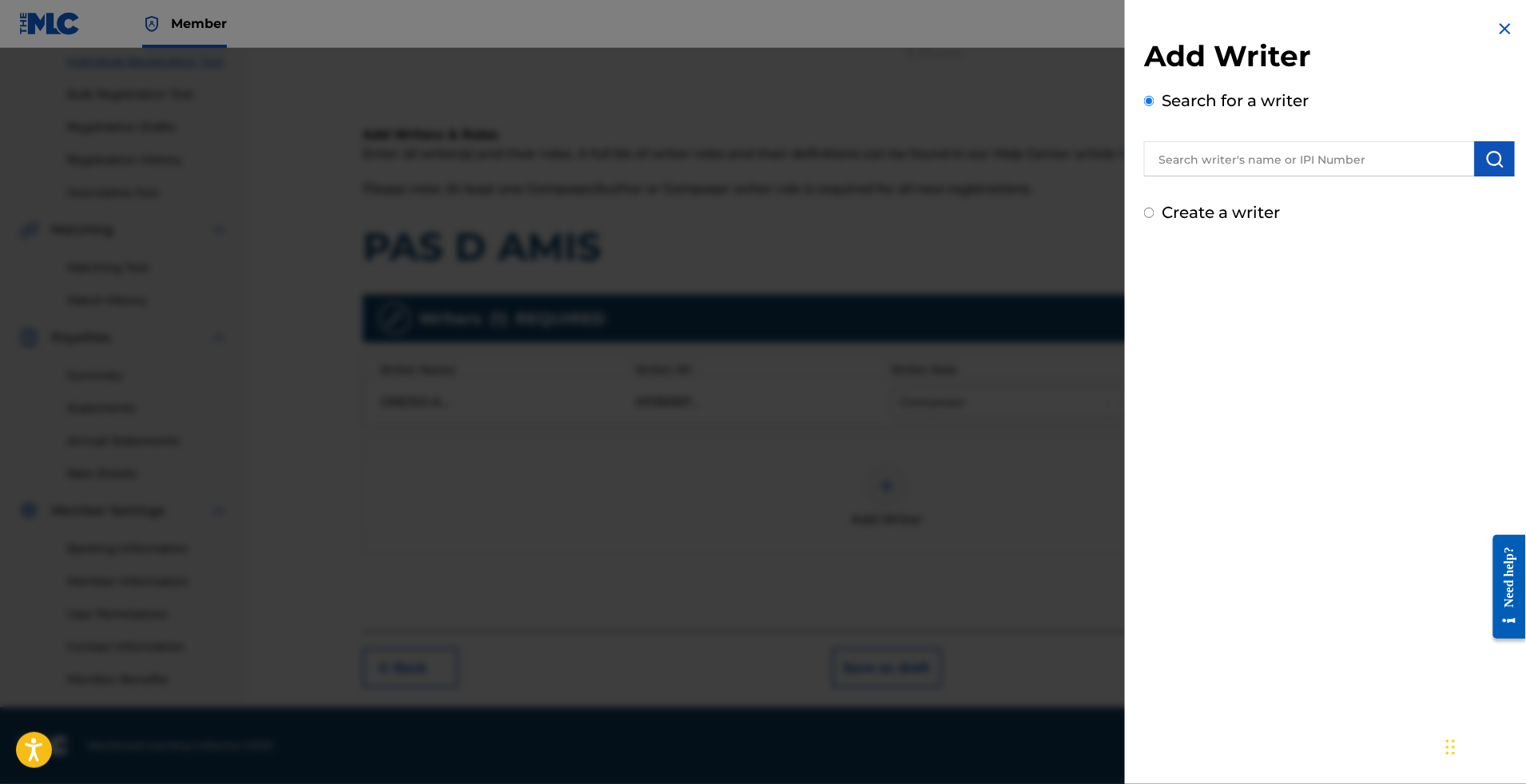
click at [1187, 199] on div "Add Writer Search for a writer Create a writer" at bounding box center [1329, 131] width 371 height 186
click at [1190, 177] on input "text" at bounding box center [1309, 158] width 331 height 35
paste input "[PERSON_NAME]"
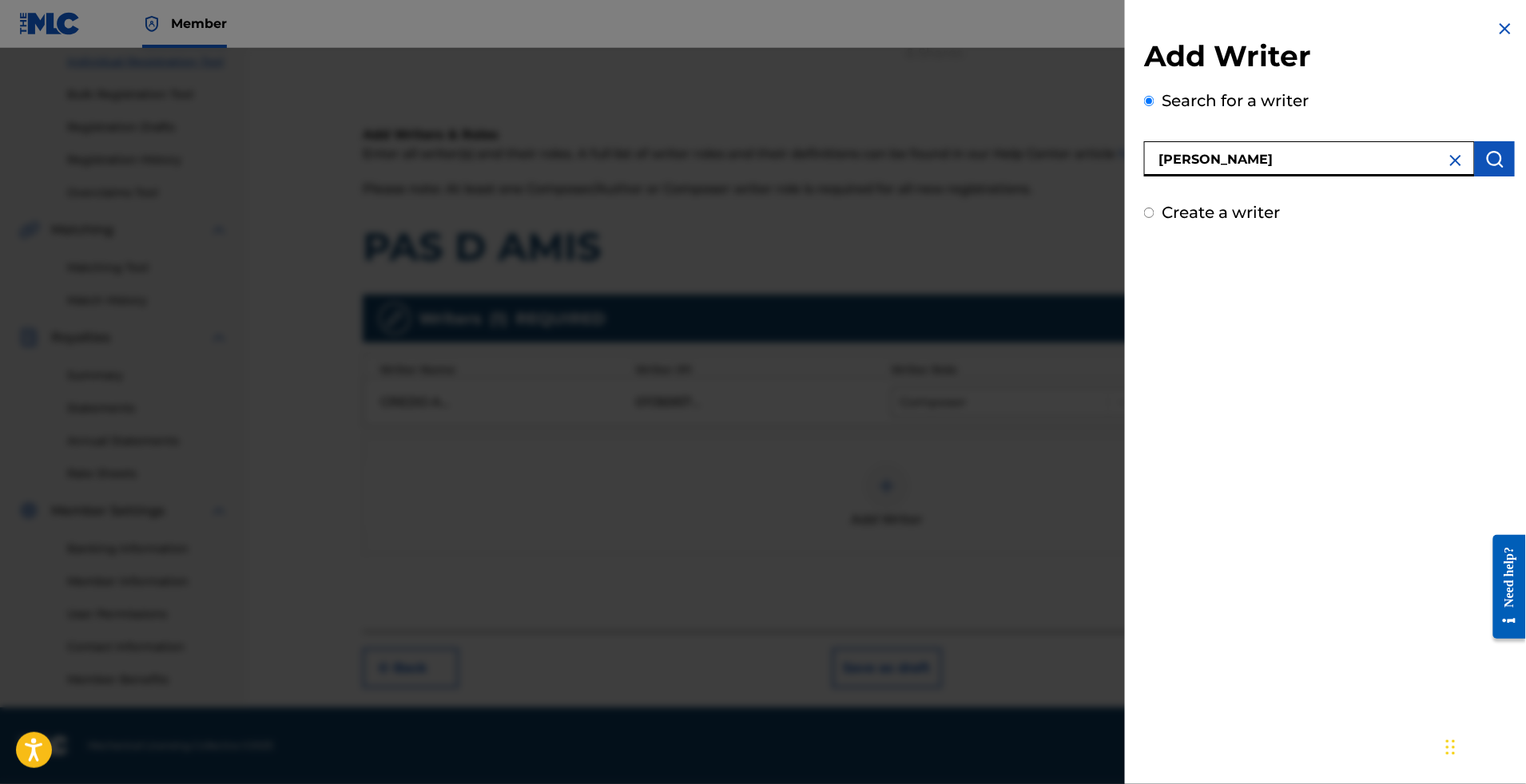
type input "[PERSON_NAME]"
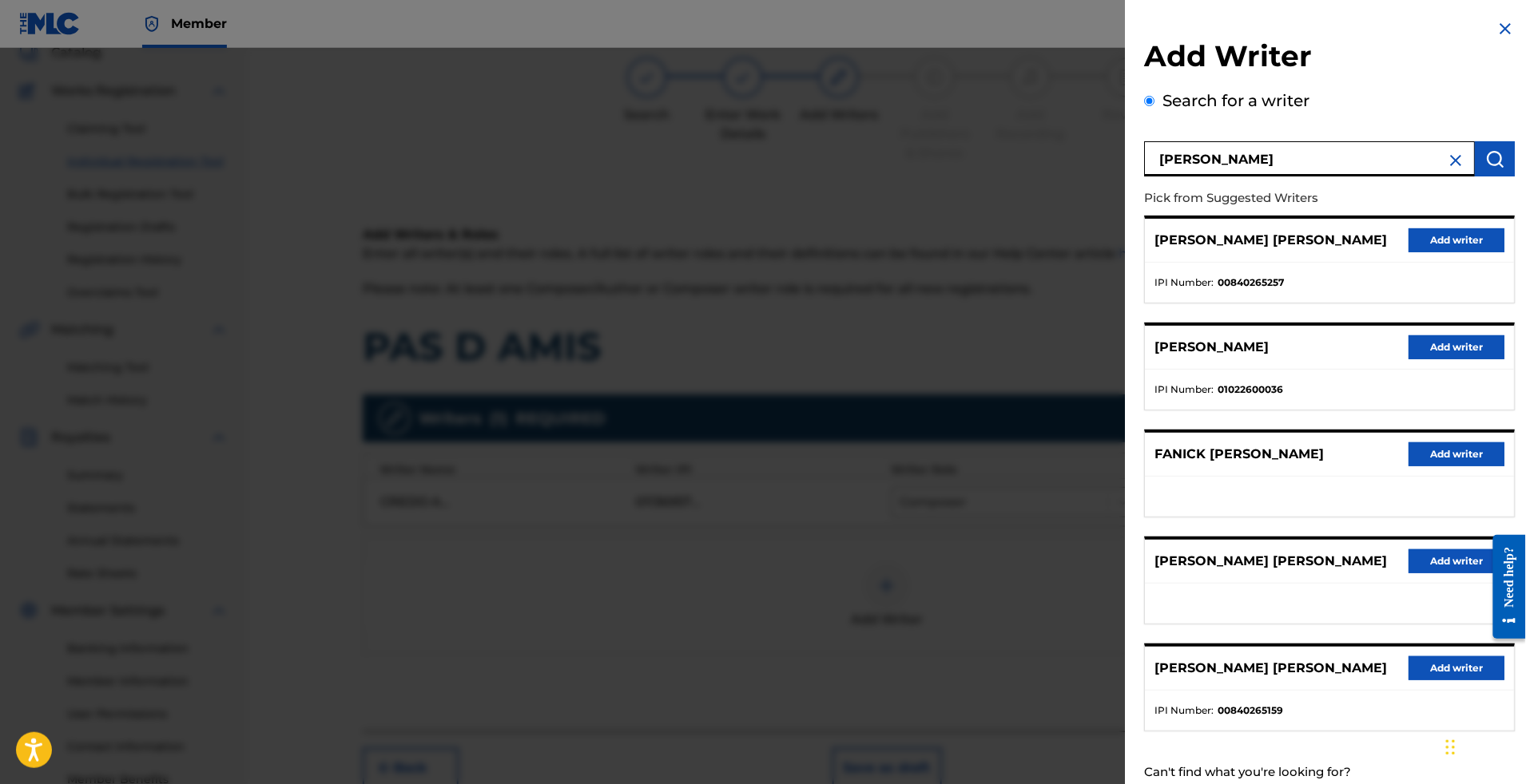
scroll to position [0, 0]
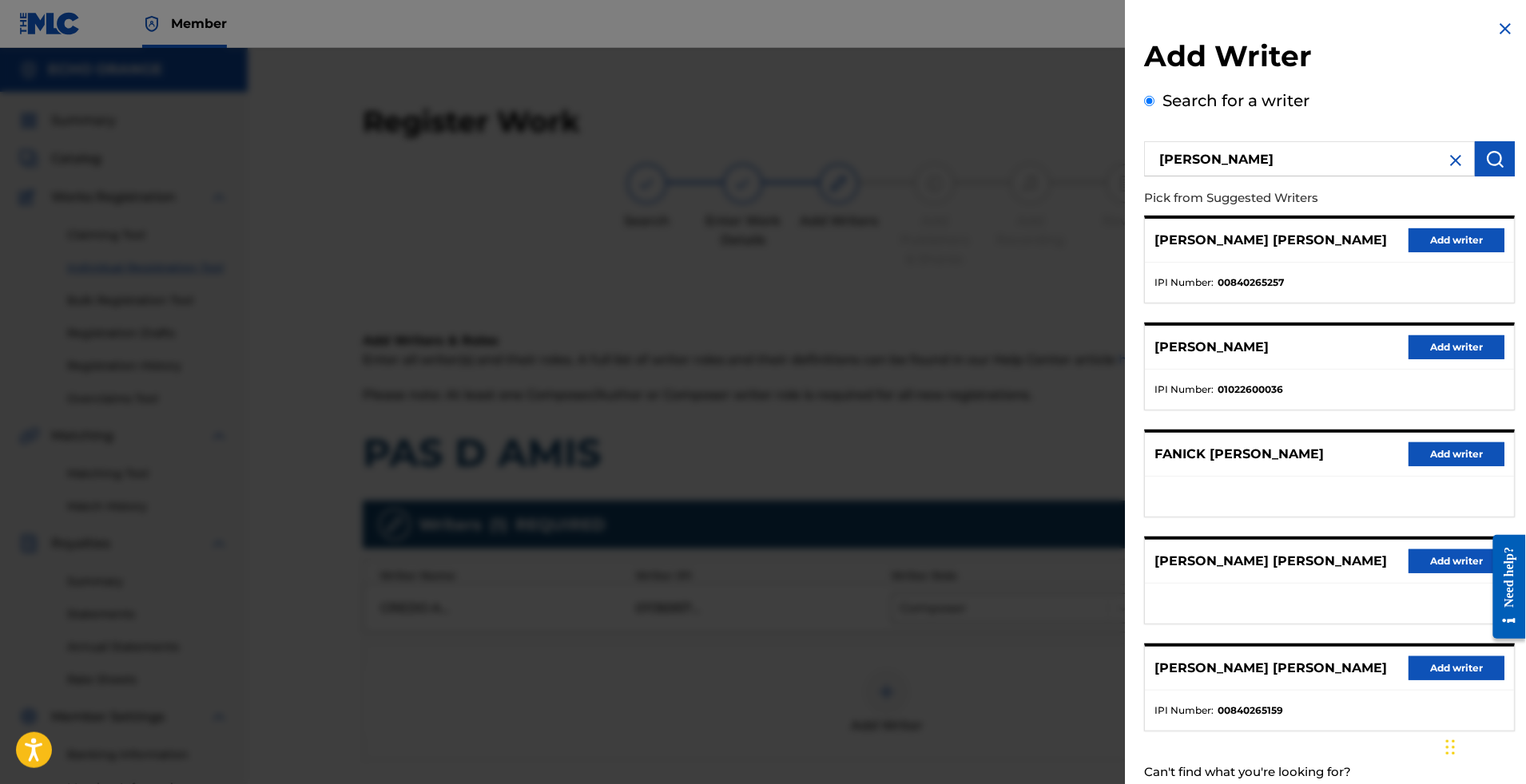
click at [1410, 253] on button "Add writer" at bounding box center [1456, 240] width 96 height 24
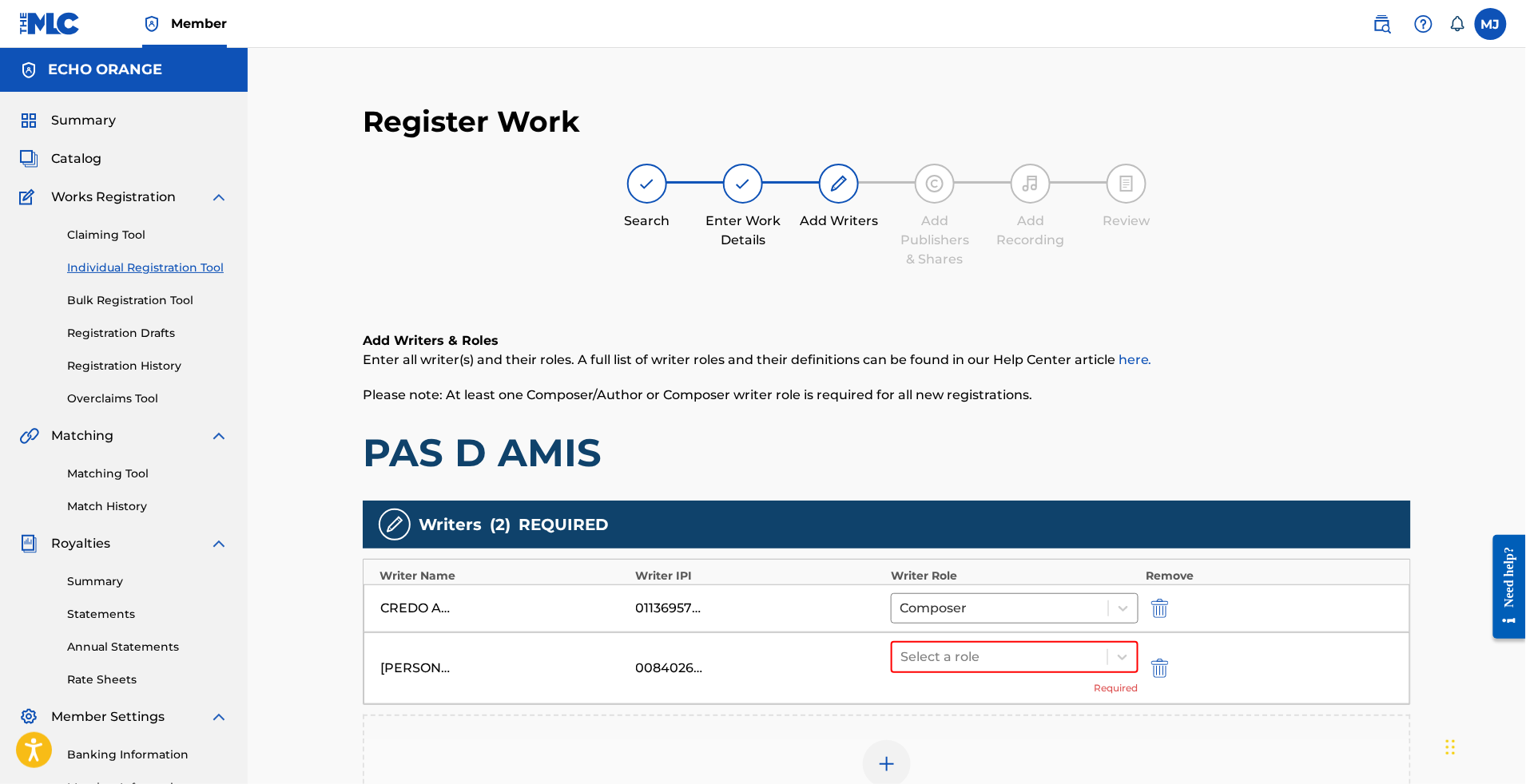
scroll to position [155, 0]
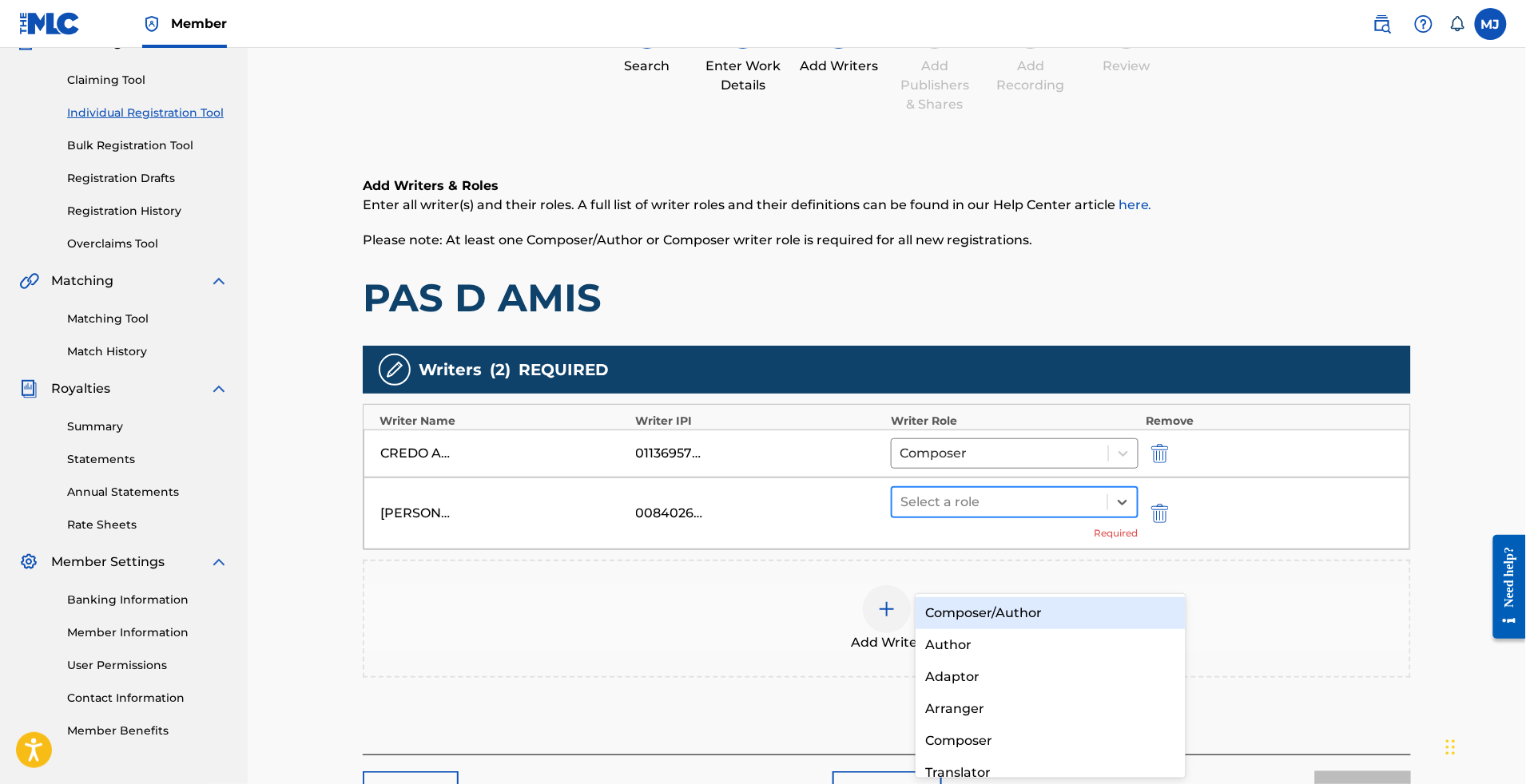
click at [1010, 514] on div at bounding box center [1000, 502] width 199 height 23
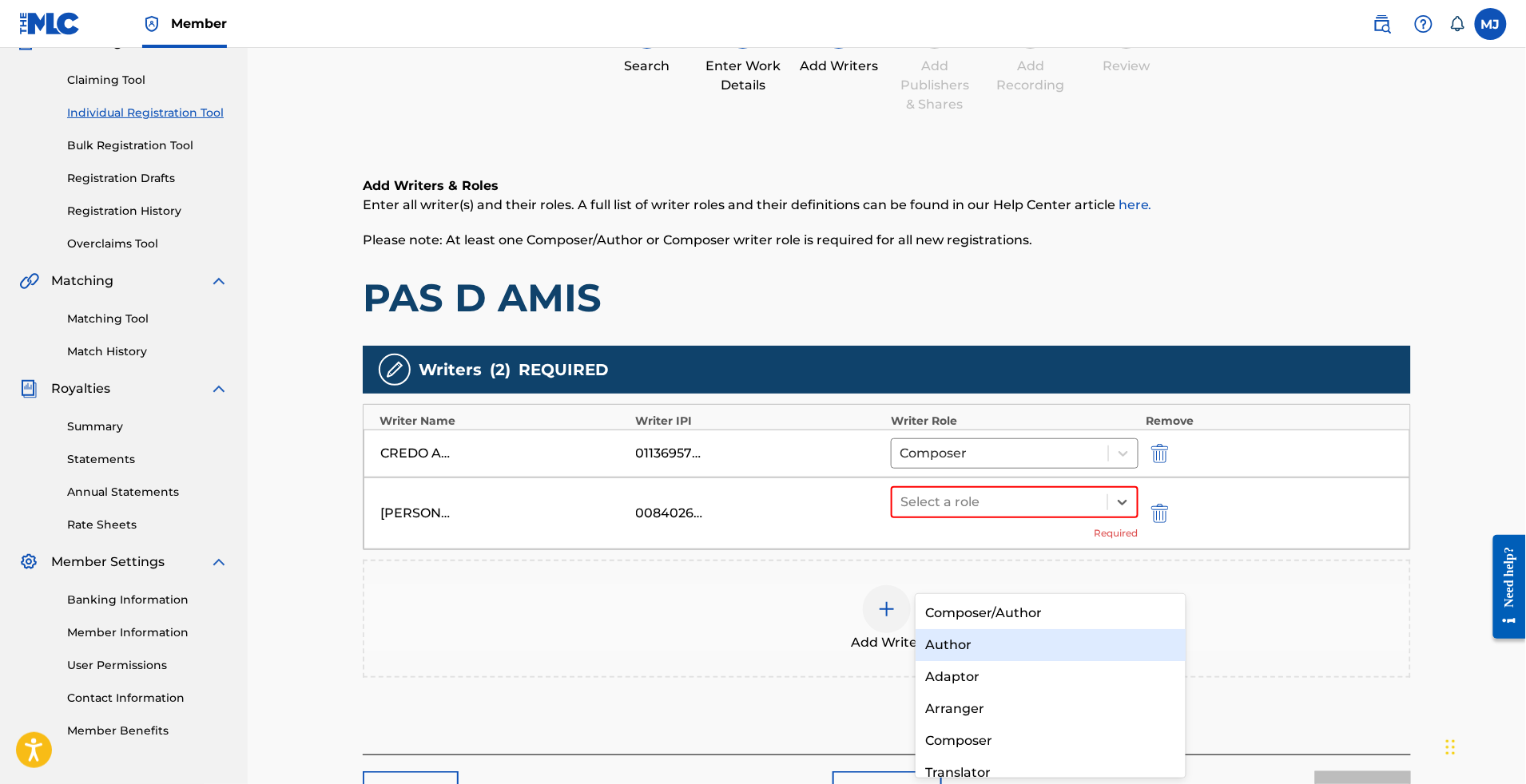
click at [1002, 647] on div "Author" at bounding box center [1050, 646] width 270 height 32
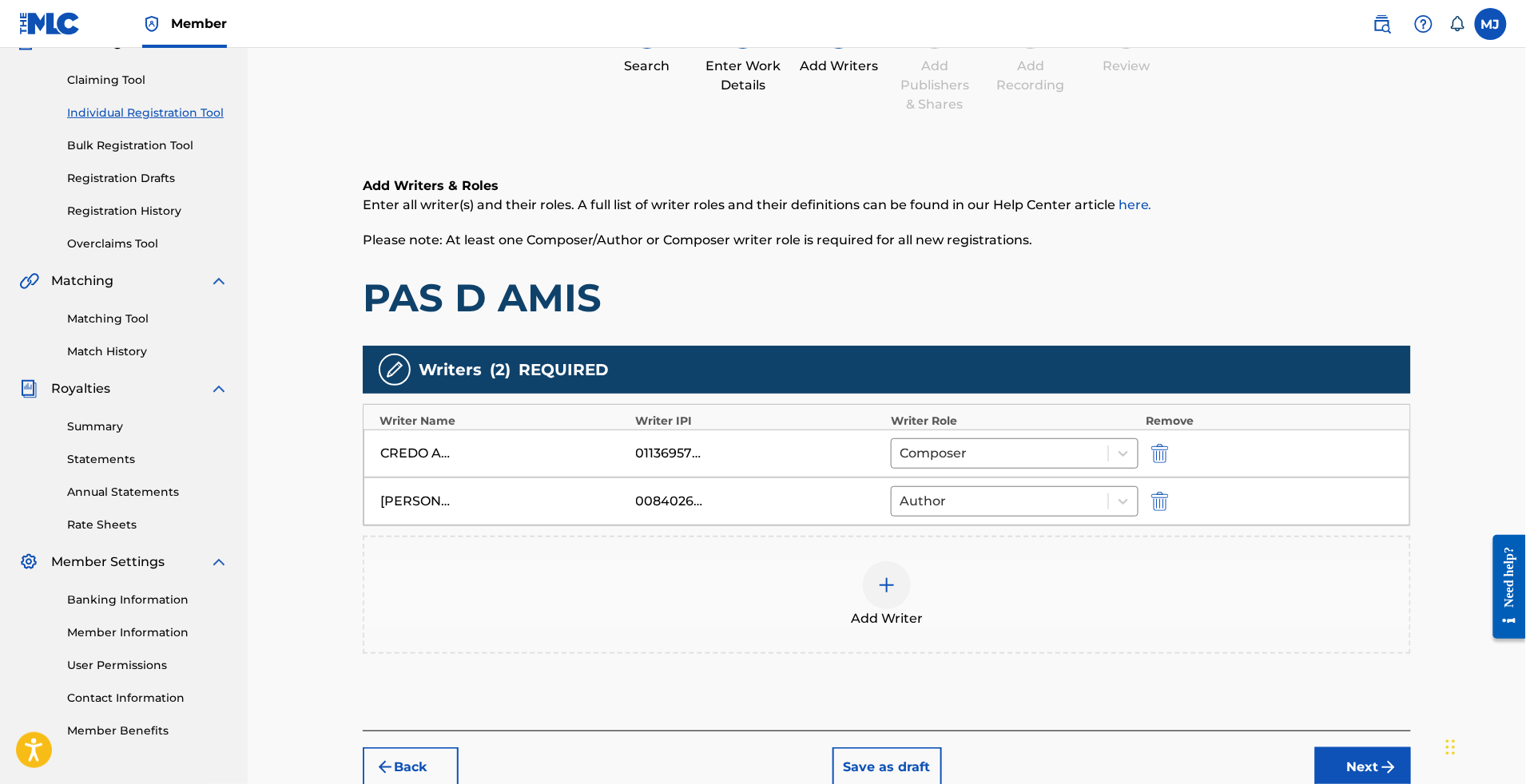
click at [911, 609] on div at bounding box center [886, 585] width 48 height 48
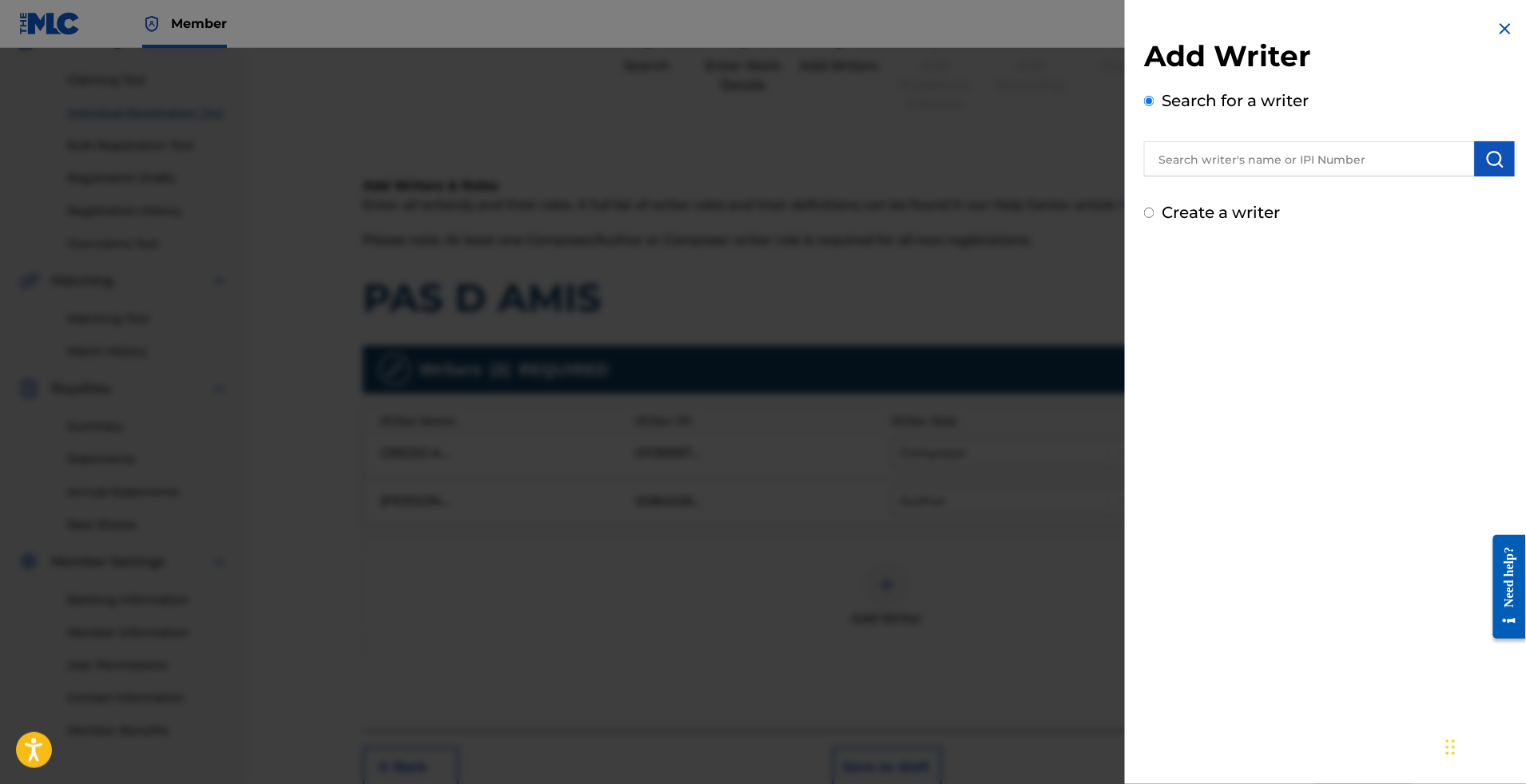
click at [1241, 161] on input "text" at bounding box center [1309, 158] width 331 height 35
paste input "[PERSON_NAME]"
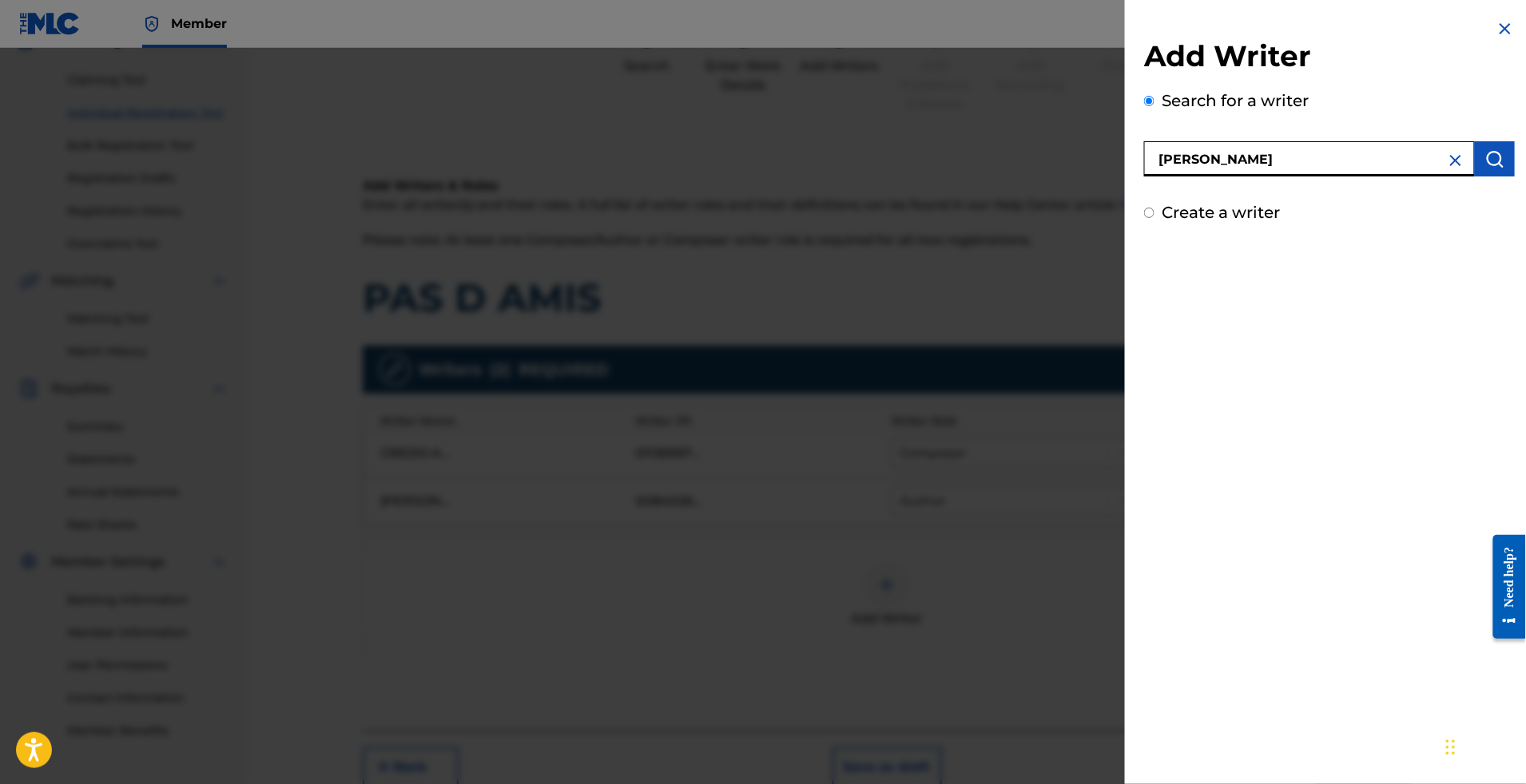
type input "[PERSON_NAME]"
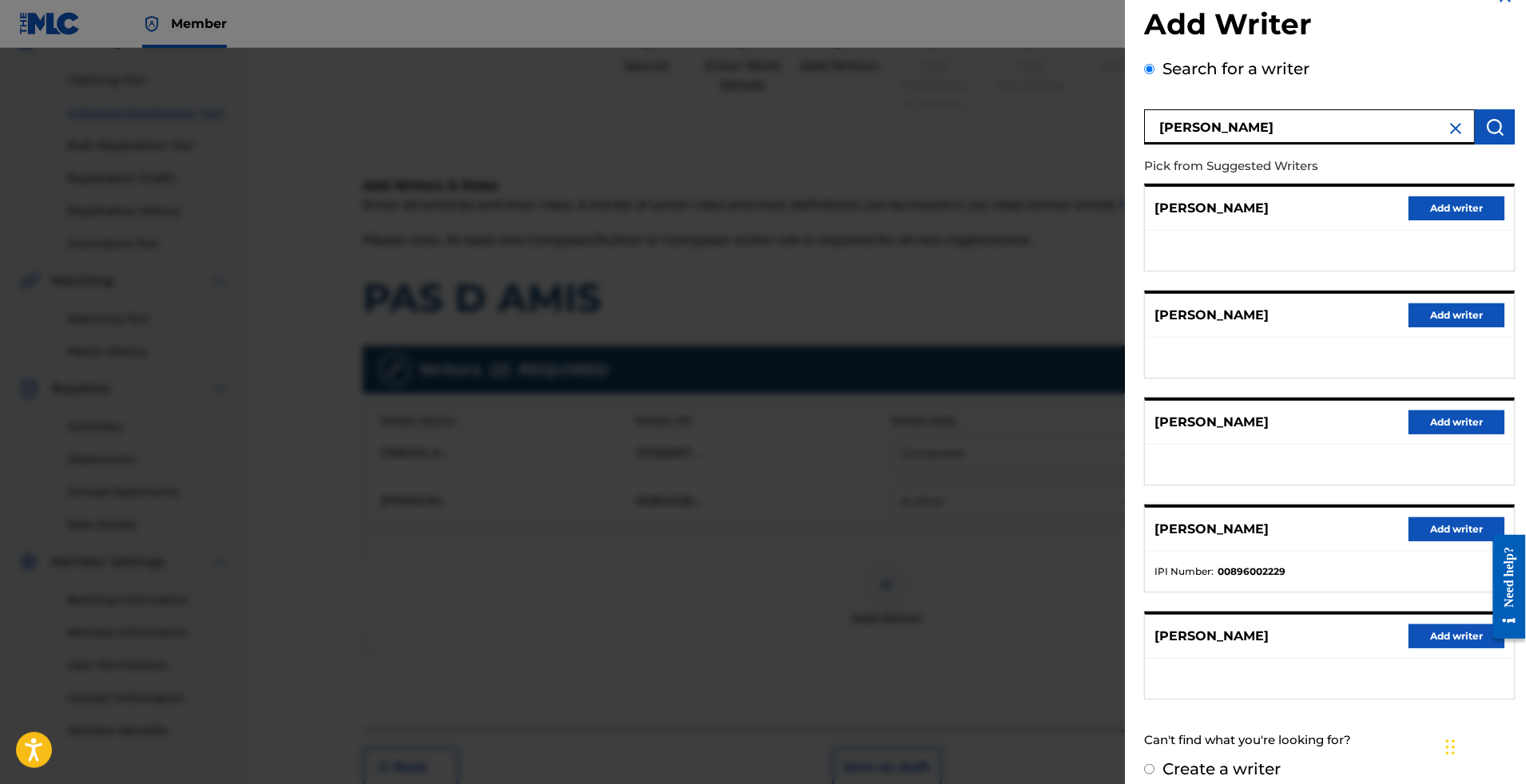
scroll to position [183, 0]
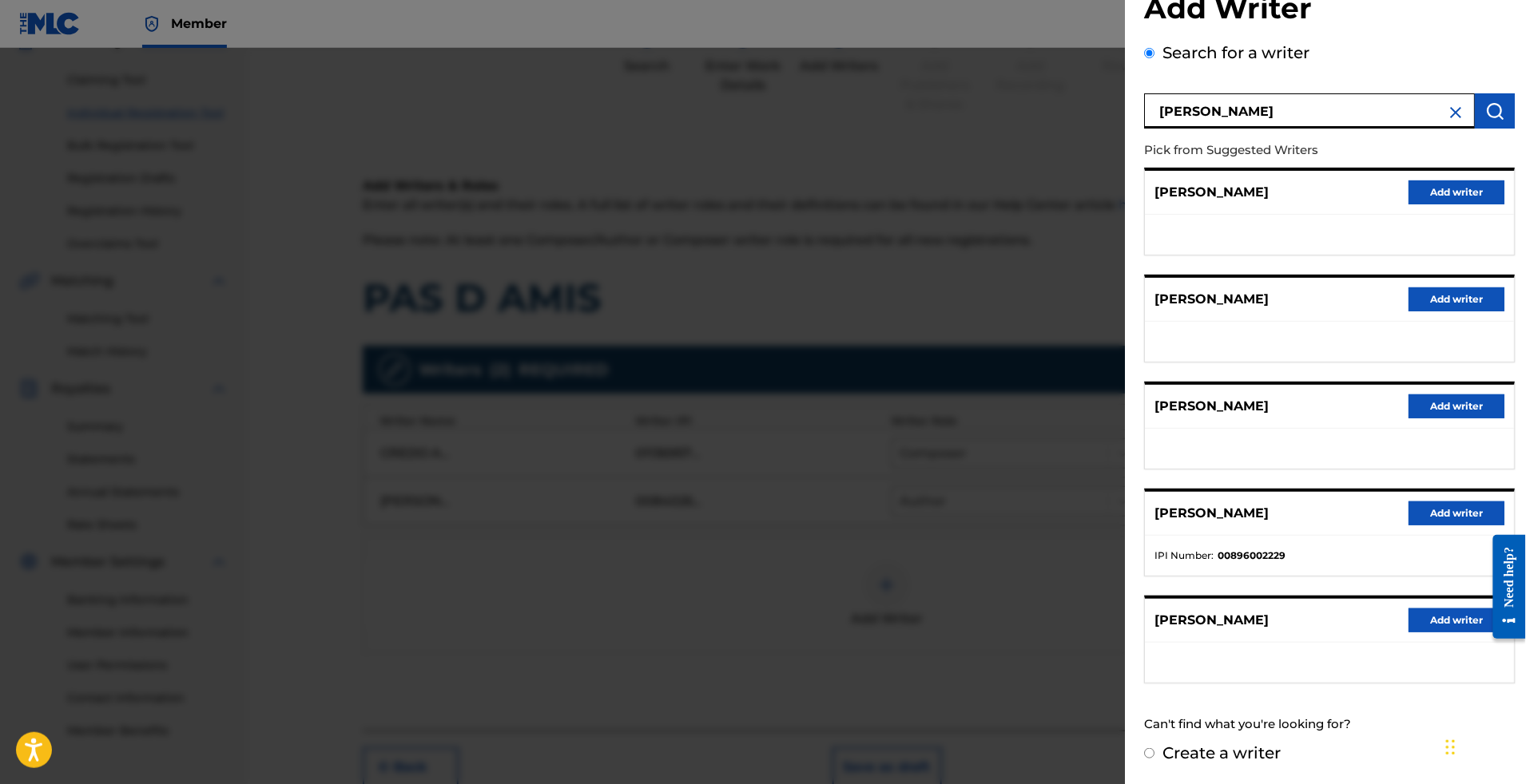
click at [1414, 501] on button "Add writer" at bounding box center [1456, 513] width 96 height 24
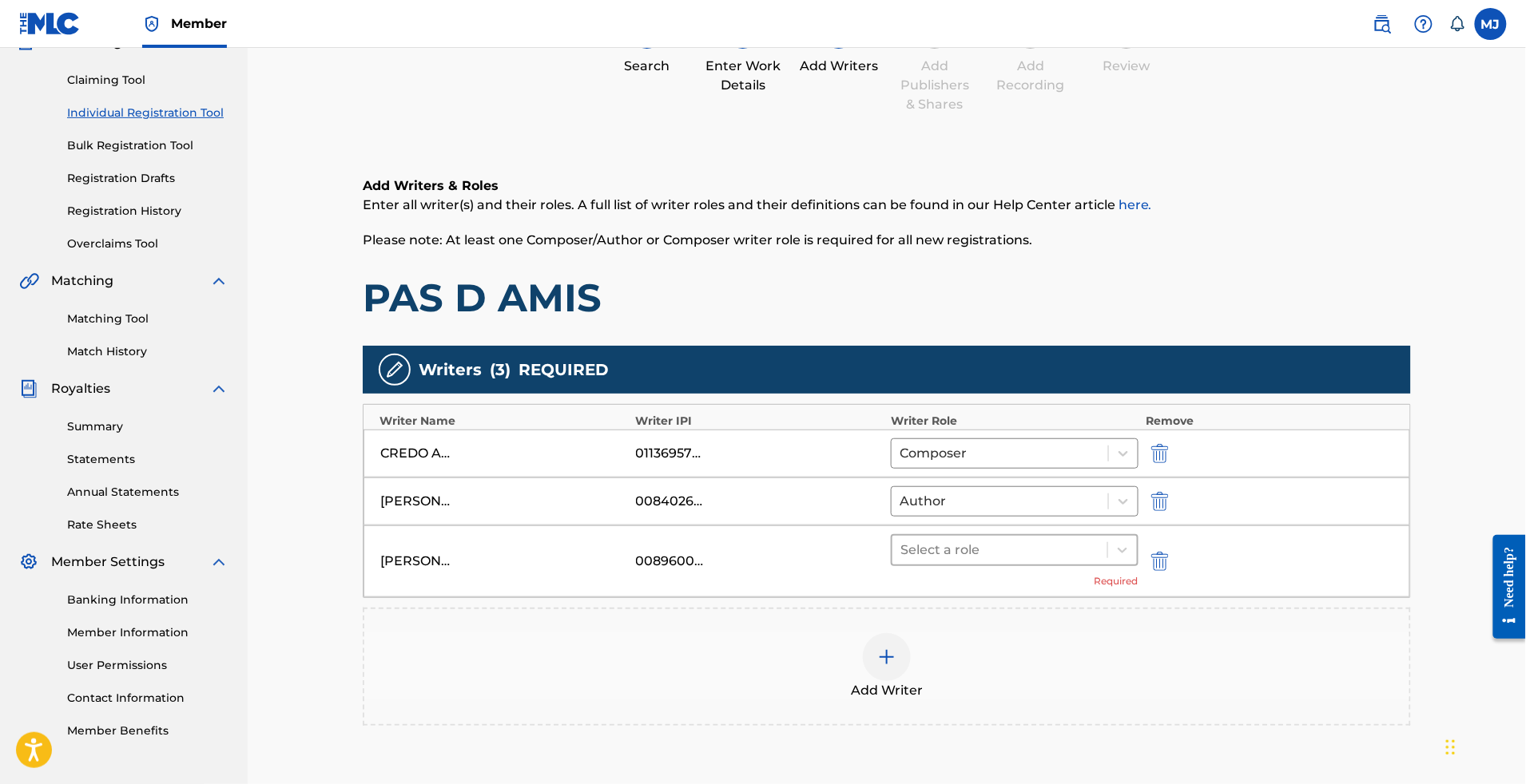
click at [999, 562] on div at bounding box center [1000, 550] width 199 height 23
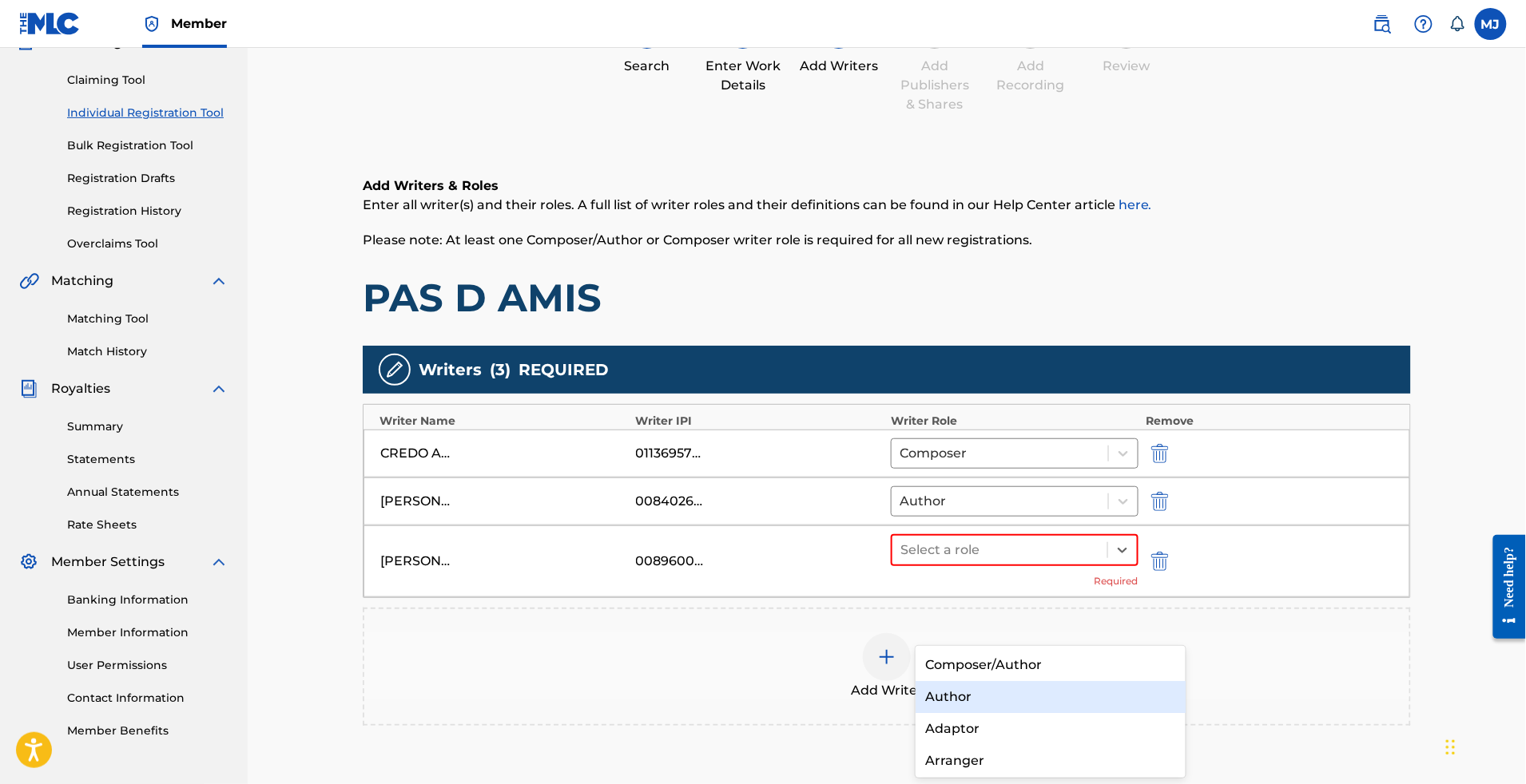
click at [979, 688] on div "Author" at bounding box center [1050, 697] width 270 height 32
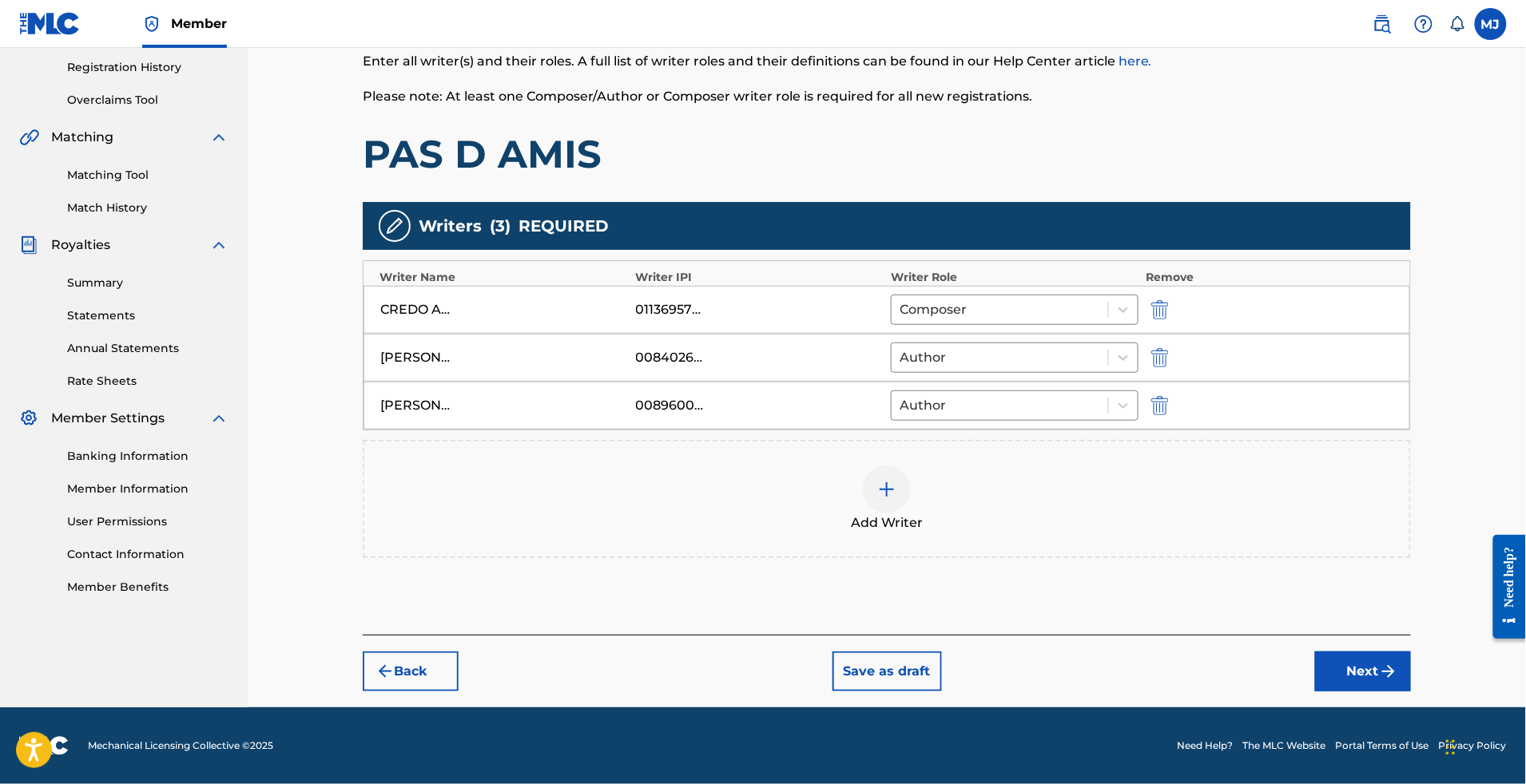
click at [1401, 652] on button "Next" at bounding box center [1362, 671] width 96 height 40
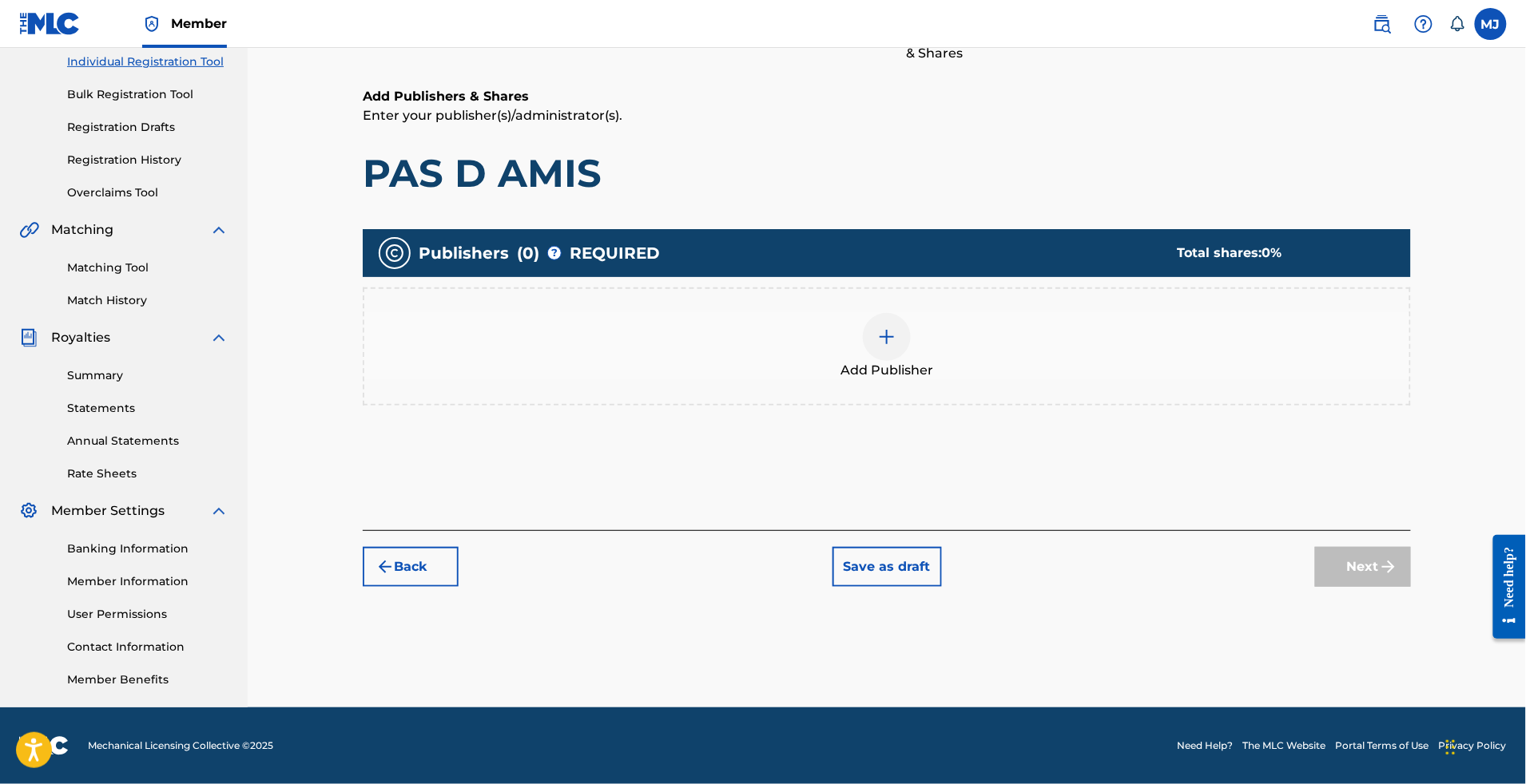
scroll to position [333, 0]
click at [1048, 344] on div "Add Publisher" at bounding box center [886, 346] width 1048 height 118
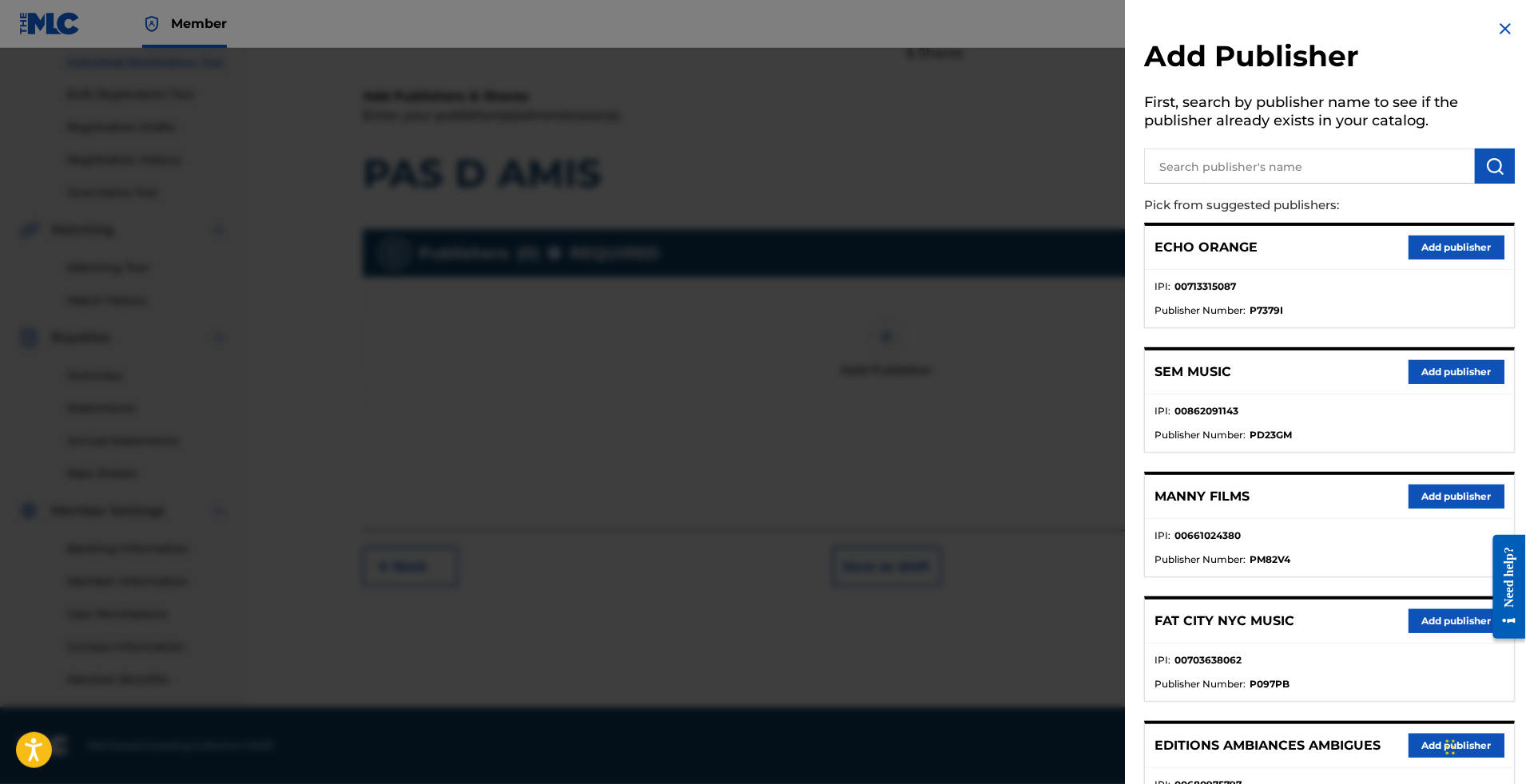
click at [1193, 183] on input "text" at bounding box center [1309, 166] width 331 height 35
type input "appeal"
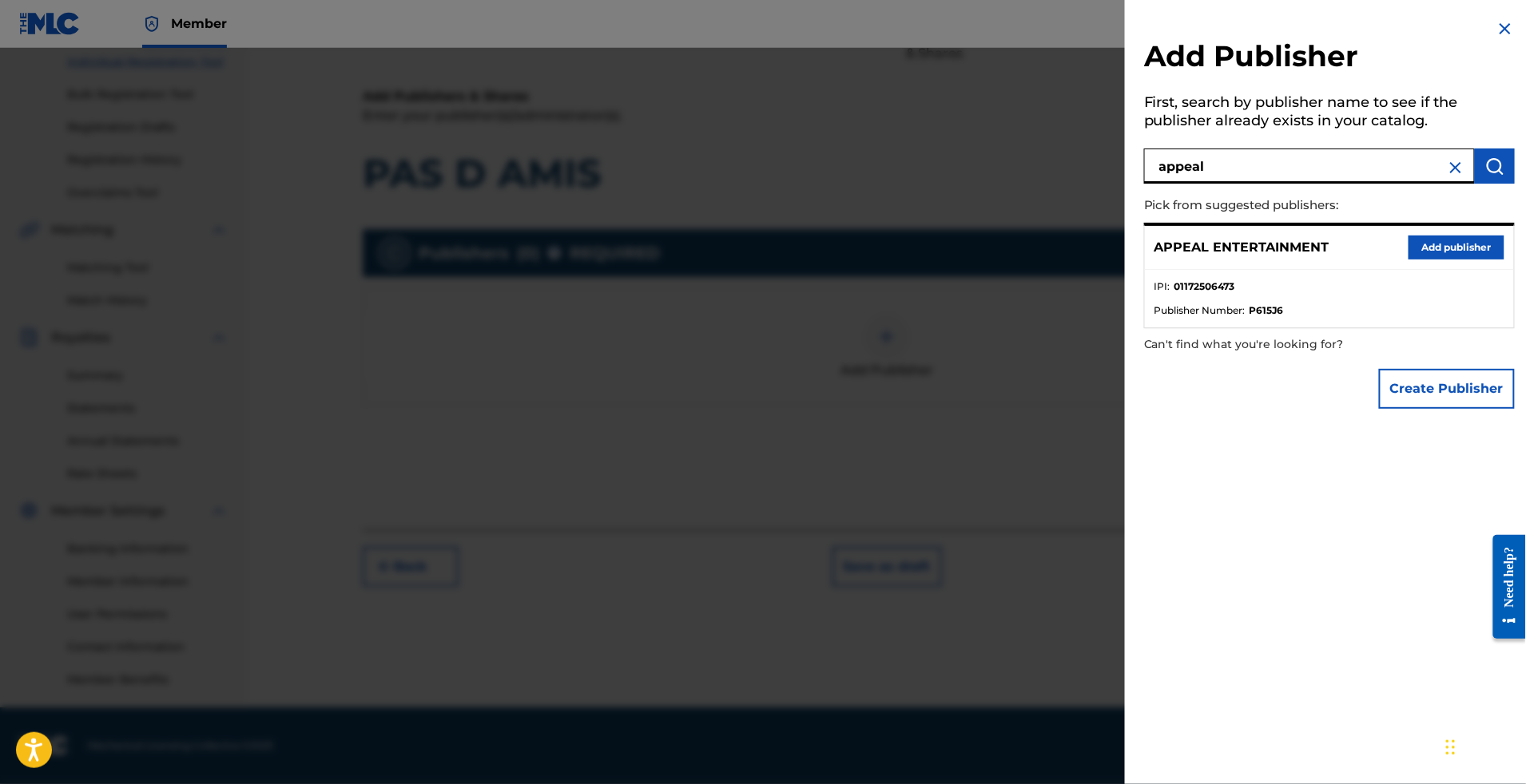
click at [1409, 260] on button "Add publisher" at bounding box center [1456, 247] width 96 height 24
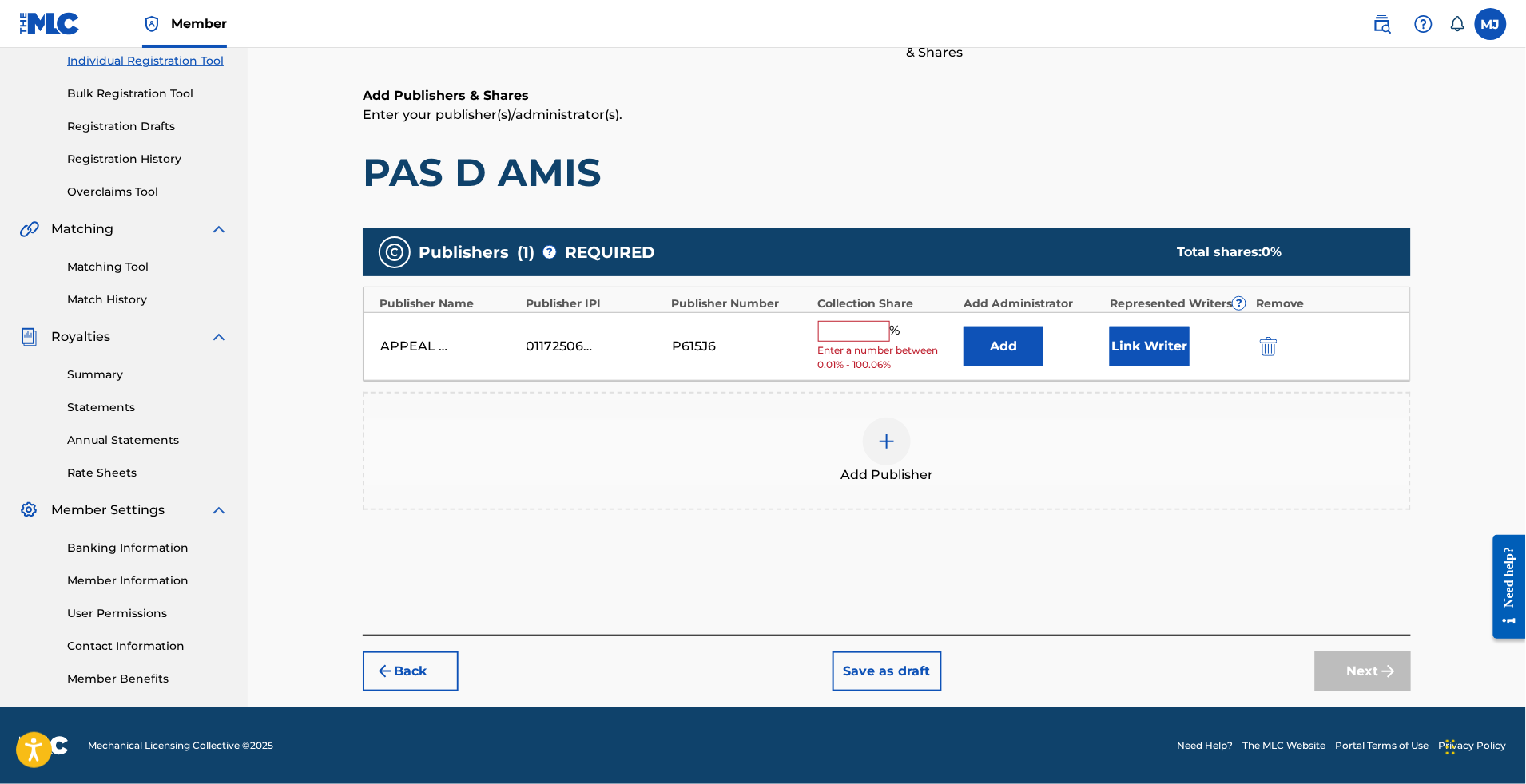
click at [995, 326] on button "Add" at bounding box center [1004, 346] width 79 height 40
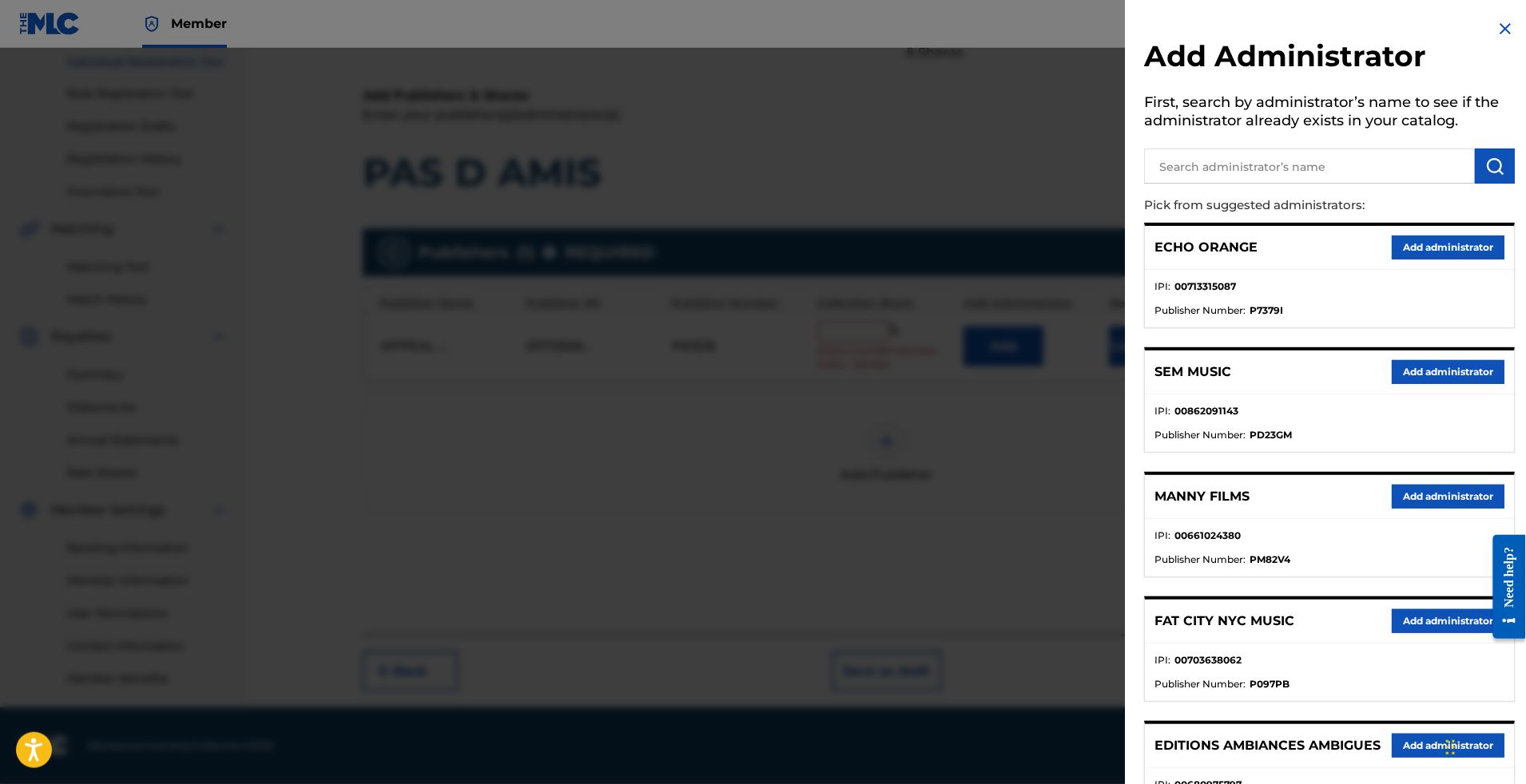
drag, startPoint x: 1372, startPoint y: 249, endPoint x: 1423, endPoint y: 270, distance: 55.2
click at [1372, 250] on div "ECHO ORANGE Add administrator" at bounding box center [1329, 248] width 369 height 44
click at [1423, 260] on button "Add administrator" at bounding box center [1447, 247] width 113 height 24
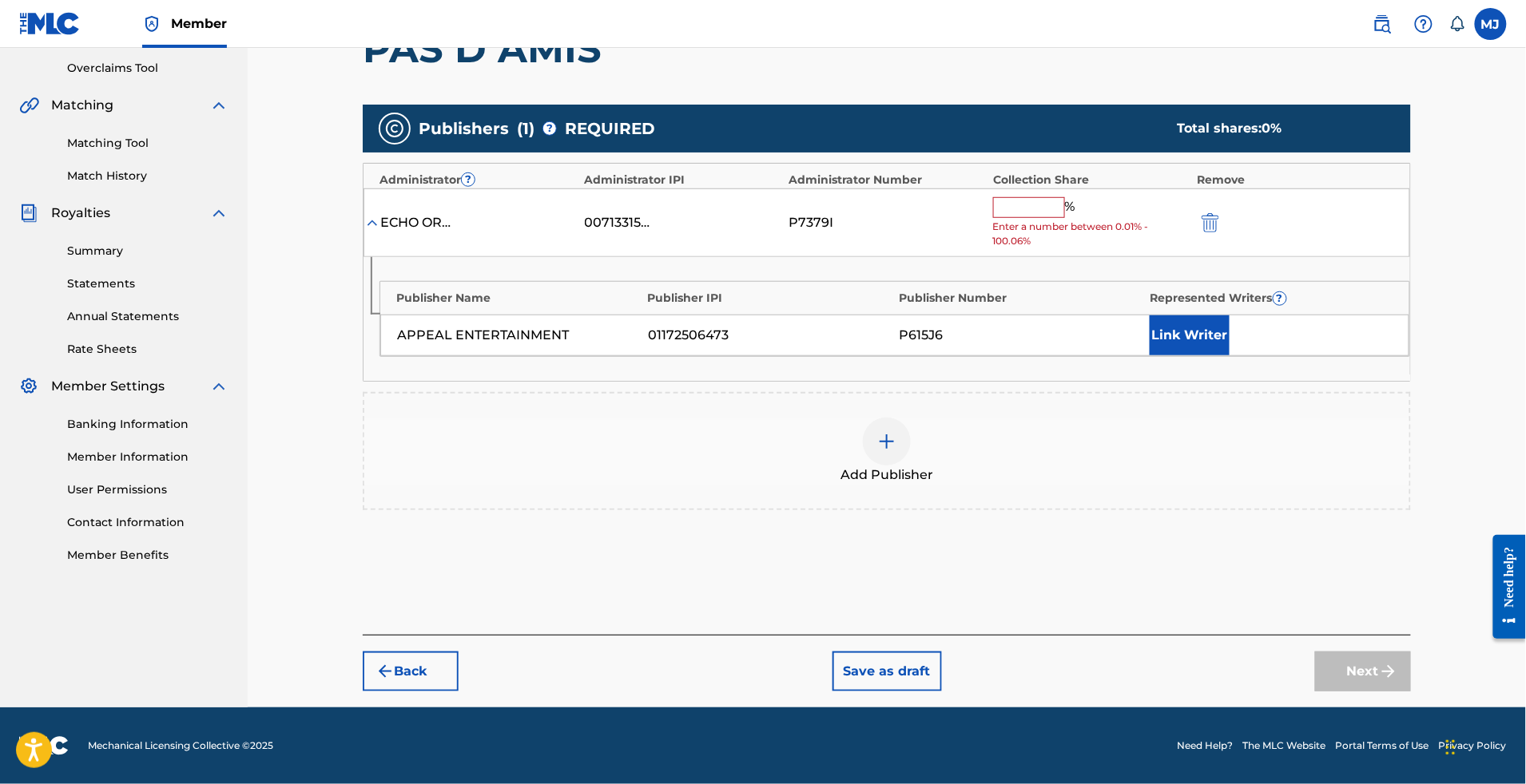
click at [1065, 218] on input "text" at bounding box center [1029, 208] width 72 height 21
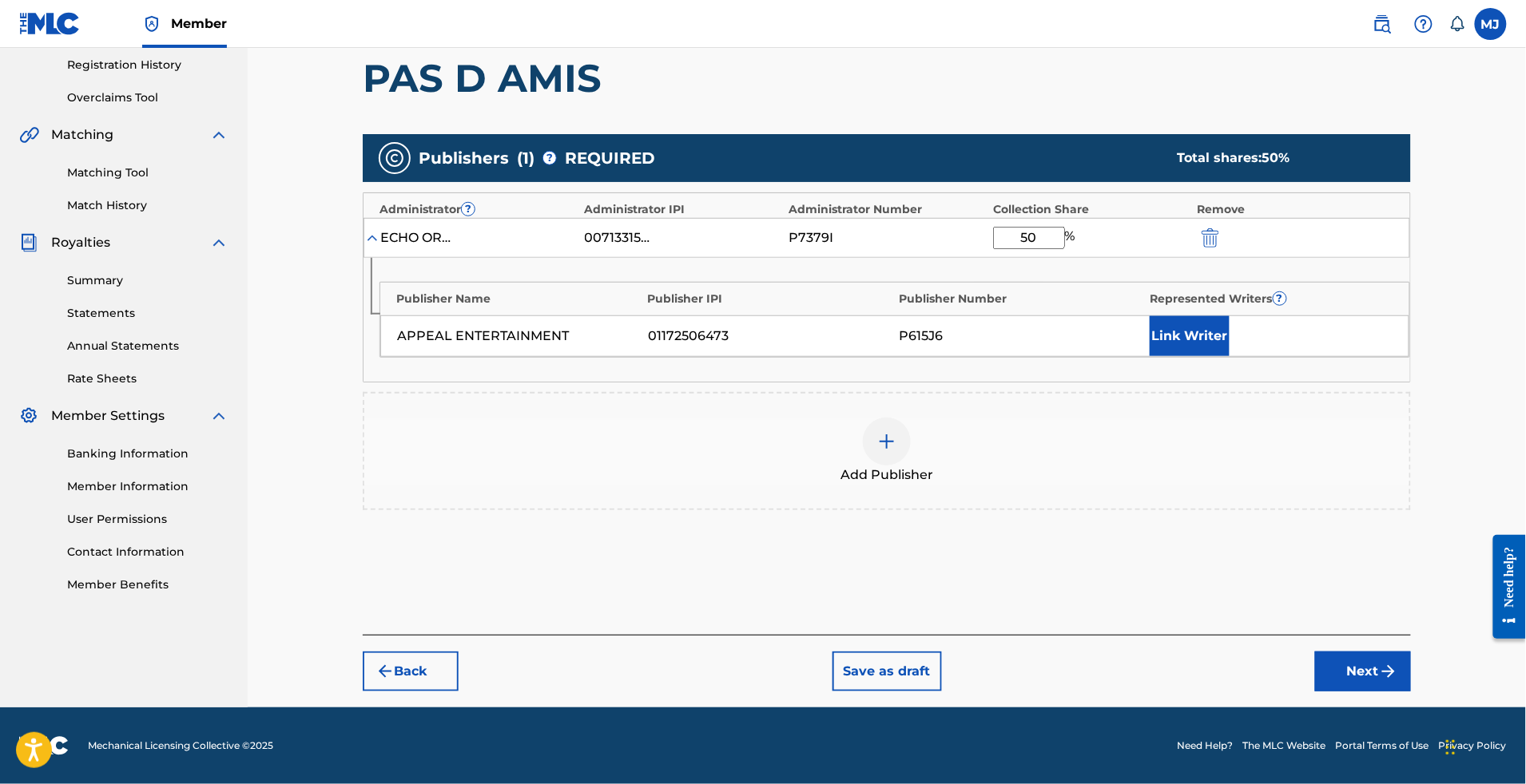
type input "50"
click at [1218, 357] on button "Link Writer" at bounding box center [1189, 336] width 79 height 40
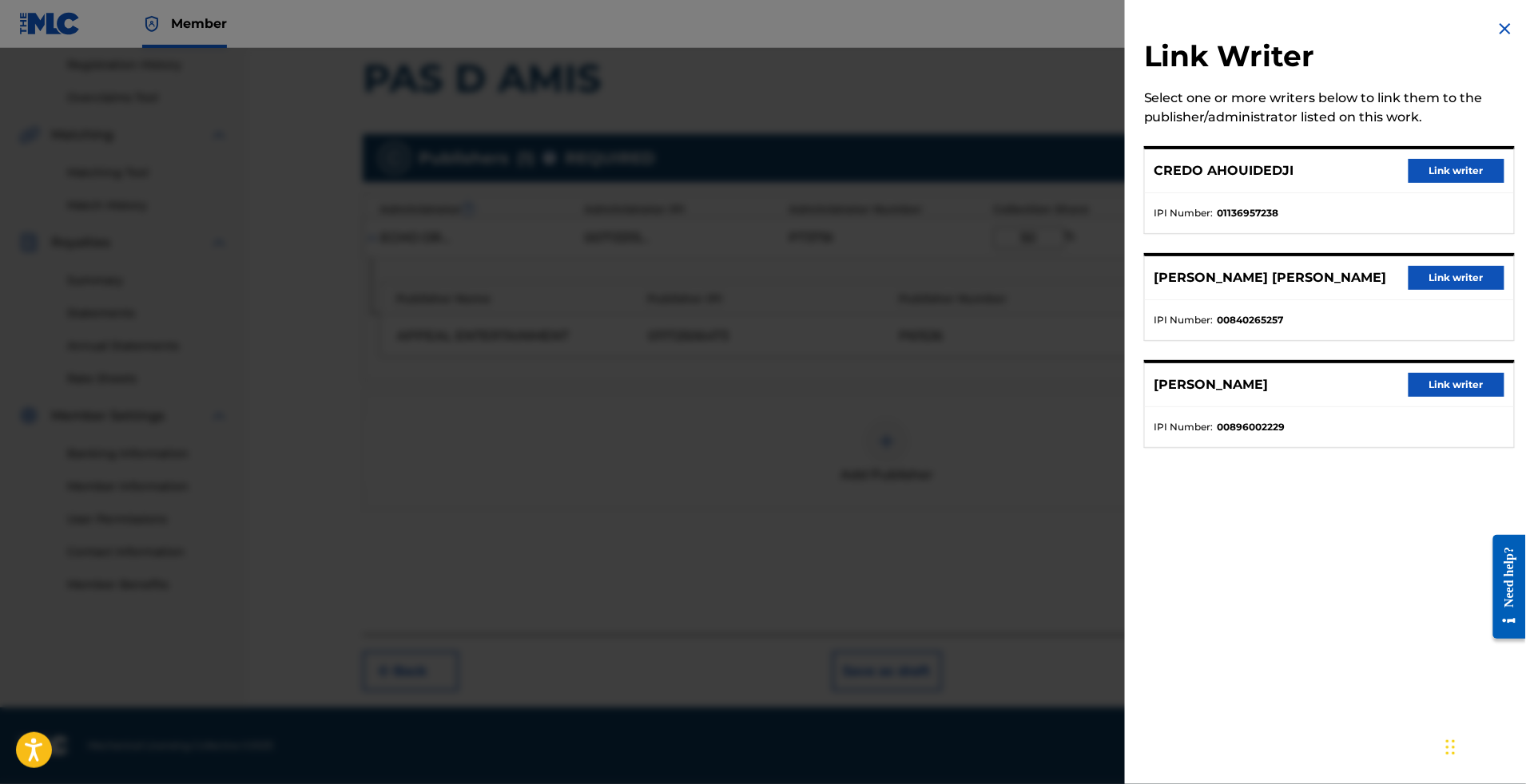
click at [1411, 397] on button "Link writer" at bounding box center [1456, 384] width 96 height 24
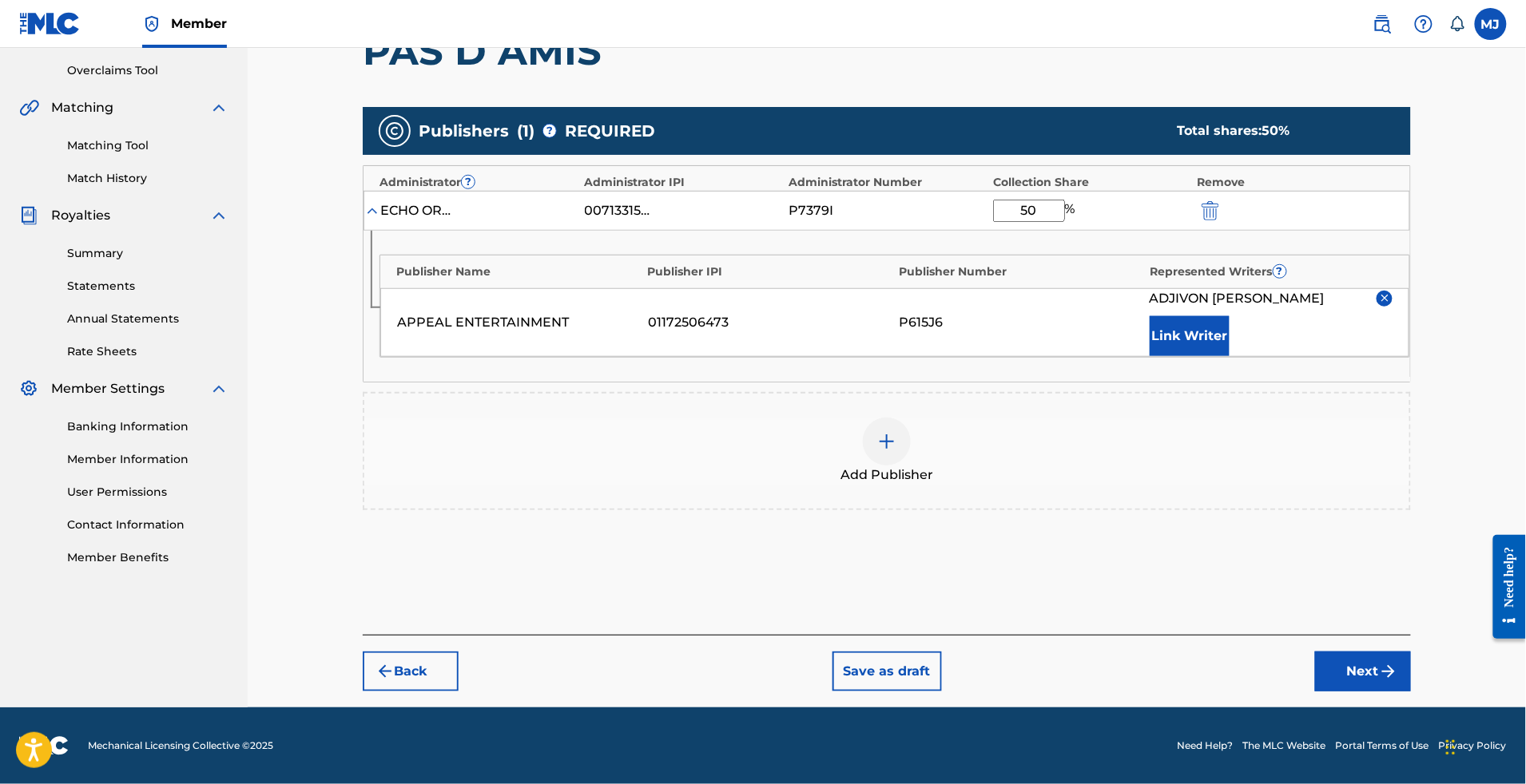
click at [1225, 357] on button "Link Writer" at bounding box center [1189, 336] width 79 height 40
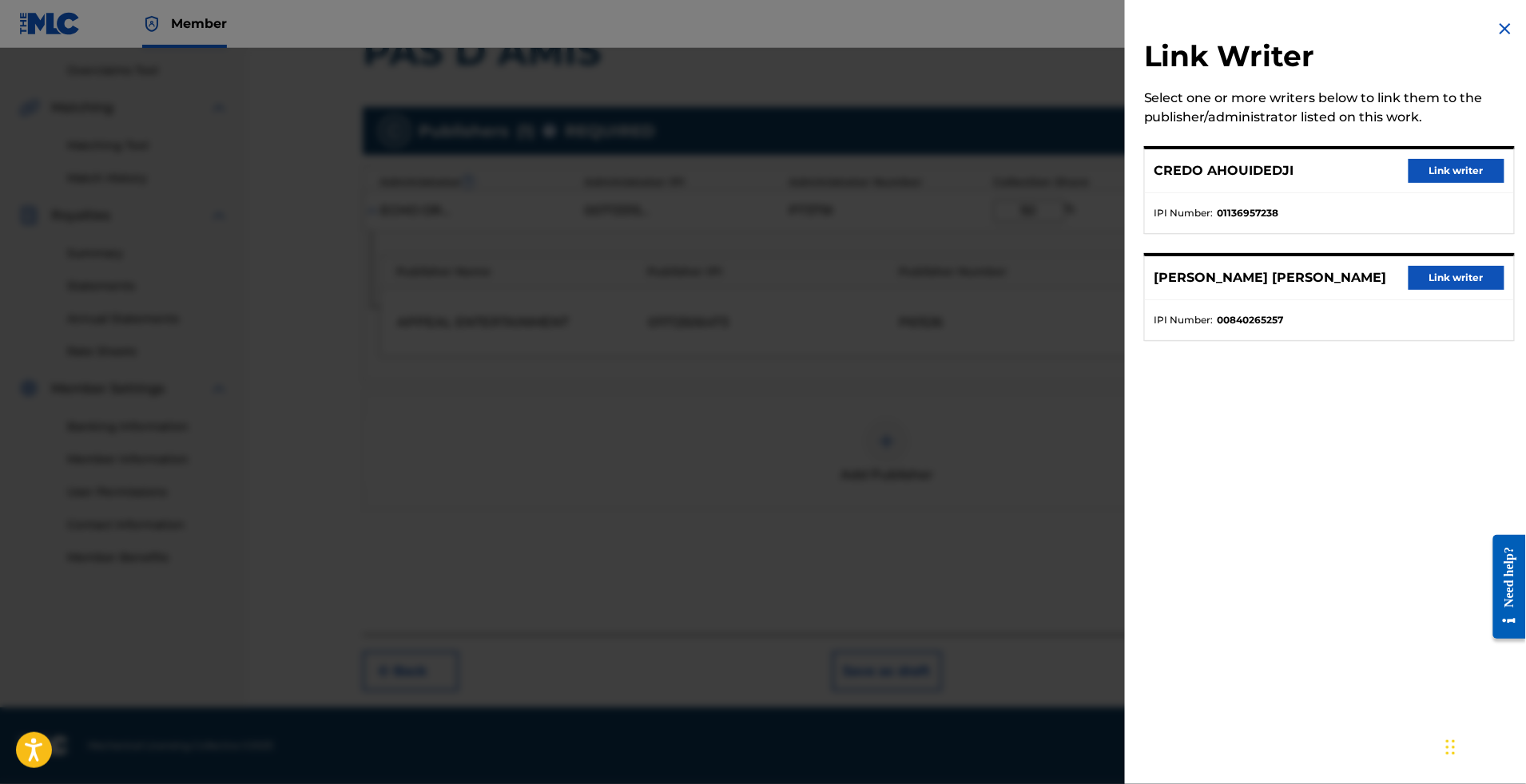
click at [1445, 290] on button "Link writer" at bounding box center [1456, 277] width 96 height 24
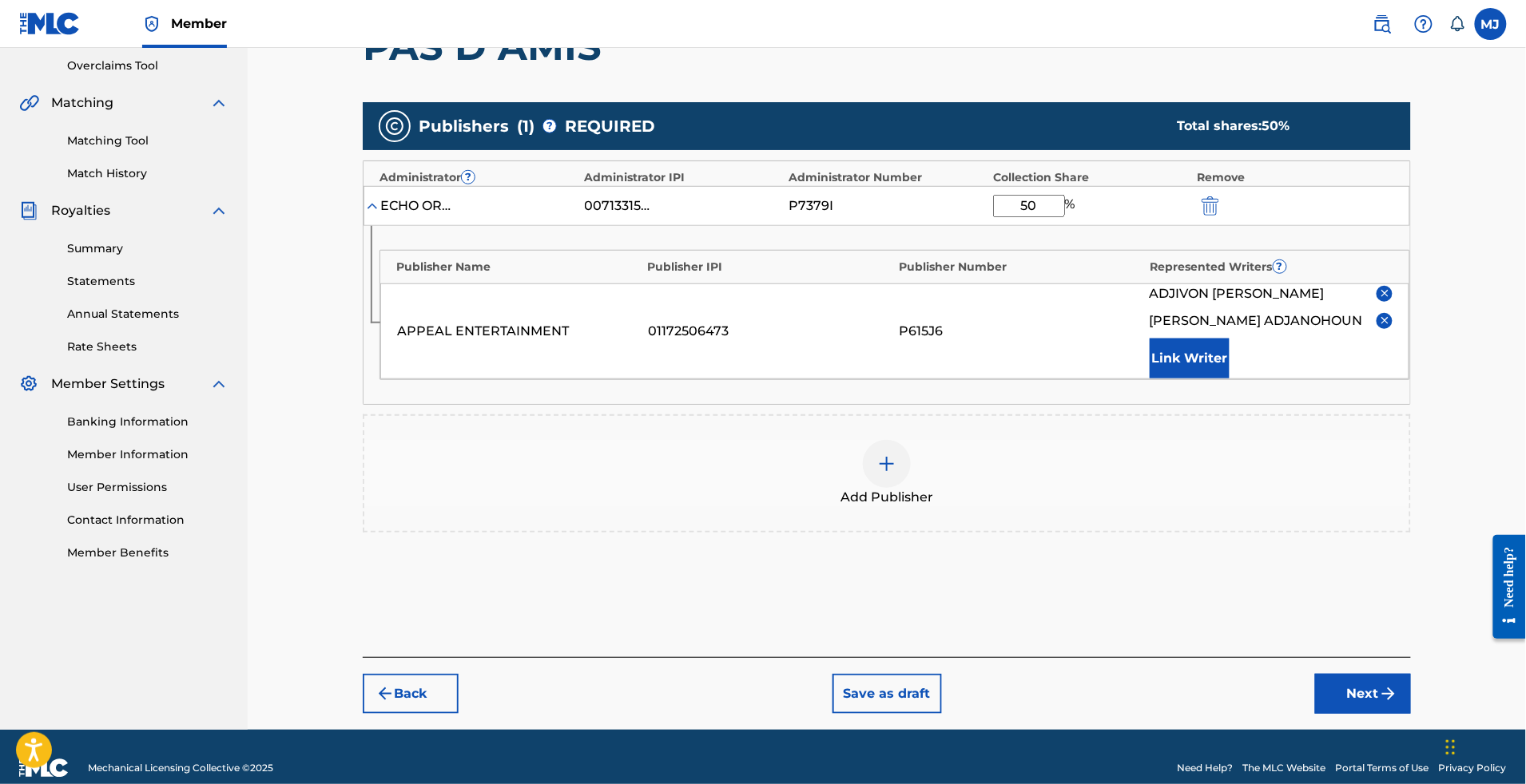
click at [1230, 378] on button "Link Writer" at bounding box center [1189, 358] width 79 height 40
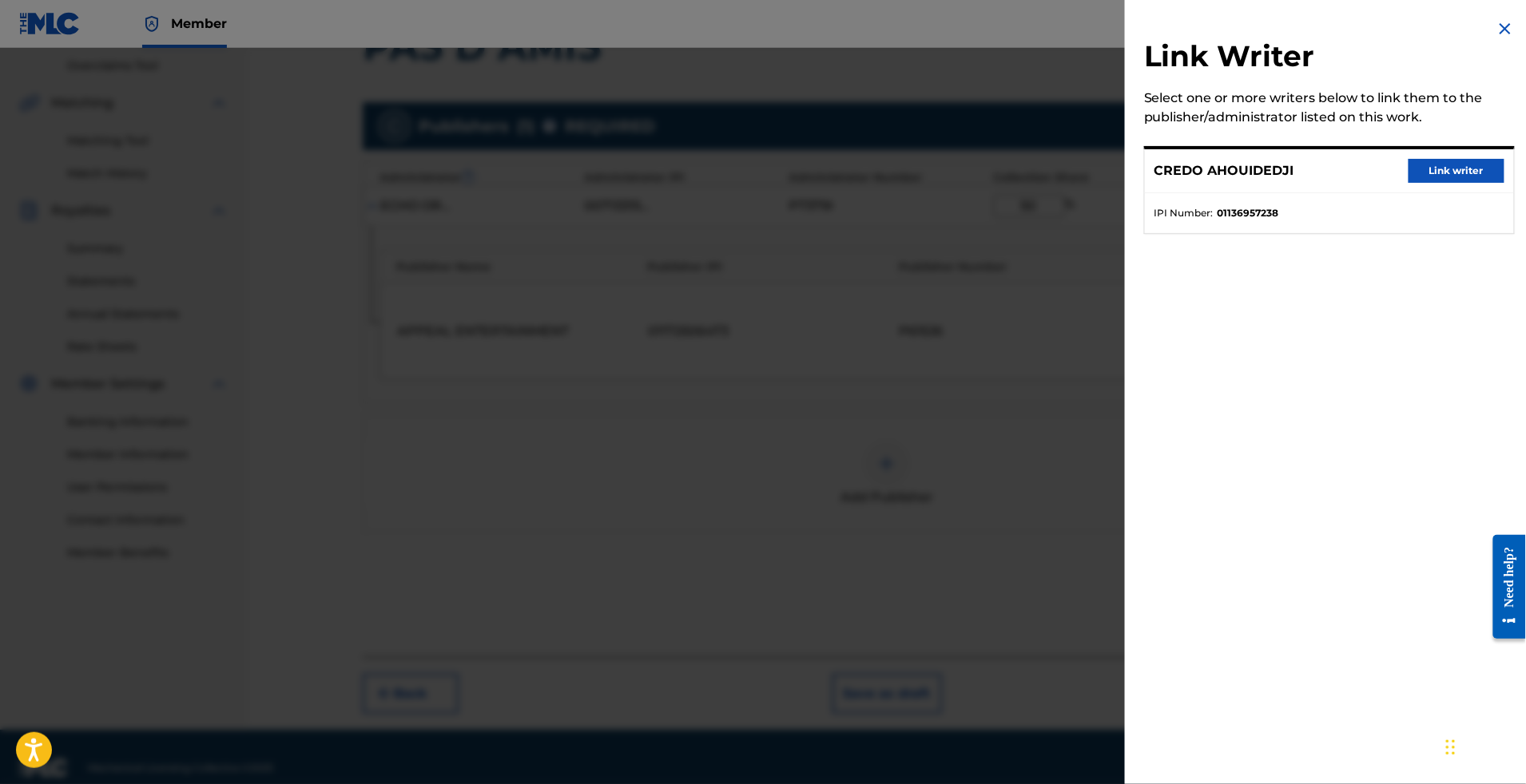
click at [1436, 183] on button "Link writer" at bounding box center [1456, 170] width 96 height 24
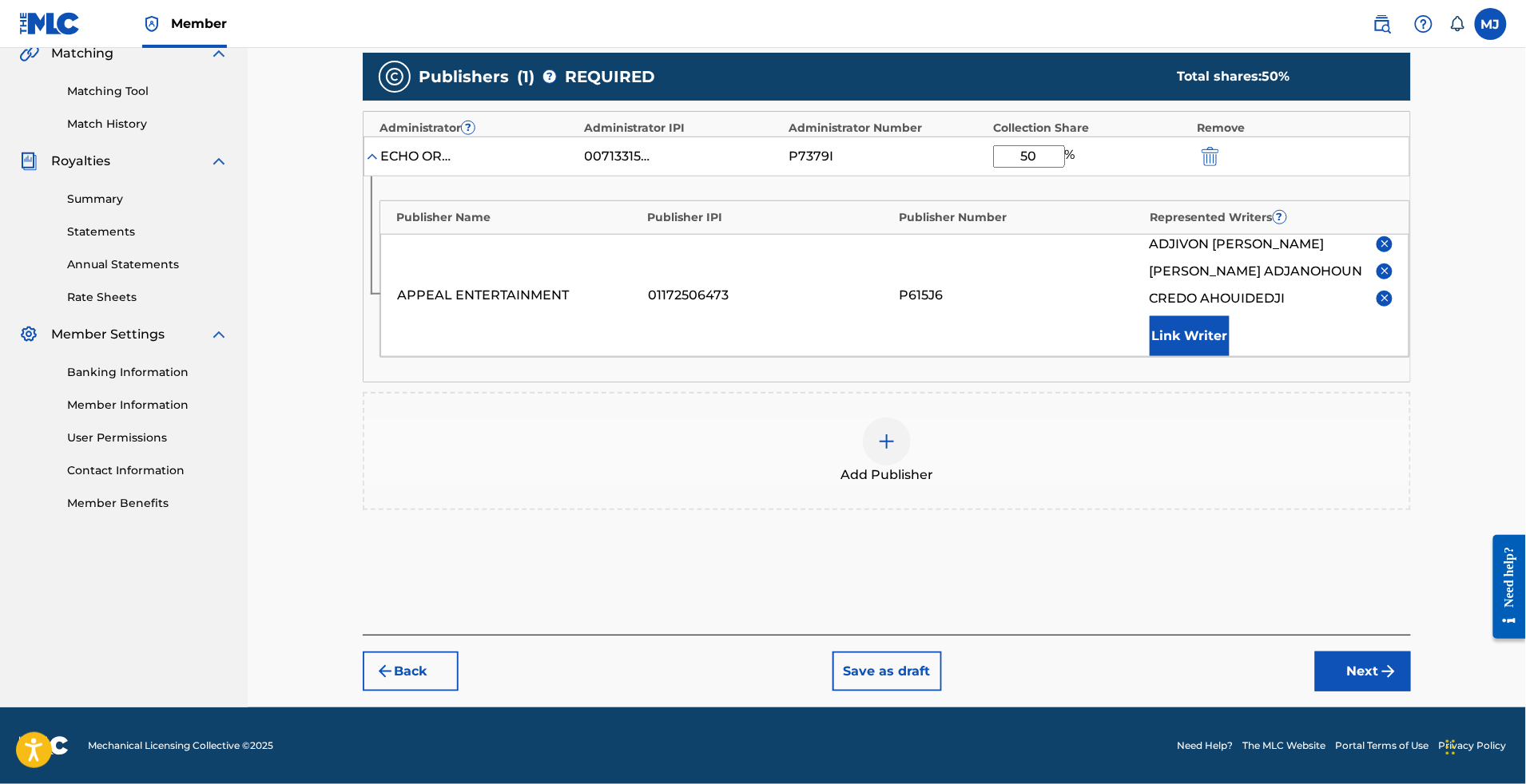
click at [1412, 652] on button "Next" at bounding box center [1362, 671] width 96 height 40
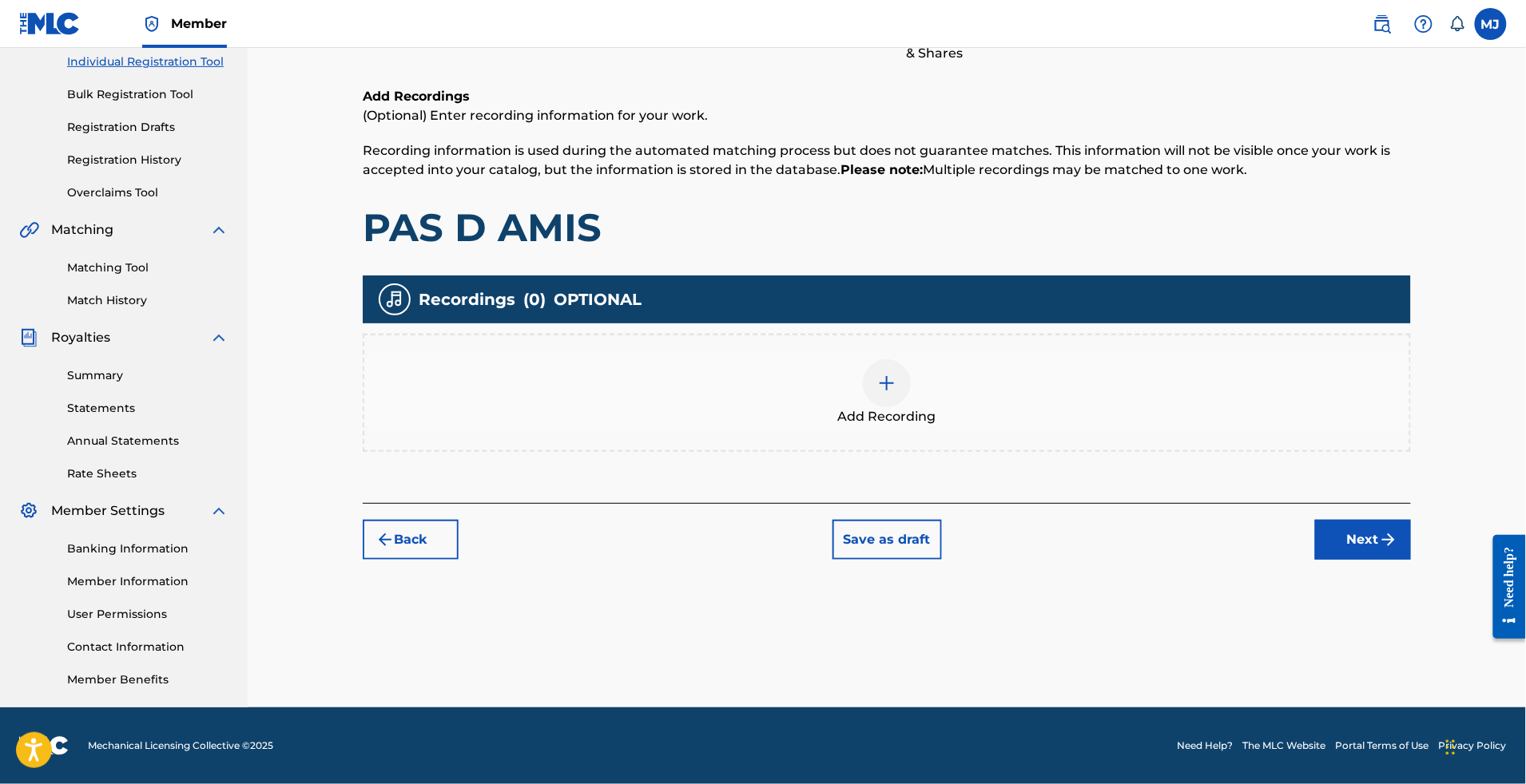
click at [1412, 520] on button "Next" at bounding box center [1362, 540] width 96 height 40
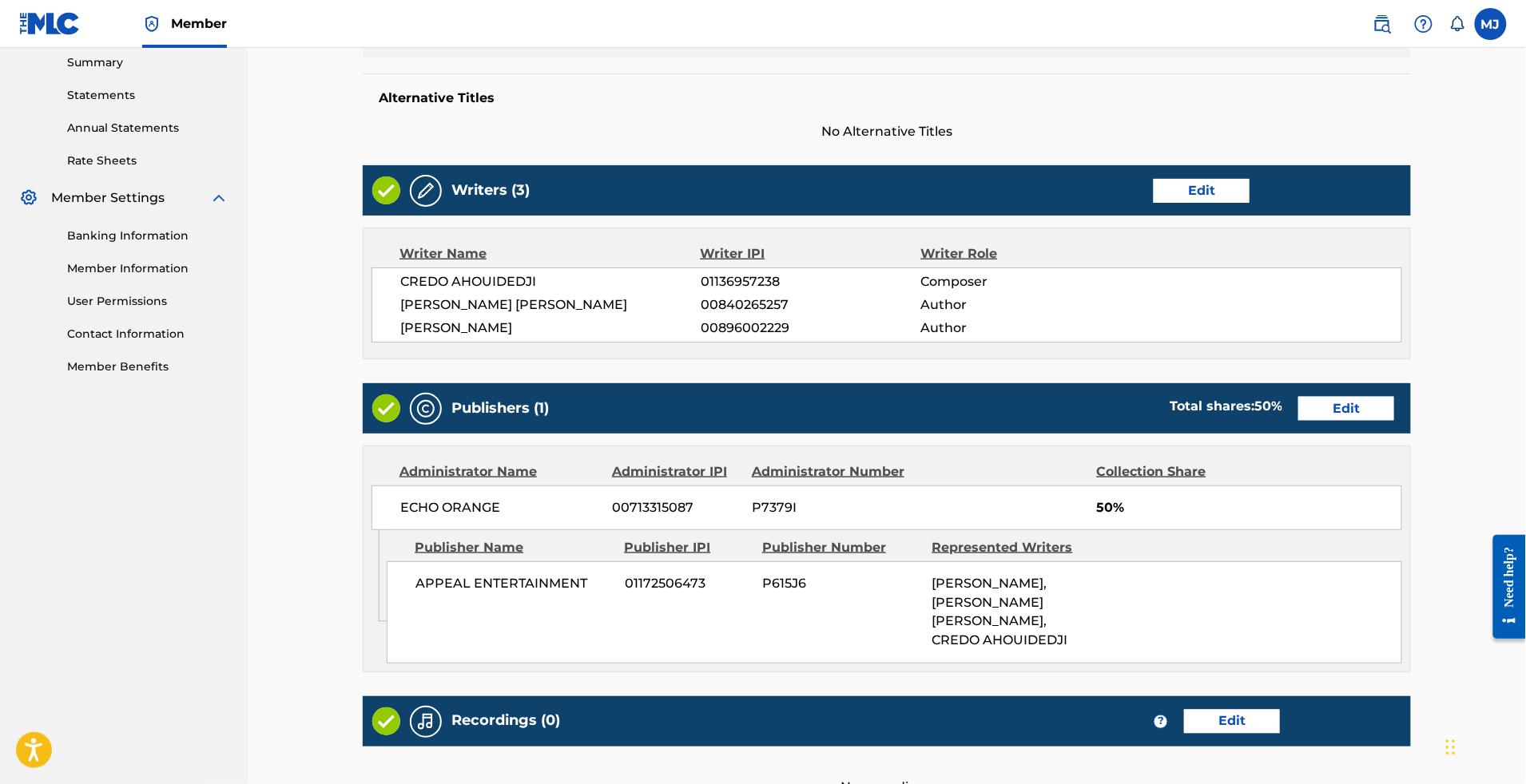
scroll to position [854, 0]
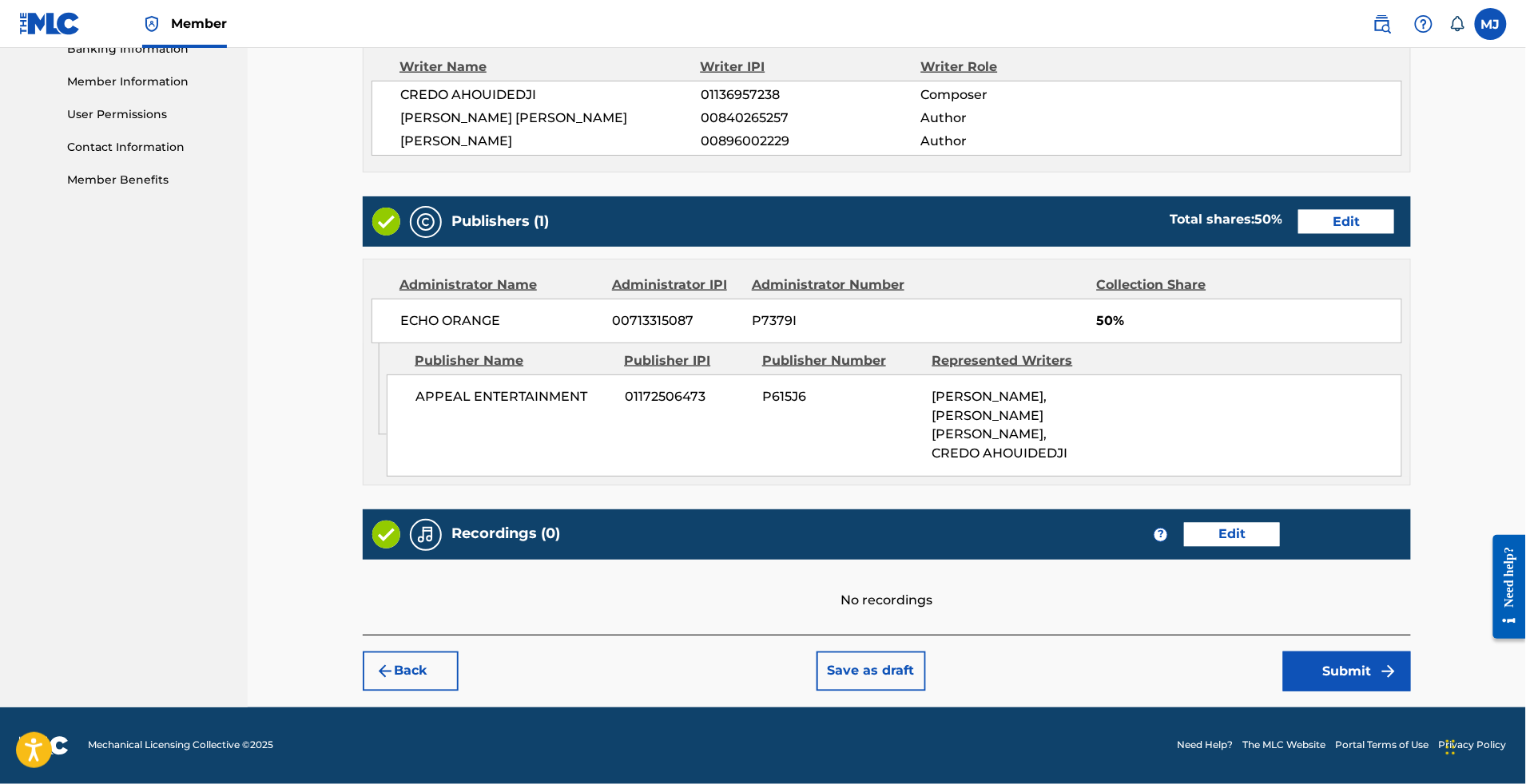
click at [1401, 652] on button "Submit" at bounding box center [1346, 671] width 128 height 40
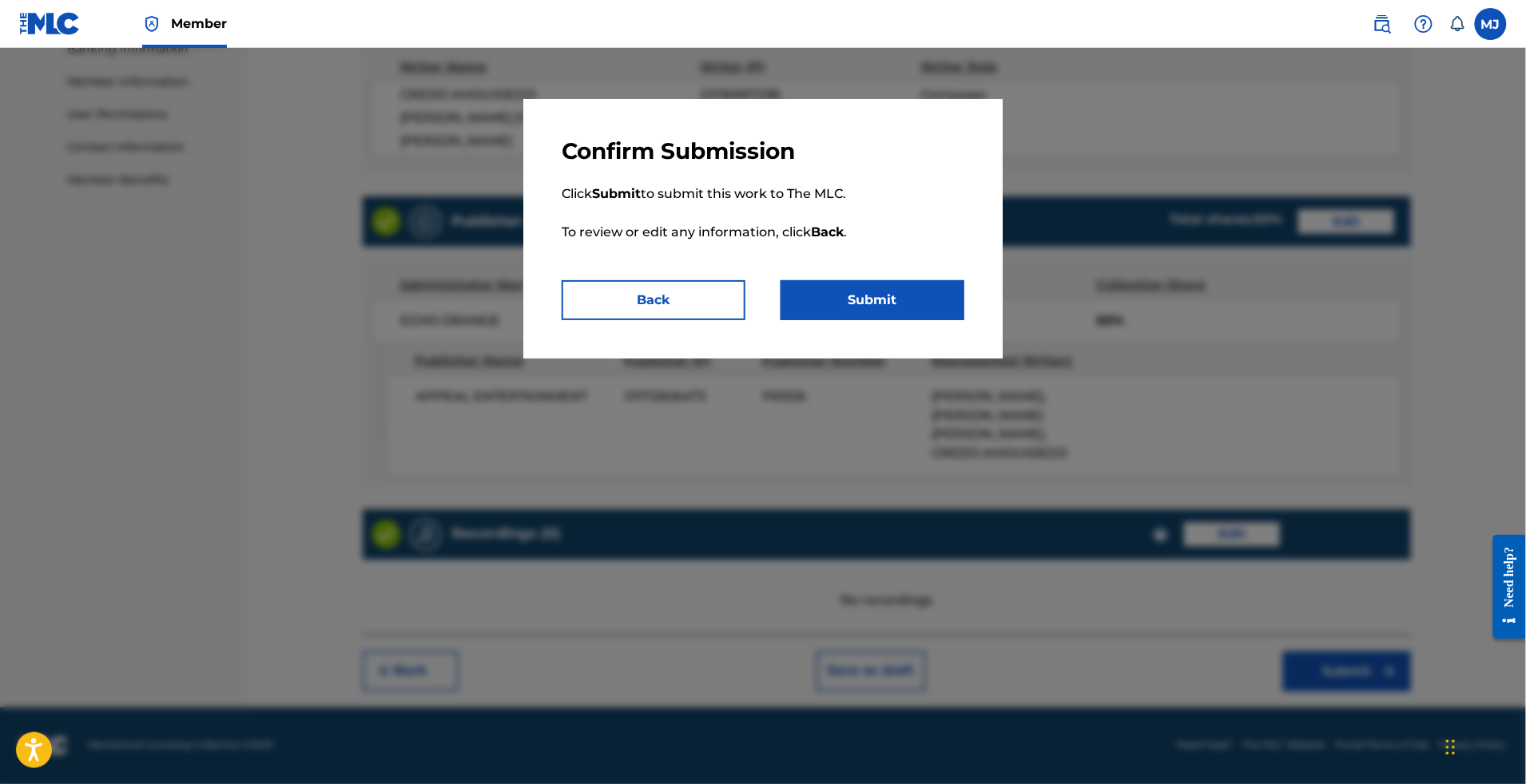
click at [890, 321] on button "Submit" at bounding box center [872, 300] width 184 height 40
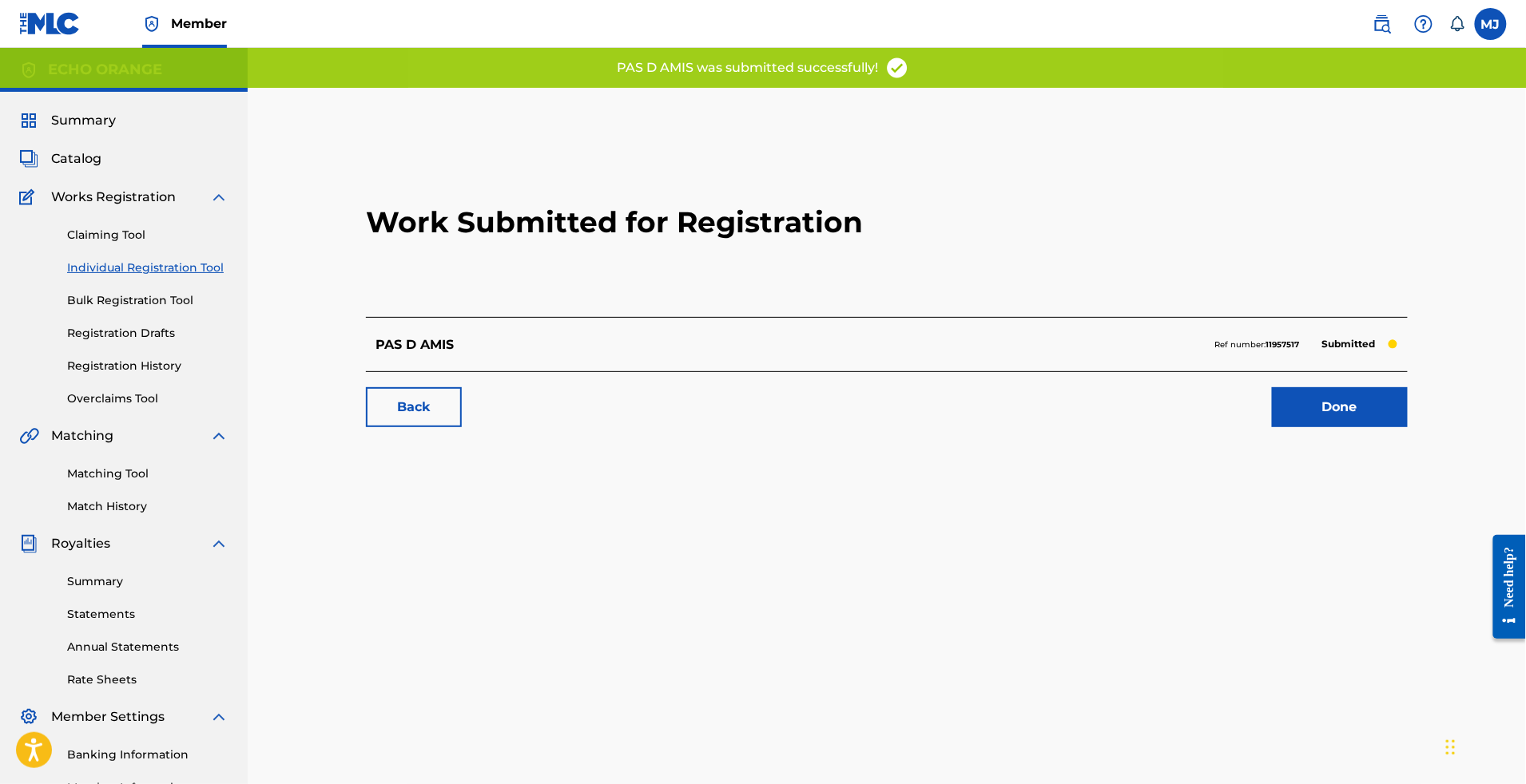
click at [1408, 427] on link "Done" at bounding box center [1341, 408] width 136 height 40
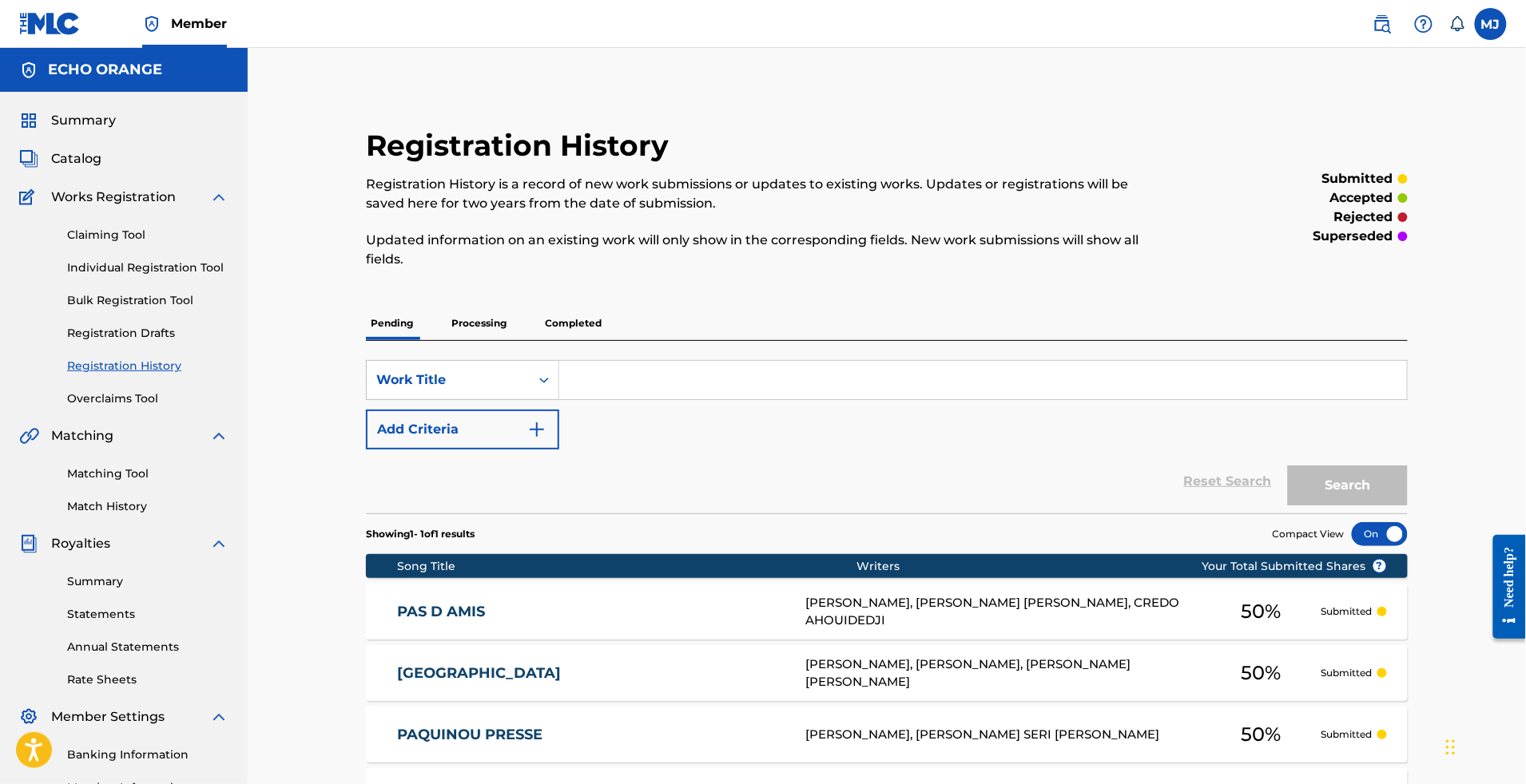
click at [219, 276] on link "Individual Registration Tool" at bounding box center [148, 269] width 162 height 17
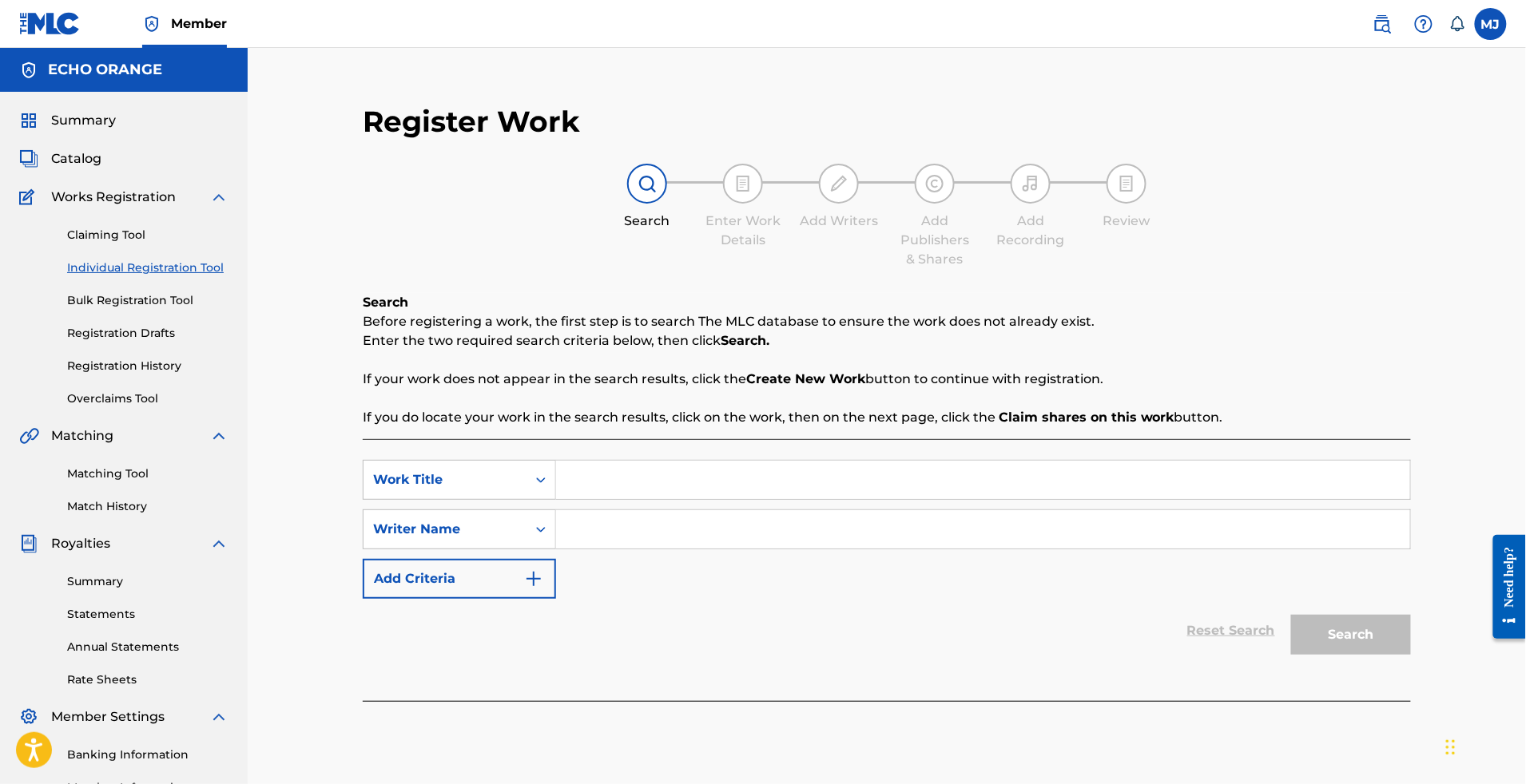
click at [772, 499] on input "Search Form" at bounding box center [983, 479] width 854 height 39
paste input "PAS DE CONSEILS"
type input "PAS DE CONSEILS"
click at [679, 549] on input "Search Form" at bounding box center [983, 530] width 854 height 39
paste input "[PERSON_NAME]"
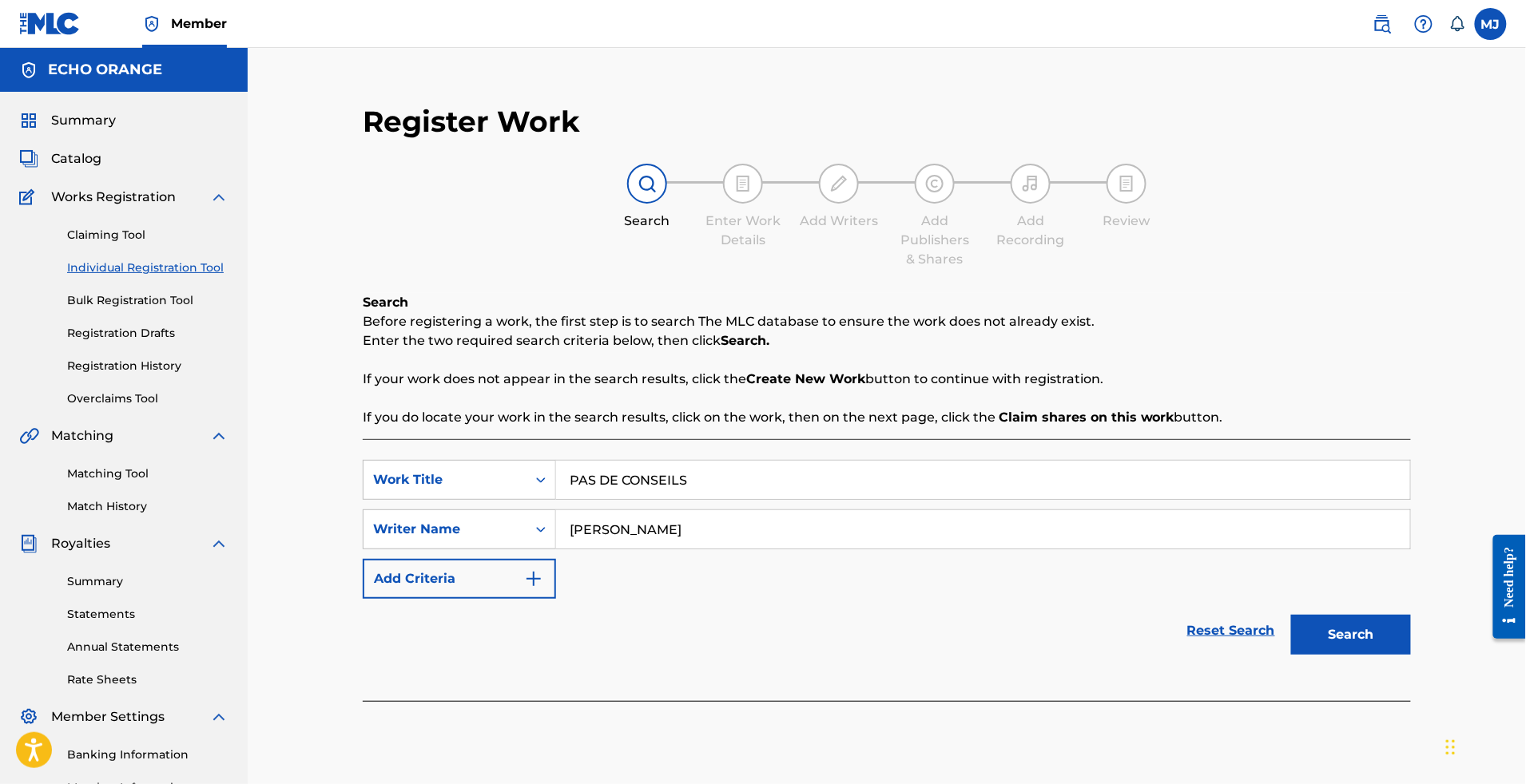
type input "[PERSON_NAME]"
click at [1412, 655] on button "Search" at bounding box center [1351, 635] width 120 height 40
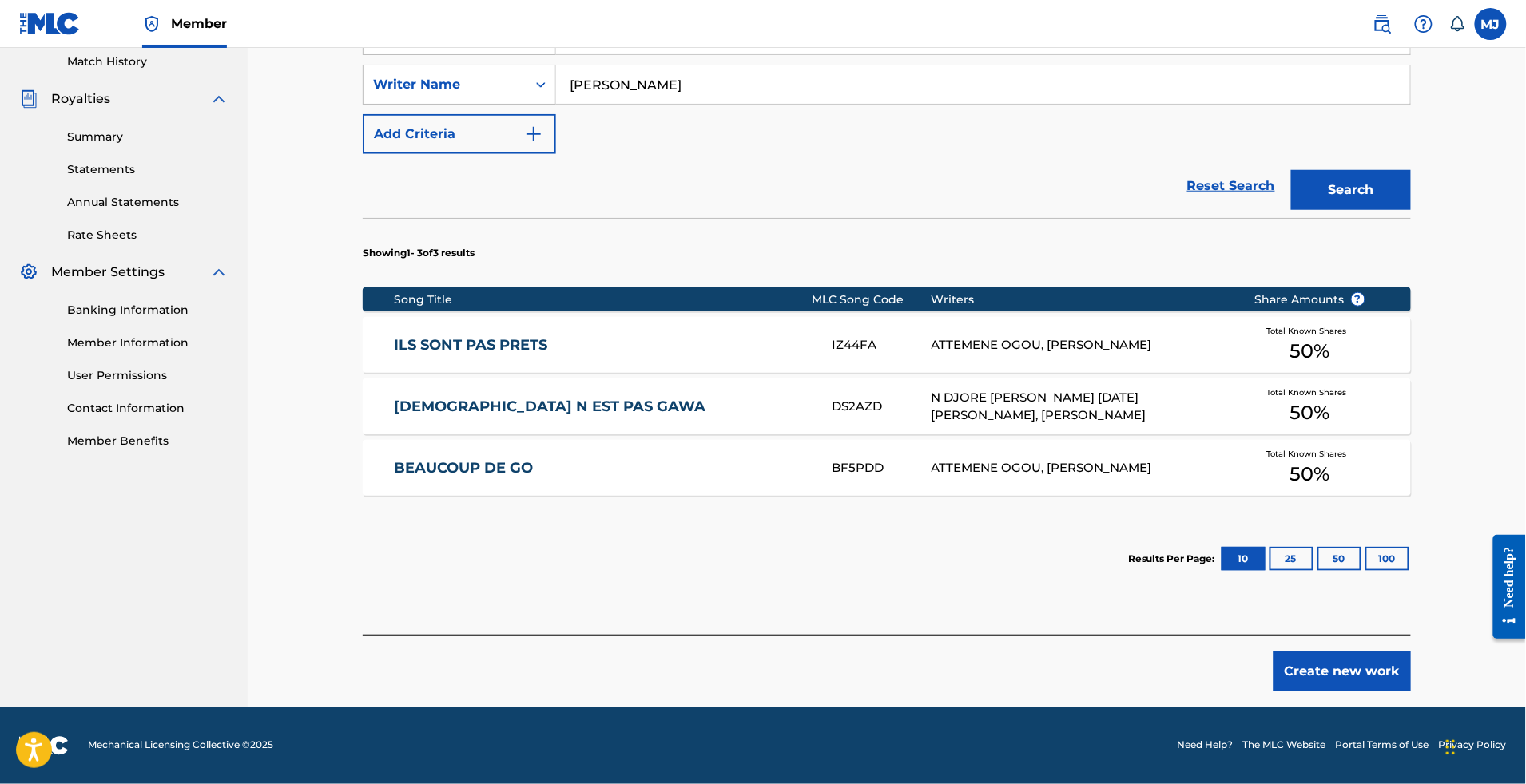
click at [1392, 652] on button "Create new work" at bounding box center [1342, 671] width 137 height 40
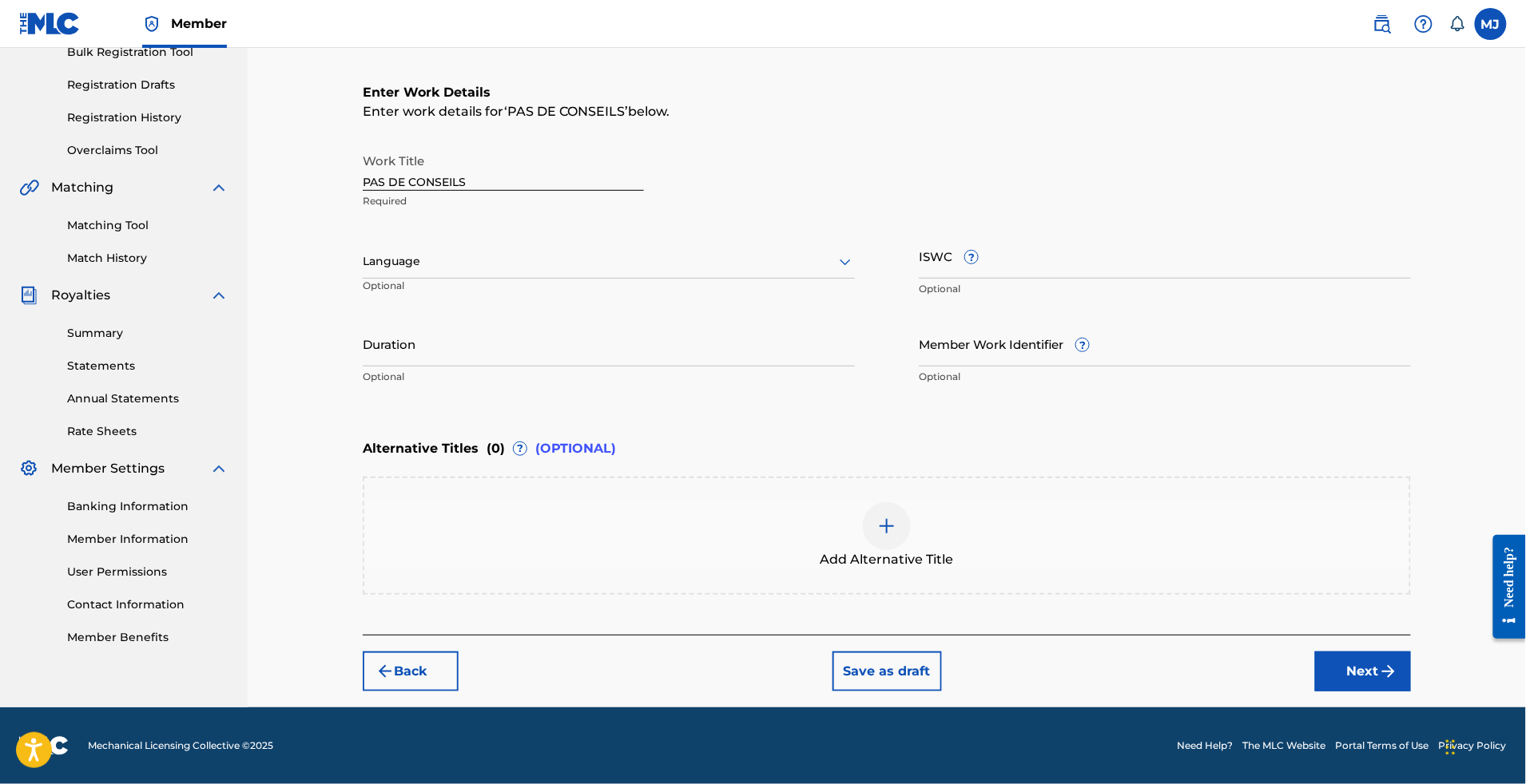
click at [1413, 682] on div "Register Work Search Enter Work Details Add Writers Add Publishers & Shares Add…" at bounding box center [887, 273] width 1080 height 868
click at [1412, 657] on button "Next" at bounding box center [1362, 671] width 96 height 40
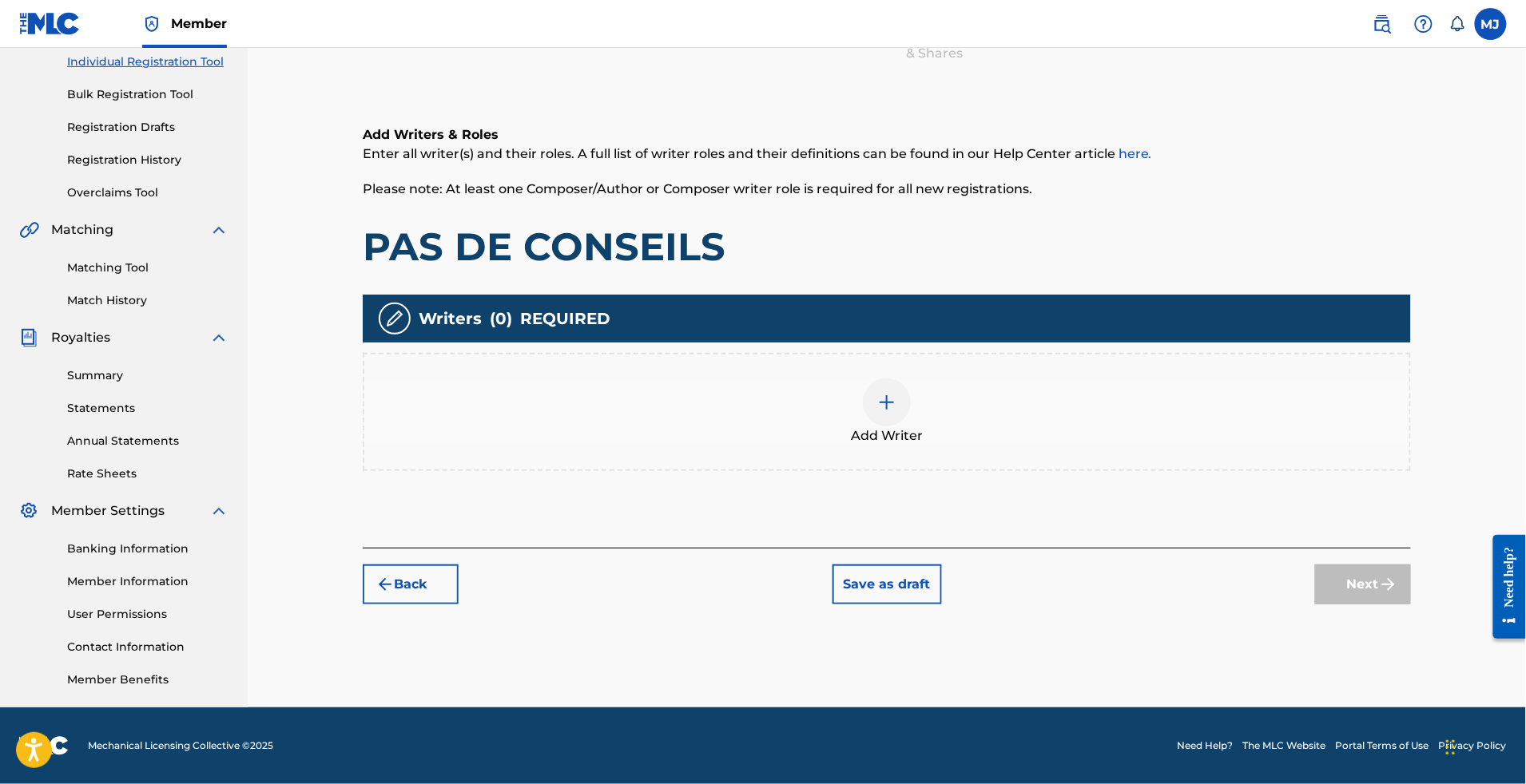
scroll to position [333, 0]
click at [1149, 378] on div "Add Writer" at bounding box center [886, 411] width 1045 height 67
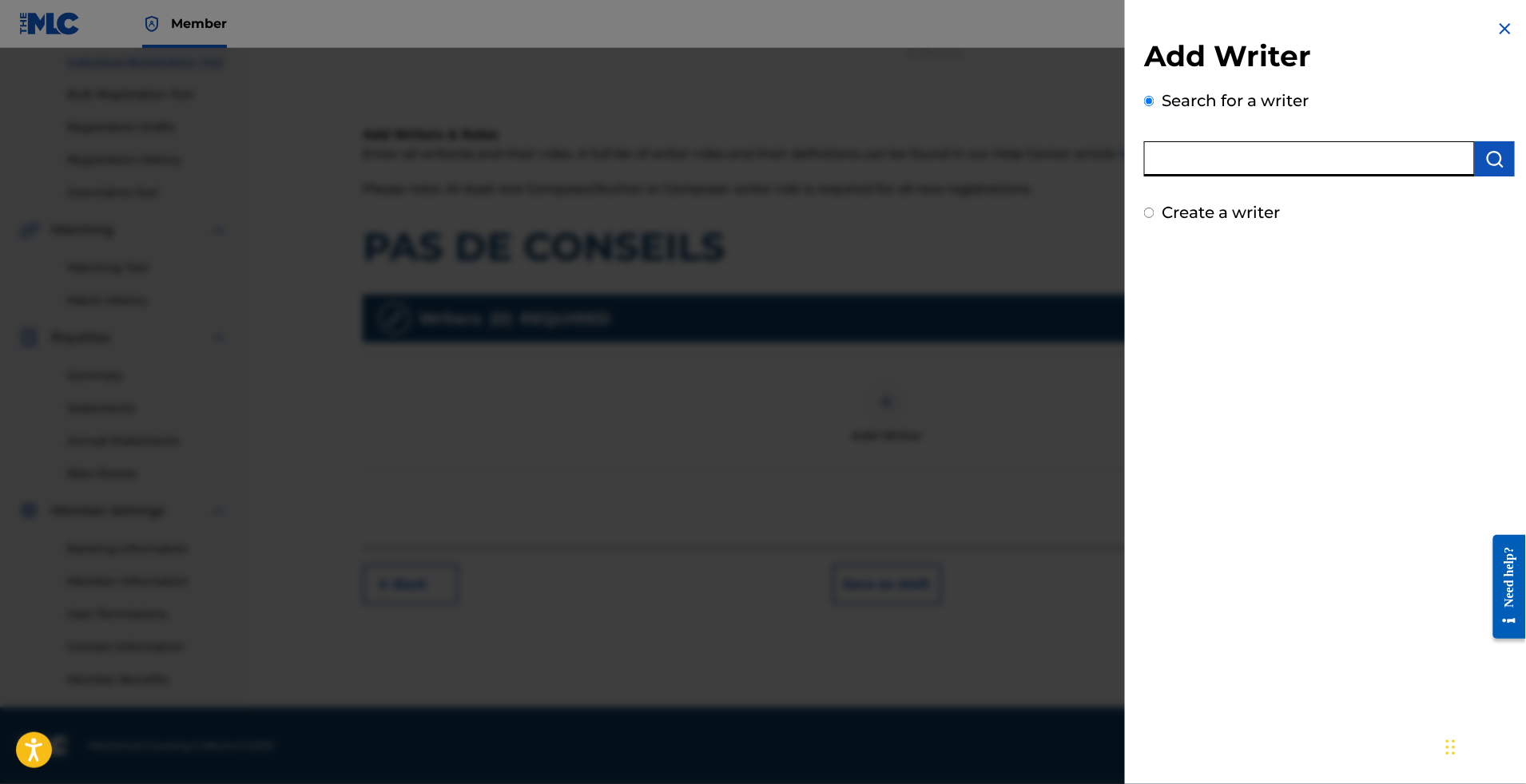
click at [1231, 155] on input "text" at bounding box center [1309, 158] width 331 height 35
paste input "[PERSON_NAME]"
type input "[PERSON_NAME]"
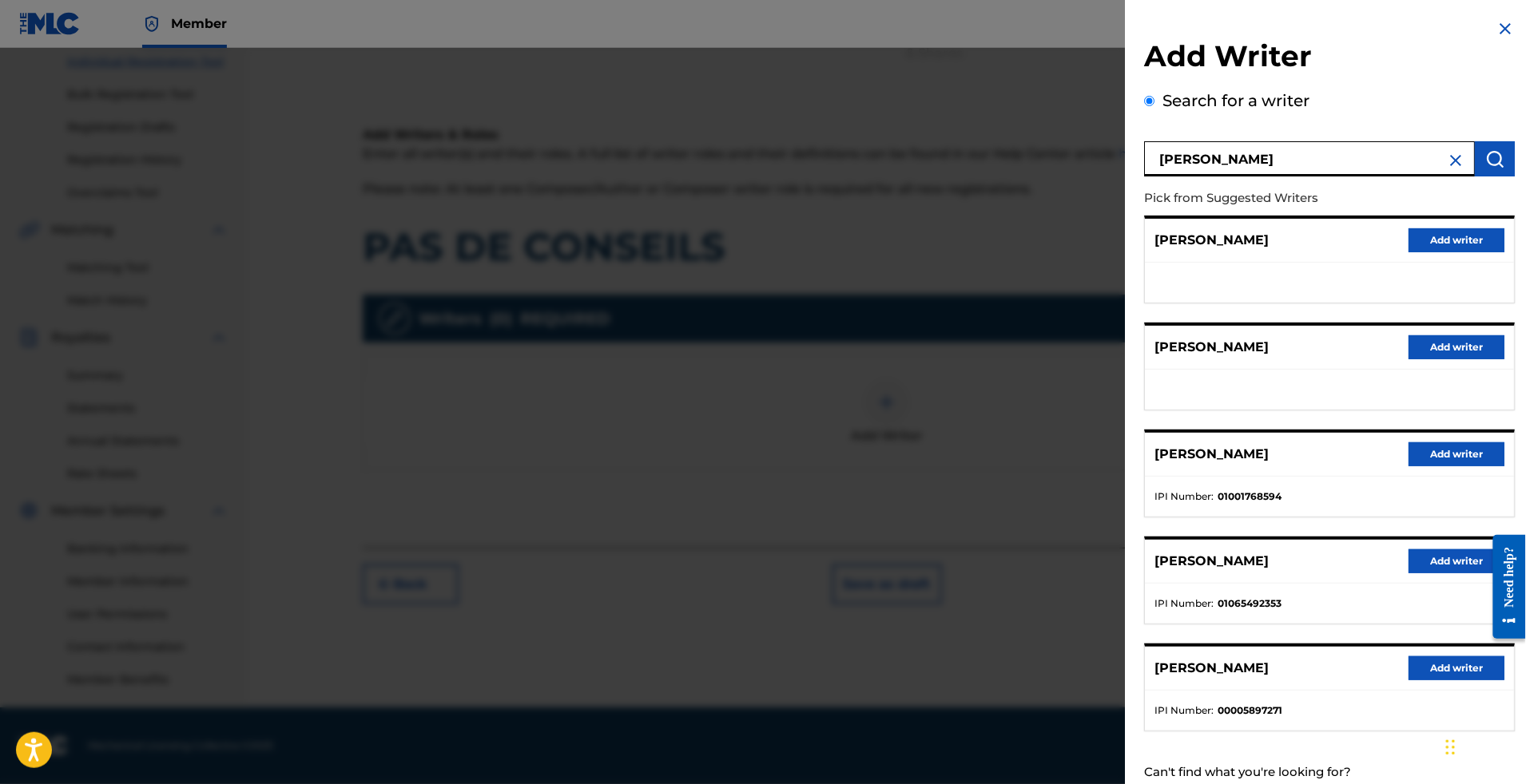
scroll to position [183, 0]
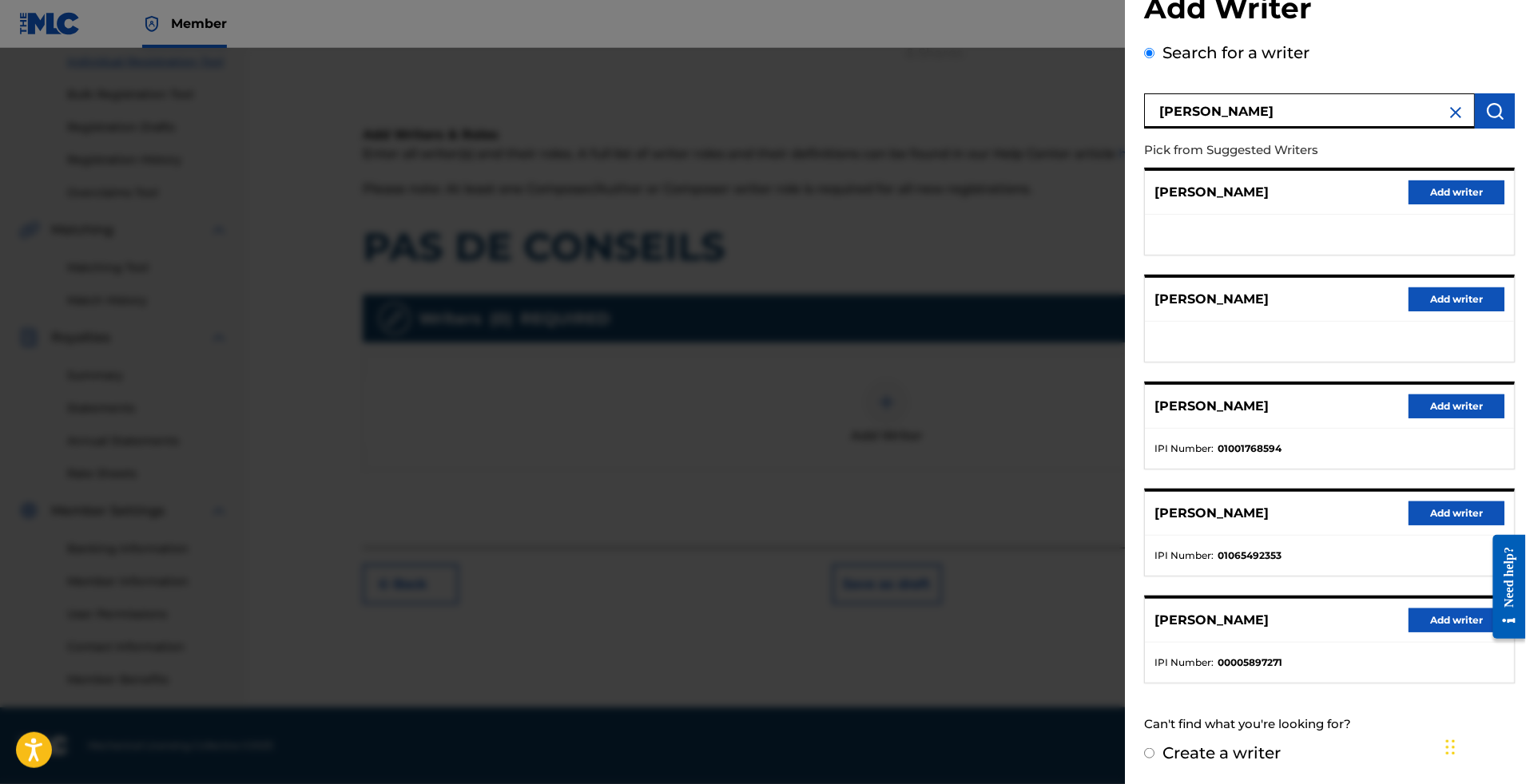
click at [1430, 501] on button "Add writer" at bounding box center [1456, 513] width 96 height 24
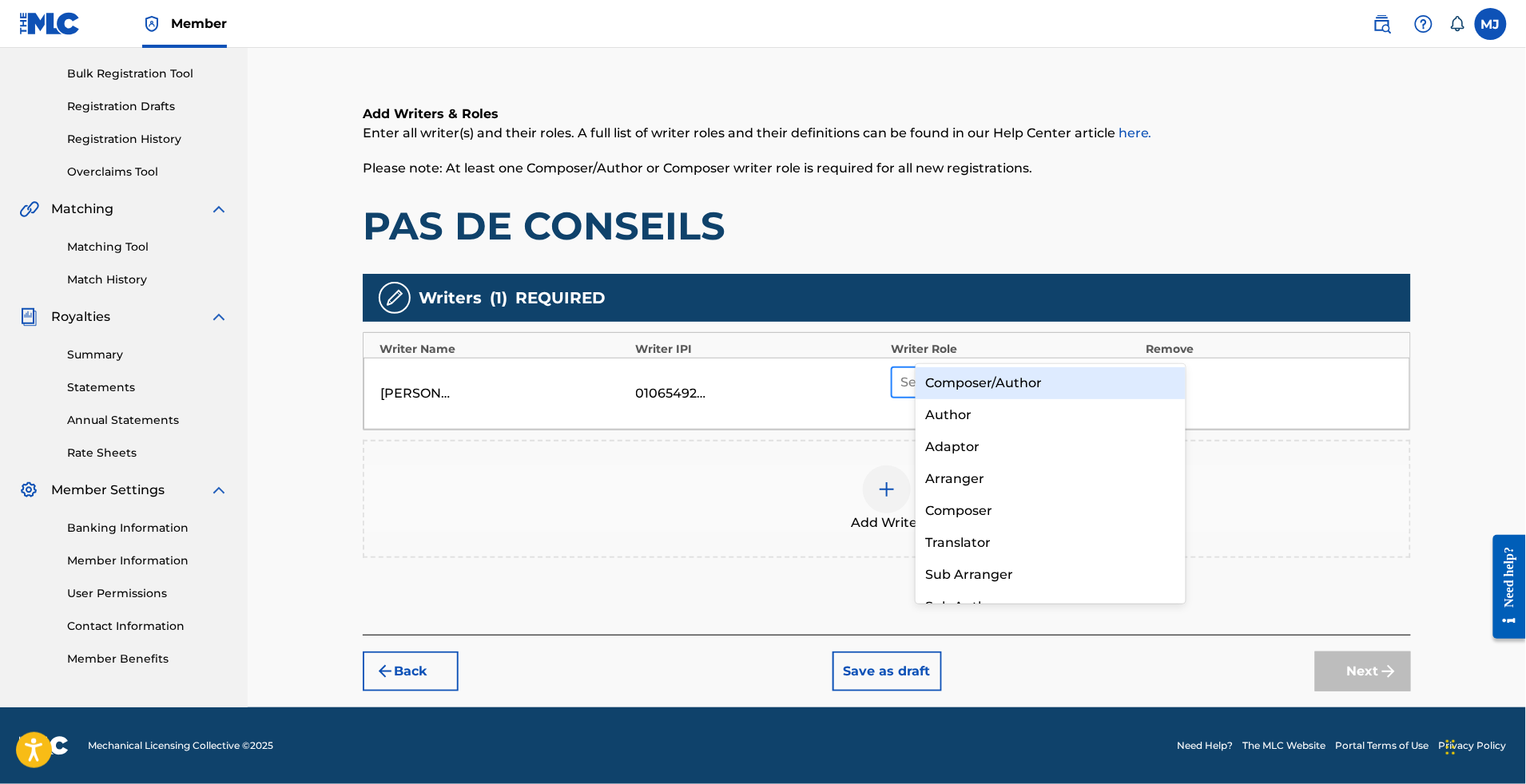
click at [1062, 372] on div at bounding box center [1000, 383] width 199 height 23
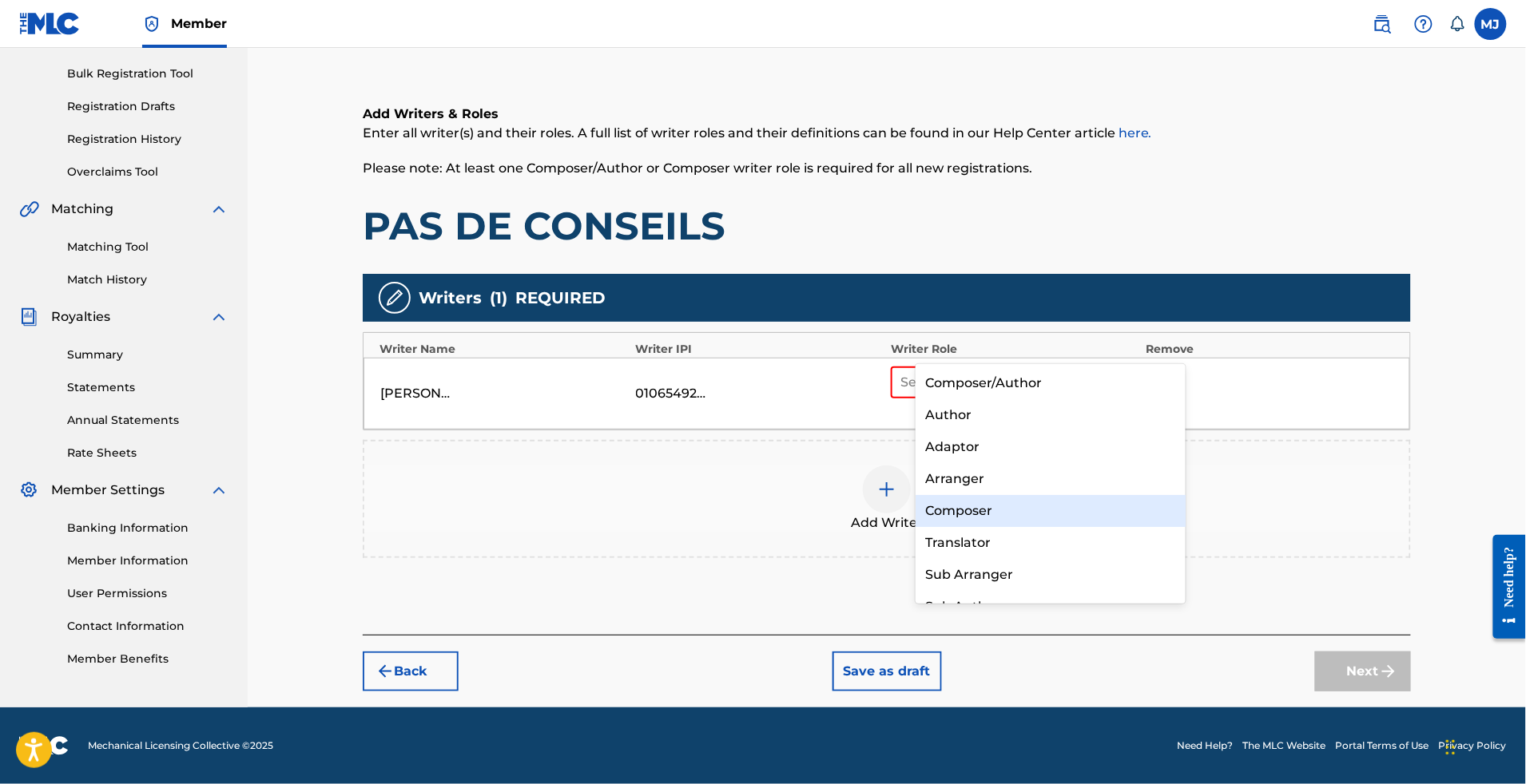
click at [1026, 501] on div "Composer" at bounding box center [1050, 512] width 270 height 32
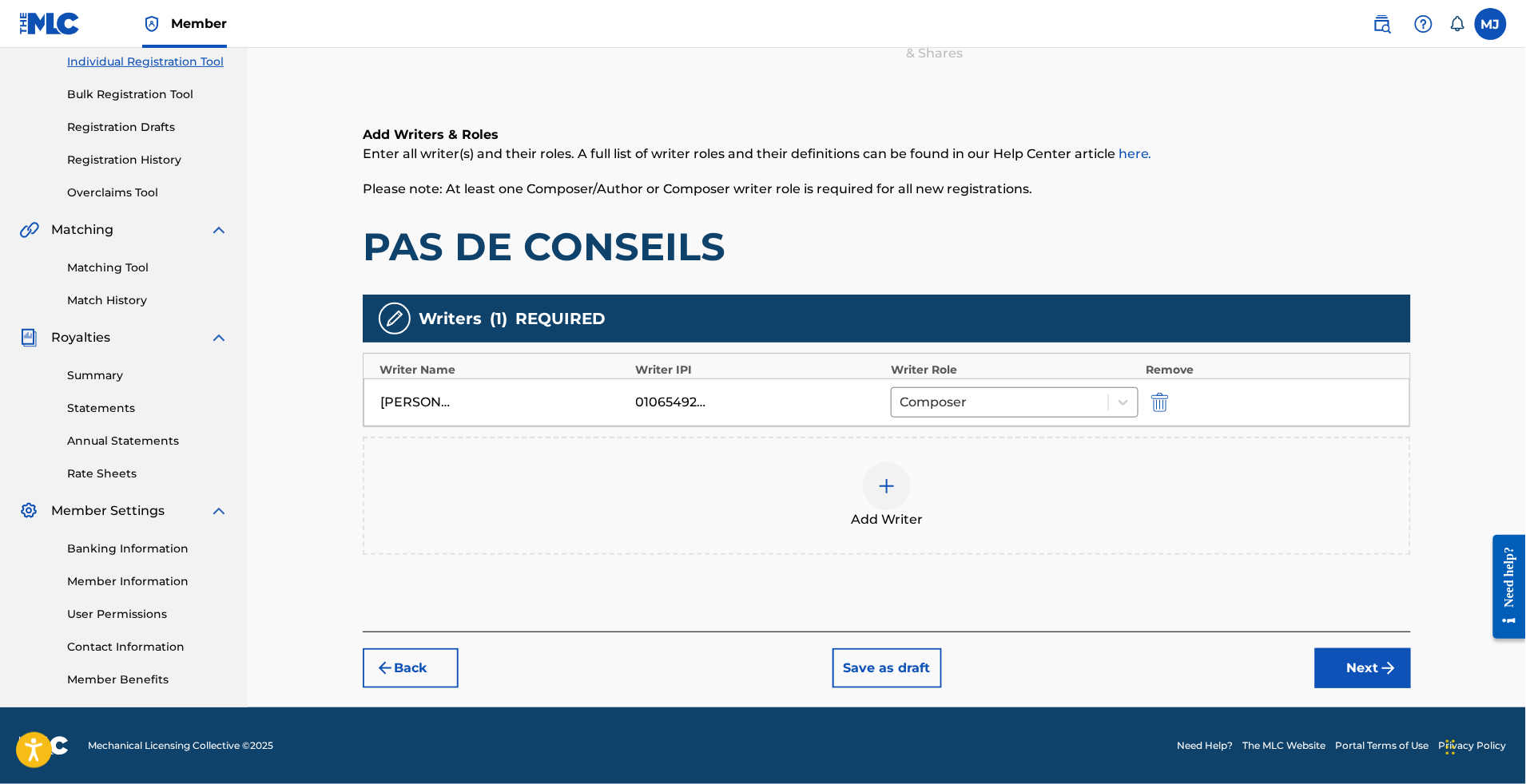
click at [972, 462] on div "Add Writer" at bounding box center [886, 496] width 1045 height 67
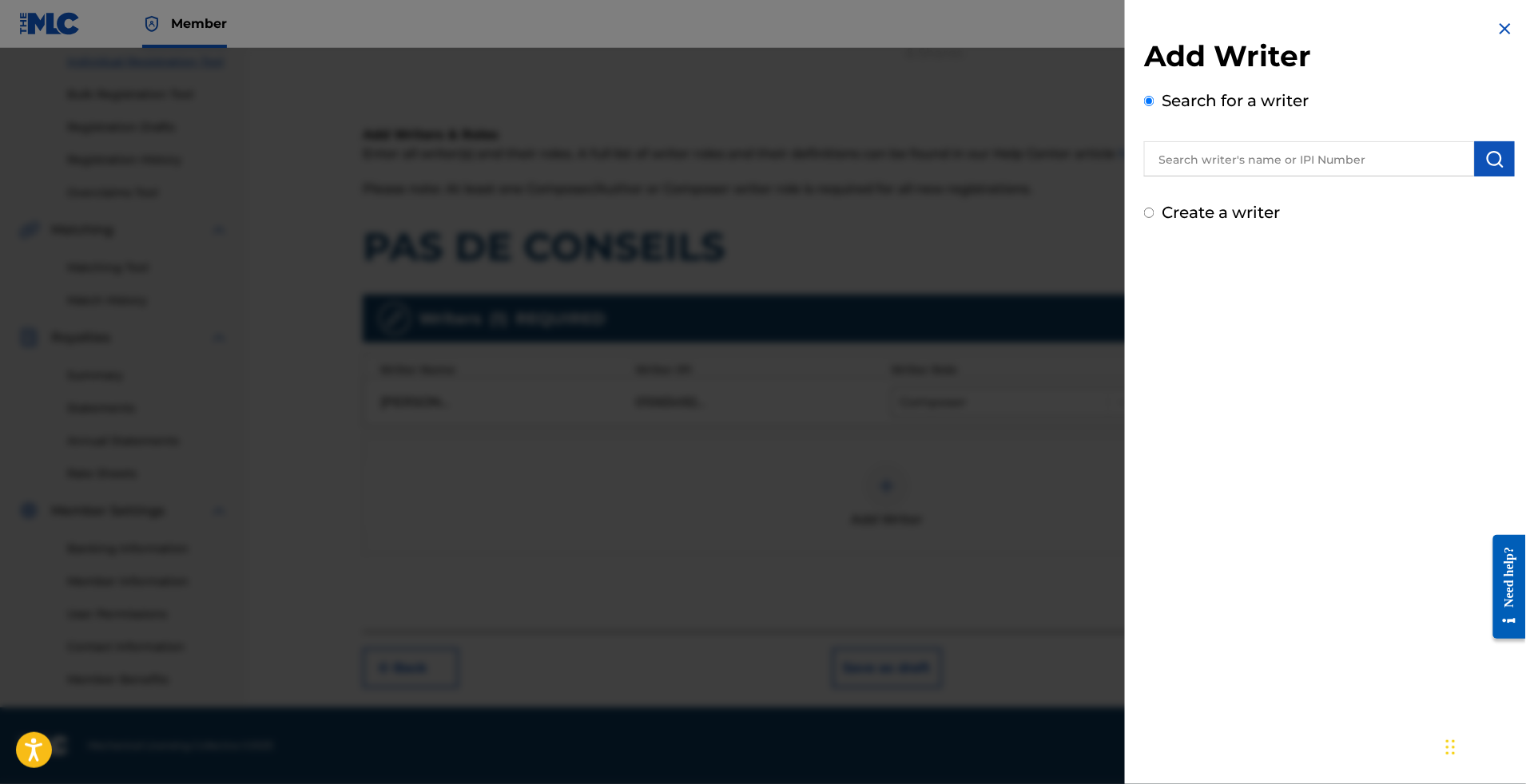
click at [1289, 170] on input "text" at bounding box center [1309, 158] width 331 height 35
paste input "[PERSON_NAME]"
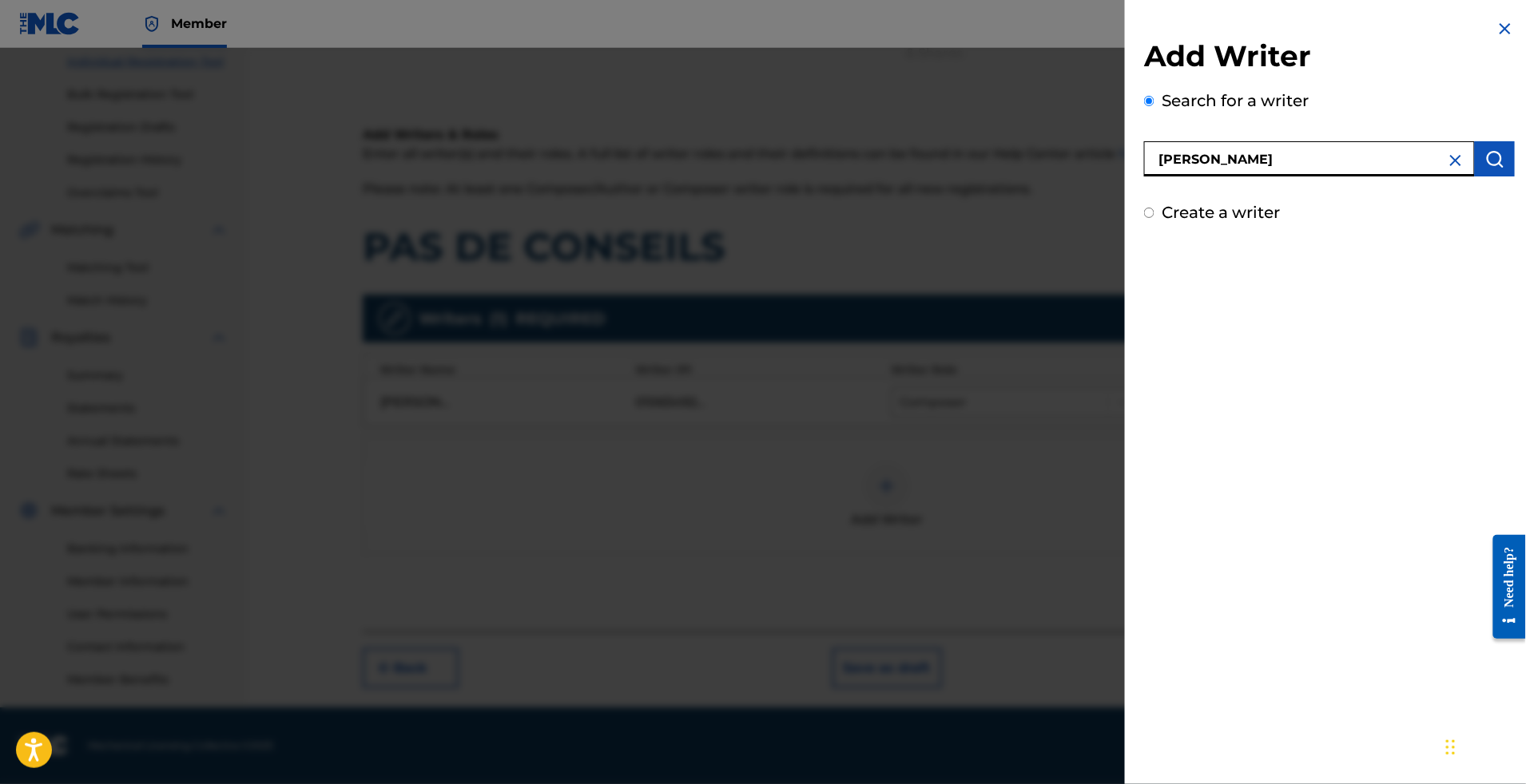
type input "[PERSON_NAME]"
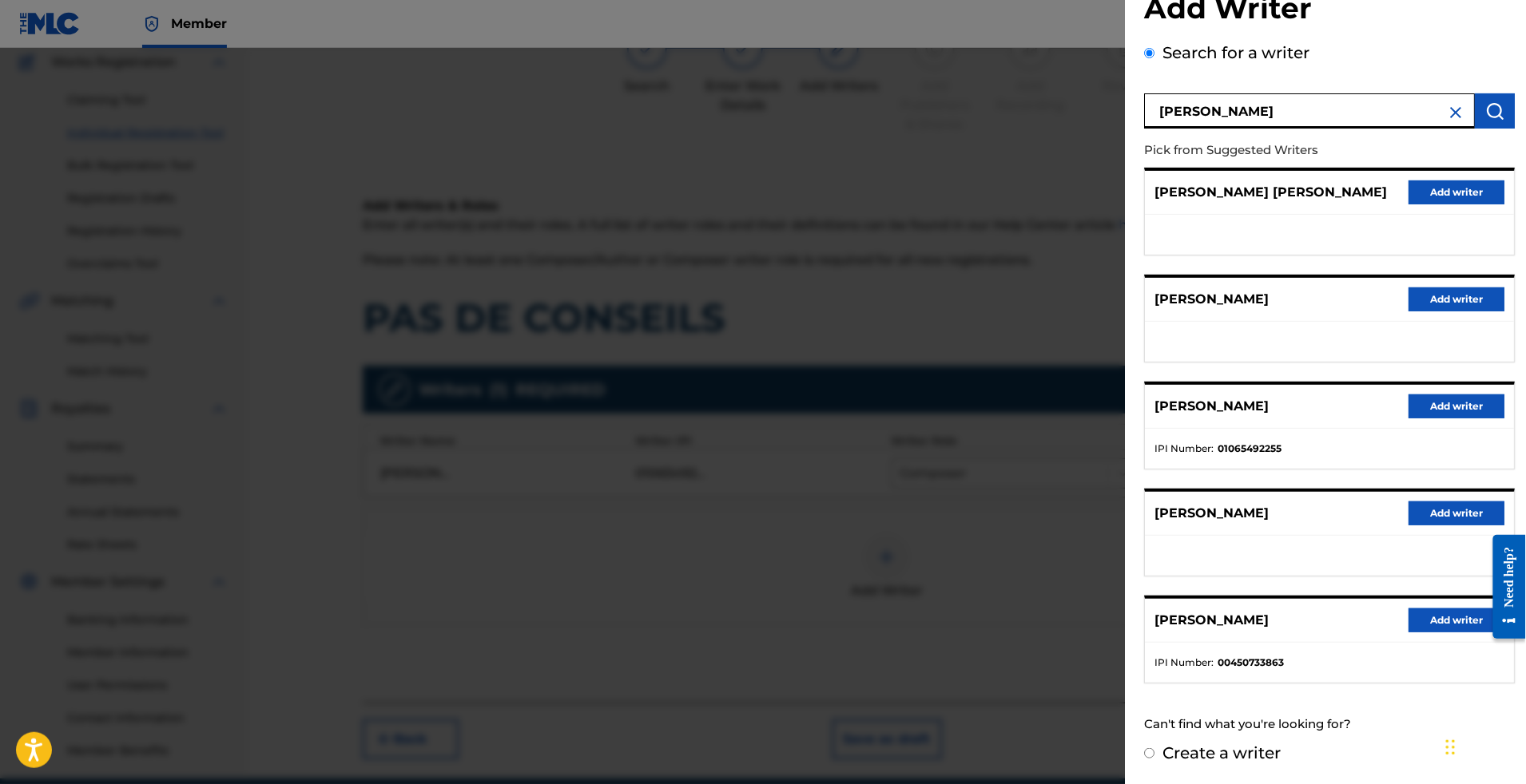
scroll to position [313, 0]
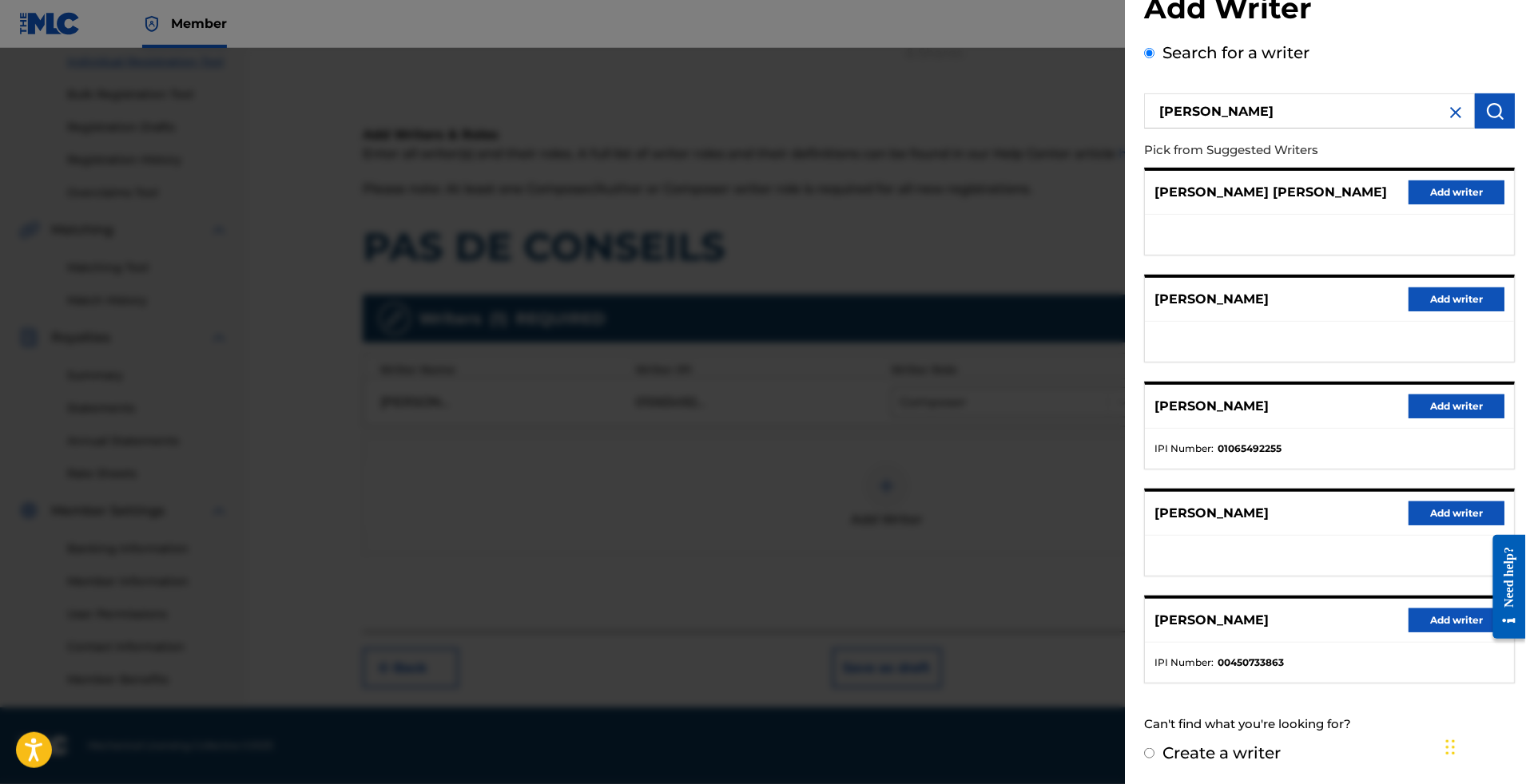
click at [1419, 394] on button "Add writer" at bounding box center [1456, 406] width 96 height 24
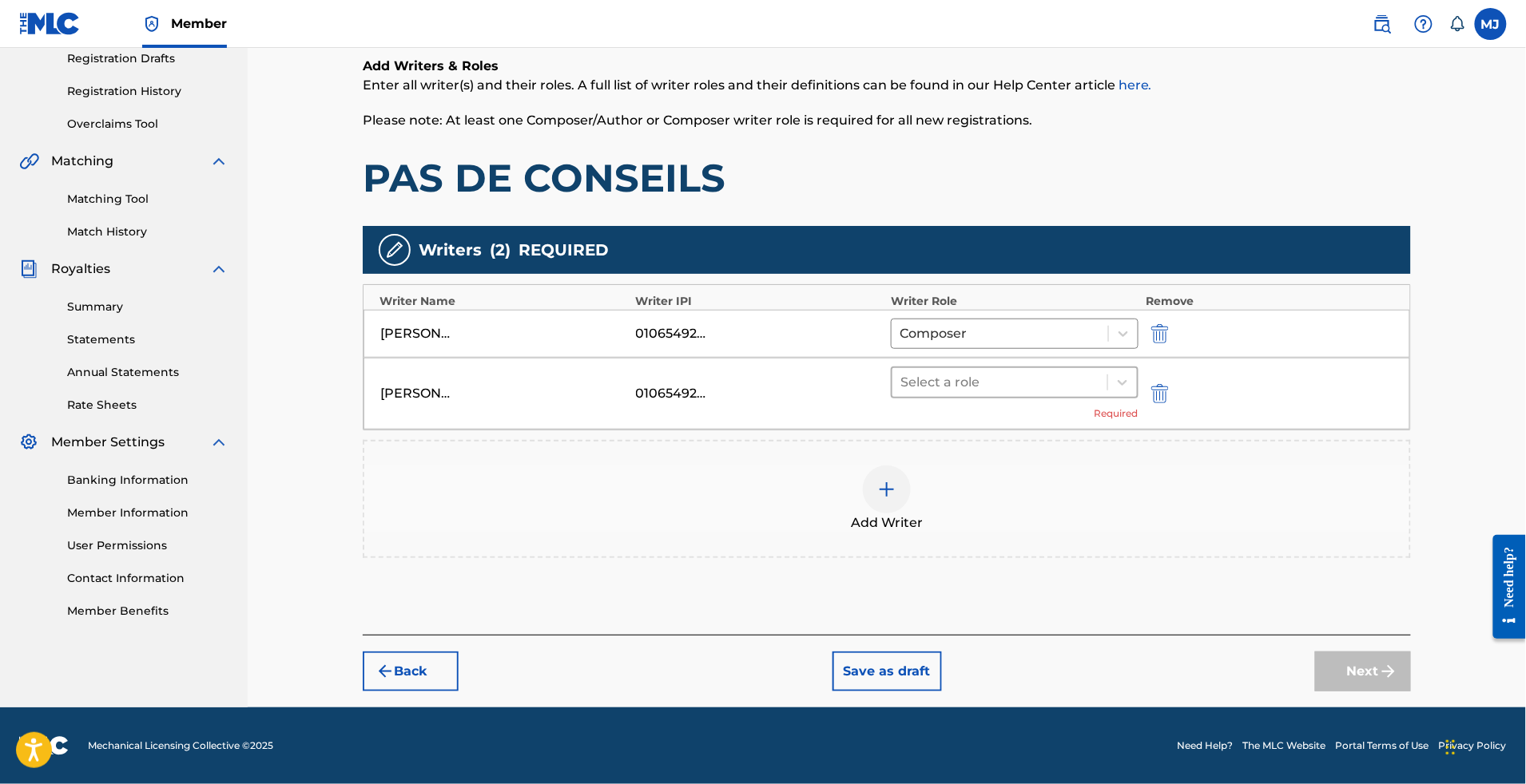
click at [970, 397] on div "Select a role" at bounding box center [999, 382] width 215 height 28
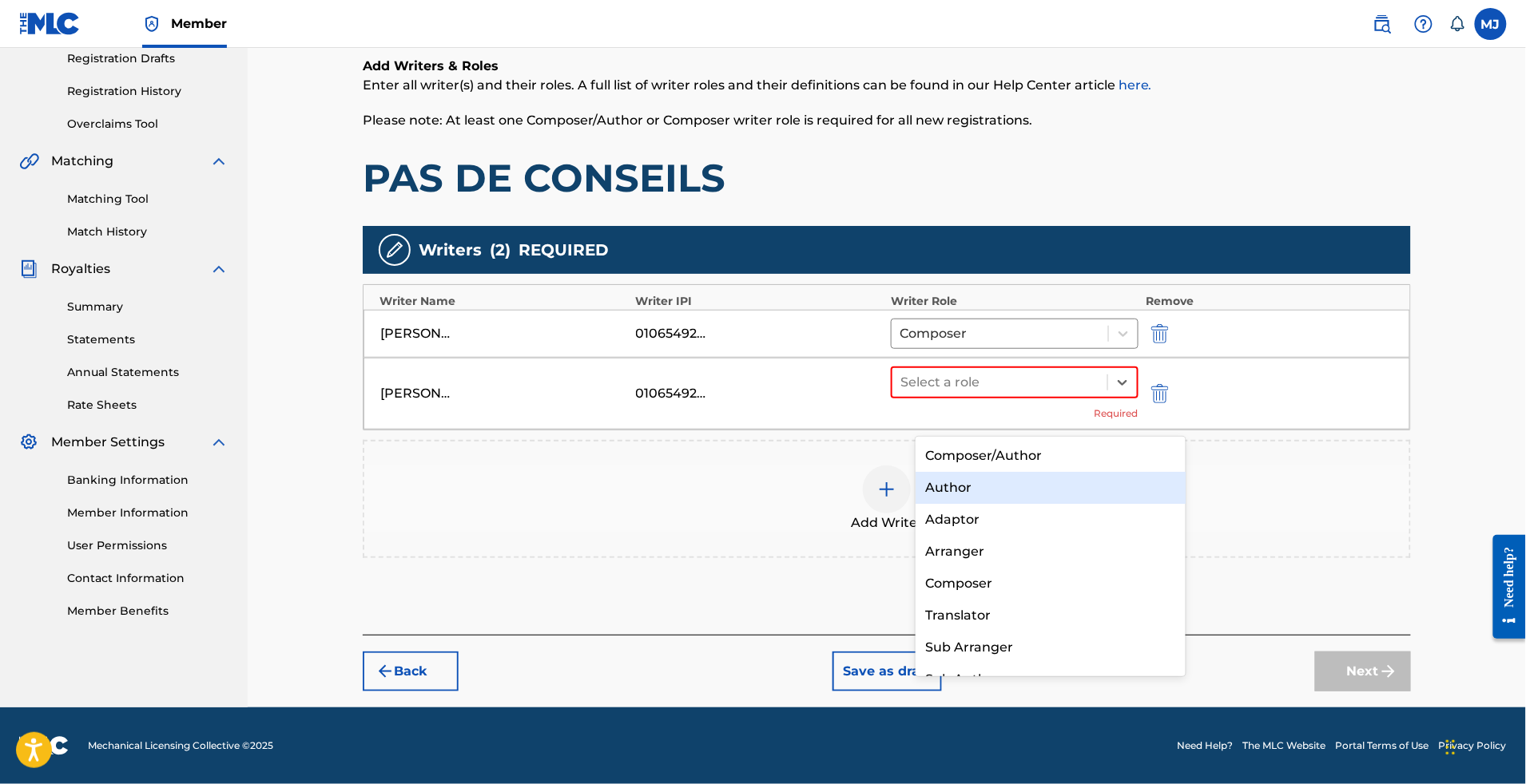
click at [954, 487] on div "Author" at bounding box center [1050, 488] width 270 height 32
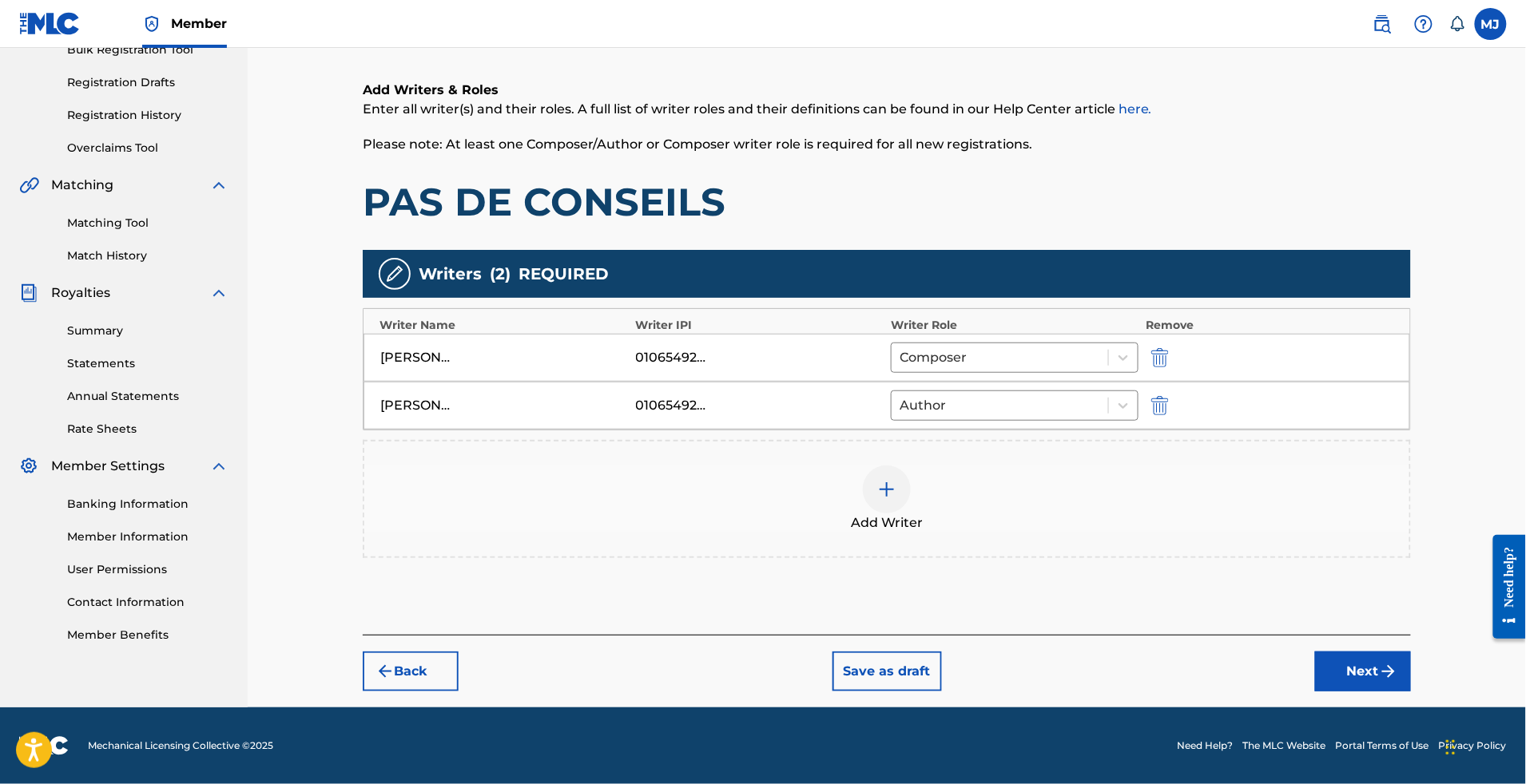
click at [1407, 652] on button "Next" at bounding box center [1362, 671] width 96 height 40
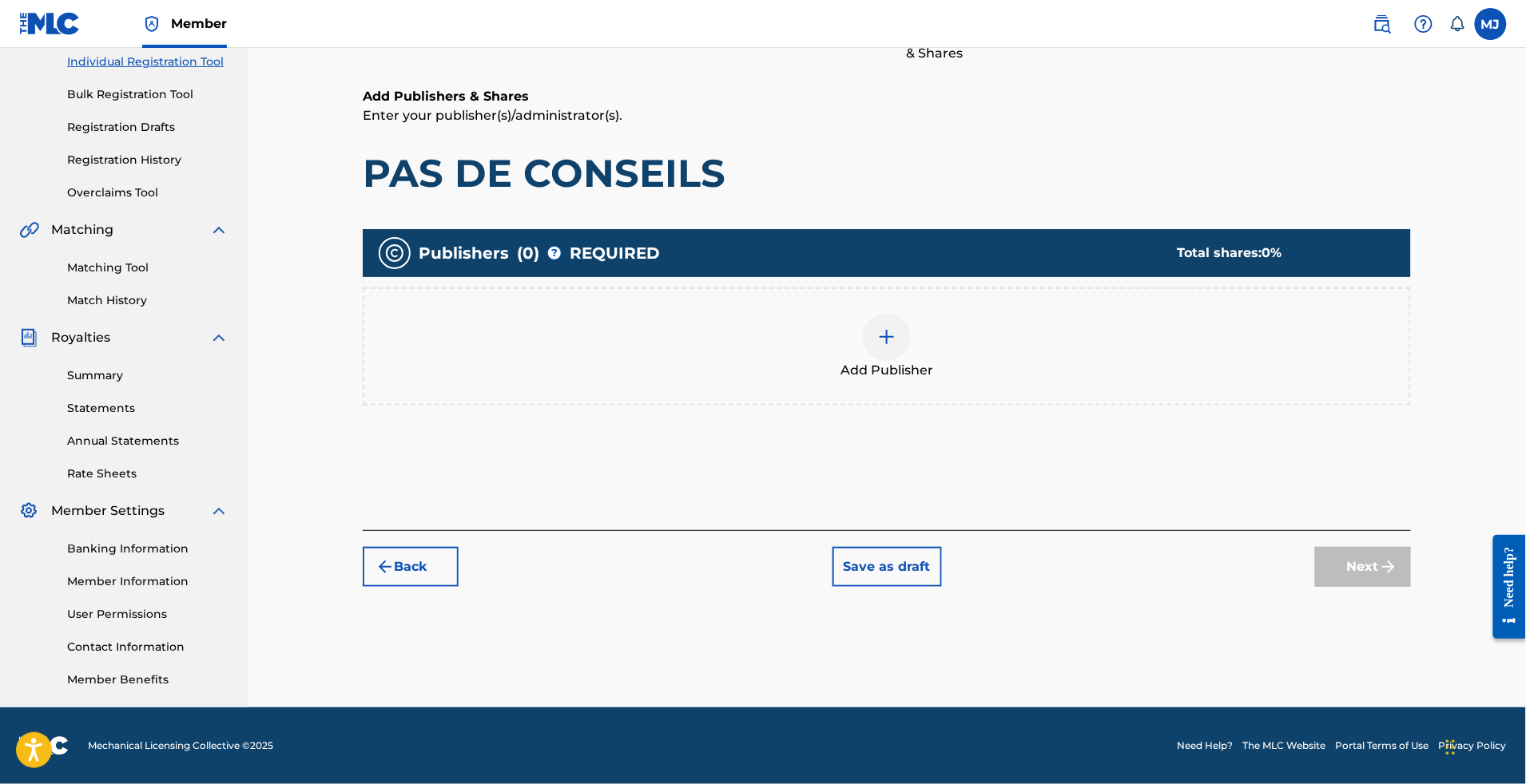
click at [1411, 548] on div "Next" at bounding box center [1362, 567] width 96 height 40
click at [1005, 313] on div "Add Publisher" at bounding box center [886, 346] width 1045 height 67
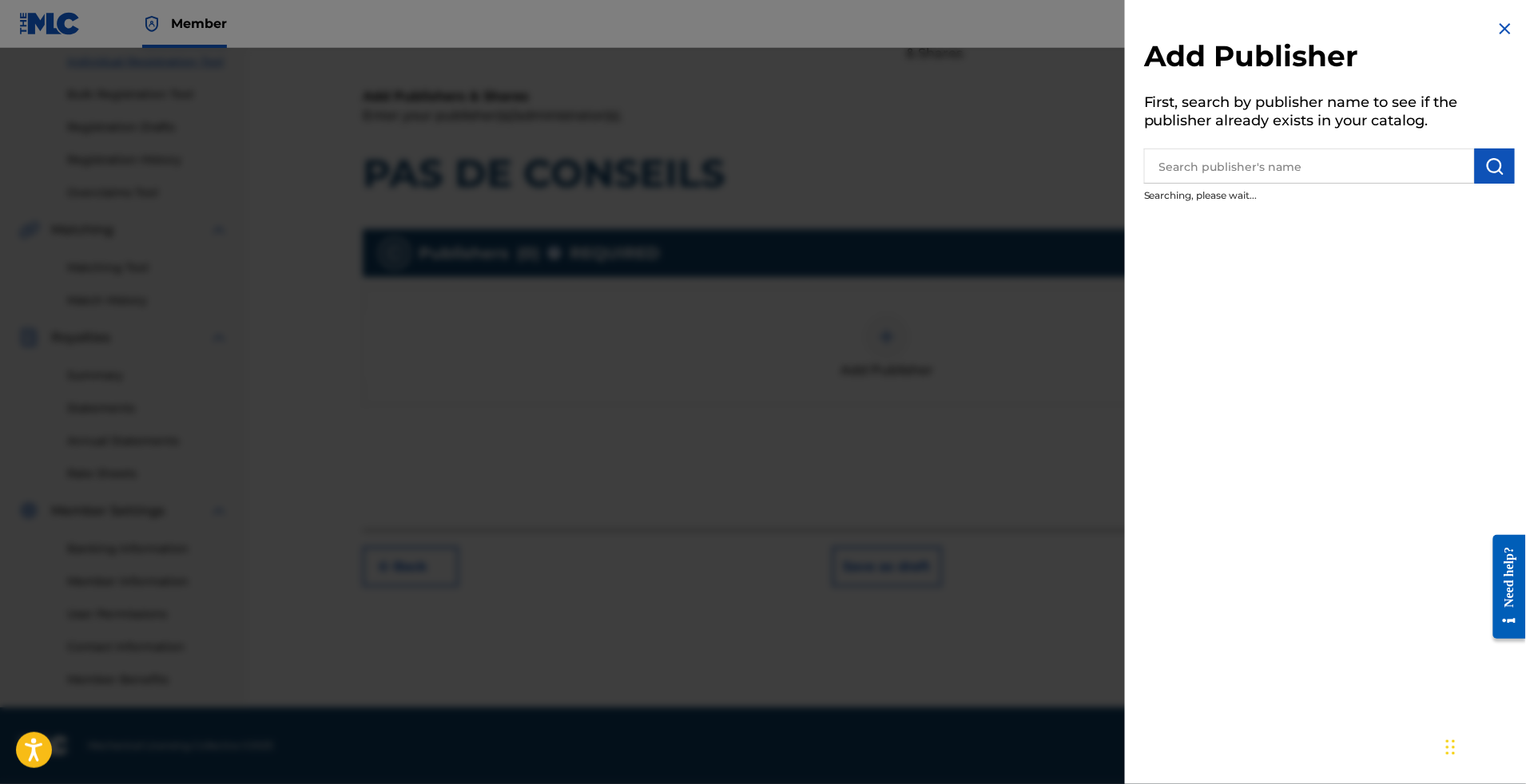
click at [1247, 173] on input "text" at bounding box center [1309, 166] width 331 height 35
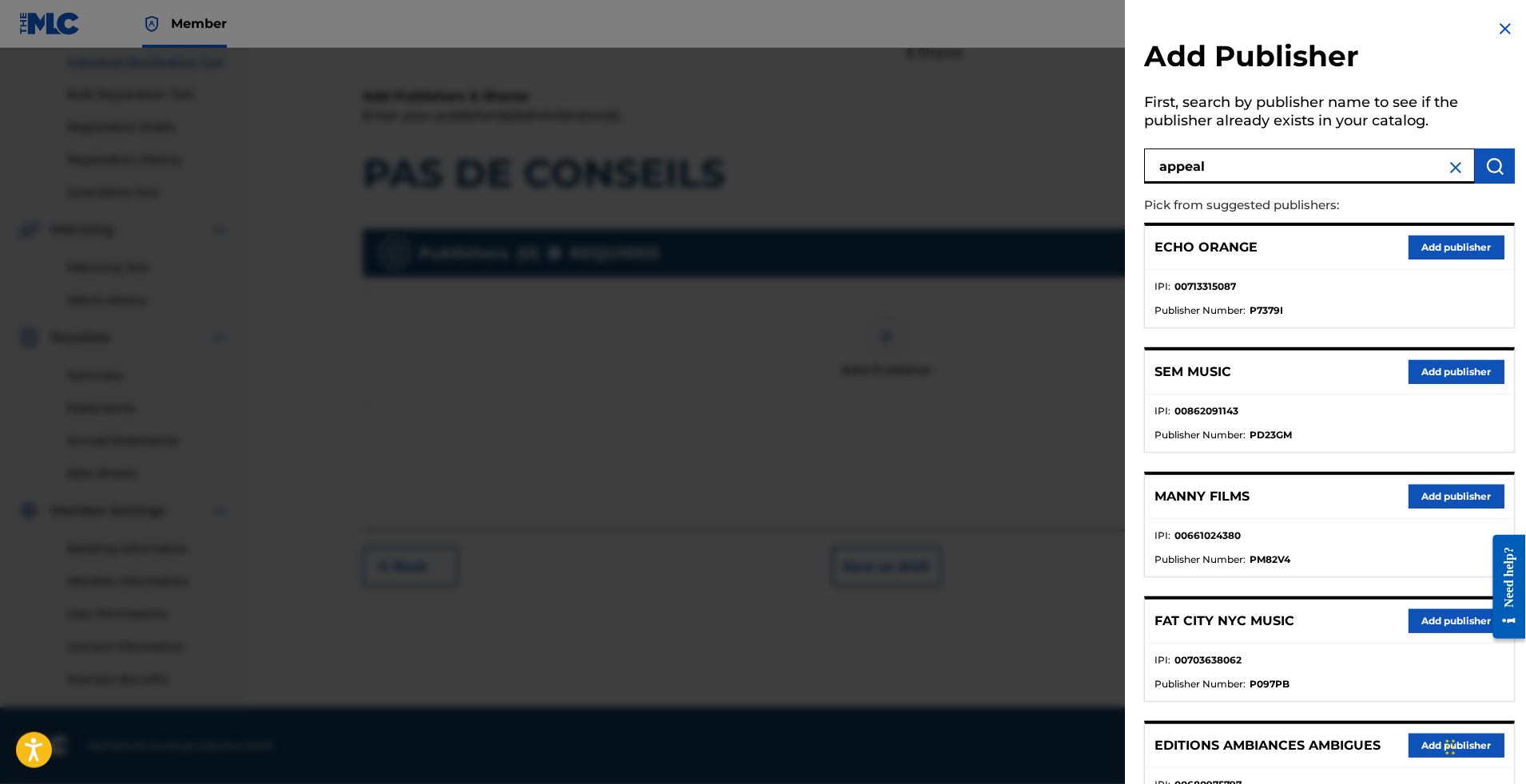
type input "appeal"
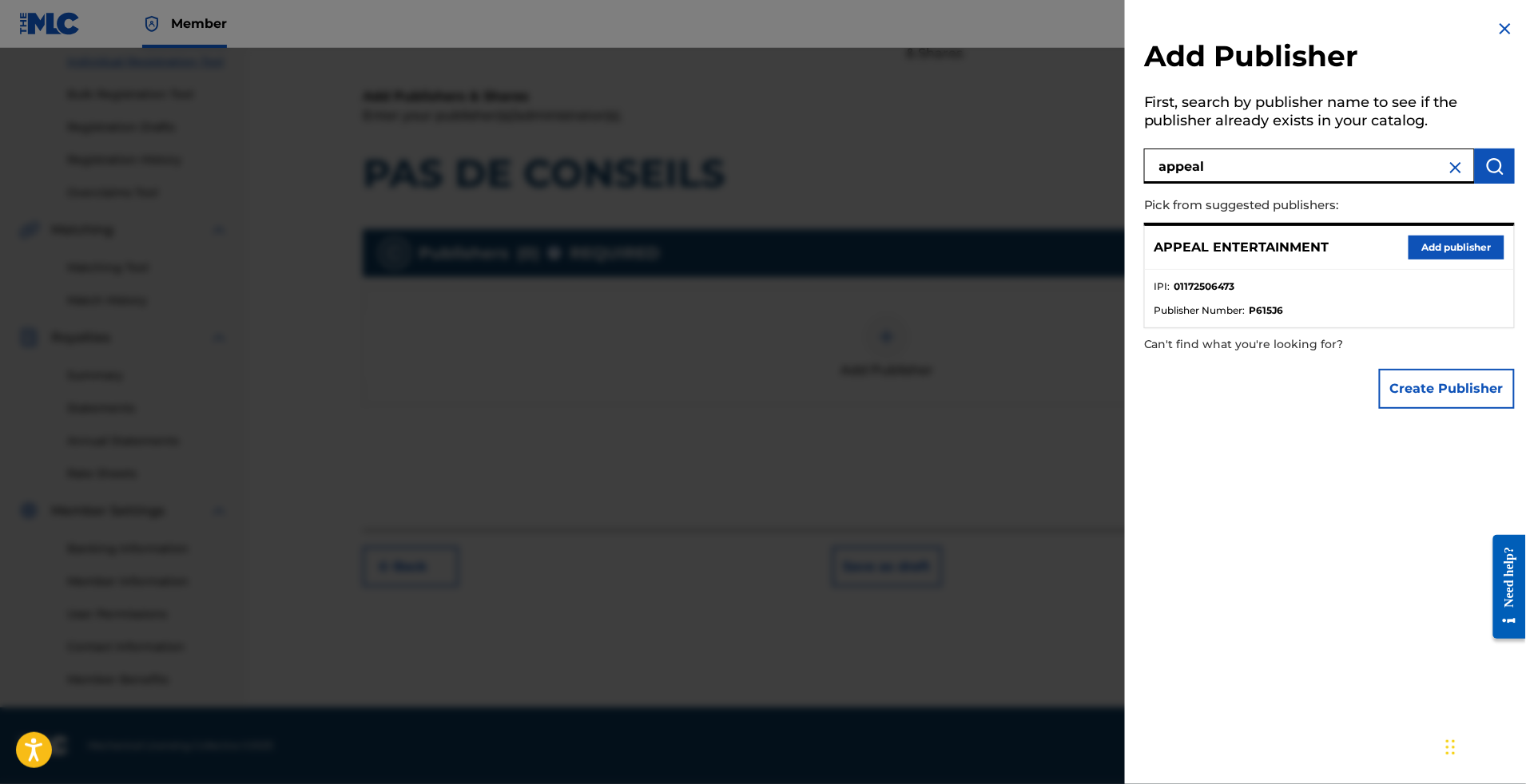
click at [1465, 260] on button "Add publisher" at bounding box center [1456, 247] width 96 height 24
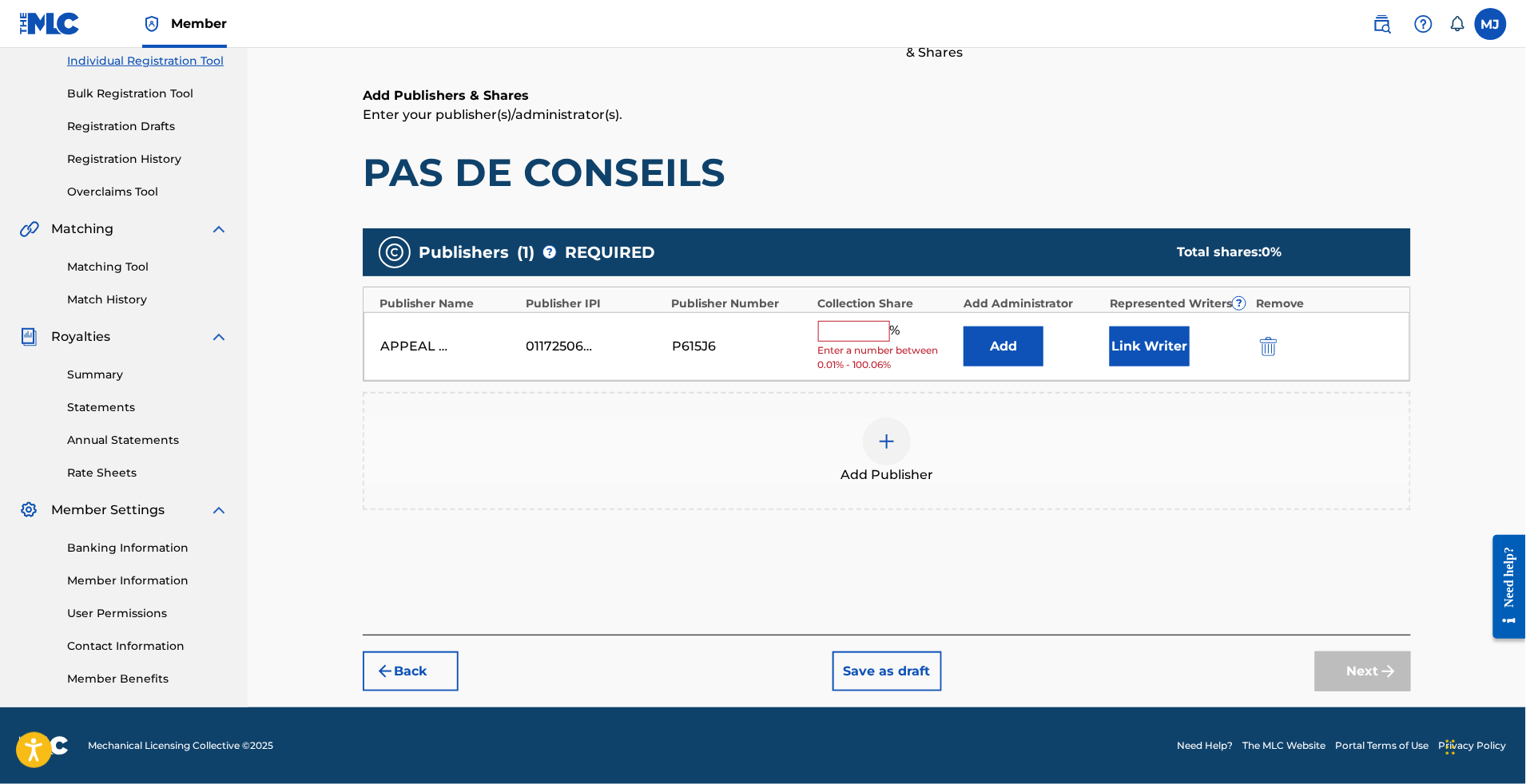
click at [1044, 326] on button "Add" at bounding box center [1004, 346] width 79 height 40
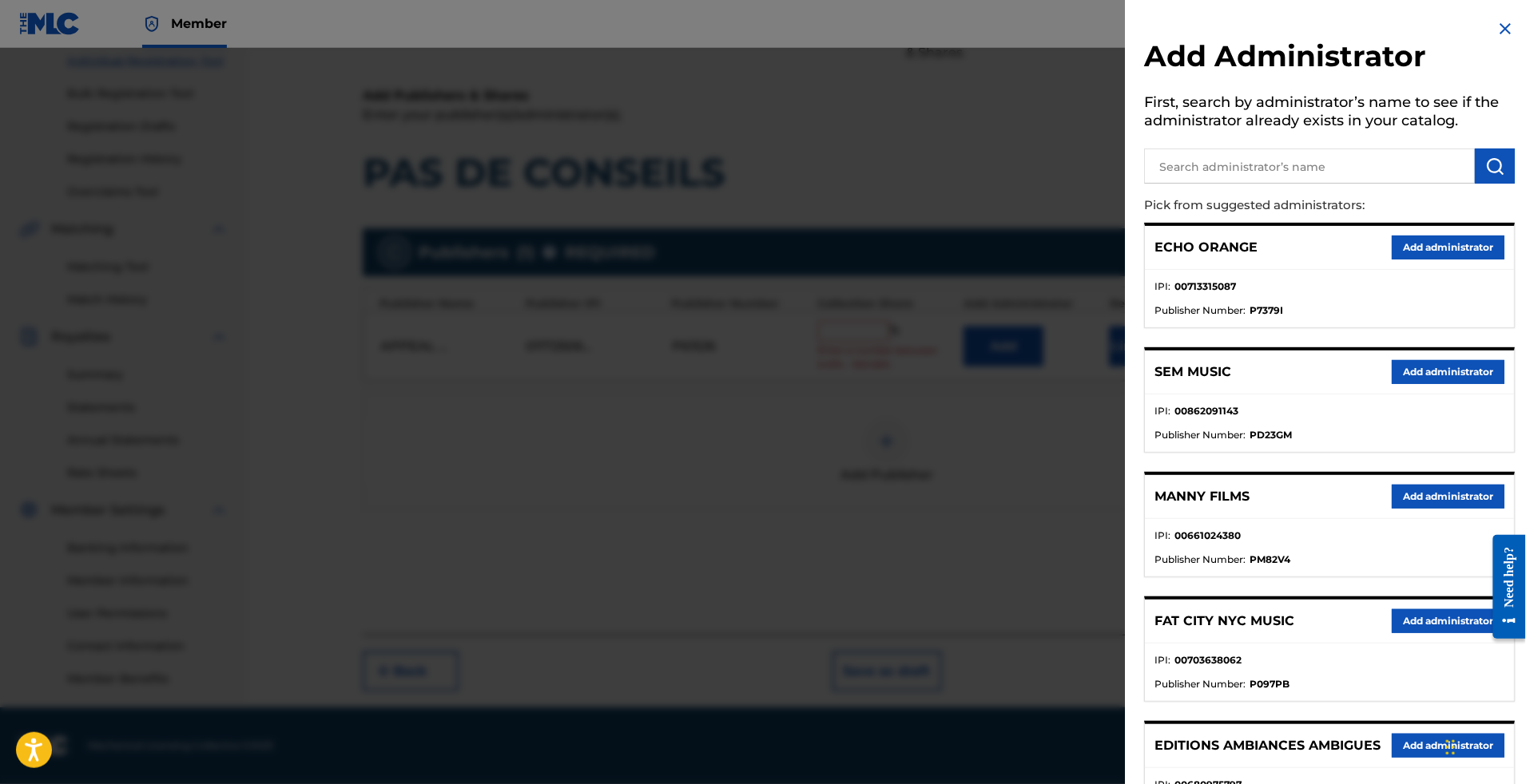
click at [1445, 260] on button "Add administrator" at bounding box center [1447, 247] width 113 height 24
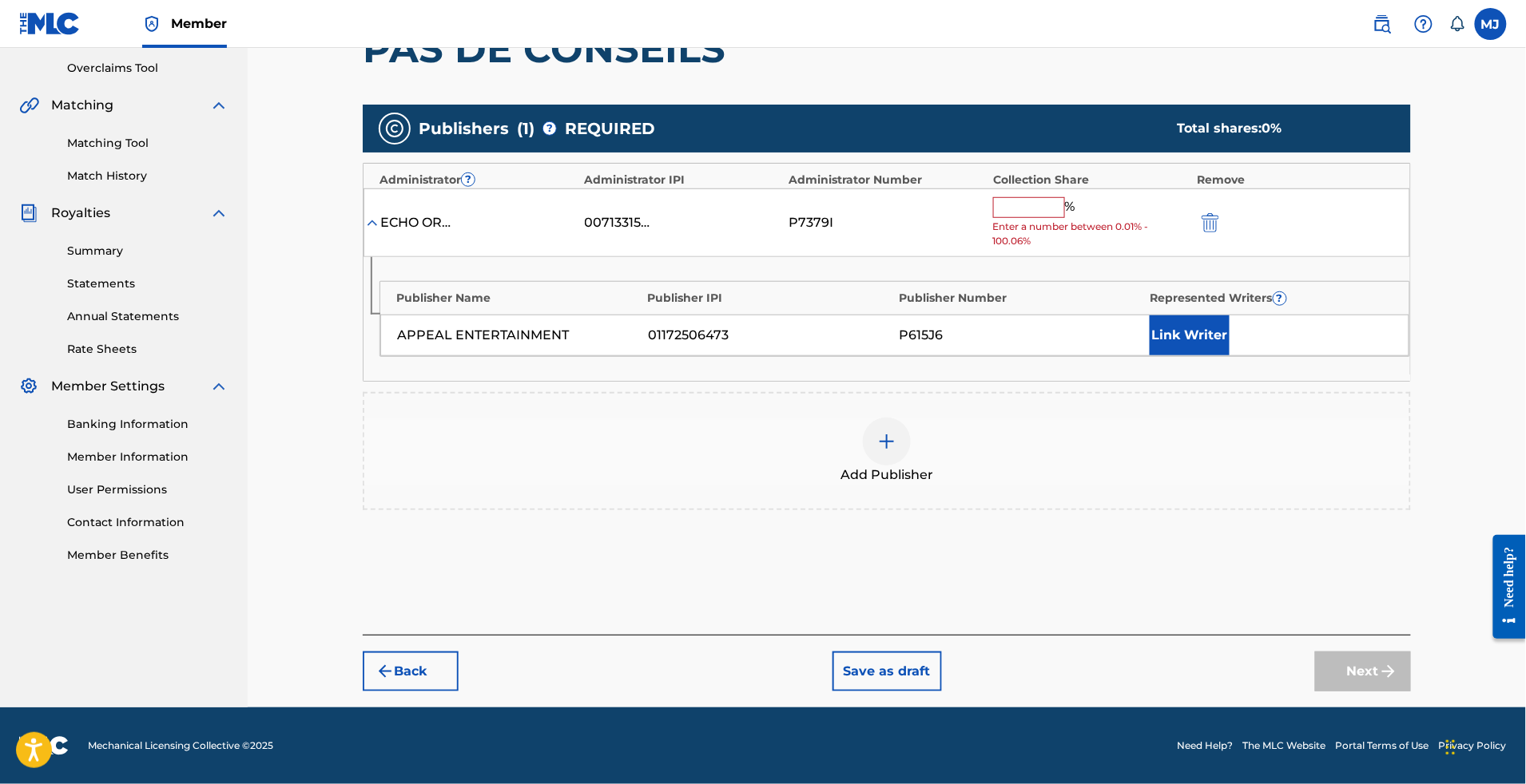
click at [1088, 249] on span "Enter a number between 0.01% - 100.06%" at bounding box center [1092, 234] width 197 height 28
click at [1065, 218] on input "text" at bounding box center [1029, 208] width 72 height 21
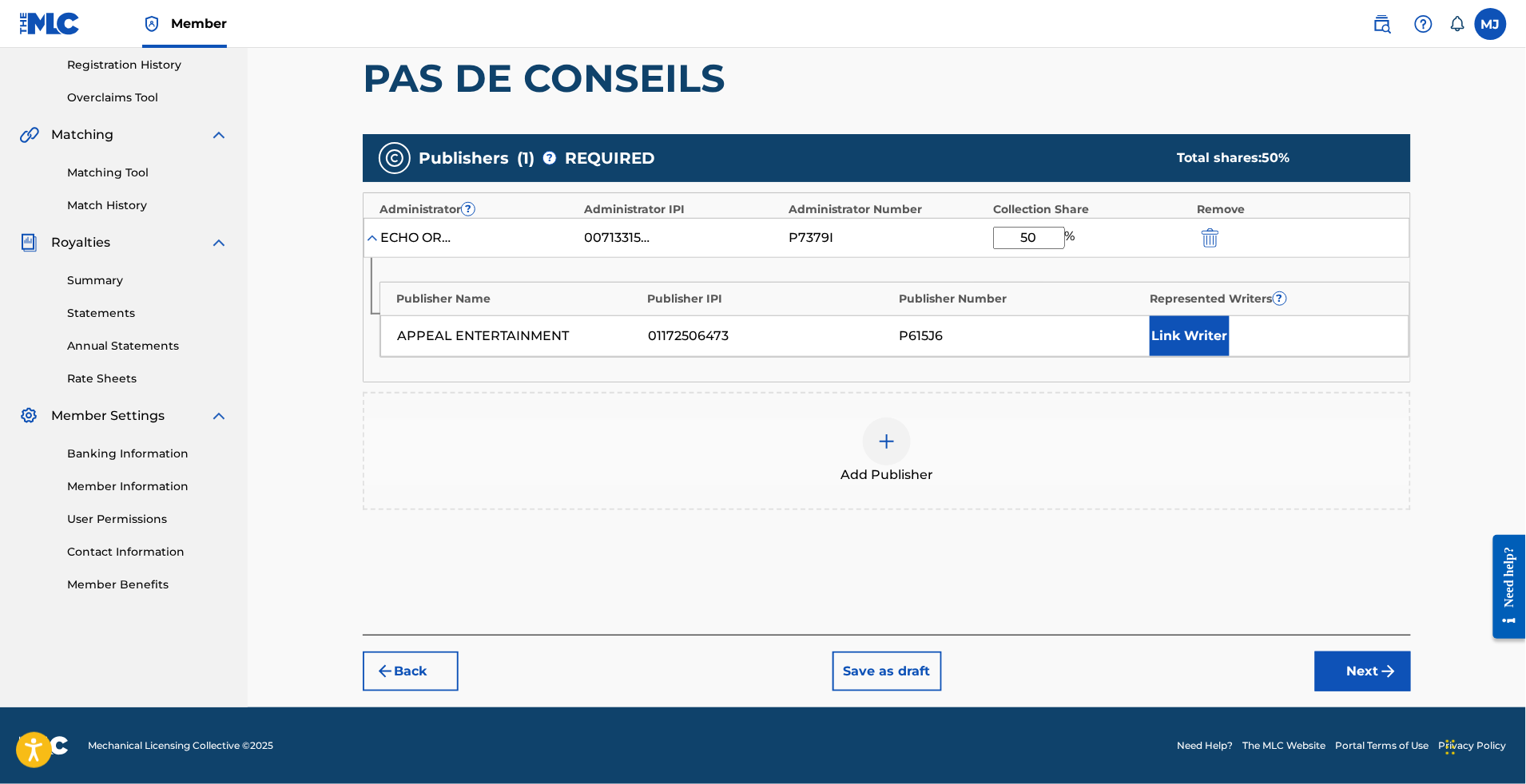
type input "50"
click at [1226, 357] on button "Link Writer" at bounding box center [1189, 336] width 79 height 40
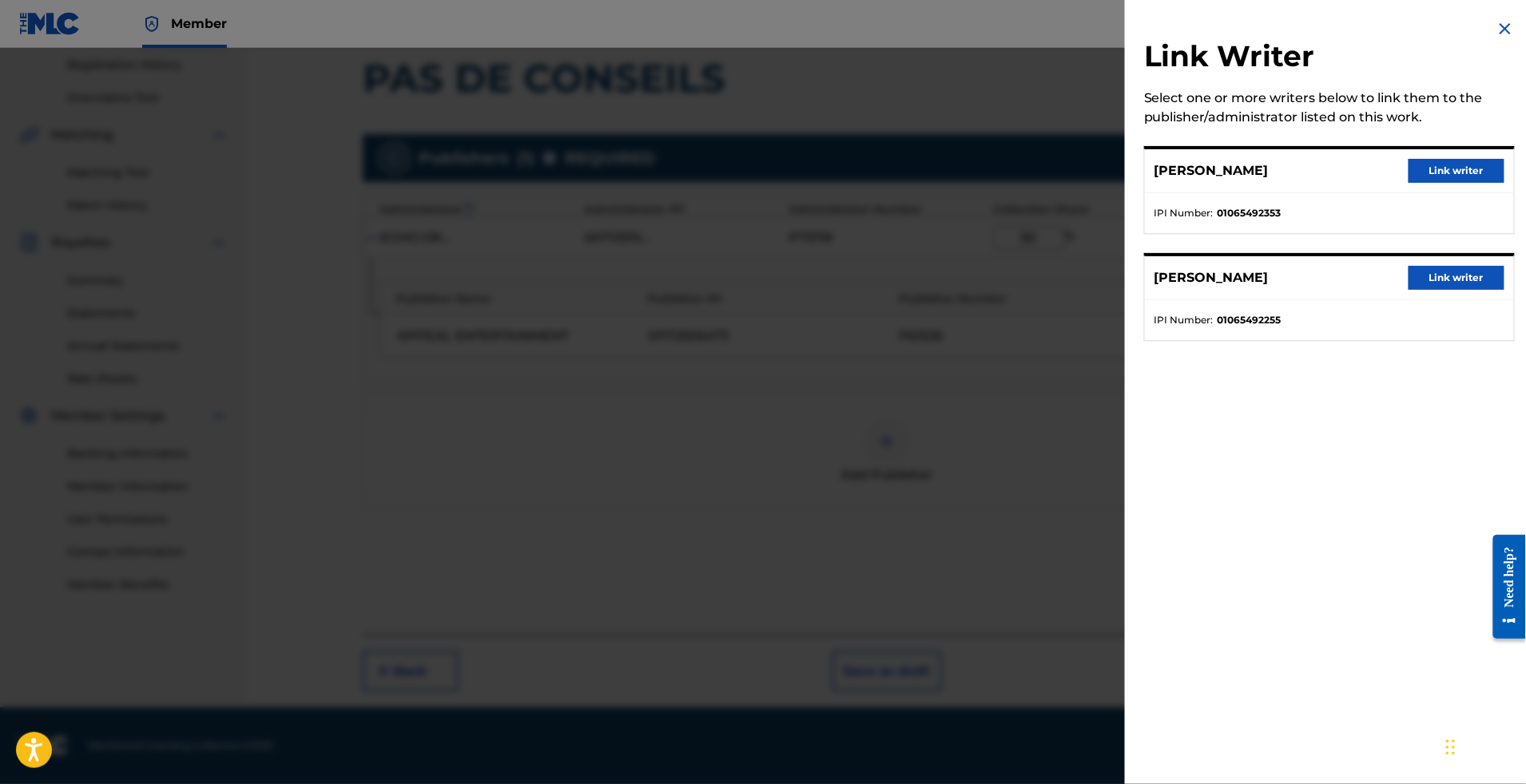
click at [1409, 290] on button "Link writer" at bounding box center [1456, 277] width 96 height 24
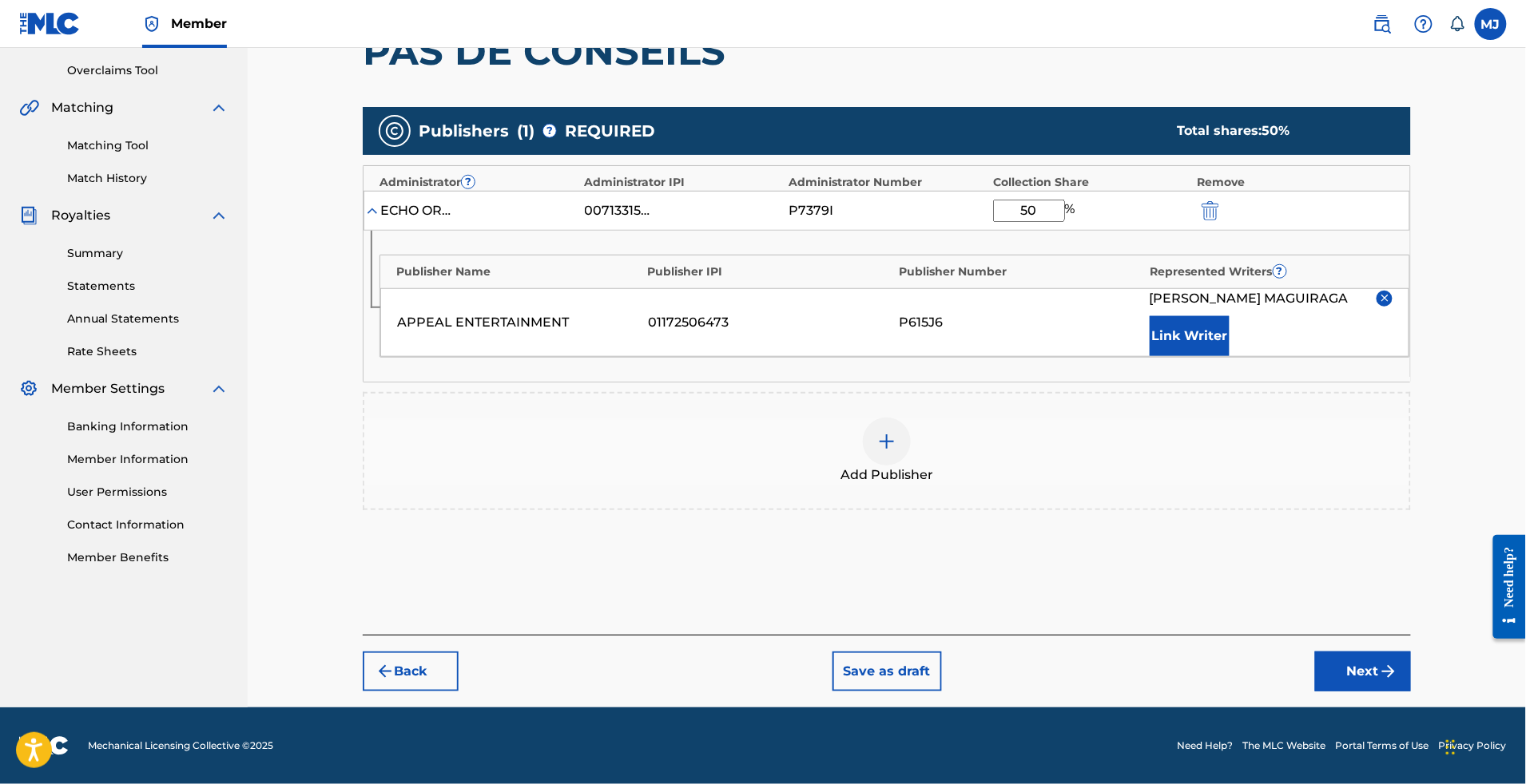
click at [1187, 357] on div "APPEAL ENTERTAINMENT 01172506473 P615J6 [PERSON_NAME] Link Writer" at bounding box center [895, 322] width 1029 height 69
click at [1230, 357] on button "Link Writer" at bounding box center [1189, 336] width 79 height 40
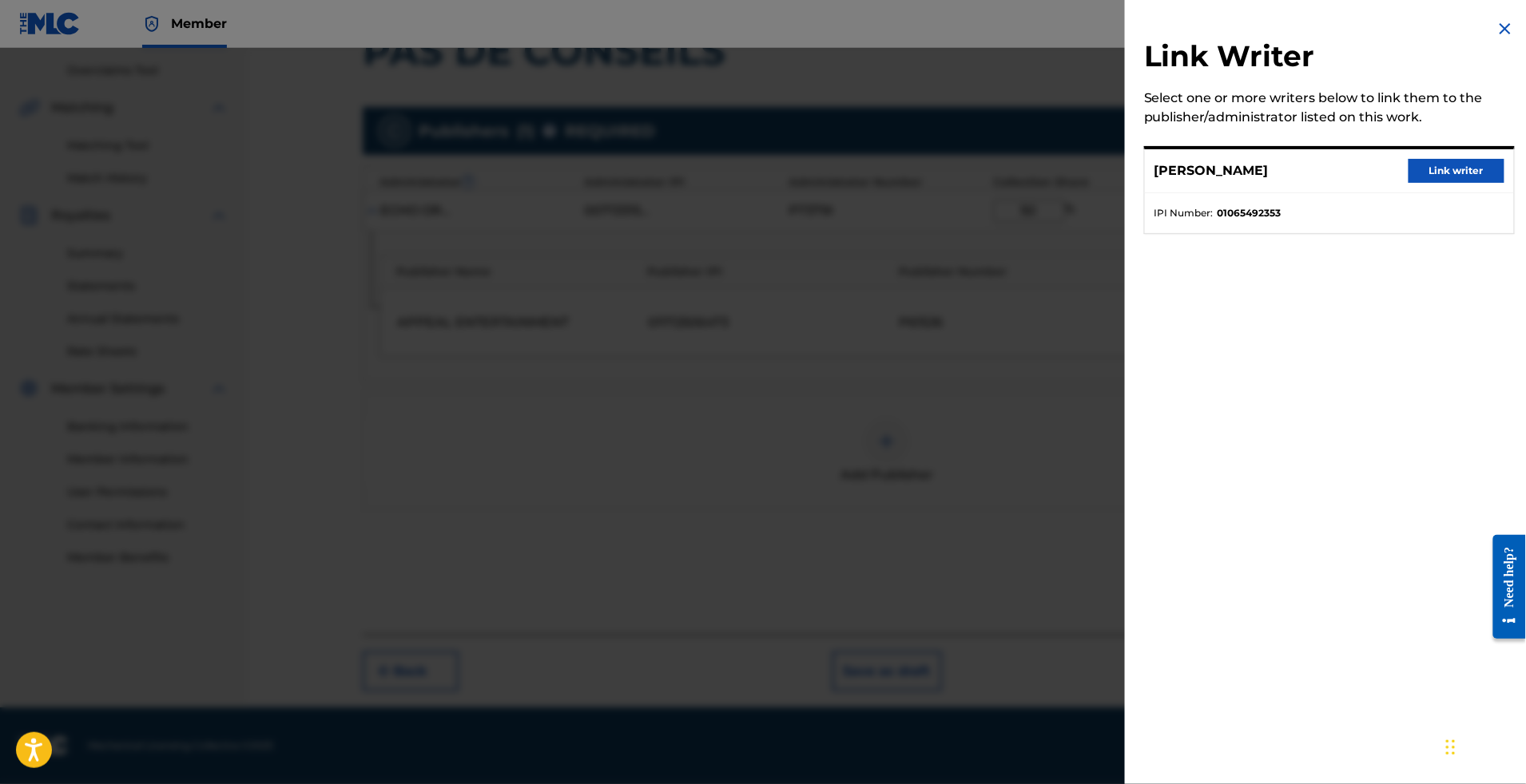
click at [1420, 183] on button "Link writer" at bounding box center [1456, 170] width 96 height 24
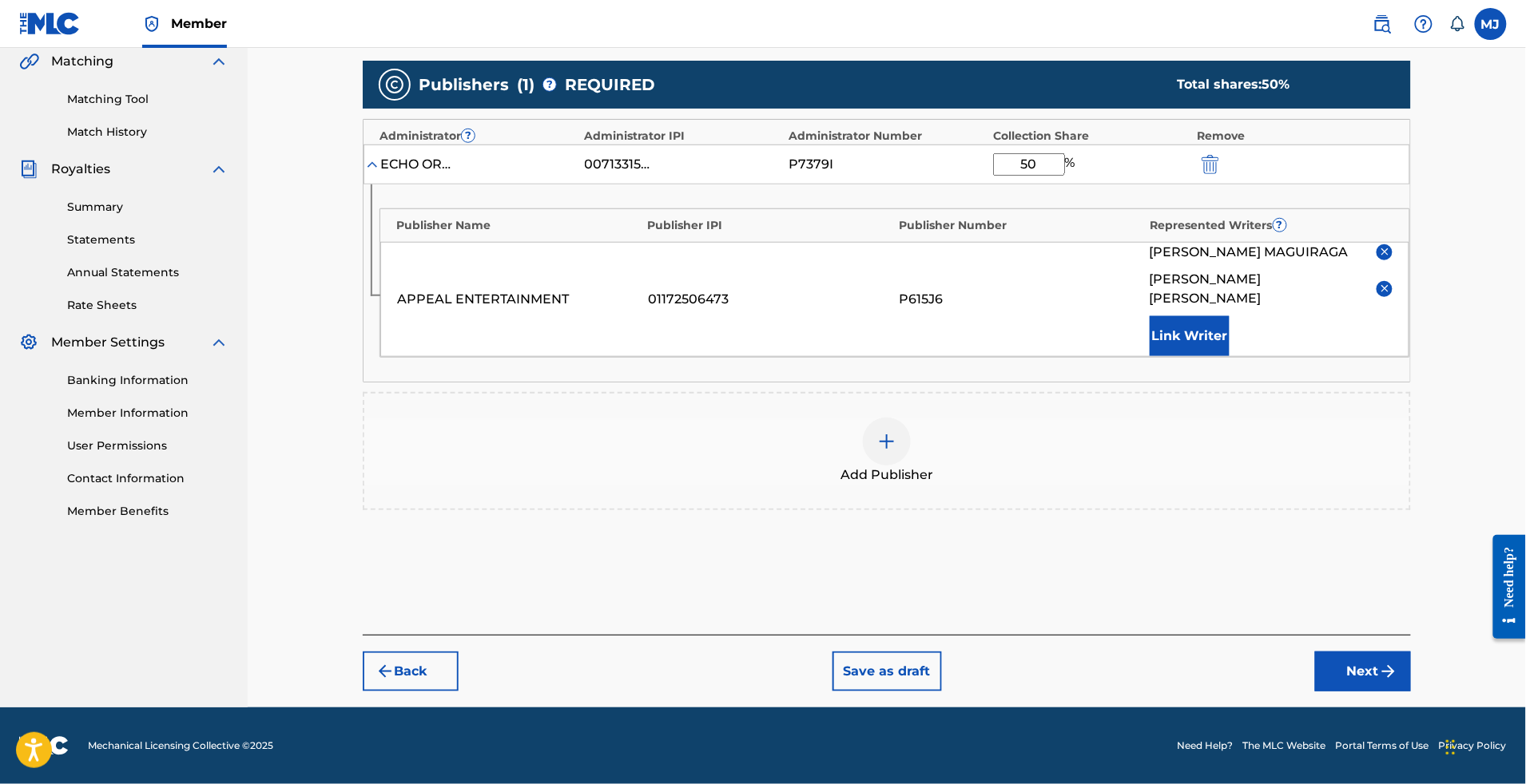
click at [1368, 654] on div "Back Save as draft Next" at bounding box center [886, 663] width 1048 height 57
click at [1392, 652] on button "Next" at bounding box center [1362, 671] width 96 height 40
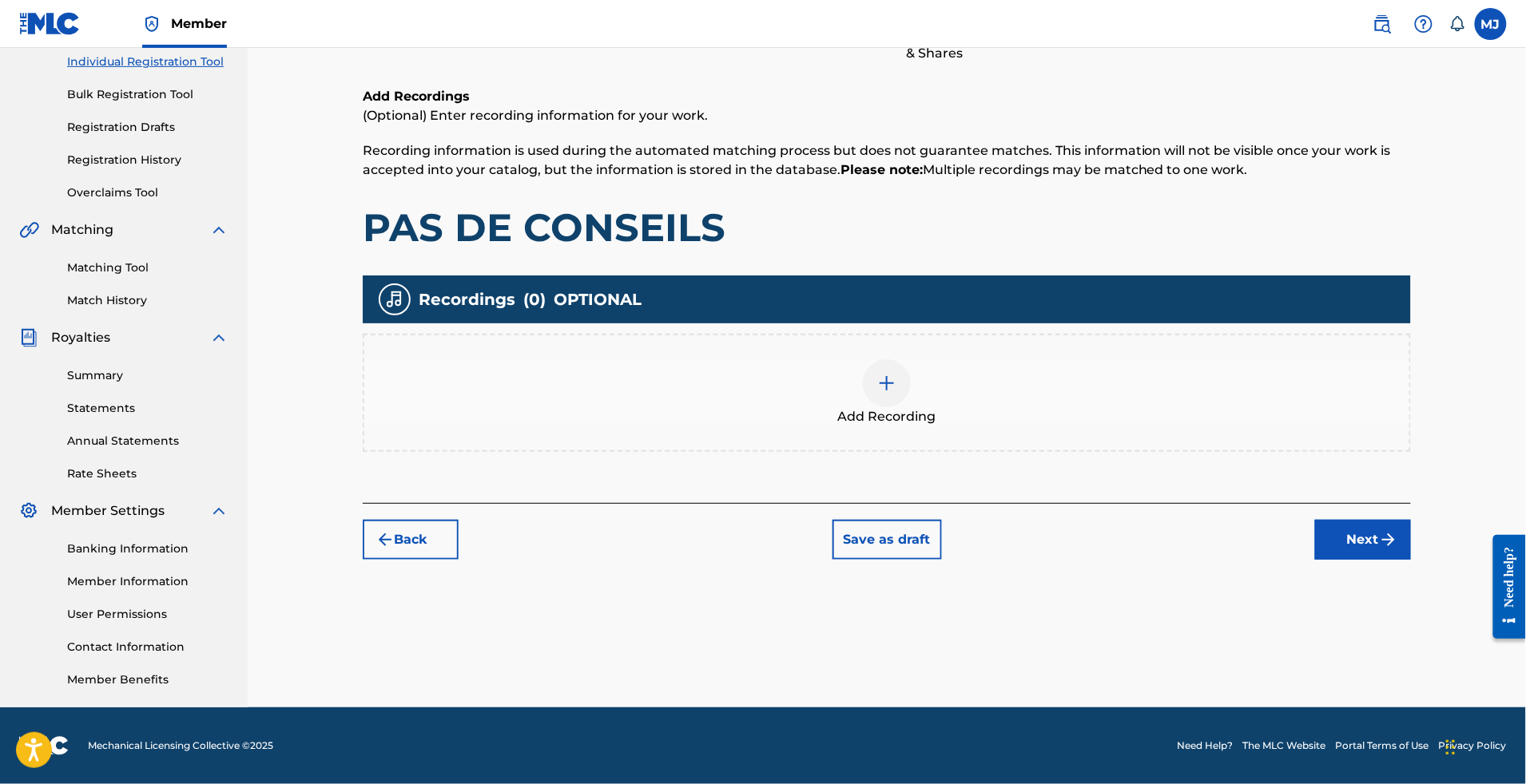
click at [1412, 520] on button "Next" at bounding box center [1362, 540] width 96 height 40
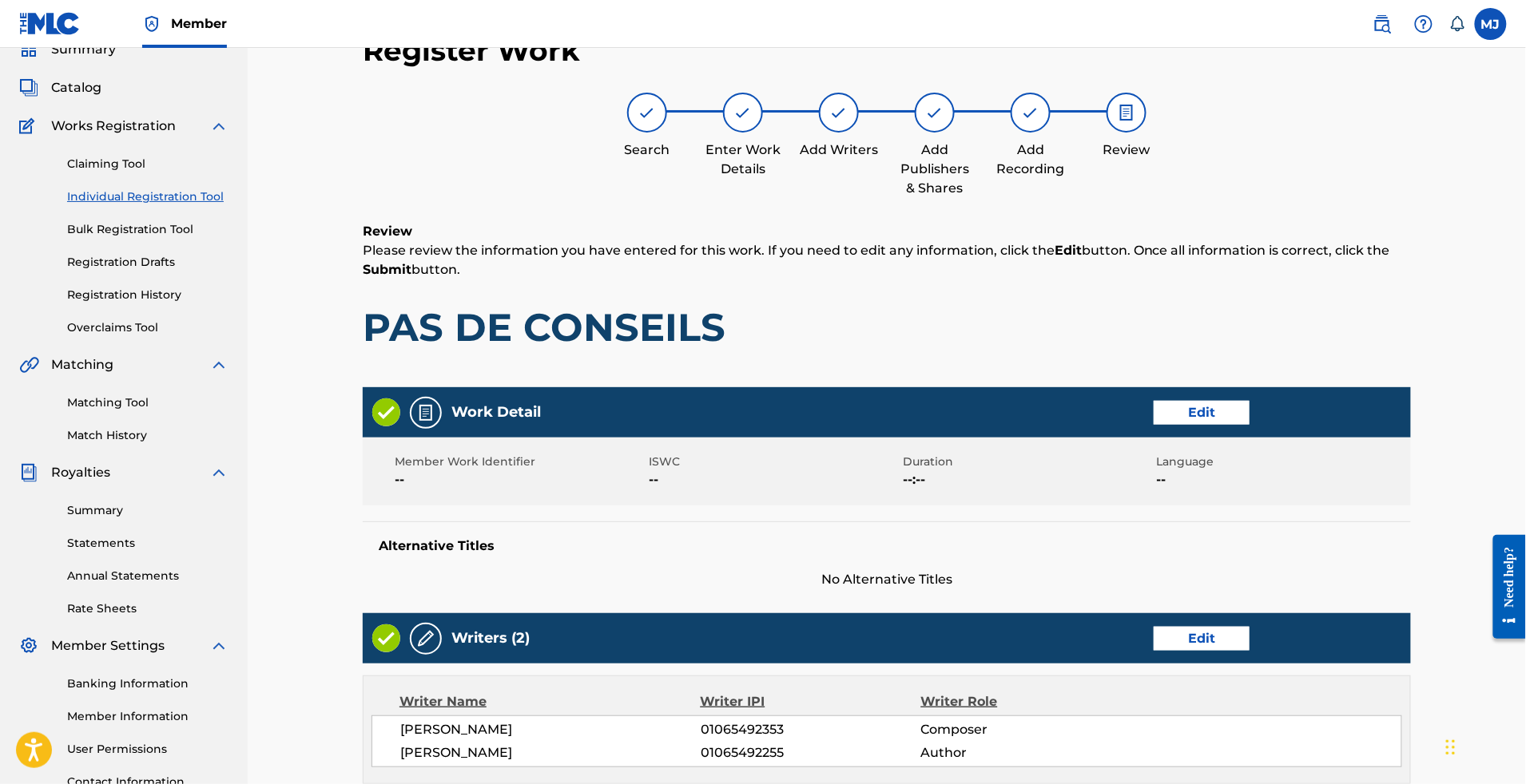
scroll to position [803, 0]
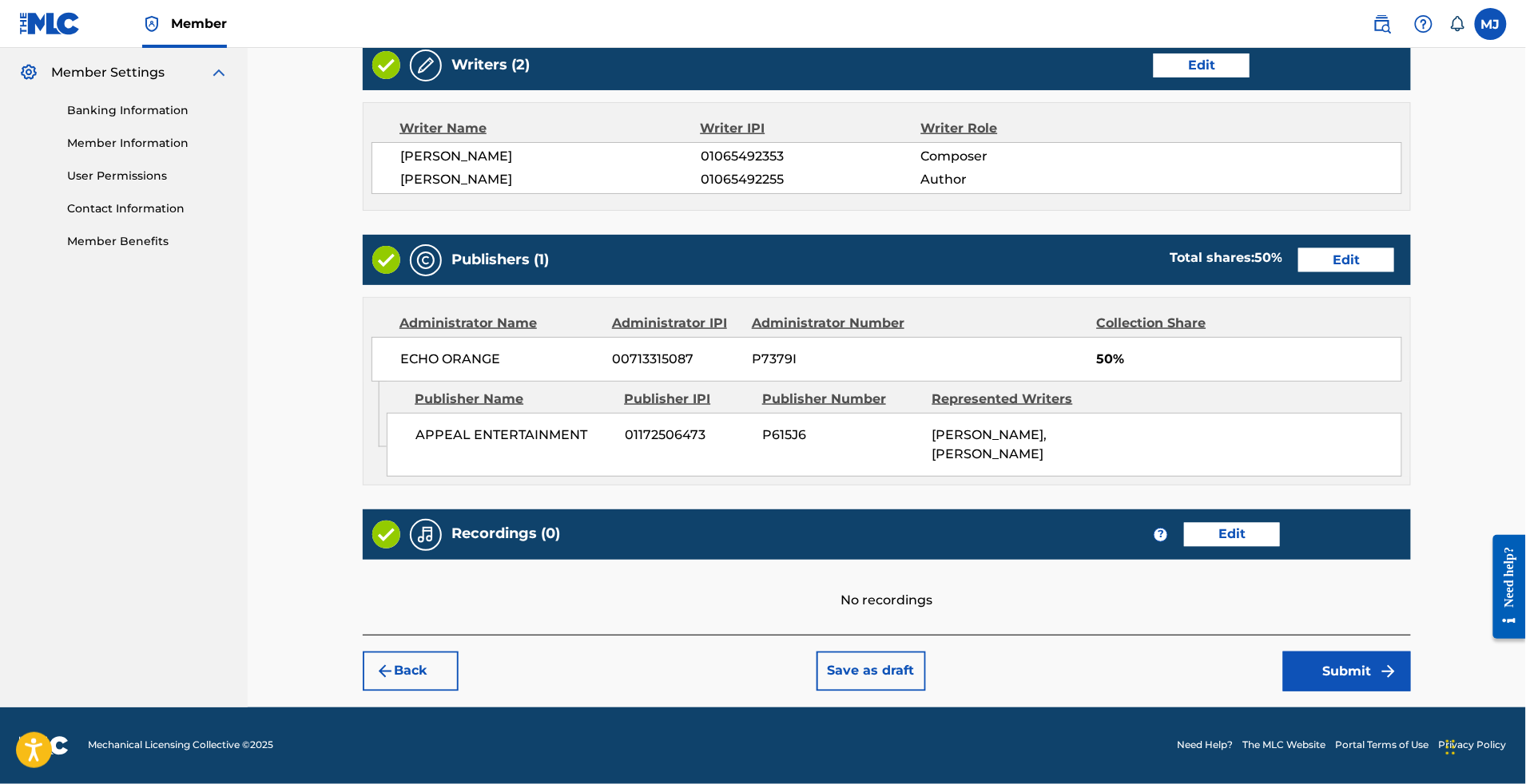
click at [1412, 656] on button "Submit" at bounding box center [1346, 671] width 128 height 40
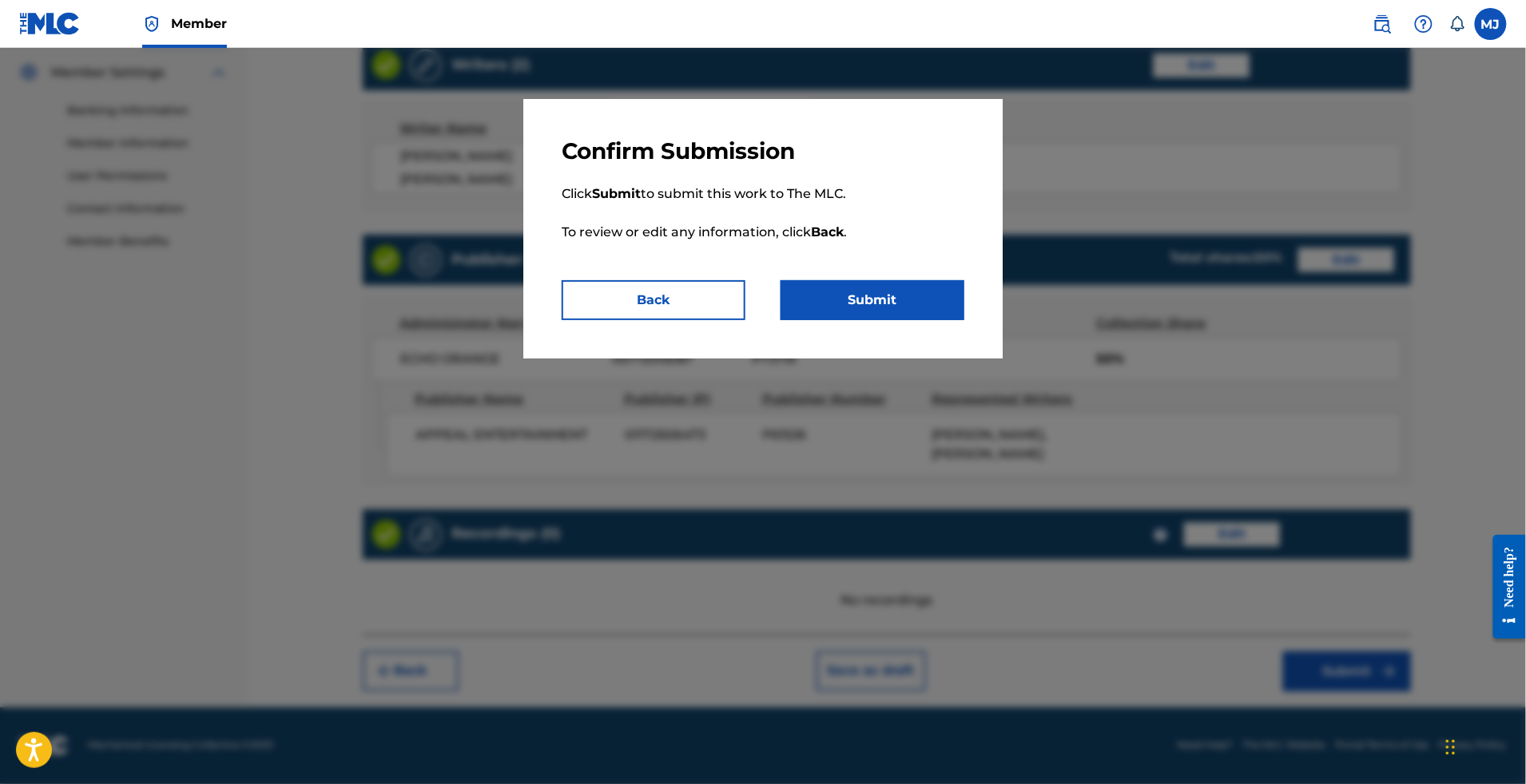
click at [928, 321] on button "Submit" at bounding box center [872, 300] width 184 height 40
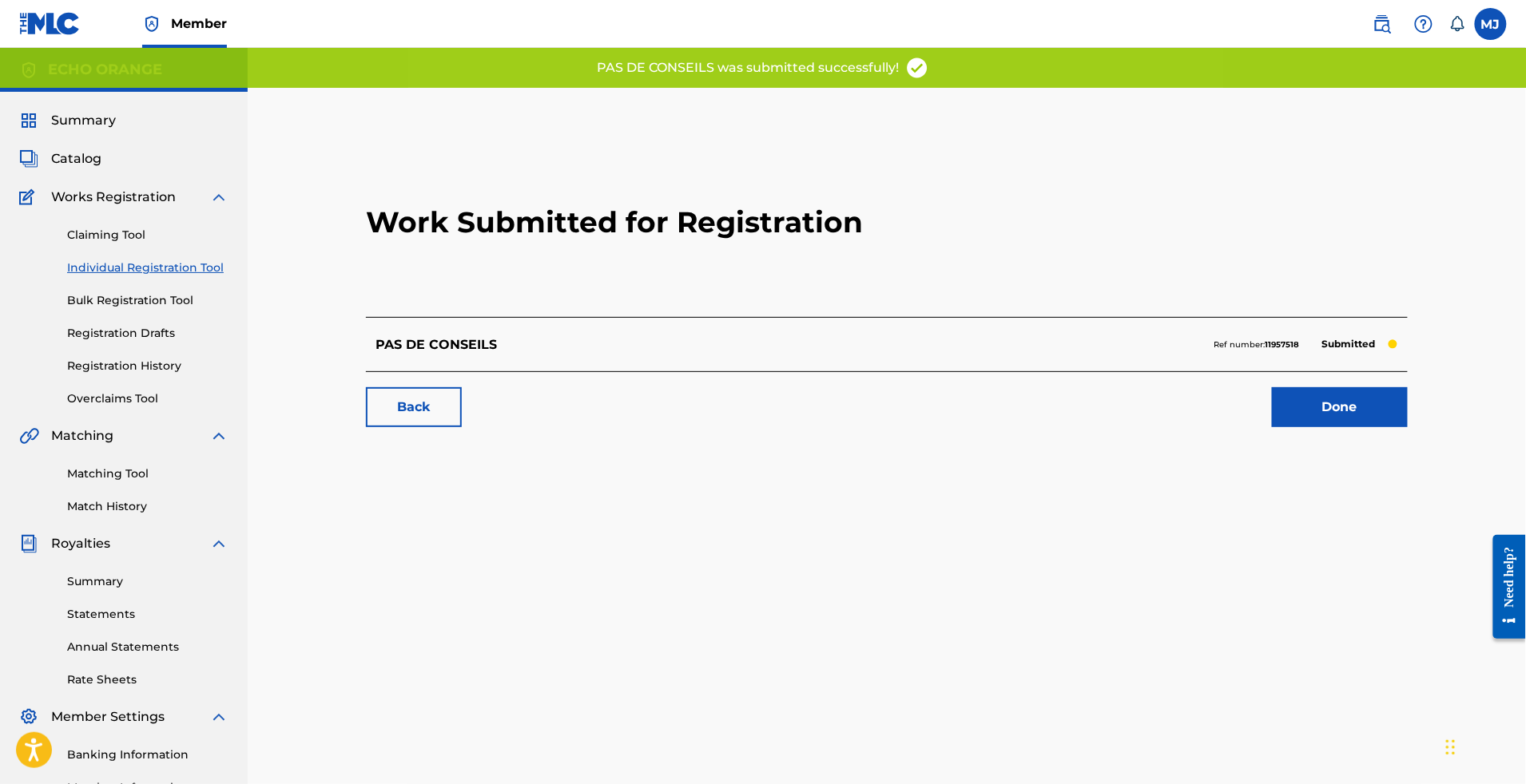
click at [1371, 427] on link "Done" at bounding box center [1341, 408] width 136 height 40
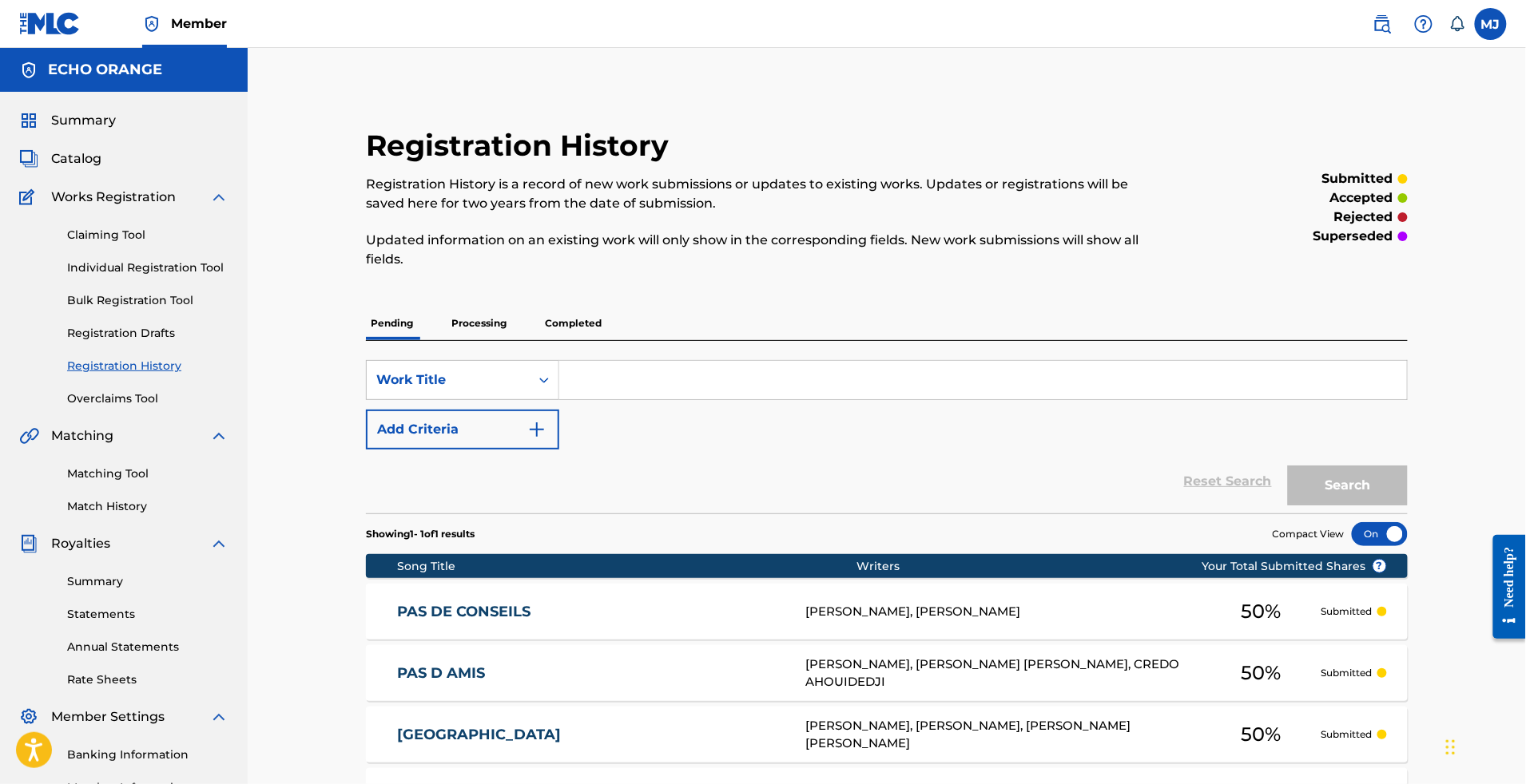
click at [215, 276] on link "Individual Registration Tool" at bounding box center [148, 269] width 162 height 17
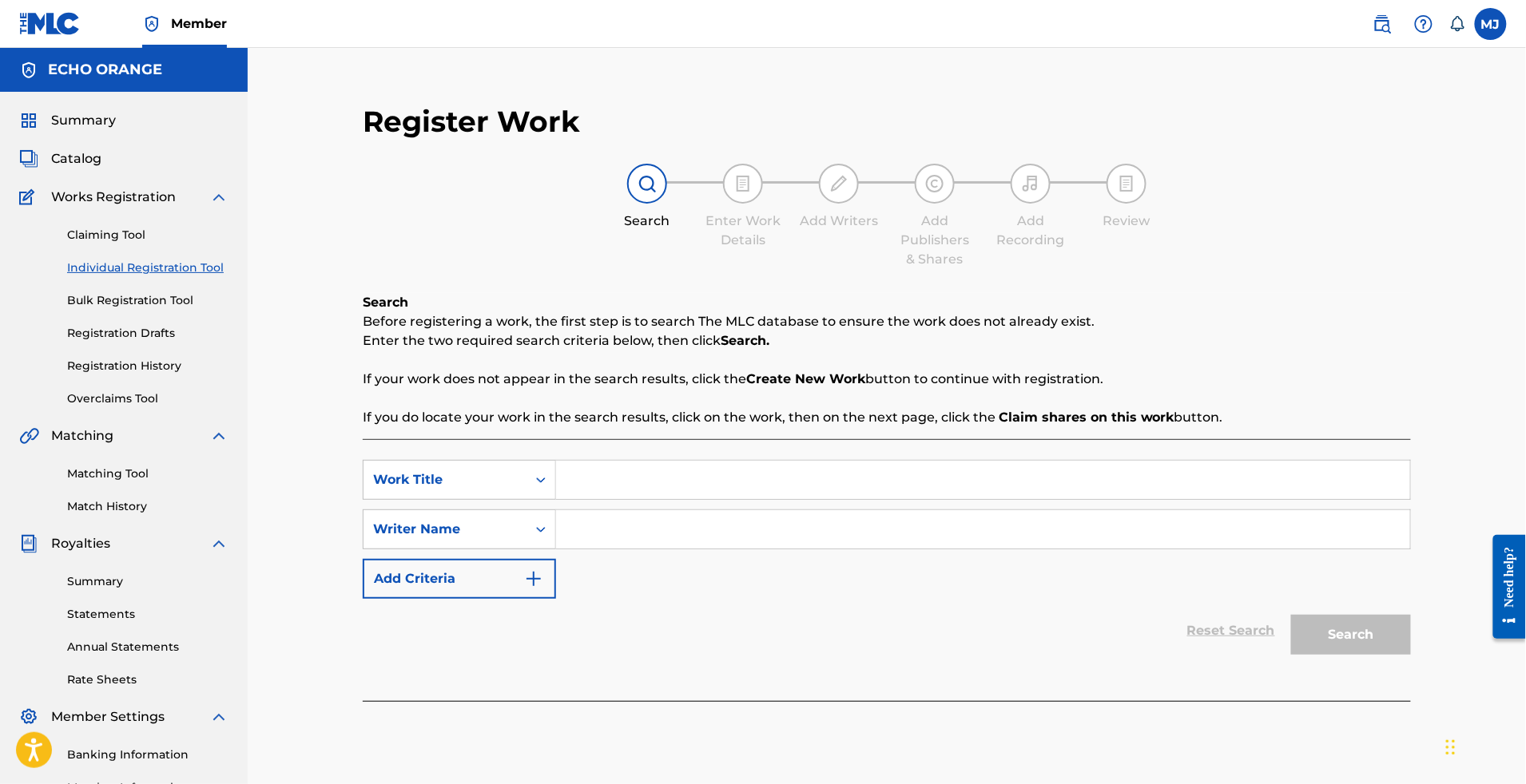
click at [659, 499] on input "Search Form" at bounding box center [983, 479] width 854 height 39
paste input "PAUVRE RICHE"
type input "PAUVRE RICHE"
click at [754, 549] on input "Search Form" at bounding box center [983, 530] width 854 height 39
paste input "KOUE FOUELO [PERSON_NAME]"
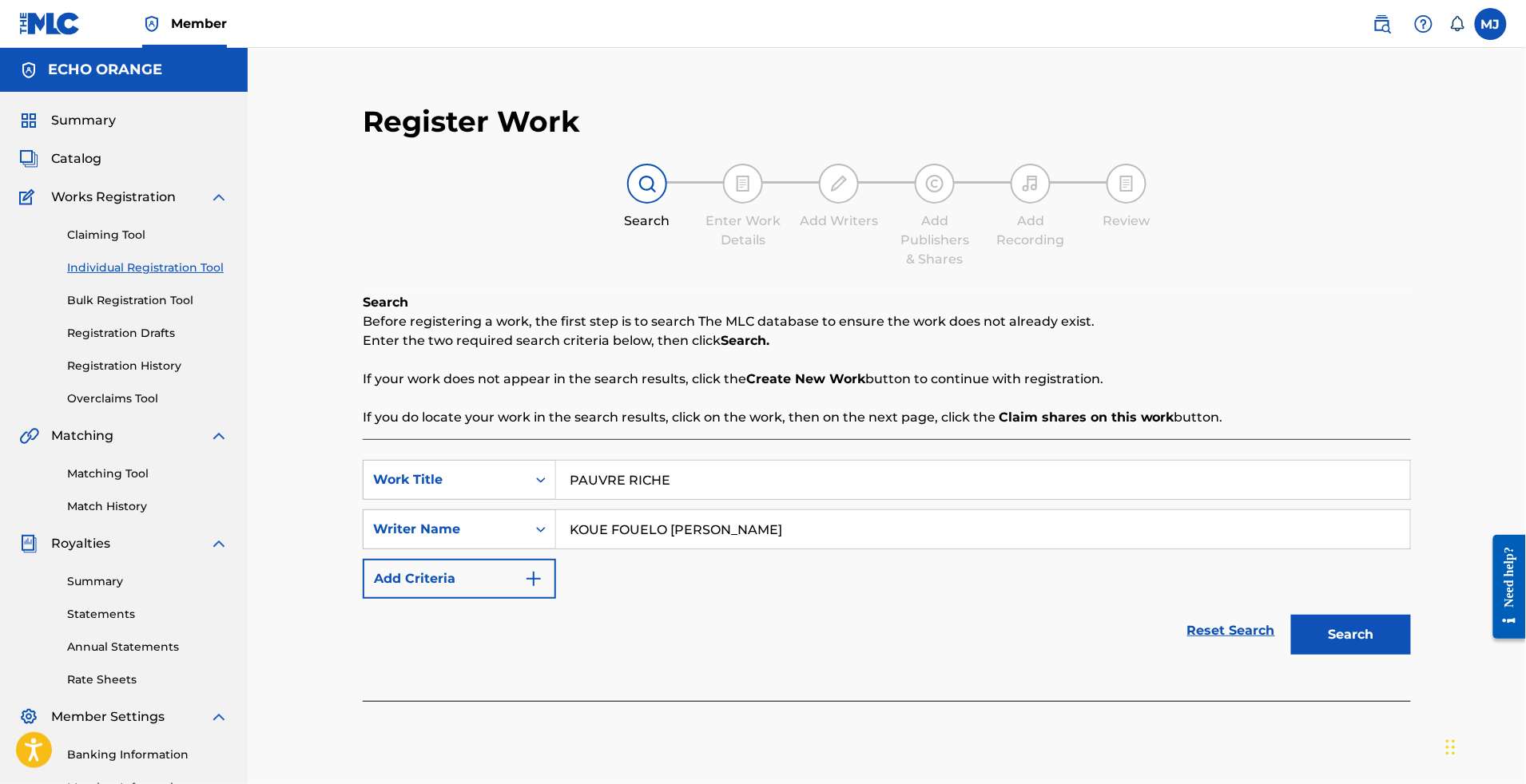
scroll to position [333, 0]
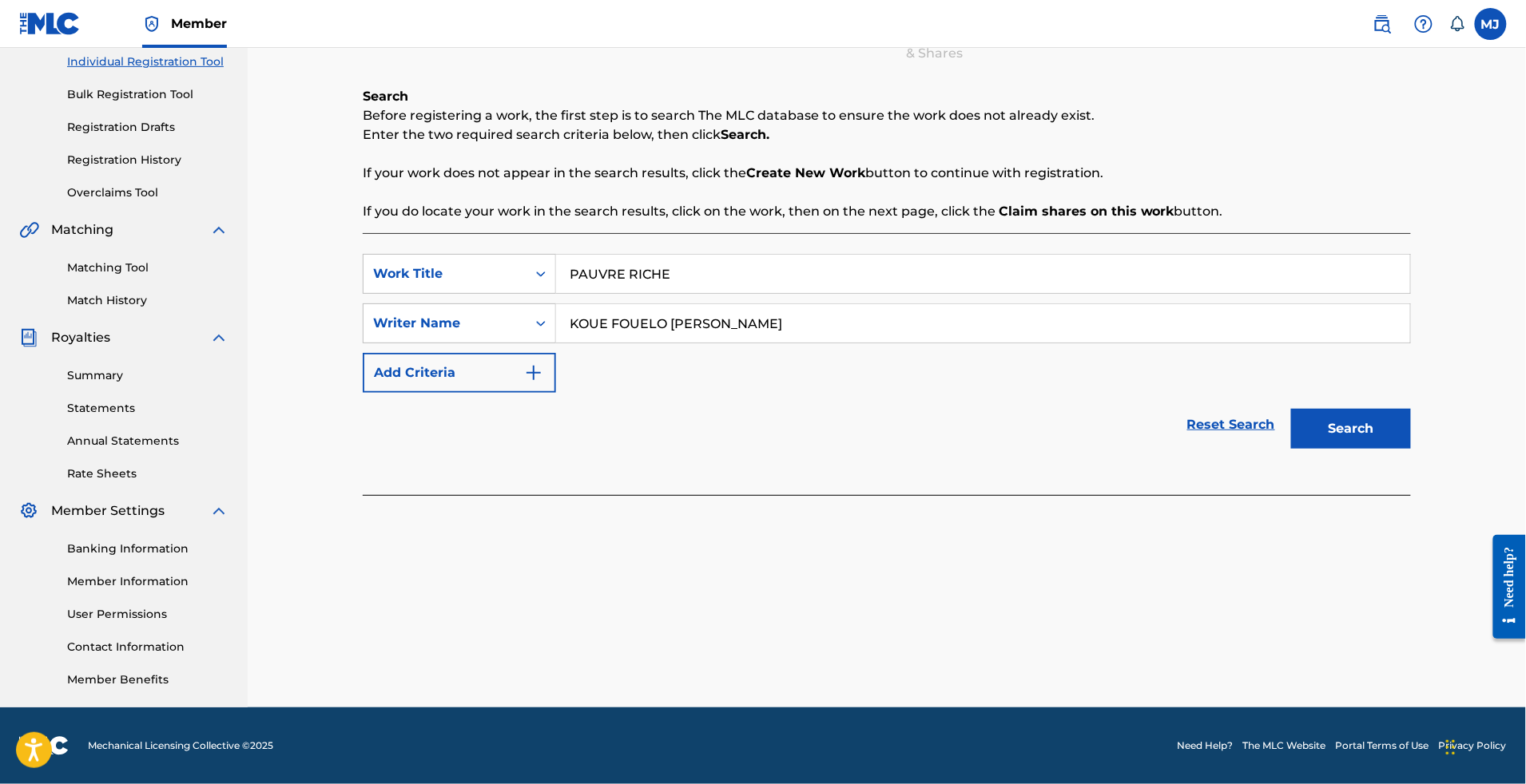
type input "KOUE FOUELO [PERSON_NAME]"
click at [1412, 409] on button "Search" at bounding box center [1351, 428] width 120 height 40
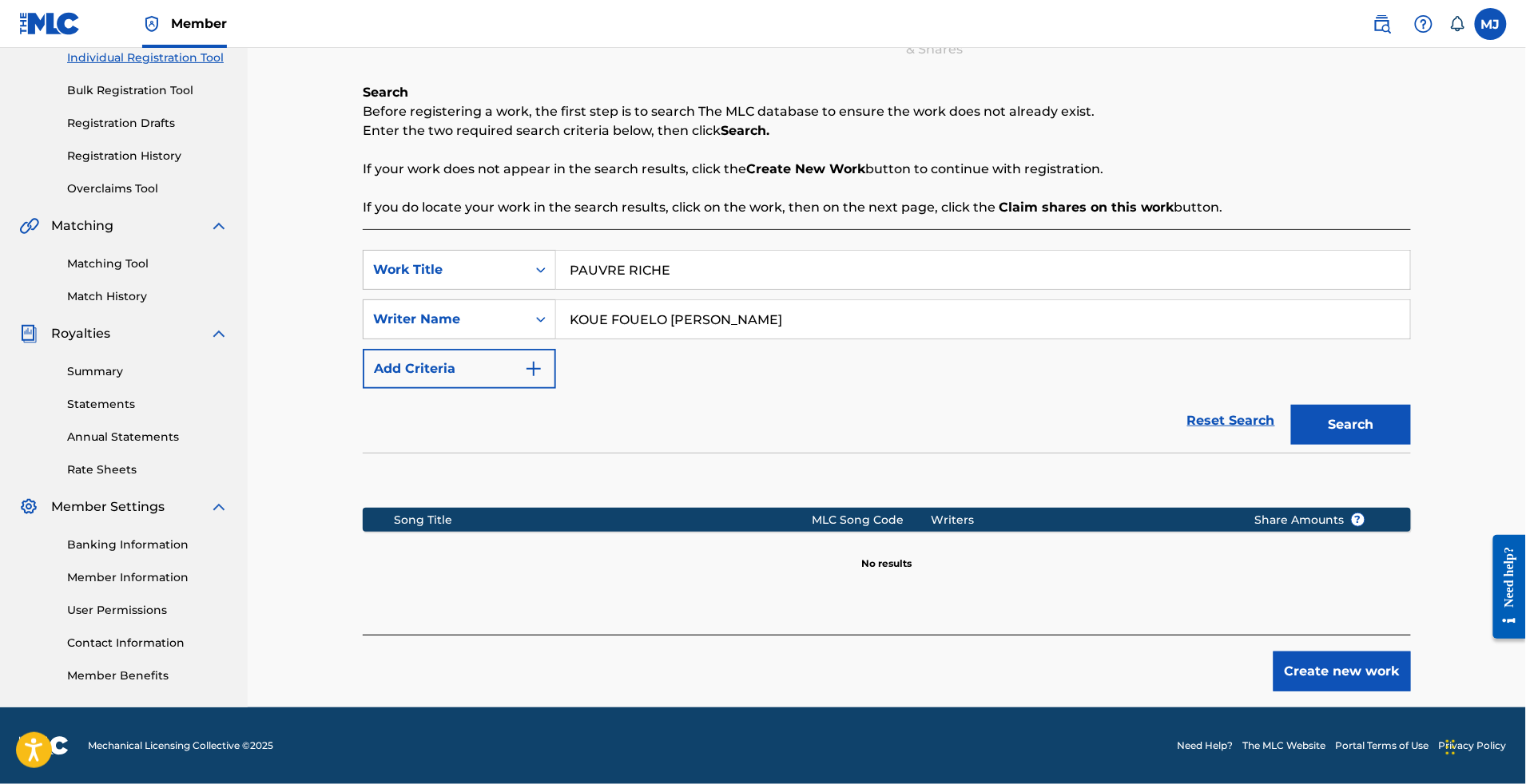
scroll to position [341, 0]
click at [1389, 652] on button "Create new work" at bounding box center [1342, 671] width 137 height 40
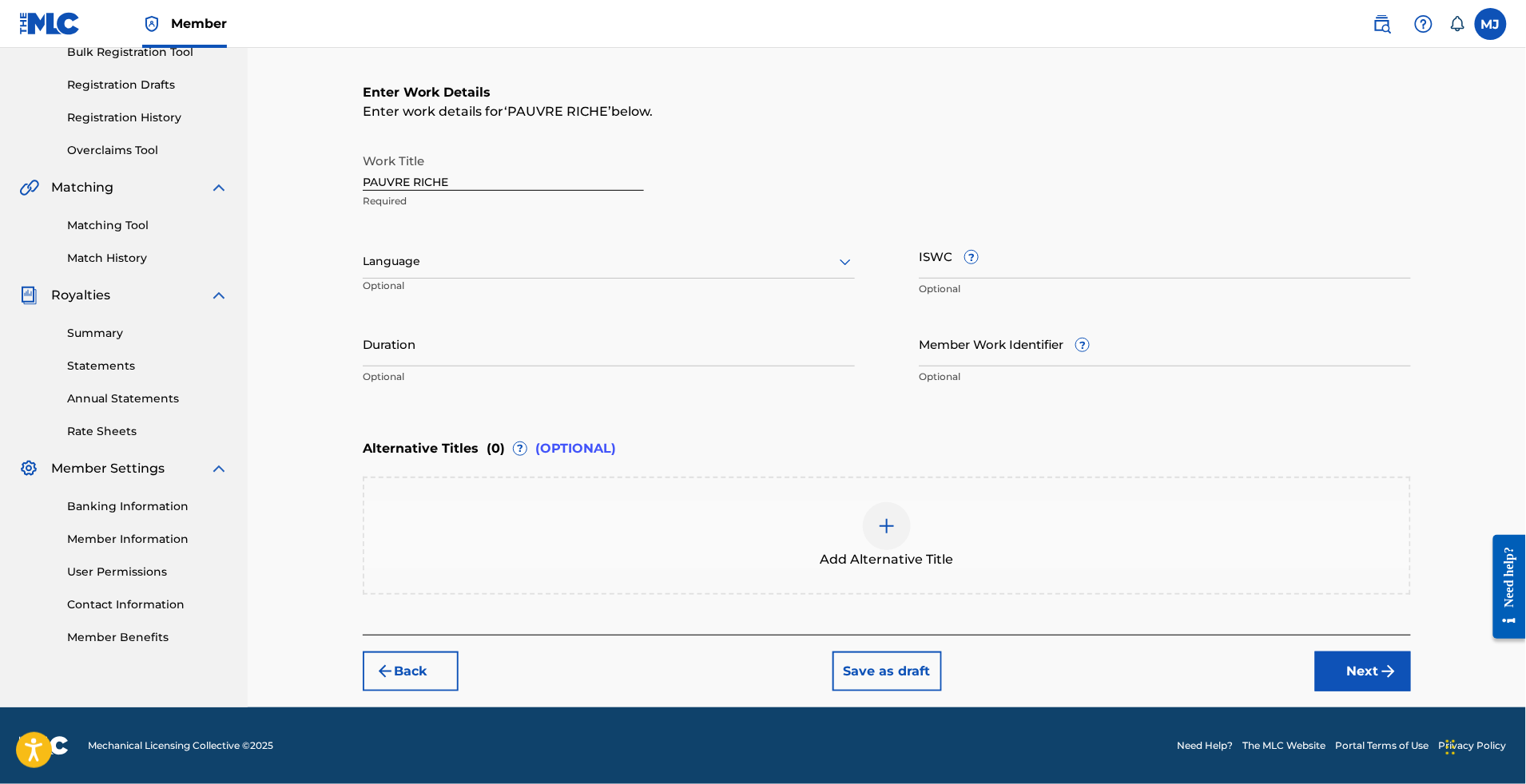
click at [1396, 688] on div "Back Save as draft Next" at bounding box center [886, 663] width 1048 height 57
click at [1401, 691] on button "Next" at bounding box center [1362, 671] width 96 height 40
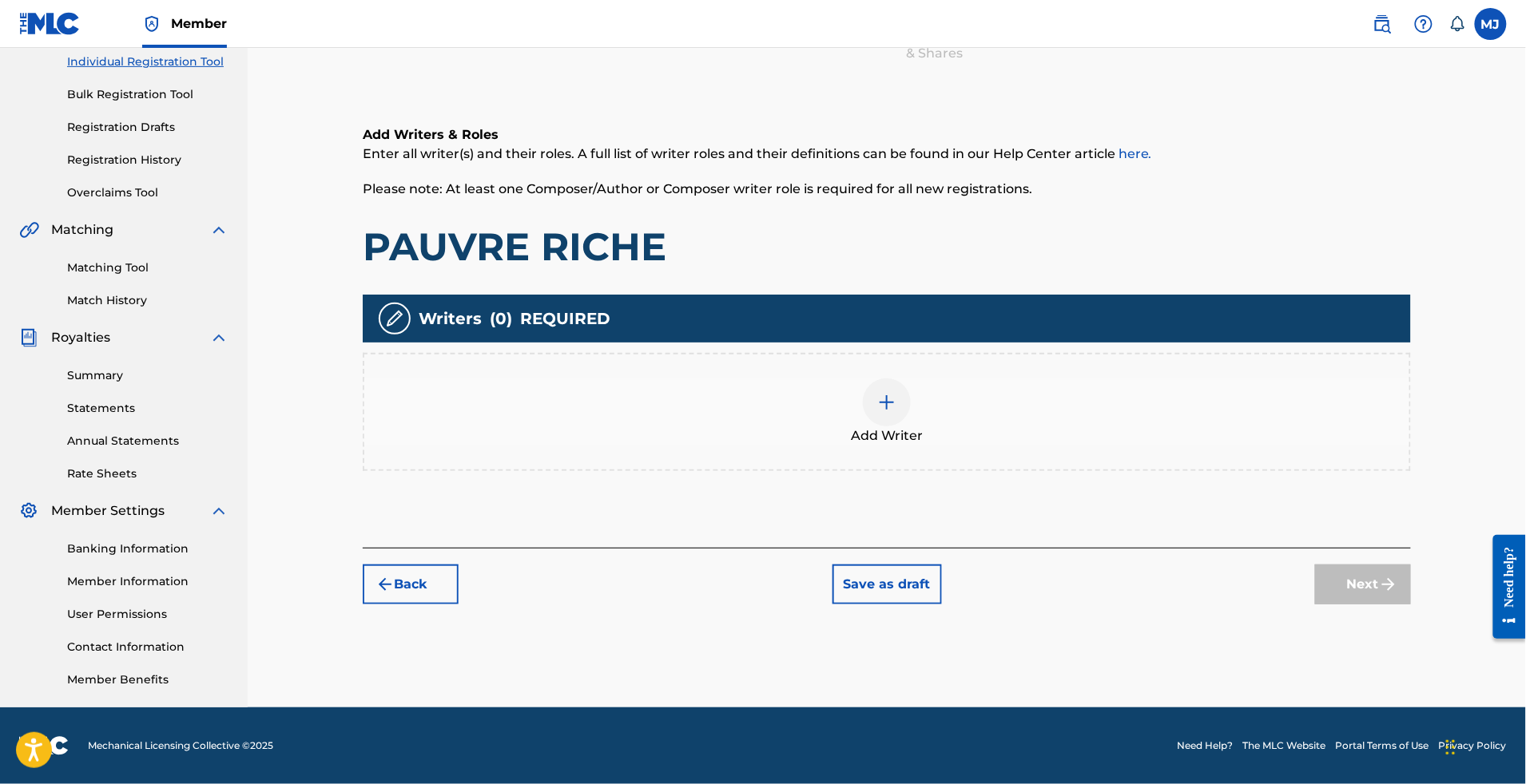
scroll to position [333, 0]
click at [1202, 378] on div "Add Writer" at bounding box center [886, 411] width 1045 height 67
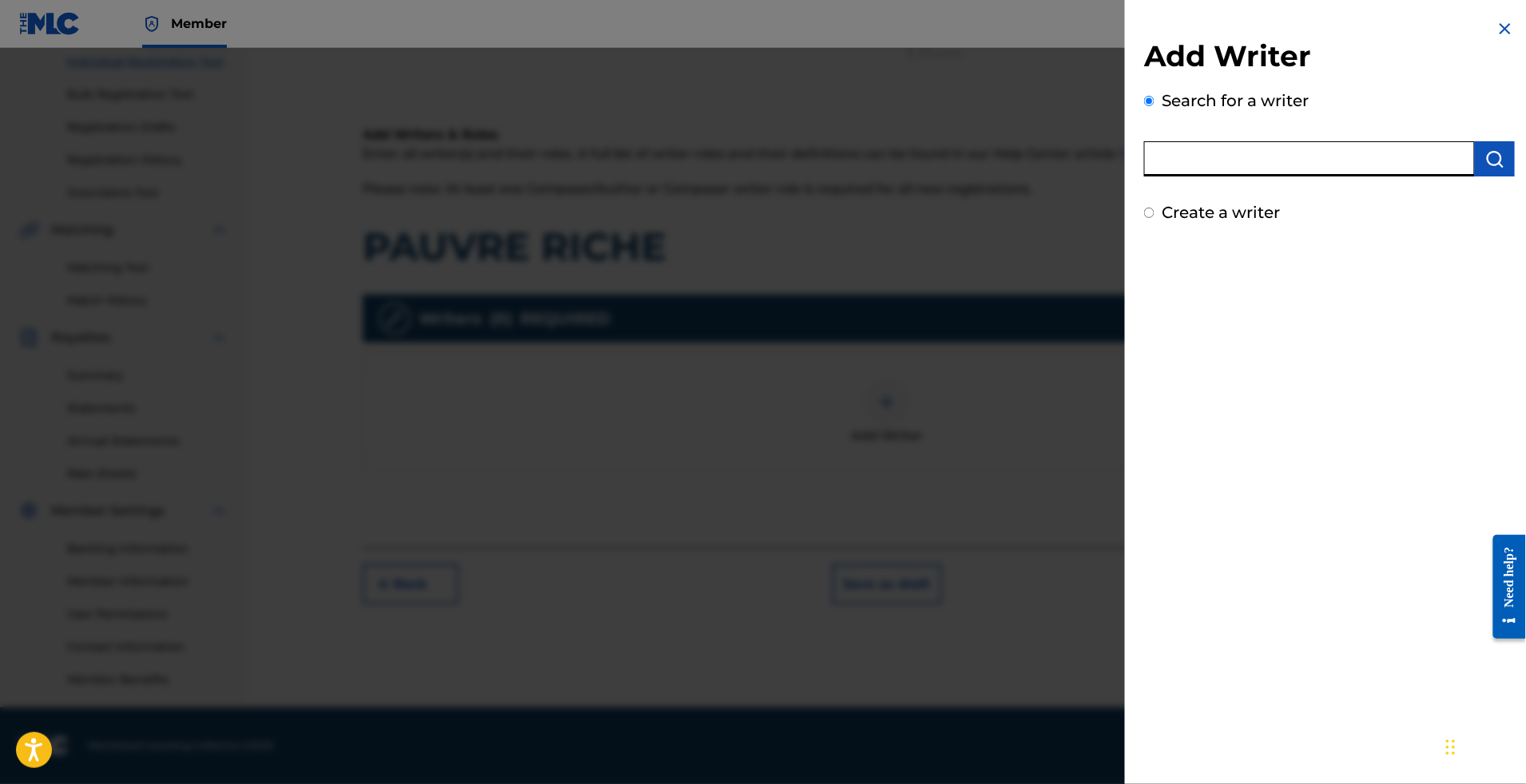
click at [1305, 167] on input "text" at bounding box center [1309, 158] width 331 height 35
paste input "KOUE FOUELO [PERSON_NAME]"
type input "KOUE FOUELO [PERSON_NAME]"
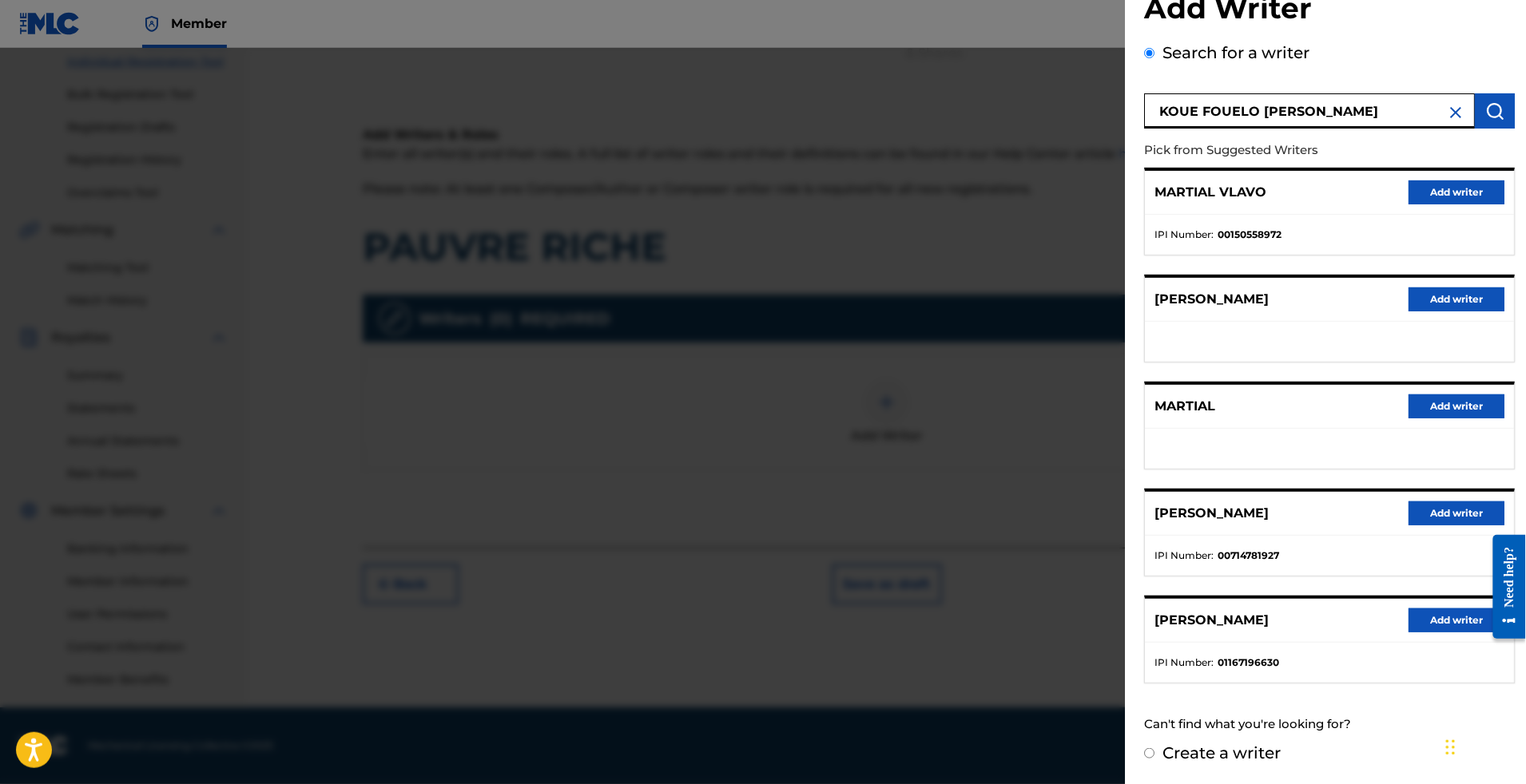
scroll to position [183, 0]
click at [1409, 501] on button "Add writer" at bounding box center [1456, 513] width 96 height 24
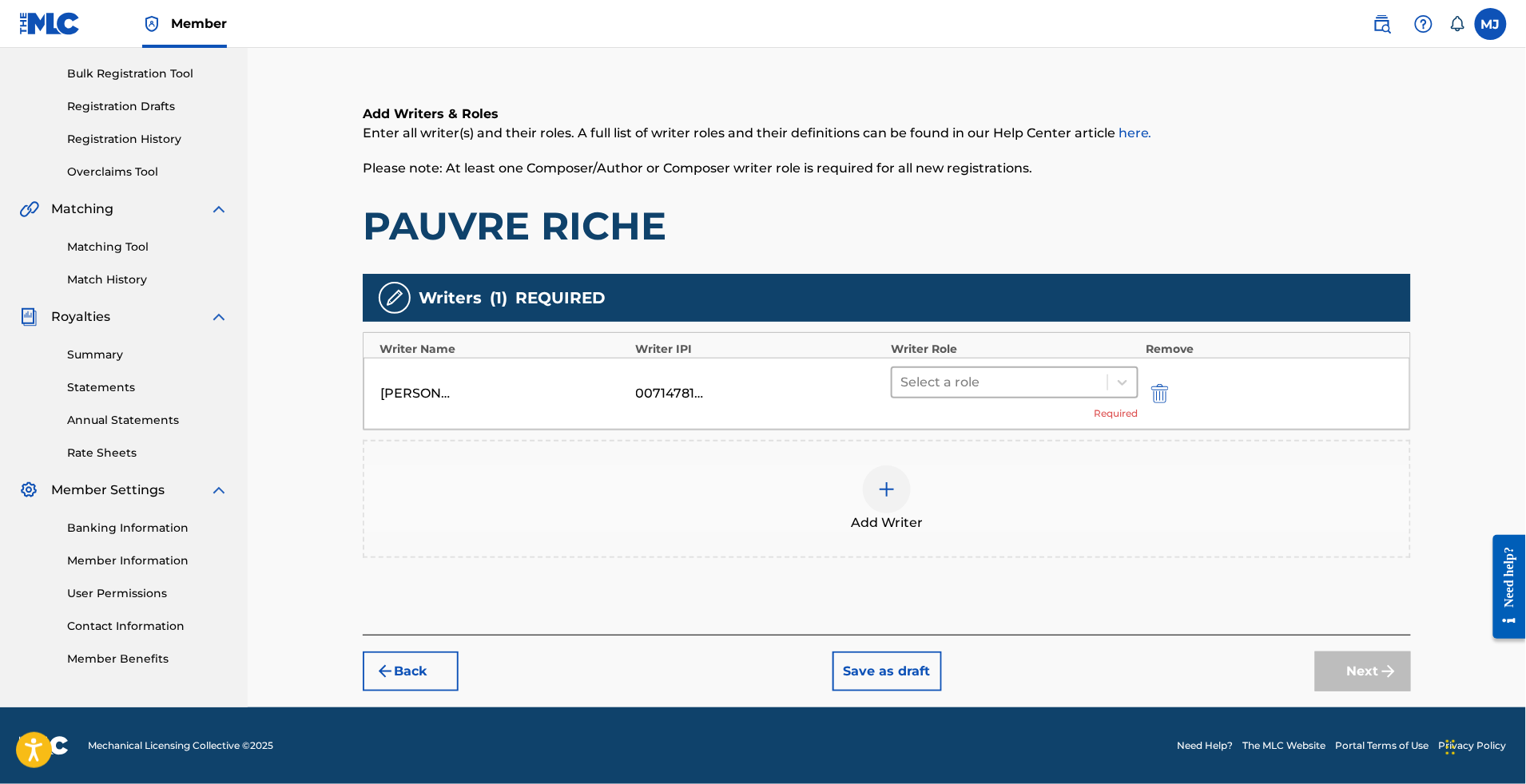
click at [1062, 372] on div at bounding box center [1000, 383] width 199 height 23
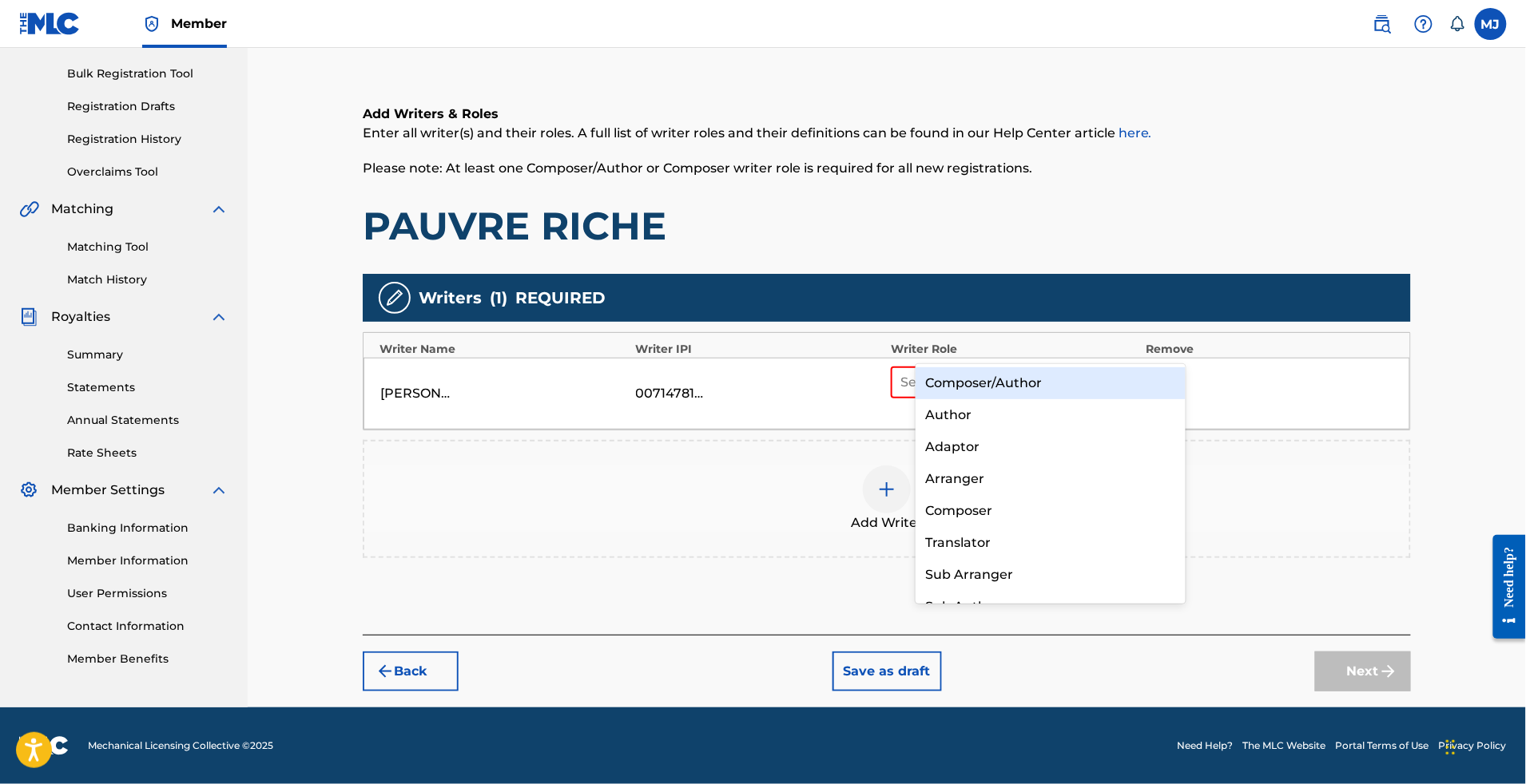
drag, startPoint x: 1046, startPoint y: 385, endPoint x: 995, endPoint y: 388, distance: 51.1
click at [1046, 384] on div "Composer/Author" at bounding box center [1050, 384] width 270 height 32
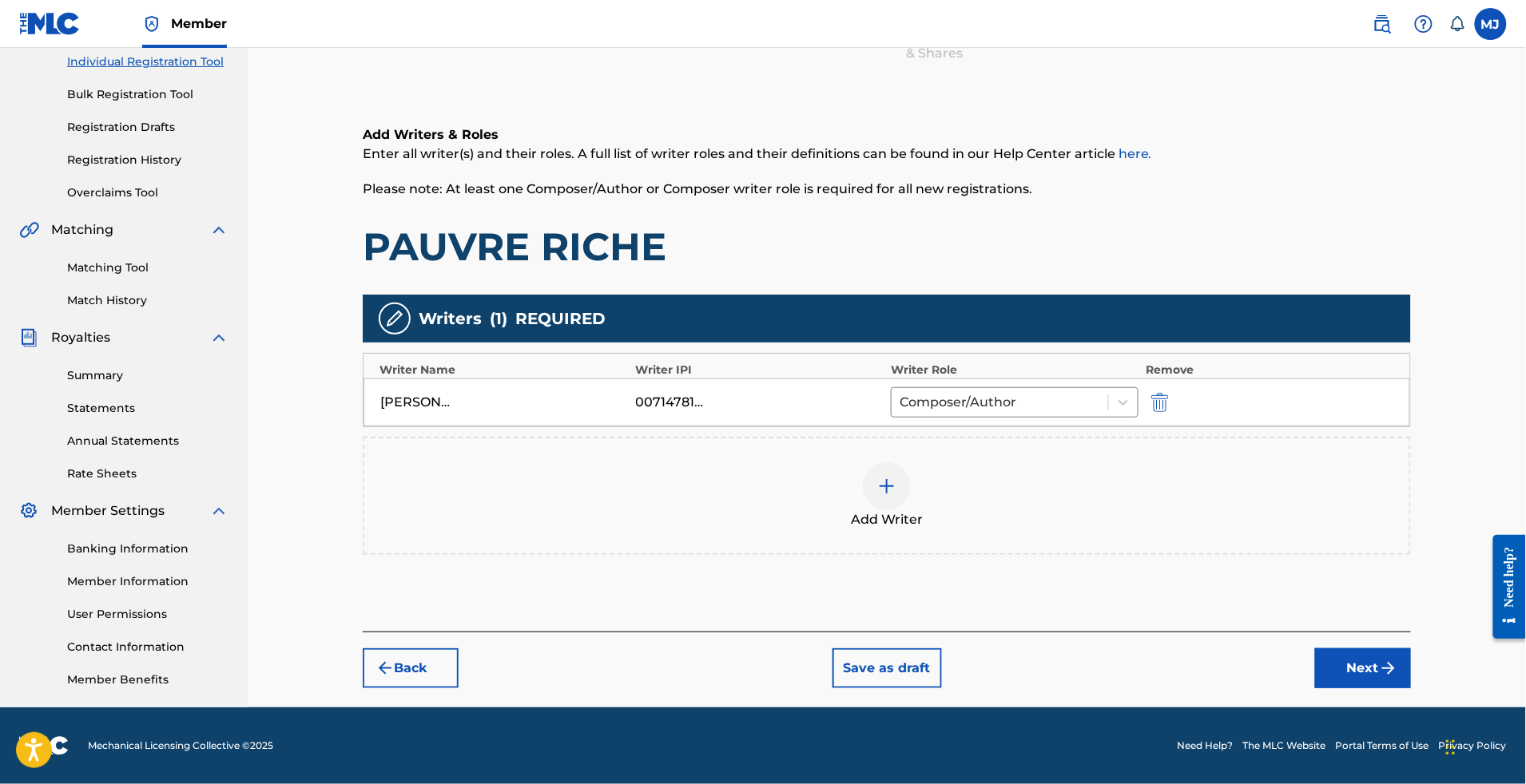
click at [1083, 462] on div "Add Writer" at bounding box center [886, 496] width 1045 height 67
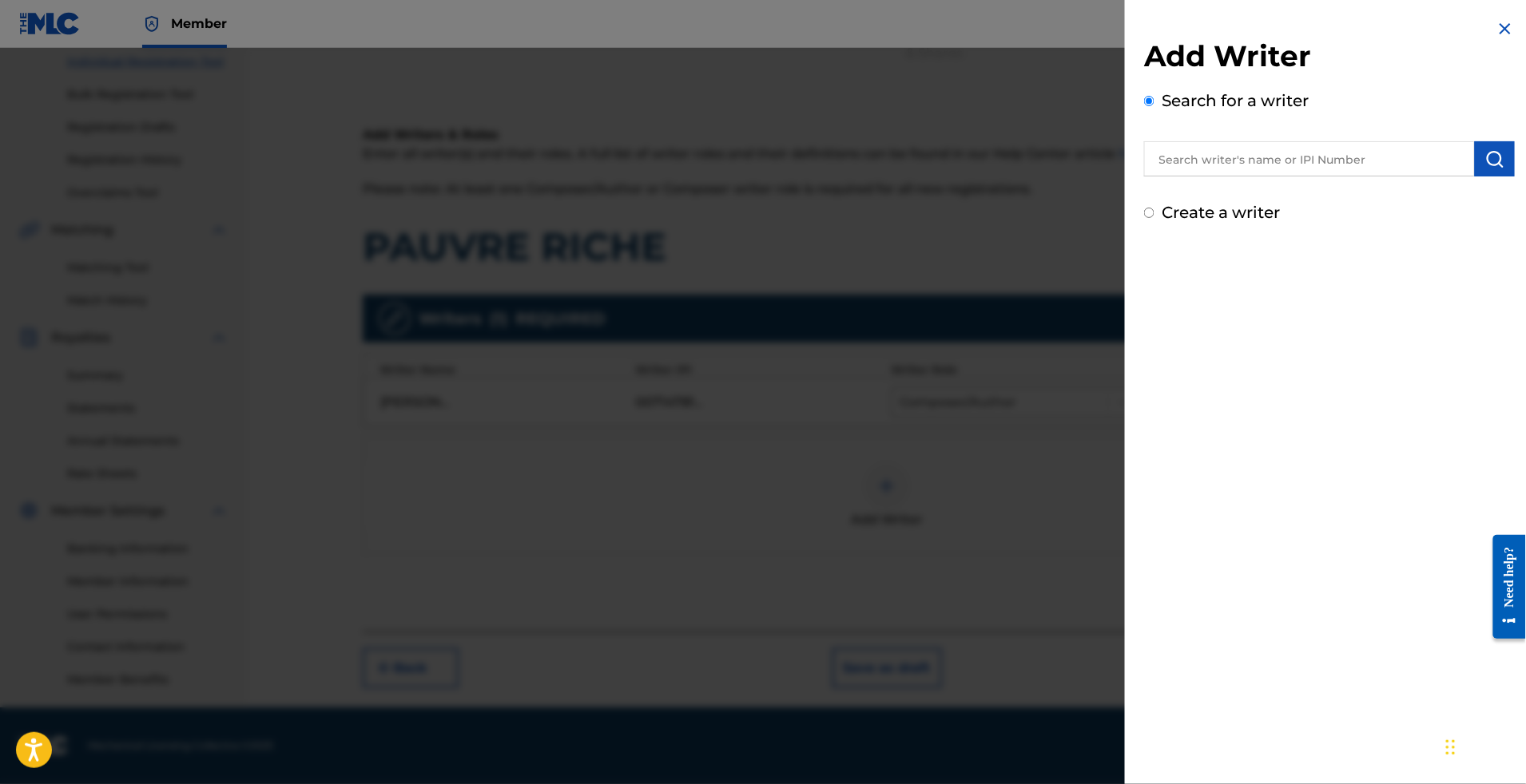
click at [1299, 177] on input "text" at bounding box center [1309, 158] width 331 height 35
paste input "ODJE NADRAUD [PERSON_NAME]"
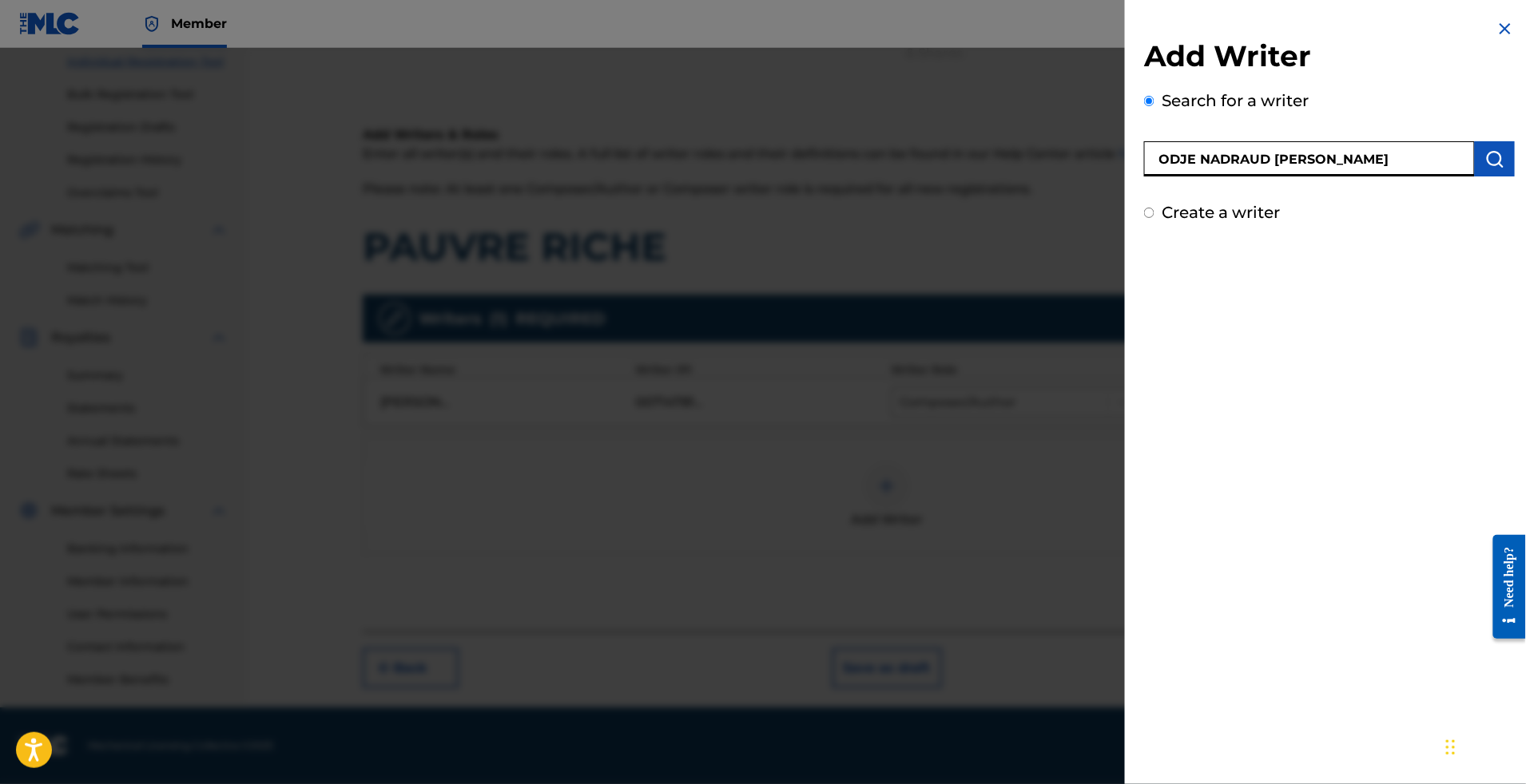
type input "ODJE NADRAUD [PERSON_NAME]"
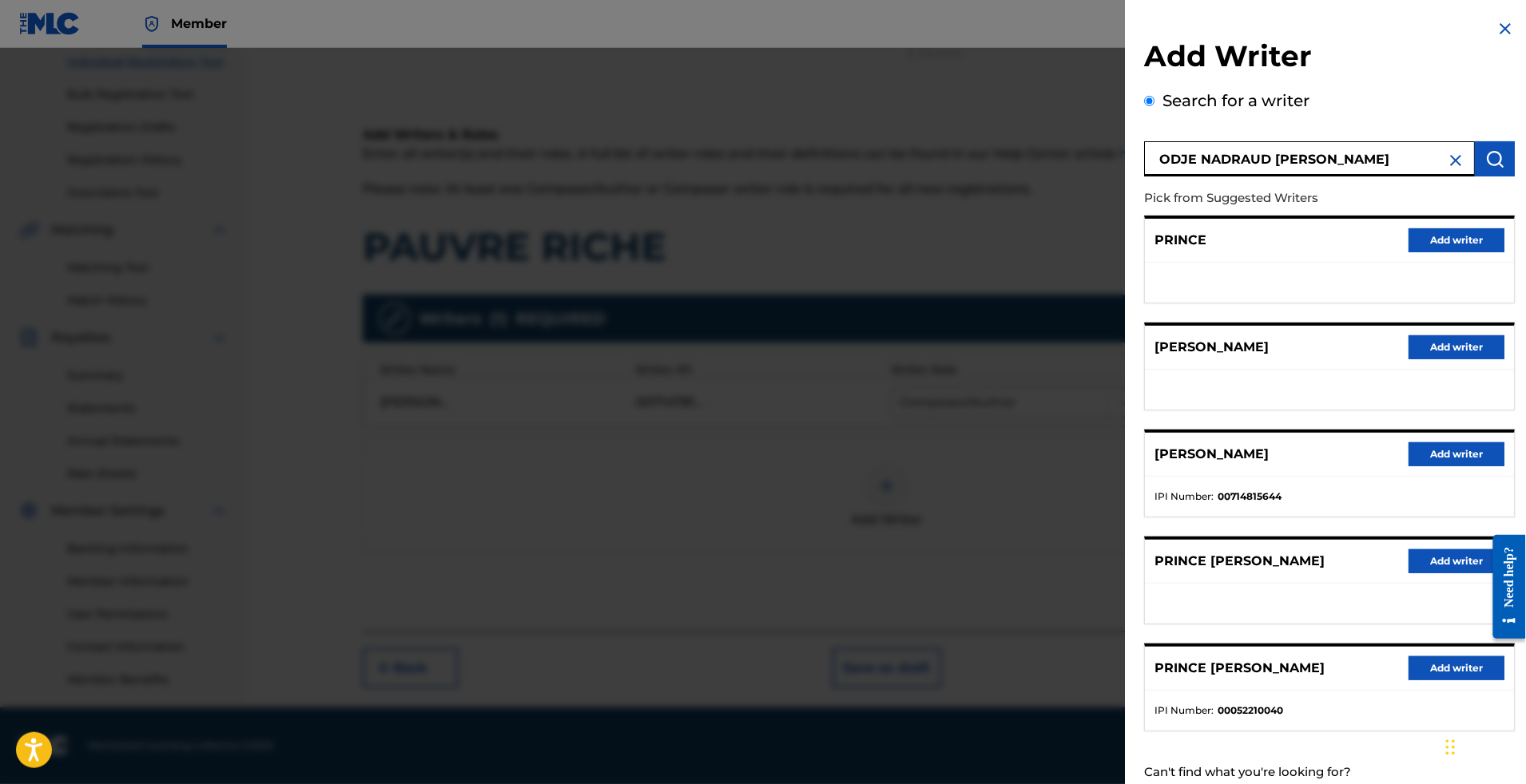
scroll to position [40, 0]
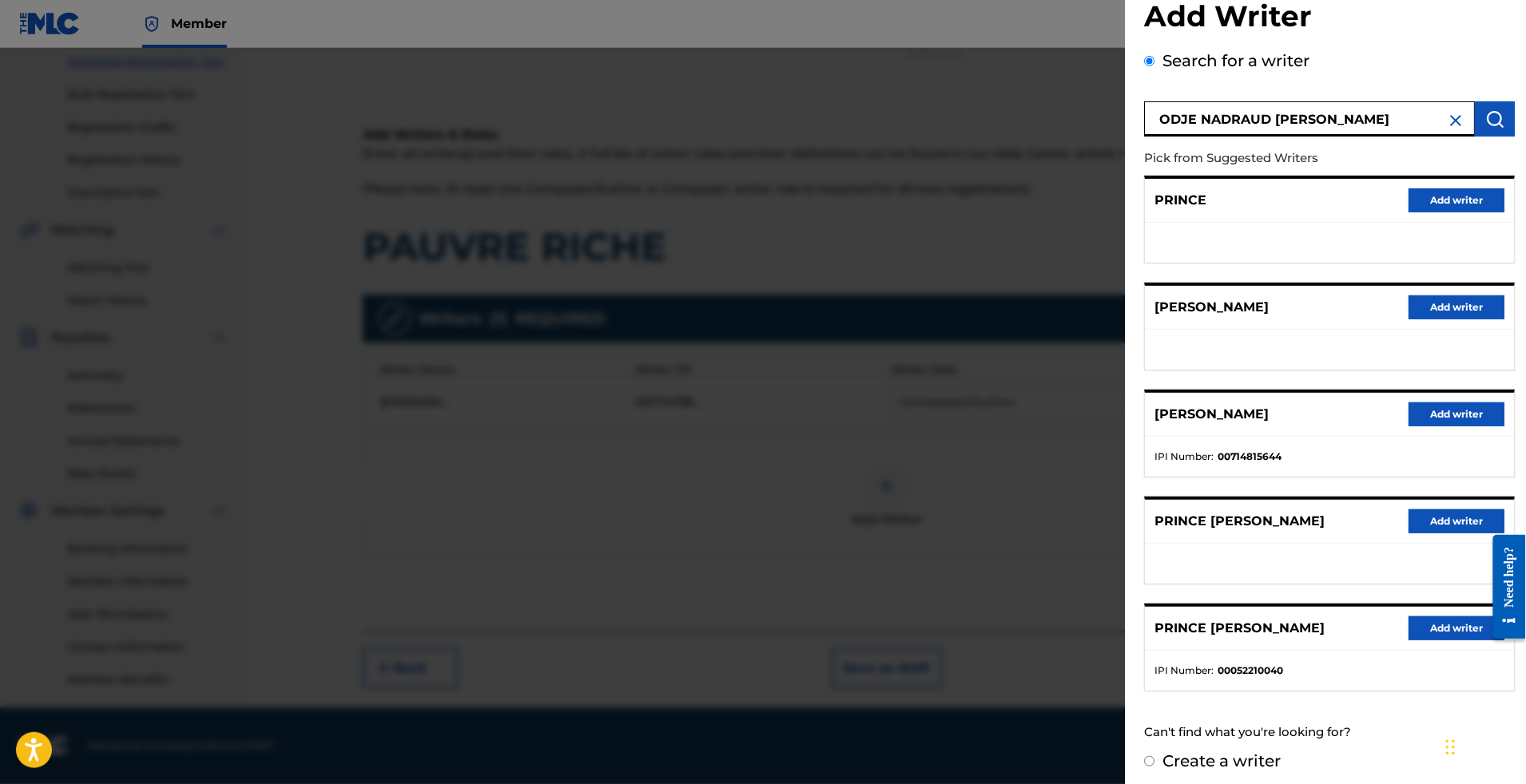
click at [1408, 437] on div "[PERSON_NAME] Add writer" at bounding box center [1329, 415] width 369 height 44
click at [1419, 427] on button "Add writer" at bounding box center [1456, 414] width 96 height 24
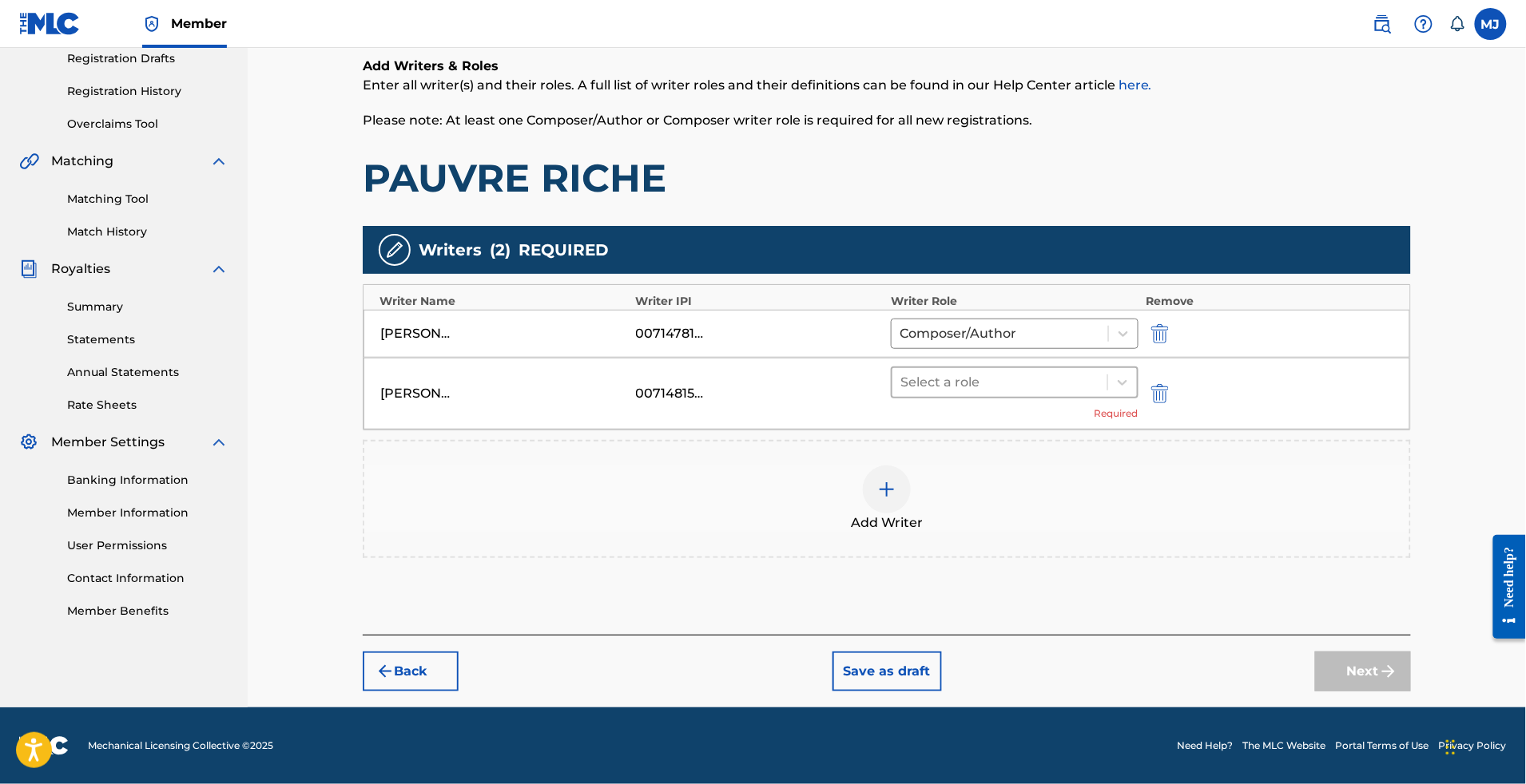
click at [928, 393] on div at bounding box center [1000, 383] width 199 height 23
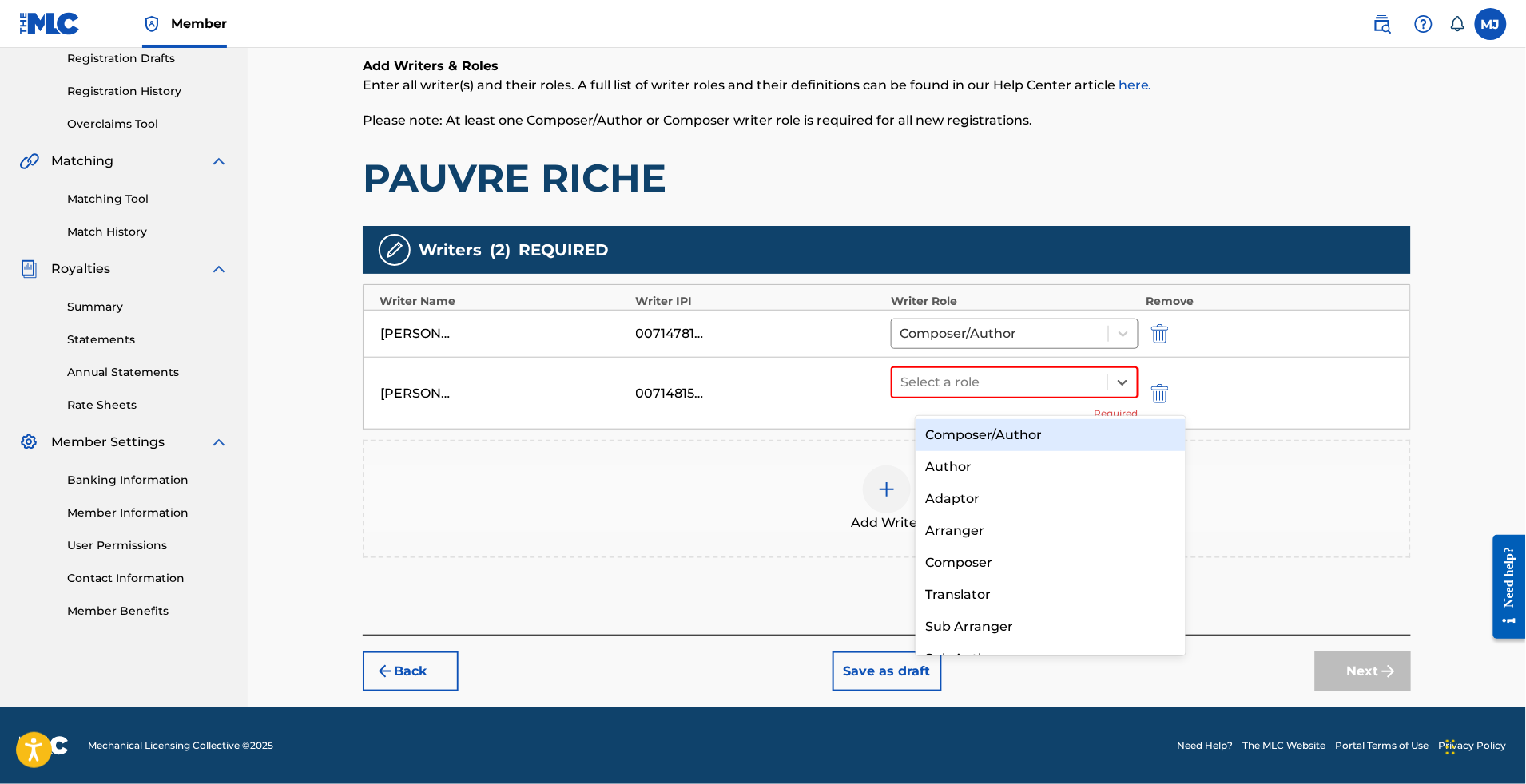
click at [947, 430] on div "Composer/Author" at bounding box center [1050, 435] width 270 height 32
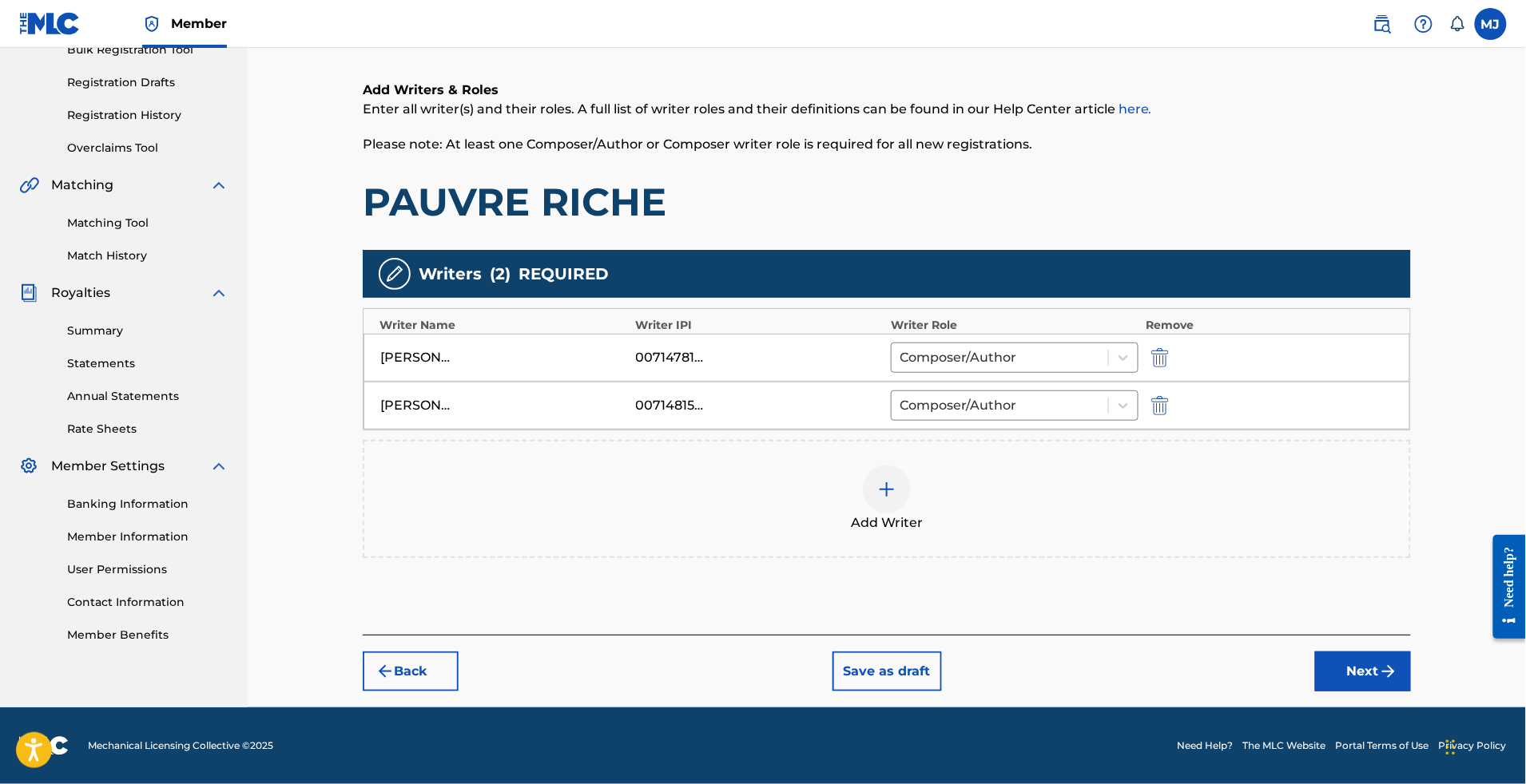
click at [897, 483] on img at bounding box center [886, 490] width 19 height 19
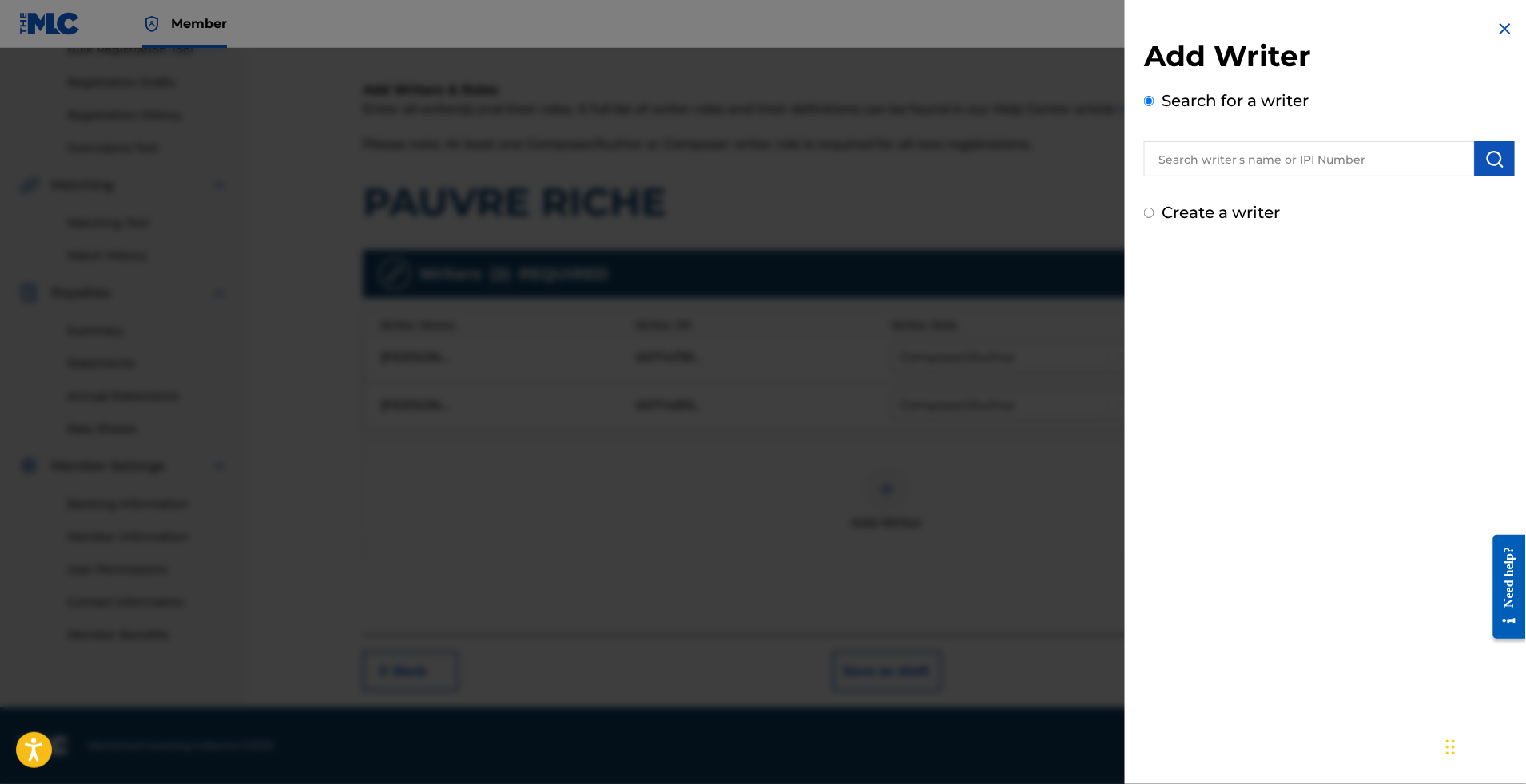
click at [1287, 177] on input "text" at bounding box center [1309, 158] width 331 height 35
paste input "VAMI BI GOLE SAINT PIERRE"
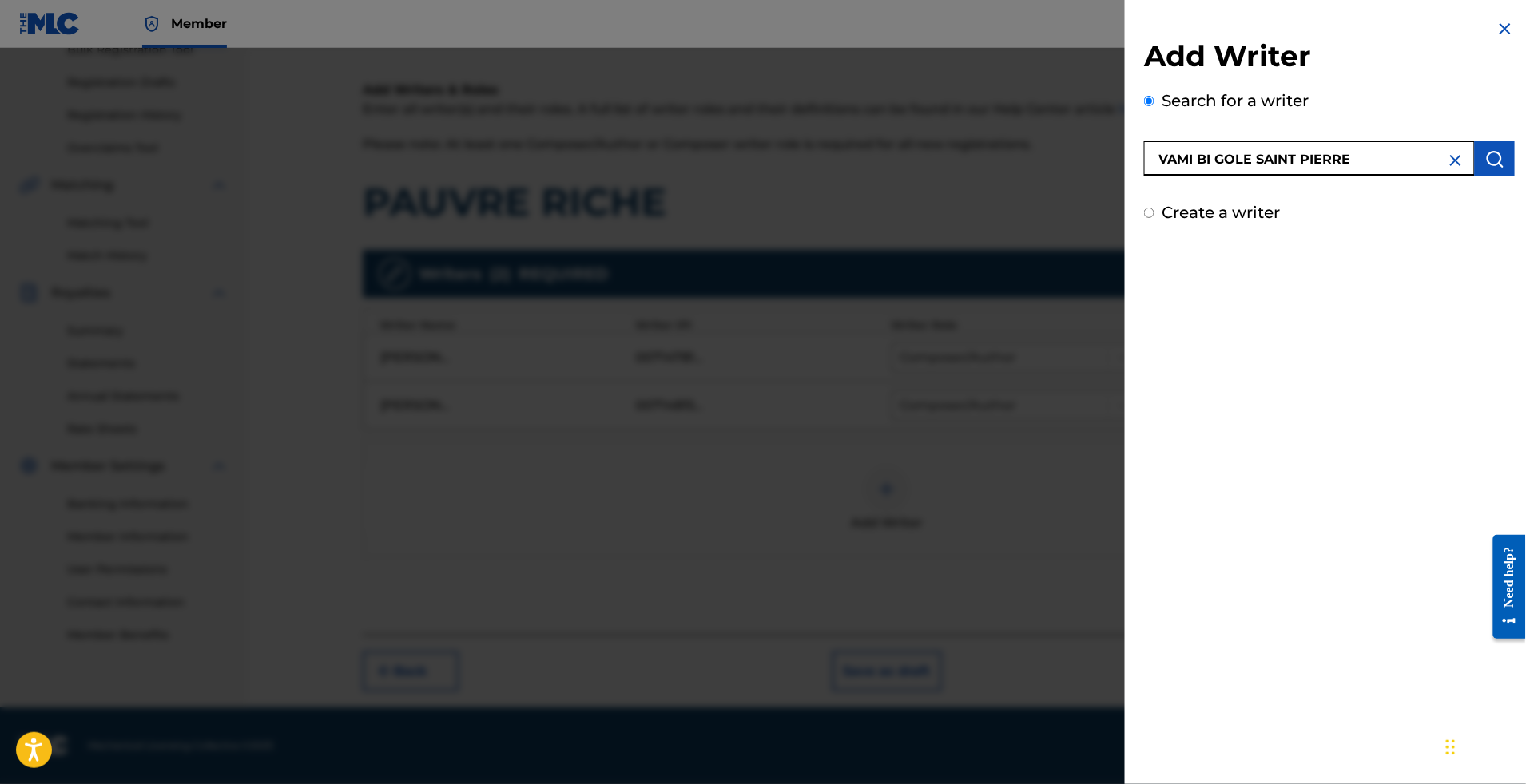
type input "VAMI BI GOLE SAINT PIERRE"
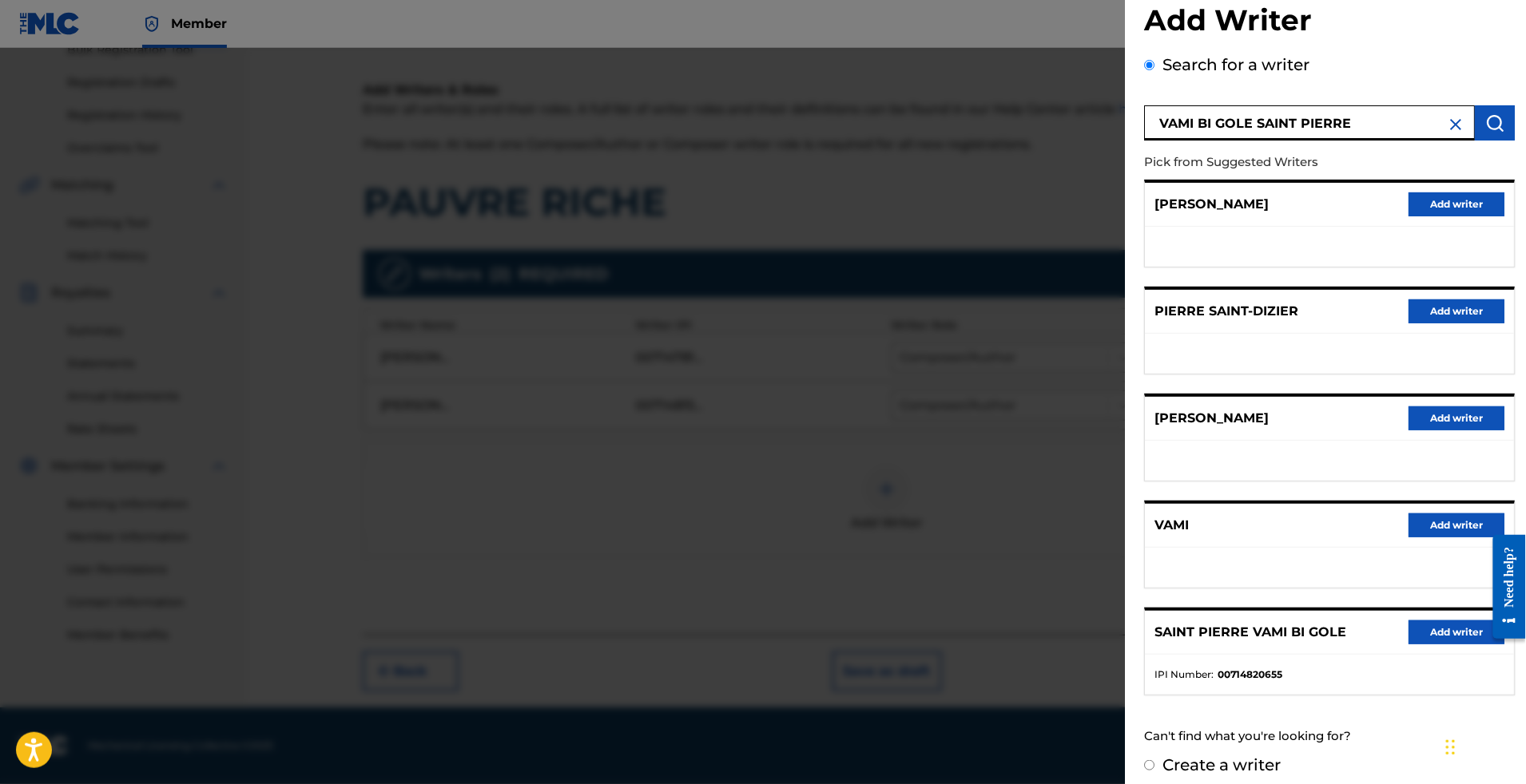
scroll to position [183, 0]
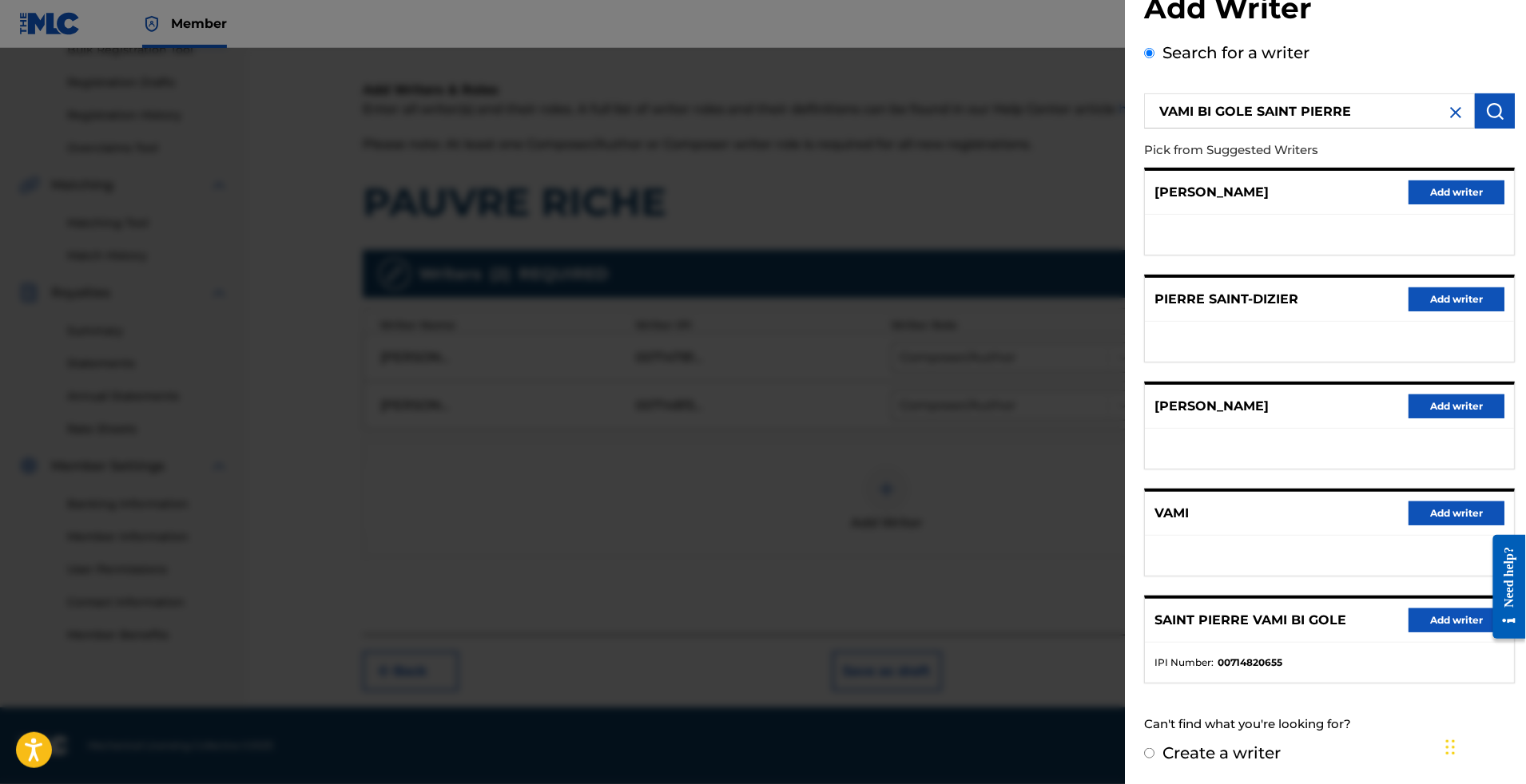
click at [1430, 609] on button "Add writer" at bounding box center [1456, 620] width 96 height 24
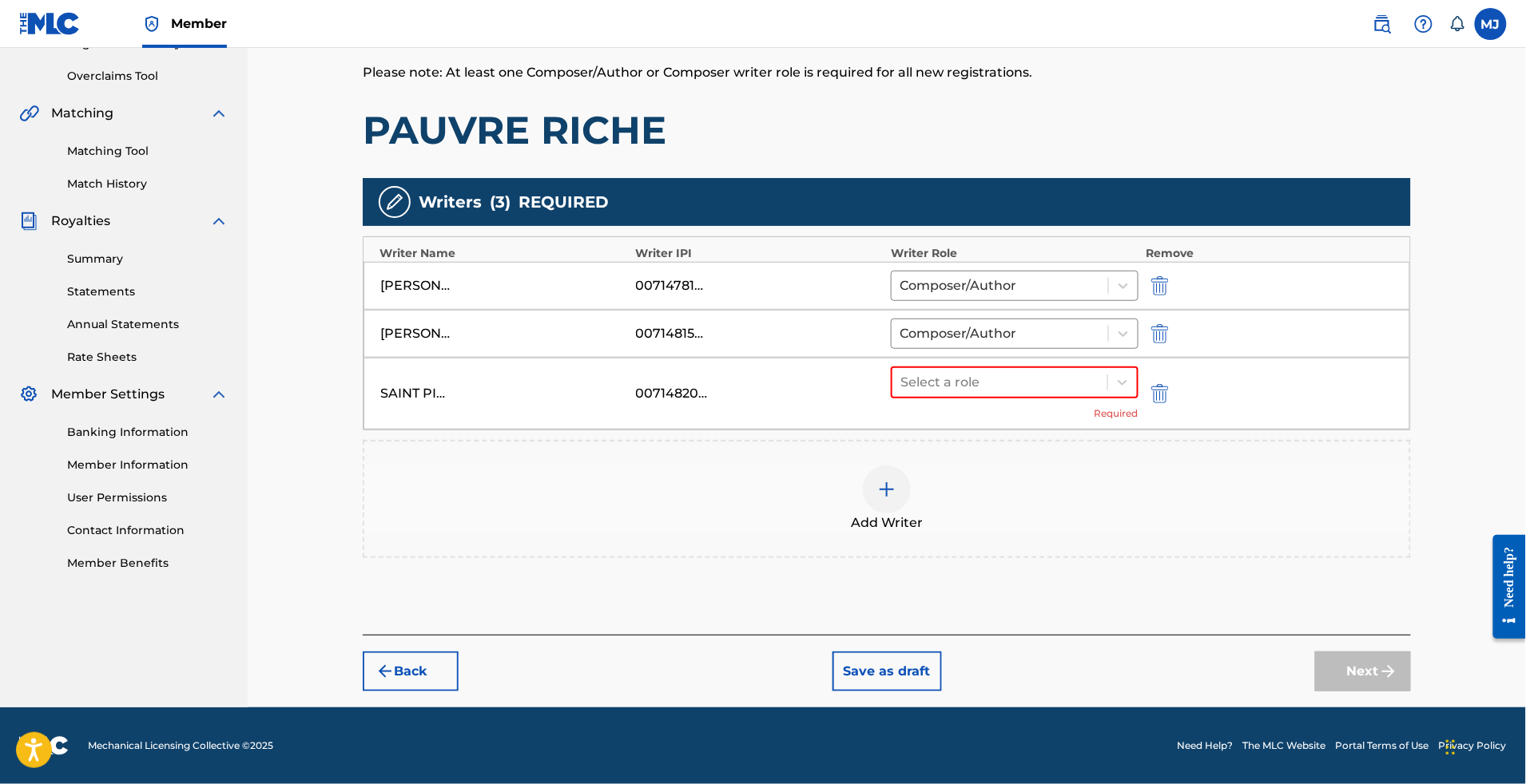
click at [1013, 407] on div "Select a role Required" at bounding box center [1015, 393] width 248 height 54
click at [1041, 397] on div "Select a role" at bounding box center [999, 382] width 215 height 28
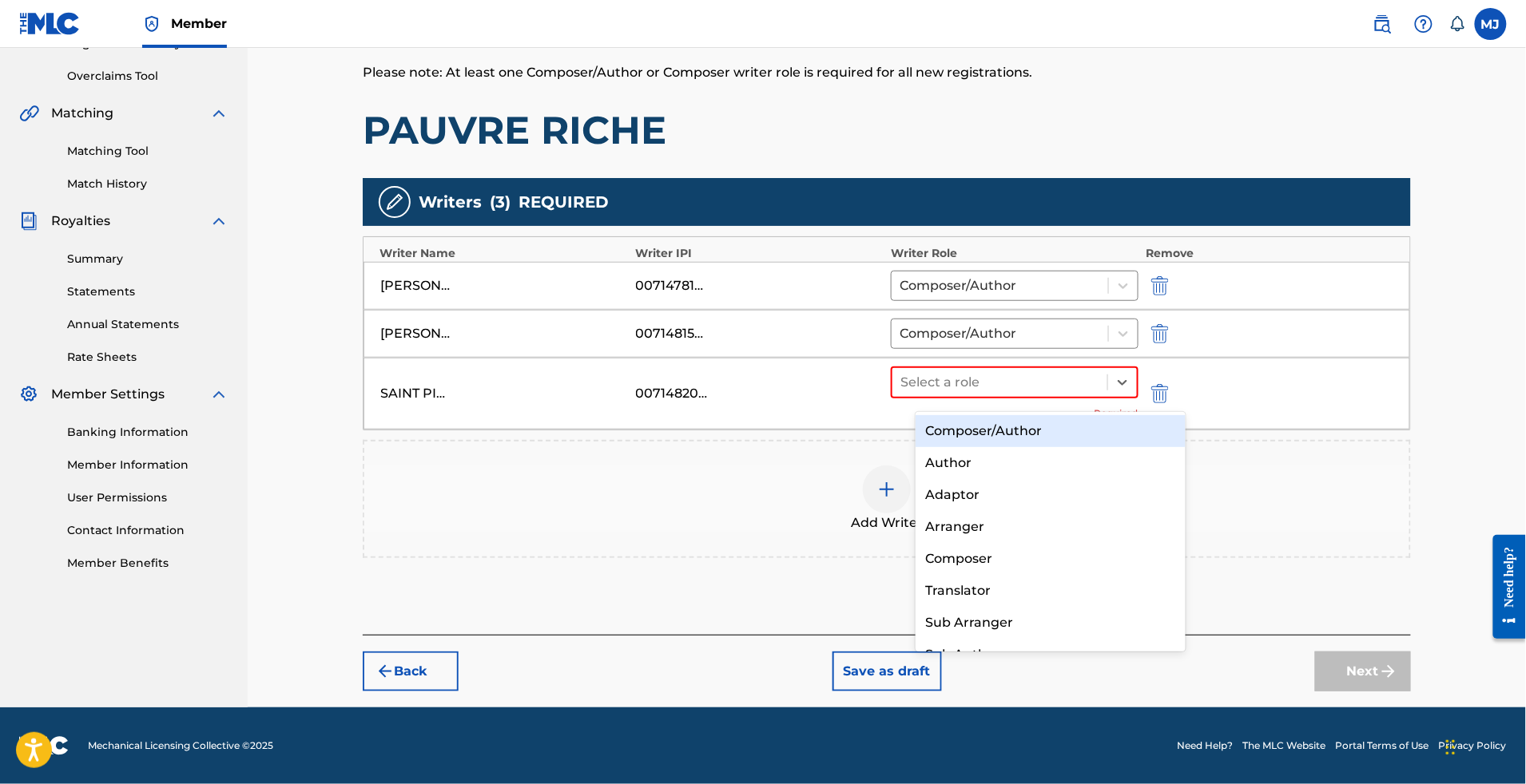
click at [1024, 436] on div "Composer/Author" at bounding box center [1050, 431] width 270 height 32
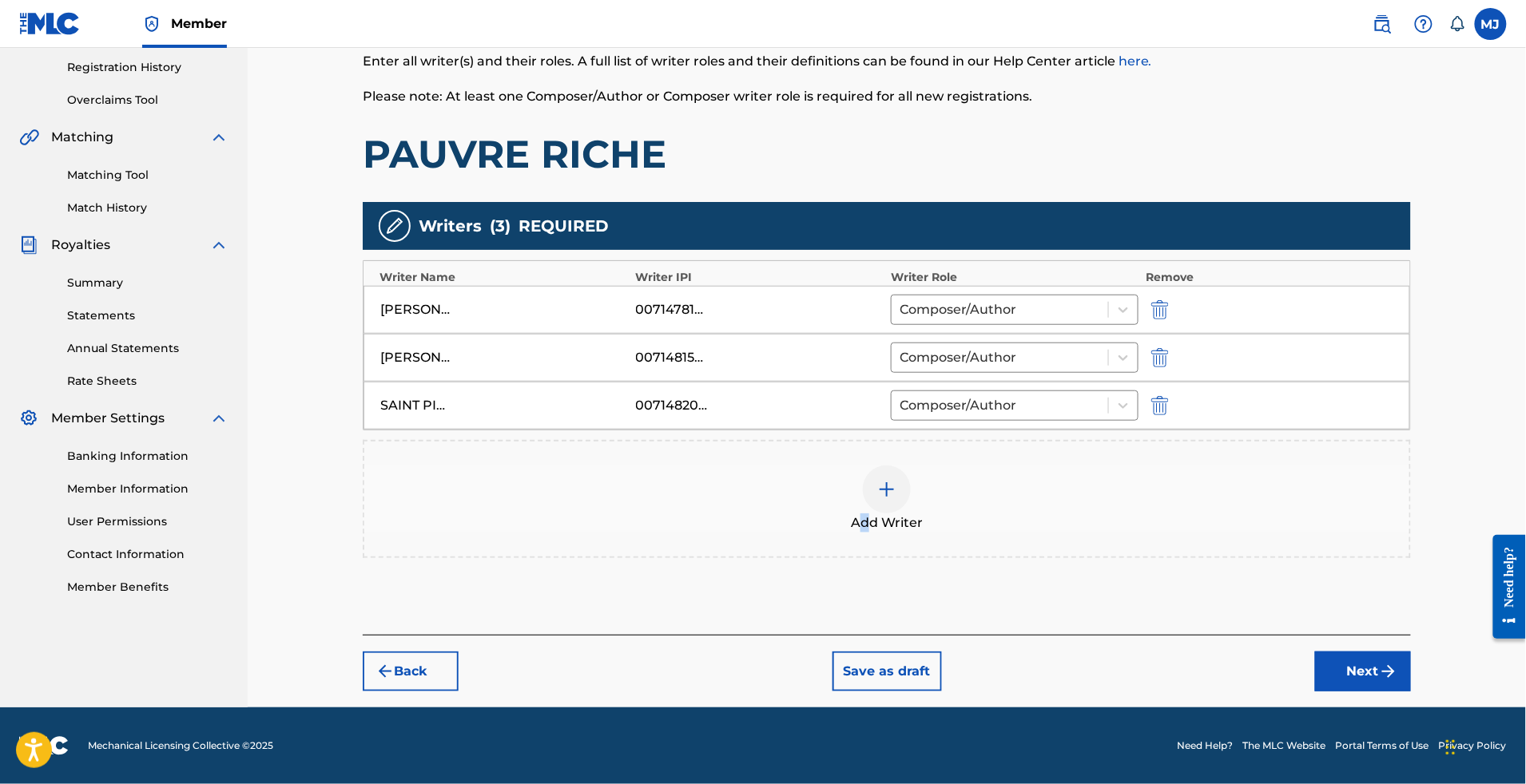
click at [895, 516] on span "Add Writer" at bounding box center [887, 523] width 72 height 19
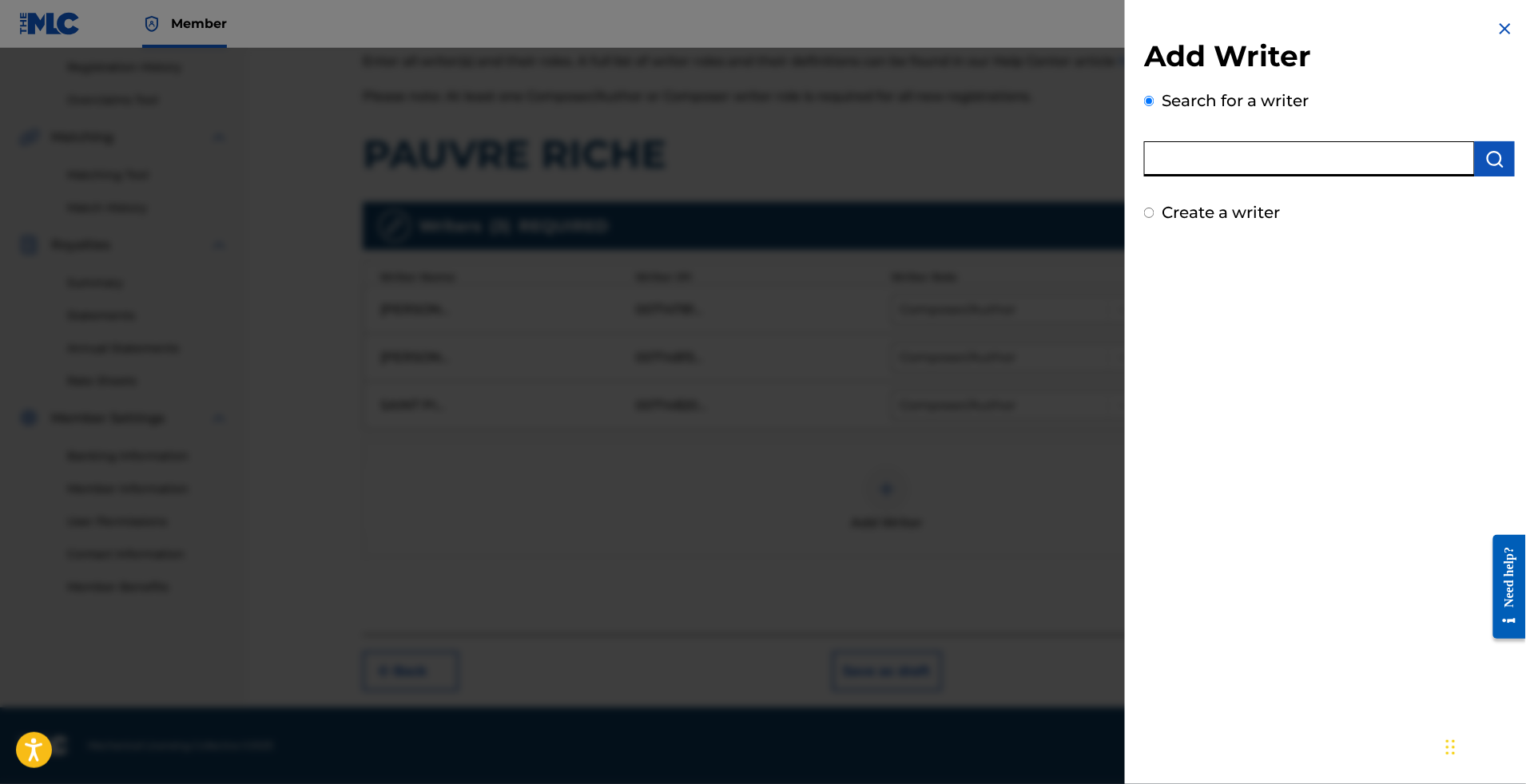
click at [1219, 177] on input "text" at bounding box center [1309, 158] width 331 height 35
paste input "[PERSON_NAME]"
type input "[PERSON_NAME]"
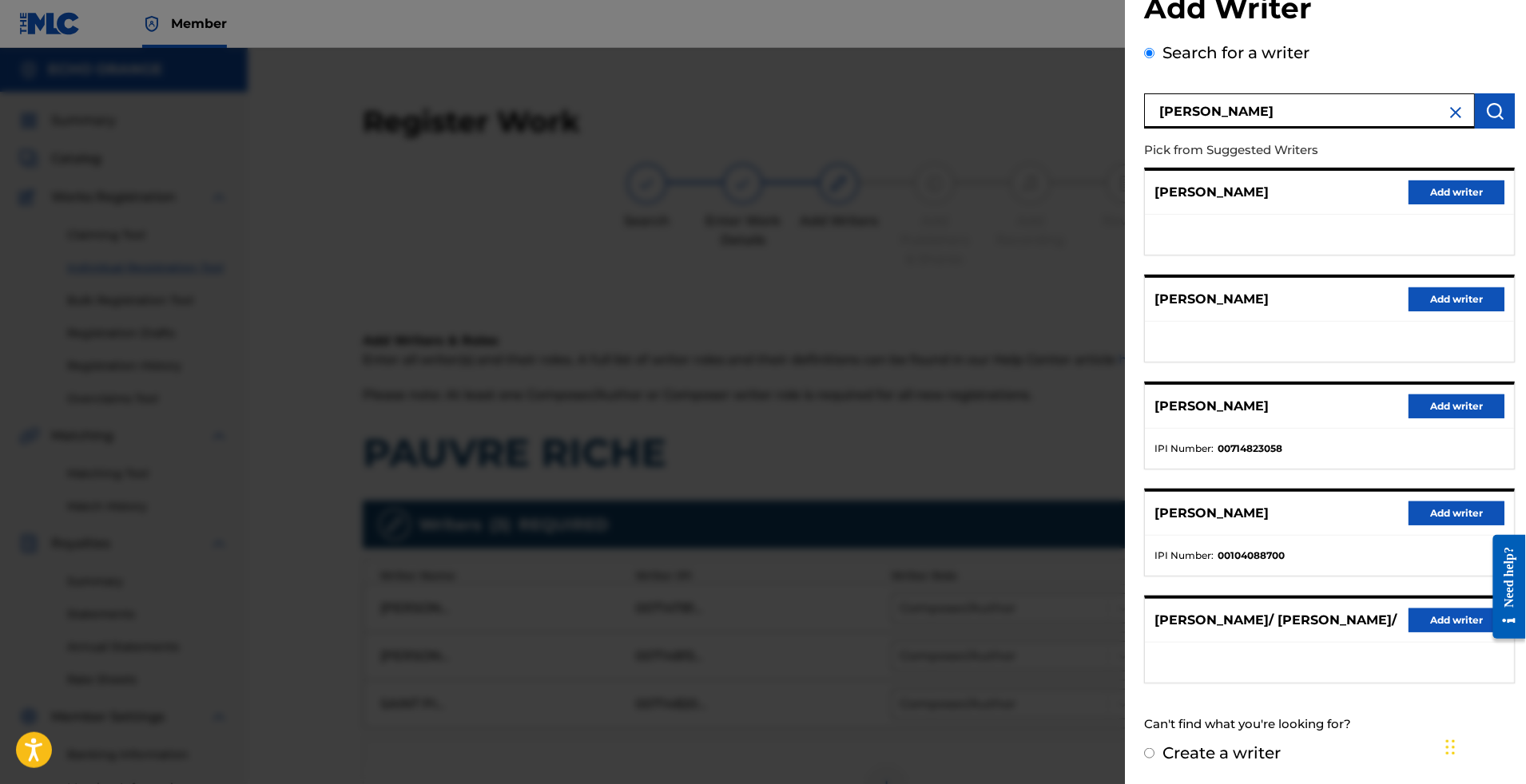
click at [1422, 394] on button "Add writer" at bounding box center [1456, 406] width 96 height 24
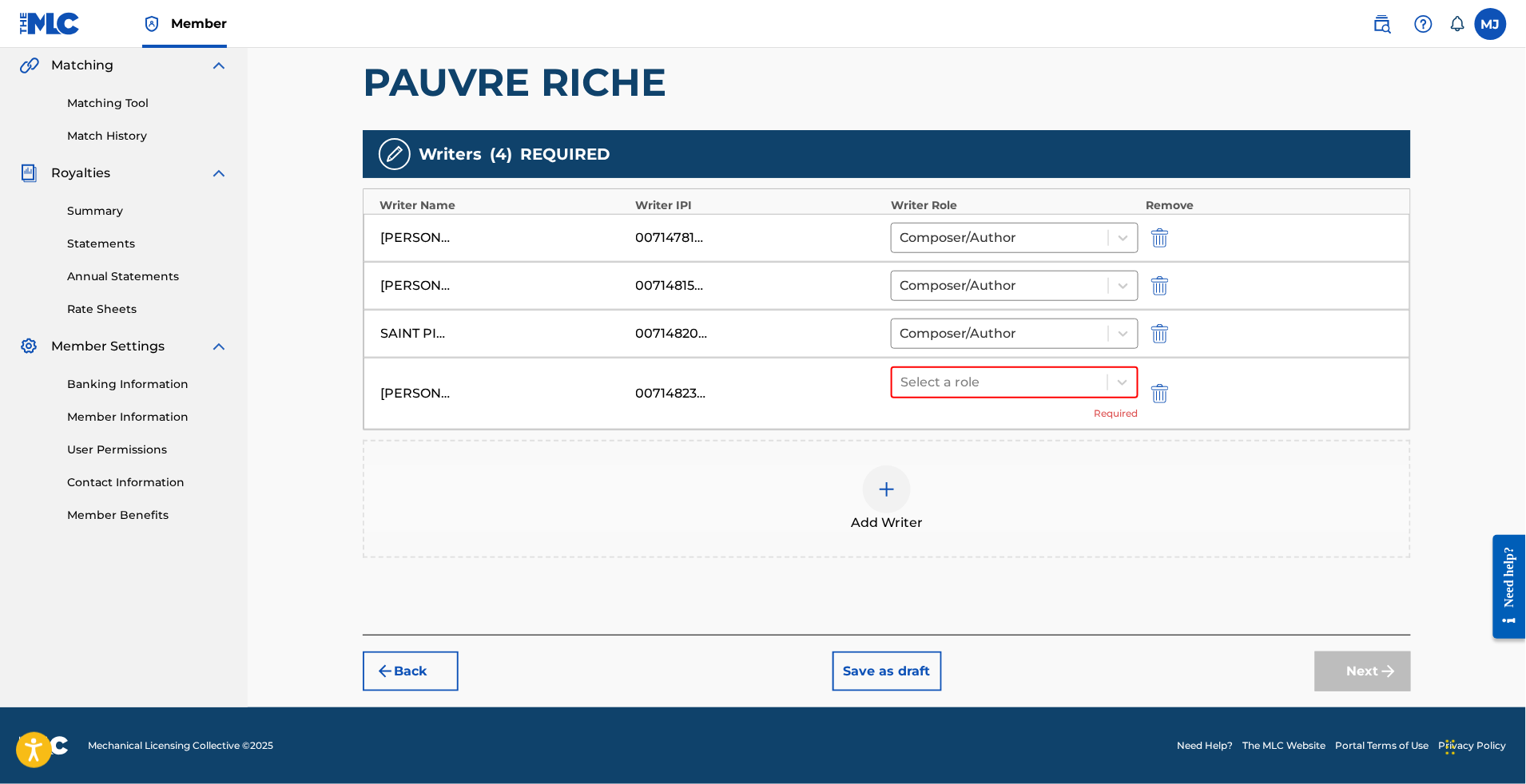
scroll to position [518, 0]
click at [1021, 372] on div at bounding box center [1000, 383] width 199 height 23
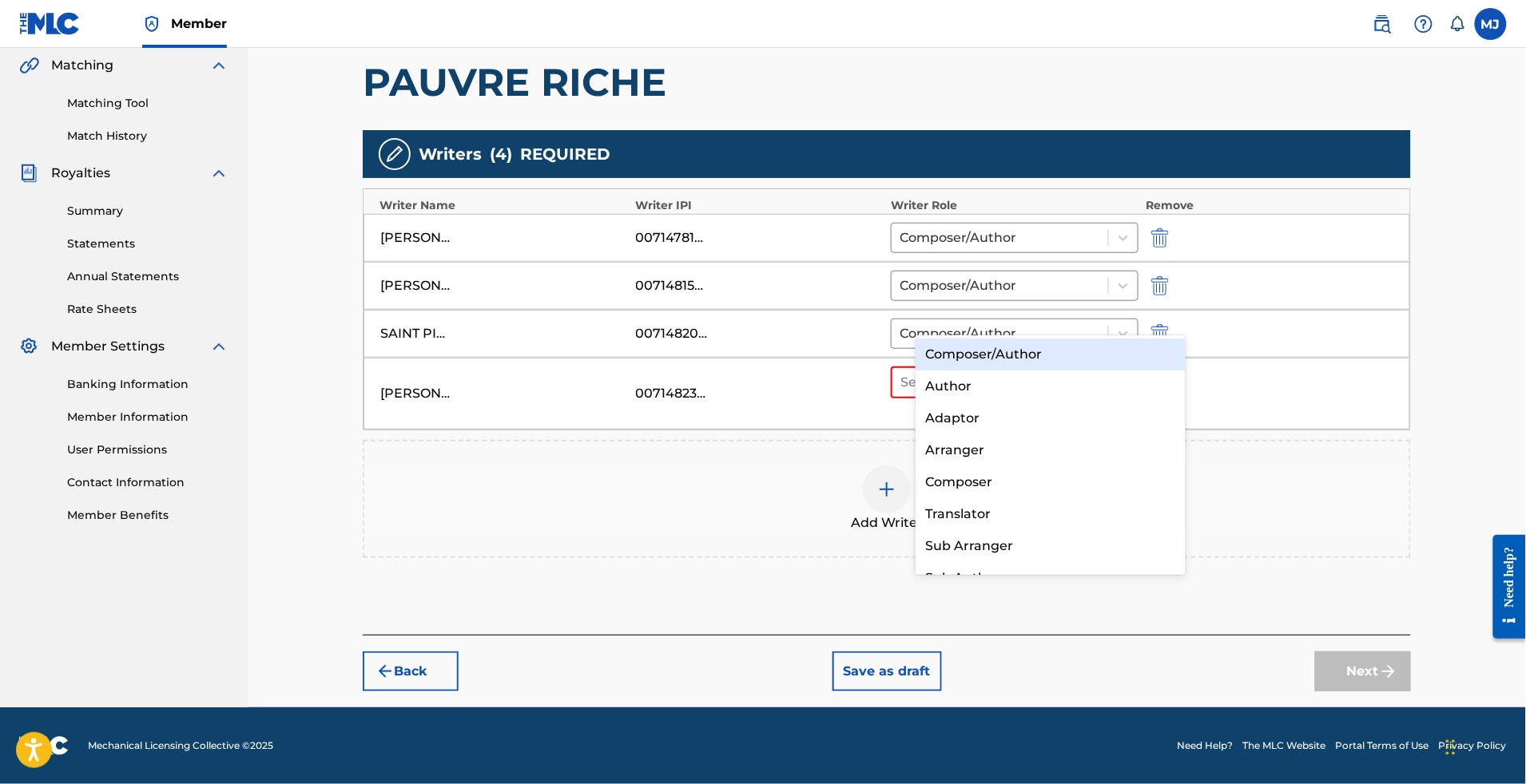
click at [1033, 365] on div "Composer/Author" at bounding box center [1050, 355] width 270 height 32
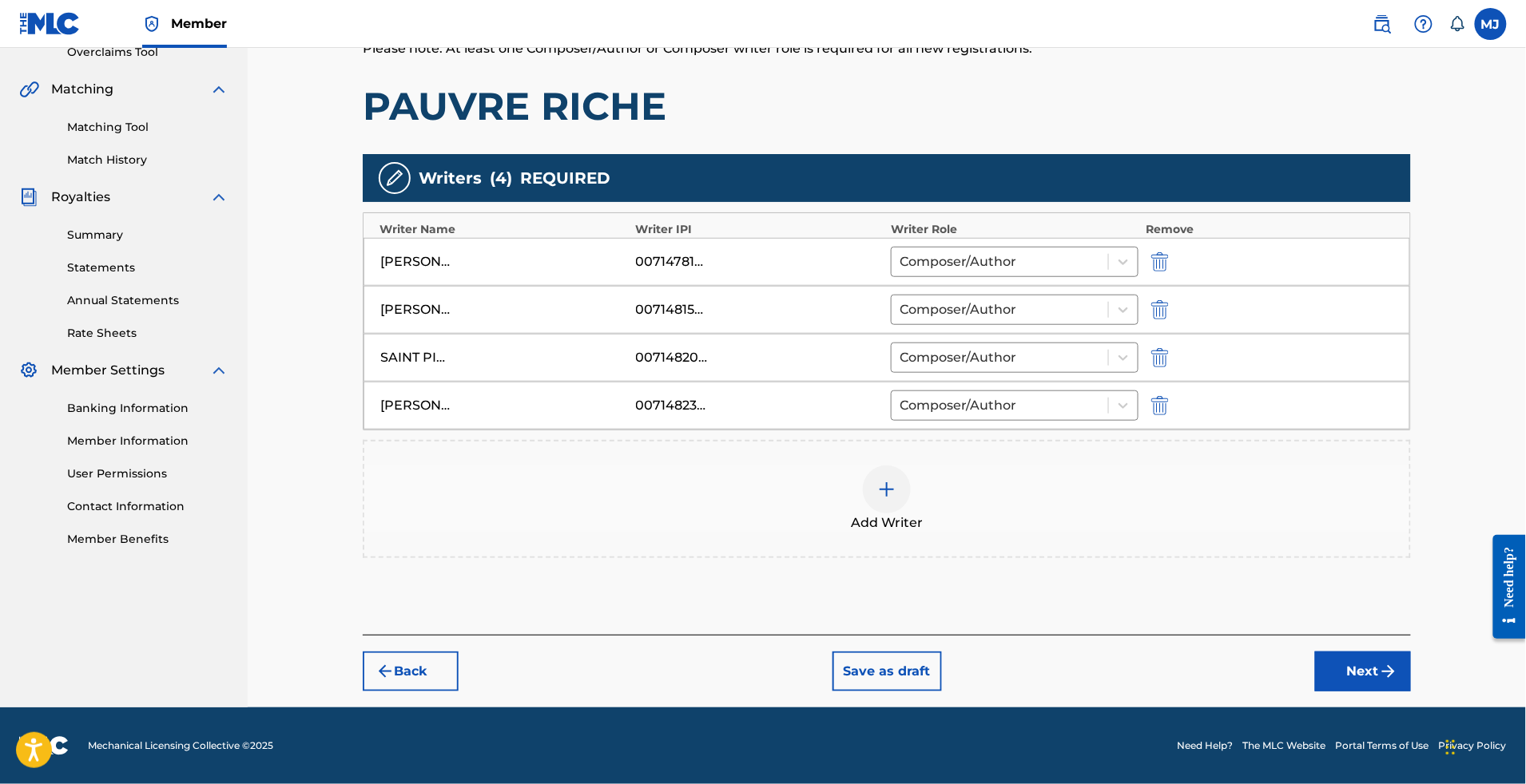
click at [1395, 664] on button "Next" at bounding box center [1362, 671] width 96 height 40
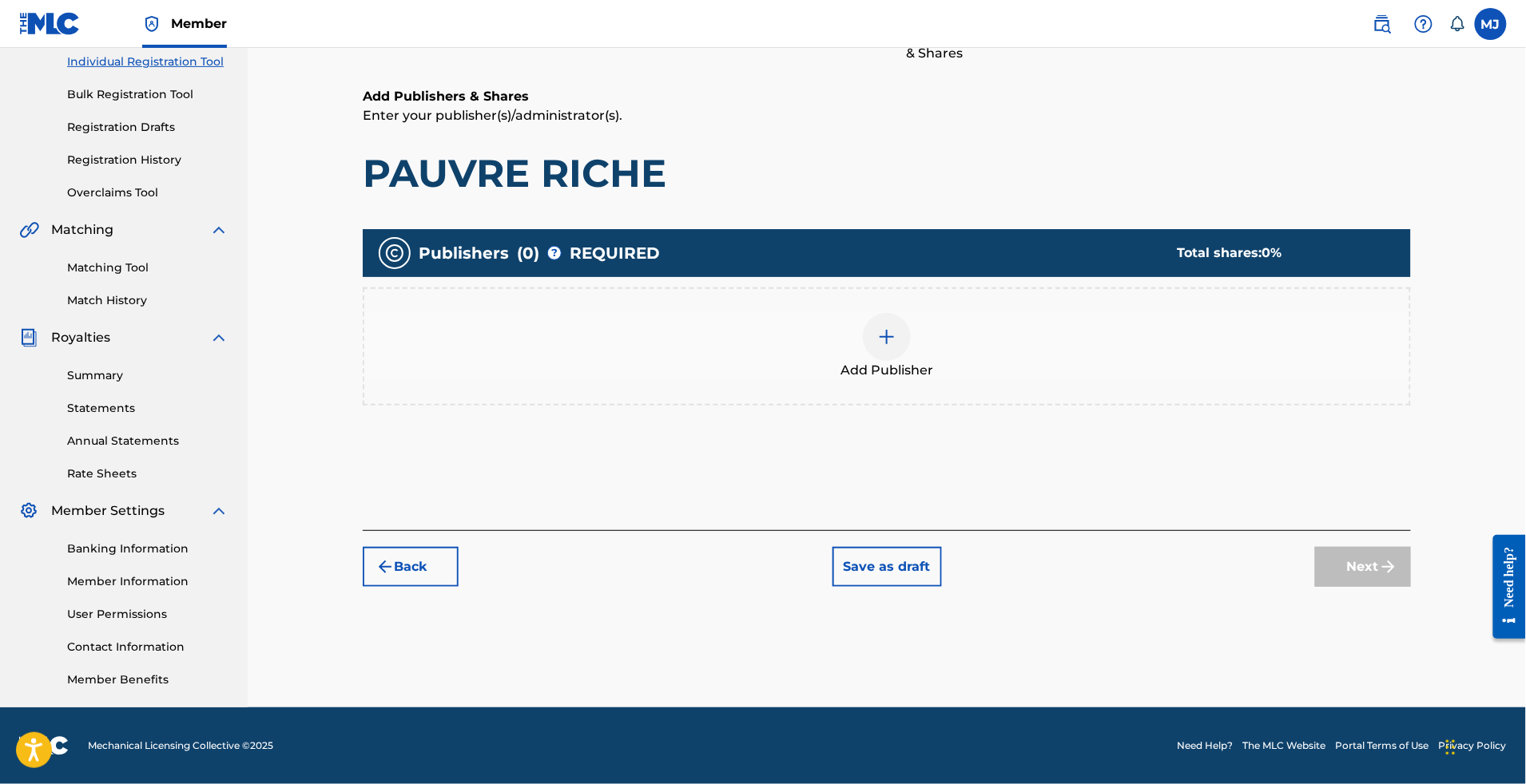
click at [1412, 497] on div "Add Publishers & Shares Enter your publisher(s)/administrator(s). PAUVRE RICHE …" at bounding box center [886, 308] width 1048 height 444
click at [940, 313] on div "Add Publisher" at bounding box center [886, 346] width 1045 height 67
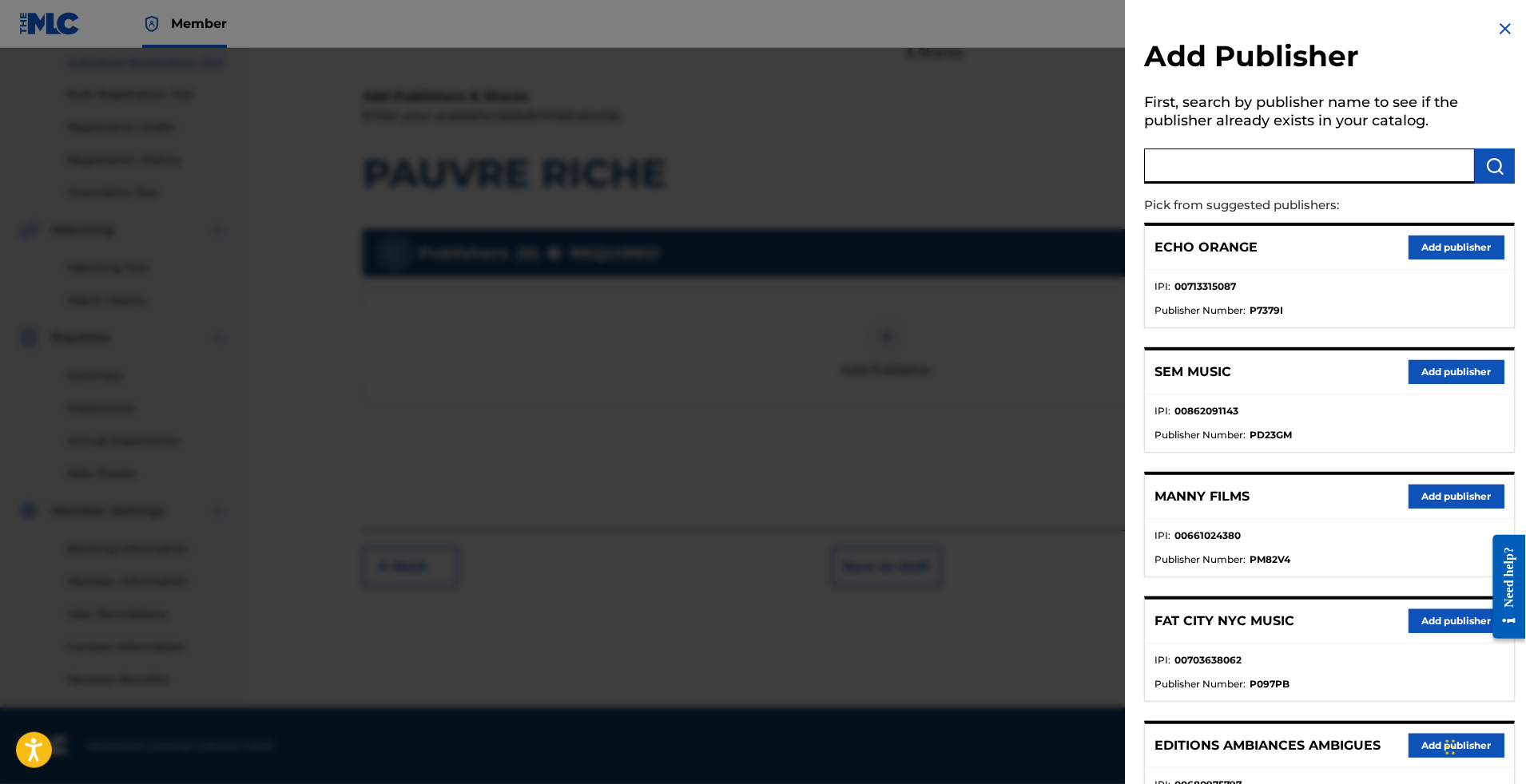
click at [1289, 183] on input "text" at bounding box center [1309, 166] width 331 height 35
type input "appeal"
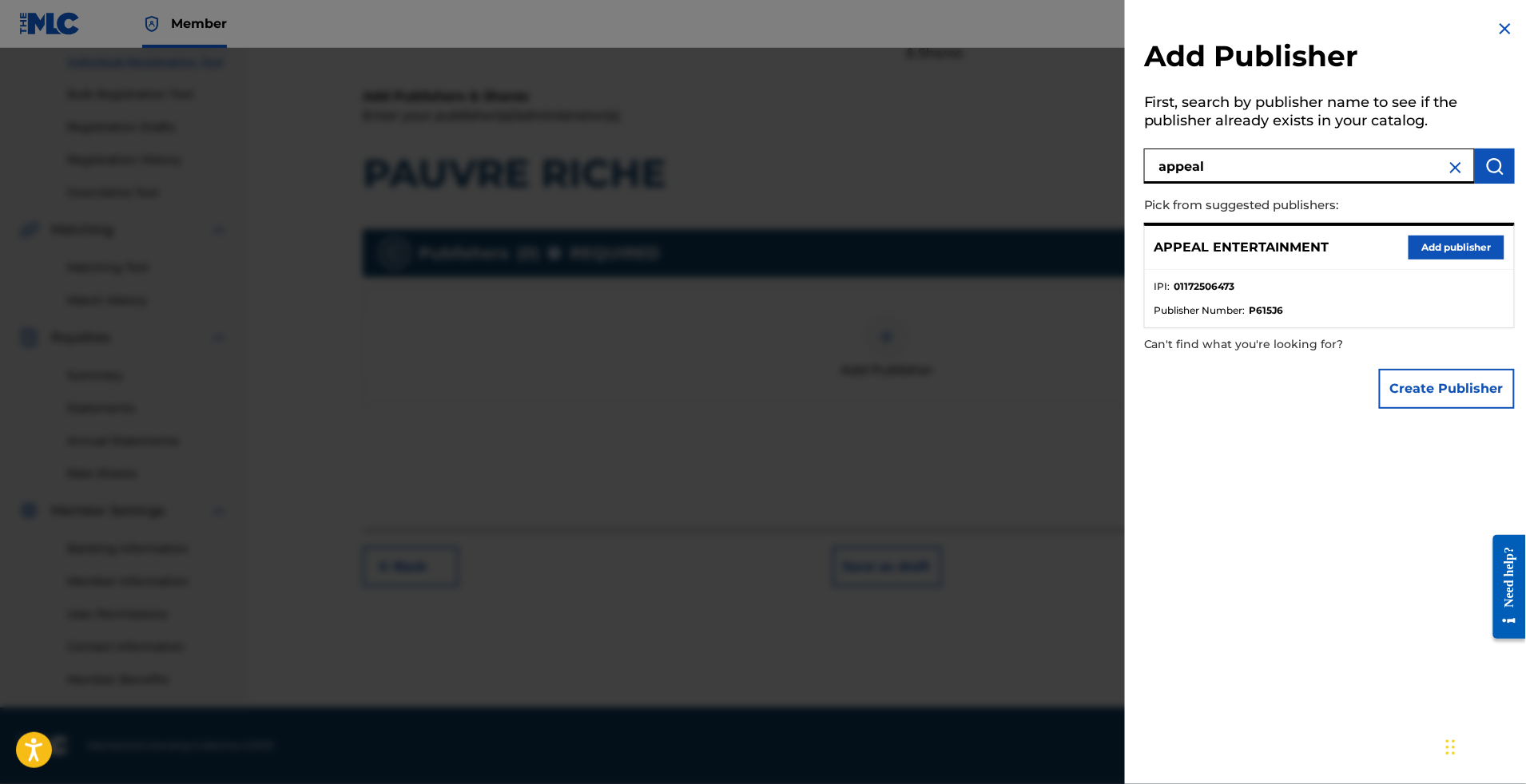
click at [1409, 260] on button "Add publisher" at bounding box center [1456, 247] width 96 height 24
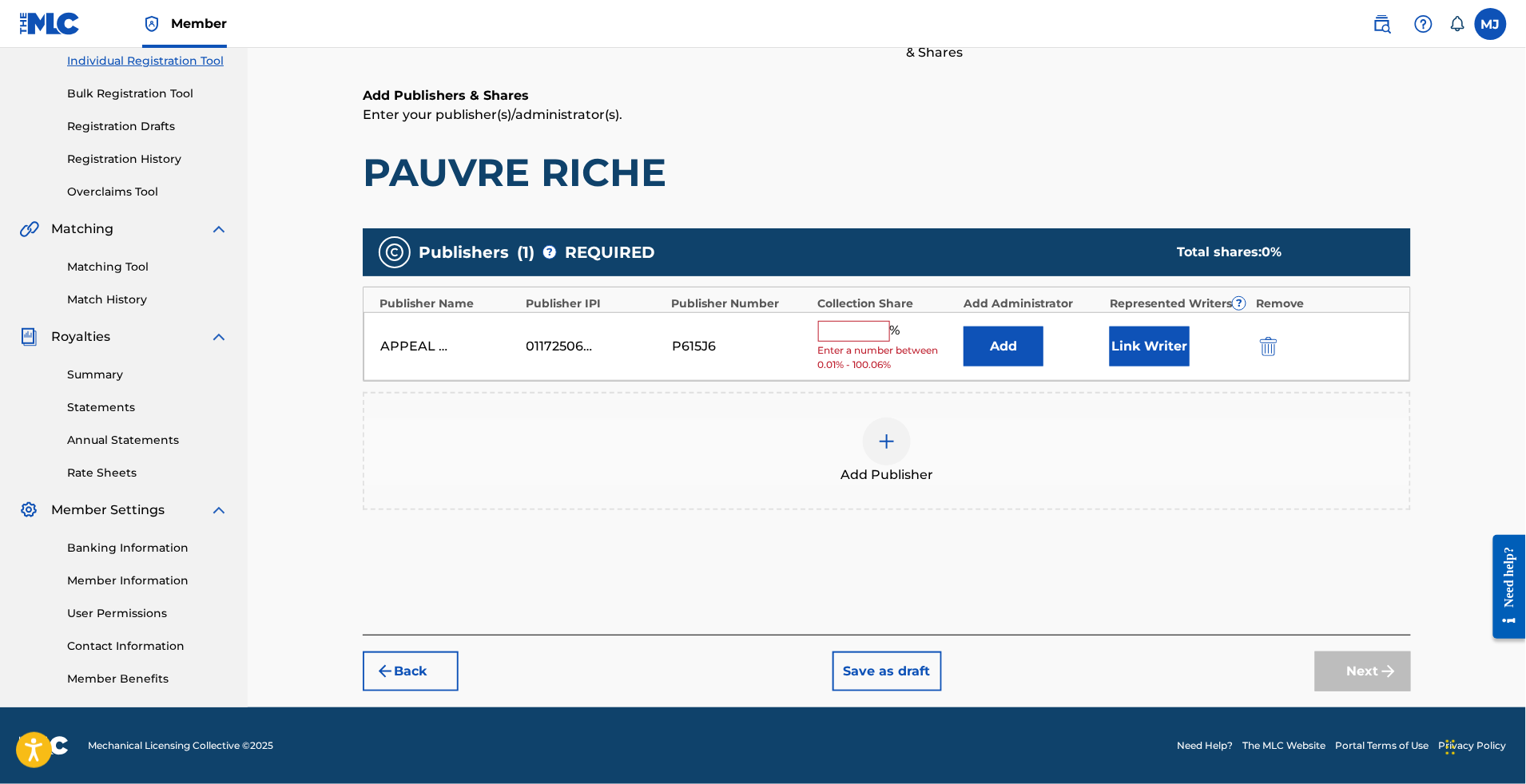
scroll to position [340, 0]
click at [1046, 312] on div "APPEAL ENTERTAINMENT 01172506473 P615J6 % Enter a number between 0.01% - 100.06…" at bounding box center [886, 346] width 1046 height 69
click at [1007, 326] on button "Add" at bounding box center [1004, 346] width 79 height 40
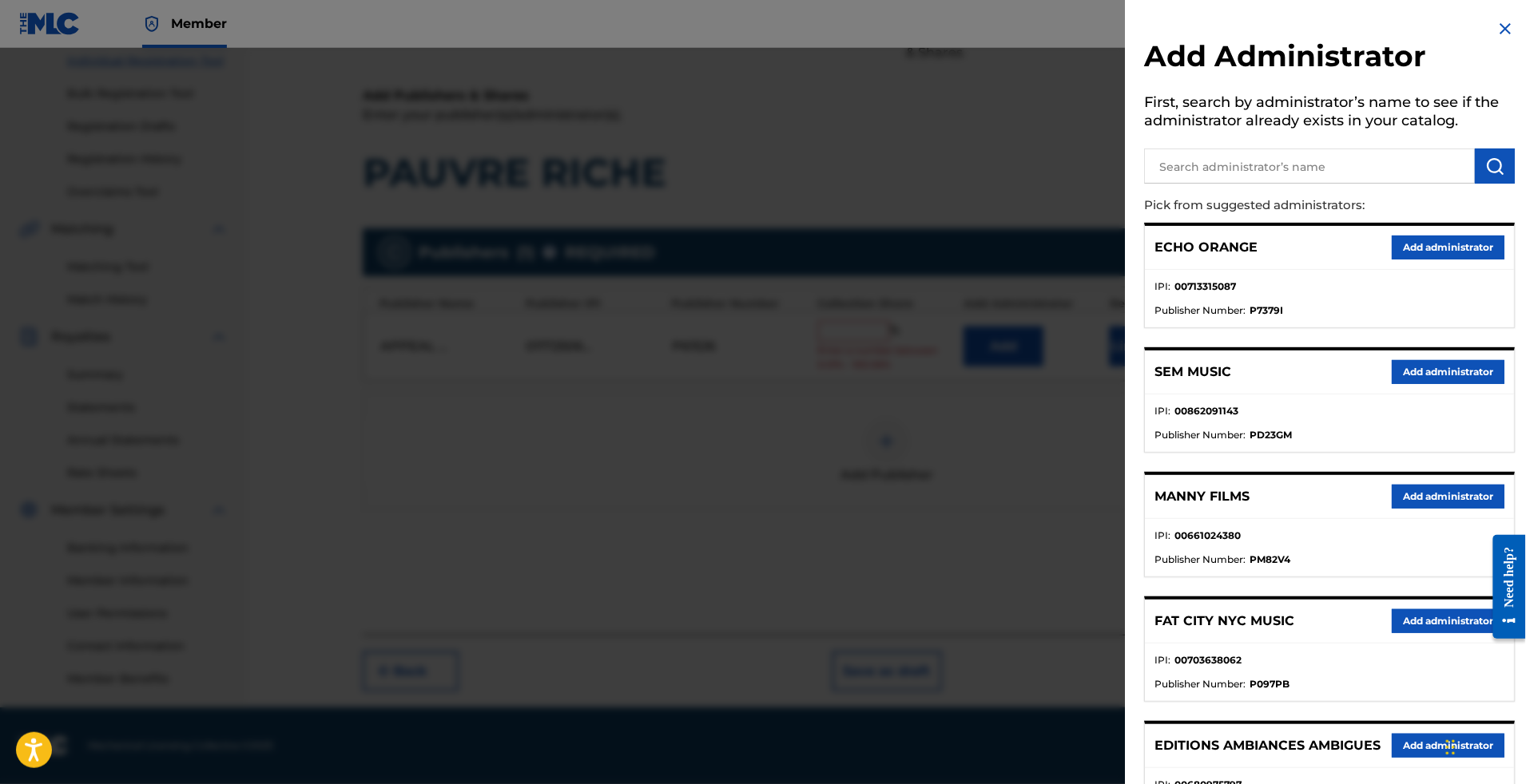
click at [1467, 260] on button "Add administrator" at bounding box center [1447, 247] width 113 height 24
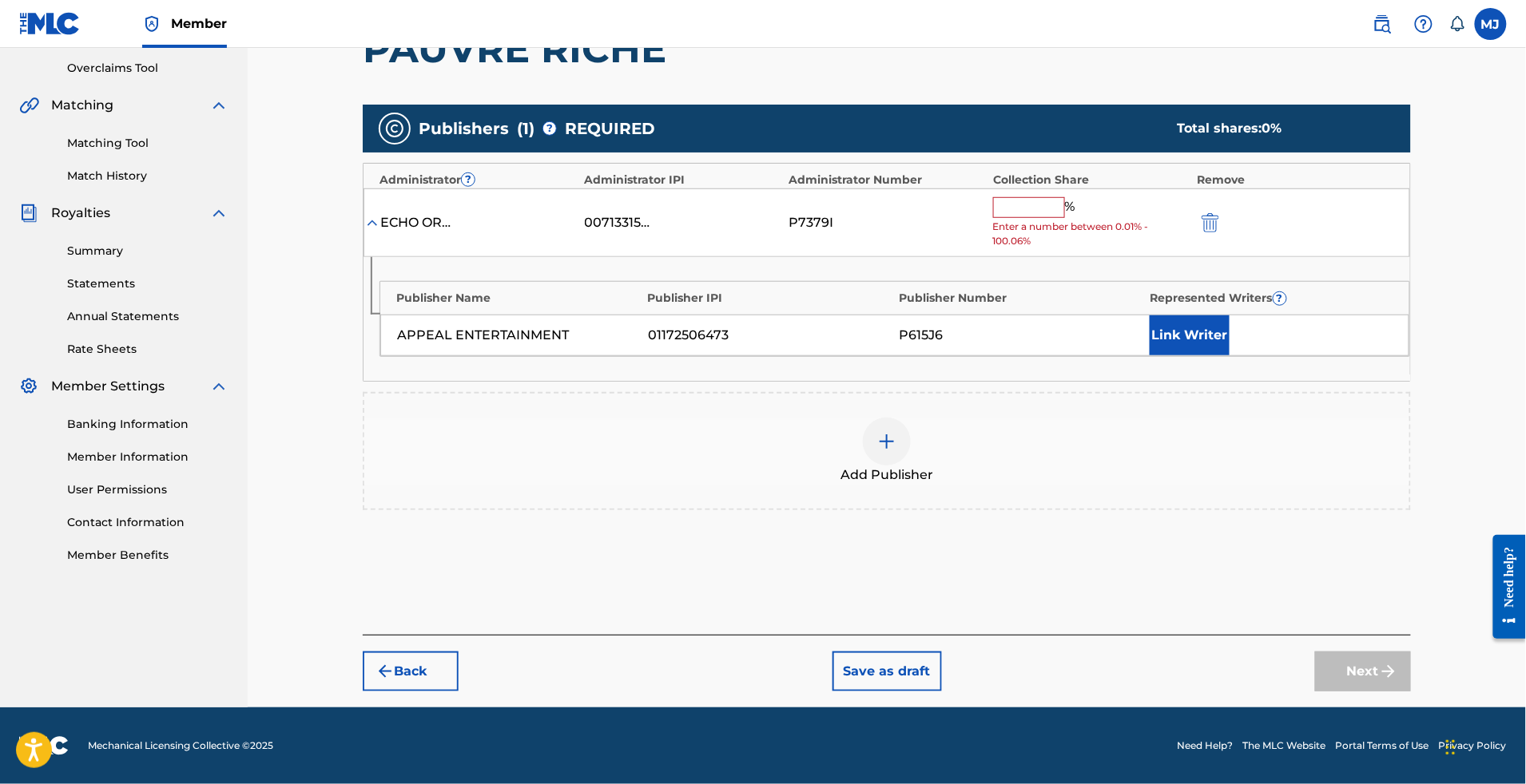
click at [1026, 218] on input "text" at bounding box center [1029, 208] width 72 height 21
type input "6"
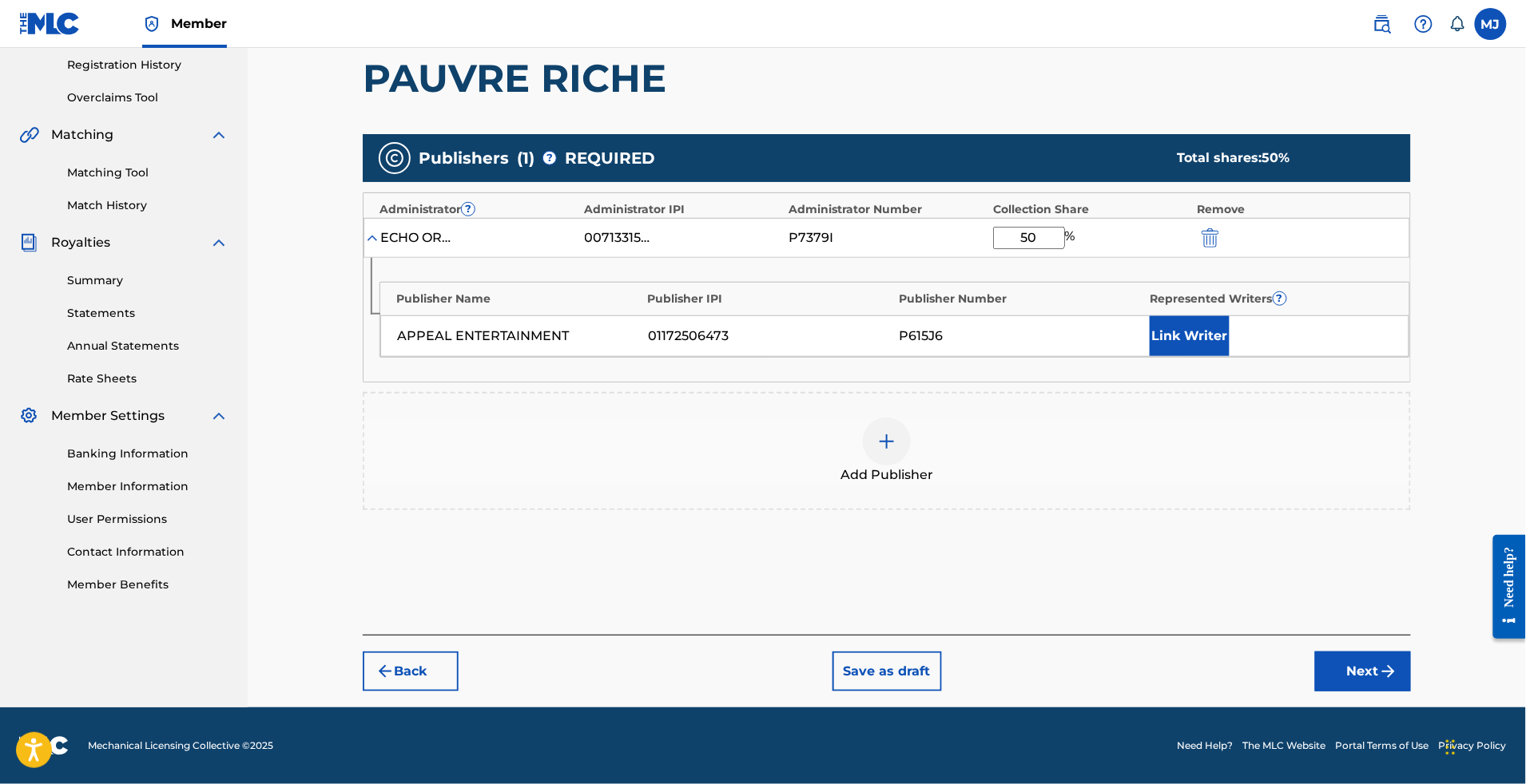
type input "50"
click at [1230, 357] on button "Link Writer" at bounding box center [1189, 336] width 79 height 40
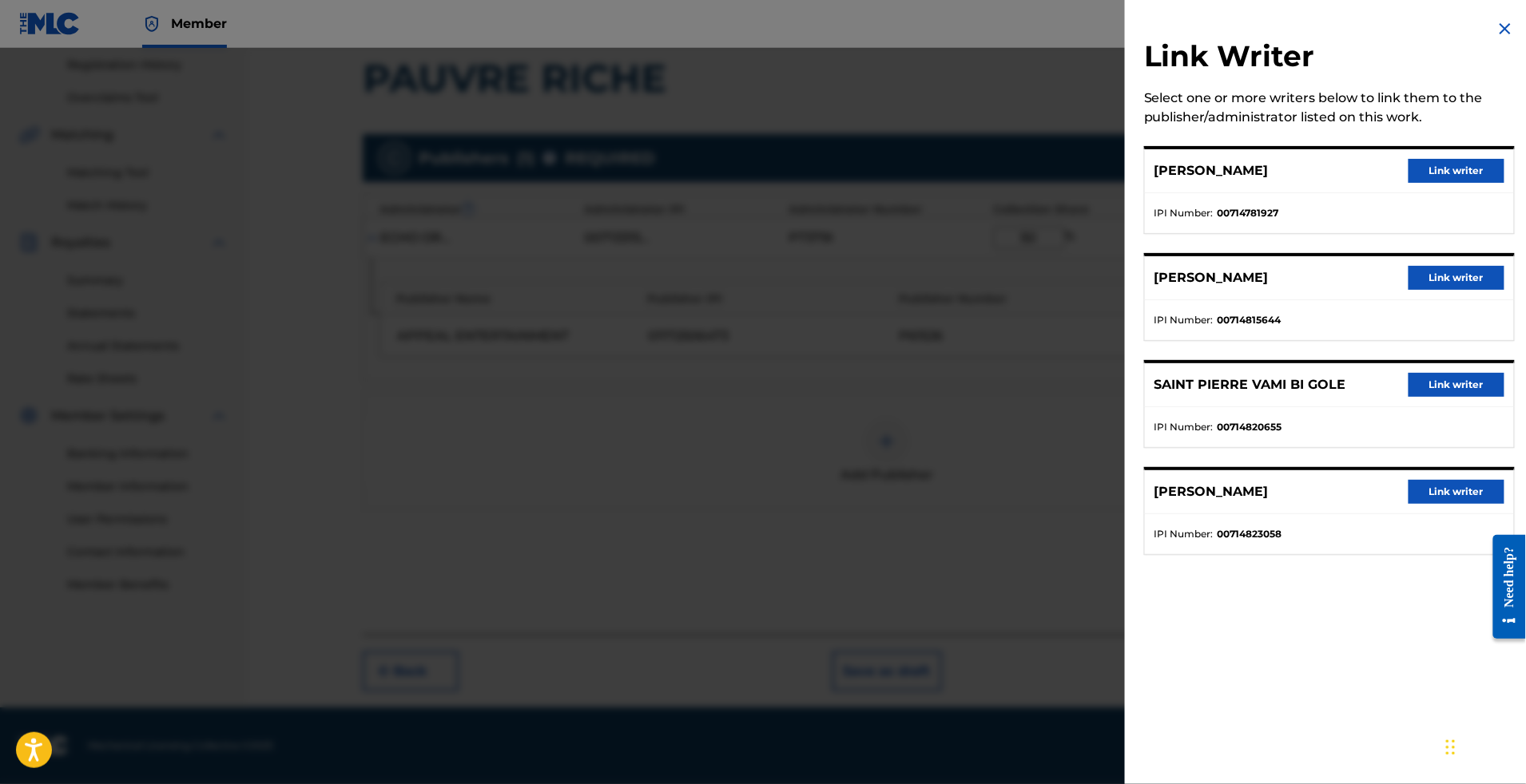
click at [1448, 183] on button "Link writer" at bounding box center [1456, 170] width 96 height 24
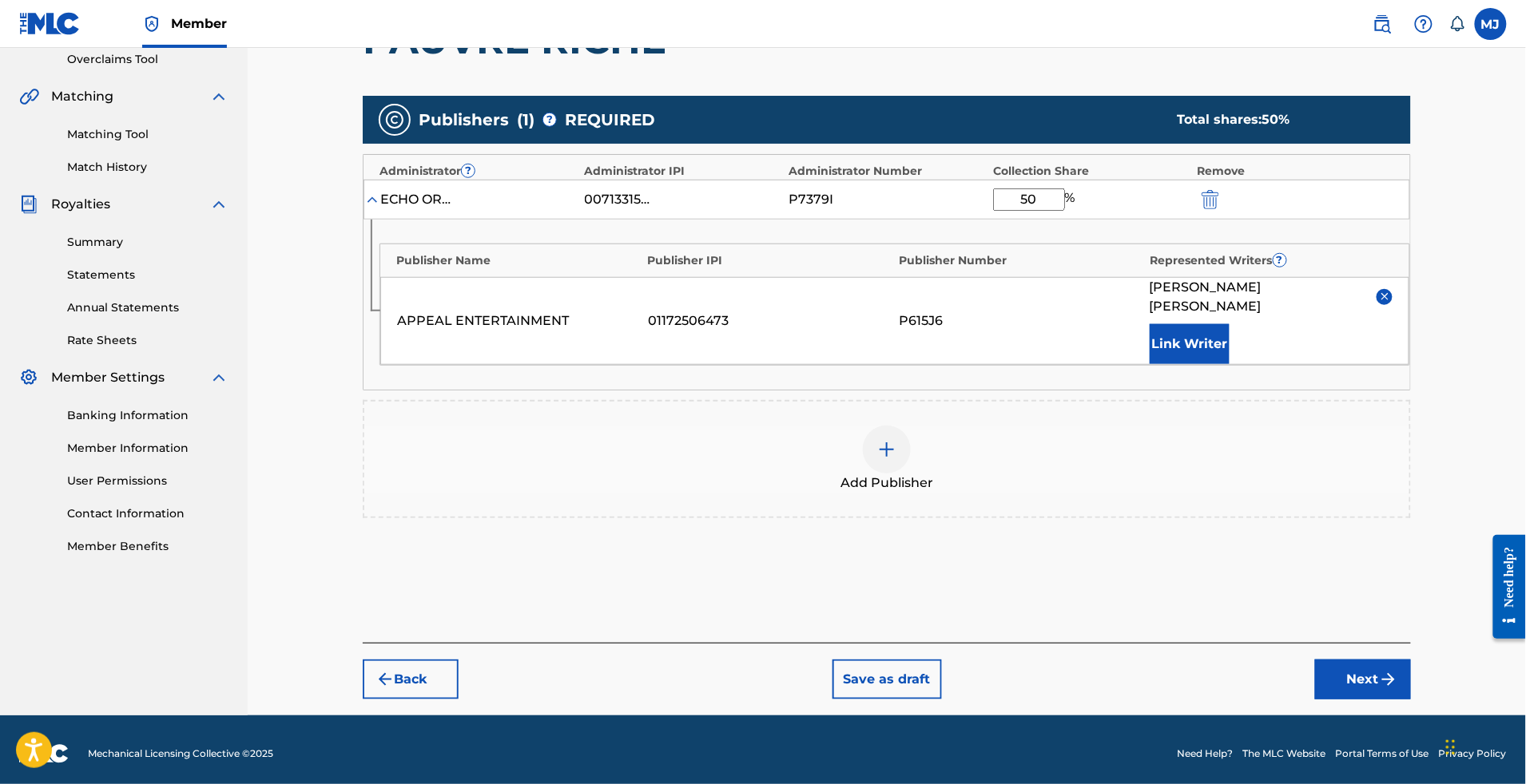
click at [1222, 364] on button "Link Writer" at bounding box center [1189, 344] width 79 height 40
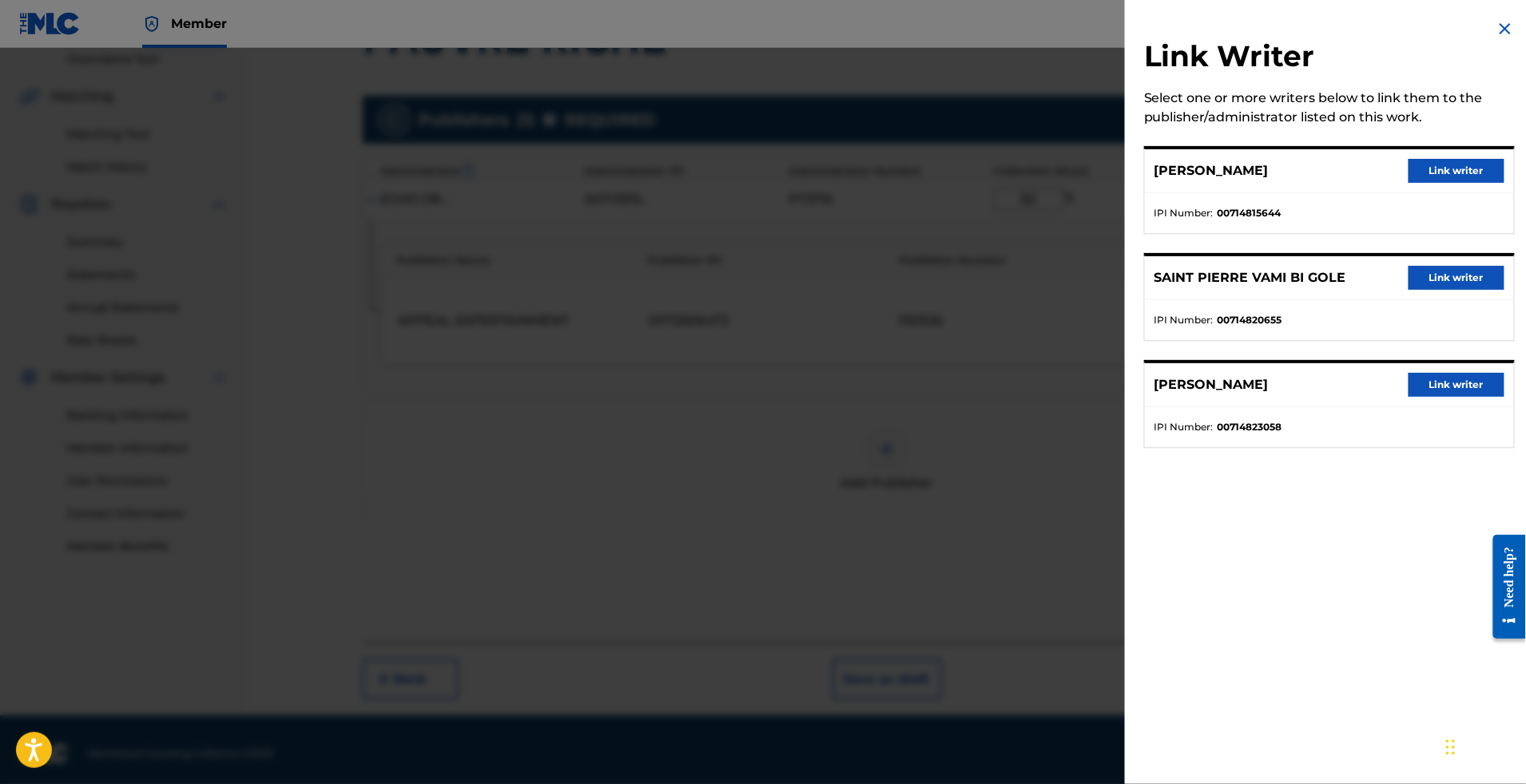
click at [1459, 183] on button "Link writer" at bounding box center [1456, 170] width 96 height 24
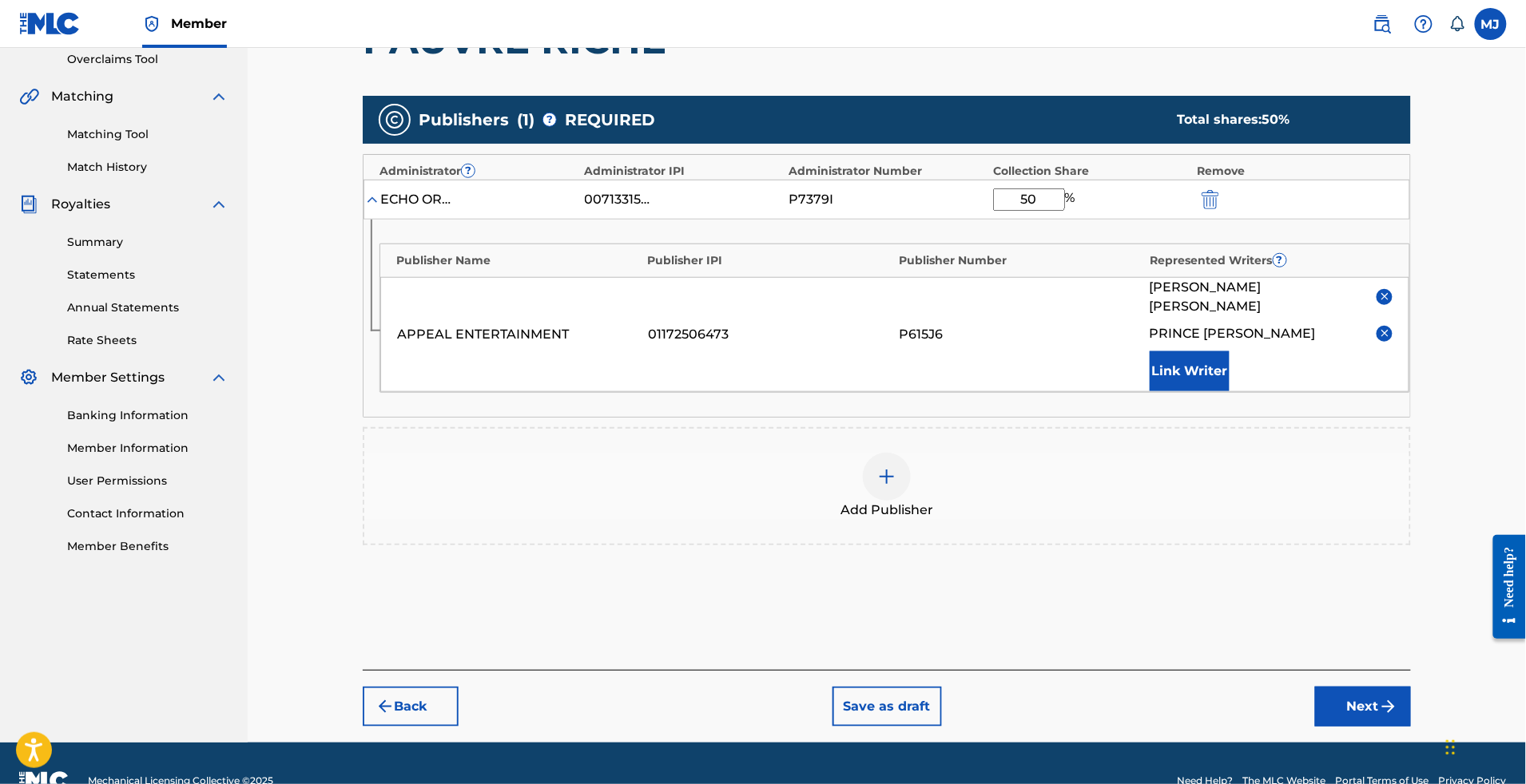
click at [1205, 392] on button "Link Writer" at bounding box center [1189, 372] width 79 height 40
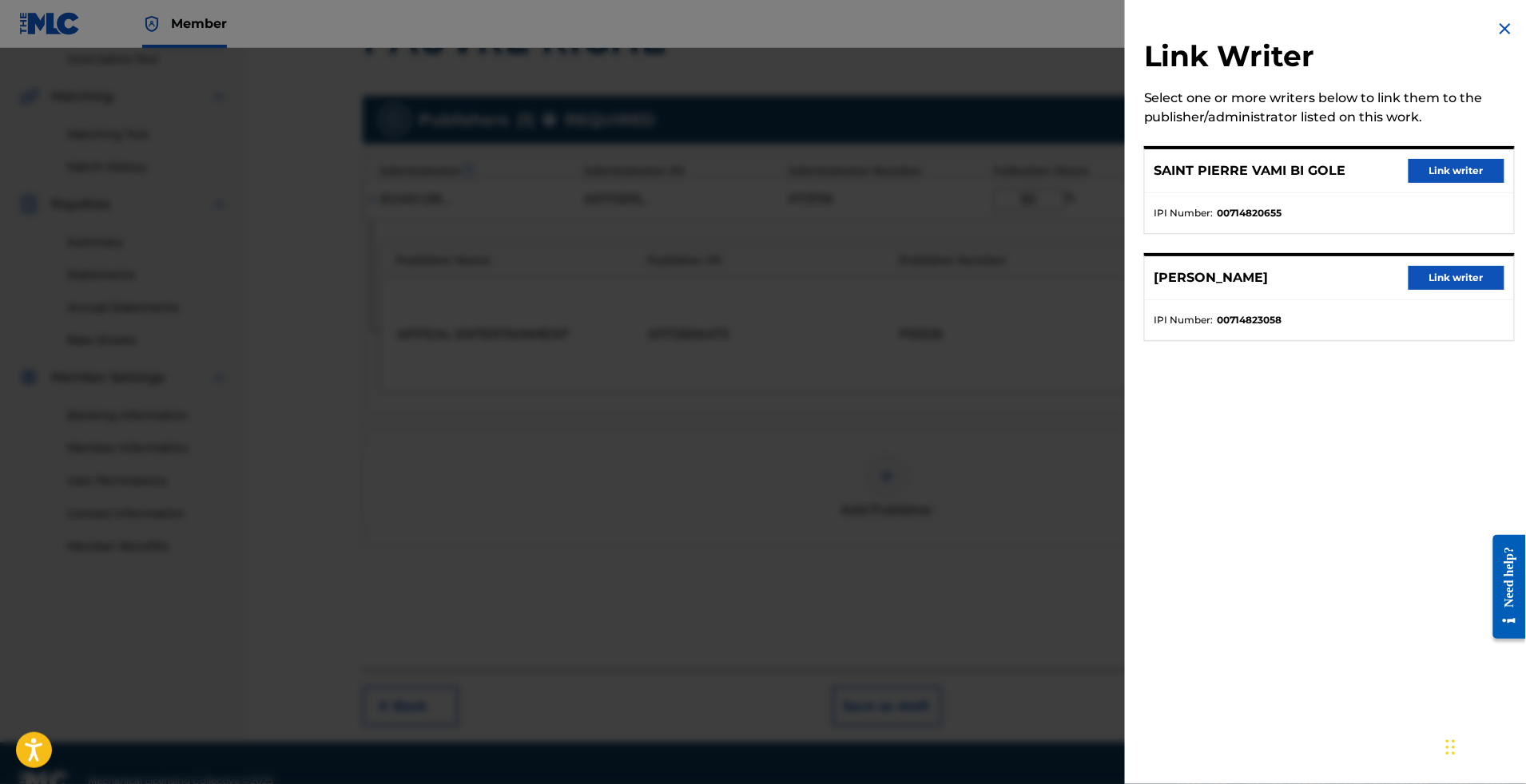
click at [1438, 183] on button "Link writer" at bounding box center [1456, 170] width 96 height 24
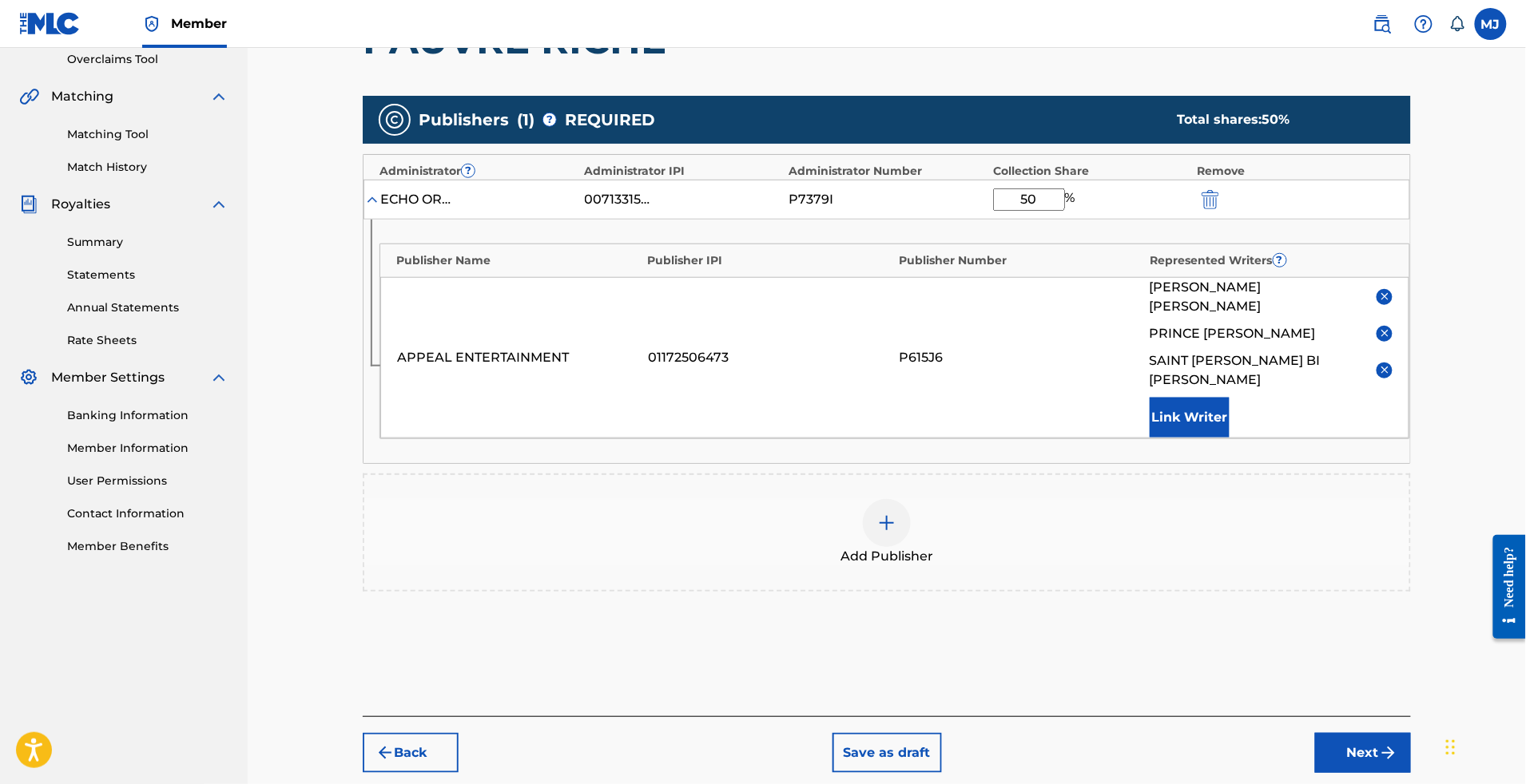
click at [1230, 438] on button "Link Writer" at bounding box center [1189, 418] width 79 height 40
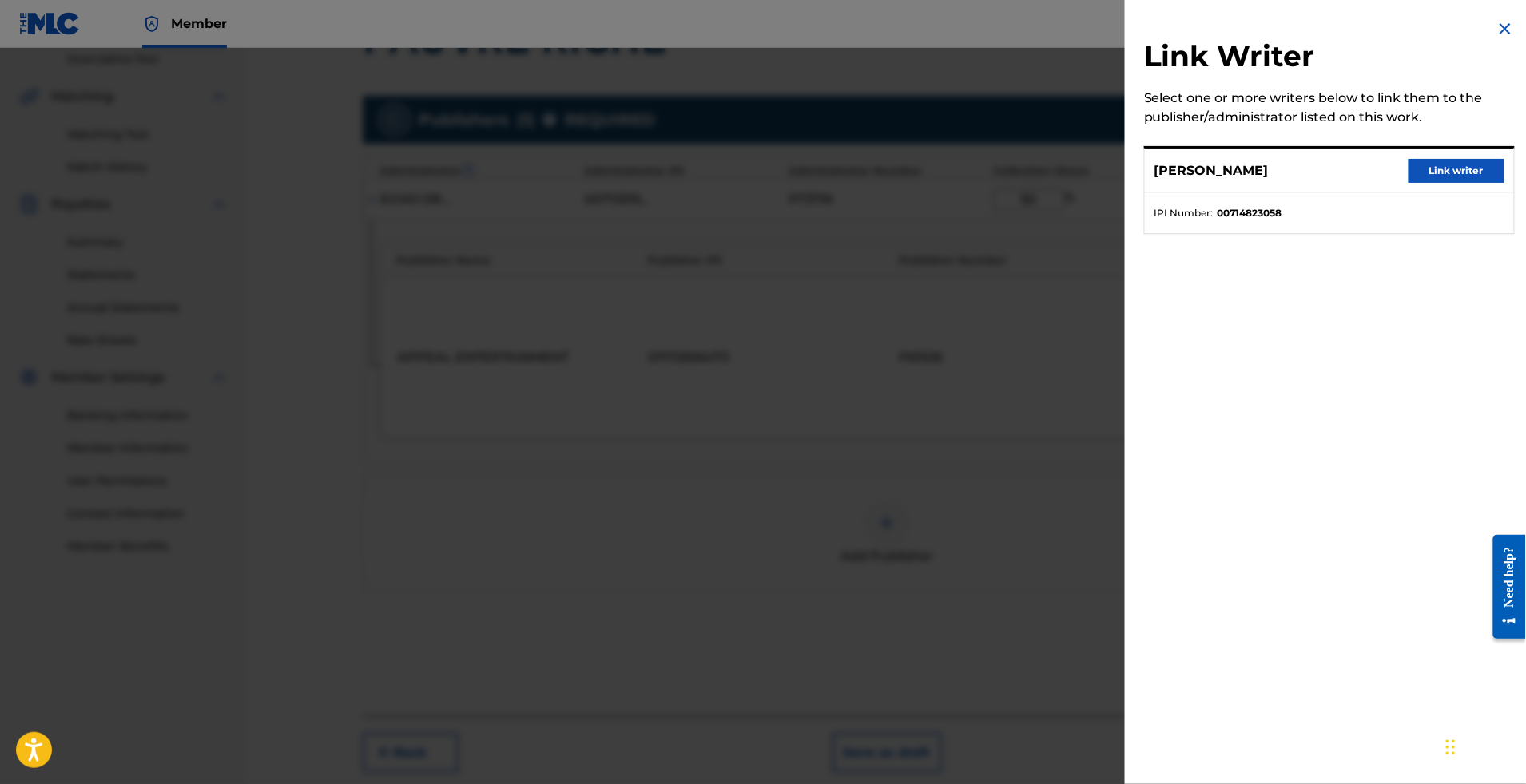
click at [1484, 183] on button "Link writer" at bounding box center [1456, 170] width 96 height 24
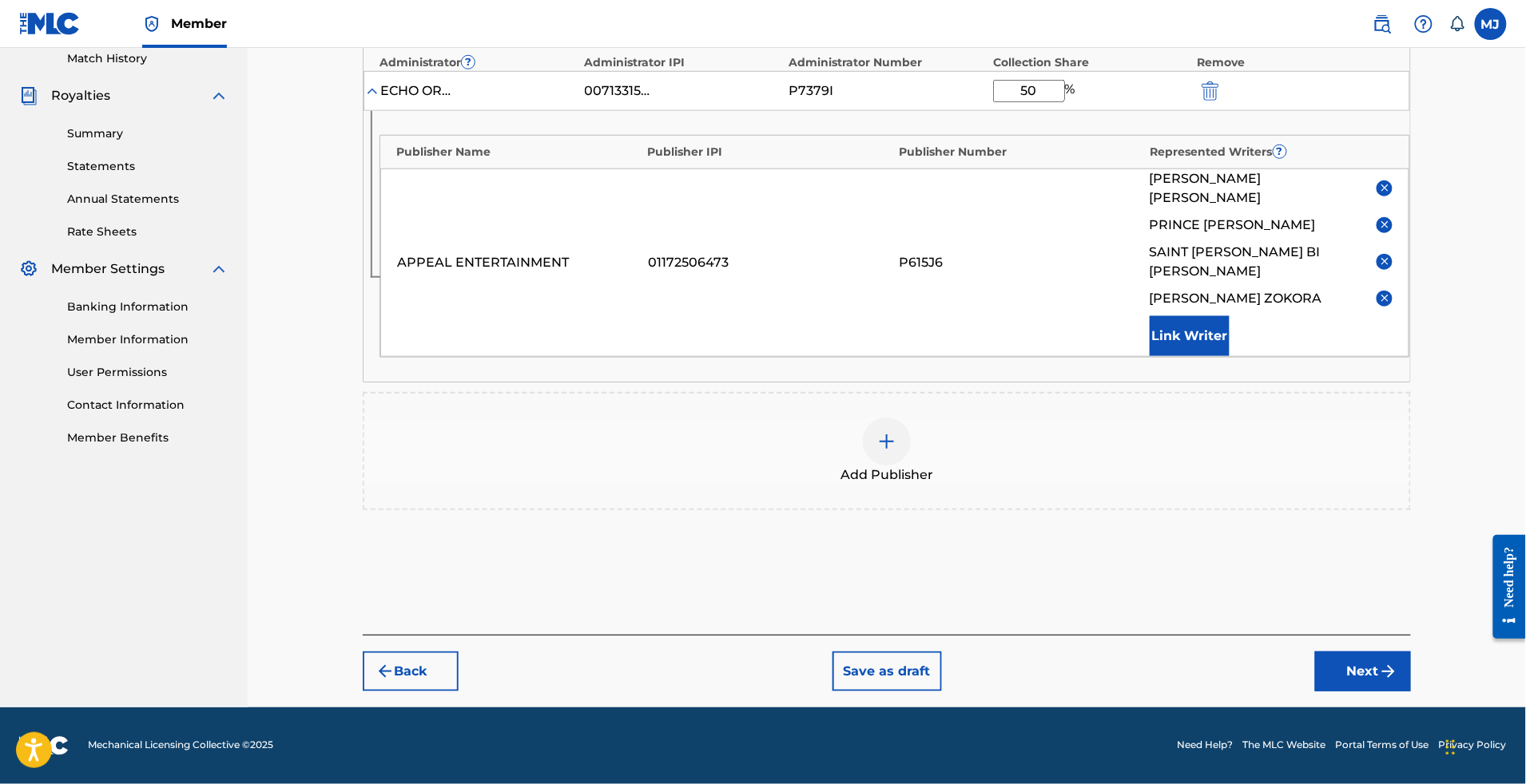
click at [1394, 652] on button "Next" at bounding box center [1362, 671] width 96 height 40
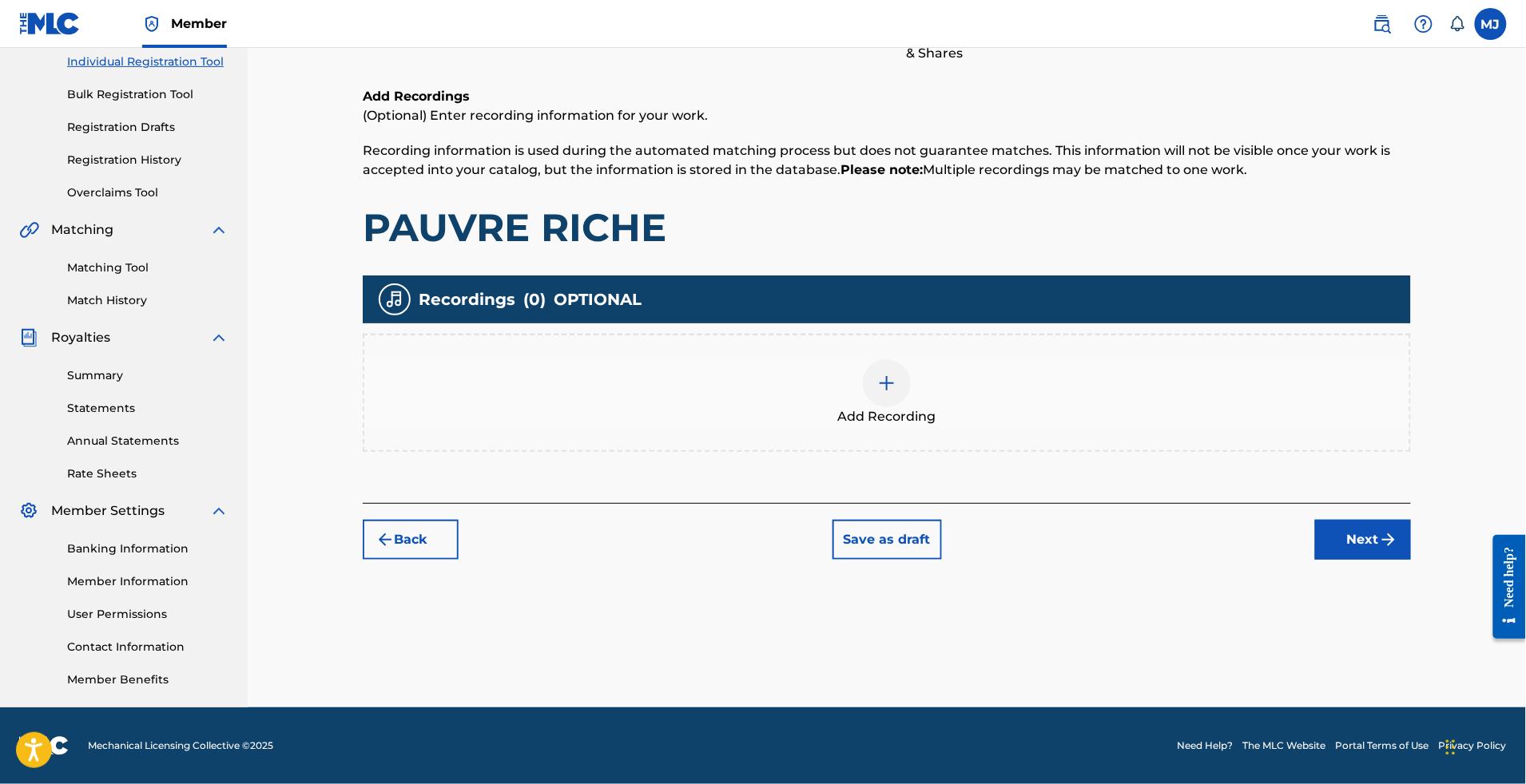
click at [1412, 503] on div "Back Save as draft Next" at bounding box center [886, 531] width 1048 height 57
click at [1412, 520] on button "Next" at bounding box center [1362, 540] width 96 height 40
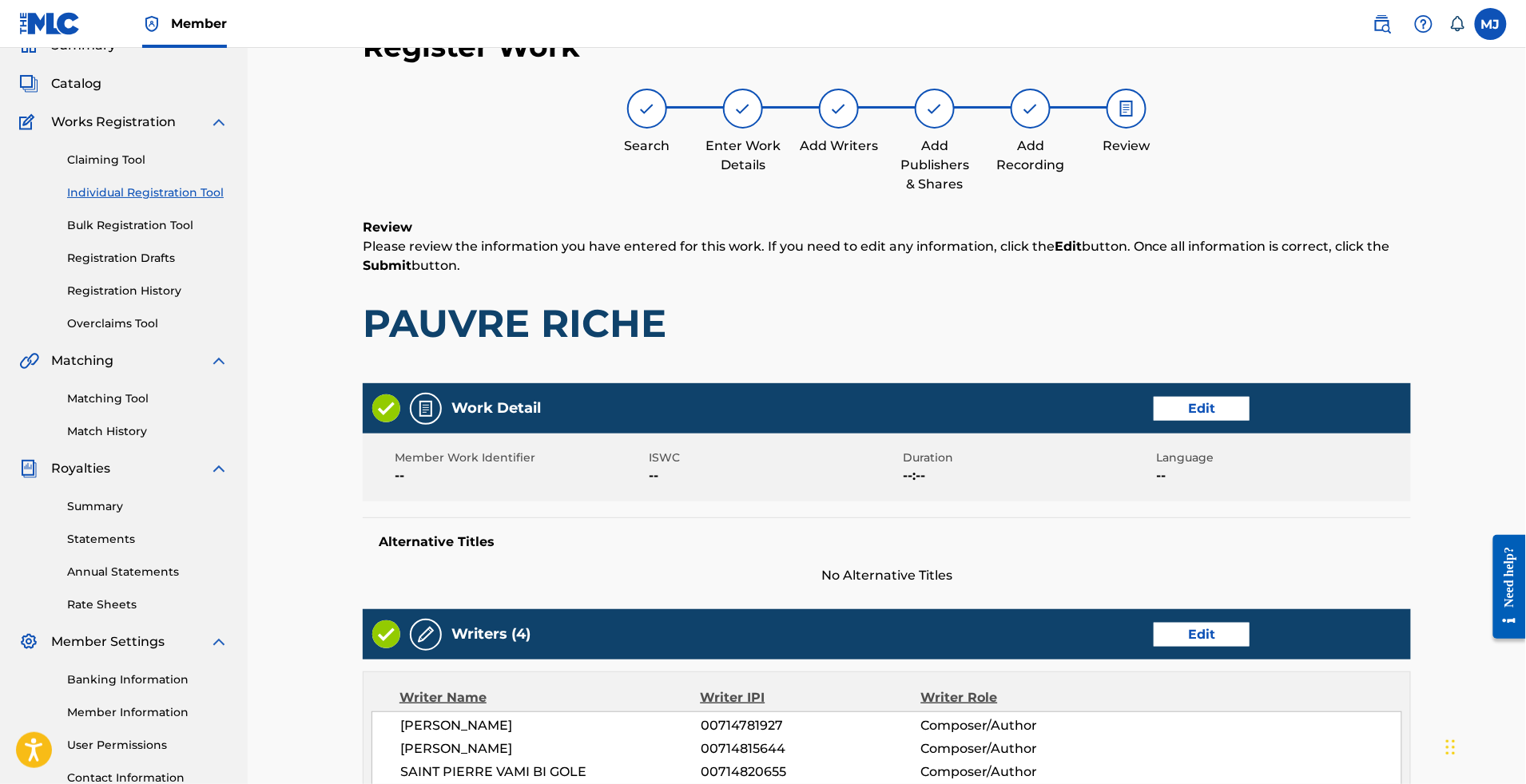
scroll to position [915, 0]
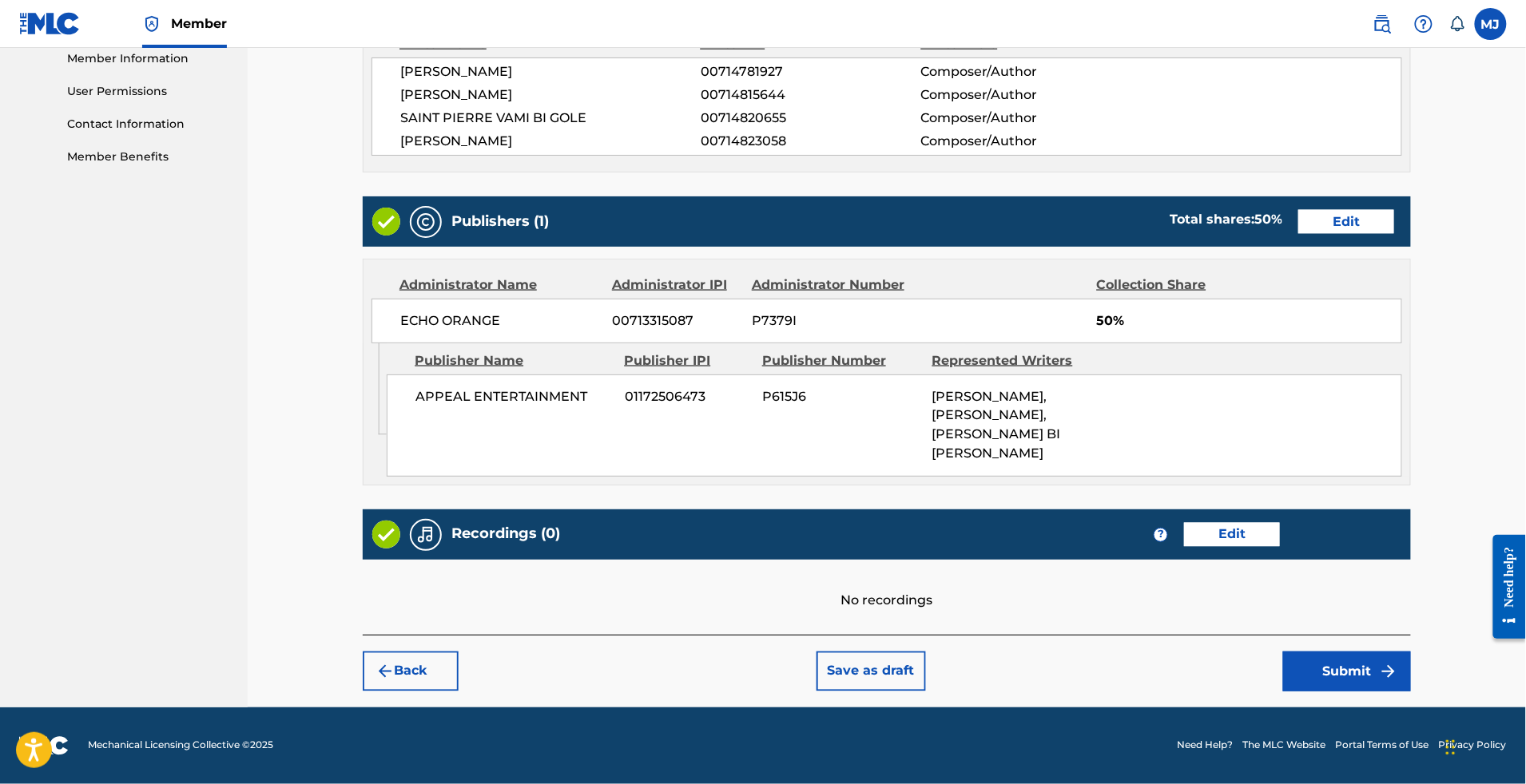
click at [1401, 652] on button "Submit" at bounding box center [1346, 671] width 128 height 40
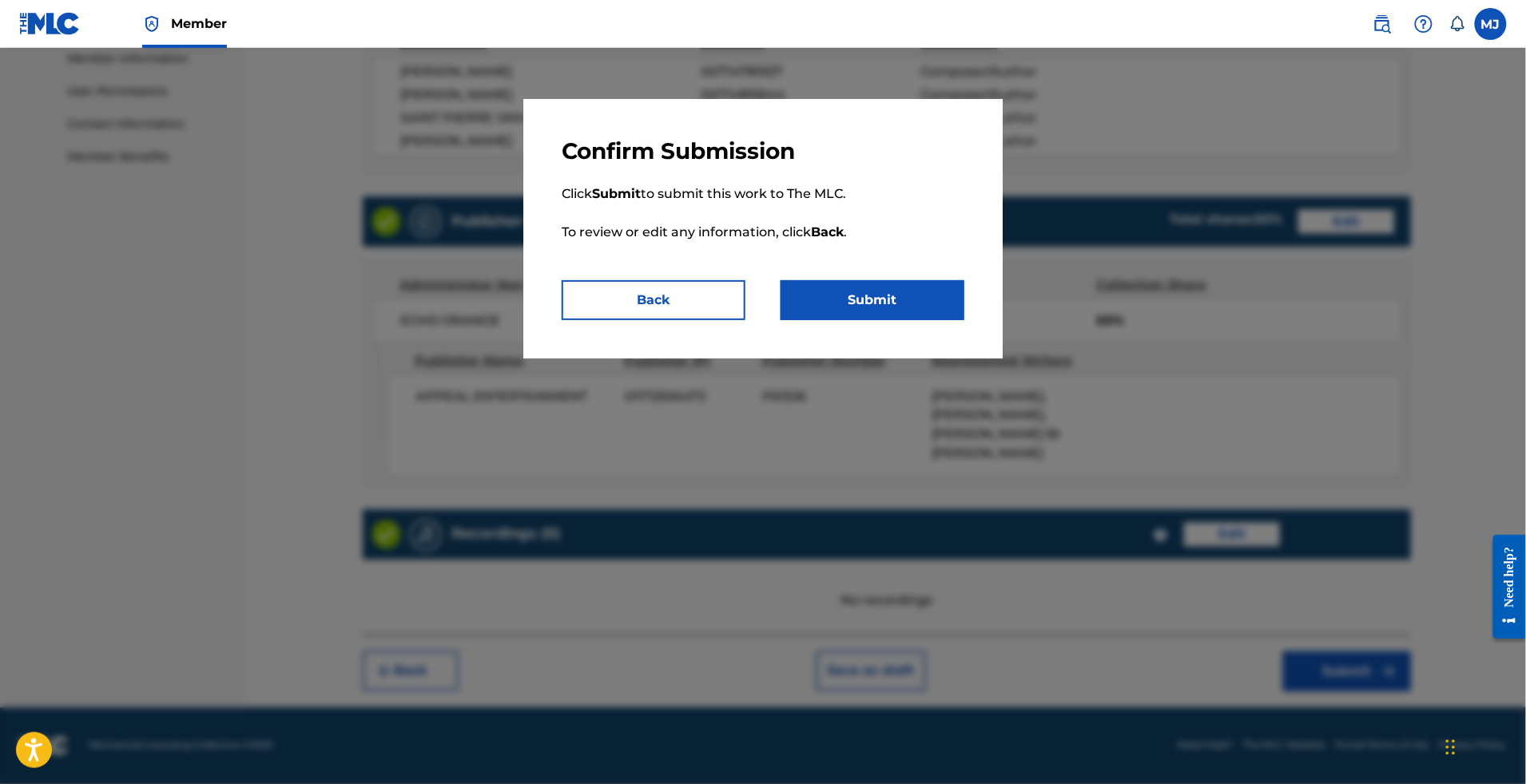
click at [835, 358] on div "Confirm Submission Click Submit to submit this work to The MLC. To review or ed…" at bounding box center [763, 229] width 480 height 260
click at [872, 321] on button "Submit" at bounding box center [872, 300] width 184 height 40
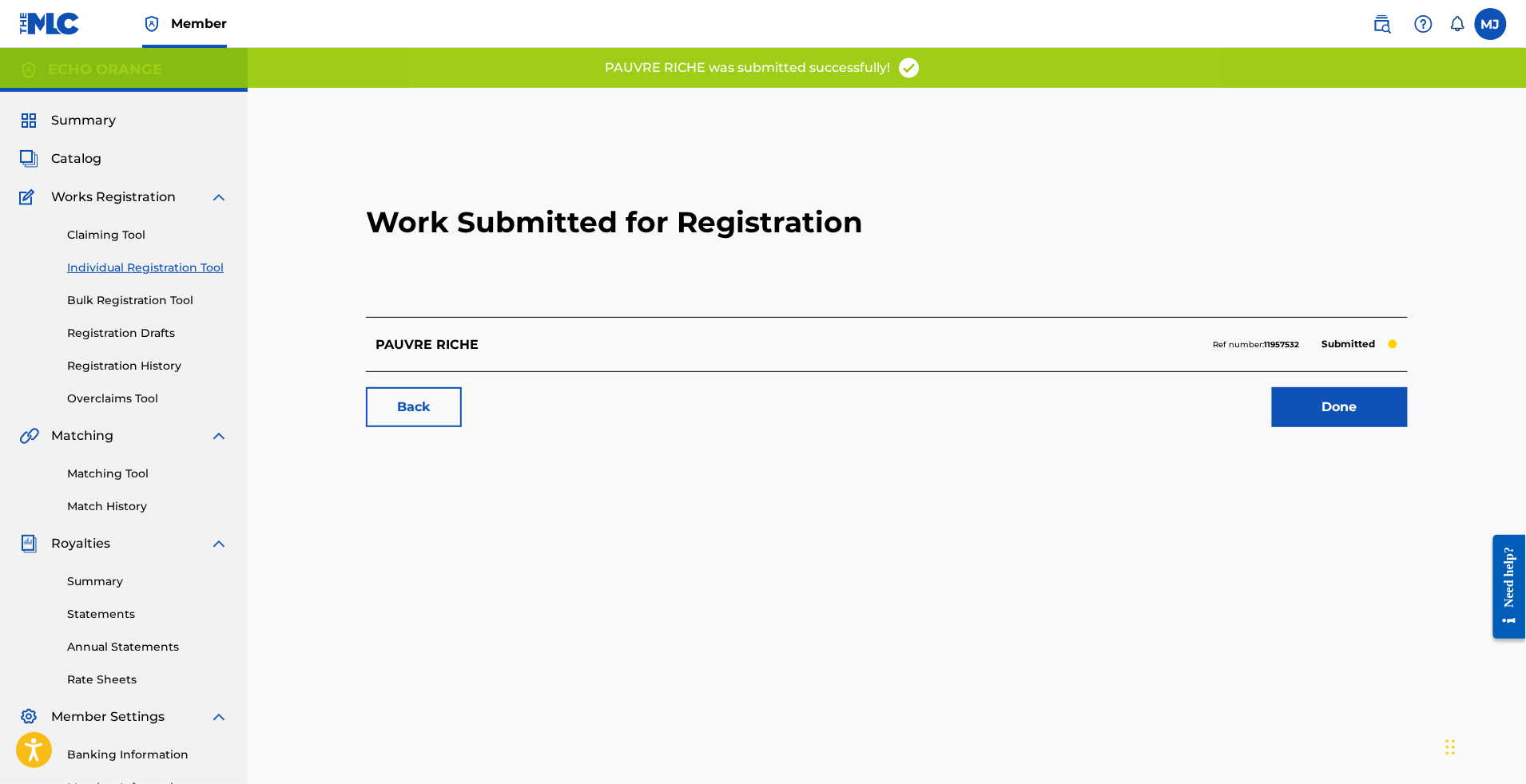
click at [1408, 427] on link "Done" at bounding box center [1341, 408] width 136 height 40
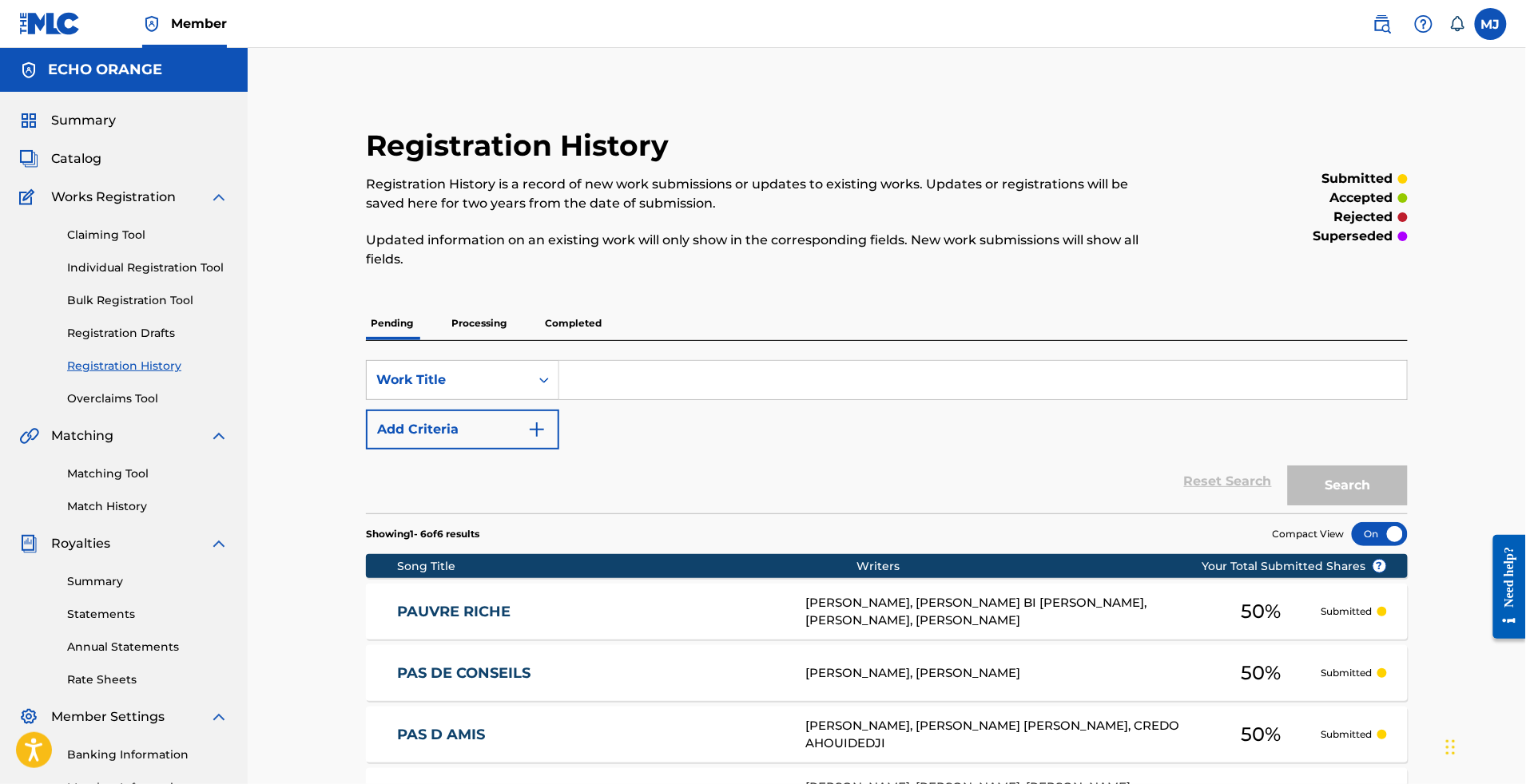
click at [223, 276] on link "Individual Registration Tool" at bounding box center [148, 269] width 162 height 17
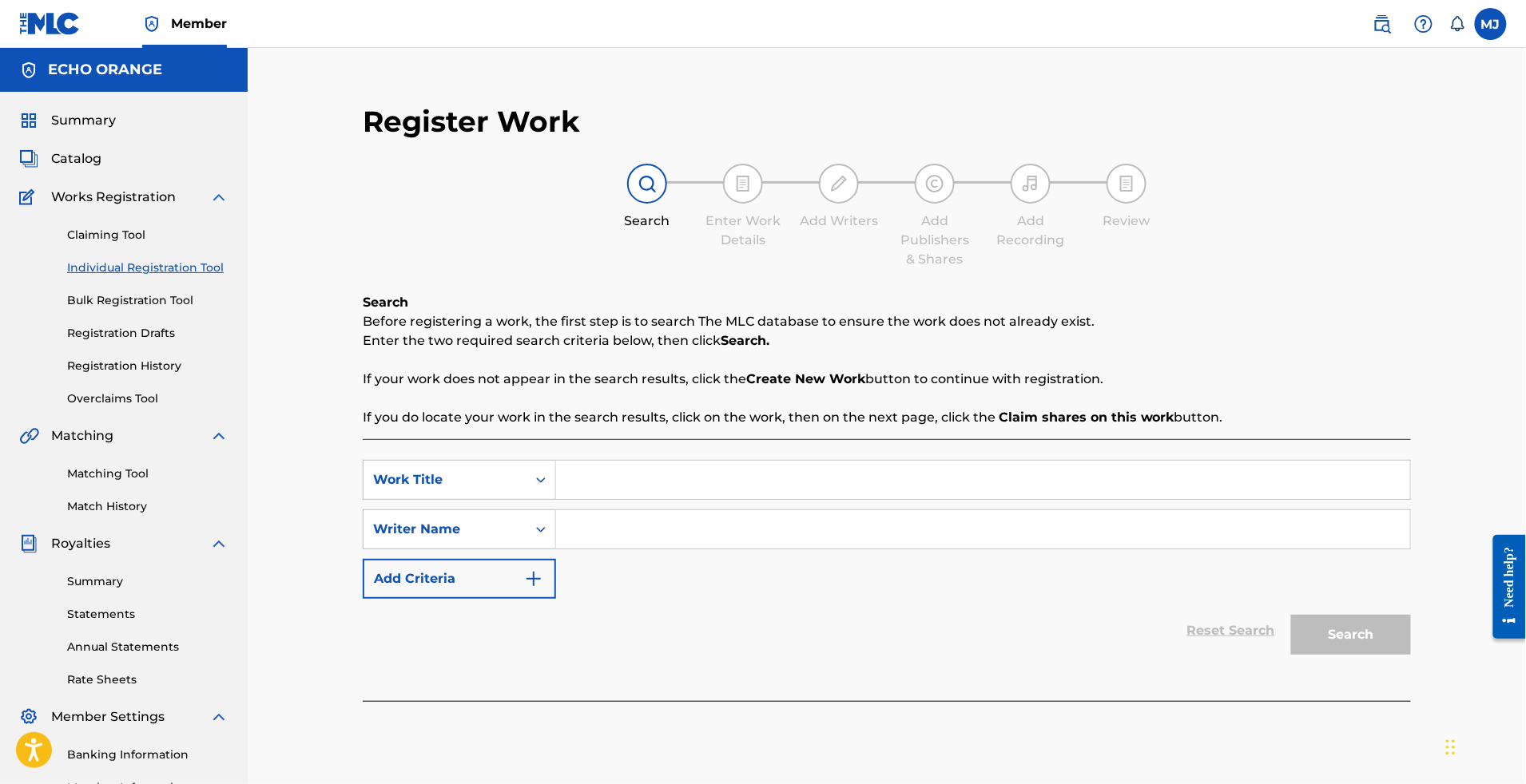
click at [692, 499] on input "Search Form" at bounding box center [983, 479] width 854 height 39
paste input "PCTC"
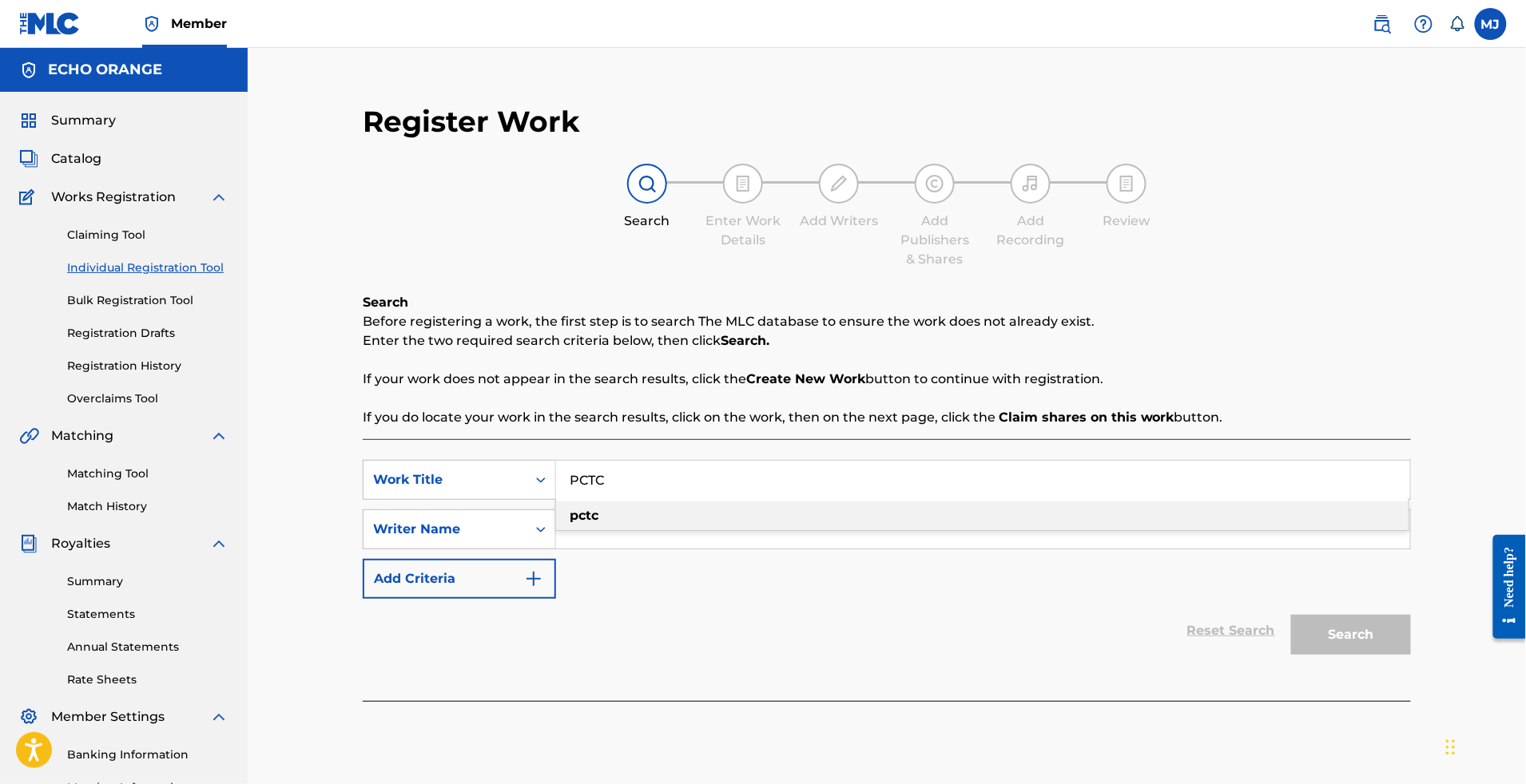
type input "PCTC"
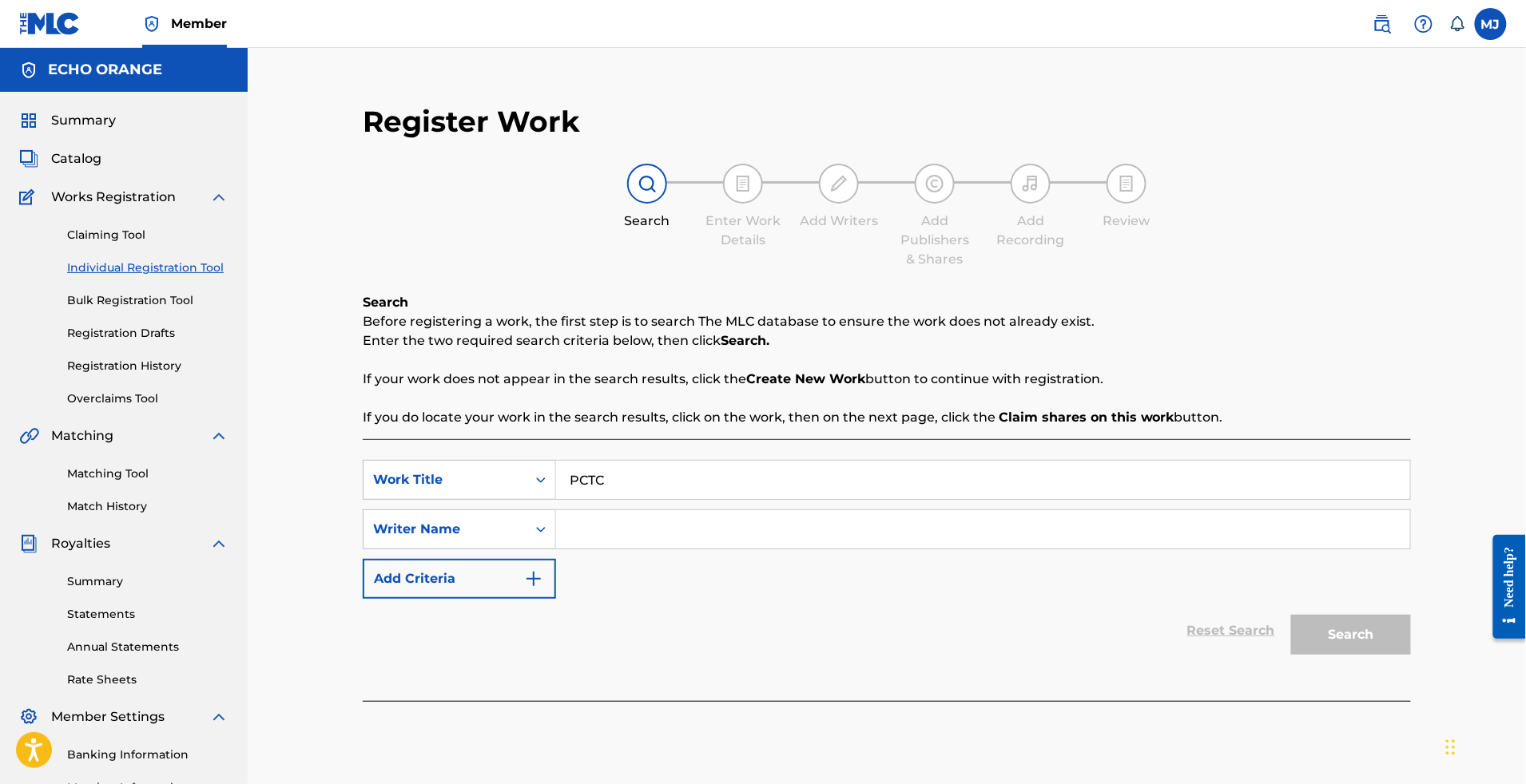
click at [788, 599] on div "SearchWithCriteria692dc214-b167-465a-b09a-6174c284cc95 Work Title PCTC SearchWi…" at bounding box center [886, 530] width 1048 height 139
click at [777, 549] on input "Search Form" at bounding box center [983, 530] width 854 height 39
paste input "[PERSON_NAME] MEDIA"
type input "[PERSON_NAME] MEDIA"
click at [1412, 655] on button "Search" at bounding box center [1351, 635] width 120 height 40
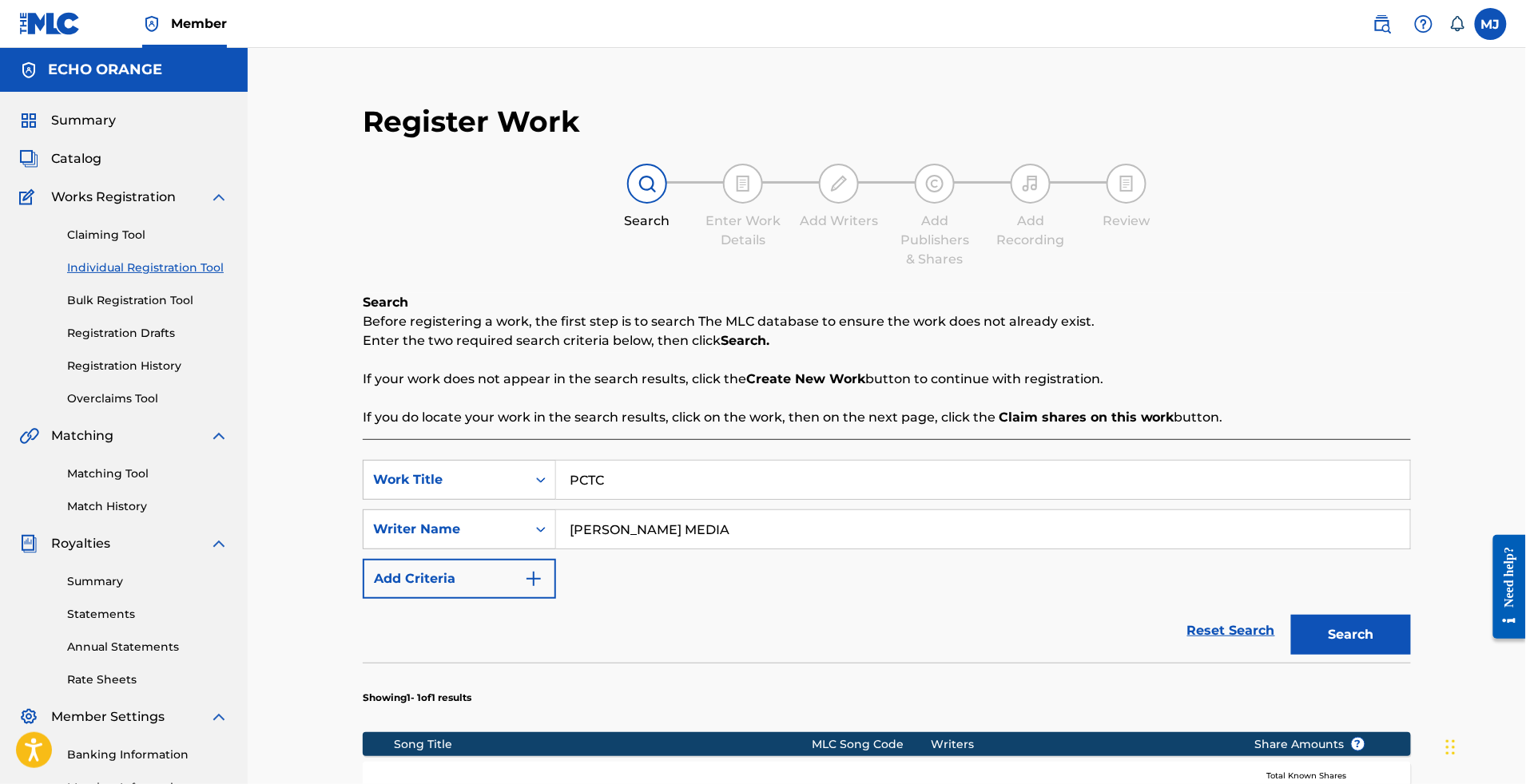
scroll to position [195, 0]
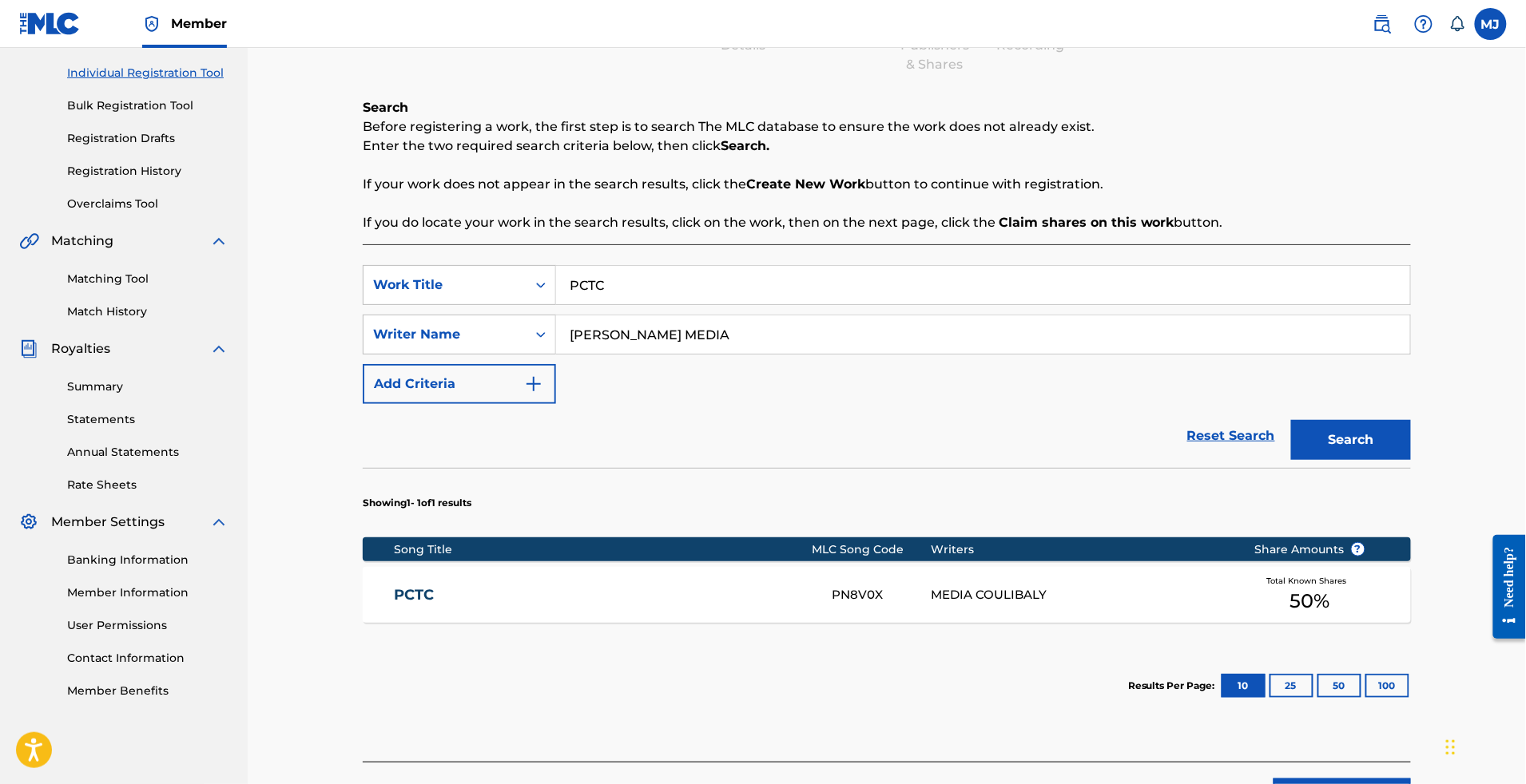
click at [160, 287] on link "Matching Tool" at bounding box center [148, 279] width 162 height 17
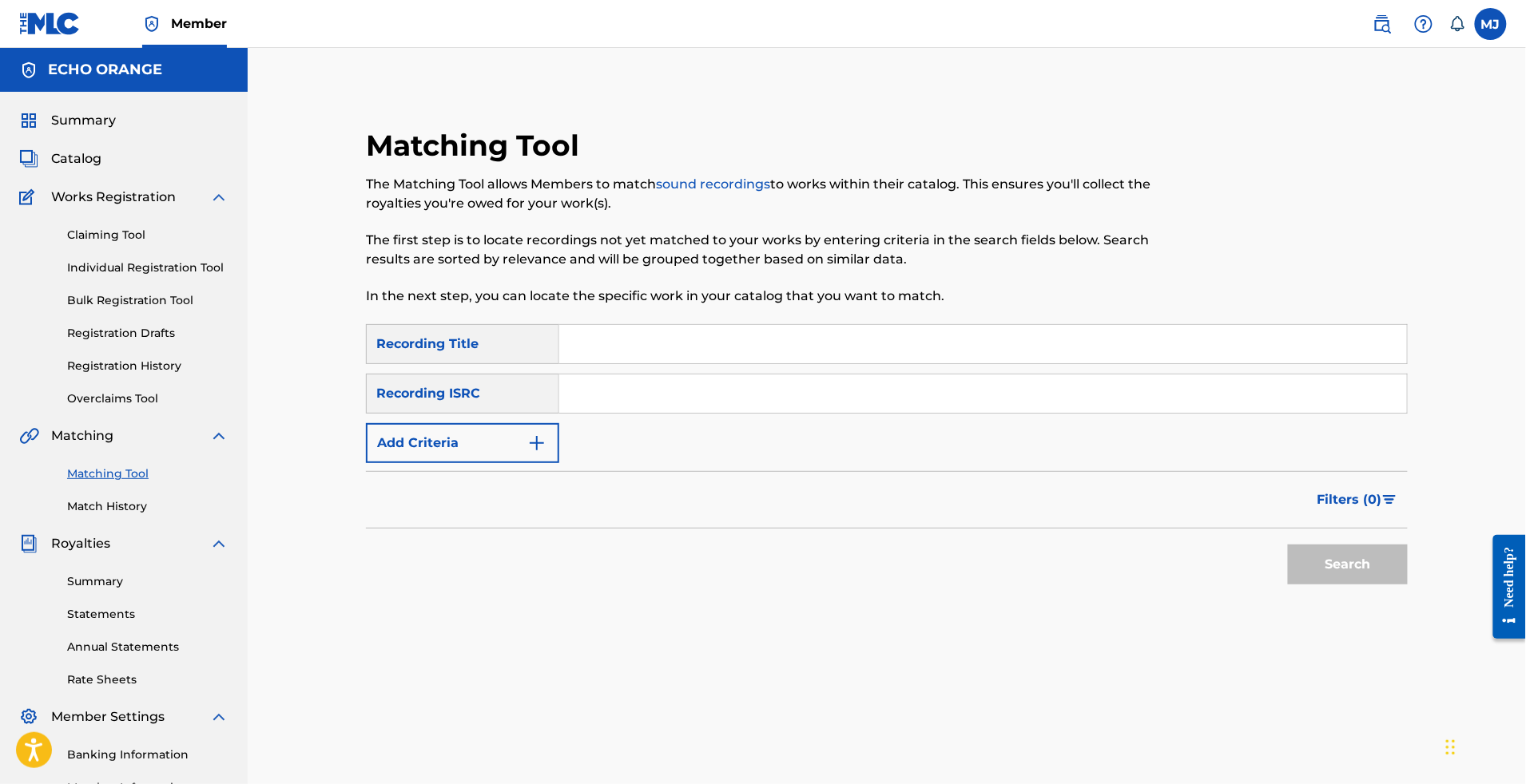
click at [703, 363] on input "Search Form" at bounding box center [983, 344] width 848 height 39
type input "pctc"
click at [1408, 584] on button "Search" at bounding box center [1348, 565] width 120 height 40
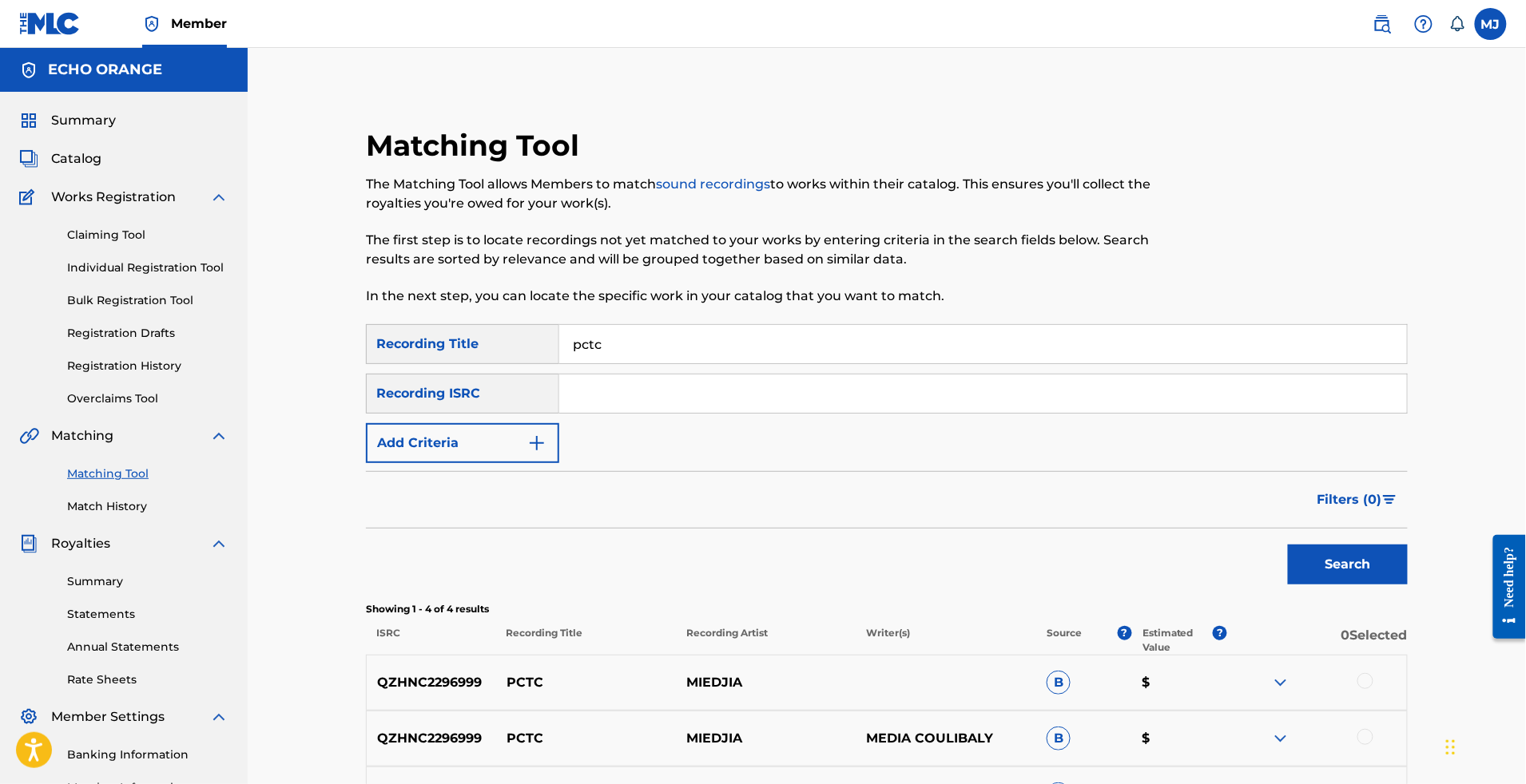
scroll to position [419, 0]
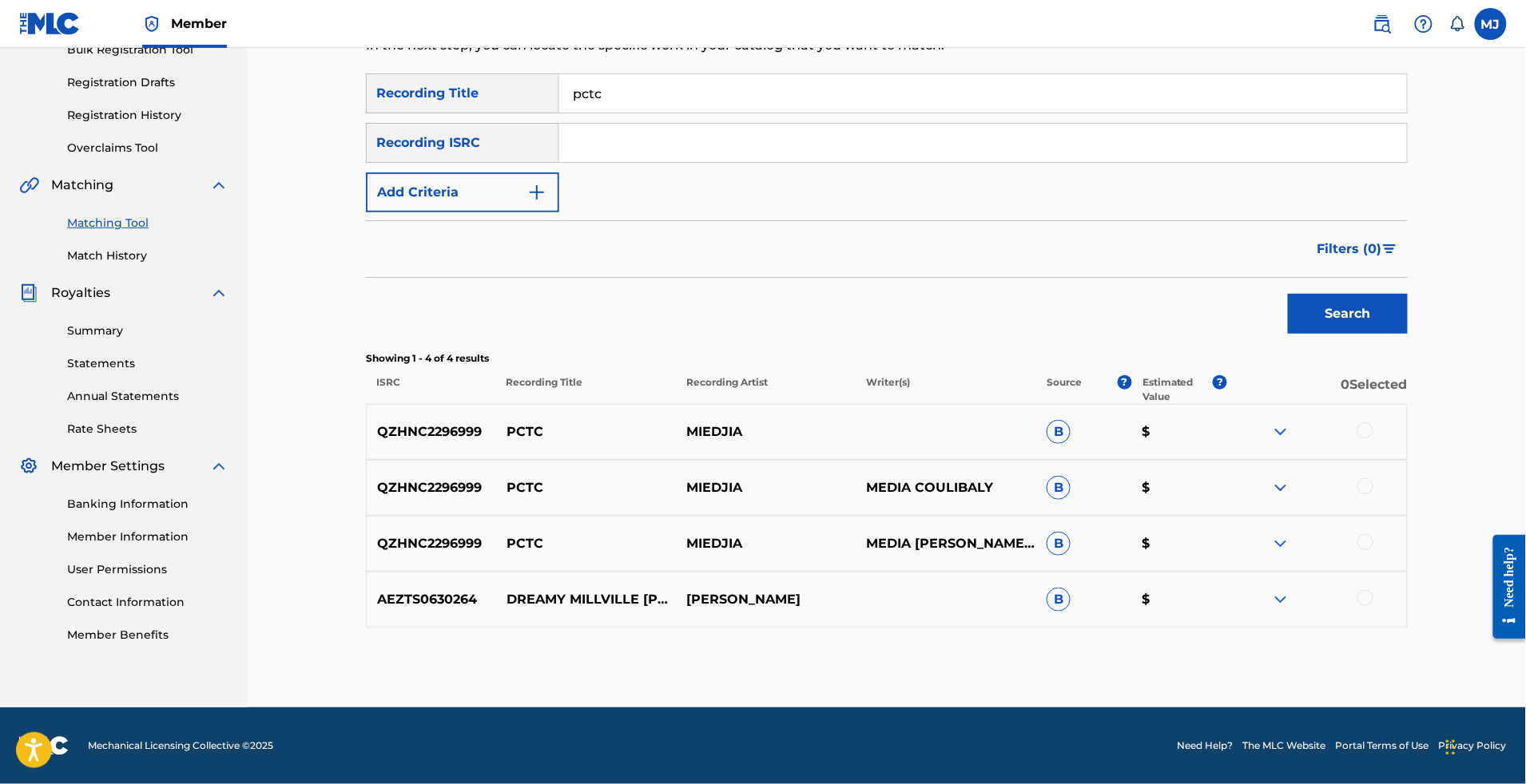
click at [1374, 423] on div at bounding box center [1365, 430] width 16 height 16
click at [1374, 479] on div at bounding box center [1365, 486] width 16 height 16
click at [1374, 534] on div at bounding box center [1365, 542] width 16 height 16
click at [1211, 635] on button "Match 3 Groups" at bounding box center [1123, 654] width 177 height 40
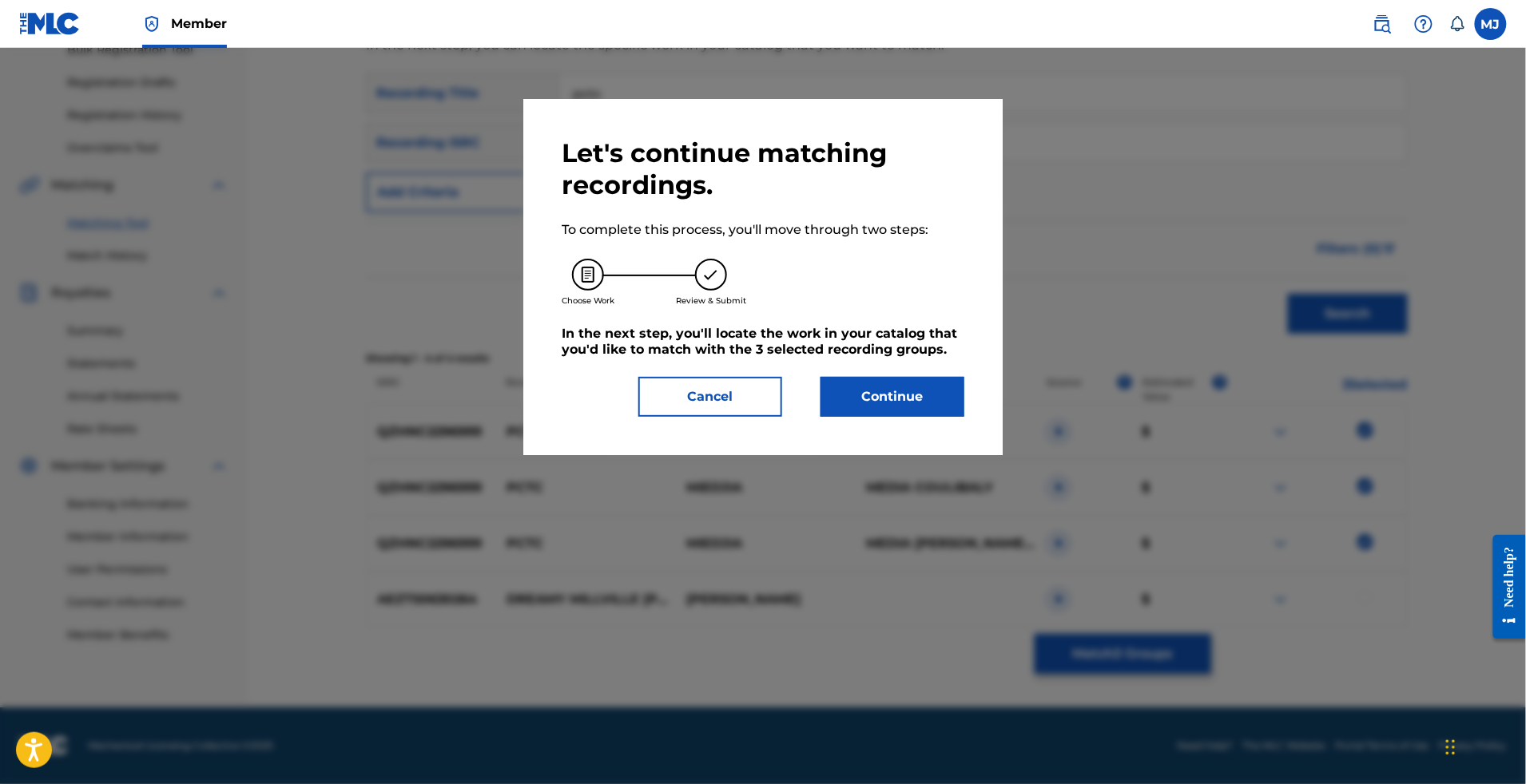
click at [953, 409] on div "Let's continue matching recordings. To complete this process, you'll move throu…" at bounding box center [763, 277] width 403 height 280
click at [947, 417] on button "Continue" at bounding box center [892, 397] width 144 height 40
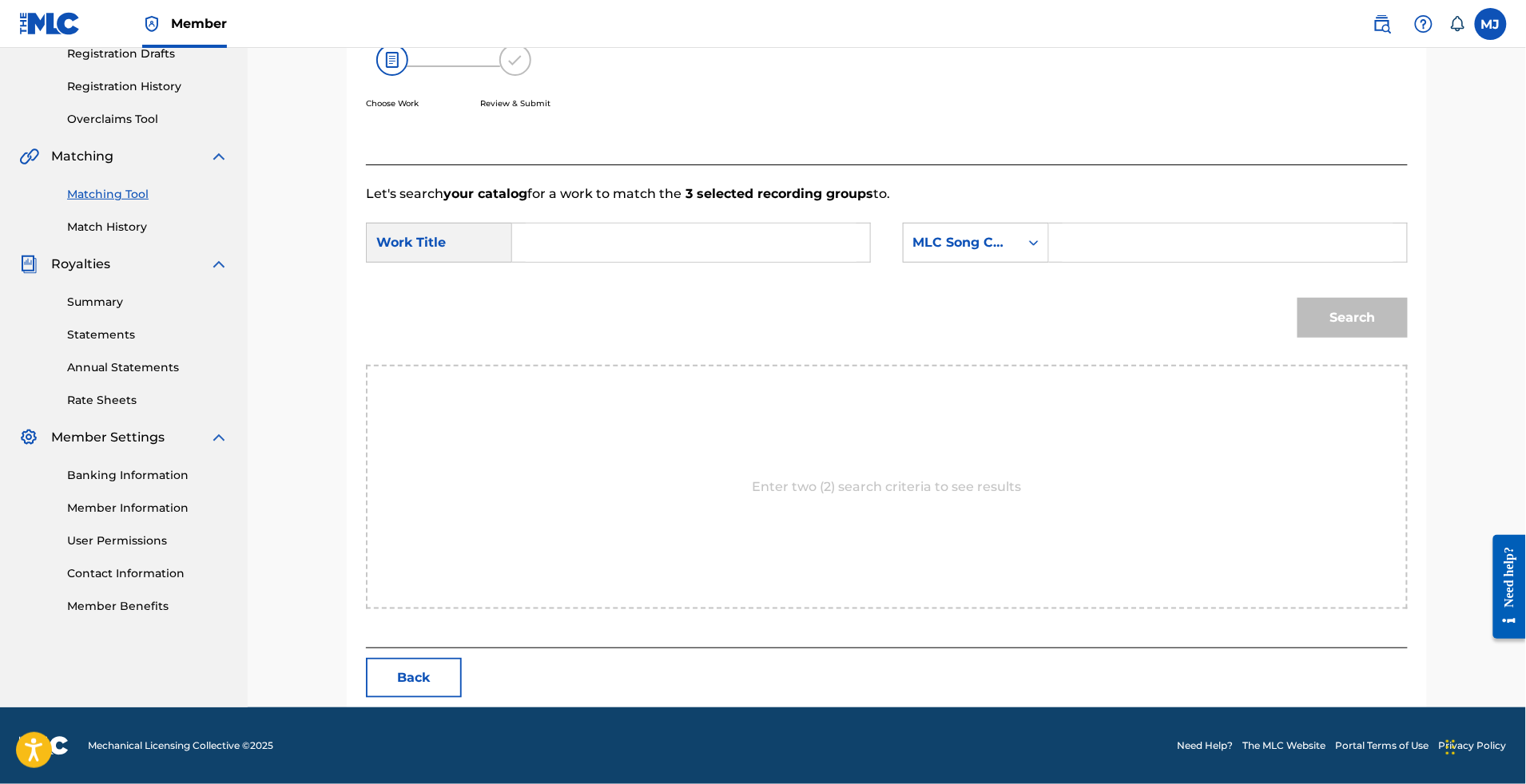
click at [646, 258] on input "Search Form" at bounding box center [692, 242] width 331 height 39
type input "pctc"
click at [756, 292] on div "pctc" at bounding box center [691, 279] width 329 height 28
click at [989, 235] on div "MLC Song Code" at bounding box center [961, 243] width 96 height 19
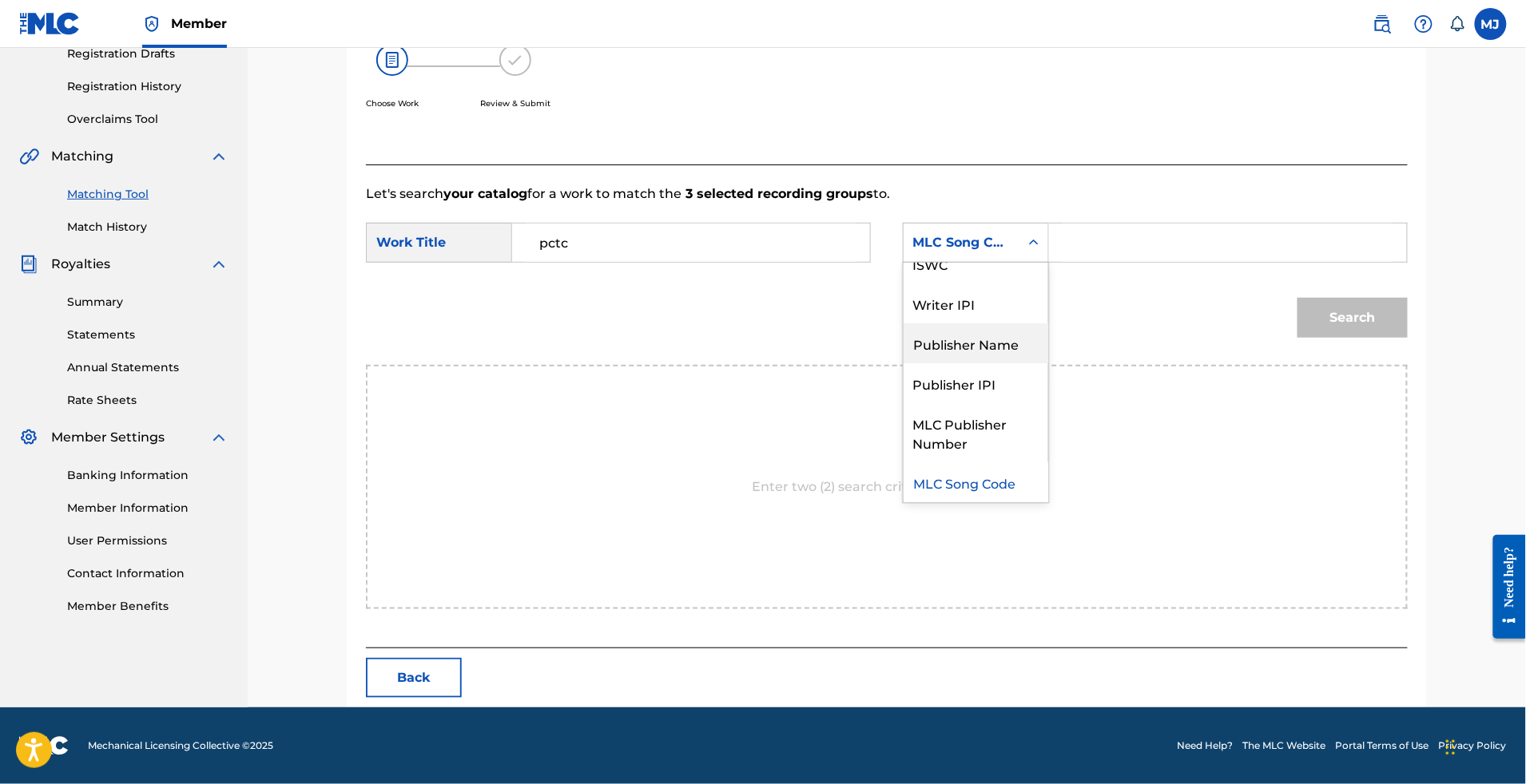
click at [990, 335] on div "Publisher Name" at bounding box center [975, 343] width 145 height 40
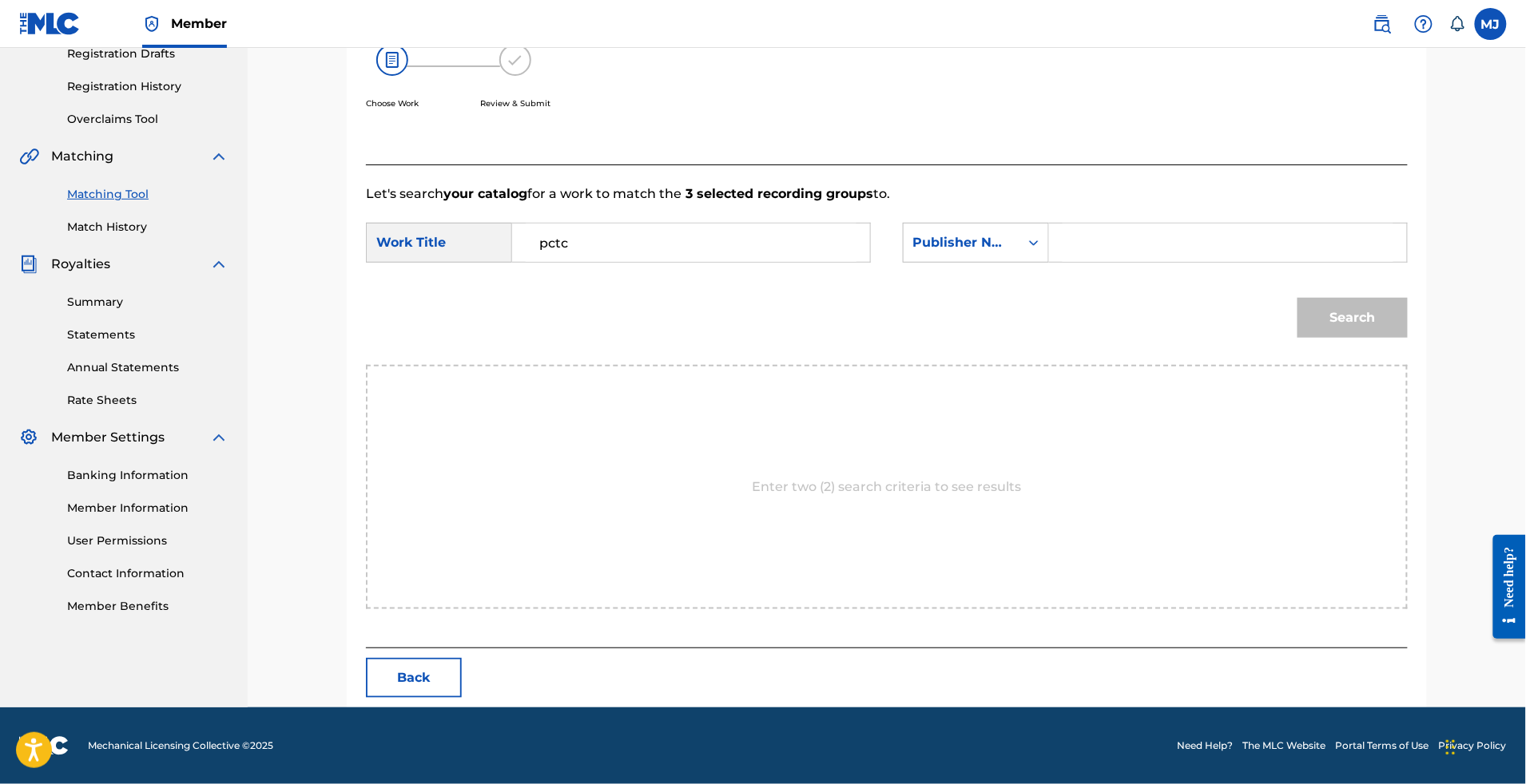
click at [1165, 237] on input "Search Form" at bounding box center [1228, 242] width 331 height 39
type input "appeal"
click at [1408, 337] on button "Search" at bounding box center [1353, 318] width 111 height 40
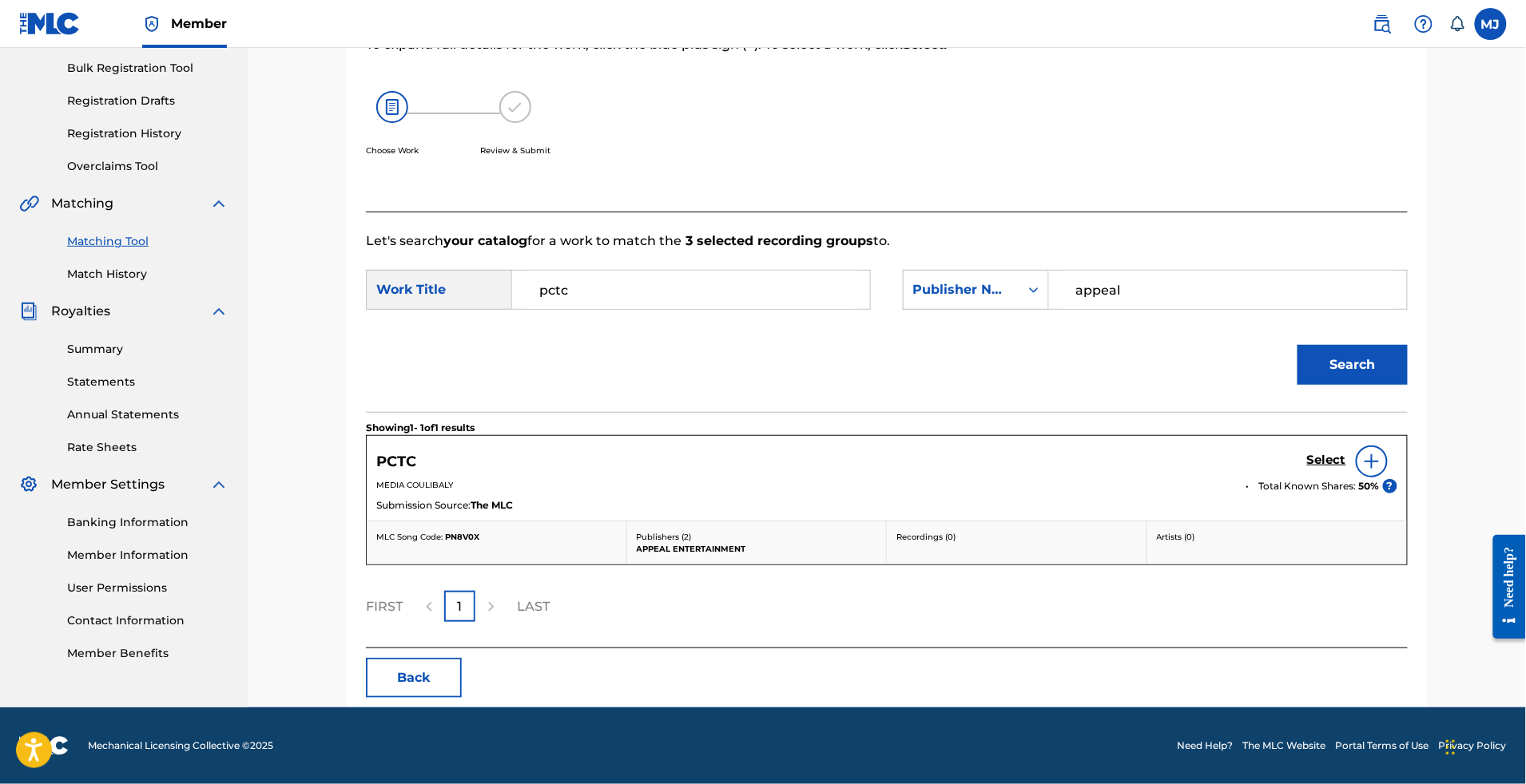
click at [1346, 453] on h5 "Select" at bounding box center [1326, 461] width 39 height 15
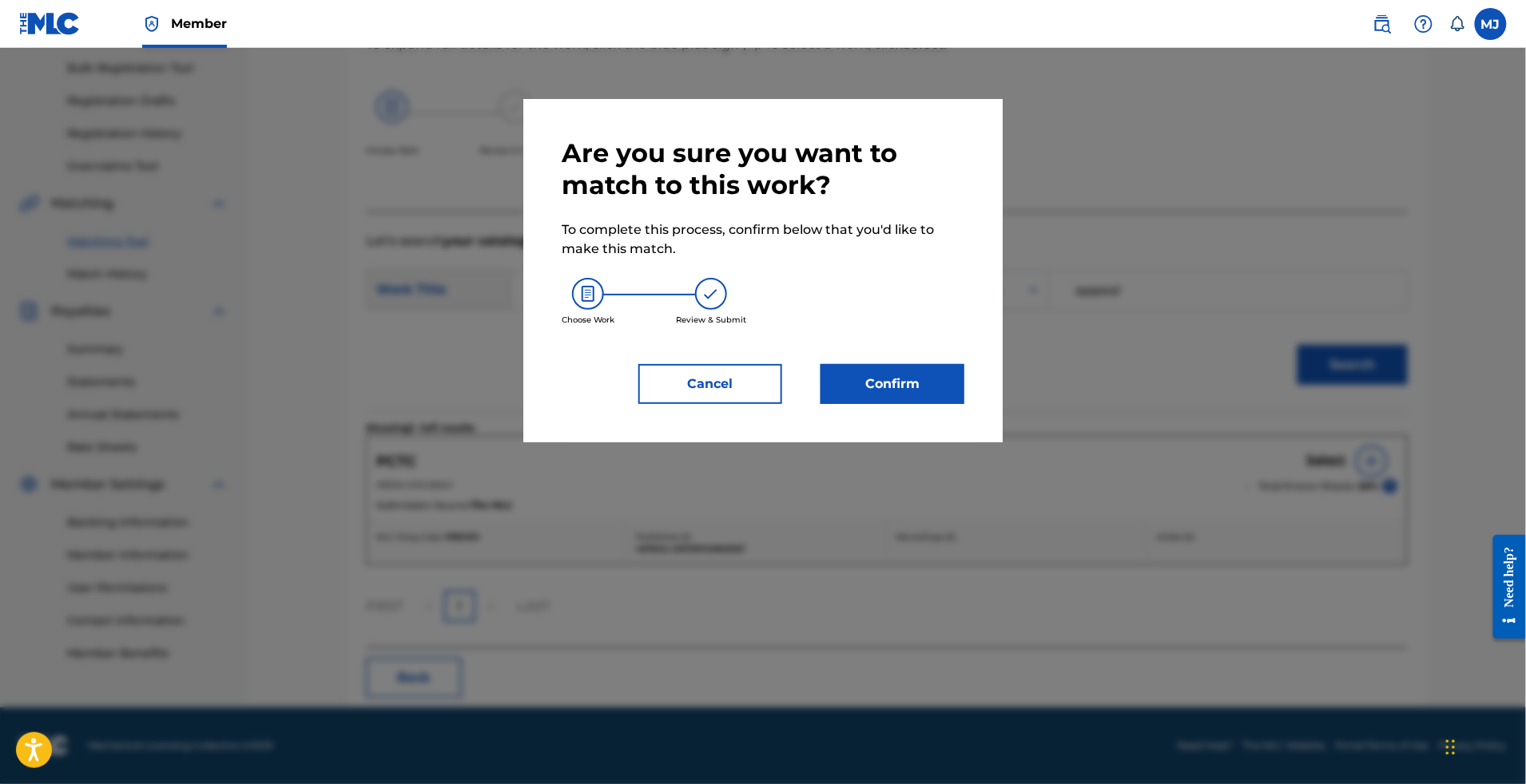
click at [1003, 432] on div "Are you sure you want to match to this work? To complete this process, confirm …" at bounding box center [763, 270] width 480 height 343
click at [863, 443] on div "Are you sure you want to match to this work? To complete this process, confirm …" at bounding box center [763, 270] width 480 height 343
click at [887, 443] on div "Are you sure you want to match to this work? To complete this process, confirm …" at bounding box center [763, 270] width 480 height 343
click at [898, 404] on button "Confirm" at bounding box center [892, 384] width 144 height 40
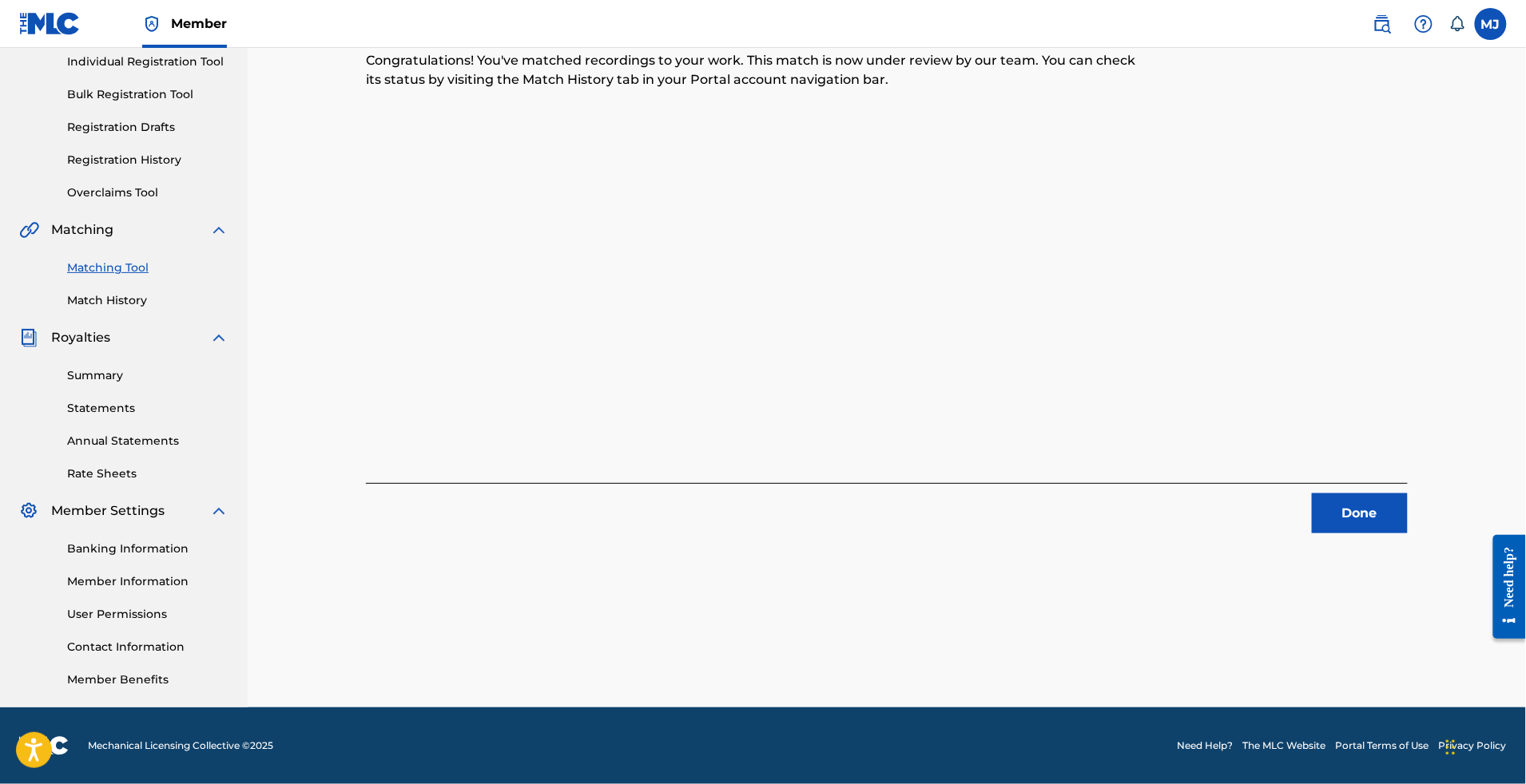
click at [1408, 494] on button "Done" at bounding box center [1359, 514] width 96 height 40
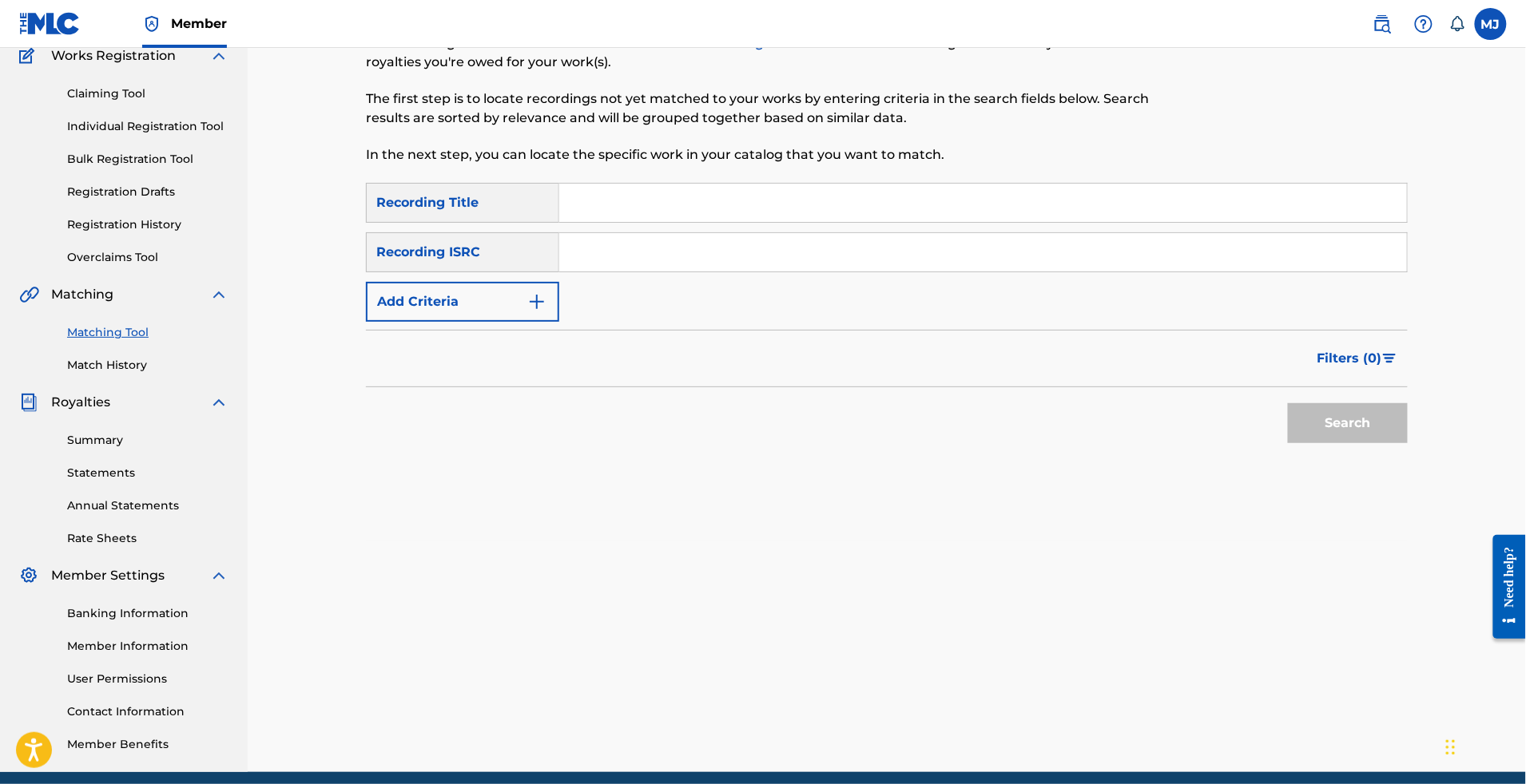
scroll to position [0, 0]
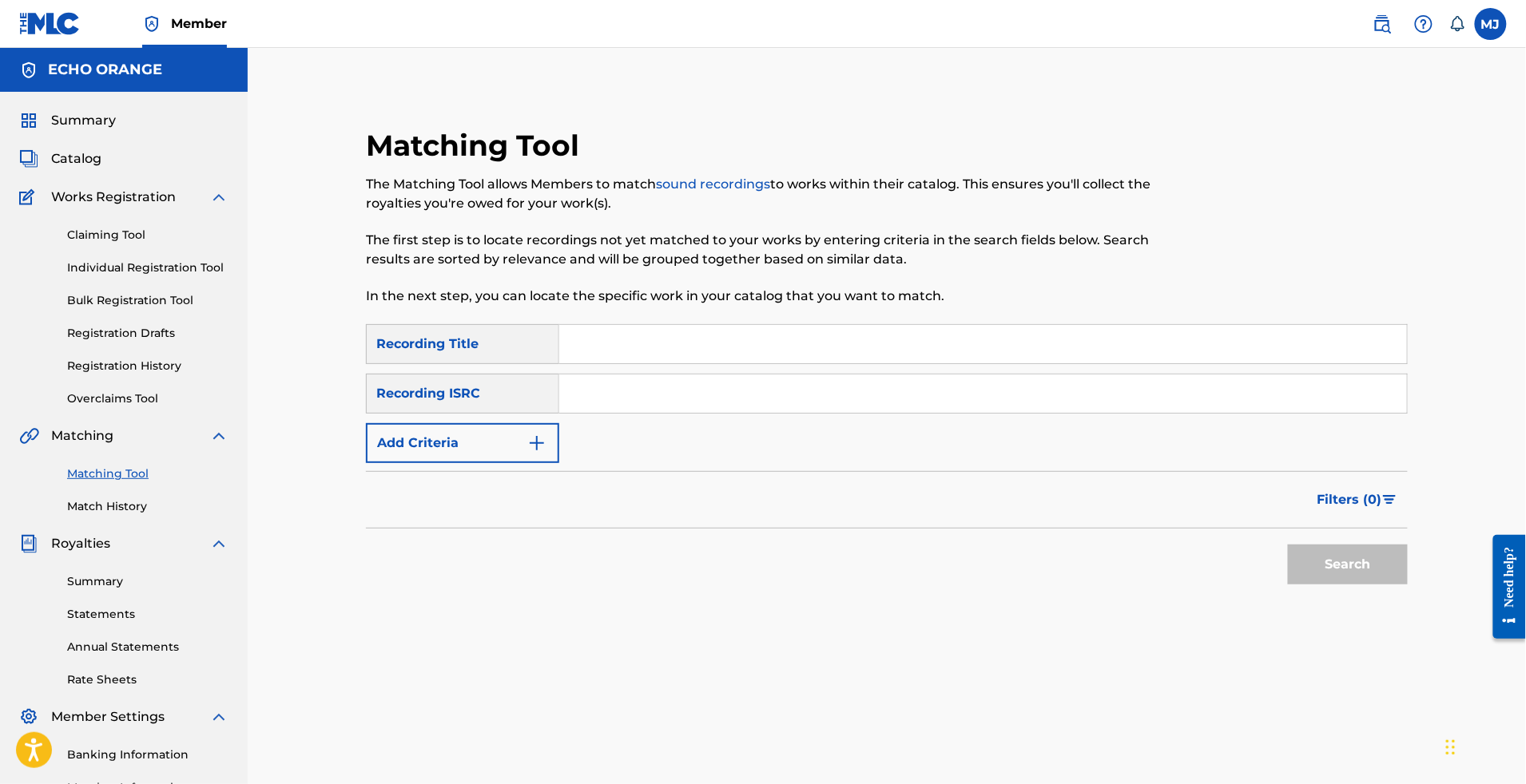
click at [179, 276] on link "Individual Registration Tool" at bounding box center [148, 269] width 162 height 17
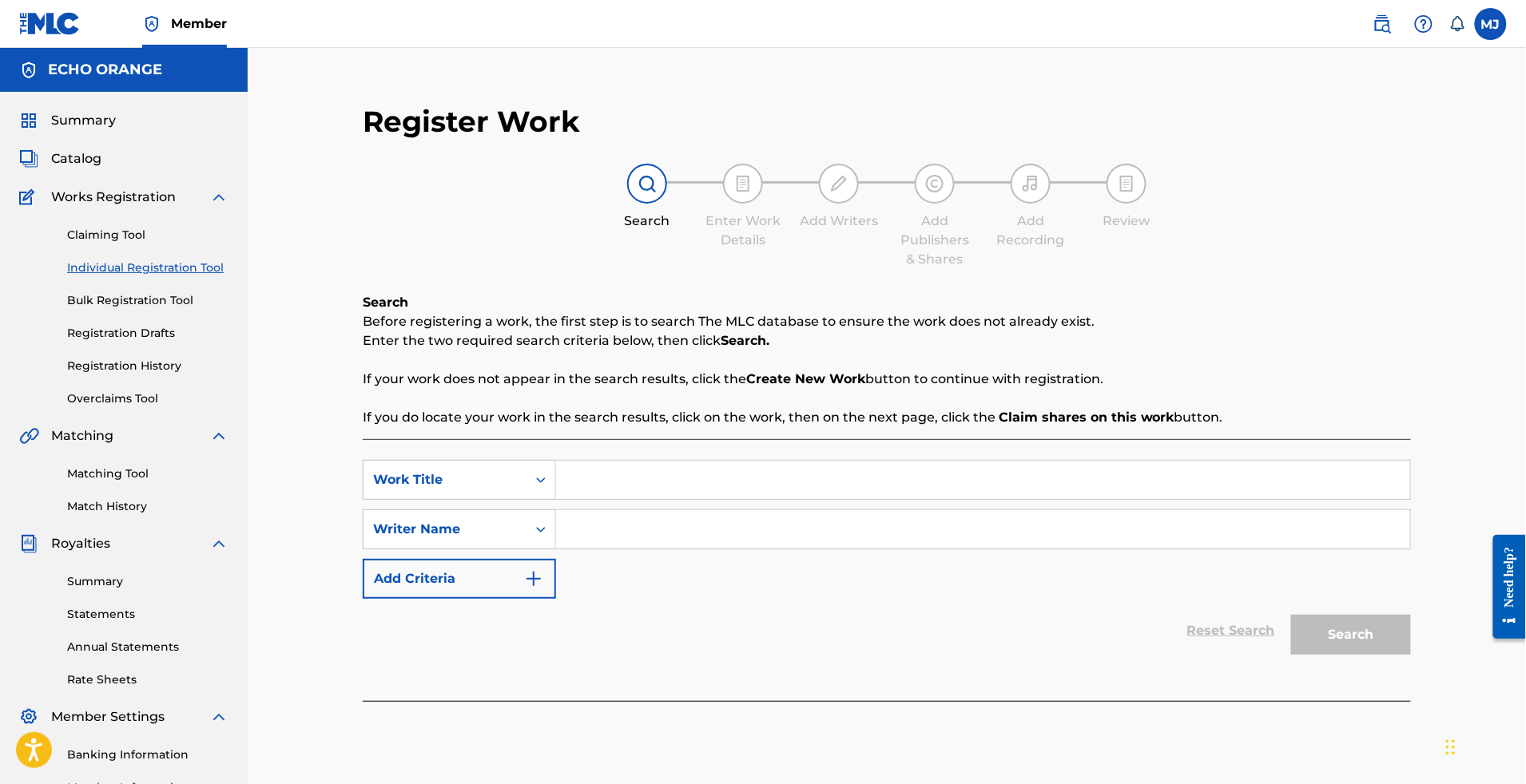
click at [710, 509] on div "SearchWithCriteria692dc214-b167-465a-b09a-6174c284cc95 Work Title SearchWithCri…" at bounding box center [886, 570] width 1048 height 262
click at [710, 499] on input "Search Form" at bounding box center [983, 479] width 854 height 39
paste input "PEACE"
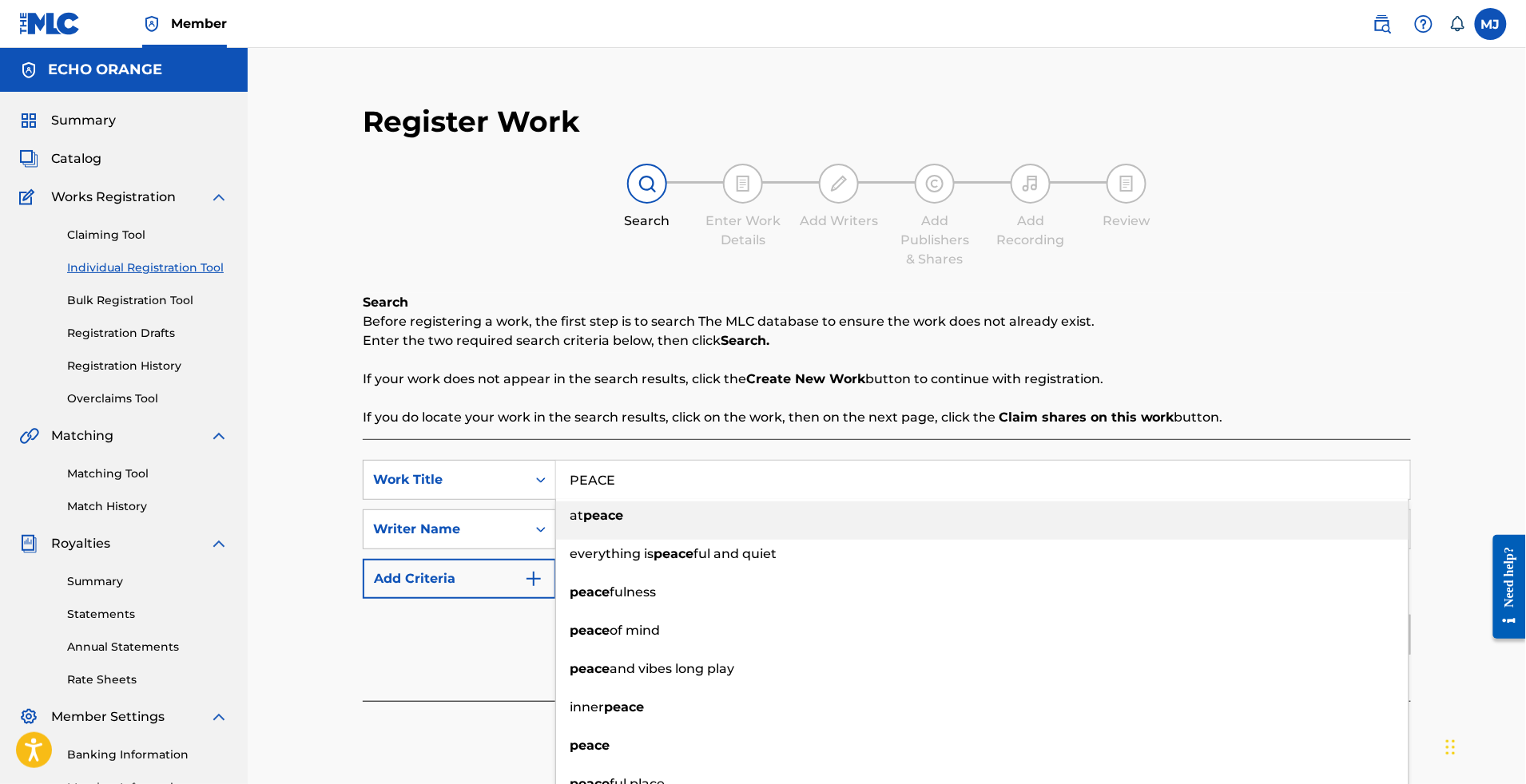
type input "PEACE"
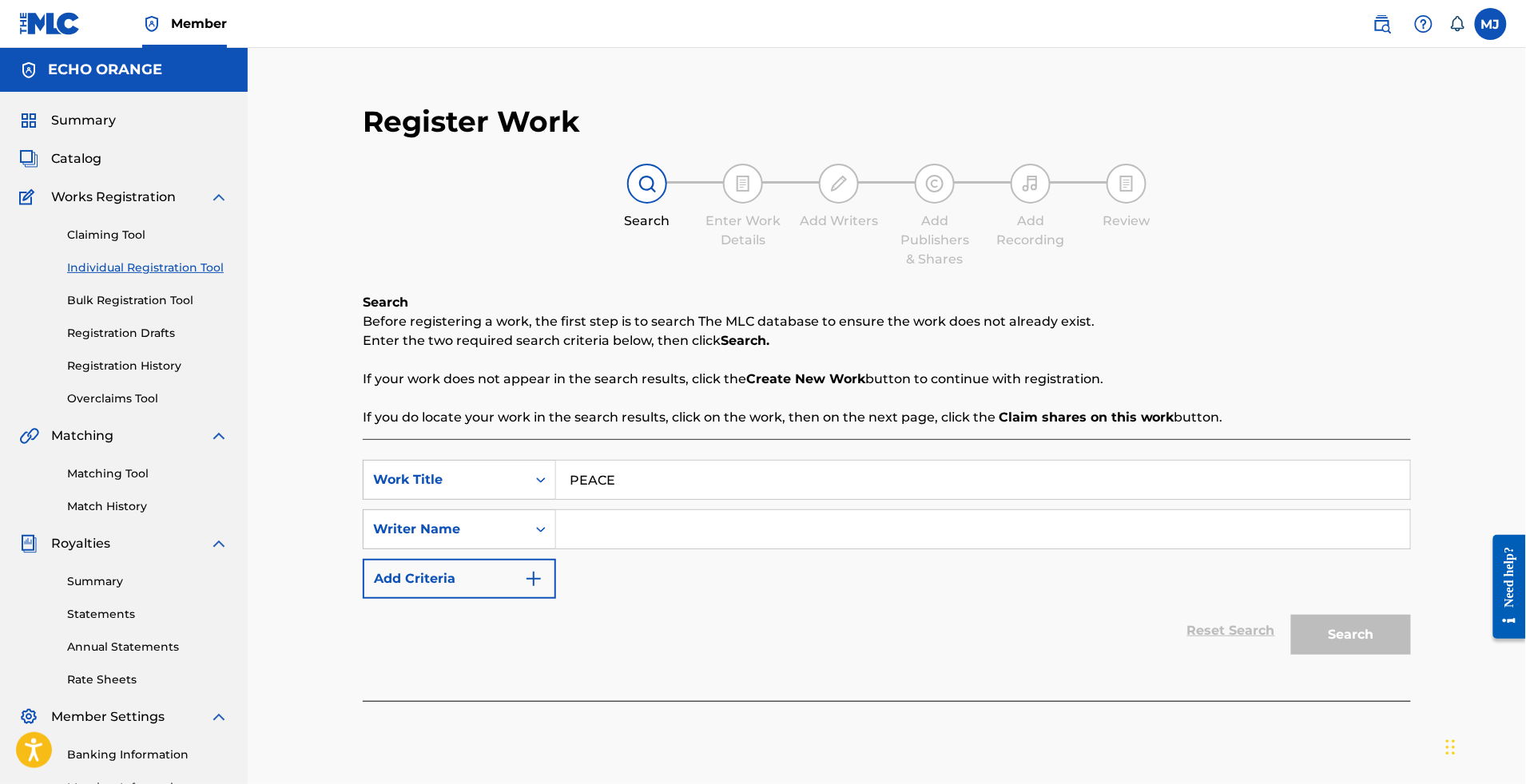
click at [888, 427] on p "If you do locate your work in the search results, click on the work, then on th…" at bounding box center [886, 418] width 1048 height 19
click at [758, 549] on input "Search Form" at bounding box center [983, 530] width 854 height 39
paste input "FOUA BI [PERSON_NAME]"
type input "FOUA BI [PERSON_NAME]"
click at [1412, 655] on button "Search" at bounding box center [1351, 635] width 120 height 40
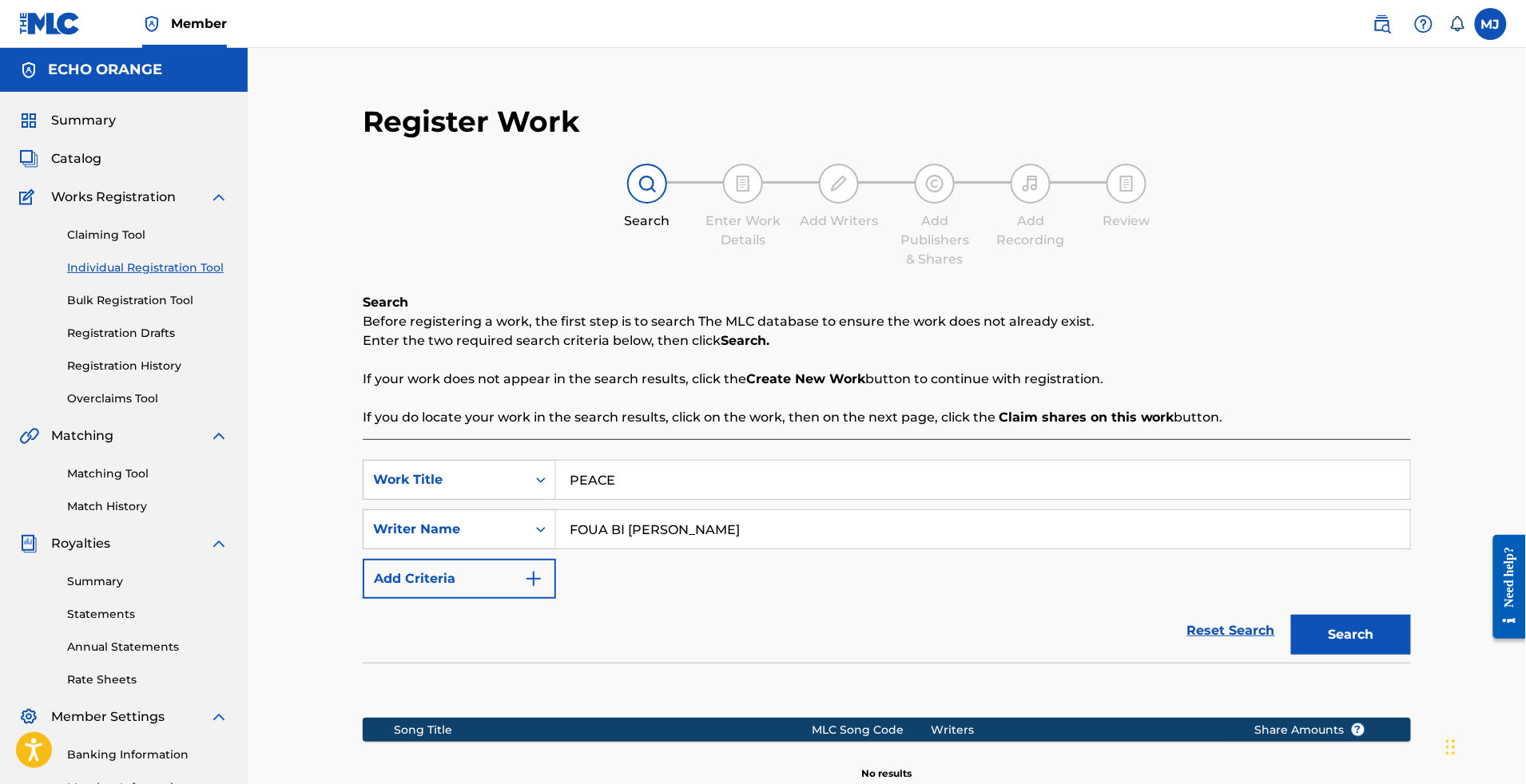
scroll to position [341, 0]
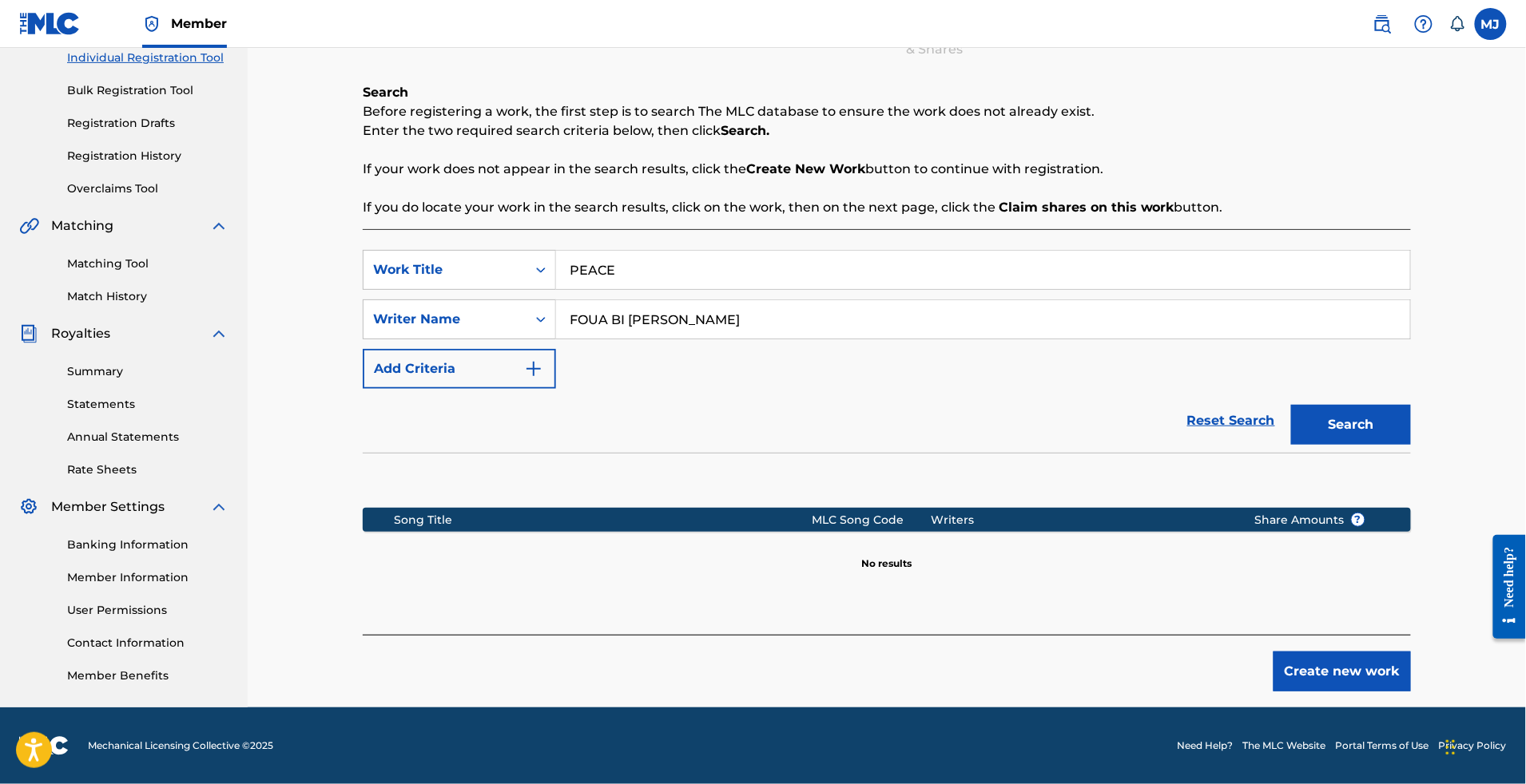
click at [1400, 652] on button "Create new work" at bounding box center [1342, 671] width 137 height 40
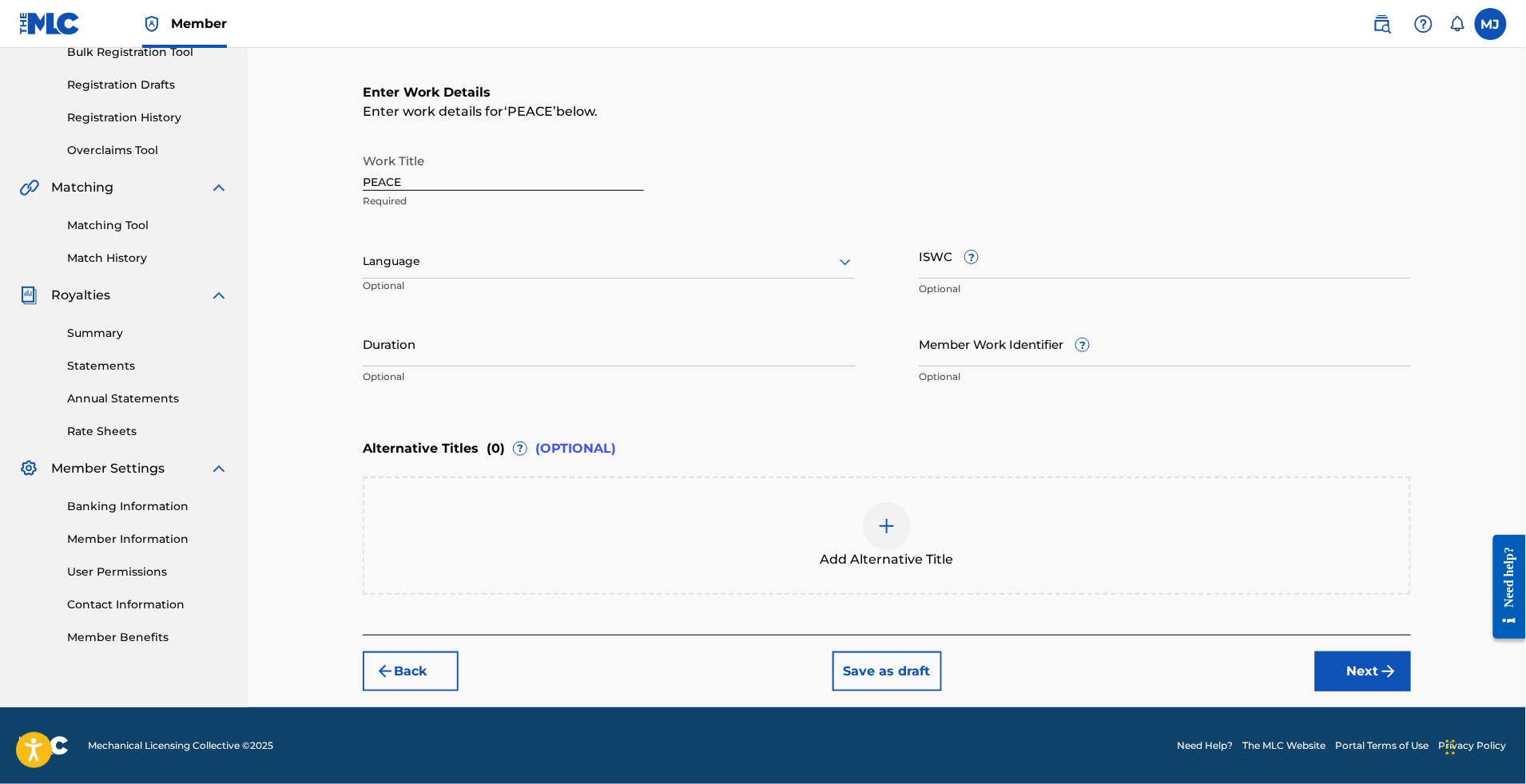
click at [1412, 691] on button "Next" at bounding box center [1362, 671] width 96 height 40
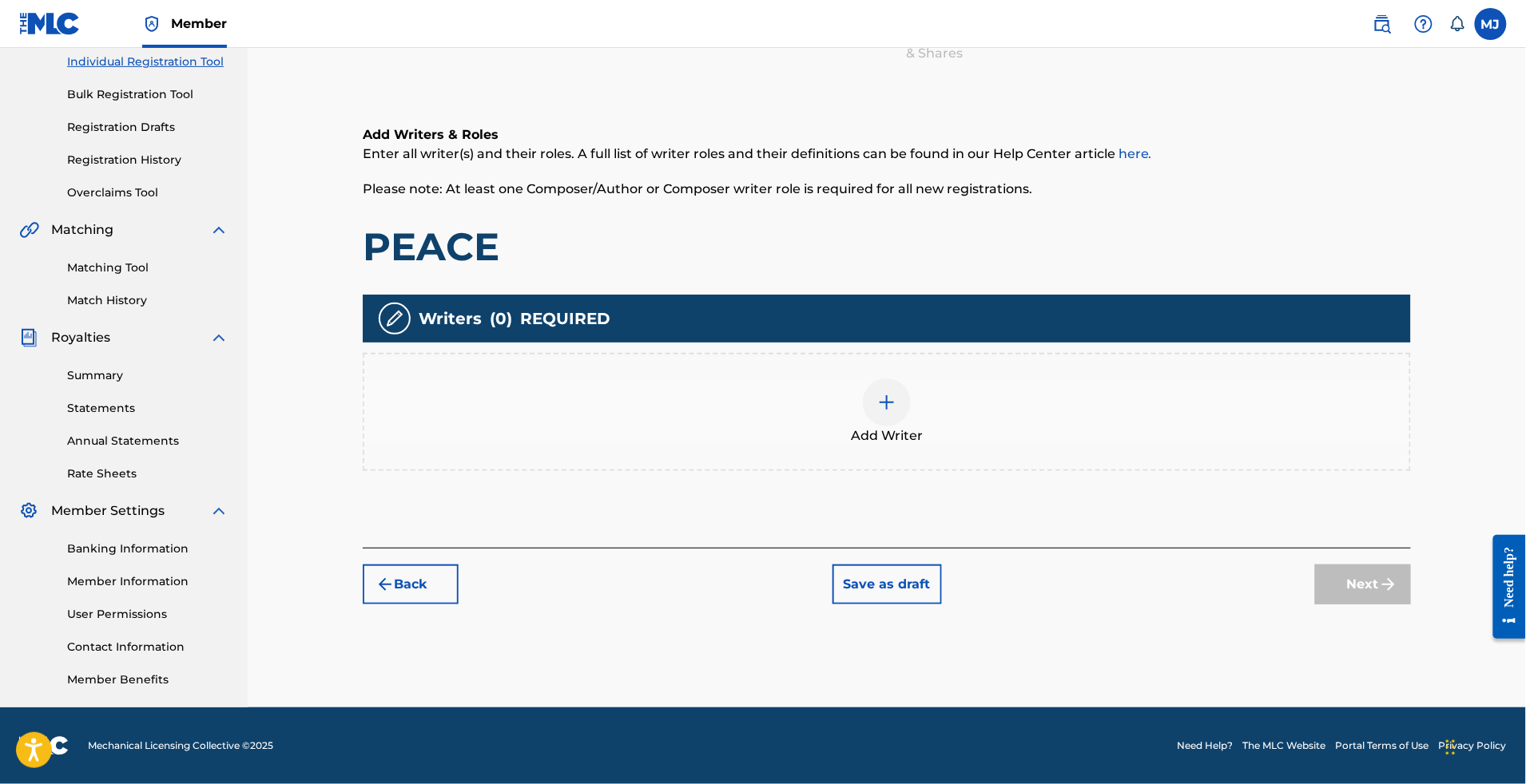
click at [1090, 378] on div "Add Writer" at bounding box center [886, 411] width 1045 height 67
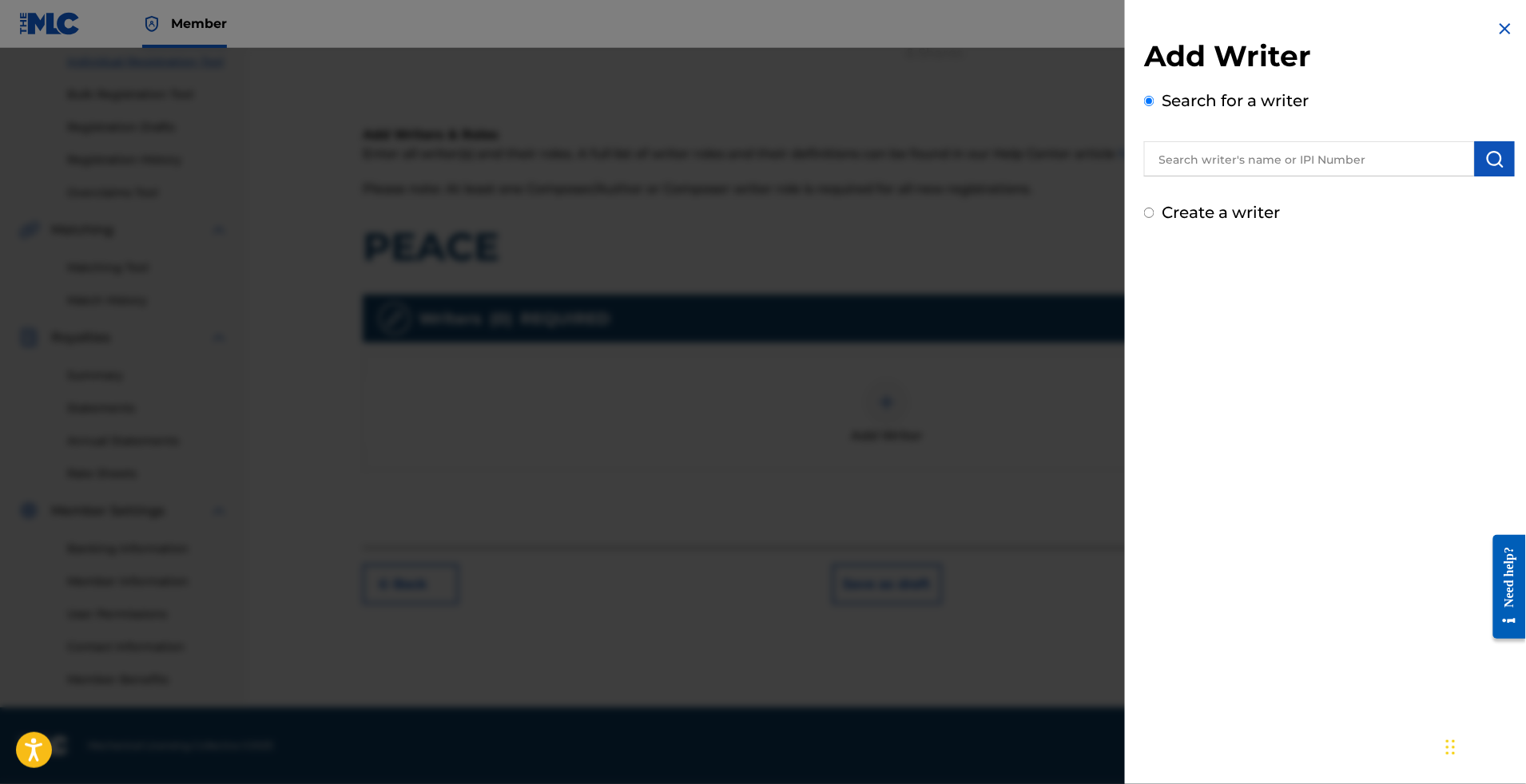
click at [1184, 167] on input "text" at bounding box center [1309, 158] width 331 height 35
paste input "FOUA BI [PERSON_NAME]"
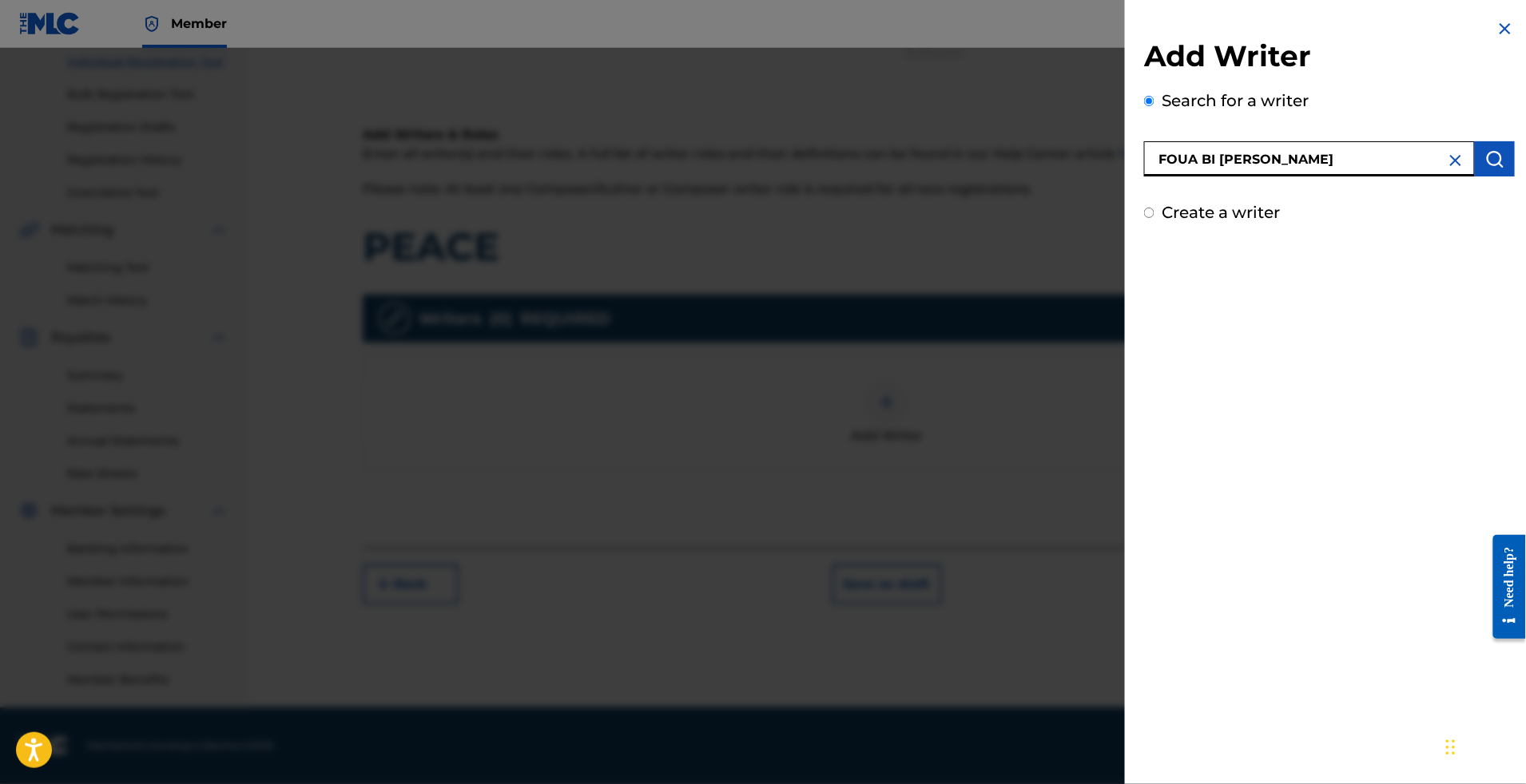
type input "FOUA BI [PERSON_NAME]"
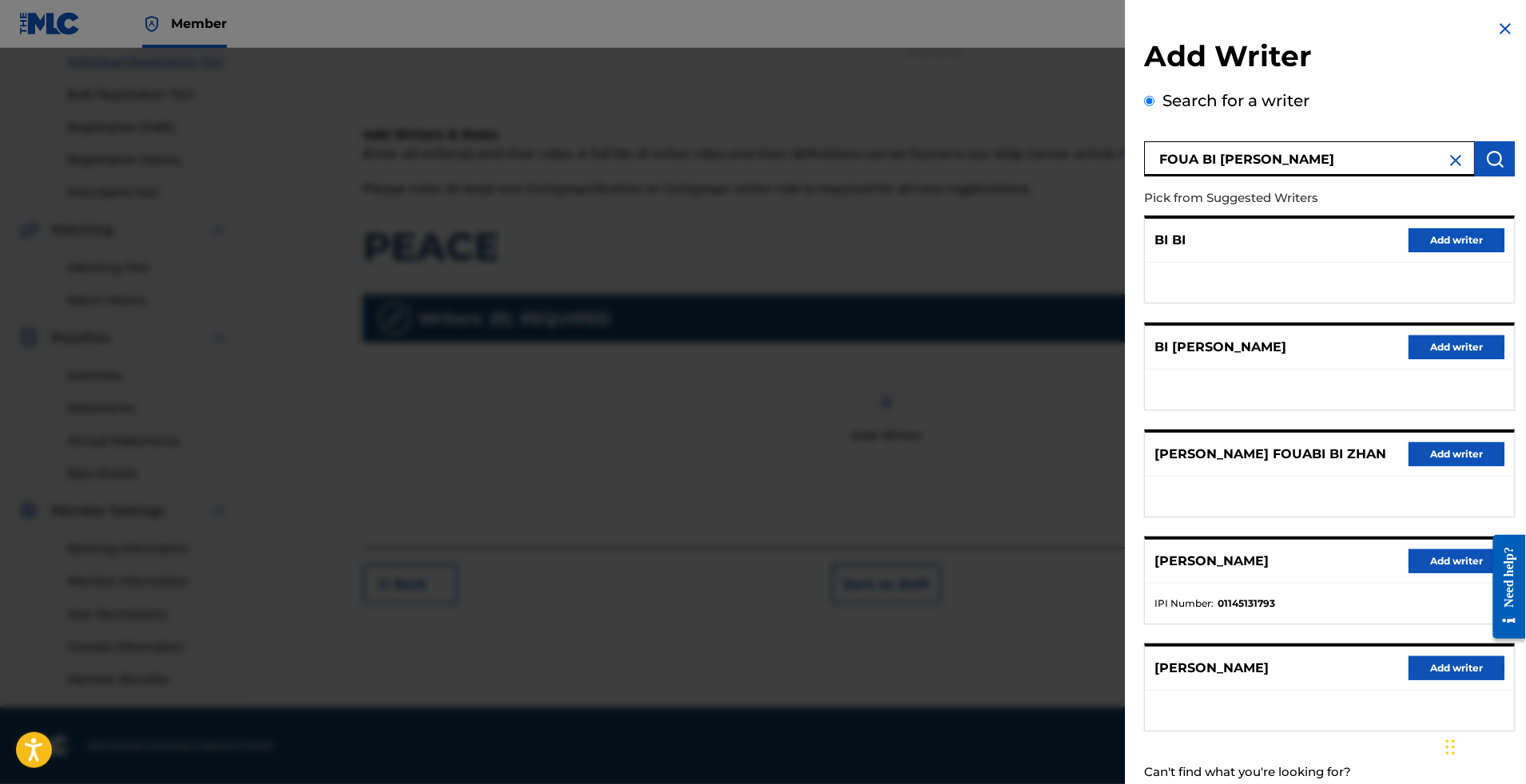
scroll to position [183, 0]
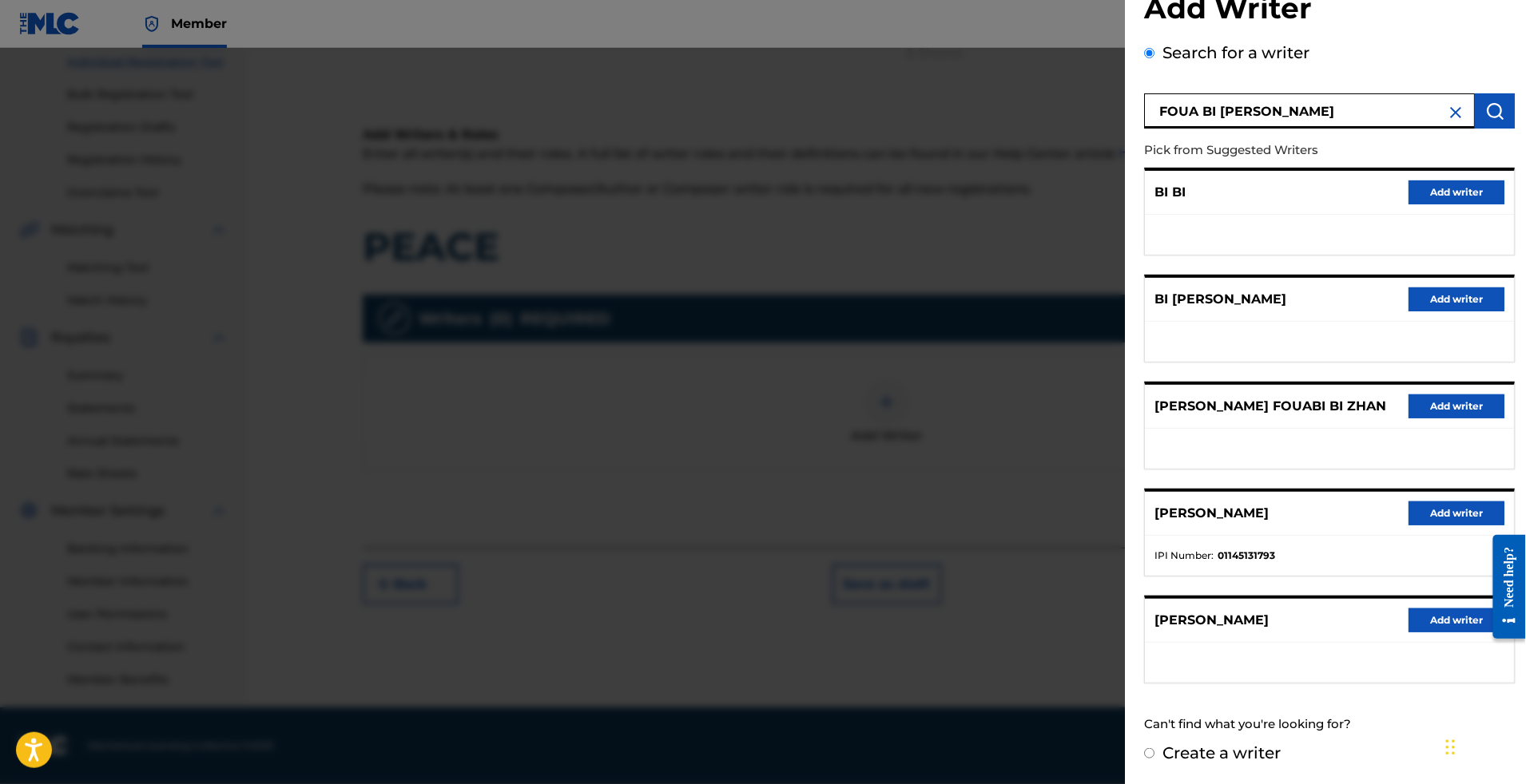
click at [1448, 394] on button "Add writer" at bounding box center [1456, 406] width 96 height 24
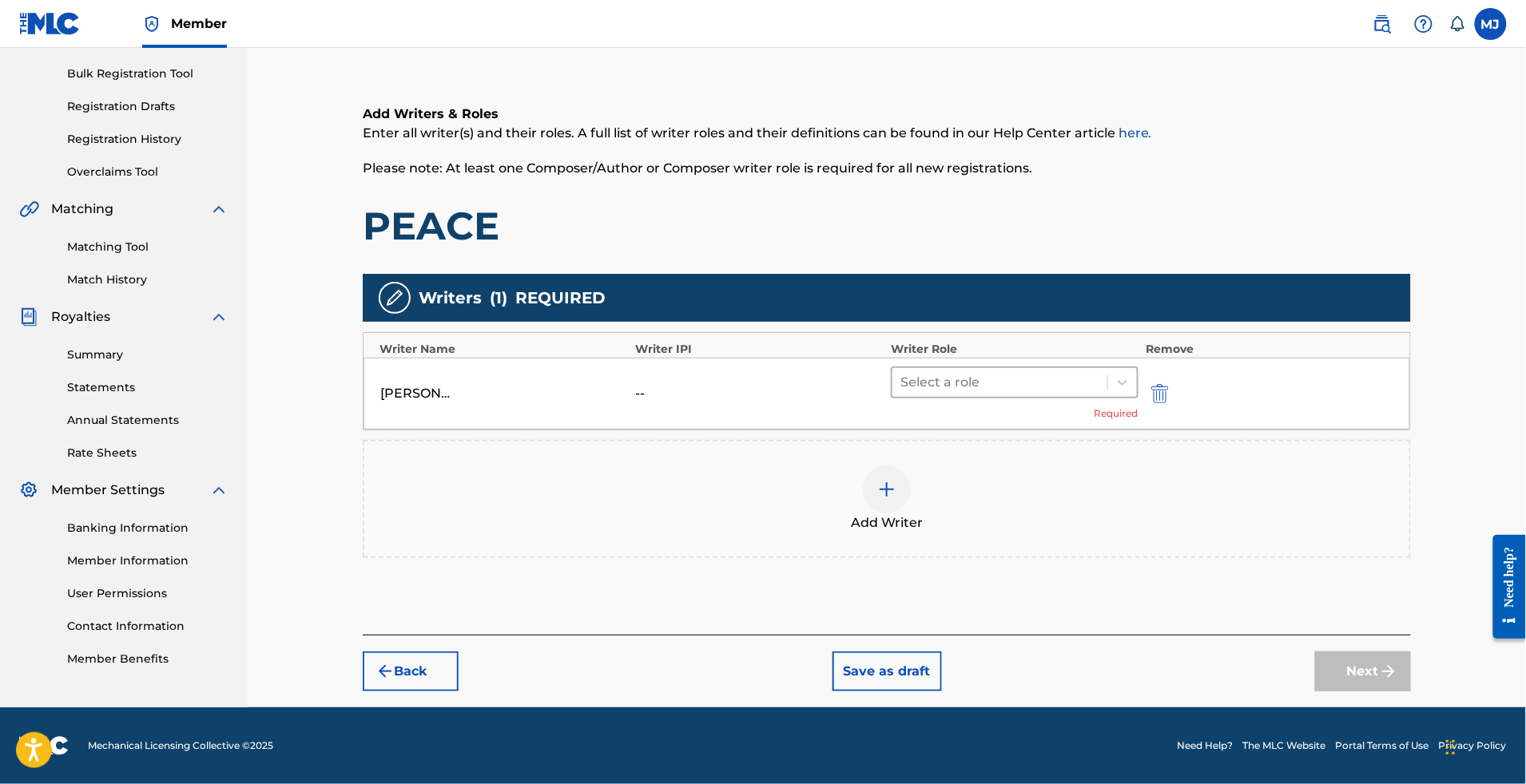
click at [1034, 367] on div "Select a role" at bounding box center [1015, 383] width 248 height 32
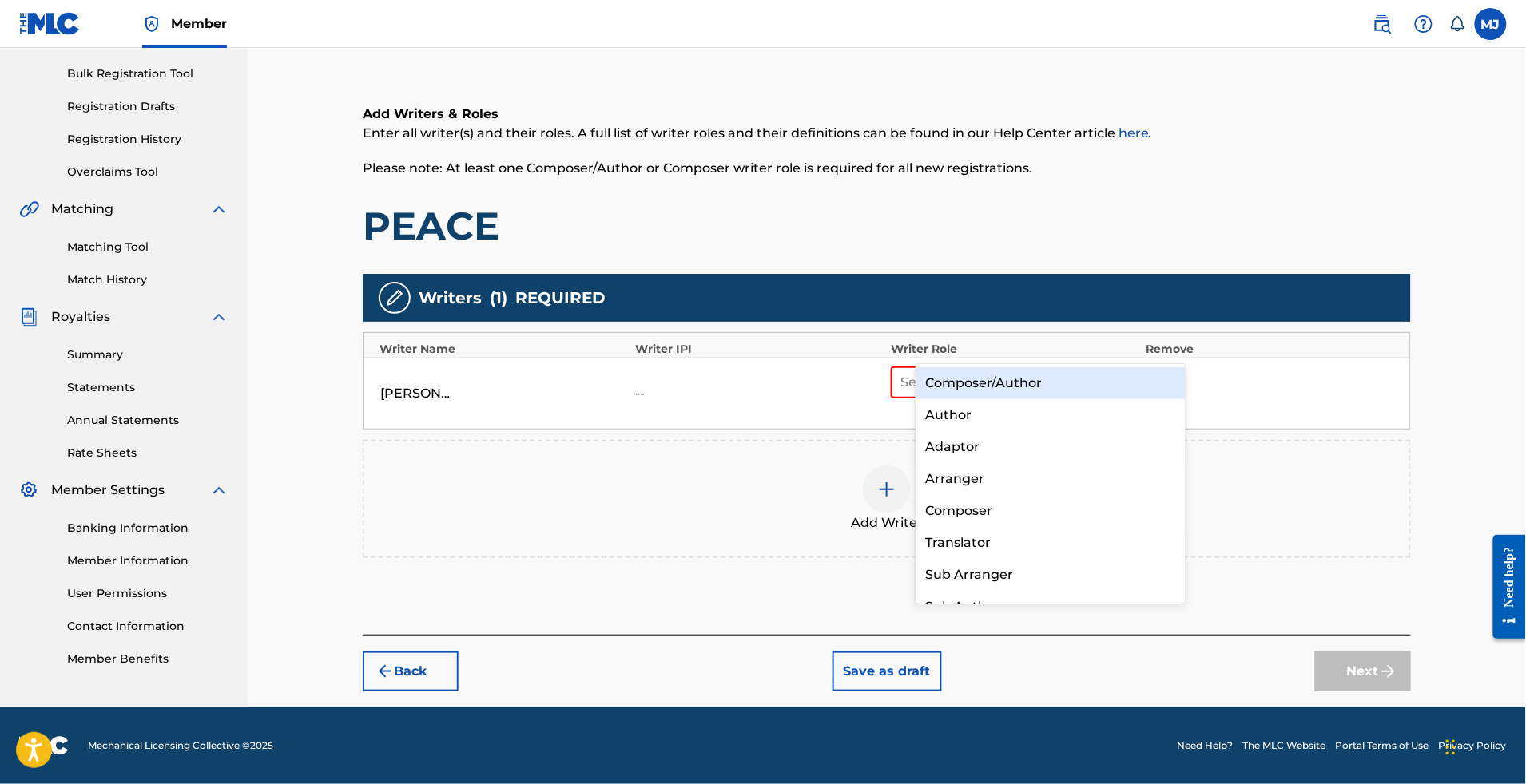
click at [1016, 379] on div "Composer/Author" at bounding box center [1050, 384] width 270 height 32
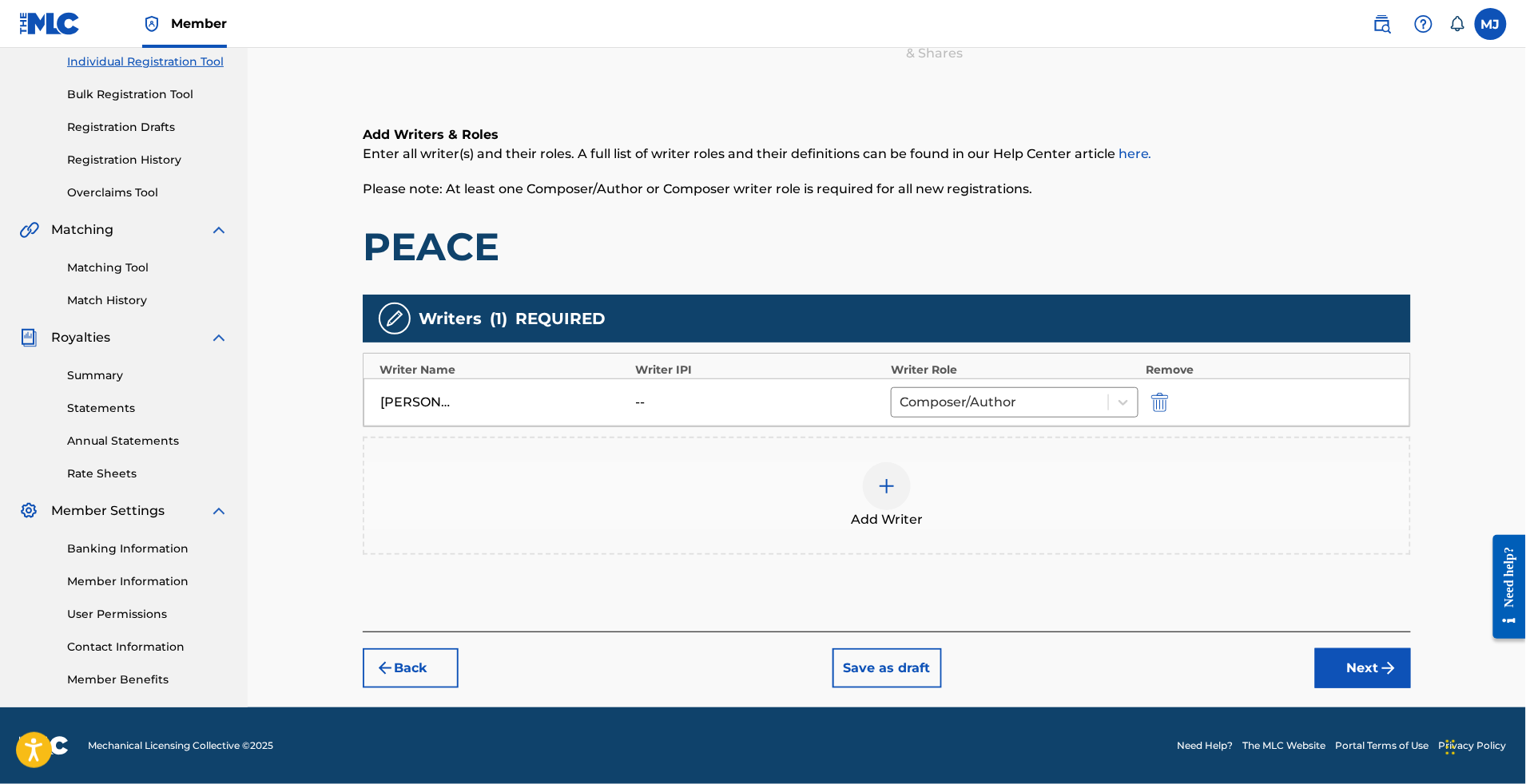
click at [1404, 649] on button "Next" at bounding box center [1362, 669] width 96 height 40
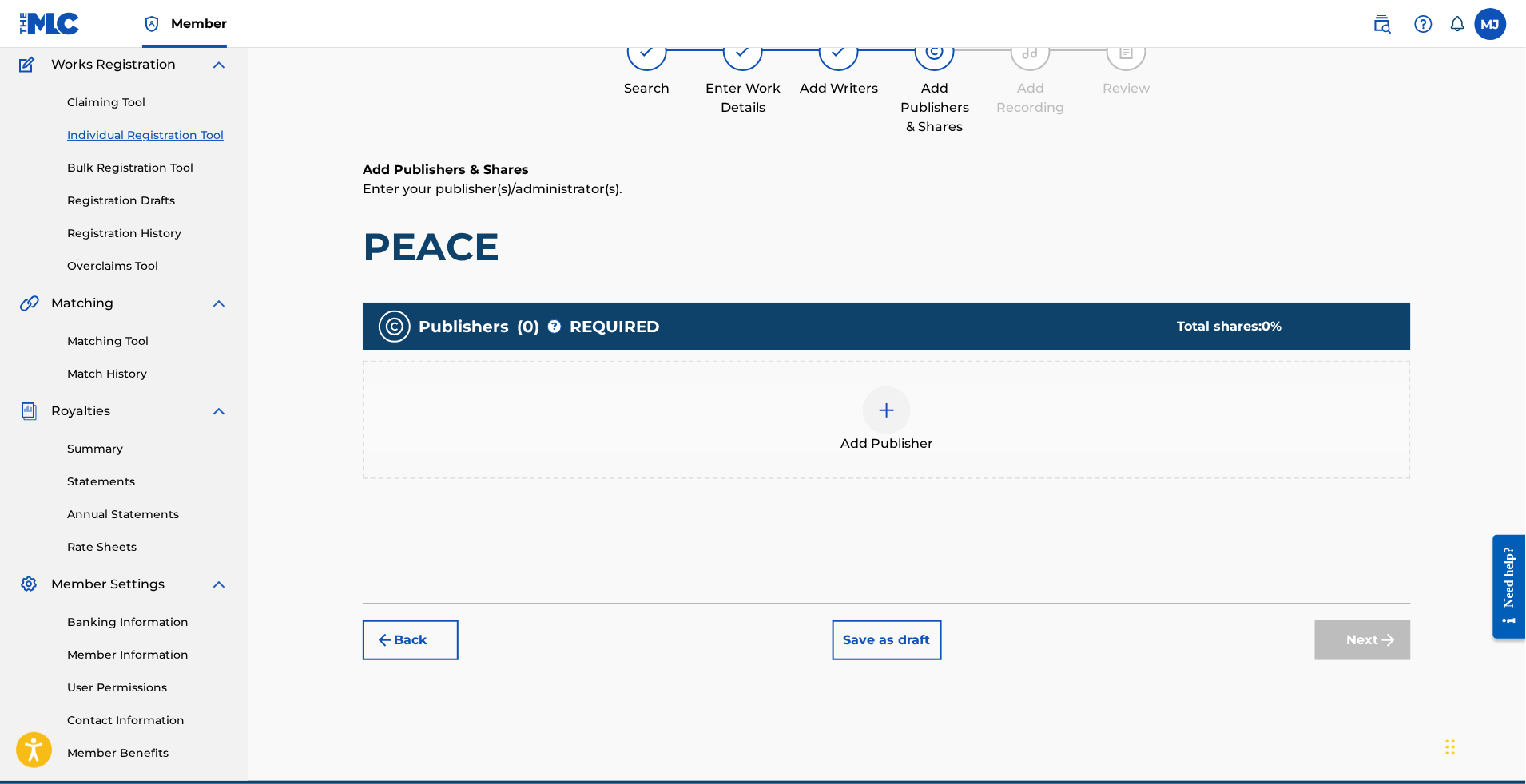
scroll to position [71, 0]
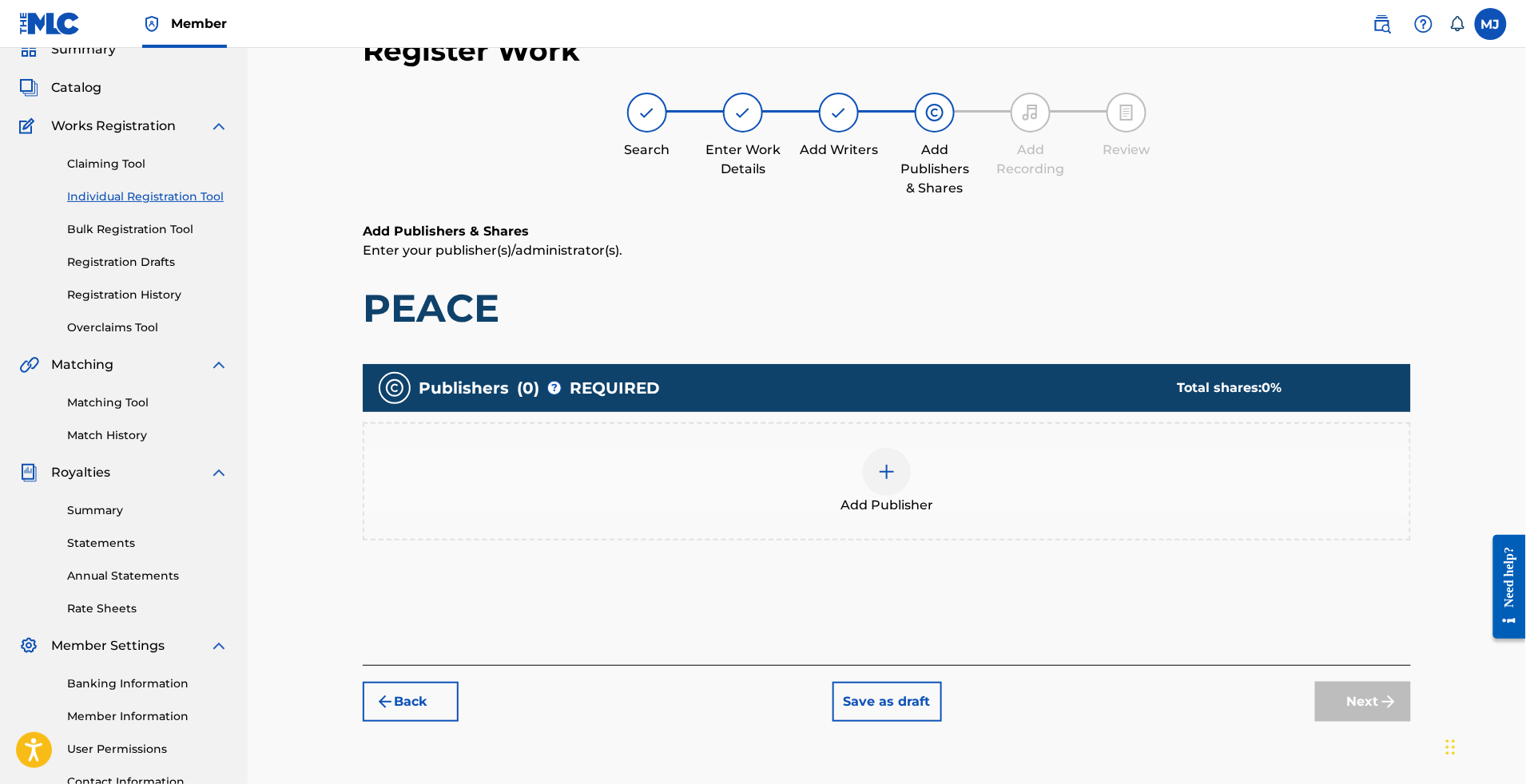
click at [976, 515] on div "Add Publisher" at bounding box center [886, 481] width 1045 height 67
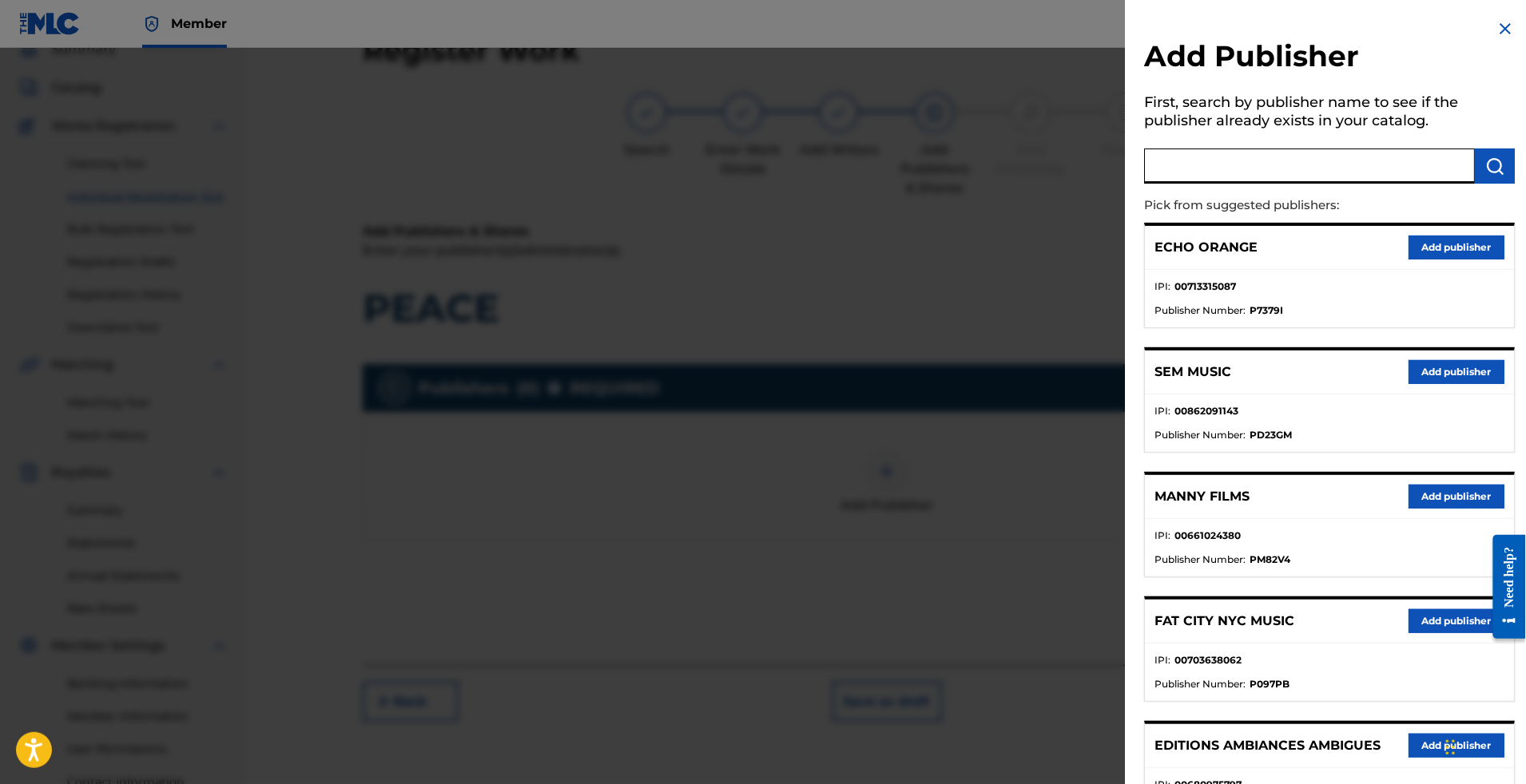
click at [1206, 183] on input "text" at bounding box center [1309, 166] width 331 height 35
type input "appeal"
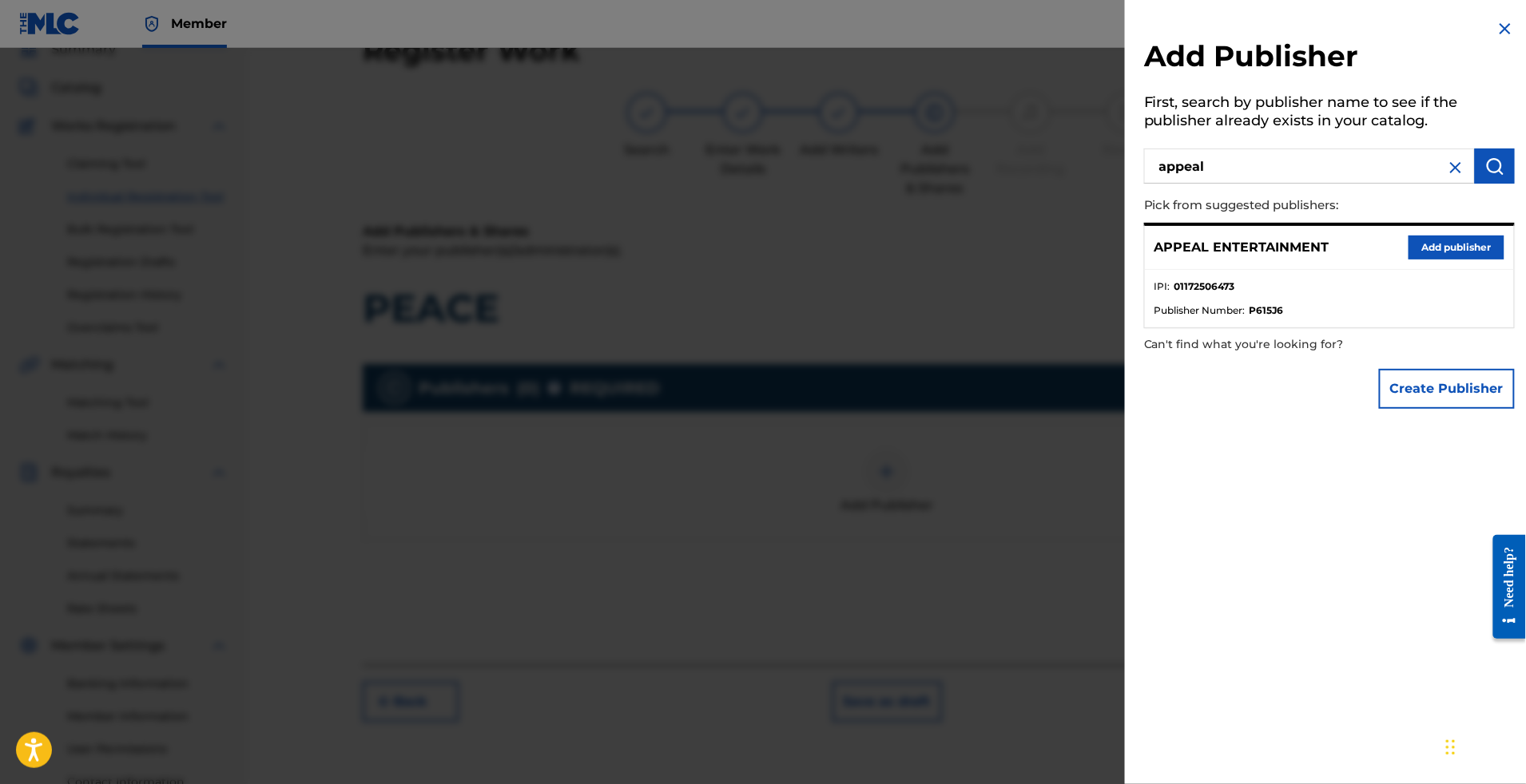
click at [1400, 256] on div "APPEAL ENTERTAINMENT Add publisher" at bounding box center [1329, 248] width 369 height 44
click at [1409, 260] on button "Add publisher" at bounding box center [1456, 247] width 96 height 24
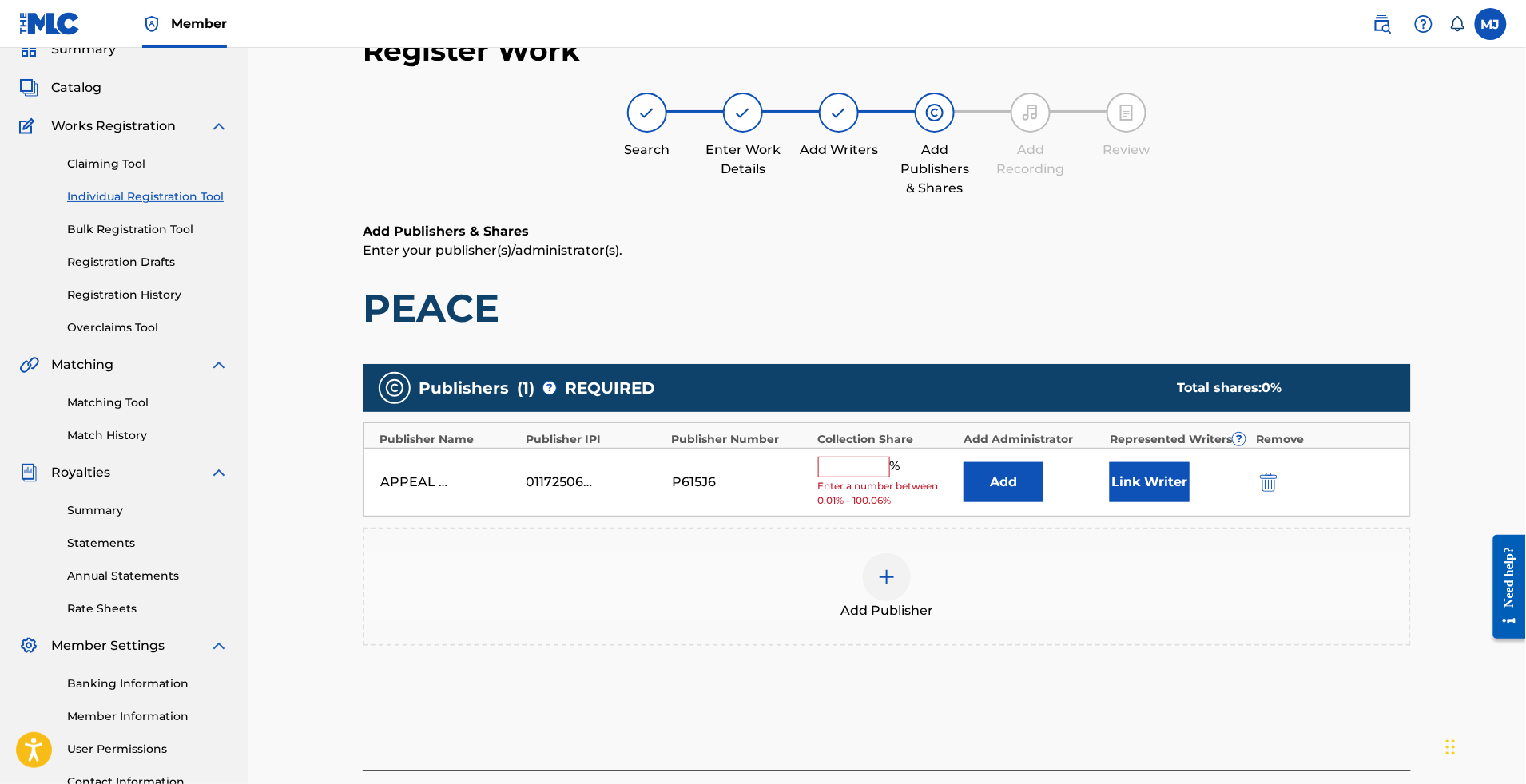
click at [1044, 502] on button "Add" at bounding box center [1004, 482] width 79 height 40
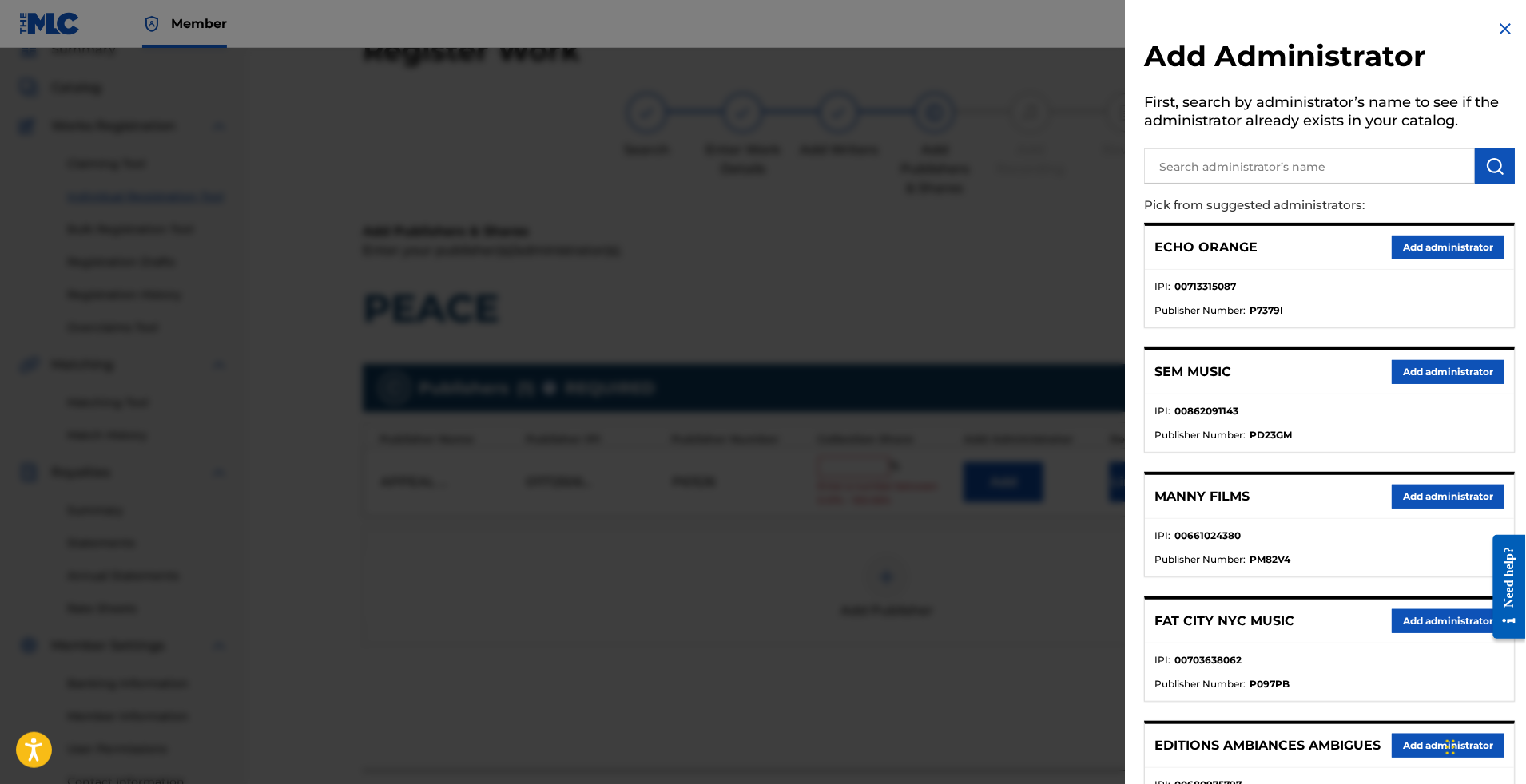
click at [1432, 260] on button "Add administrator" at bounding box center [1447, 247] width 113 height 24
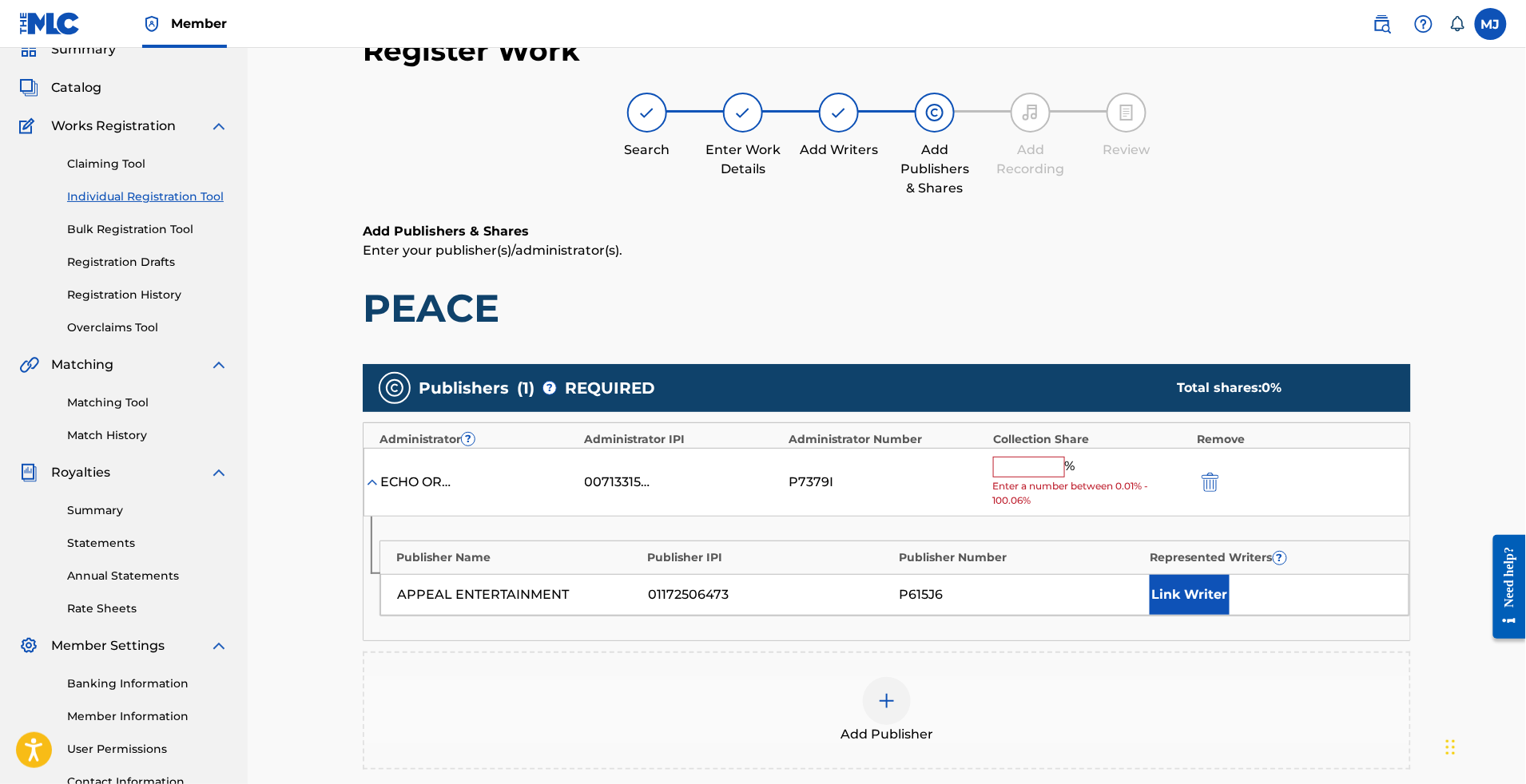
click at [1081, 510] on div "ECHO ORANGE 00713315087 P7379I % Enter a number between 0.01% - 100.06%" at bounding box center [886, 482] width 1046 height 69
click at [1065, 478] on input "text" at bounding box center [1029, 467] width 72 height 21
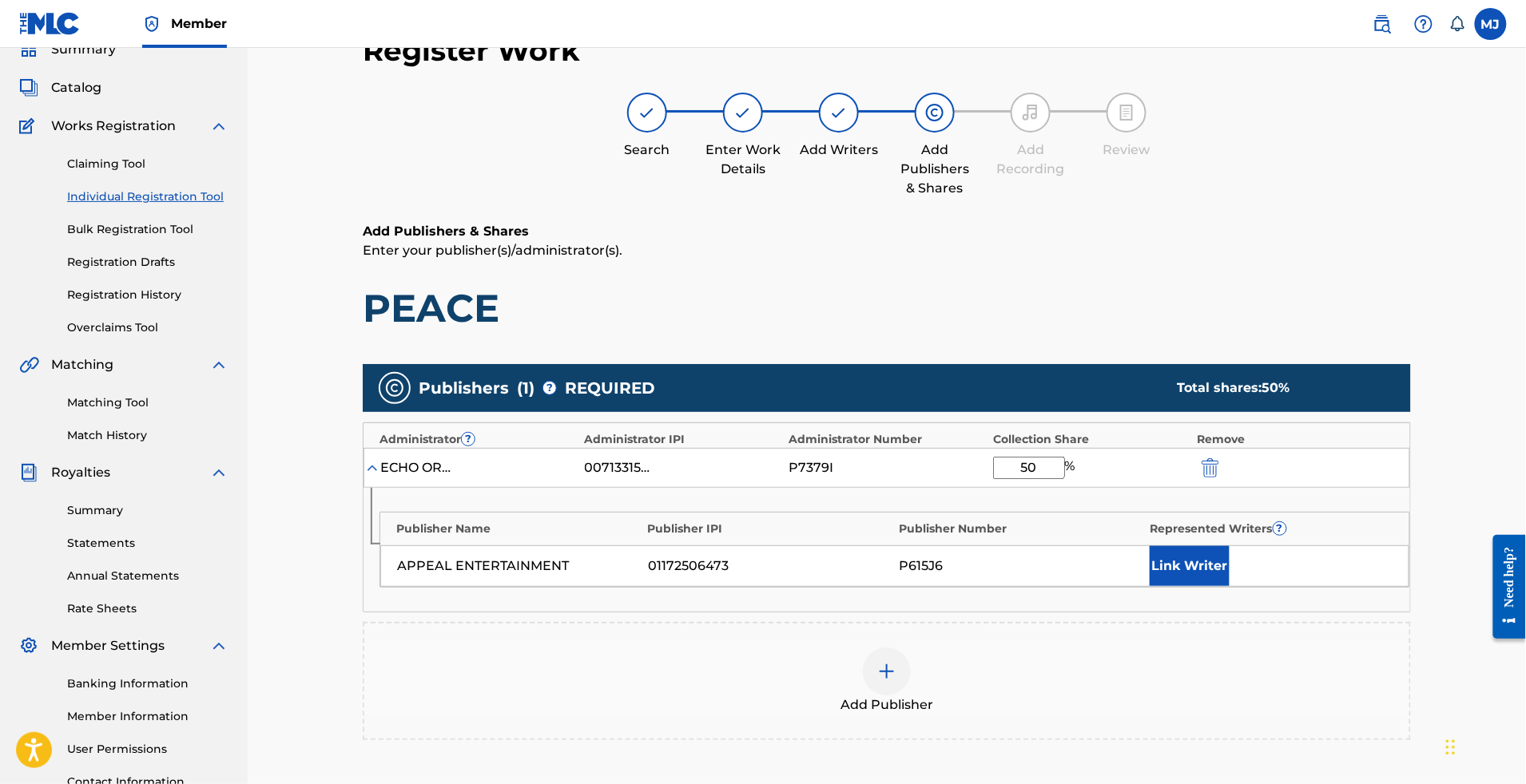
type input "50"
click at [1213, 586] on button "Link Writer" at bounding box center [1189, 566] width 79 height 40
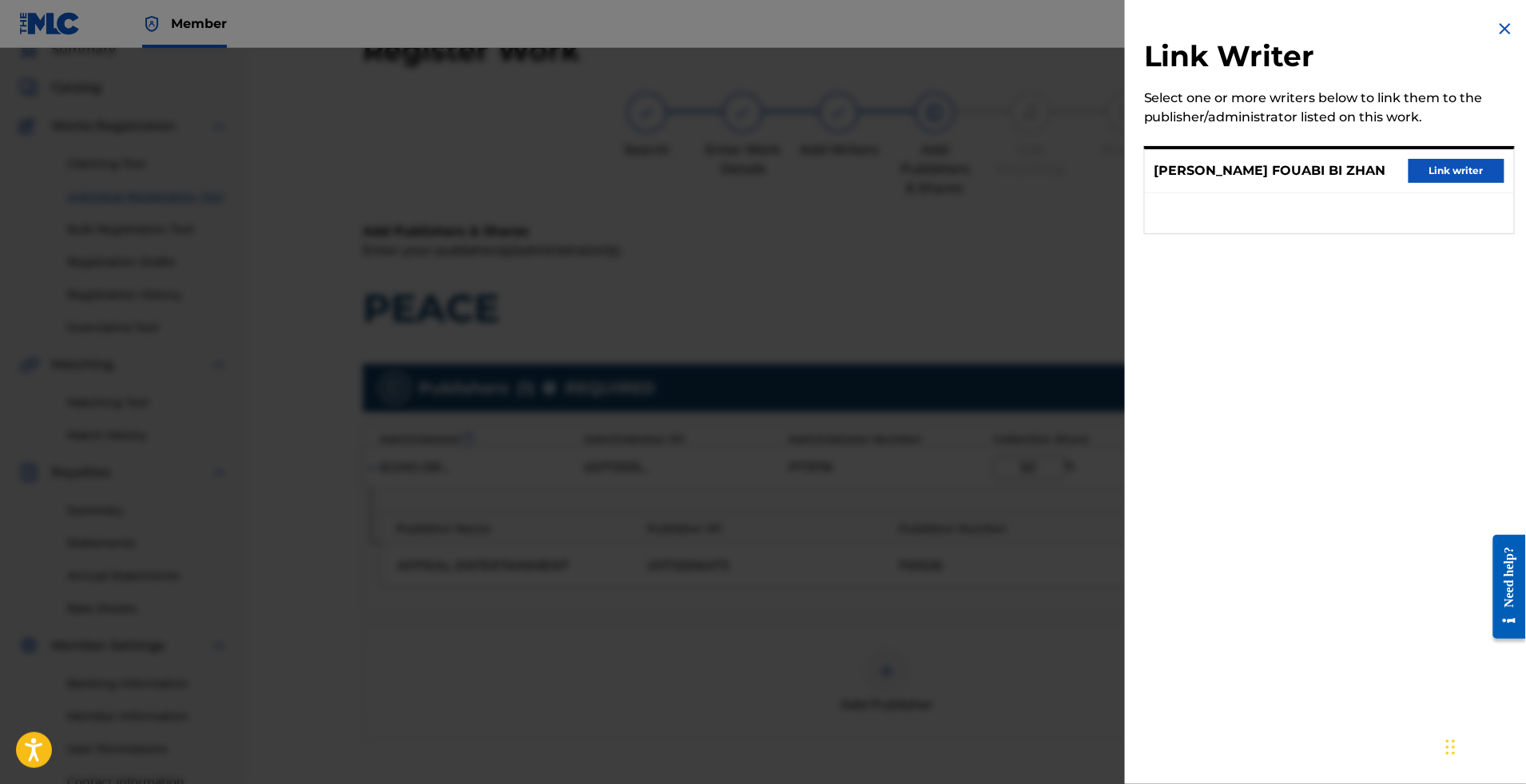
click at [1443, 183] on button "Link writer" at bounding box center [1456, 170] width 96 height 24
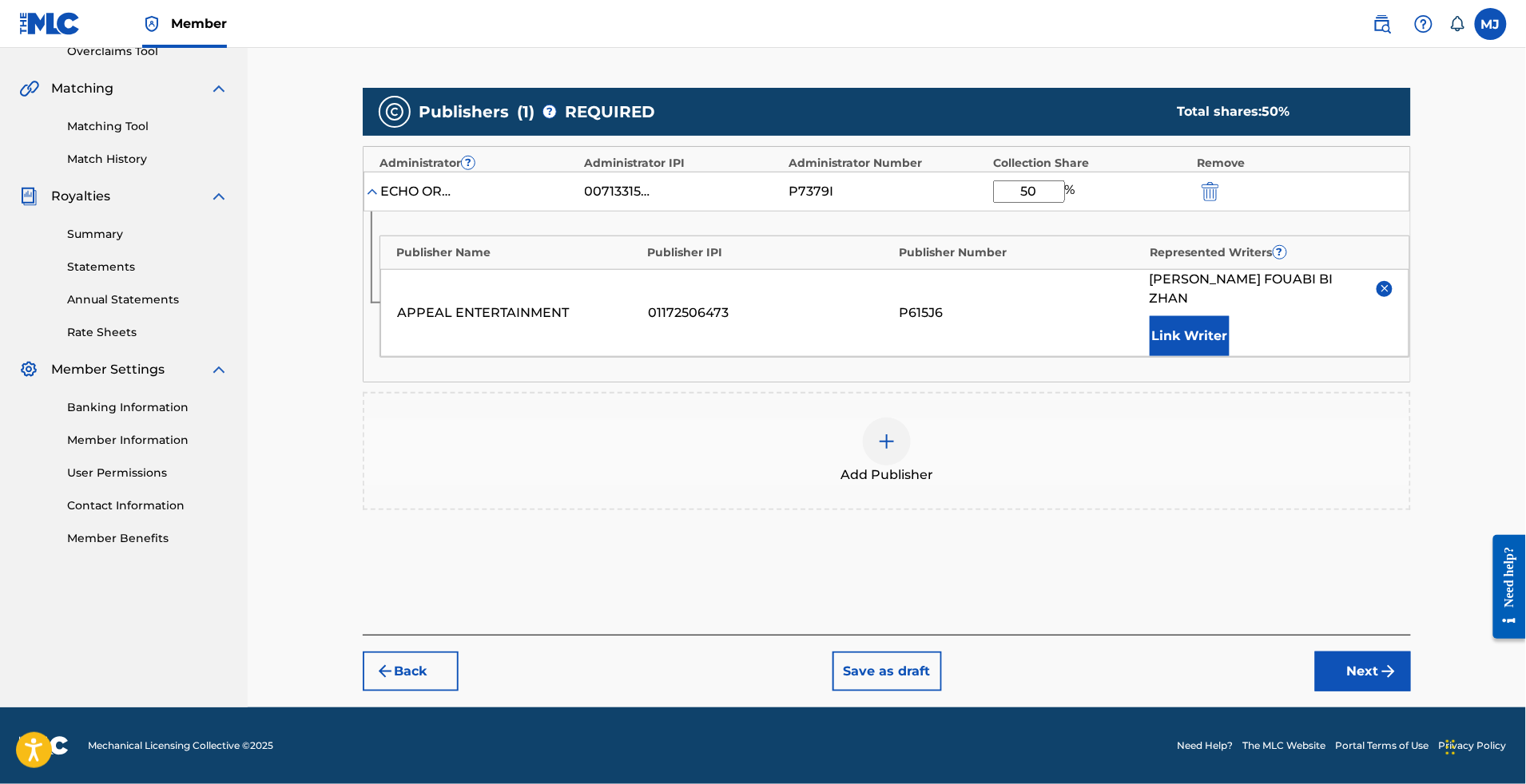
click at [1412, 652] on button "Next" at bounding box center [1362, 671] width 96 height 40
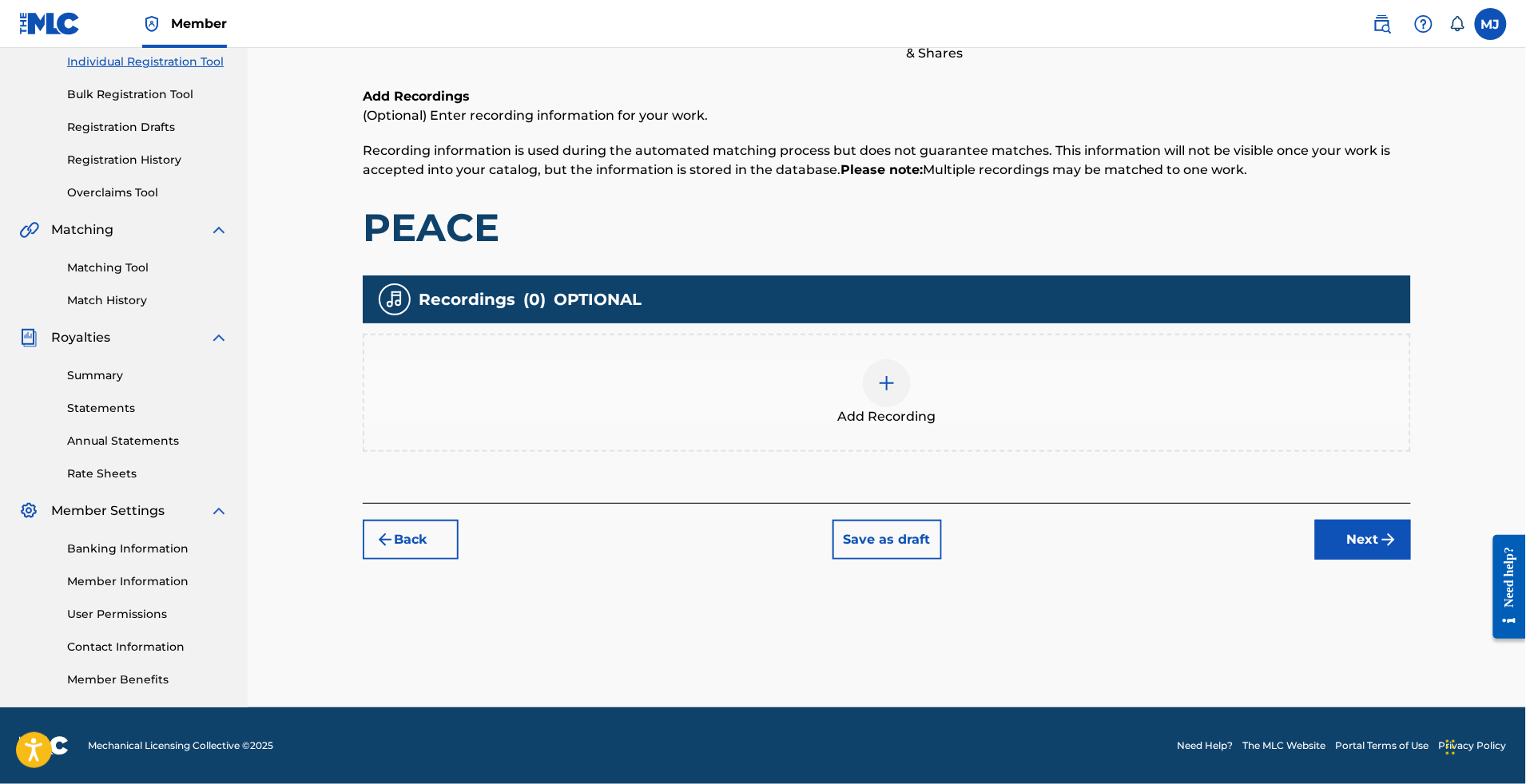
click at [1412, 520] on button "Next" at bounding box center [1362, 540] width 96 height 40
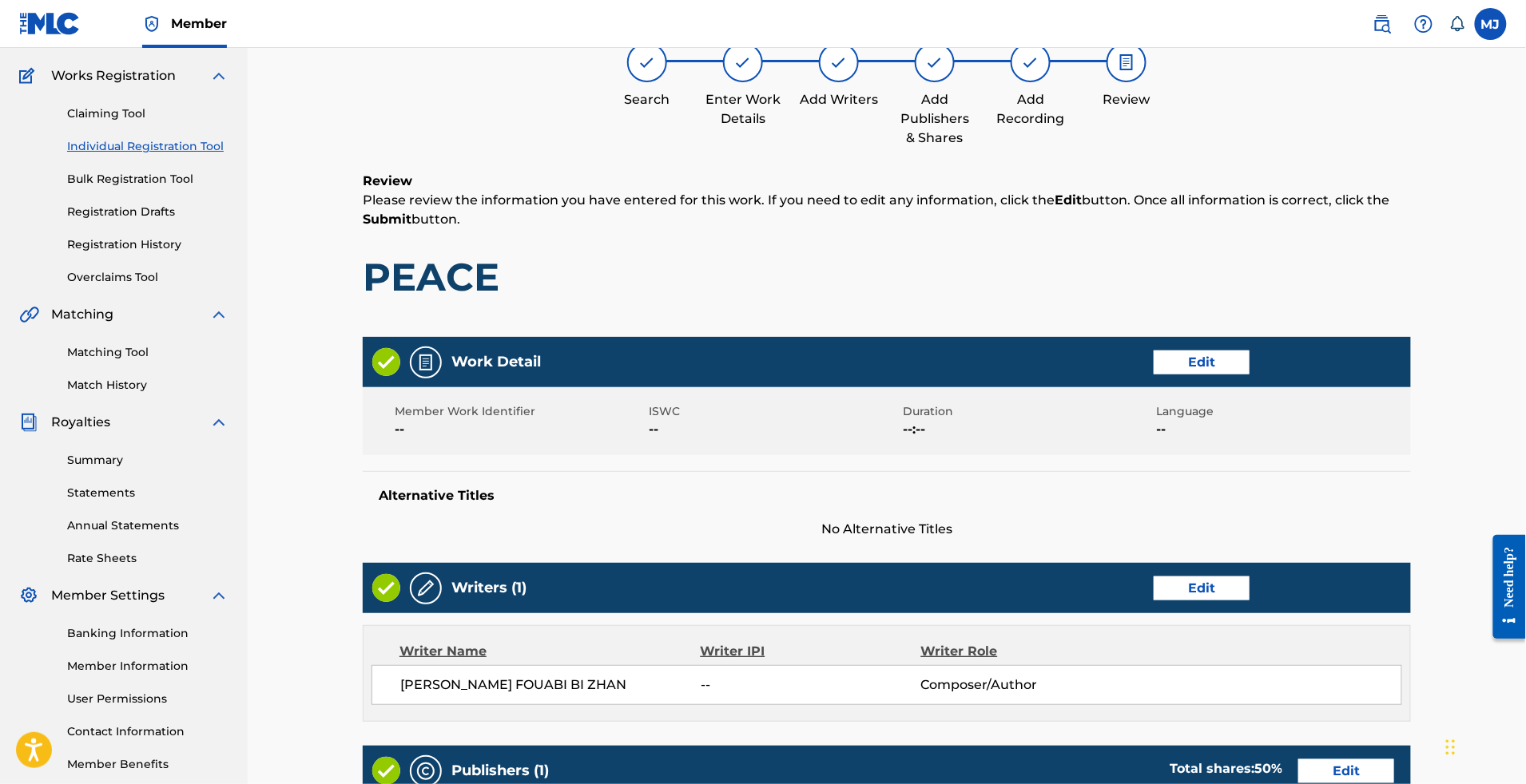
scroll to position [805, 0]
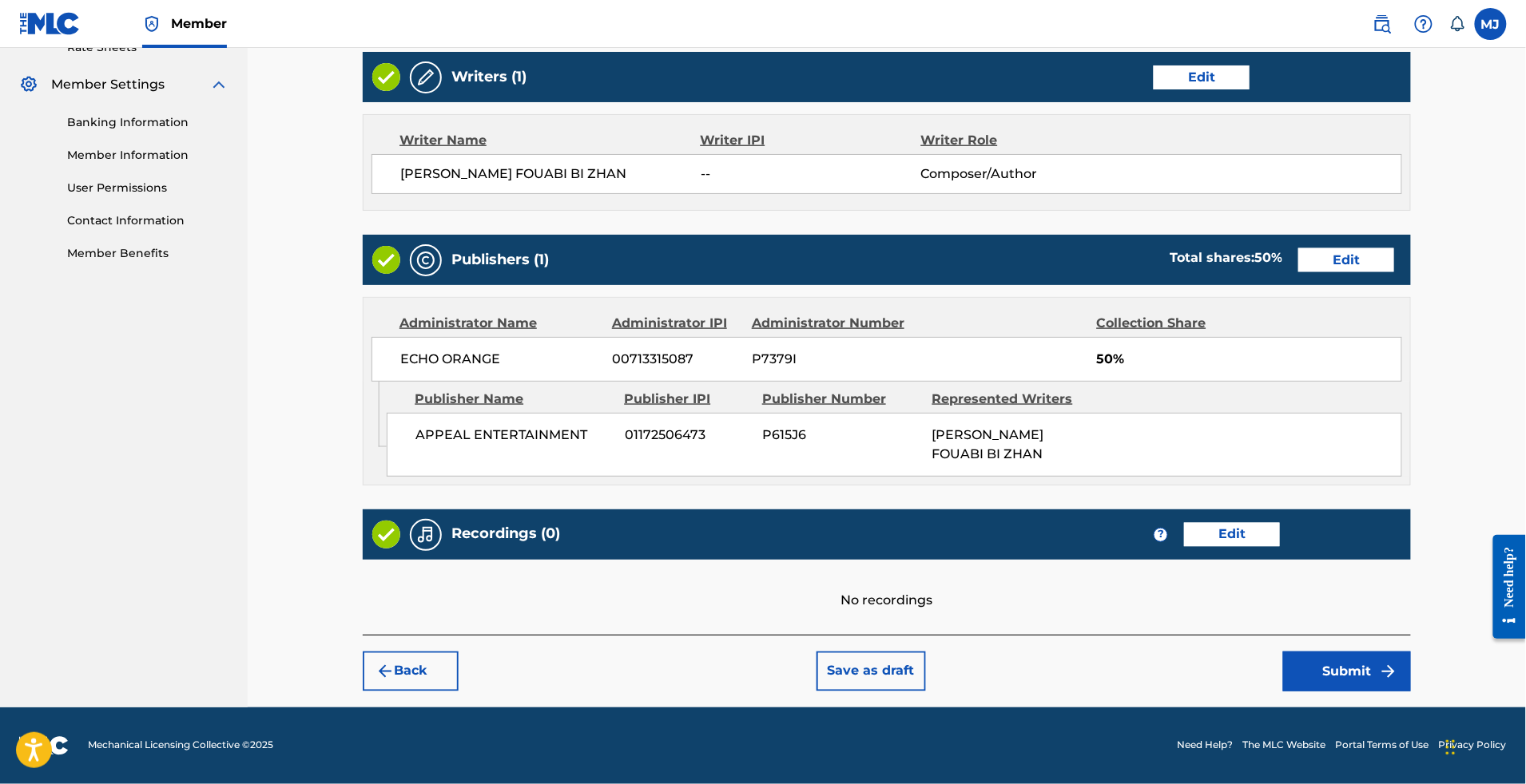
click at [1412, 652] on button "Submit" at bounding box center [1346, 671] width 128 height 40
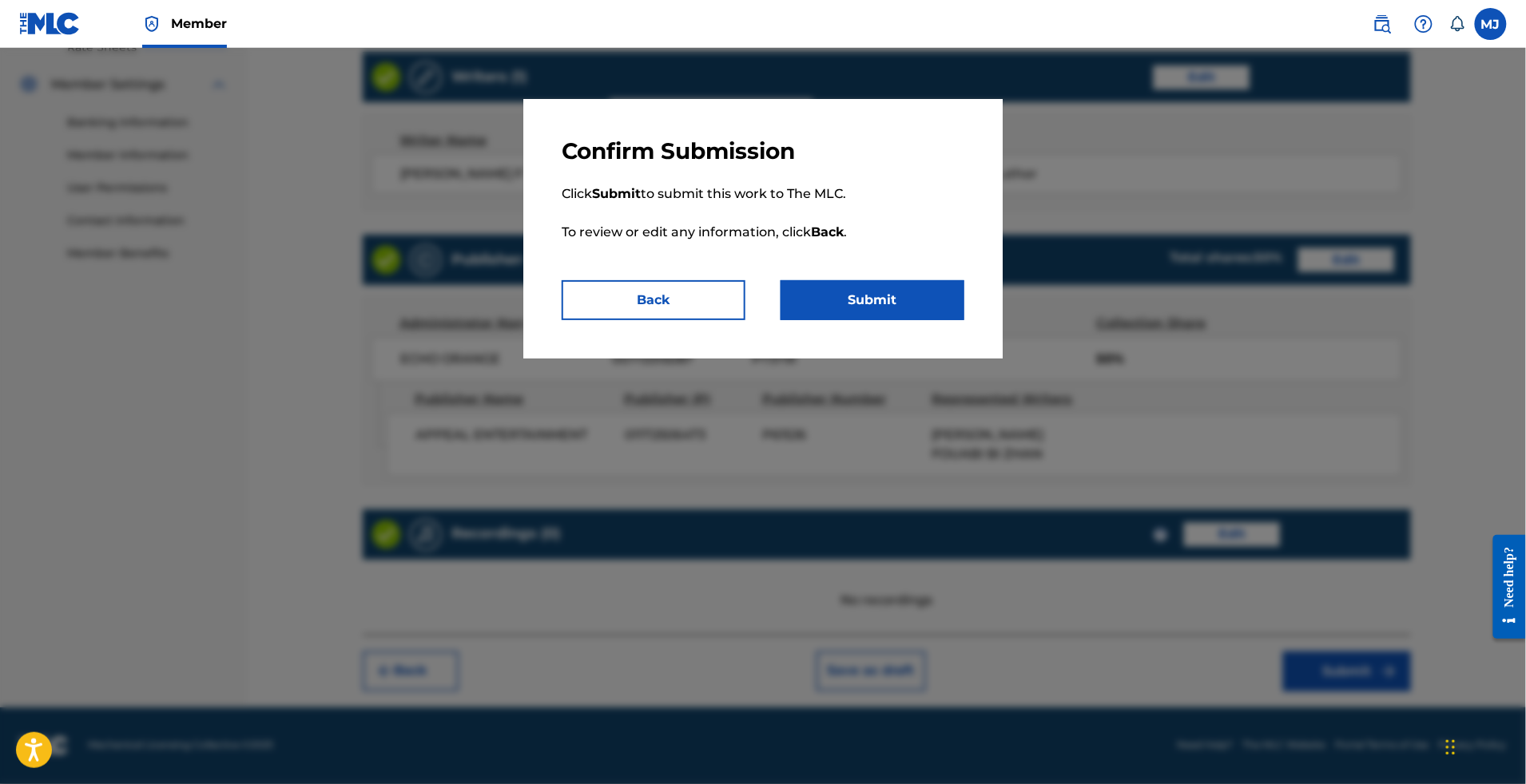
click at [911, 321] on button "Submit" at bounding box center [872, 300] width 184 height 40
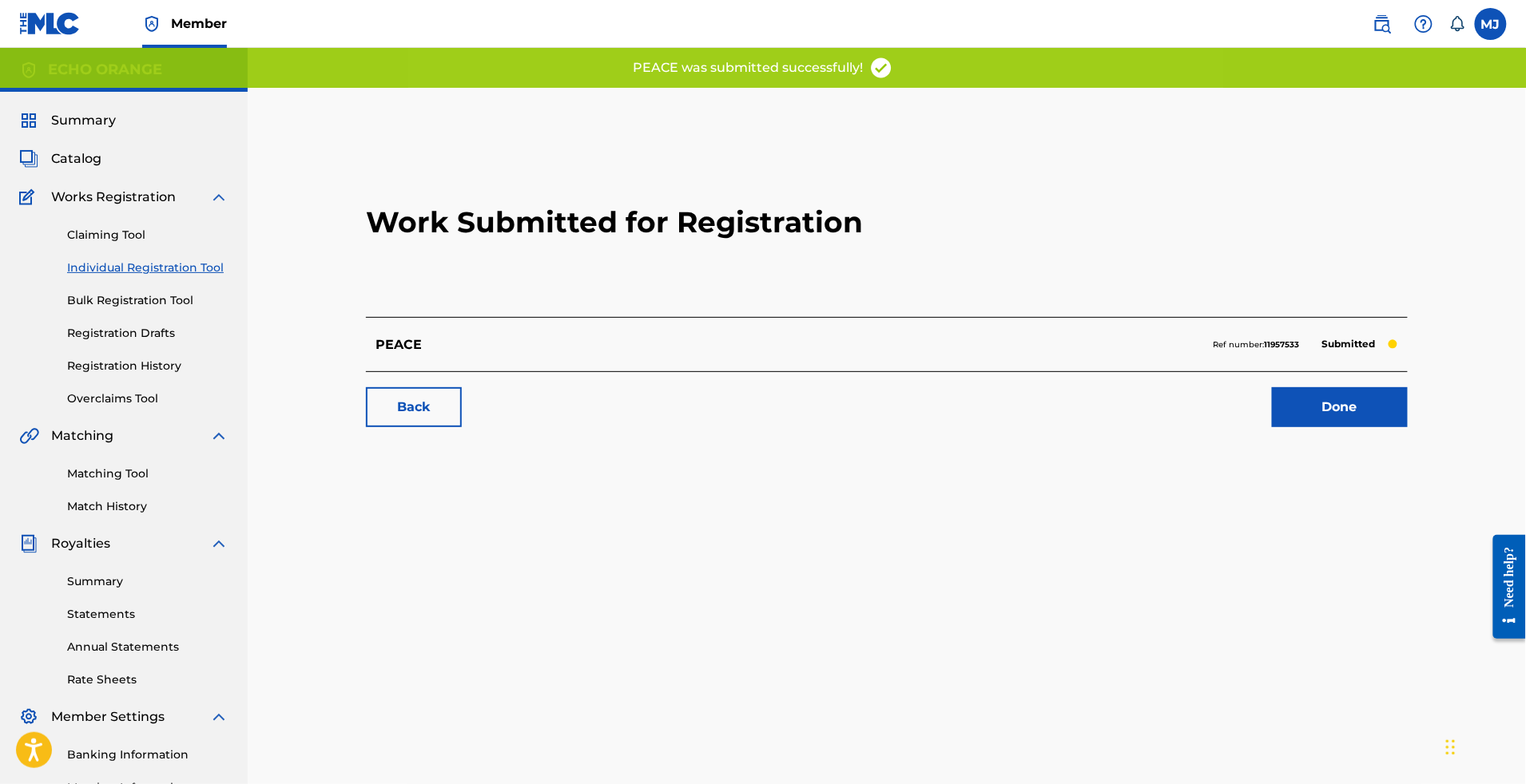
click at [1408, 427] on link "Done" at bounding box center [1341, 408] width 136 height 40
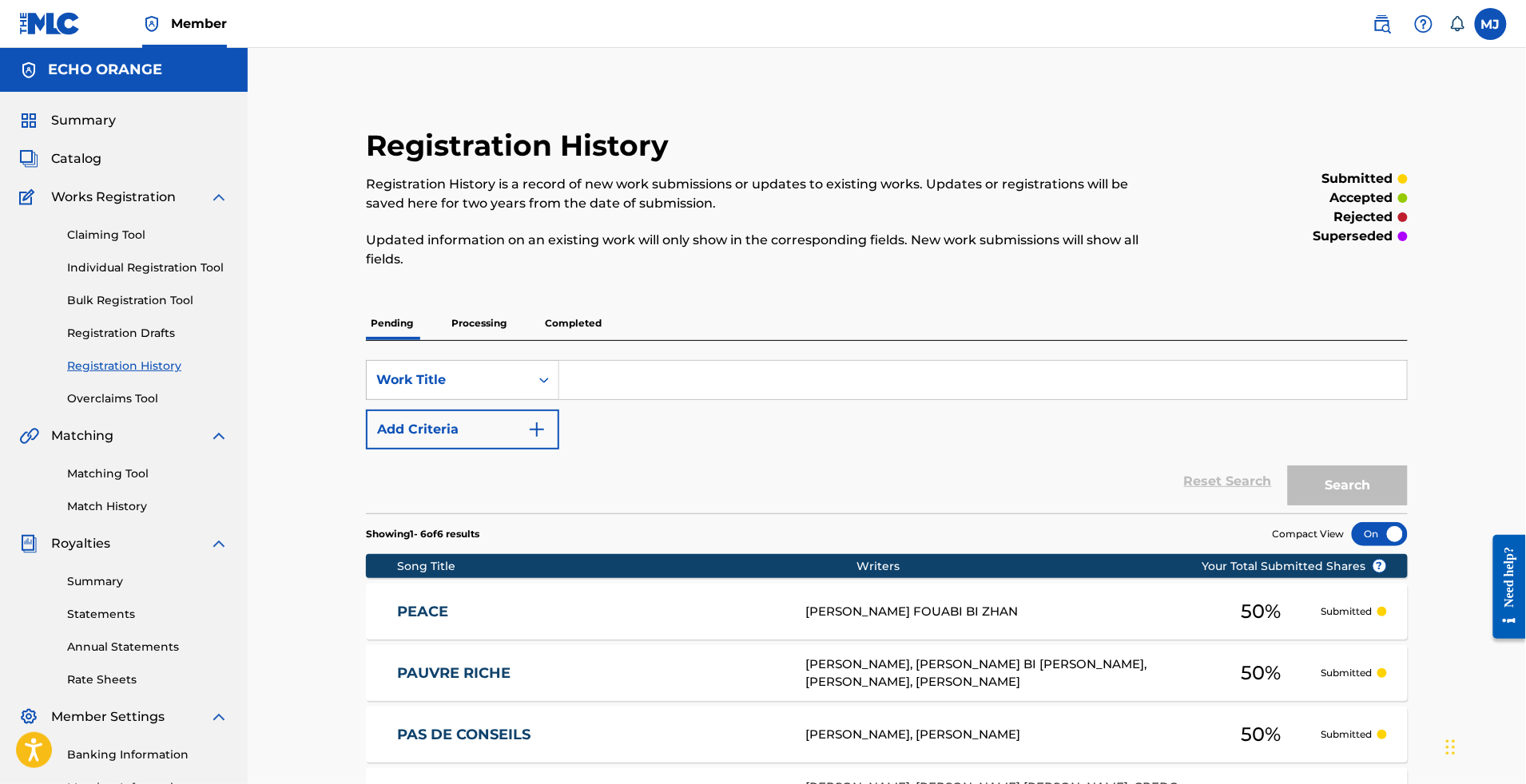
click at [155, 276] on link "Individual Registration Tool" at bounding box center [148, 269] width 162 height 17
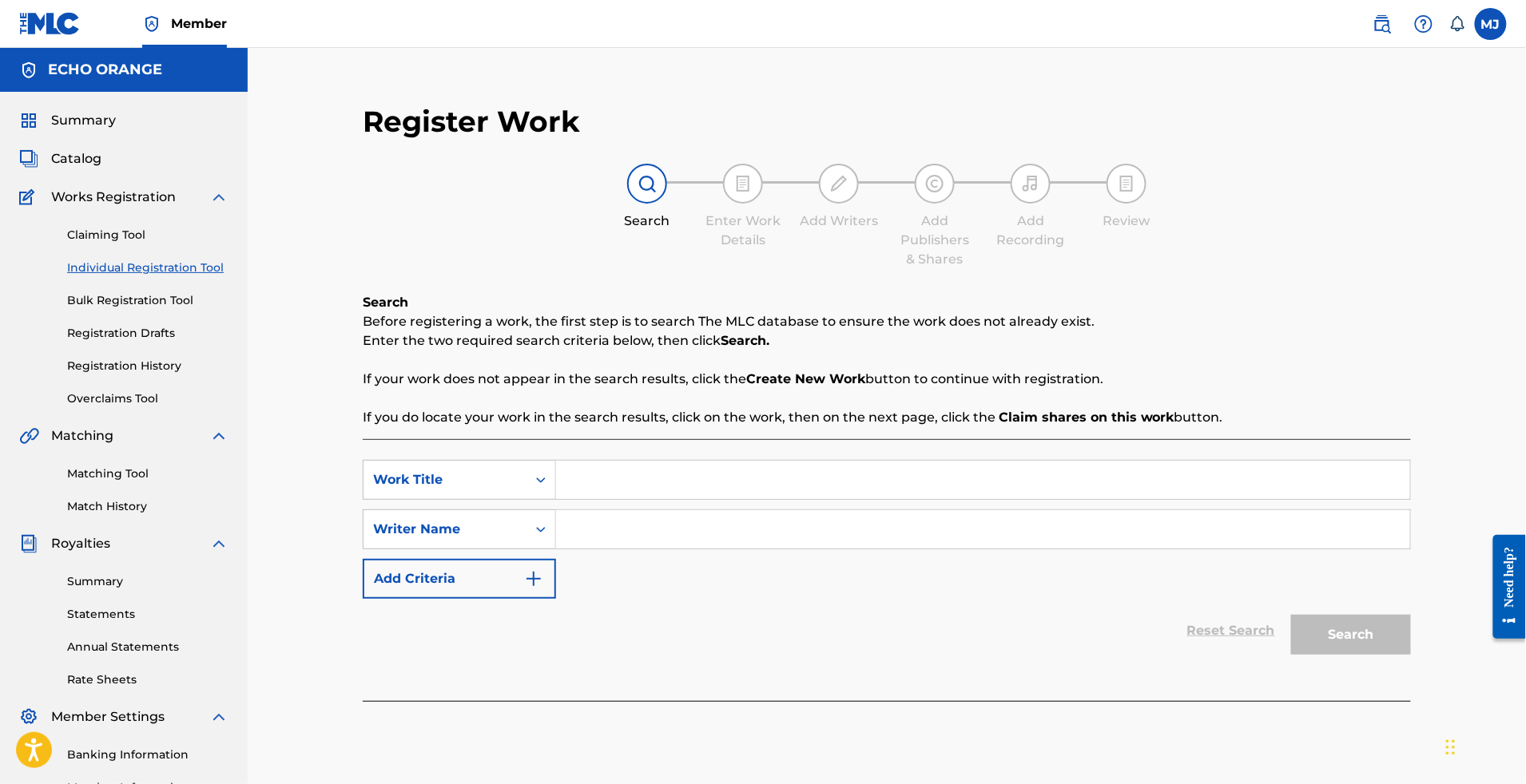
click at [684, 499] on input "Search Form" at bounding box center [983, 479] width 854 height 39
paste input "PEHI FRERE"
type input "PEHI FRERE"
click at [717, 599] on div "SearchWithCriteria692dc214-b167-465a-b09a-6174c284cc95 Work Title PEHI FRERE Se…" at bounding box center [886, 530] width 1048 height 139
click at [116, 515] on div "Matching Tool Match History" at bounding box center [123, 479] width 209 height 69
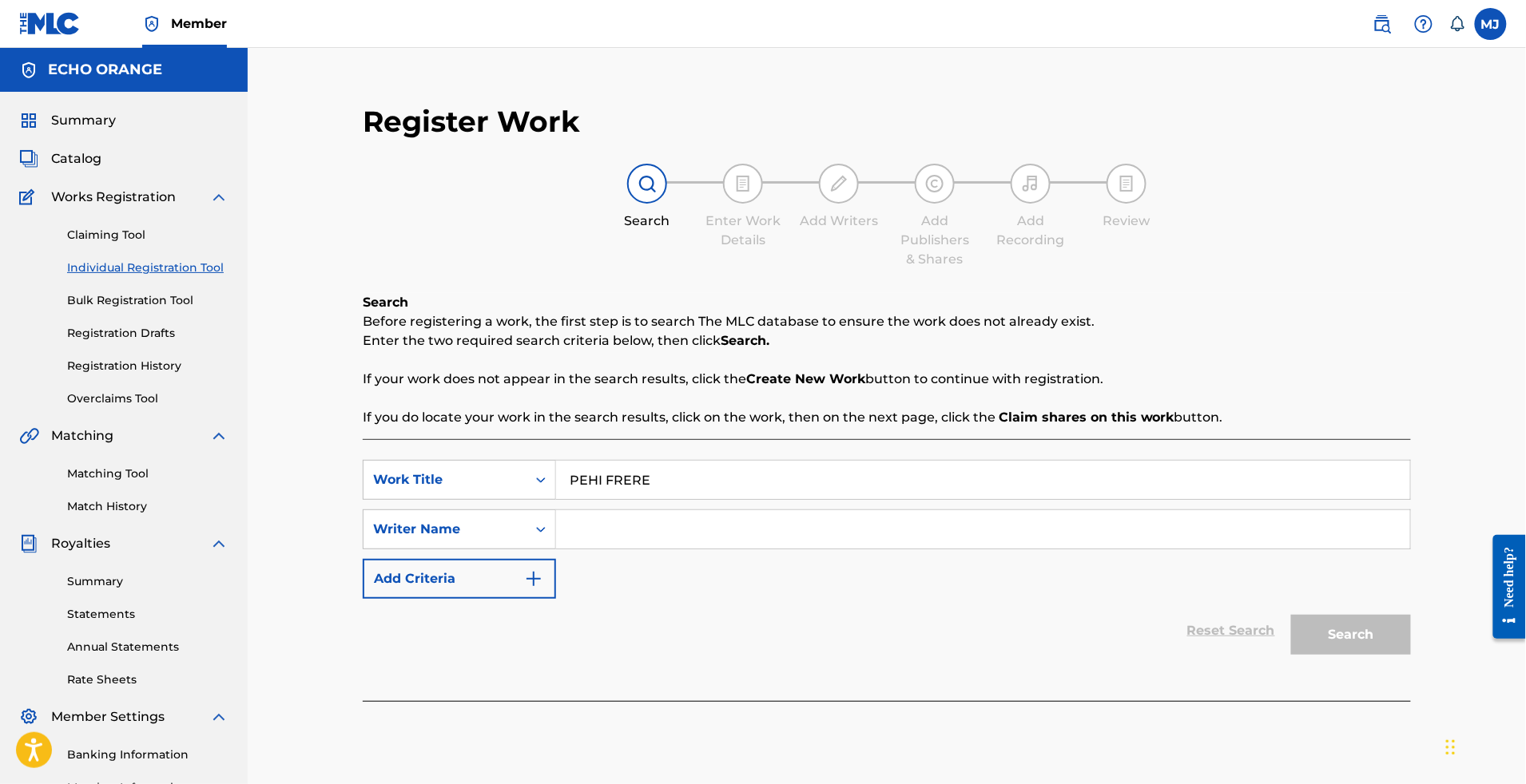
click at [119, 482] on link "Matching Tool" at bounding box center [148, 474] width 162 height 17
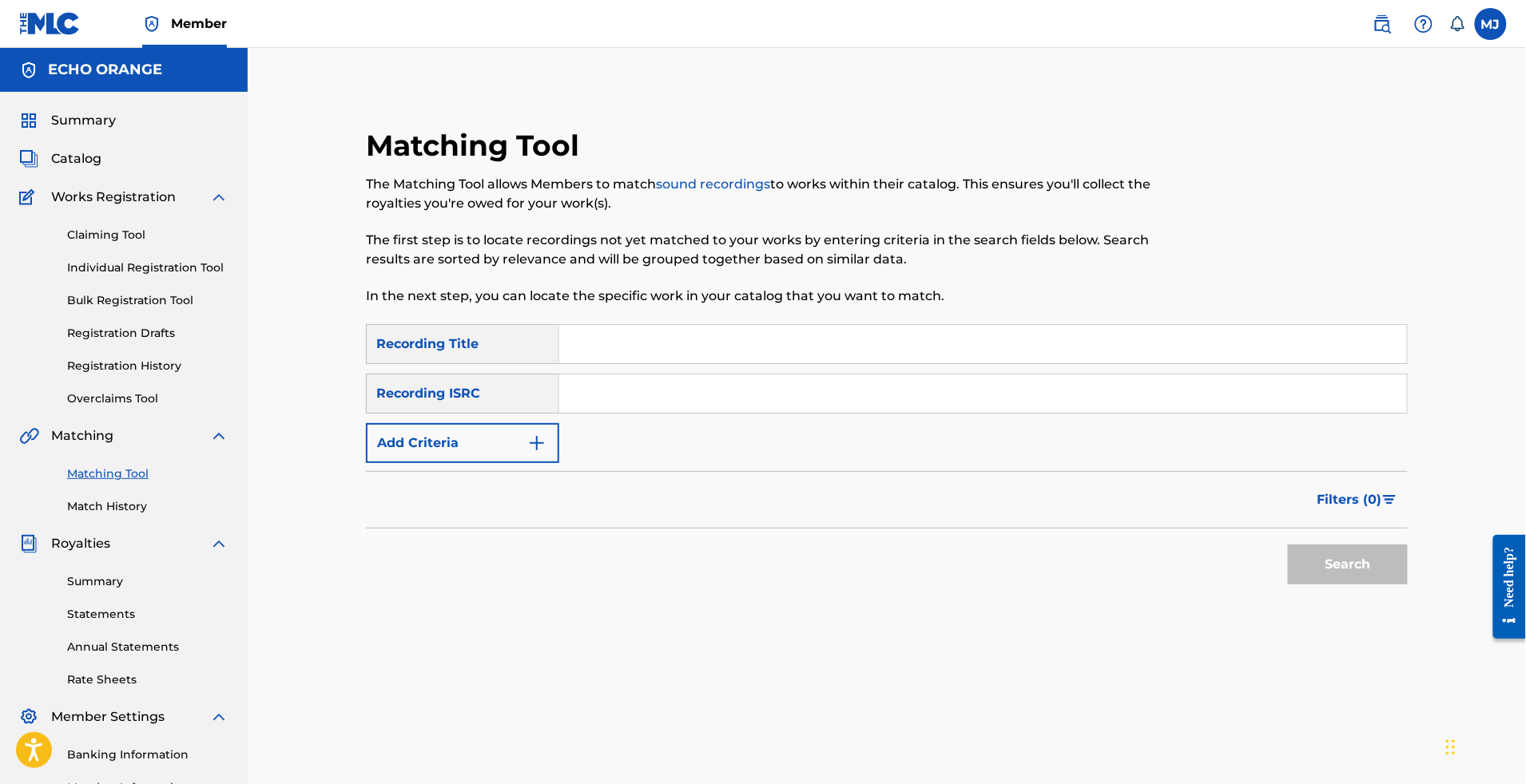
click at [719, 363] on input "Search Form" at bounding box center [983, 344] width 848 height 39
click at [1408, 584] on button "Search" at bounding box center [1348, 565] width 120 height 40
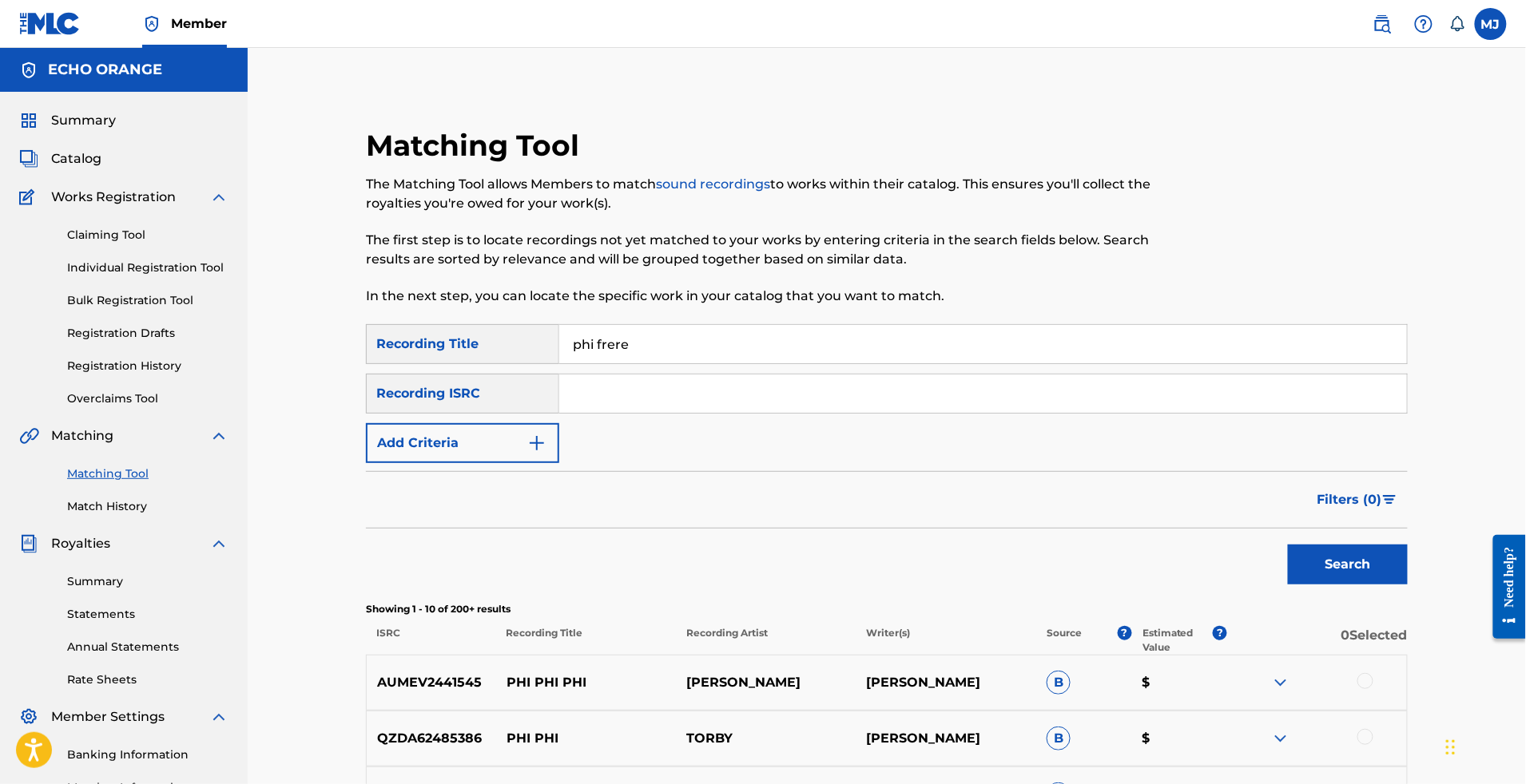
scroll to position [179, 0]
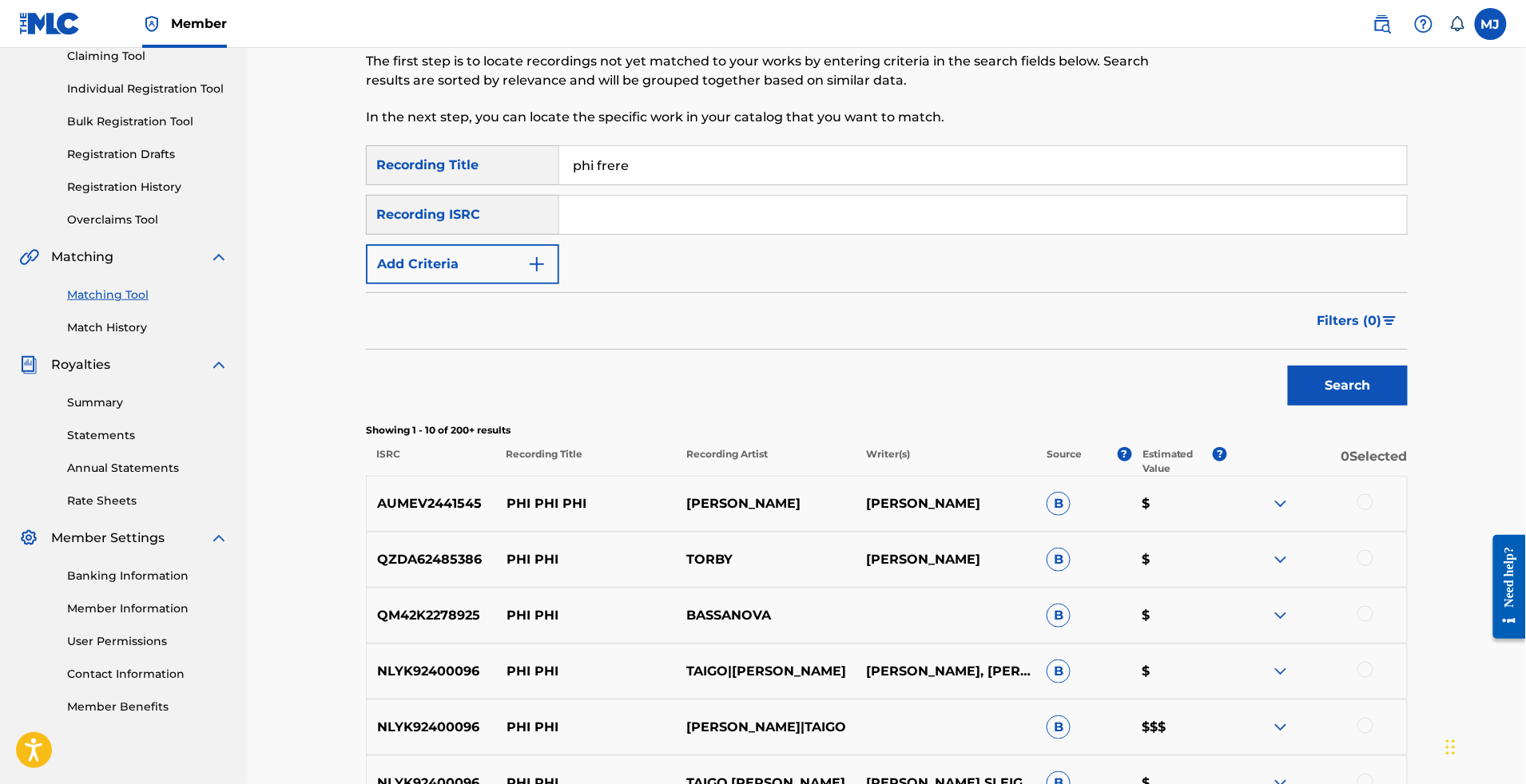
drag, startPoint x: 614, startPoint y: 206, endPoint x: 577, endPoint y: 205, distance: 37.0
click at [577, 184] on input "phi frere" at bounding box center [983, 166] width 848 height 39
type input "pehi frere"
click at [1408, 406] on button "Search" at bounding box center [1348, 386] width 120 height 40
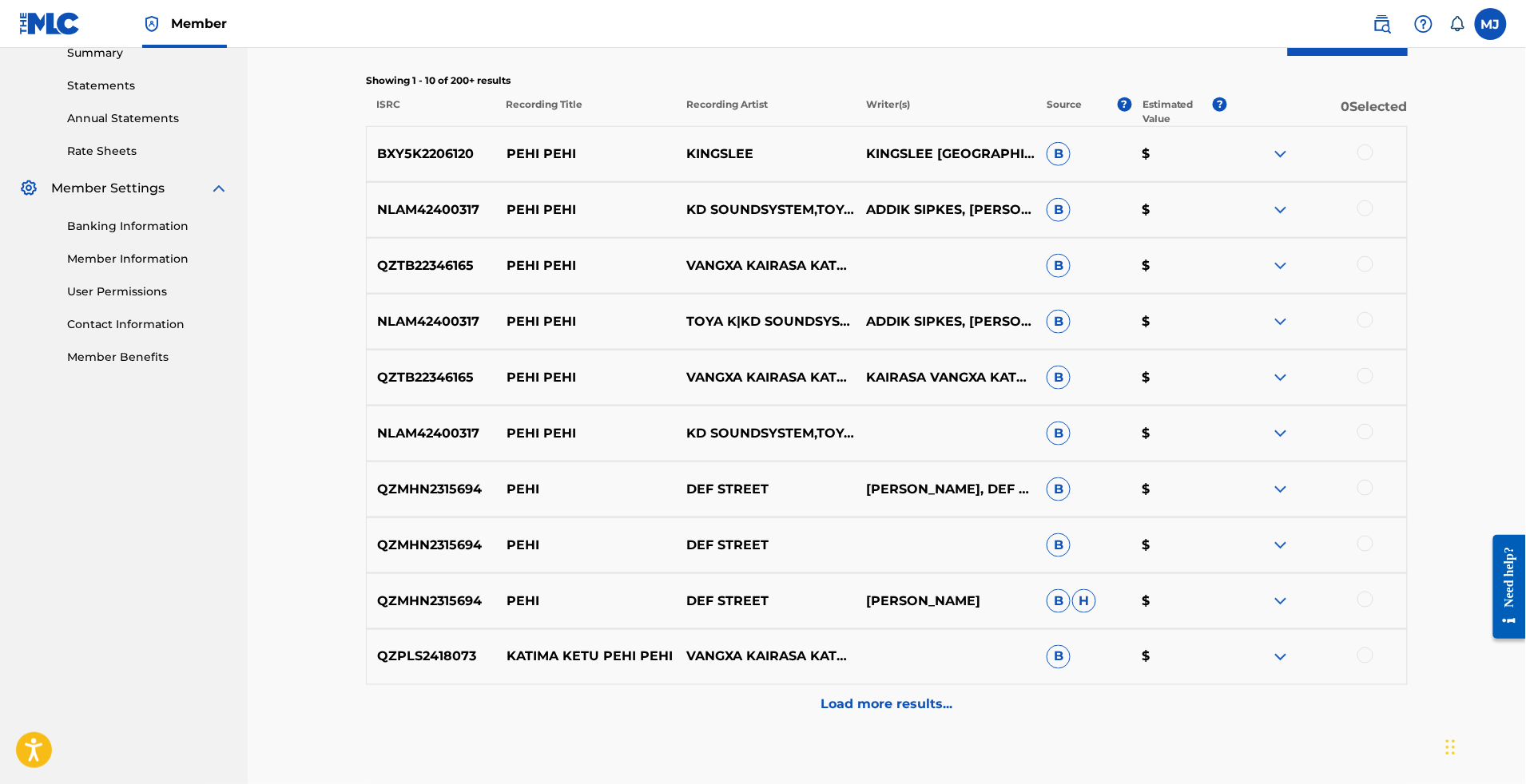
scroll to position [340, 0]
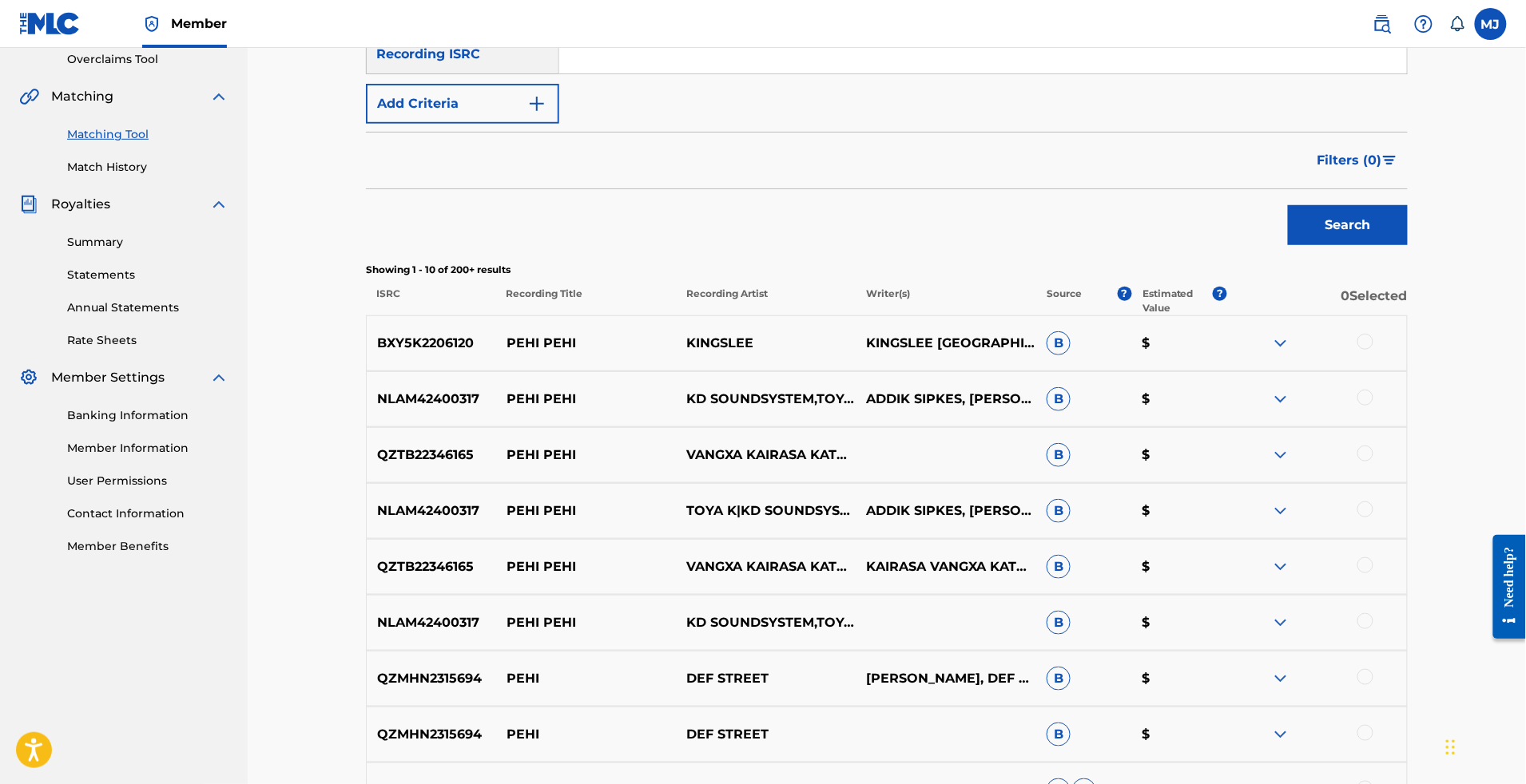
click at [465, 124] on button "Add Criteria" at bounding box center [463, 104] width 193 height 40
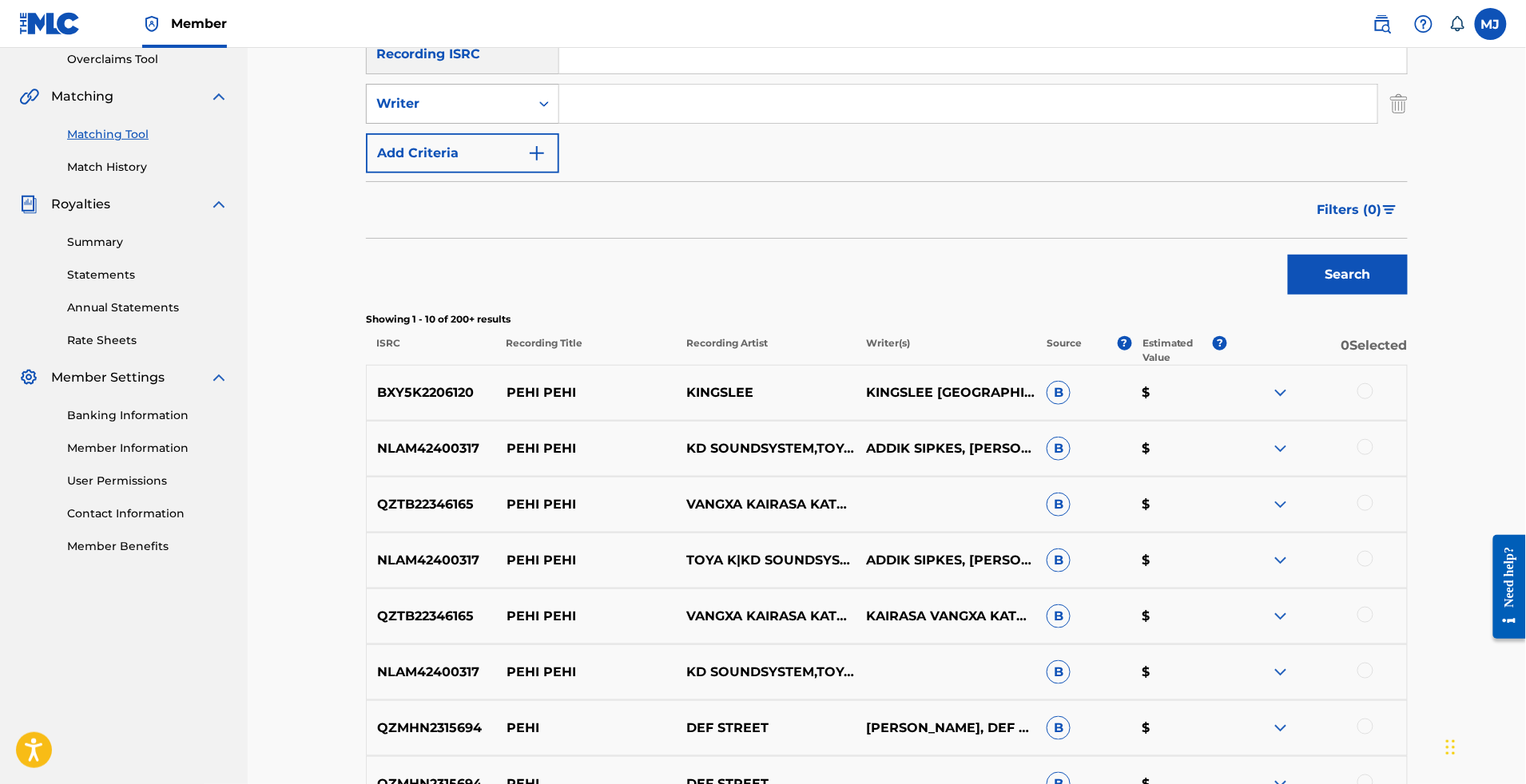
click at [502, 113] on div "Writer" at bounding box center [448, 104] width 144 height 19
click at [471, 164] on div "Recording Artist" at bounding box center [463, 144] width 192 height 40
click at [615, 123] on input "Search Form" at bounding box center [968, 104] width 818 height 39
type input "miedjia"
click at [1408, 295] on button "Search" at bounding box center [1348, 274] width 120 height 40
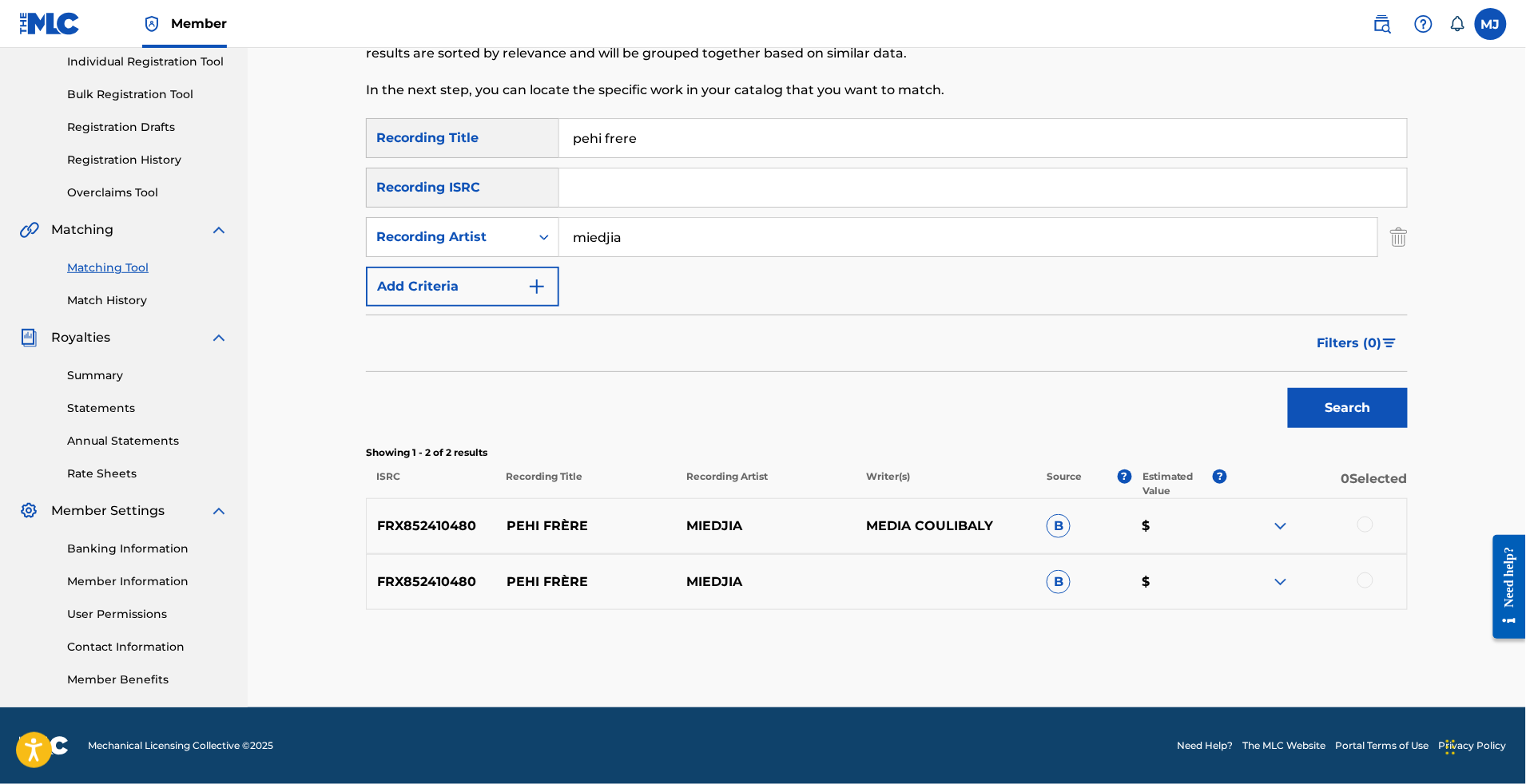
scroll to position [345, 0]
click at [1374, 516] on div at bounding box center [1365, 524] width 16 height 16
click at [1374, 573] on div at bounding box center [1365, 581] width 16 height 16
click at [1211, 635] on button "Match 2 Groups" at bounding box center [1123, 654] width 177 height 40
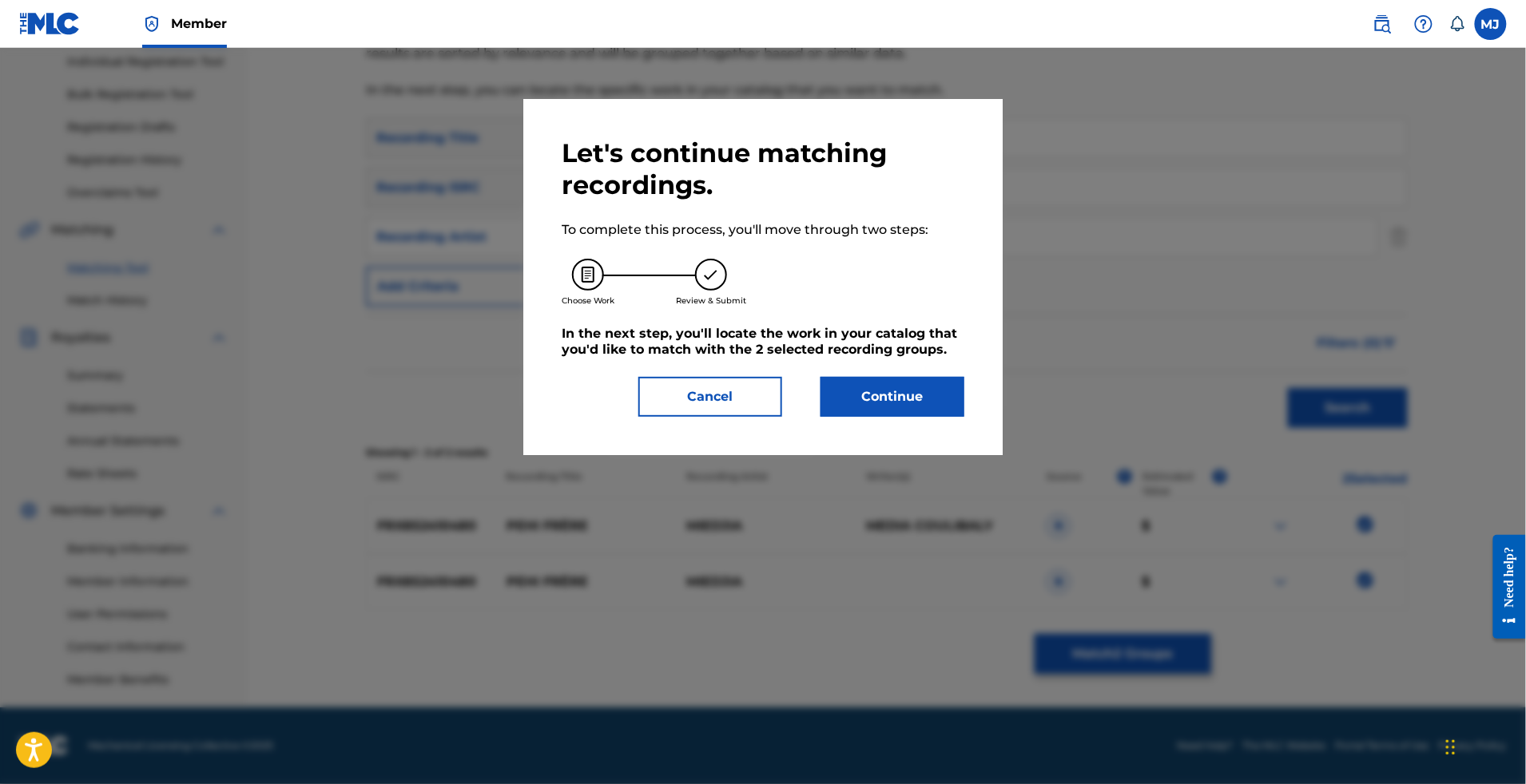
click at [964, 417] on button "Continue" at bounding box center [892, 397] width 144 height 40
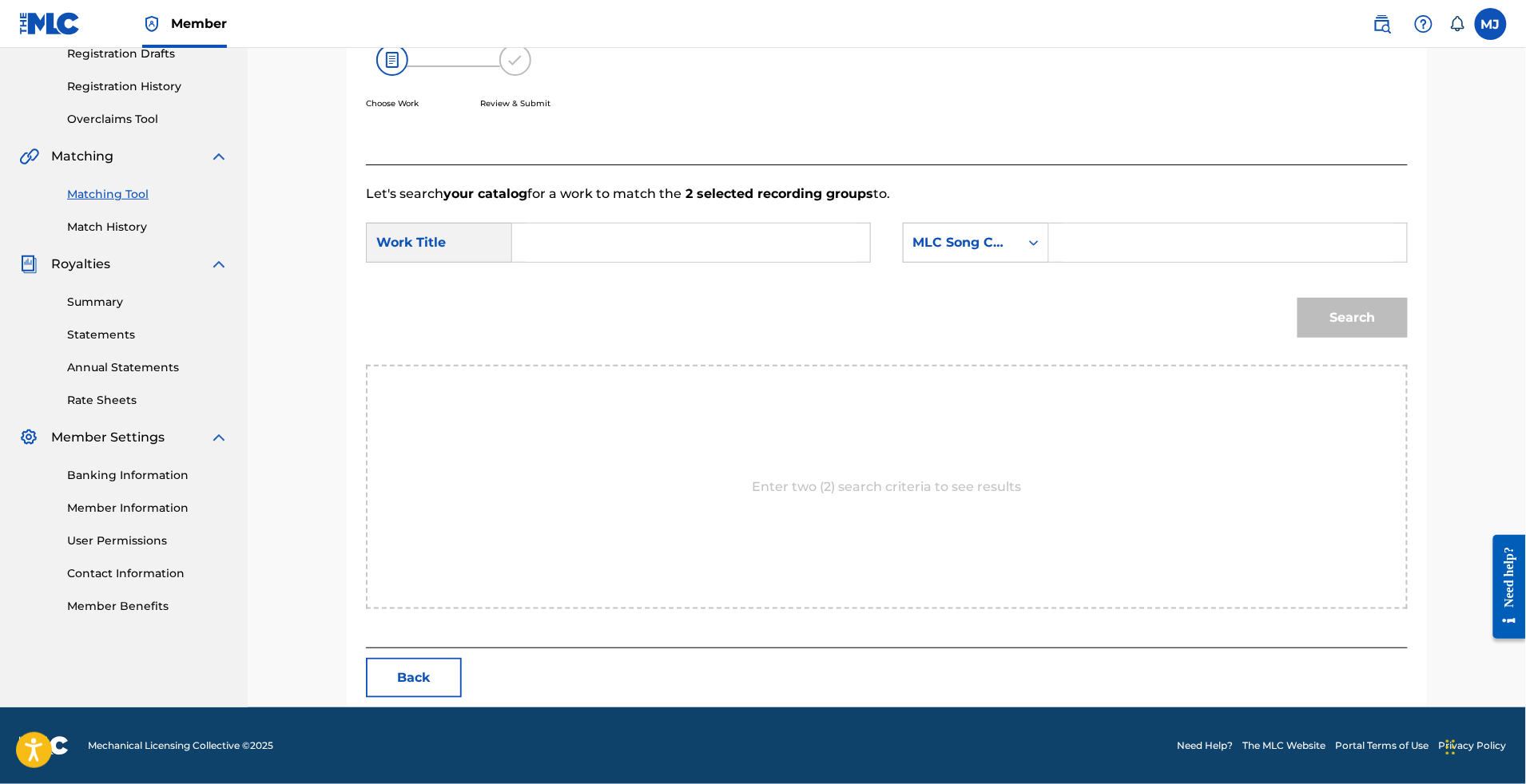
click at [716, 241] on input "Search Form" at bounding box center [692, 242] width 331 height 39
click at [587, 286] on span "frere" at bounding box center [585, 278] width 32 height 15
type input "pehi frere"
click at [932, 252] on div "MLC Song Code" at bounding box center [961, 243] width 115 height 30
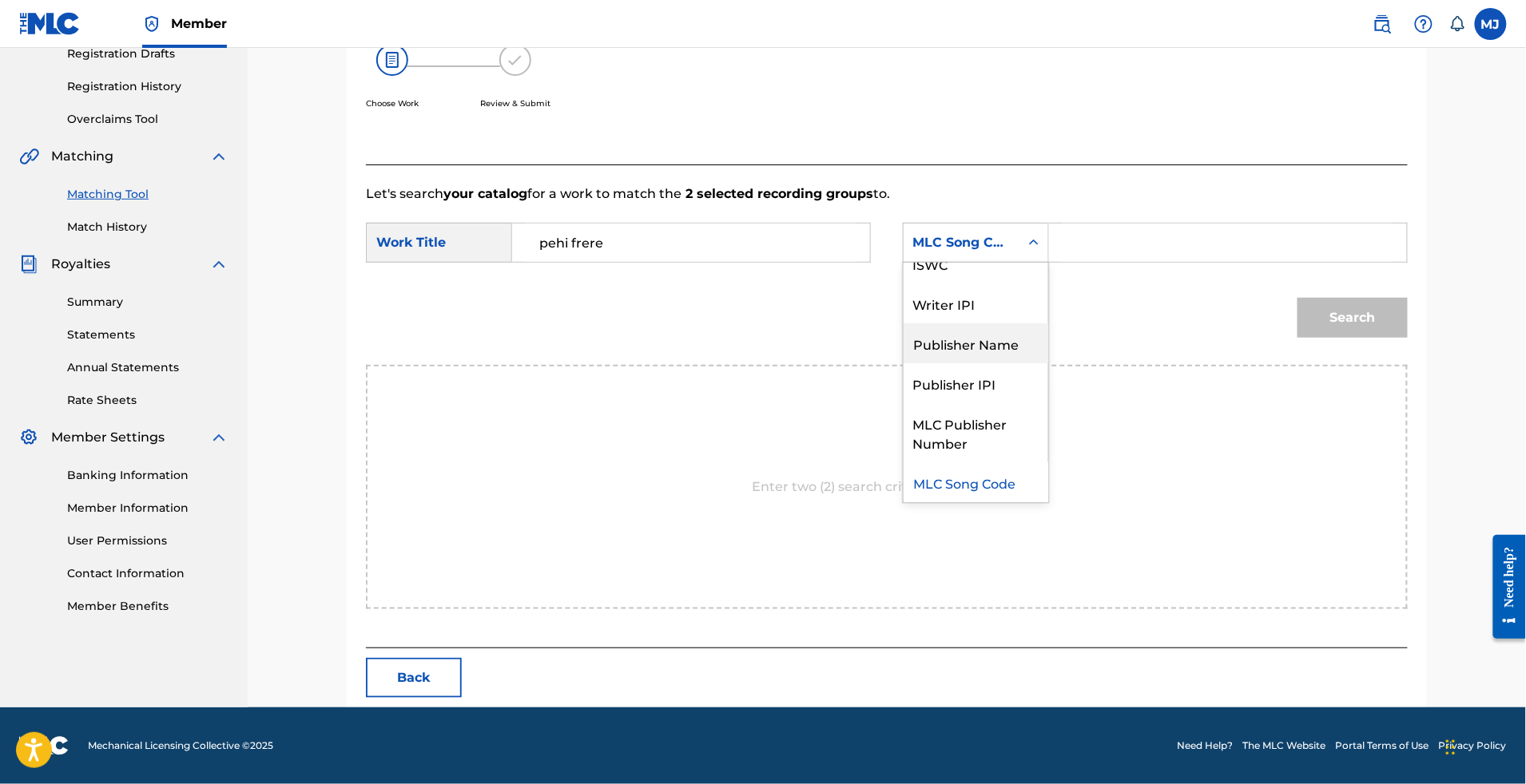
drag, startPoint x: 981, startPoint y: 326, endPoint x: 990, endPoint y: 321, distance: 10.3
click at [982, 326] on div "Publisher Name" at bounding box center [975, 343] width 145 height 40
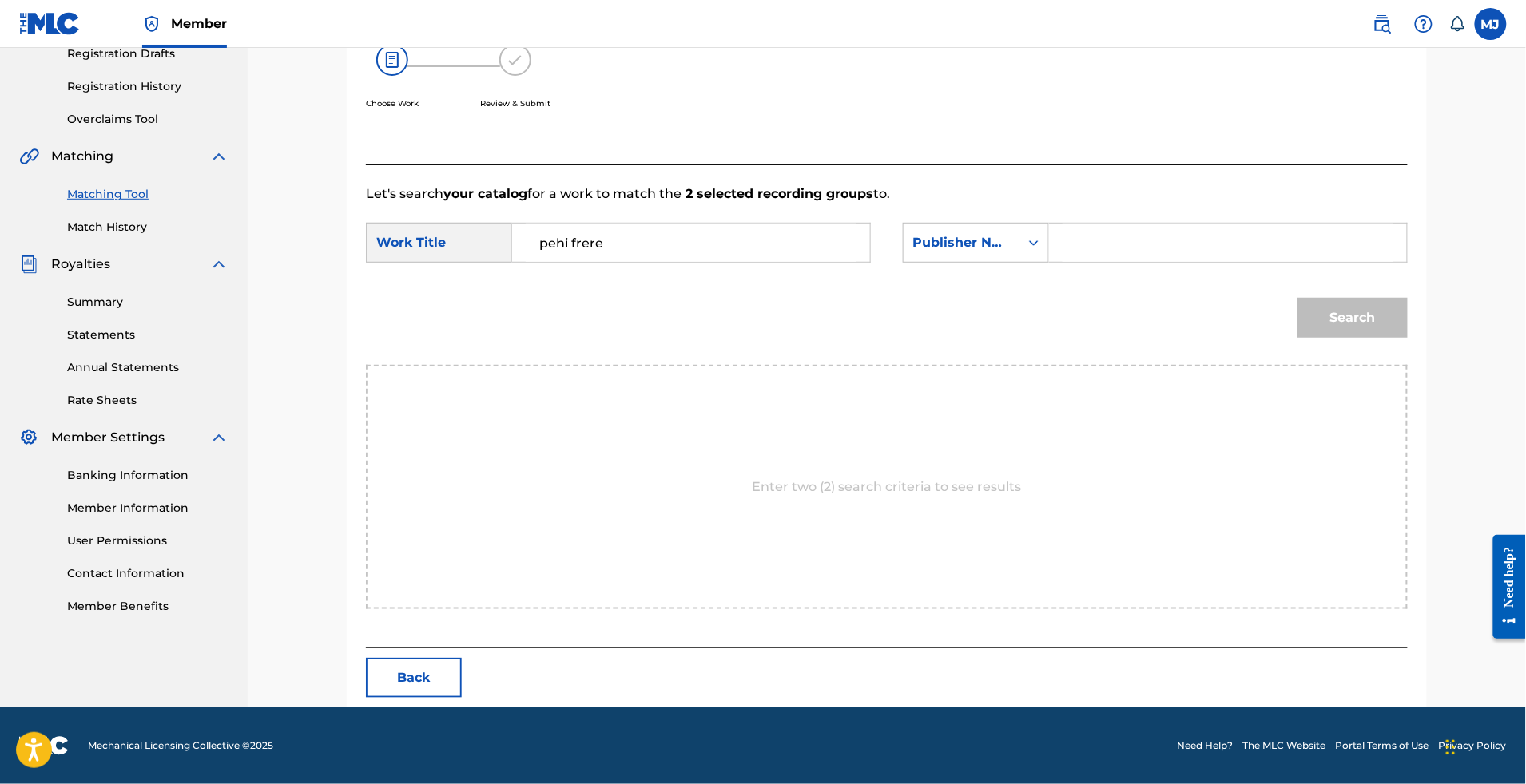
click at [1194, 244] on input "Search Form" at bounding box center [1228, 242] width 331 height 39
type input "appeal"
click at [1408, 337] on button "Search" at bounding box center [1353, 318] width 111 height 40
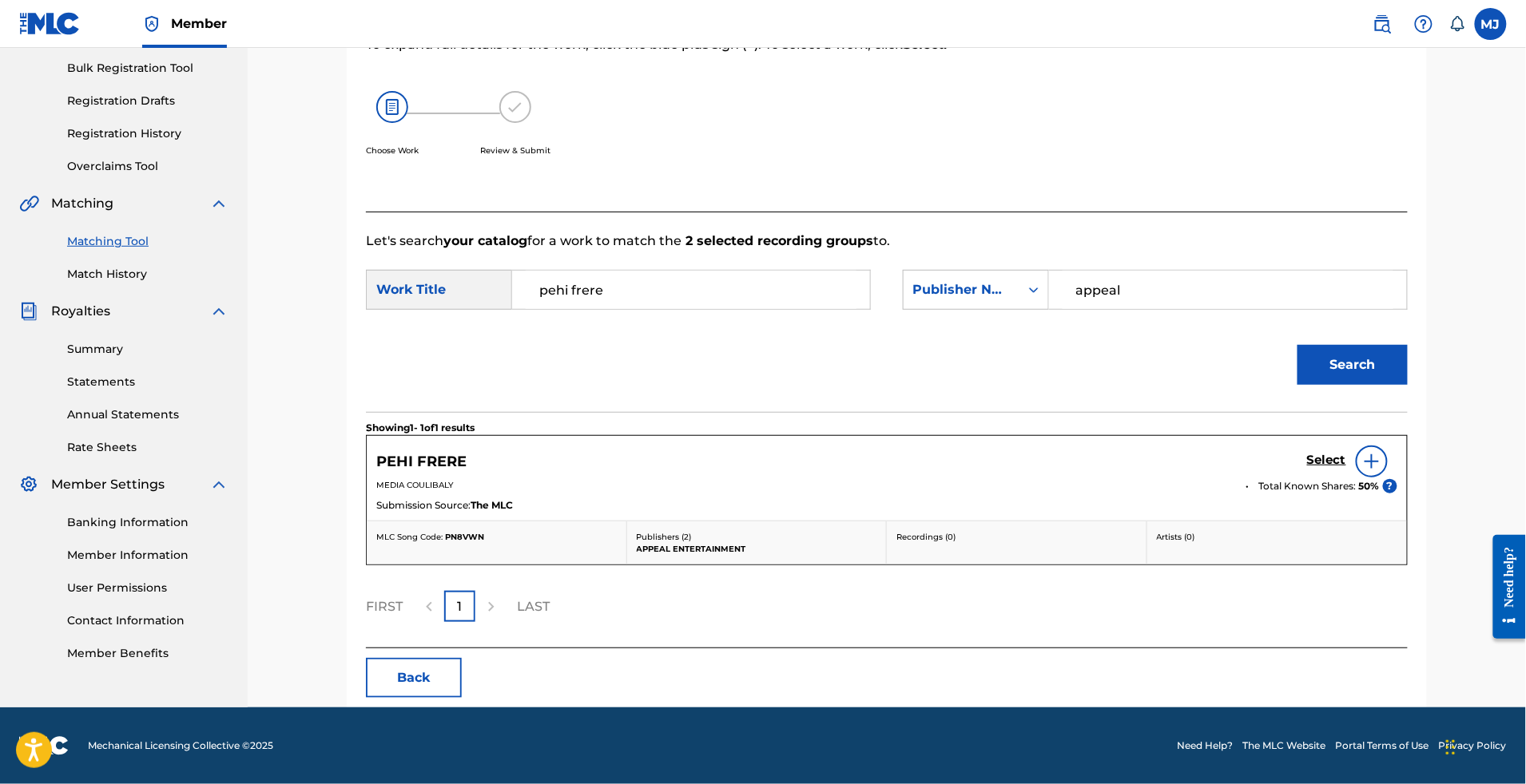
click at [1346, 453] on h5 "Select" at bounding box center [1326, 461] width 39 height 15
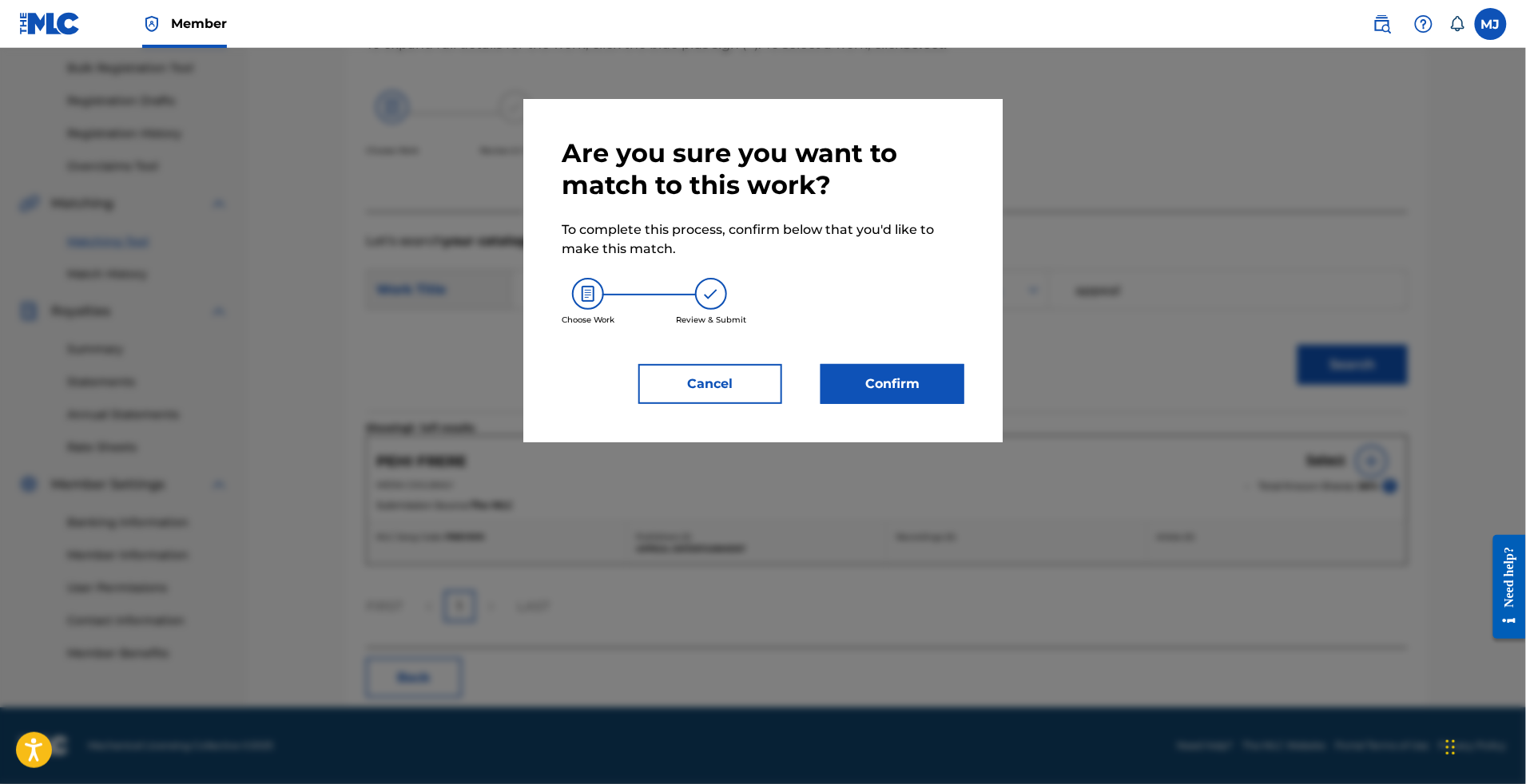
click at [964, 404] on button "Confirm" at bounding box center [892, 384] width 144 height 40
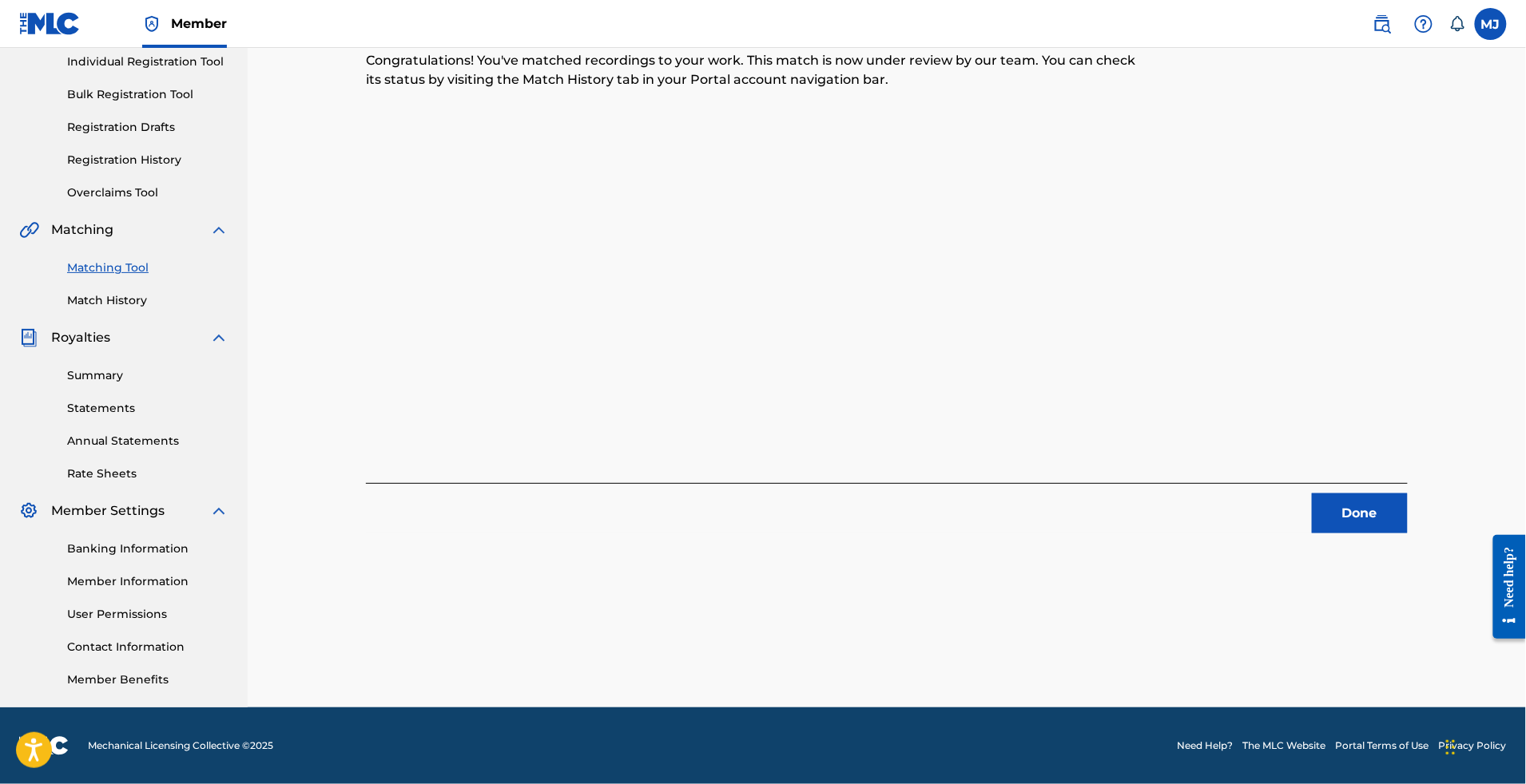
click at [1376, 432] on div "2 Recording Groups are pending usage match to the work [PERSON_NAME] . Congratu…" at bounding box center [886, 294] width 1118 height 826
click at [1381, 494] on button "Done" at bounding box center [1359, 514] width 96 height 40
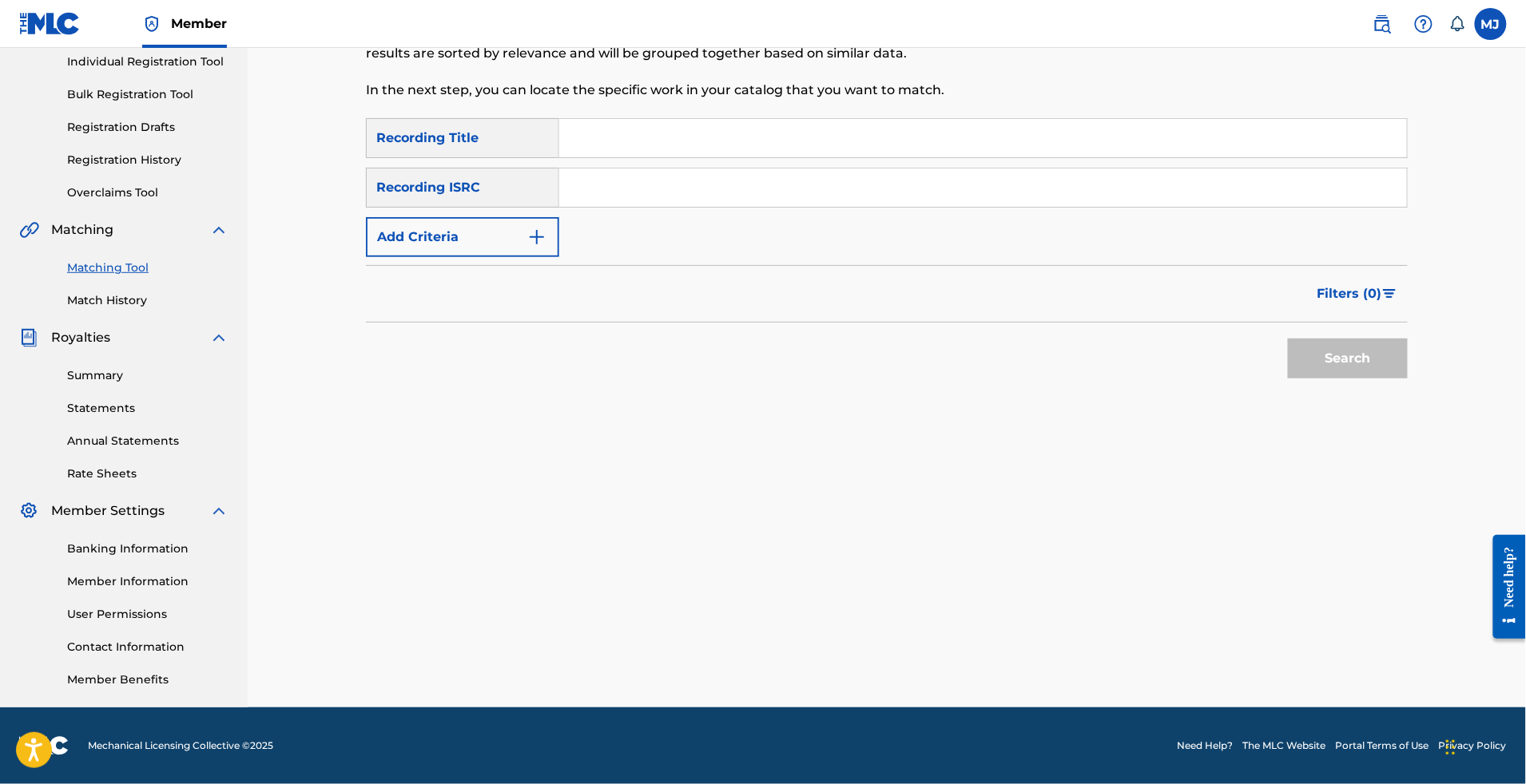
scroll to position [146, 0]
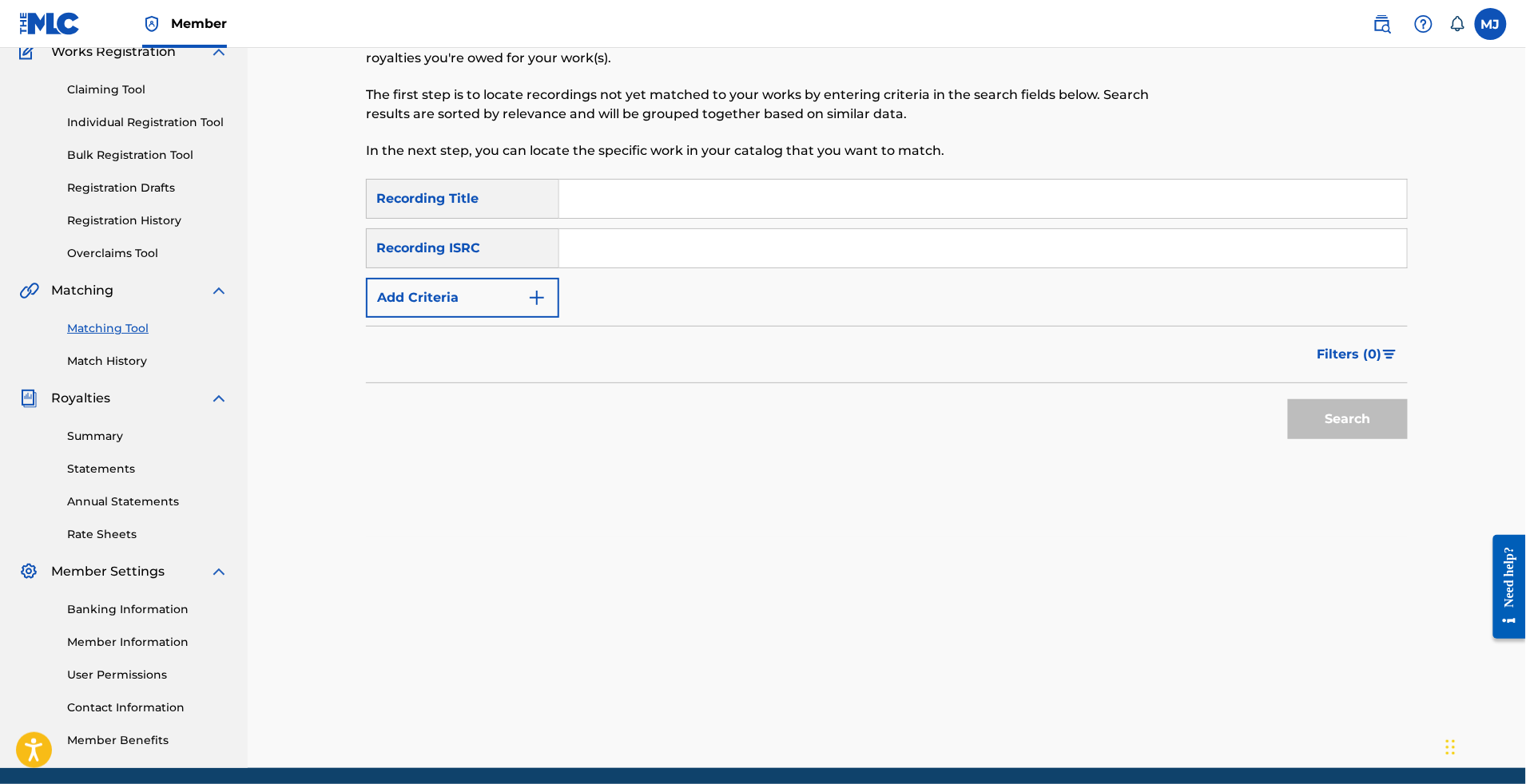
click at [701, 218] on input "Search Form" at bounding box center [983, 199] width 848 height 39
click at [1408, 440] on button "Search" at bounding box center [1348, 419] width 120 height 40
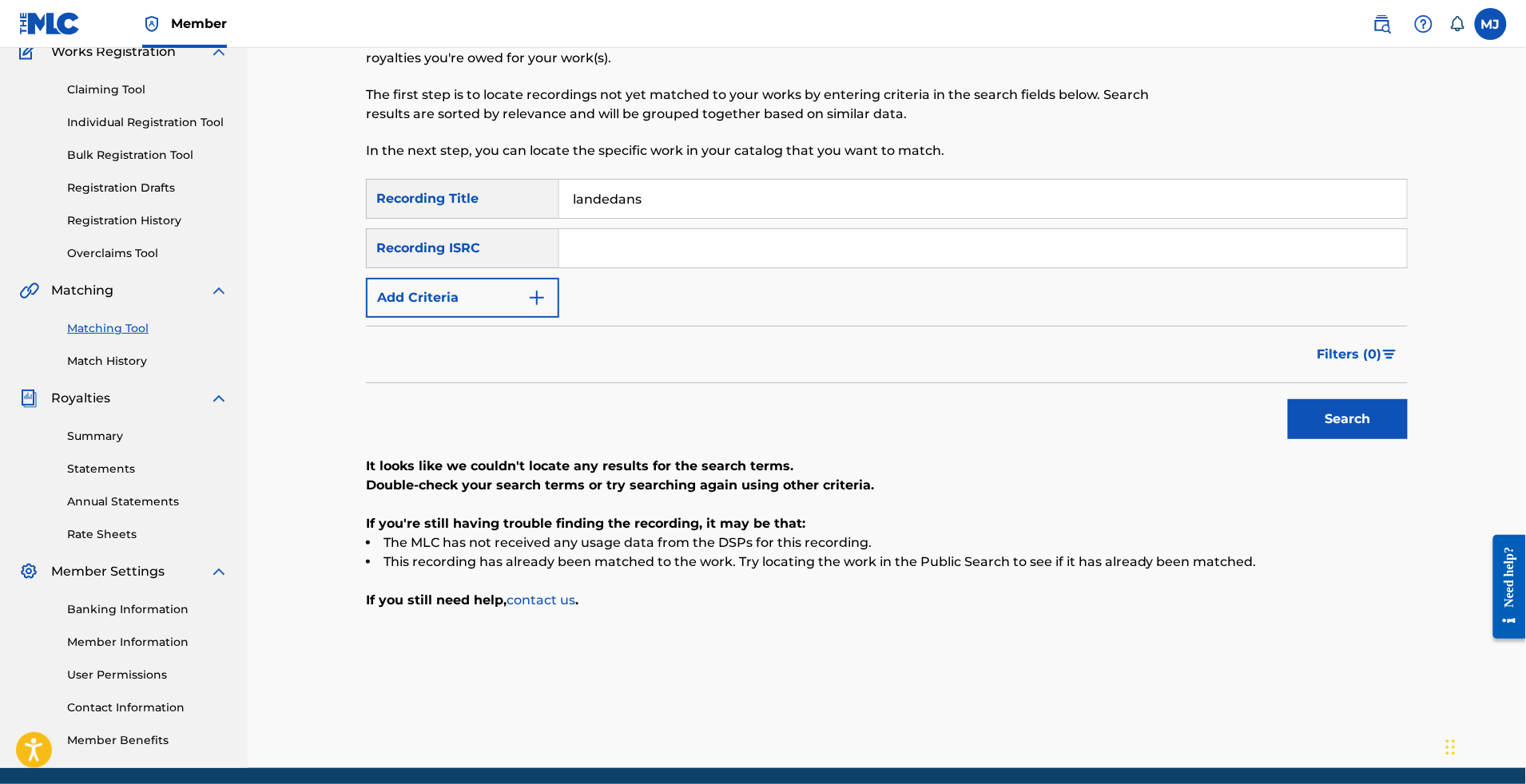
scroll to position [0, 0]
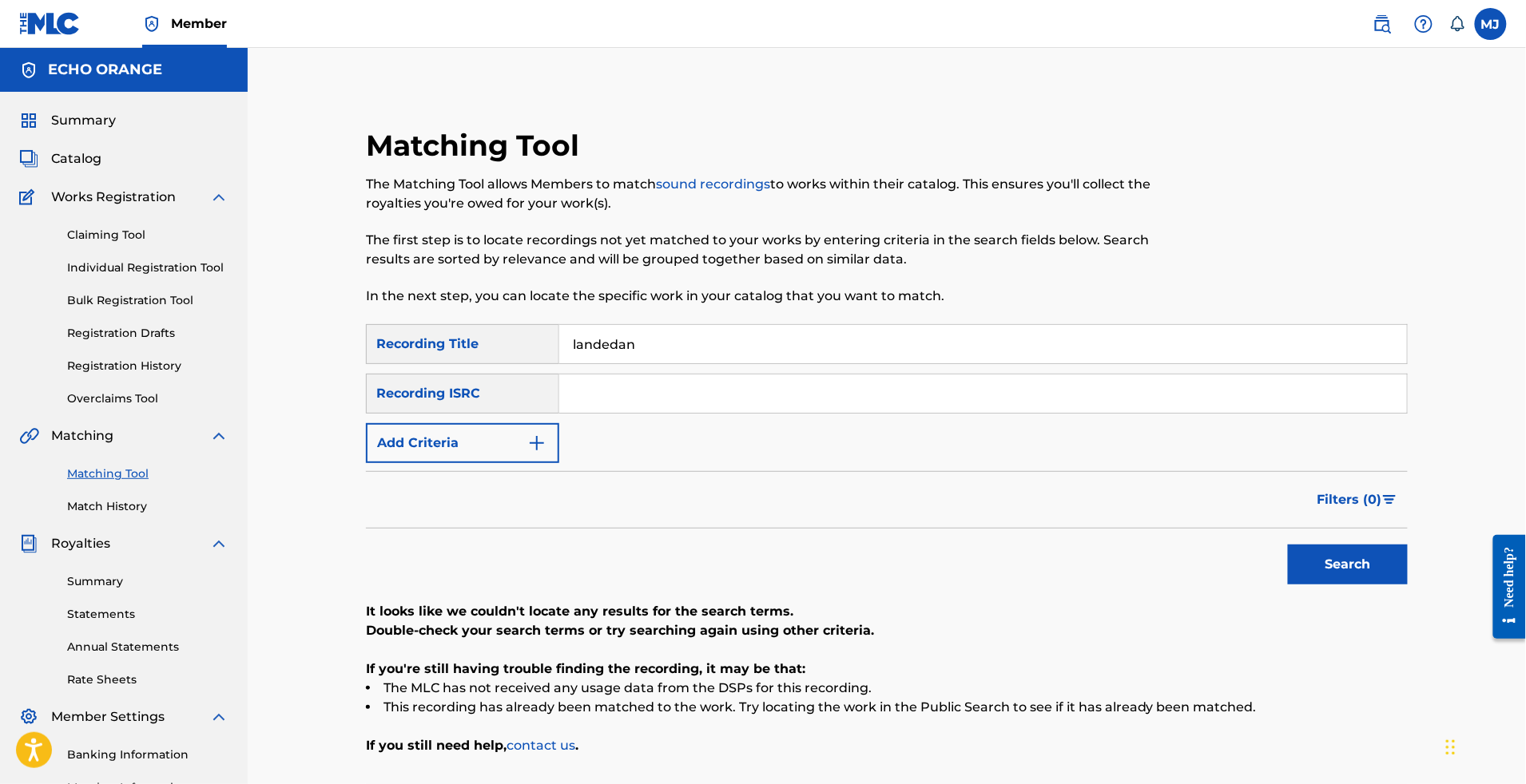
type input "landedan"
click at [1408, 584] on button "Search" at bounding box center [1348, 565] width 120 height 40
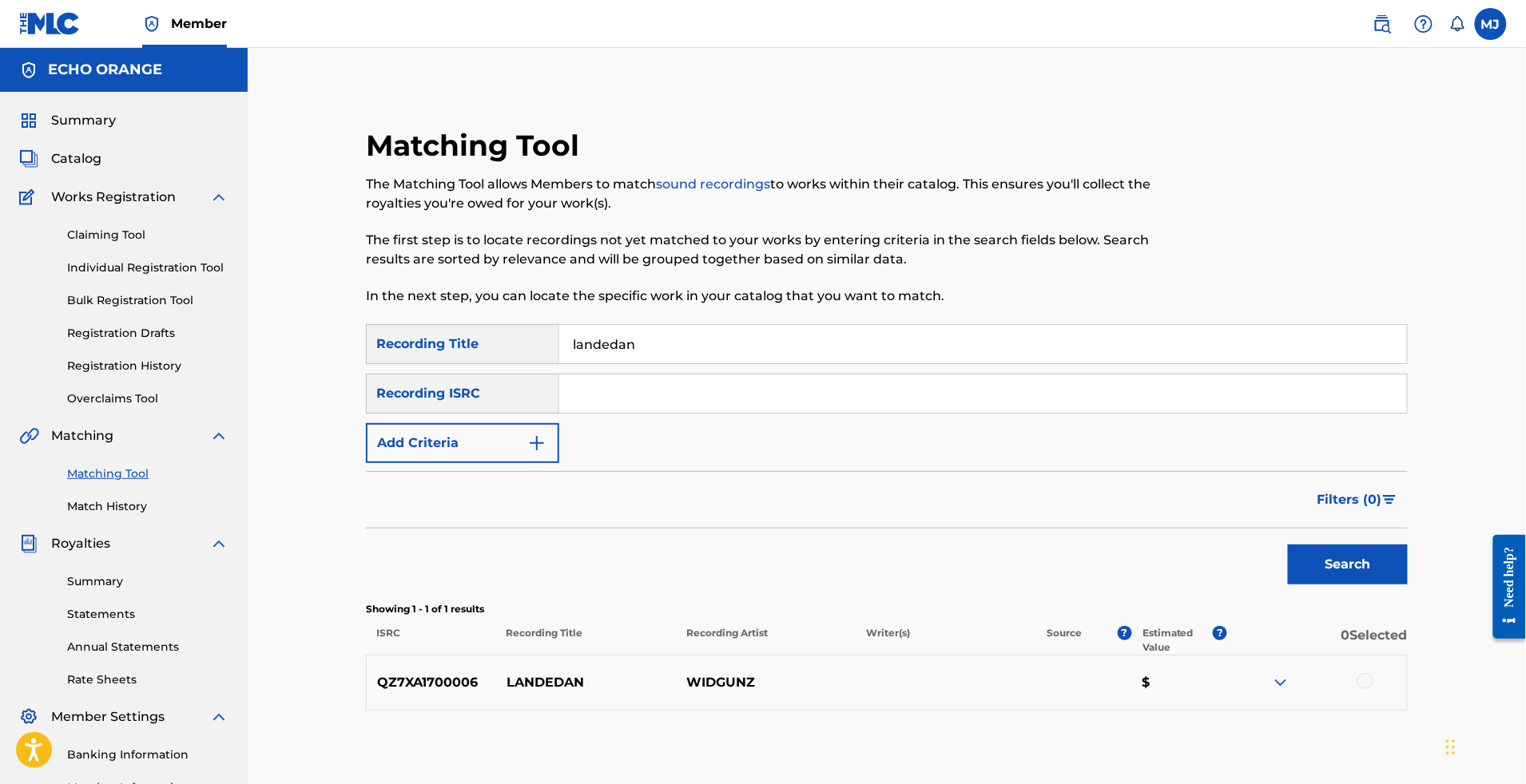
scroll to position [333, 0]
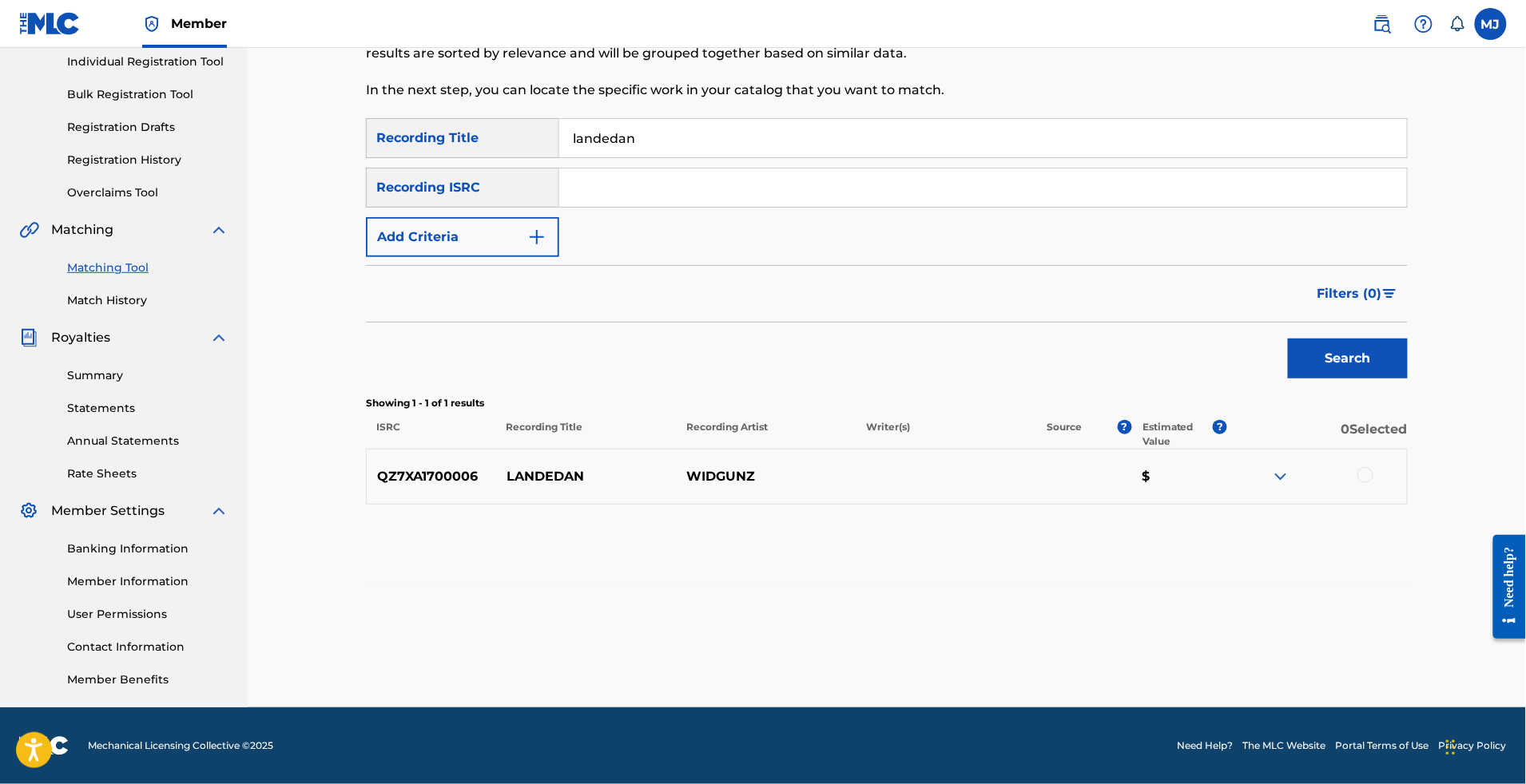
click at [1374, 467] on div at bounding box center [1365, 475] width 16 height 16
click at [1346, 656] on div "Matching Tool The Matching Tool allows Members to match sound recordings to wor…" at bounding box center [886, 294] width 1118 height 826
click at [1211, 640] on button "Match 1 Group" at bounding box center [1123, 654] width 177 height 40
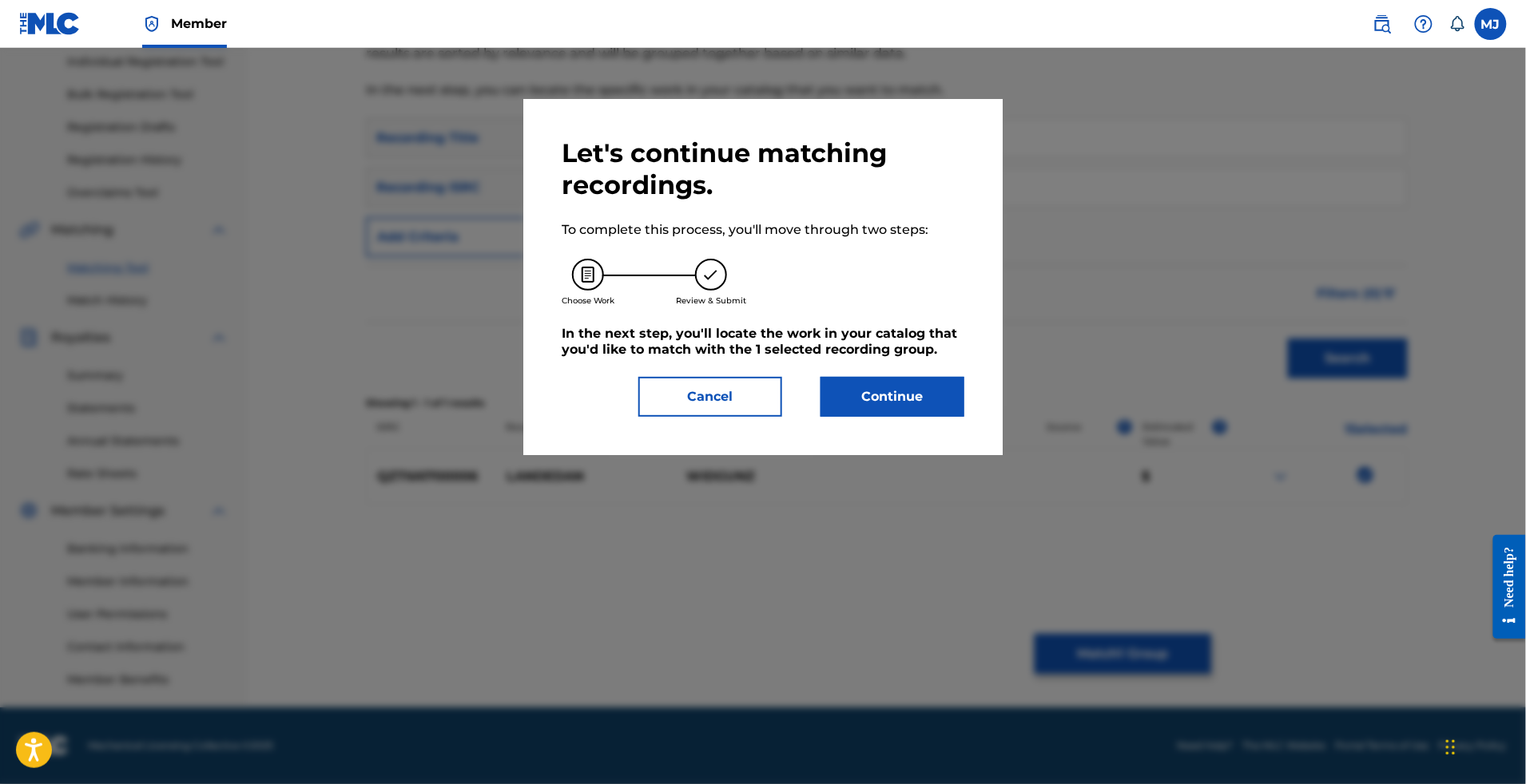
click at [918, 417] on button "Continue" at bounding box center [892, 397] width 144 height 40
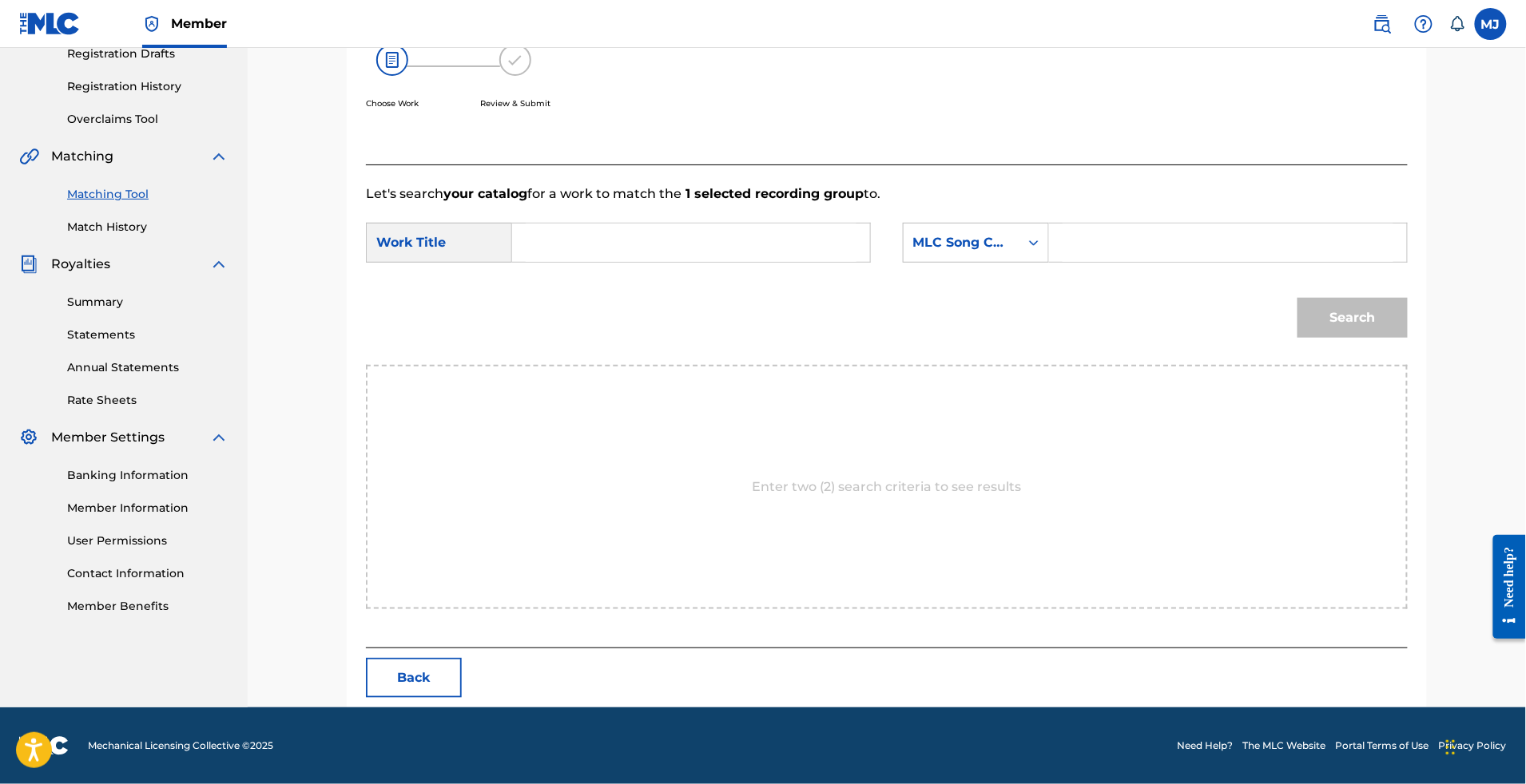
click at [656, 257] on input "Search Form" at bounding box center [692, 242] width 331 height 39
click at [662, 293] on div "landeda n" at bounding box center [691, 279] width 329 height 28
type input "landedan"
click at [998, 252] on div "MLC Song Code" at bounding box center [961, 243] width 96 height 19
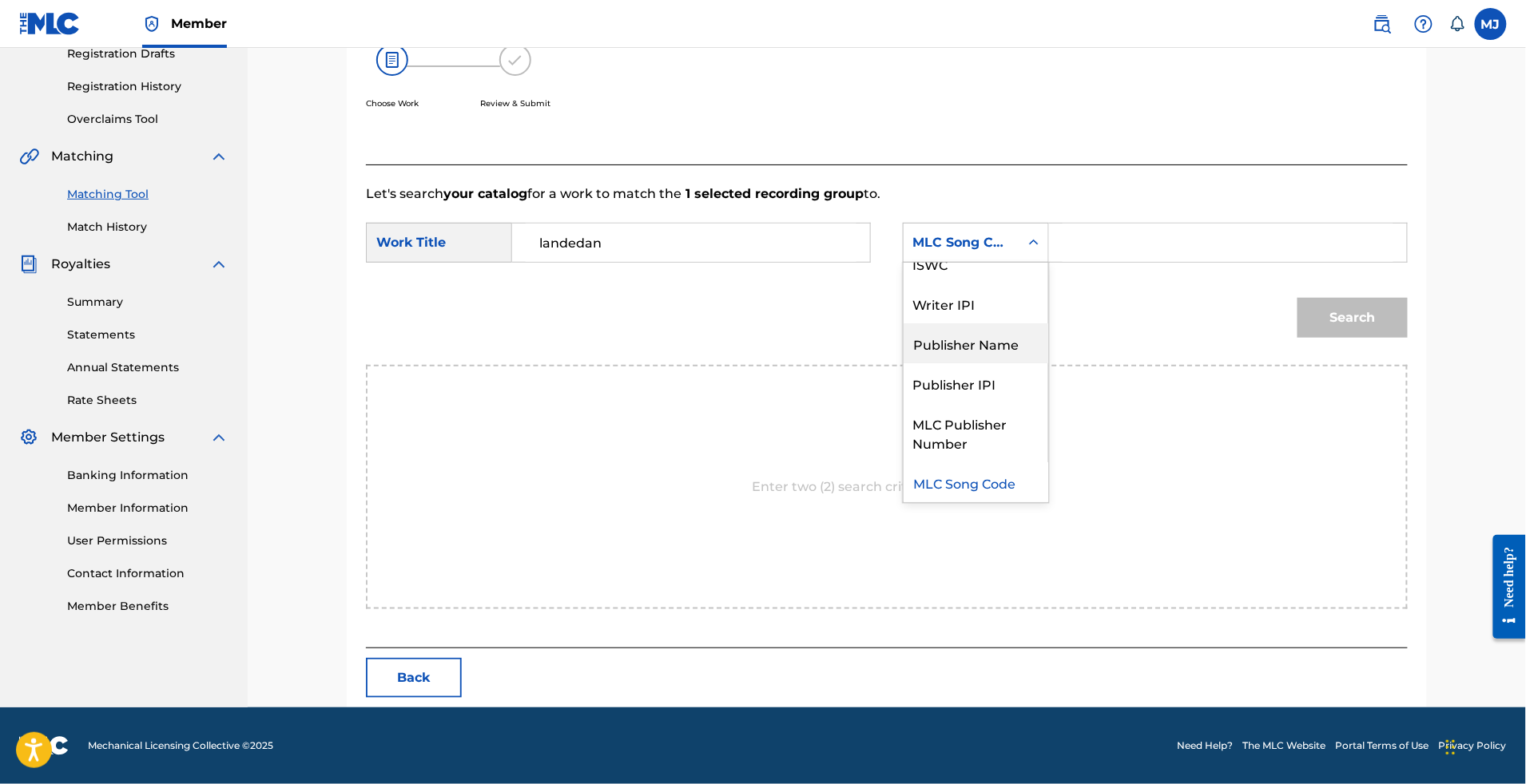
click at [986, 323] on div "Publisher Name" at bounding box center [975, 343] width 145 height 40
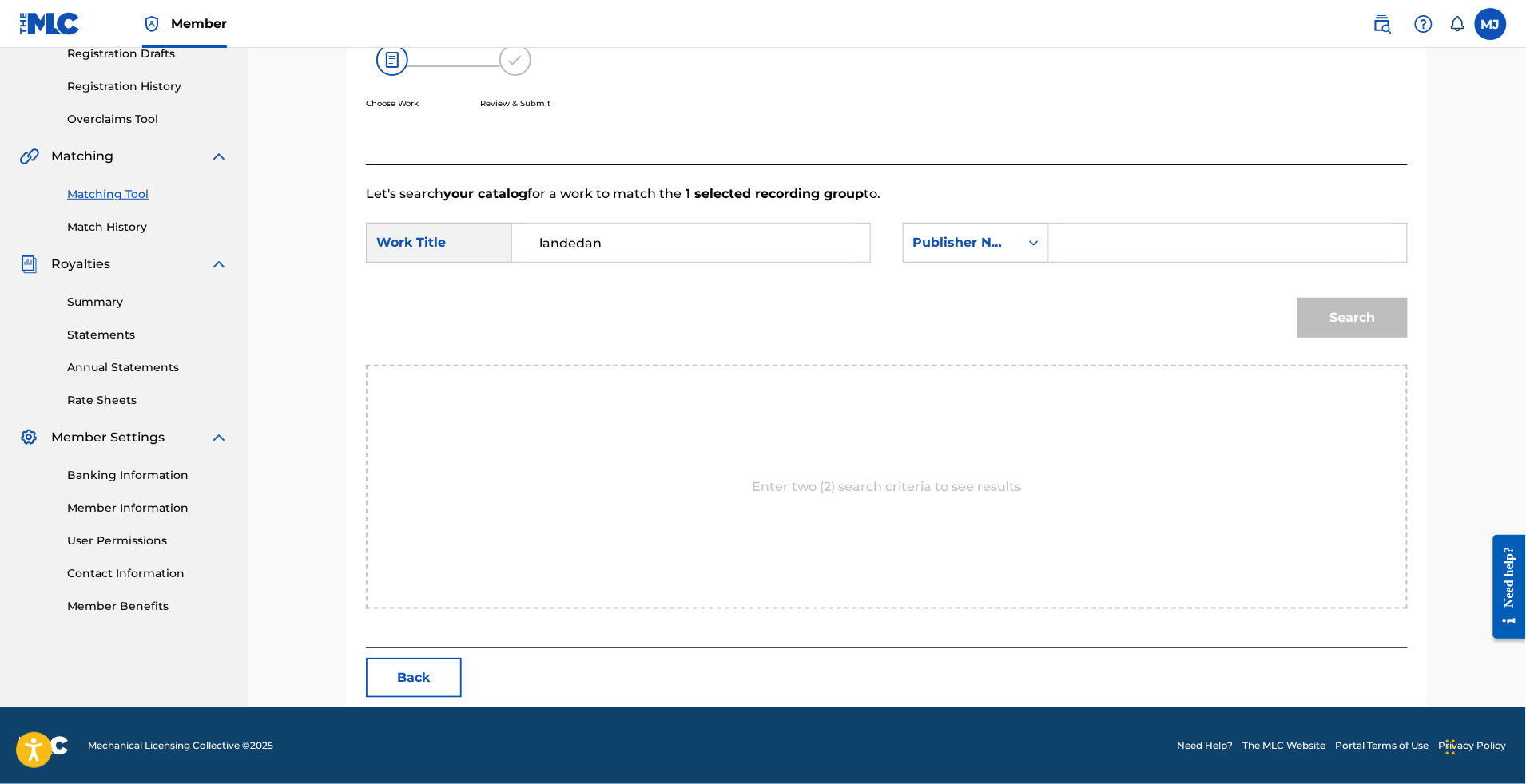
click at [1143, 241] on input "Search Form" at bounding box center [1228, 242] width 331 height 39
type input "appeal"
click at [1408, 337] on button "Search" at bounding box center [1353, 318] width 111 height 40
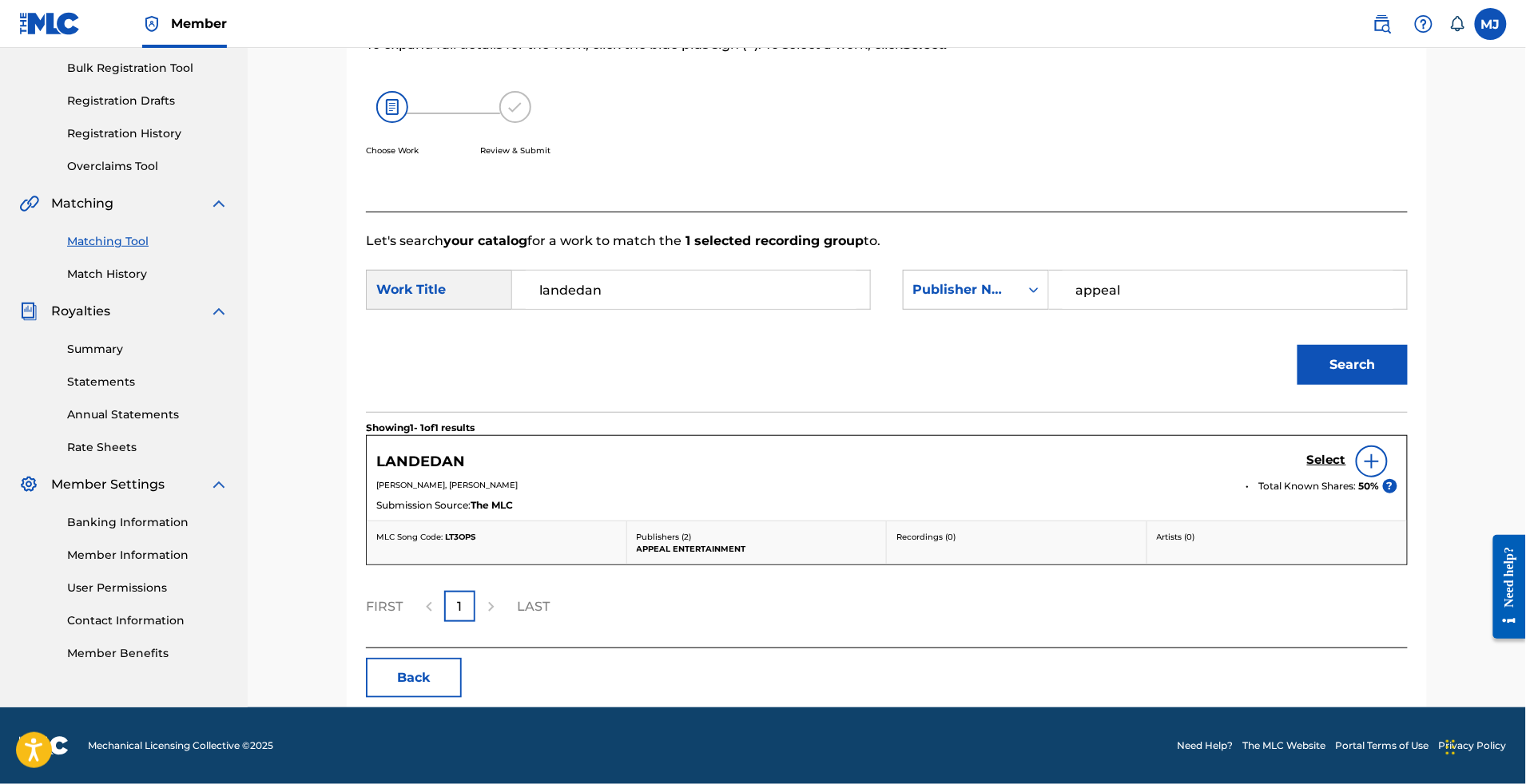
click at [1346, 453] on h5 "Select" at bounding box center [1326, 461] width 39 height 15
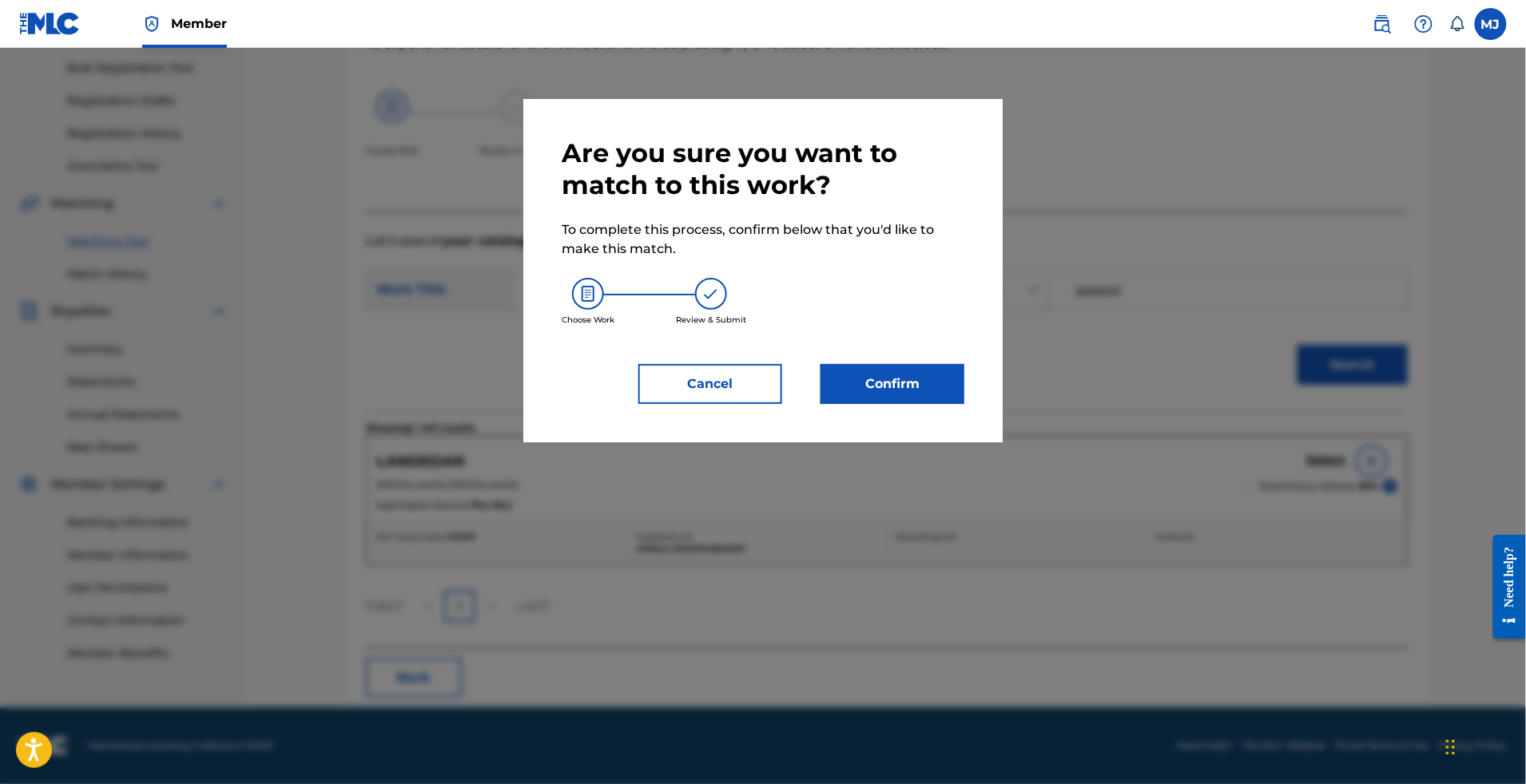
click at [1062, 442] on div at bounding box center [763, 440] width 1526 height 784
click at [803, 404] on div "Cancel Confirm" at bounding box center [763, 384] width 403 height 40
click at [881, 404] on button "Confirm" at bounding box center [892, 384] width 144 height 40
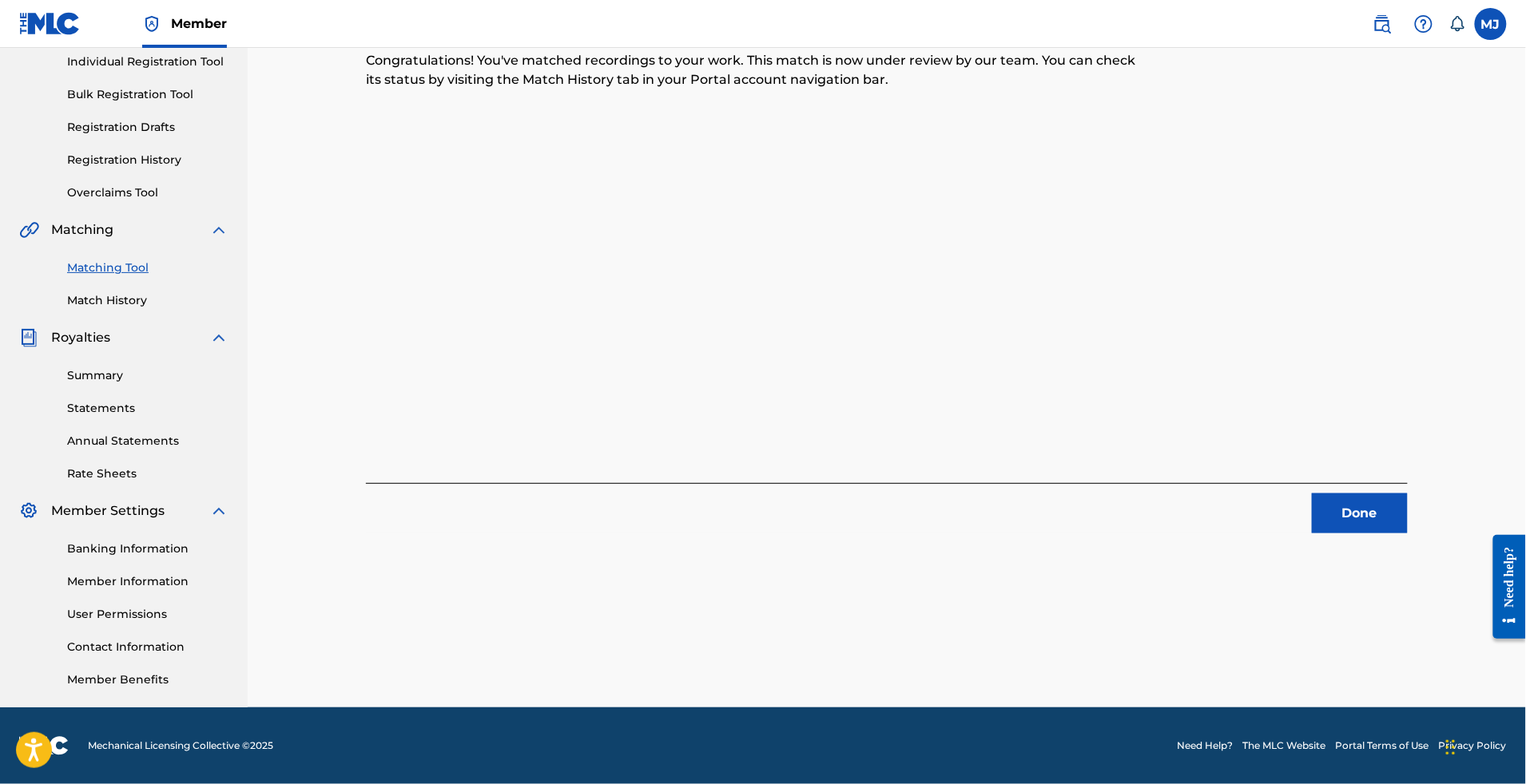
click at [1382, 437] on div "1 Recording Groups are pending usage match to the work LANDEDAN . Congratulatio…" at bounding box center [886, 294] width 1118 height 826
click at [1408, 494] on button "Done" at bounding box center [1359, 514] width 96 height 40
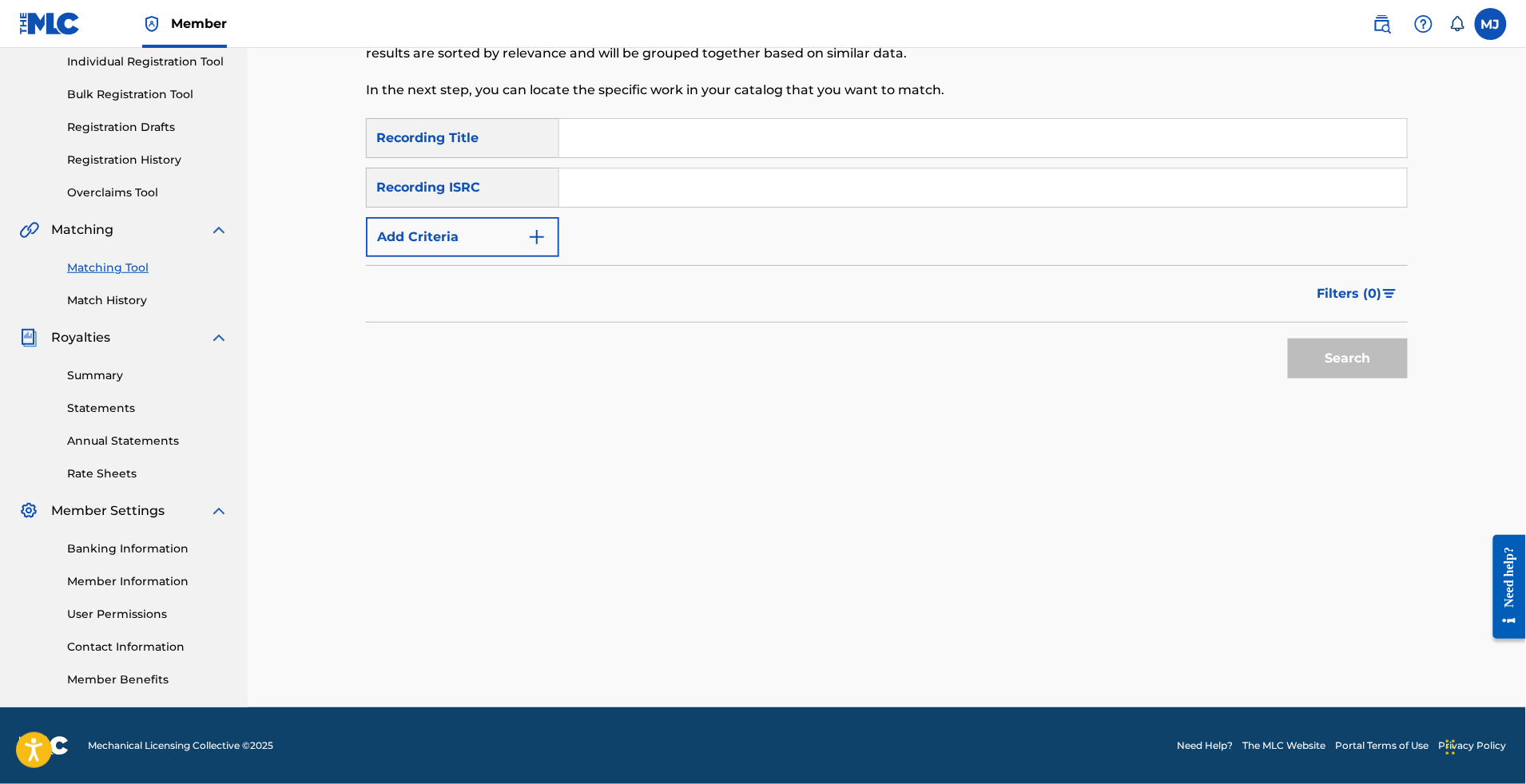
scroll to position [0, 0]
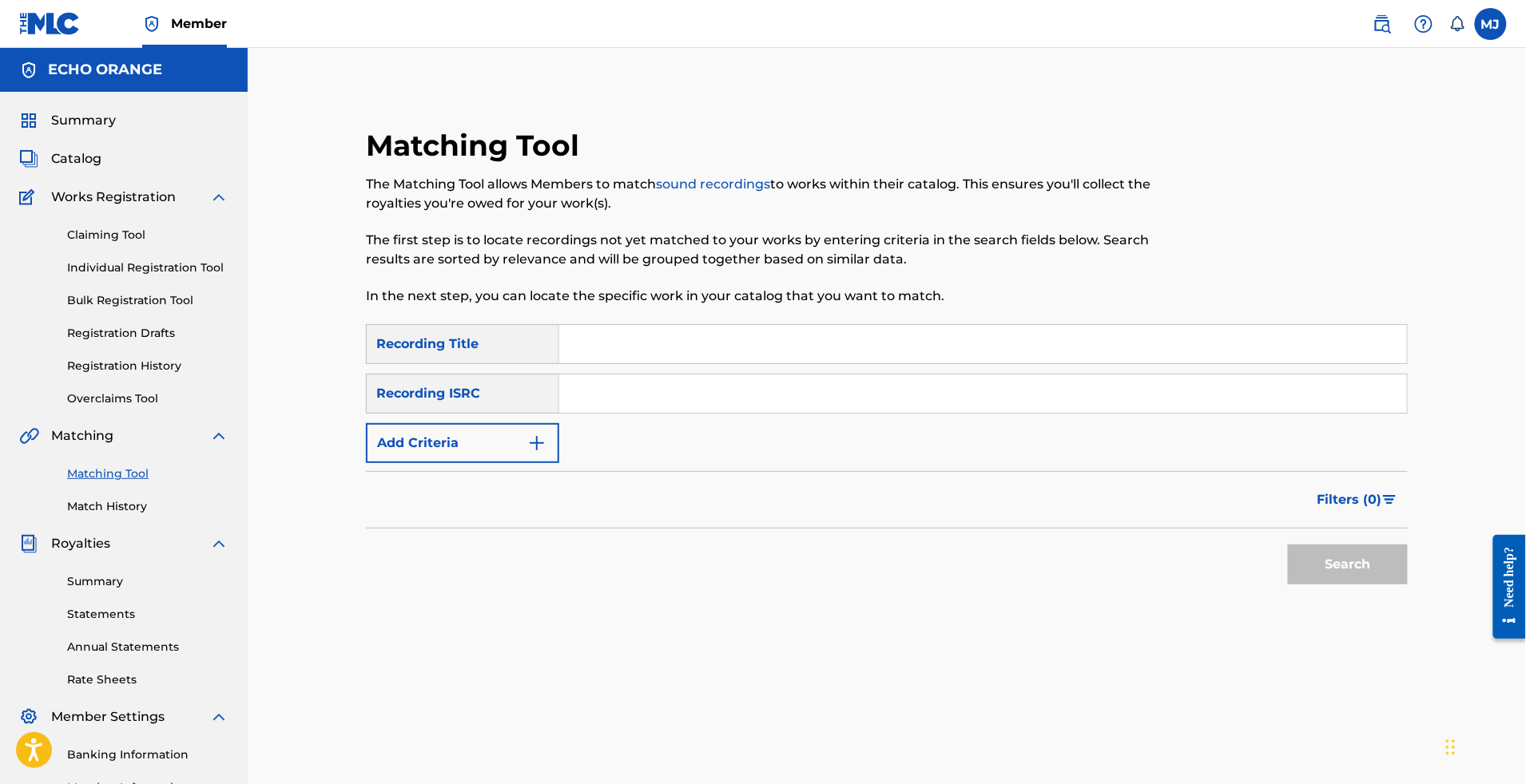
drag, startPoint x: 693, startPoint y: 432, endPoint x: 700, endPoint y: 397, distance: 35.7
click at [693, 413] on input "Search Form" at bounding box center [983, 393] width 848 height 39
click at [700, 363] on input "Search Form" at bounding box center [983, 344] width 848 height 39
click at [753, 363] on input "Search Form" at bounding box center [983, 344] width 848 height 39
paste input "LE PROBLEME C EST GARCON"
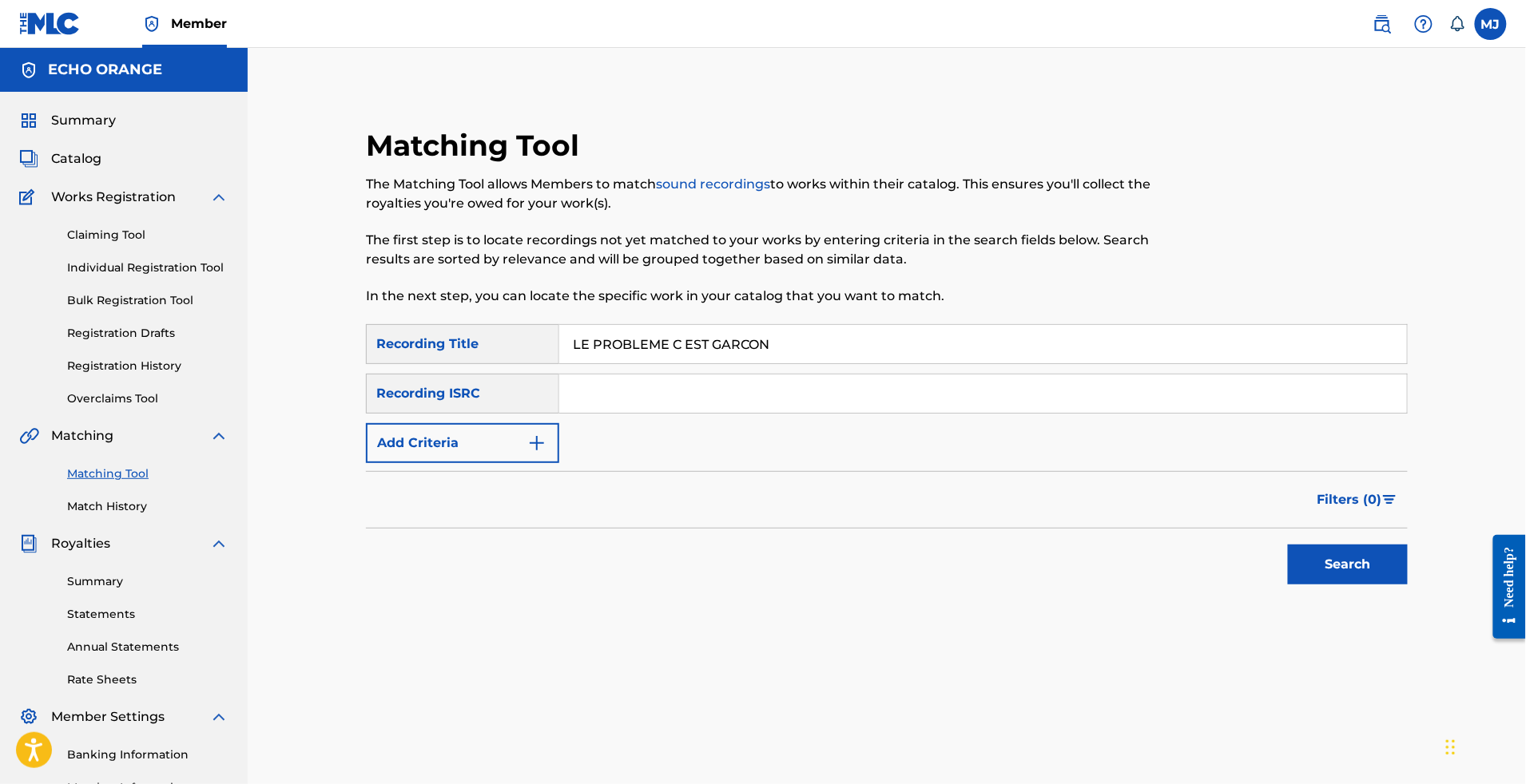
type input "LE PROBLEME C EST GARCON"
click at [1408, 584] on button "Search" at bounding box center [1348, 565] width 120 height 40
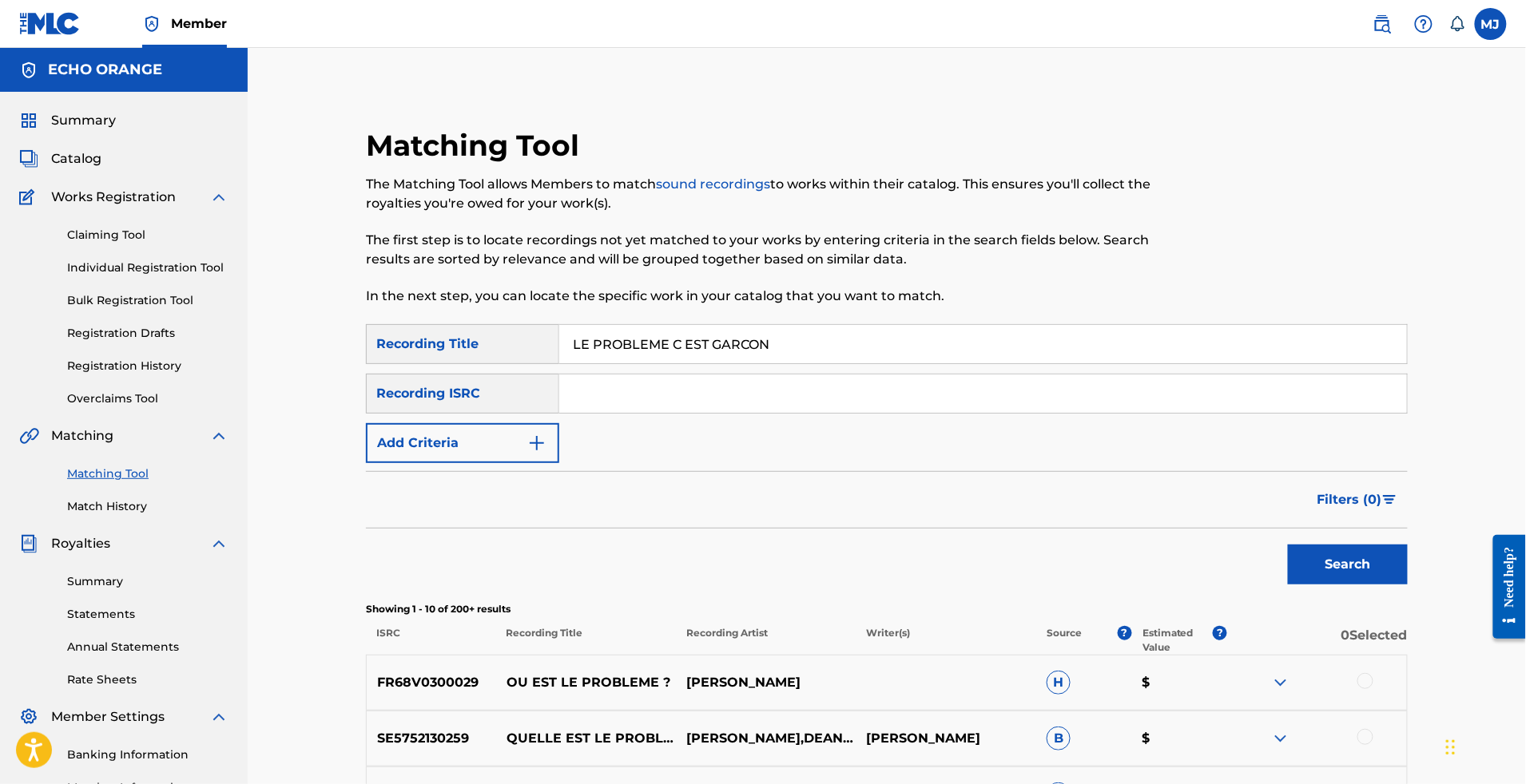
click at [517, 463] on button "Add Criteria" at bounding box center [463, 444] width 193 height 40
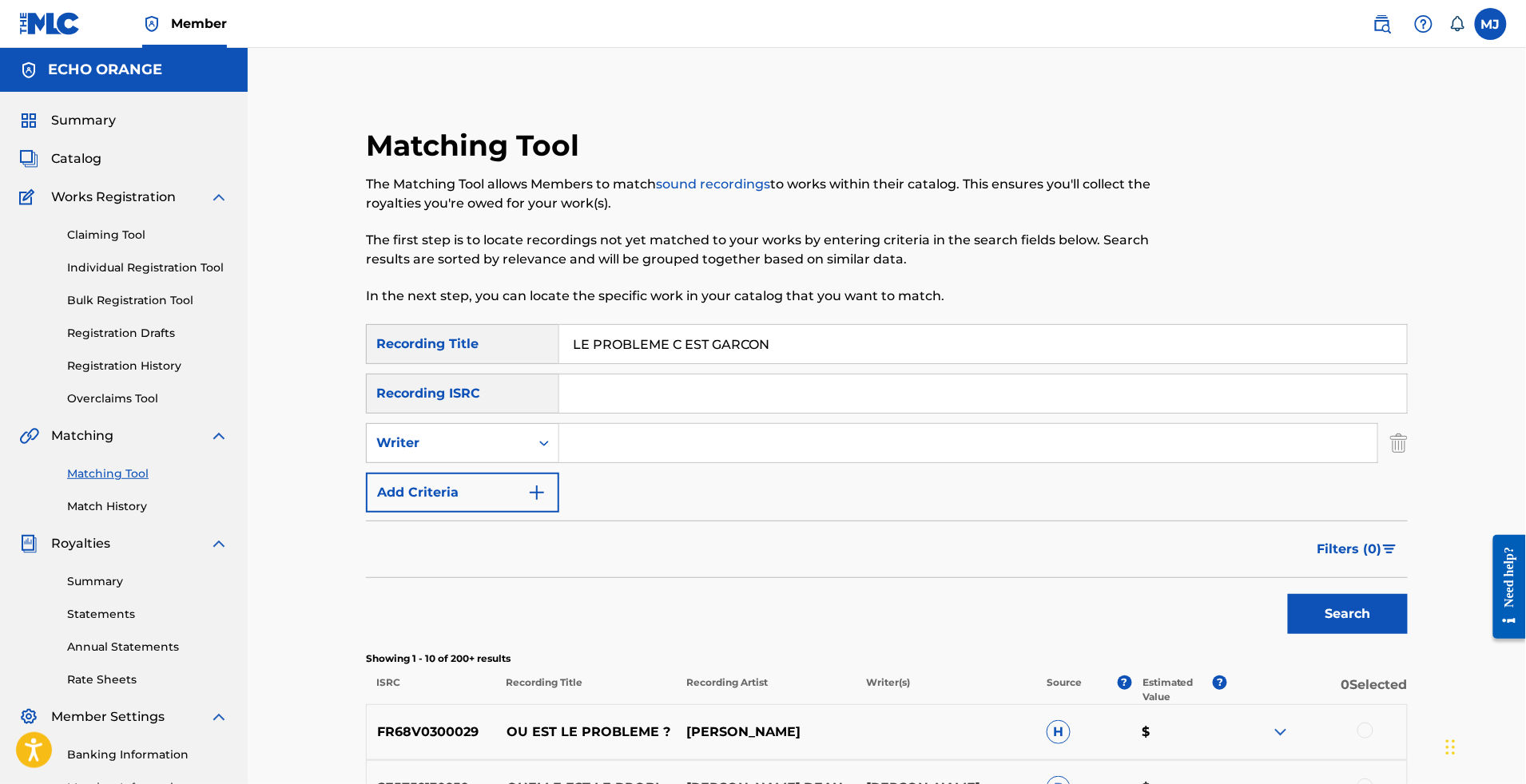
click at [697, 413] on input "Search Form" at bounding box center [983, 393] width 848 height 39
click at [684, 462] on input "Search Form" at bounding box center [968, 443] width 818 height 39
click at [1408, 635] on button "Search" at bounding box center [1348, 614] width 120 height 40
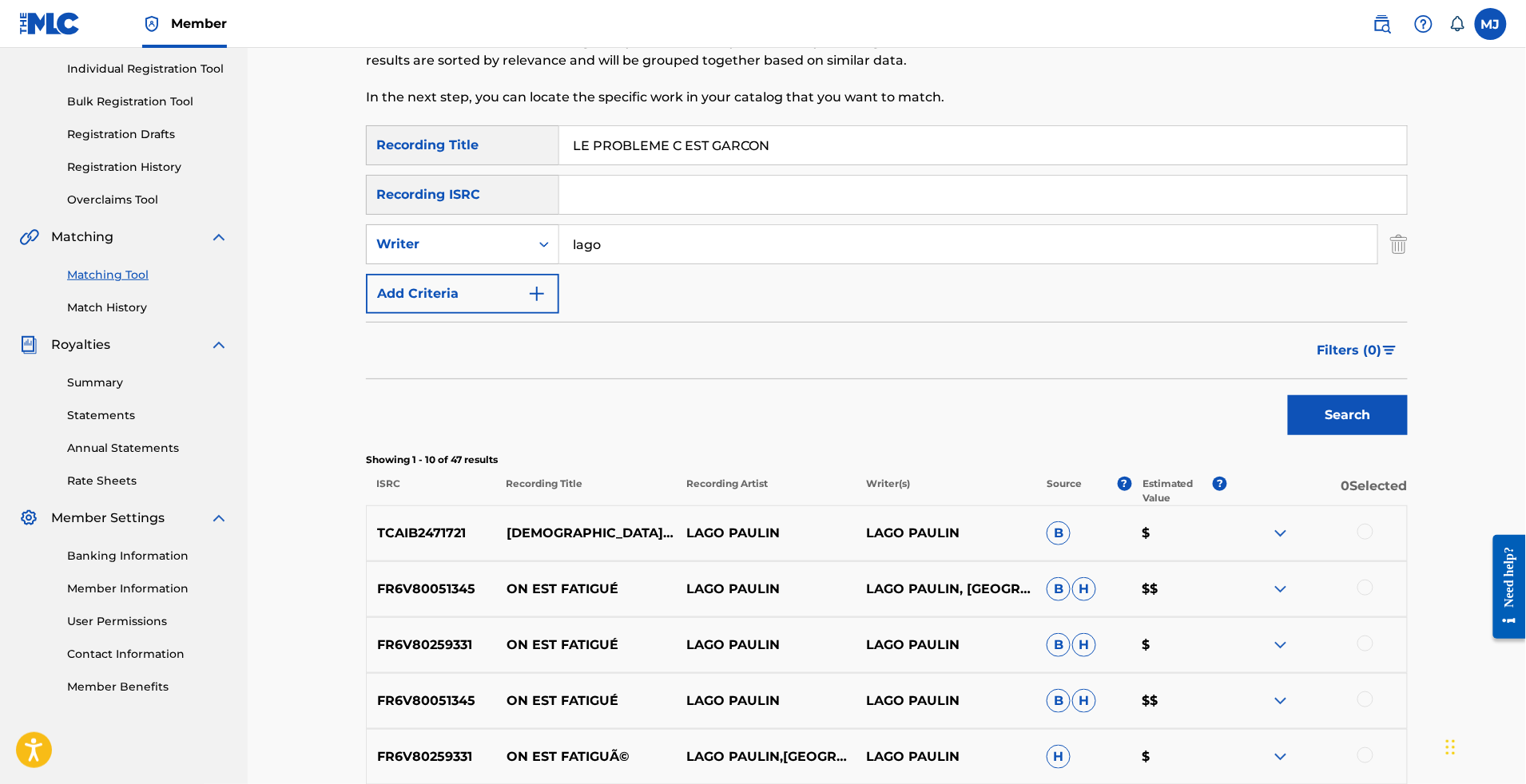
scroll to position [414, 0]
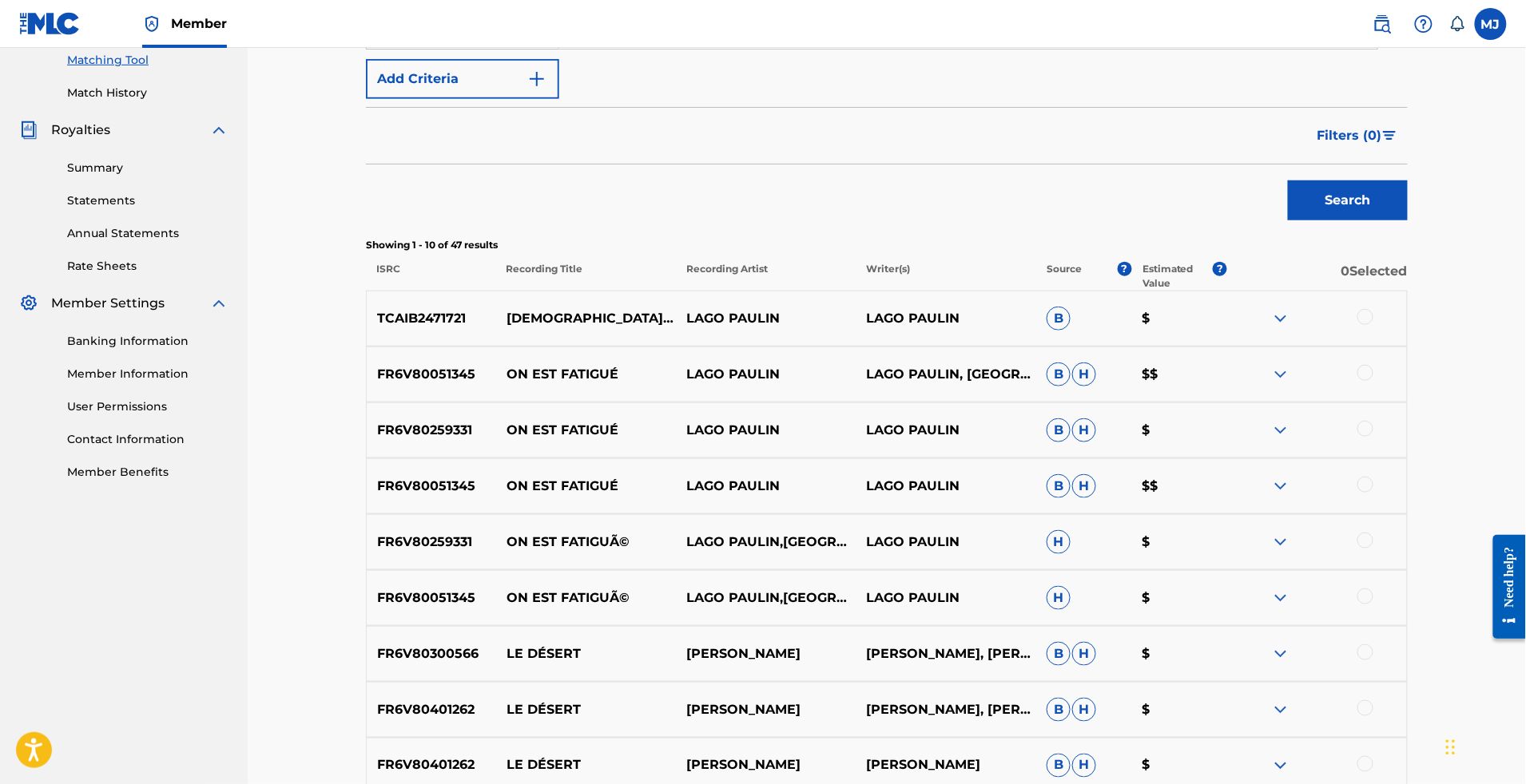
click at [721, 49] on input "lago" at bounding box center [968, 29] width 818 height 39
type input "[PERSON_NAME]"
click at [1408, 220] on button "Search" at bounding box center [1348, 200] width 120 height 40
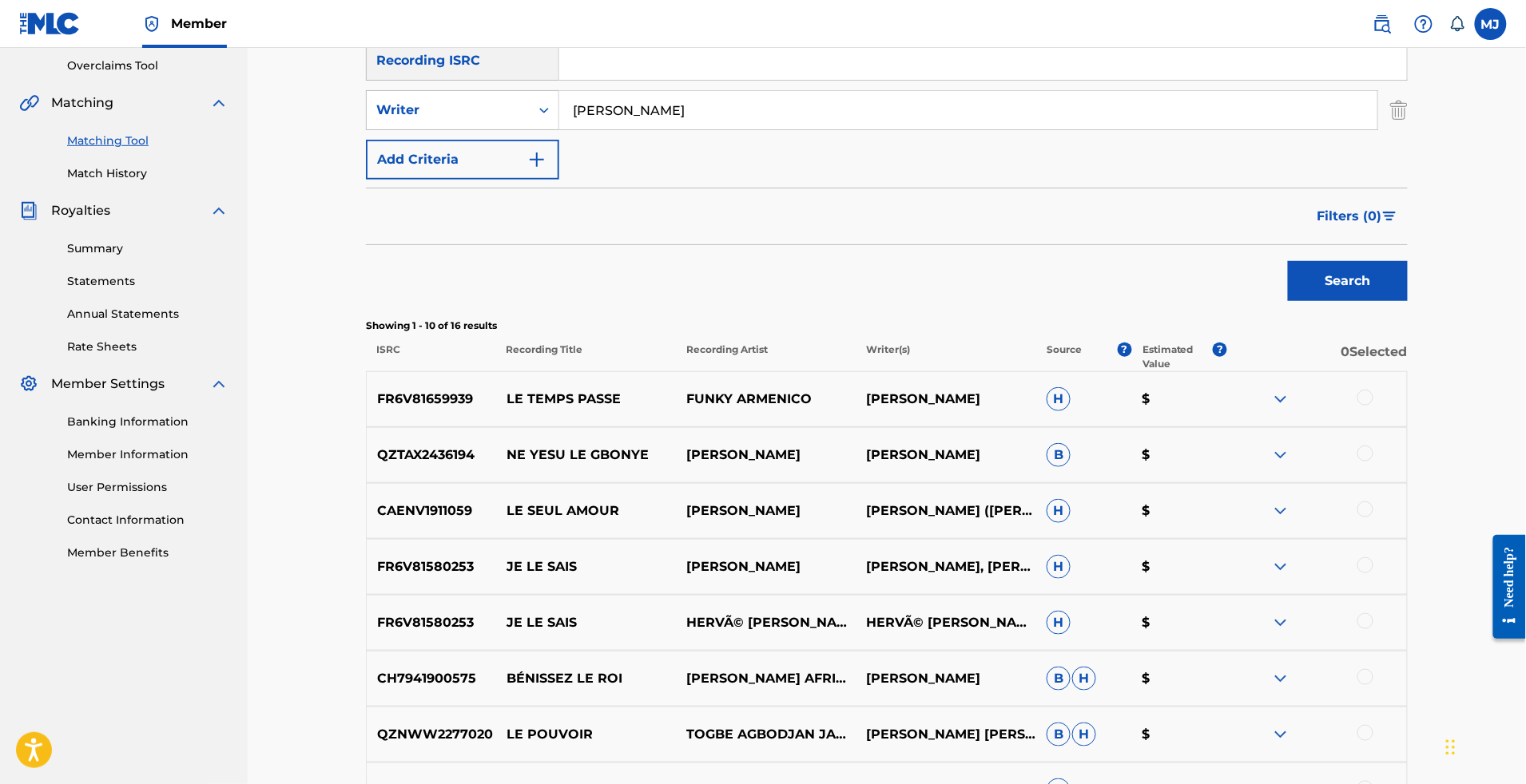
scroll to position [167, 0]
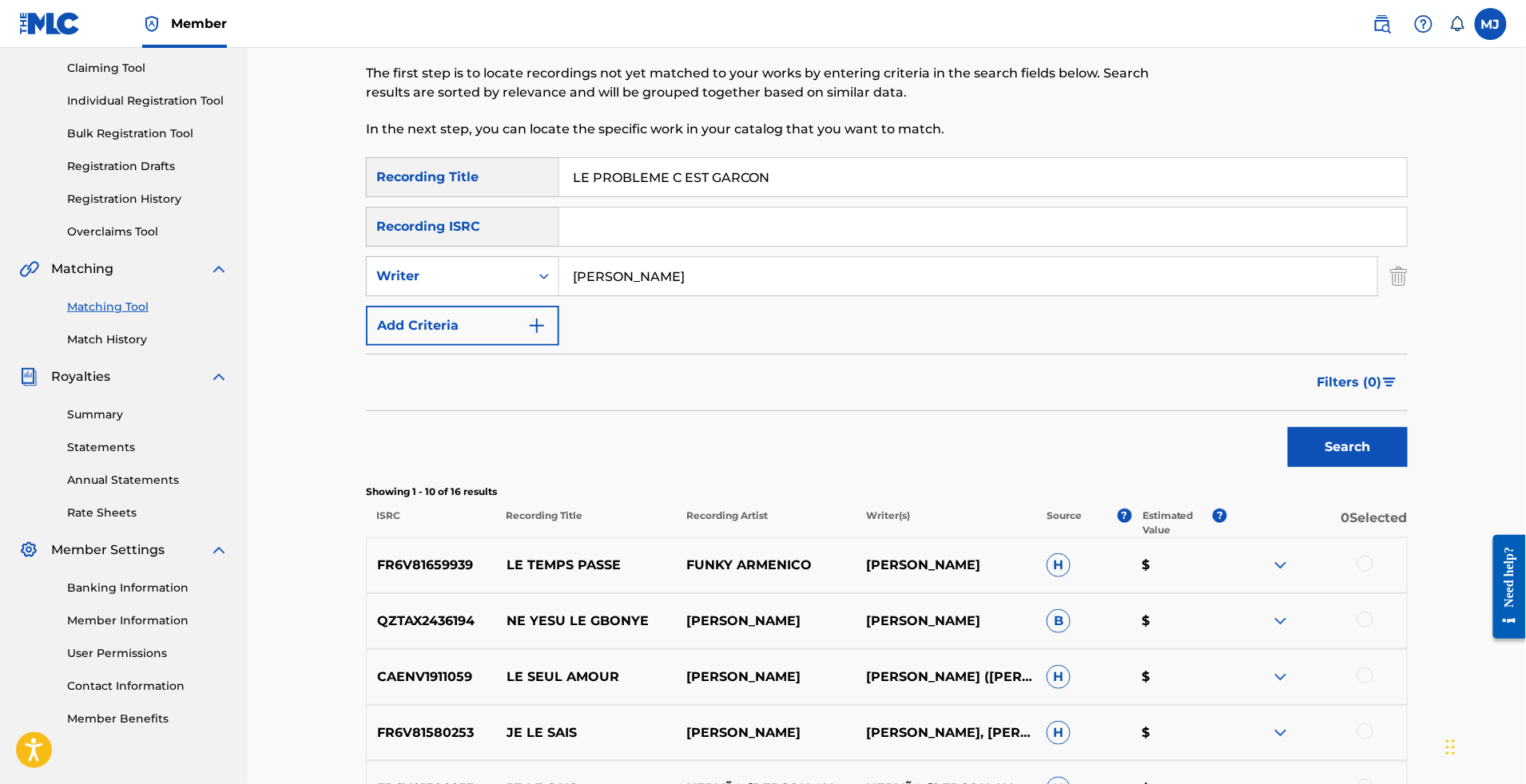
click at [622, 197] on input "LE PROBLEME C EST GARCON" at bounding box center [983, 177] width 848 height 39
click
type input "la miss 3"
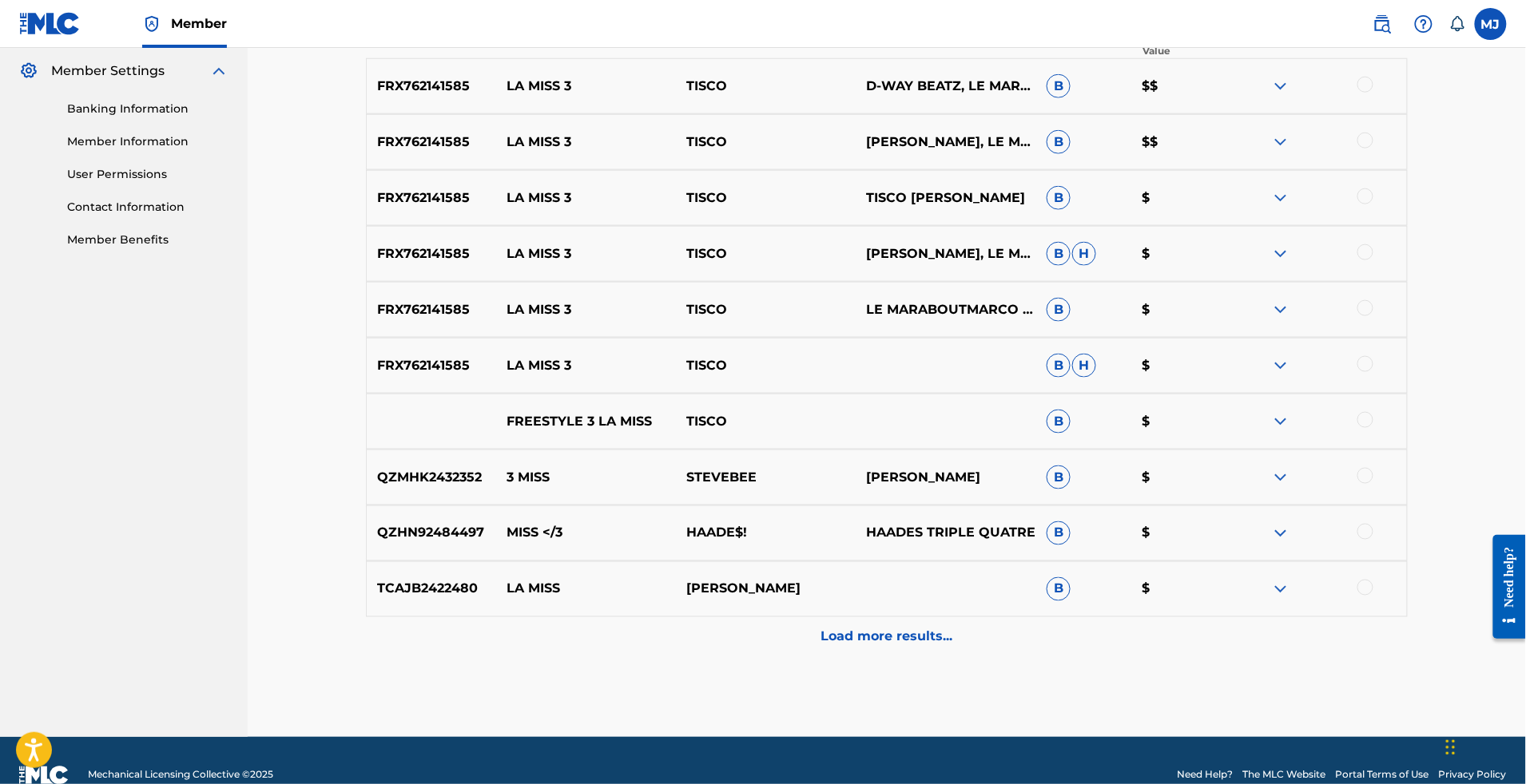
scroll to position [551, 0]
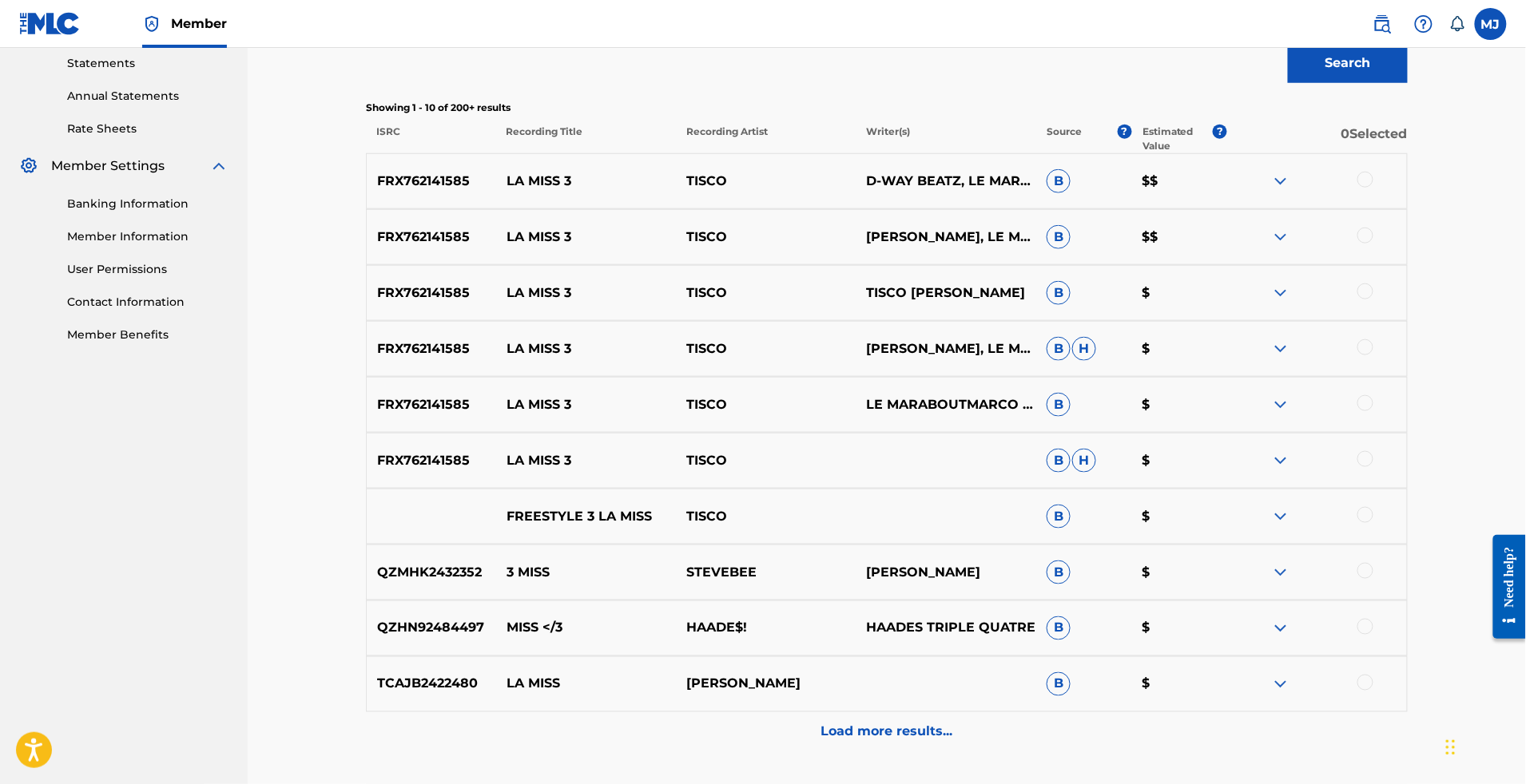
drag, startPoint x: 1430, startPoint y: 286, endPoint x: 1433, endPoint y: 305, distance: 19.2
drag, startPoint x: 1432, startPoint y: 507, endPoint x: 1432, endPoint y: 490, distance: 17.0
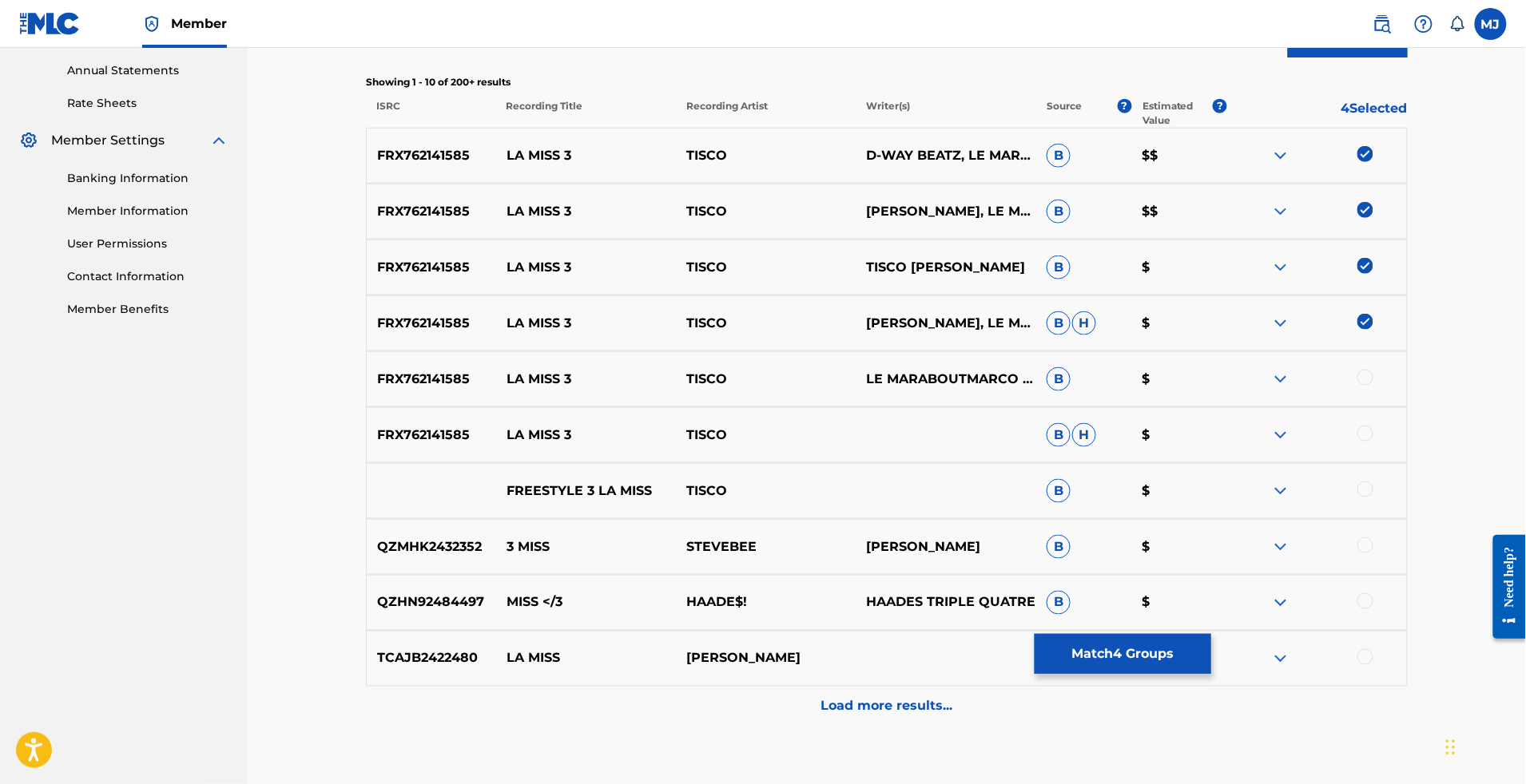
scroll to position [786, 0]
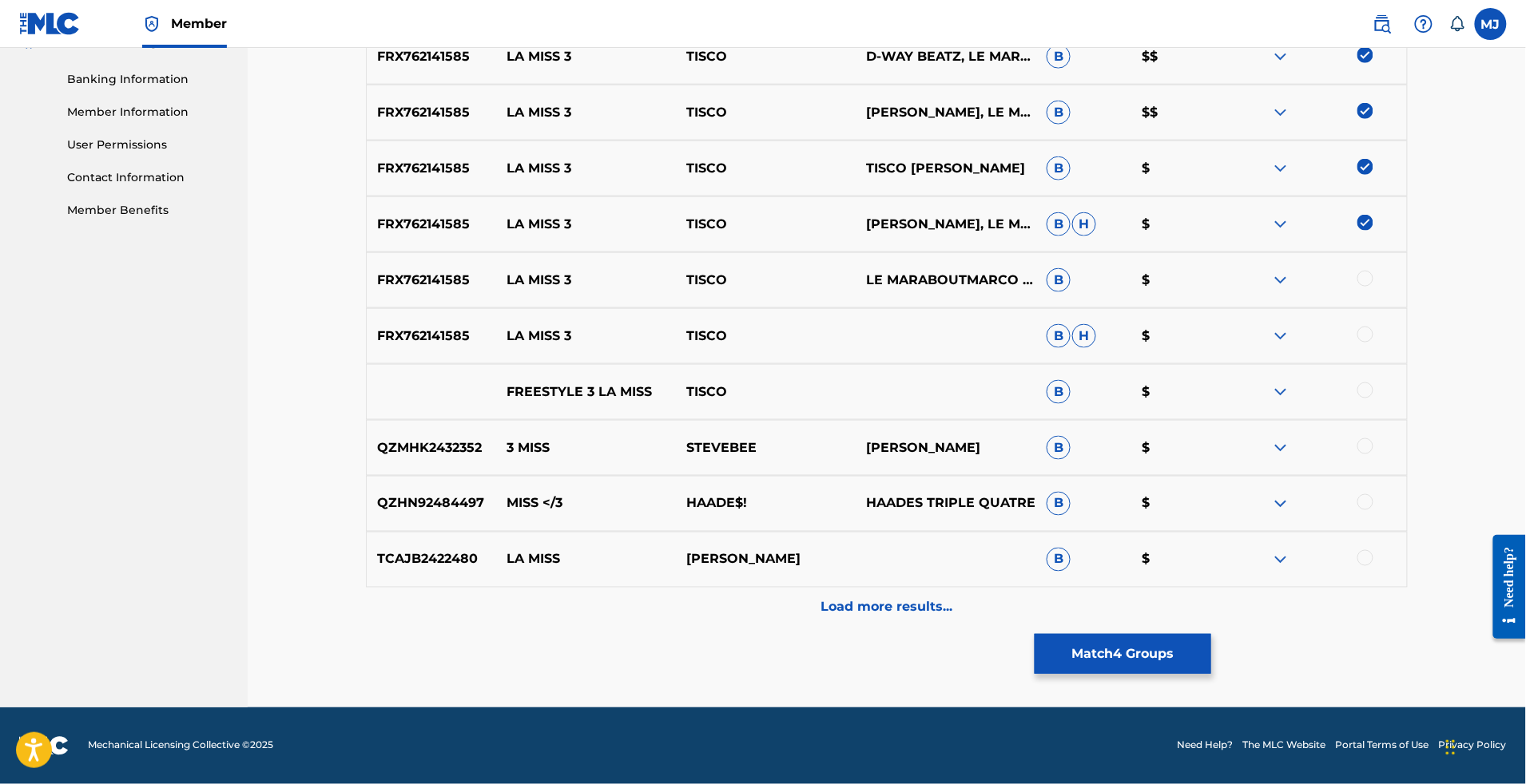
drag, startPoint x: 1432, startPoint y: 329, endPoint x: 1433, endPoint y: 347, distance: 18.0
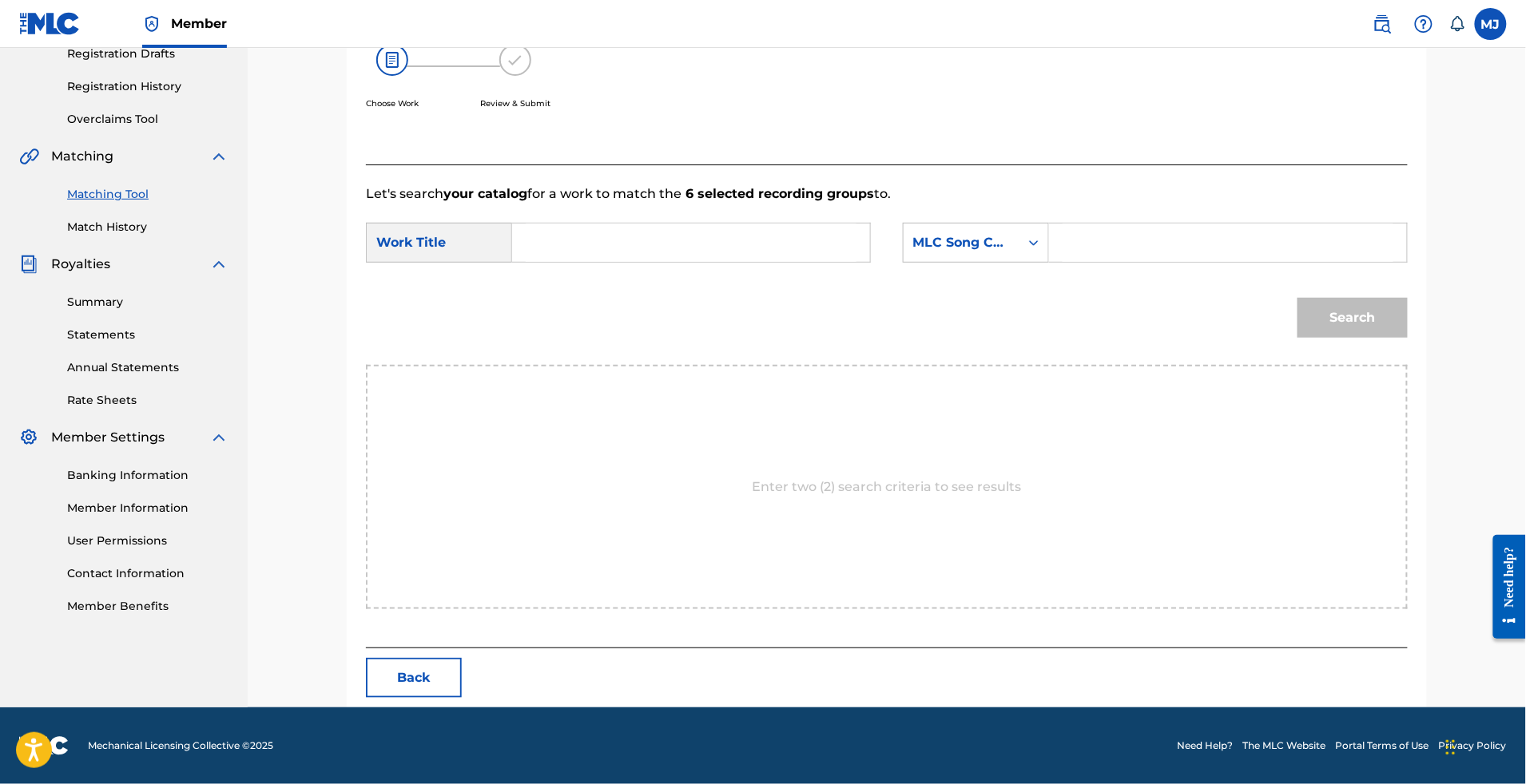
scroll to position [333, 0]
type input "la miss 3"
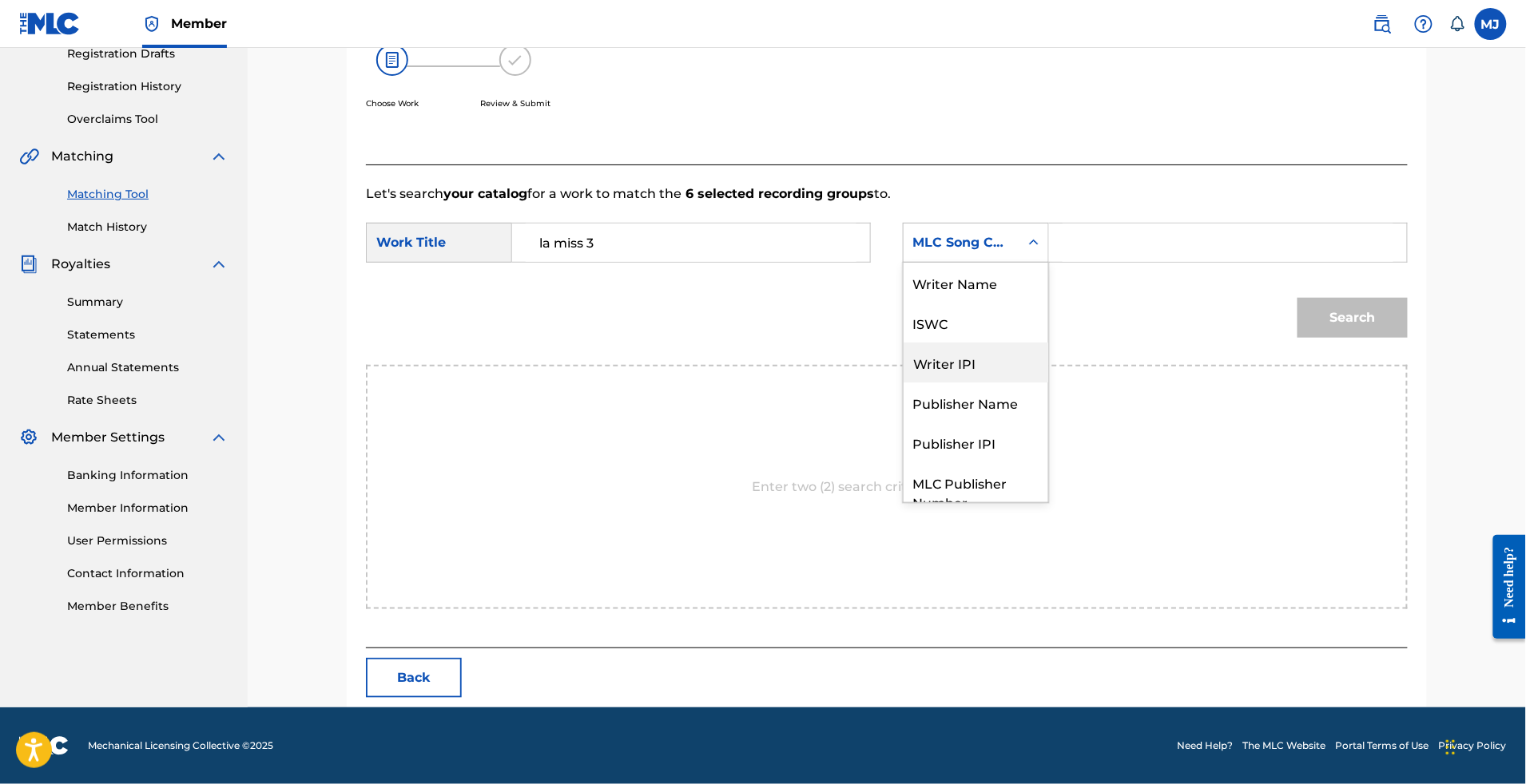
scroll to position [88, 0]
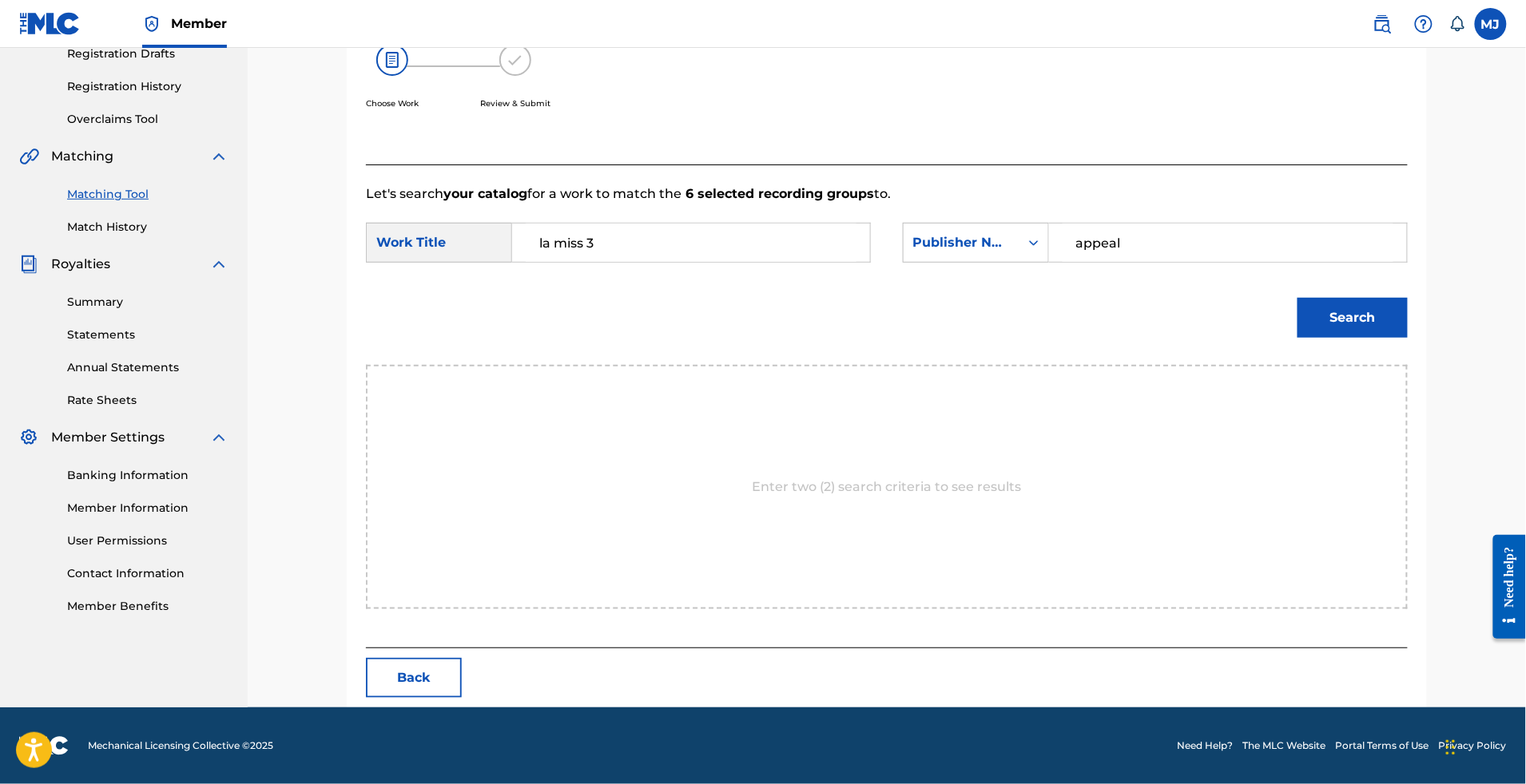
type input "appeal"
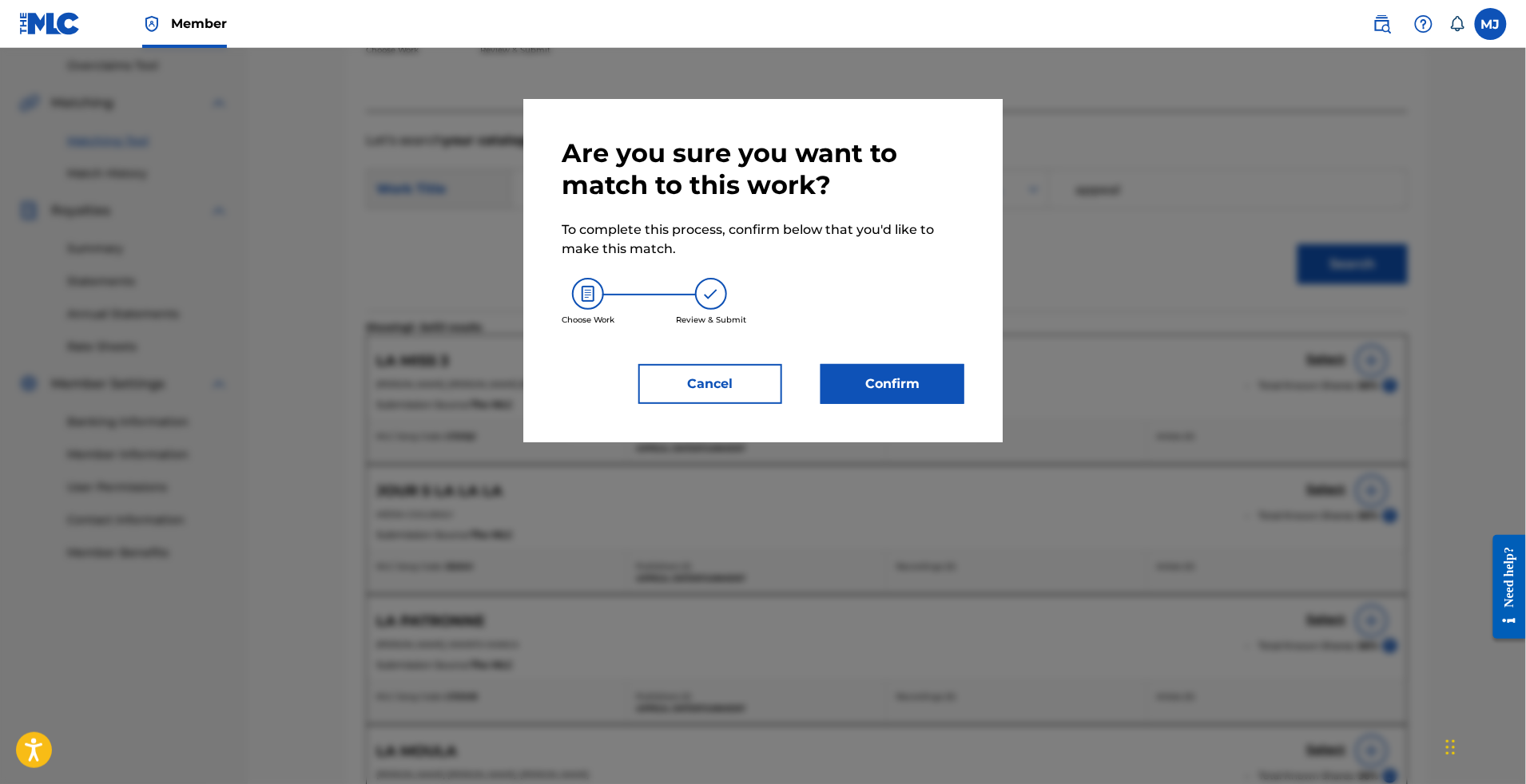
drag, startPoint x: 935, startPoint y: 427, endPoint x: 925, endPoint y: 427, distance: 10.0
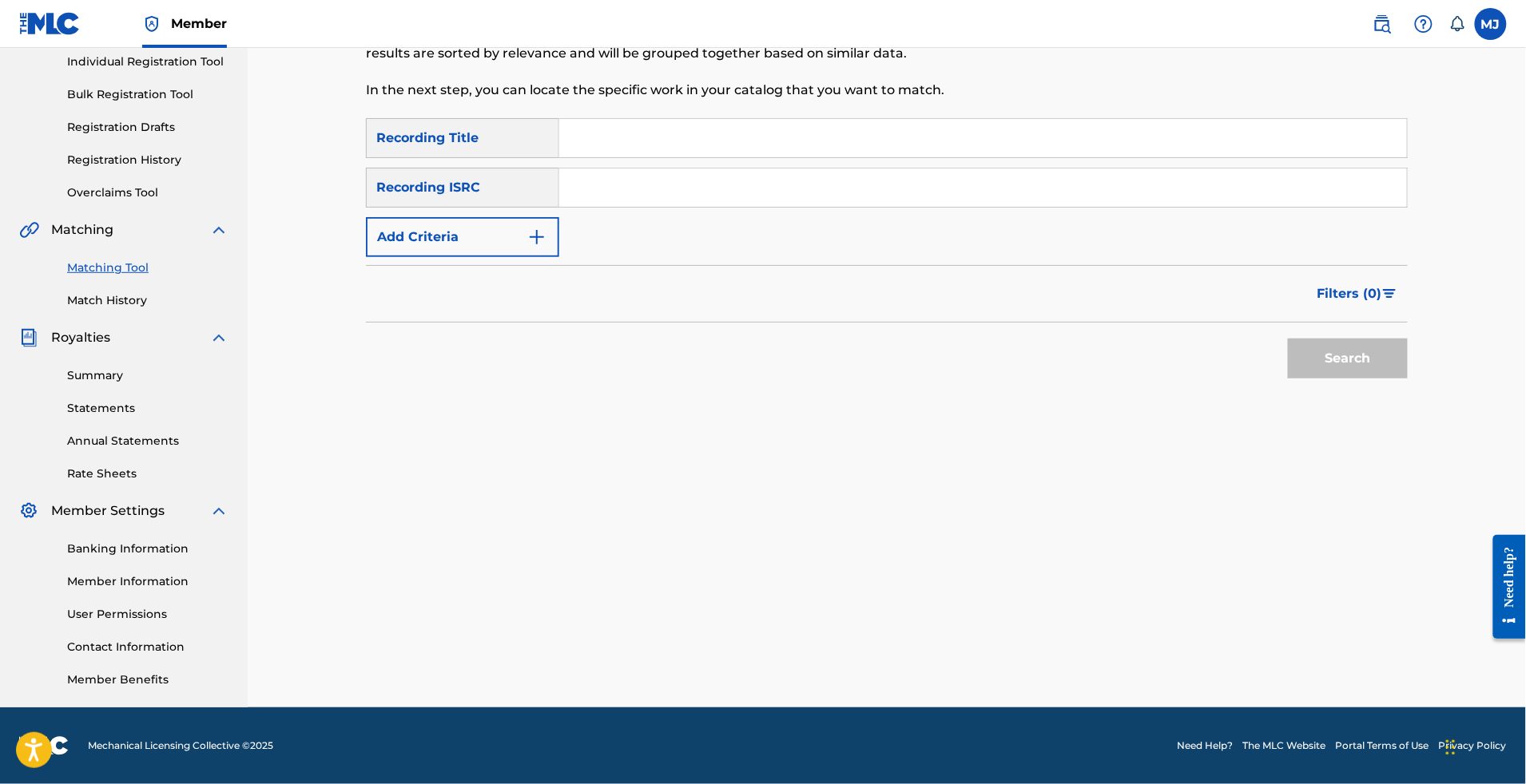
scroll to position [167, 0]
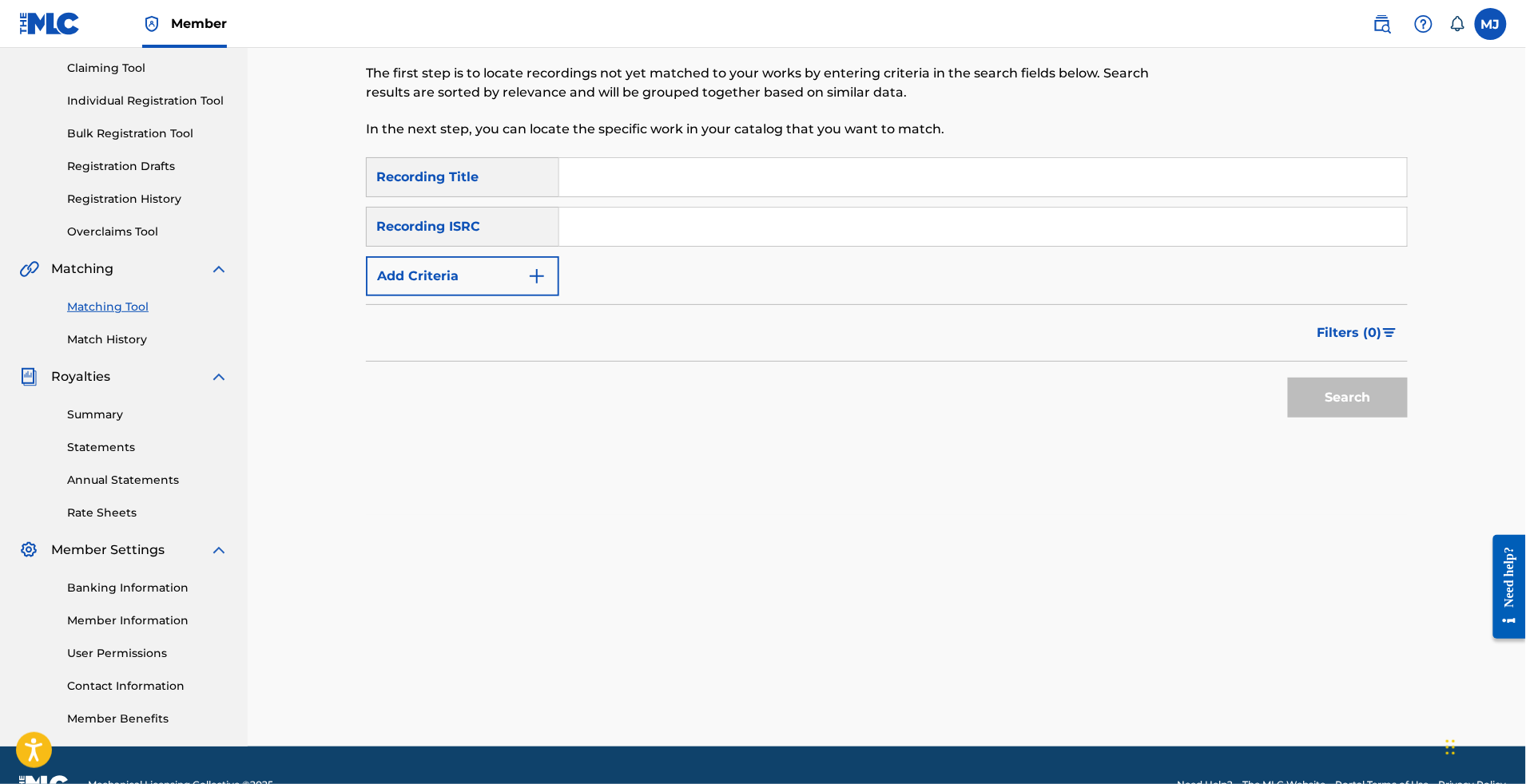
paste input "LE SECRET DE LA RUMBA"
type input "LE SECRET DE LA RUMBA"
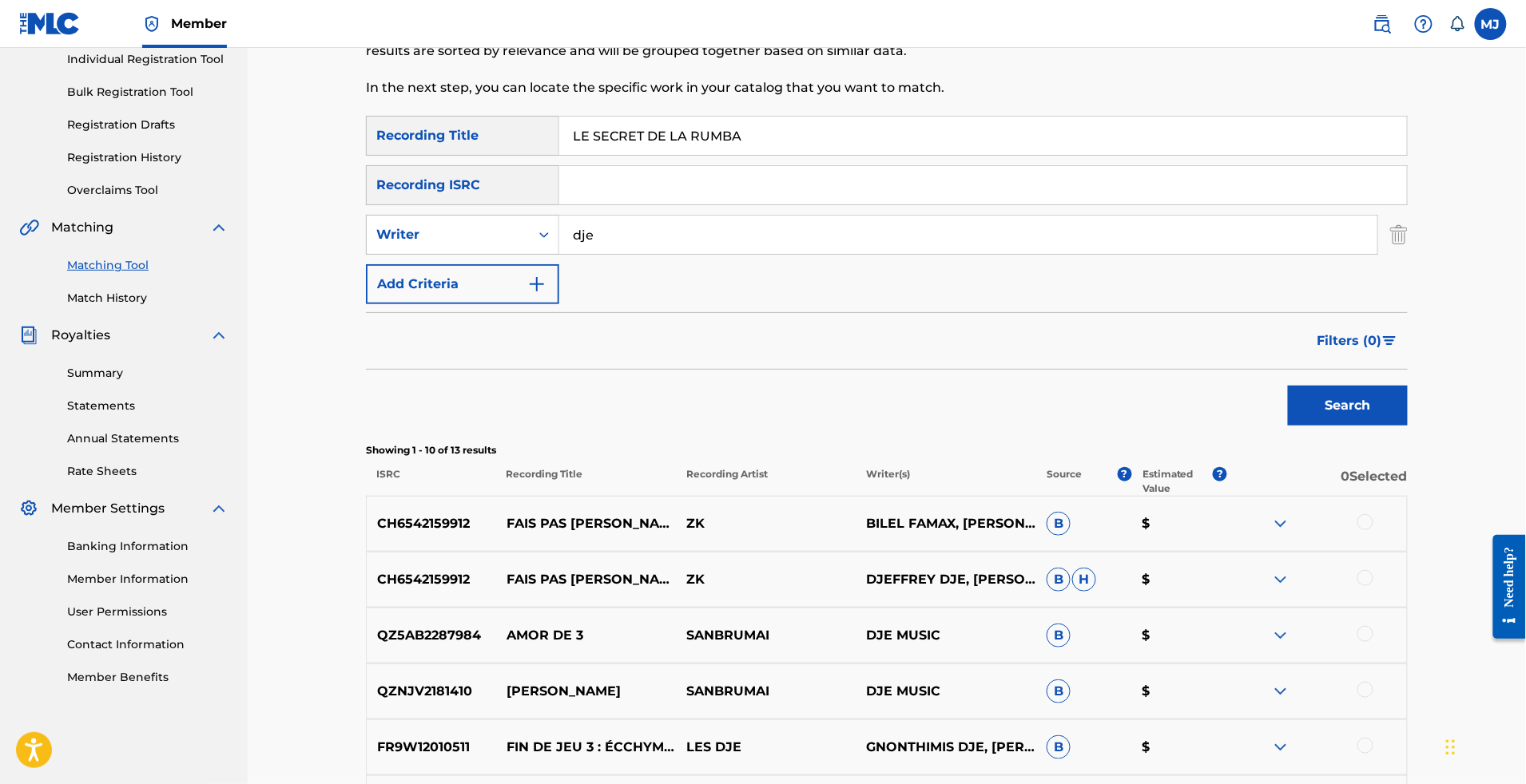
scroll to position [244, 0]
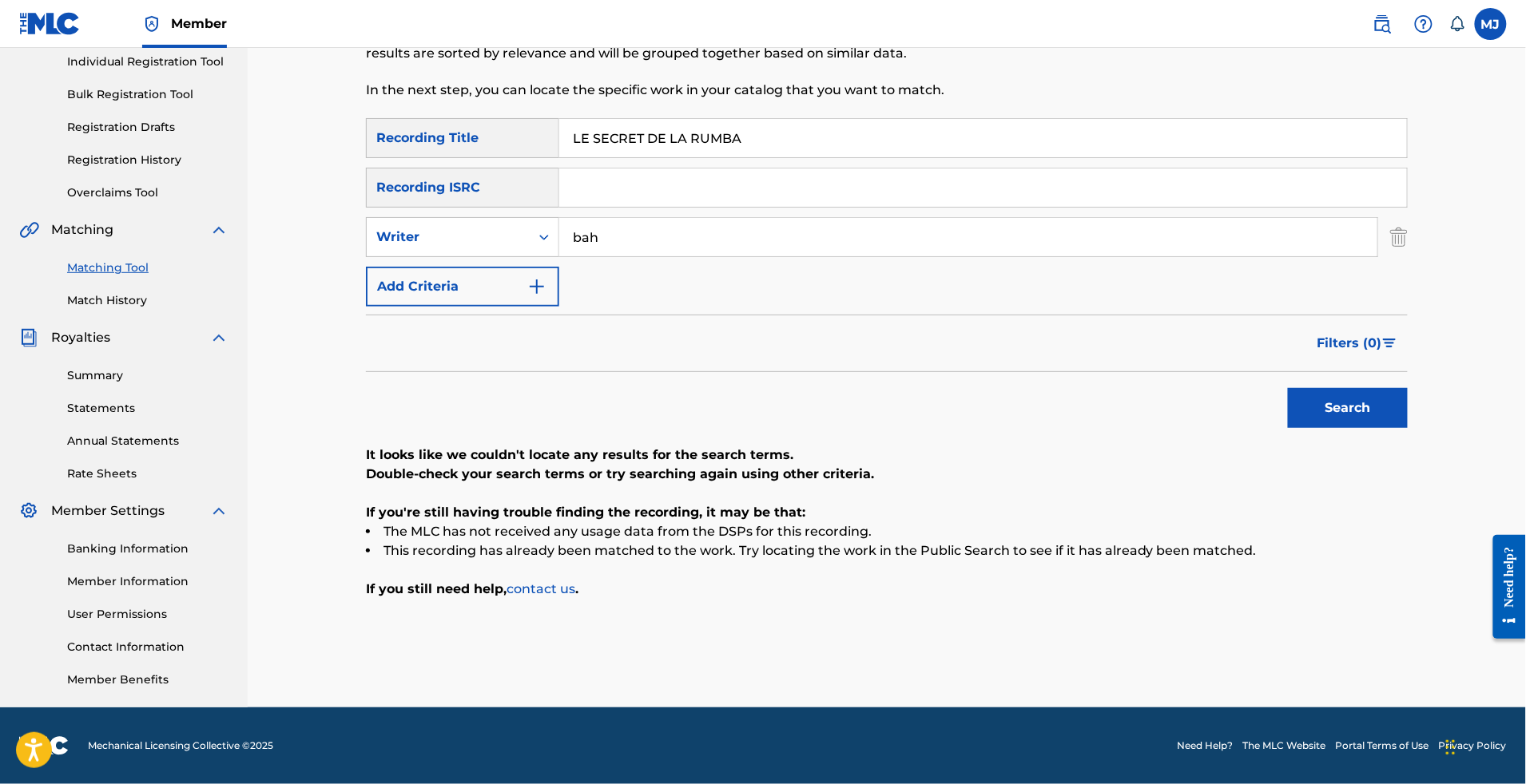
type input "bah"
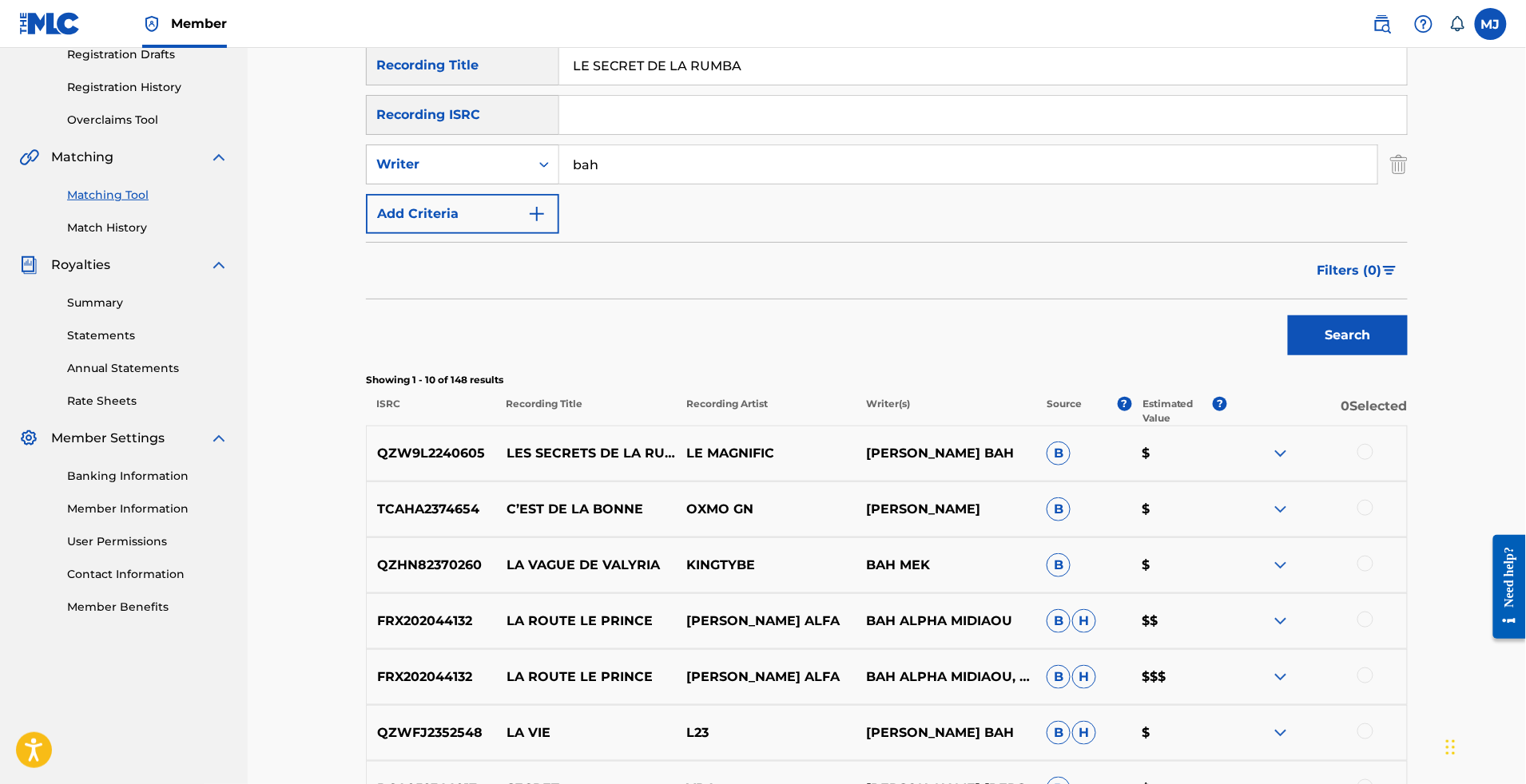
scroll to position [327, 0]
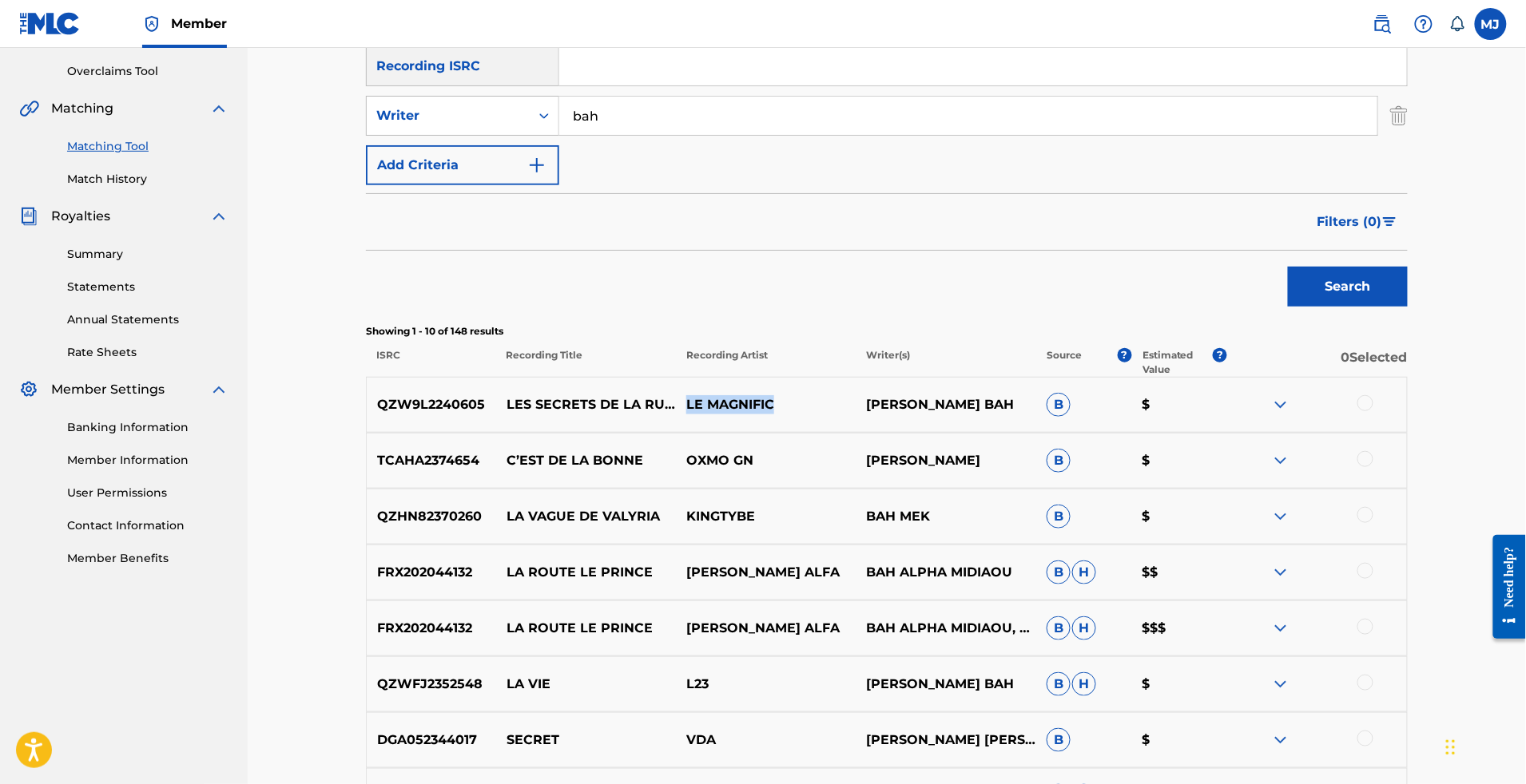
drag, startPoint x: 765, startPoint y: 509, endPoint x: 692, endPoint y: 511, distance: 73.0
copy p "LE MAGNIFIC"
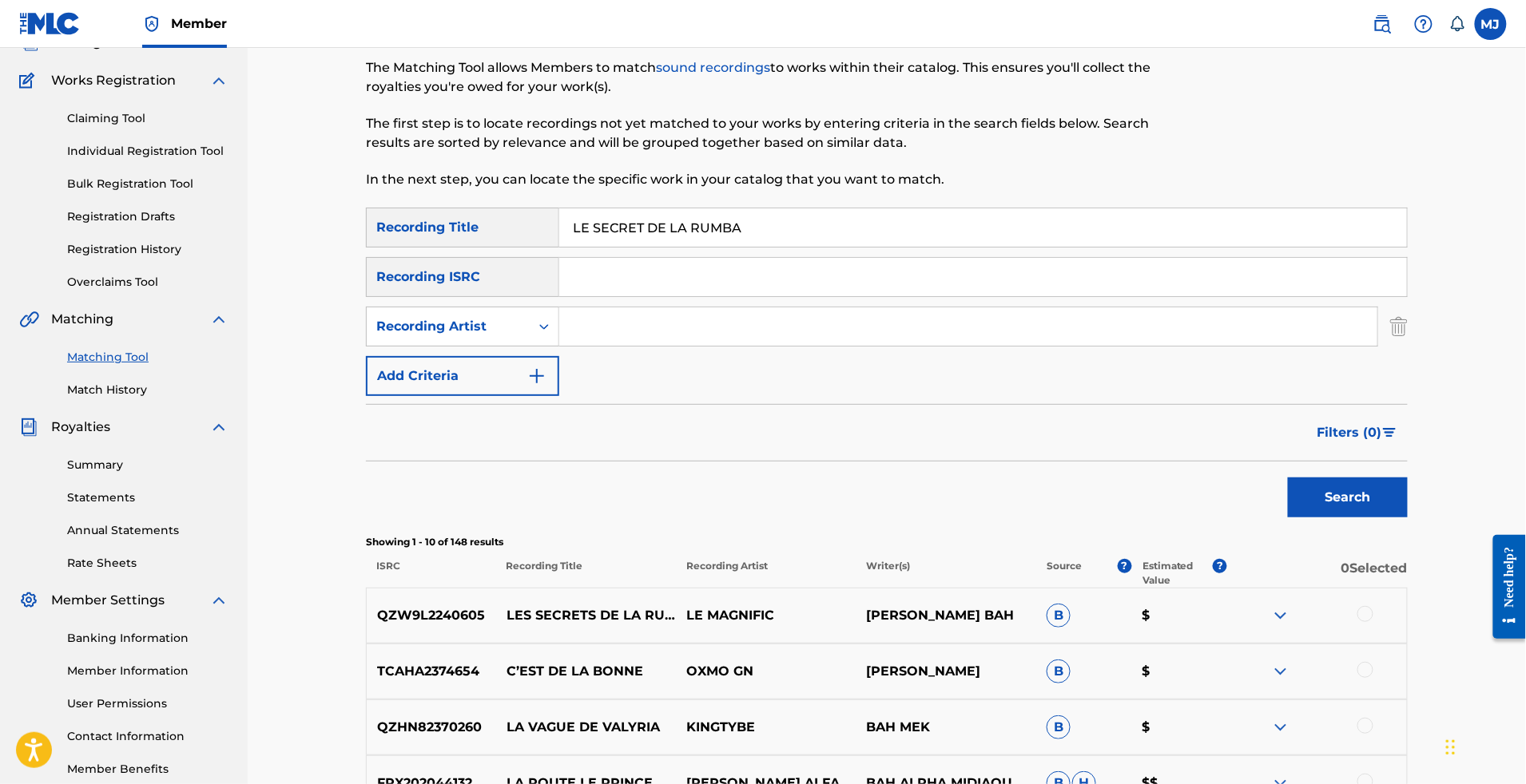
paste input "LE MAGNIFIC"
type input "LE MAGNIFIC"
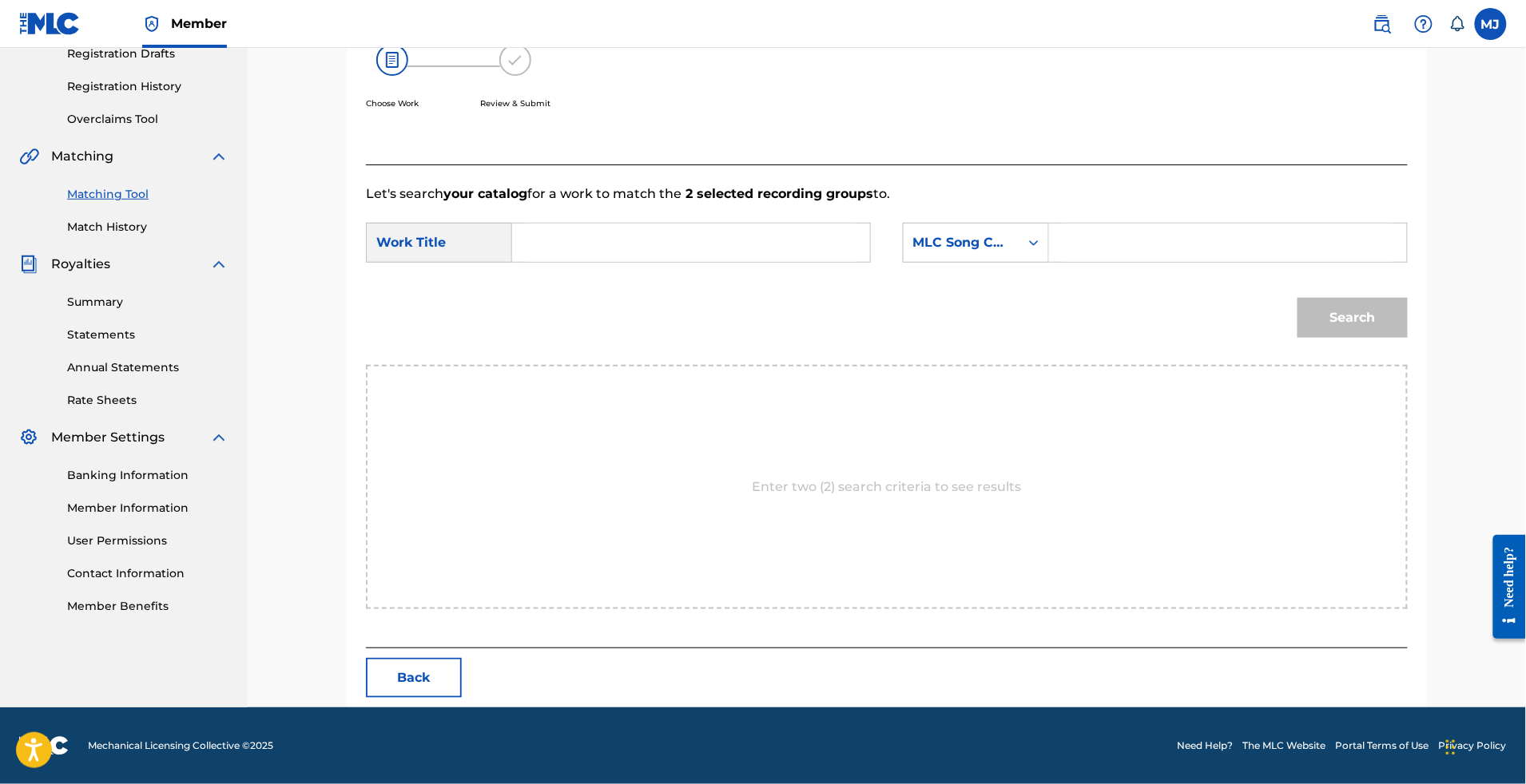
scroll to position [333, 0]
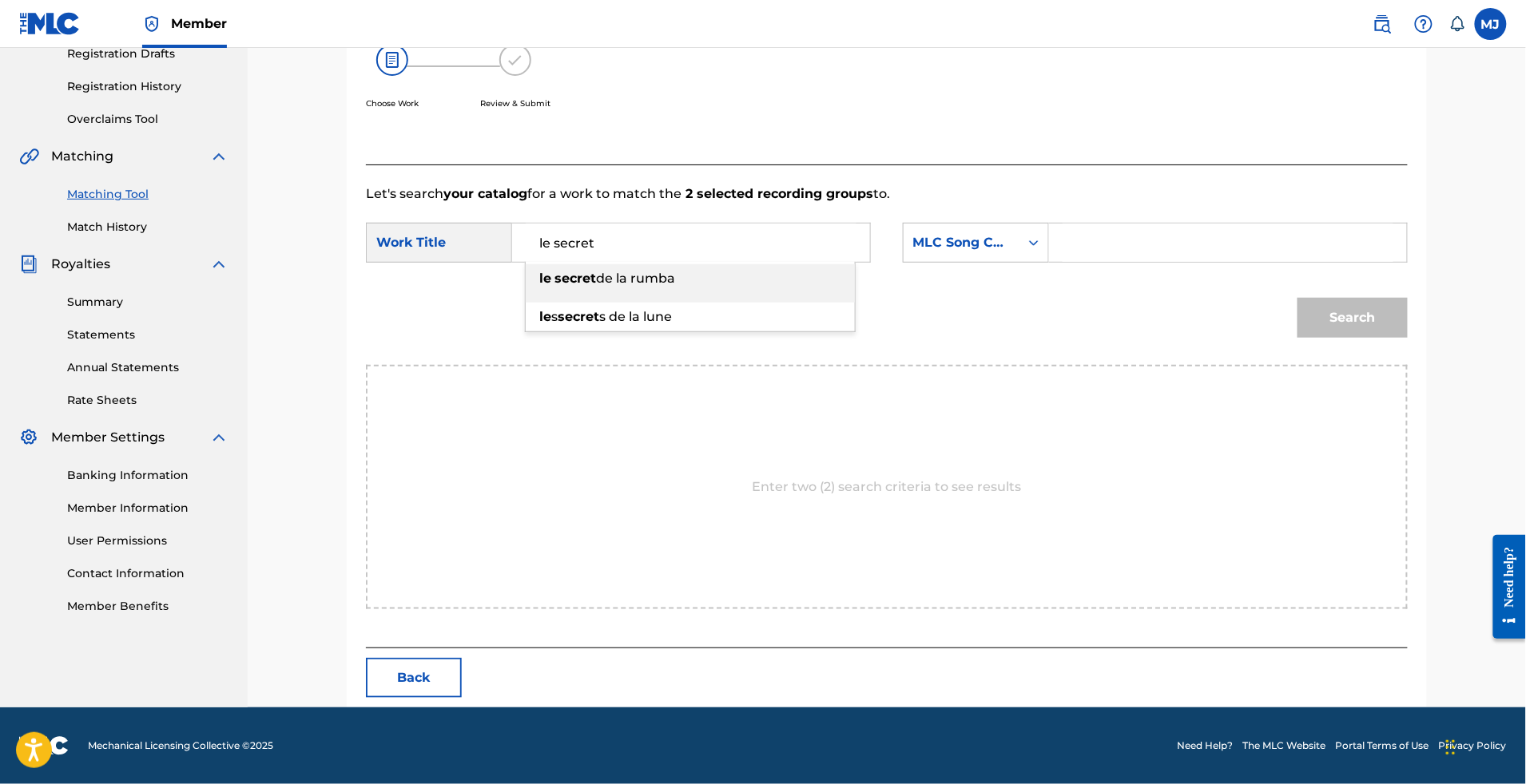
type input "le secret de la rumba"
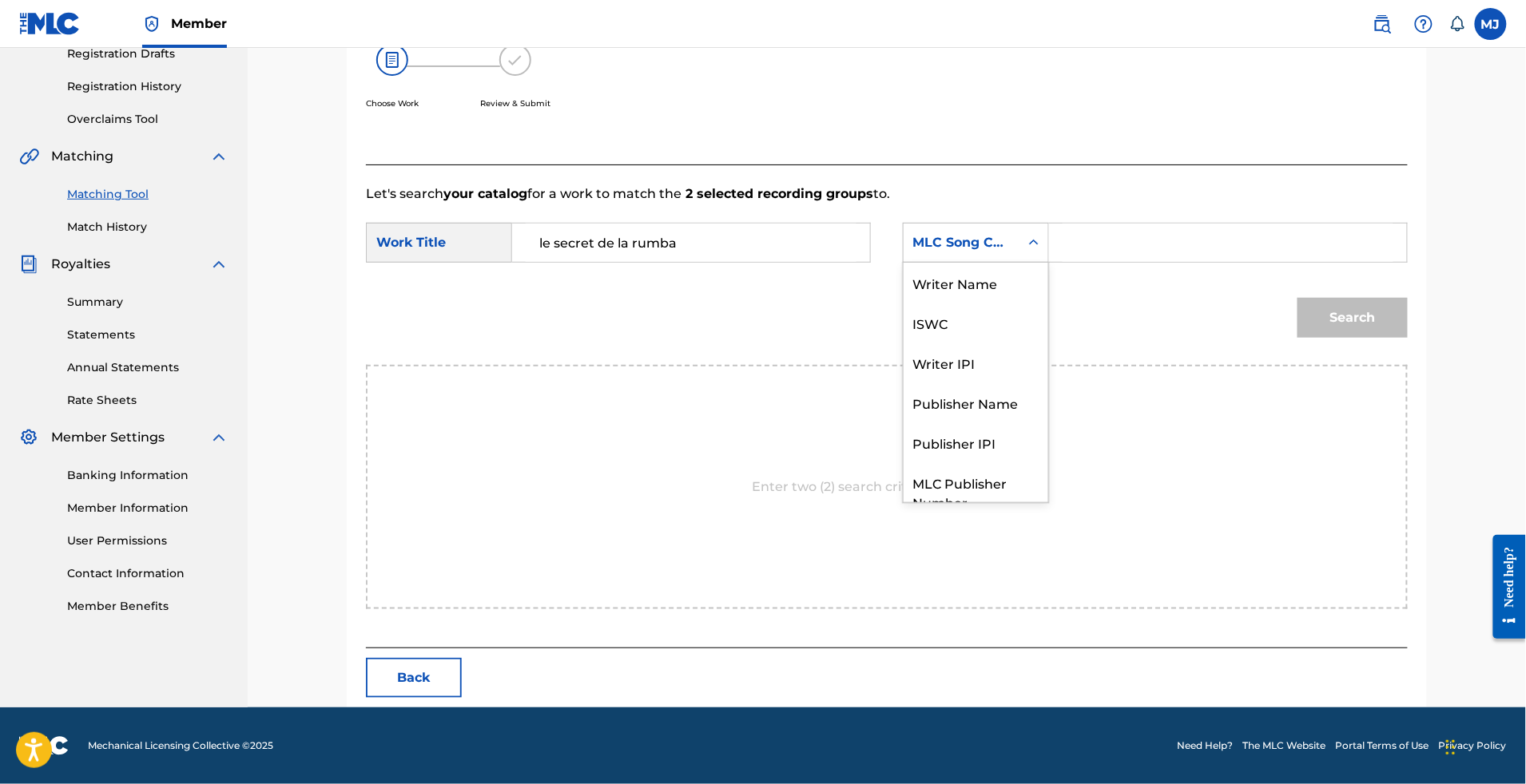
scroll to position [88, 0]
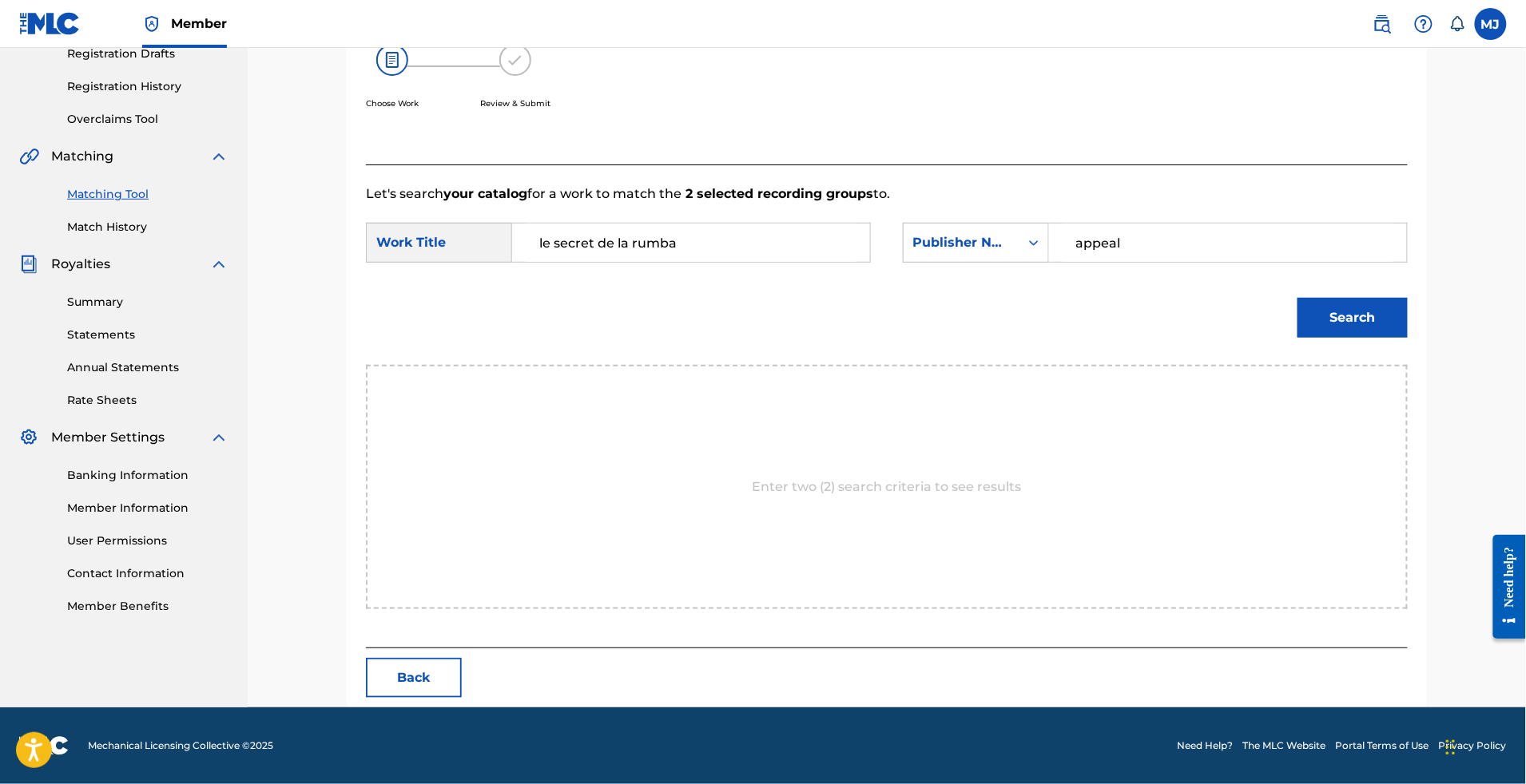
type input "appeal"
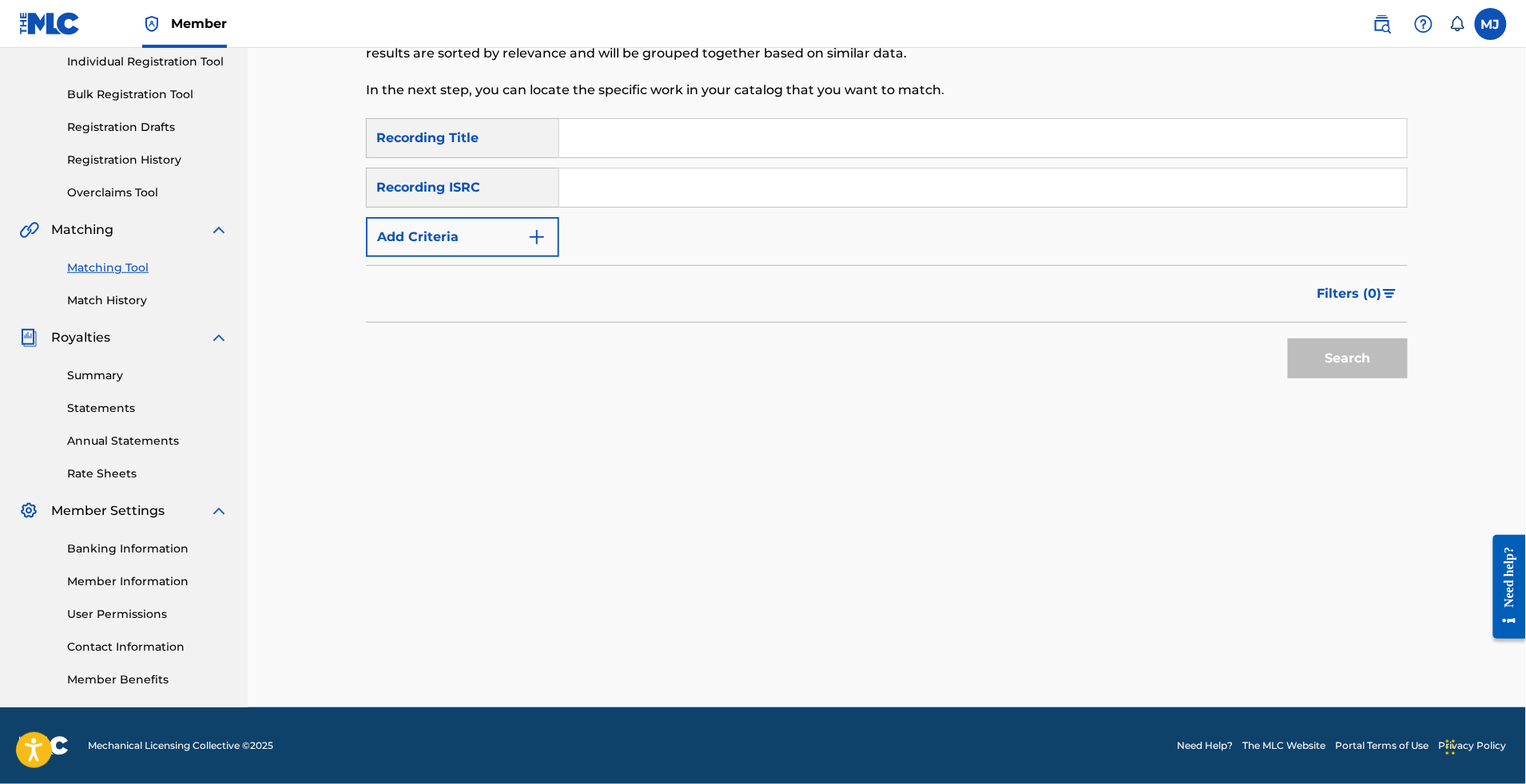
scroll to position [128, 0]
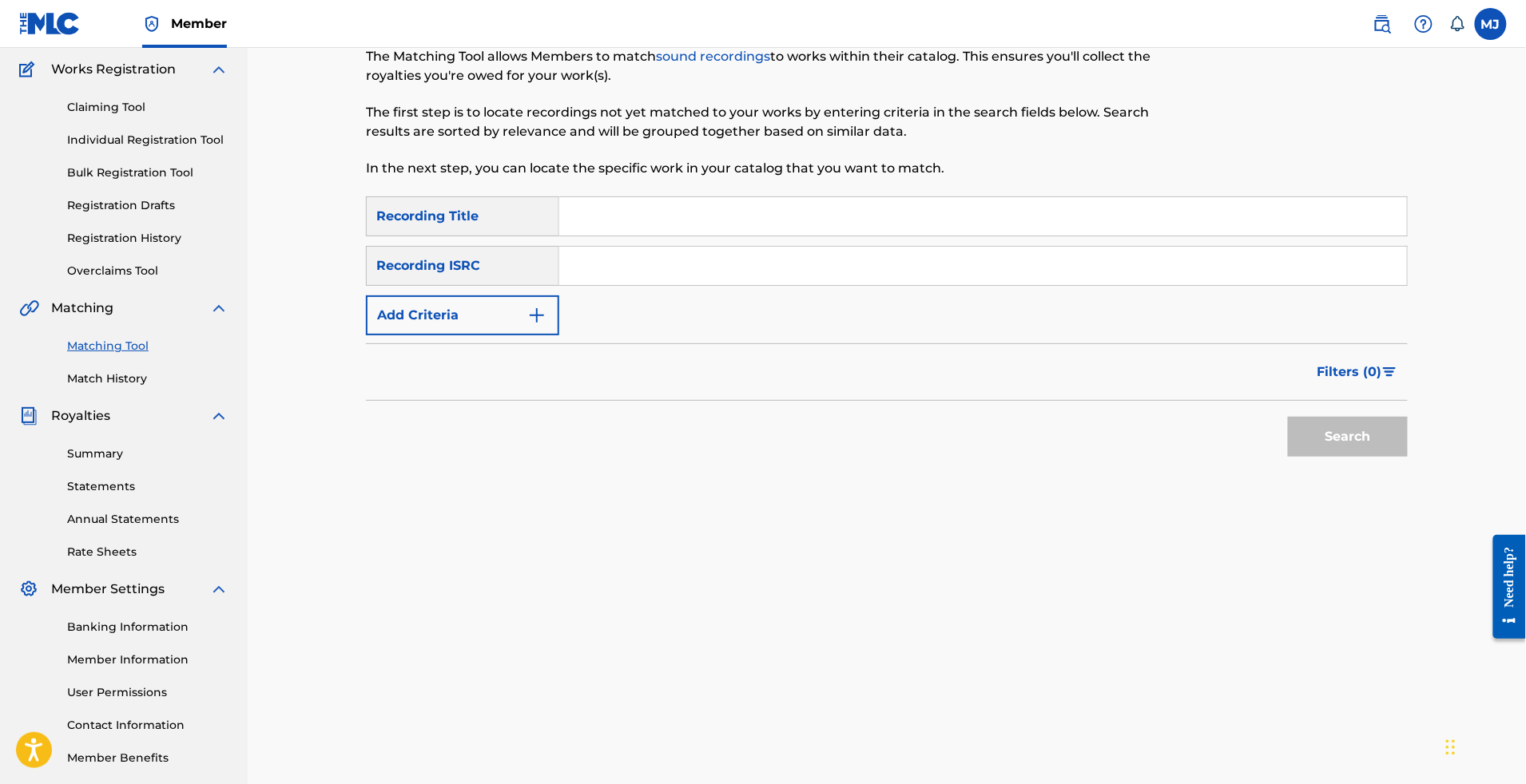
paste input "LE SON DE LA LUNE"
type input "LE SON DE LA LUNE"
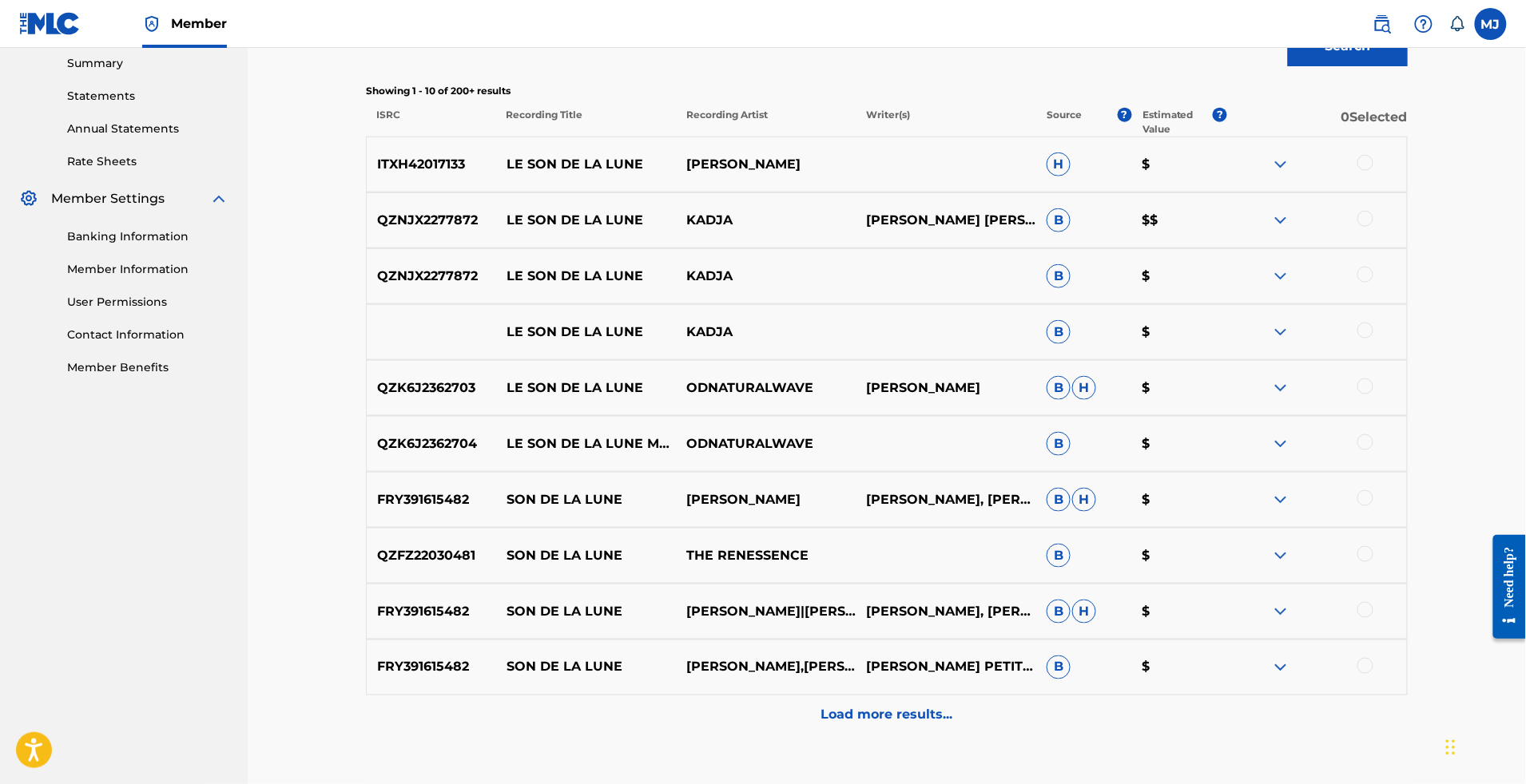
scroll to position [336, 0]
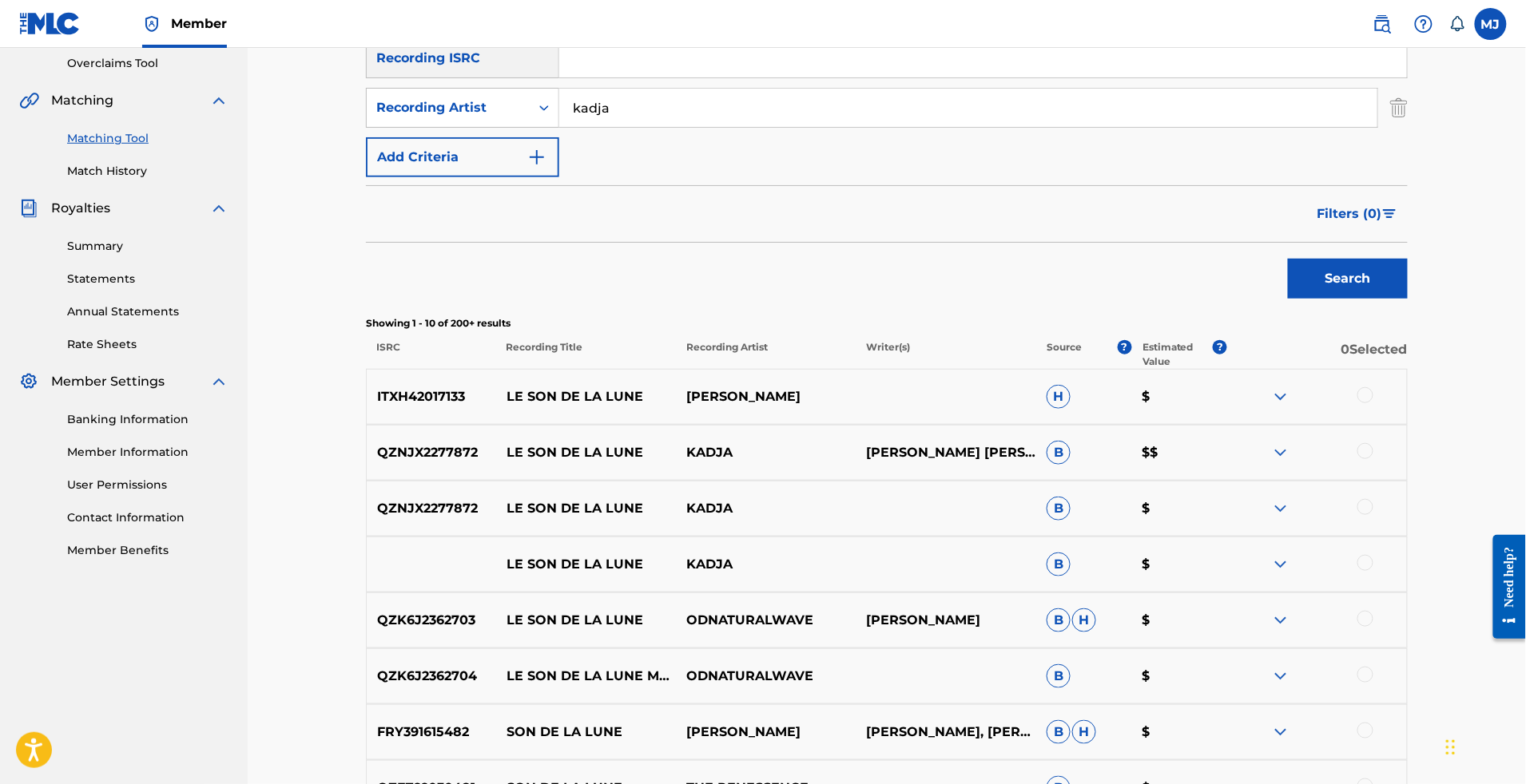
type input "kadja"
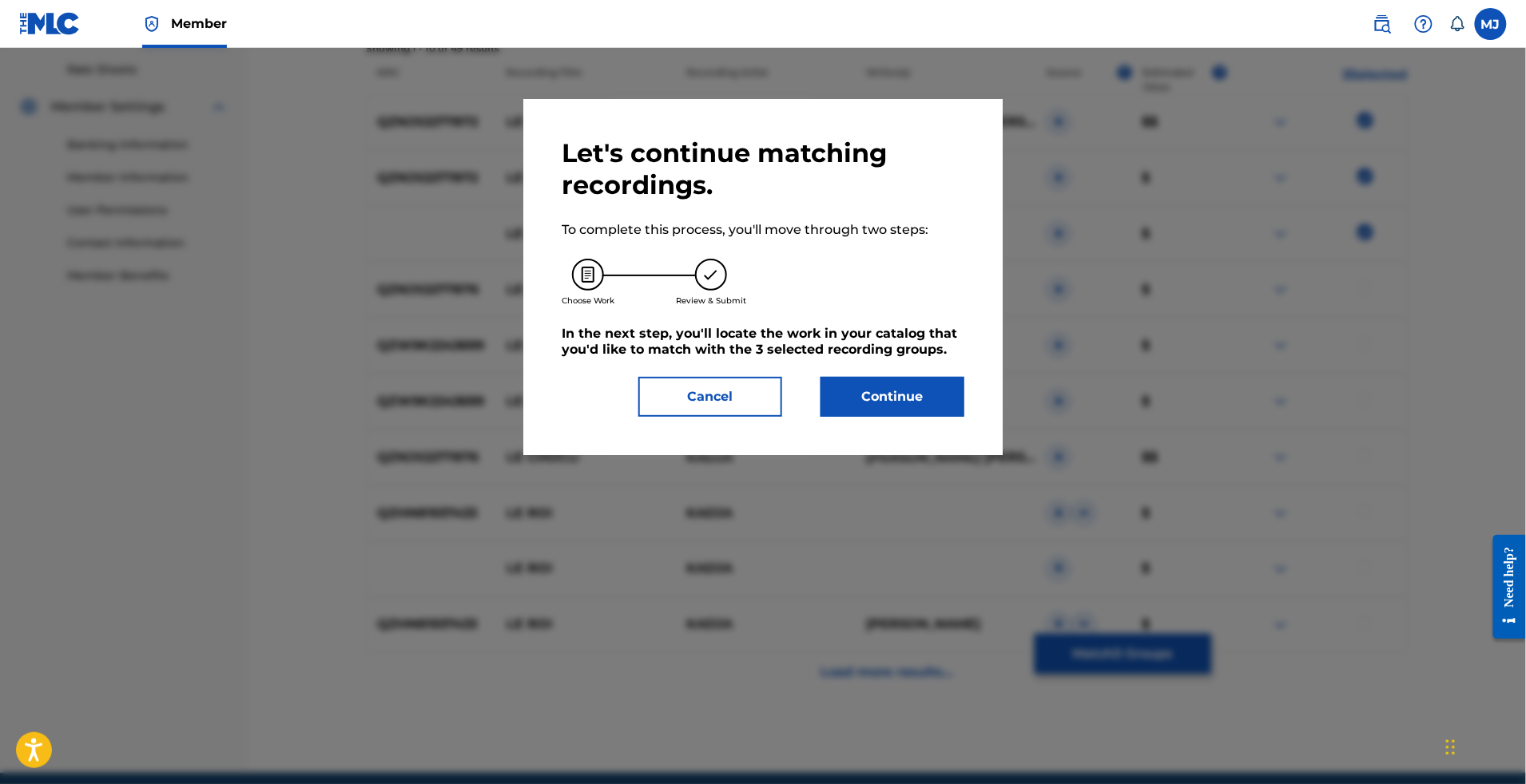
scroll to position [333, 0]
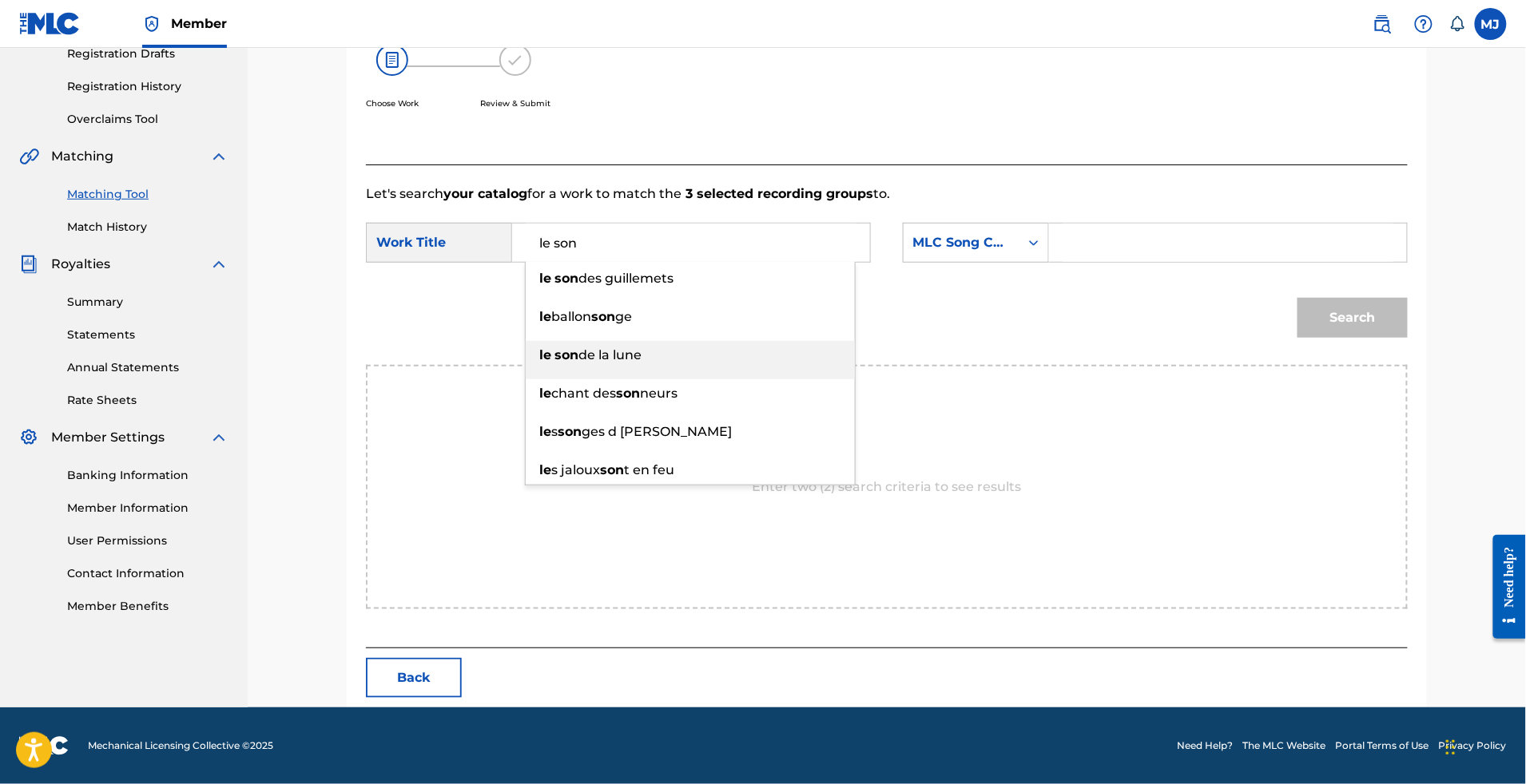
type input "le son de la lune"
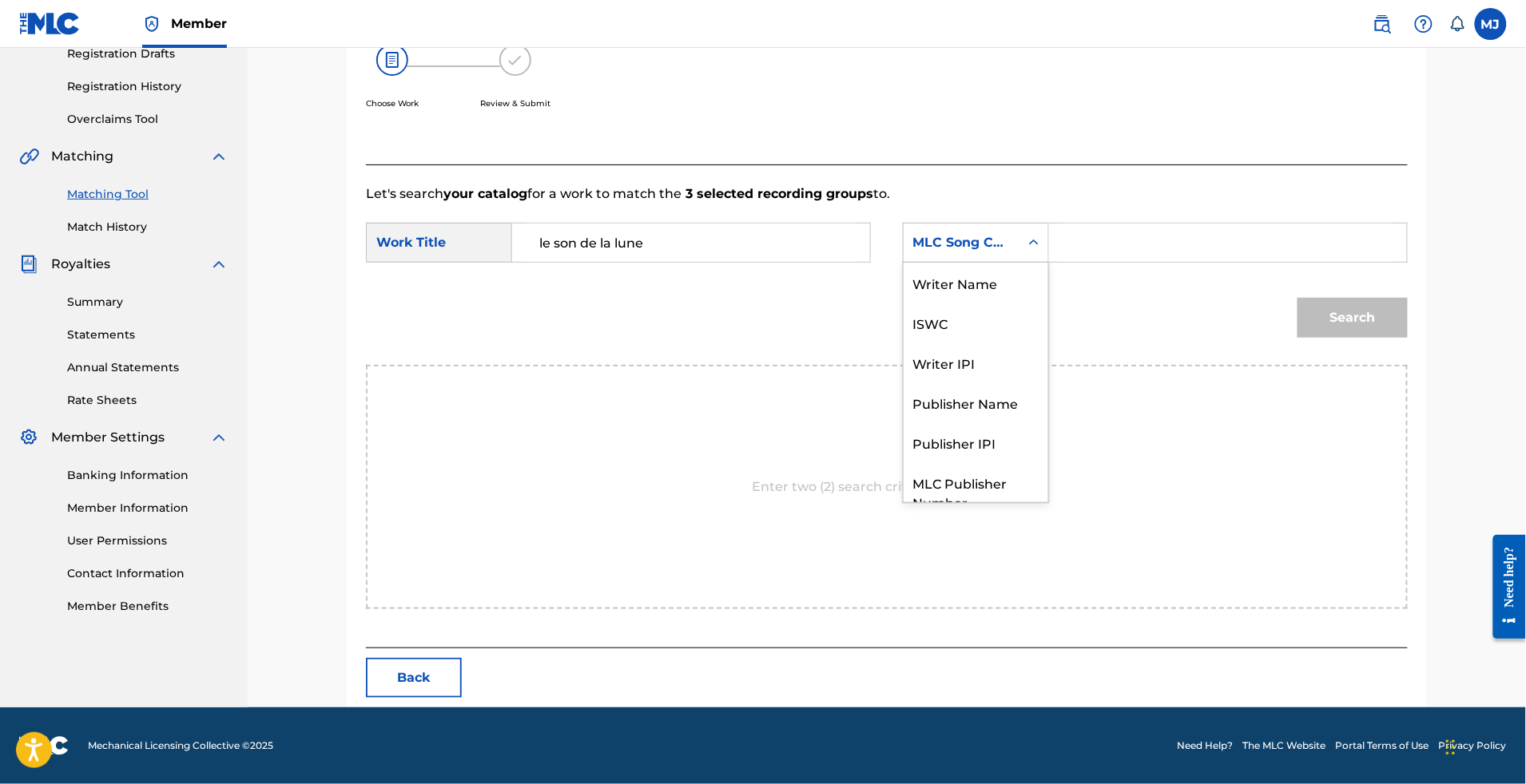
scroll to position [88, 0]
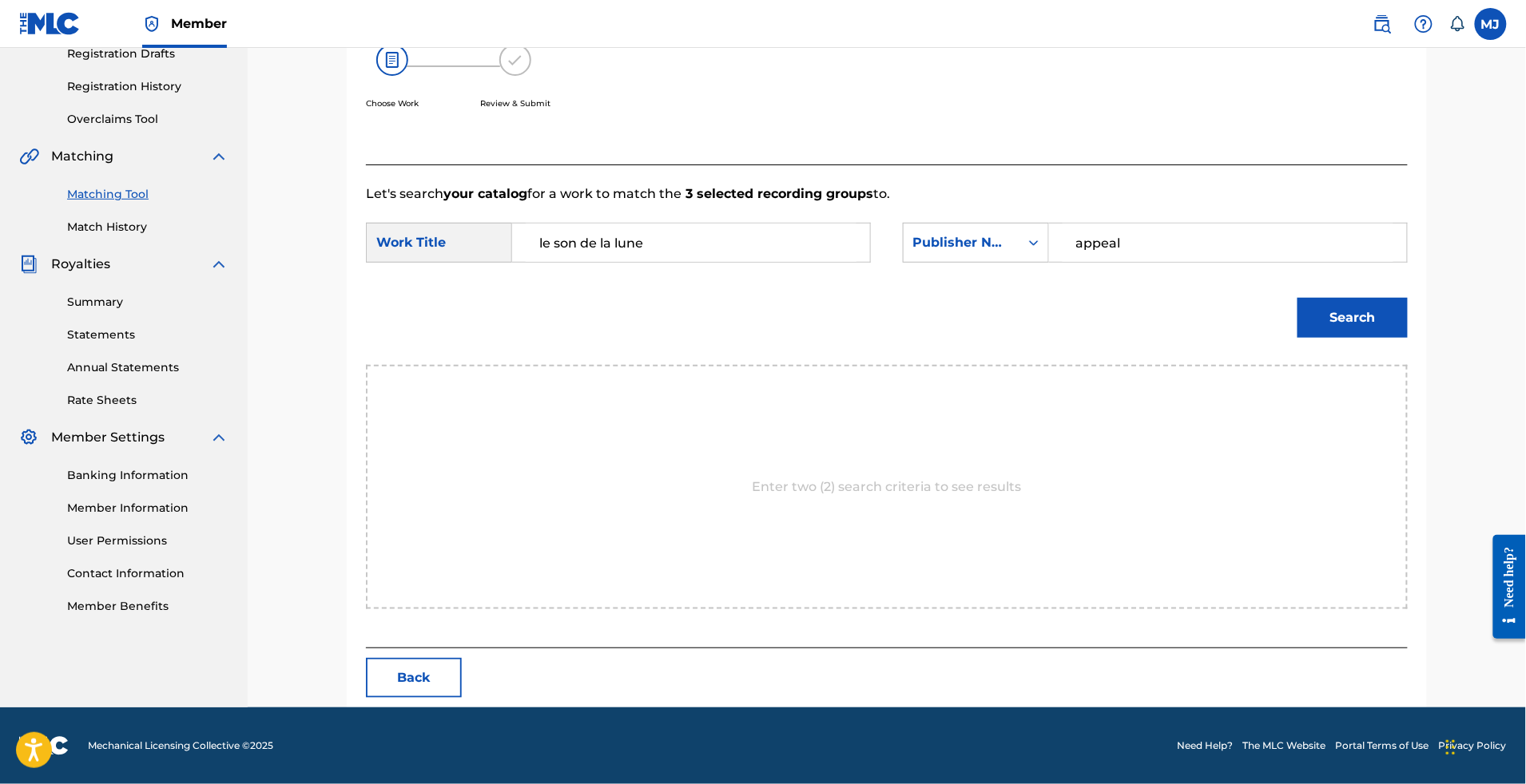
type input "appeal"
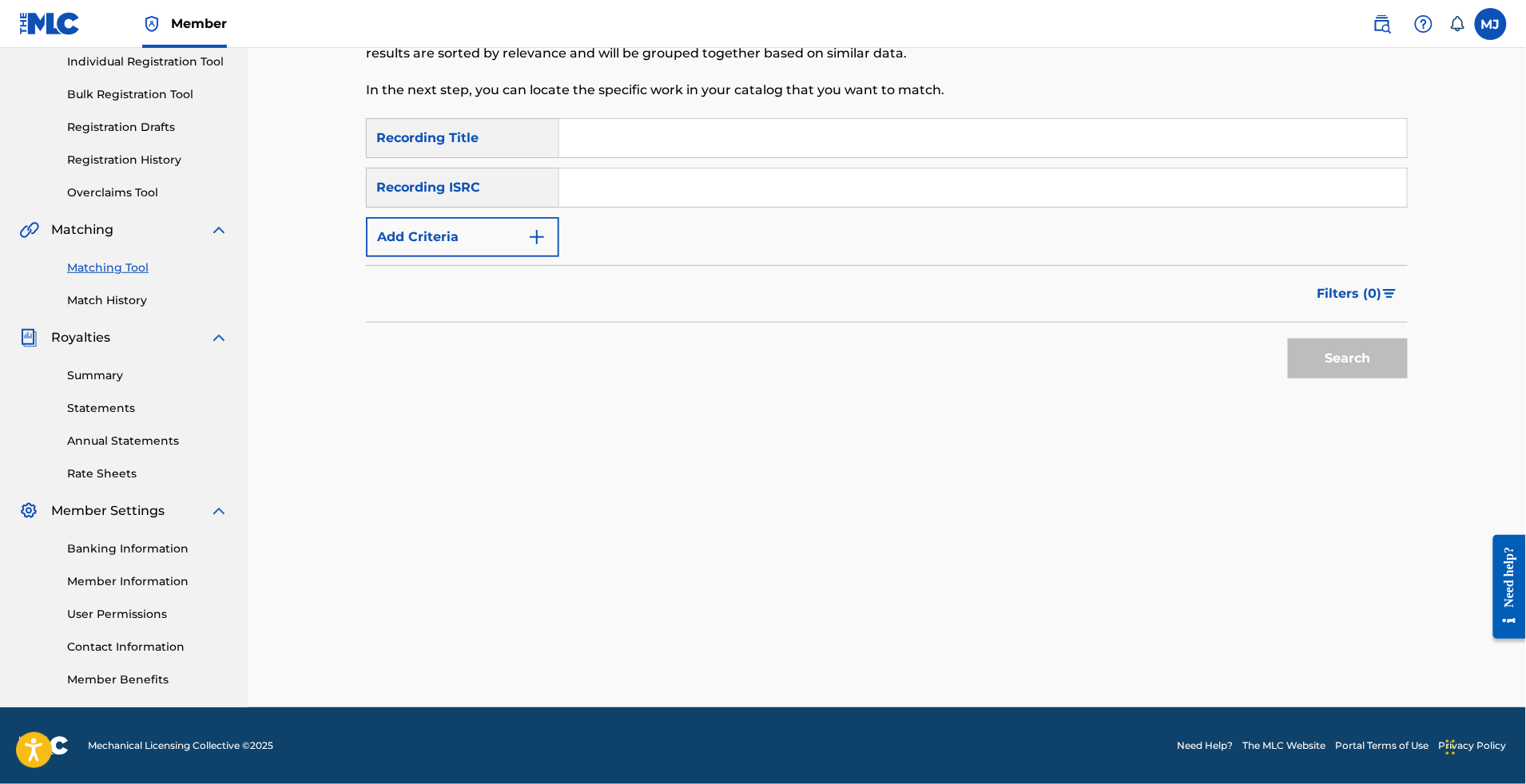
scroll to position [0, 0]
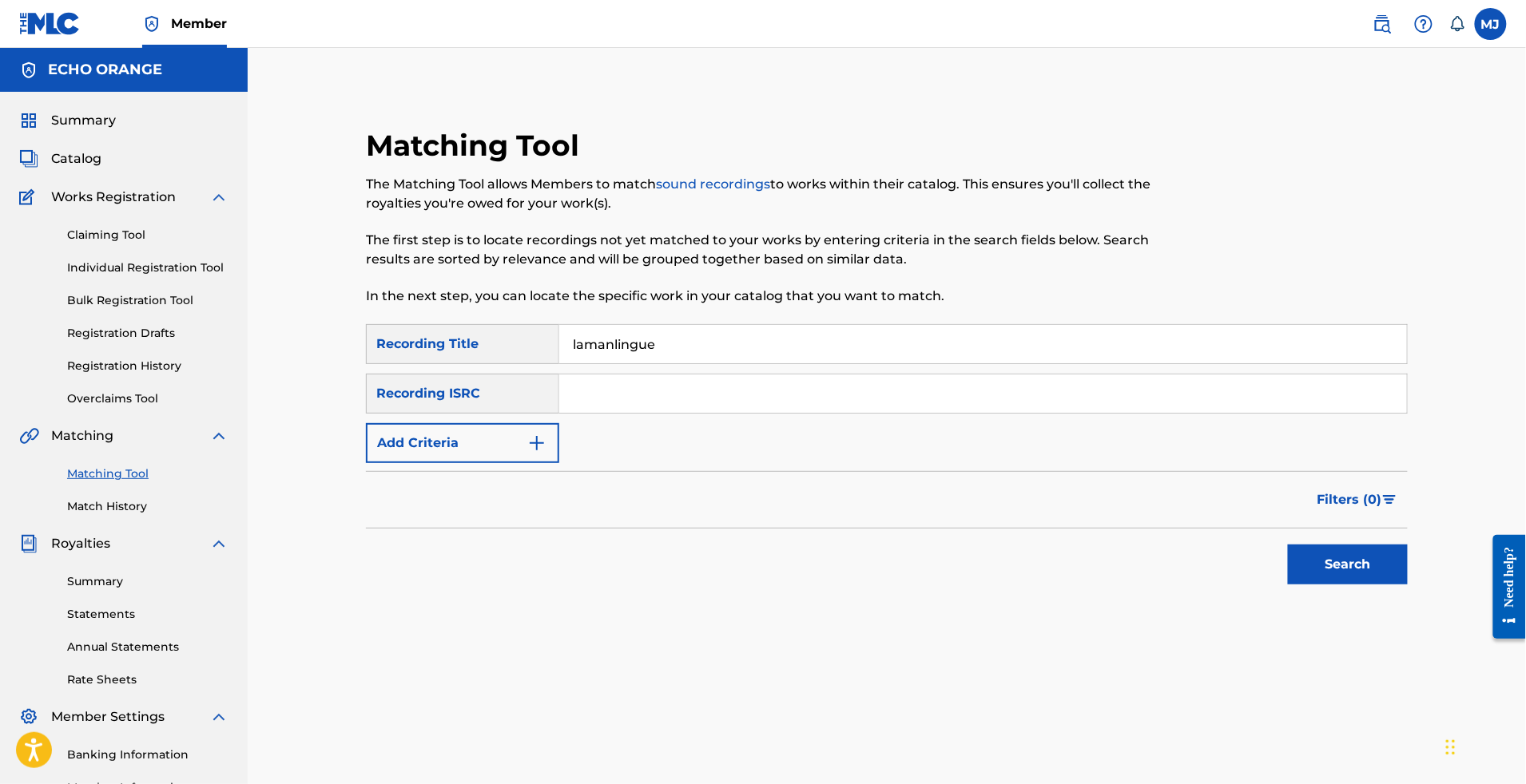
type input "lamanlingue"
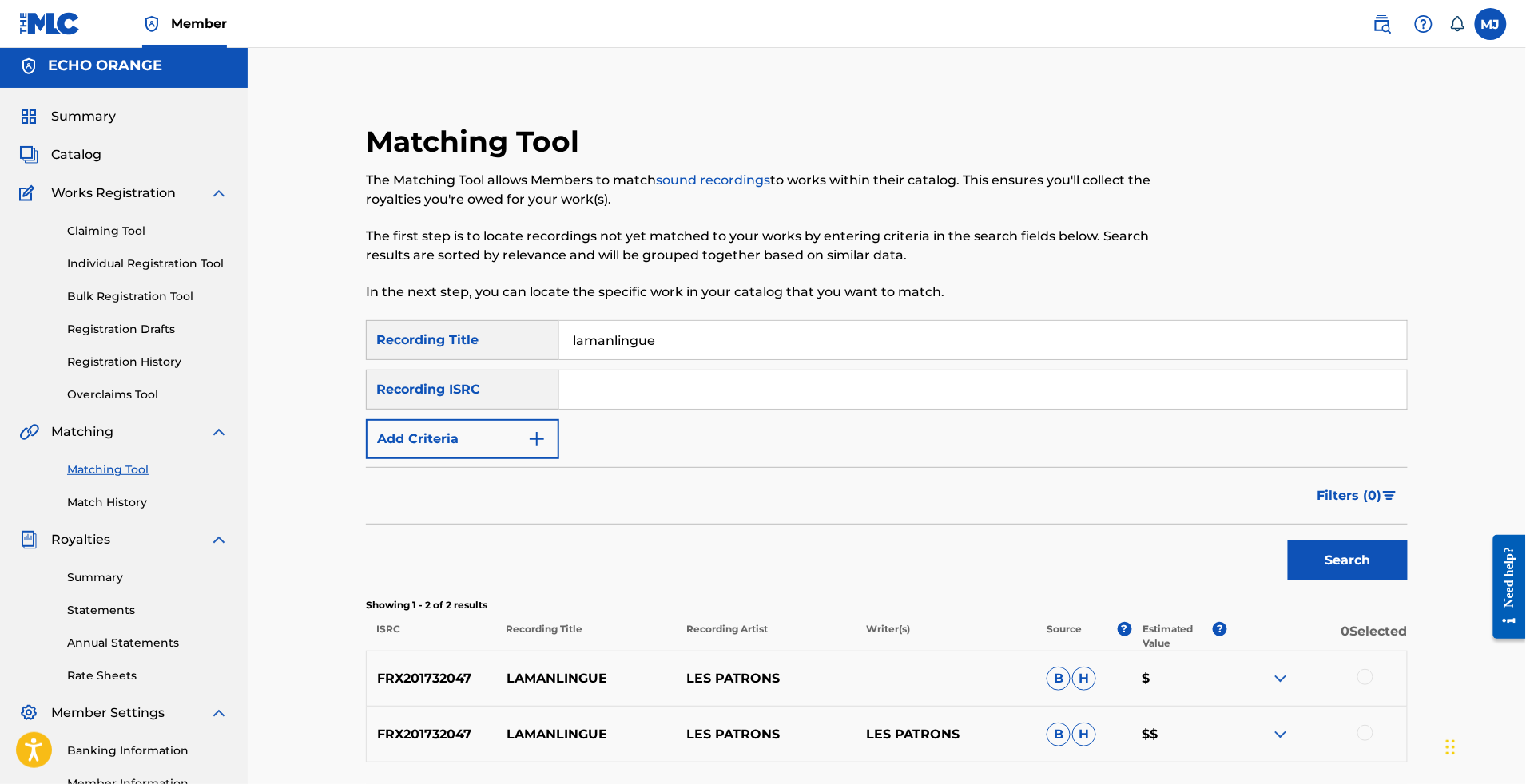
scroll to position [333, 0]
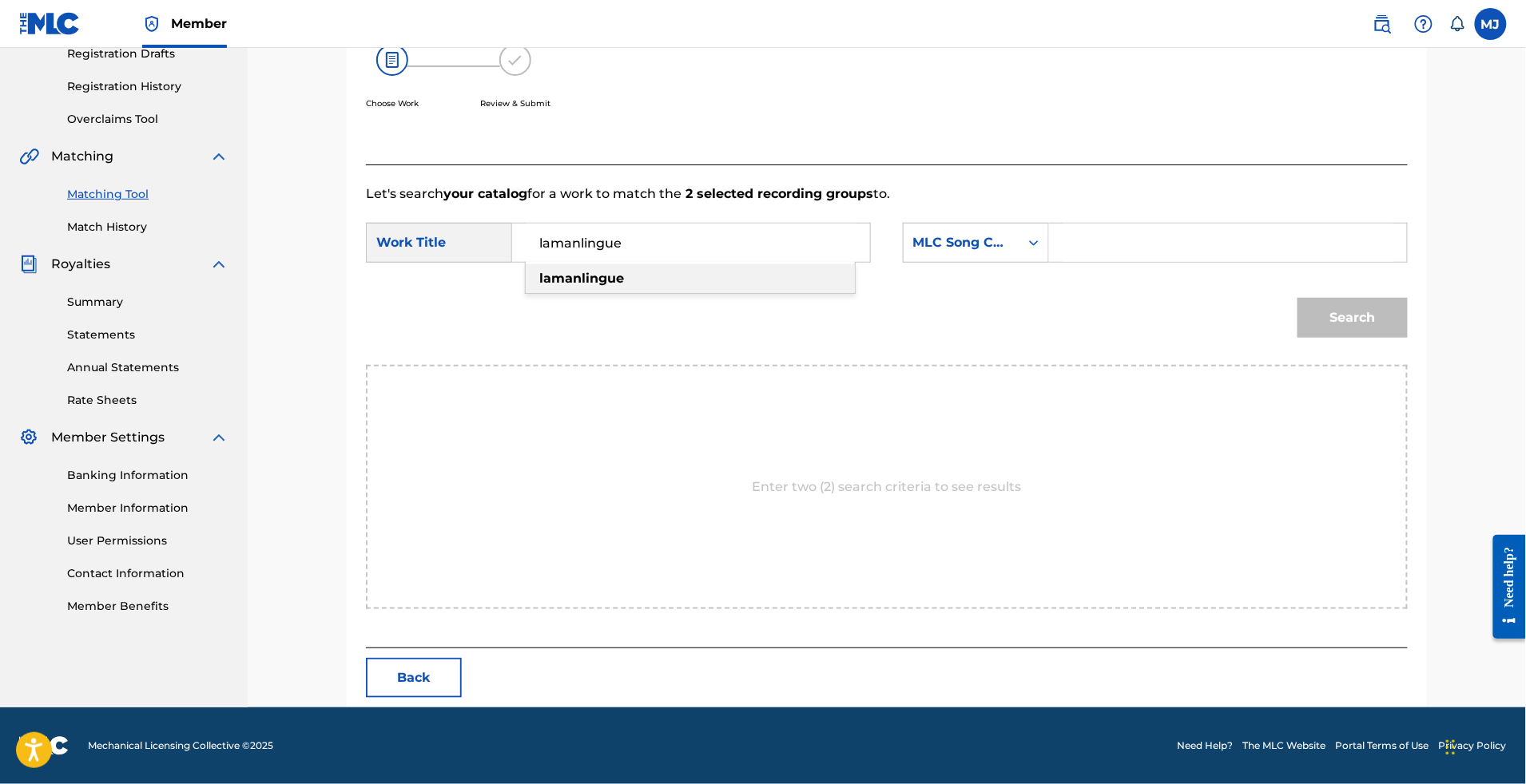
type input "lamanlingue"
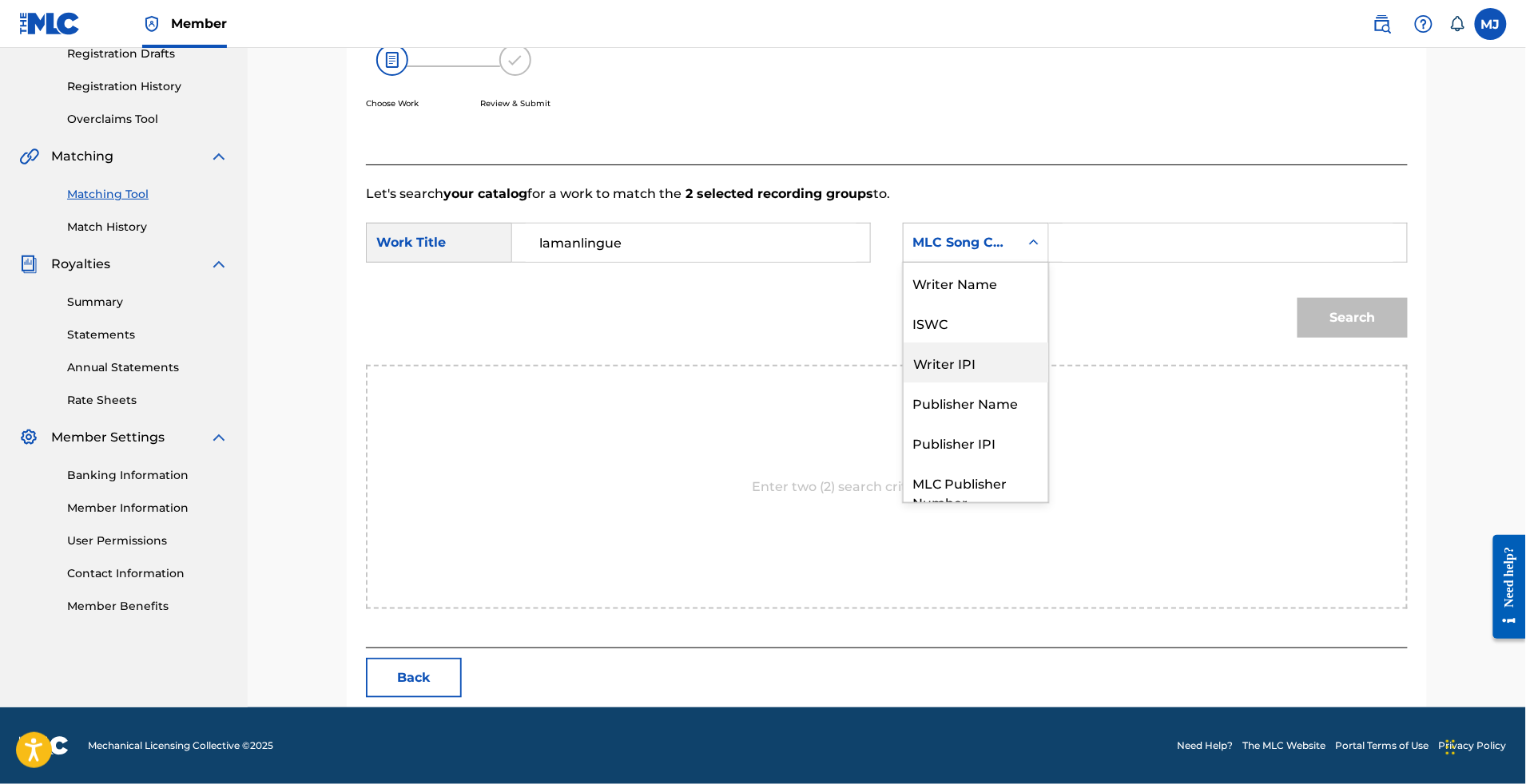
scroll to position [88, 0]
drag, startPoint x: 999, startPoint y: 308, endPoint x: 1007, endPoint y: 338, distance: 31.0
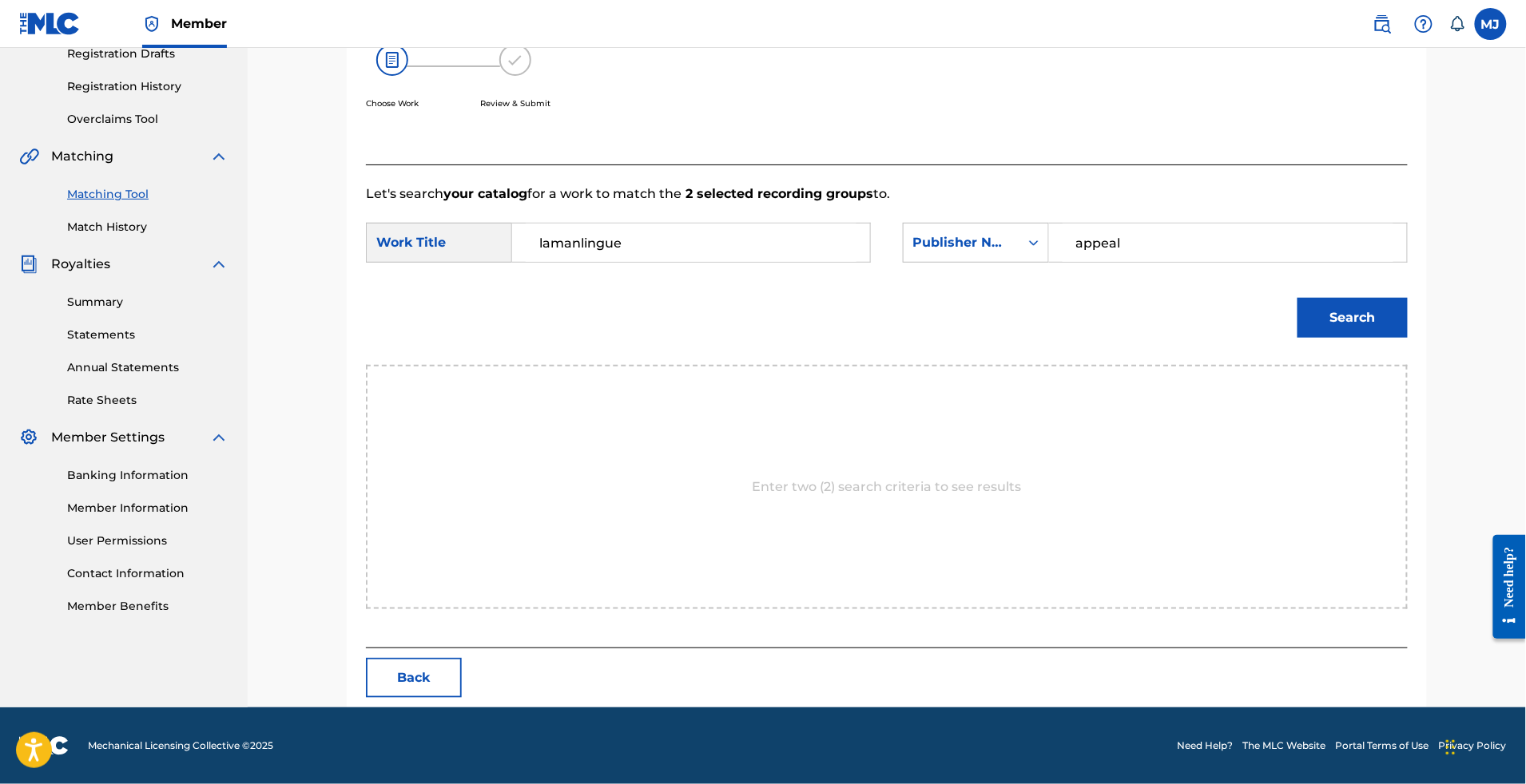
type input "appeal"
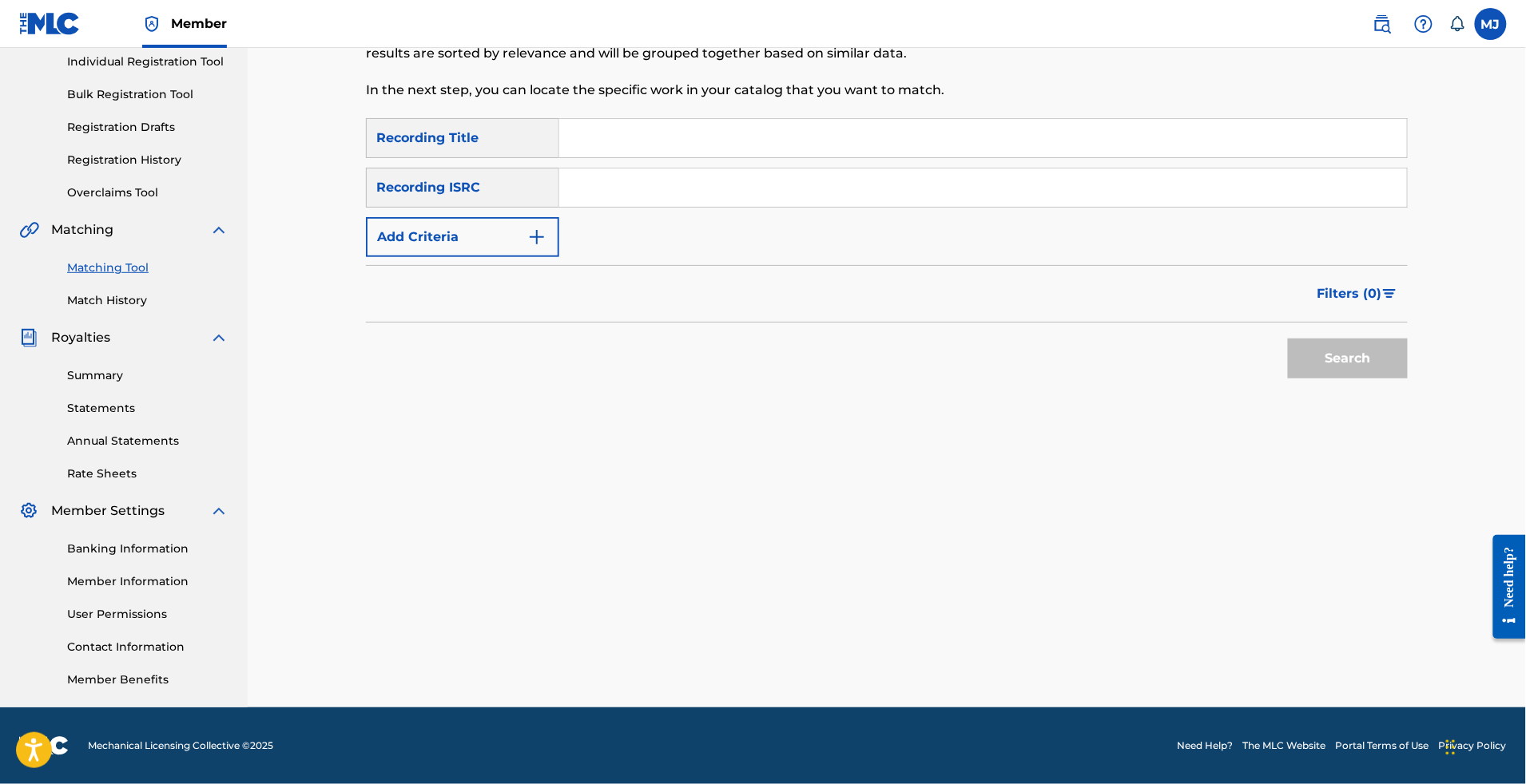
scroll to position [212, 0]
type input "laba"
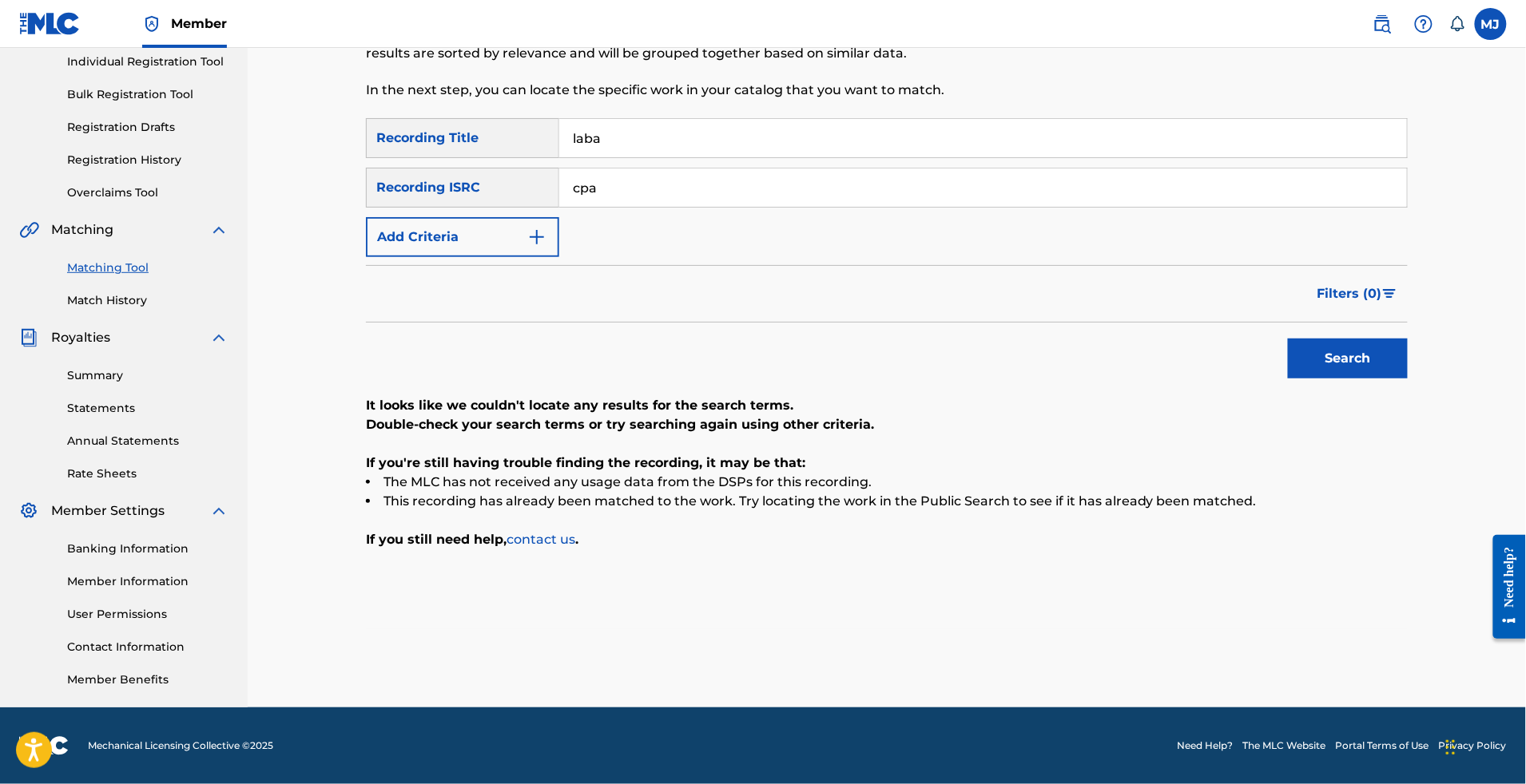
type input "cpa"
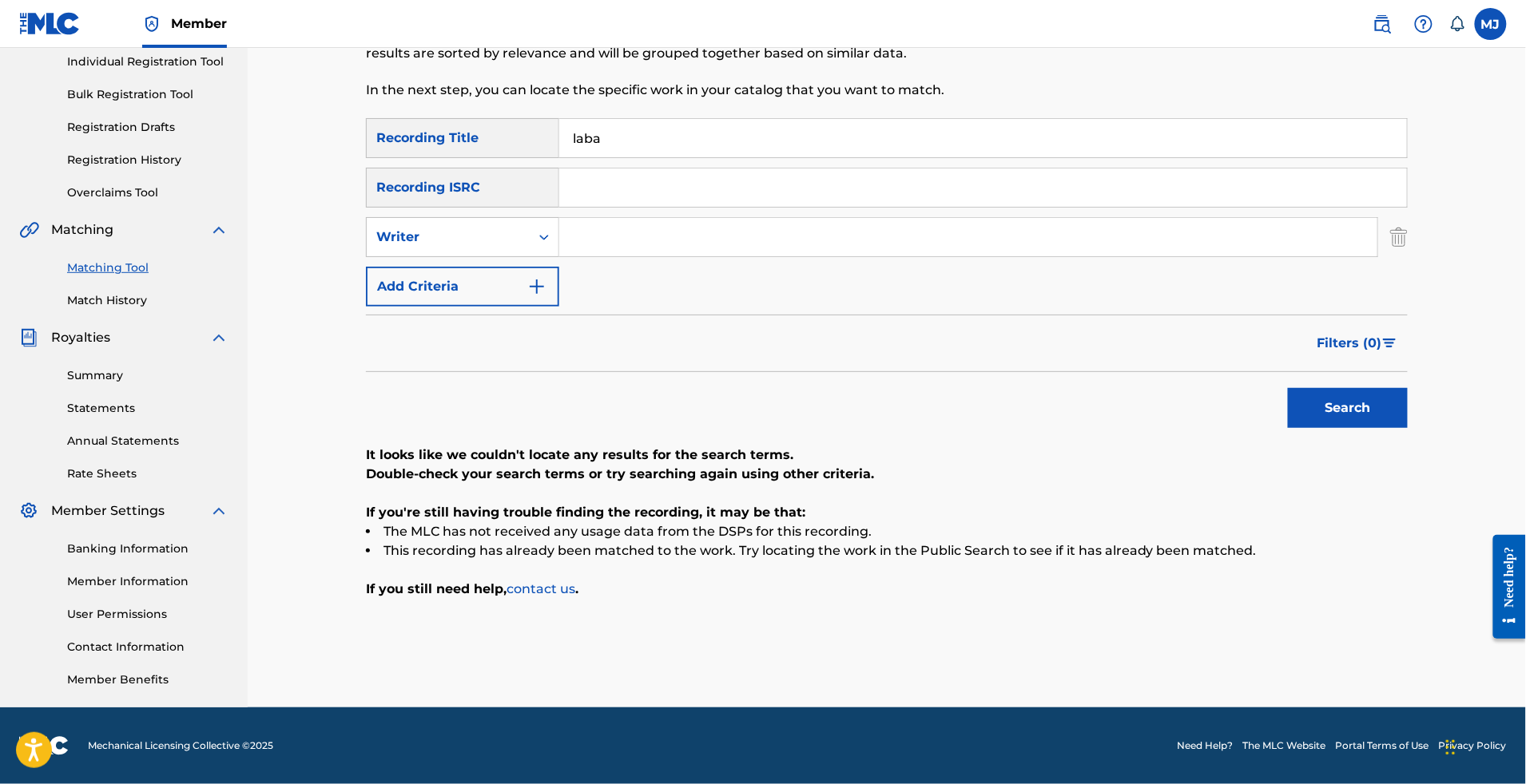
paste input "cpa"
type input "[PERSON_NAME]"
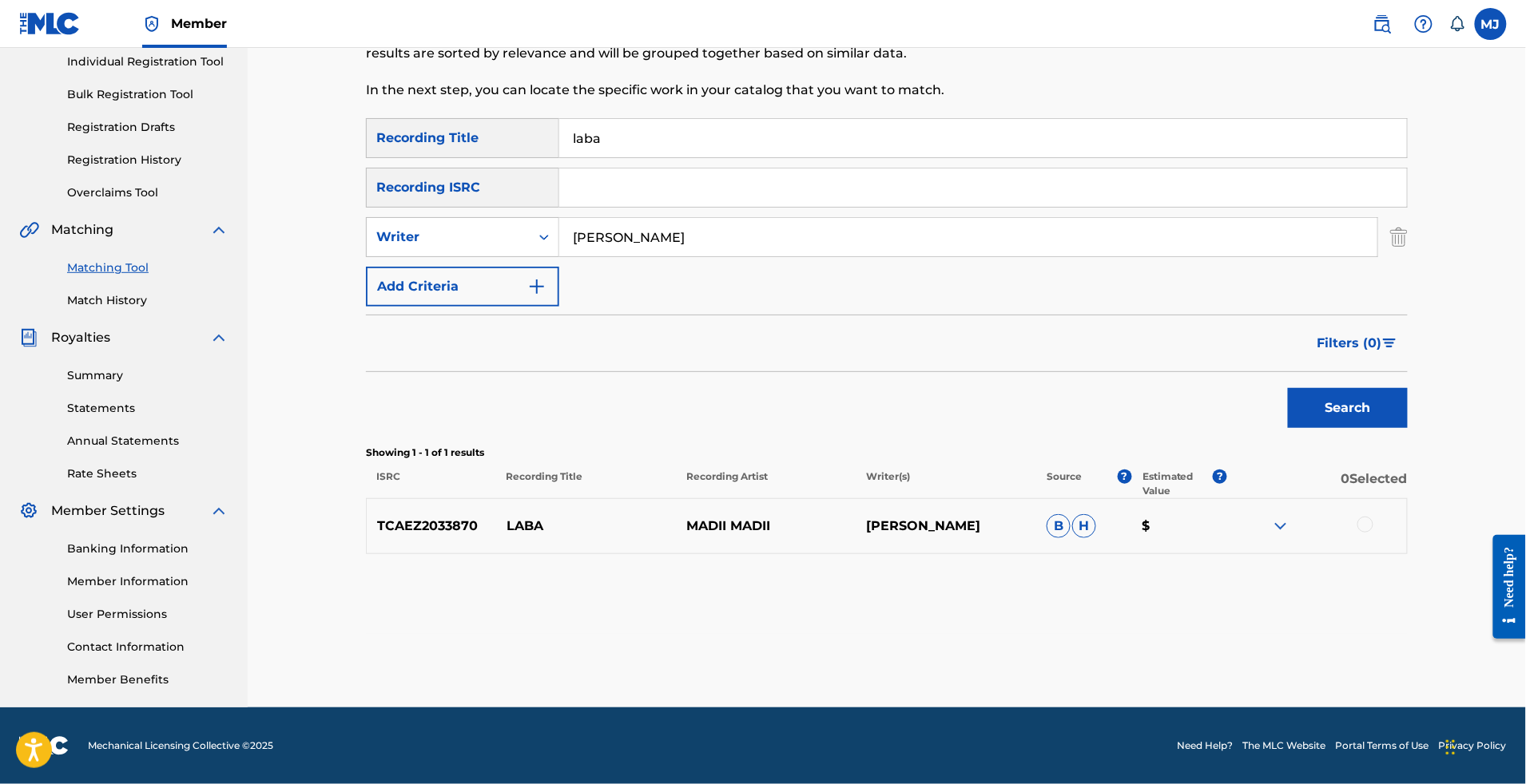
scroll to position [302, 0]
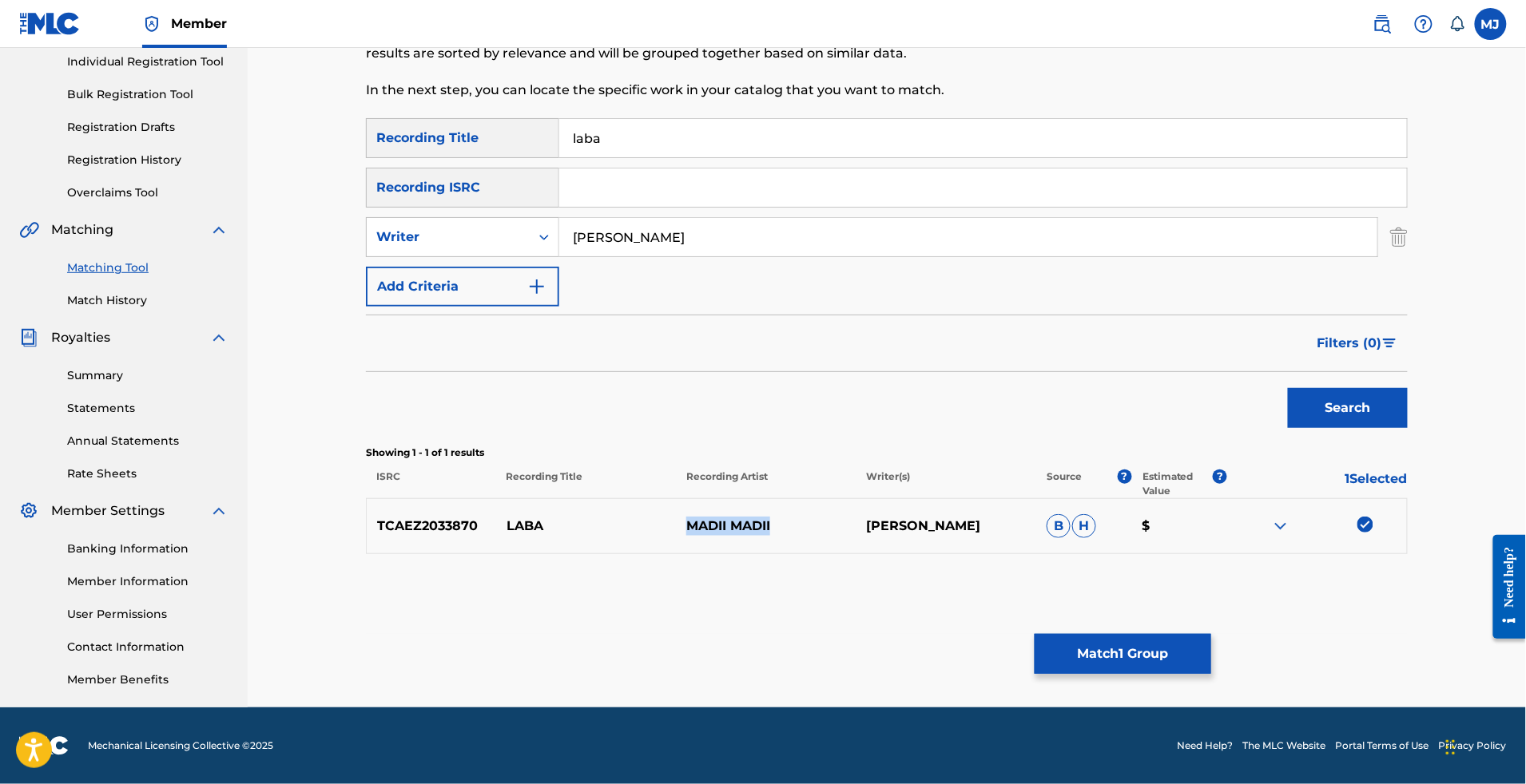
drag, startPoint x: 783, startPoint y: 544, endPoint x: 689, endPoint y: 531, distance: 94.9
copy p "MADII MADII"
paste input "MADII MADII"
type input "MADII MADII"
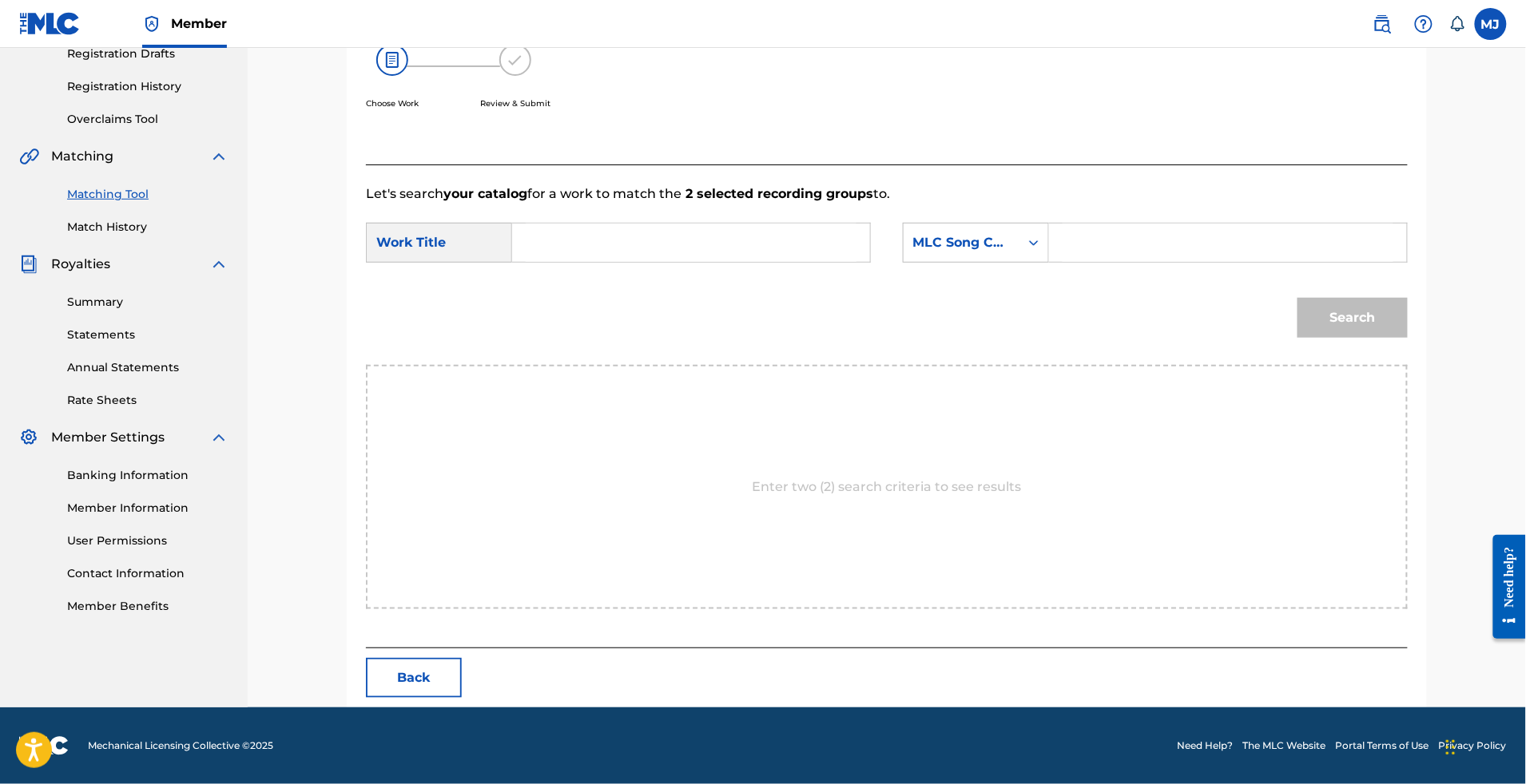
scroll to position [333, 0]
type input "laba"
drag, startPoint x: 692, startPoint y: 291, endPoint x: 753, endPoint y: 264, distance: 66.7
type input "appeal"
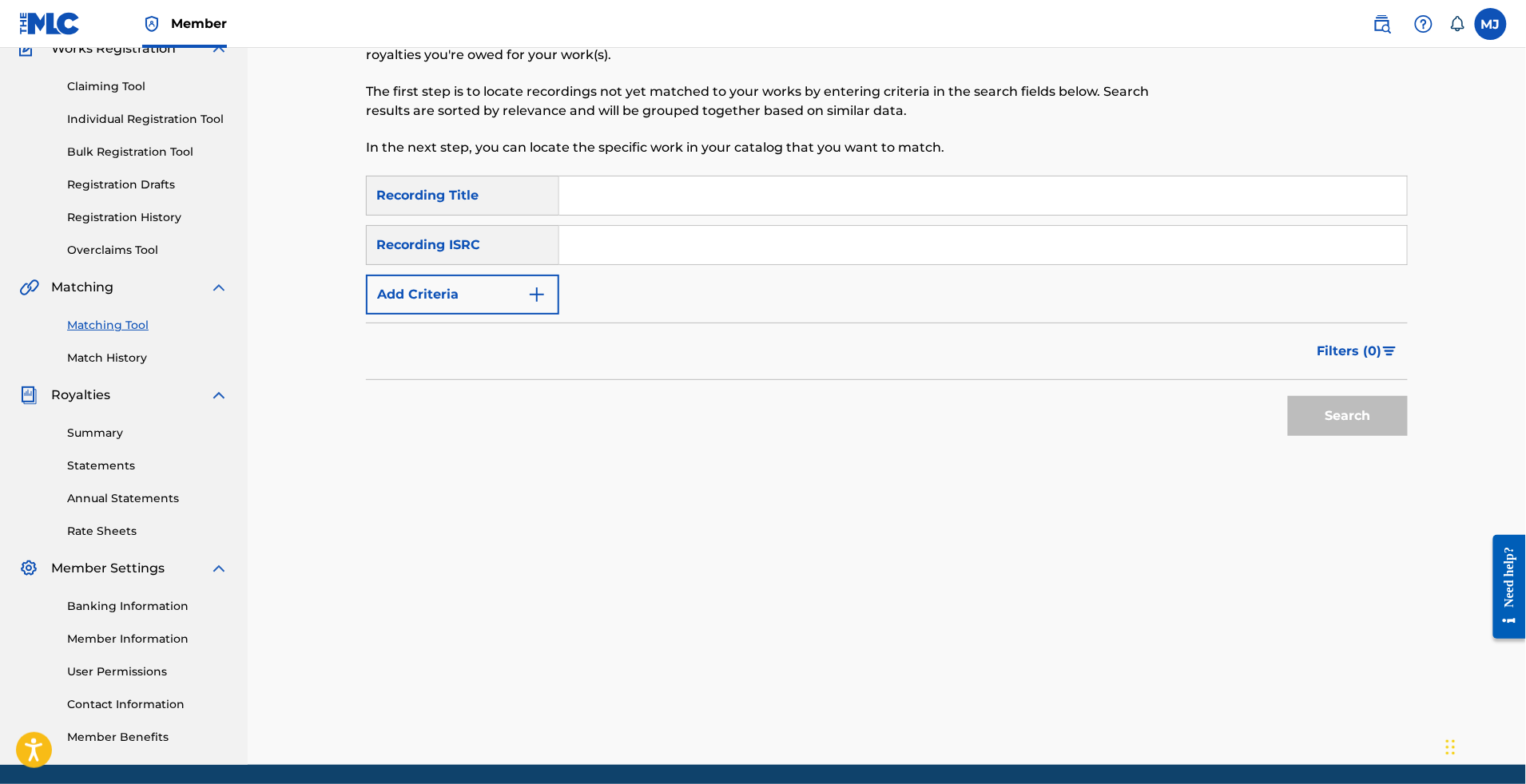
scroll to position [0, 0]
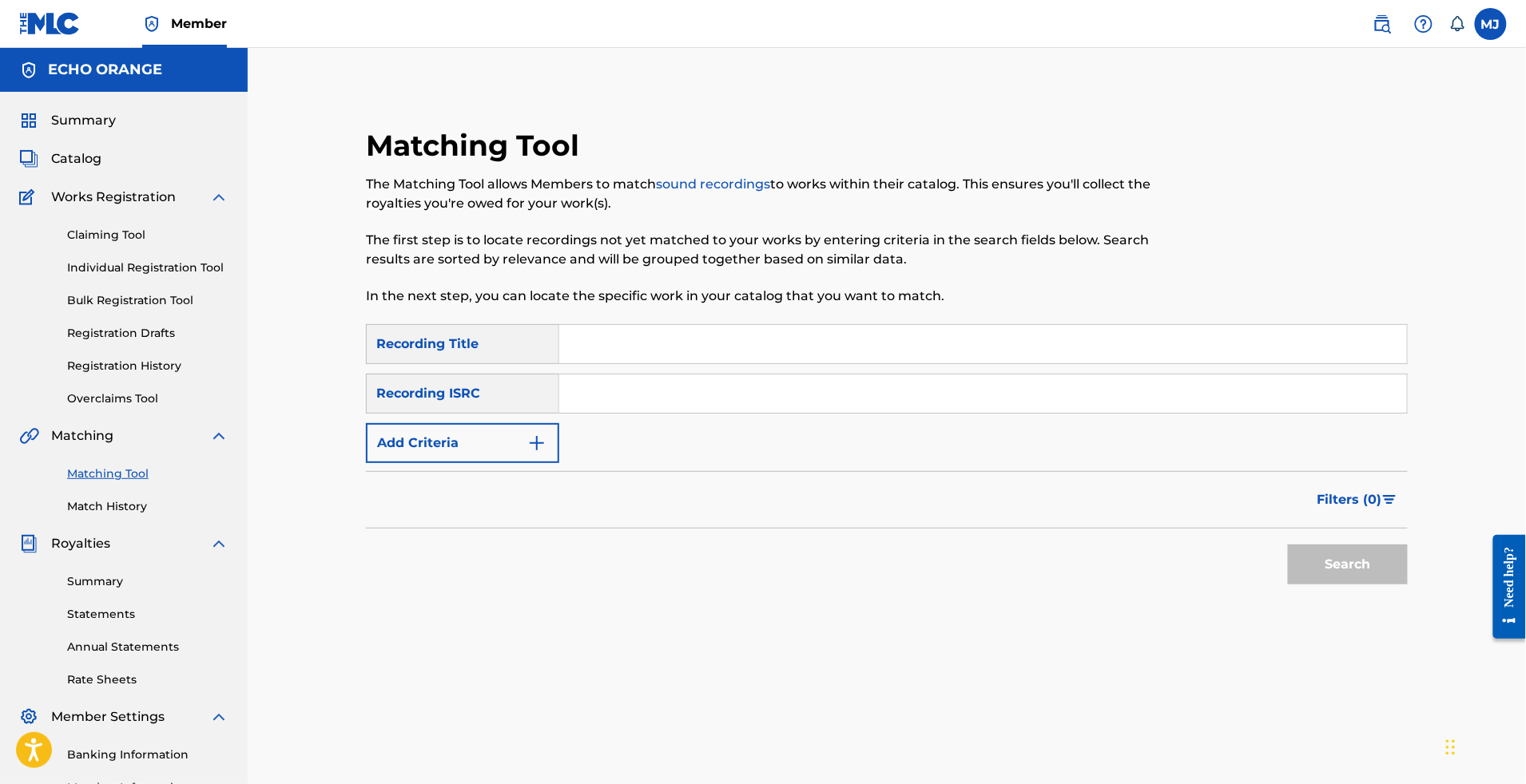
paste input "LE NOM DE [PERSON_NAME]"
type input "LE NOM DE [PERSON_NAME]"
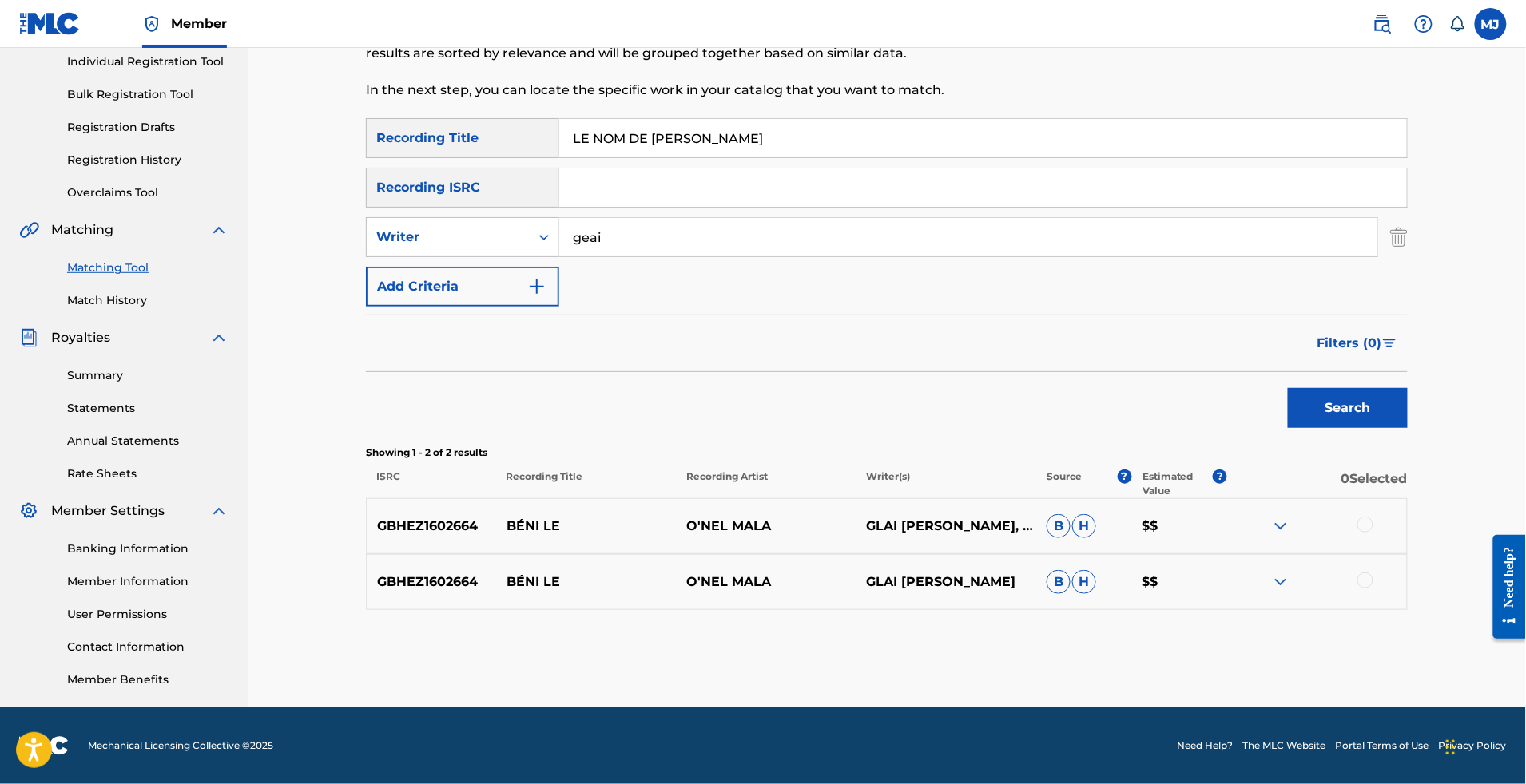
scroll to position [176, 0]
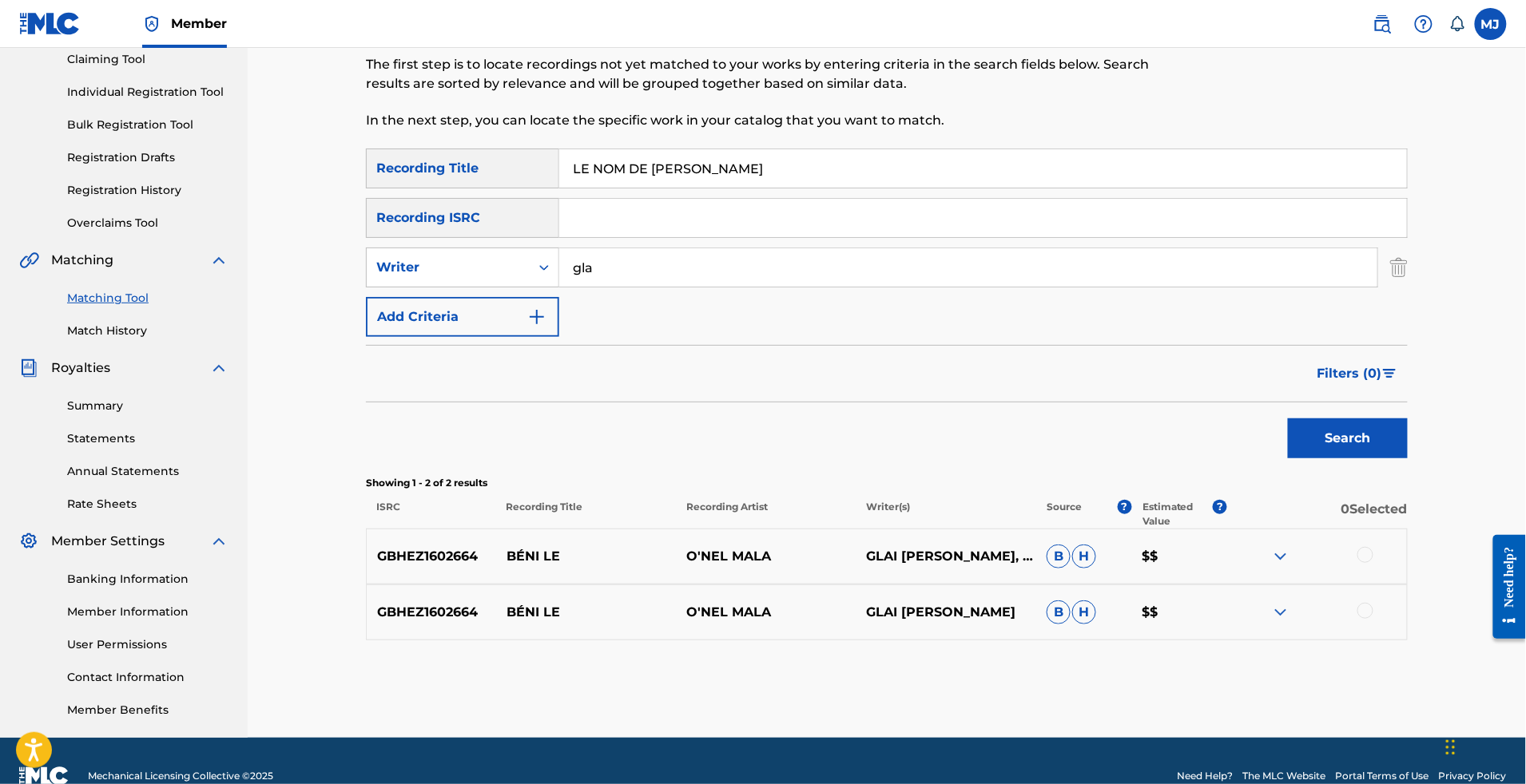
type input "glai"
paste input "LABOLO REMIX"
type input "LABOLO REMIX"
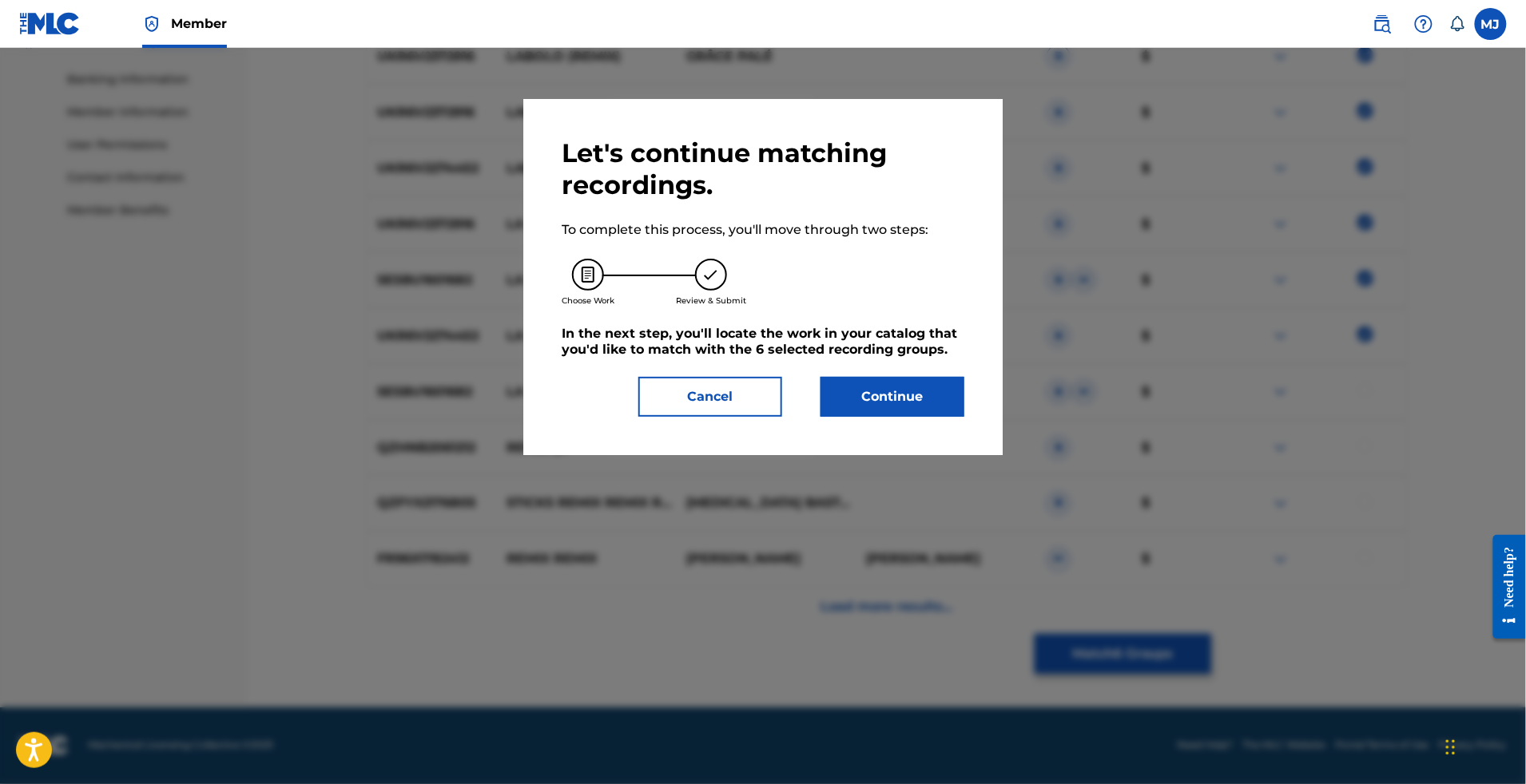
scroll to position [333, 0]
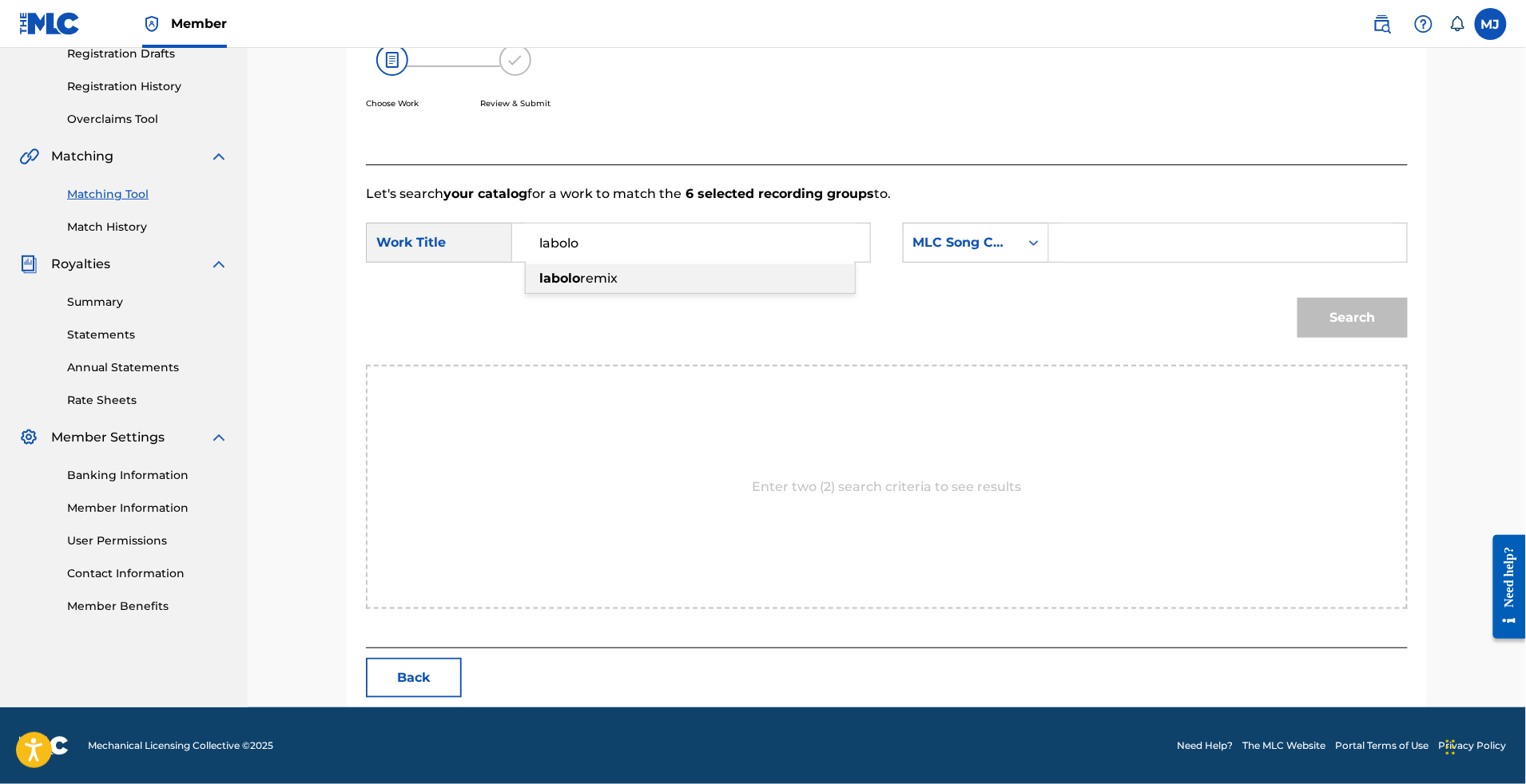
type input "labolo remix"
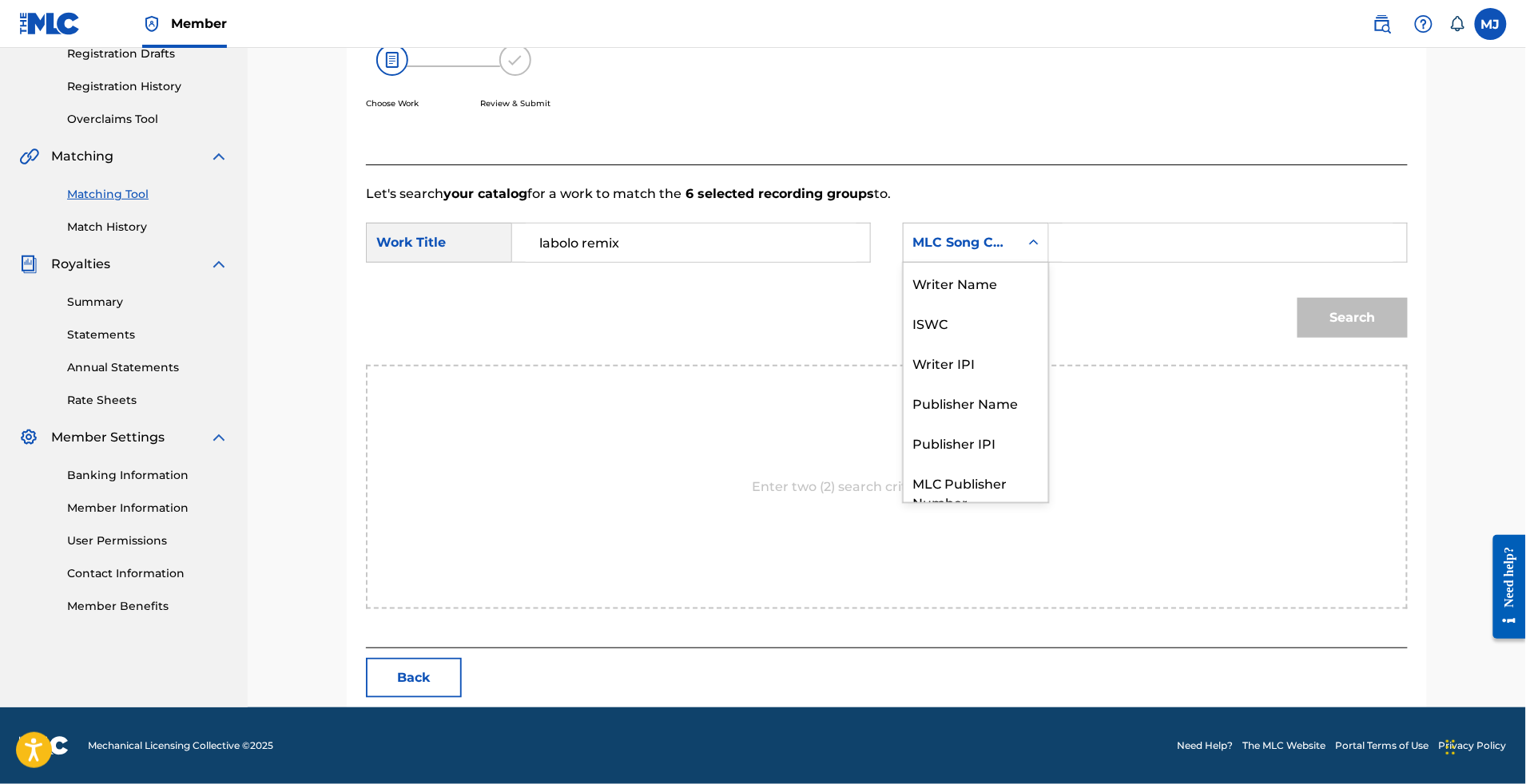
scroll to position [88, 0]
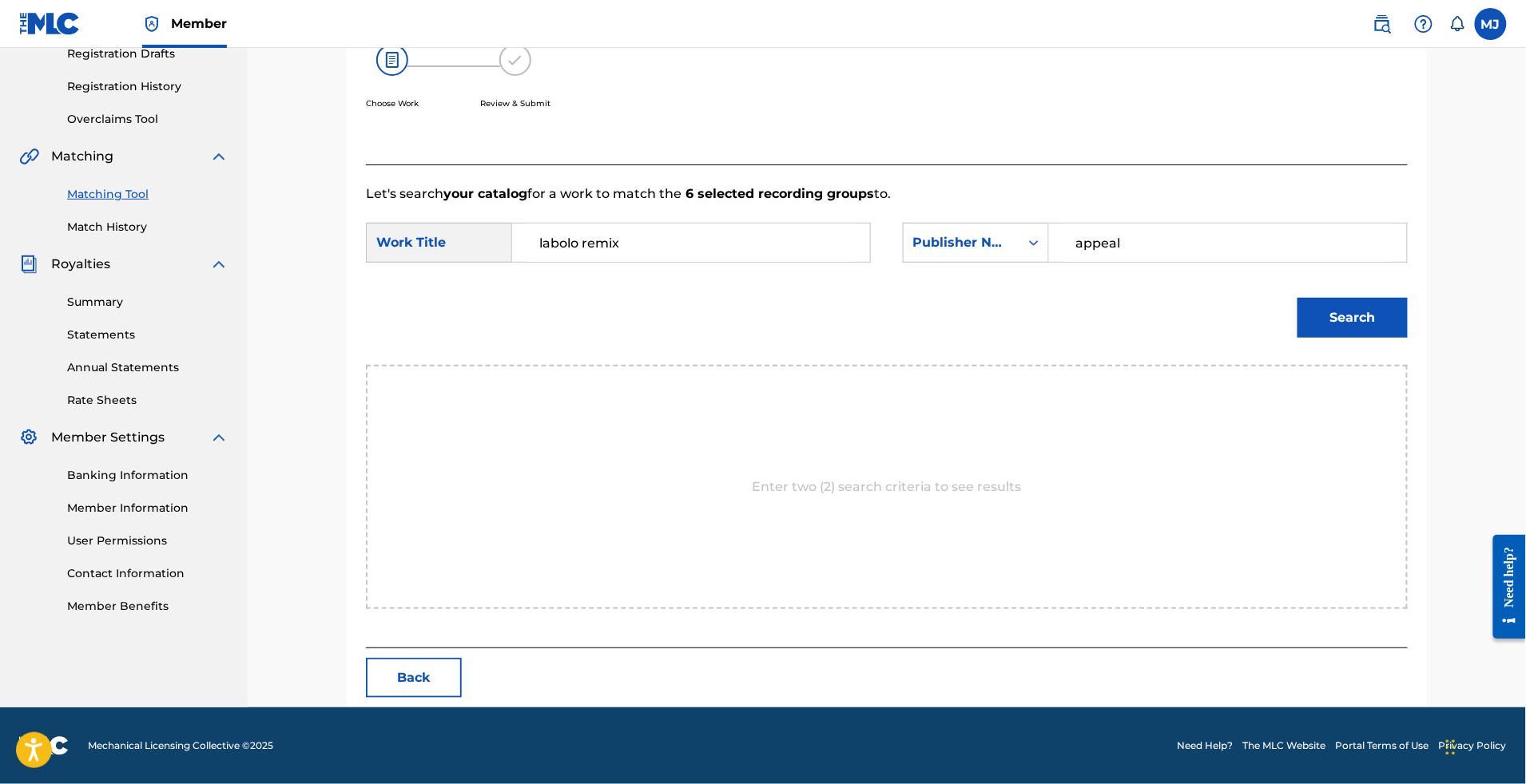
type input "appeal"
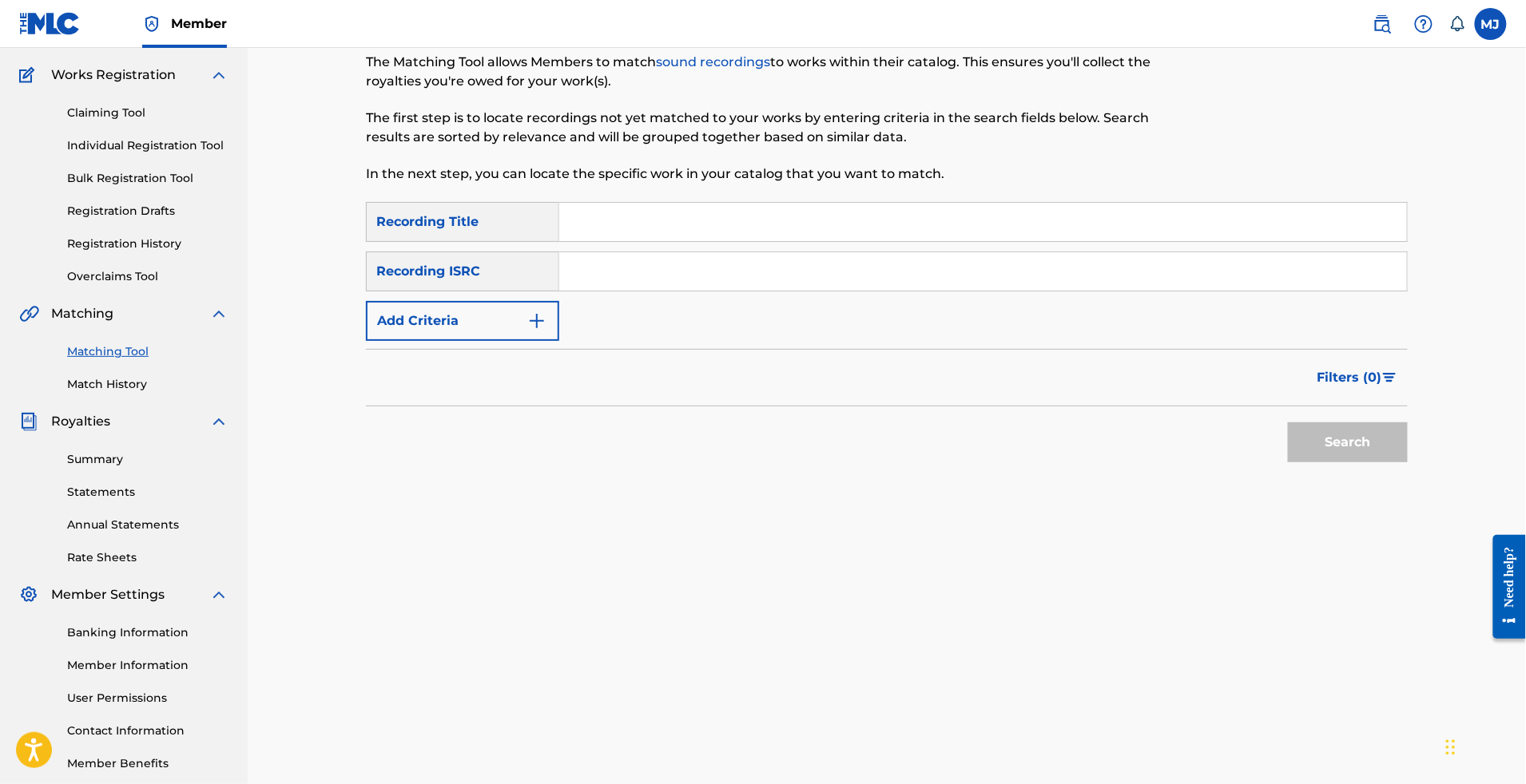
scroll to position [0, 0]
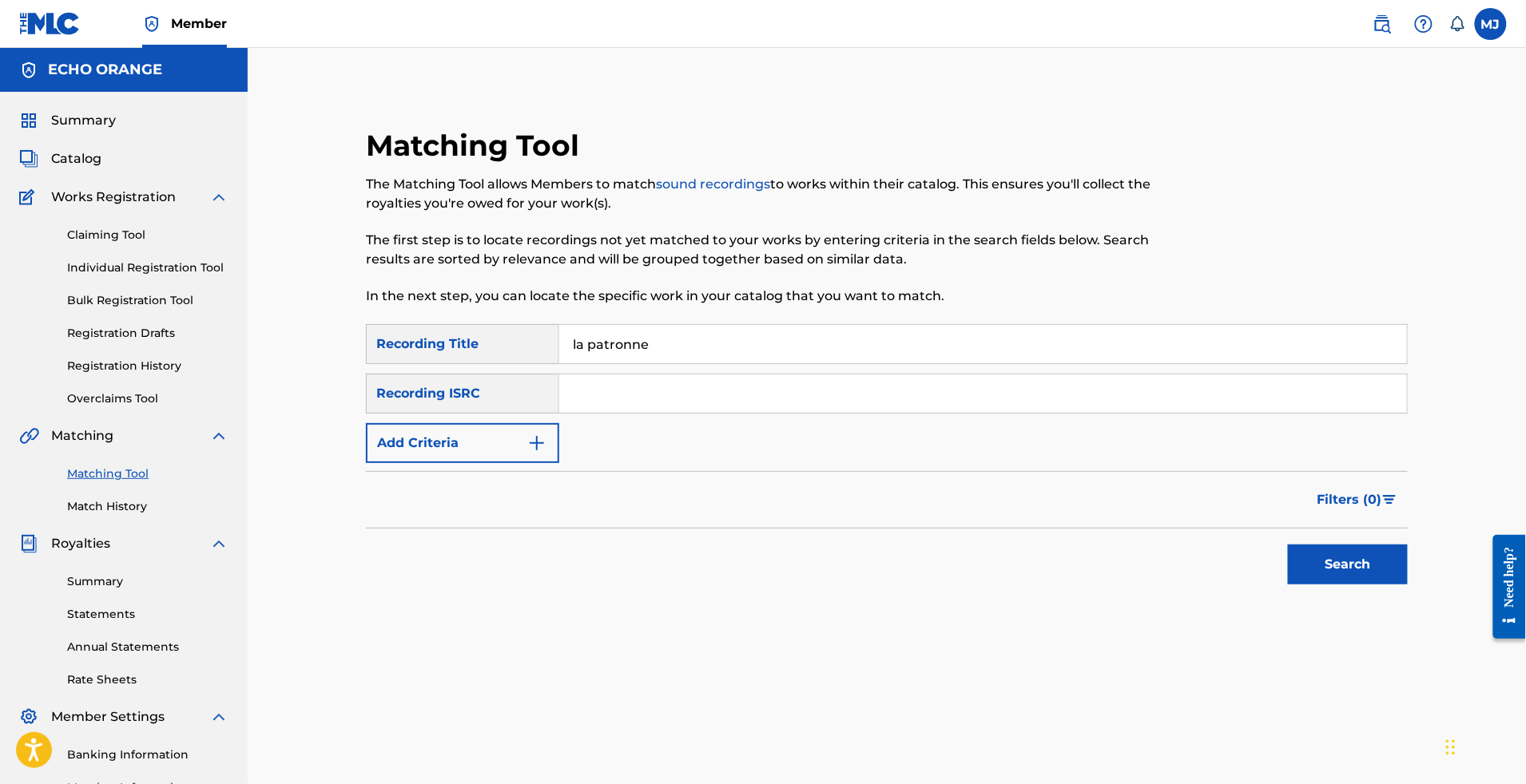
type input "la patronne"
drag, startPoint x: 521, startPoint y: 518, endPoint x: 508, endPoint y: 512, distance: 14.3
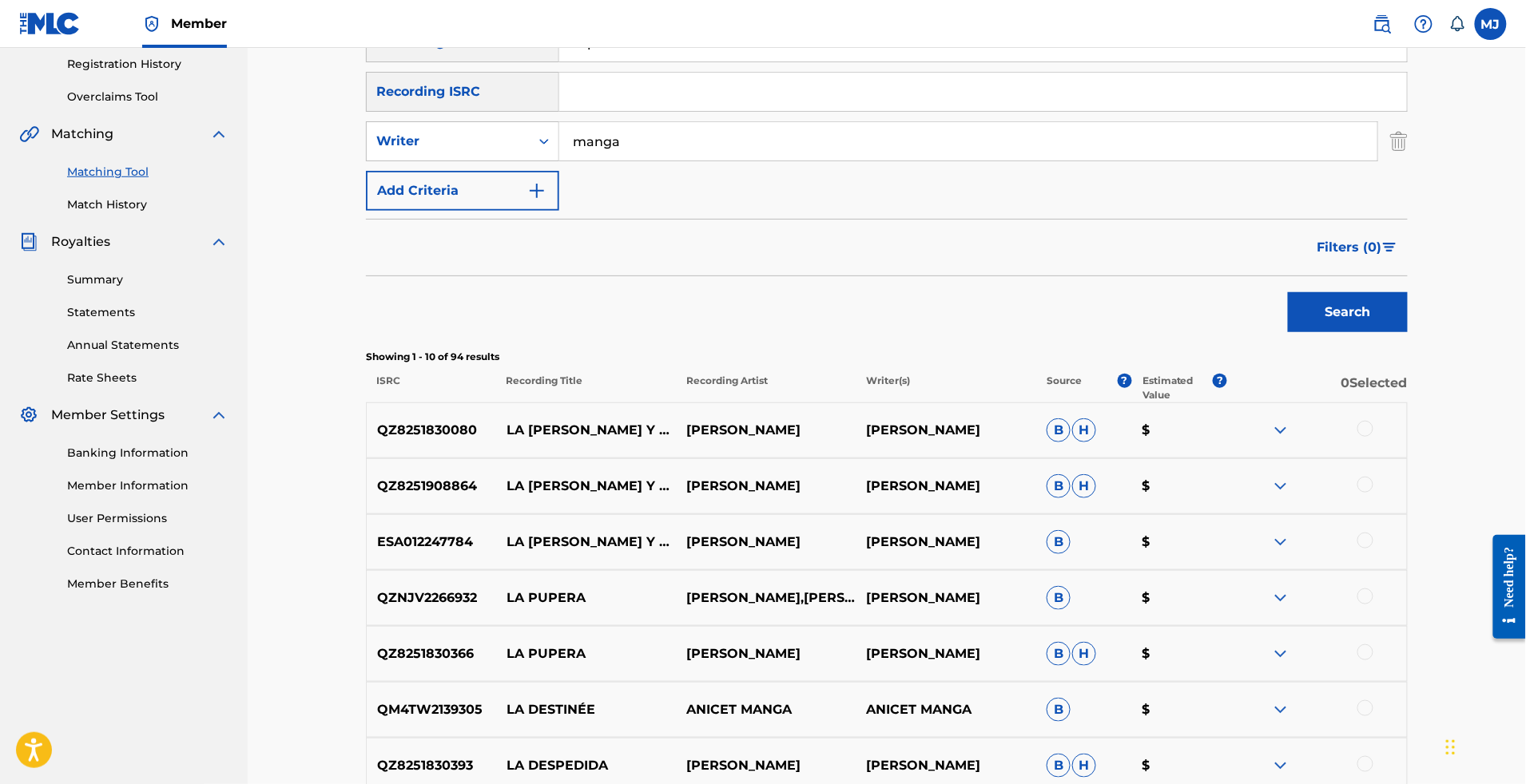
scroll to position [183, 0]
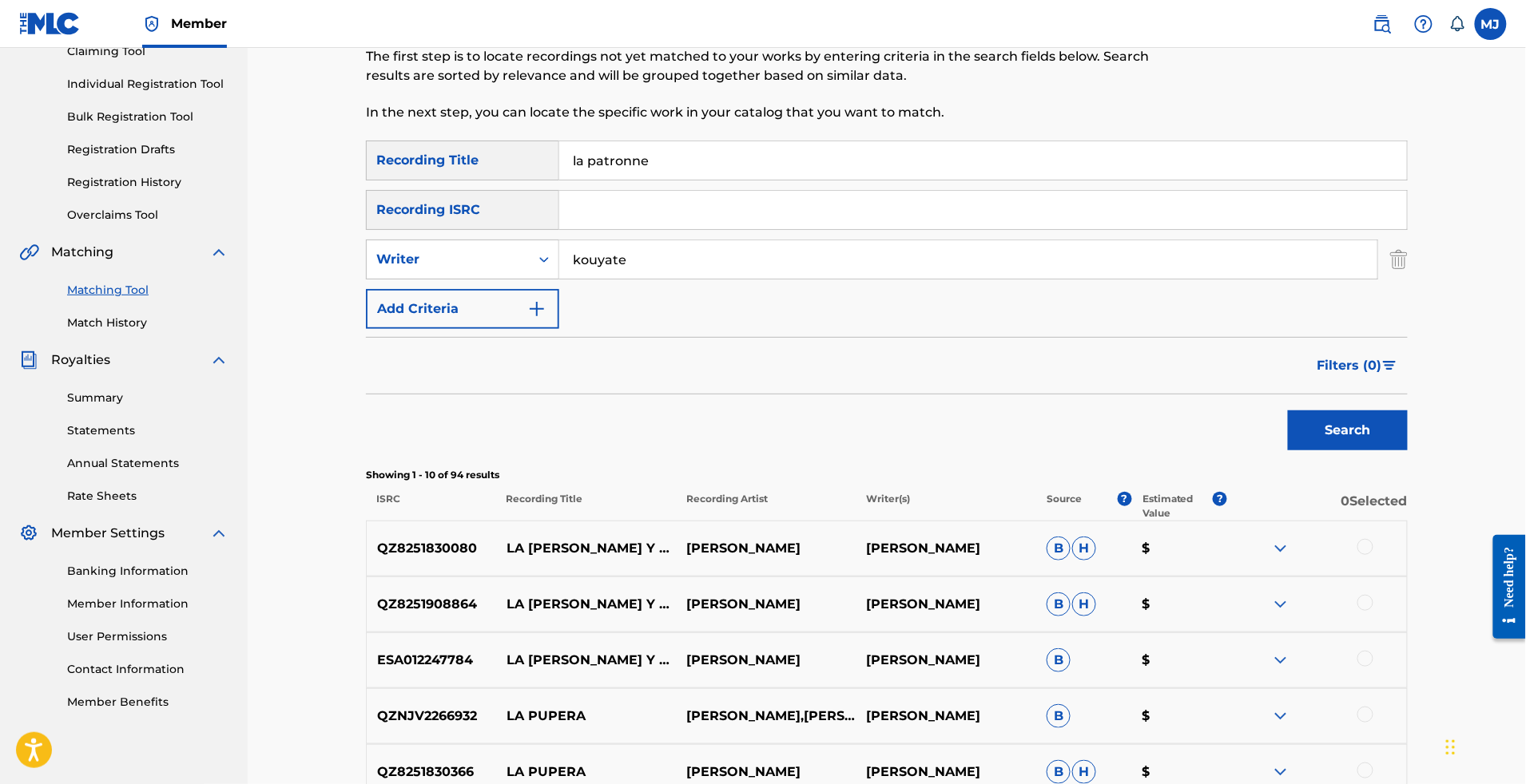
type input "kouyate"
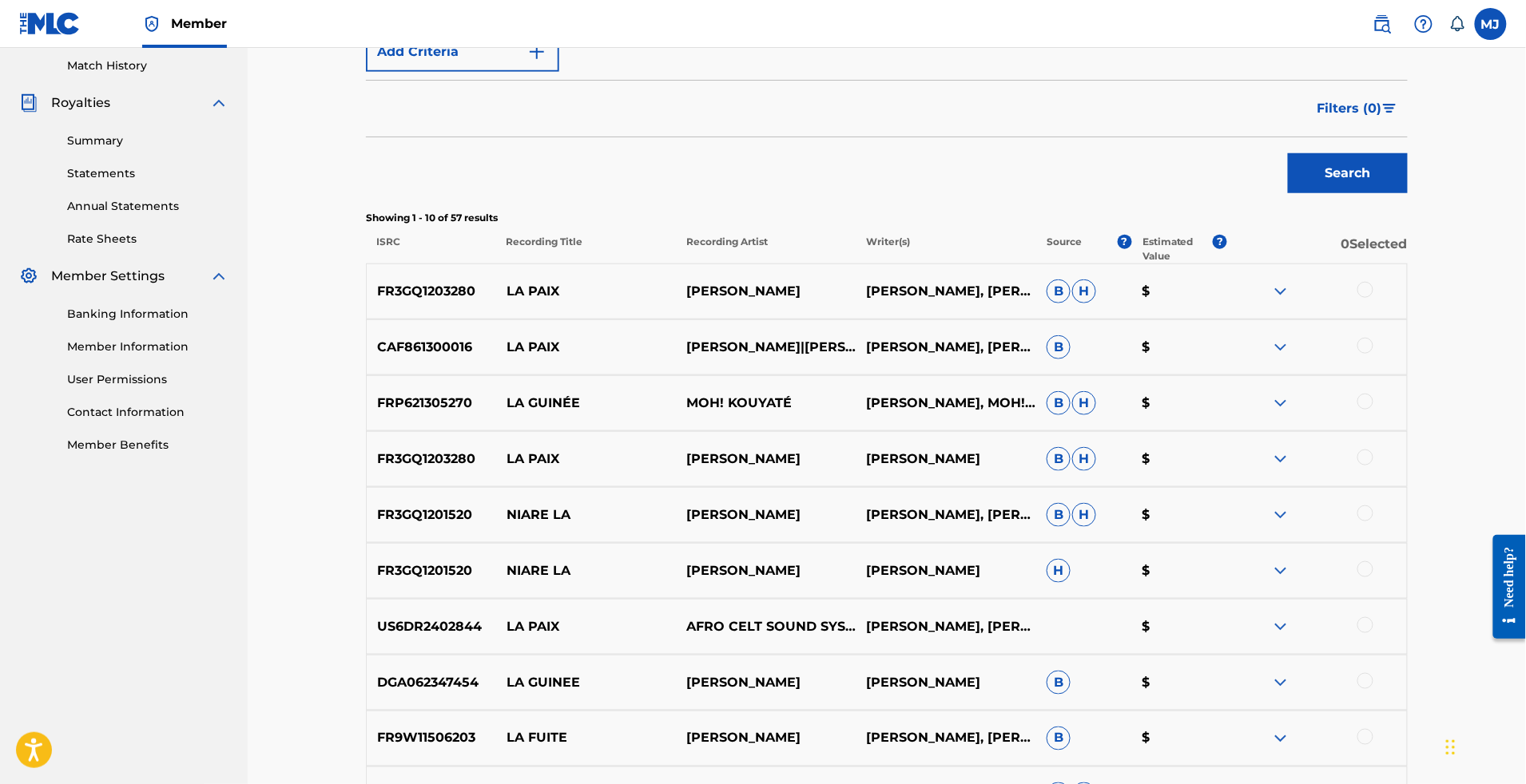
scroll to position [212, 0]
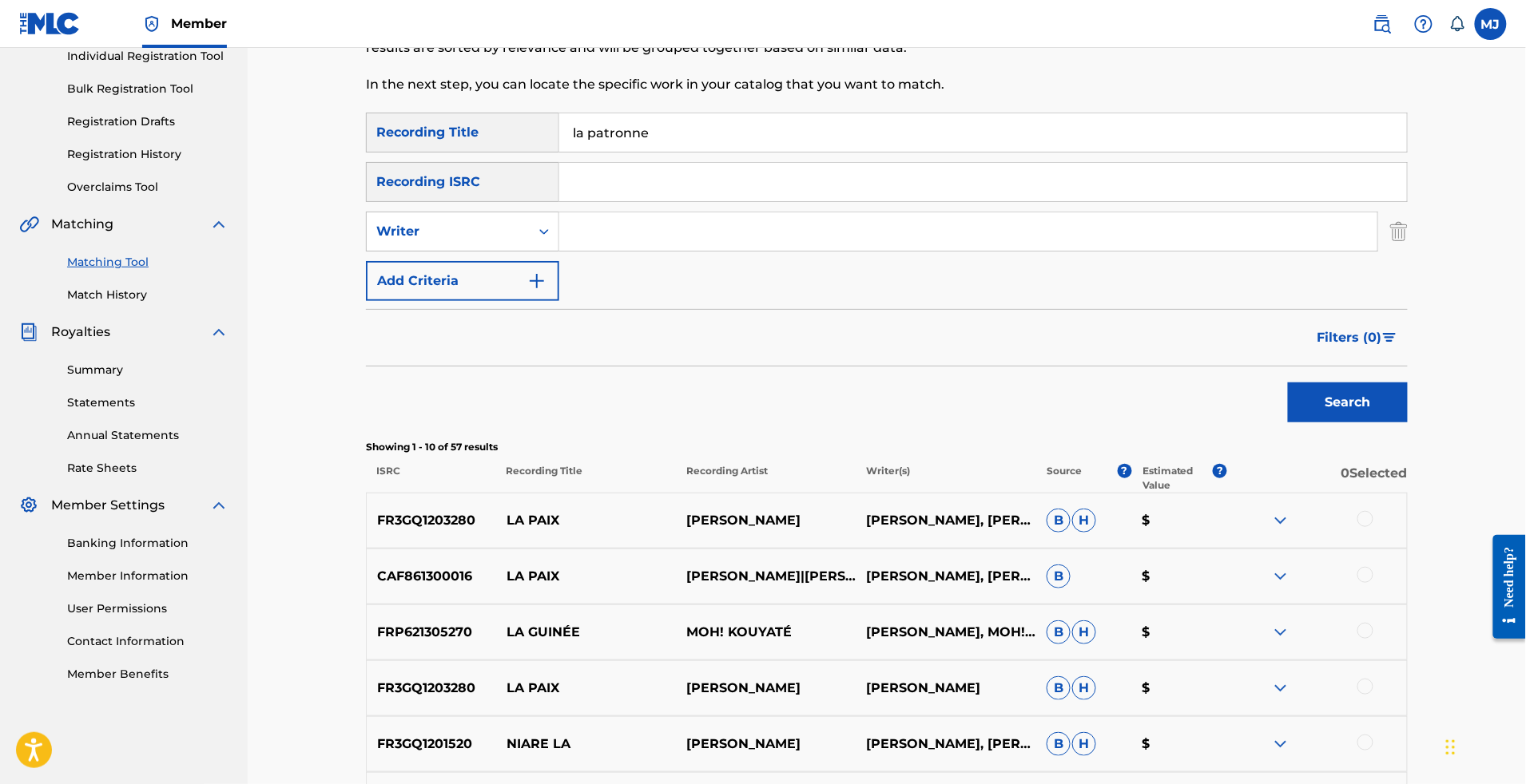
paste input "LE POUHOU"
paste input "Search Form"
type input "LE POUHOU"
type input "niava"
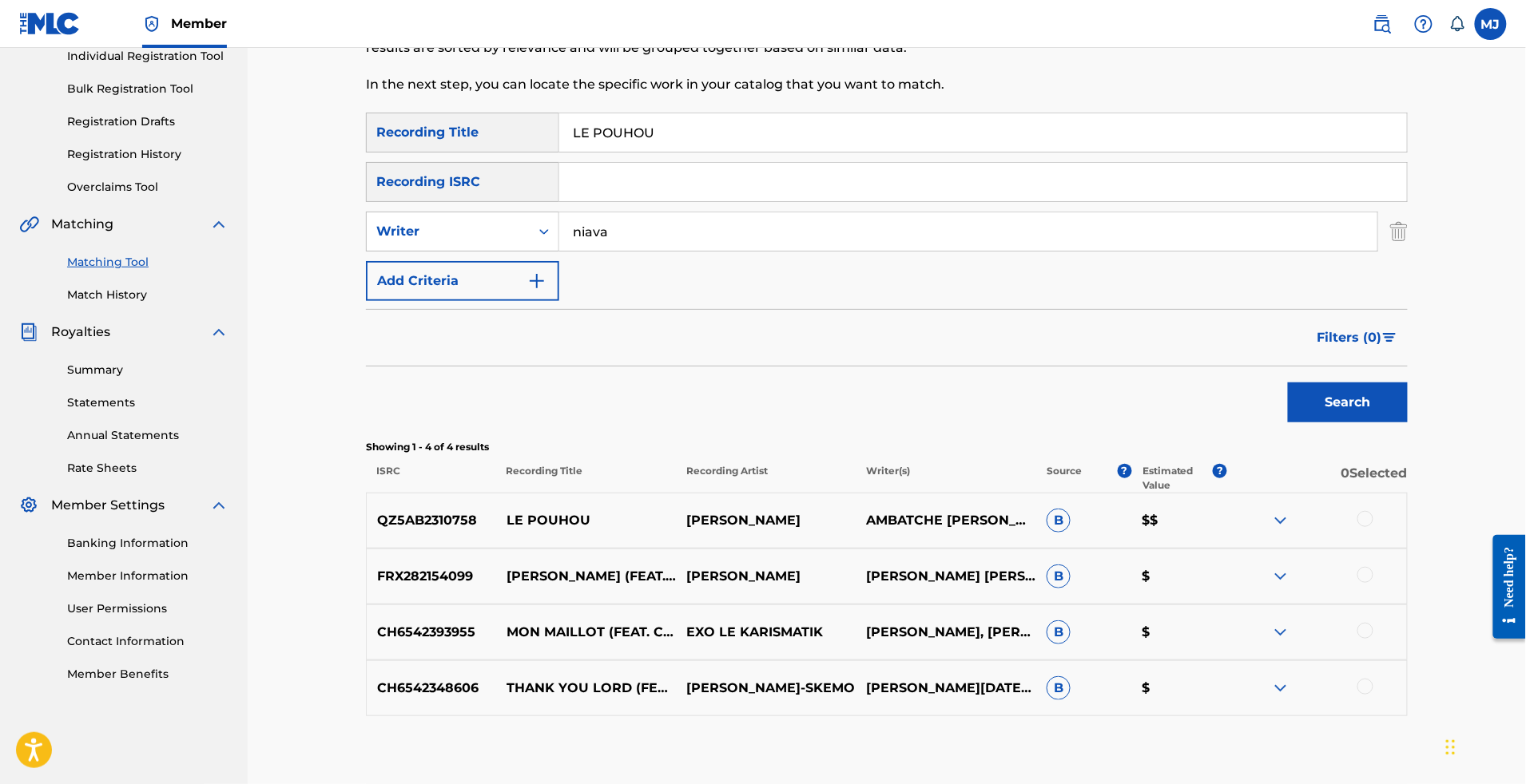
scroll to position [394, 0]
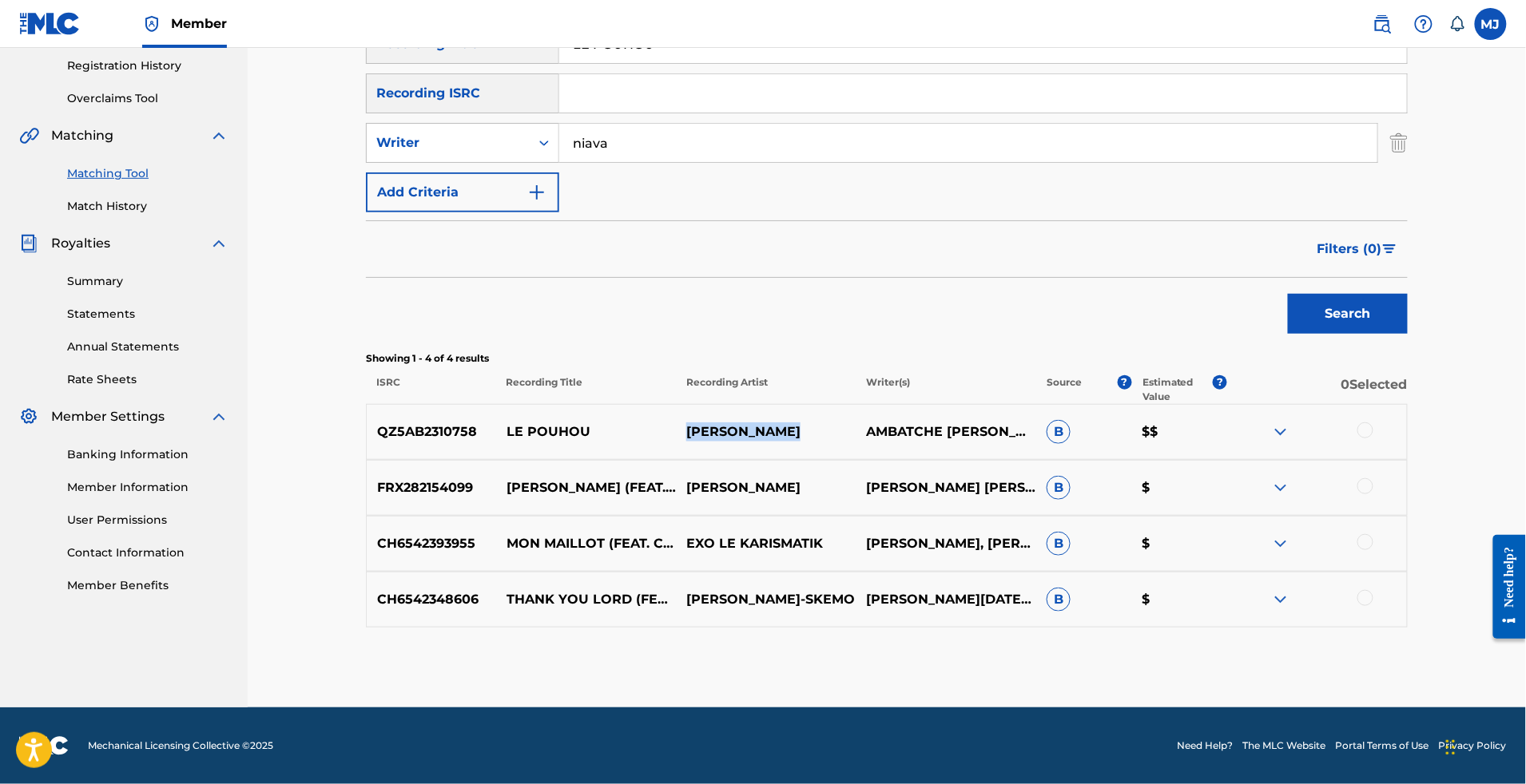
drag, startPoint x: 832, startPoint y: 450, endPoint x: 665, endPoint y: 455, distance: 167.1
copy div "[PERSON_NAME]"
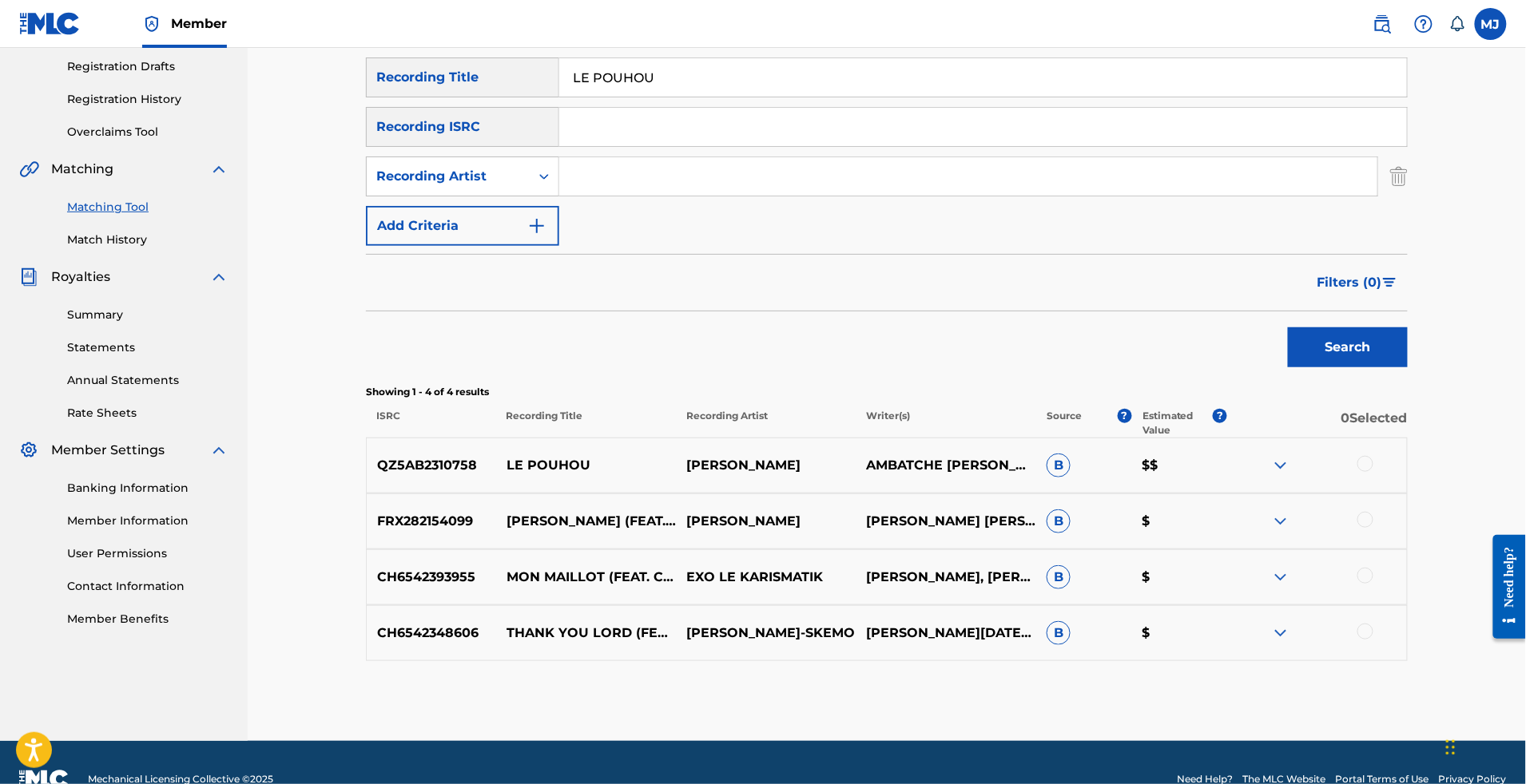
paste input "[PERSON_NAME]"
type input "[PERSON_NAME]"
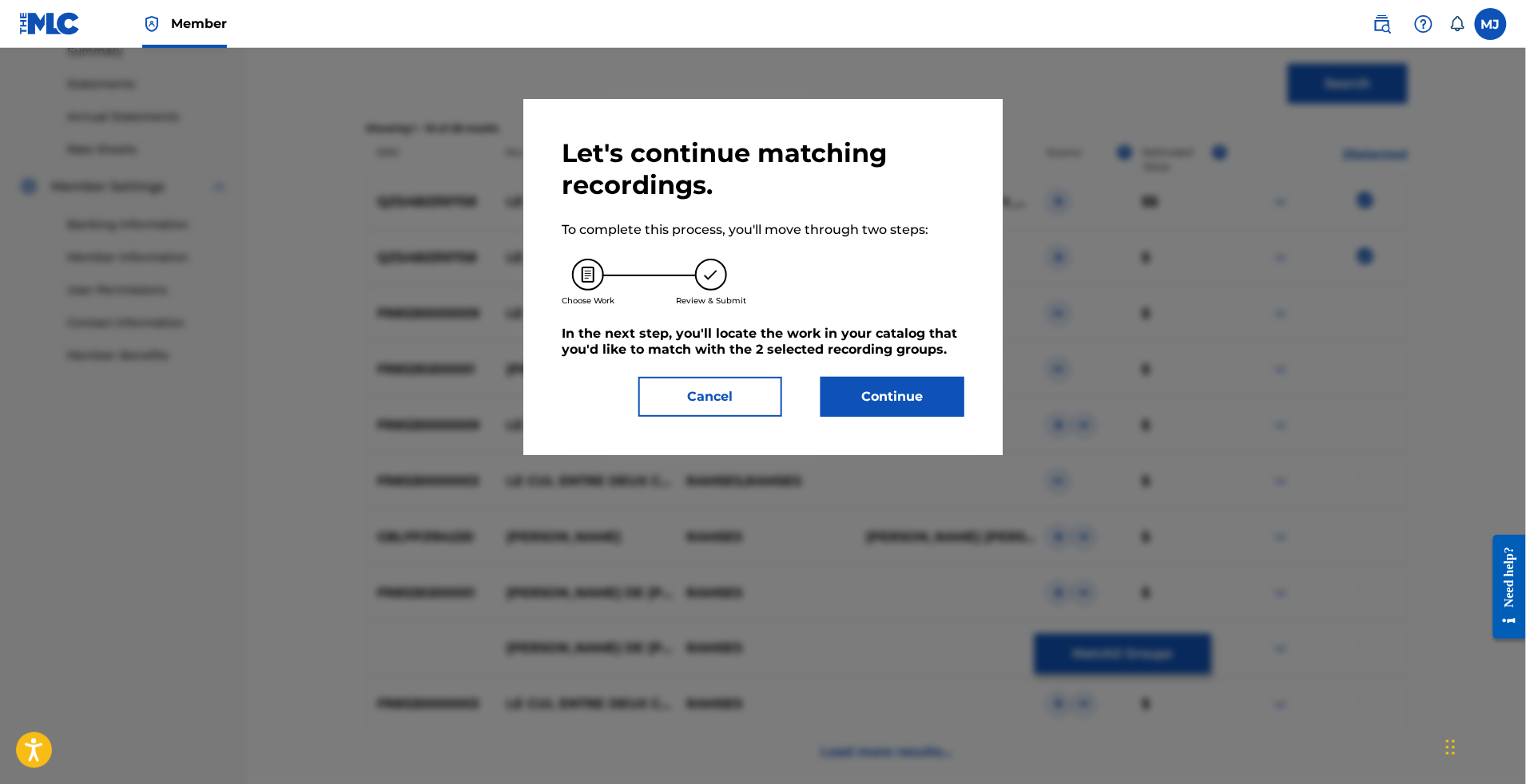
scroll to position [333, 0]
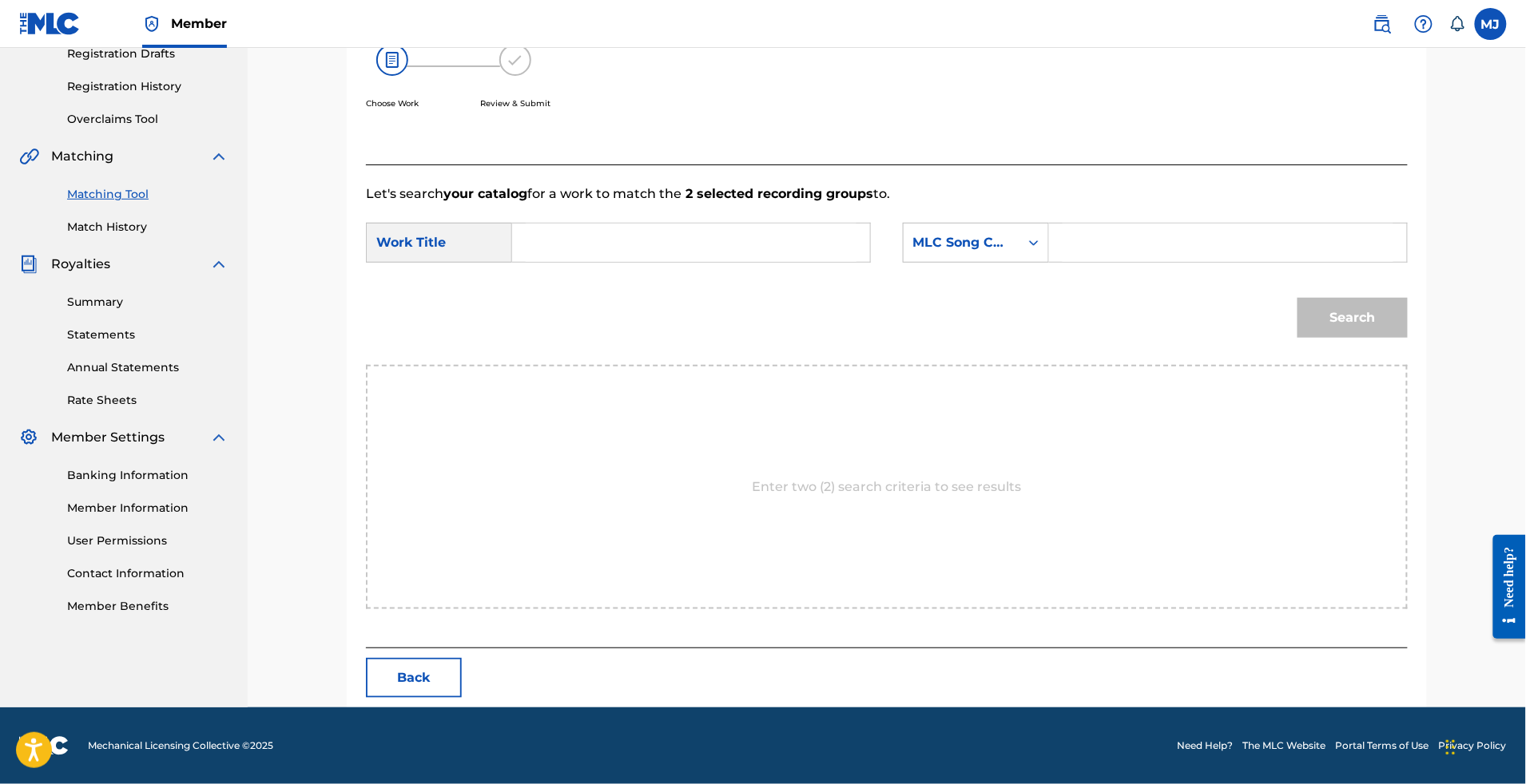
paste input "[PERSON_NAME]"
type input "le pouhou"
type input "appeal"
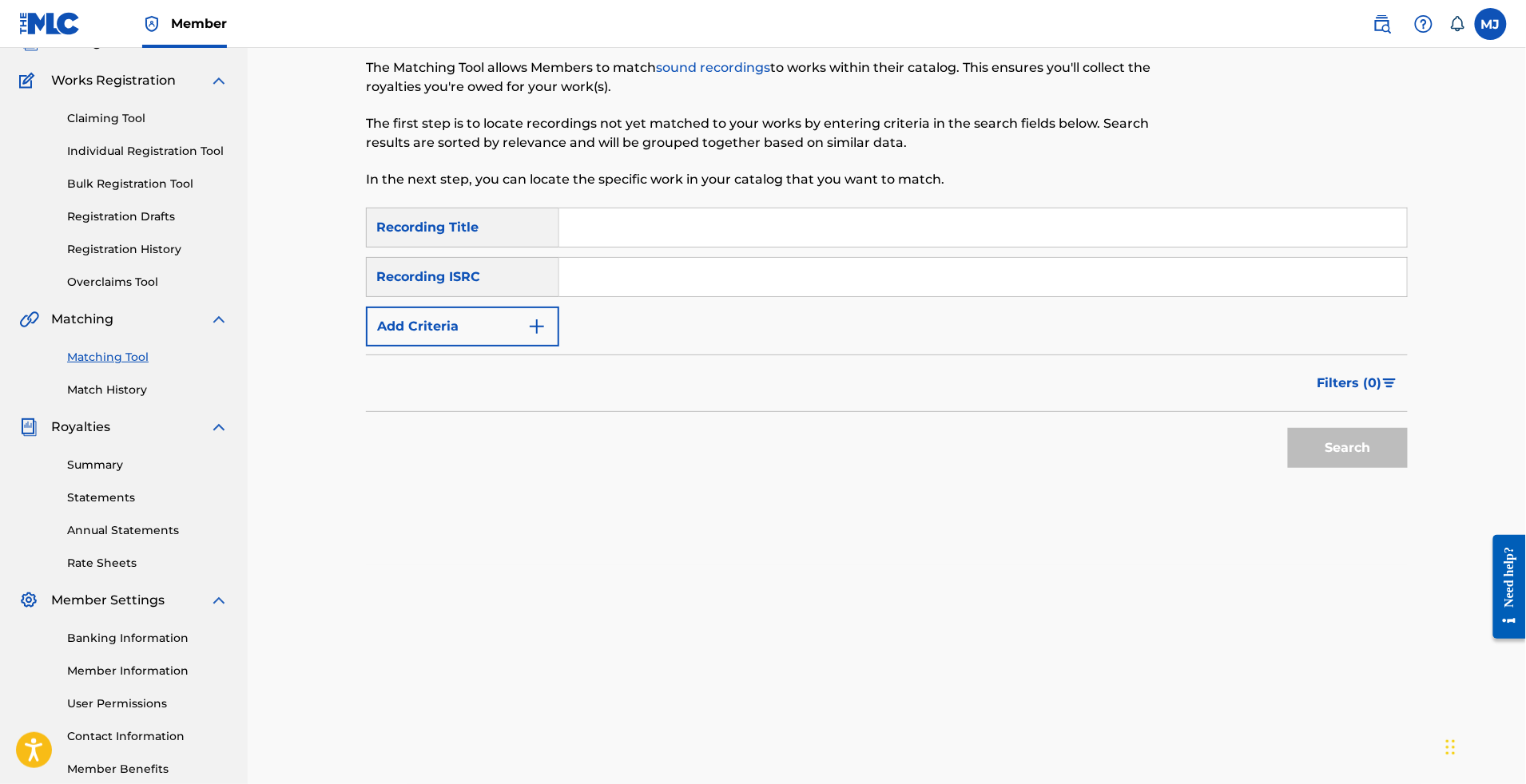
scroll to position [0, 0]
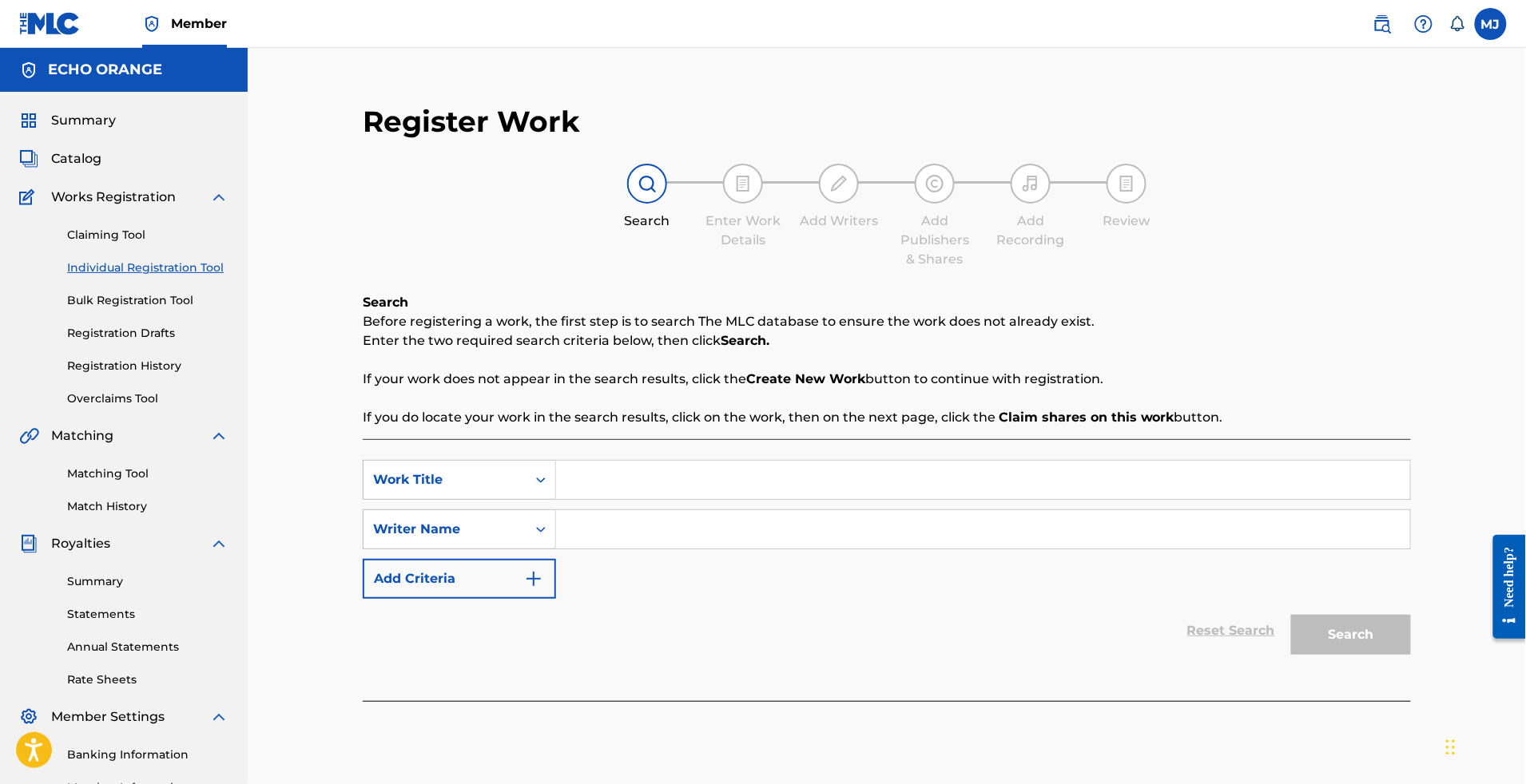
paste input "LE TEMPS"
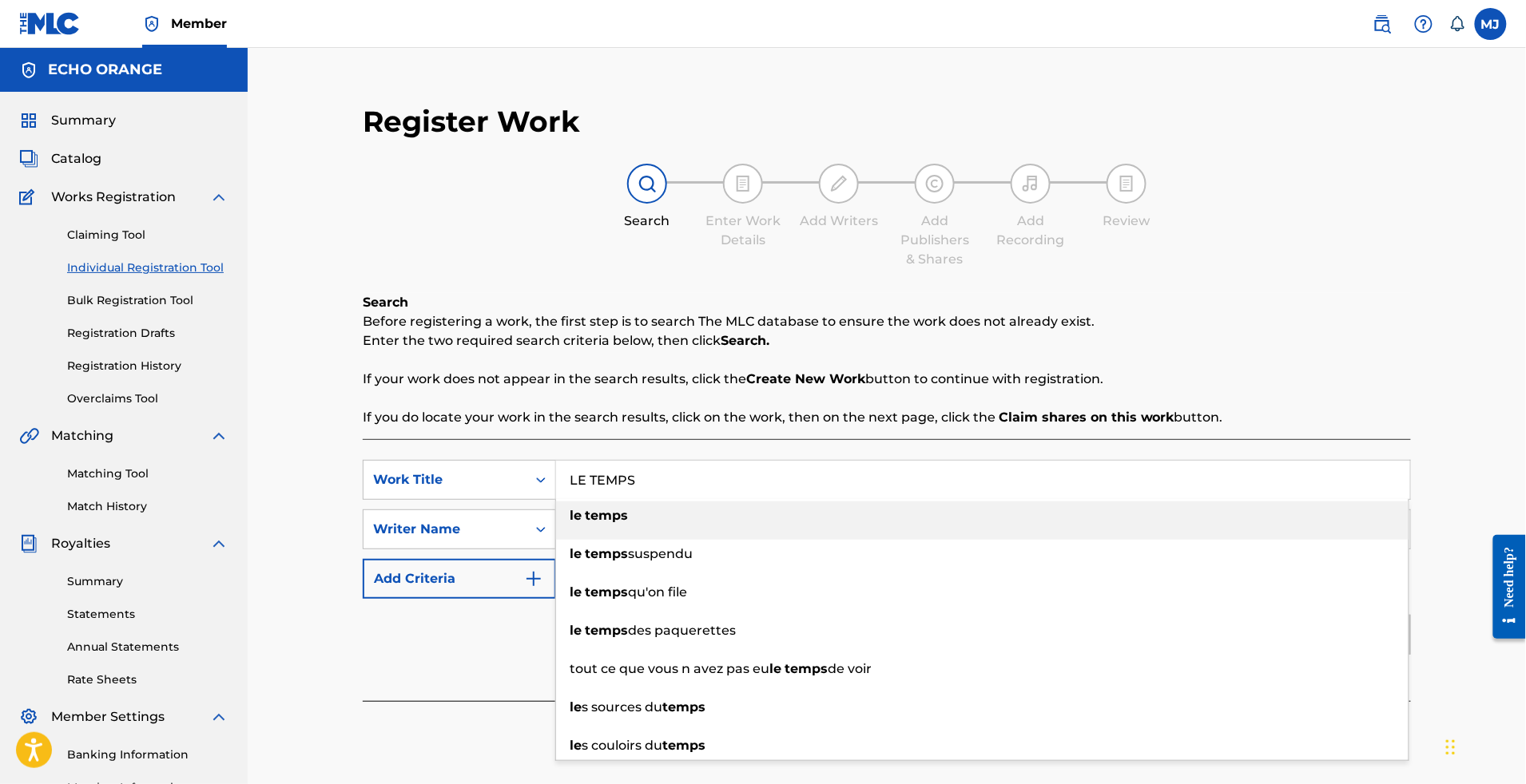
type input "LE TEMPS"
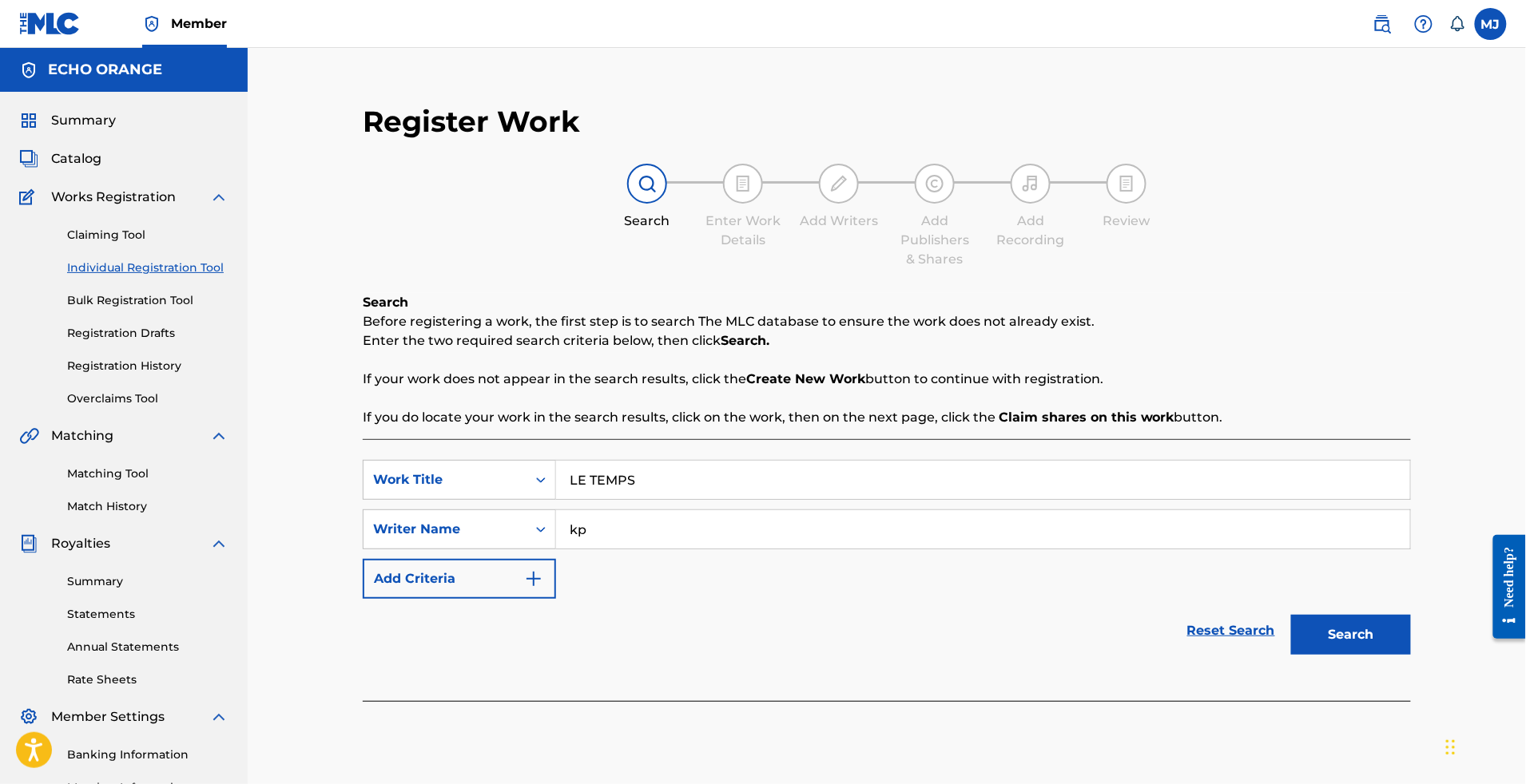
type input "k"
type input "[PERSON_NAME]"
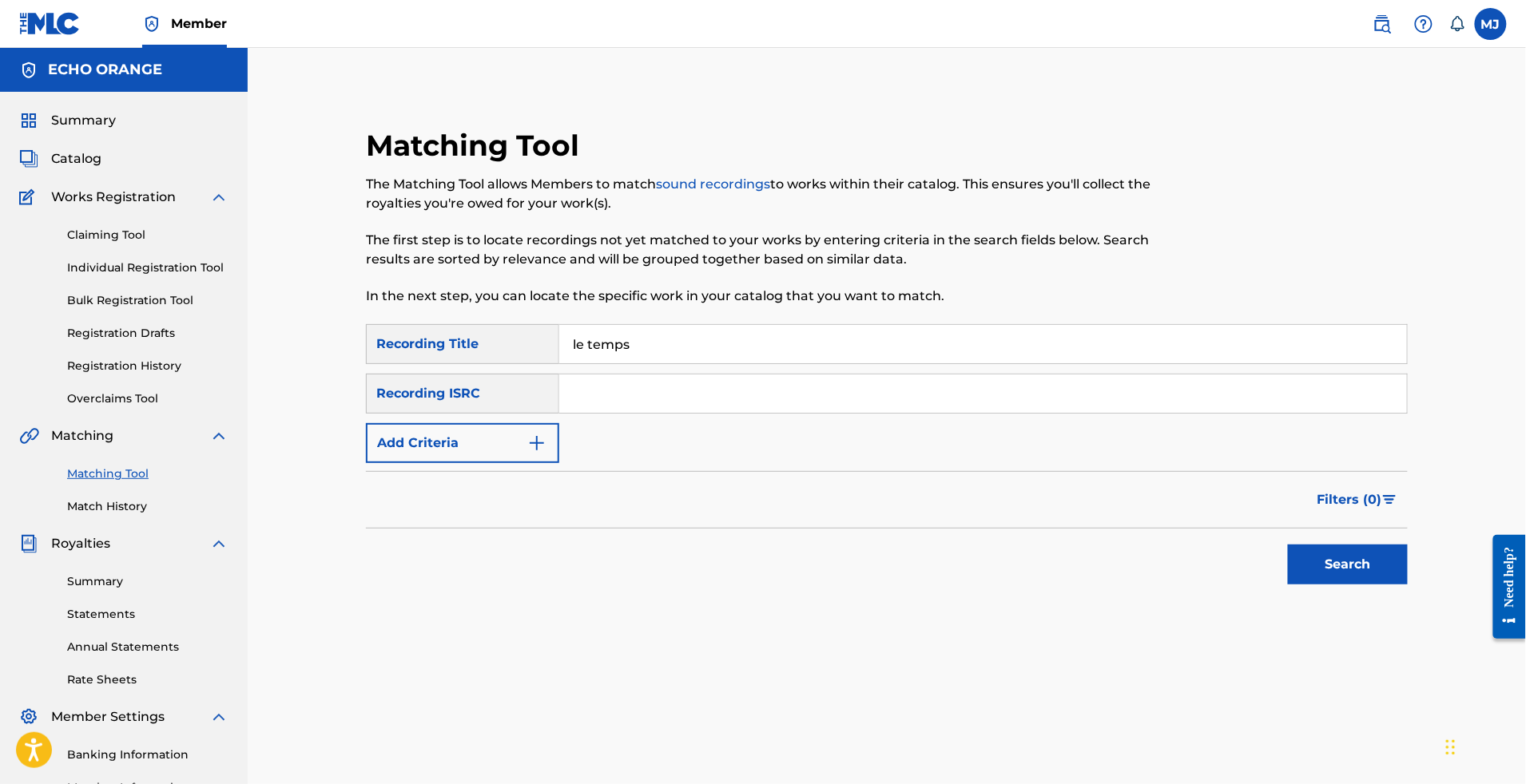
type input "le temps"
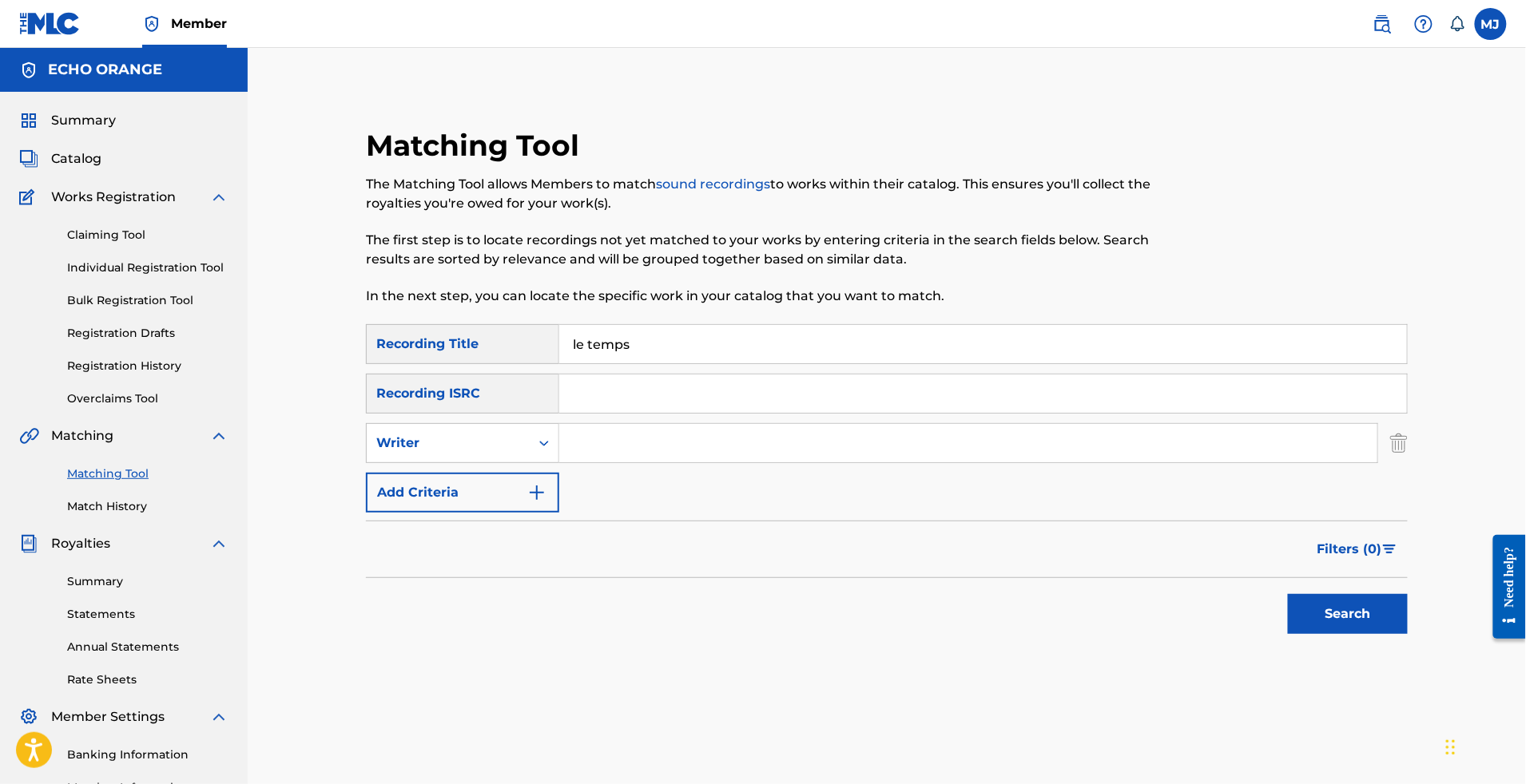
paste input "LE TEMPS"
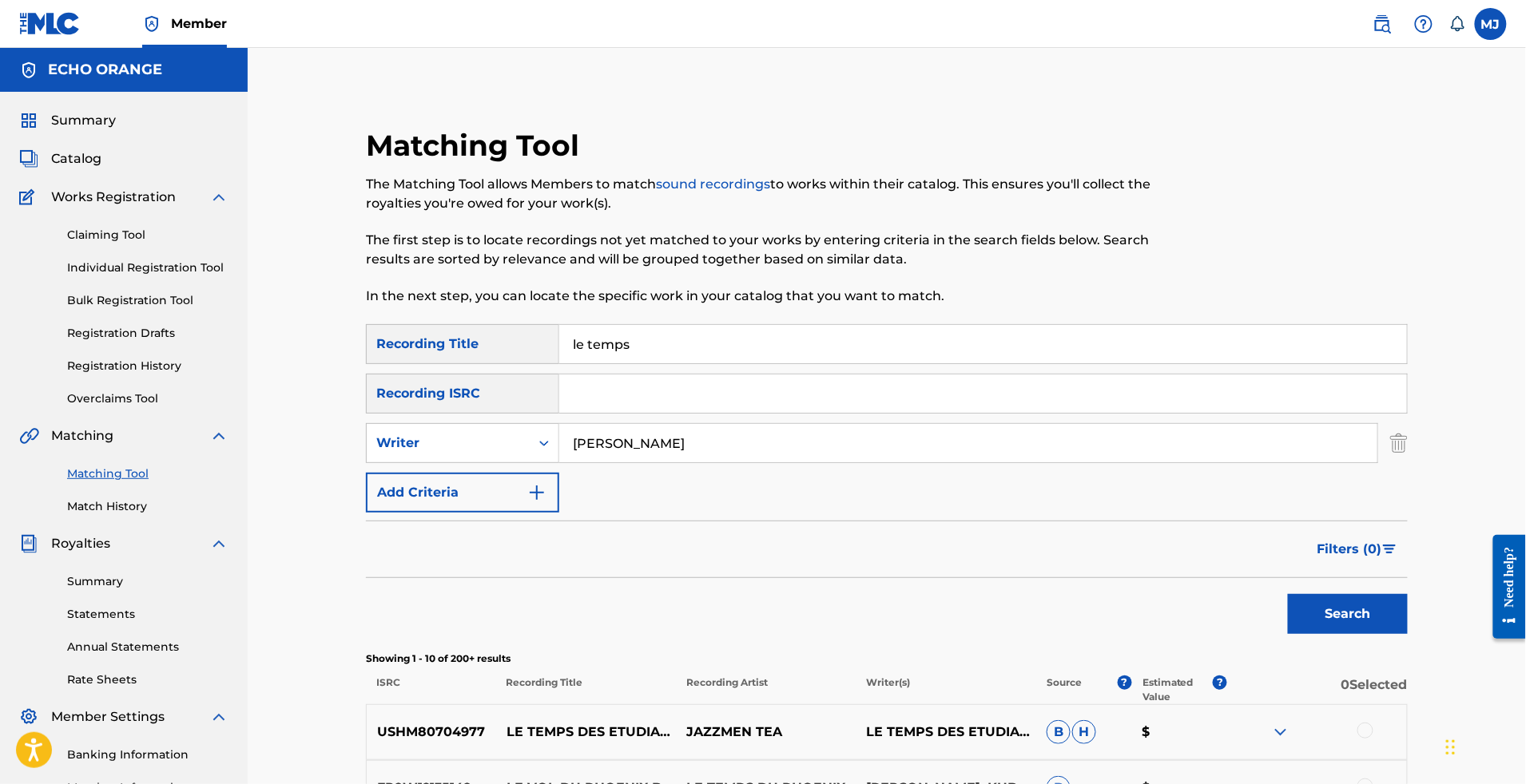
type input "[PERSON_NAME]"
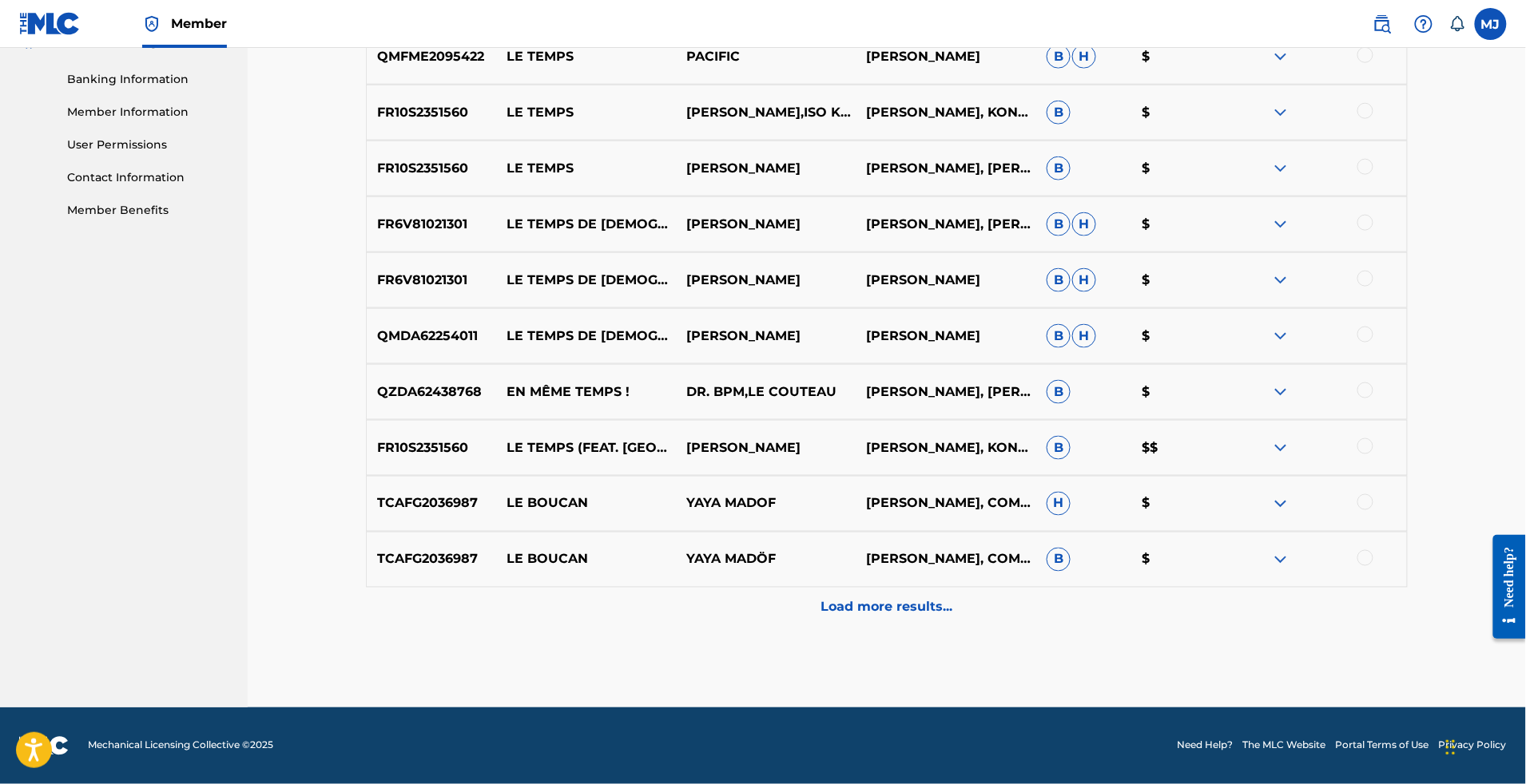
scroll to position [679, 0]
drag, startPoint x: 765, startPoint y: 167, endPoint x: 692, endPoint y: 161, distance: 73.2
copy p "PACIFIC"
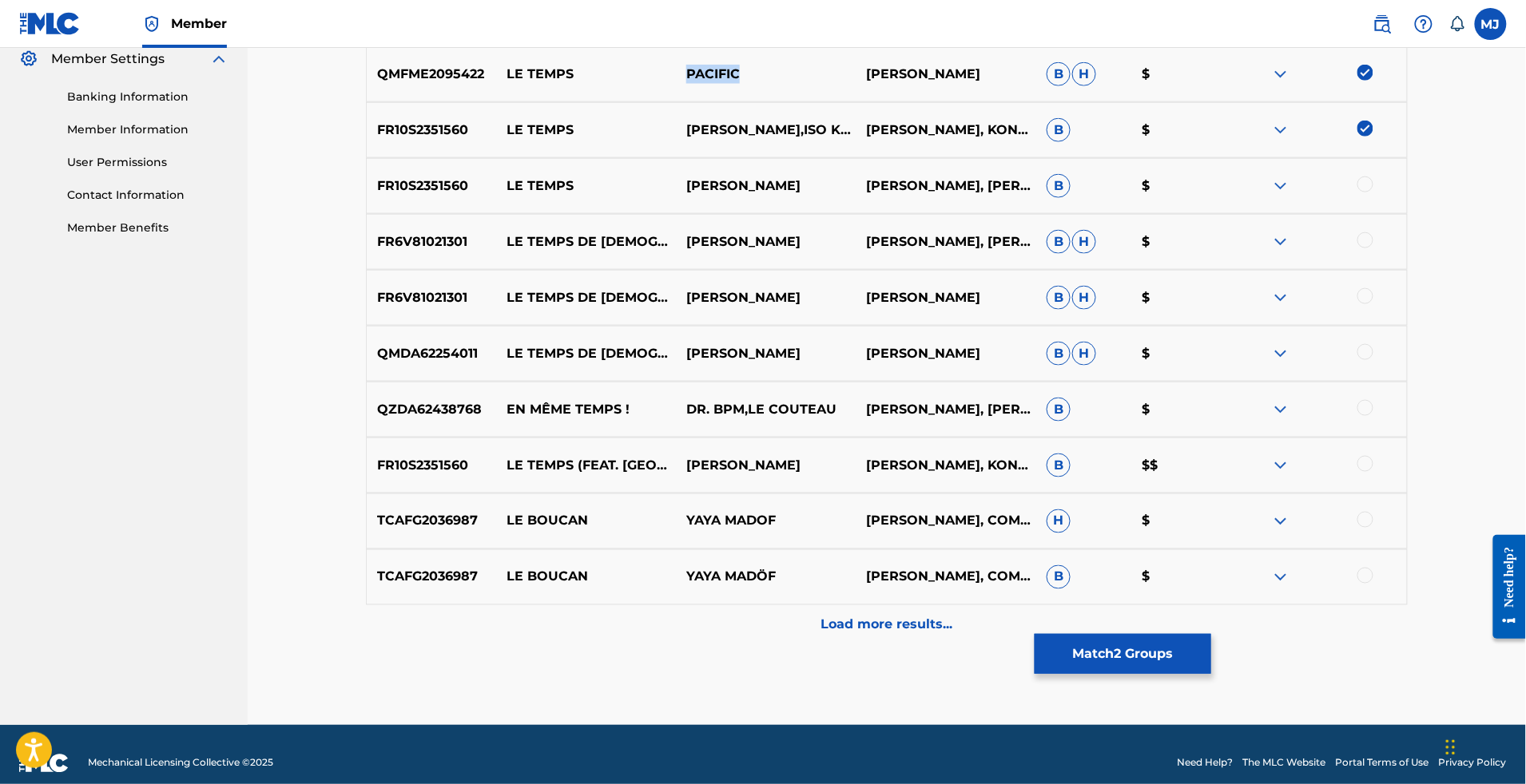
drag, startPoint x: 789, startPoint y: 196, endPoint x: 649, endPoint y: 189, distance: 140.2
copy div "PACIFIC"
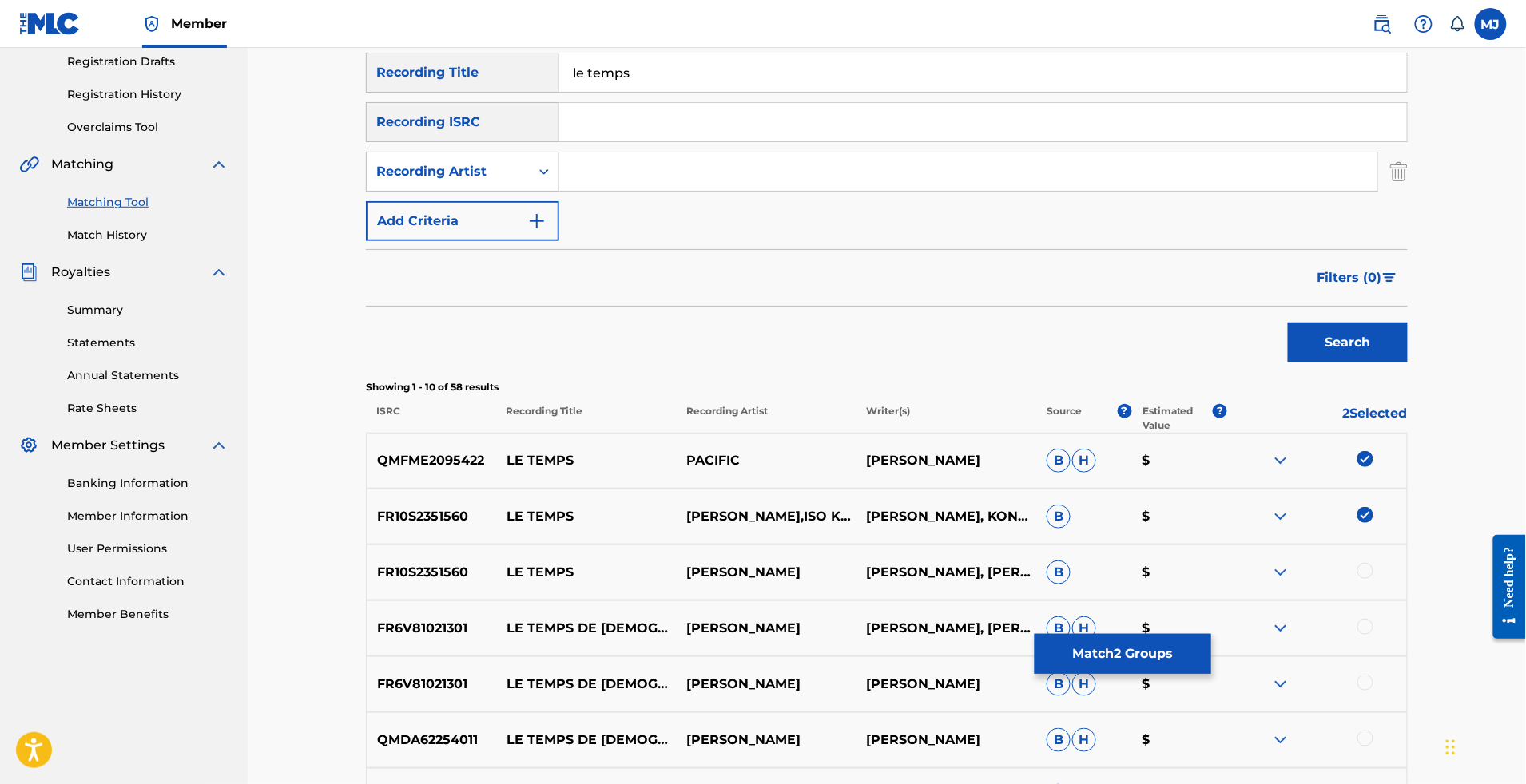
paste input "PACIFIC"
type input "PACIFIC"
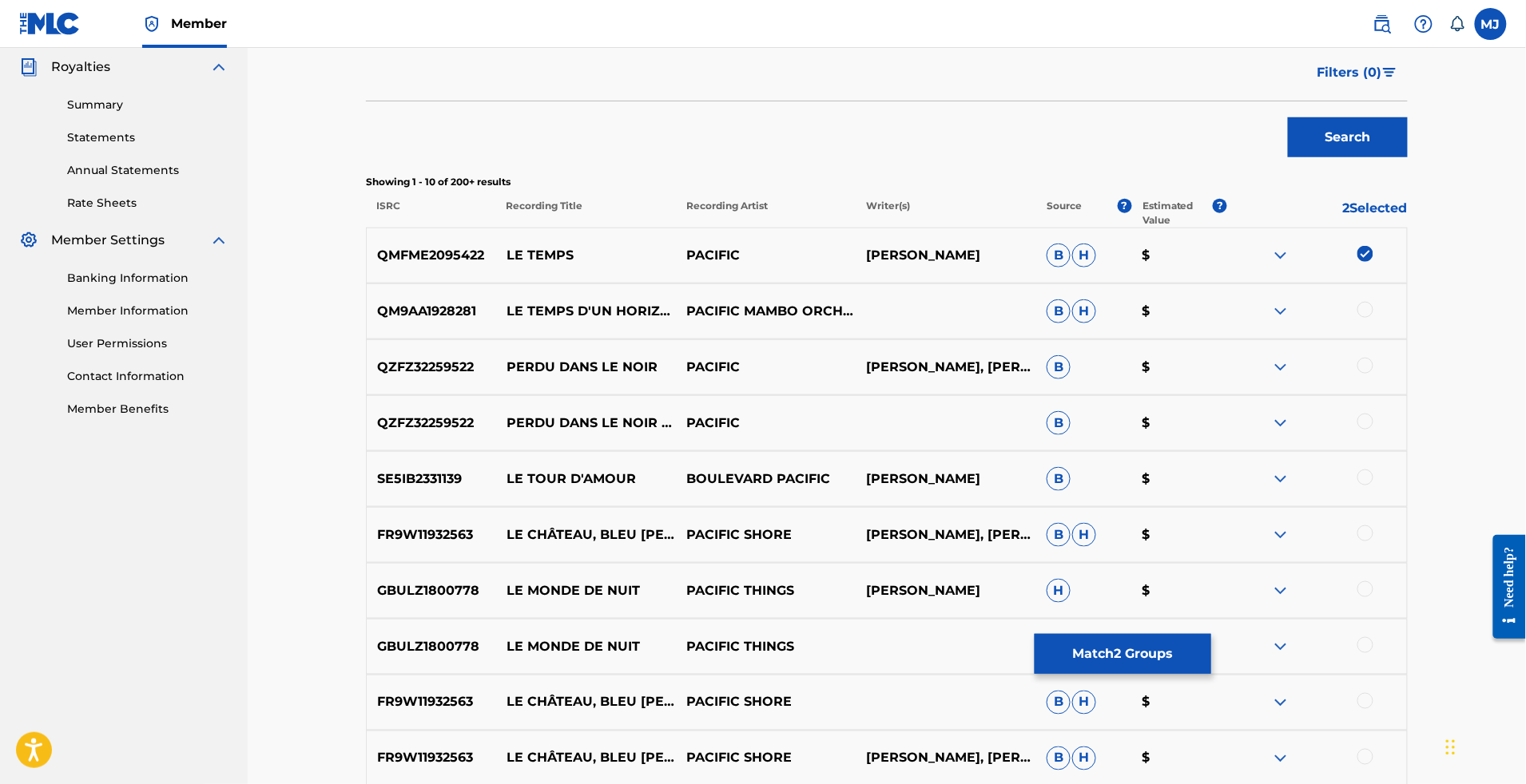
scroll to position [566, 0]
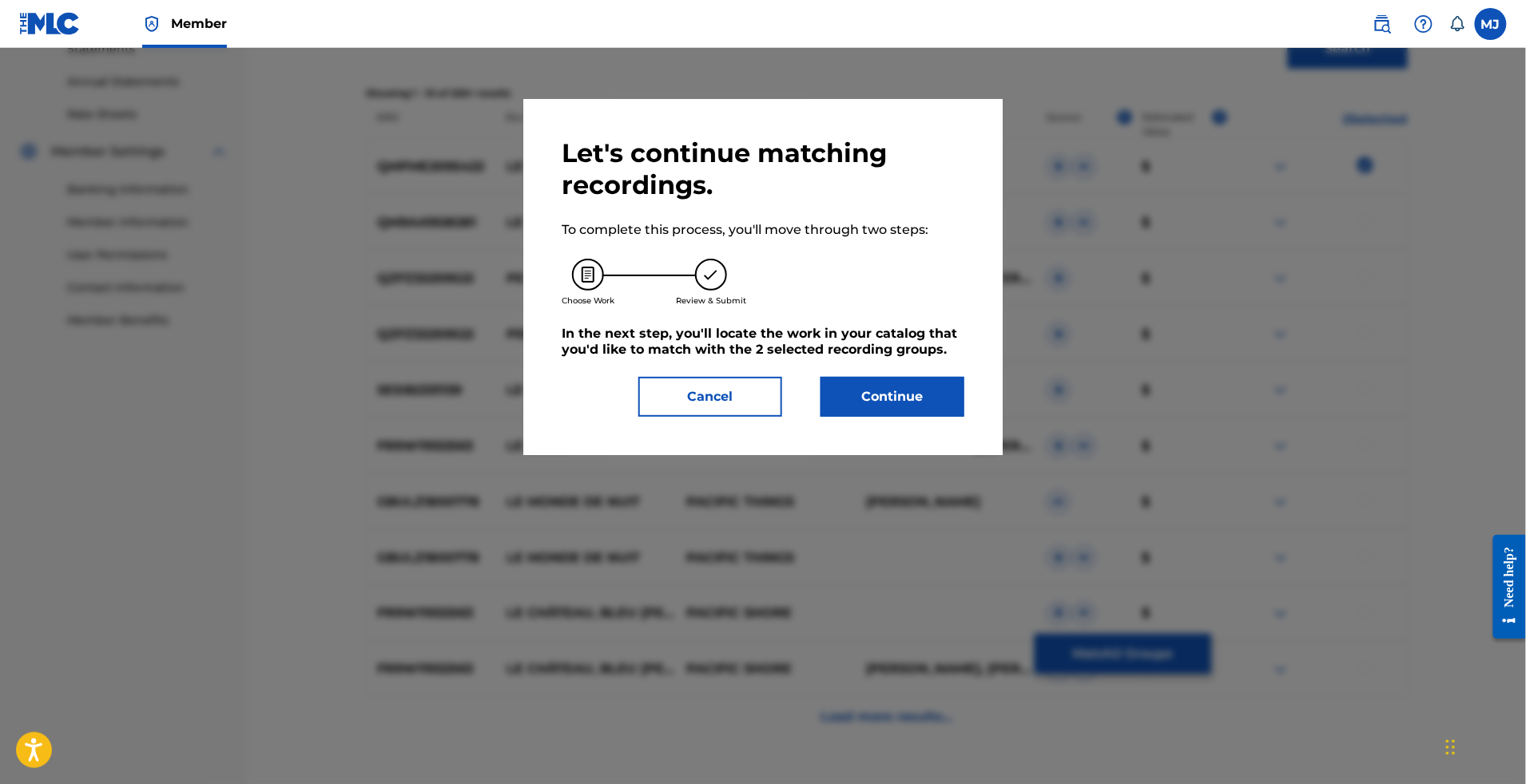
drag, startPoint x: 1013, startPoint y: 447, endPoint x: 994, endPoint y: 450, distance: 19.2
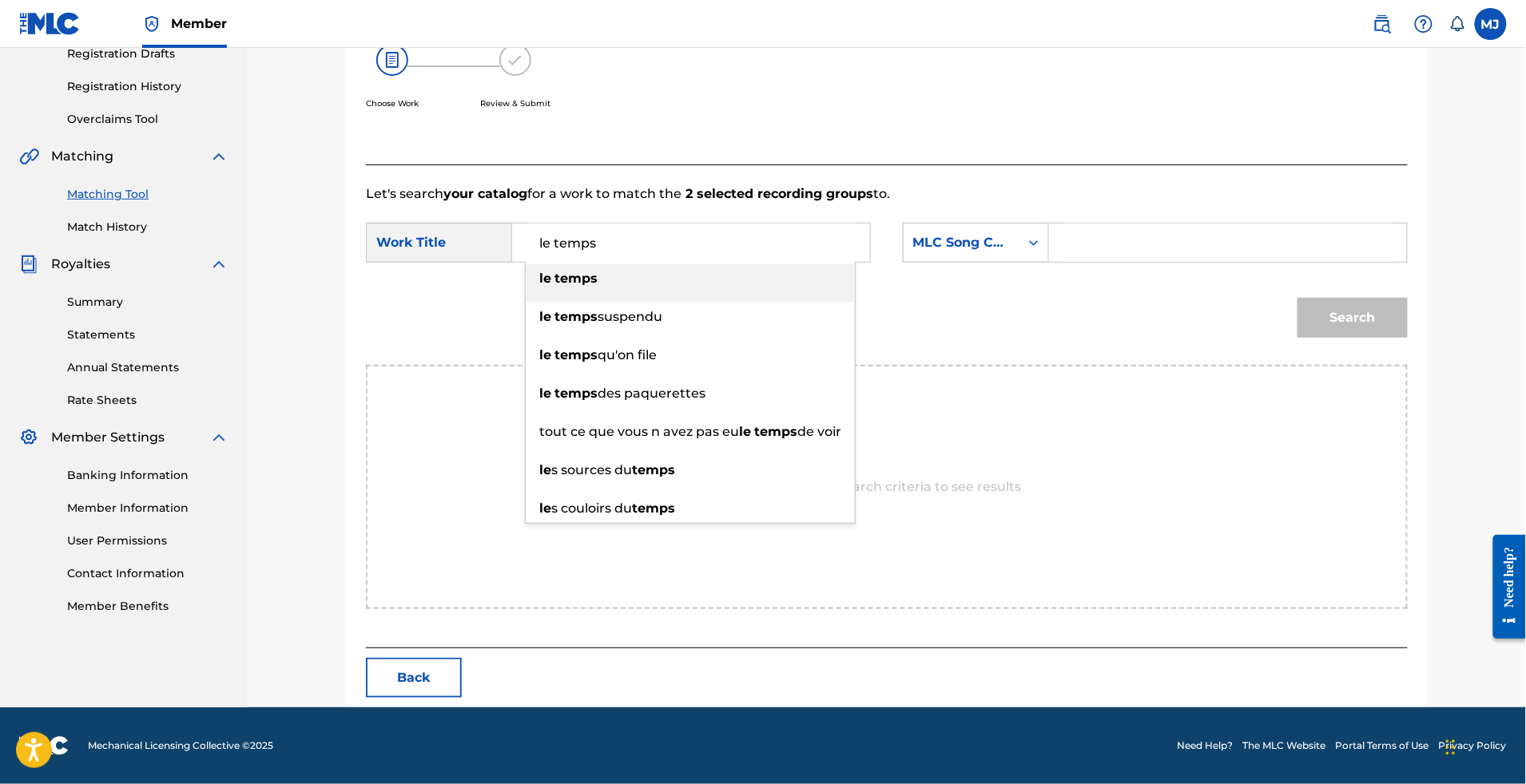
type input "le temps"
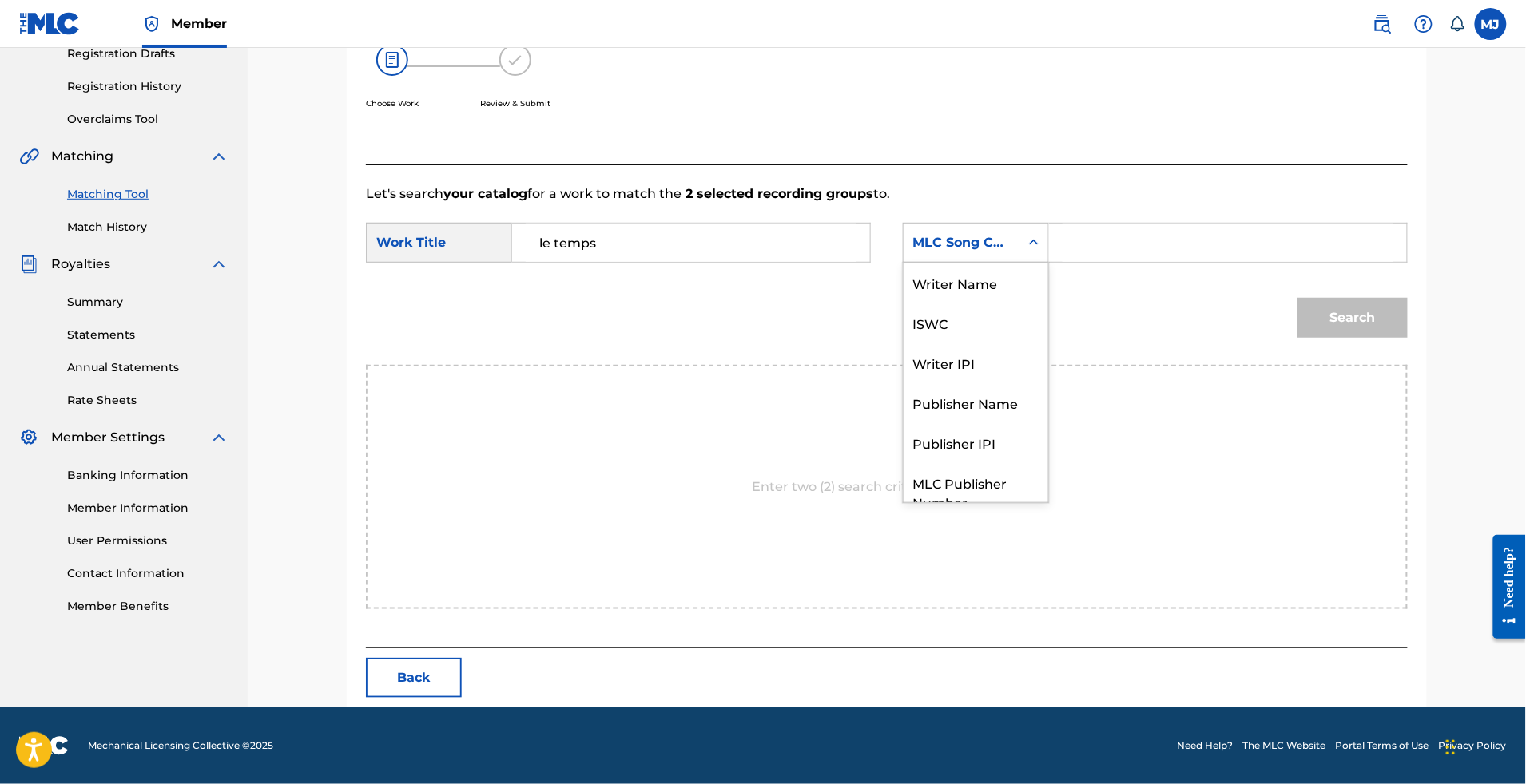
scroll to position [88, 0]
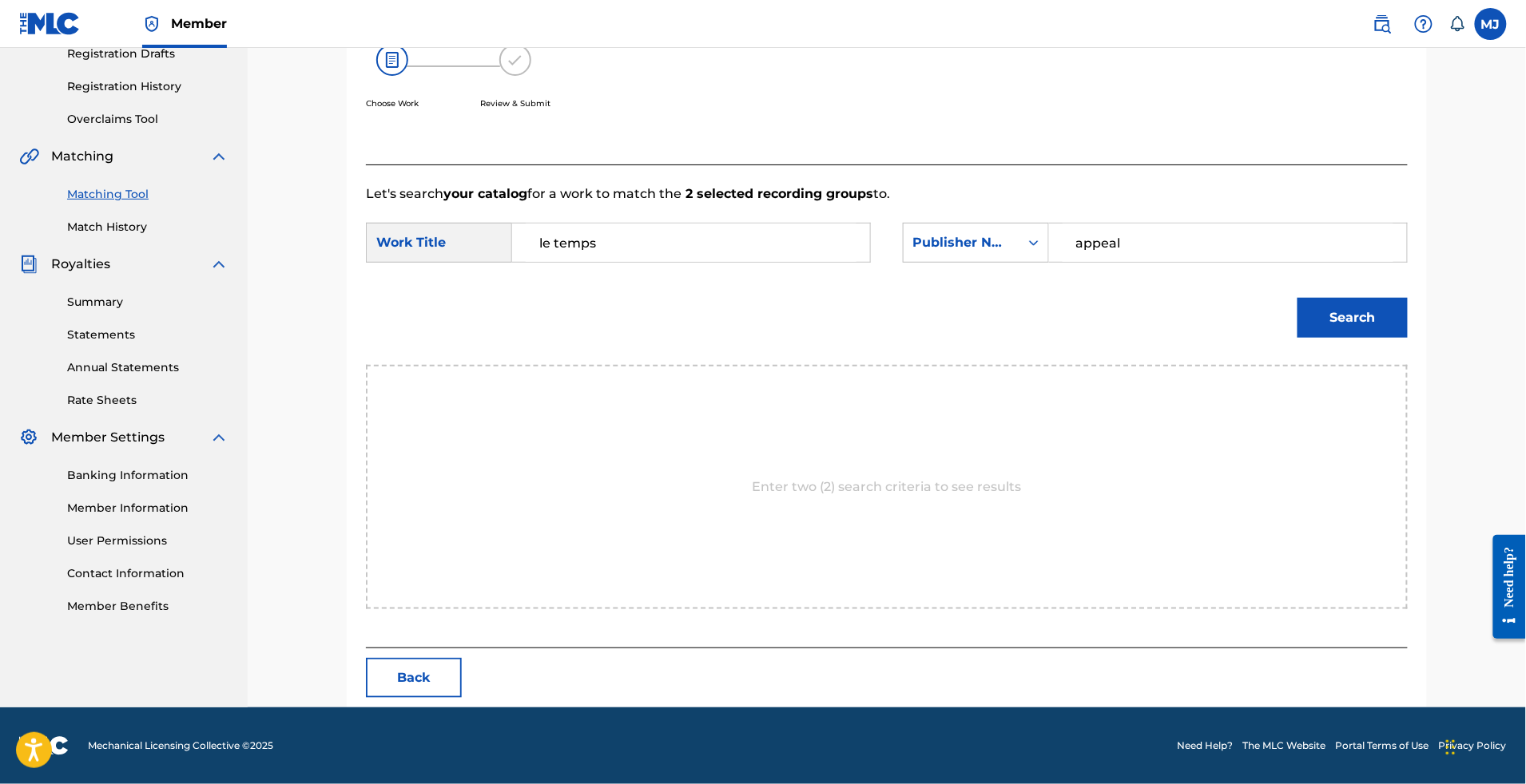
type input "appeal"
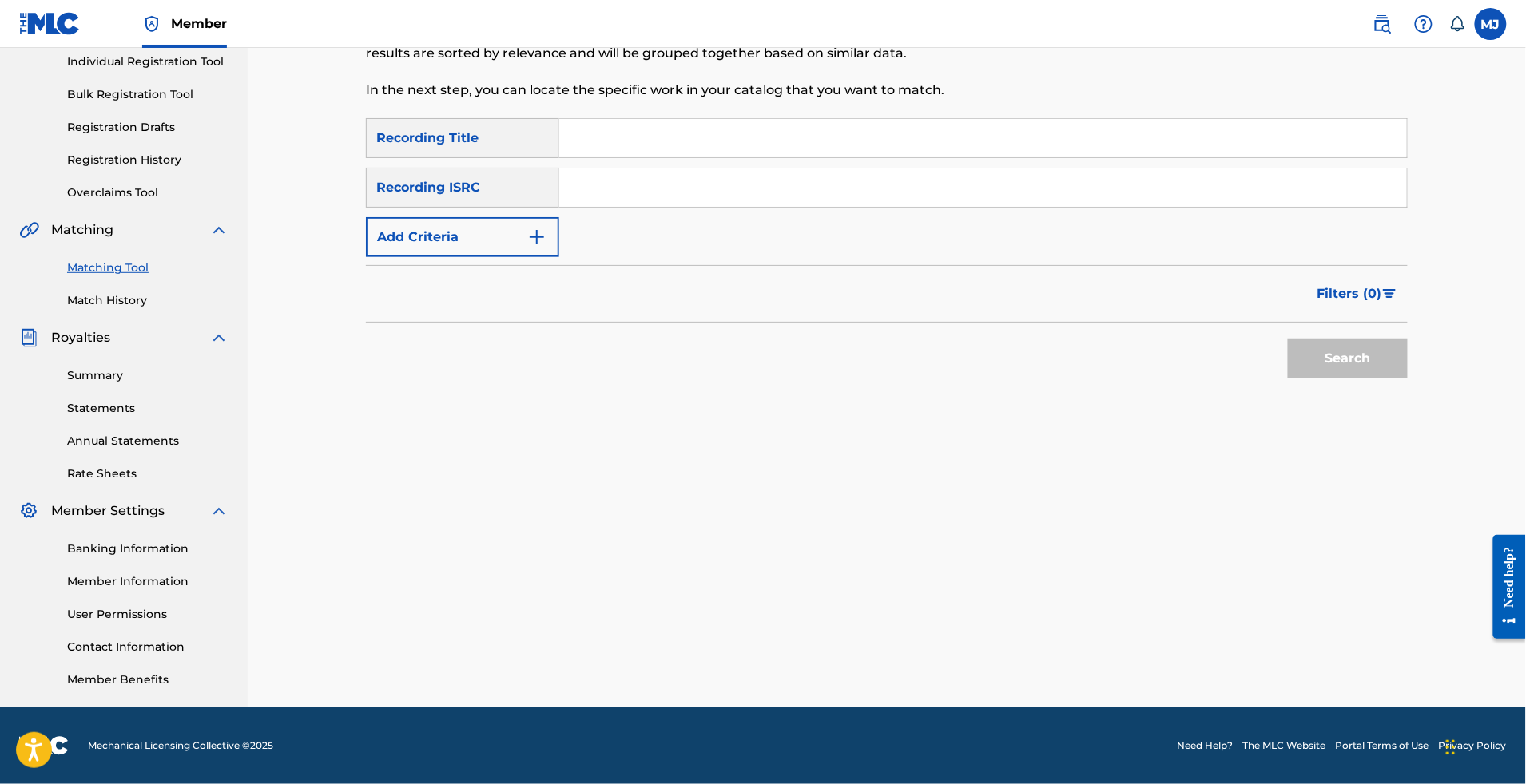
scroll to position [181, 0]
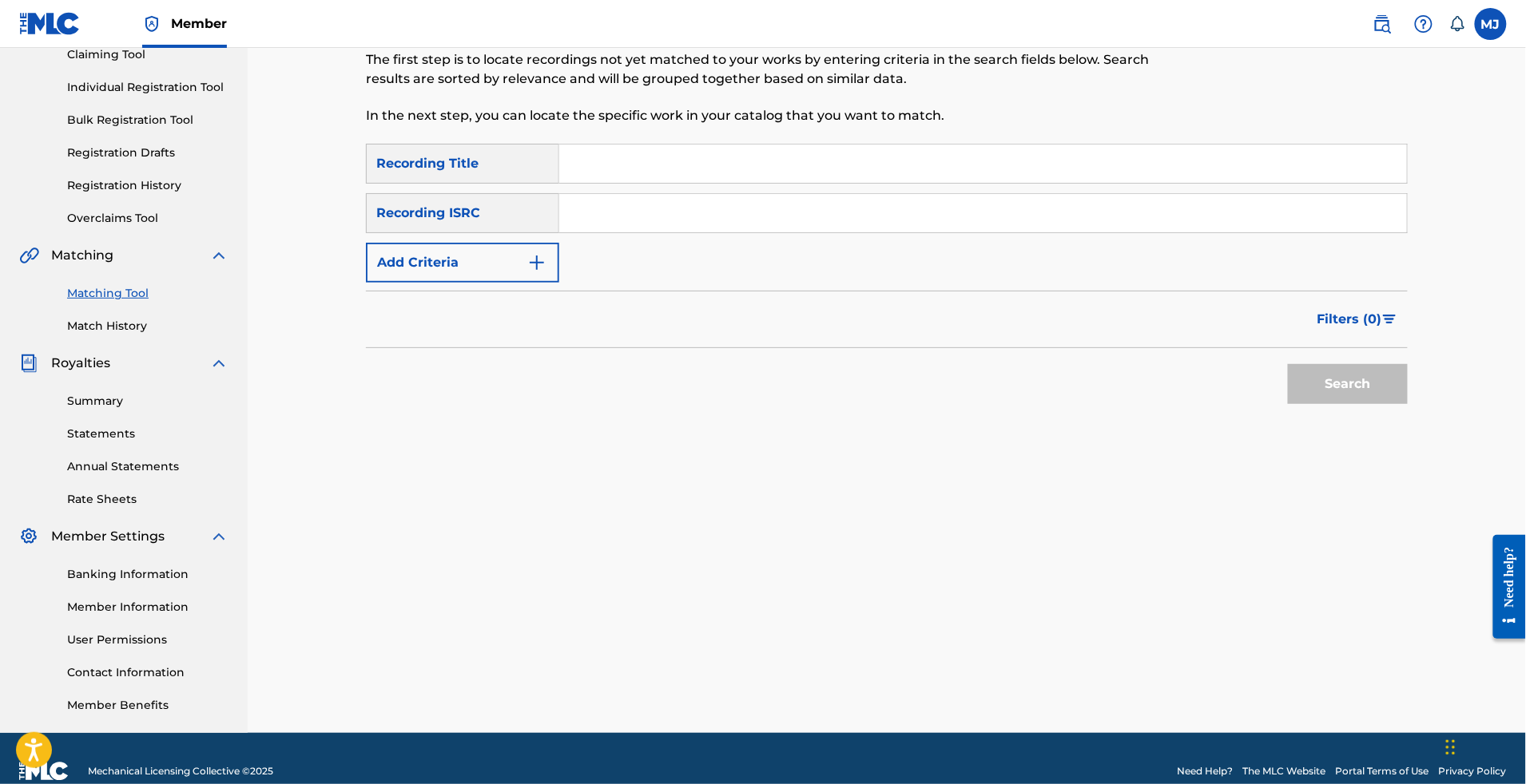
paste input "LE BON LA BONNE"
type input "LE BON LA BONNE"
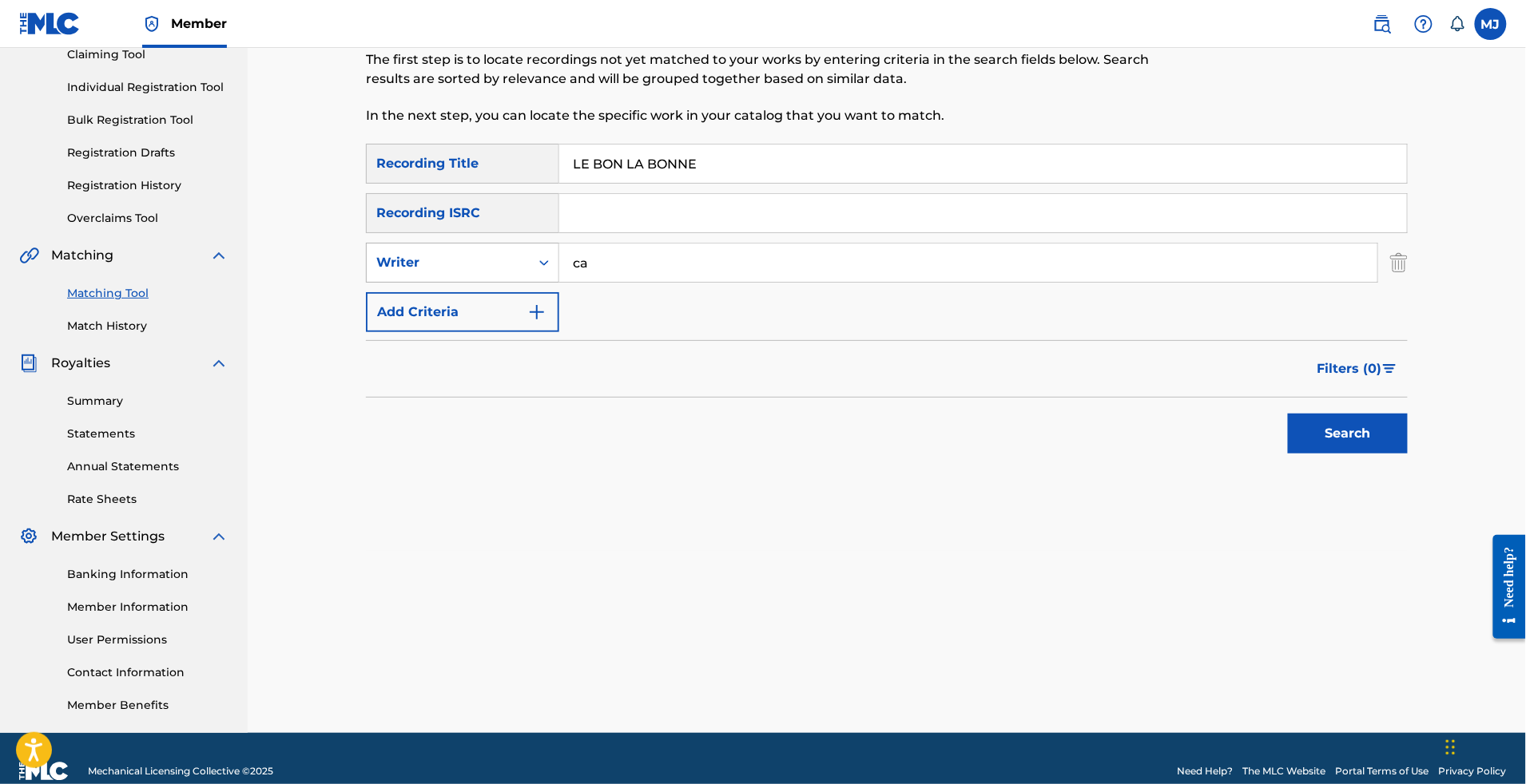
type input "ca"
type input "capo"
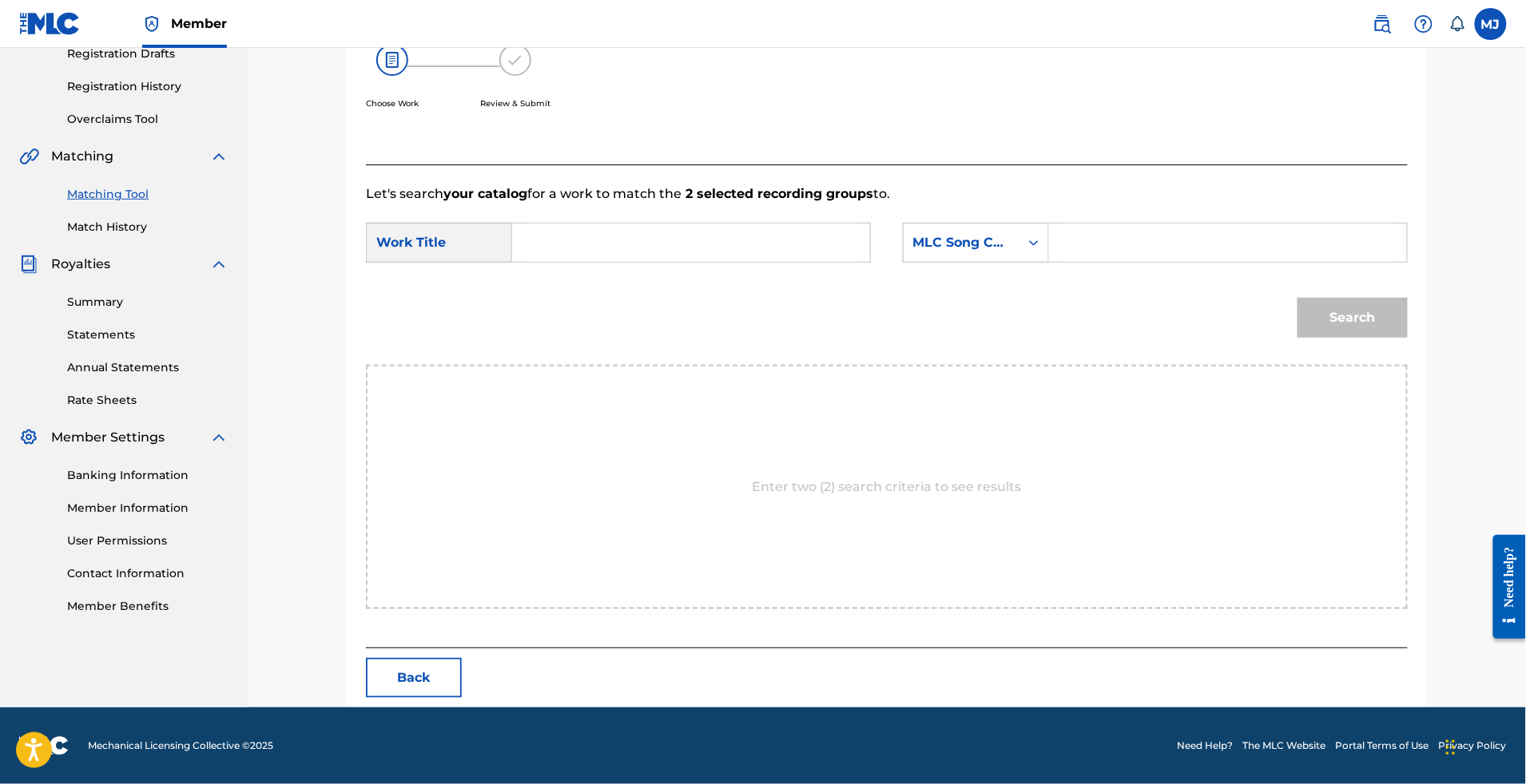
scroll to position [333, 0]
paste input "LE BON LA BONNE"
type input "le bon la bonne"
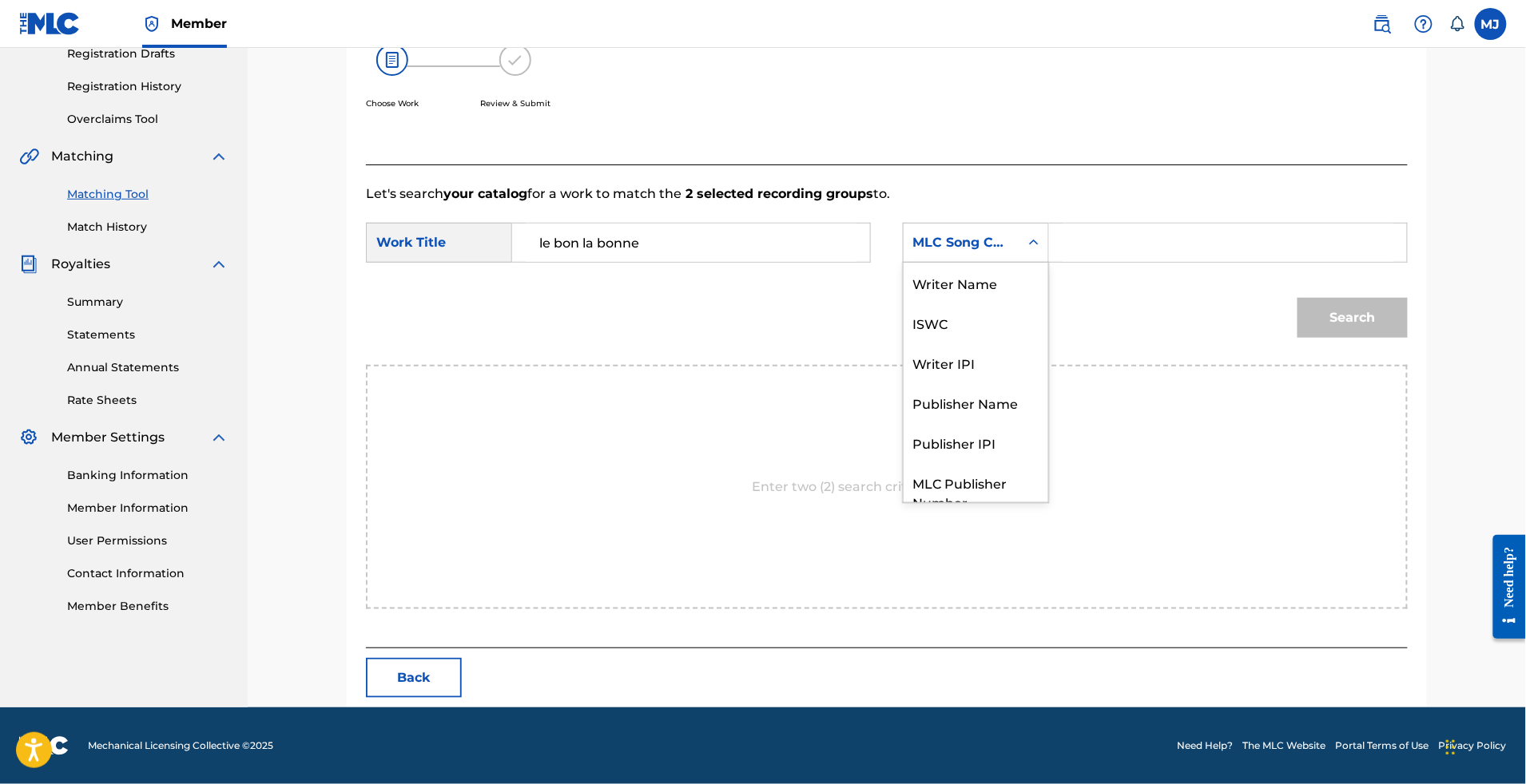
scroll to position [88, 0]
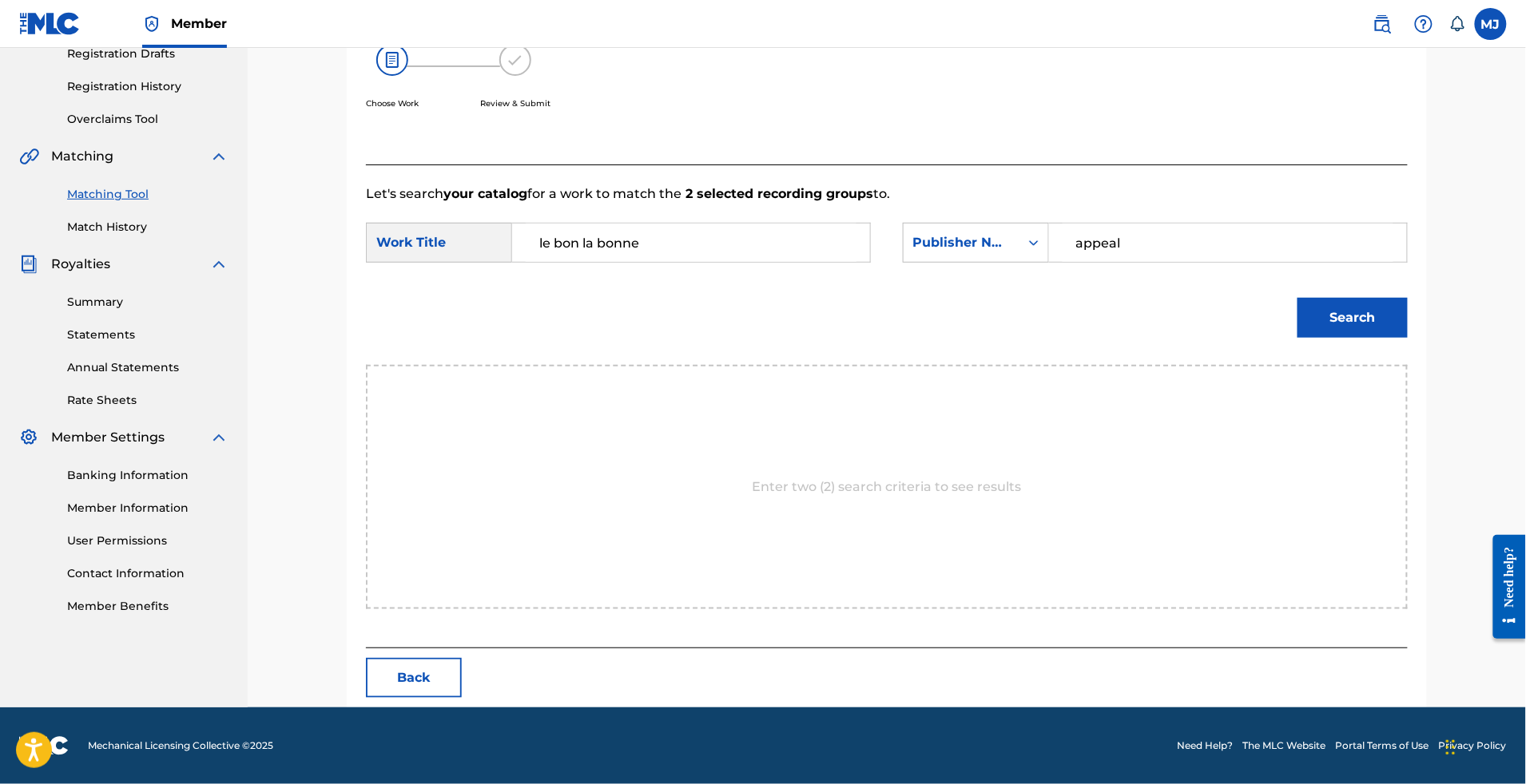
type input "appeal"
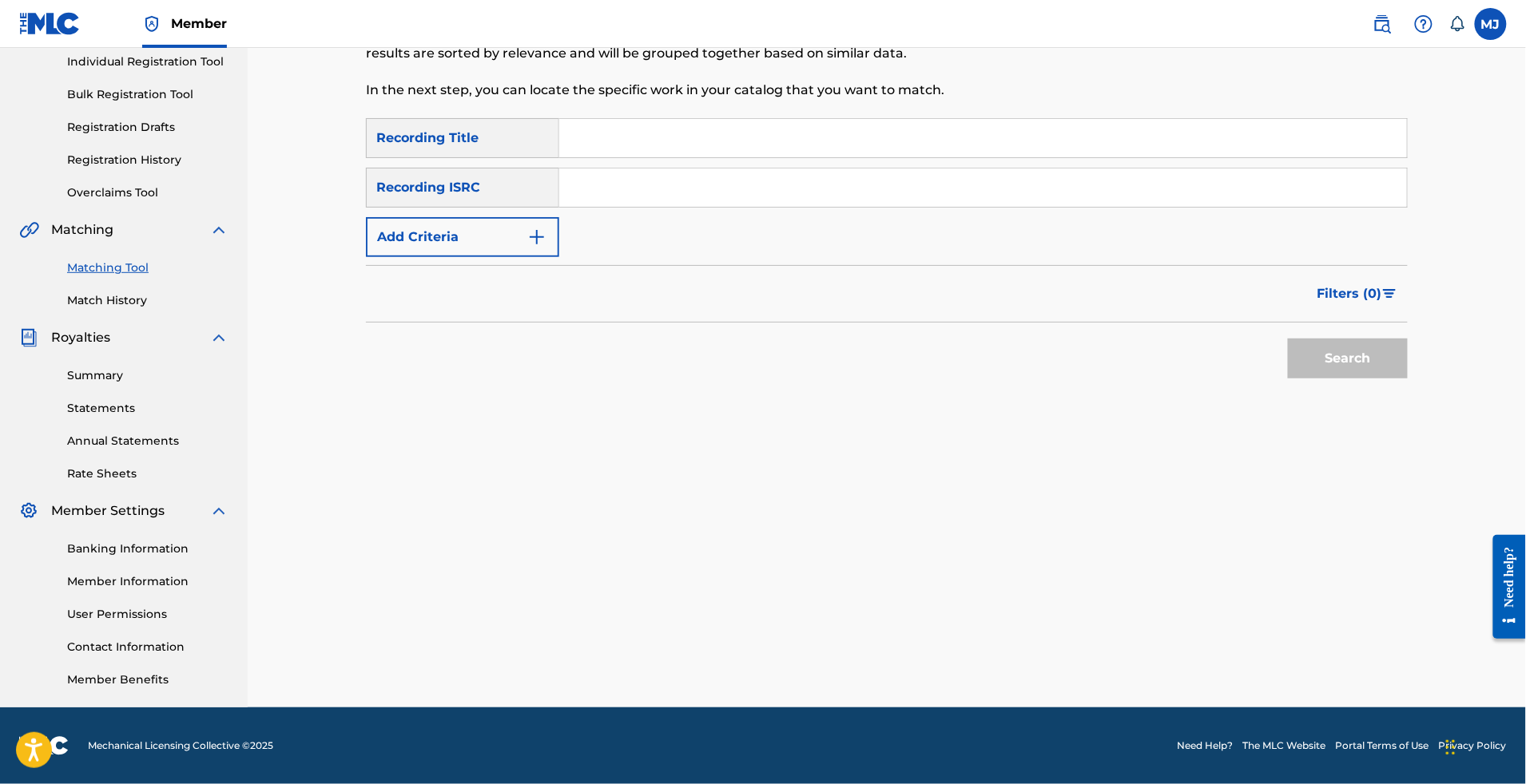
scroll to position [9, 0]
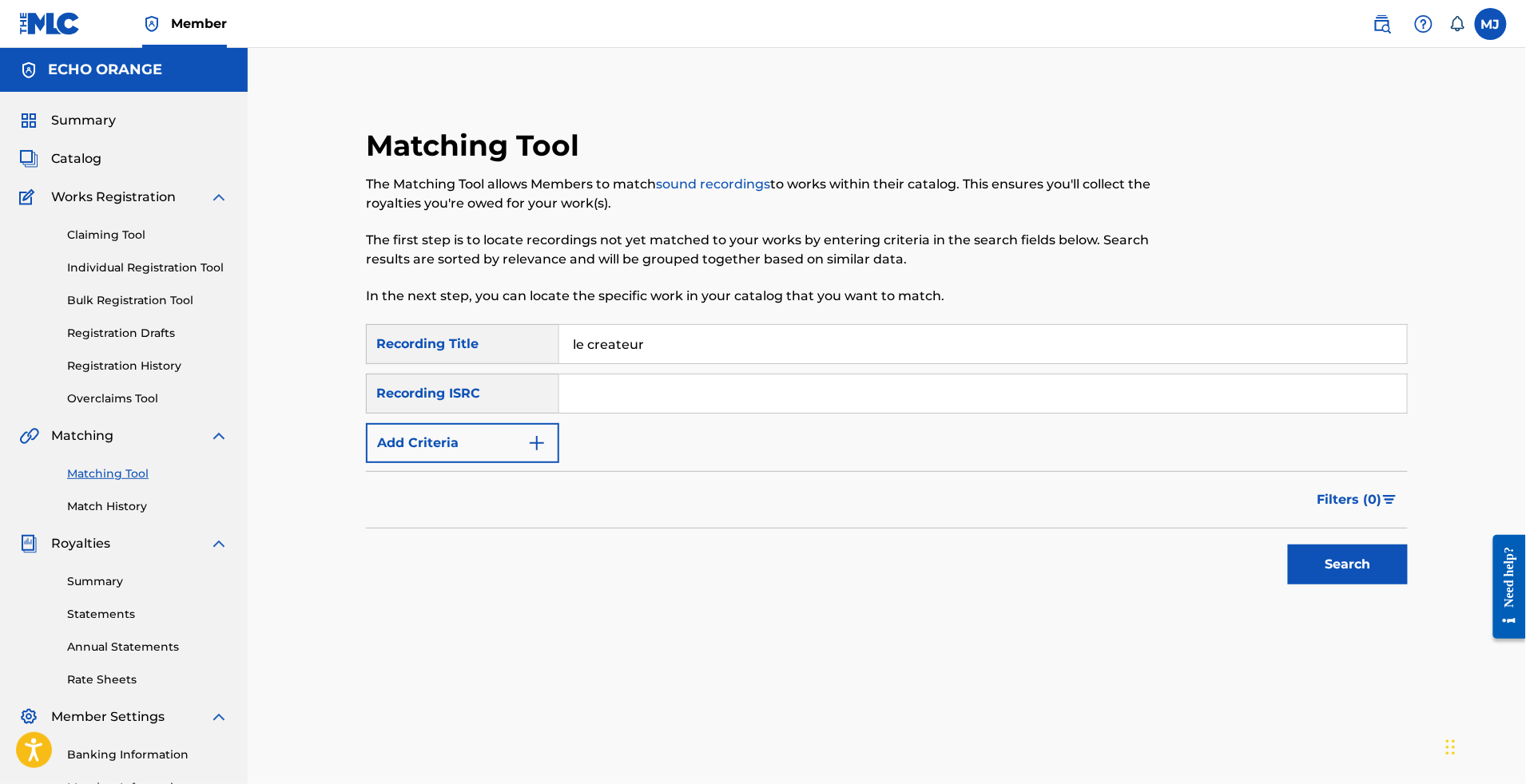
type input "le createur"
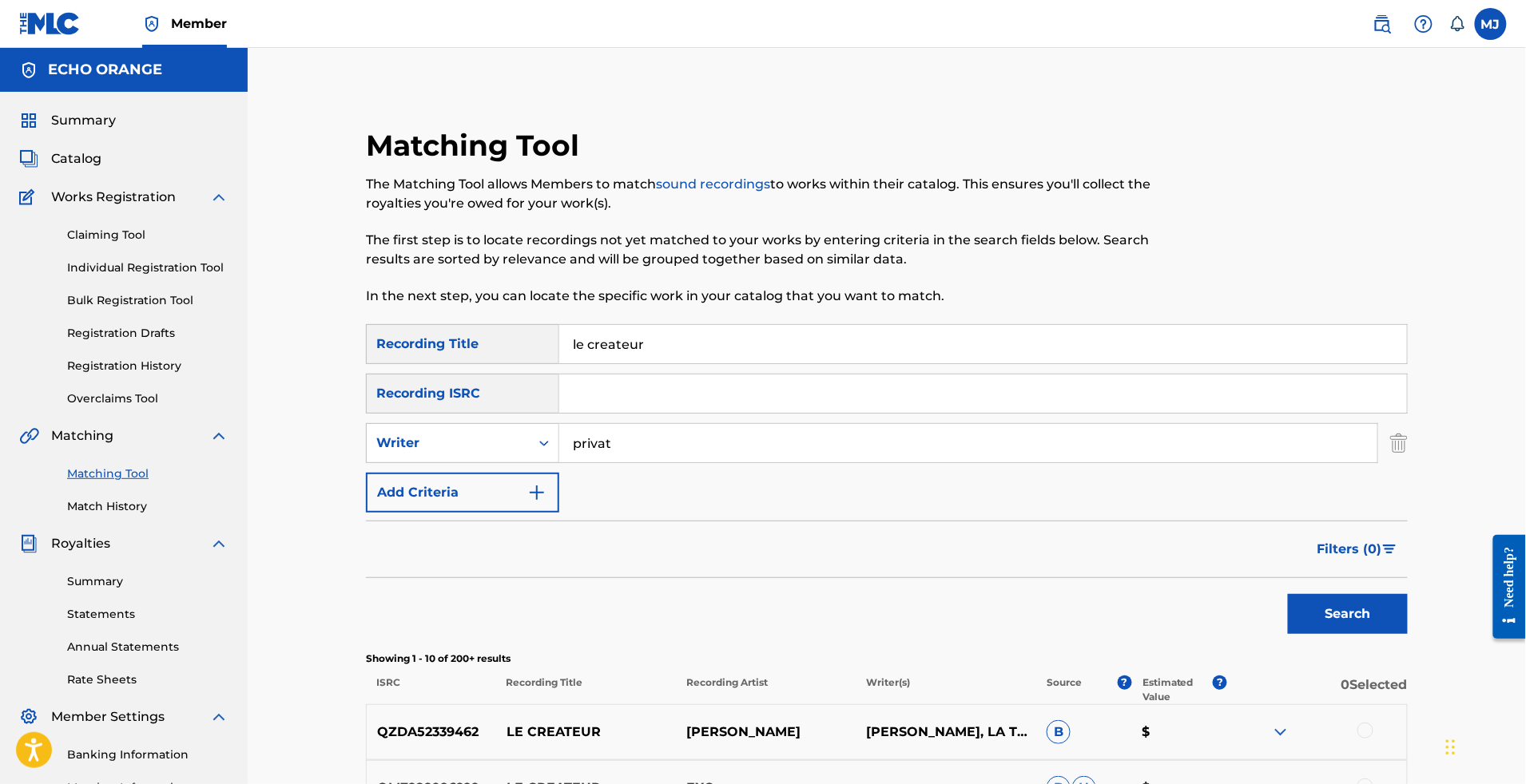
type input "privat"
drag, startPoint x: 16, startPoint y: 470, endPoint x: 710, endPoint y: 384, distance: 699.3
paste input "LE BEAU DES BEAUX"
type input "LE BEAU DES BEAUX"
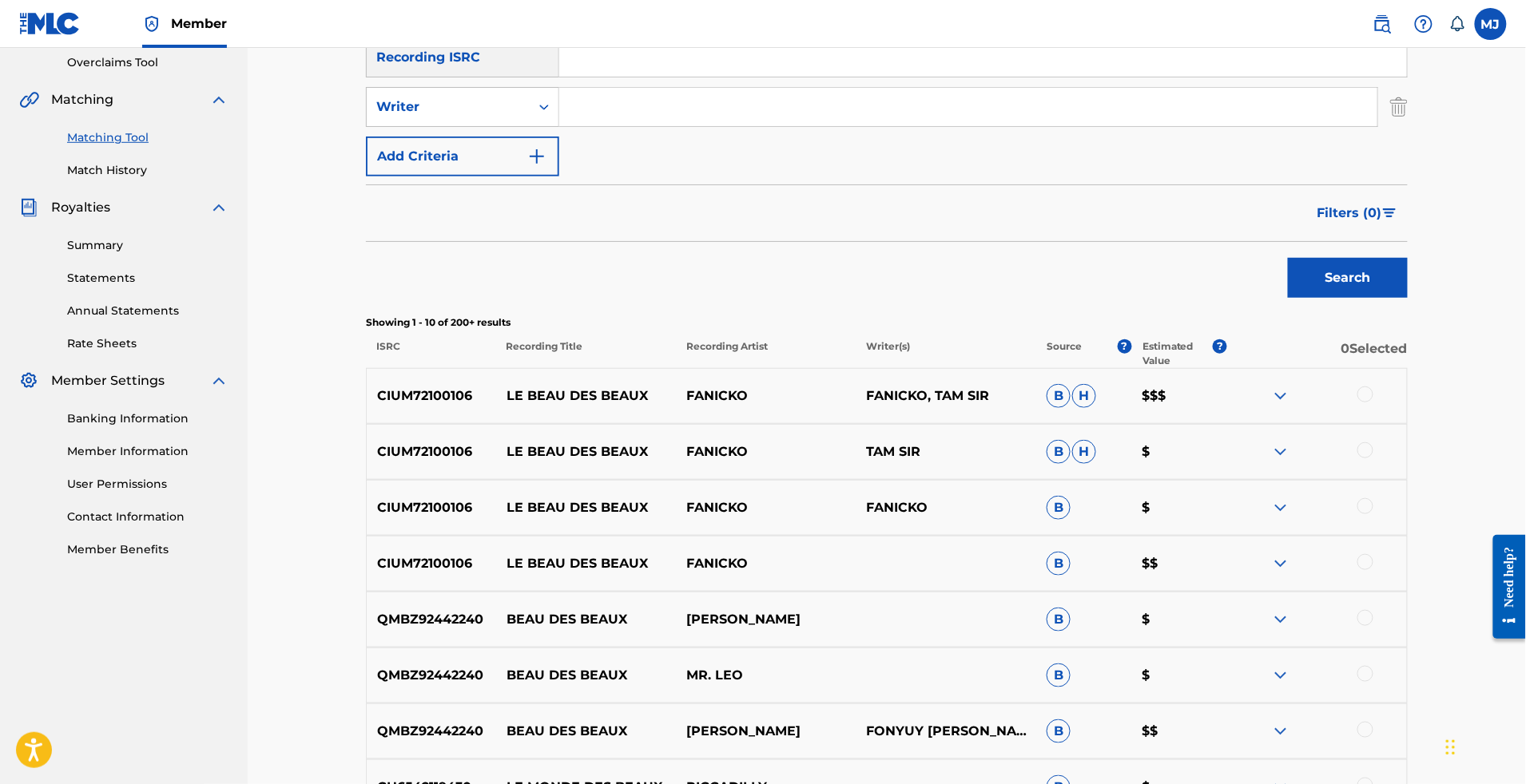
scroll to position [695, 0]
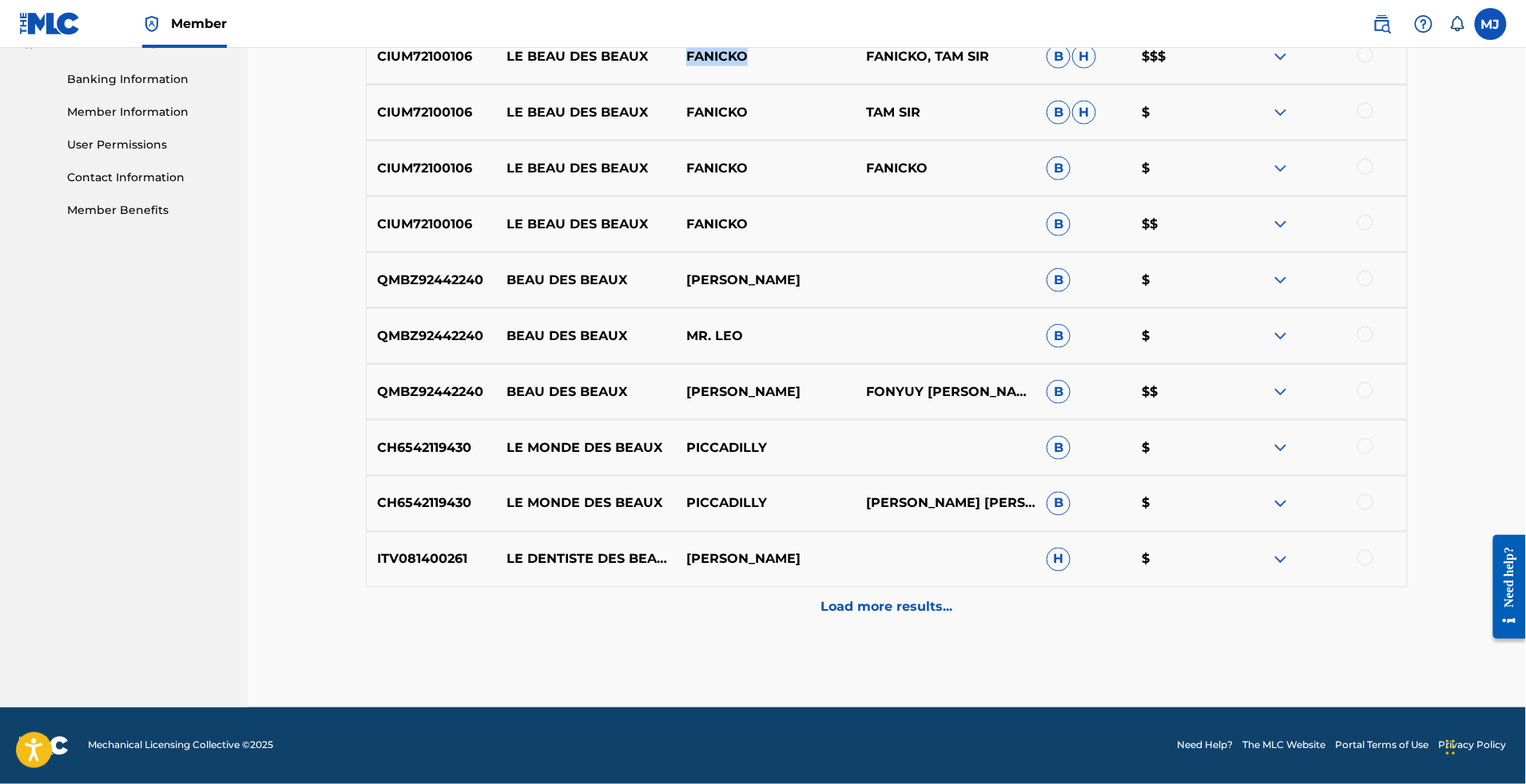
drag, startPoint x: 818, startPoint y: 151, endPoint x: 693, endPoint y: 146, distance: 125.1
copy p "FANICKO"
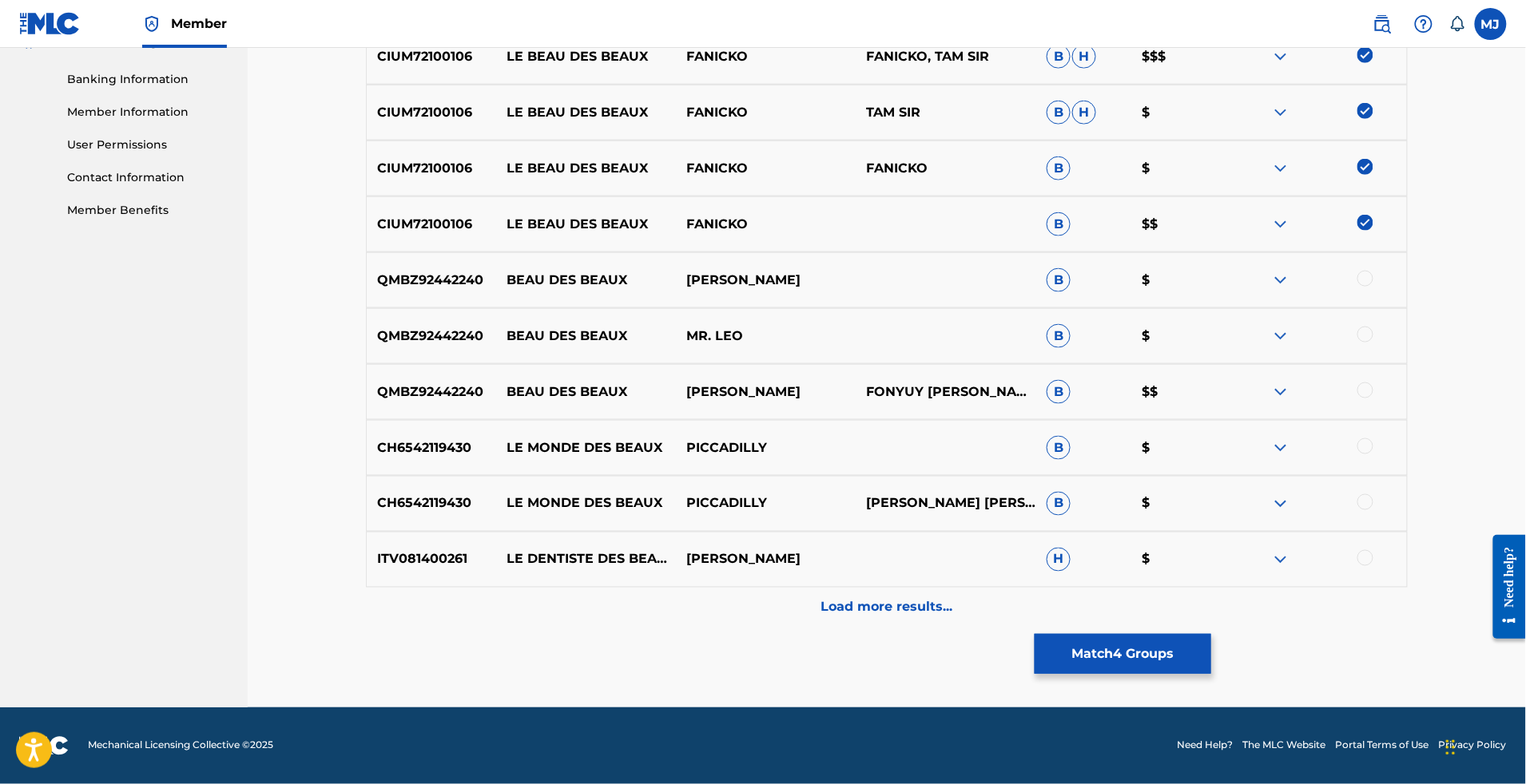
scroll to position [269, 0]
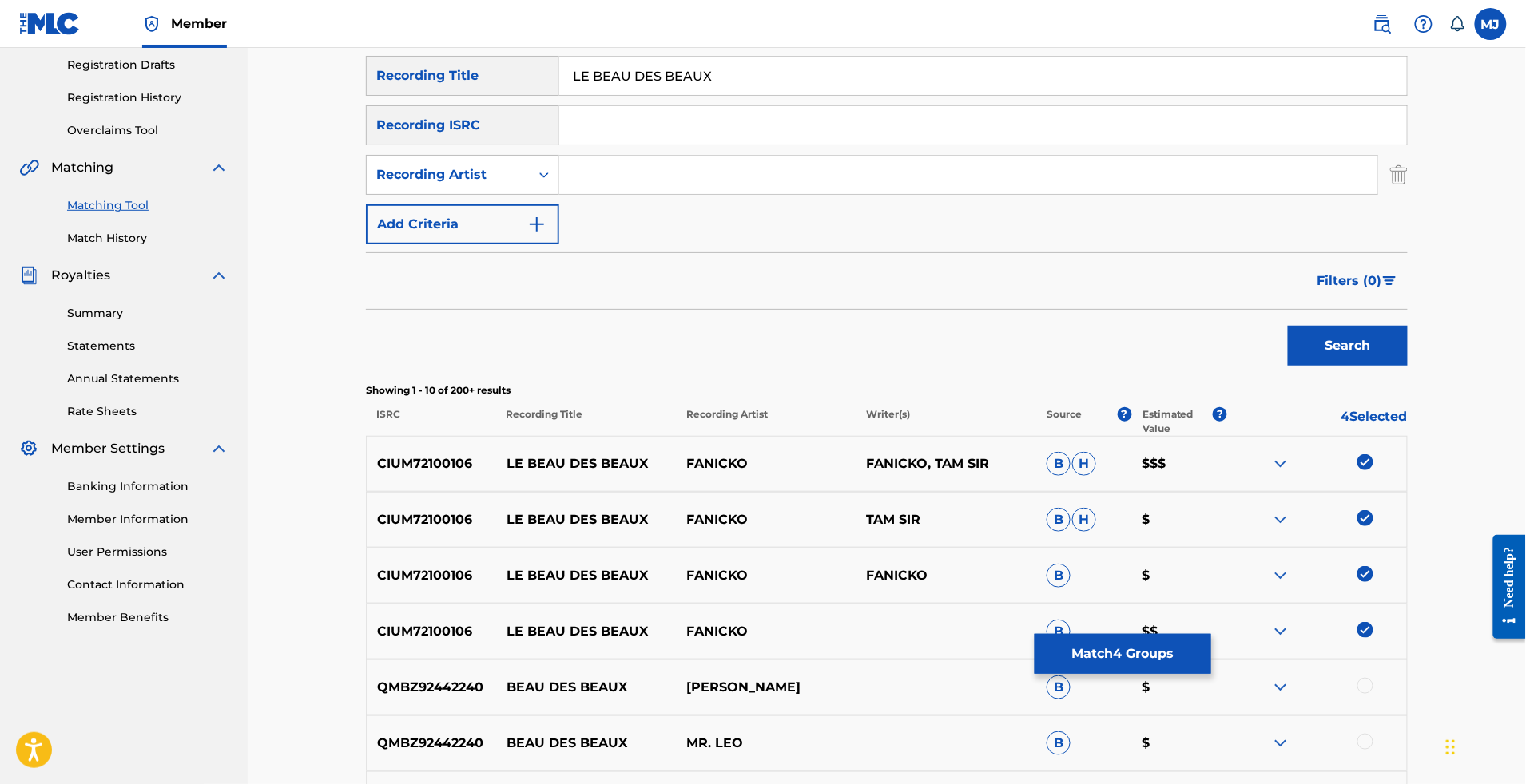
paste input "FANICKO"
type input "FANICKO"
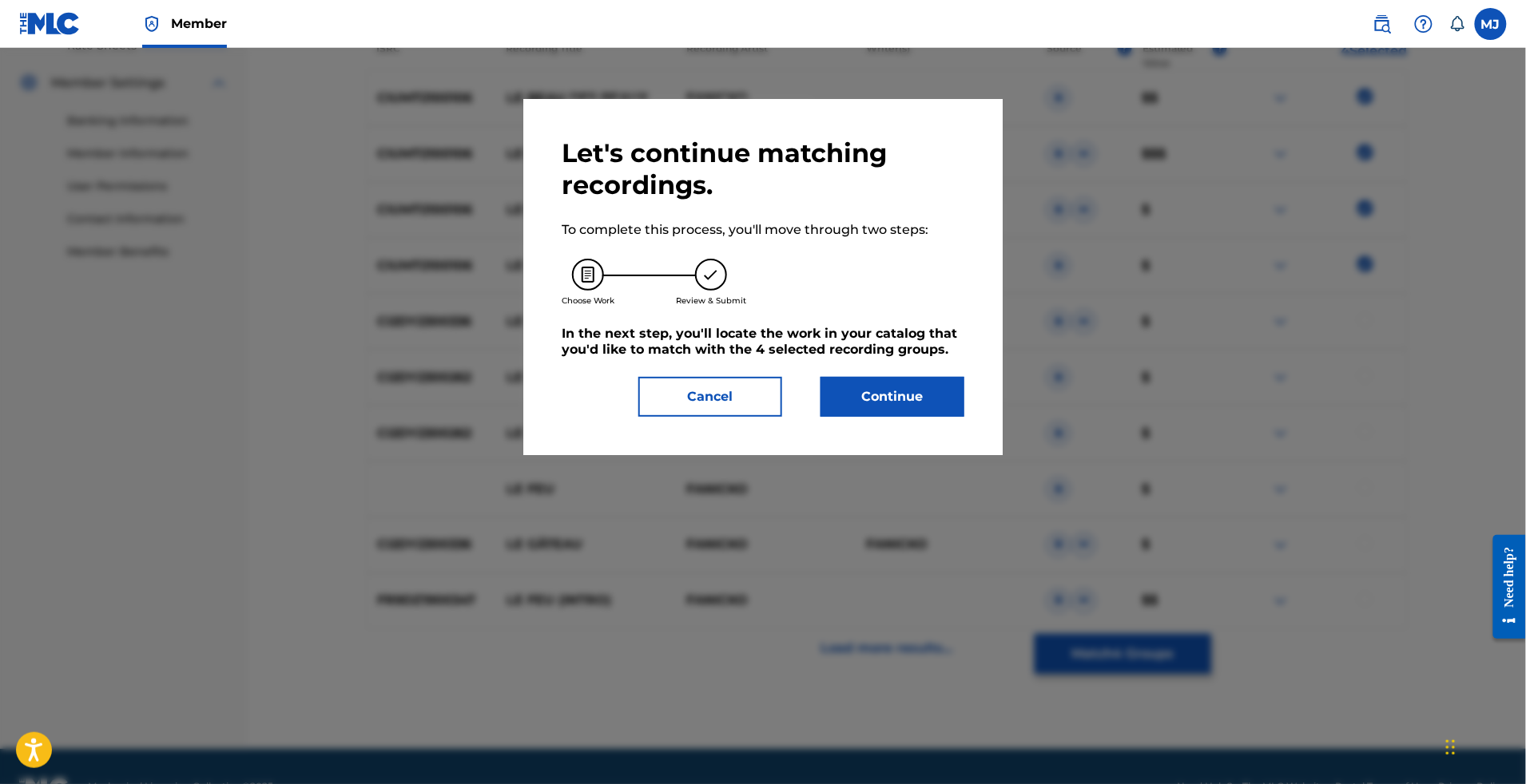
scroll to position [333, 0]
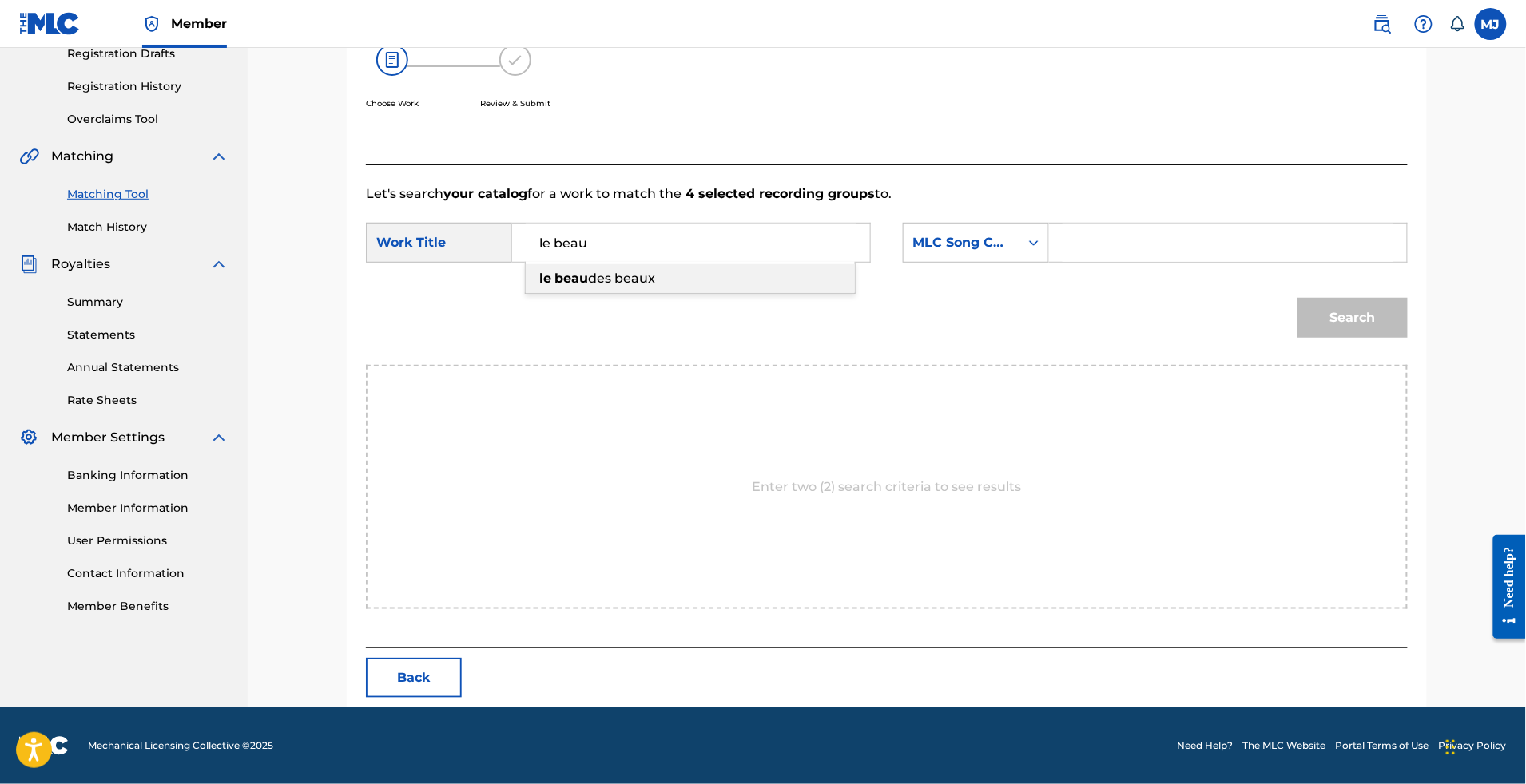
type input "le beau des beaux"
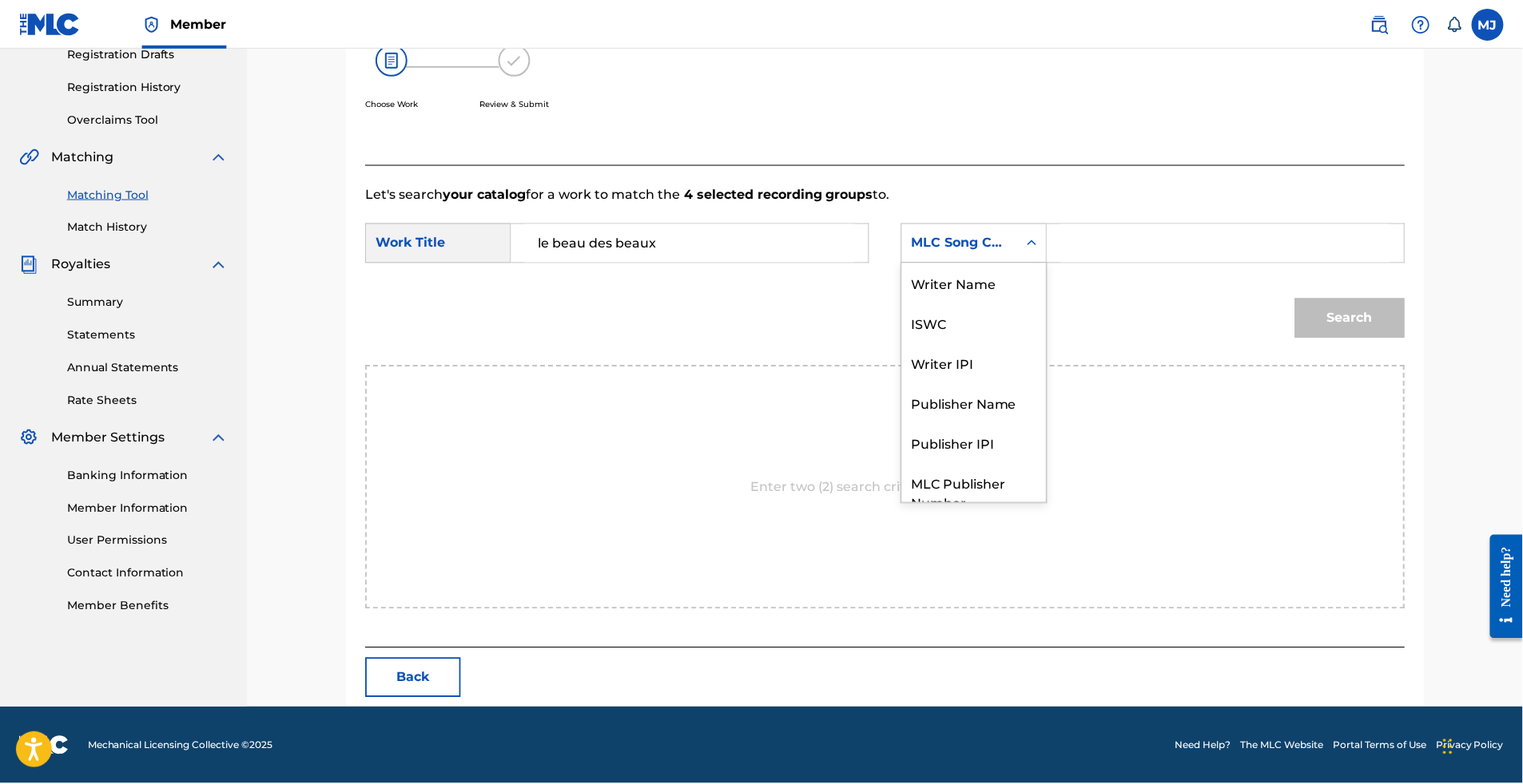
scroll to position [88, 0]
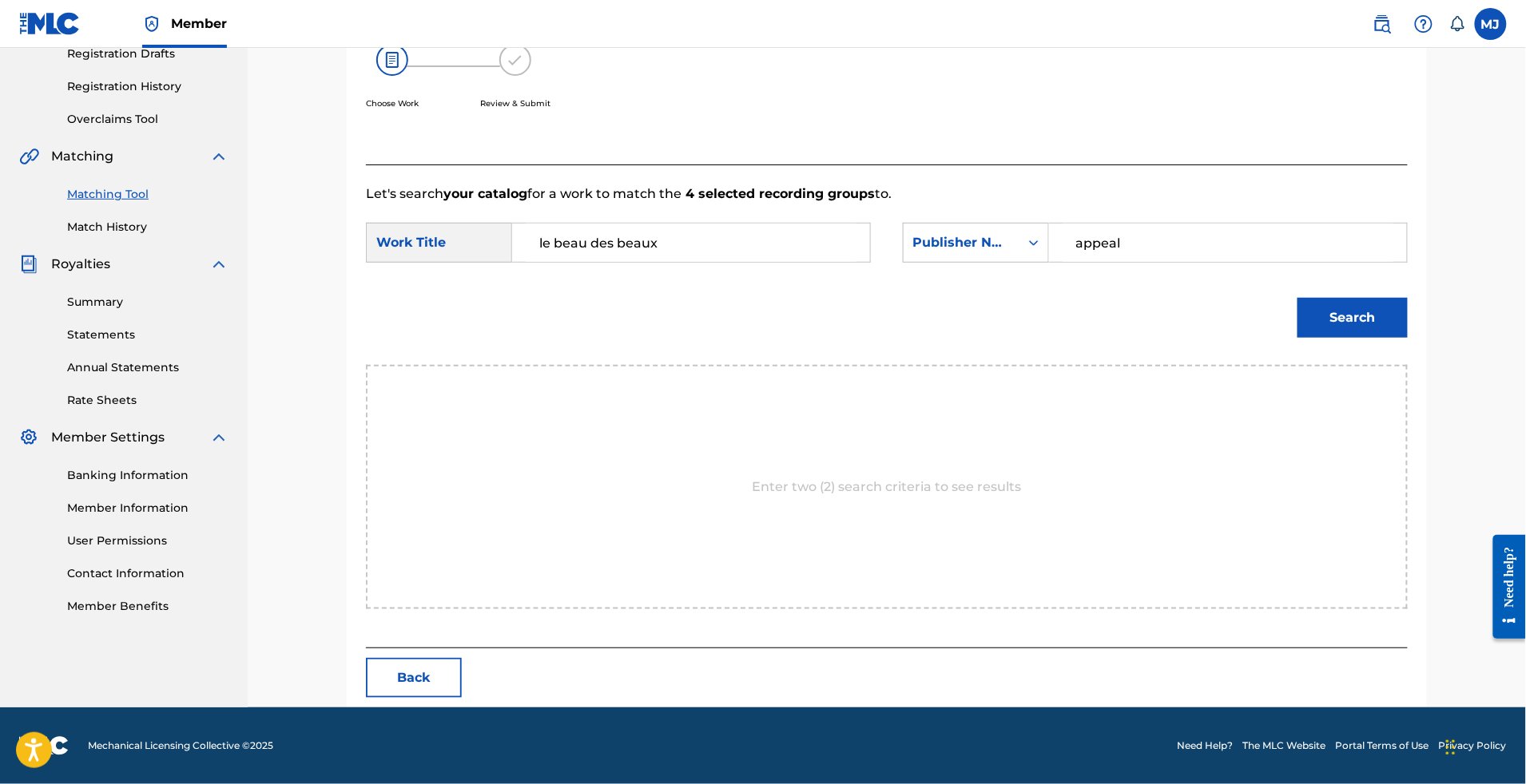
type input "appeal"
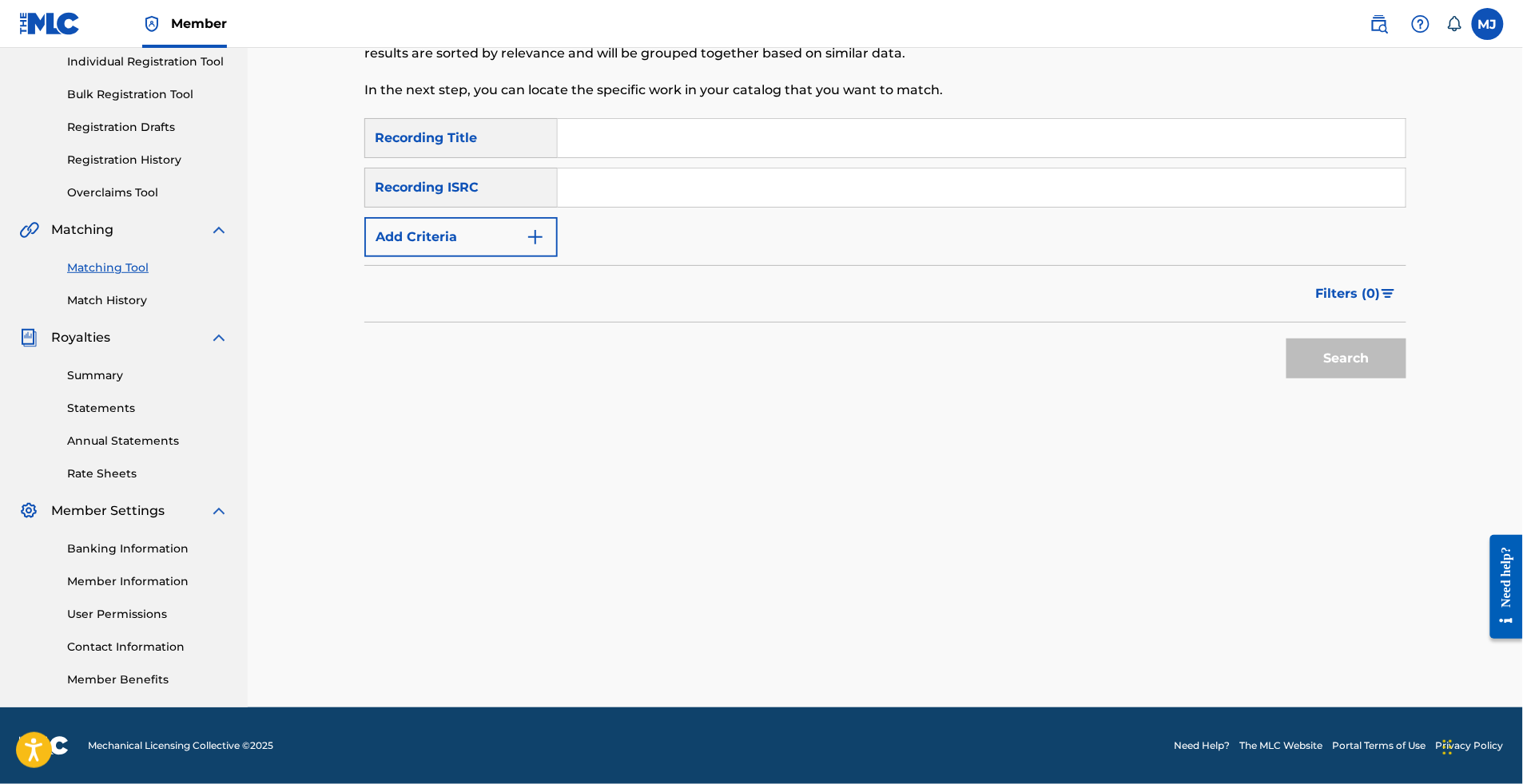
scroll to position [0, 0]
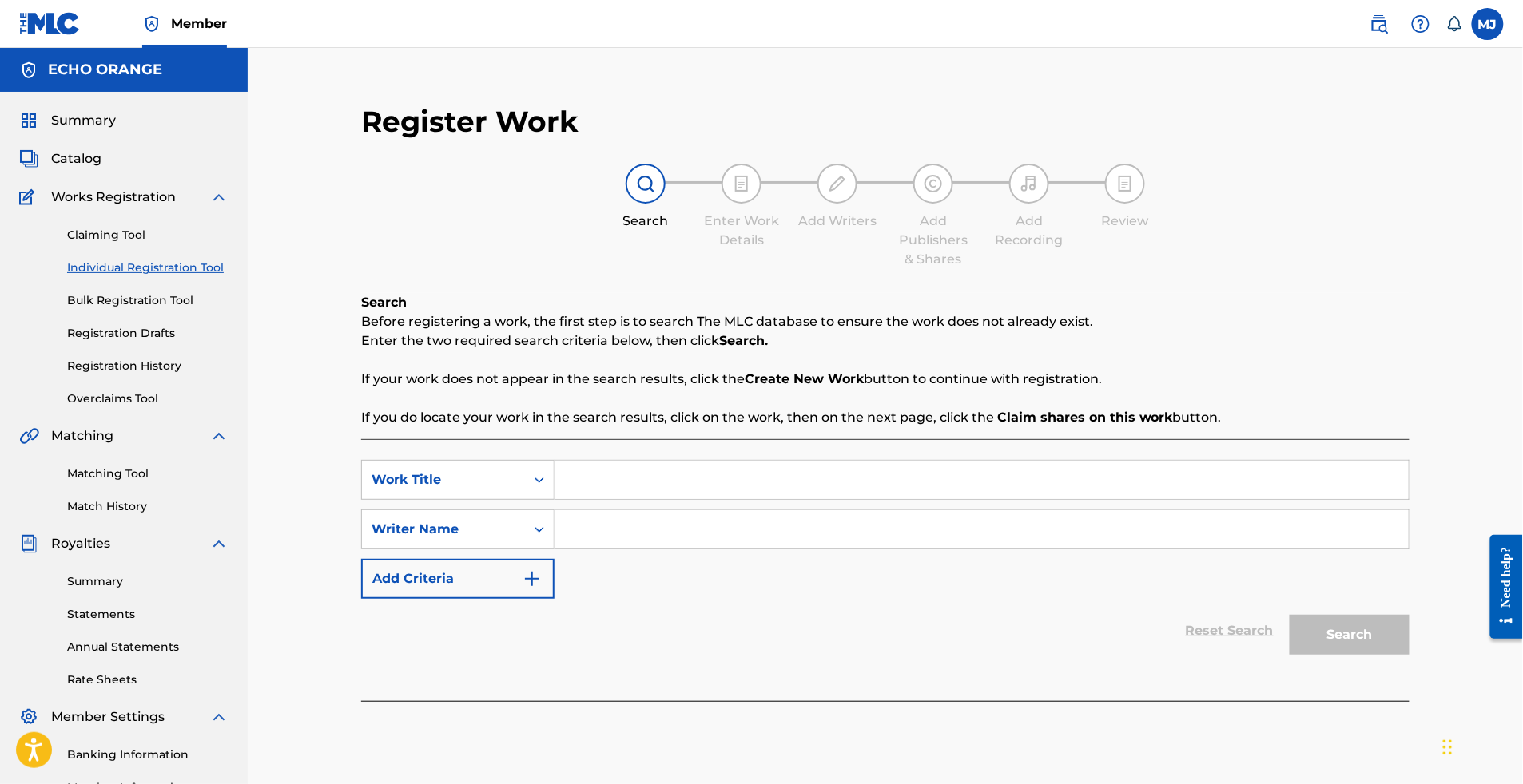
paste input "PETIT CHERCHEUR INTERLUDE"
type input "PETIT CHERCHEUR INTERLUDE"
paste input "PETIT CHERCHEUR INTERLUDE"
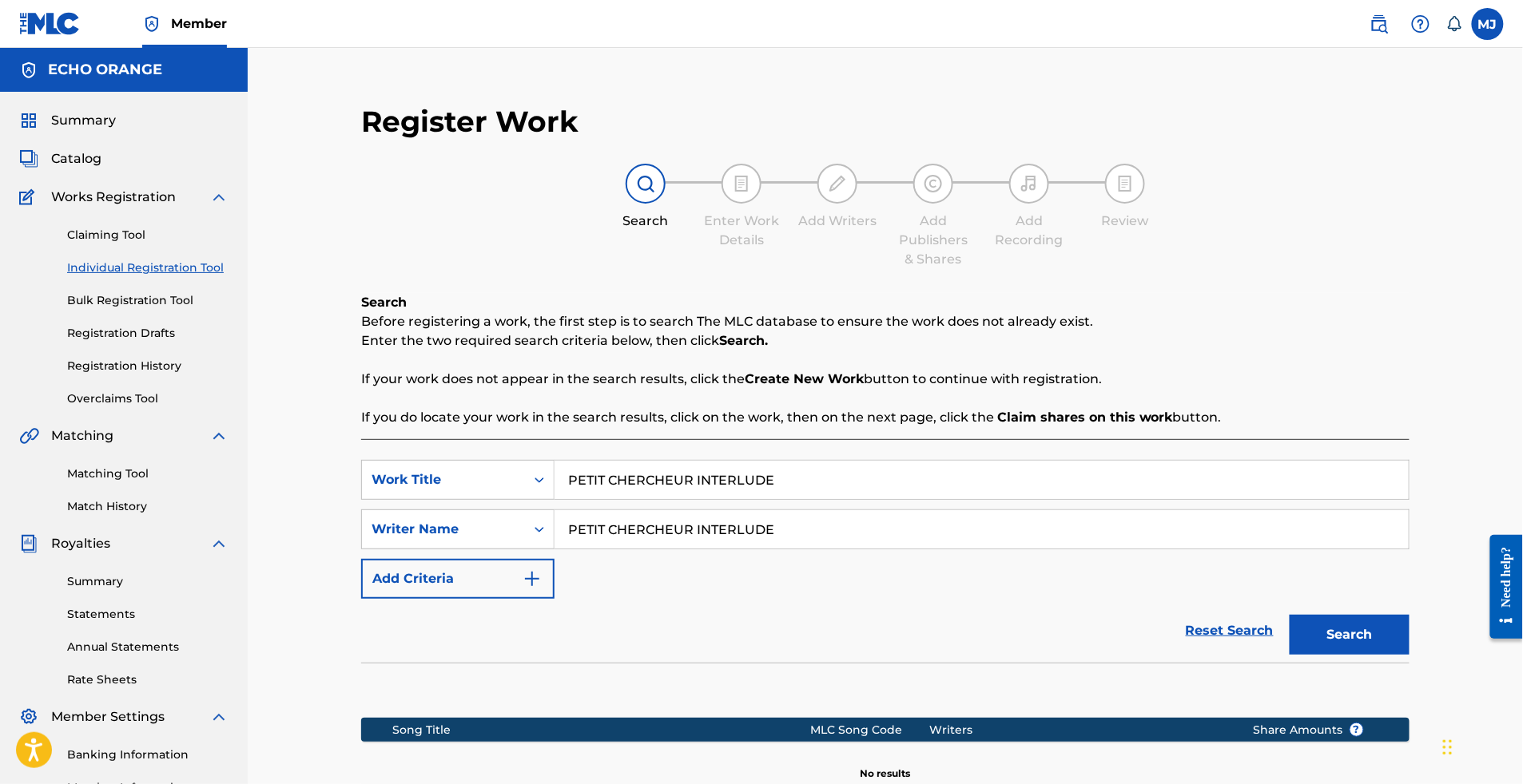
paste input "[PERSON_NAME] [PERSON_NAME]"
type input "[PERSON_NAME] [PERSON_NAME]"
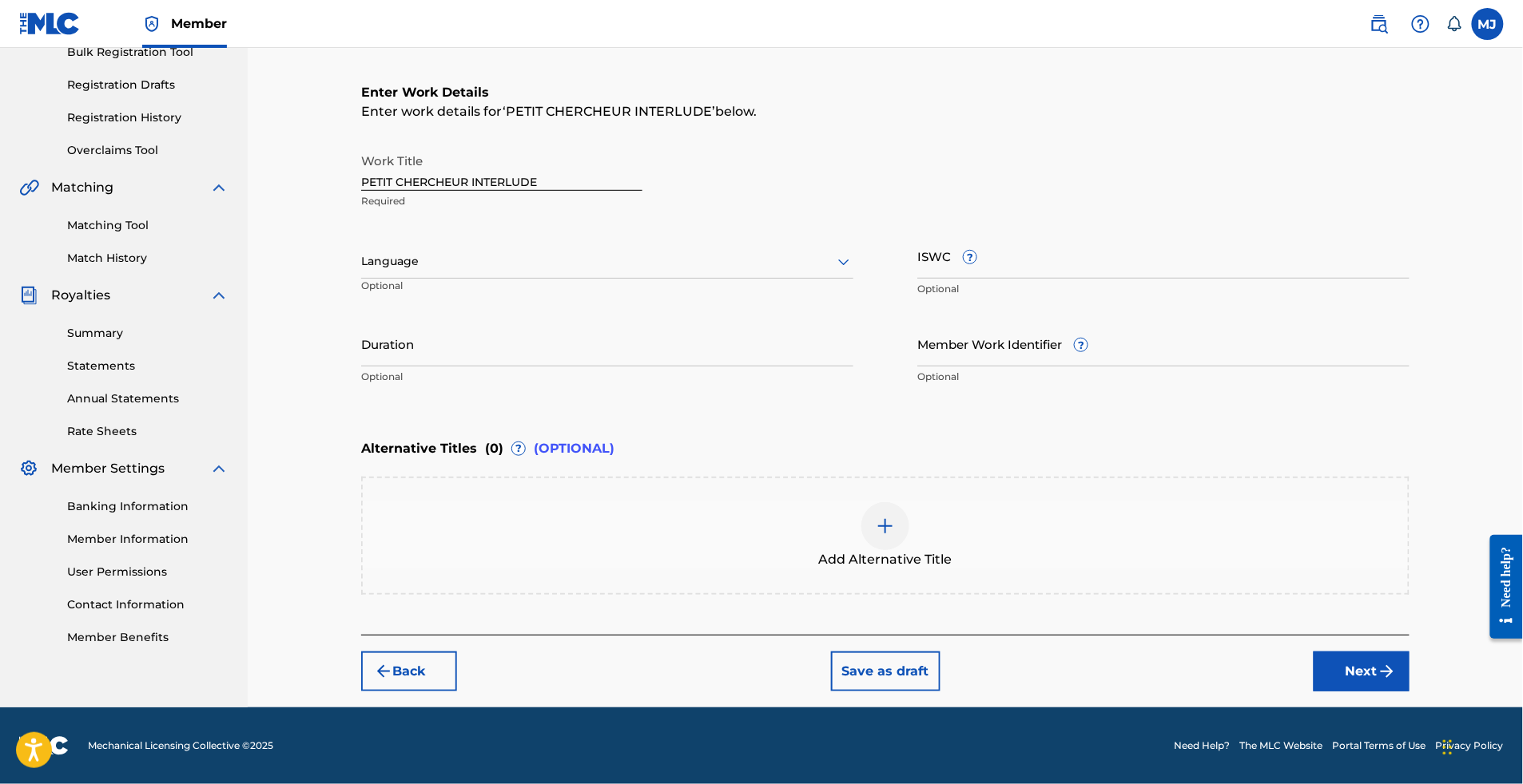
scroll to position [333, 0]
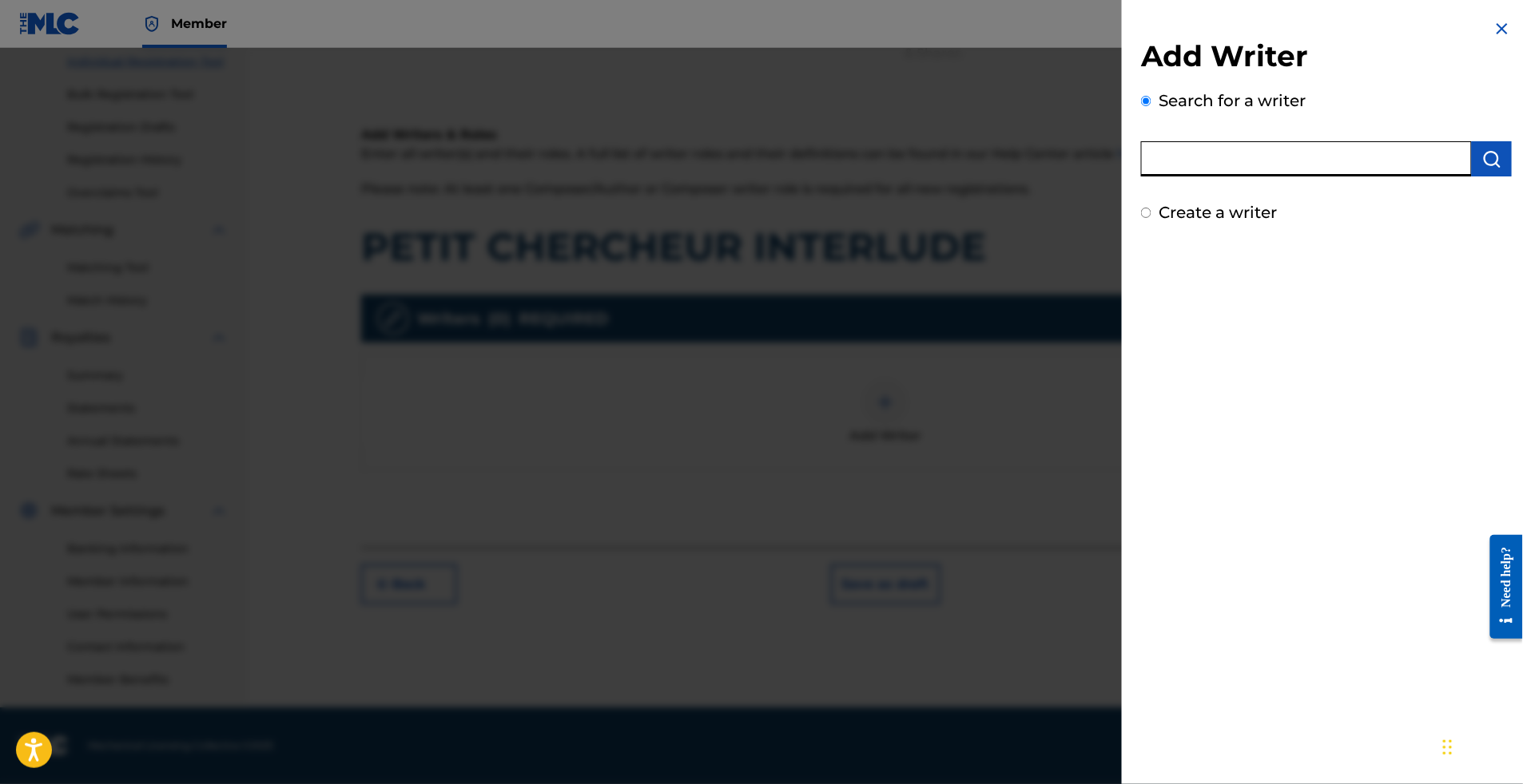
paste input "[PERSON_NAME] [PERSON_NAME]"
type input "[PERSON_NAME] [PERSON_NAME]"
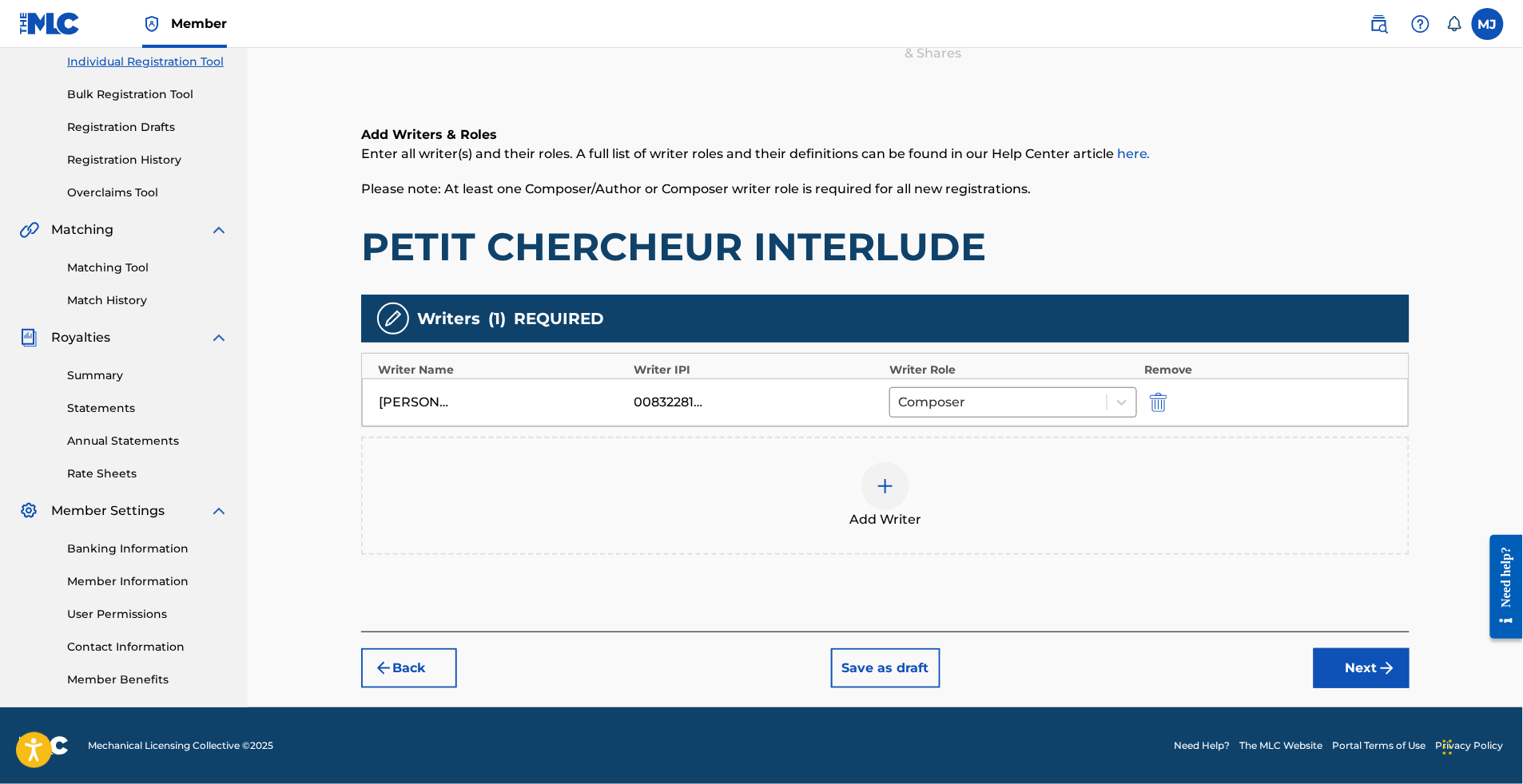
scroll to position [337, 0]
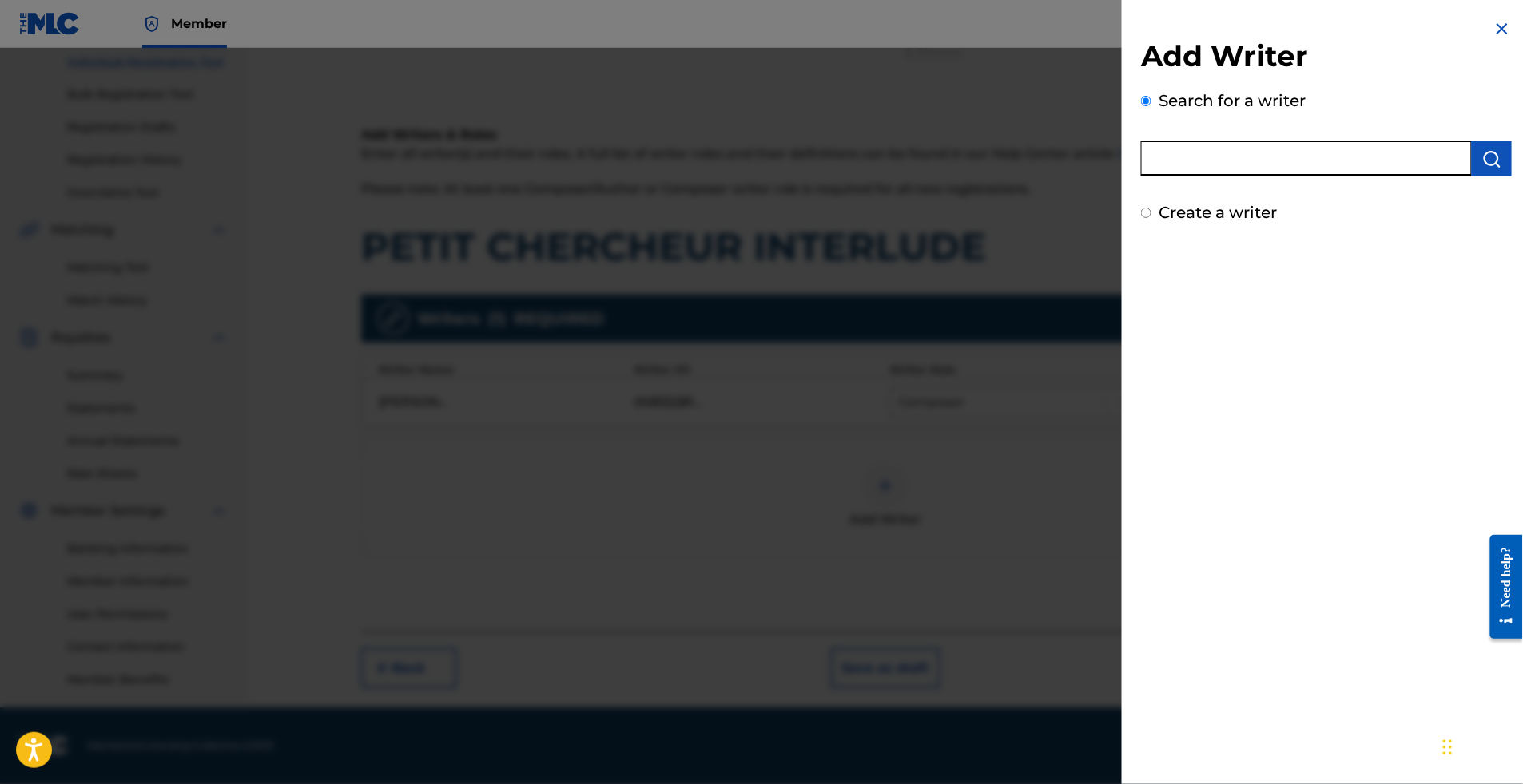
paste input "[PERSON_NAME] [PERSON_NAME]"
type input "[PERSON_NAME] [PERSON_NAME]"
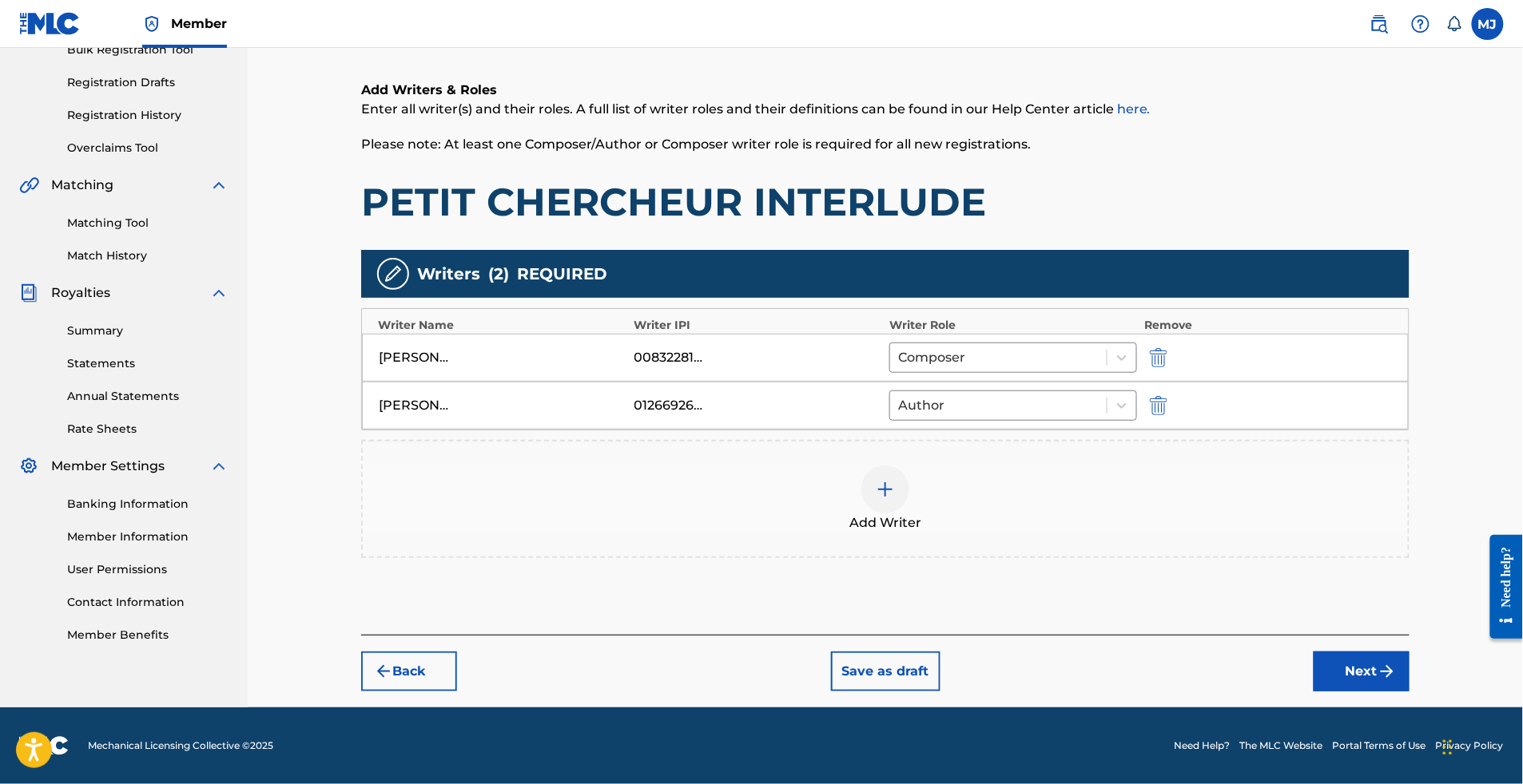
scroll to position [333, 0]
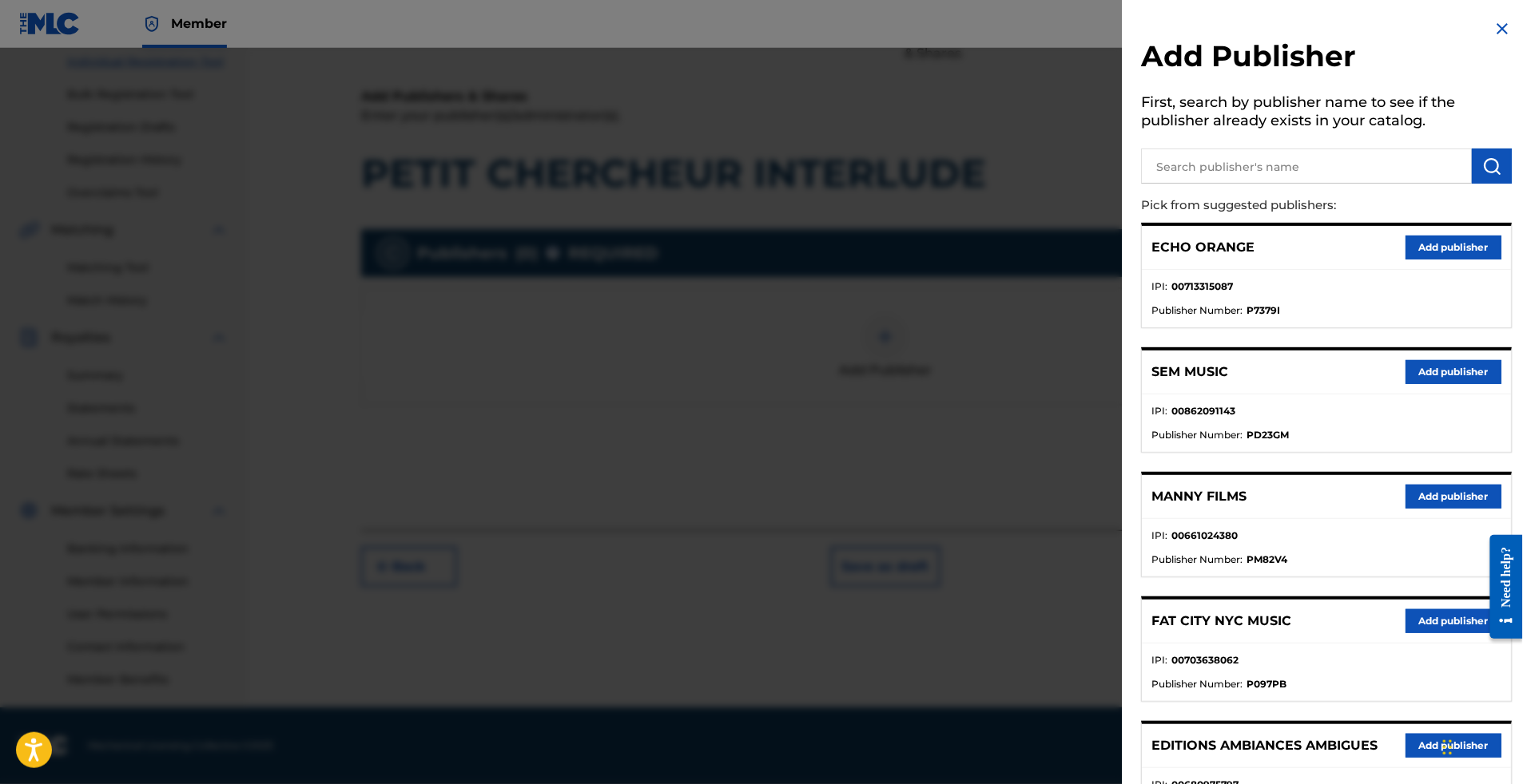
drag, startPoint x: 1164, startPoint y: 203, endPoint x: 1178, endPoint y: 199, distance: 14.6
type input "appeal"
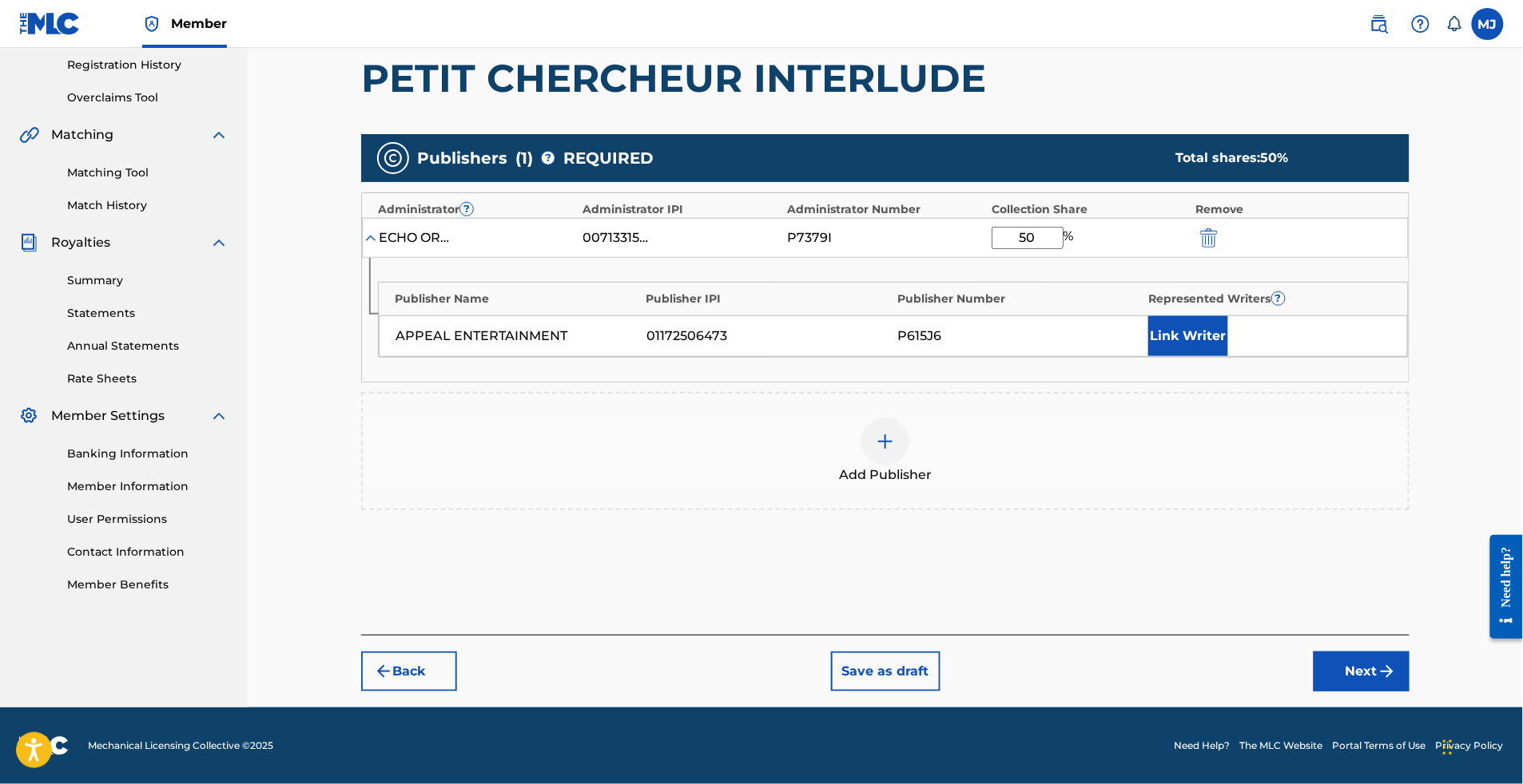
type input "50"
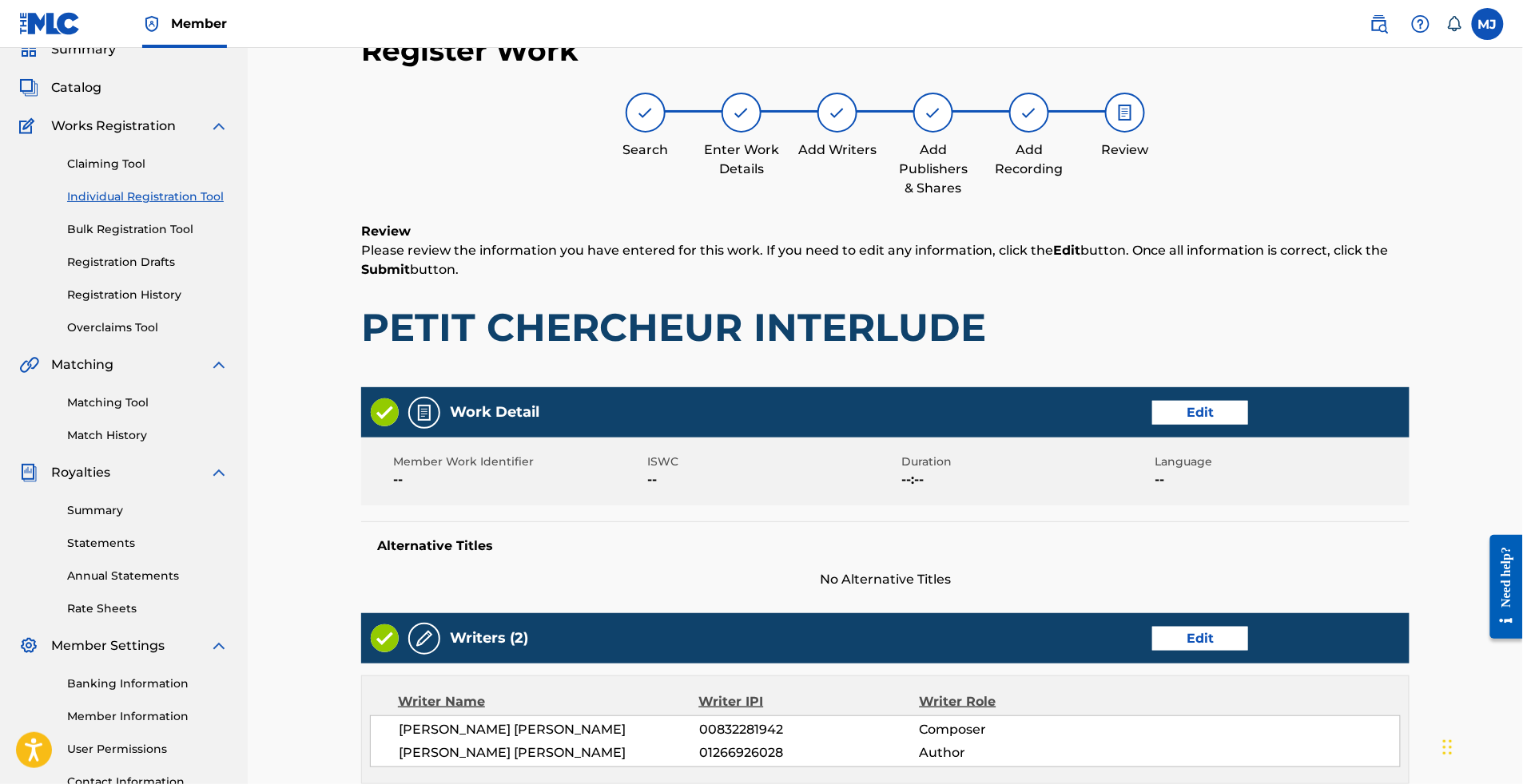
scroll to position [829, 0]
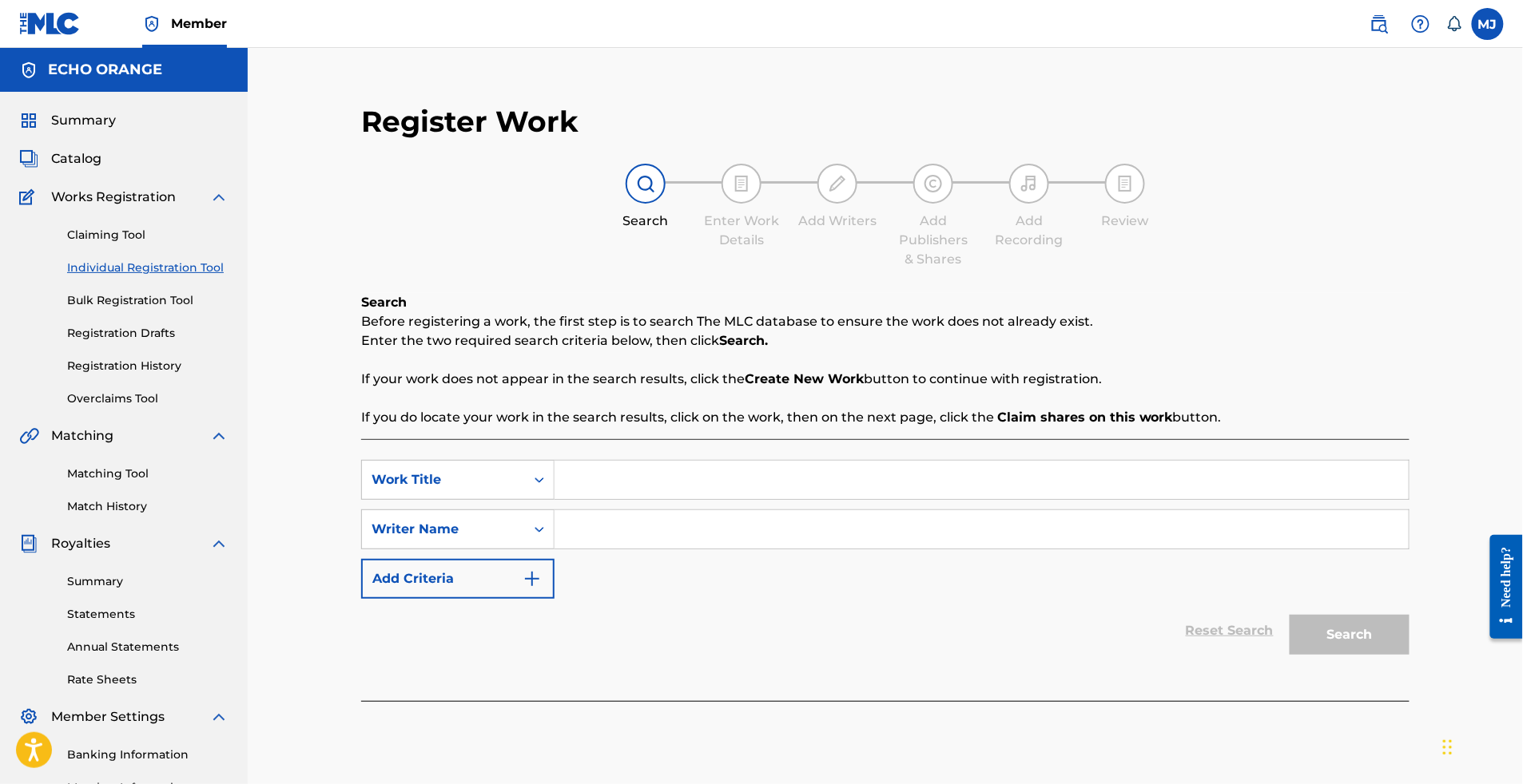
paste input "PETITE SOEUR"
type input "PETITE SOEUR"
paste
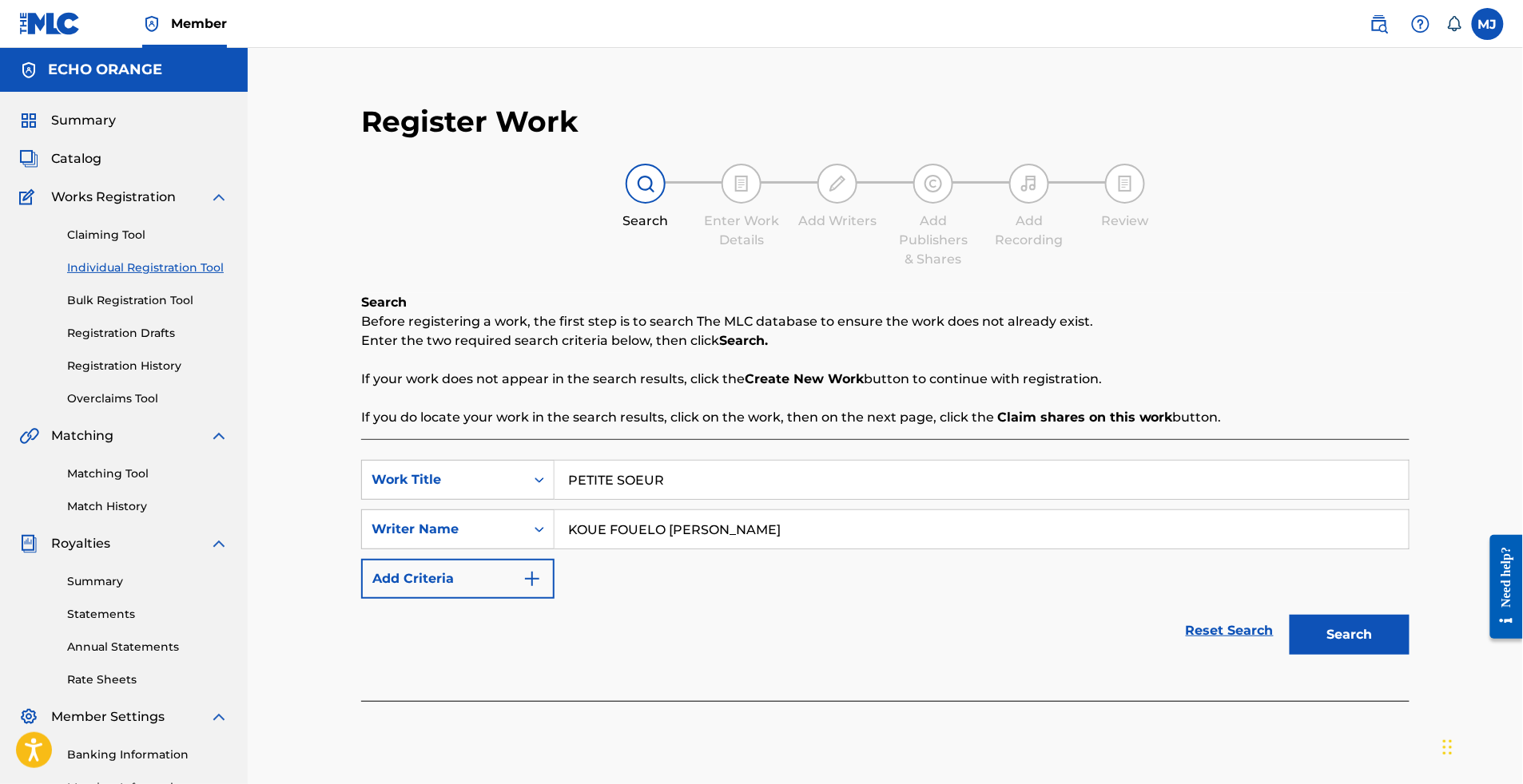
type input "KOUE FOUELO [PERSON_NAME]"
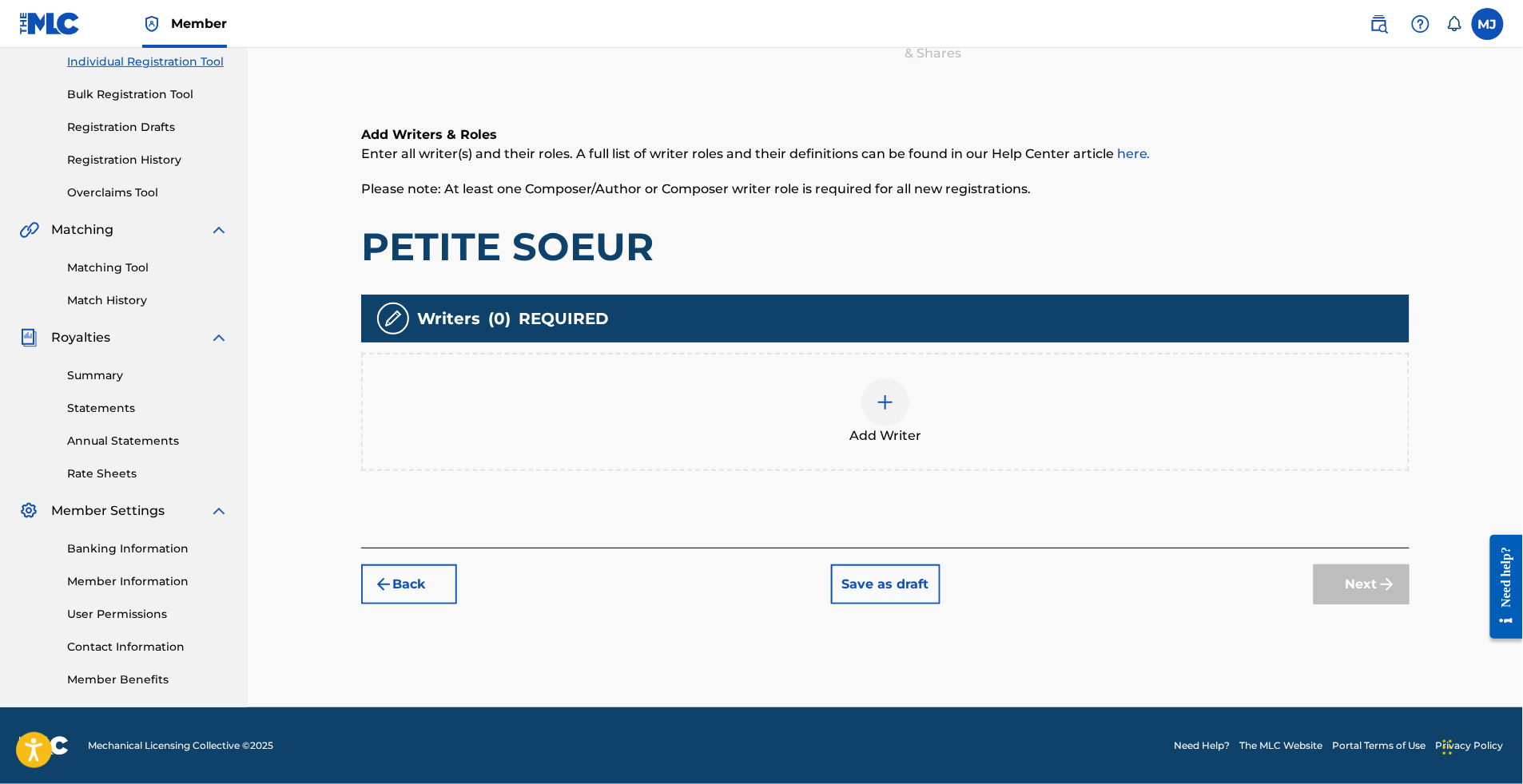
scroll to position [333, 0]
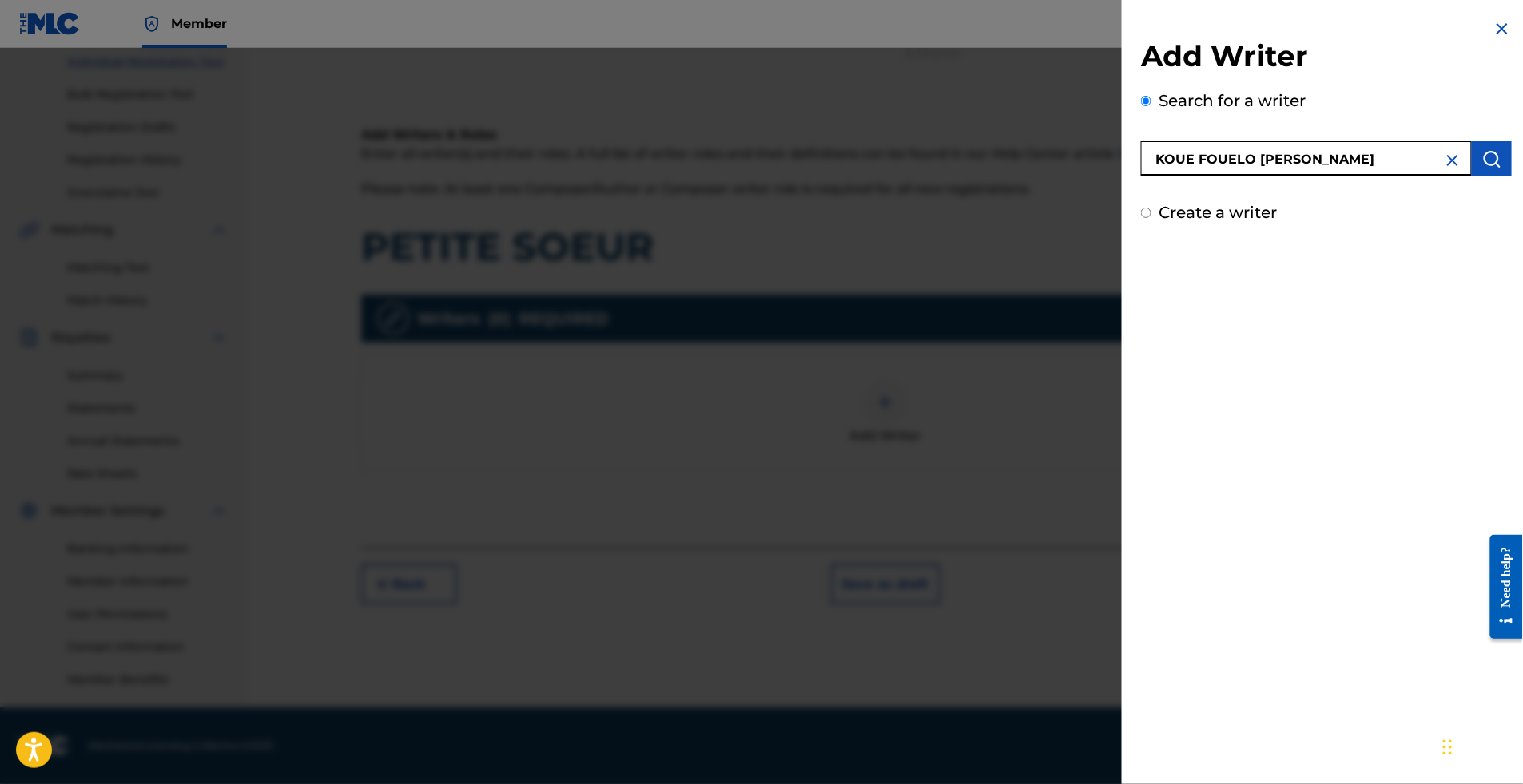
type input "KOUE FOUELO [PERSON_NAME]"
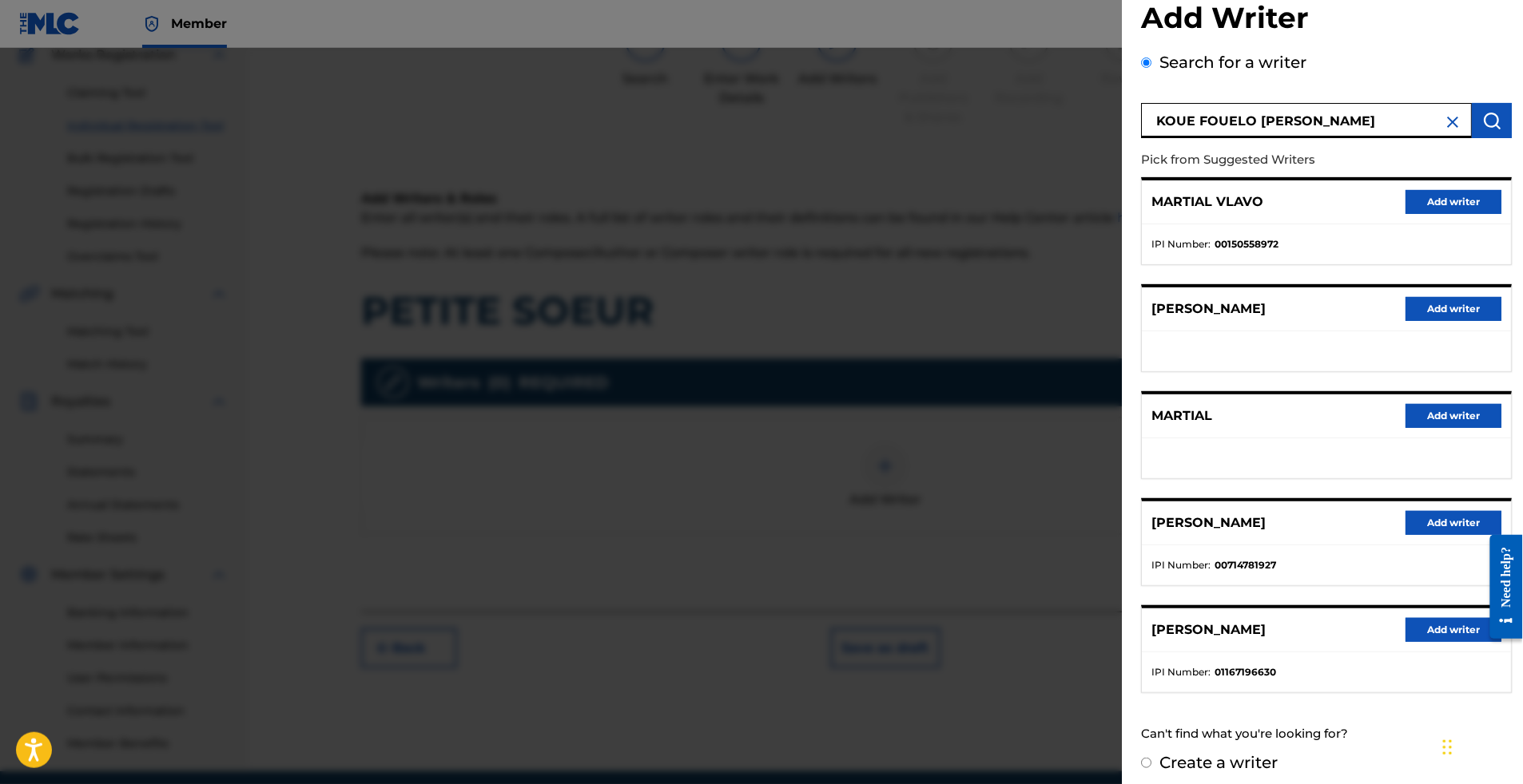
scroll to position [183, 0]
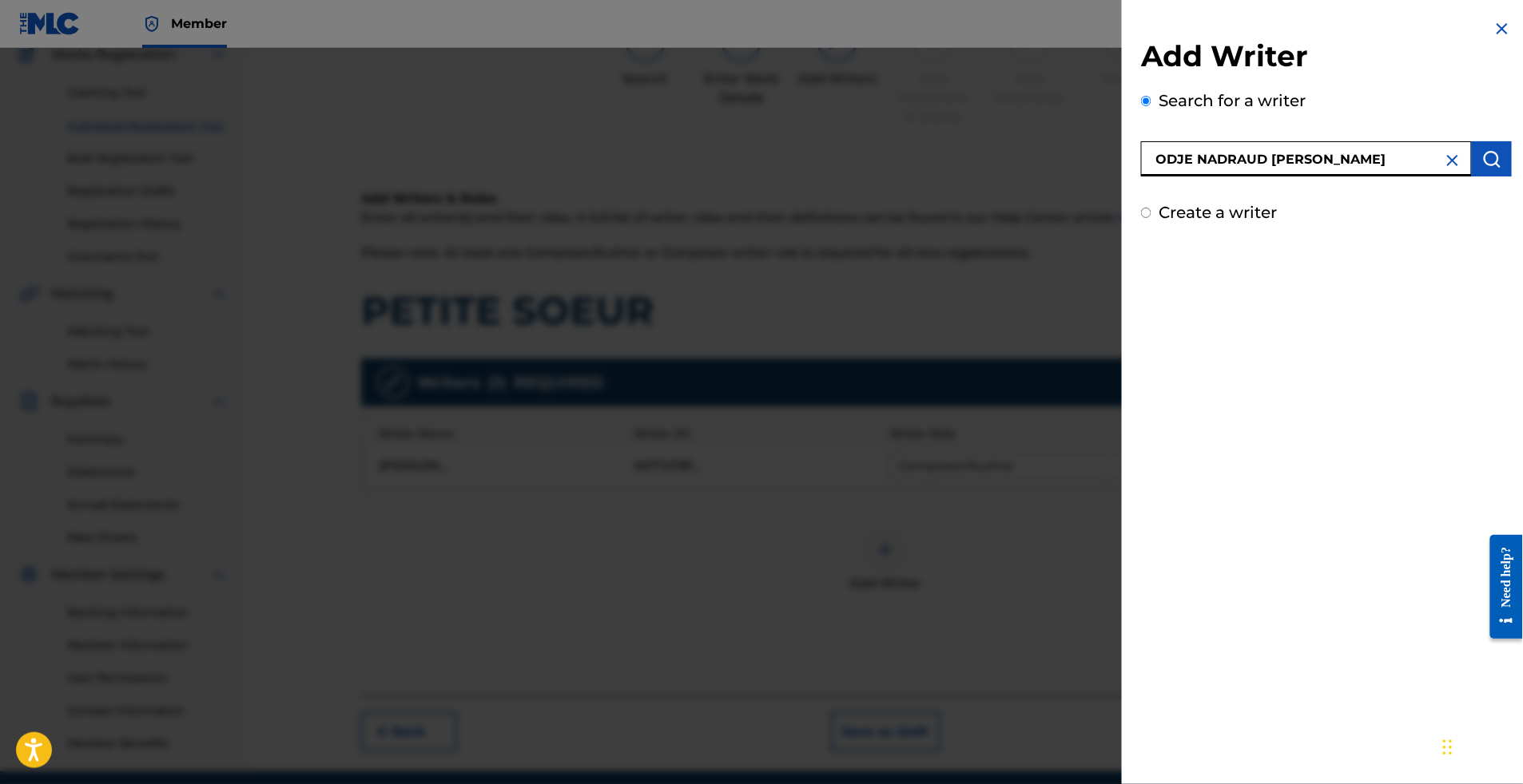
type input "ODJE NADRAUD [PERSON_NAME]"
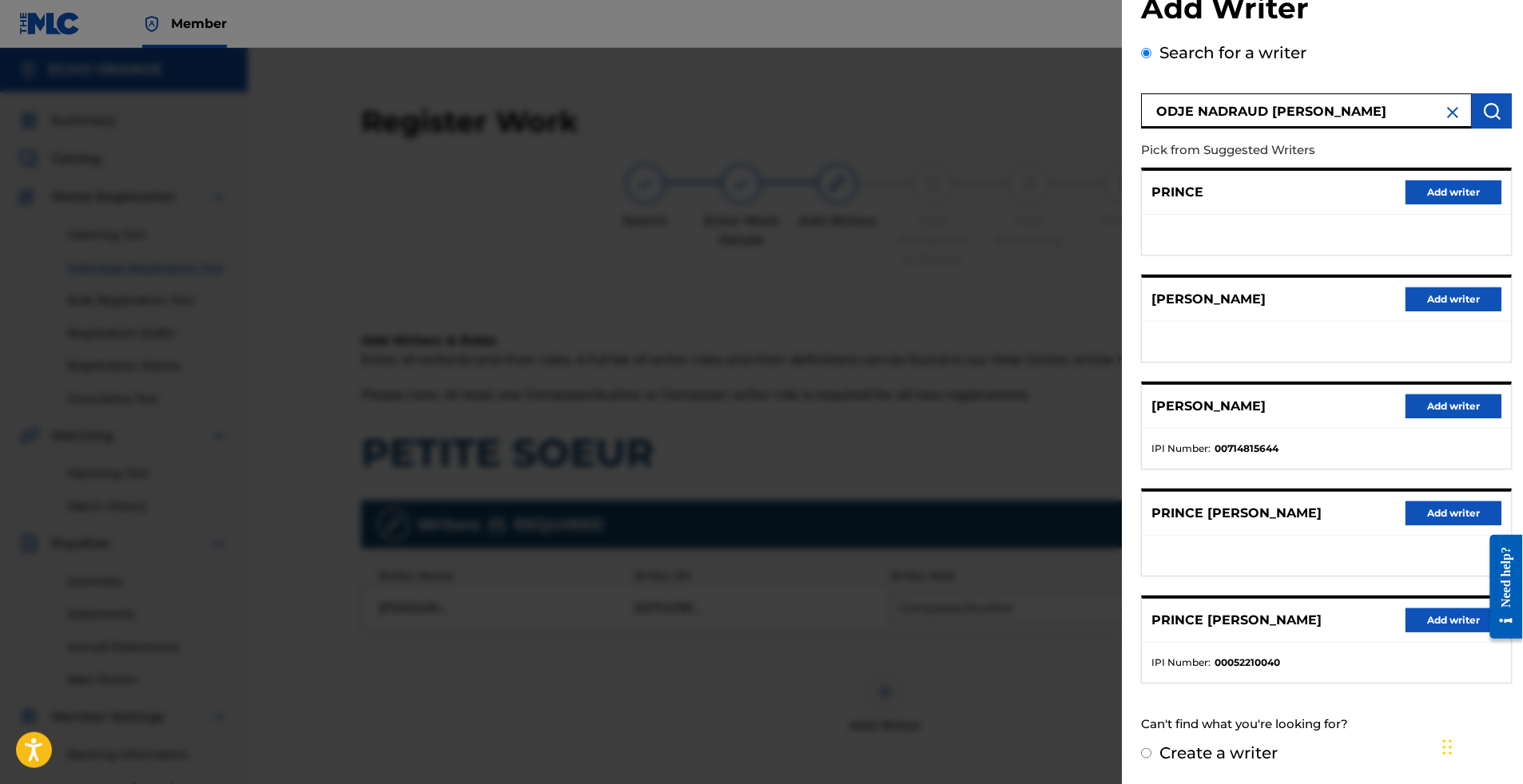
scroll to position [178, 0]
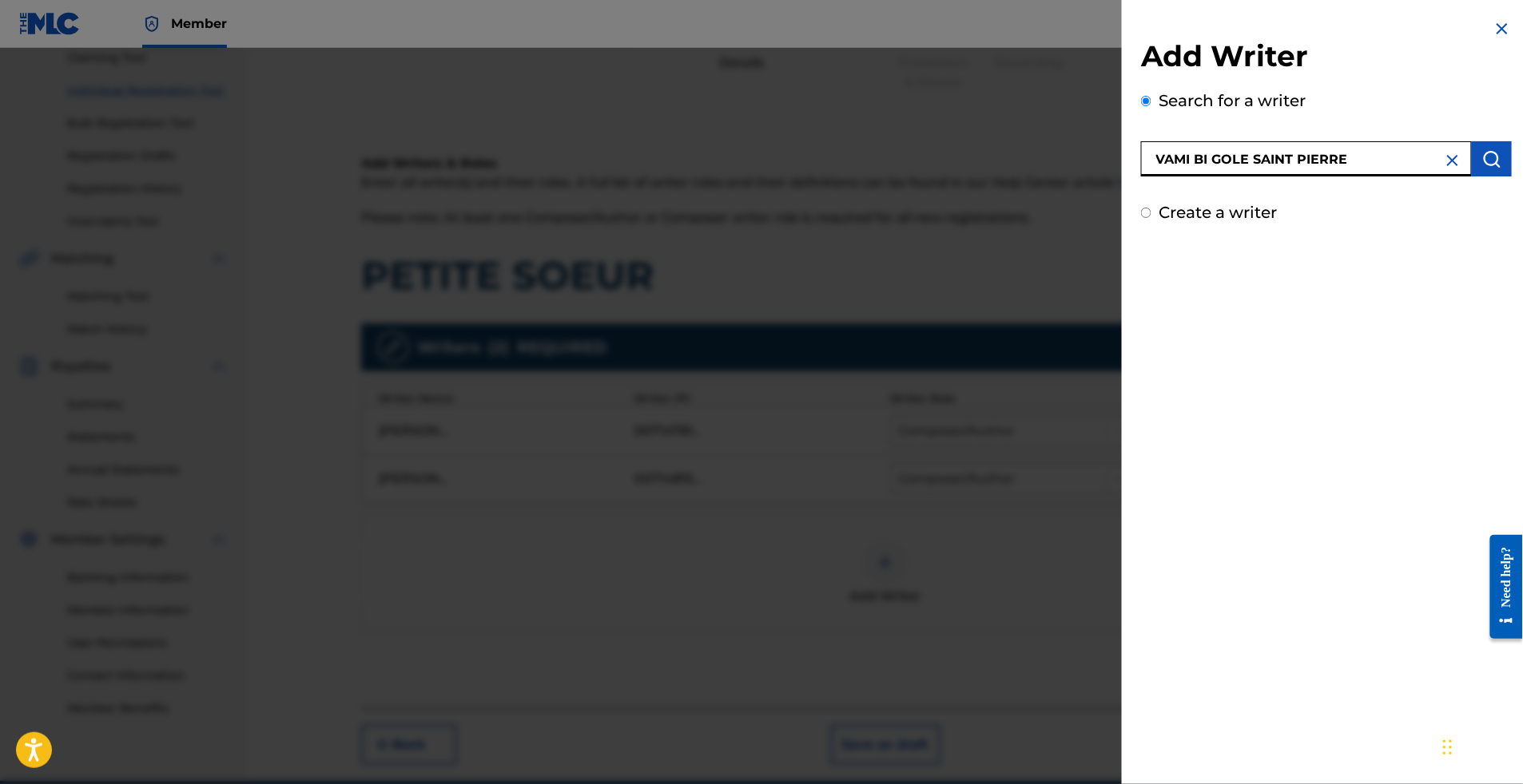
type input "VAMI BI GOLE SAINT PIERRE"
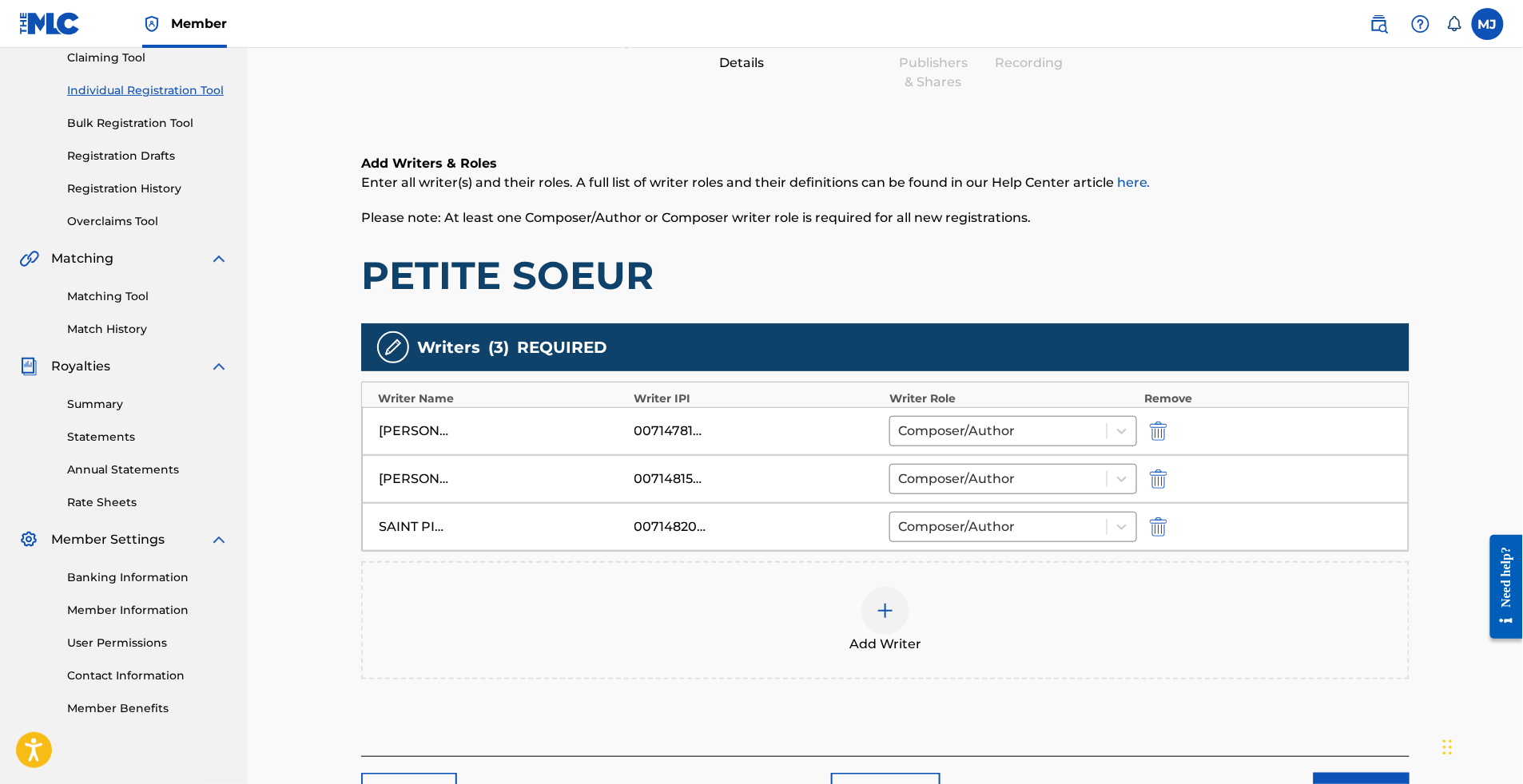
scroll to position [371, 0]
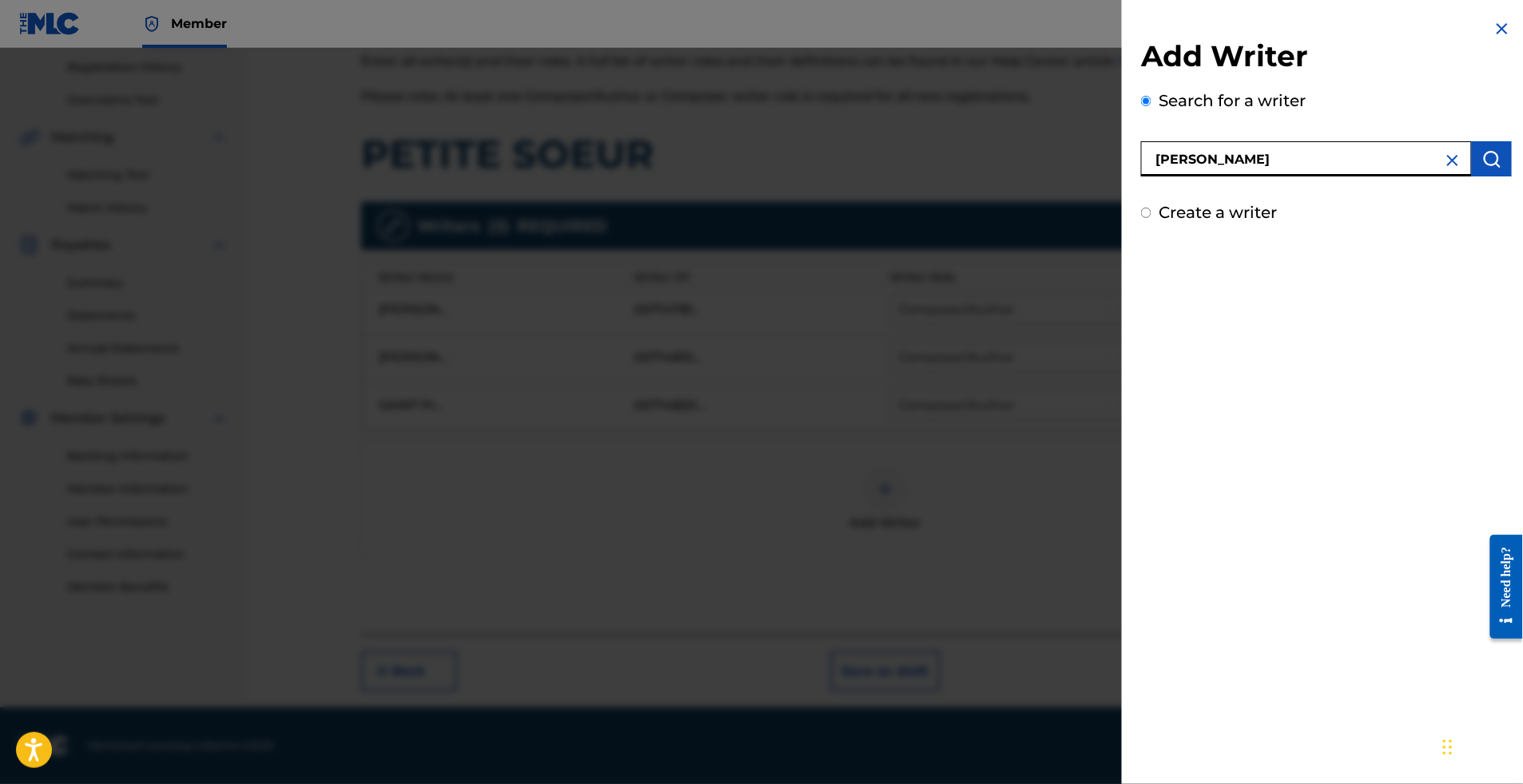
type input "[PERSON_NAME]"
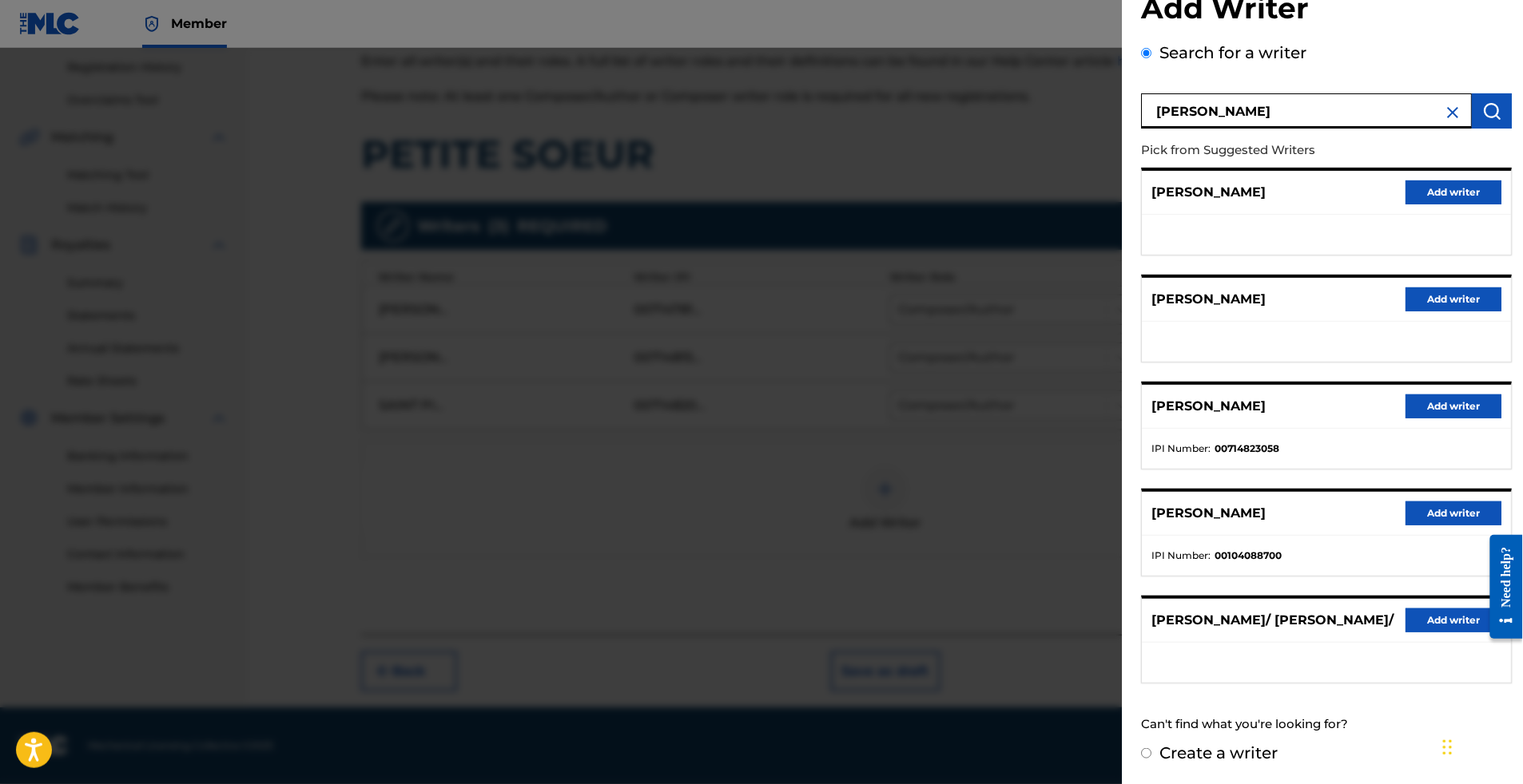
scroll to position [442, 0]
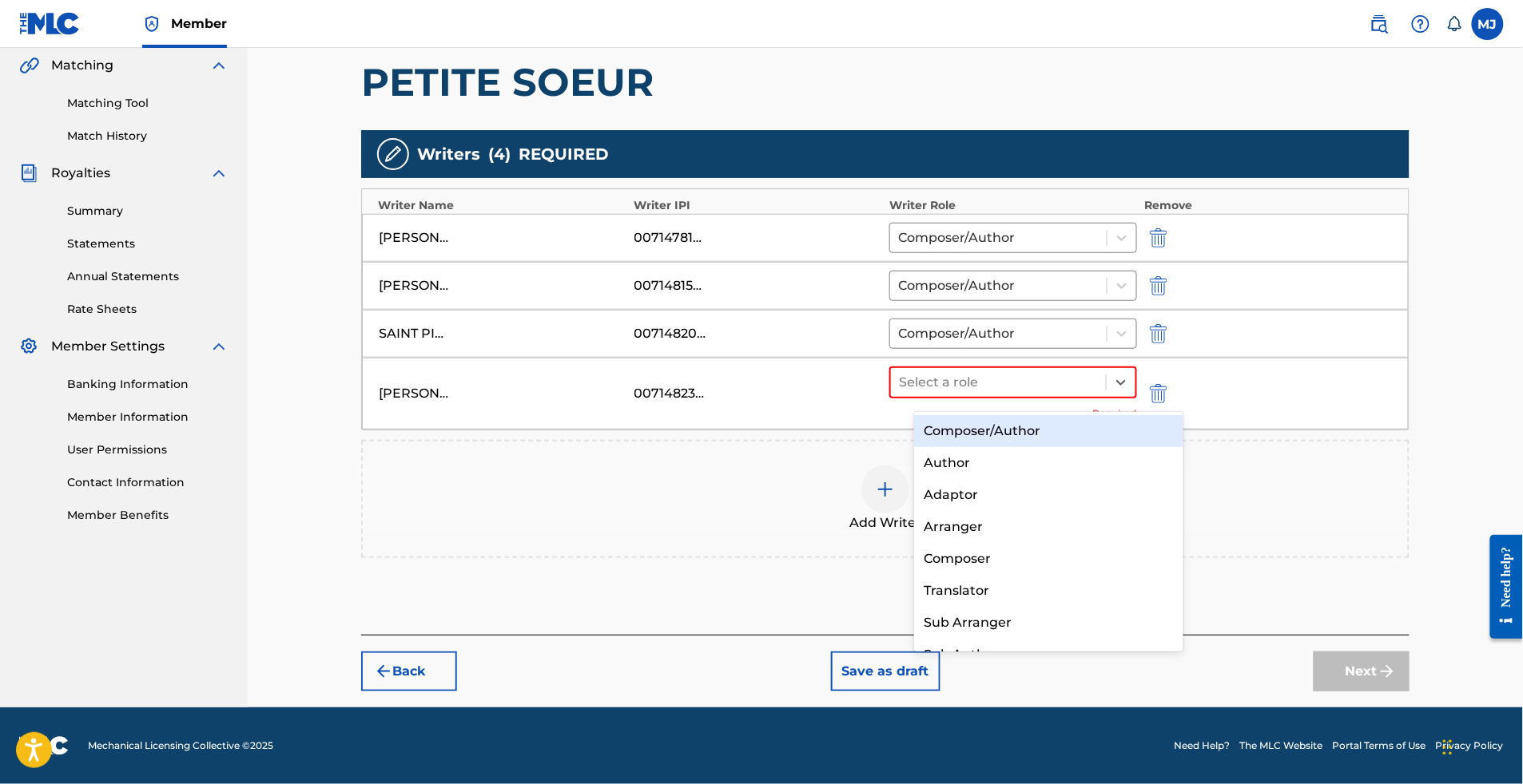
drag, startPoint x: 1055, startPoint y: 392, endPoint x: 1036, endPoint y: 414, distance: 29.1
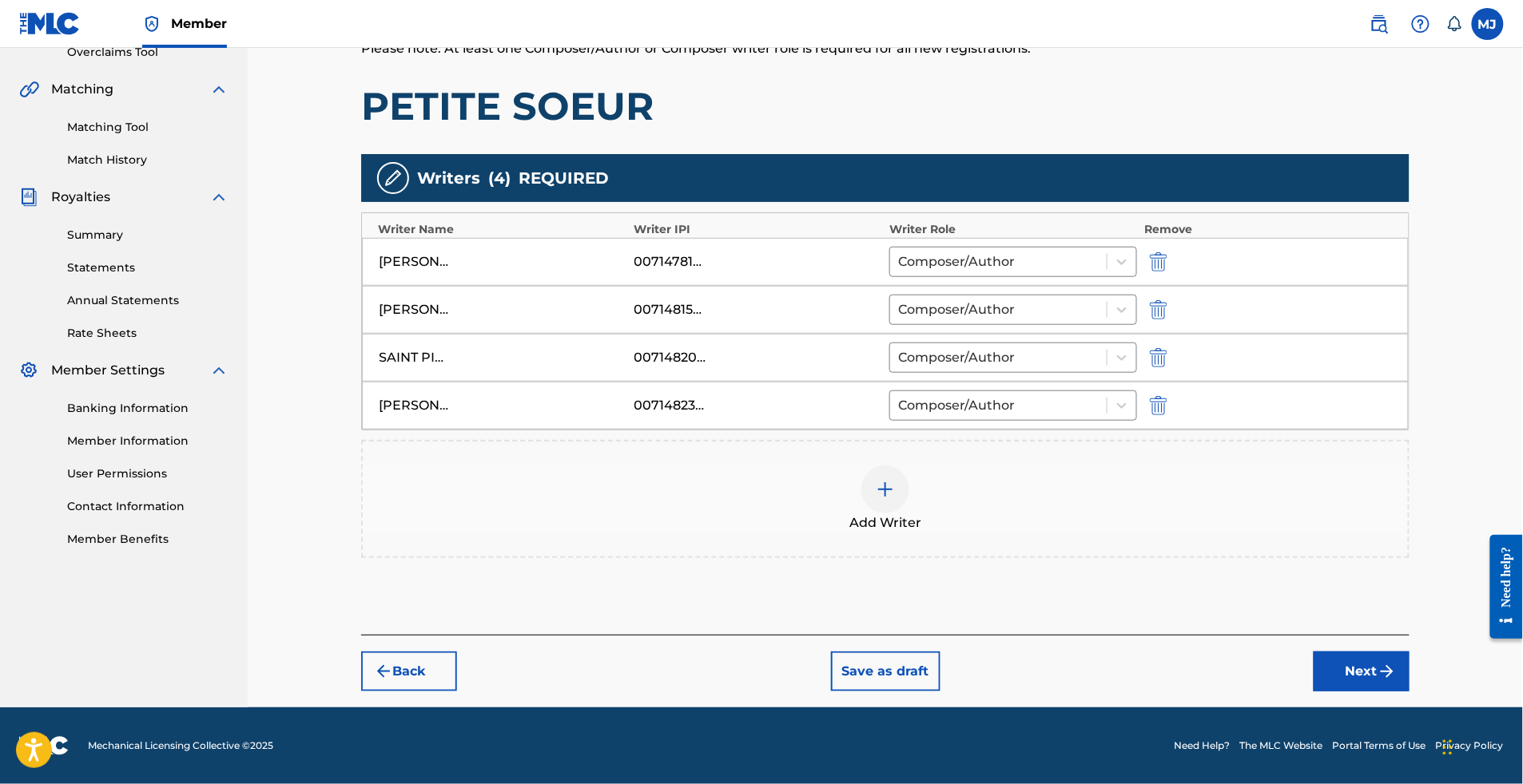
scroll to position [333, 0]
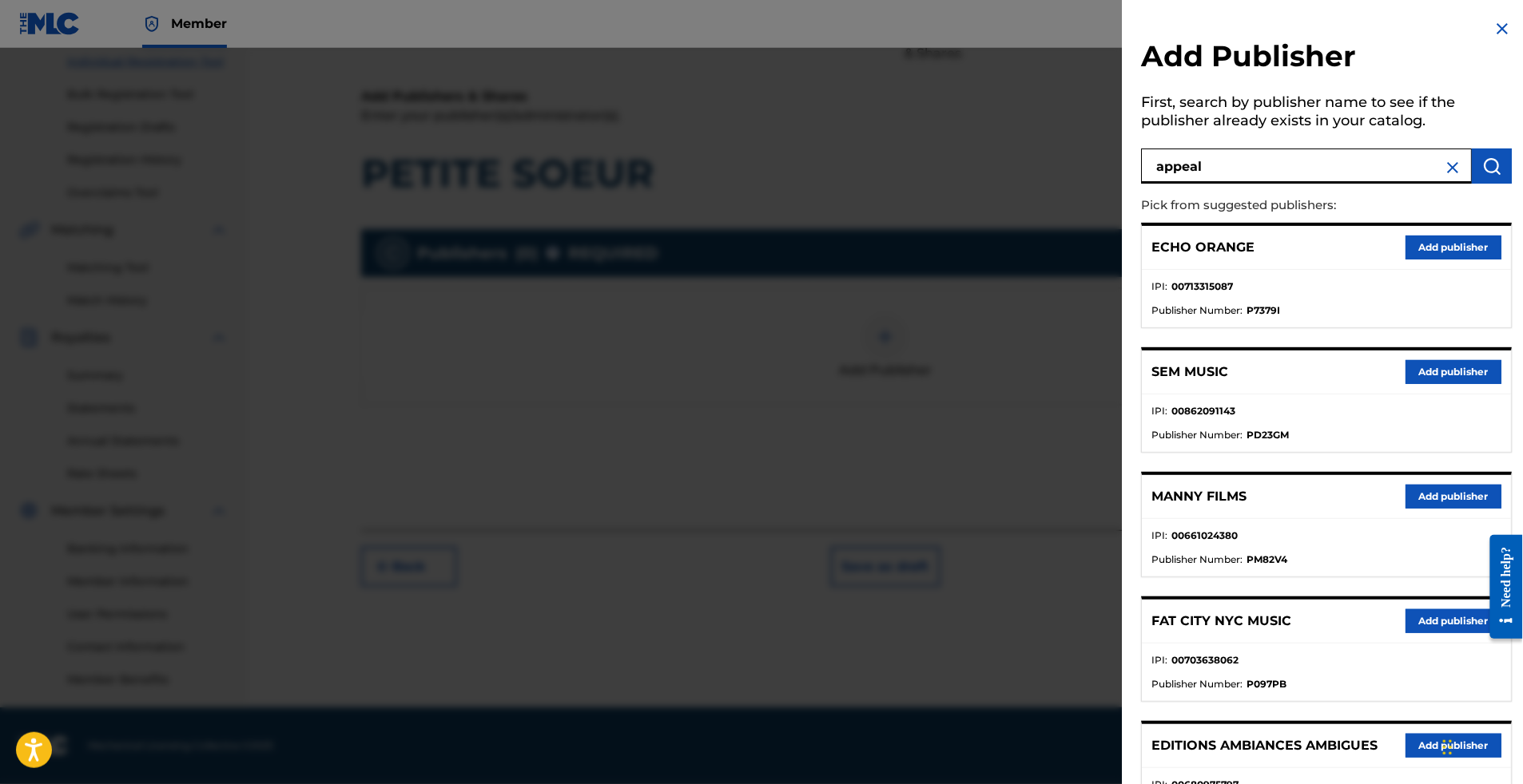
type input "appeal"
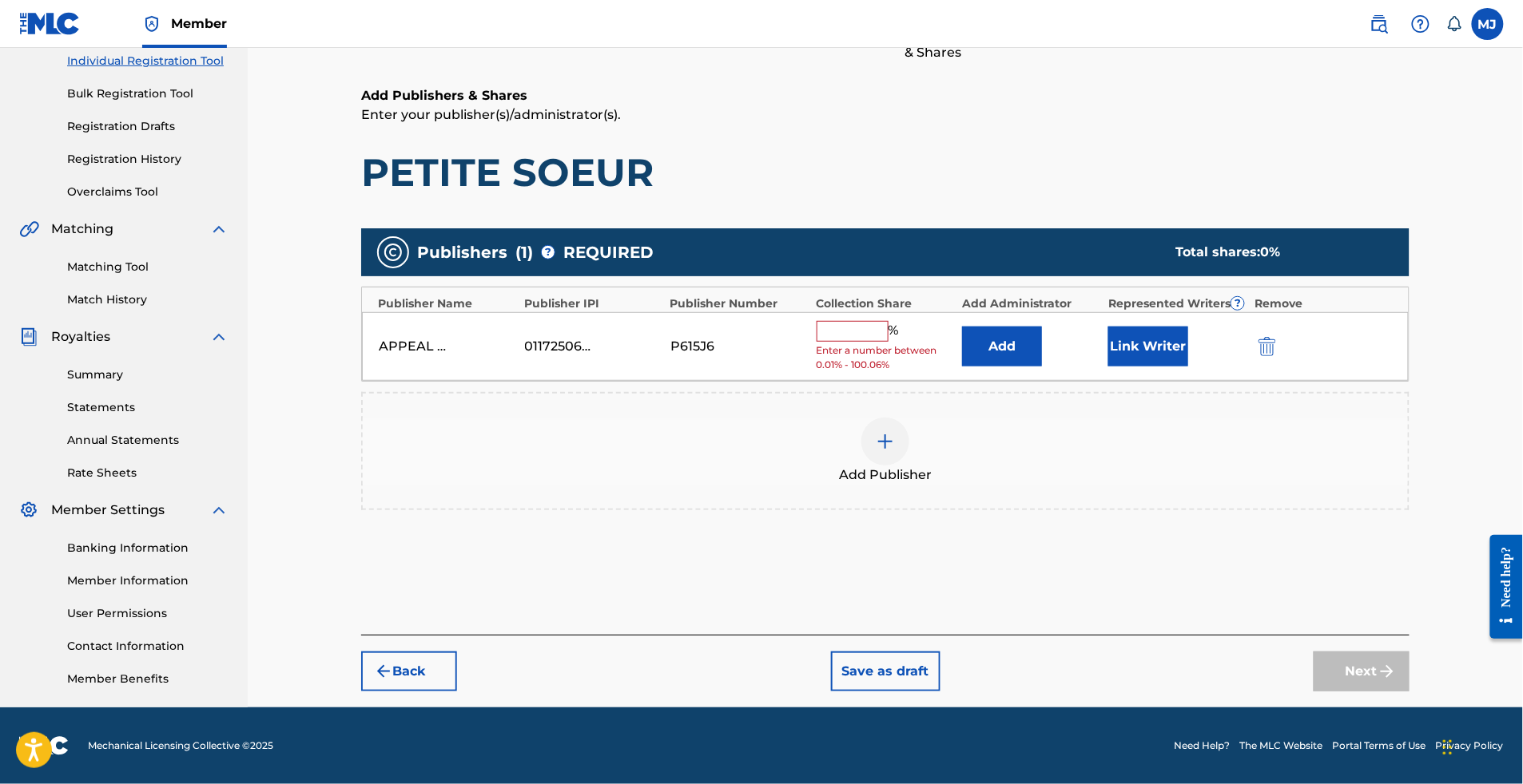
scroll to position [340, 0]
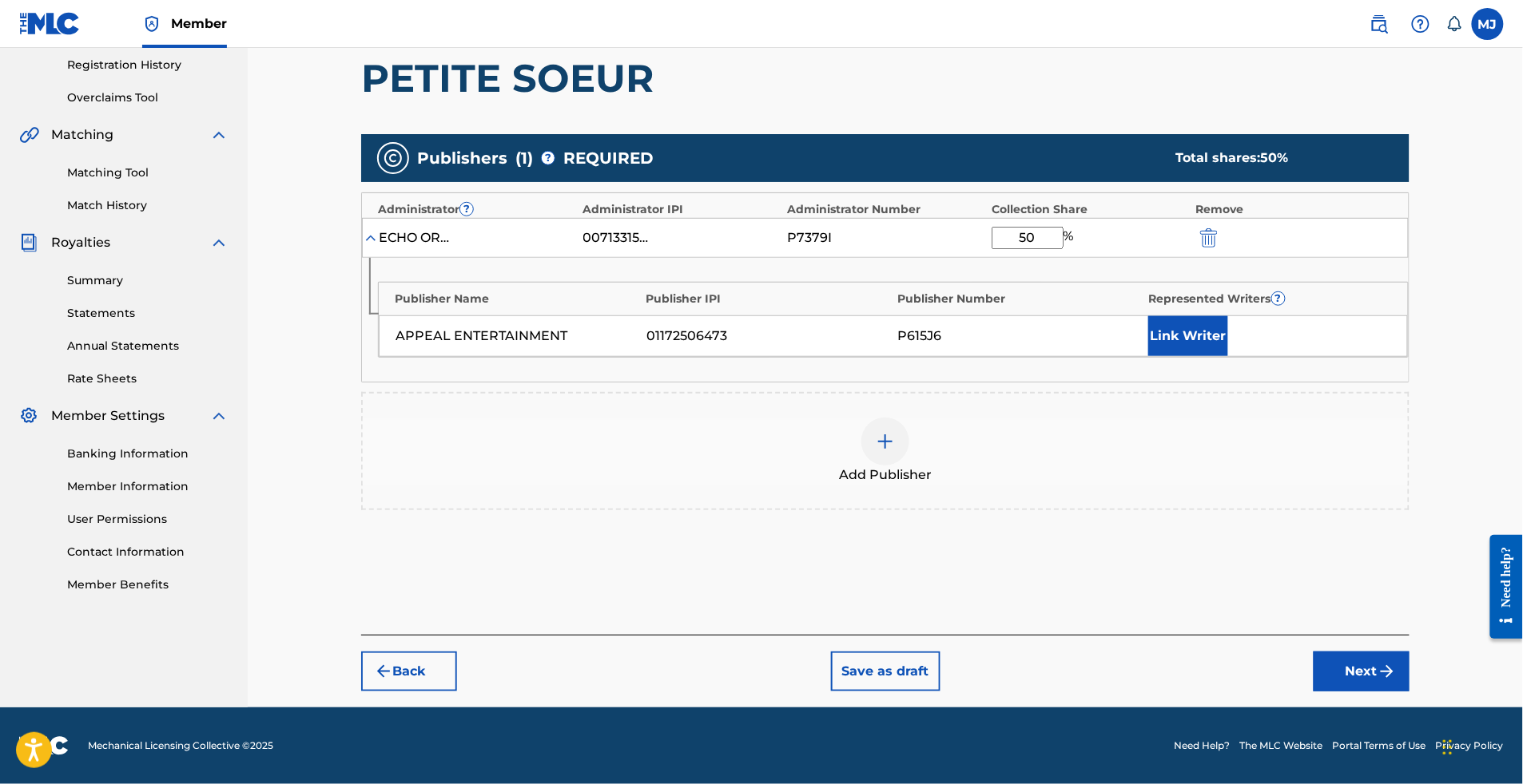
type input "50"
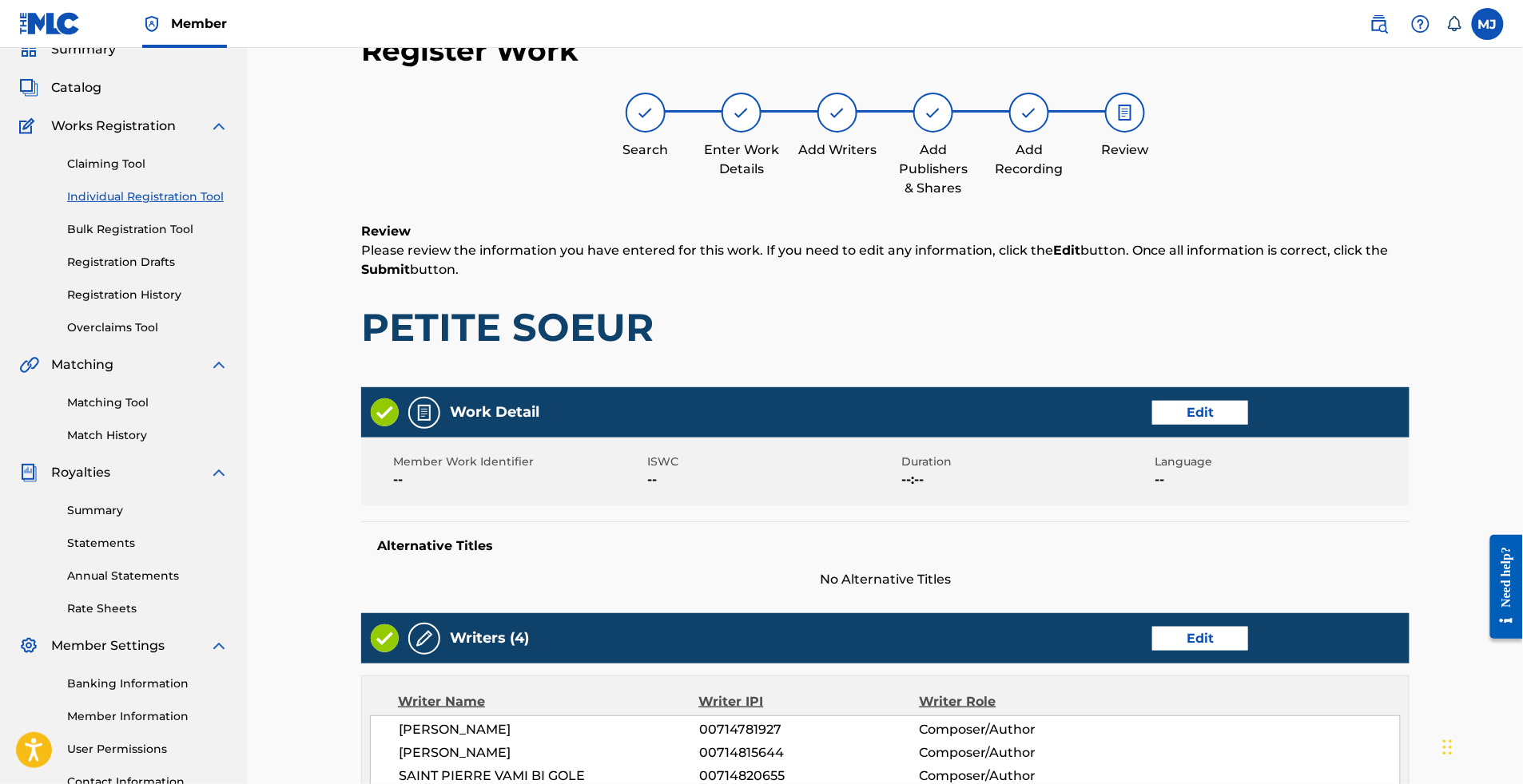
scroll to position [915, 0]
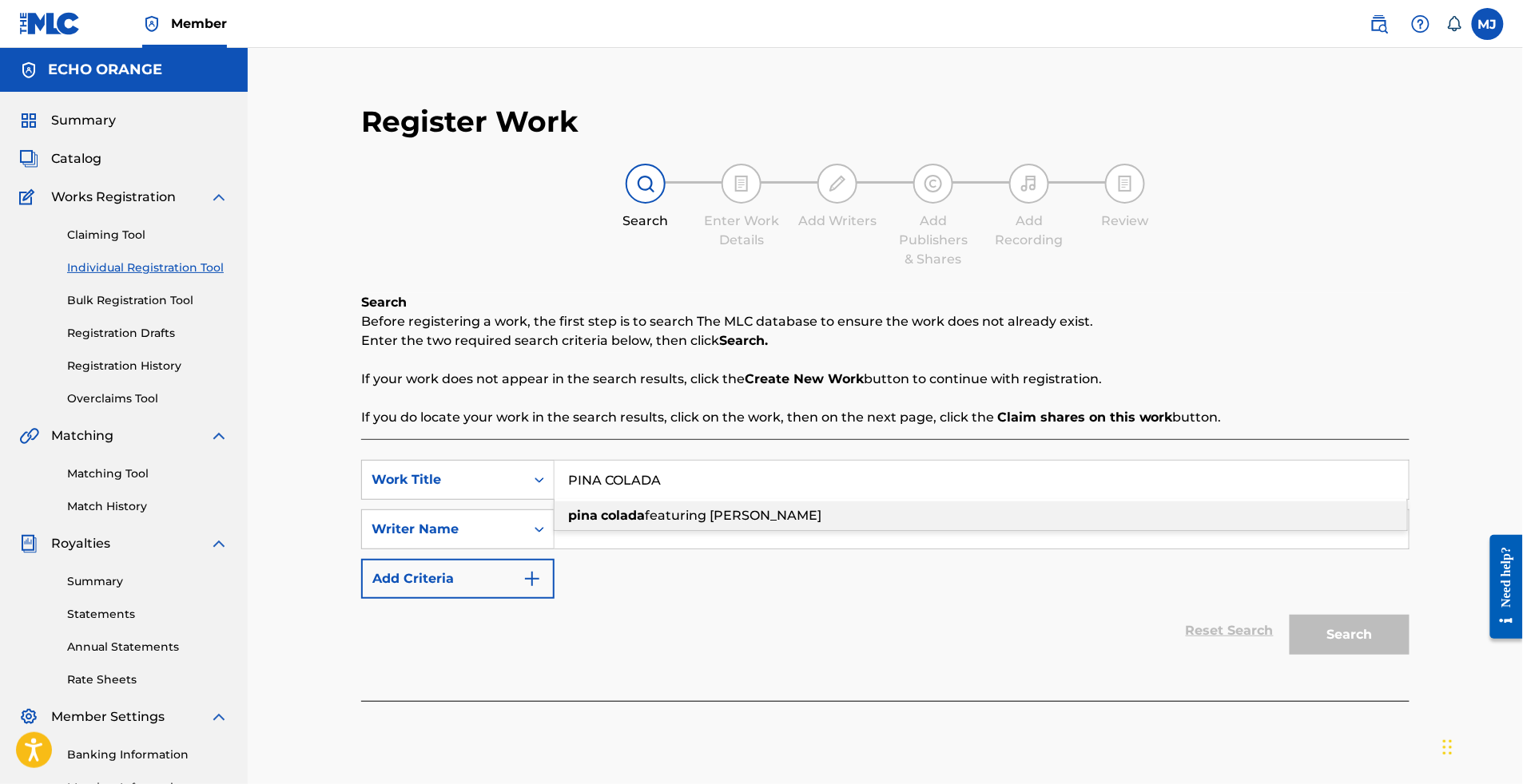
type input "PINA COLADA"
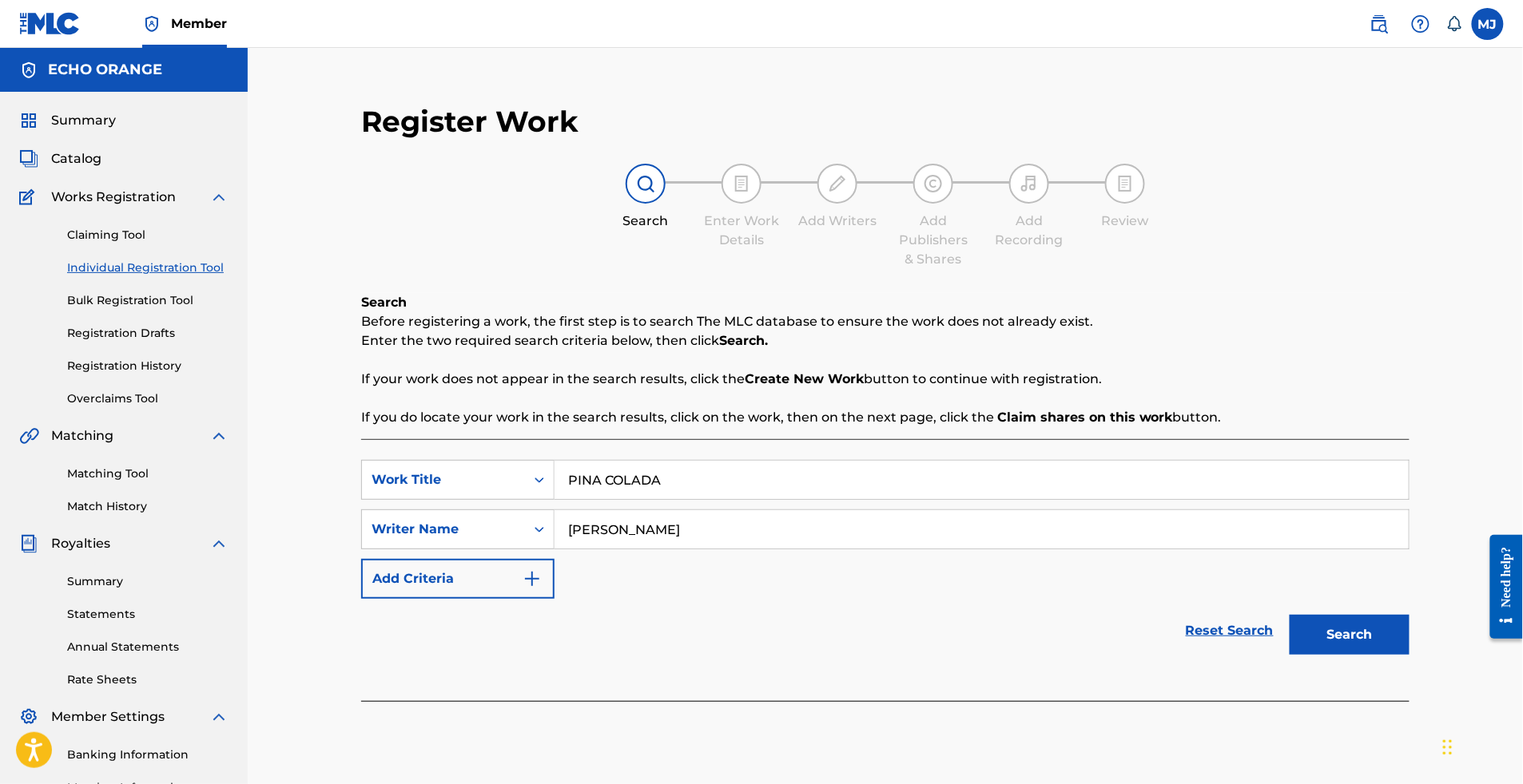
type input "[PERSON_NAME]"
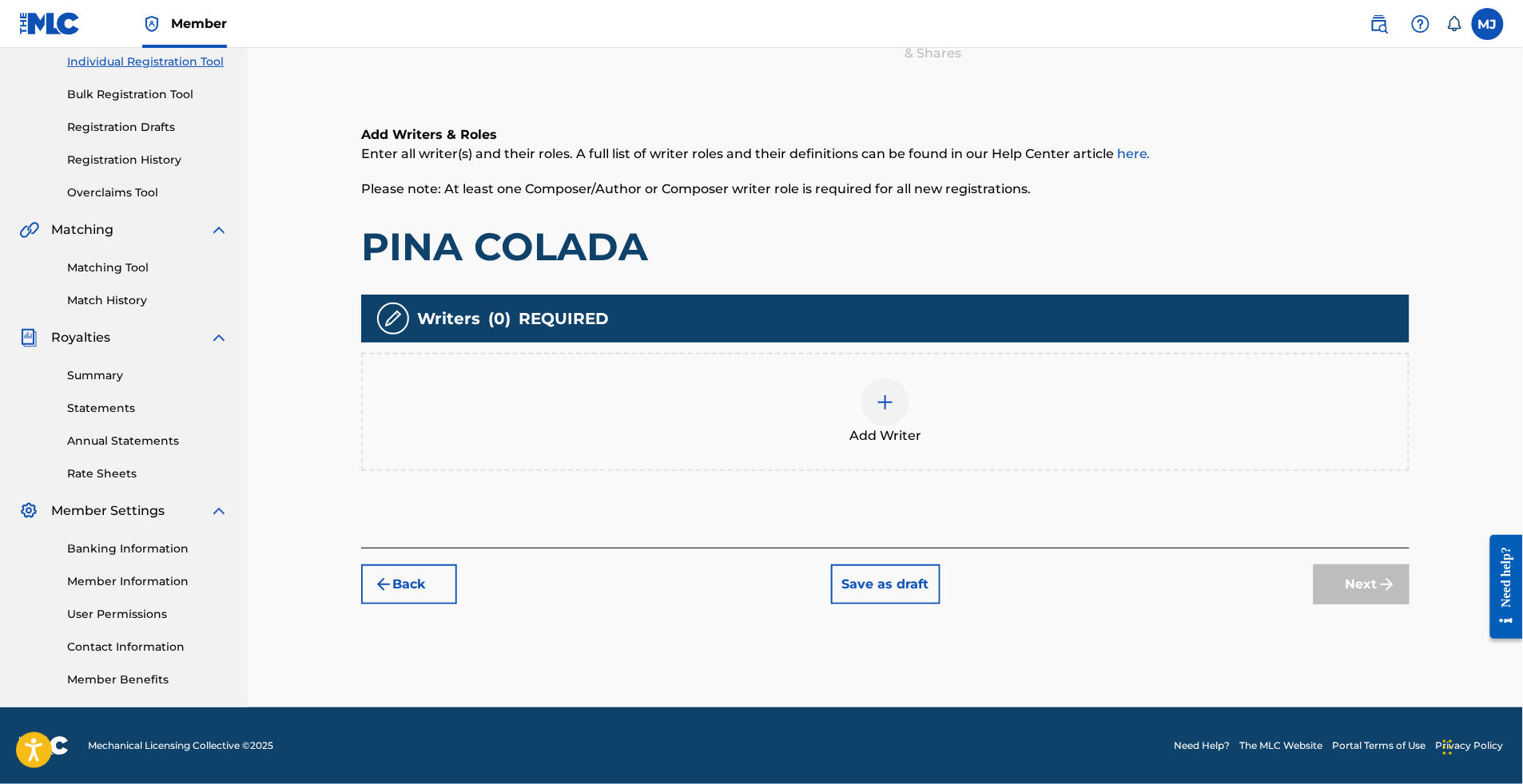
scroll to position [333, 0]
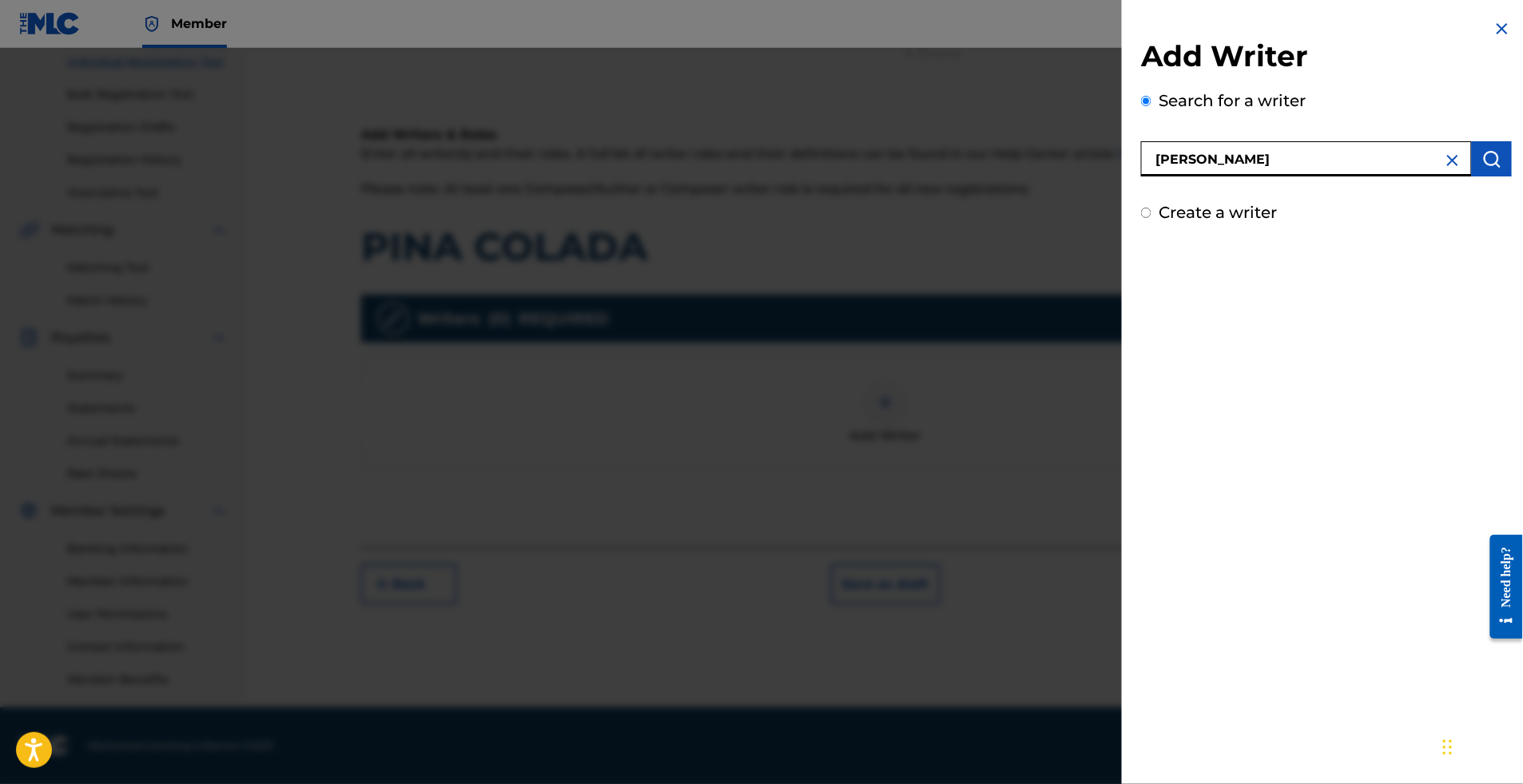
type input "[PERSON_NAME]"
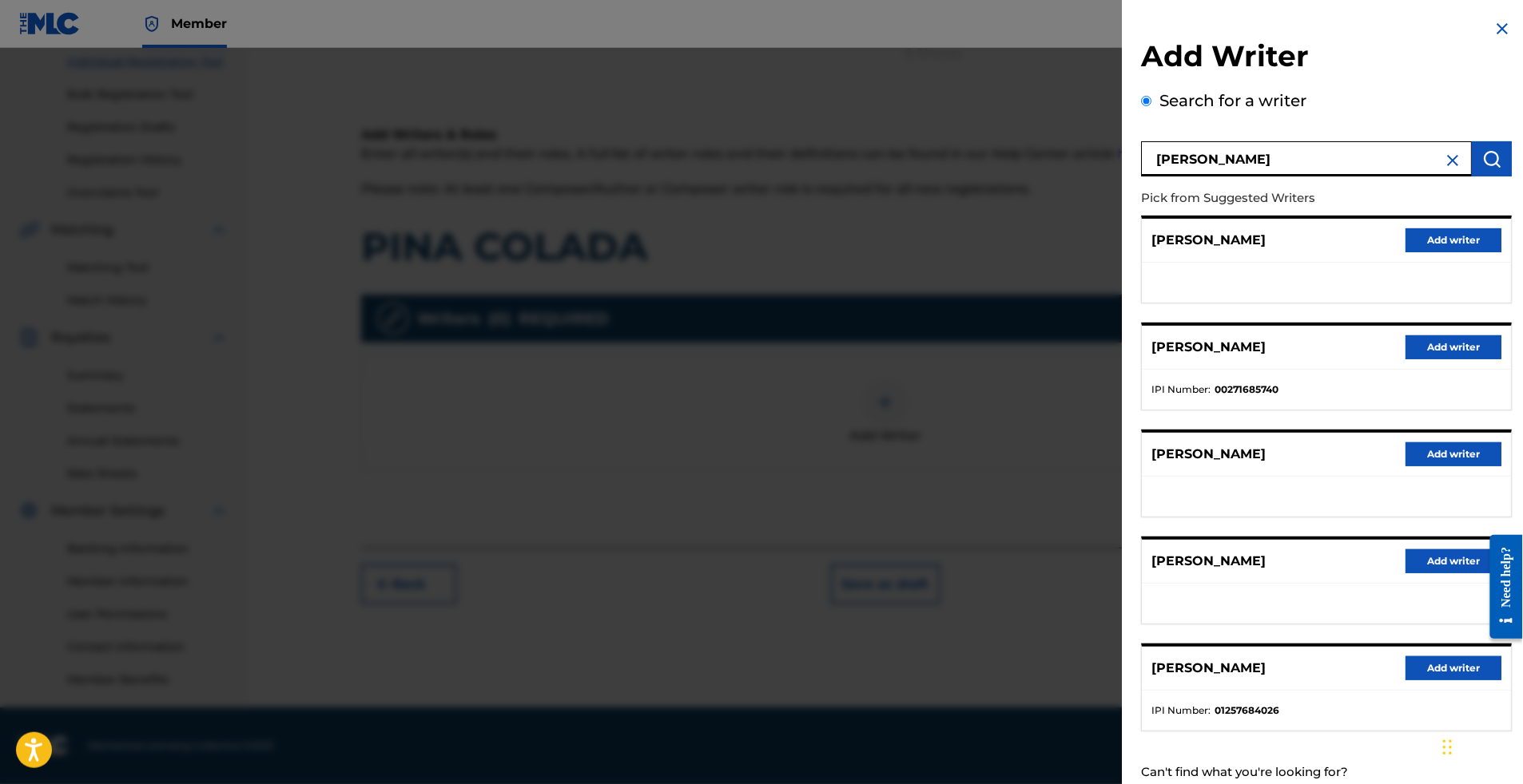
scroll to position [183, 0]
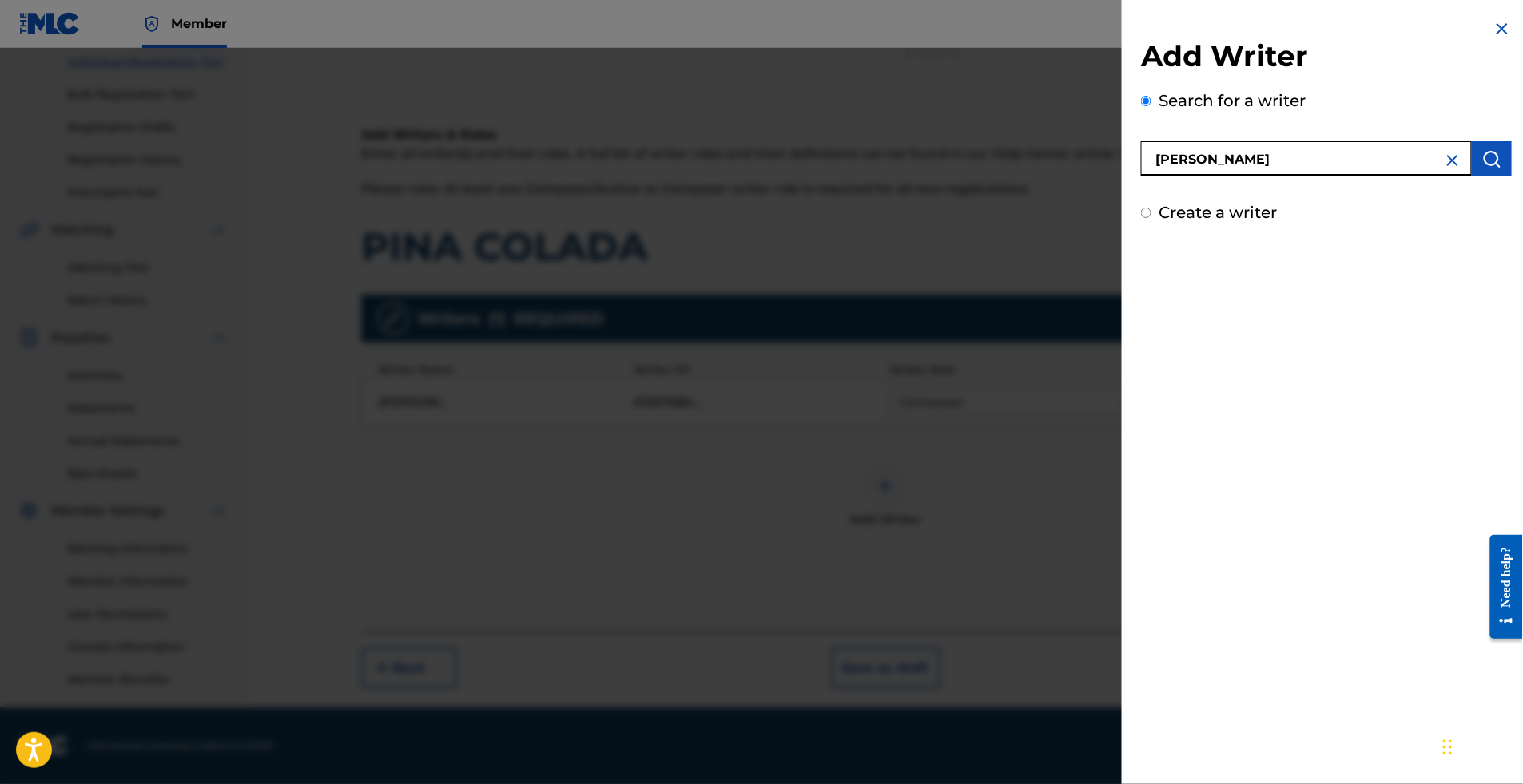
type input "[PERSON_NAME]"
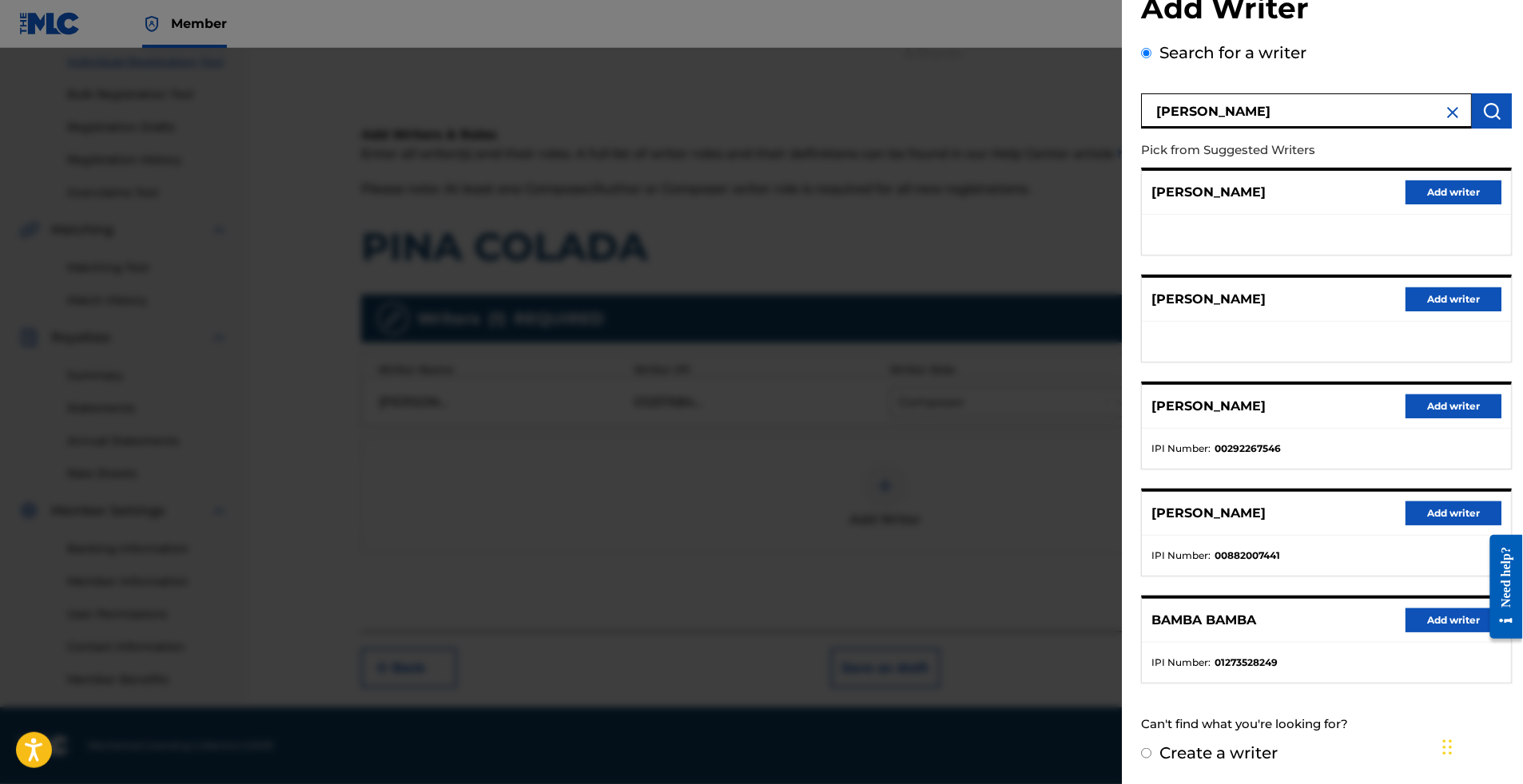
radio input "true"
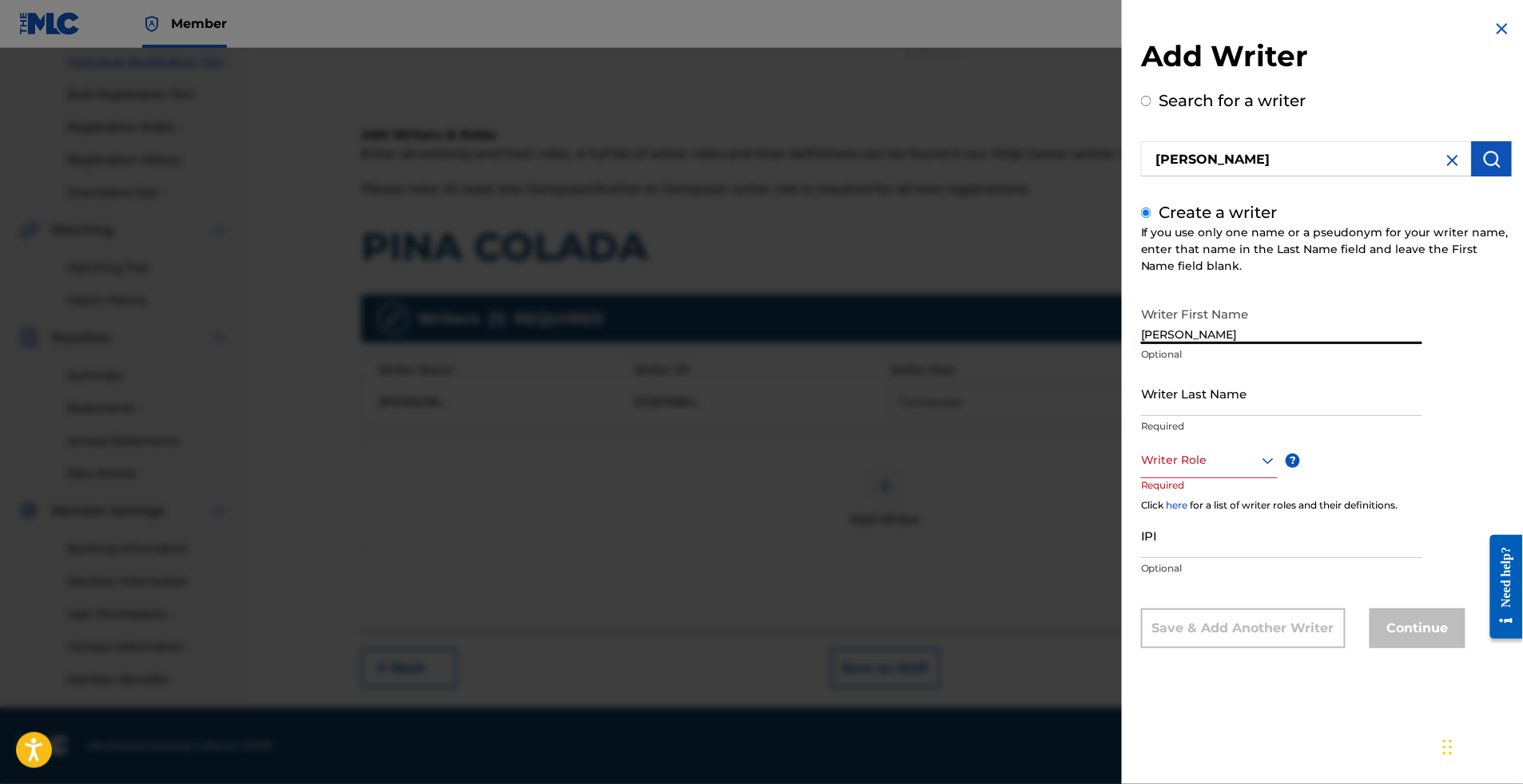
drag, startPoint x: 1116, startPoint y: 351, endPoint x: 1092, endPoint y: 356, distance: 24.5
drag, startPoint x: 1113, startPoint y: 356, endPoint x: 1010, endPoint y: 344, distance: 103.7
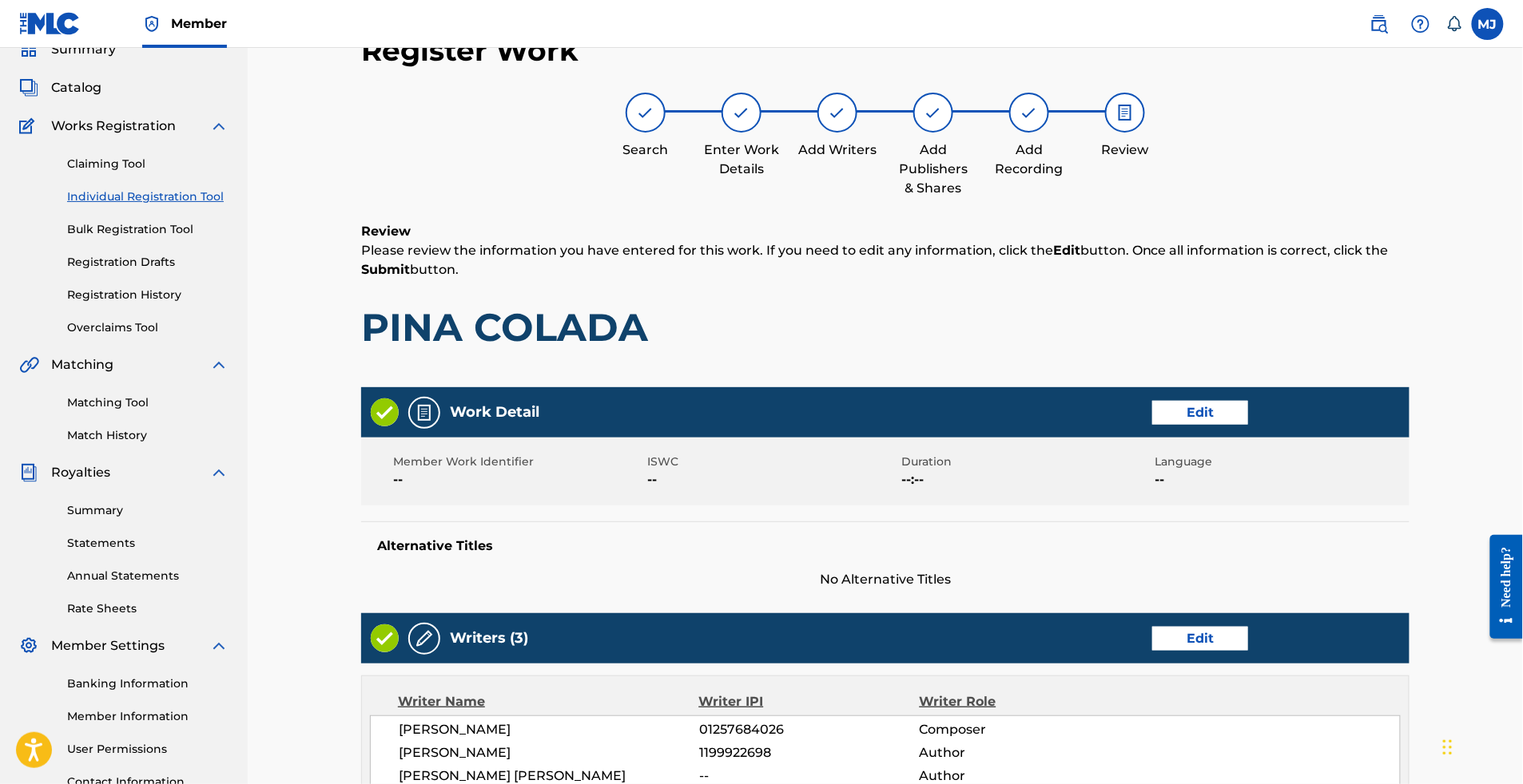
scroll to position [873, 0]
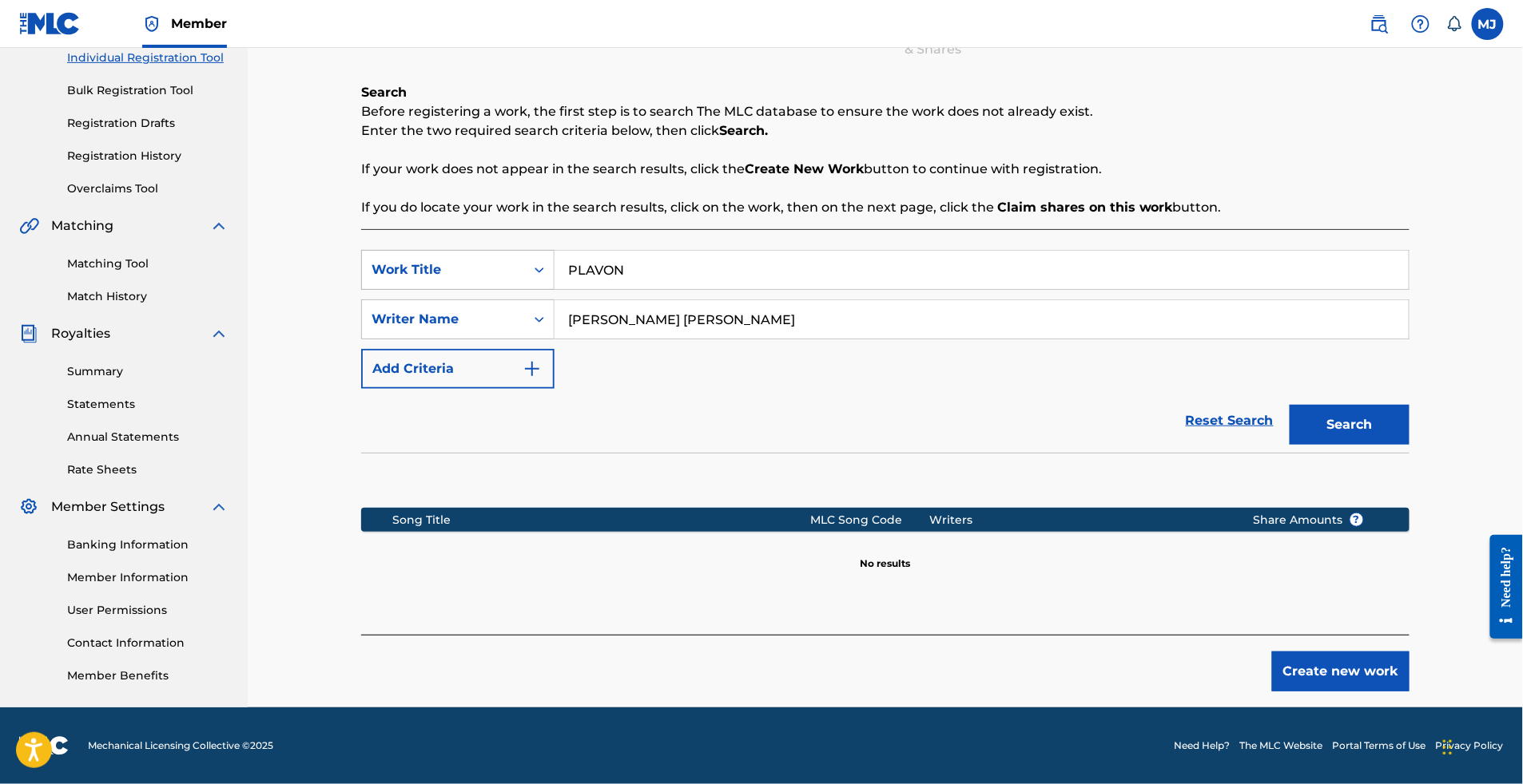
scroll to position [49, 0]
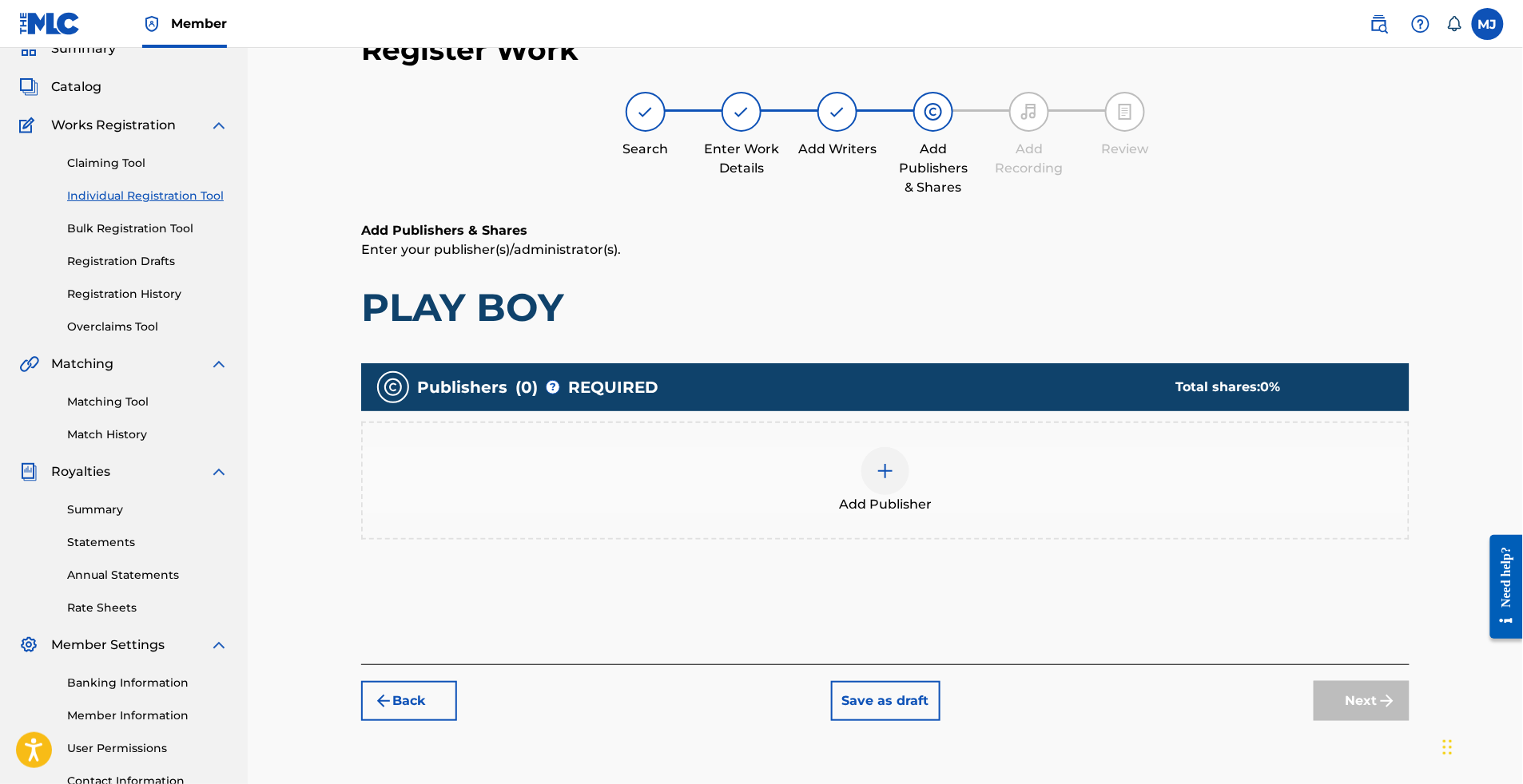
scroll to position [71, 0]
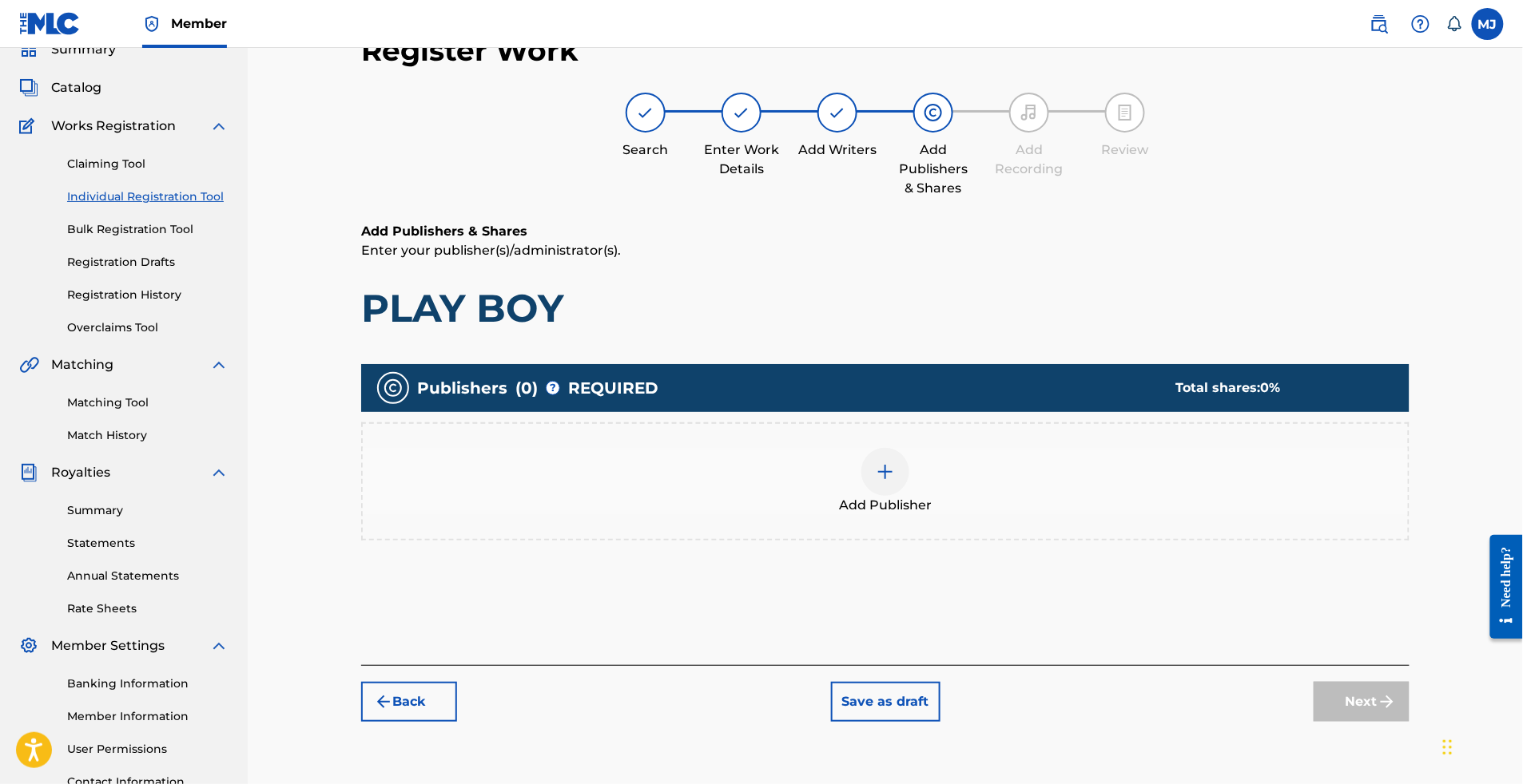
drag, startPoint x: 955, startPoint y: 459, endPoint x: 973, endPoint y: 476, distance: 24.8
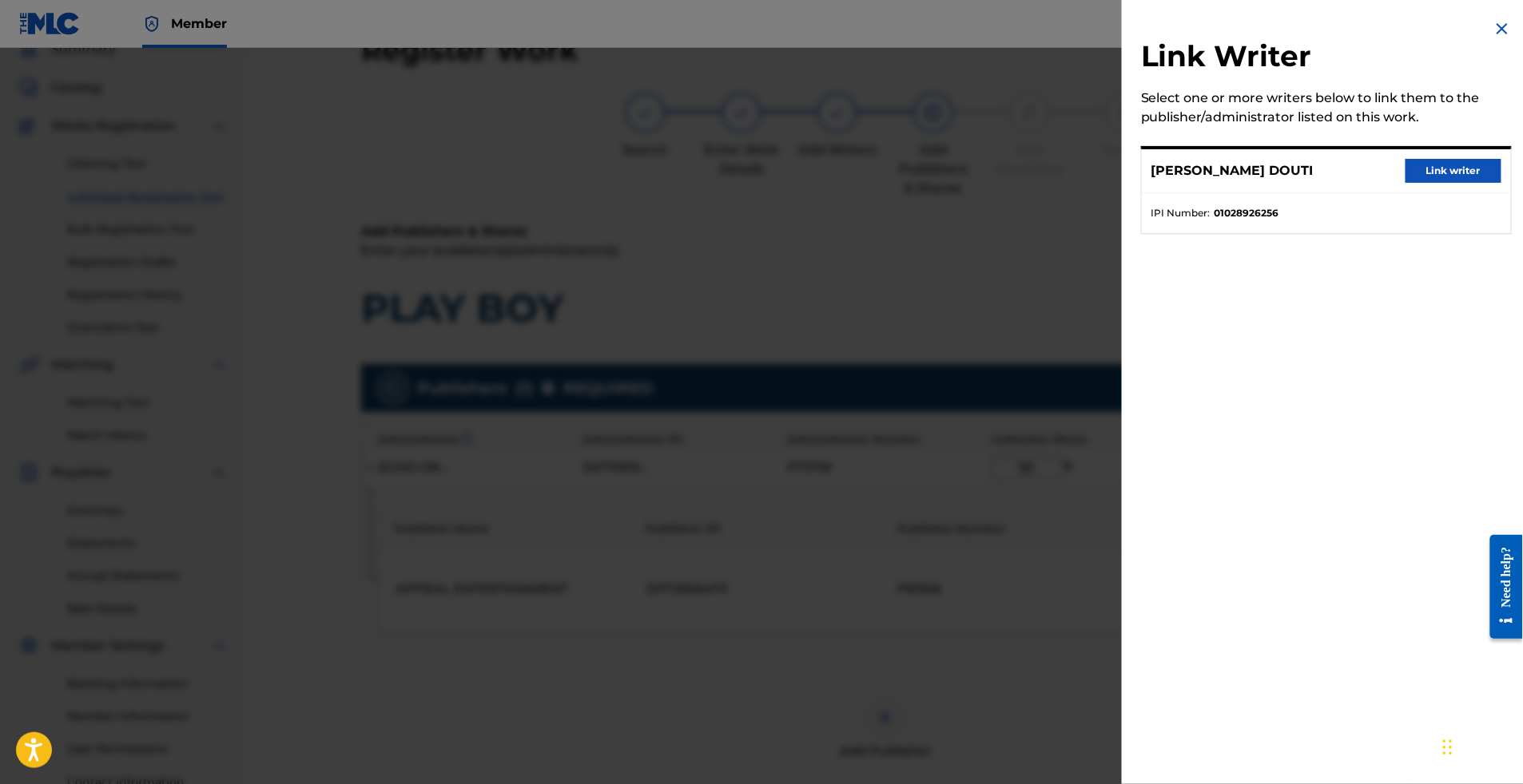
drag, startPoint x: 1458, startPoint y: 207, endPoint x: 1464, endPoint y: 193, distance: 15.2
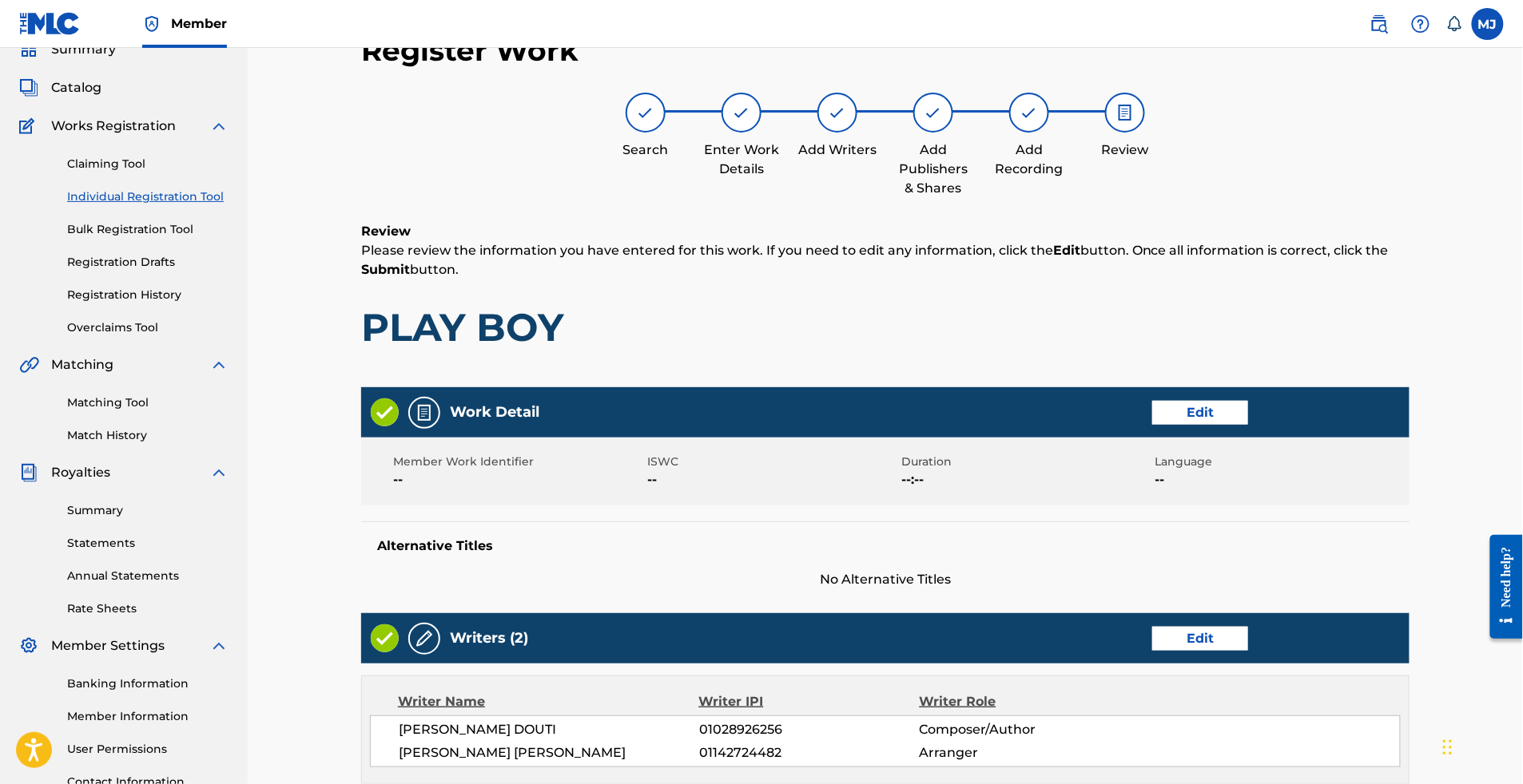
scroll to position [829, 0]
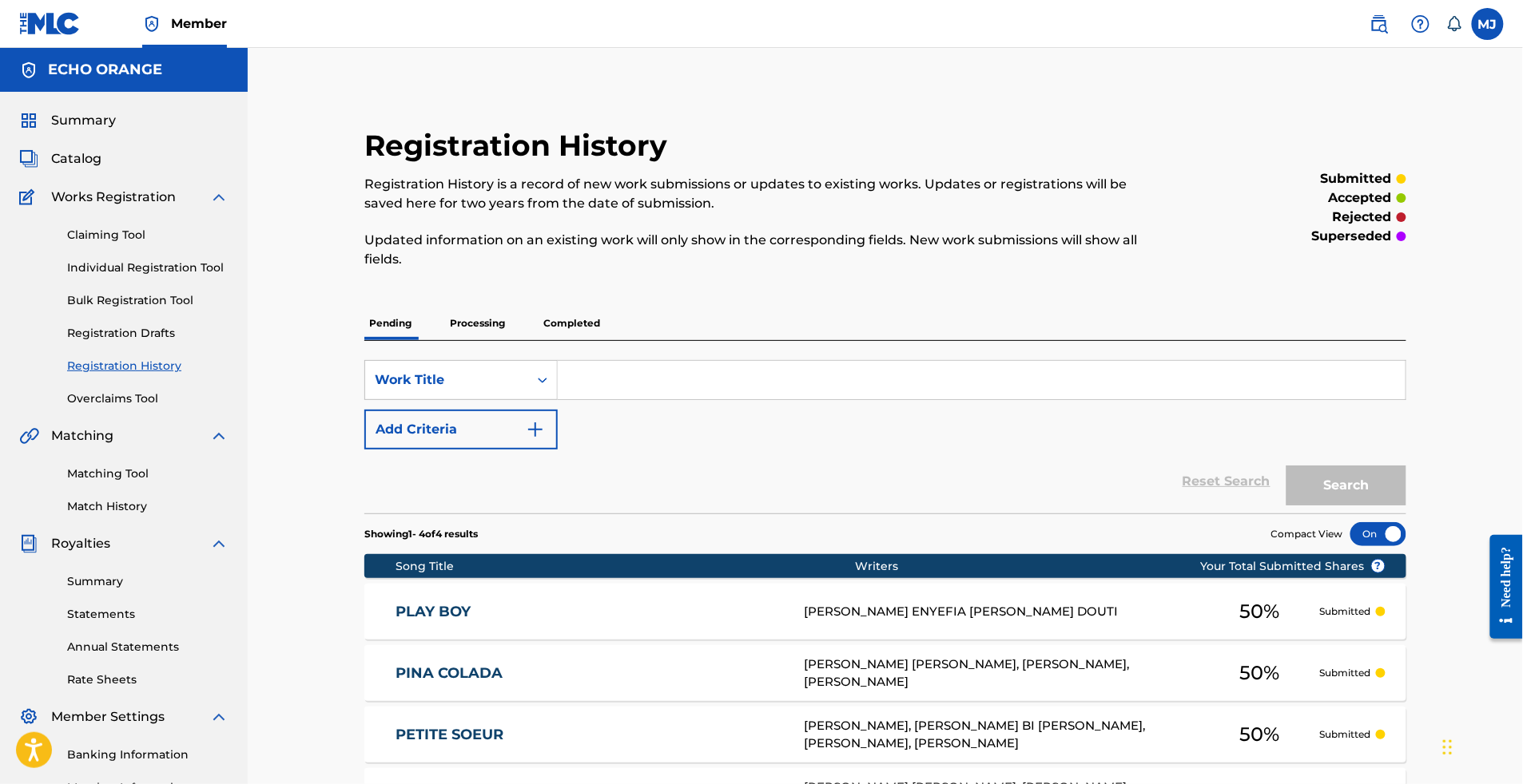
drag, startPoint x: 21, startPoint y: 136, endPoint x: 53, endPoint y: 138, distance: 32.1
click at [39, 138] on div "Summary Catalog Works Registration Claiming Tool Individual Registration Tool B…" at bounding box center [124, 502] width 248 height 822
click at [54, 131] on link "Summary" at bounding box center [67, 120] width 96 height 19
